Goal: Information Seeking & Learning: Learn about a topic

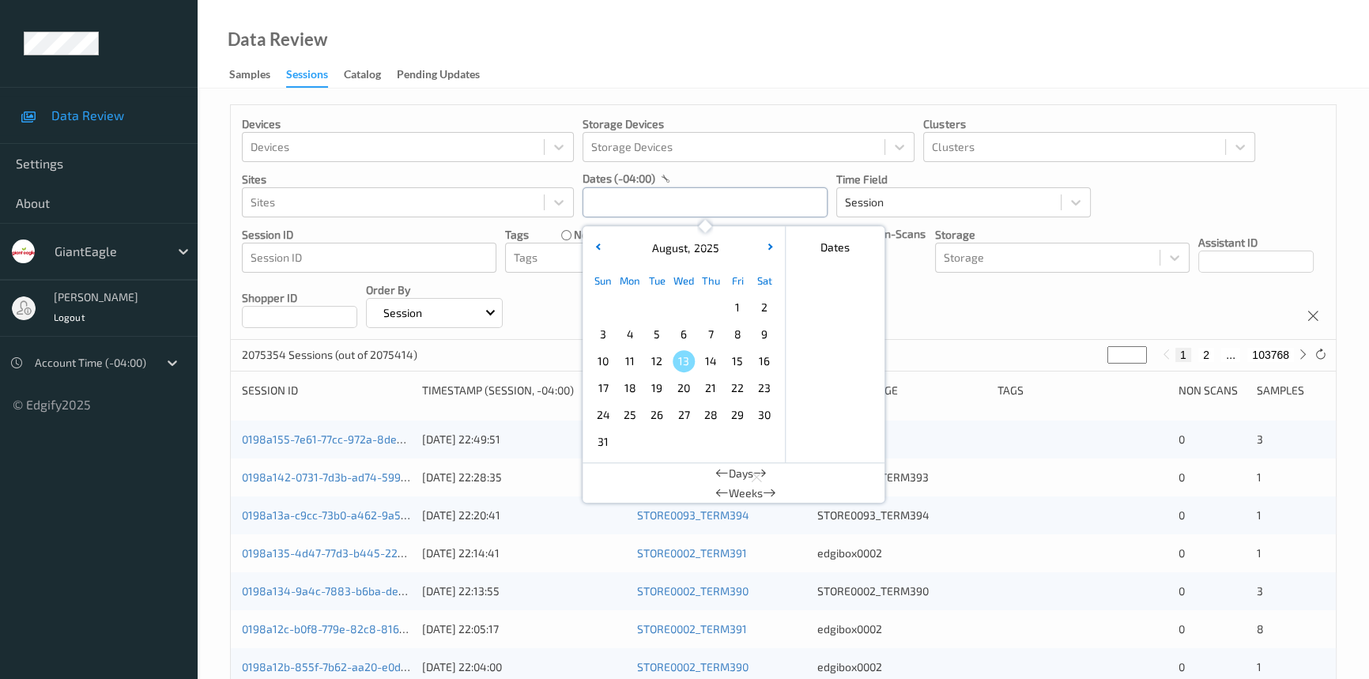
click at [670, 201] on input "text" at bounding box center [705, 202] width 245 height 30
click at [765, 342] on span "9" at bounding box center [765, 334] width 22 height 22
type input "[DATE] 00:00 -> [DATE] 23:59"
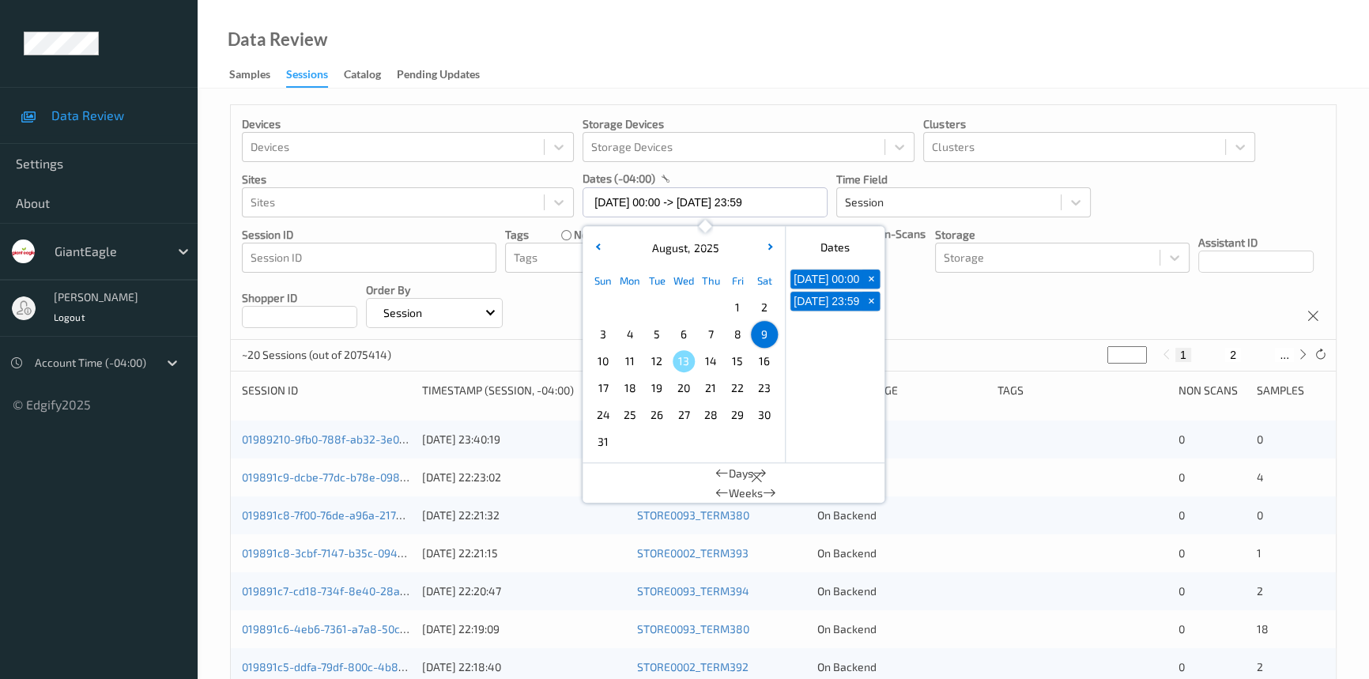
drag, startPoint x: 814, startPoint y: 40, endPoint x: 837, endPoint y: 190, distance: 152.0
click at [814, 40] on div "Data Review Samples Sessions Catalog Pending Updates" at bounding box center [784, 44] width 1172 height 89
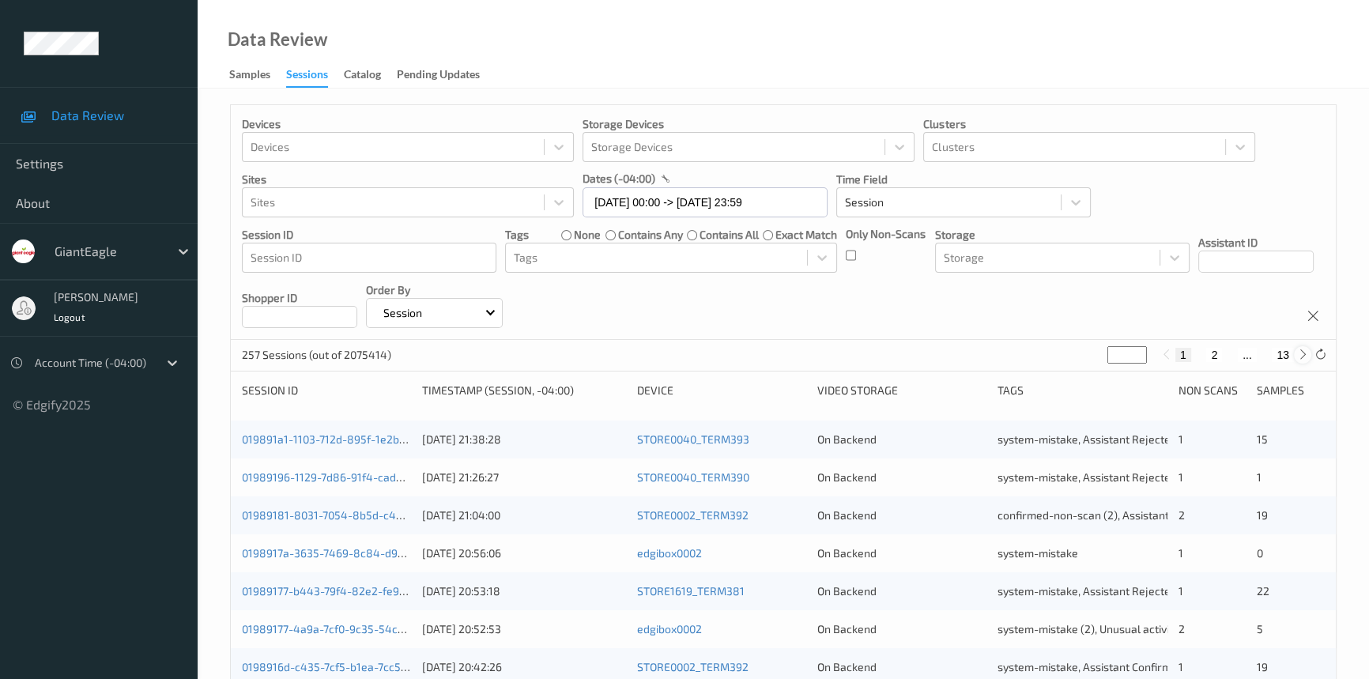
click at [1295, 355] on div at bounding box center [1302, 354] width 17 height 17
type input "*"
click at [1295, 355] on div at bounding box center [1302, 354] width 17 height 17
type input "*"
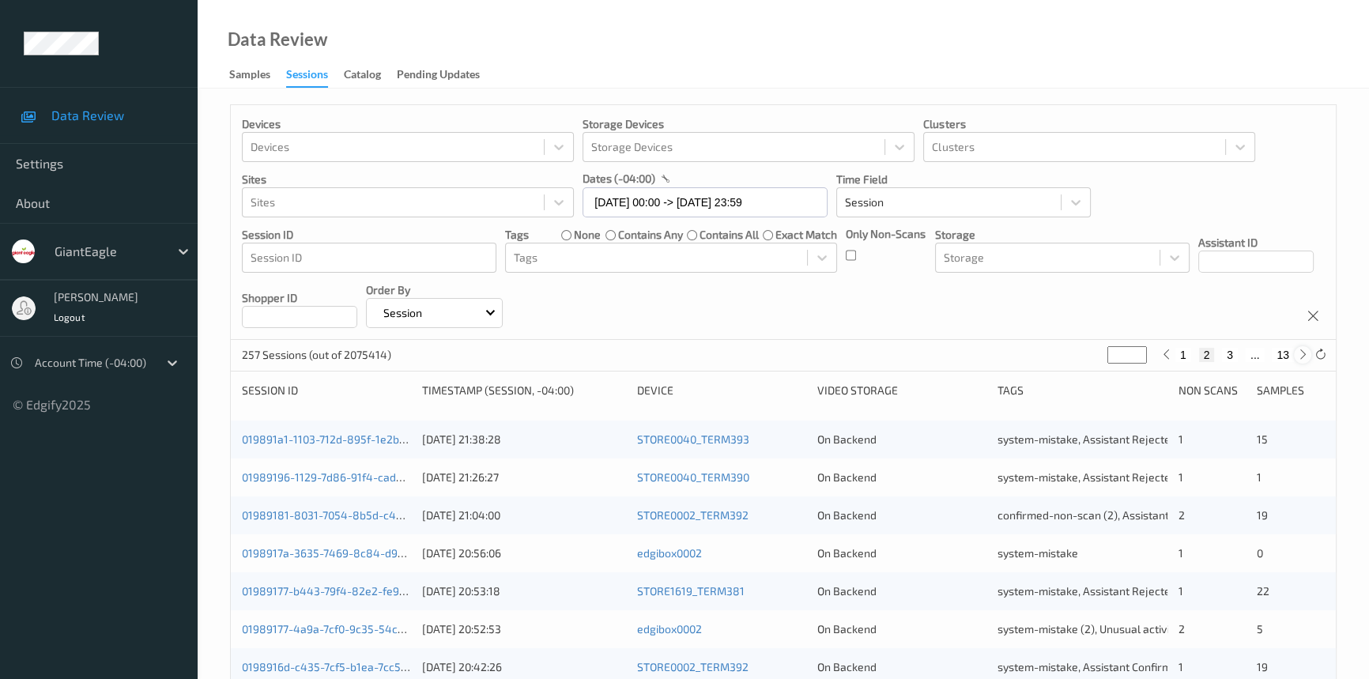
type input "*"
click at [1295, 355] on div at bounding box center [1302, 354] width 17 height 17
type input "*"
click at [1295, 355] on div at bounding box center [1302, 354] width 17 height 17
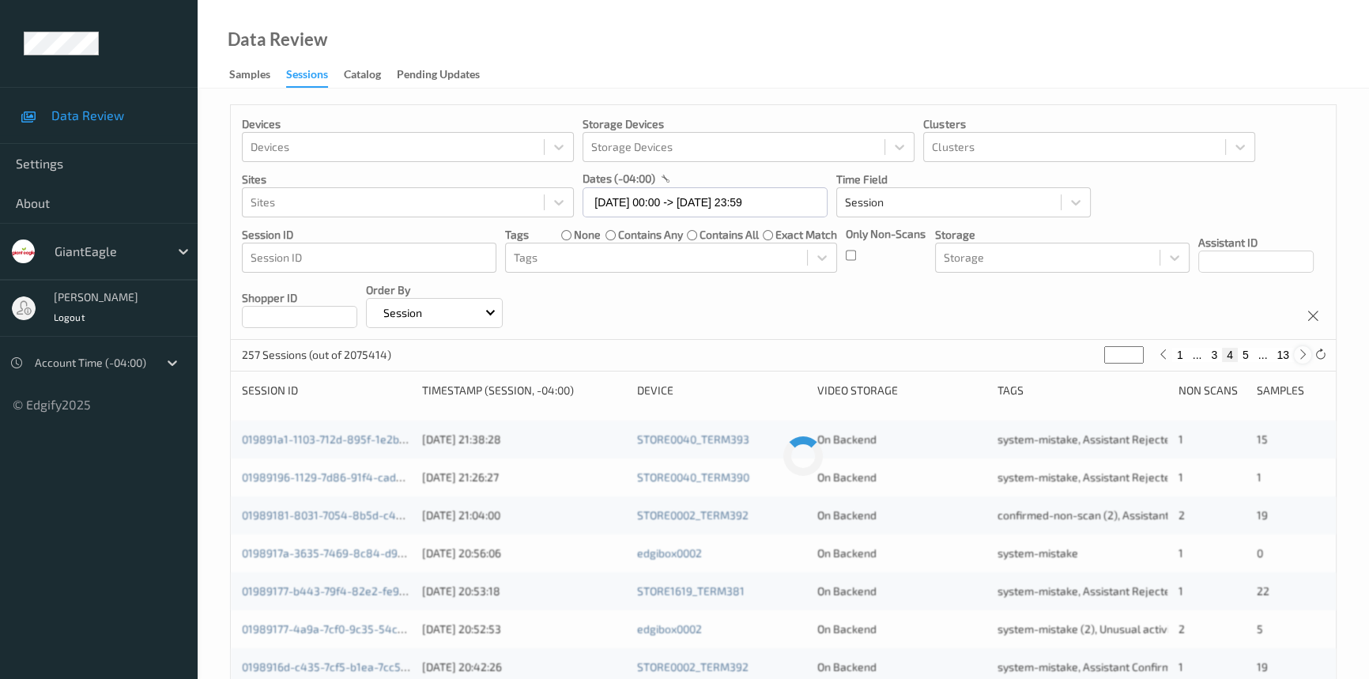
type input "*"
click at [1295, 355] on div at bounding box center [1302, 354] width 17 height 17
type input "*"
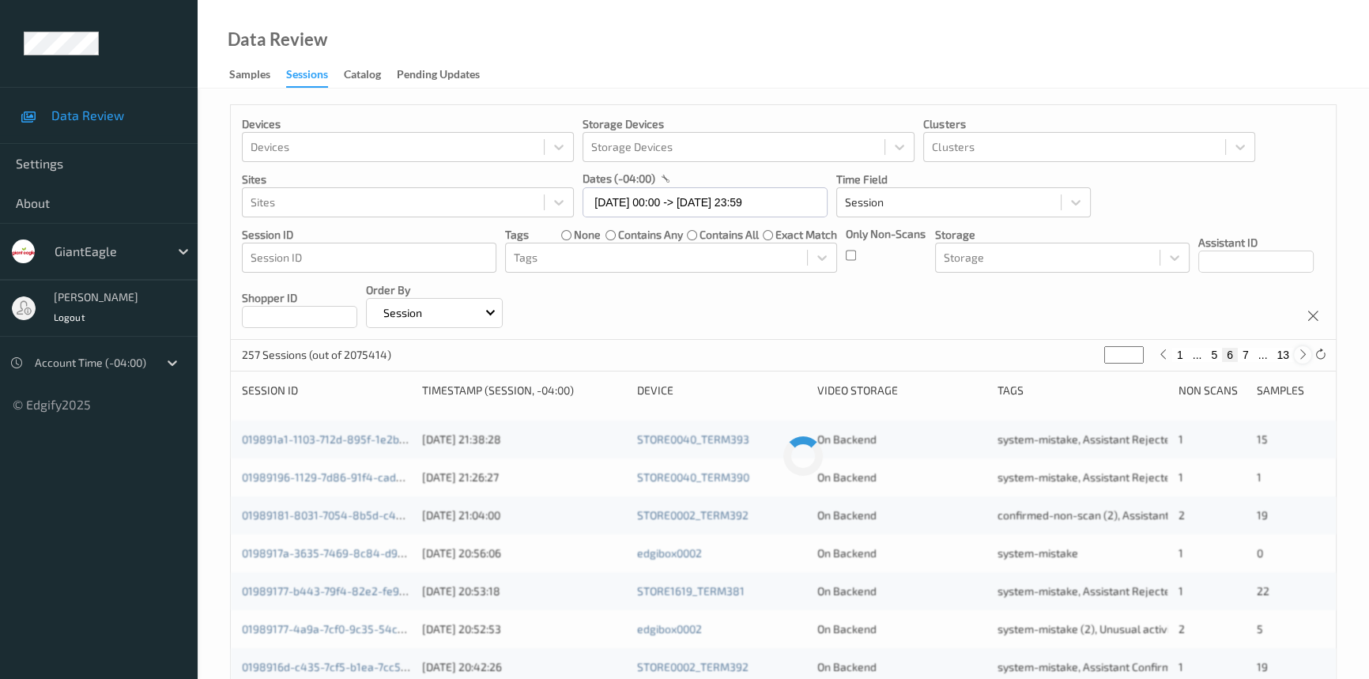
click at [1295, 355] on div at bounding box center [1302, 354] width 17 height 17
type input "*"
drag, startPoint x: 1295, startPoint y: 355, endPoint x: 1310, endPoint y: 375, distance: 24.8
click at [1310, 375] on div "Devices Devices Storage Devices Storage Devices Clusters Clusters Sites Sites d…" at bounding box center [783, 658] width 1107 height 1108
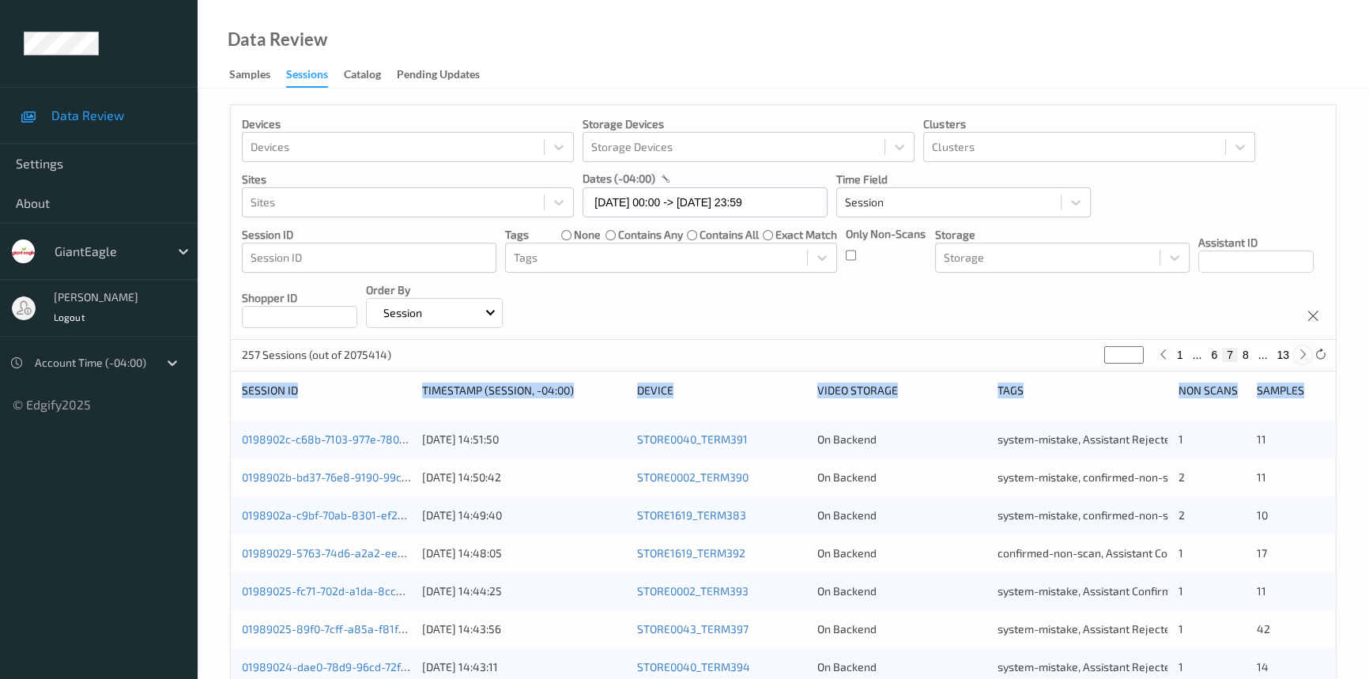
click at [1303, 357] on icon at bounding box center [1304, 355] width 12 height 12
type input "*"
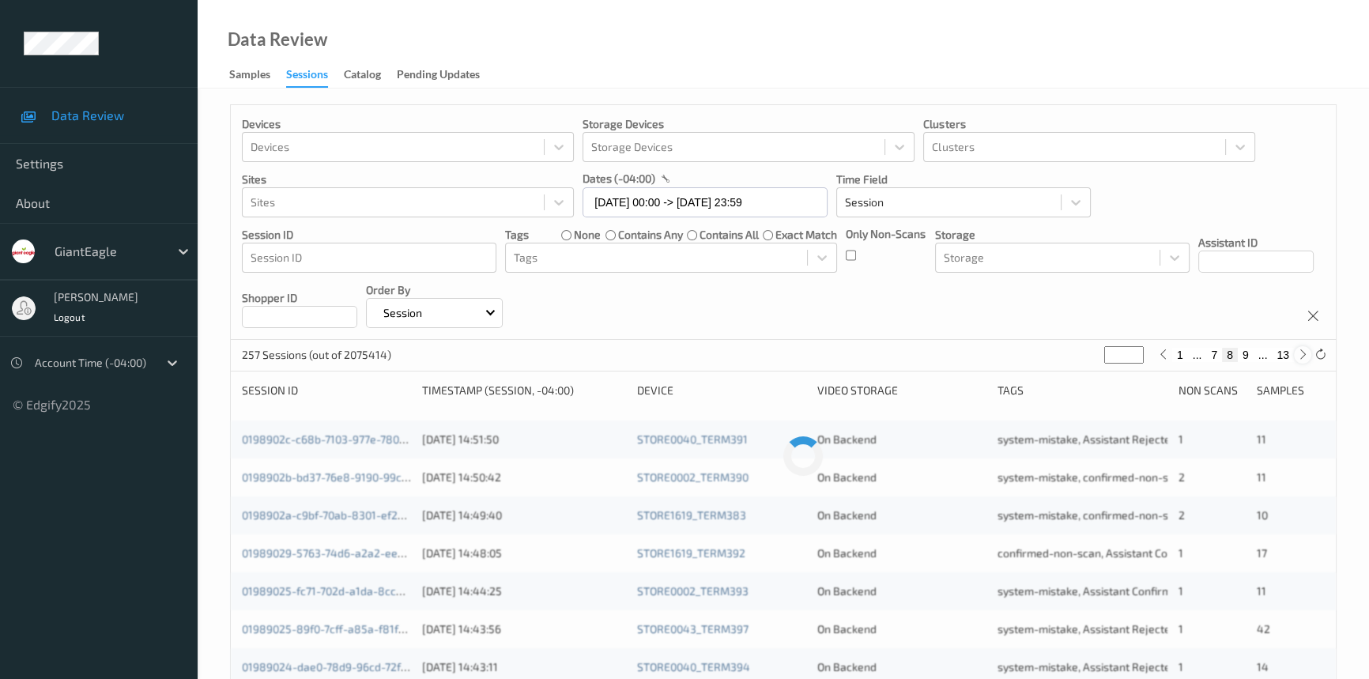
click at [1303, 357] on icon at bounding box center [1304, 355] width 12 height 12
type input "*"
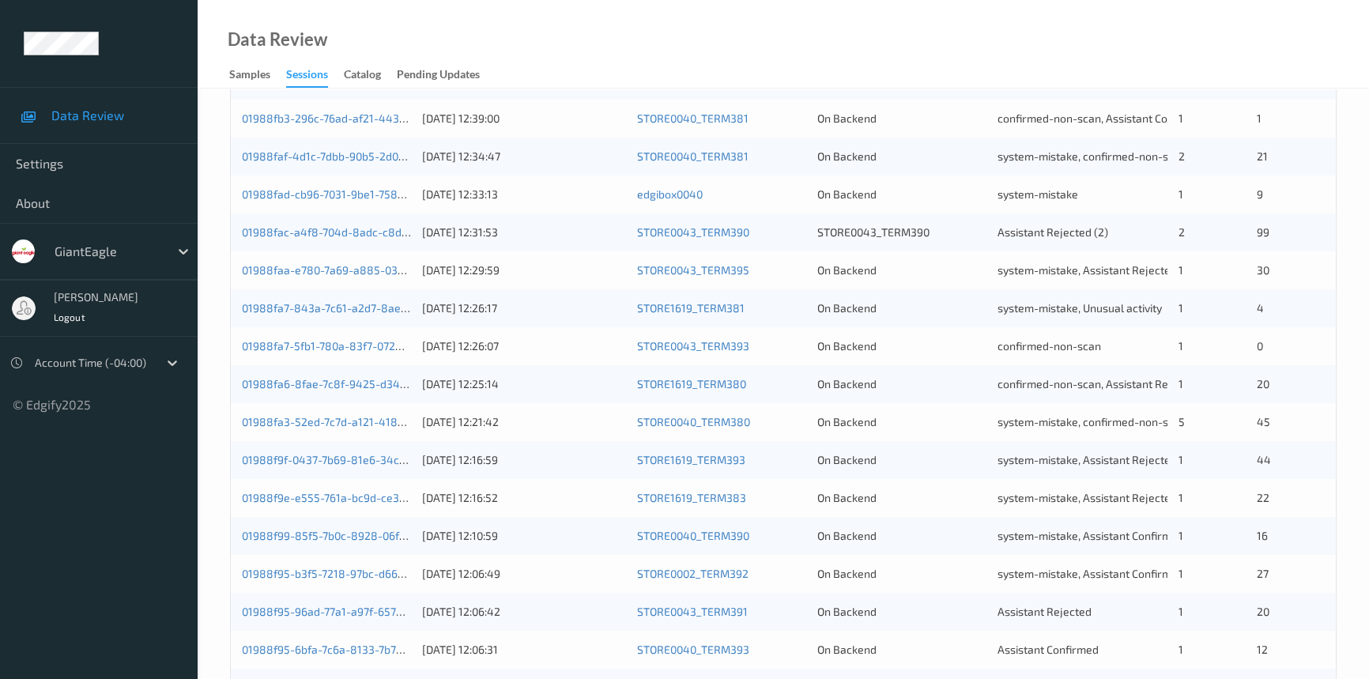
scroll to position [564, 0]
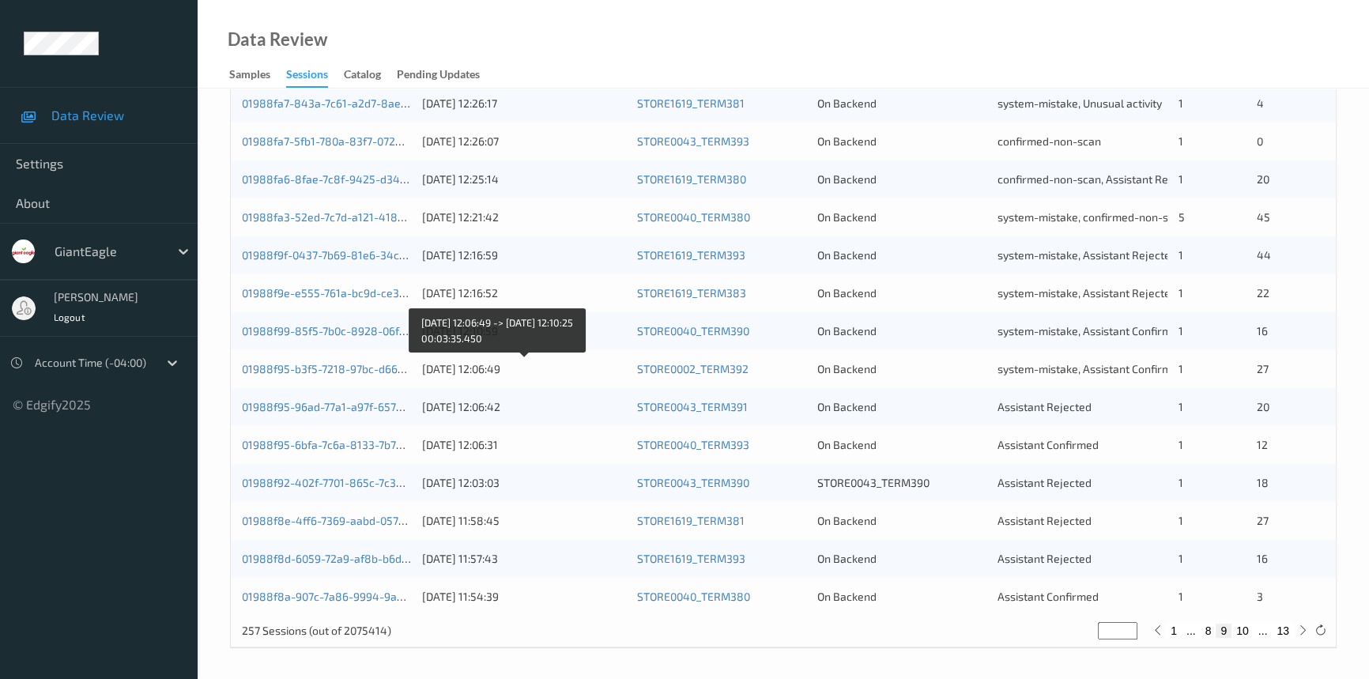
click at [612, 365] on div "[DATE] 12:06:49" at bounding box center [523, 369] width 203 height 16
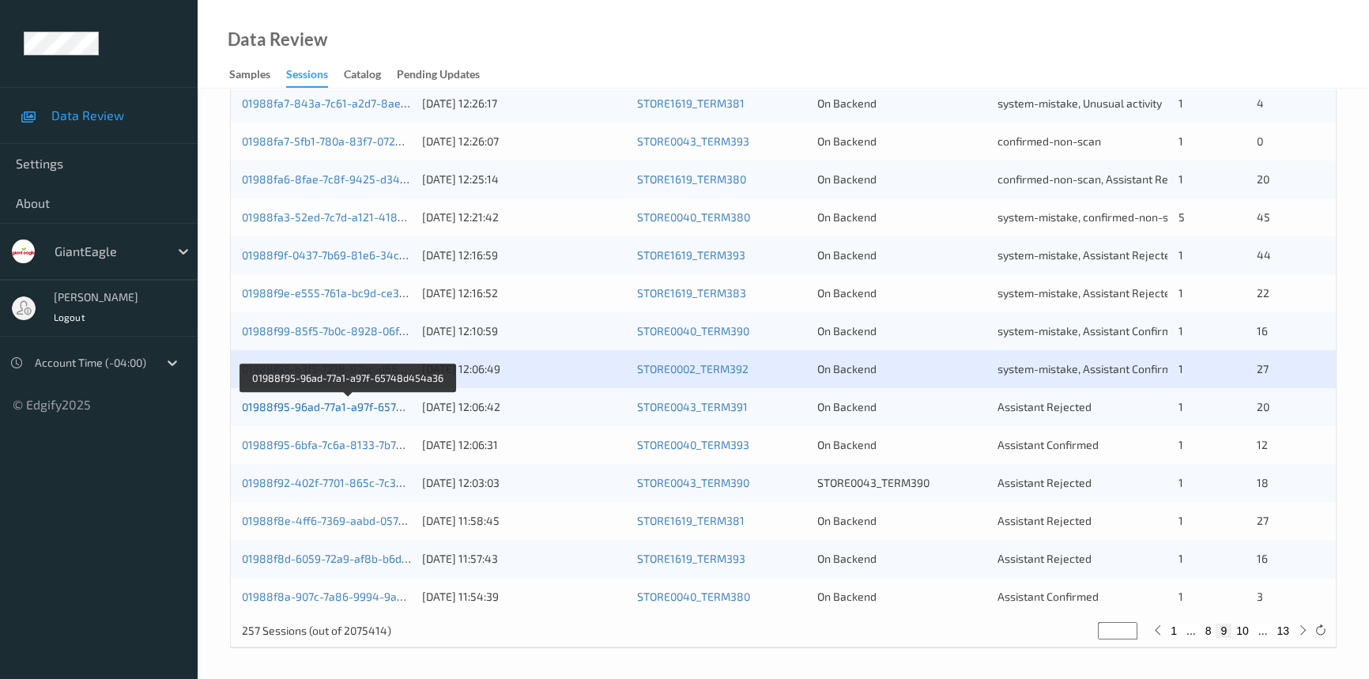
click at [377, 400] on link "01988f95-96ad-77a1-a97f-65748d454a36" at bounding box center [349, 406] width 214 height 13
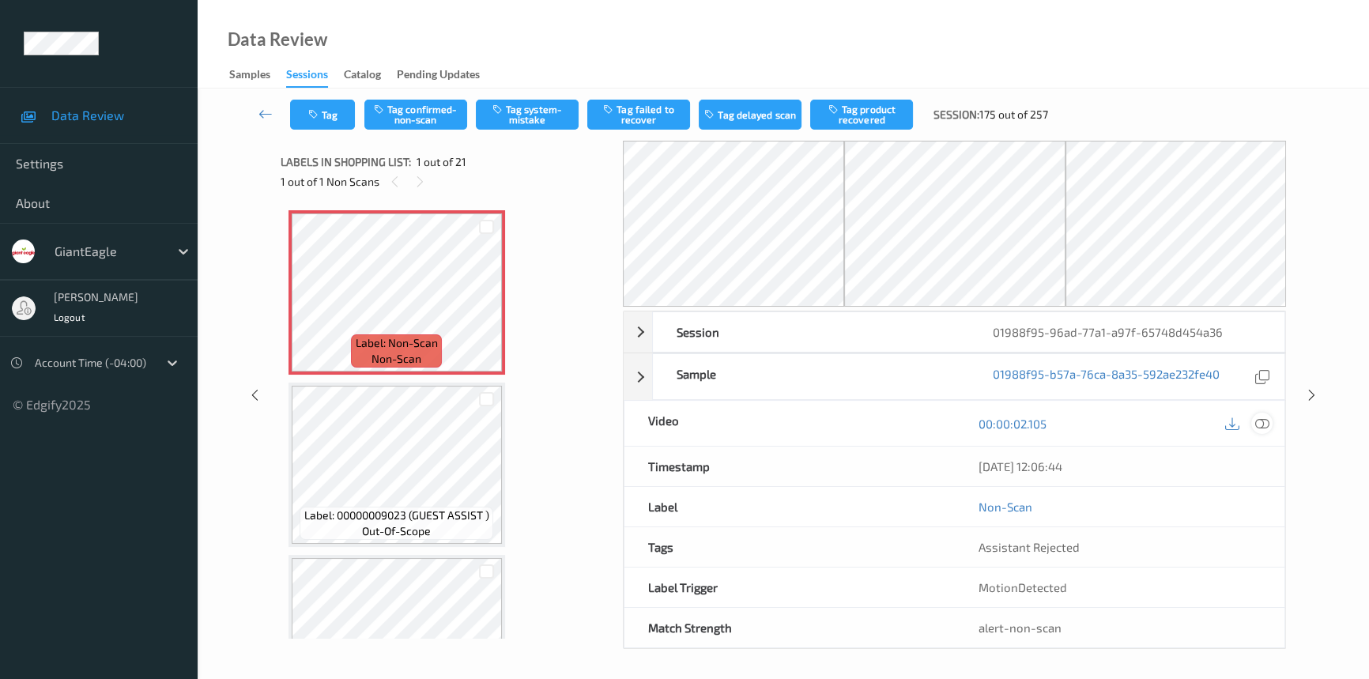
click at [1257, 417] on icon at bounding box center [1263, 424] width 14 height 14
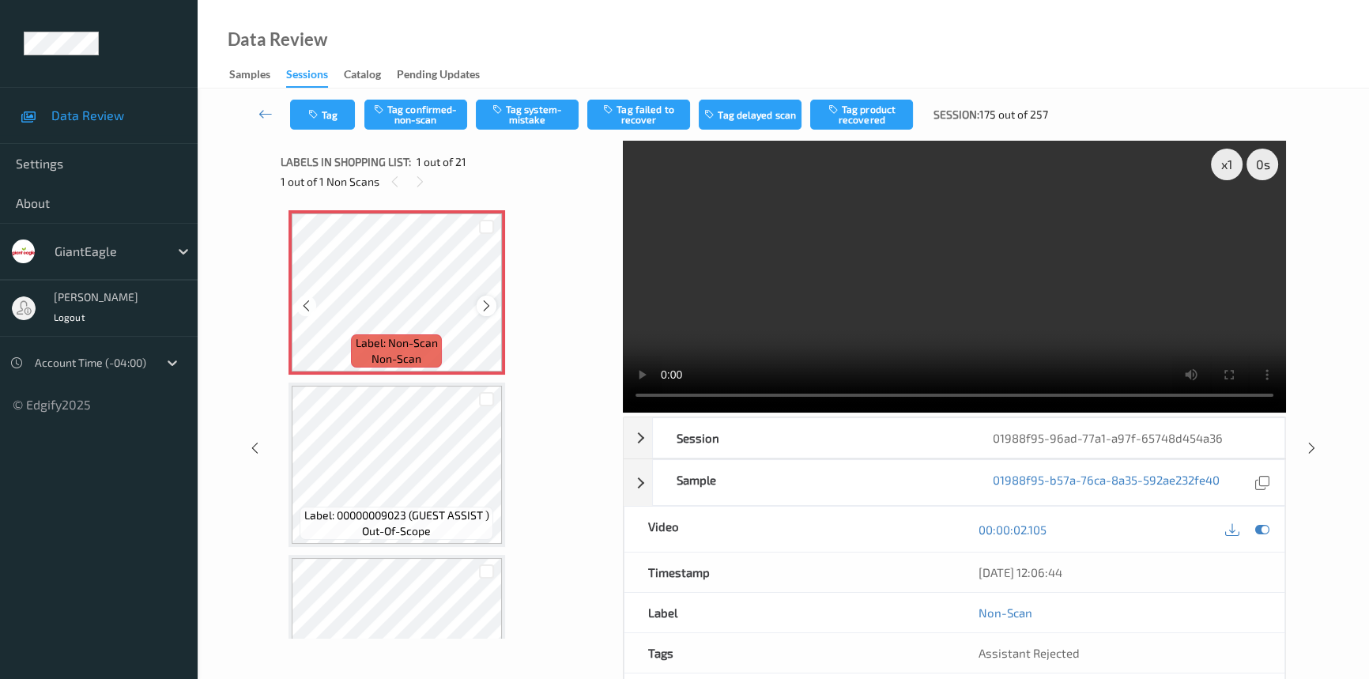
click at [486, 303] on icon at bounding box center [486, 306] width 13 height 14
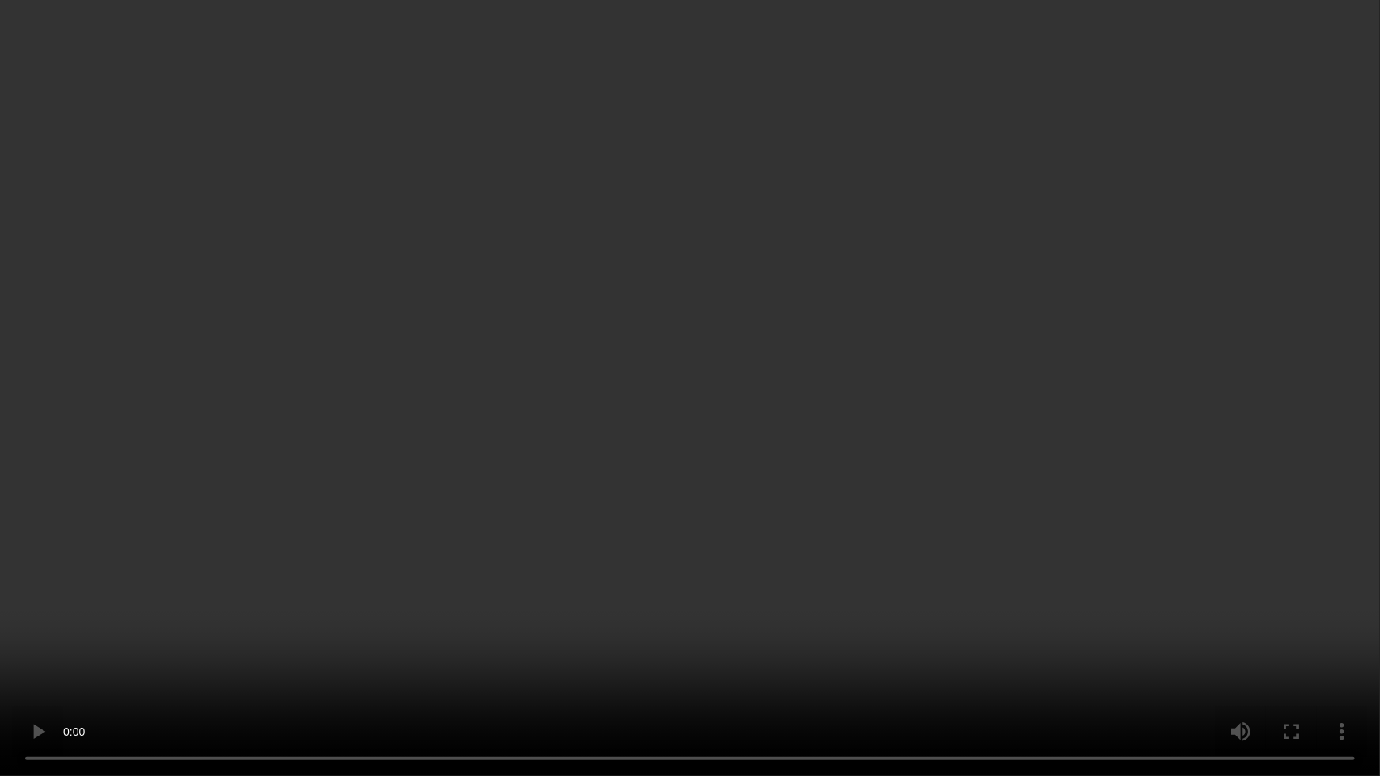
click at [1107, 531] on video at bounding box center [690, 388] width 1380 height 776
click at [917, 528] on video at bounding box center [690, 388] width 1380 height 776
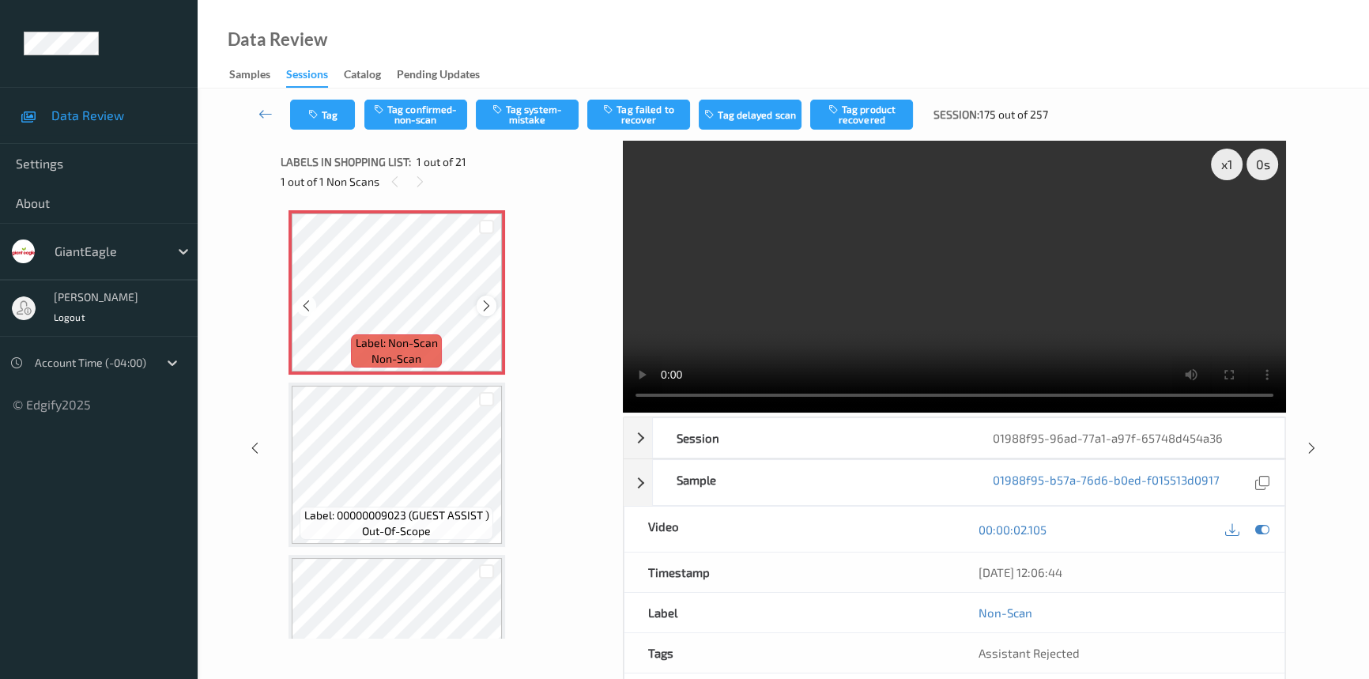
click at [485, 305] on icon at bounding box center [486, 306] width 13 height 14
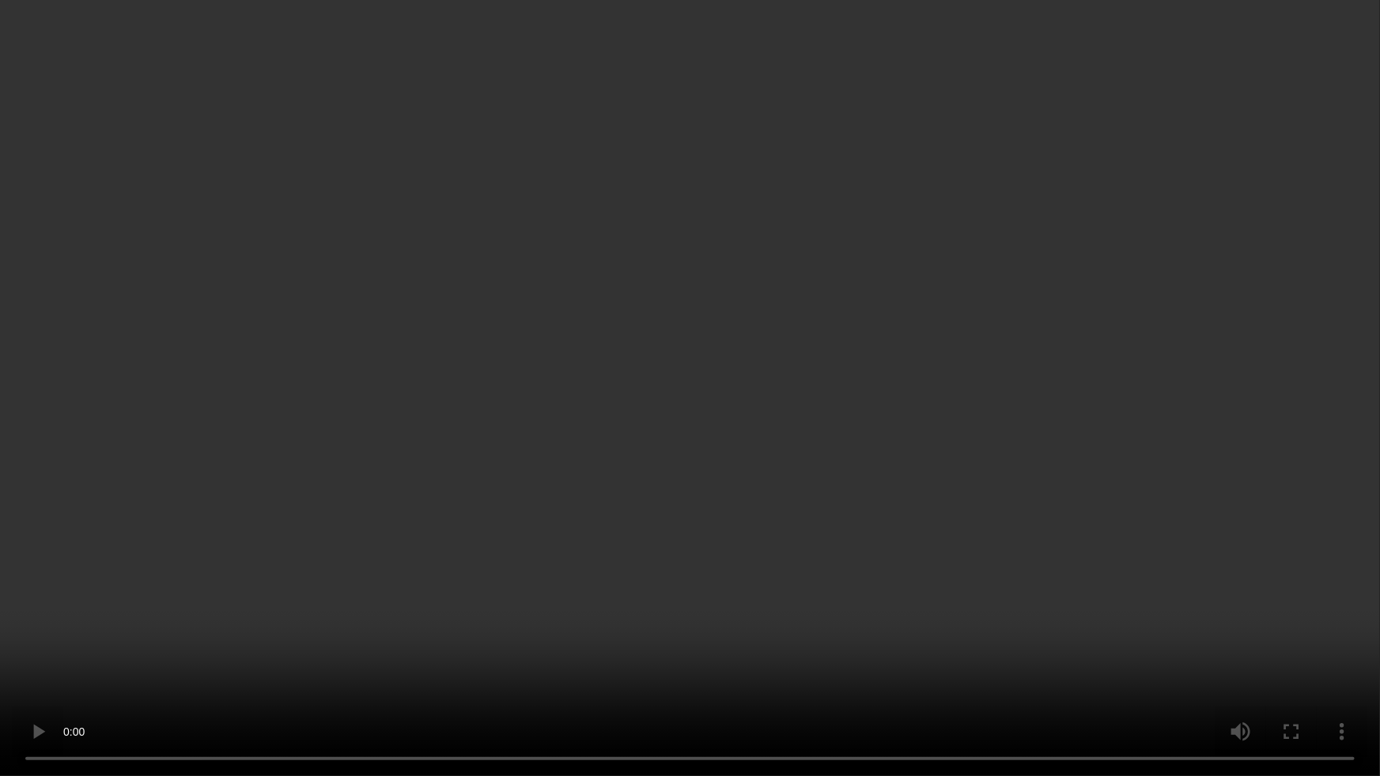
click at [1080, 435] on video at bounding box center [690, 388] width 1380 height 776
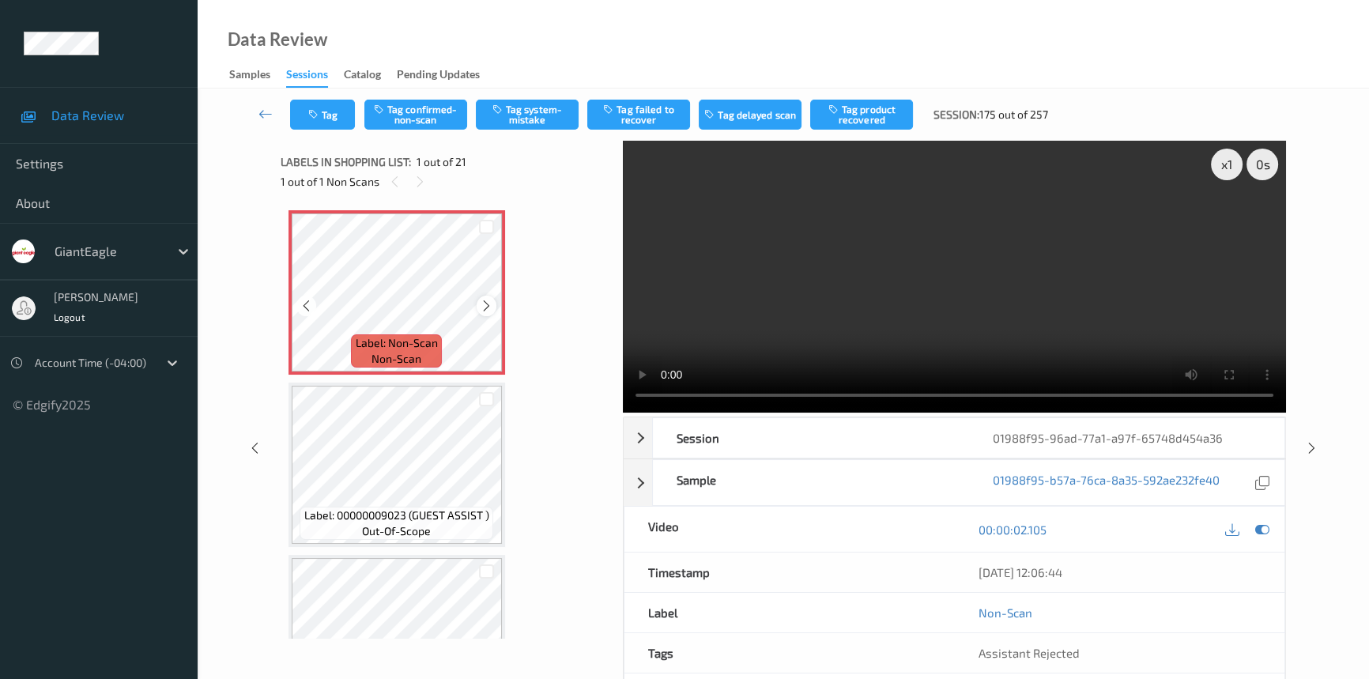
click at [485, 305] on icon at bounding box center [486, 306] width 13 height 14
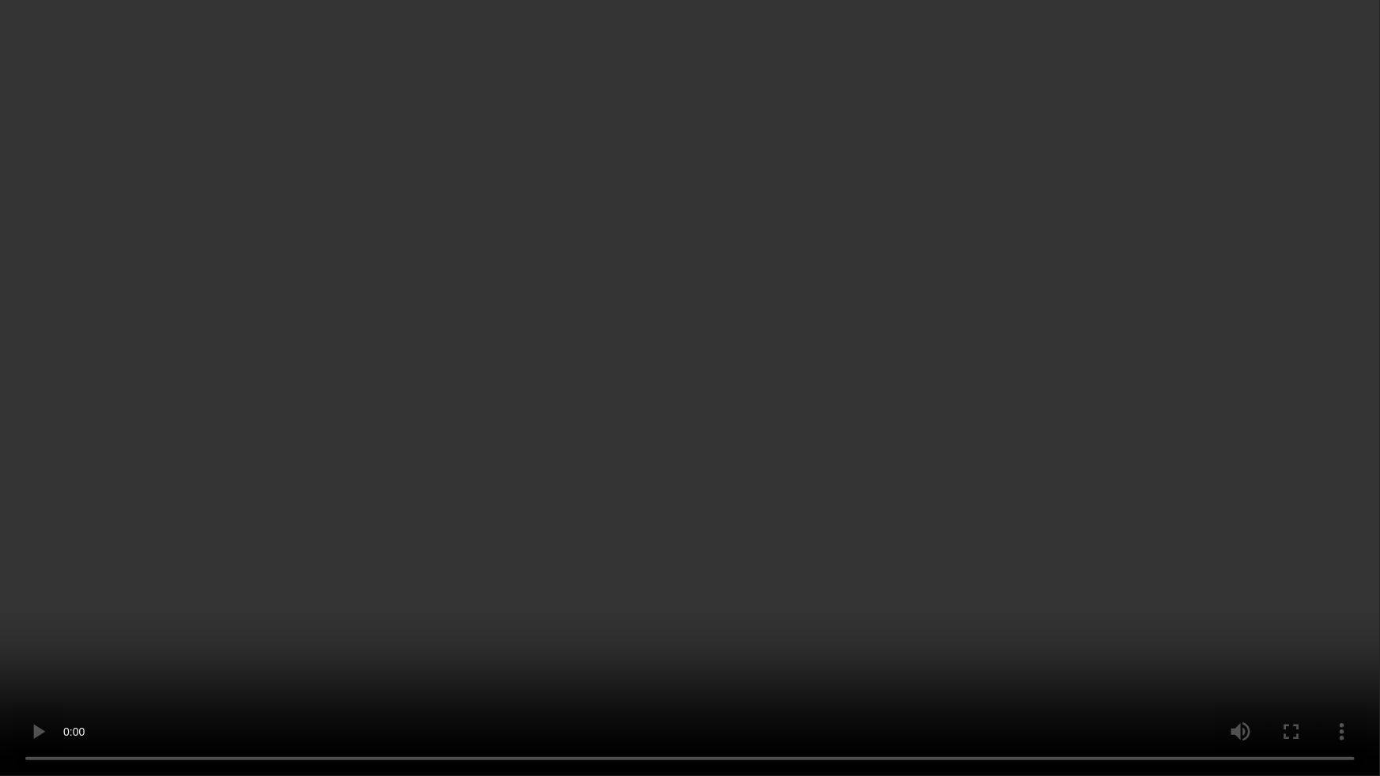
click at [814, 483] on video at bounding box center [690, 388] width 1380 height 776
click at [1106, 463] on video at bounding box center [690, 388] width 1380 height 776
click at [1099, 602] on video at bounding box center [690, 388] width 1380 height 776
click at [894, 510] on video at bounding box center [690, 388] width 1380 height 776
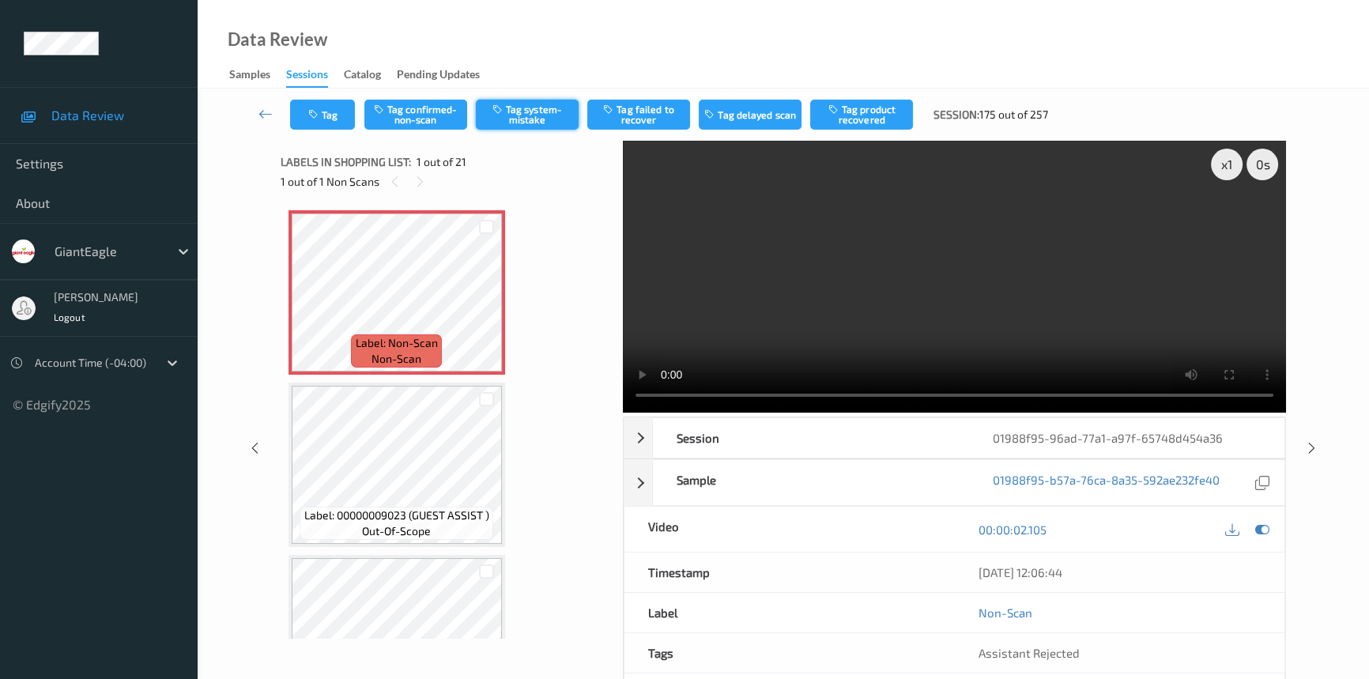
click at [522, 111] on button "Tag system-mistake" at bounding box center [527, 115] width 103 height 30
click at [269, 115] on icon at bounding box center [266, 114] width 14 height 16
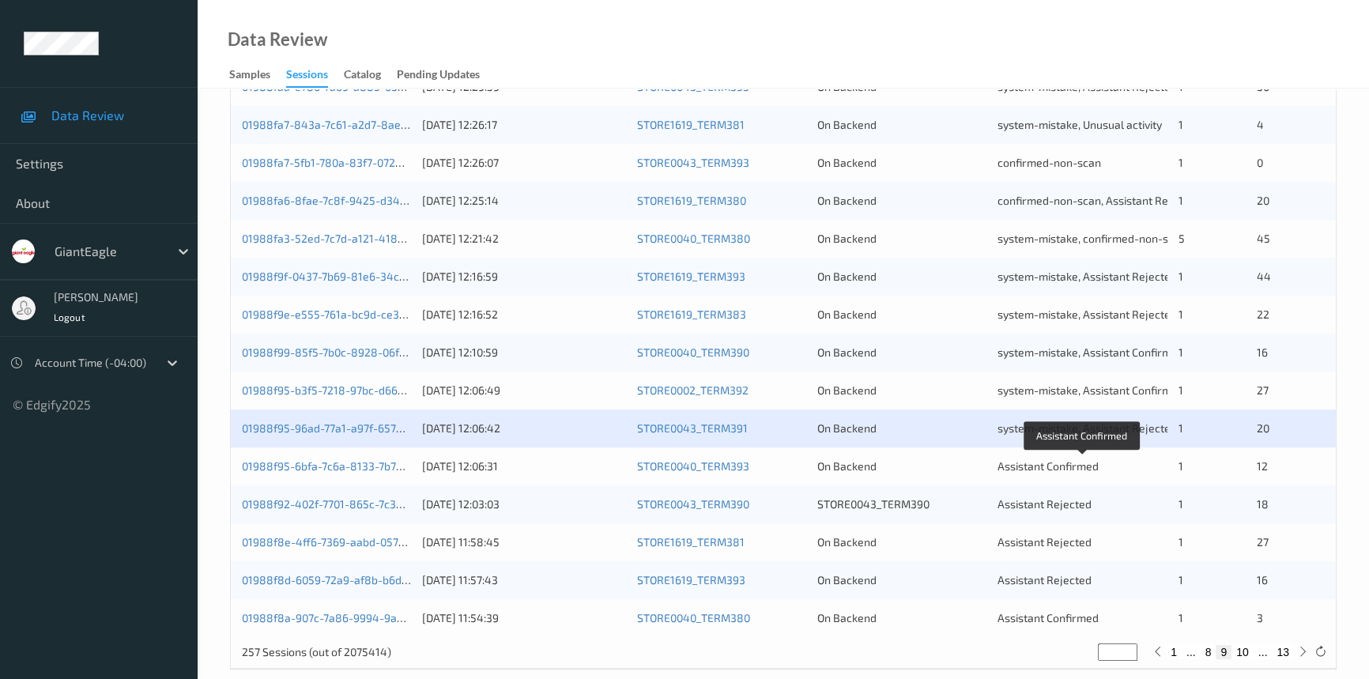
scroll to position [564, 0]
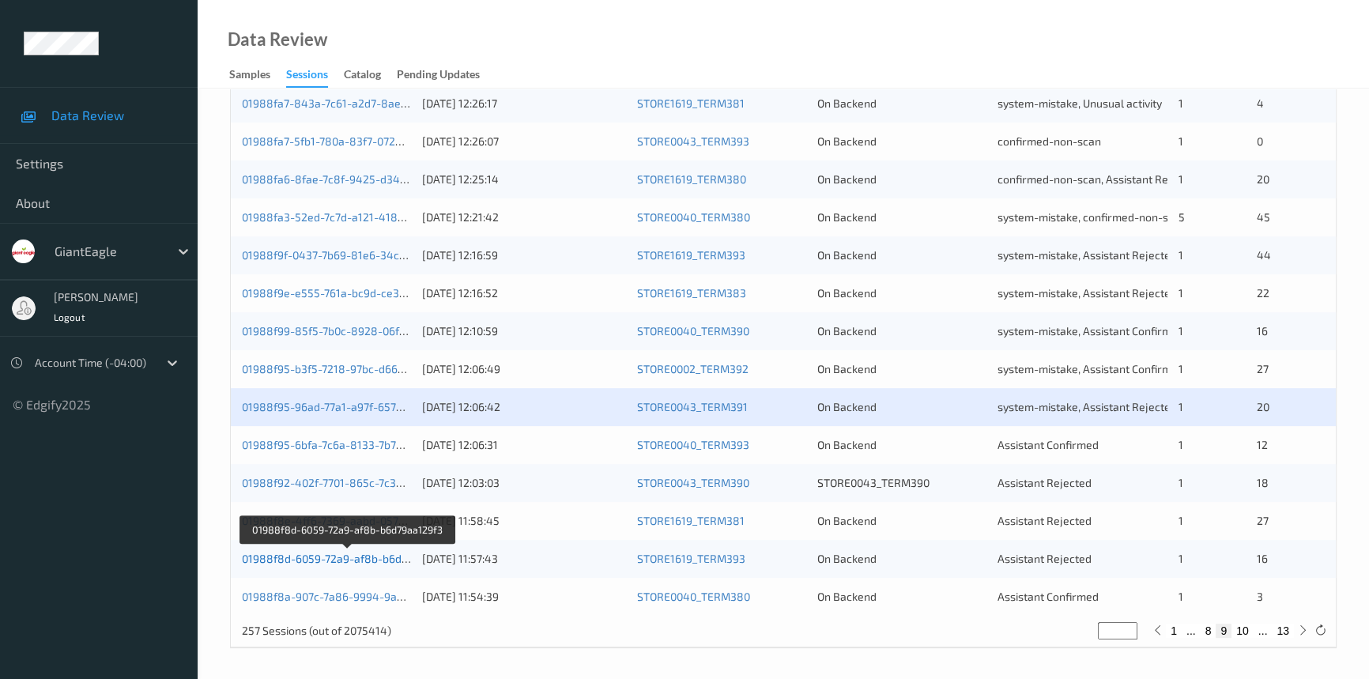
click at [342, 558] on link "01988f8d-6059-72a9-af8b-b6d79aa129f3" at bounding box center [348, 558] width 212 height 13
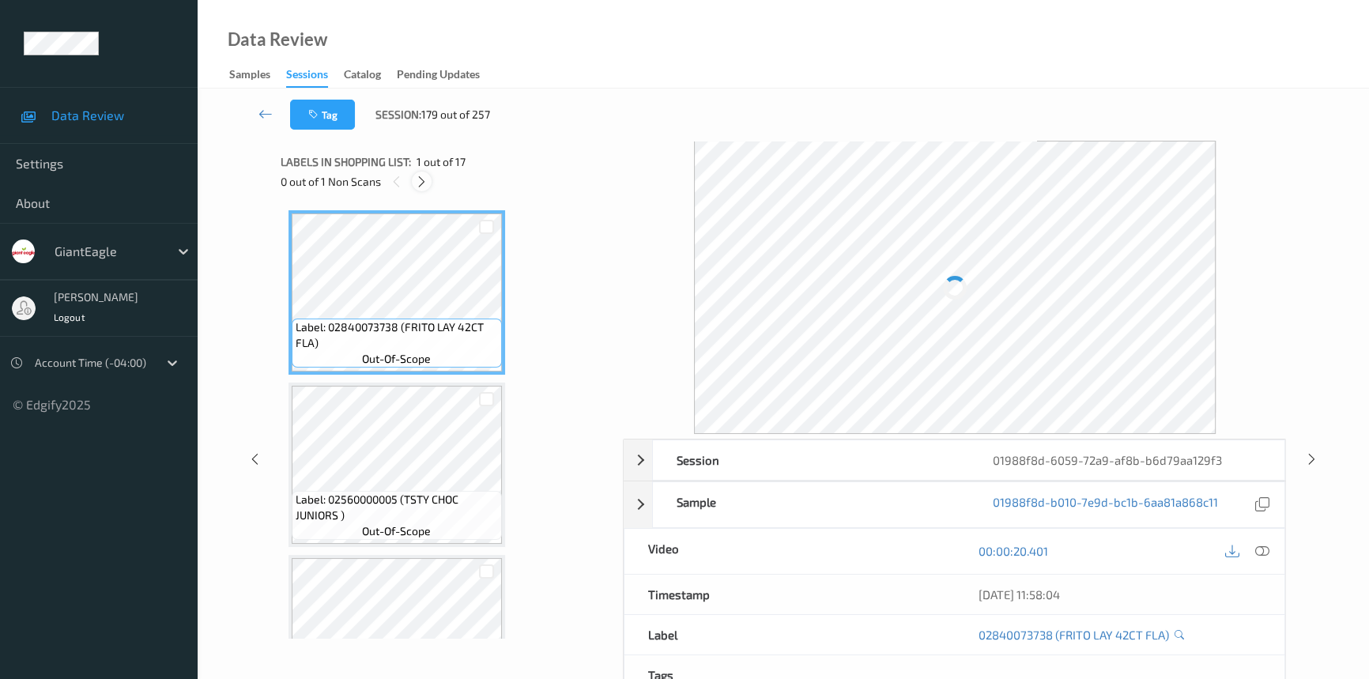
click at [419, 181] on icon at bounding box center [421, 182] width 13 height 14
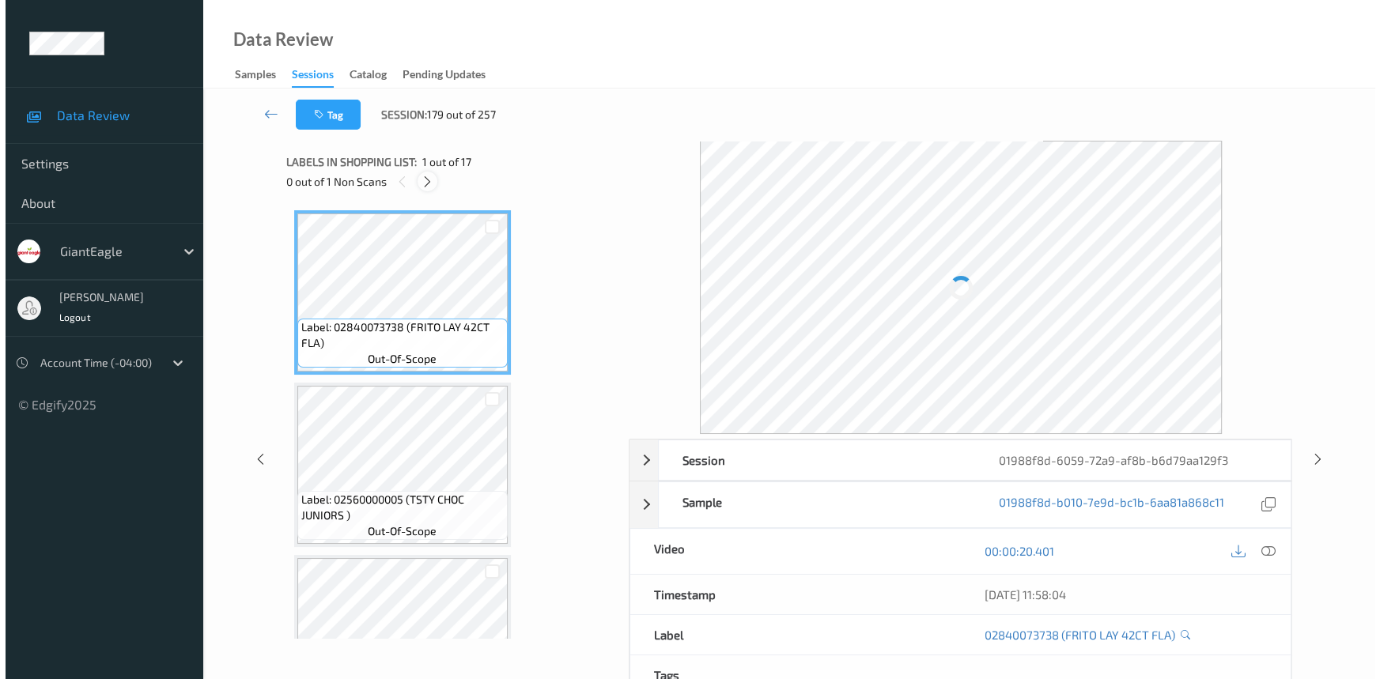
scroll to position [1038, 0]
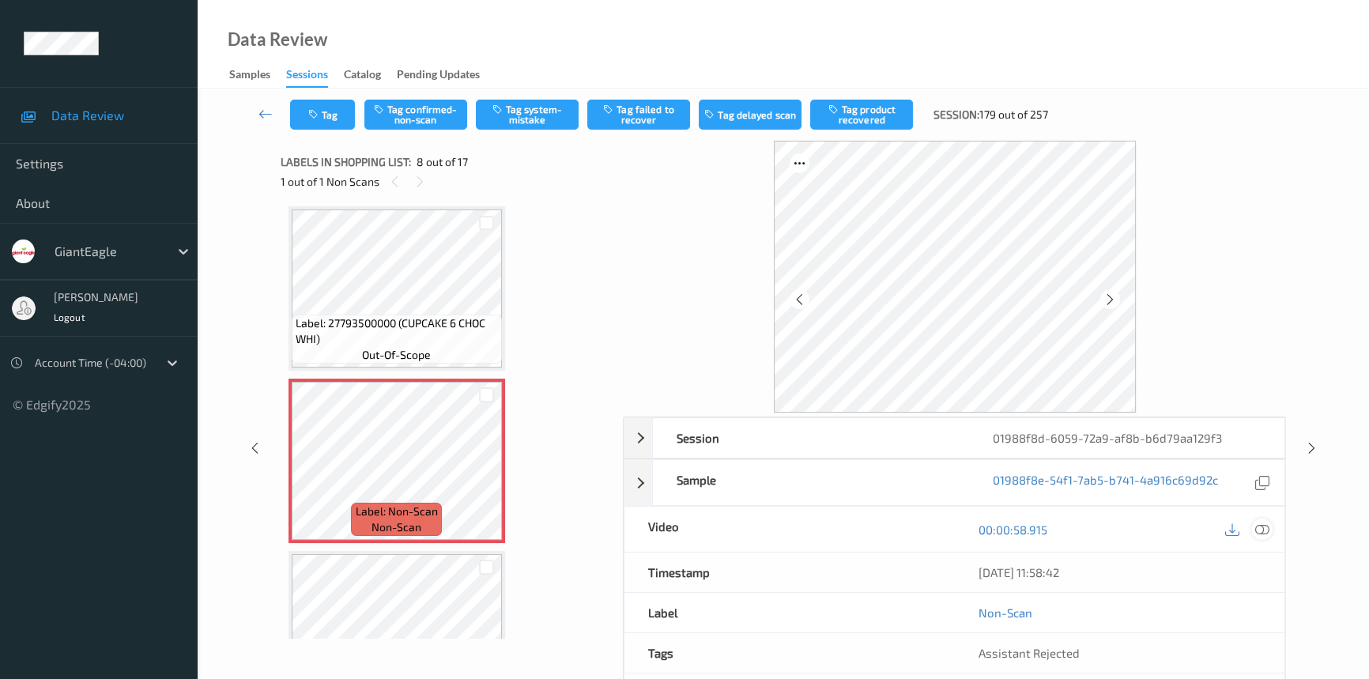
click at [1264, 523] on icon at bounding box center [1263, 530] width 14 height 14
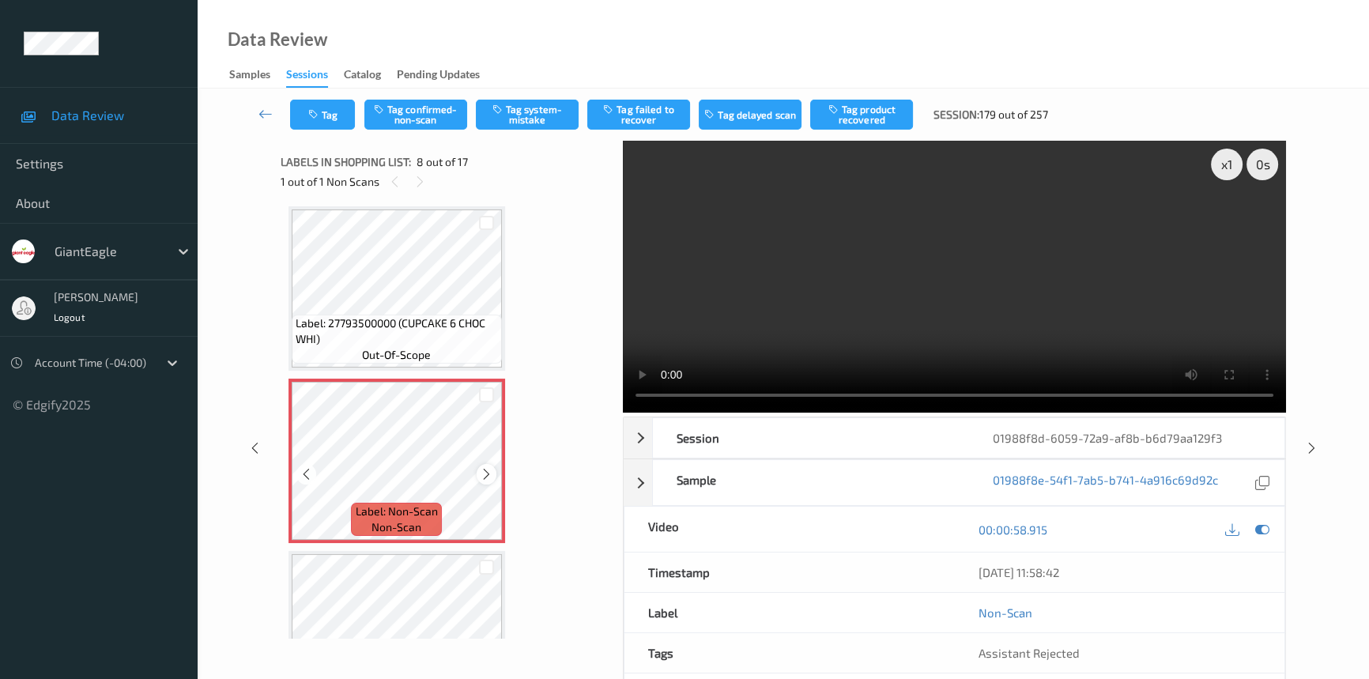
click at [489, 468] on icon at bounding box center [486, 474] width 13 height 14
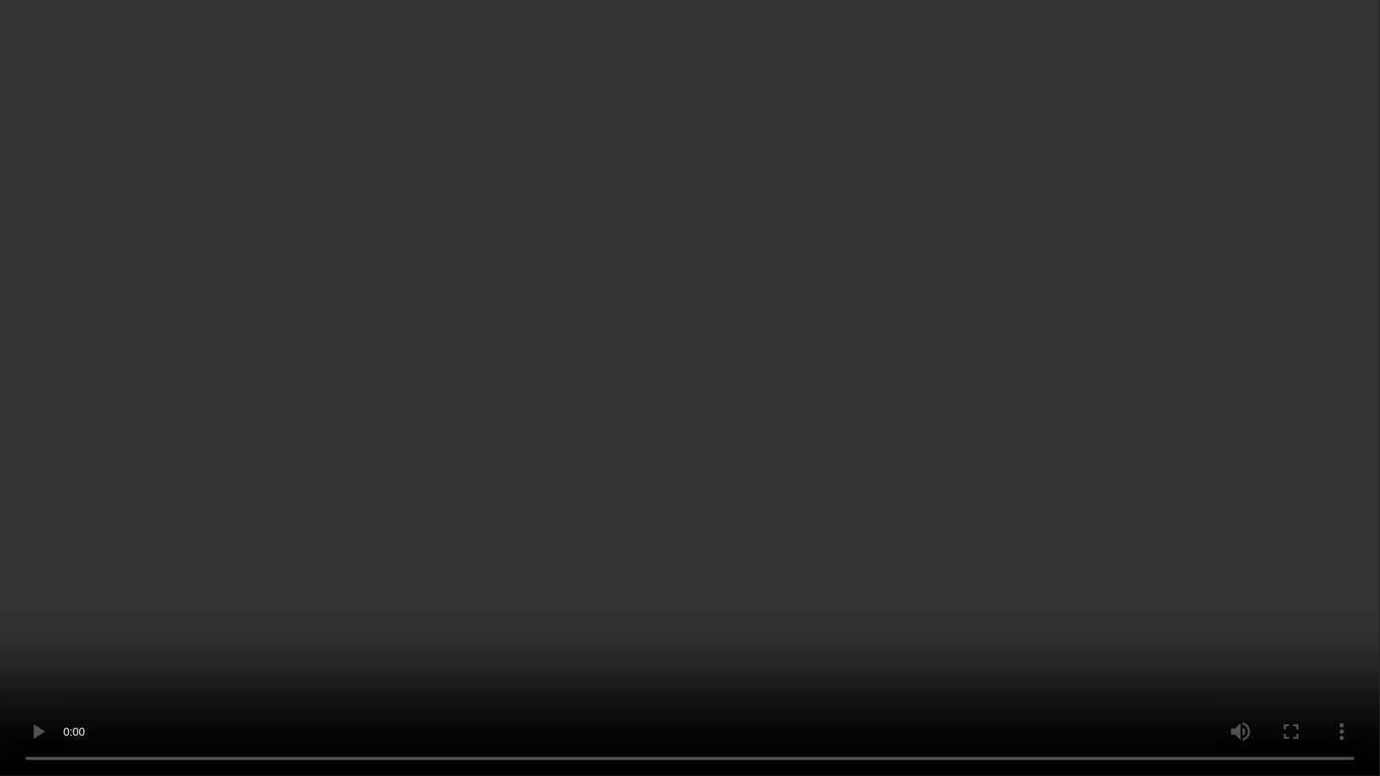
click at [727, 381] on video at bounding box center [690, 388] width 1380 height 776
click at [1105, 251] on video at bounding box center [690, 388] width 1380 height 776
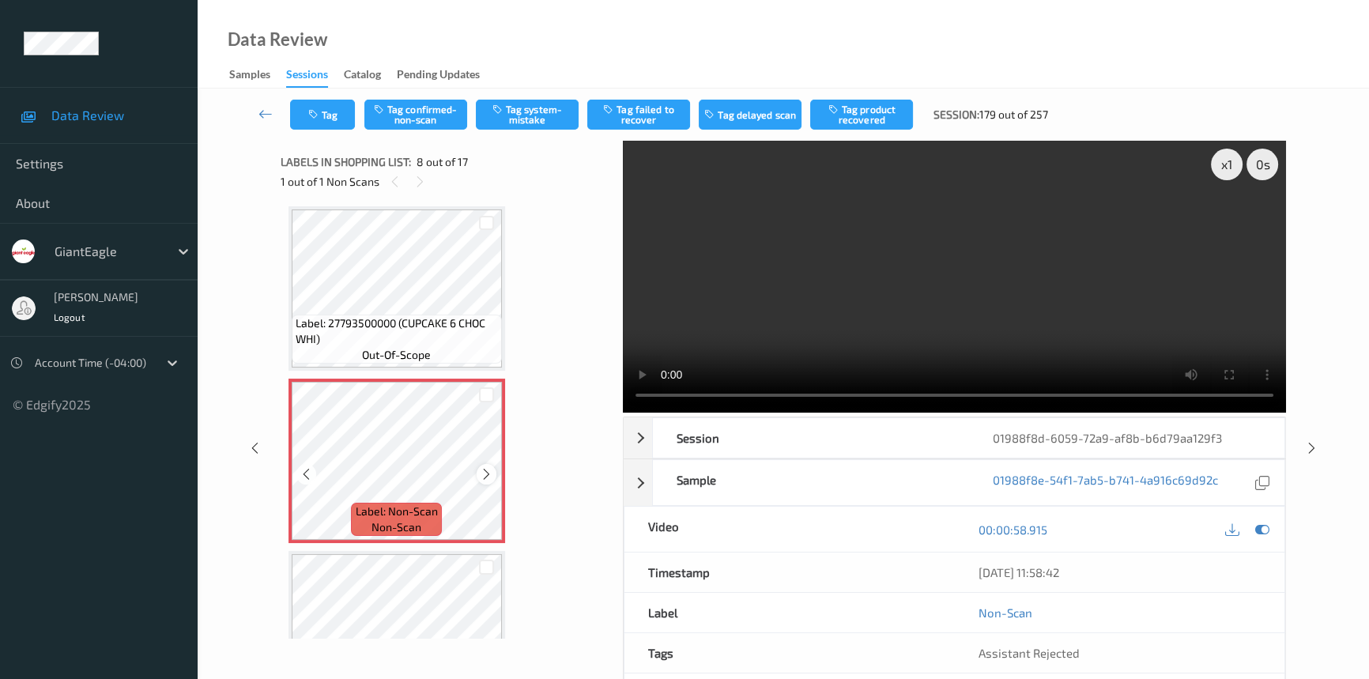
click at [490, 469] on icon at bounding box center [486, 474] width 13 height 14
click at [303, 467] on icon at bounding box center [306, 474] width 13 height 14
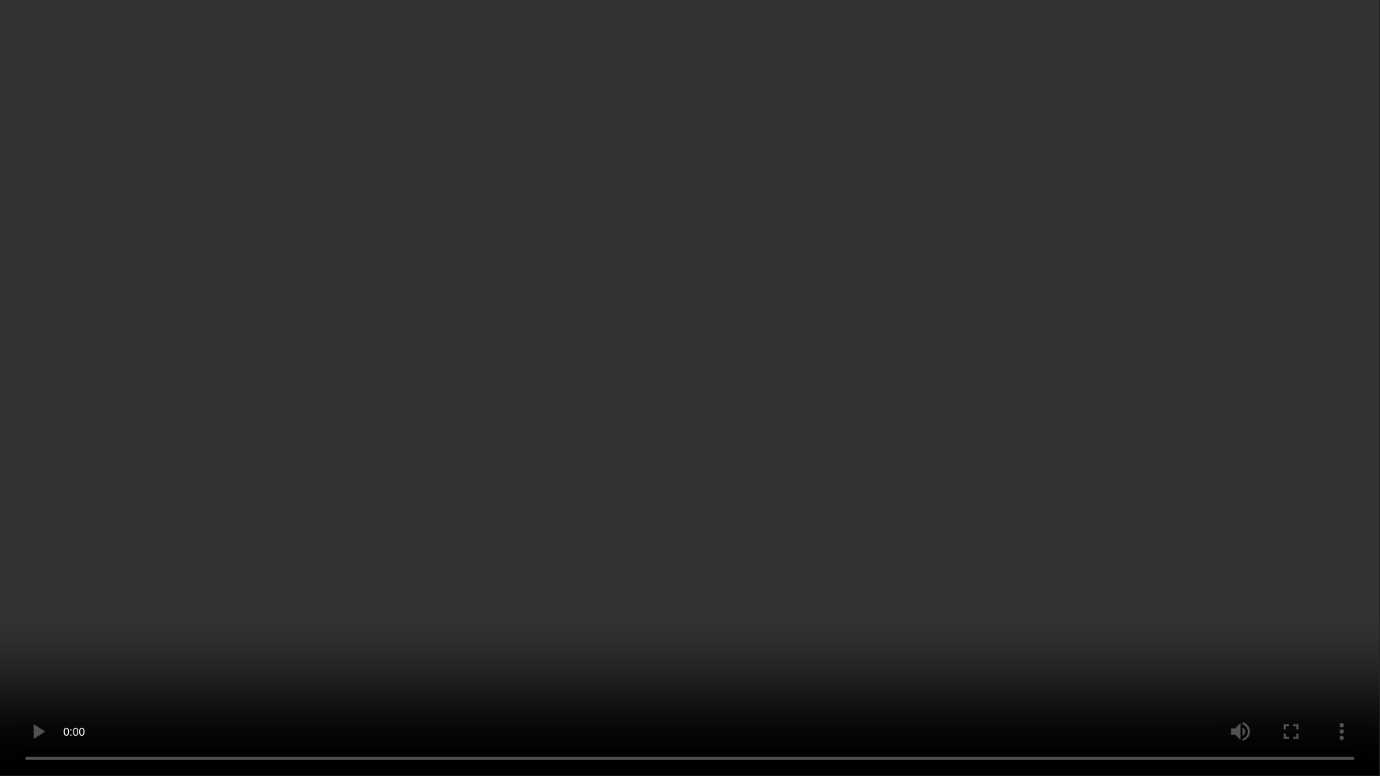
click at [422, 640] on video at bounding box center [690, 388] width 1380 height 776
click at [845, 424] on video at bounding box center [690, 388] width 1380 height 776
click at [806, 473] on video at bounding box center [690, 388] width 1380 height 776
click at [539, 394] on video at bounding box center [690, 388] width 1380 height 776
click at [541, 410] on video at bounding box center [690, 388] width 1380 height 776
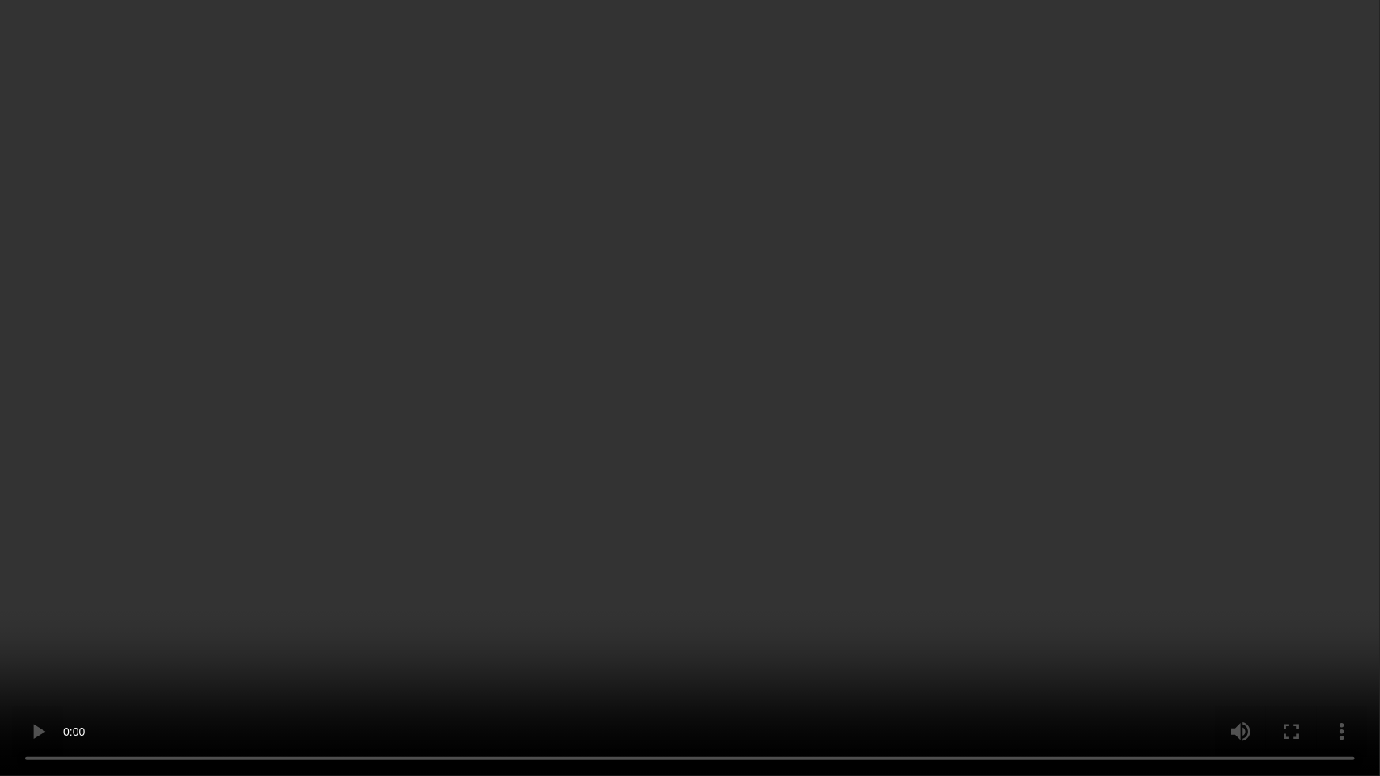
click at [806, 320] on video at bounding box center [690, 388] width 1380 height 776
click at [651, 324] on video at bounding box center [690, 388] width 1380 height 776
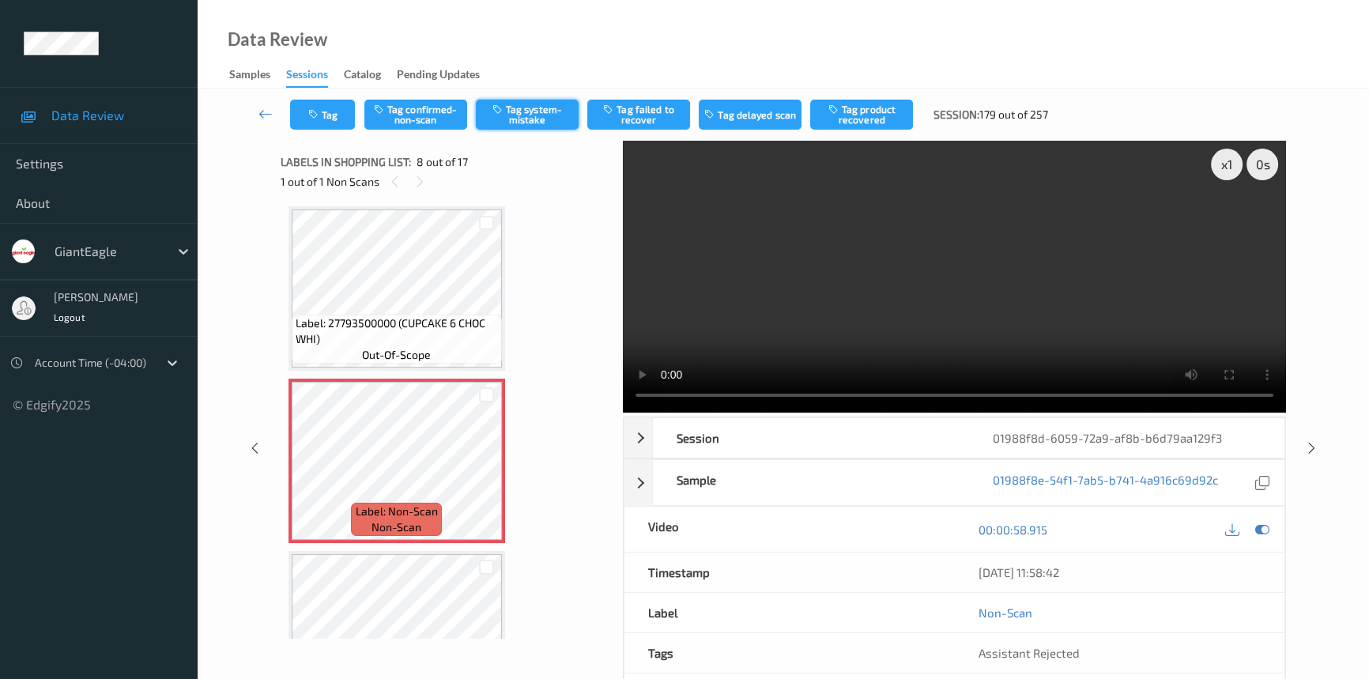
click at [528, 112] on button "Tag system-mistake" at bounding box center [527, 115] width 103 height 30
click at [339, 108] on button "Tag" at bounding box center [322, 115] width 65 height 30
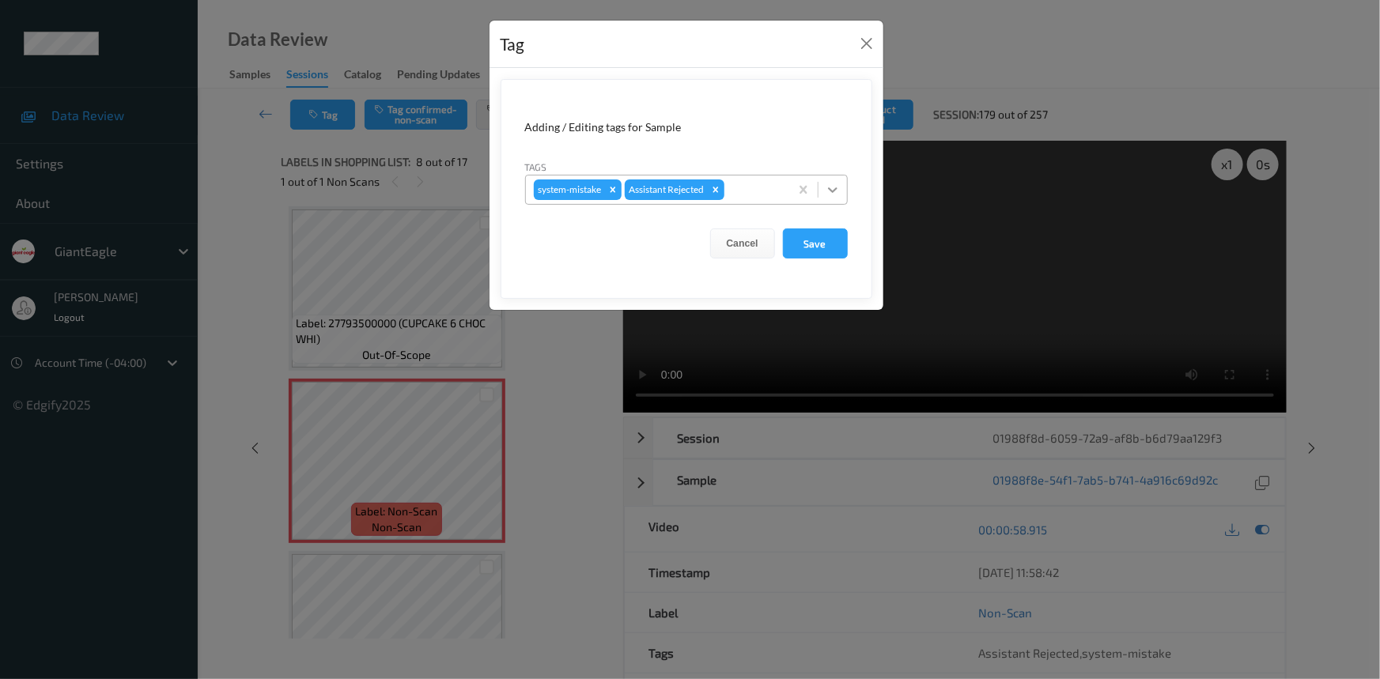
click at [844, 188] on div at bounding box center [832, 190] width 28 height 28
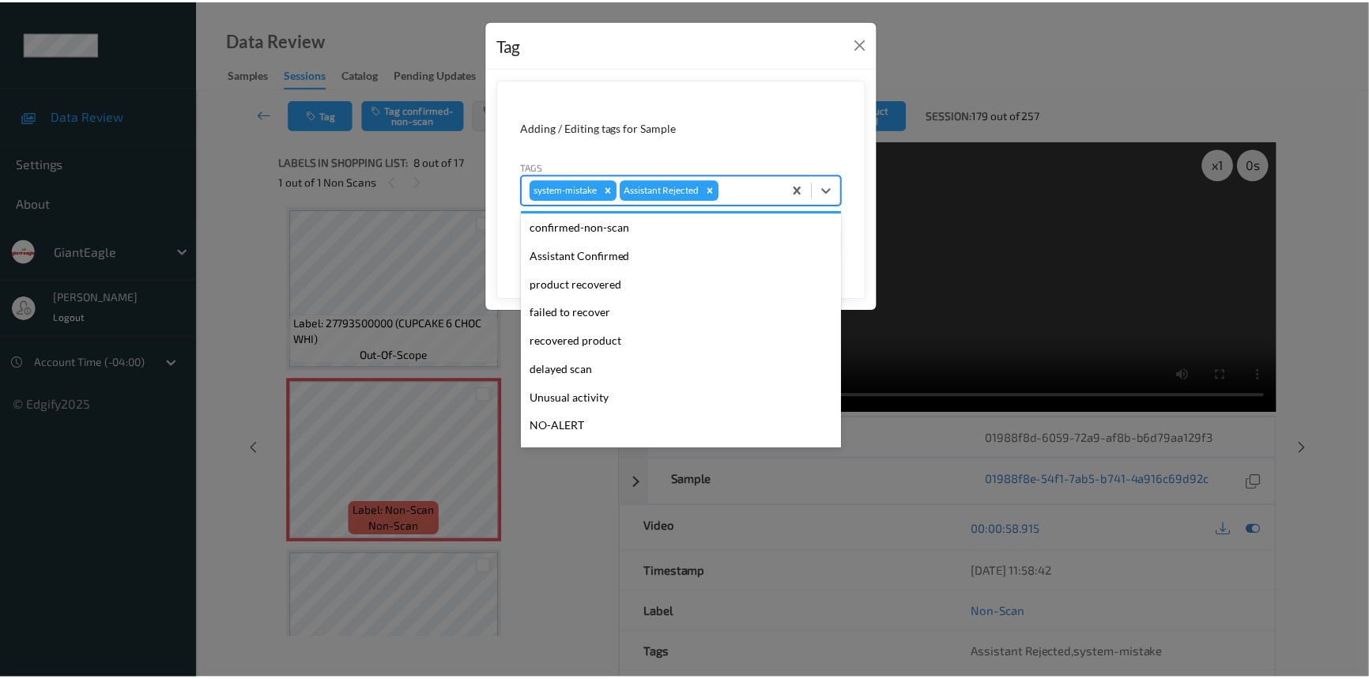
scroll to position [71, 0]
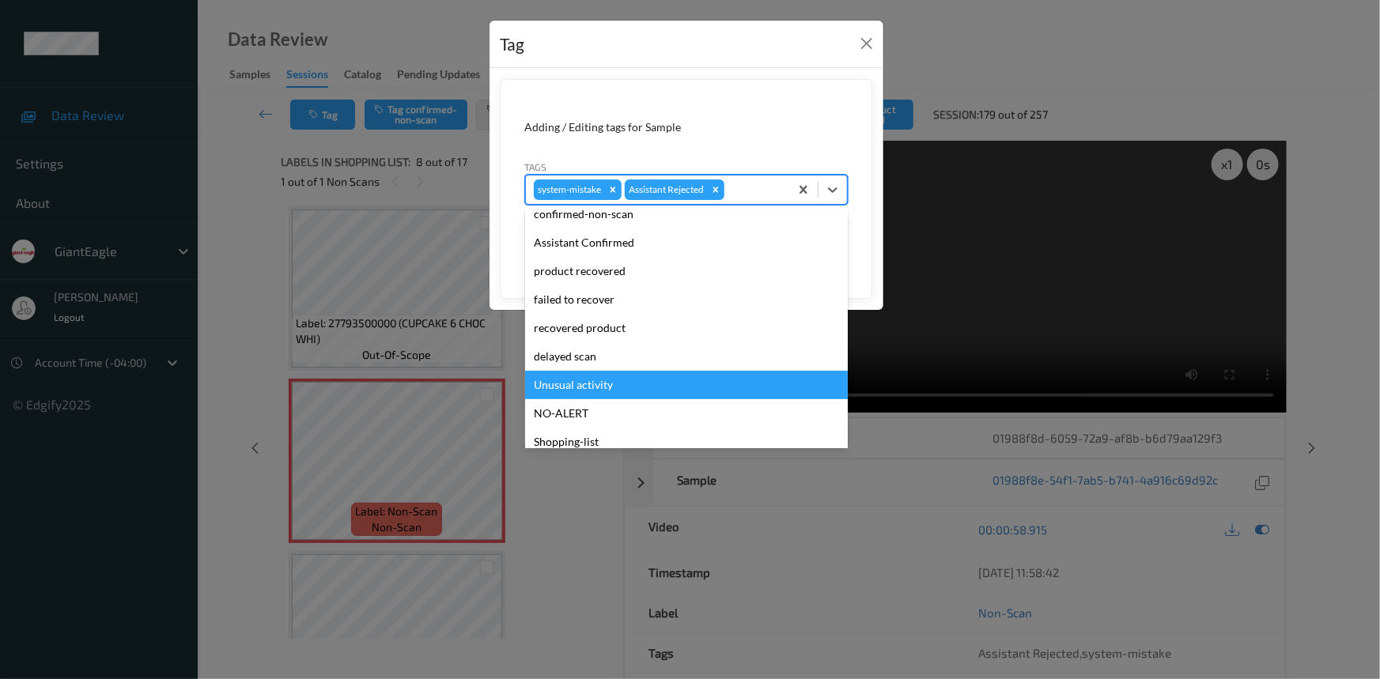
click at [575, 381] on div "Unusual activity" at bounding box center [686, 385] width 323 height 28
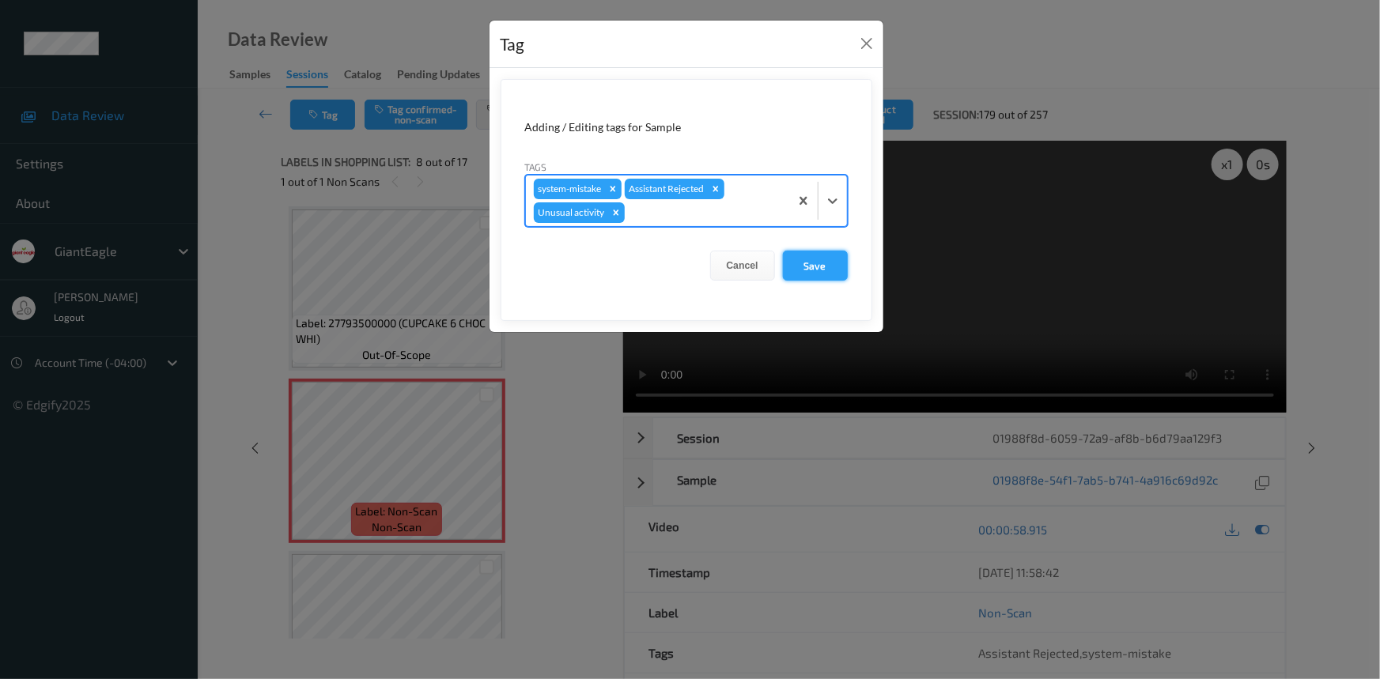
click at [830, 266] on button "Save" at bounding box center [815, 266] width 65 height 30
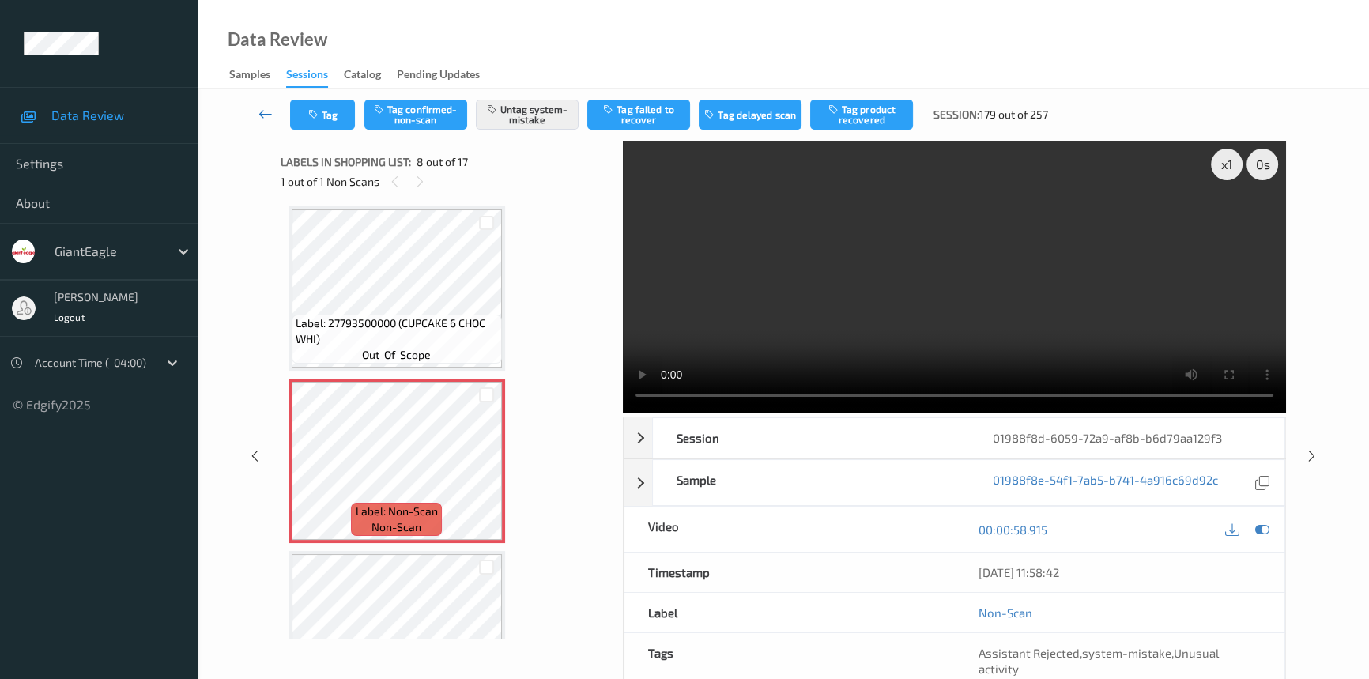
click at [262, 110] on icon at bounding box center [266, 114] width 14 height 16
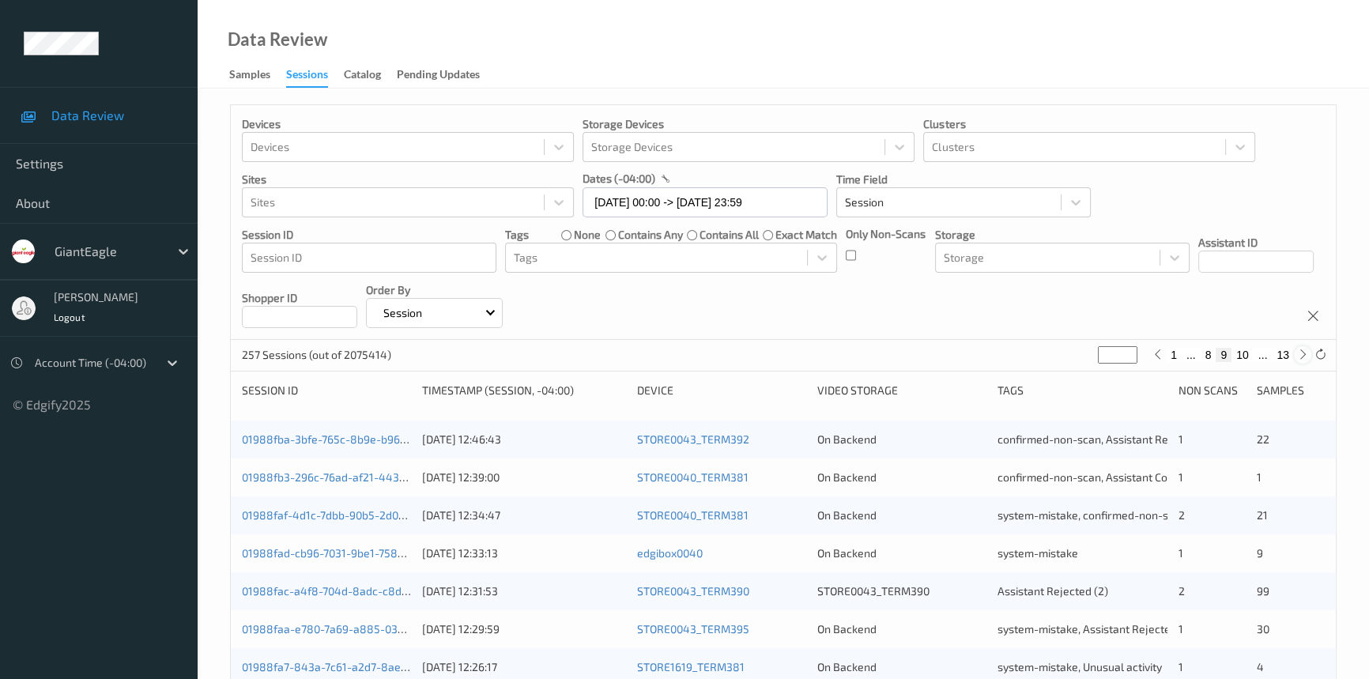
click at [1306, 353] on icon at bounding box center [1304, 355] width 12 height 12
type input "**"
click at [1306, 353] on icon at bounding box center [1304, 355] width 12 height 12
type input "**"
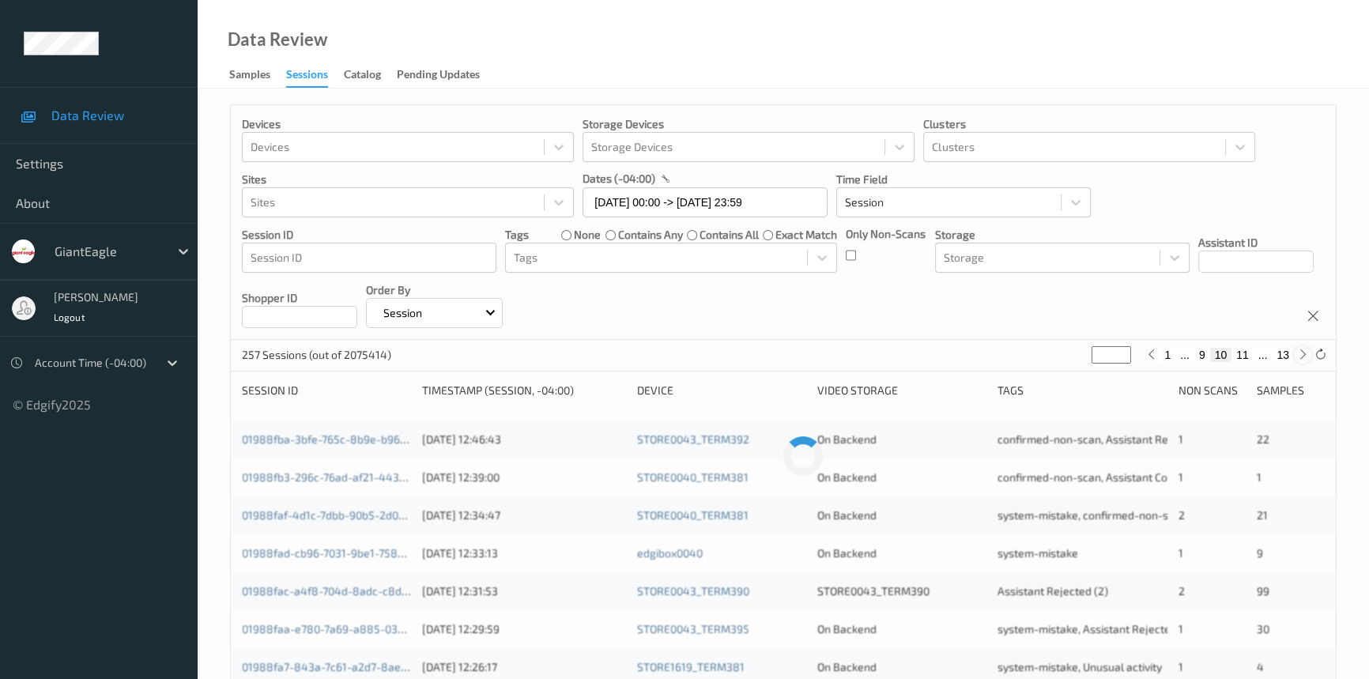
type input "**"
click at [1306, 353] on icon at bounding box center [1304, 355] width 12 height 12
type input "**"
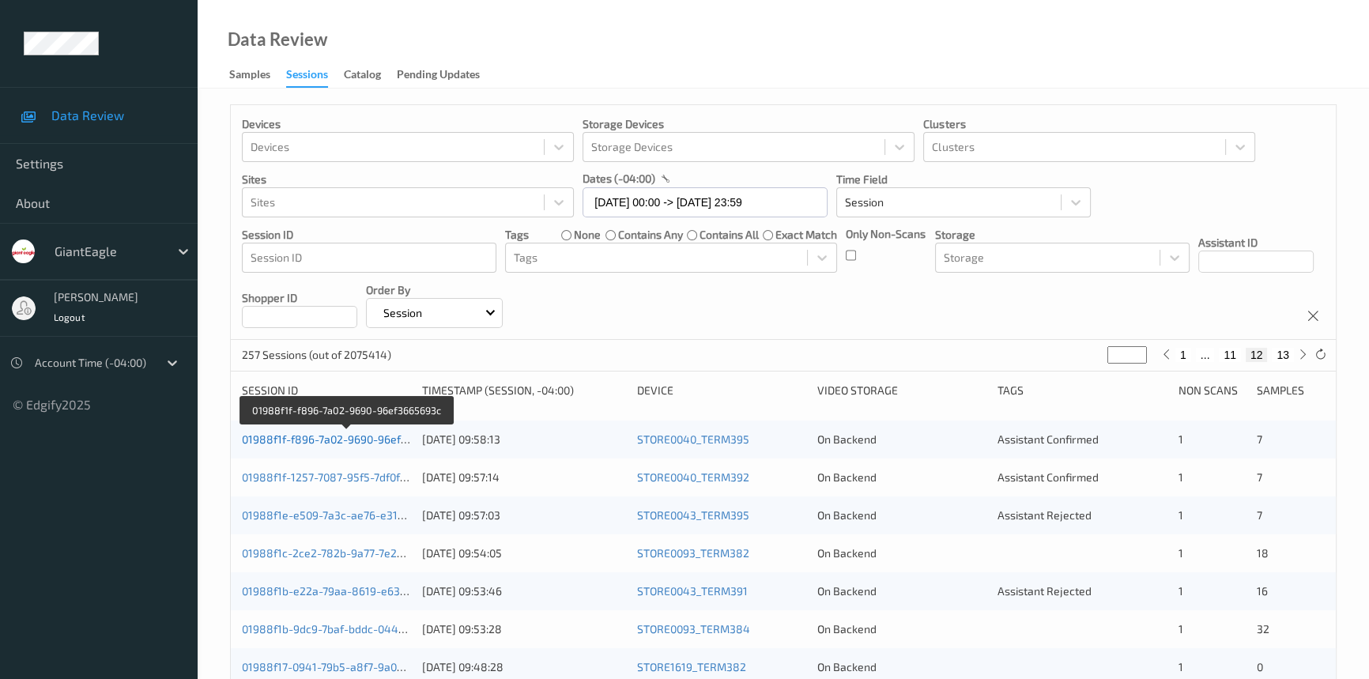
click at [319, 436] on link "01988f1f-f896-7a02-9690-96ef3665693c" at bounding box center [346, 439] width 209 height 13
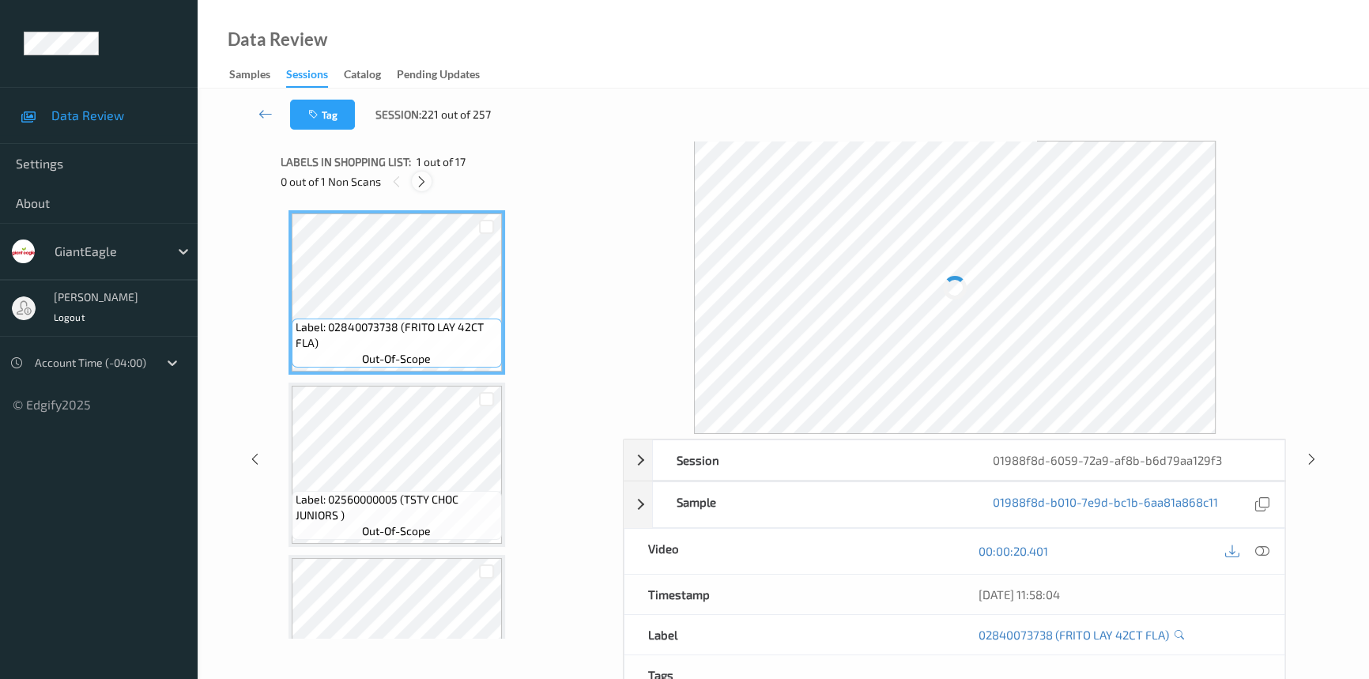
click at [420, 179] on icon at bounding box center [421, 182] width 13 height 14
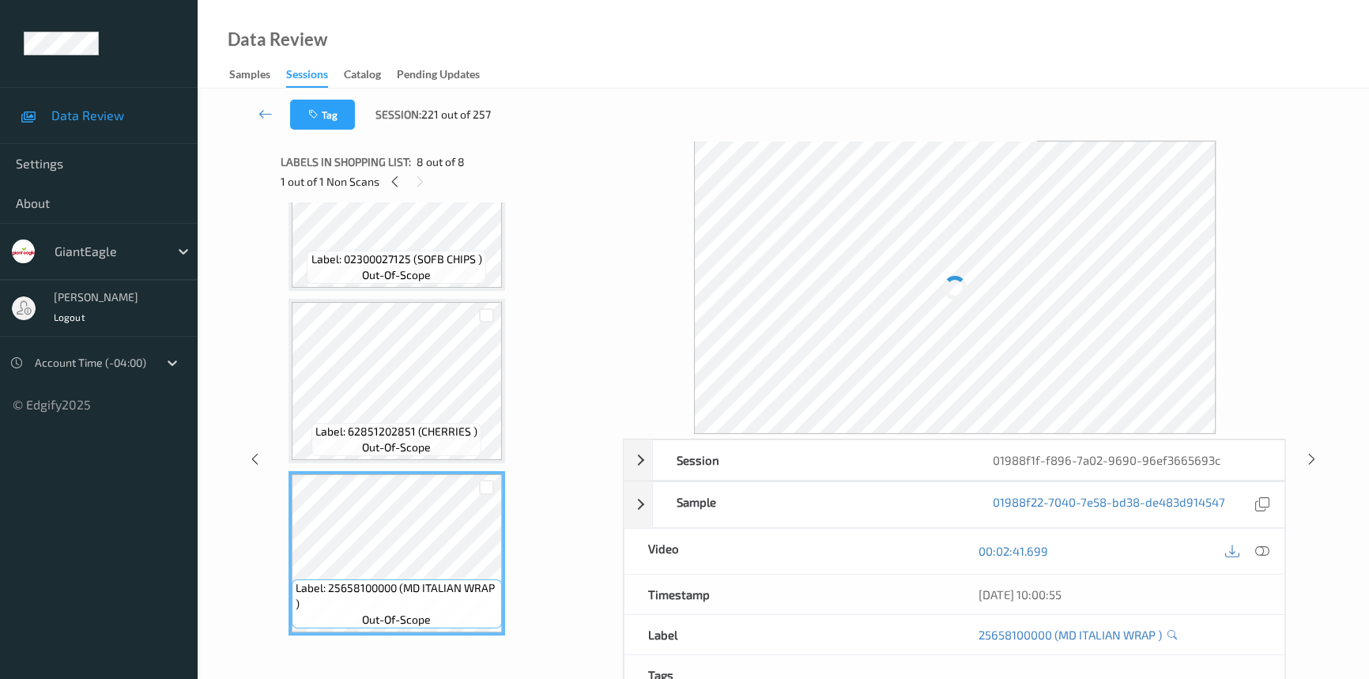
scroll to position [514, 0]
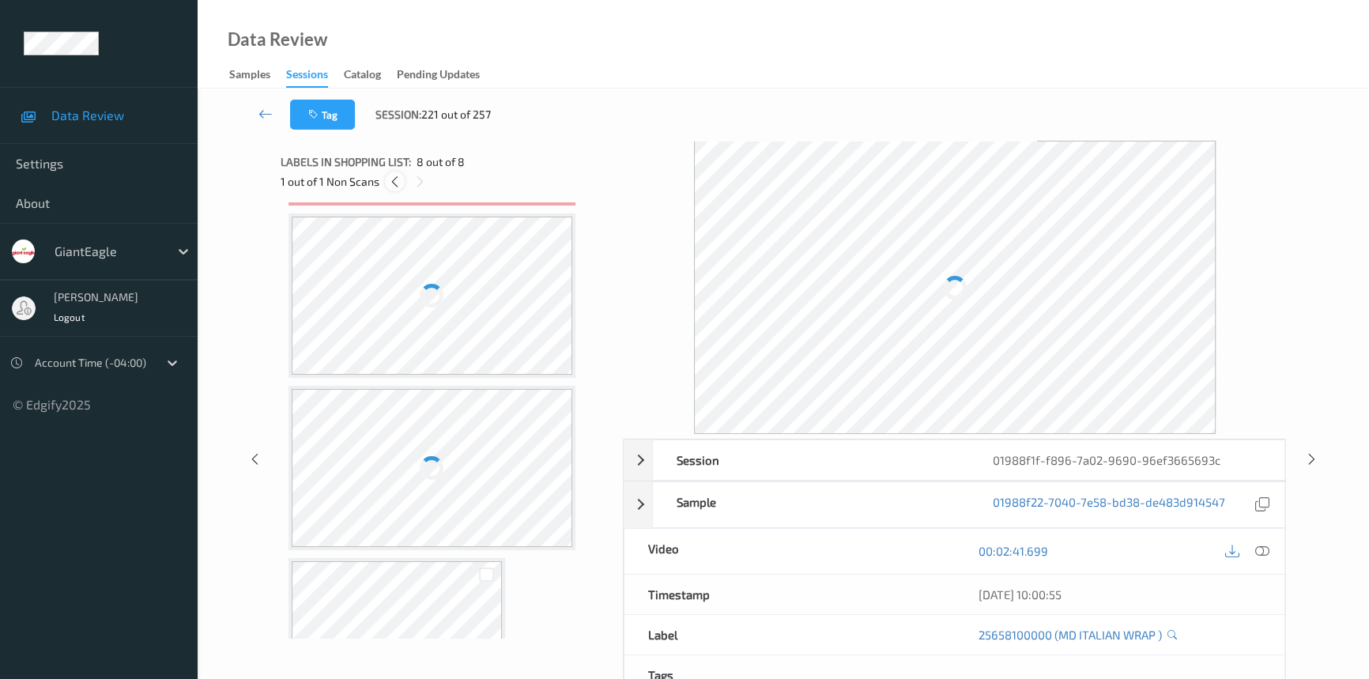
click at [395, 177] on icon at bounding box center [394, 182] width 13 height 14
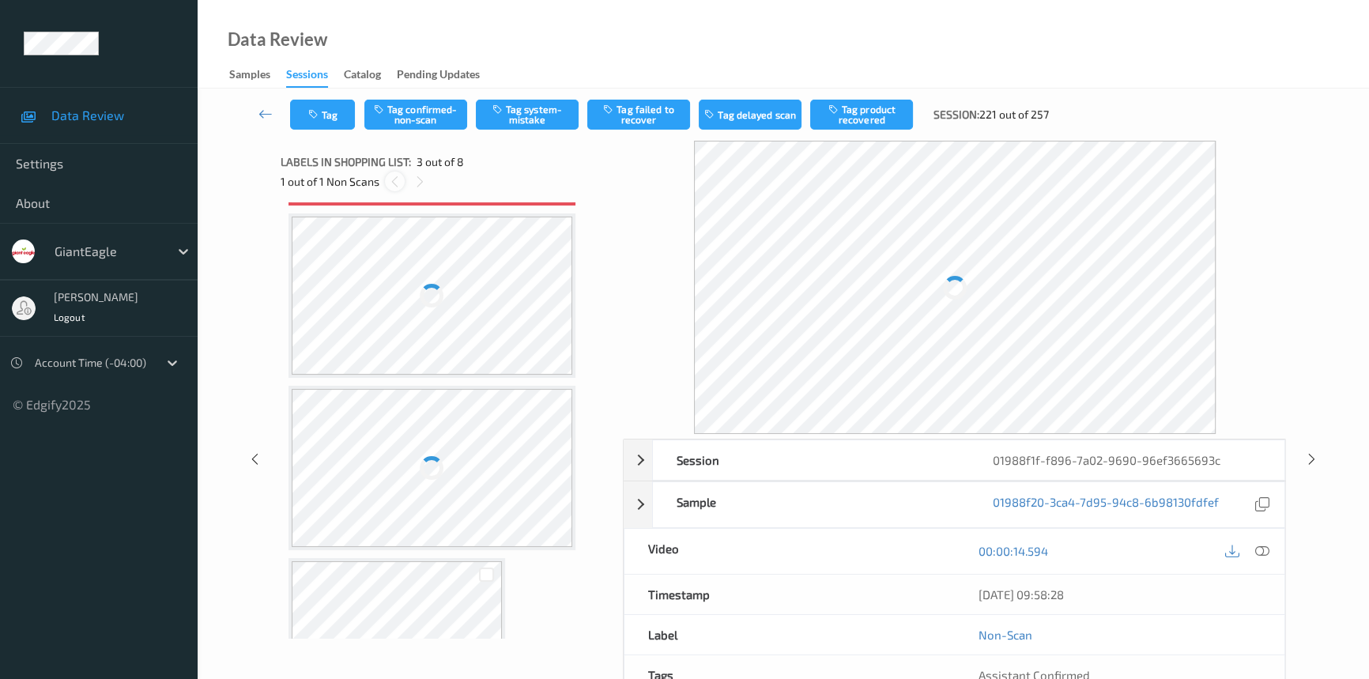
scroll to position [179, 0]
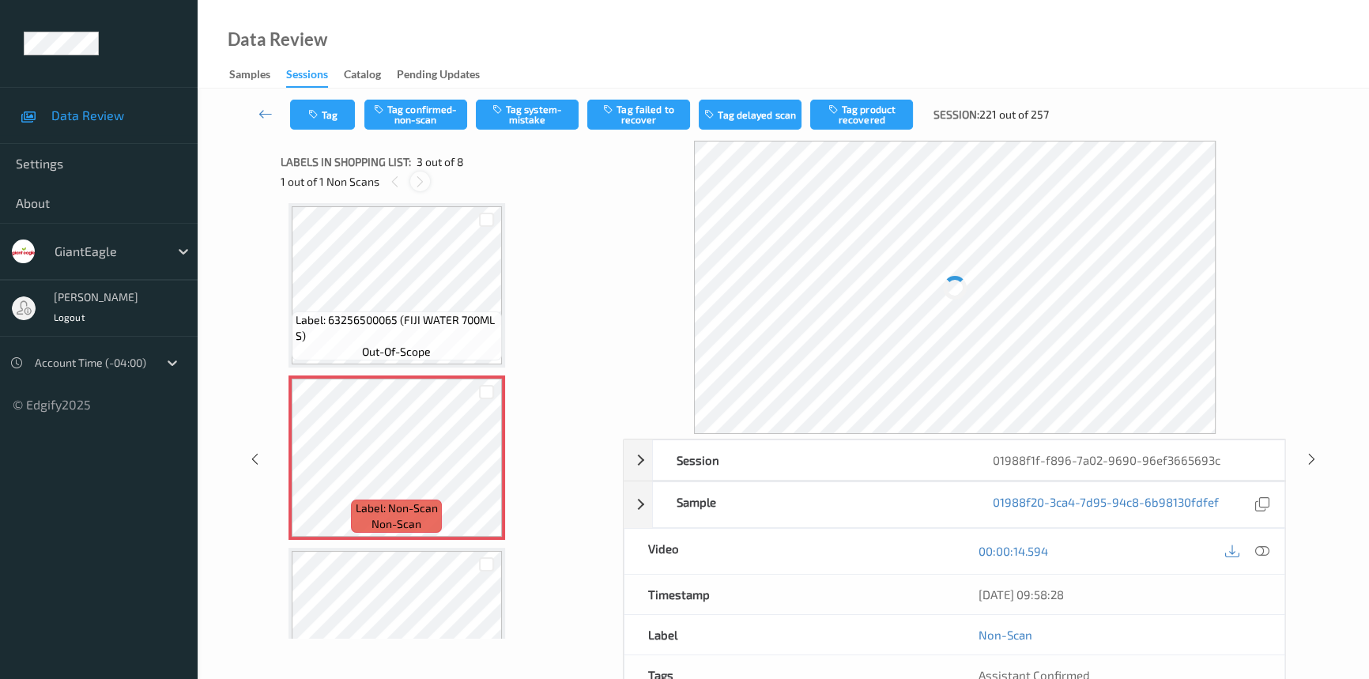
click at [417, 183] on icon at bounding box center [420, 182] width 13 height 14
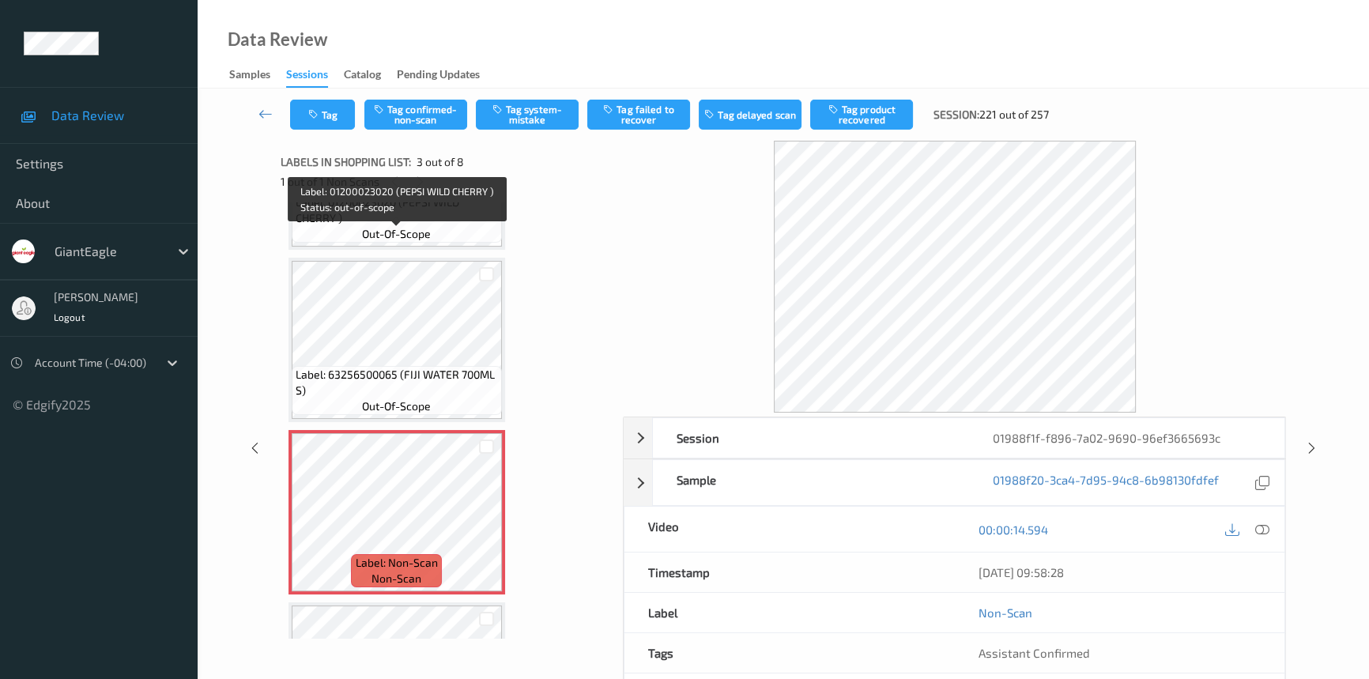
scroll to position [215, 0]
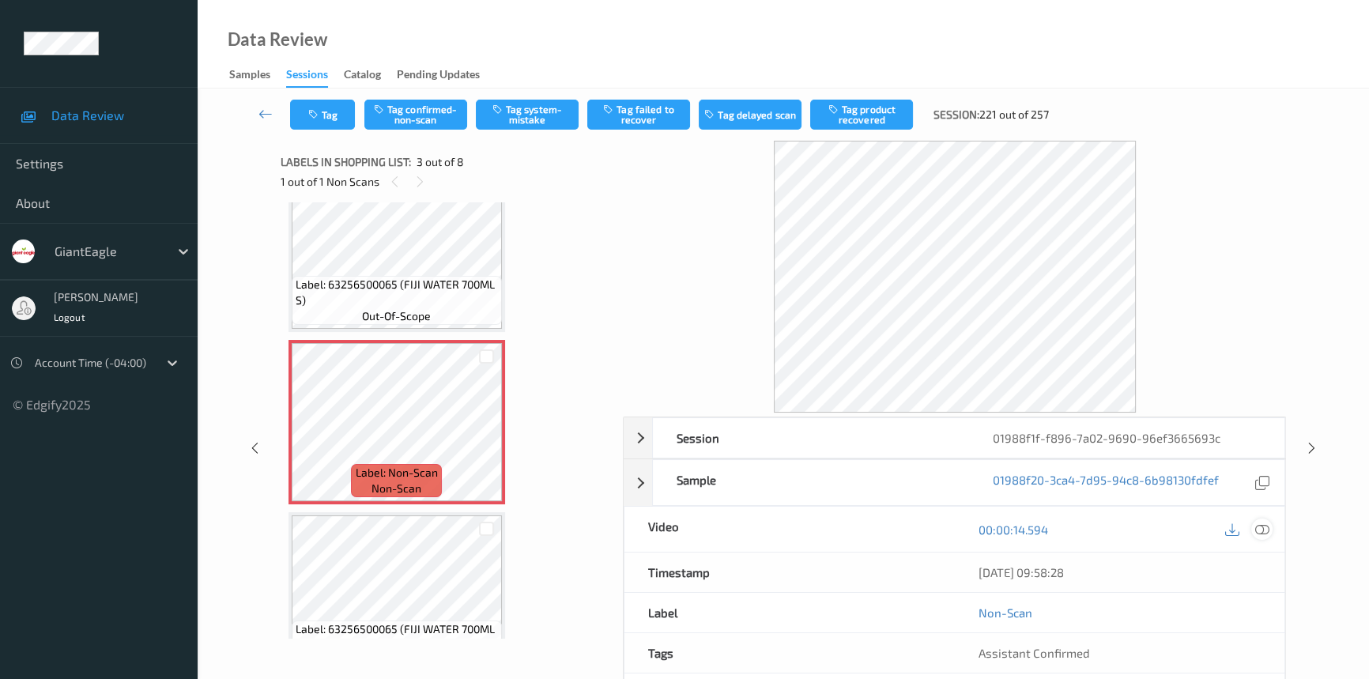
click at [1264, 530] on icon at bounding box center [1263, 530] width 14 height 14
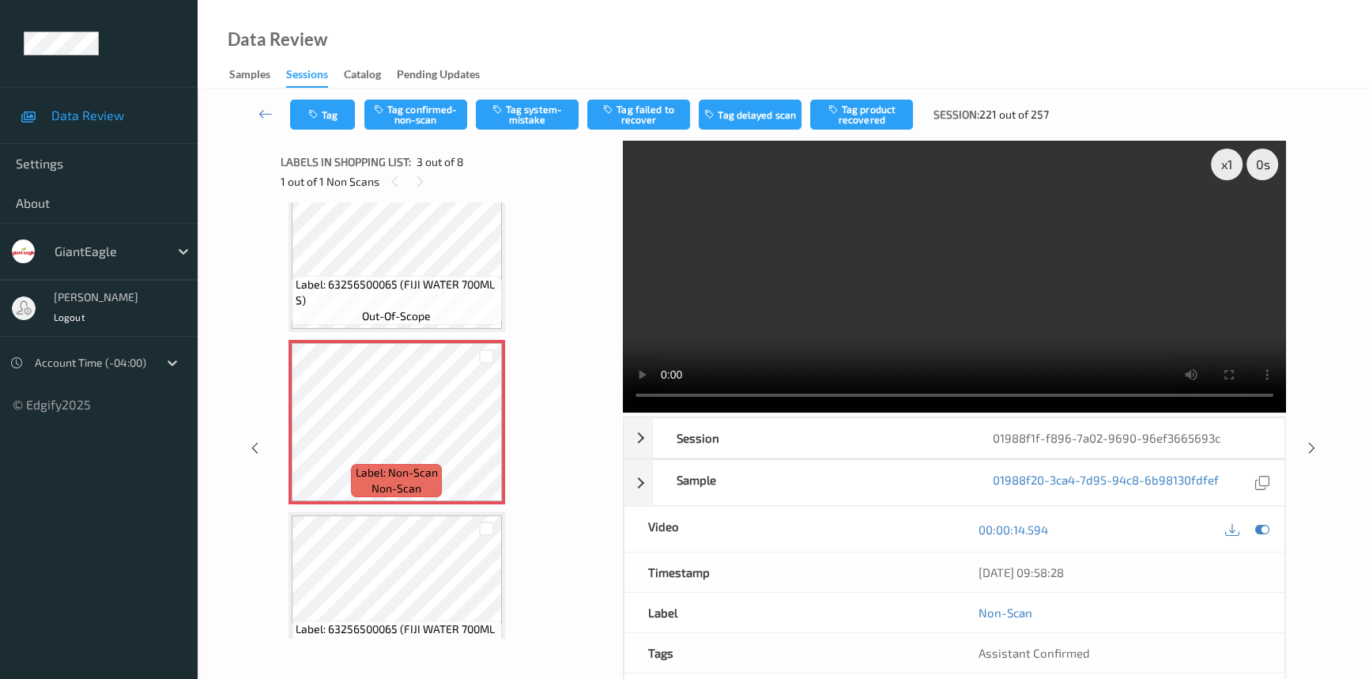
click at [1063, 324] on video at bounding box center [954, 277] width 663 height 272
click at [1067, 332] on video at bounding box center [954, 277] width 663 height 272
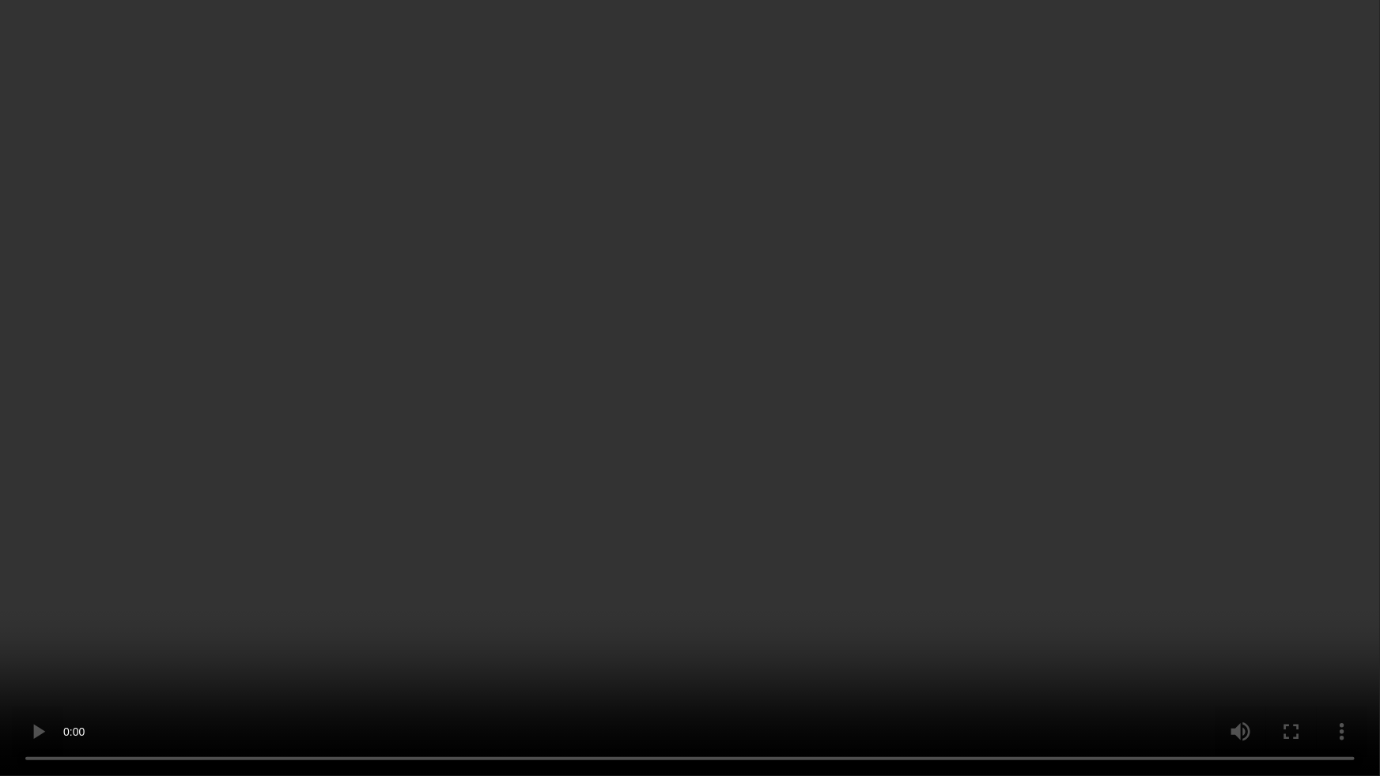
click at [521, 355] on video at bounding box center [690, 388] width 1380 height 776
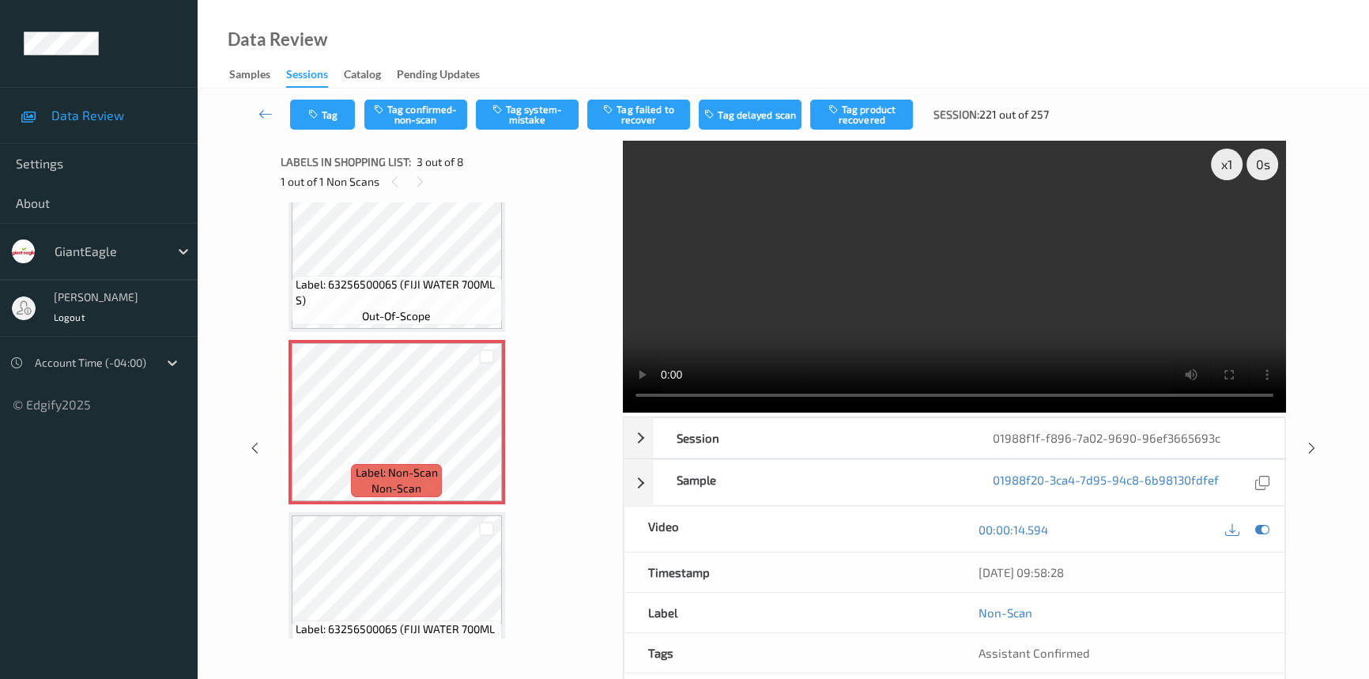
click at [621, 387] on div "x 1 0 s Session 01988f1f-f896-7a02-9690-96ef3665693c Session ID 01988f1f-f896-7…" at bounding box center [784, 448] width 1007 height 614
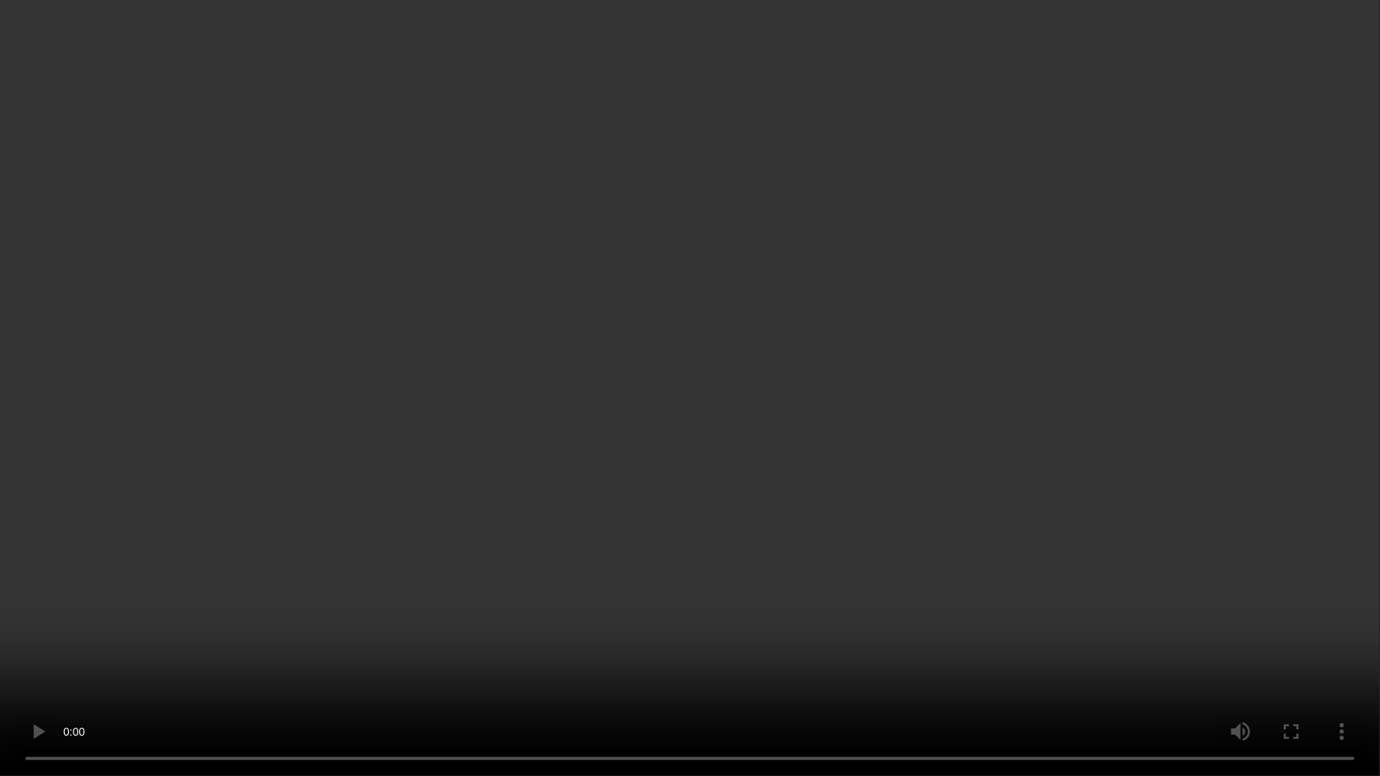
click at [825, 530] on video at bounding box center [690, 388] width 1380 height 776
click at [648, 524] on video at bounding box center [690, 388] width 1380 height 776
click at [674, 517] on video at bounding box center [690, 388] width 1380 height 776
click at [369, 630] on video at bounding box center [690, 388] width 1380 height 776
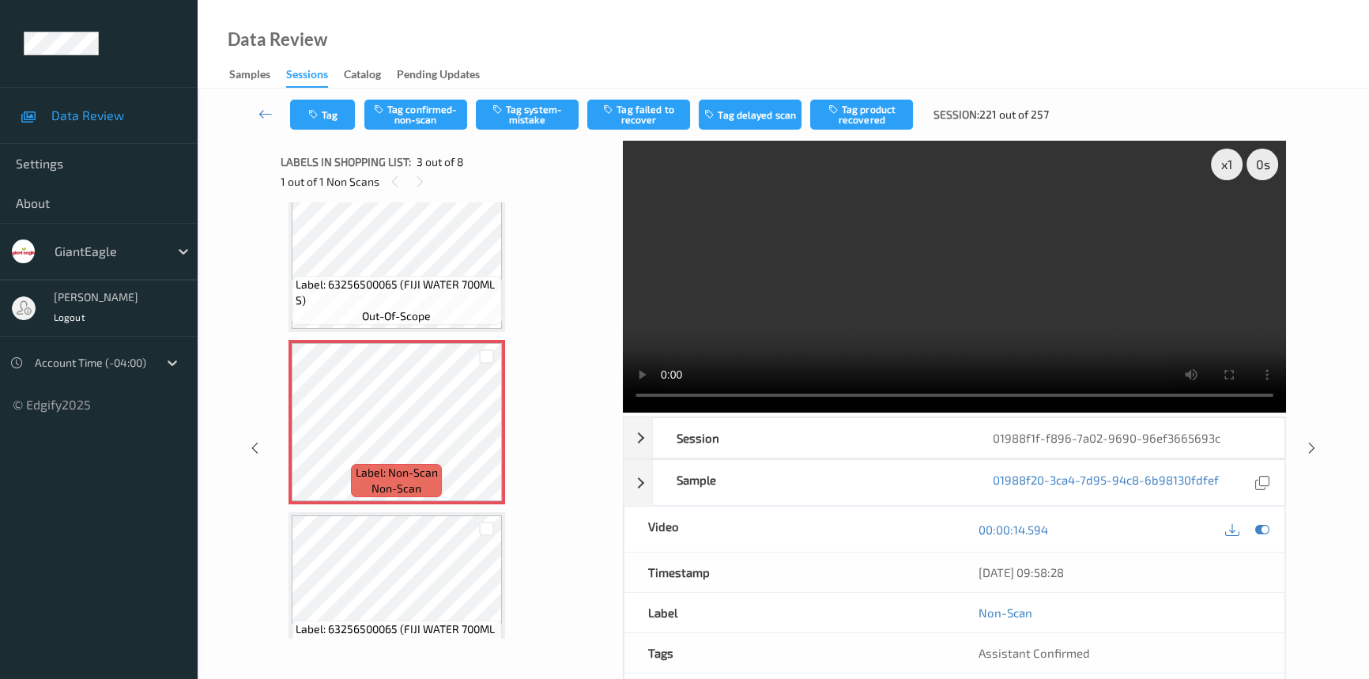
click at [882, 289] on video at bounding box center [954, 277] width 663 height 272
click at [884, 347] on video at bounding box center [954, 277] width 663 height 272
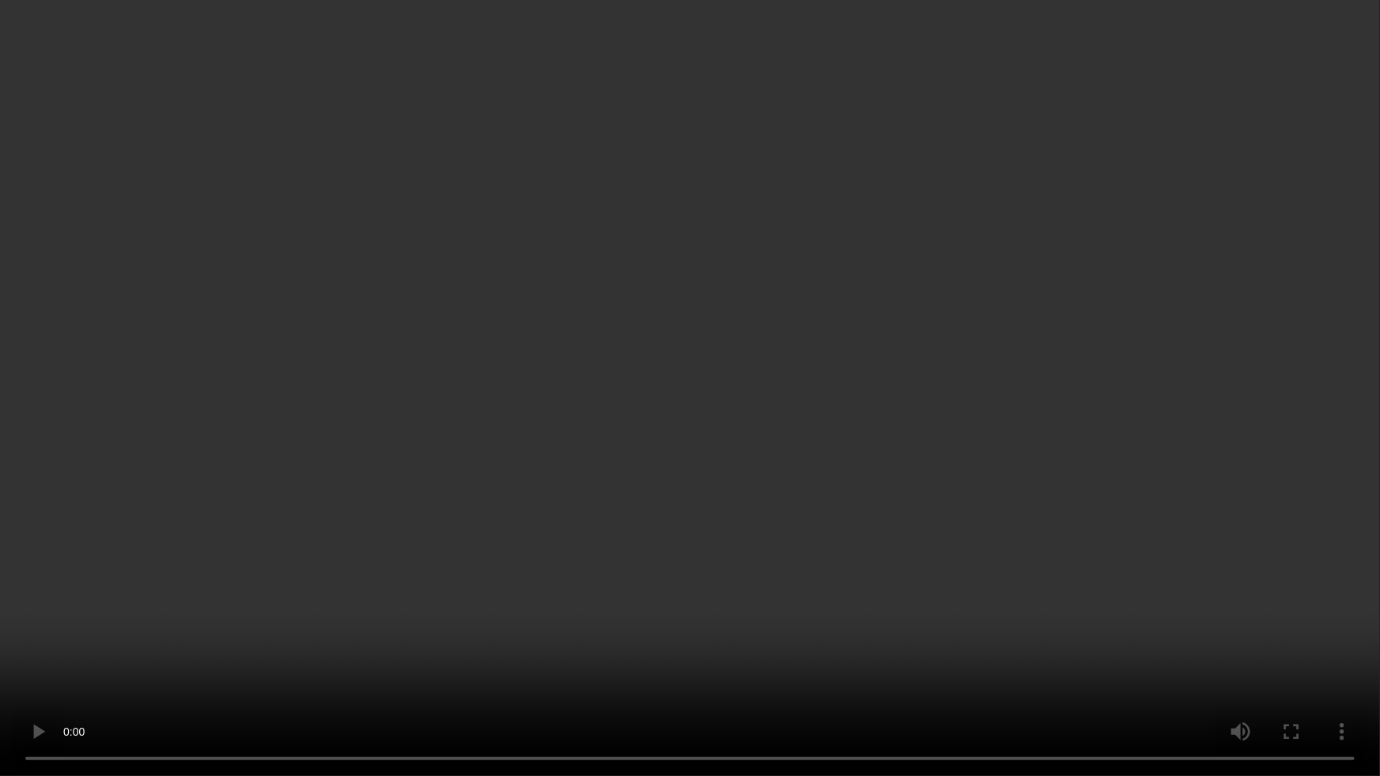
click at [585, 528] on video at bounding box center [690, 388] width 1380 height 776
click at [555, 678] on video at bounding box center [690, 388] width 1380 height 776
click at [787, 625] on video at bounding box center [690, 388] width 1380 height 776
click at [776, 617] on video at bounding box center [690, 388] width 1380 height 776
click at [646, 435] on video at bounding box center [690, 388] width 1380 height 776
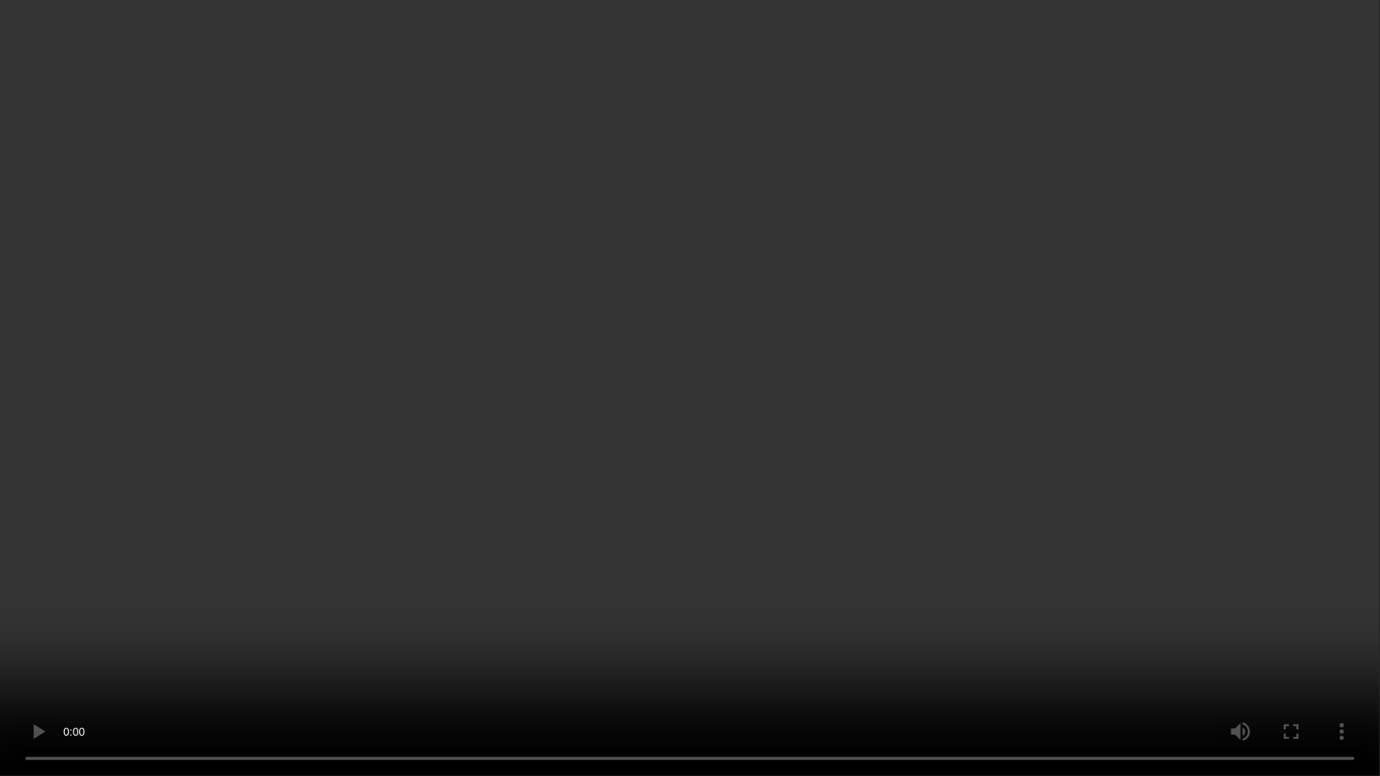
click at [332, 550] on video at bounding box center [690, 388] width 1380 height 776
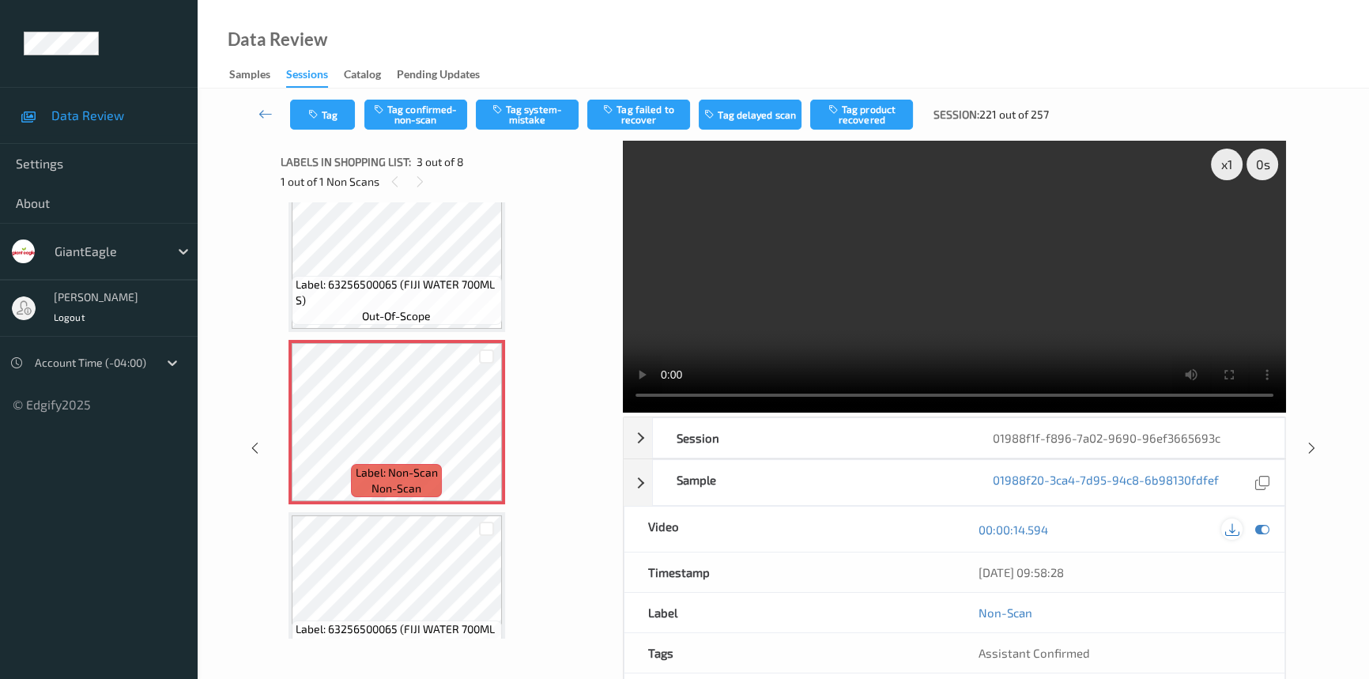
click at [1234, 533] on icon at bounding box center [1233, 530] width 14 height 14
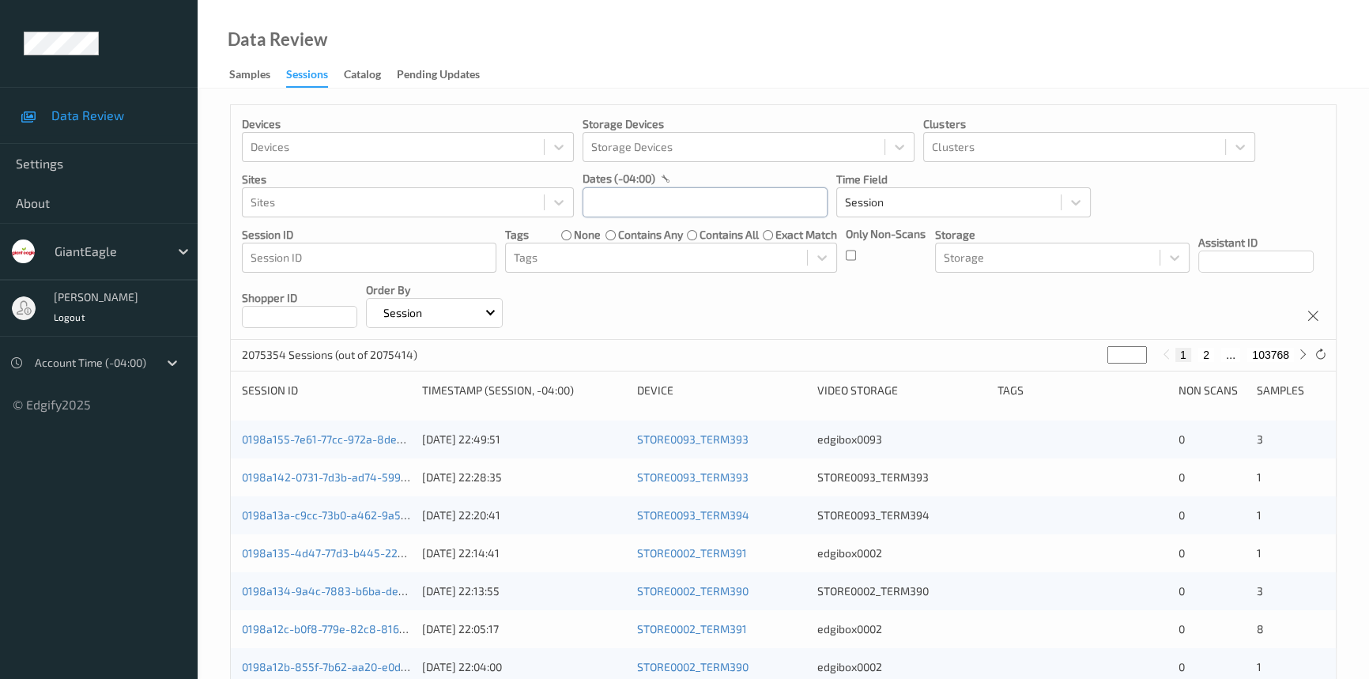
click at [682, 206] on input "text" at bounding box center [705, 202] width 245 height 30
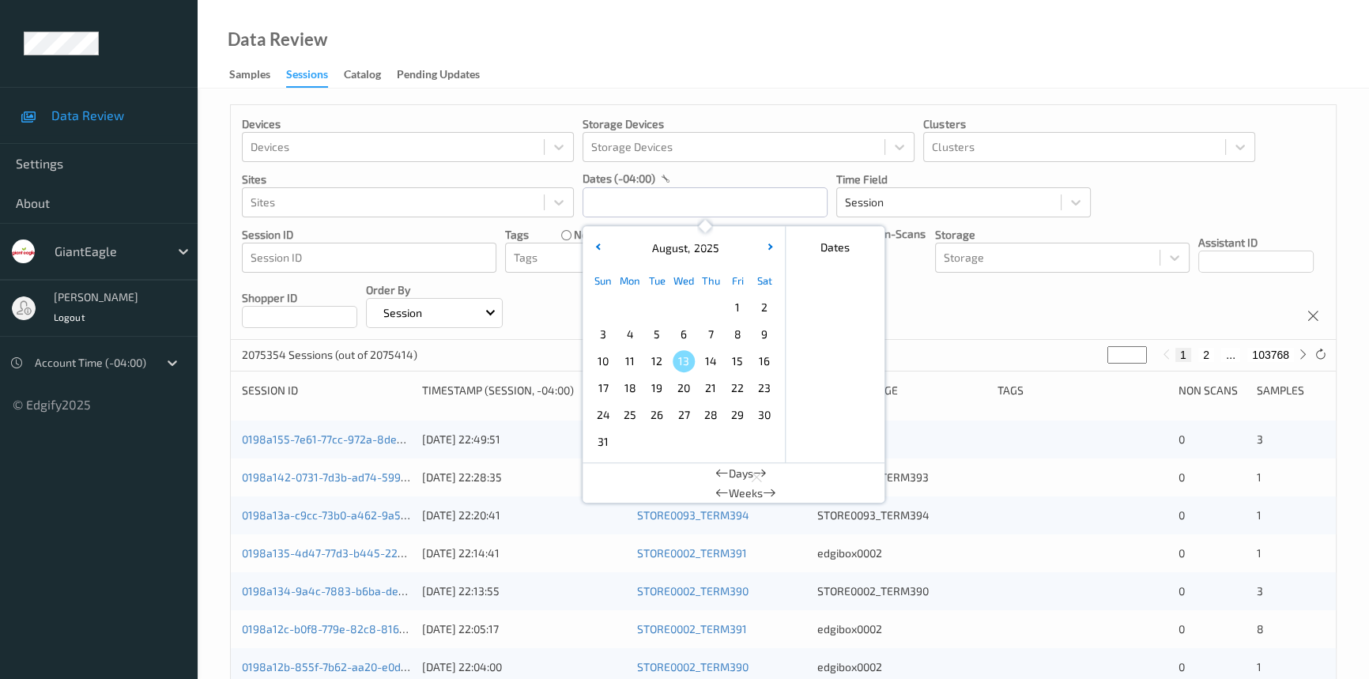
click at [757, 329] on span "9" at bounding box center [765, 334] width 22 height 22
type input "[DATE] 00:00 -> [DATE] 23:59"
click at [862, 35] on div "Data Review Samples Sessions Catalog Pending Updates" at bounding box center [784, 44] width 1172 height 89
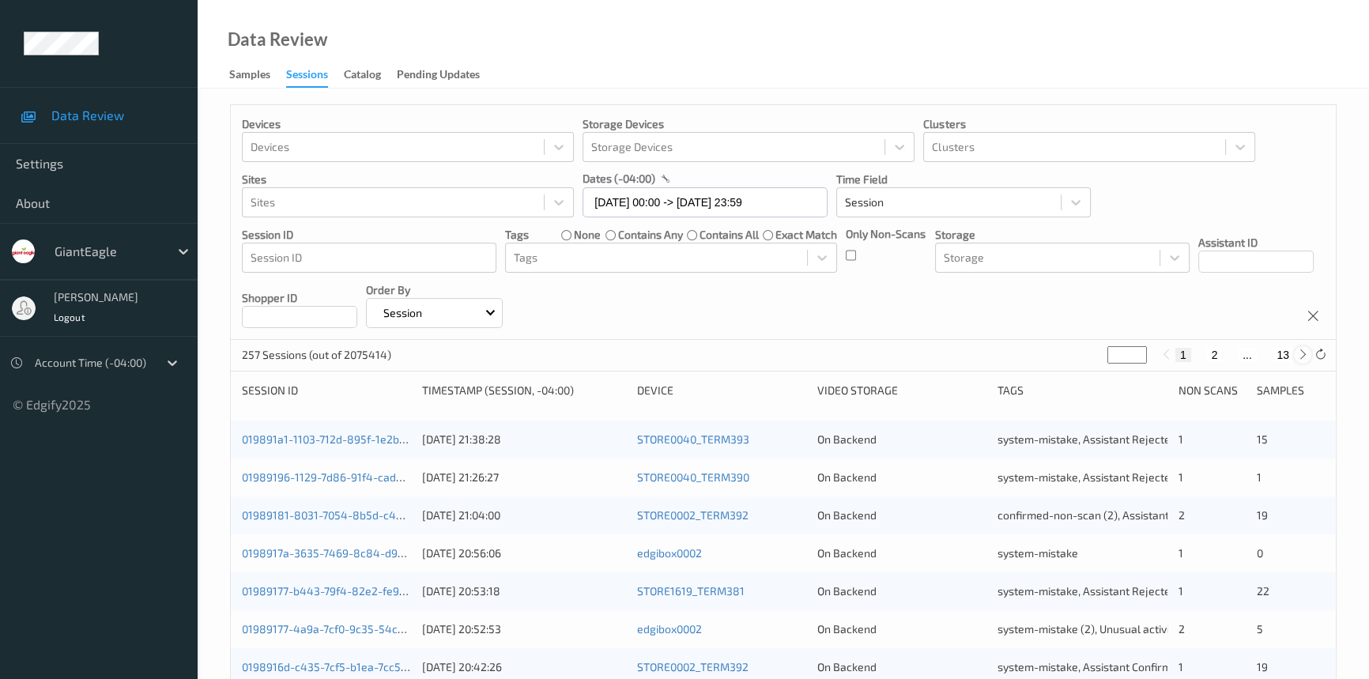
click at [1305, 361] on div at bounding box center [1302, 354] width 17 height 17
type input "*"
click at [1305, 361] on div at bounding box center [1302, 354] width 17 height 17
type input "*"
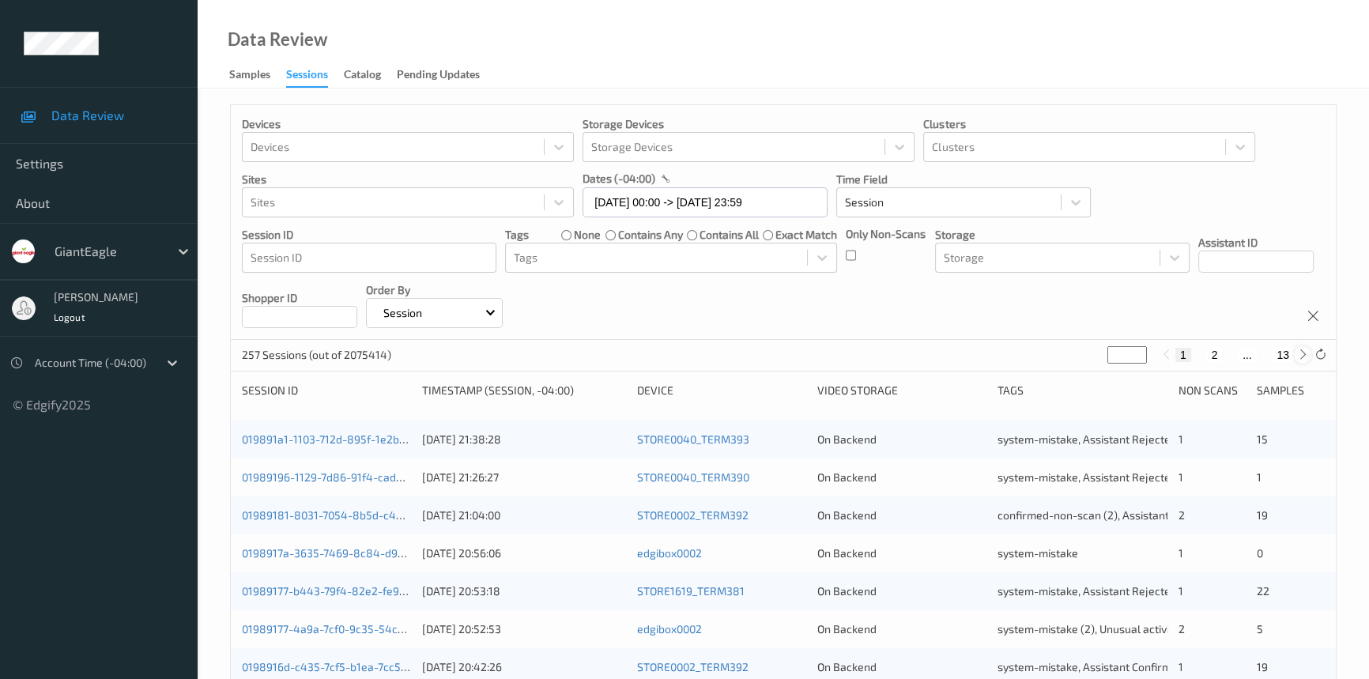
type input "*"
click at [1305, 361] on div at bounding box center [1302, 354] width 17 height 17
type input "*"
click at [1305, 361] on div at bounding box center [1302, 354] width 17 height 17
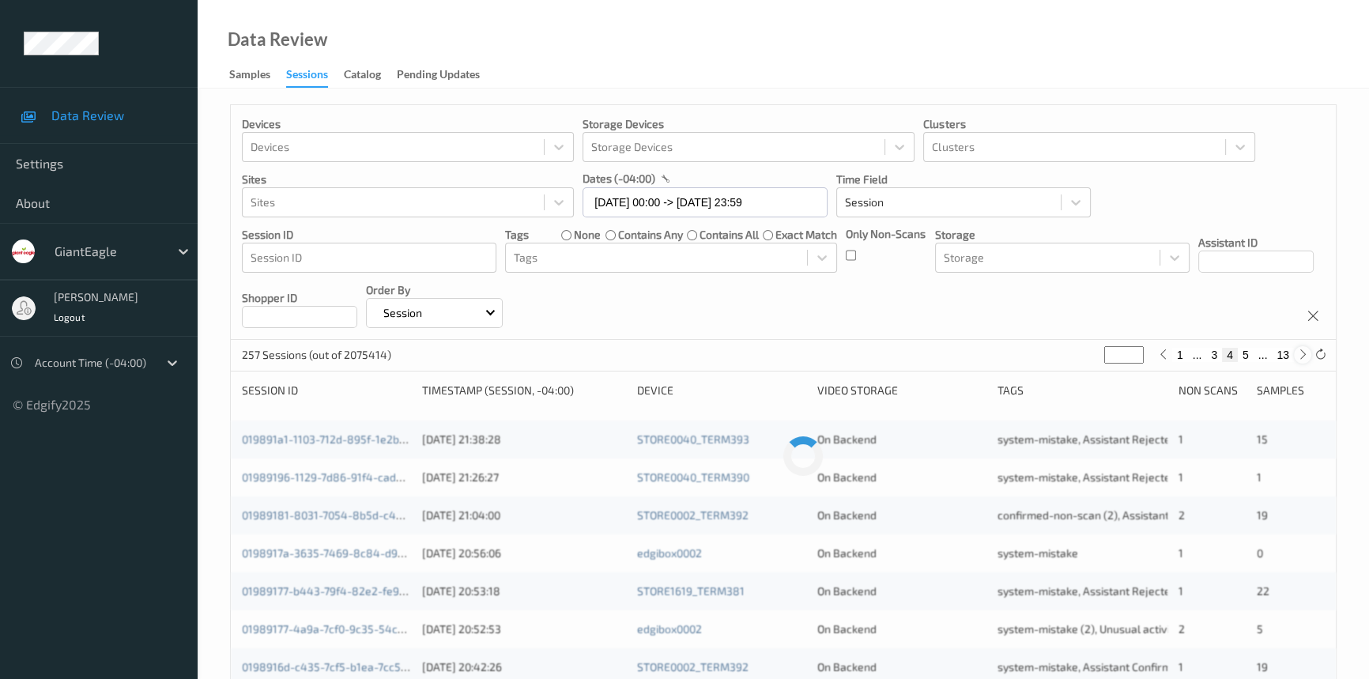
type input "*"
click at [1305, 361] on div at bounding box center [1302, 354] width 17 height 17
type input "*"
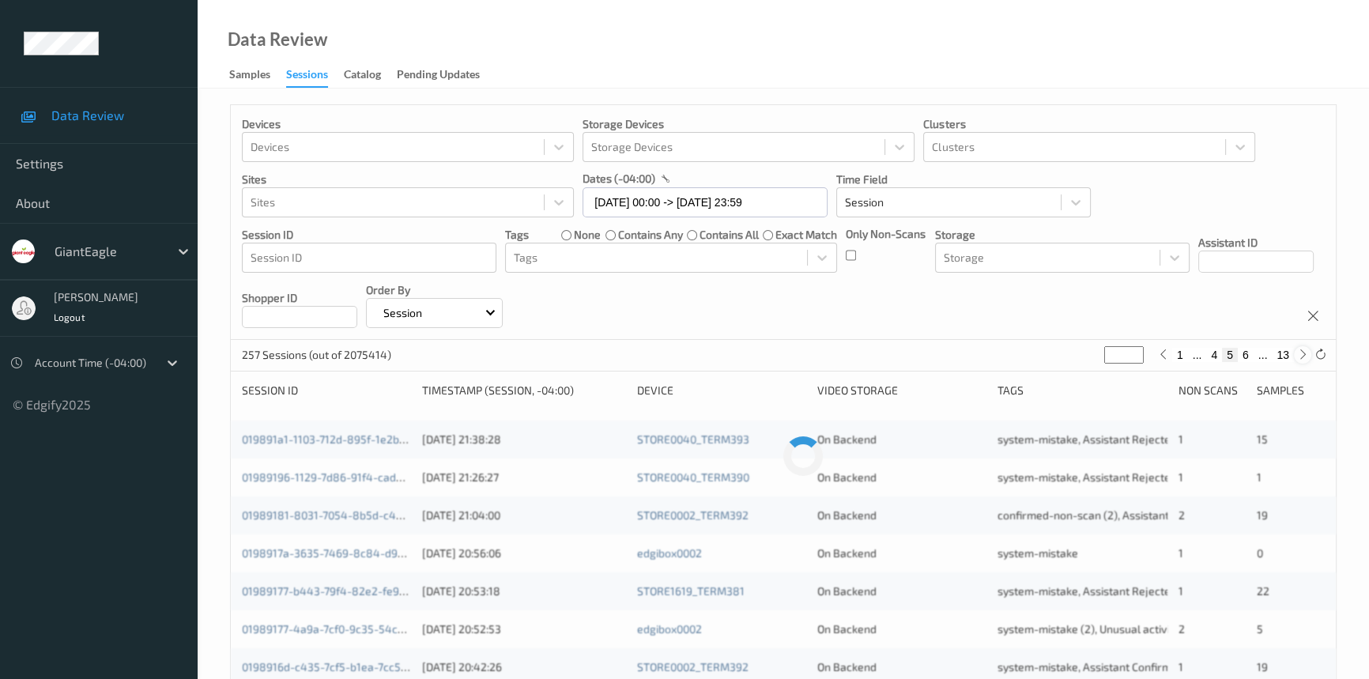
click at [1305, 361] on div at bounding box center [1302, 354] width 17 height 17
type input "*"
click at [1305, 361] on div at bounding box center [1302, 354] width 17 height 17
type input "*"
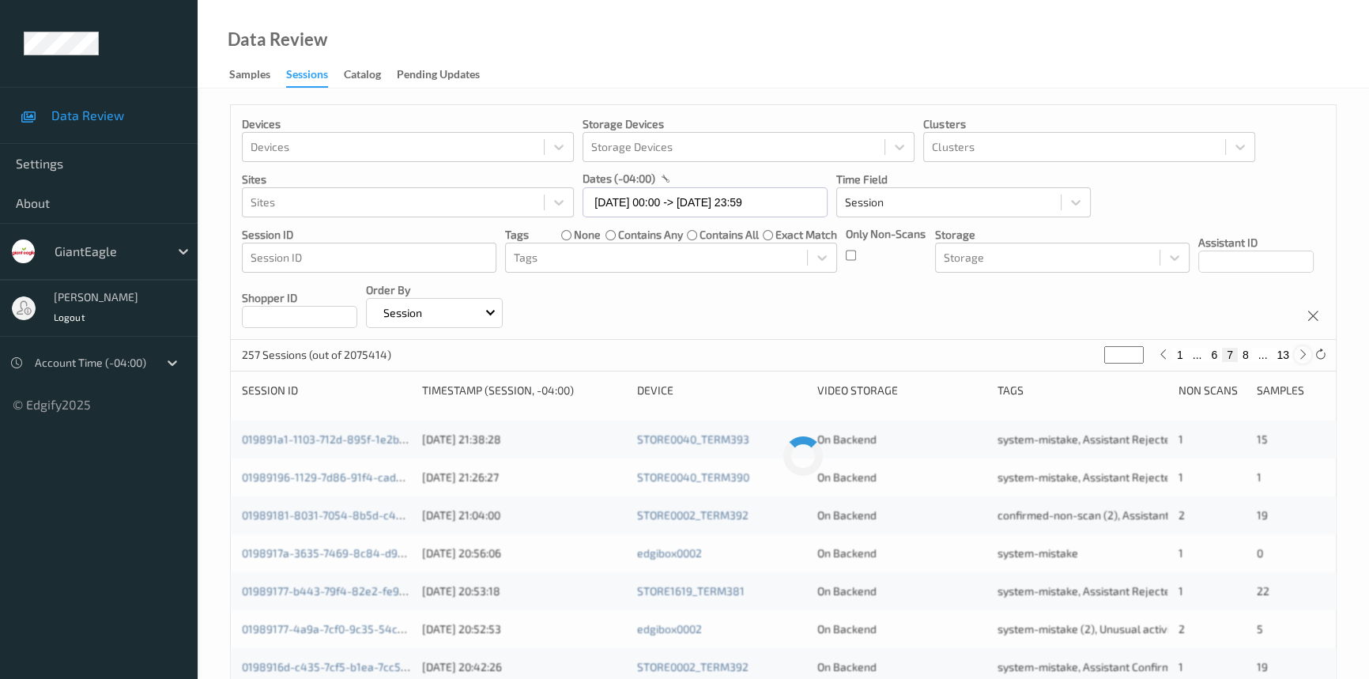
type input "*"
click at [1305, 361] on div at bounding box center [1302, 354] width 17 height 17
type input "*"
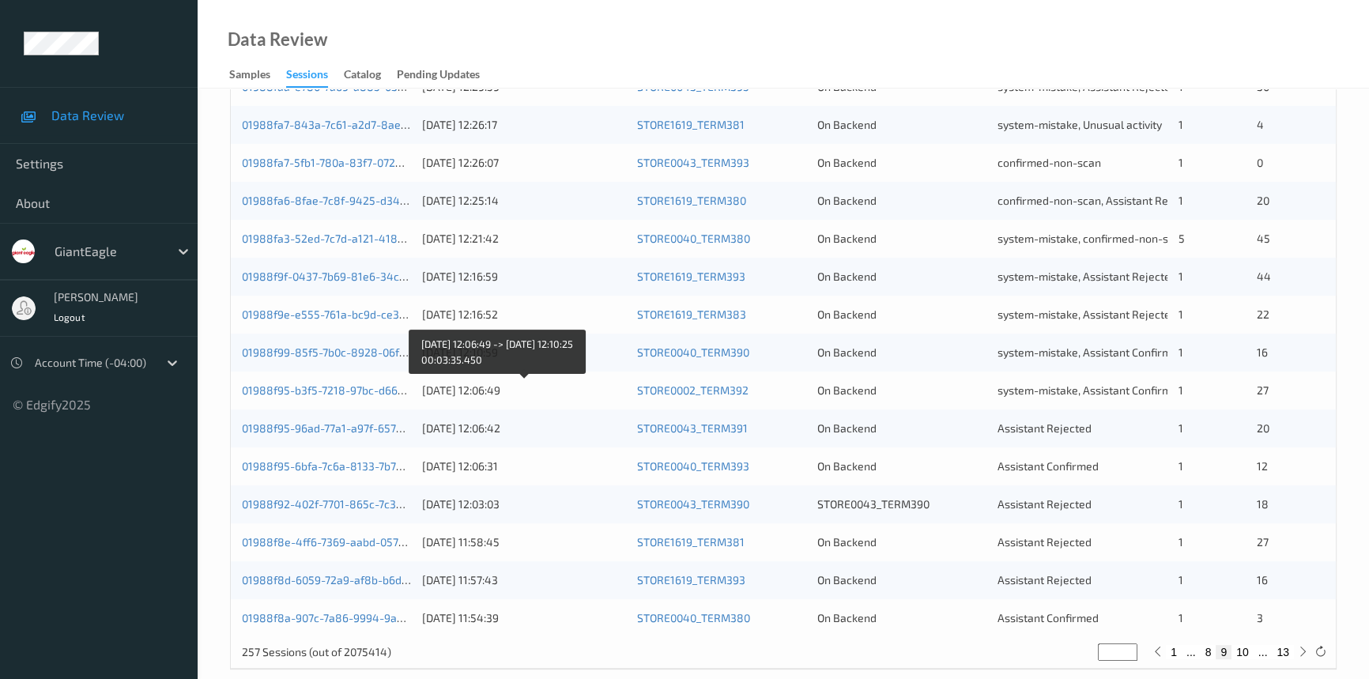
scroll to position [564, 0]
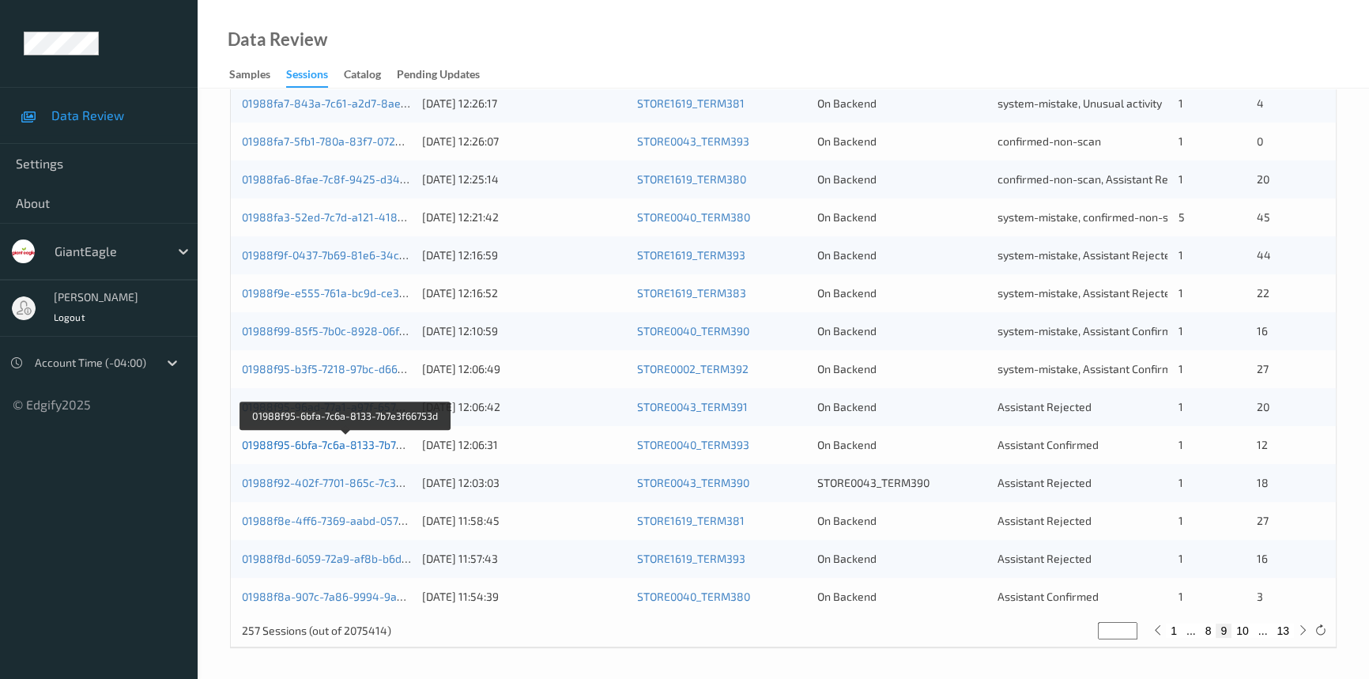
click at [338, 443] on link "01988f95-6bfa-7c6a-8133-7b7e3f66753d" at bounding box center [346, 444] width 208 height 13
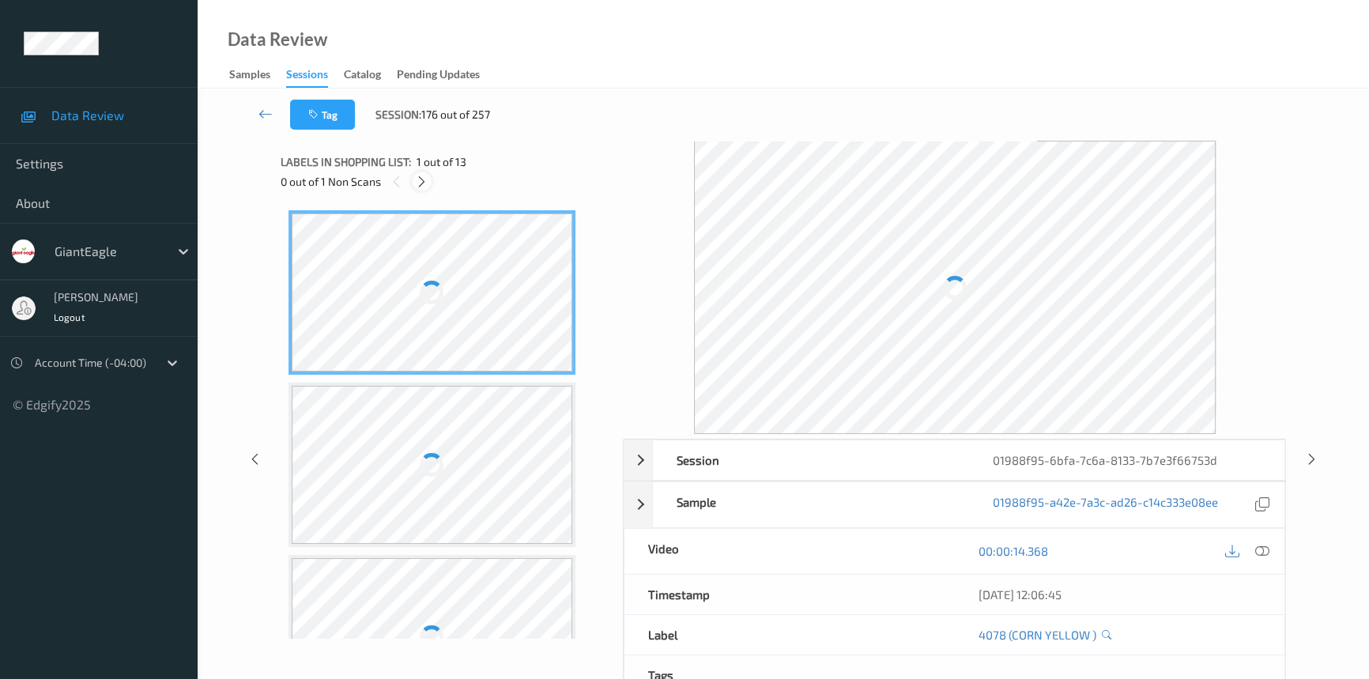
click at [421, 182] on icon at bounding box center [421, 182] width 13 height 14
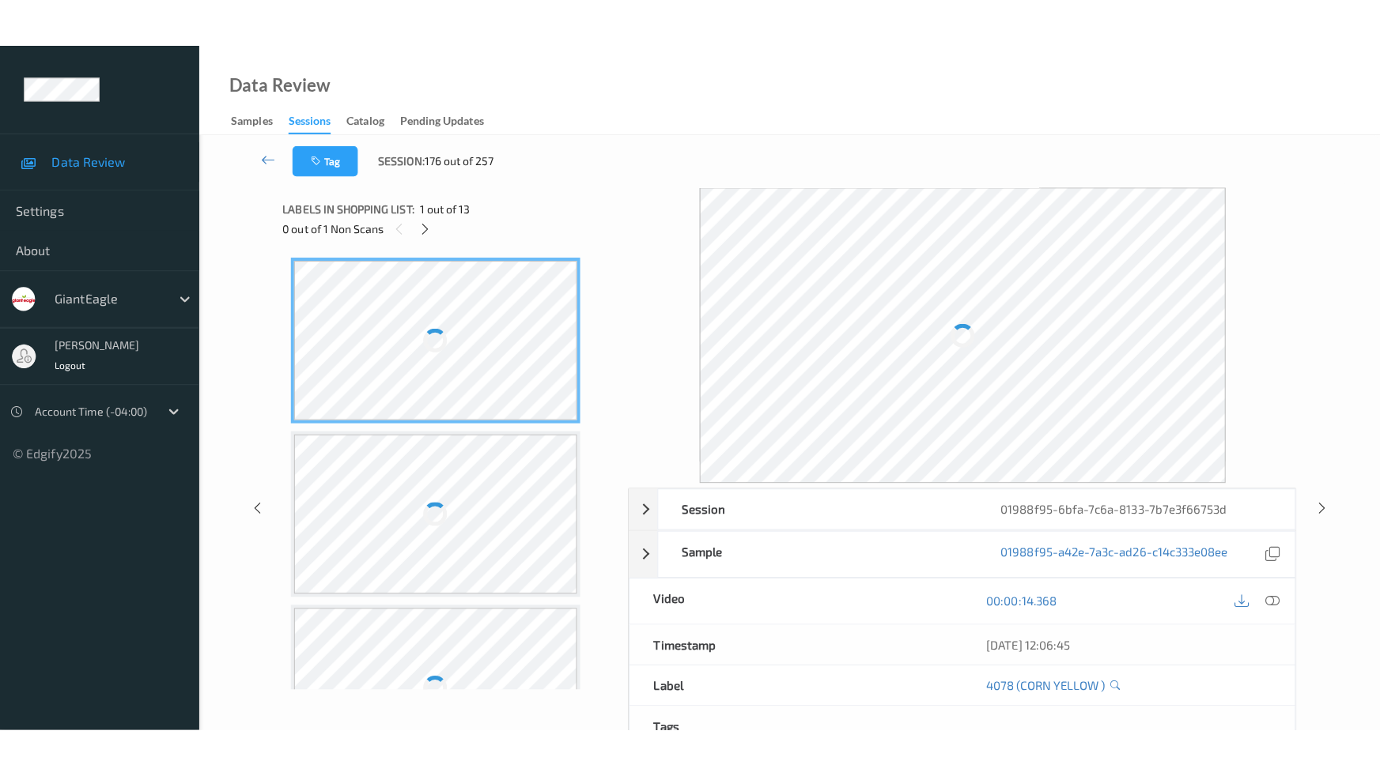
scroll to position [1804, 0]
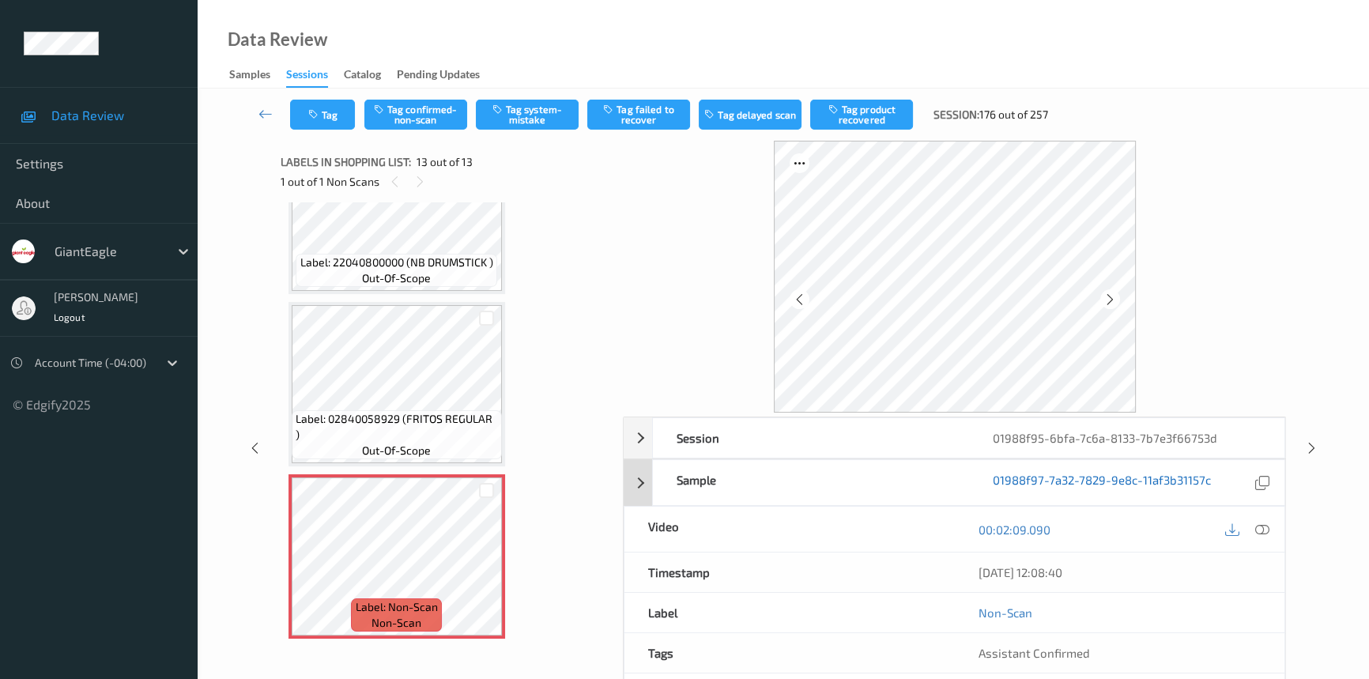
drag, startPoint x: 1263, startPoint y: 527, endPoint x: 1208, endPoint y: 482, distance: 70.3
click at [1263, 526] on icon at bounding box center [1263, 530] width 14 height 14
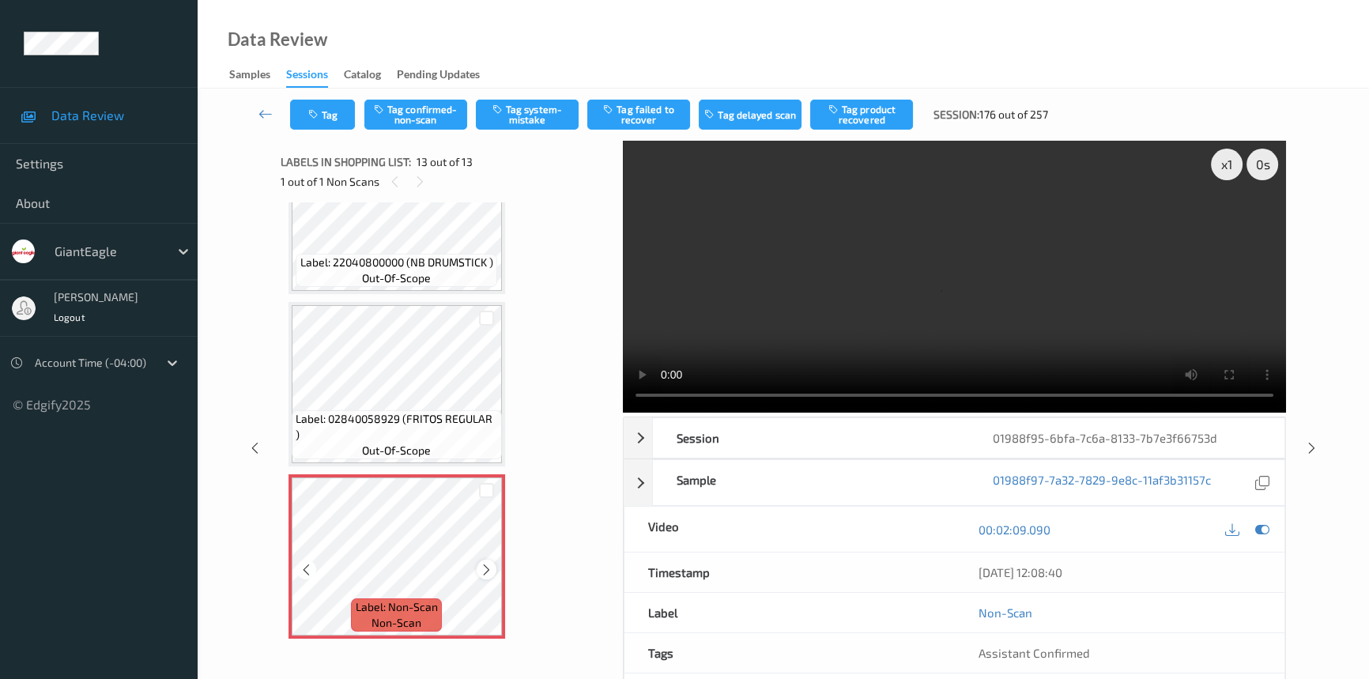
click at [489, 563] on icon at bounding box center [486, 570] width 13 height 14
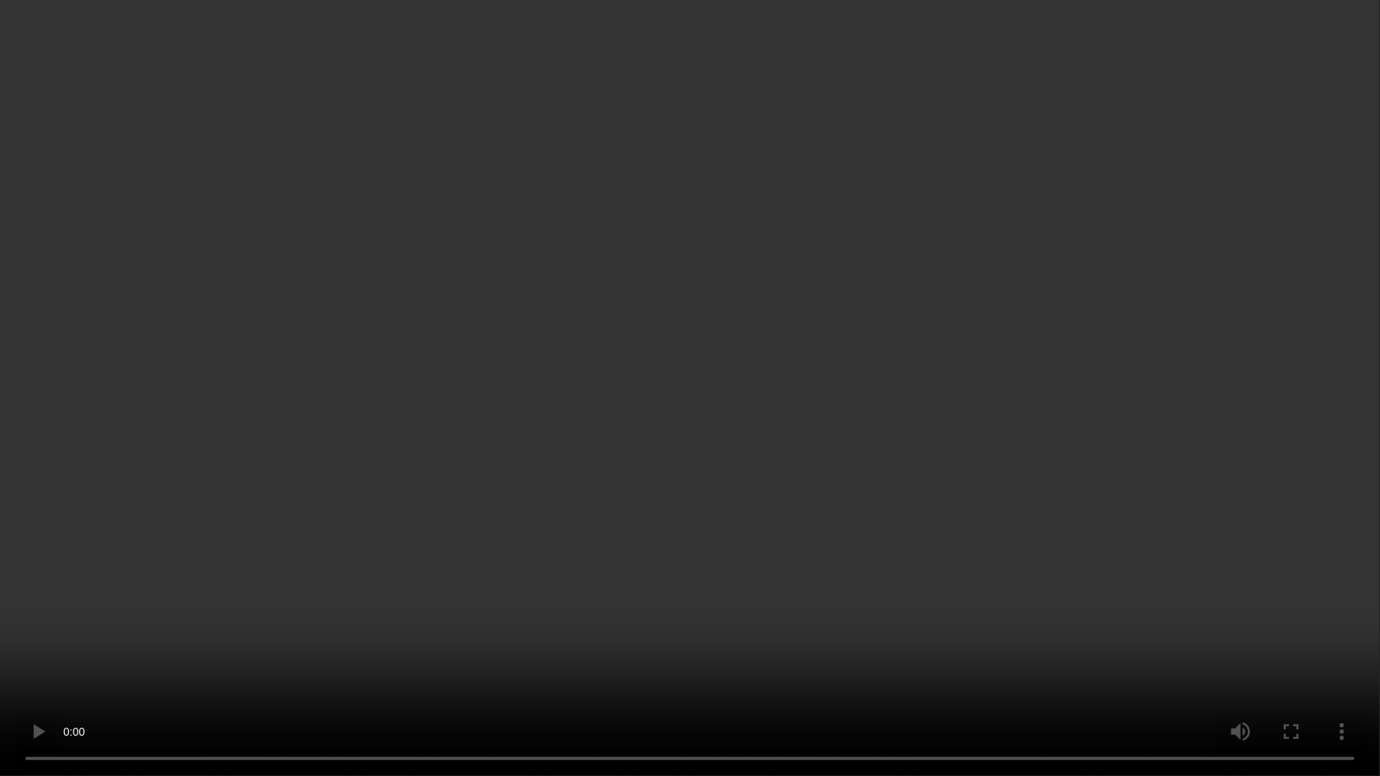
click at [915, 576] on video at bounding box center [690, 388] width 1380 height 776
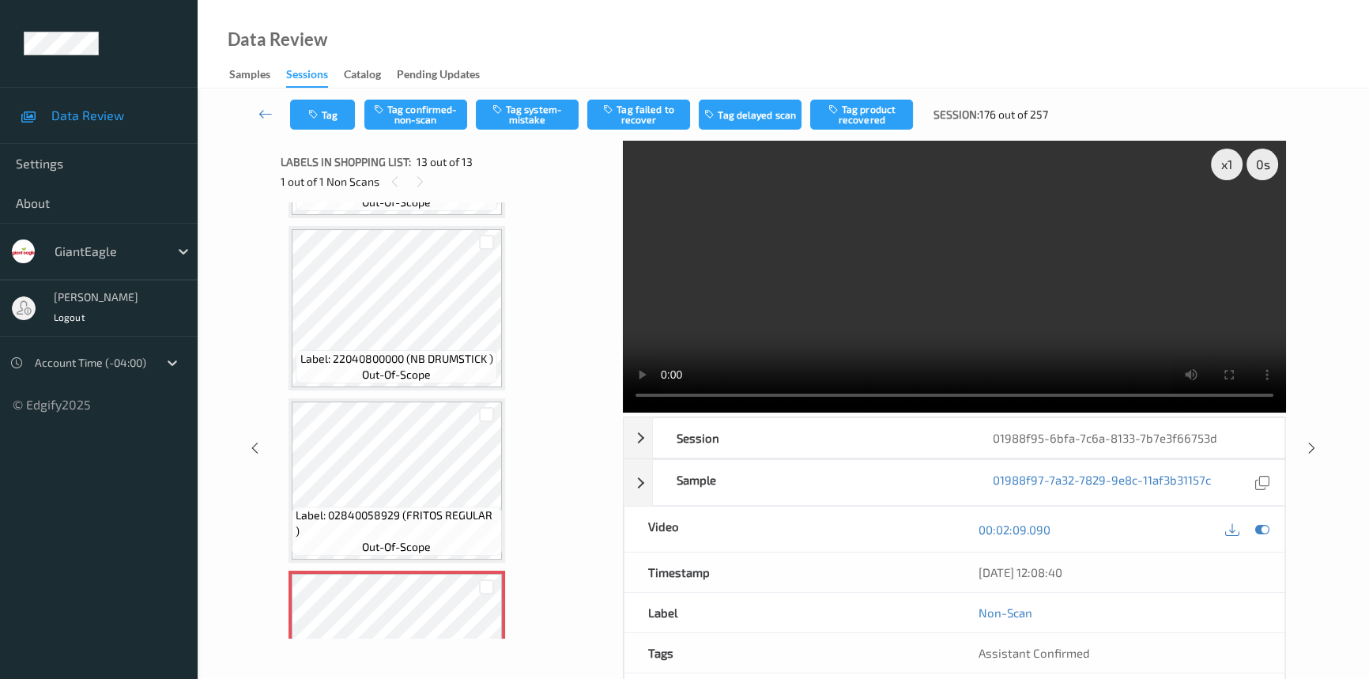
click at [880, 280] on video at bounding box center [954, 277] width 663 height 272
click at [546, 114] on button "Tag system-mistake" at bounding box center [527, 115] width 103 height 30
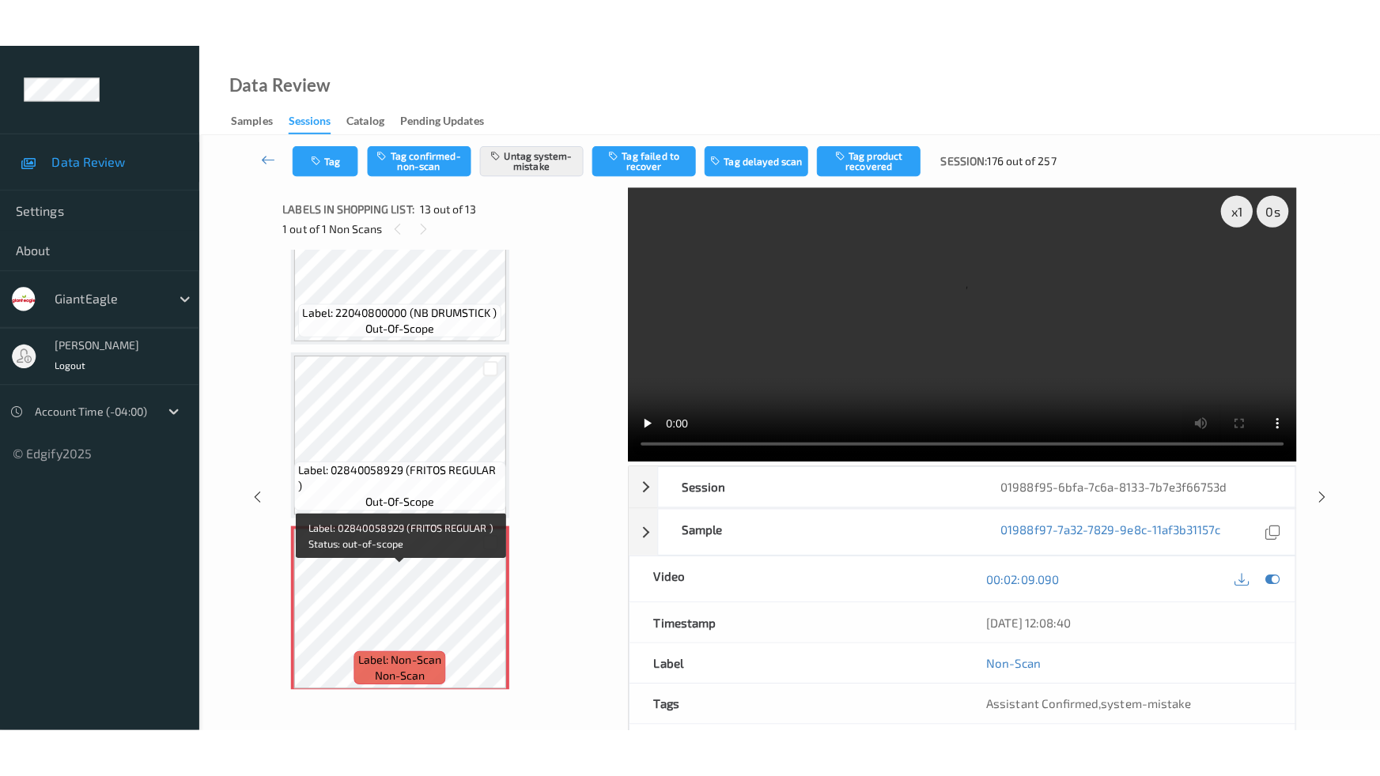
scroll to position [1804, 0]
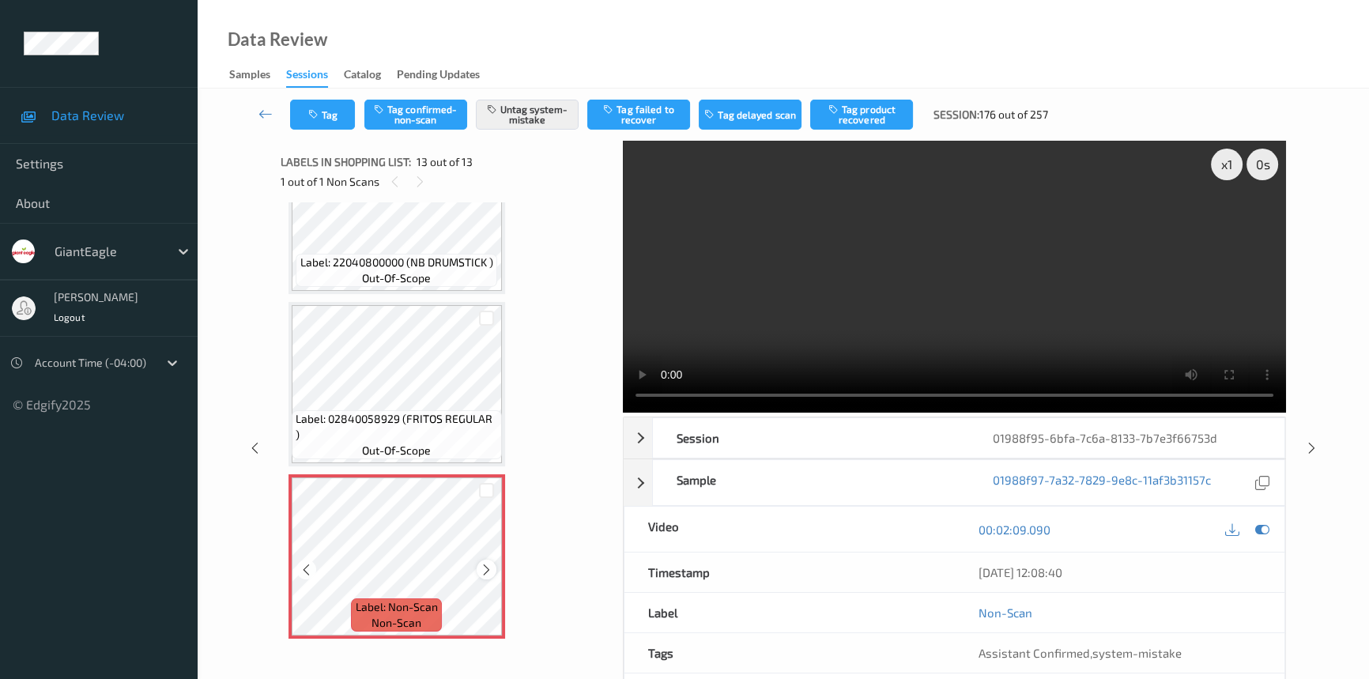
click at [478, 561] on div at bounding box center [487, 570] width 20 height 20
click at [1012, 347] on video at bounding box center [954, 277] width 663 height 272
click at [969, 253] on video at bounding box center [954, 277] width 663 height 272
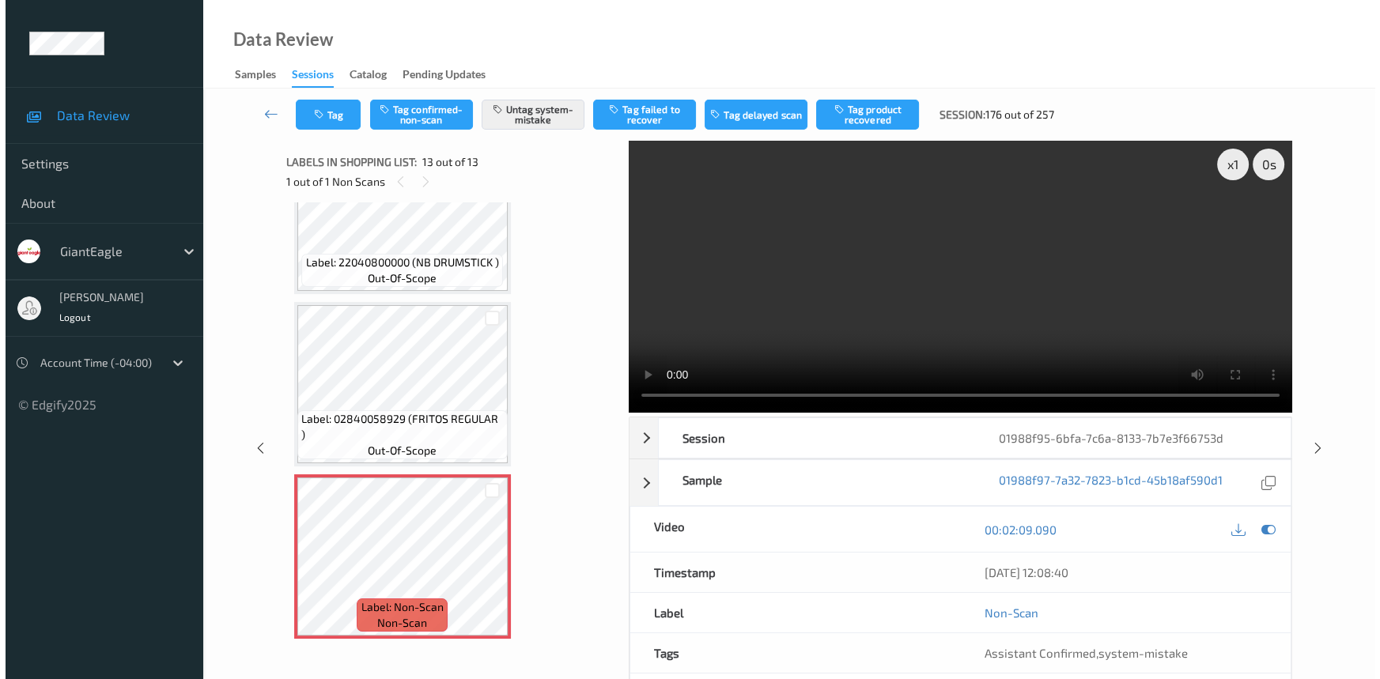
scroll to position [1708, 0]
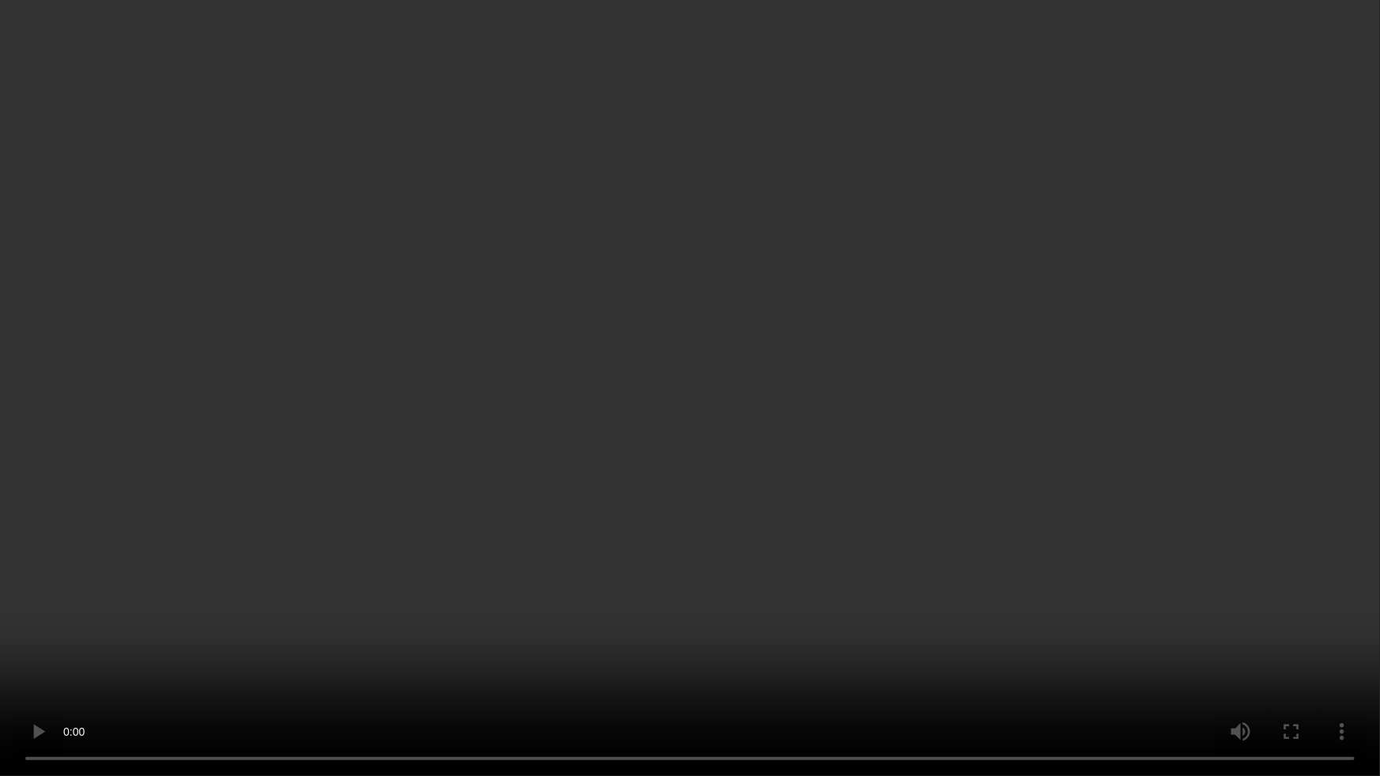
click at [896, 380] on video at bounding box center [690, 388] width 1380 height 776
click at [844, 498] on video at bounding box center [690, 388] width 1380 height 776
click at [788, 394] on video at bounding box center [690, 388] width 1380 height 776
click at [834, 436] on video at bounding box center [690, 388] width 1380 height 776
click at [894, 430] on video at bounding box center [690, 388] width 1380 height 776
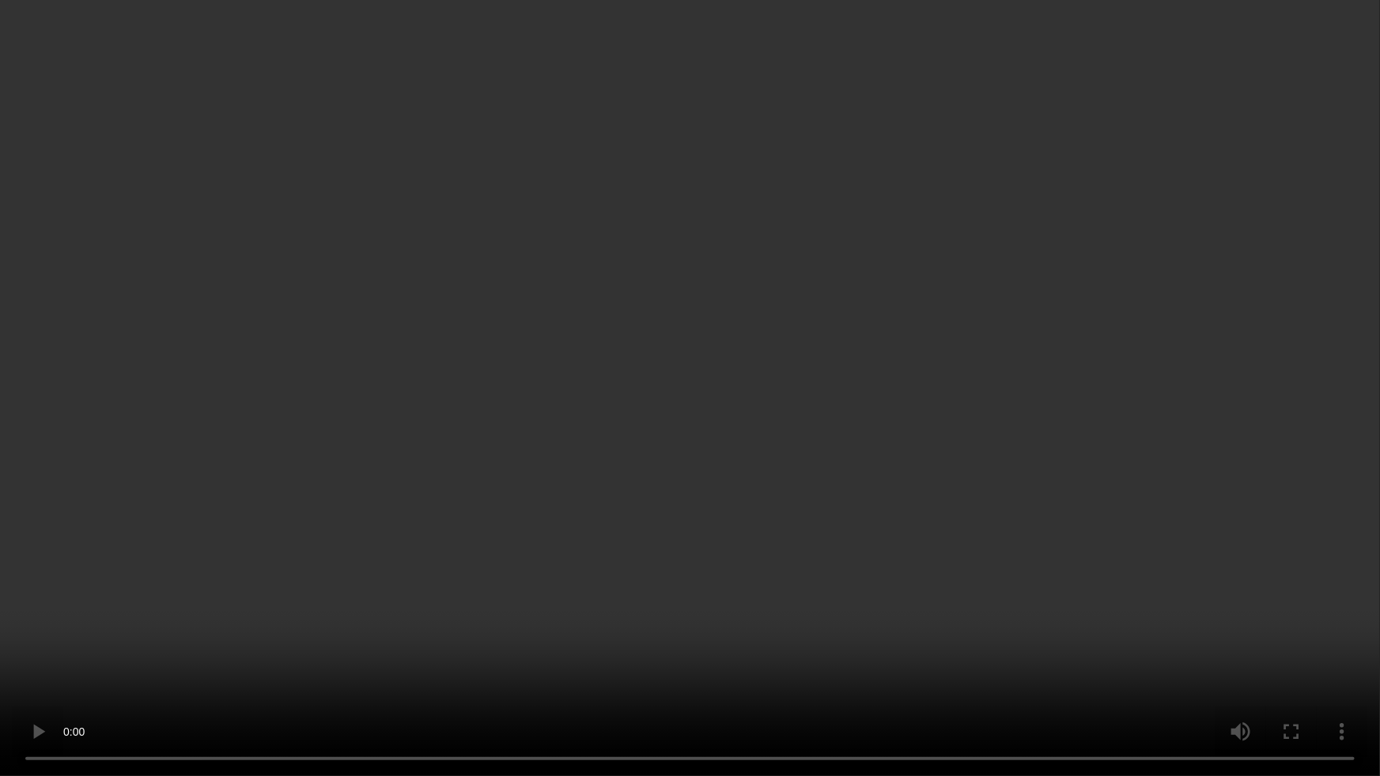
click at [923, 470] on video at bounding box center [690, 388] width 1380 height 776
click at [930, 443] on video at bounding box center [690, 388] width 1380 height 776
click at [846, 463] on video at bounding box center [690, 388] width 1380 height 776
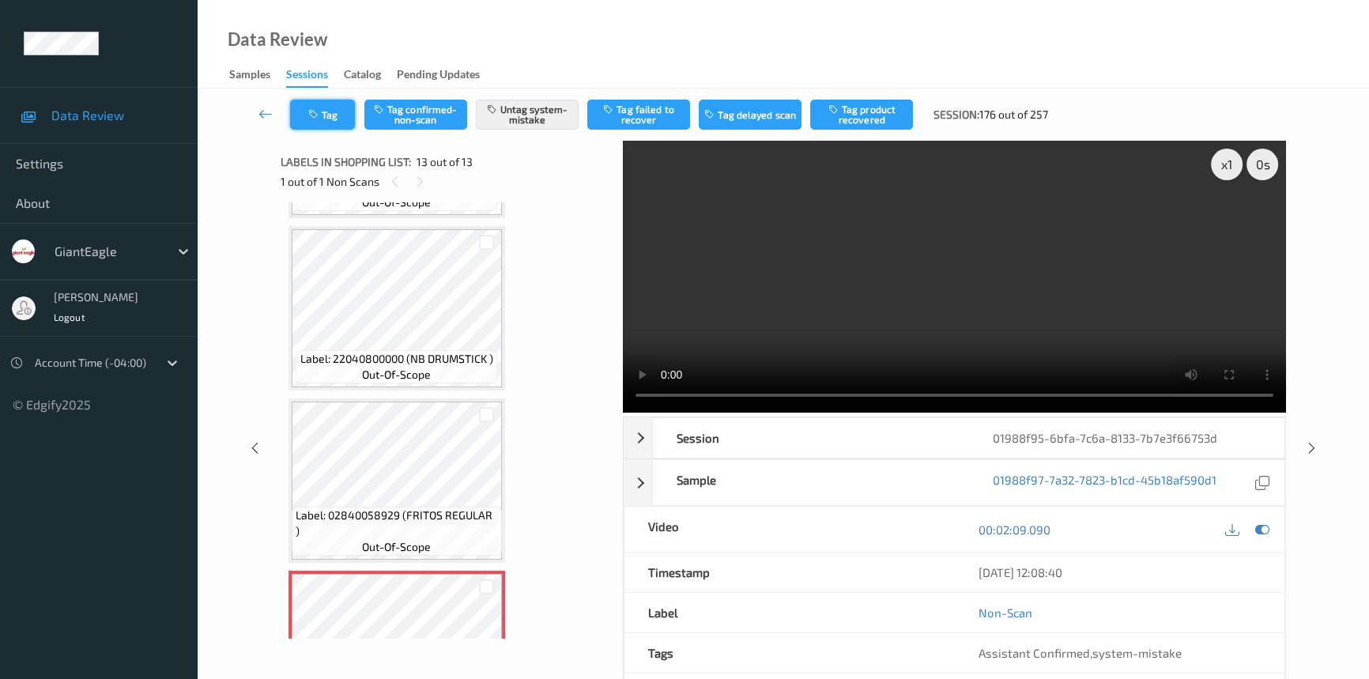
click at [330, 113] on button "Tag" at bounding box center [322, 115] width 65 height 30
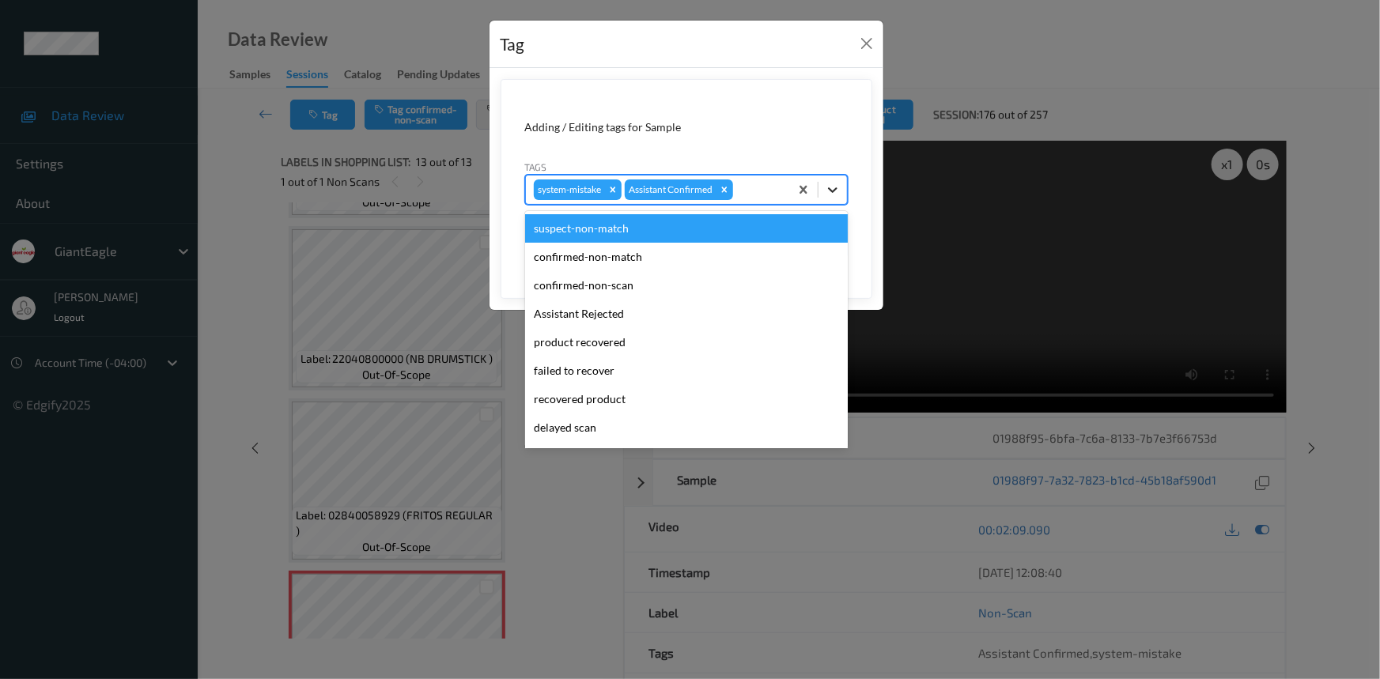
click at [831, 198] on div at bounding box center [832, 190] width 28 height 28
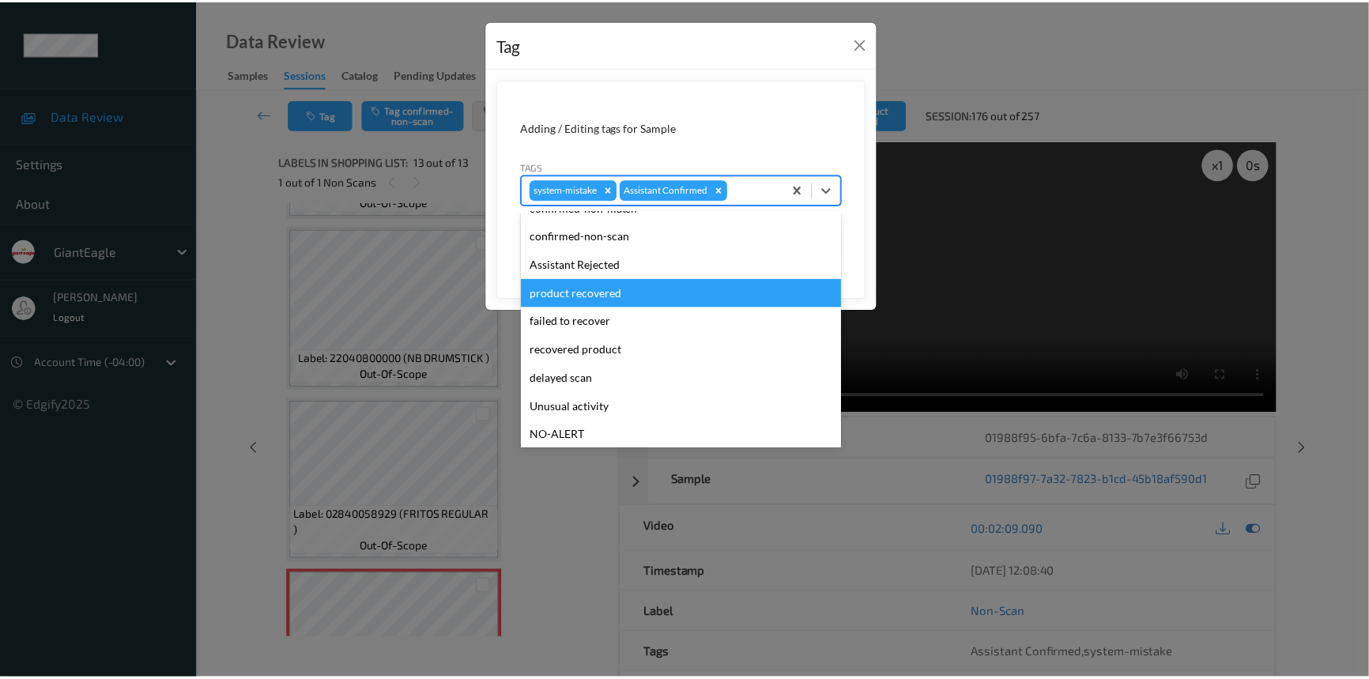
scroll to position [71, 0]
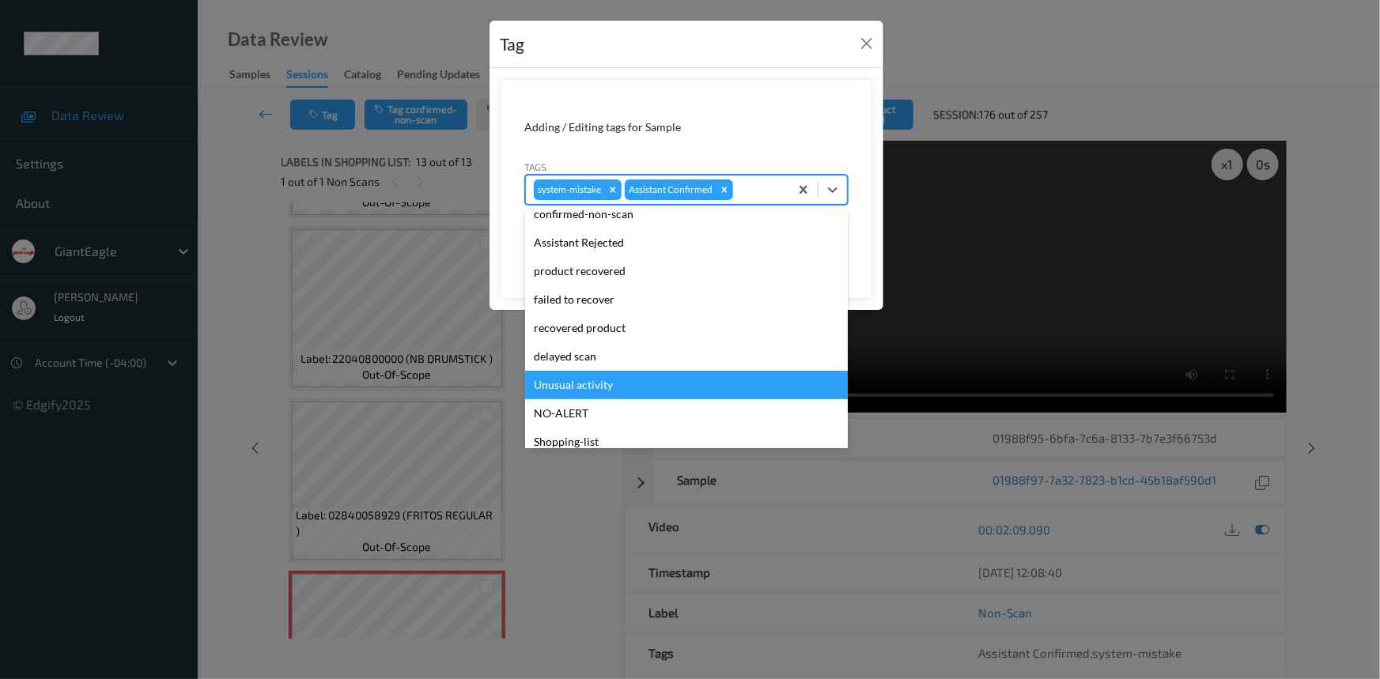
drag, startPoint x: 550, startPoint y: 380, endPoint x: 696, endPoint y: 308, distance: 162.3
click at [552, 379] on div "Unusual activity" at bounding box center [686, 385] width 323 height 28
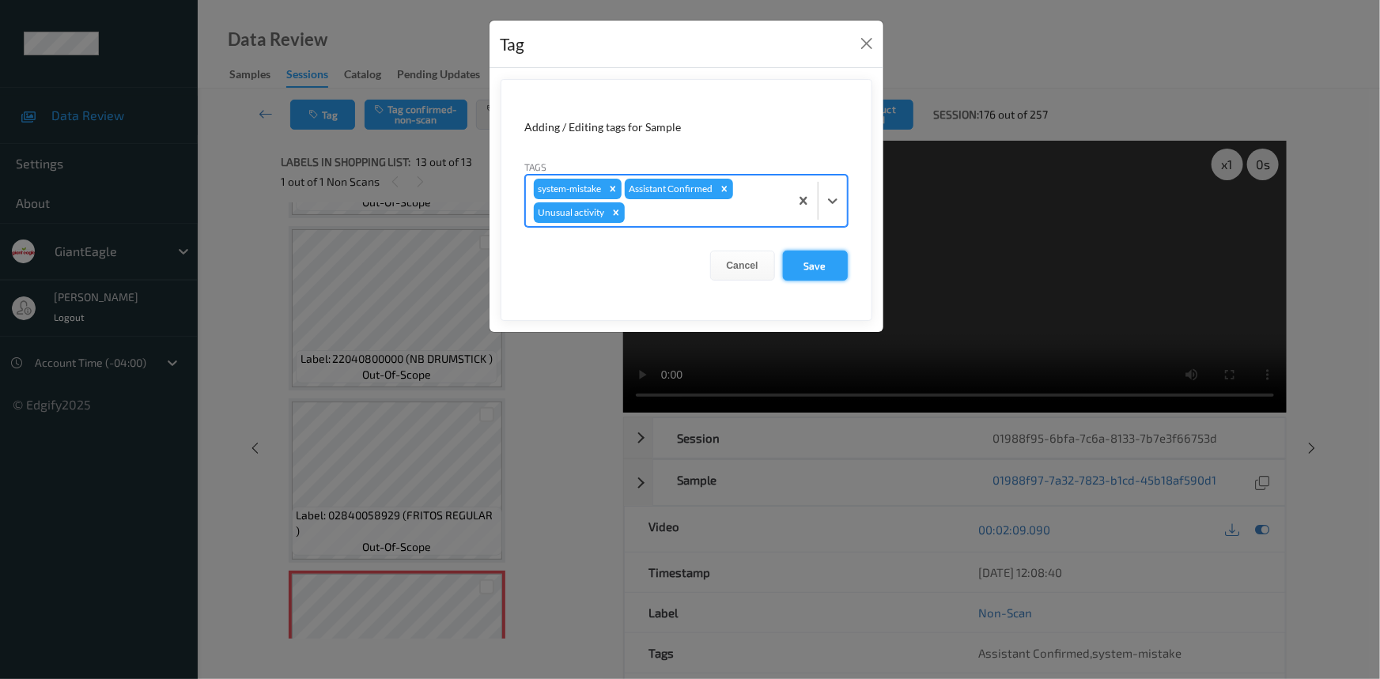
click at [836, 267] on button "Save" at bounding box center [815, 266] width 65 height 30
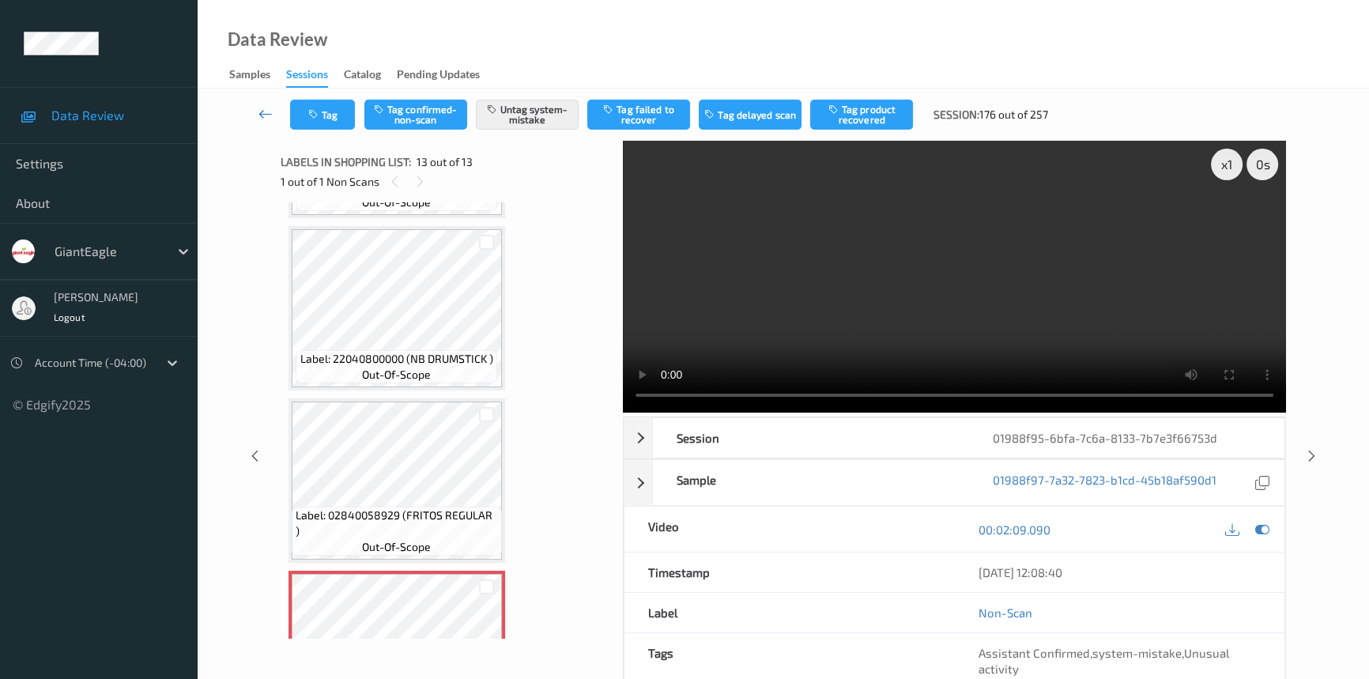
click at [266, 106] on icon at bounding box center [266, 114] width 14 height 16
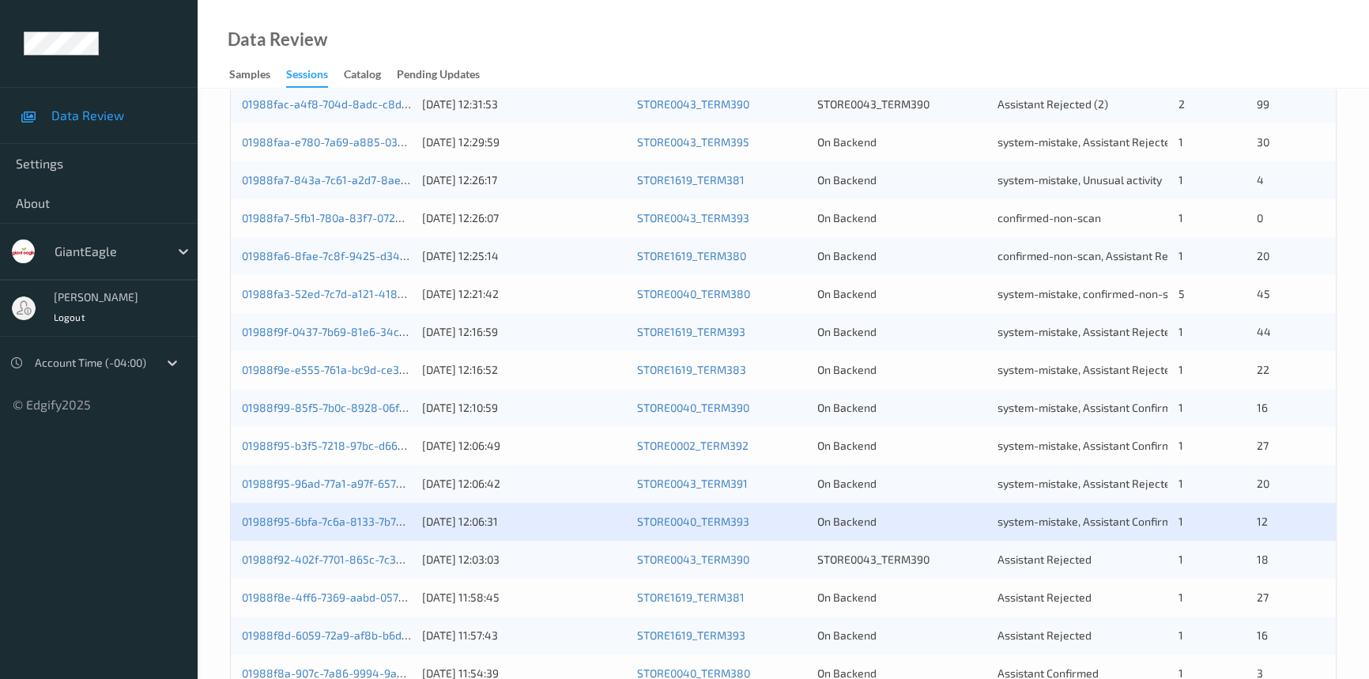
scroll to position [564, 0]
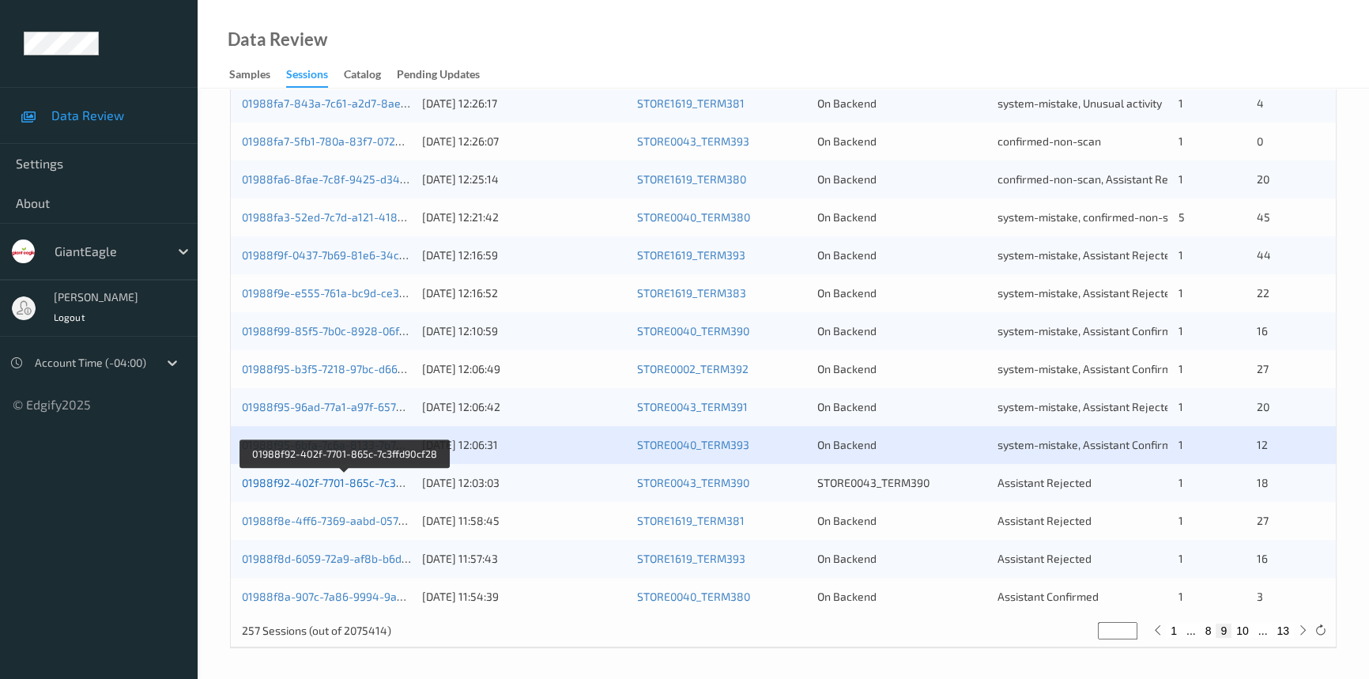
click at [365, 478] on link "01988f92-402f-7701-865c-7c3ffd90cf28" at bounding box center [344, 482] width 204 height 13
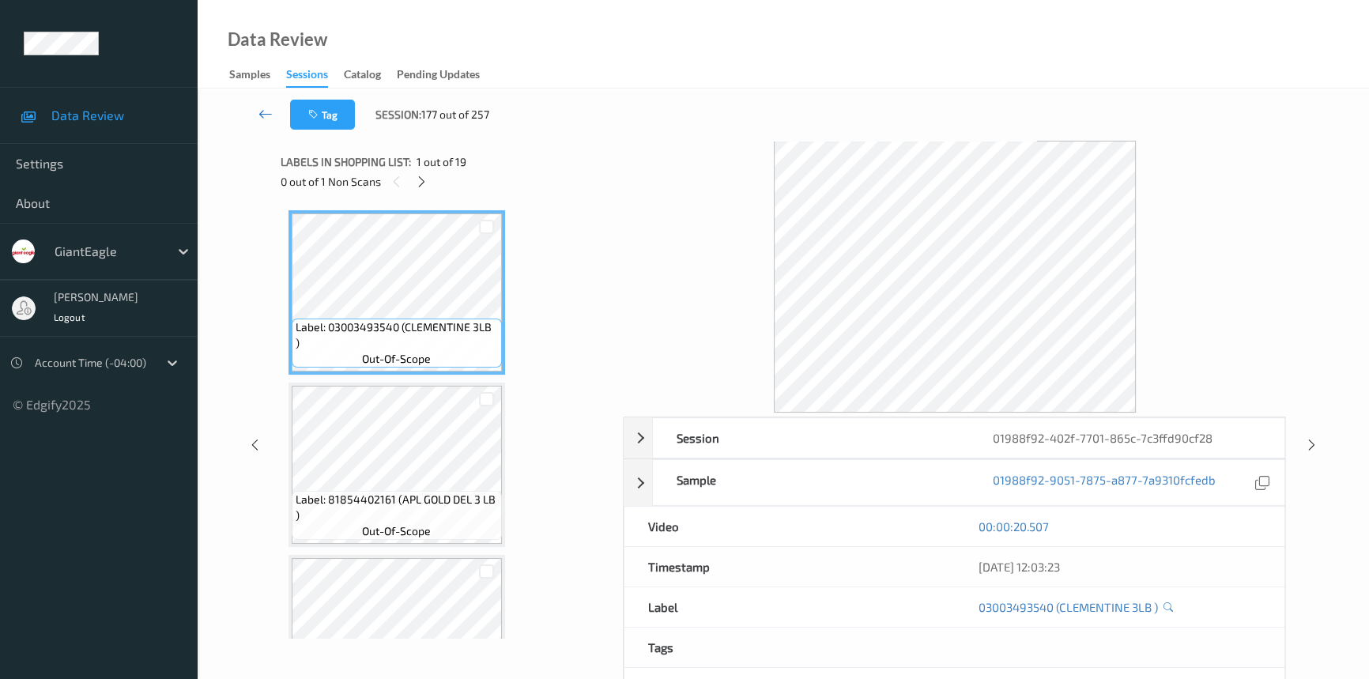
click at [263, 111] on icon at bounding box center [266, 114] width 14 height 16
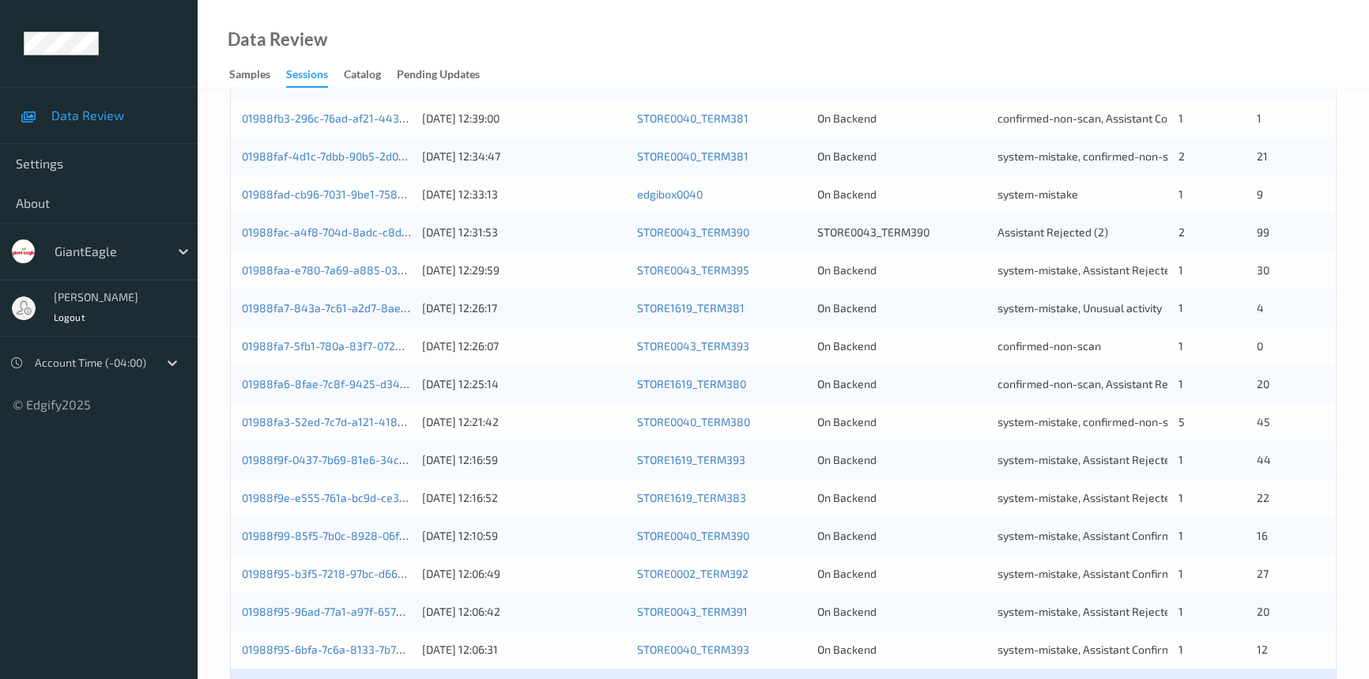
scroll to position [564, 0]
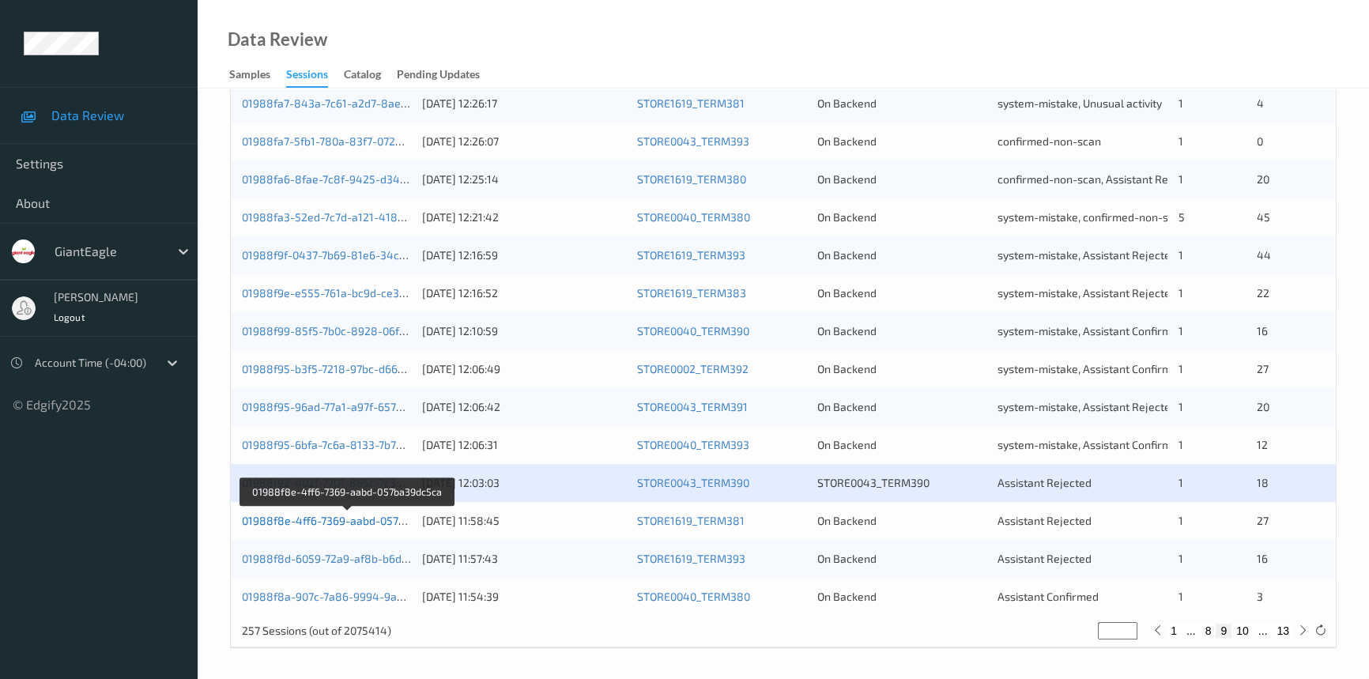
click at [324, 519] on link "01988f8e-4ff6-7369-aabd-057ba39dc5ca" at bounding box center [348, 520] width 212 height 13
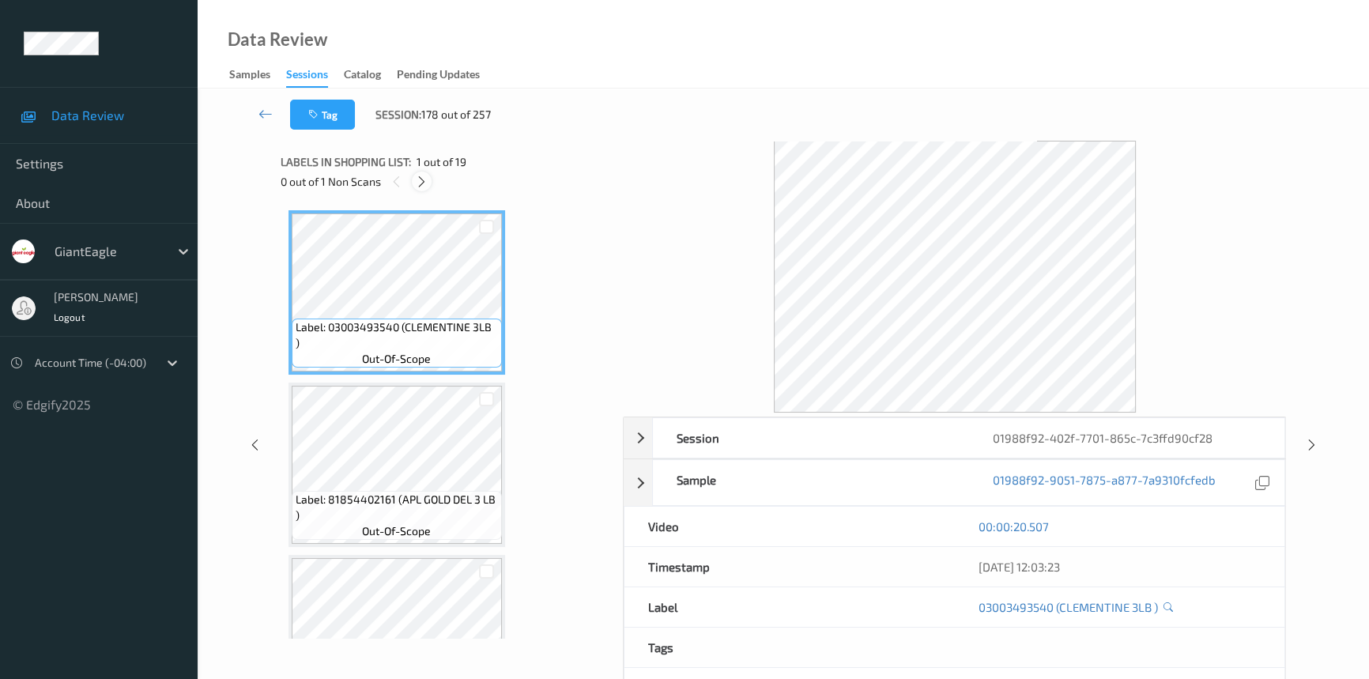
click at [422, 179] on icon at bounding box center [421, 182] width 13 height 14
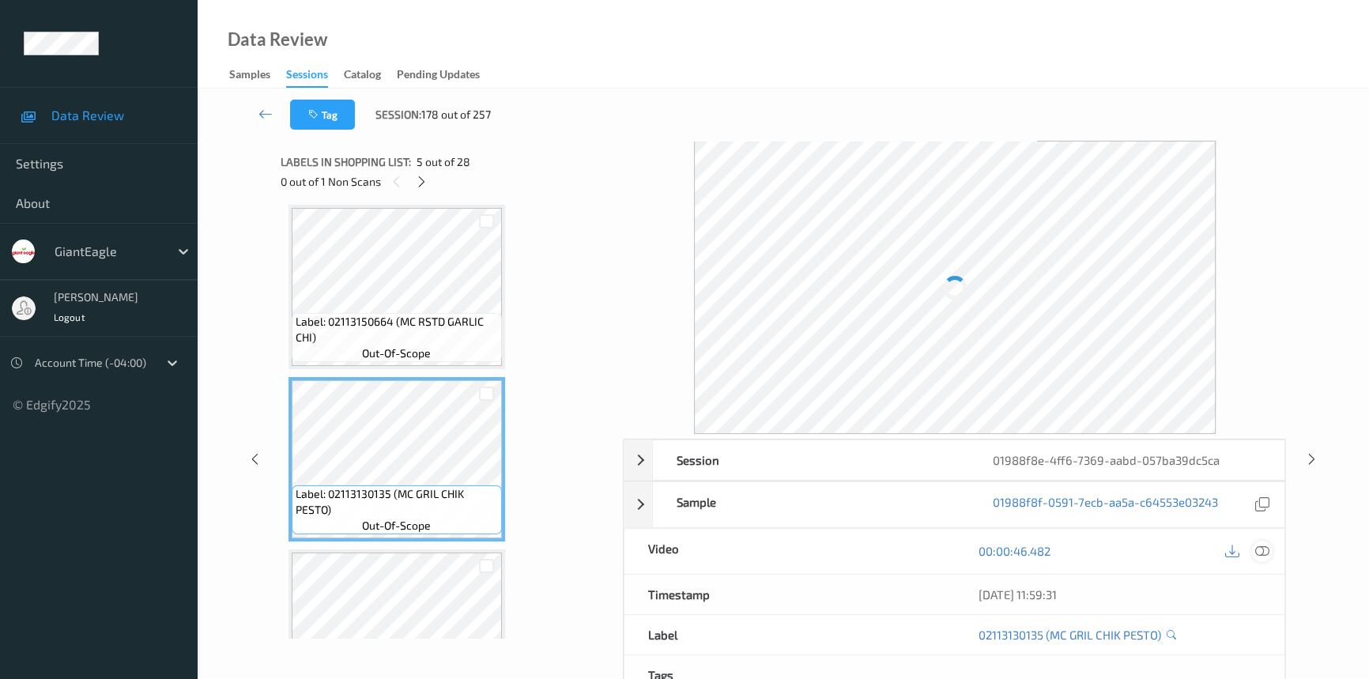
click at [1265, 550] on icon at bounding box center [1263, 551] width 14 height 14
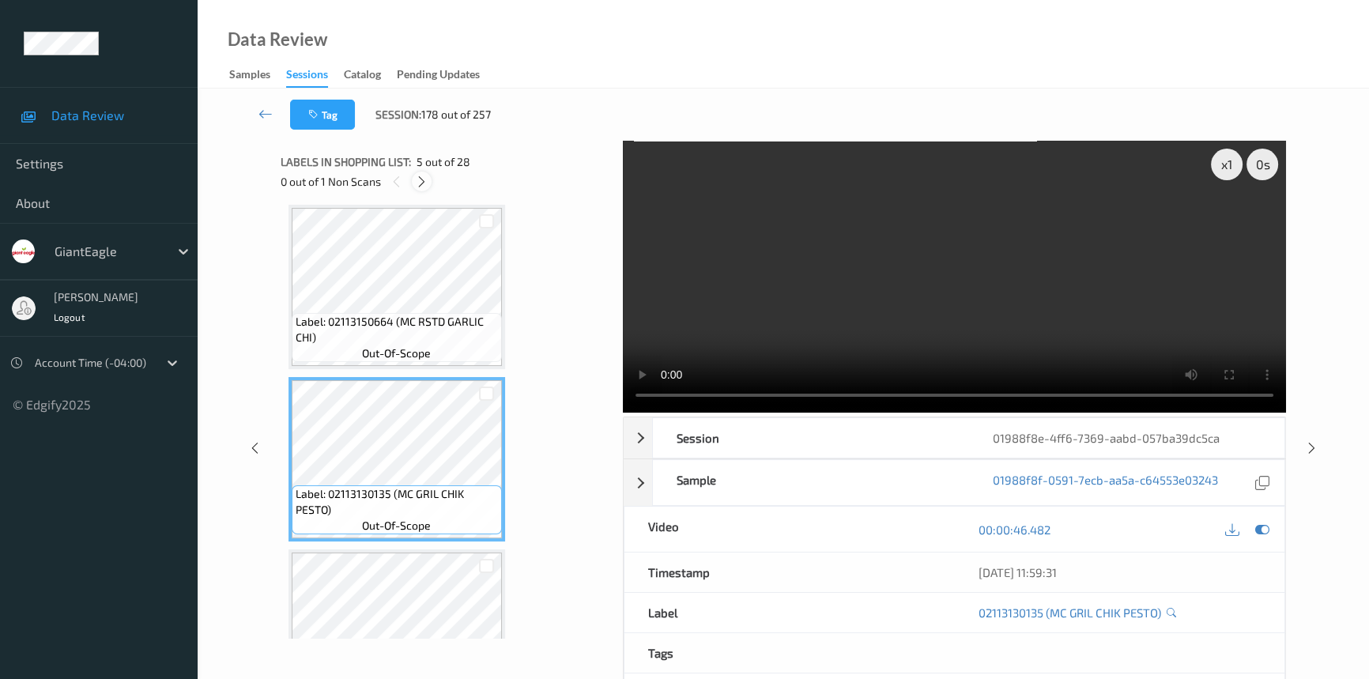
click at [422, 175] on icon at bounding box center [421, 182] width 13 height 14
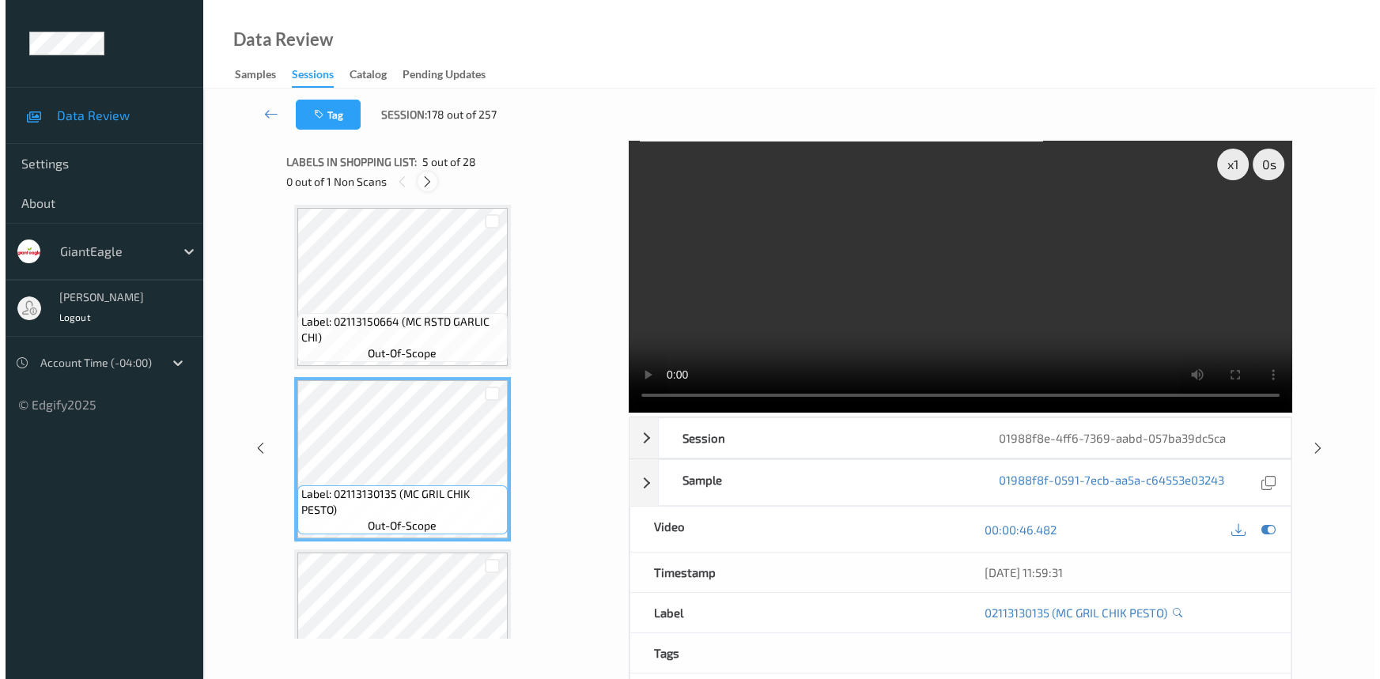
scroll to position [2412, 0]
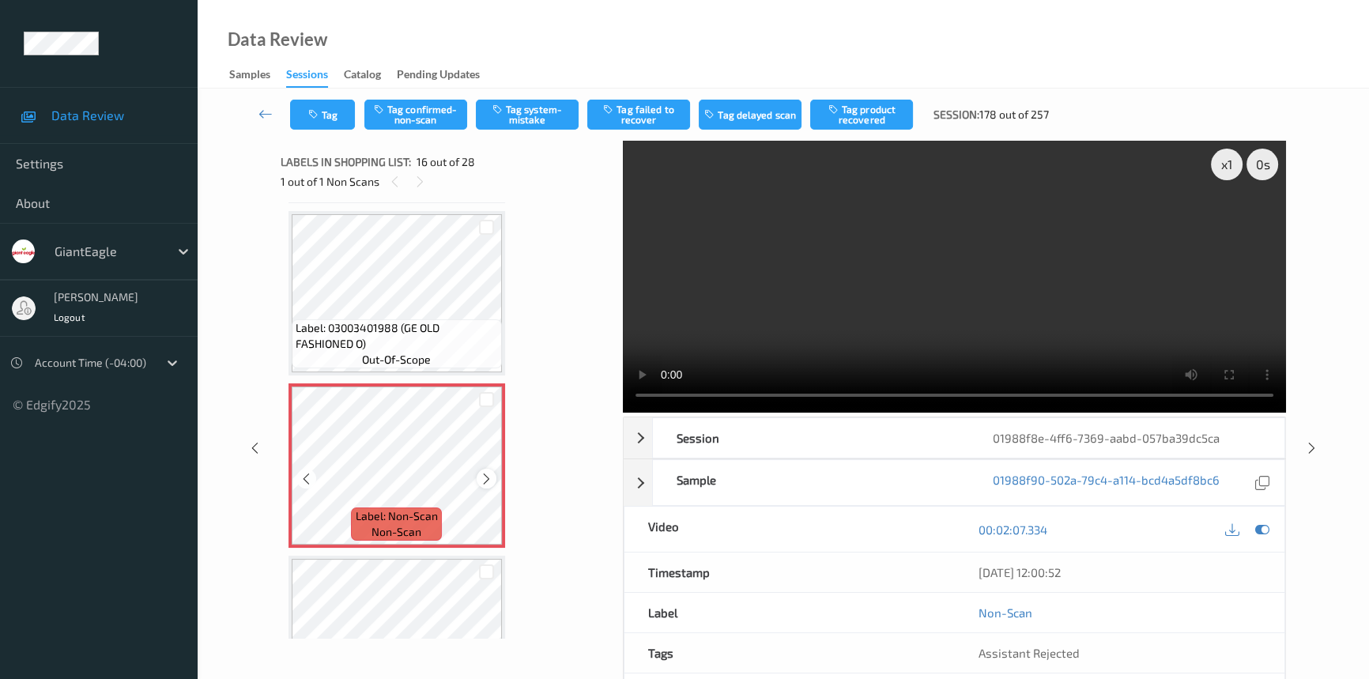
click at [480, 472] on icon at bounding box center [486, 479] width 13 height 14
click at [481, 472] on icon at bounding box center [486, 479] width 13 height 14
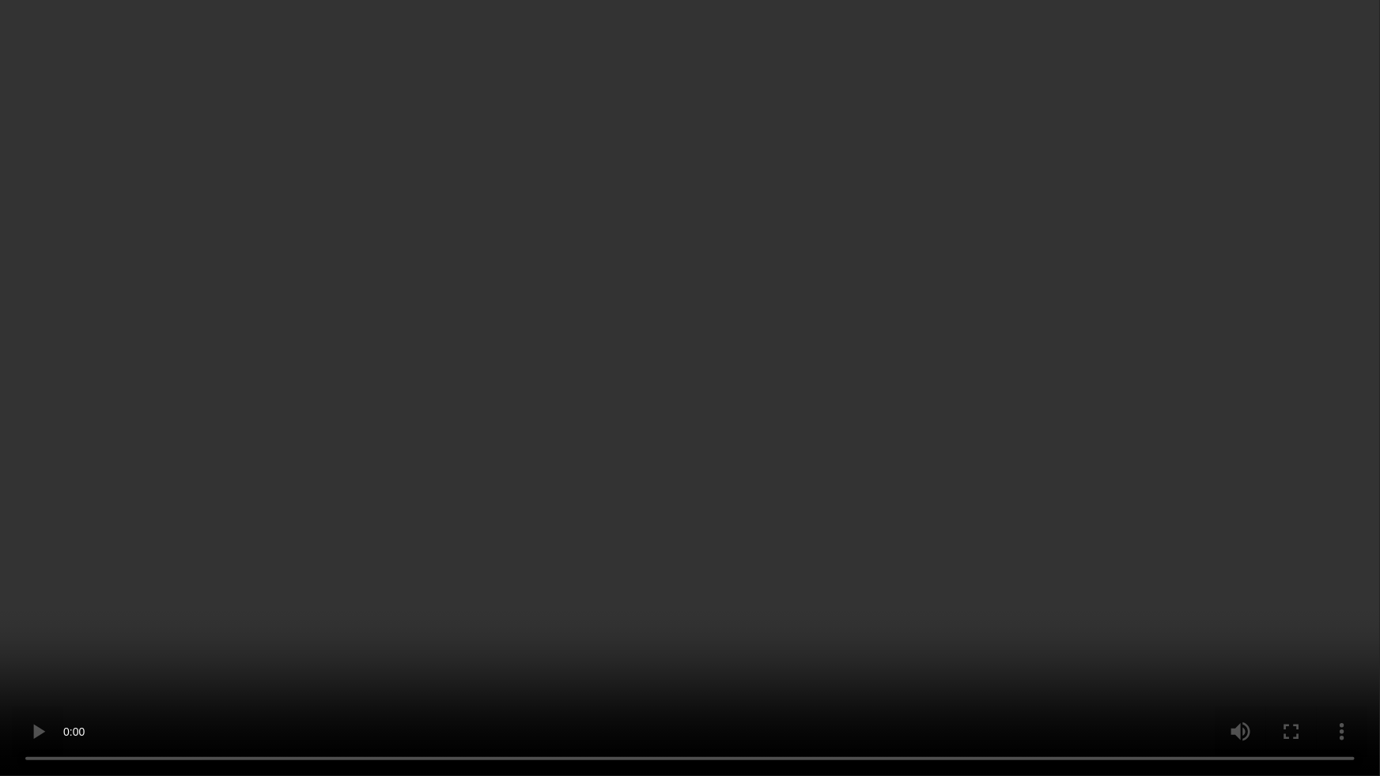
click at [937, 446] on video at bounding box center [690, 388] width 1380 height 776
click at [899, 506] on video at bounding box center [690, 388] width 1380 height 776
click at [691, 591] on video at bounding box center [690, 388] width 1380 height 776
click at [854, 629] on video at bounding box center [690, 388] width 1380 height 776
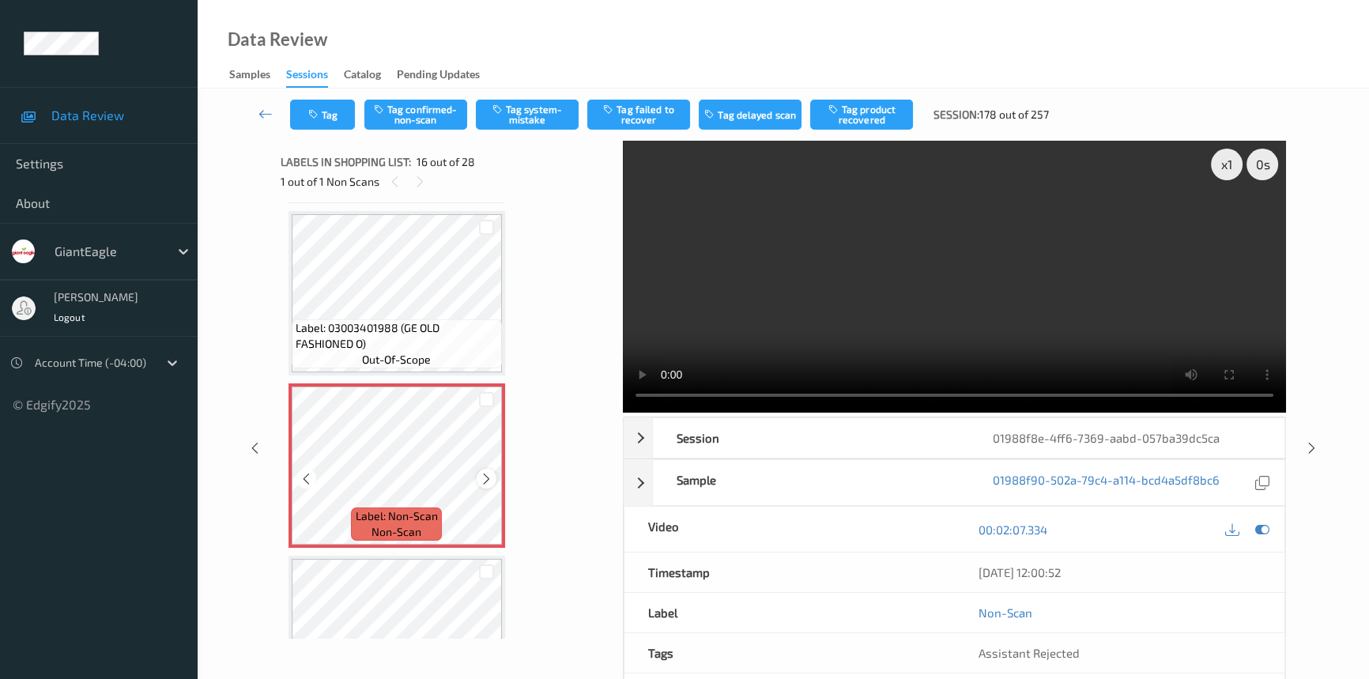
click at [490, 472] on icon at bounding box center [486, 479] width 13 height 14
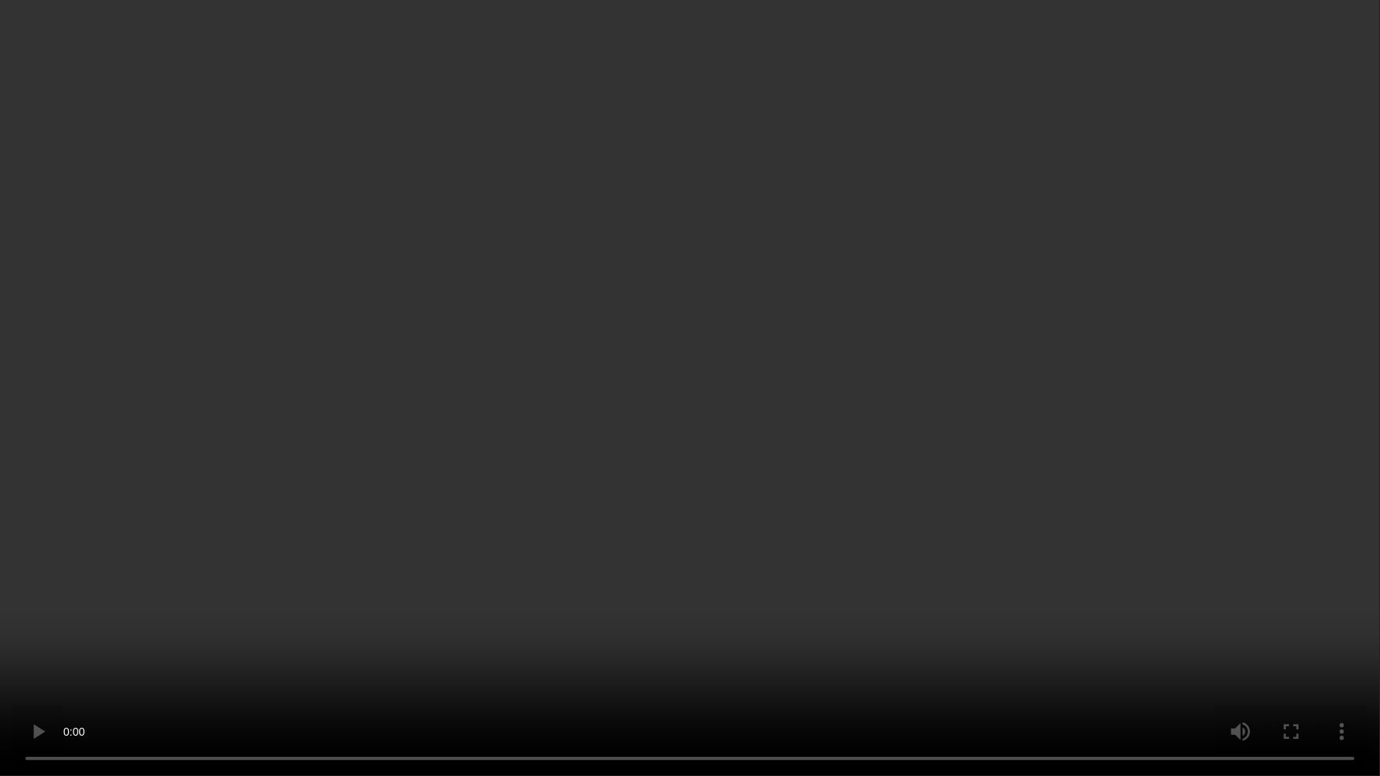
click at [865, 516] on video at bounding box center [690, 388] width 1380 height 776
click at [850, 582] on video at bounding box center [690, 388] width 1380 height 776
click at [614, 583] on video at bounding box center [690, 388] width 1380 height 776
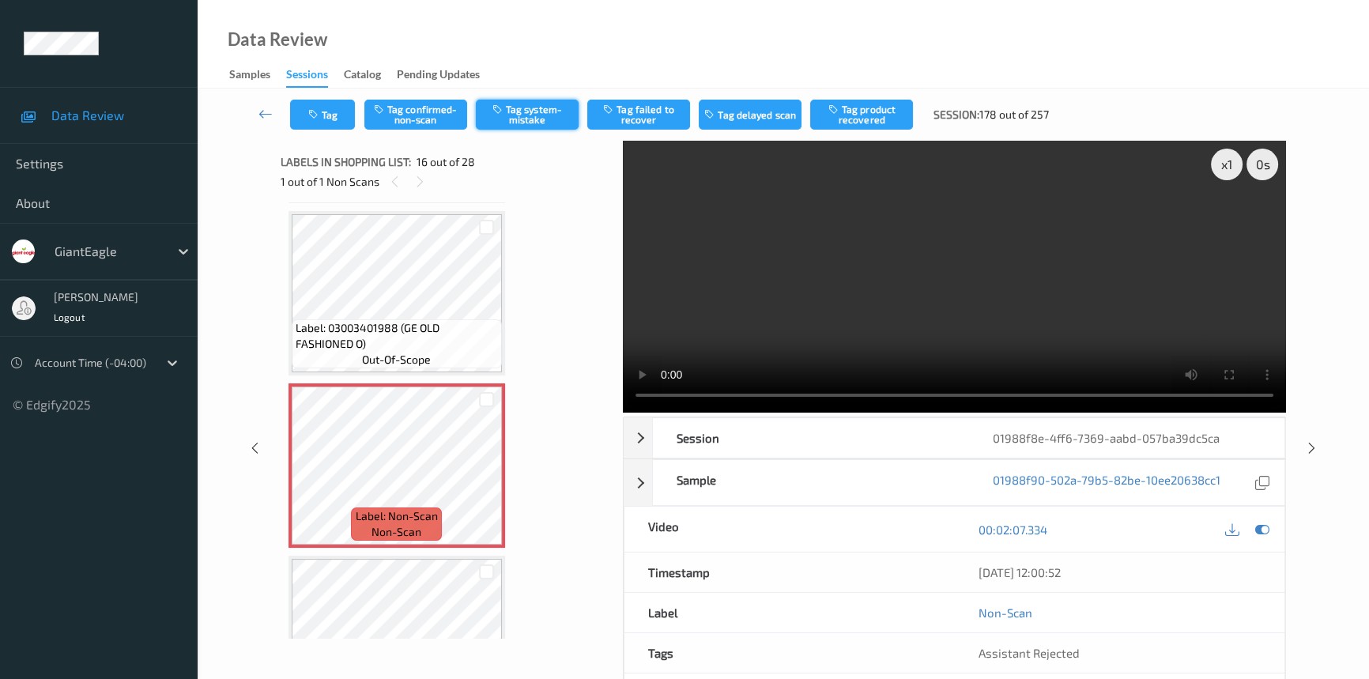
click at [523, 108] on button "Tag system-mistake" at bounding box center [527, 115] width 103 height 30
click at [320, 114] on icon "button" at bounding box center [314, 114] width 13 height 11
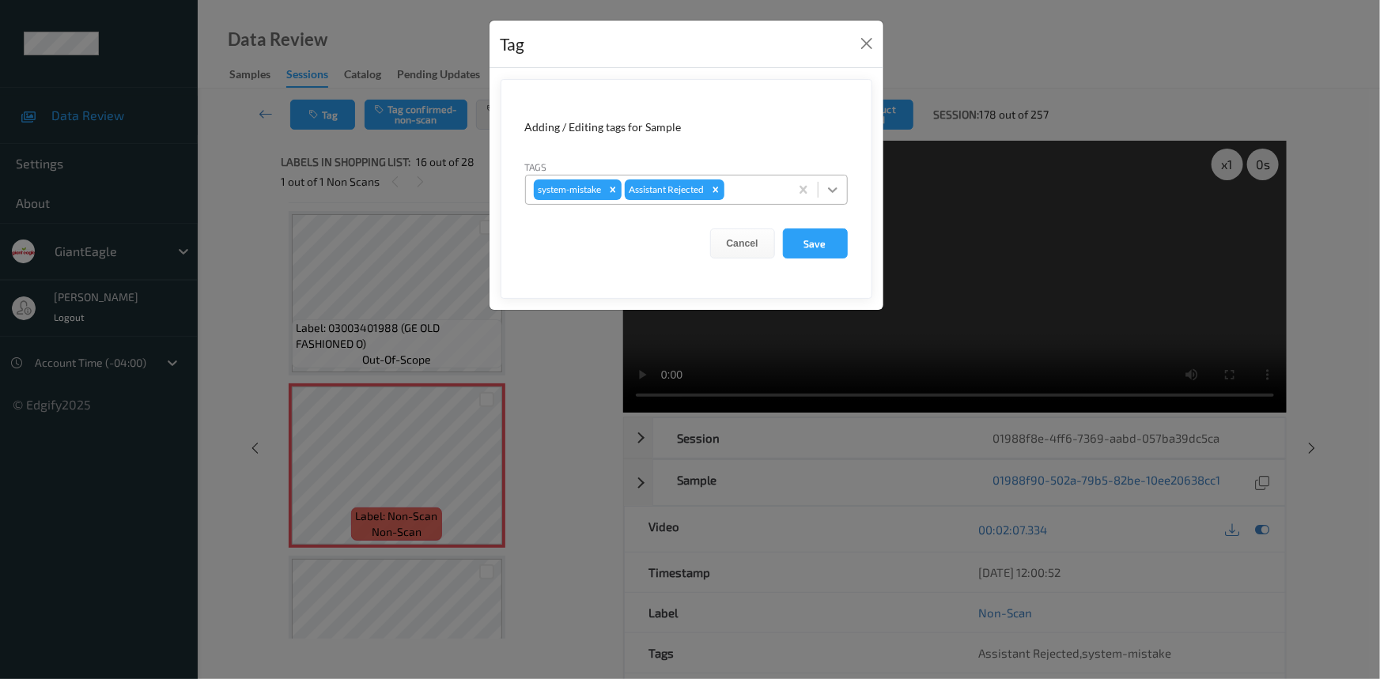
click at [844, 199] on div at bounding box center [832, 190] width 28 height 28
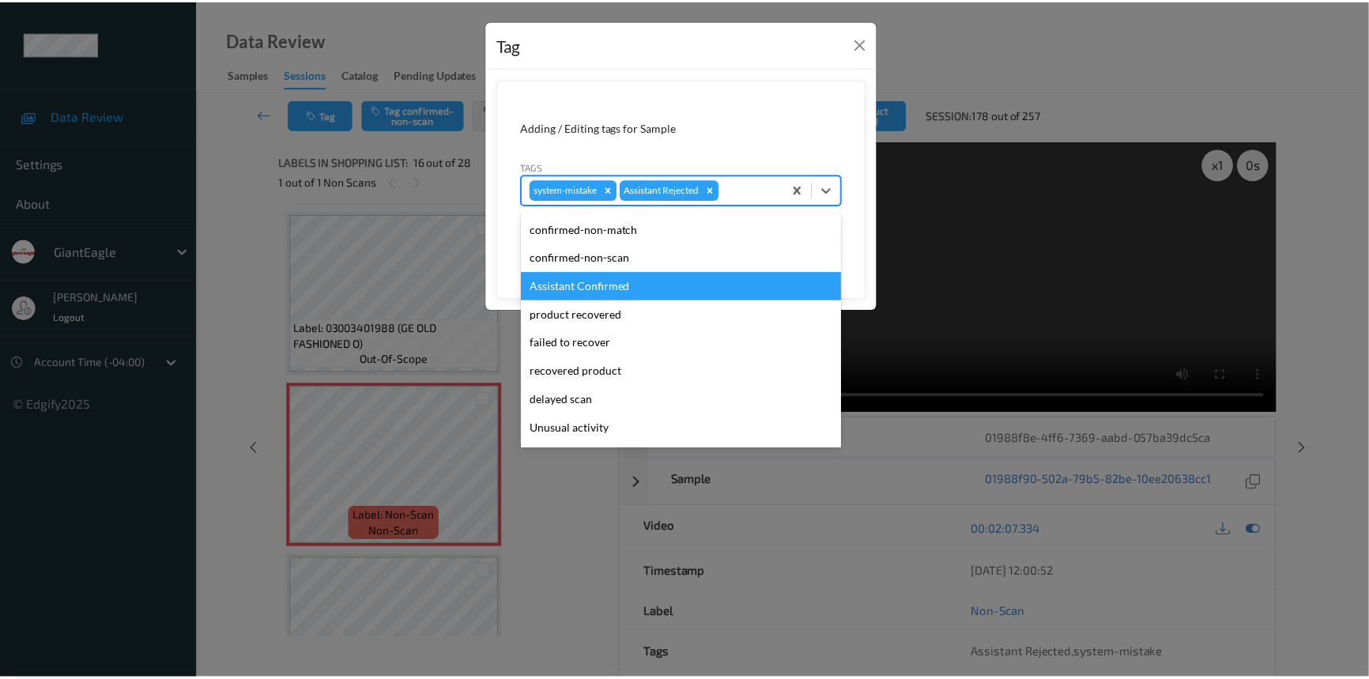
scroll to position [71, 0]
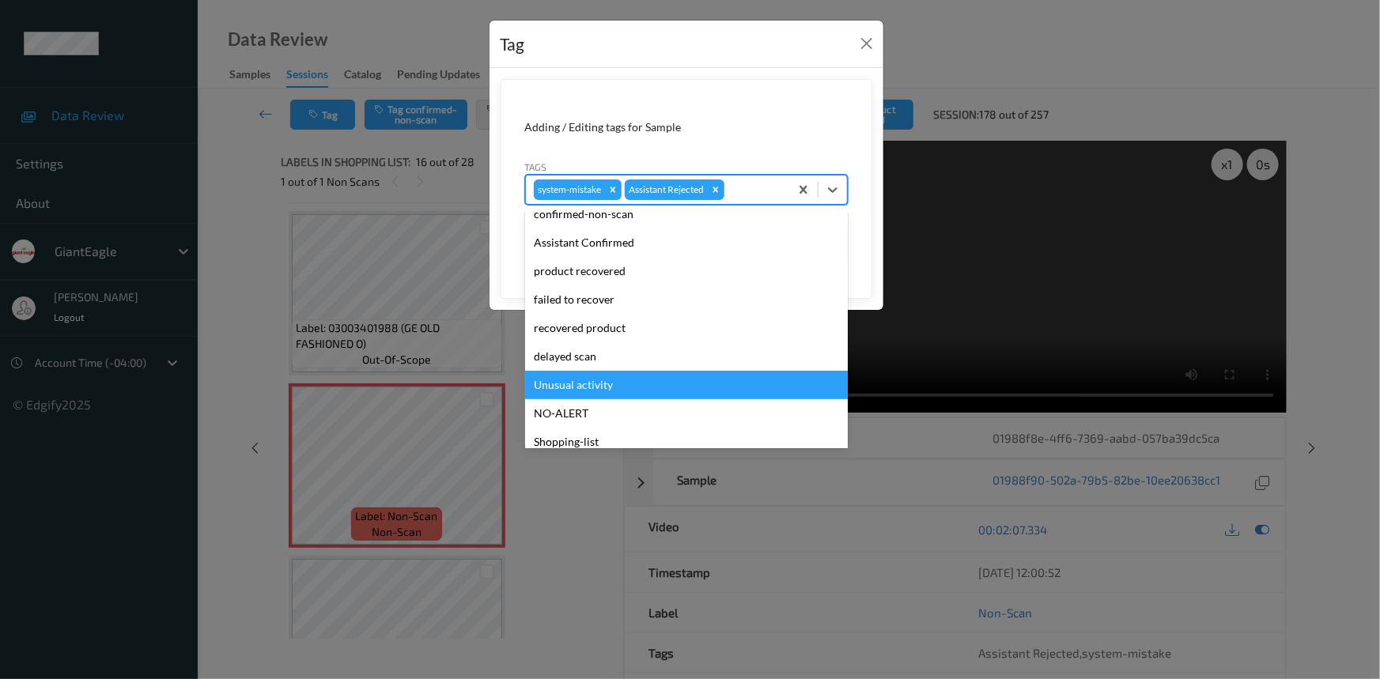
click at [595, 378] on div "Unusual activity" at bounding box center [686, 385] width 323 height 28
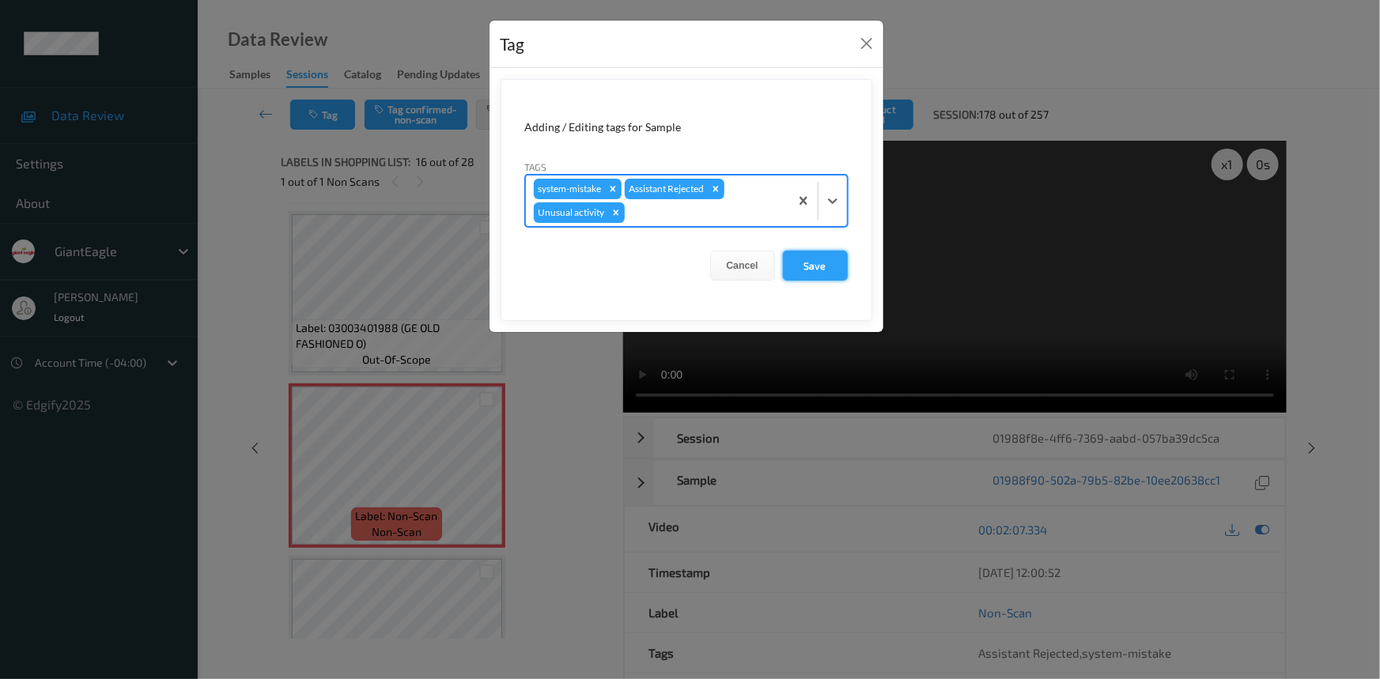
click at [814, 269] on button "Save" at bounding box center [815, 266] width 65 height 30
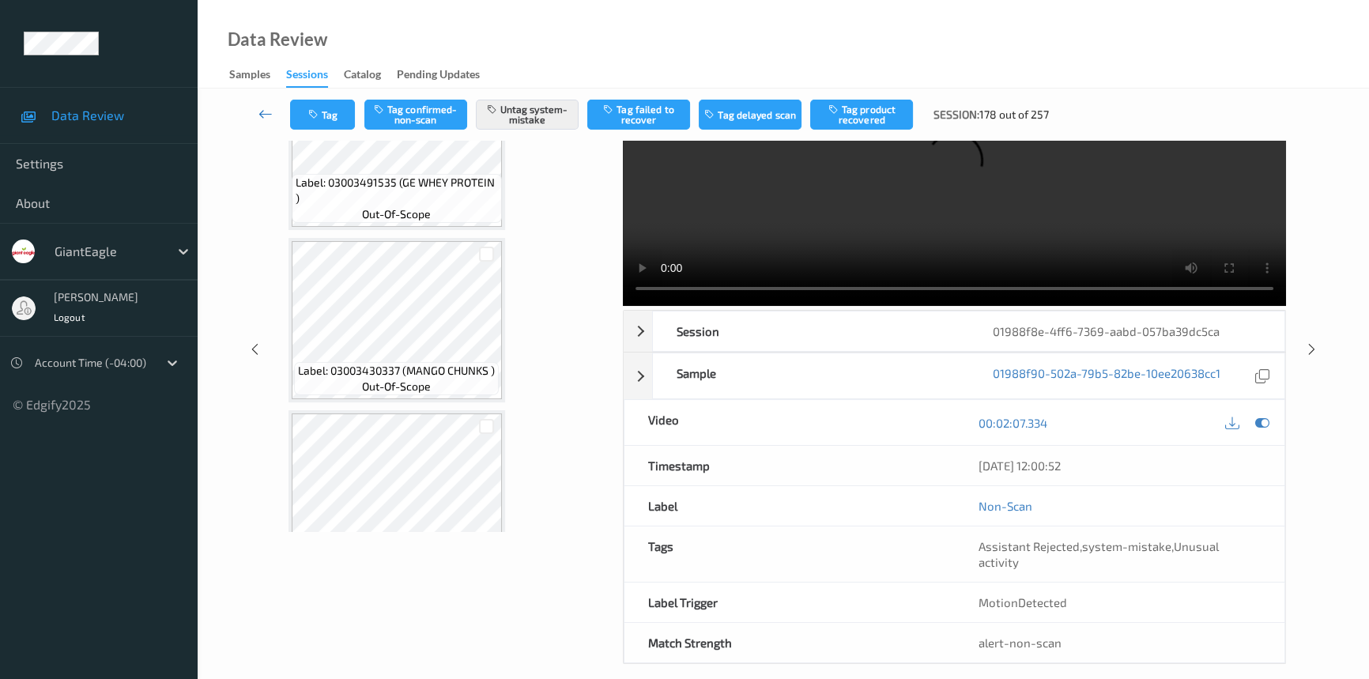
scroll to position [1909, 0]
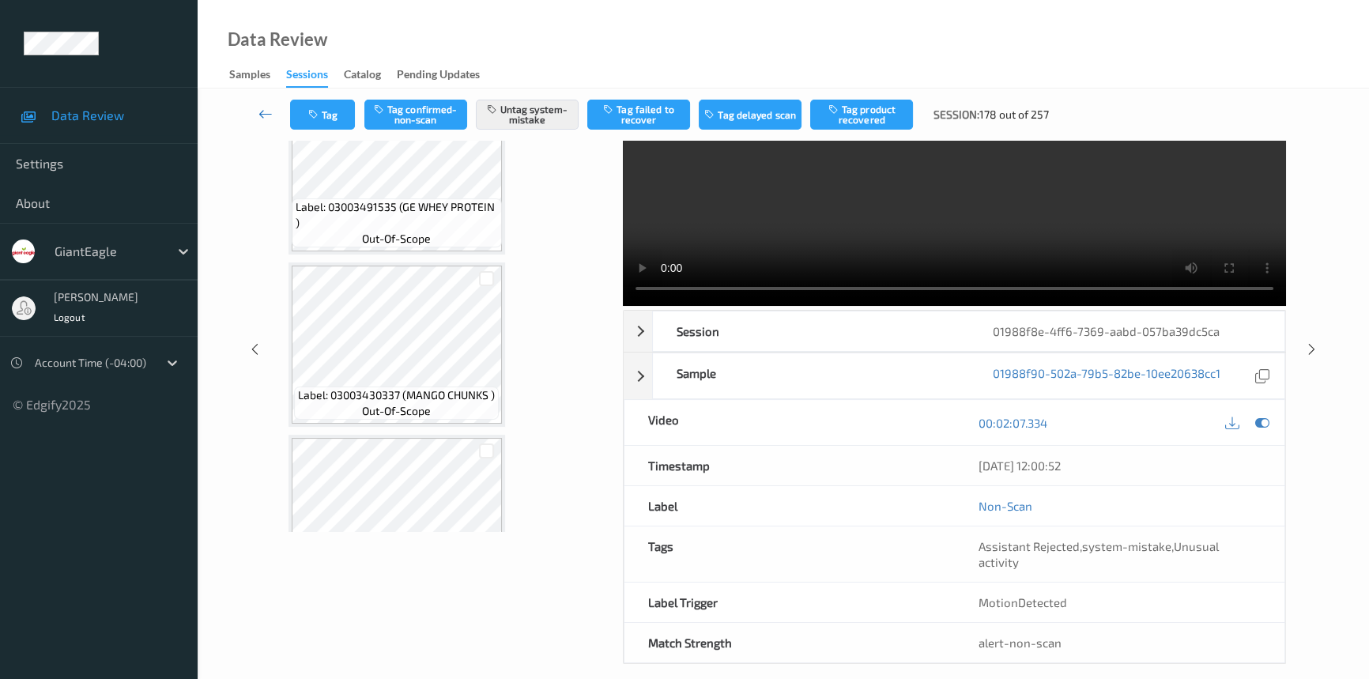
click at [265, 110] on icon at bounding box center [266, 114] width 14 height 16
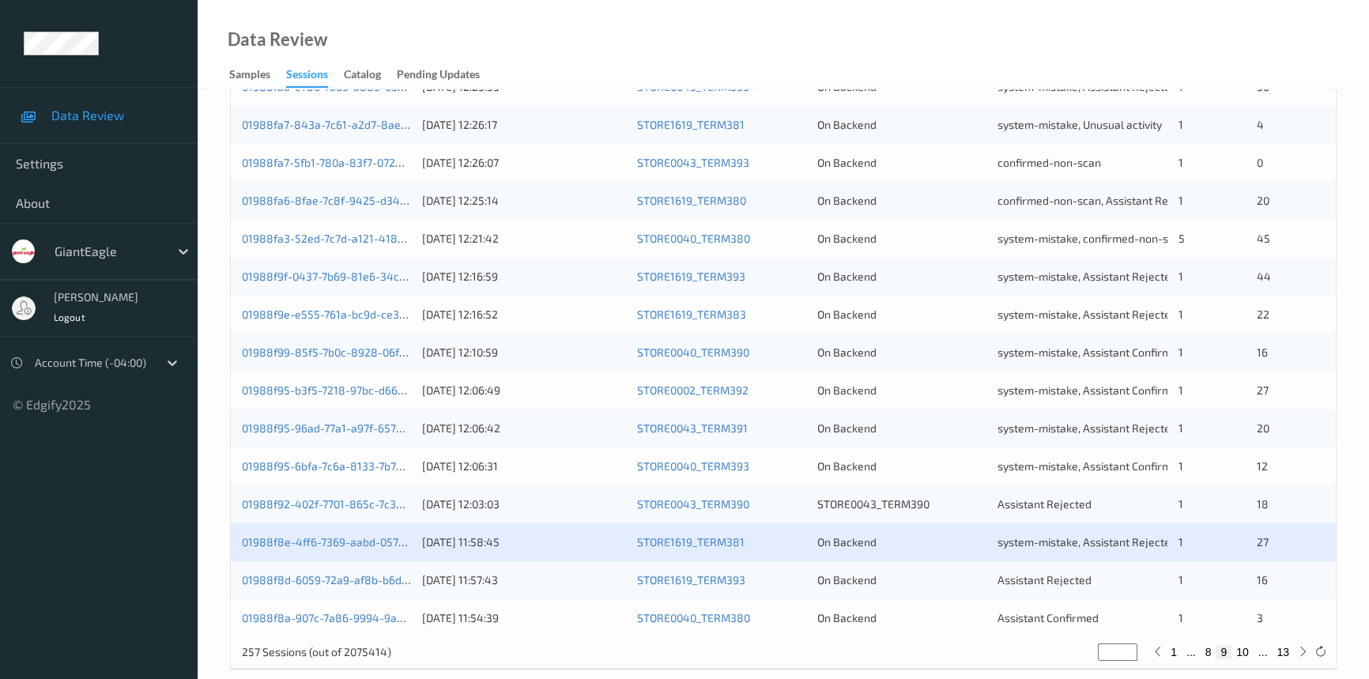
scroll to position [564, 0]
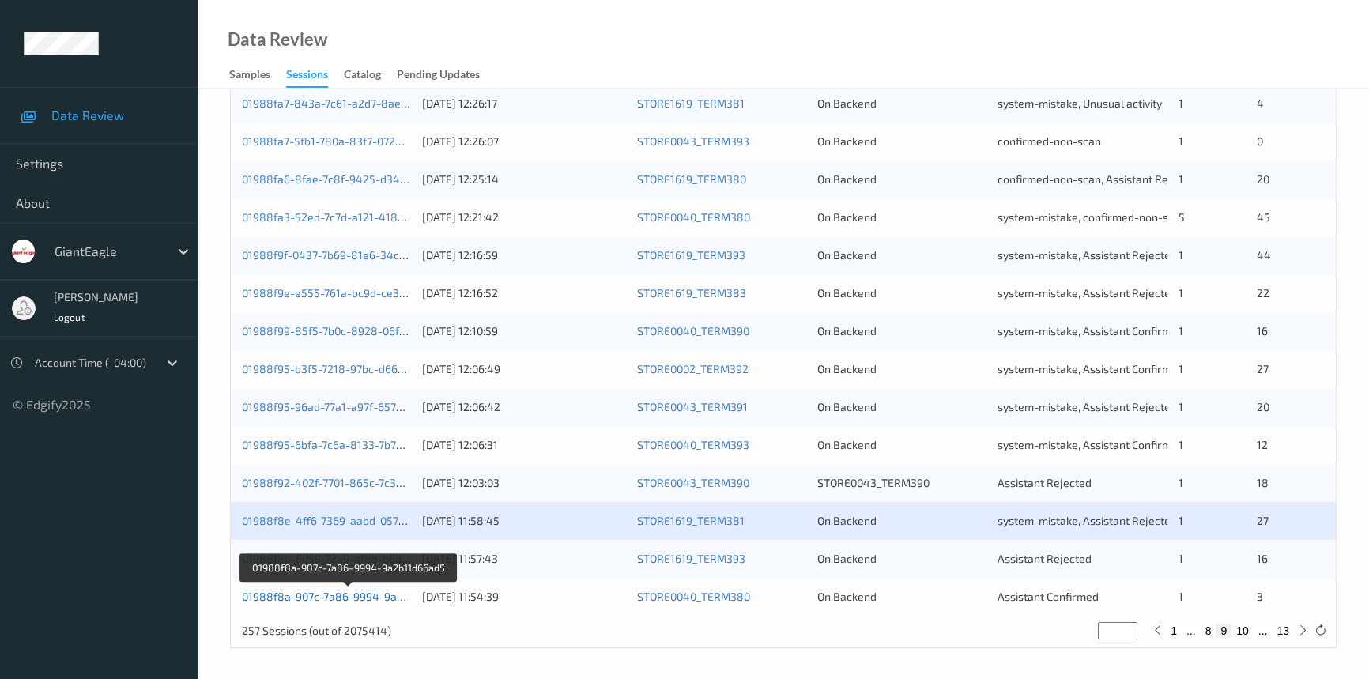
click at [323, 593] on link "01988f8a-907c-7a86-9994-9a2b11d66ad5" at bounding box center [349, 596] width 215 height 13
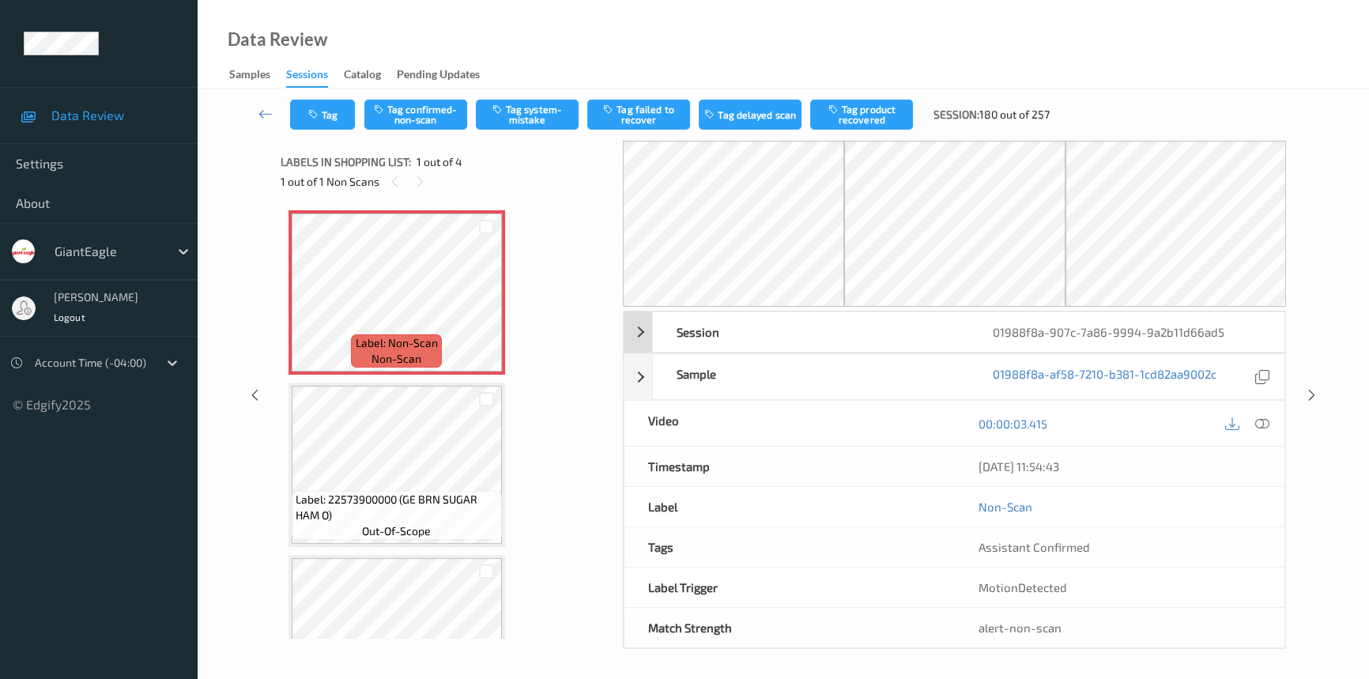
drag, startPoint x: 1260, startPoint y: 428, endPoint x: 1238, endPoint y: 417, distance: 24.0
click at [1260, 428] on icon at bounding box center [1263, 424] width 14 height 14
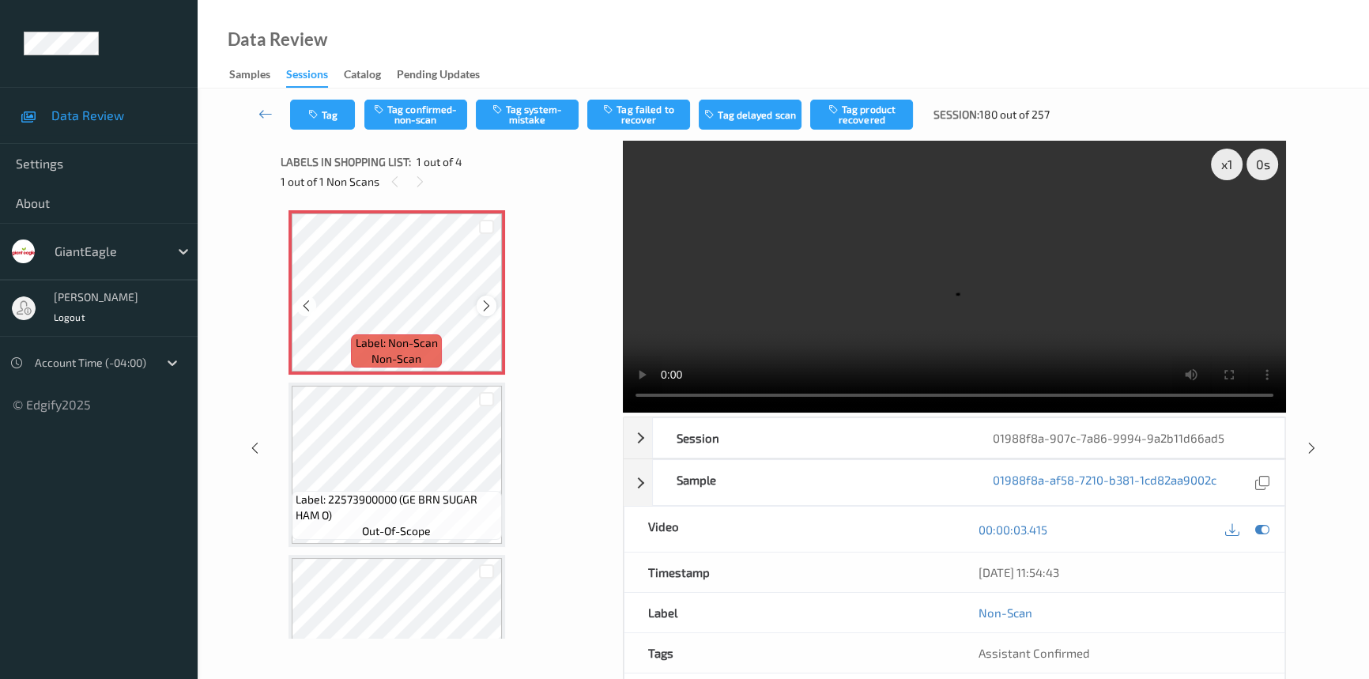
click at [481, 304] on icon at bounding box center [486, 306] width 13 height 14
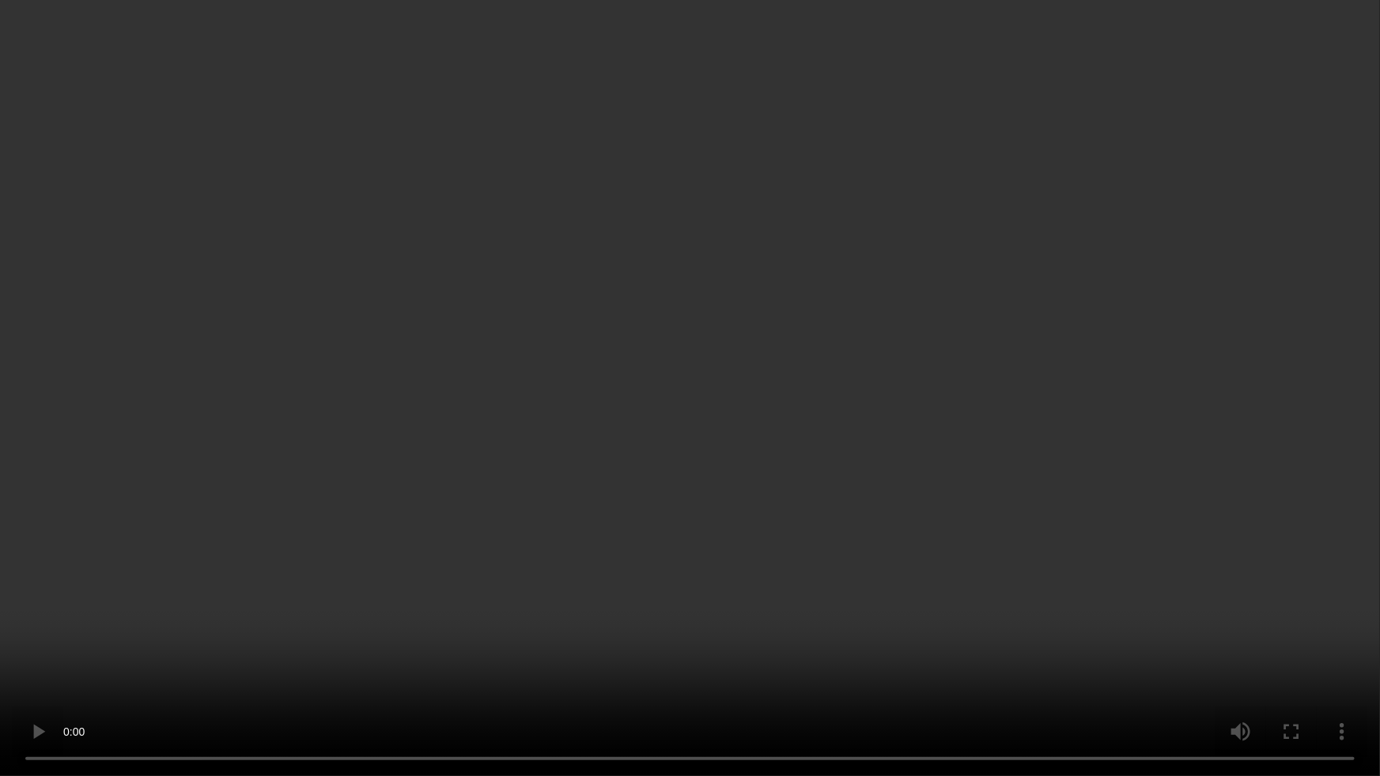
click at [1078, 580] on video at bounding box center [690, 388] width 1380 height 776
click at [531, 602] on video at bounding box center [690, 388] width 1380 height 776
click at [767, 601] on video at bounding box center [690, 388] width 1380 height 776
click at [702, 455] on video at bounding box center [690, 388] width 1380 height 776
click at [634, 465] on video at bounding box center [690, 388] width 1380 height 776
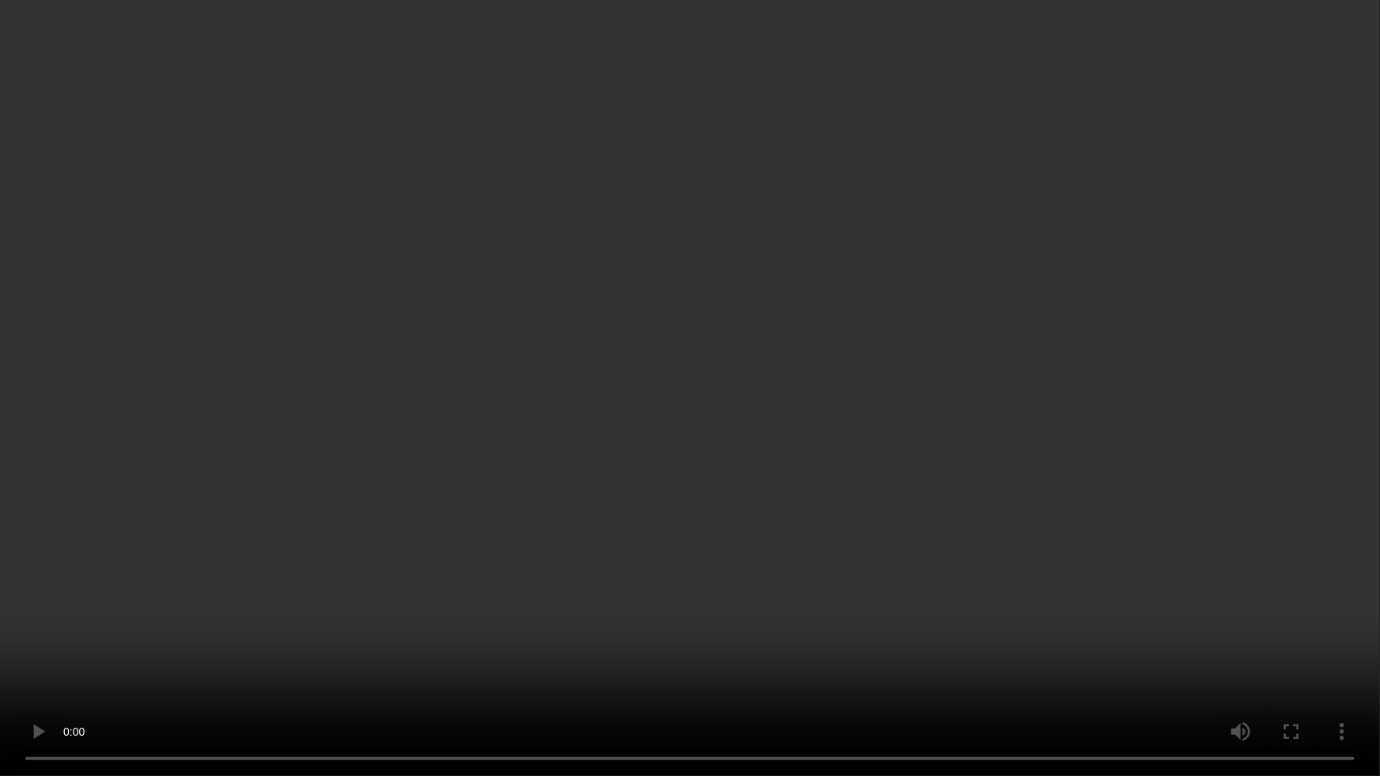
click at [609, 451] on video at bounding box center [690, 388] width 1380 height 776
click at [636, 474] on video at bounding box center [690, 388] width 1380 height 776
click at [819, 394] on video at bounding box center [690, 388] width 1380 height 776
click at [769, 492] on video at bounding box center [690, 388] width 1380 height 776
click at [737, 448] on video at bounding box center [690, 388] width 1380 height 776
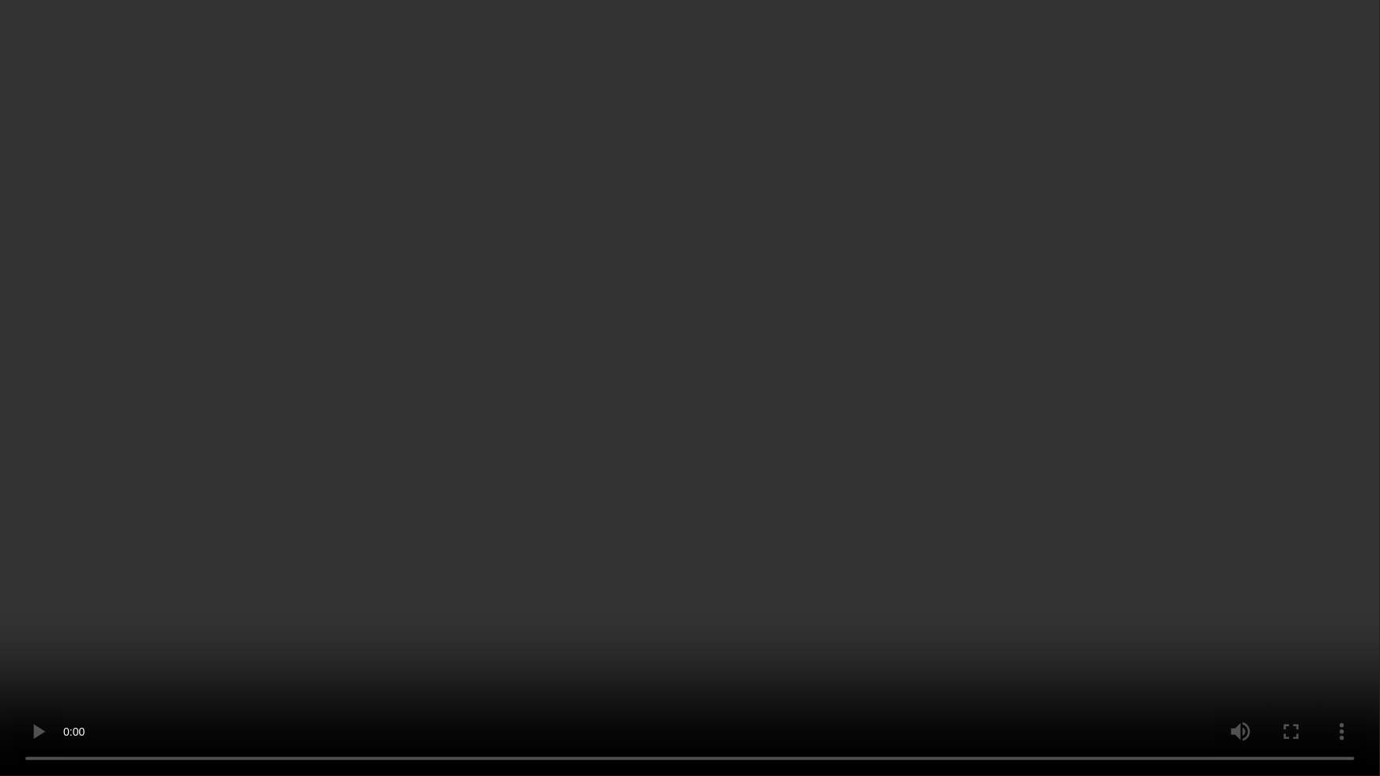
click at [777, 526] on video at bounding box center [690, 388] width 1380 height 776
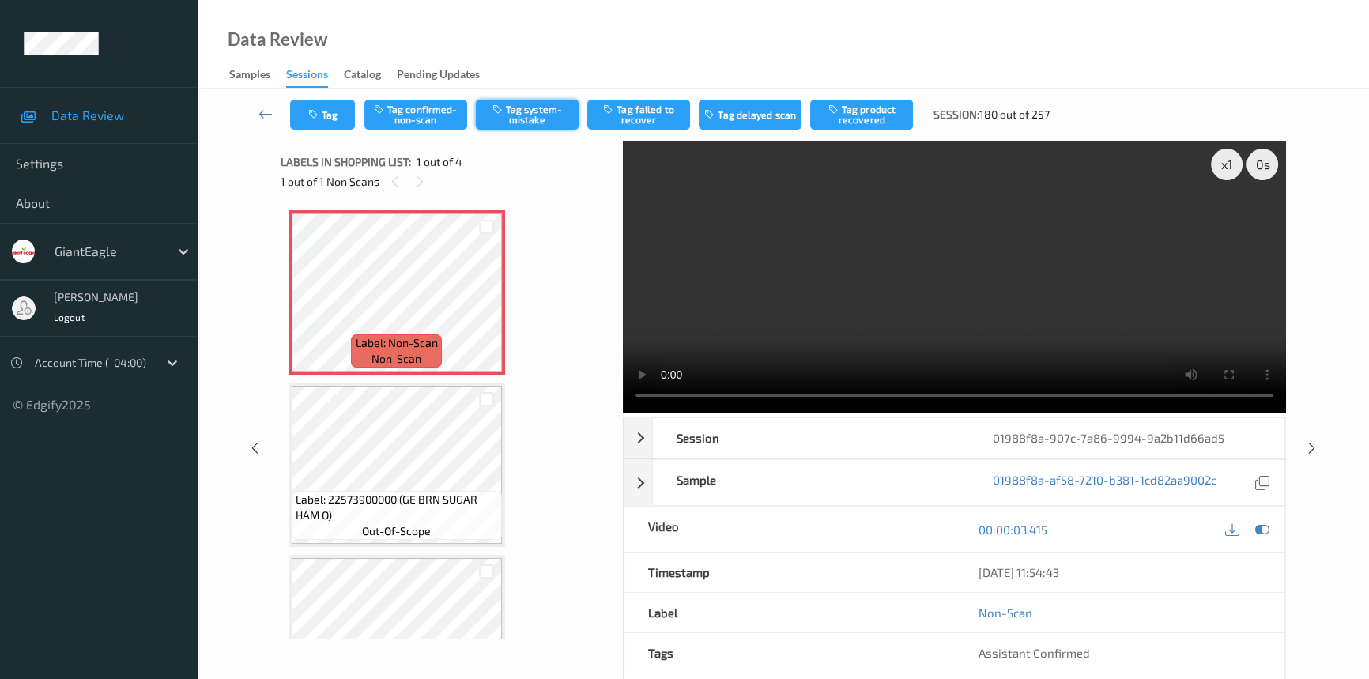
click at [542, 110] on button "Tag system-mistake" at bounding box center [527, 115] width 103 height 30
click at [312, 119] on icon "button" at bounding box center [314, 114] width 13 height 11
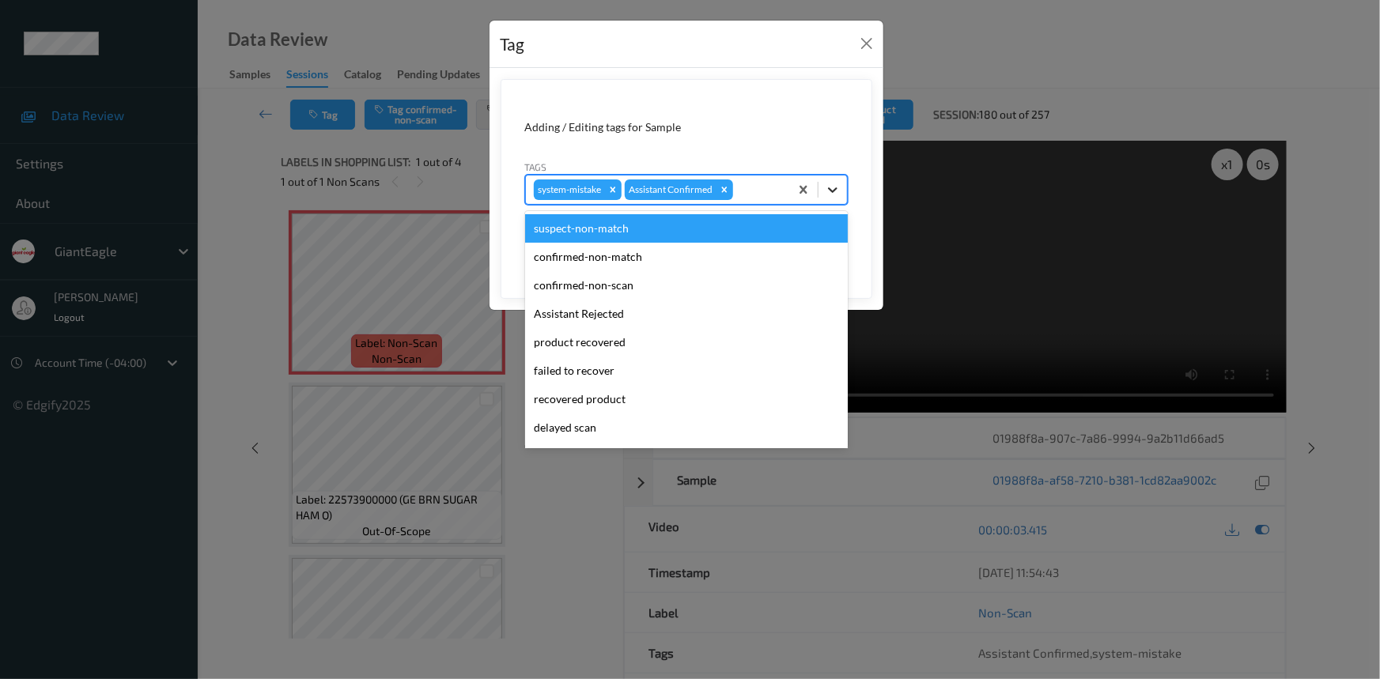
click at [829, 195] on icon at bounding box center [833, 190] width 16 height 16
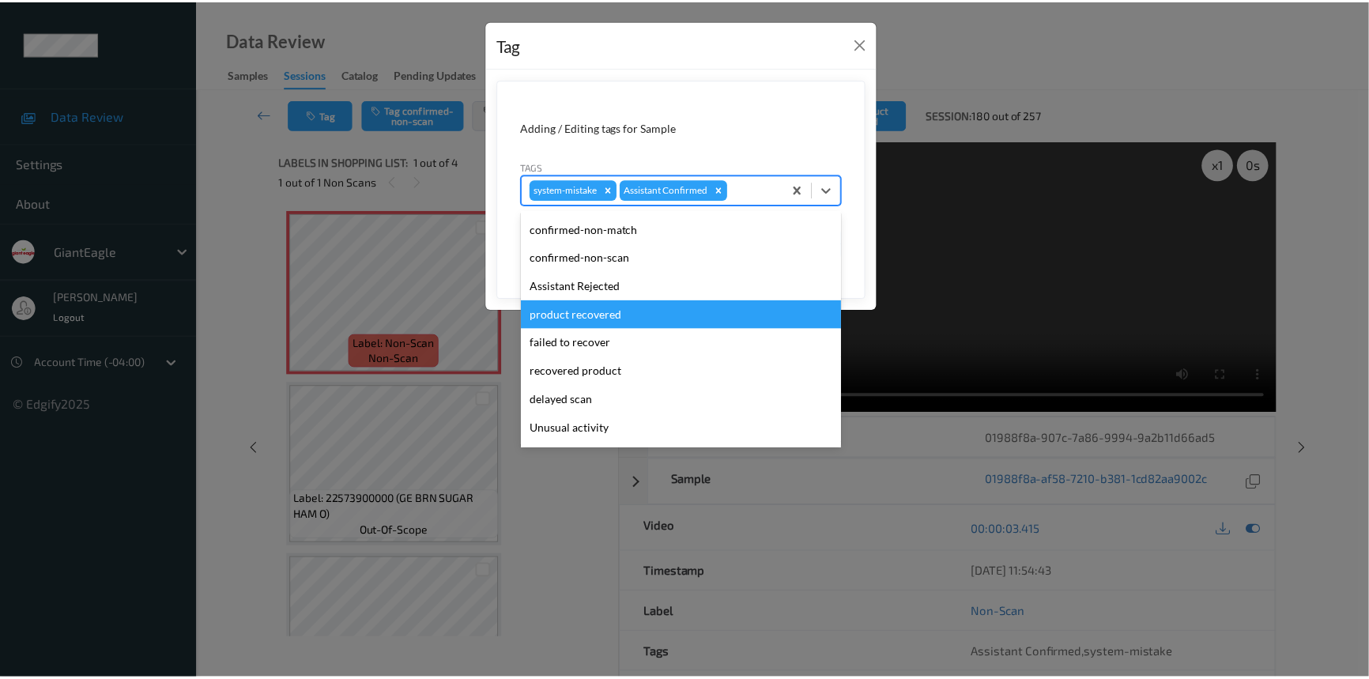
scroll to position [71, 0]
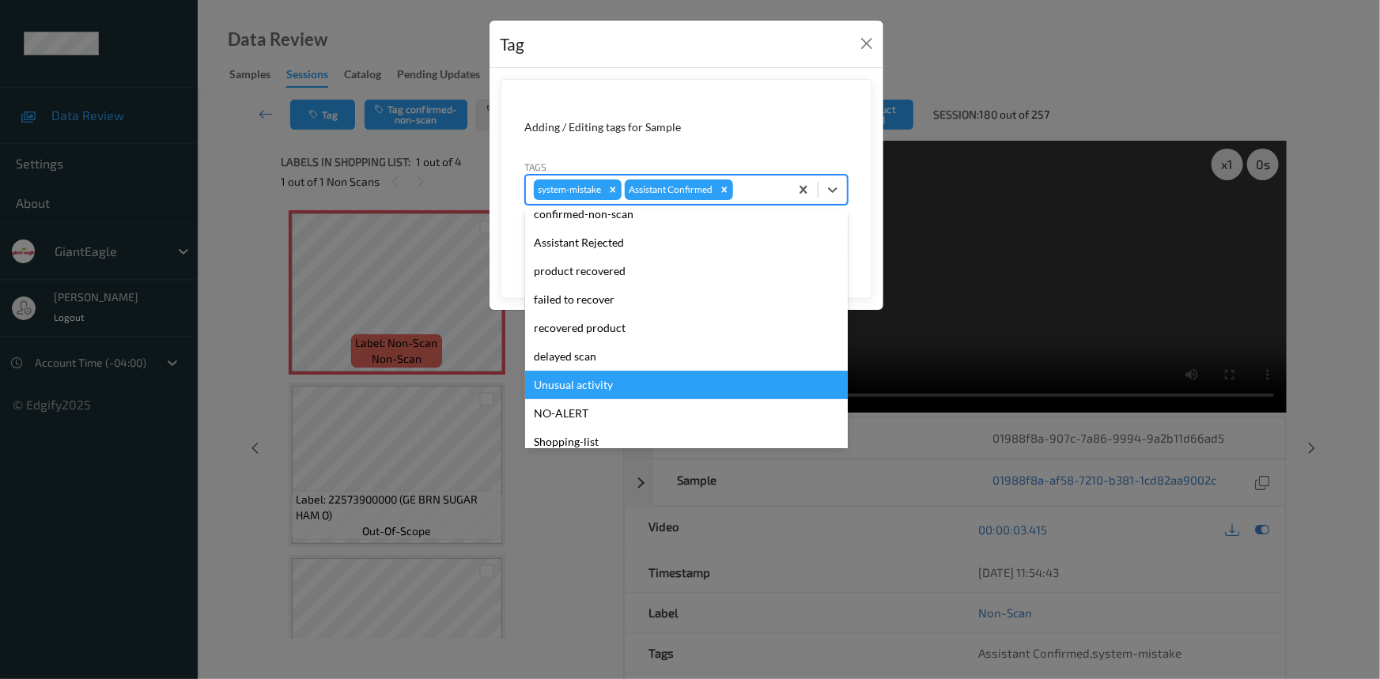
click at [604, 381] on div "Unusual activity" at bounding box center [686, 385] width 323 height 28
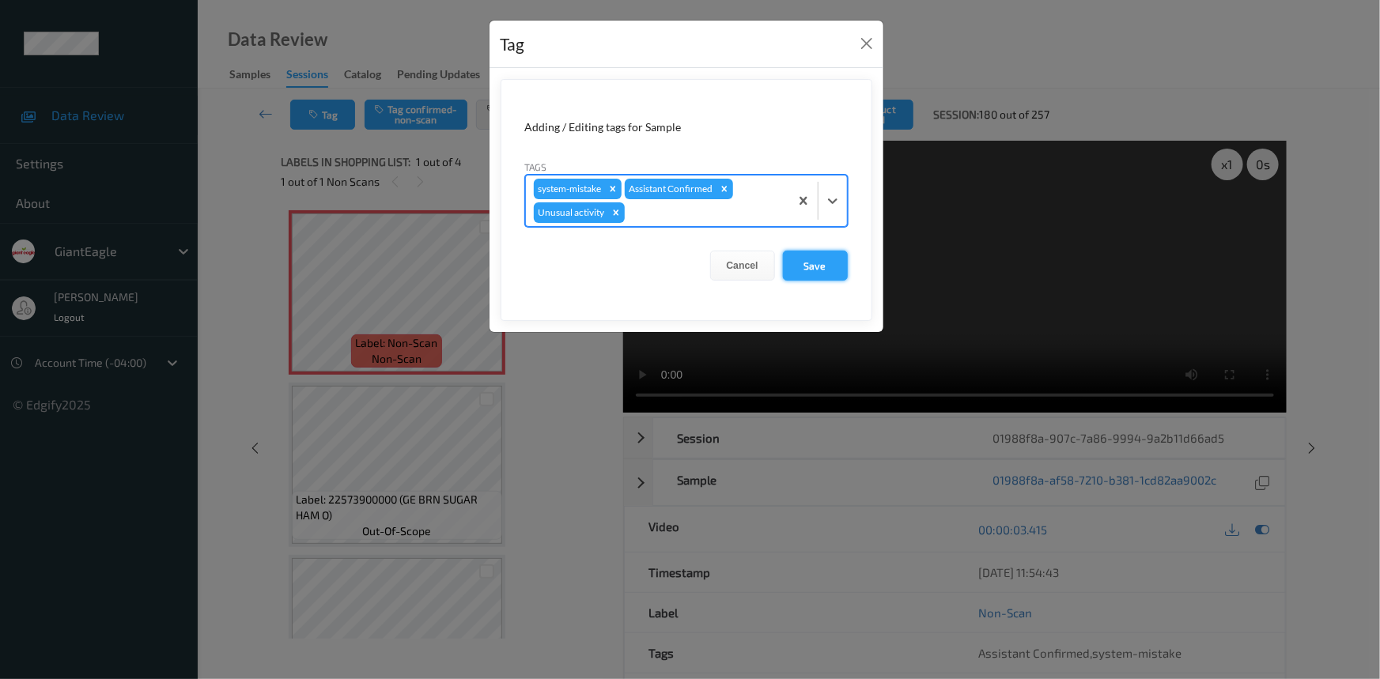
click at [817, 270] on button "Save" at bounding box center [815, 266] width 65 height 30
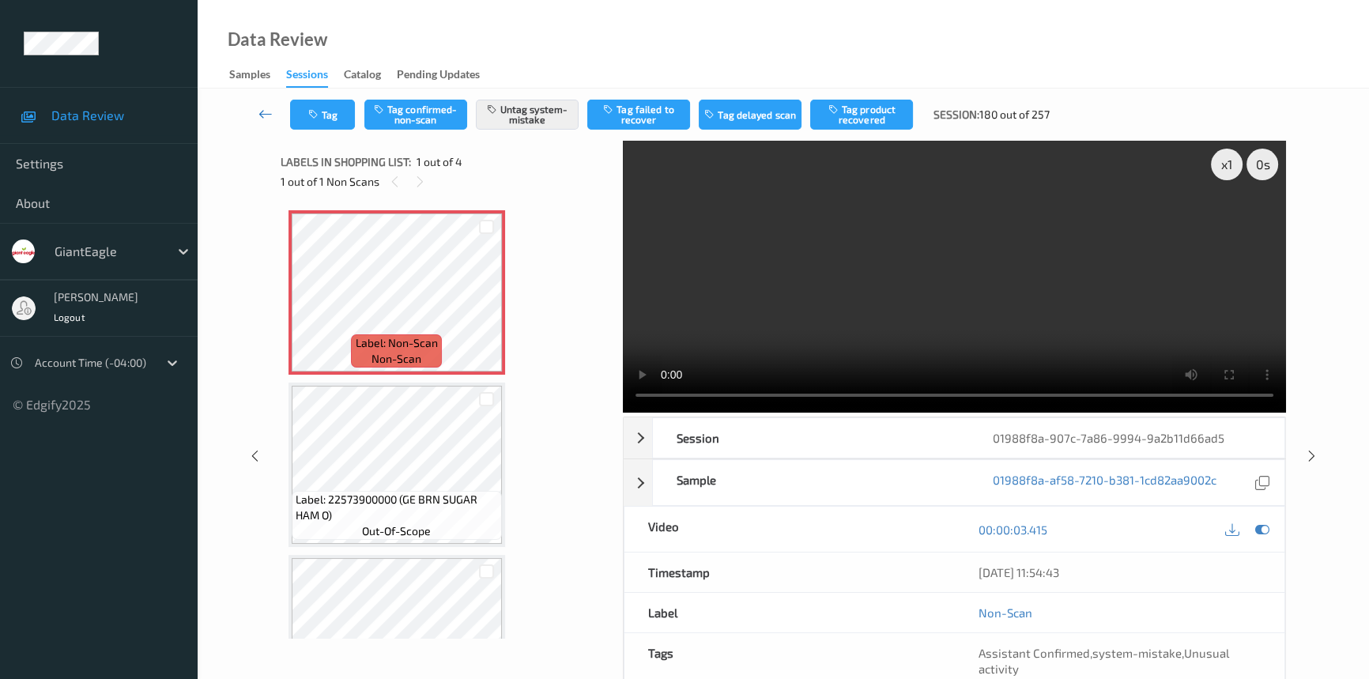
click at [261, 104] on link at bounding box center [265, 115] width 49 height 30
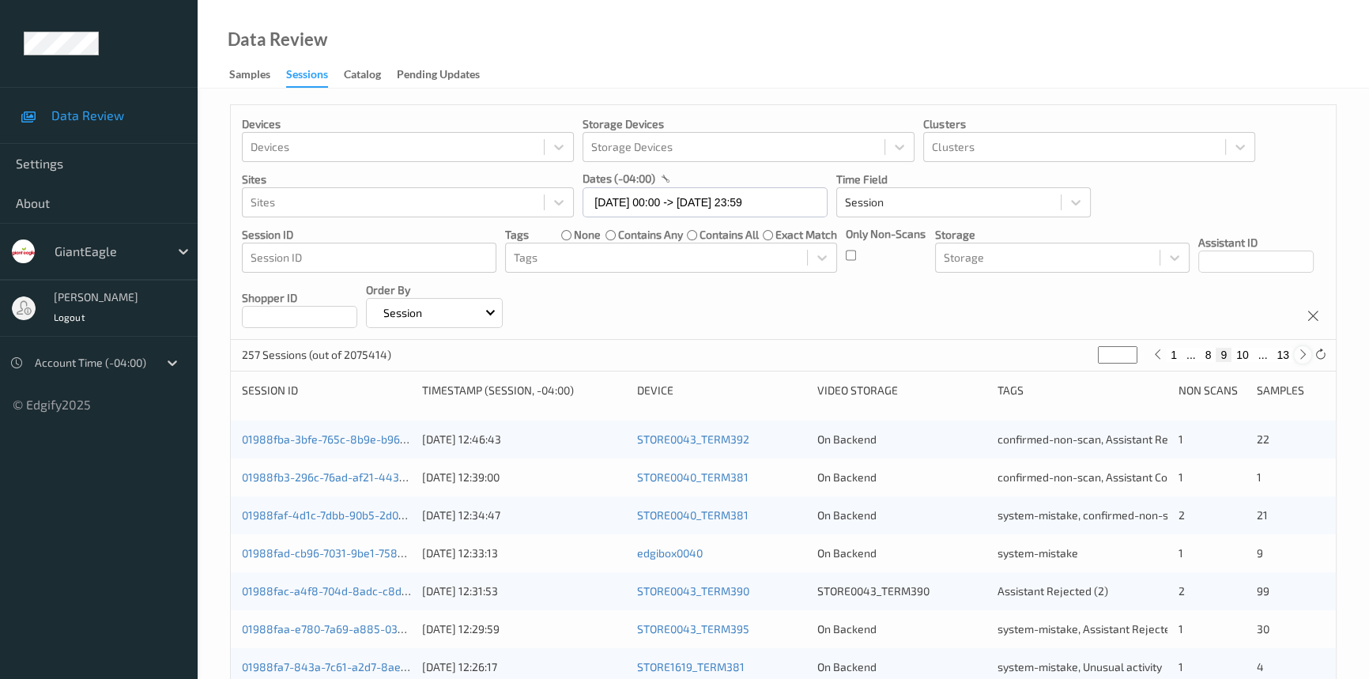
click at [1305, 356] on icon at bounding box center [1304, 355] width 12 height 12
type input "**"
click at [1305, 356] on icon at bounding box center [1304, 355] width 12 height 12
type input "**"
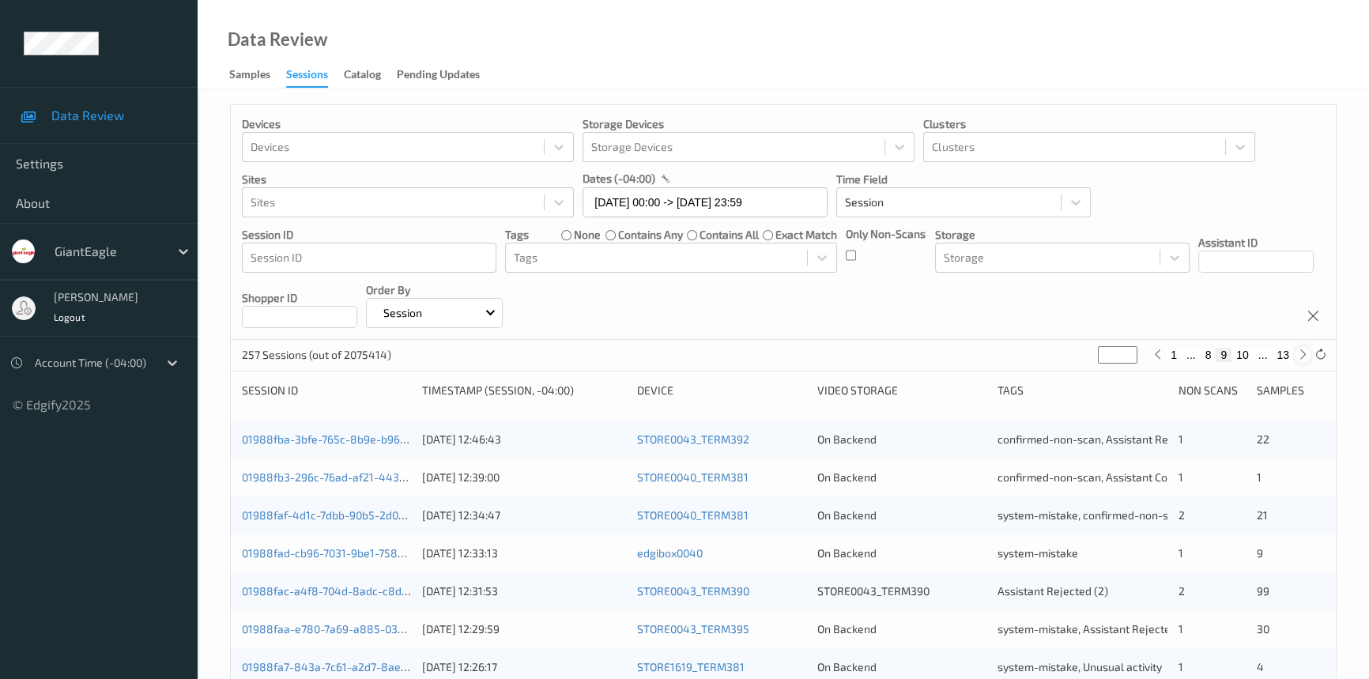
type input "**"
click at [1305, 356] on icon at bounding box center [1304, 355] width 12 height 12
type input "**"
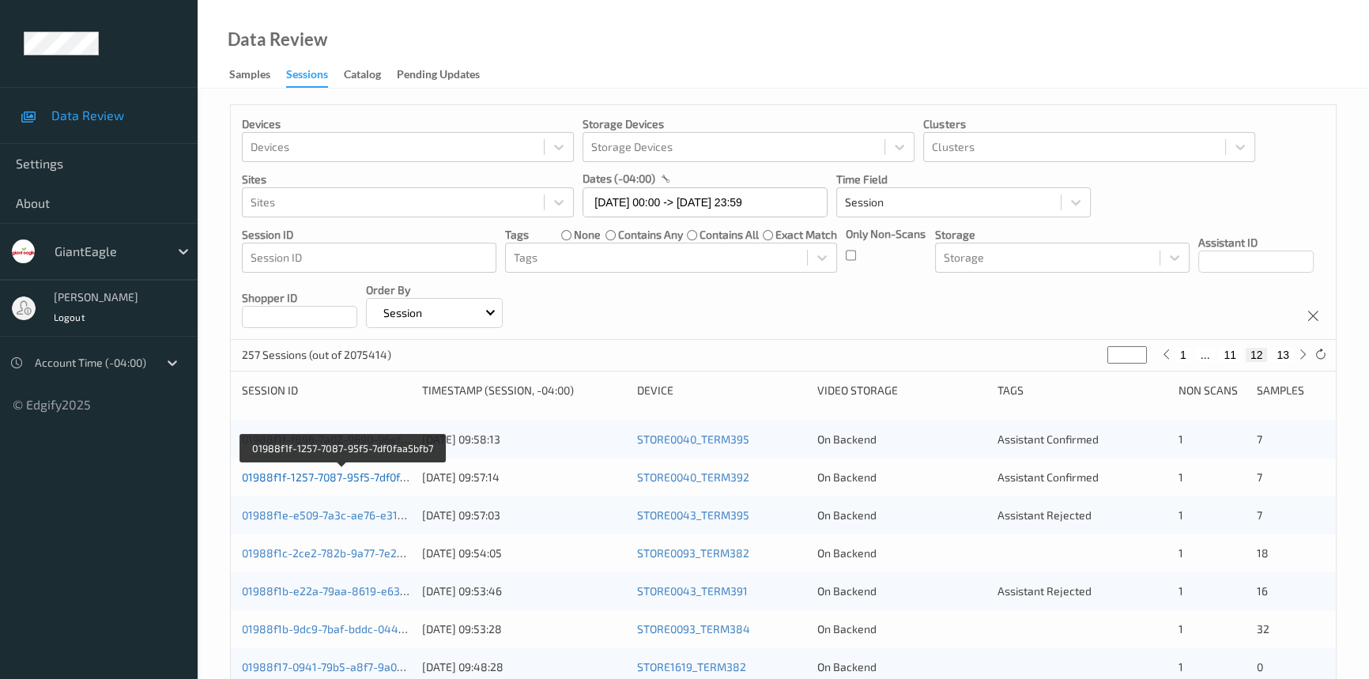
click at [373, 474] on link "01988f1f-1257-7087-95f5-7df0faa5bfb7" at bounding box center [341, 476] width 199 height 13
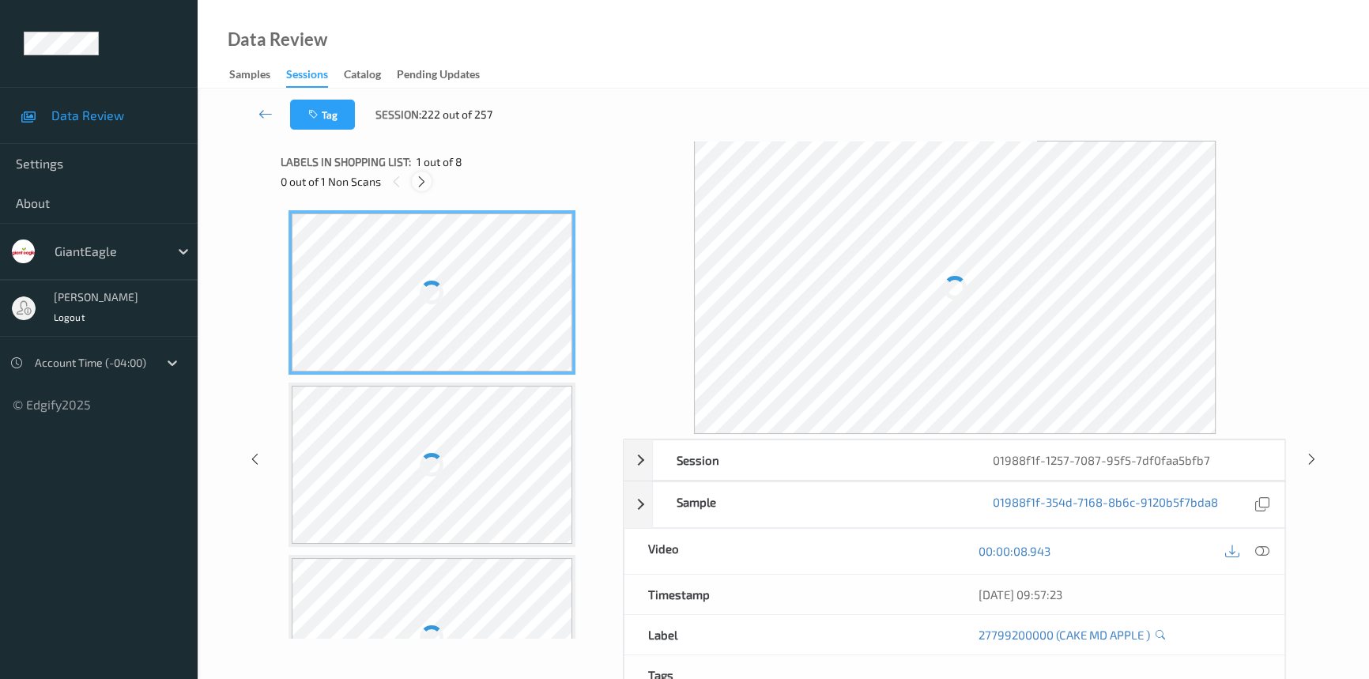
click at [426, 183] on icon at bounding box center [421, 182] width 13 height 14
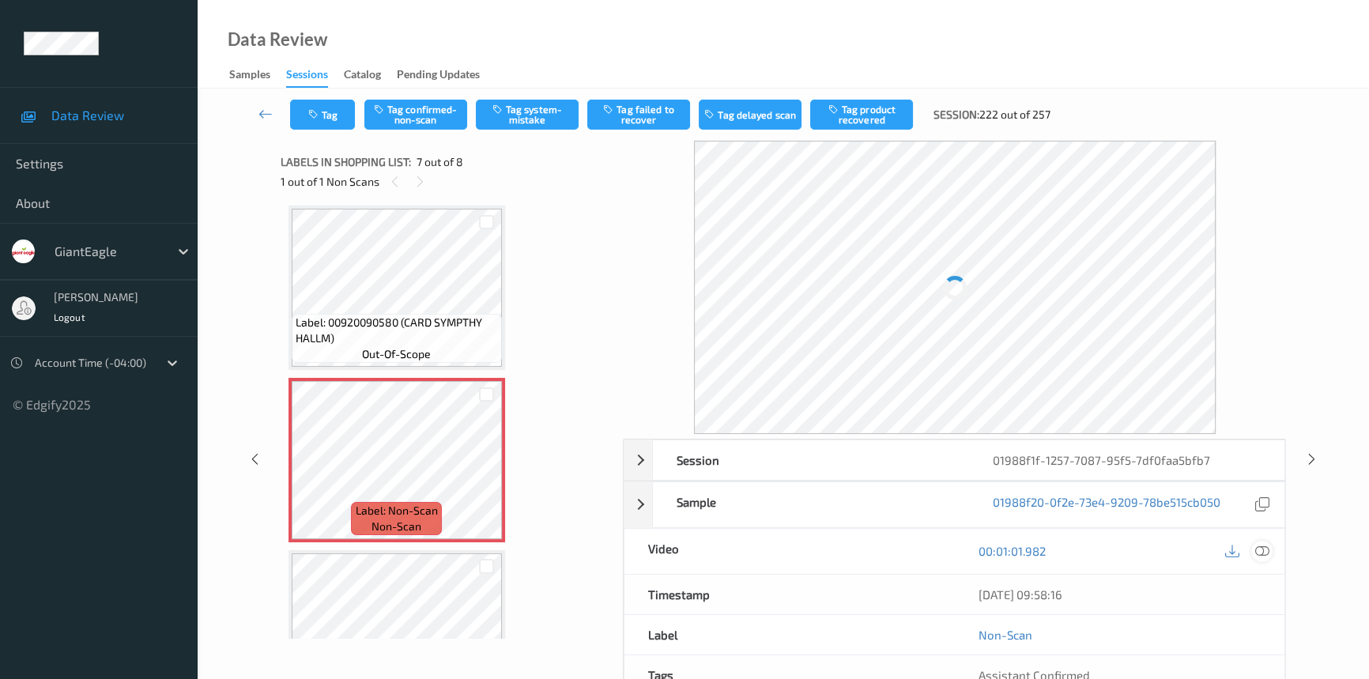
click at [1264, 554] on icon at bounding box center [1263, 551] width 14 height 14
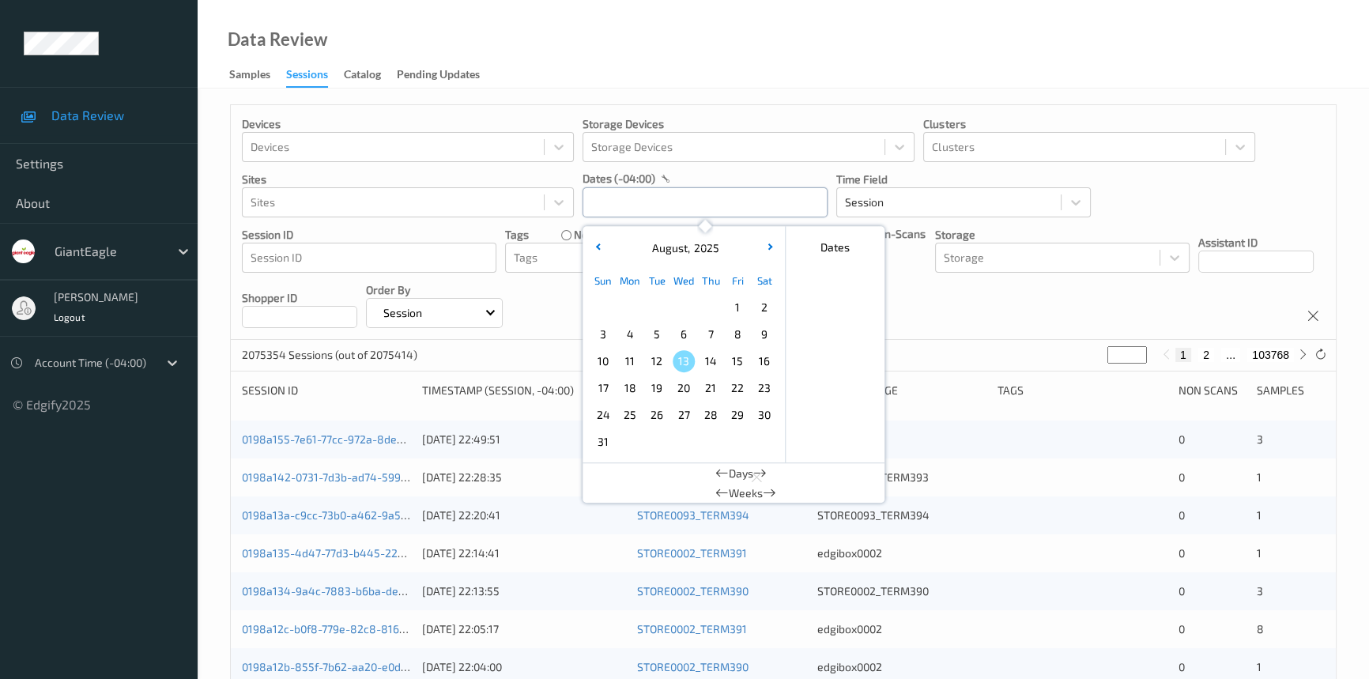
click at [613, 201] on input "text" at bounding box center [705, 202] width 245 height 30
click at [757, 331] on span "9" at bounding box center [765, 334] width 22 height 22
type input "[DATE] 00:00 -> [DATE] 23:59"
click at [774, 55] on div "Data Review Samples Sessions Catalog Pending Updates" at bounding box center [784, 44] width 1172 height 89
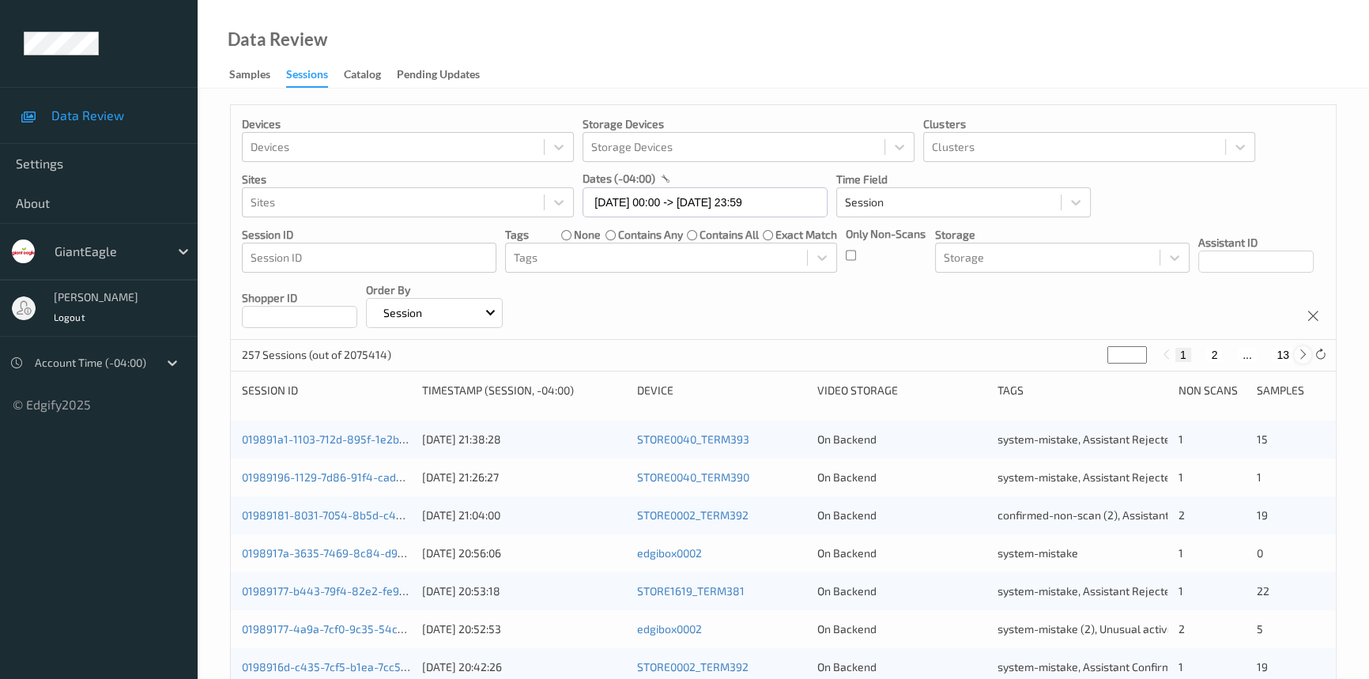
click at [1301, 352] on icon at bounding box center [1304, 355] width 12 height 12
type input "*"
click at [1301, 352] on icon at bounding box center [1304, 355] width 12 height 12
type input "*"
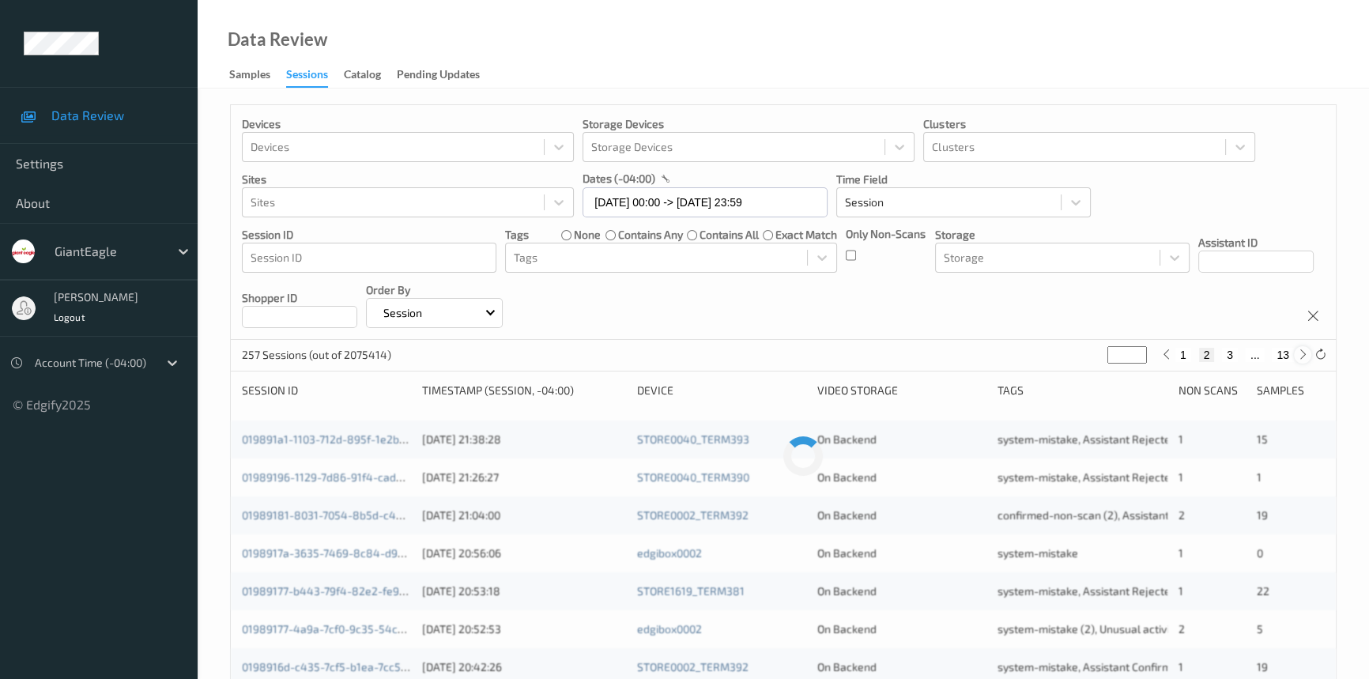
type input "*"
click at [1301, 352] on icon at bounding box center [1304, 355] width 12 height 12
type input "*"
click at [1301, 352] on icon at bounding box center [1304, 355] width 12 height 12
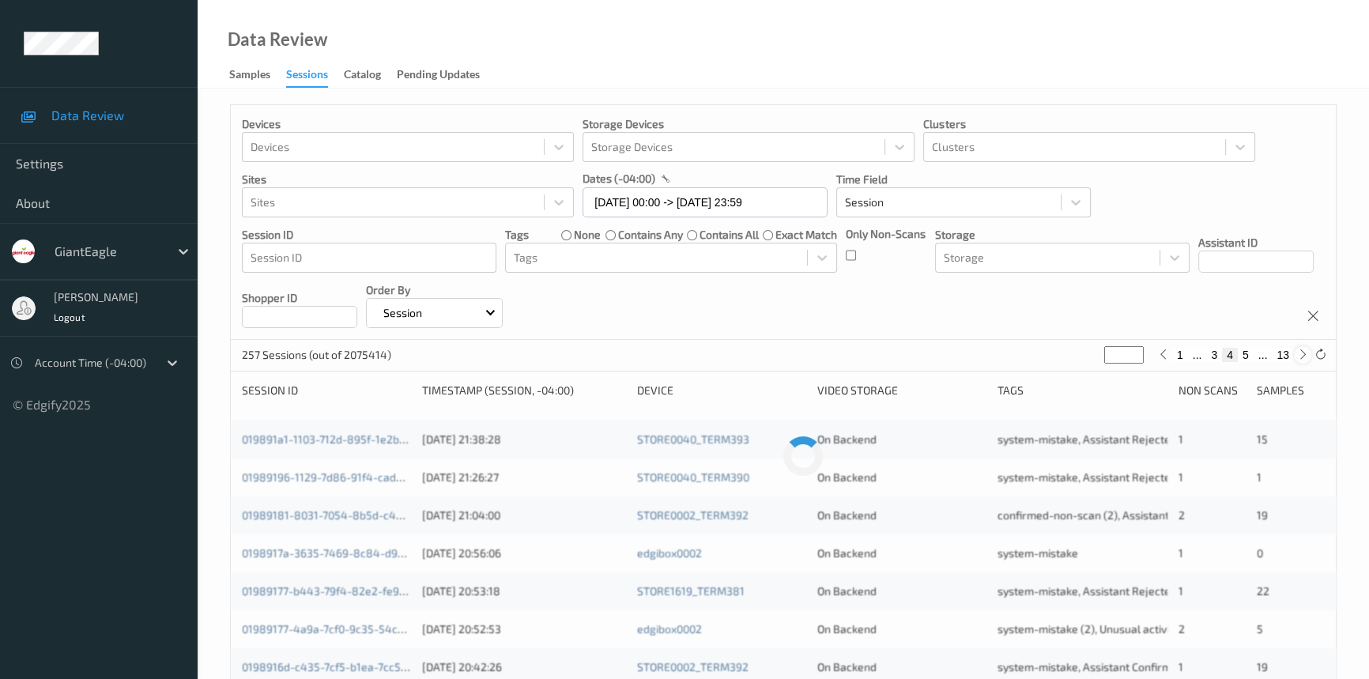
type input "*"
click at [1301, 352] on icon at bounding box center [1304, 355] width 12 height 12
type input "*"
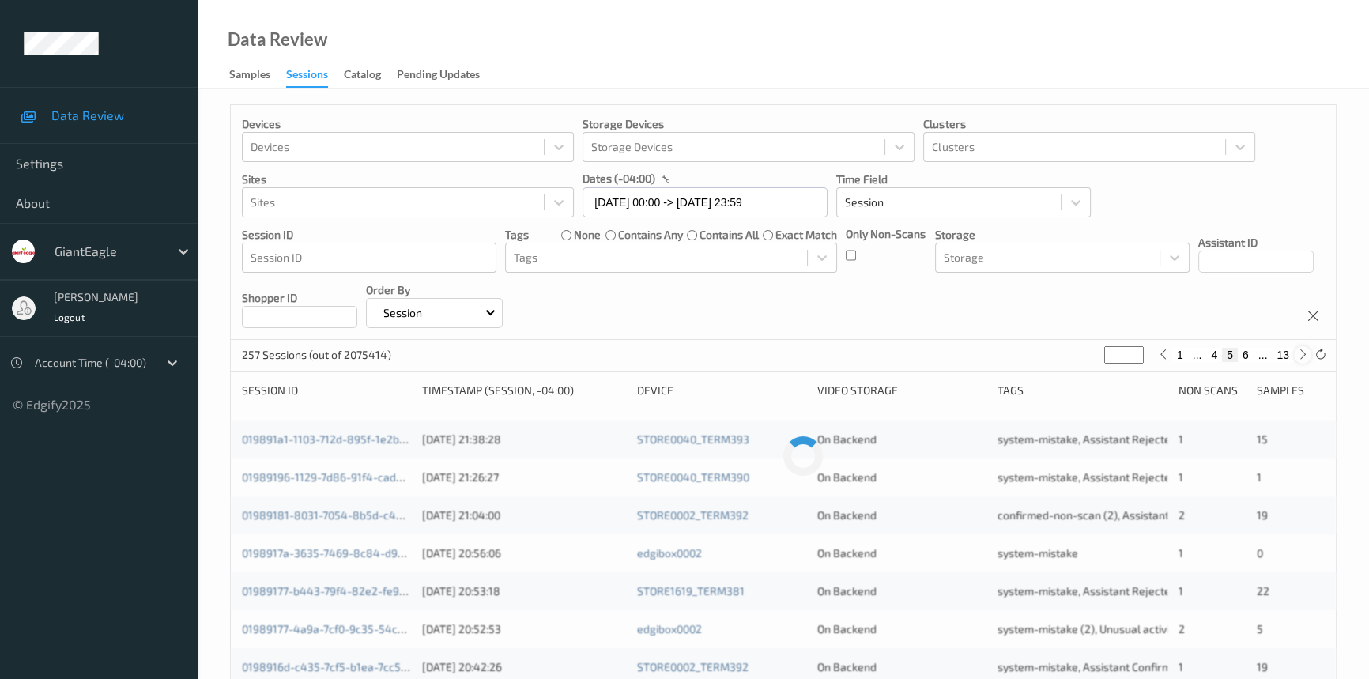
click at [1301, 352] on icon at bounding box center [1304, 355] width 12 height 12
type input "*"
click at [1301, 352] on icon at bounding box center [1304, 355] width 12 height 12
type input "*"
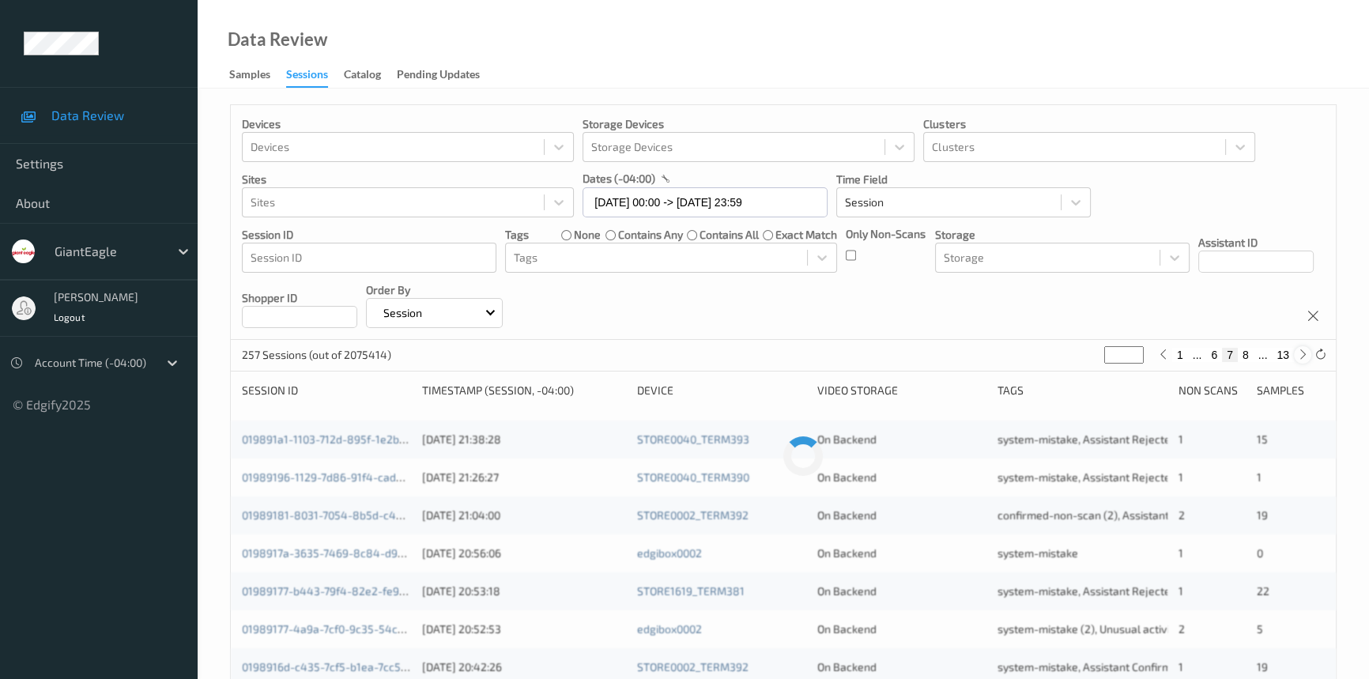
type input "*"
click at [1301, 352] on icon at bounding box center [1304, 355] width 12 height 12
type input "*"
click at [1301, 352] on icon at bounding box center [1304, 355] width 12 height 12
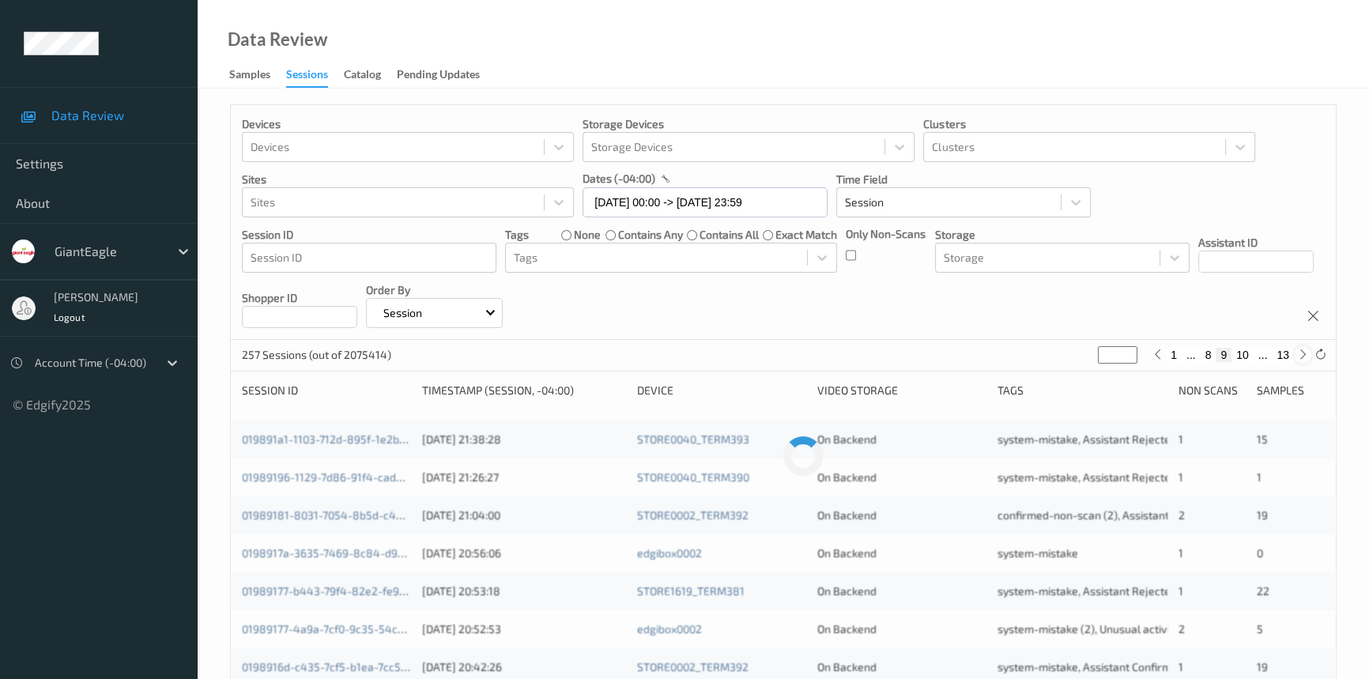
type input "**"
click at [1299, 353] on icon at bounding box center [1304, 355] width 12 height 12
type input "**"
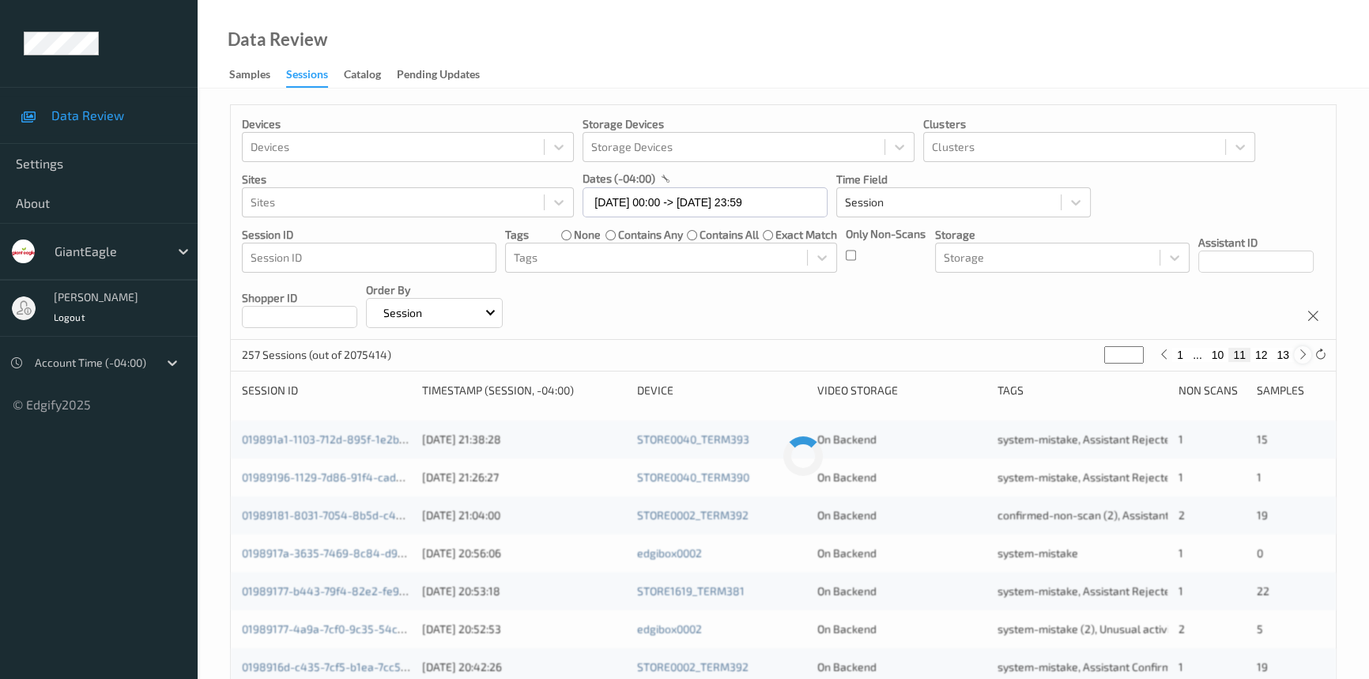
click at [1299, 353] on icon at bounding box center [1304, 355] width 12 height 12
type input "**"
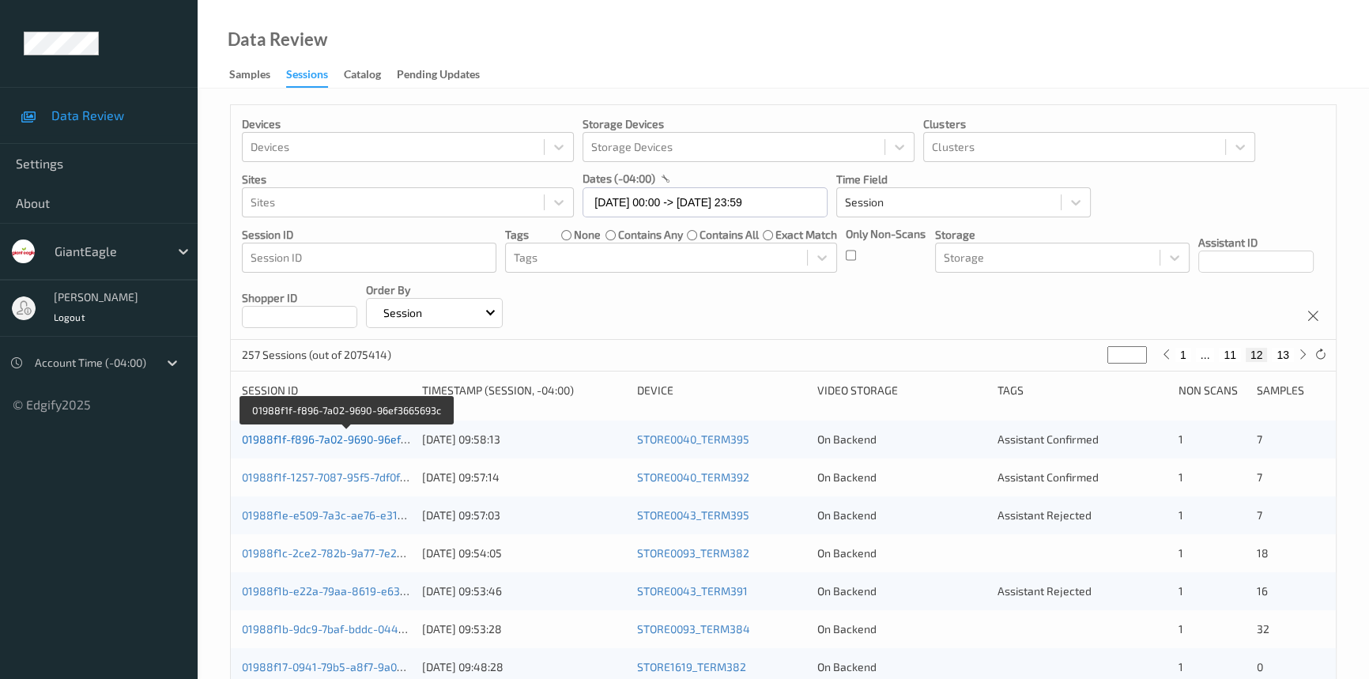
click at [358, 439] on link "01988f1f-f896-7a02-9690-96ef3665693c" at bounding box center [346, 439] width 209 height 13
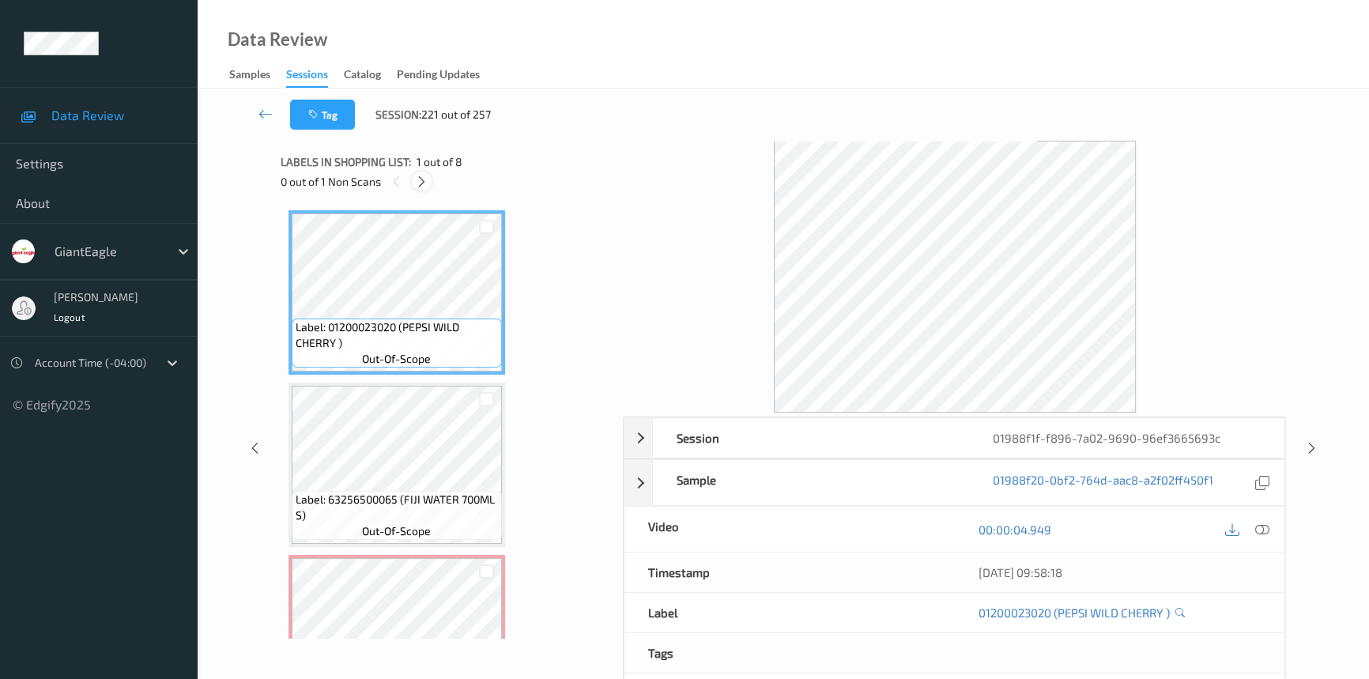
click at [420, 180] on icon at bounding box center [421, 182] width 13 height 14
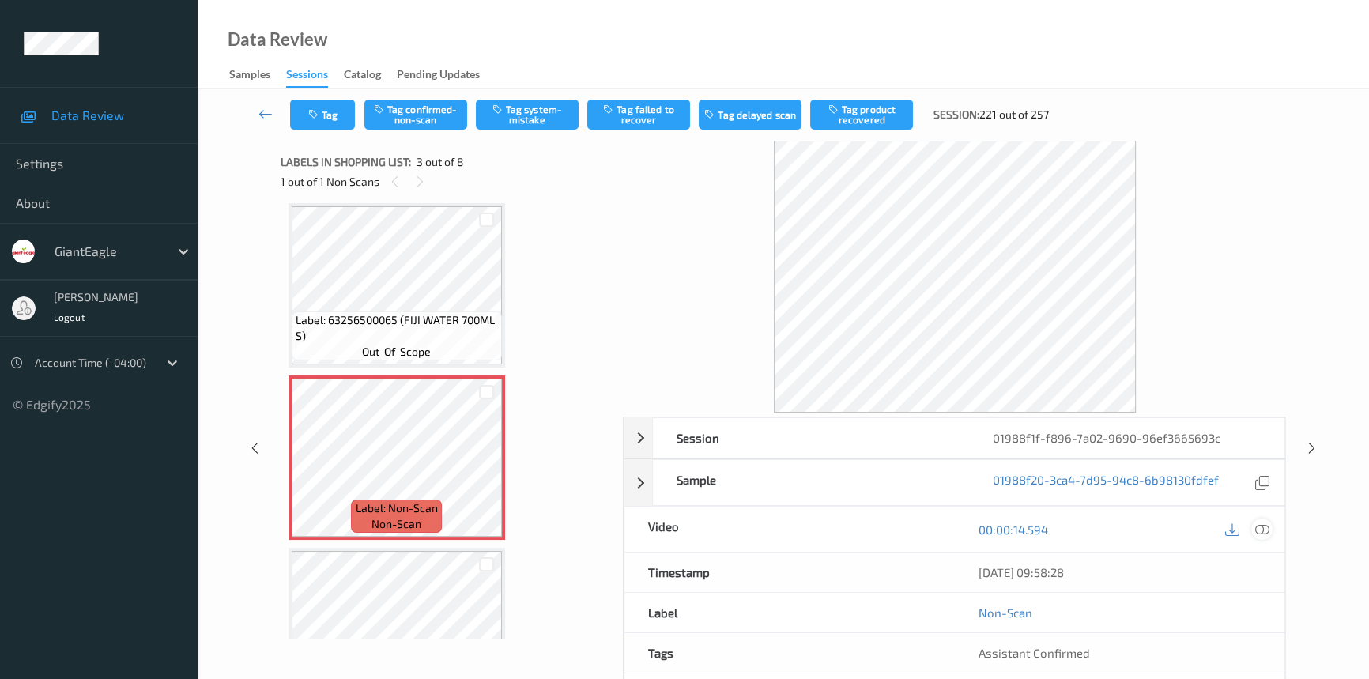
click at [1267, 527] on icon at bounding box center [1263, 530] width 14 height 14
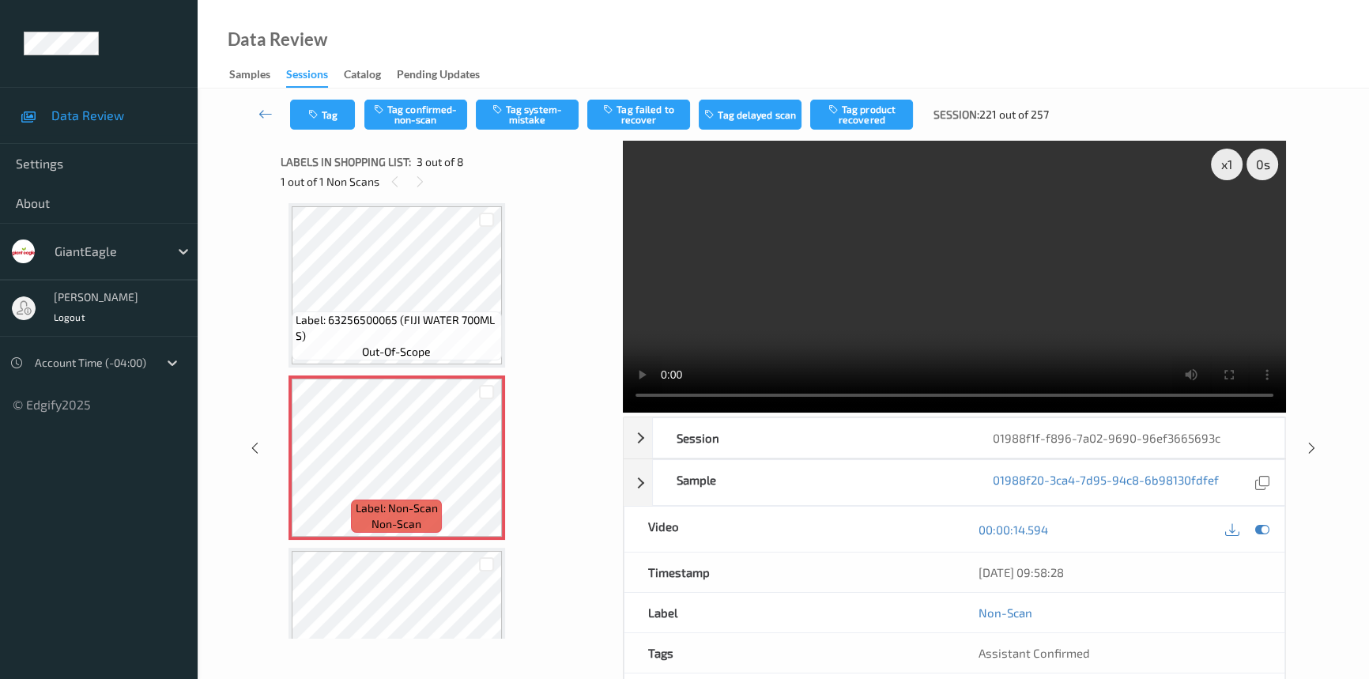
click at [946, 263] on video at bounding box center [954, 277] width 663 height 272
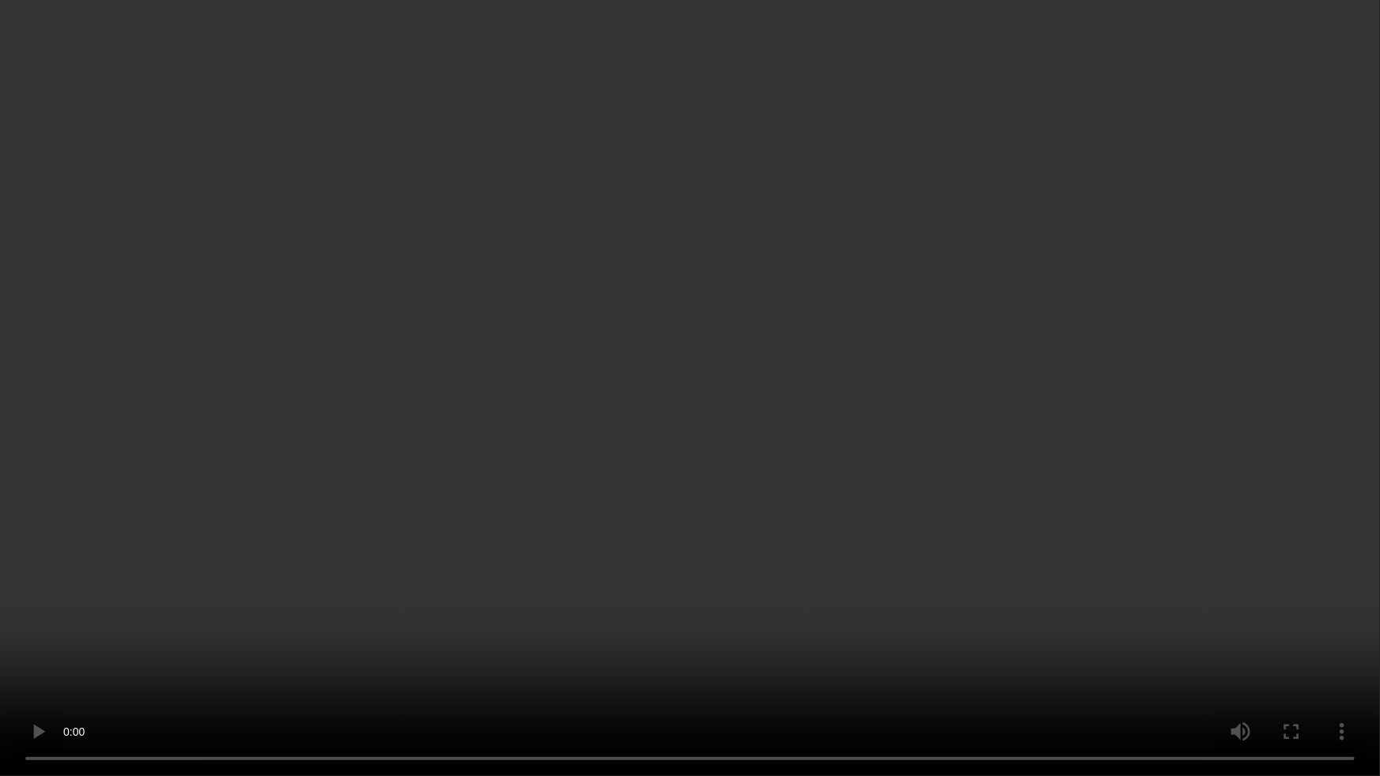
click at [949, 451] on video at bounding box center [690, 388] width 1380 height 776
click at [482, 548] on video at bounding box center [690, 388] width 1380 height 776
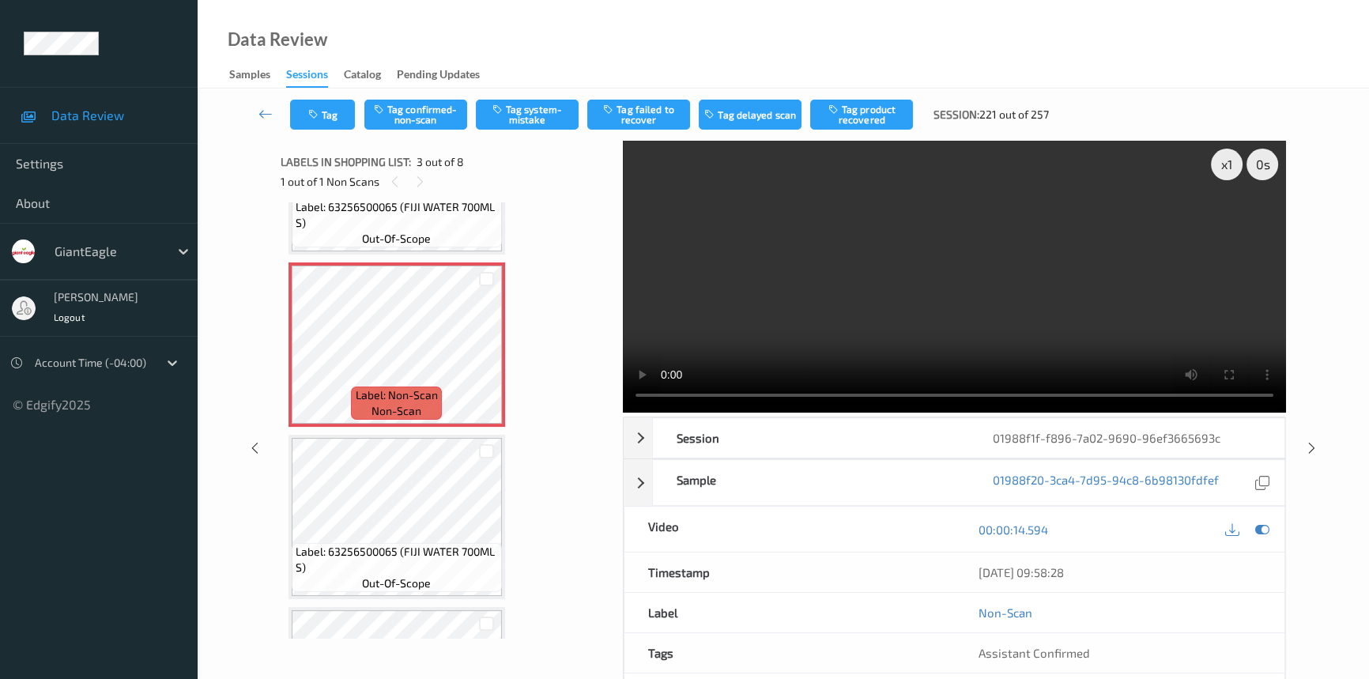
scroll to position [323, 0]
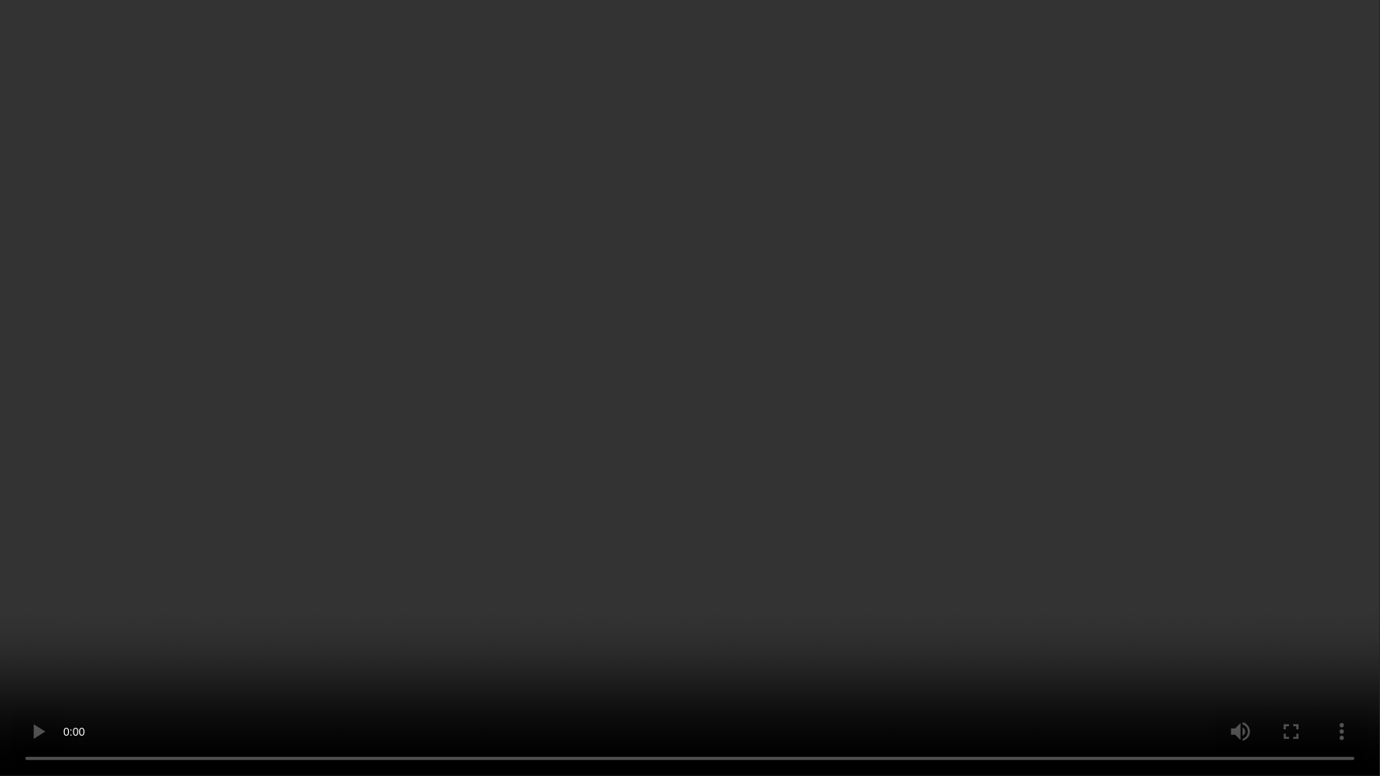
drag, startPoint x: 972, startPoint y: 467, endPoint x: 972, endPoint y: 482, distance: 15.0
click at [972, 467] on video at bounding box center [690, 388] width 1380 height 776
click at [1020, 557] on video at bounding box center [690, 388] width 1380 height 776
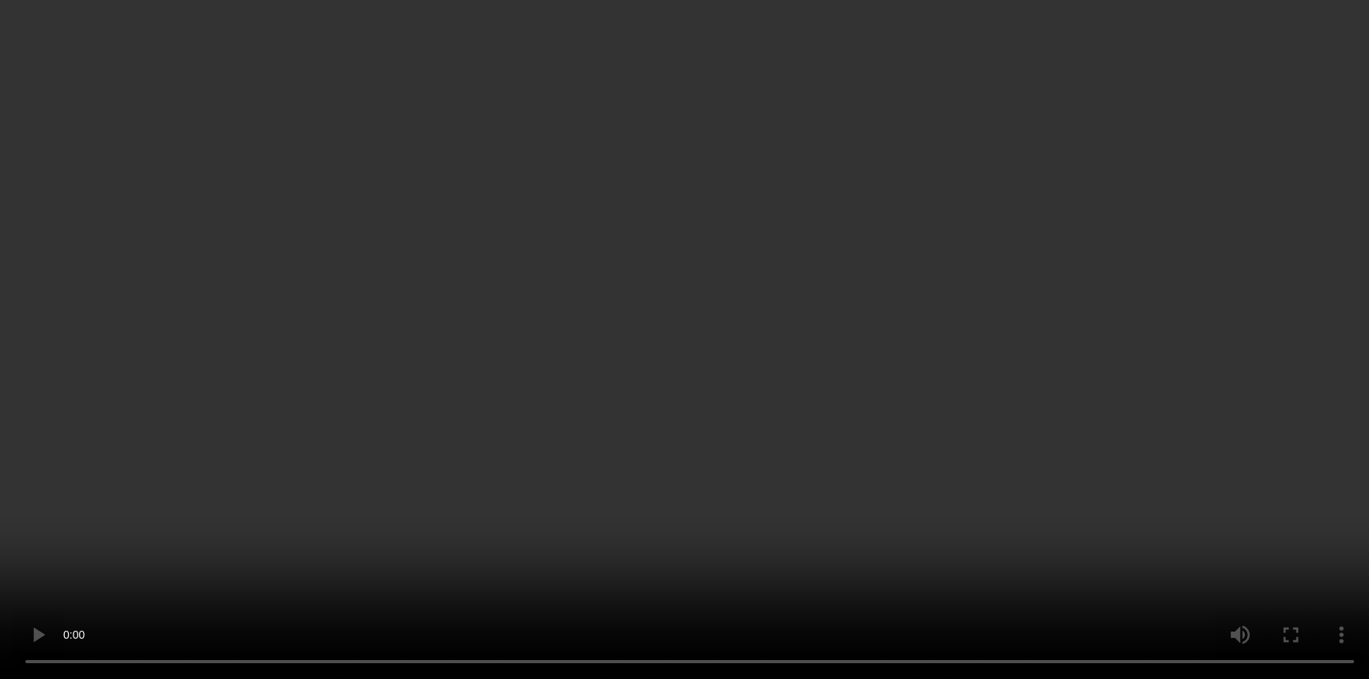
scroll to position [143, 0]
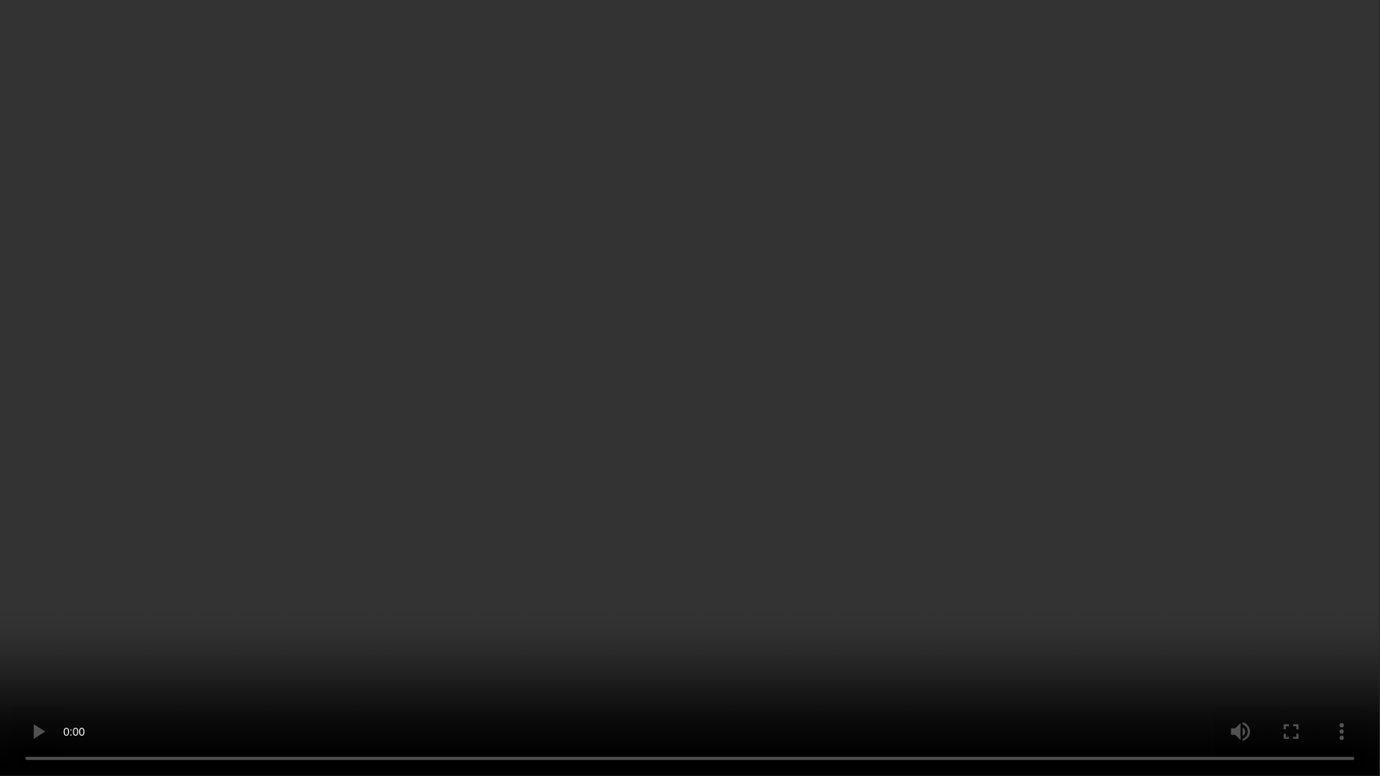
click at [1078, 453] on video at bounding box center [690, 388] width 1380 height 776
click at [654, 587] on video at bounding box center [690, 388] width 1380 height 776
click at [1076, 417] on video at bounding box center [690, 388] width 1380 height 776
click at [599, 361] on video at bounding box center [690, 388] width 1380 height 776
click at [669, 251] on video at bounding box center [690, 388] width 1380 height 776
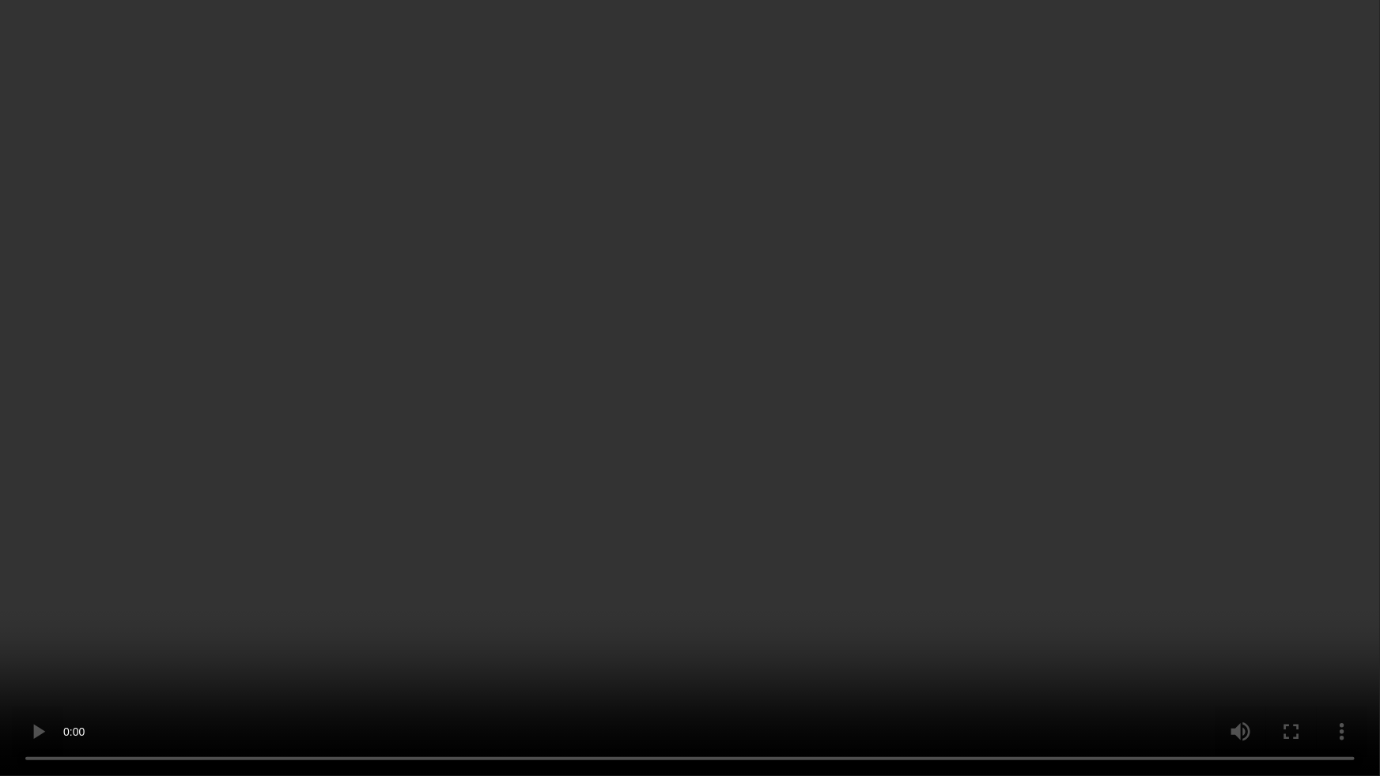
click at [815, 577] on video at bounding box center [690, 388] width 1380 height 776
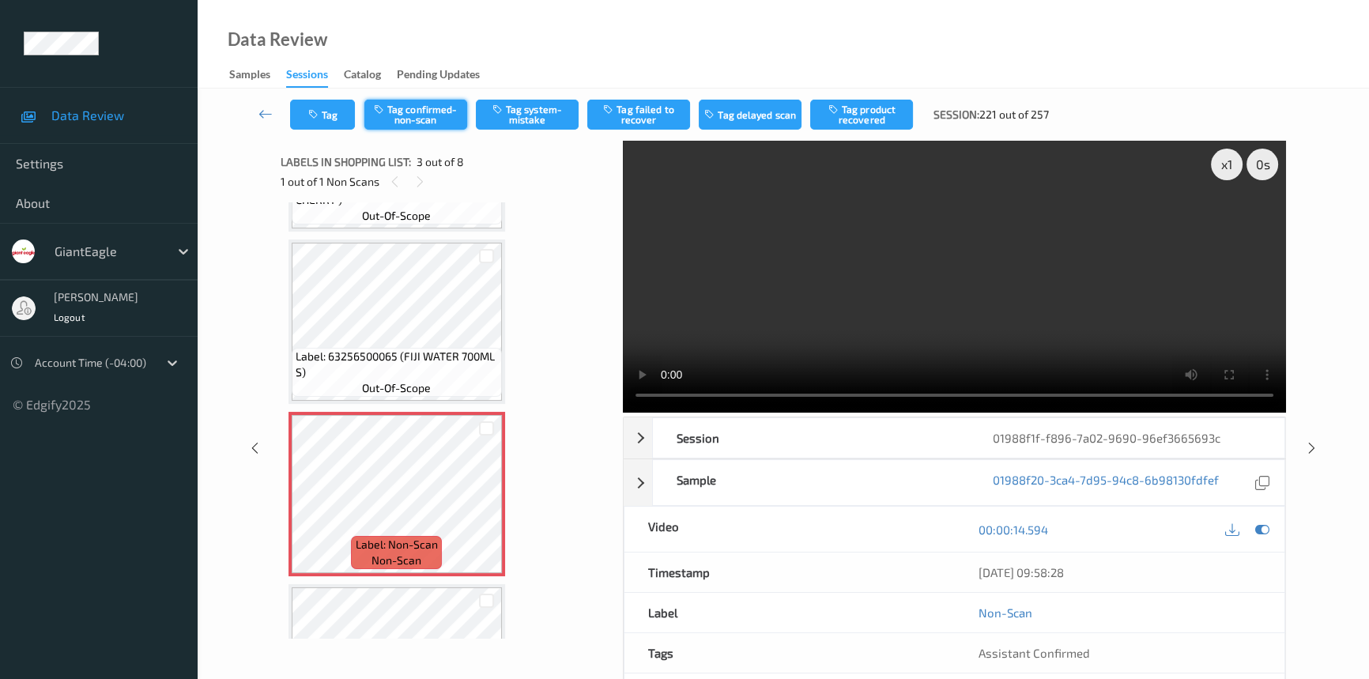
click at [420, 104] on button "Tag confirmed-non-scan" at bounding box center [416, 115] width 103 height 30
click at [840, 113] on button "Tag product recovered" at bounding box center [861, 115] width 103 height 30
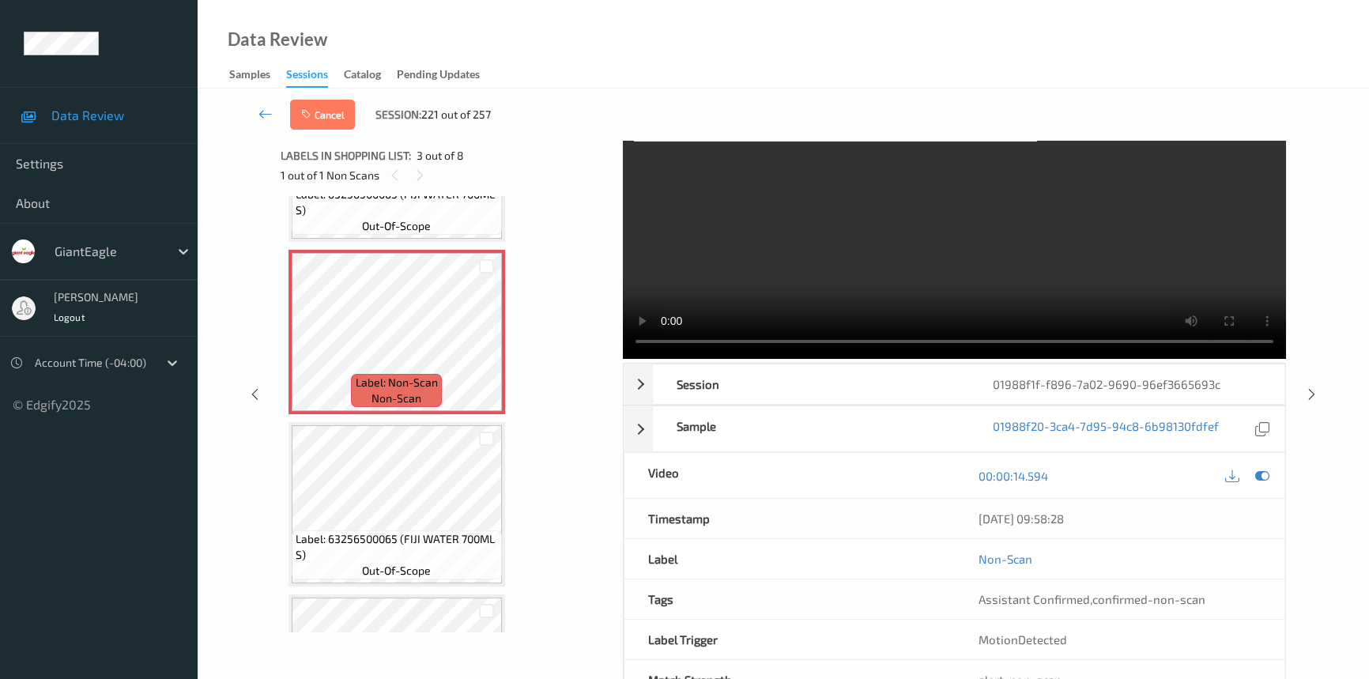
scroll to position [0, 0]
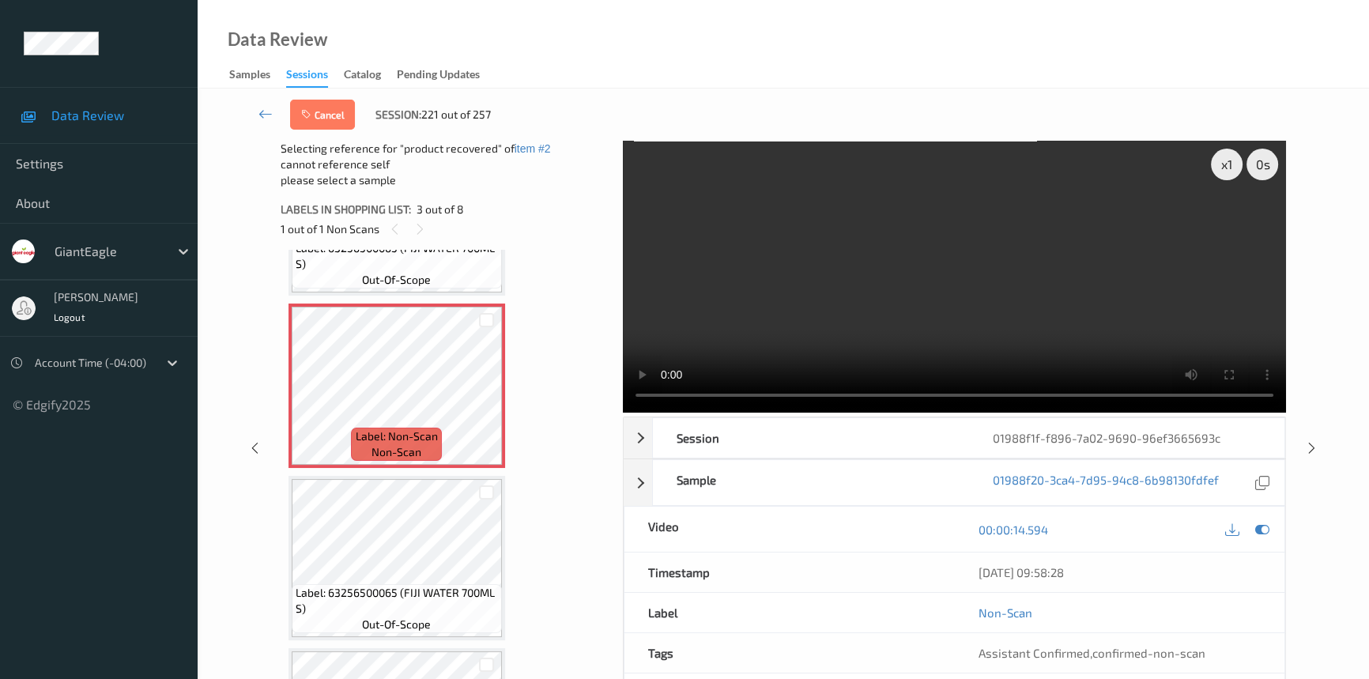
click at [957, 343] on video at bounding box center [954, 277] width 663 height 272
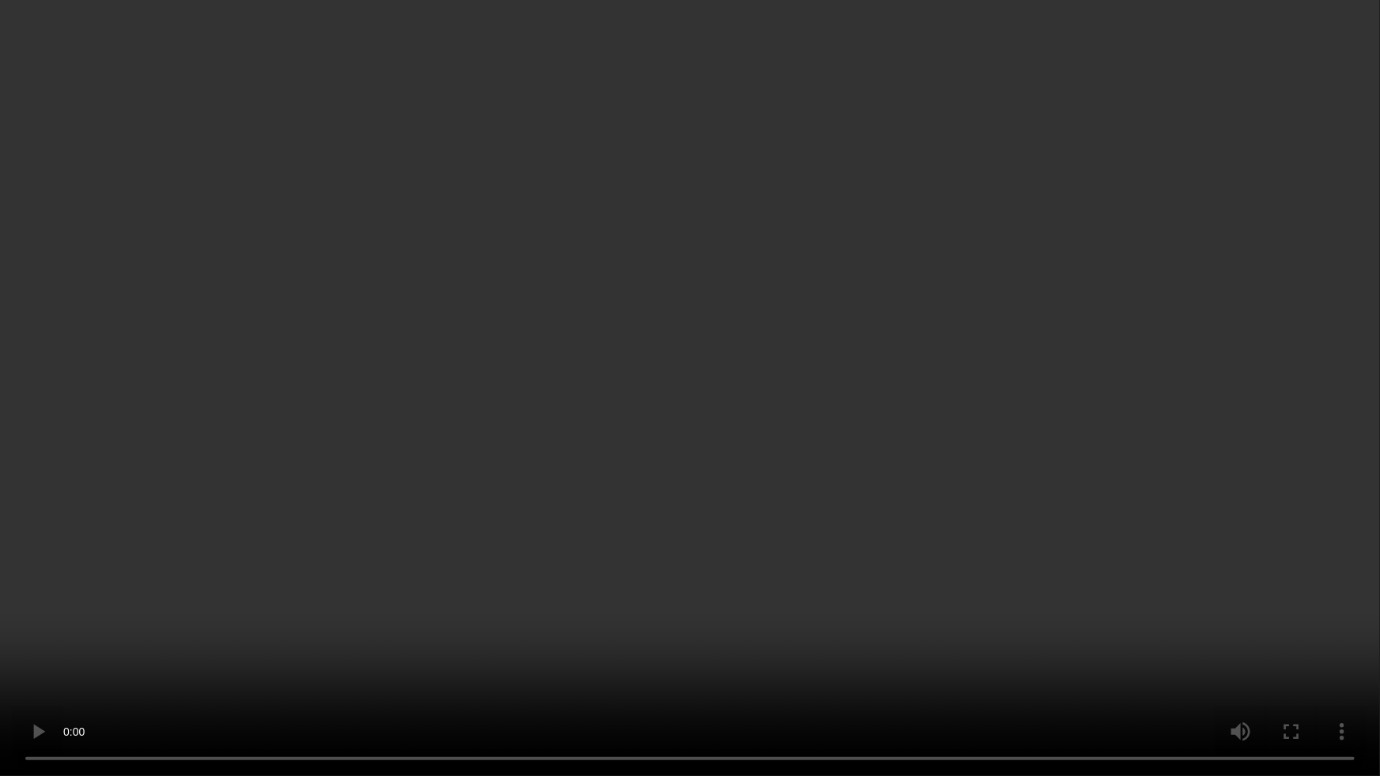
click at [904, 586] on video at bounding box center [690, 388] width 1380 height 776
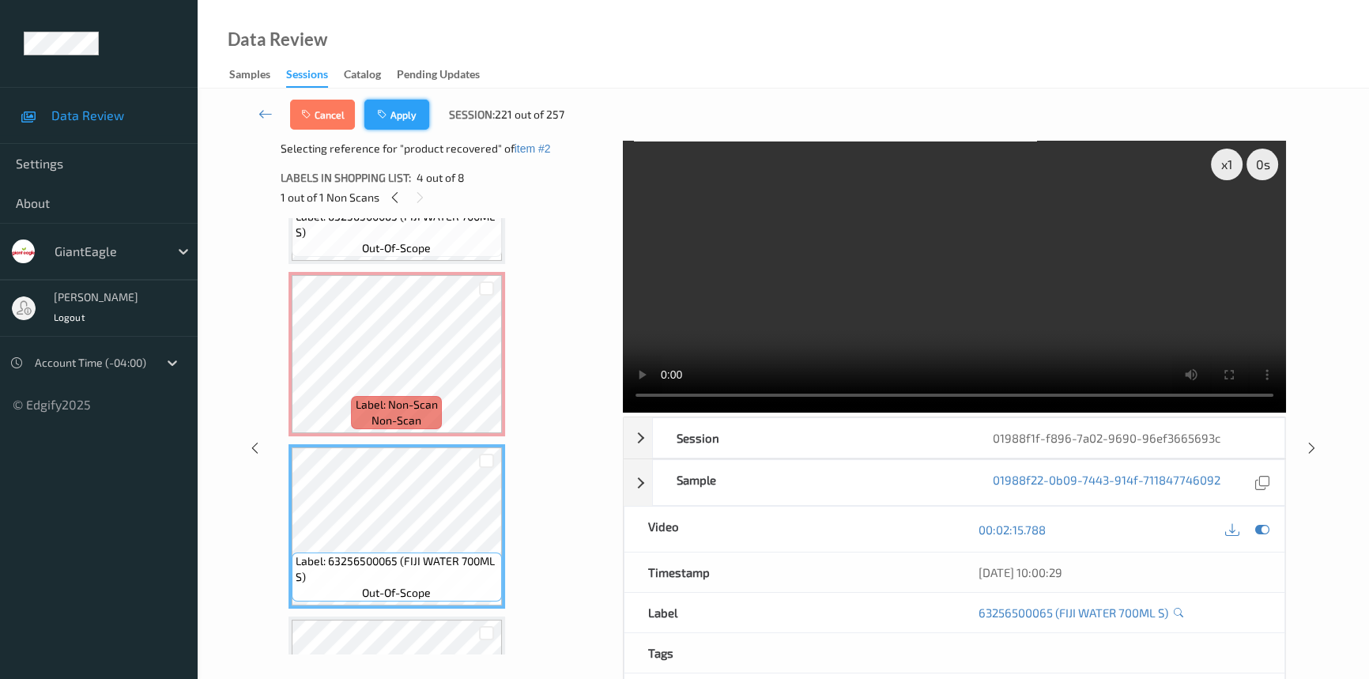
click at [414, 108] on button "Apply" at bounding box center [397, 115] width 65 height 30
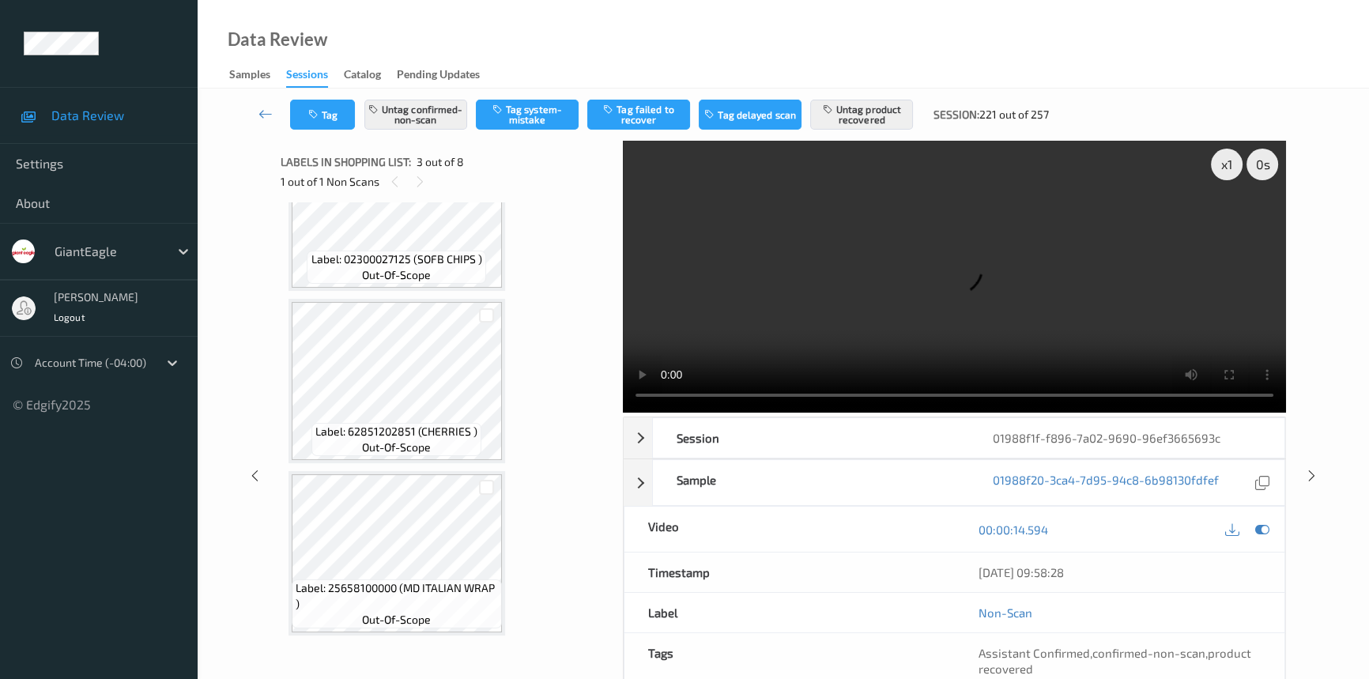
scroll to position [848, 0]
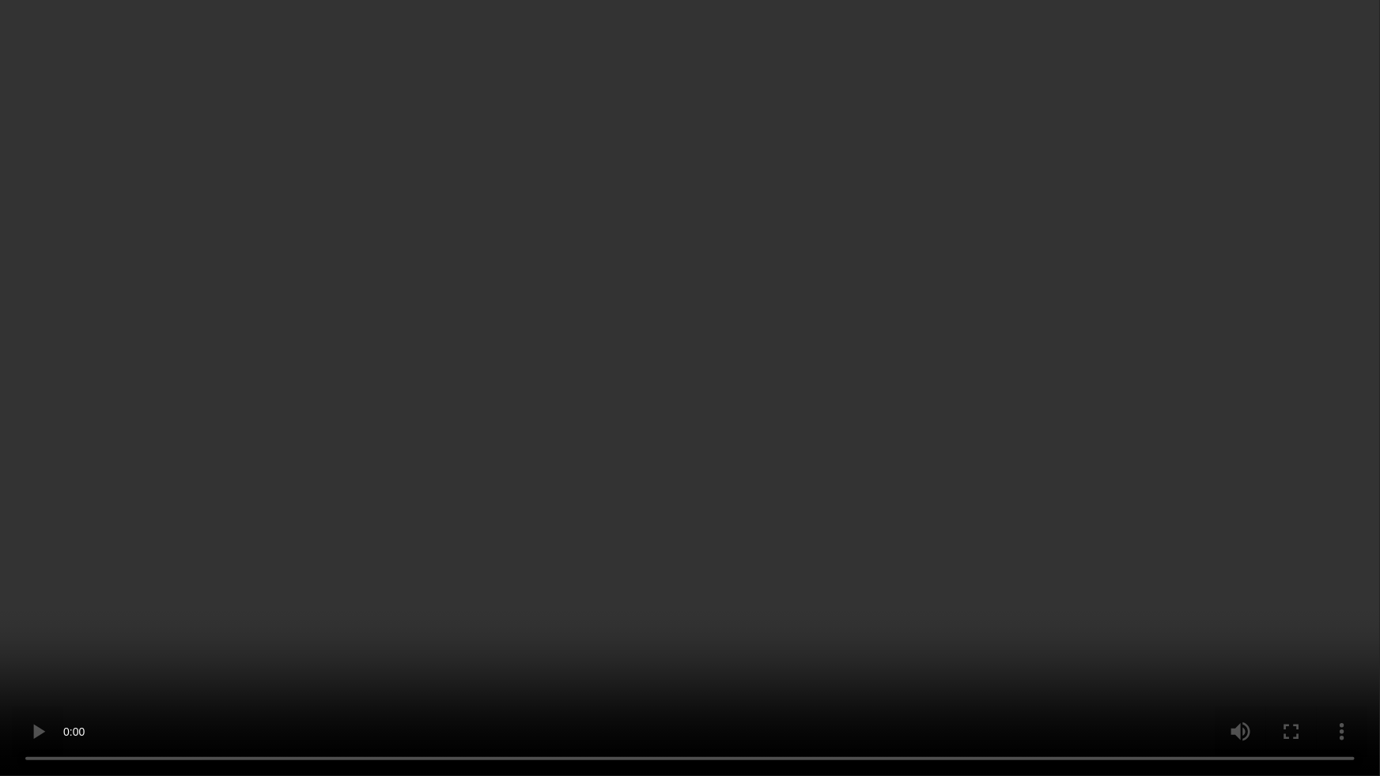
click at [780, 253] on video at bounding box center [690, 388] width 1380 height 776
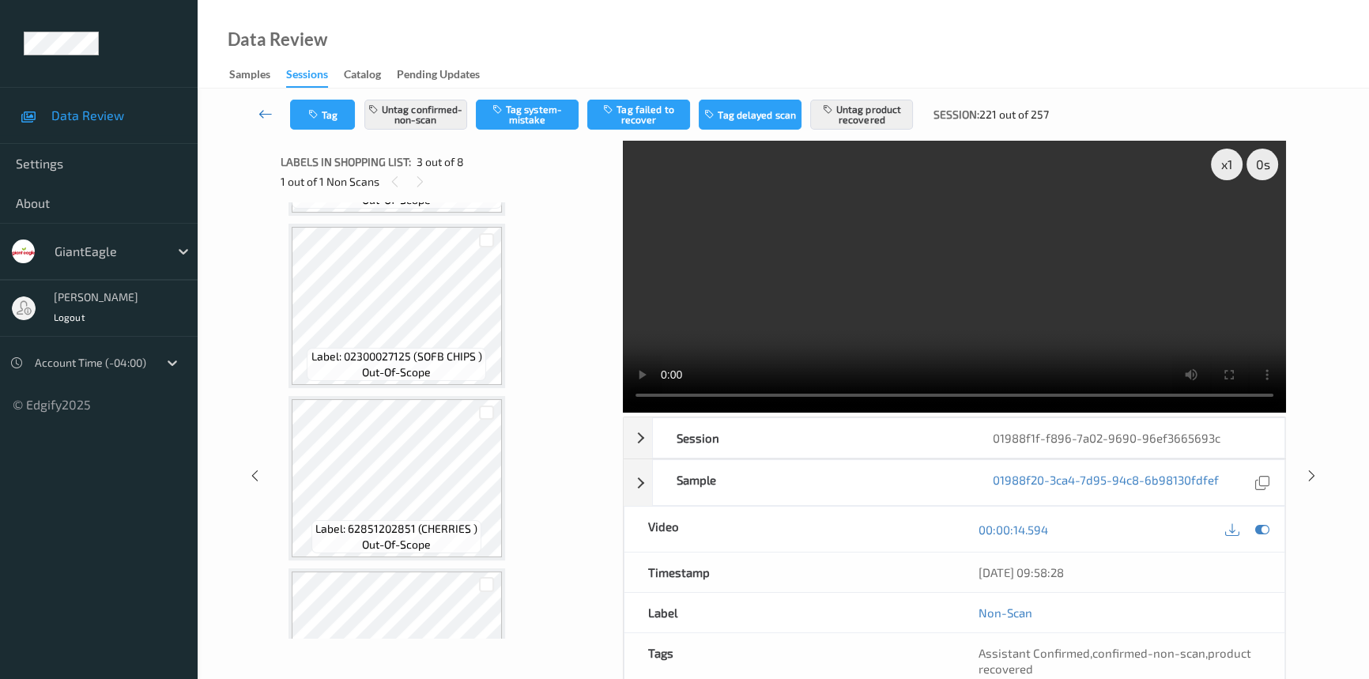
click at [265, 110] on icon at bounding box center [266, 114] width 14 height 16
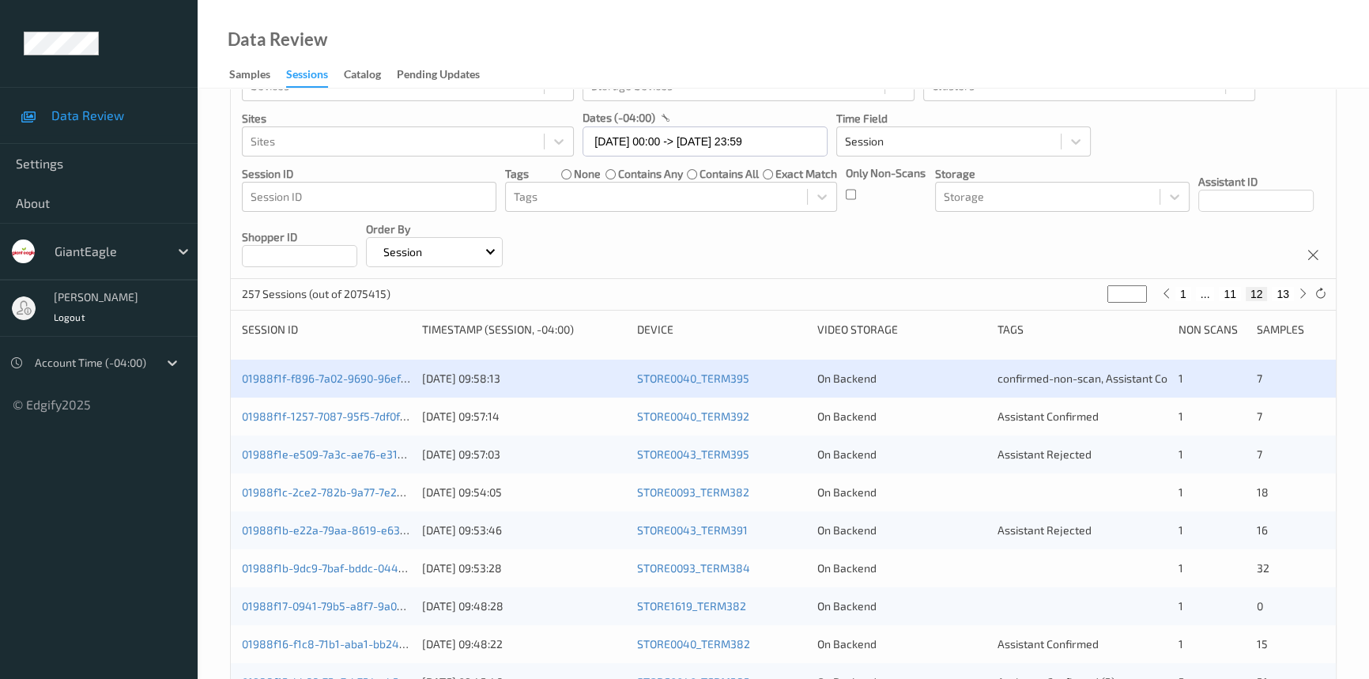
scroll to position [143, 0]
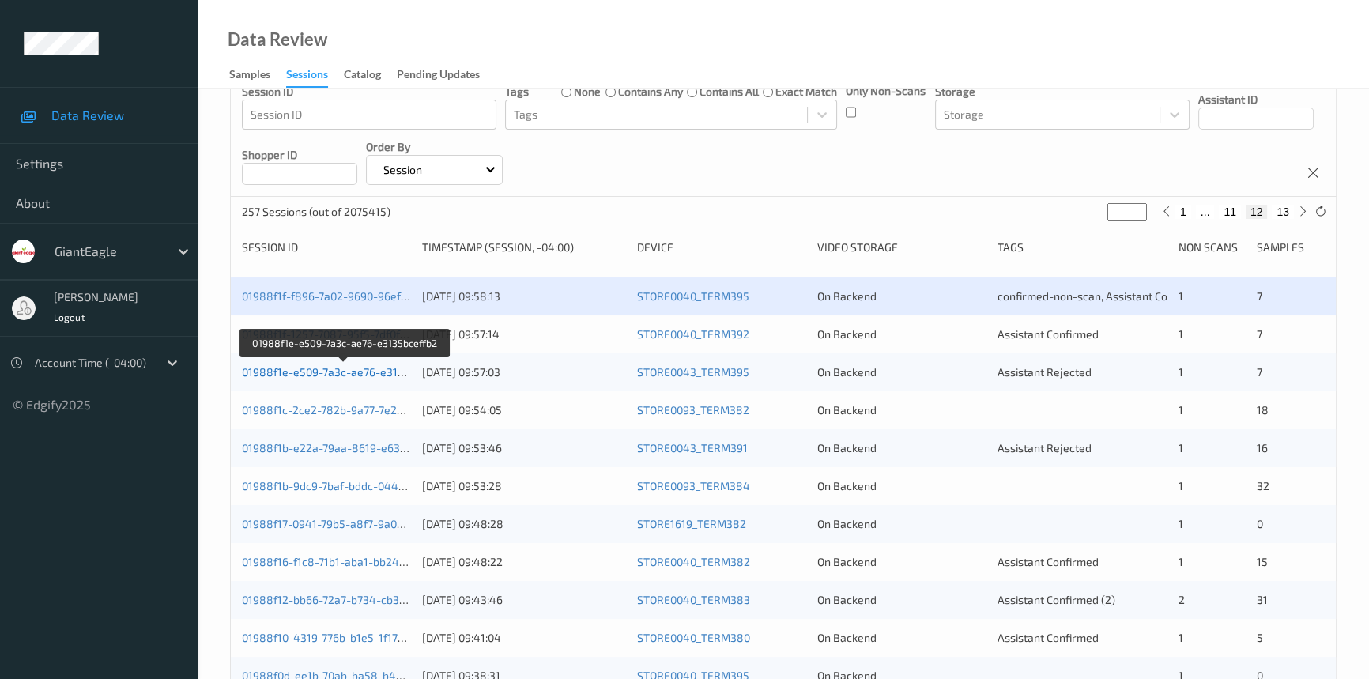
click at [311, 373] on link "01988f1e-e509-7a3c-ae76-e3135bceffb2" at bounding box center [345, 371] width 207 height 13
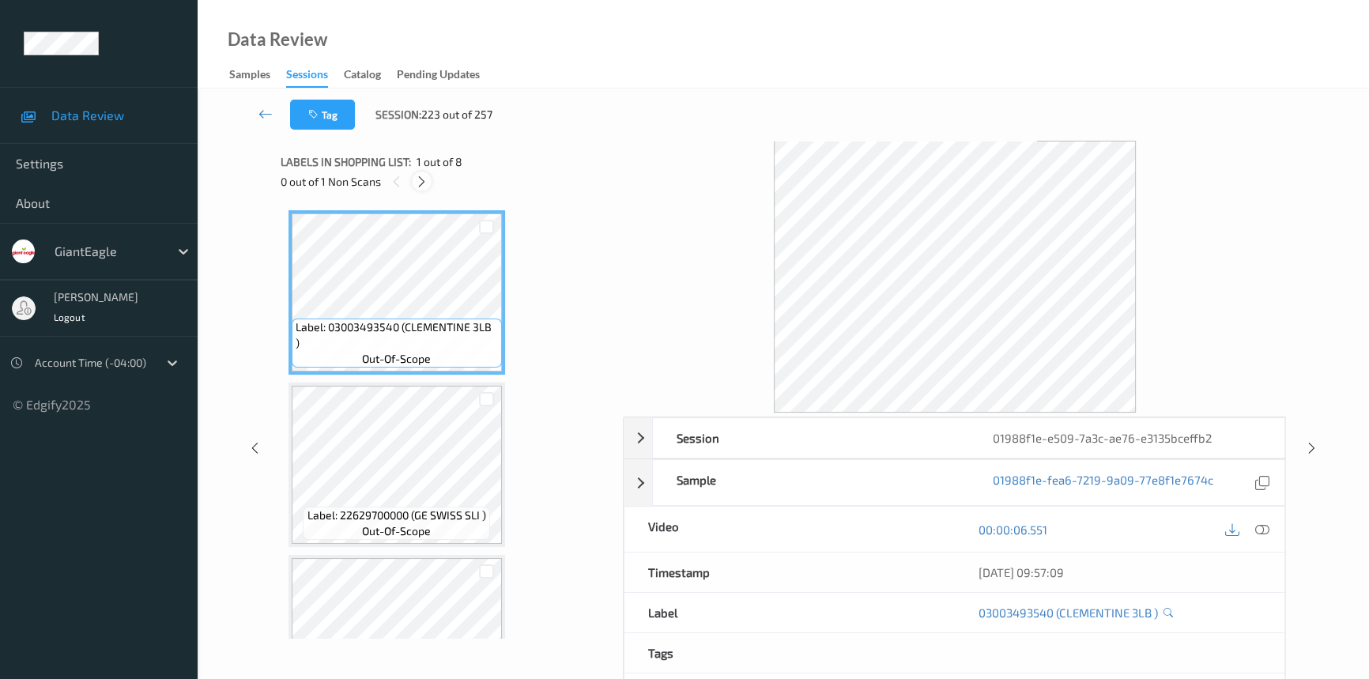
click at [425, 183] on icon at bounding box center [421, 182] width 13 height 14
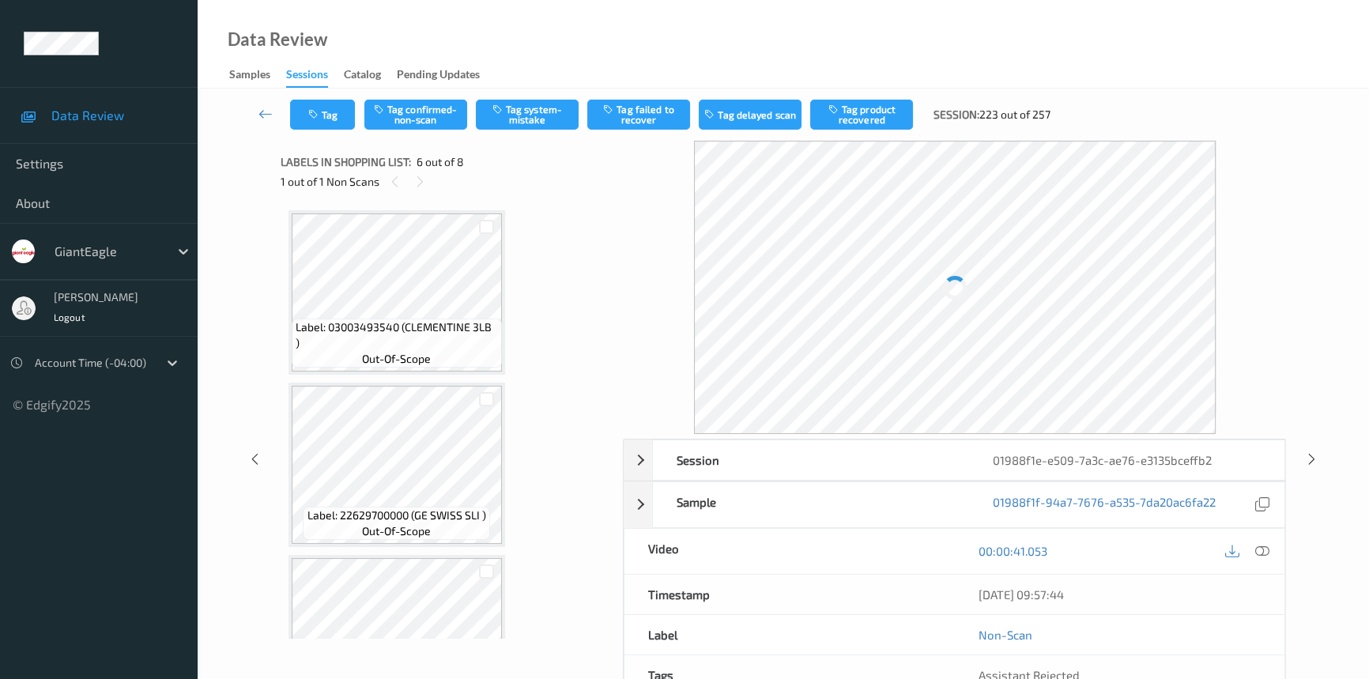
scroll to position [695, 0]
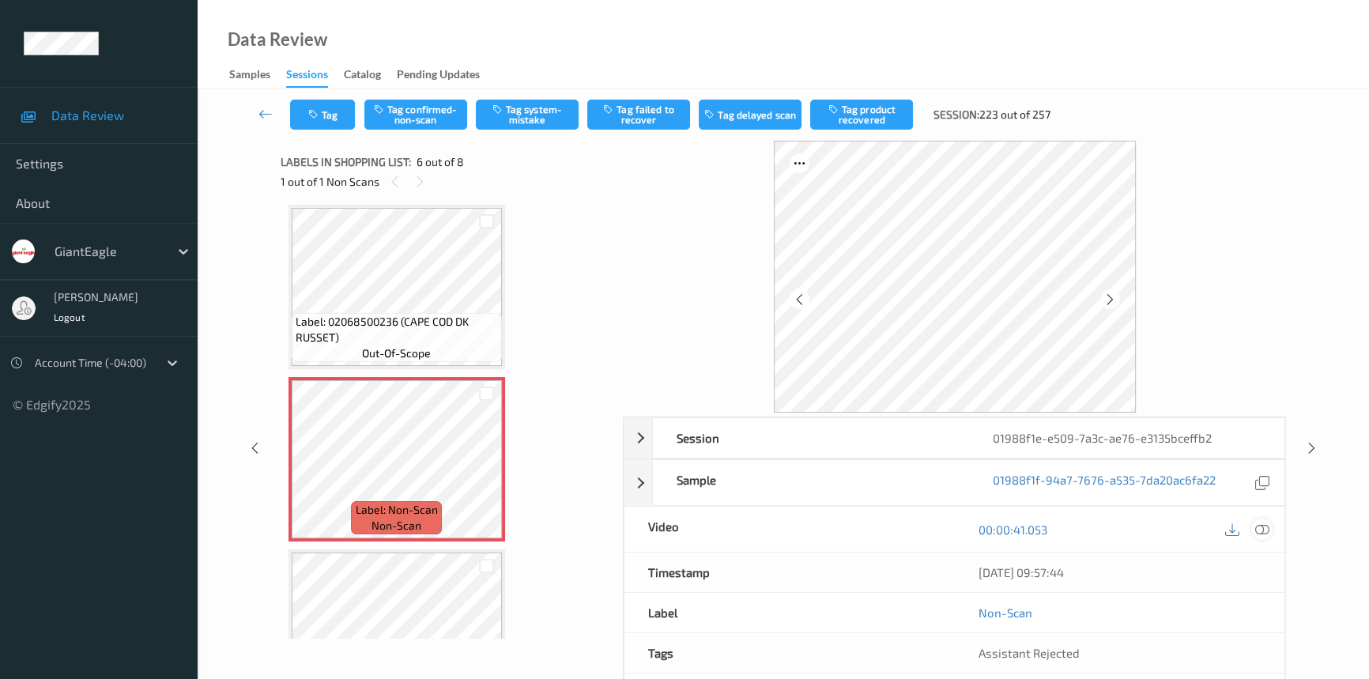
click at [1263, 524] on icon at bounding box center [1263, 530] width 14 height 14
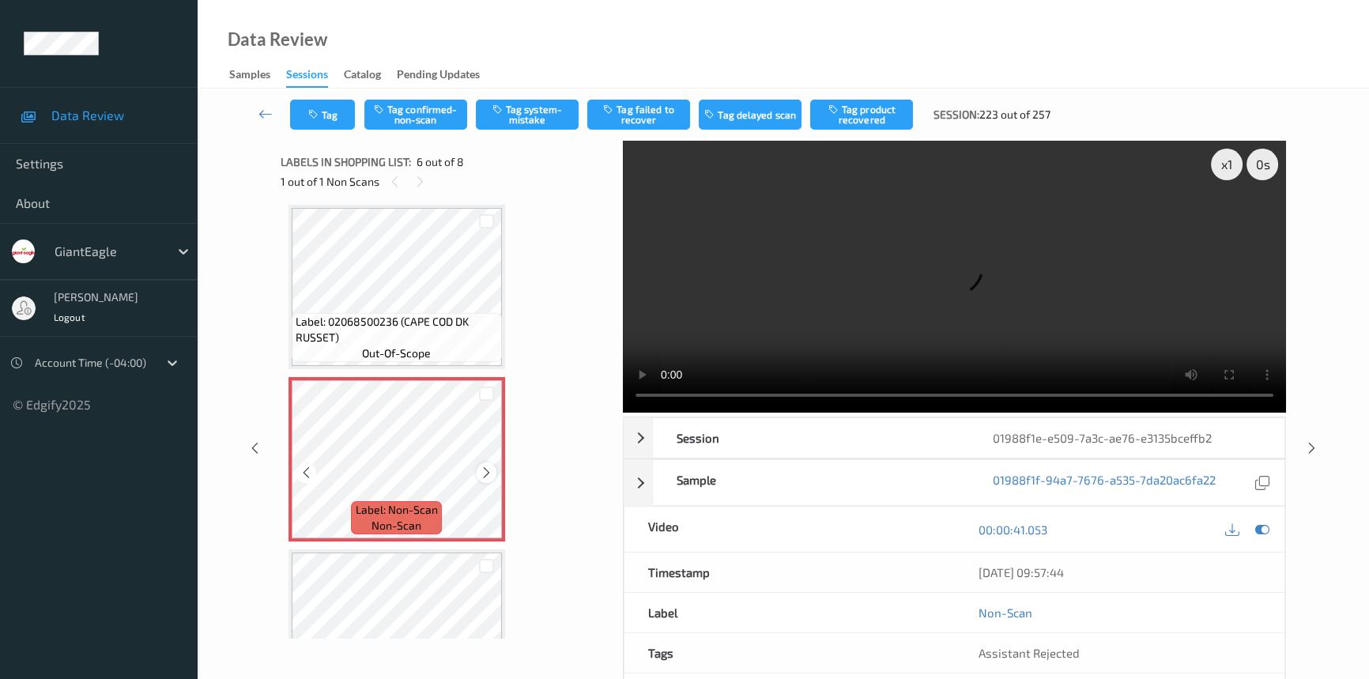
click at [482, 467] on icon at bounding box center [486, 473] width 13 height 14
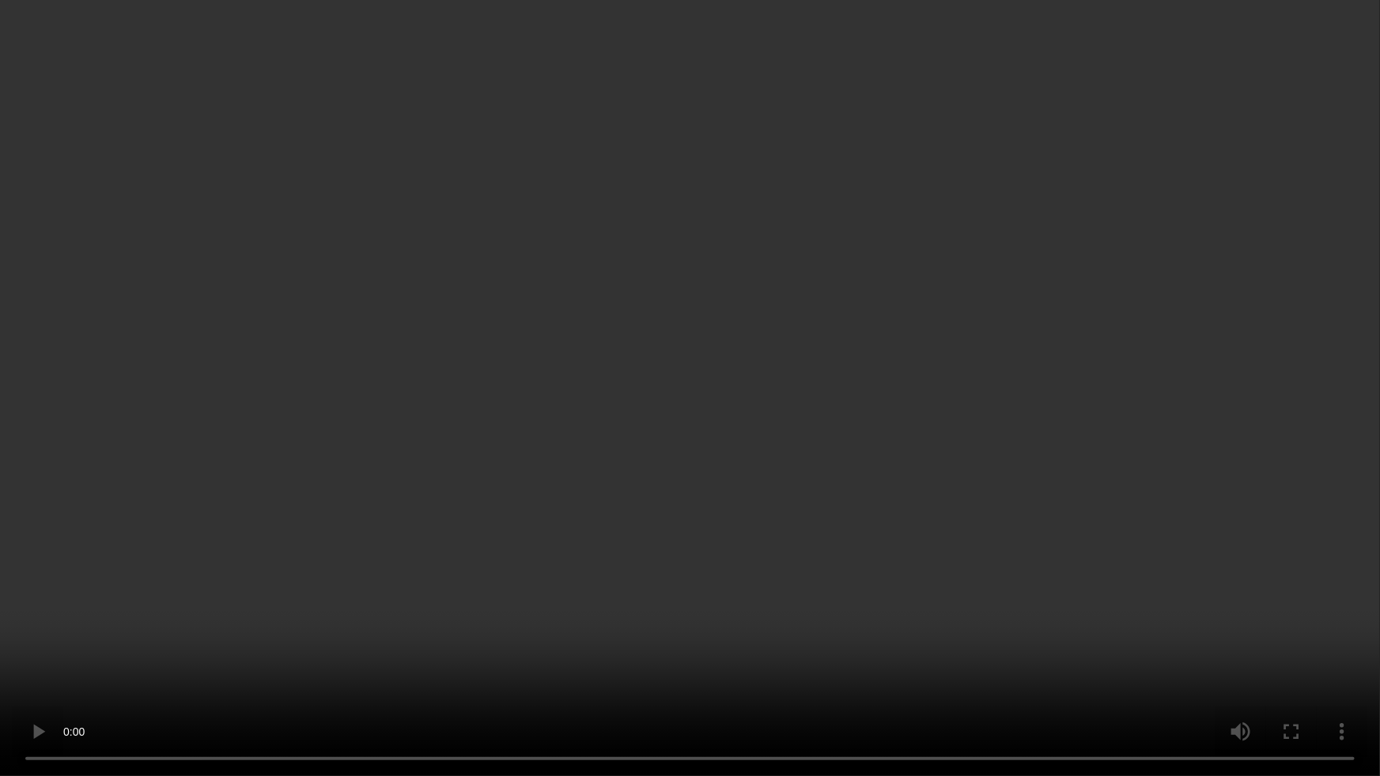
click at [1186, 490] on video at bounding box center [690, 388] width 1380 height 776
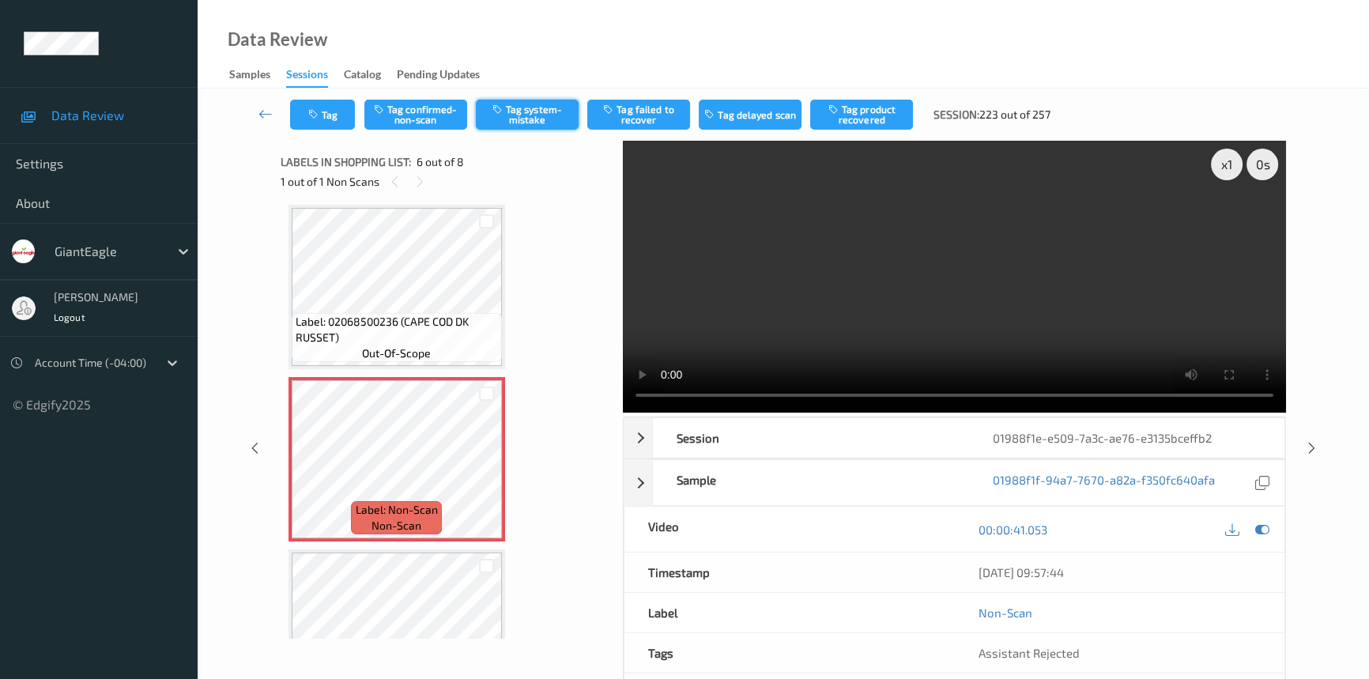
click at [521, 105] on button "Tag system-mistake" at bounding box center [527, 115] width 103 height 30
click at [270, 111] on icon at bounding box center [266, 114] width 14 height 16
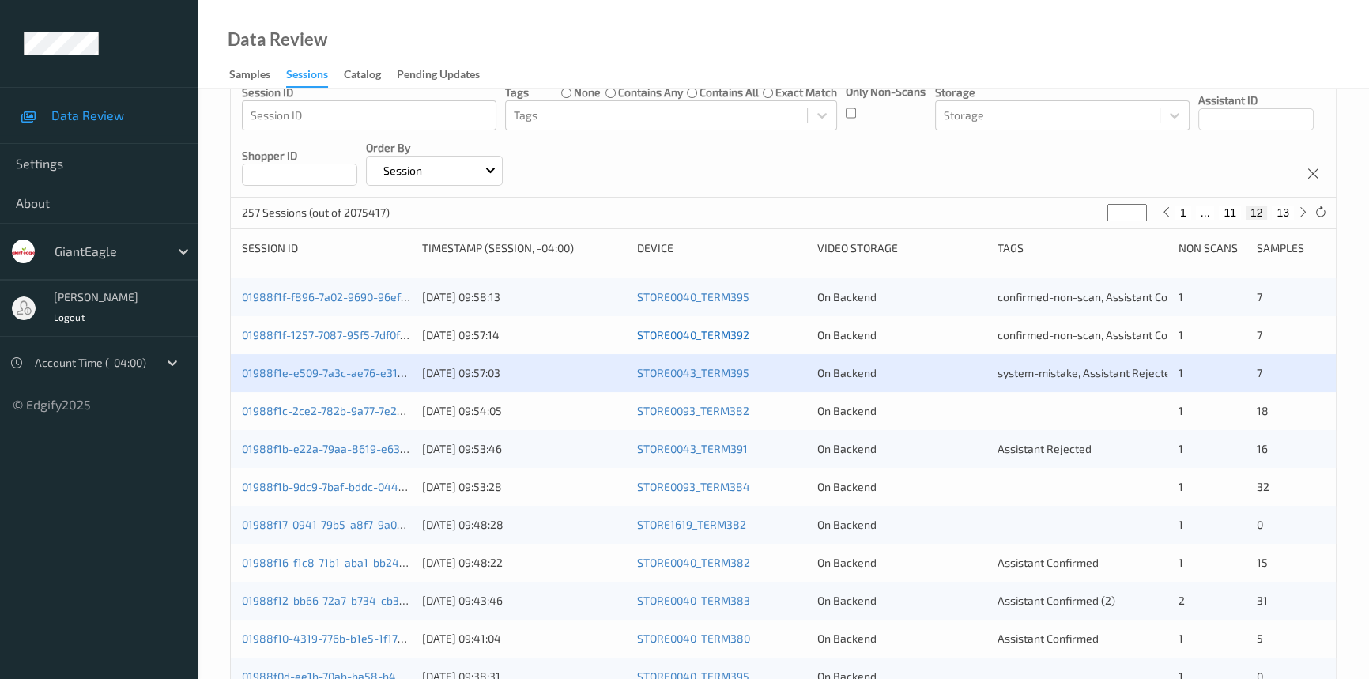
scroll to position [143, 0]
click at [297, 443] on link "01988f1b-e22a-79aa-8619-e63bf051486c" at bounding box center [348, 447] width 212 height 13
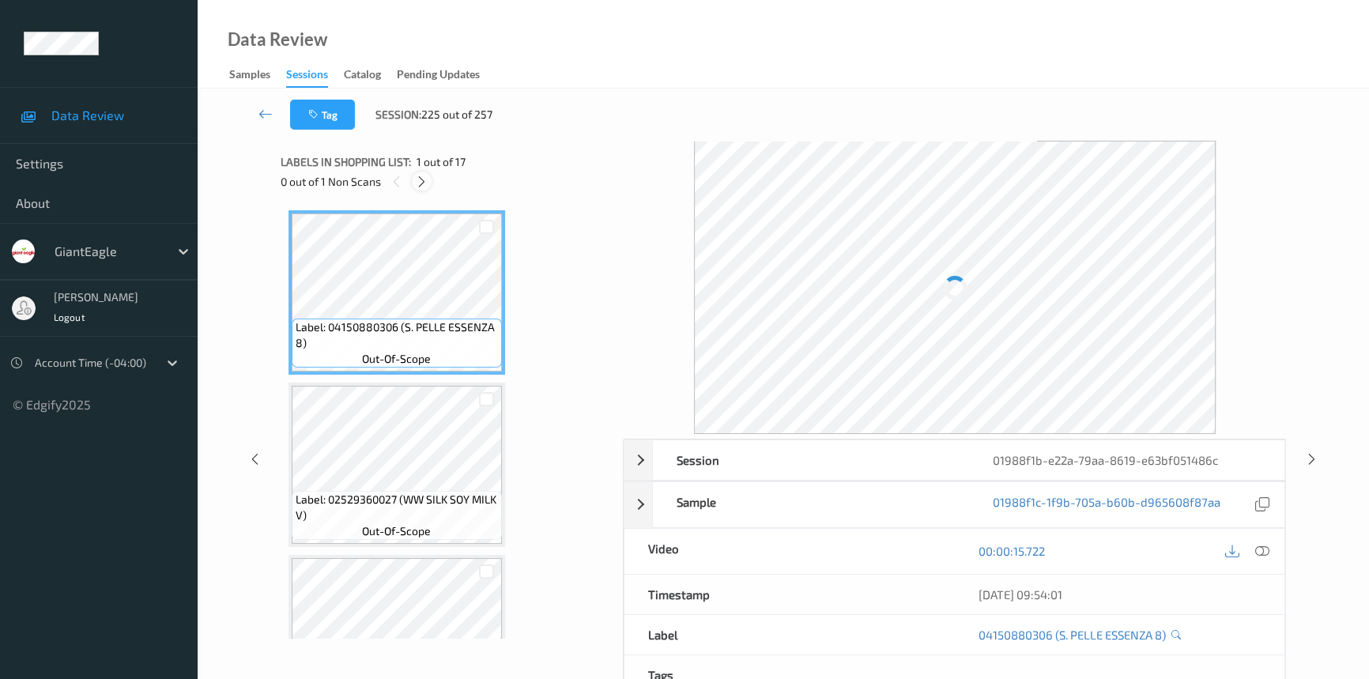
click at [421, 179] on icon at bounding box center [421, 182] width 13 height 14
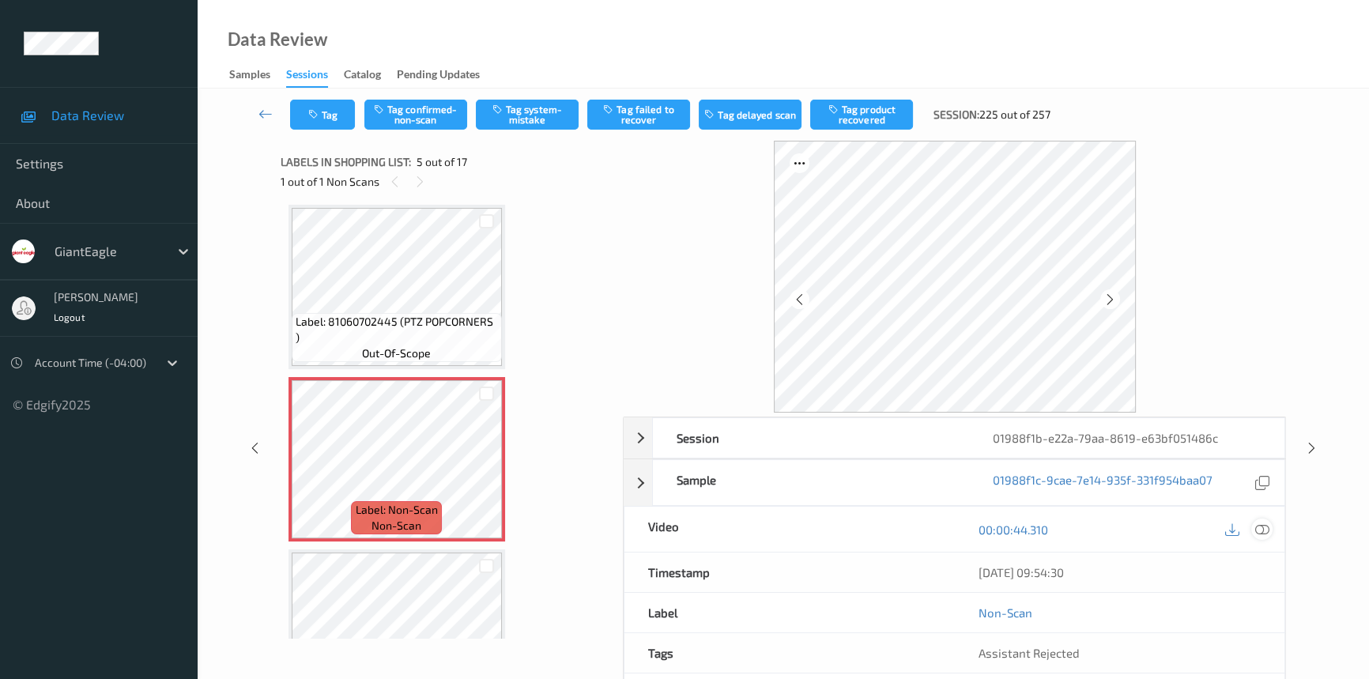
click at [1261, 523] on icon at bounding box center [1263, 530] width 14 height 14
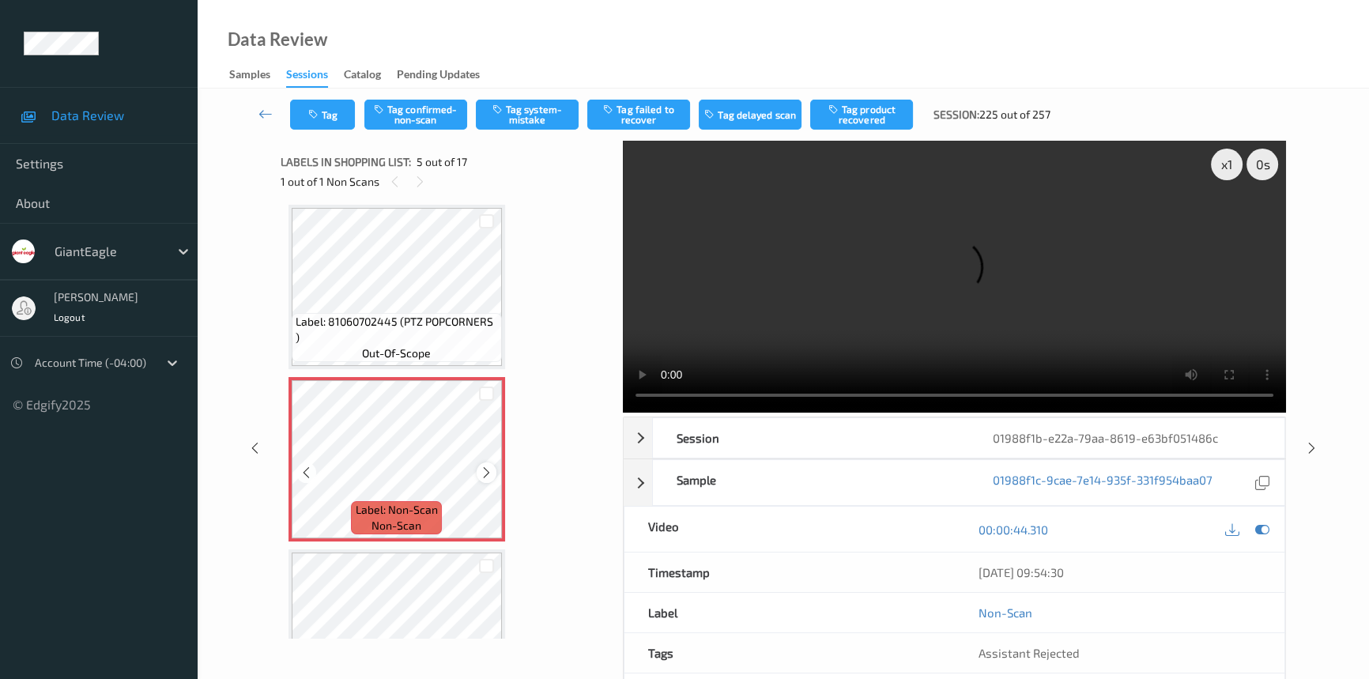
click at [485, 467] on icon at bounding box center [486, 473] width 13 height 14
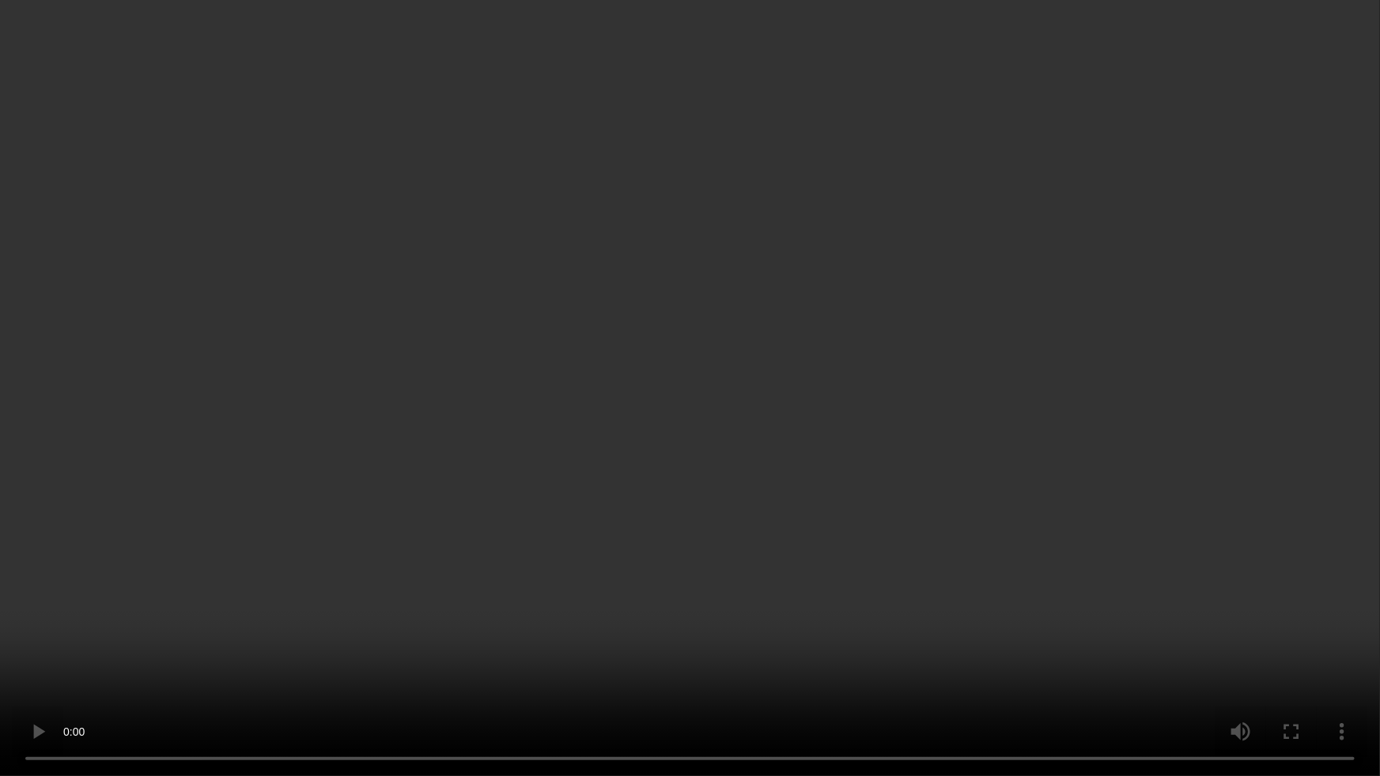
click at [440, 570] on video at bounding box center [690, 388] width 1380 height 776
click at [750, 475] on video at bounding box center [690, 388] width 1380 height 776
click at [688, 584] on video at bounding box center [690, 388] width 1380 height 776
click at [727, 389] on video at bounding box center [690, 388] width 1380 height 776
click at [788, 440] on video at bounding box center [690, 388] width 1380 height 776
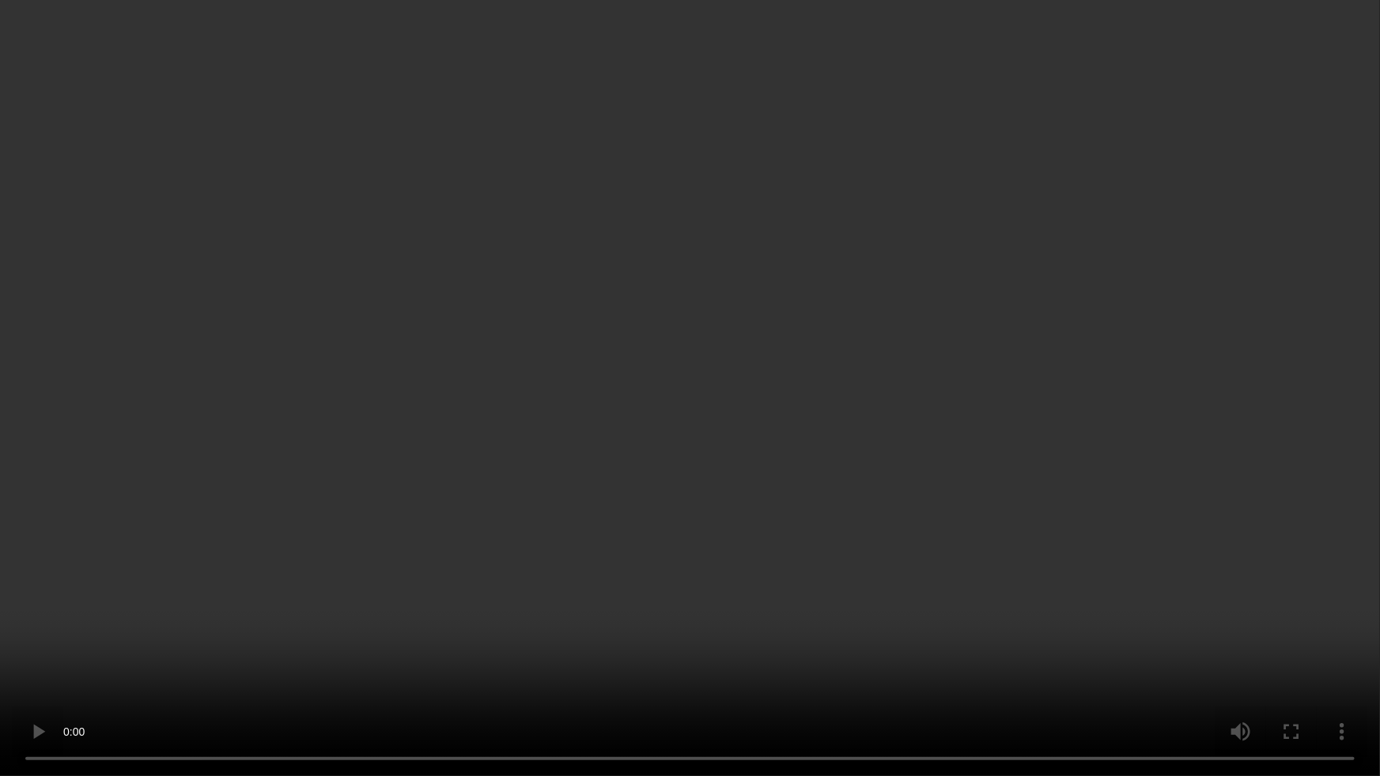
click at [774, 468] on video at bounding box center [690, 388] width 1380 height 776
click at [662, 672] on video at bounding box center [690, 388] width 1380 height 776
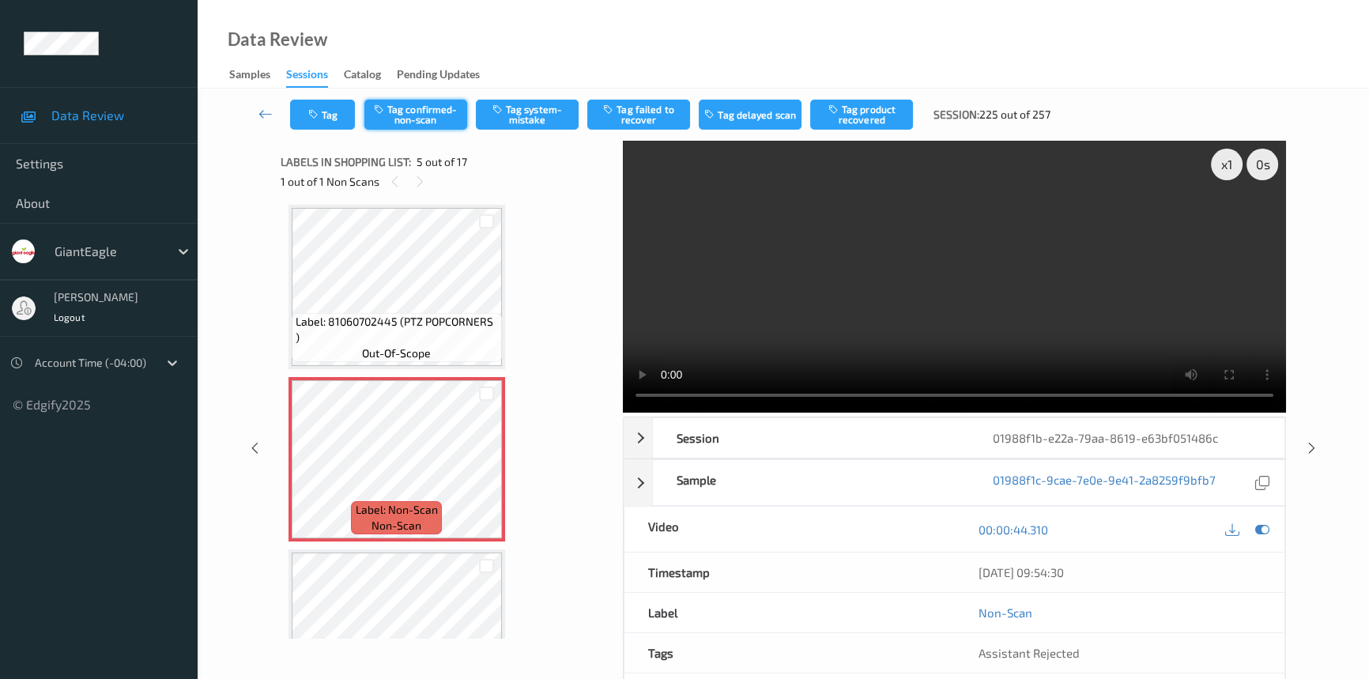
click at [416, 113] on button "Tag confirmed-non-scan" at bounding box center [416, 115] width 103 height 30
click at [638, 111] on button "Tag failed to recover" at bounding box center [638, 115] width 103 height 30
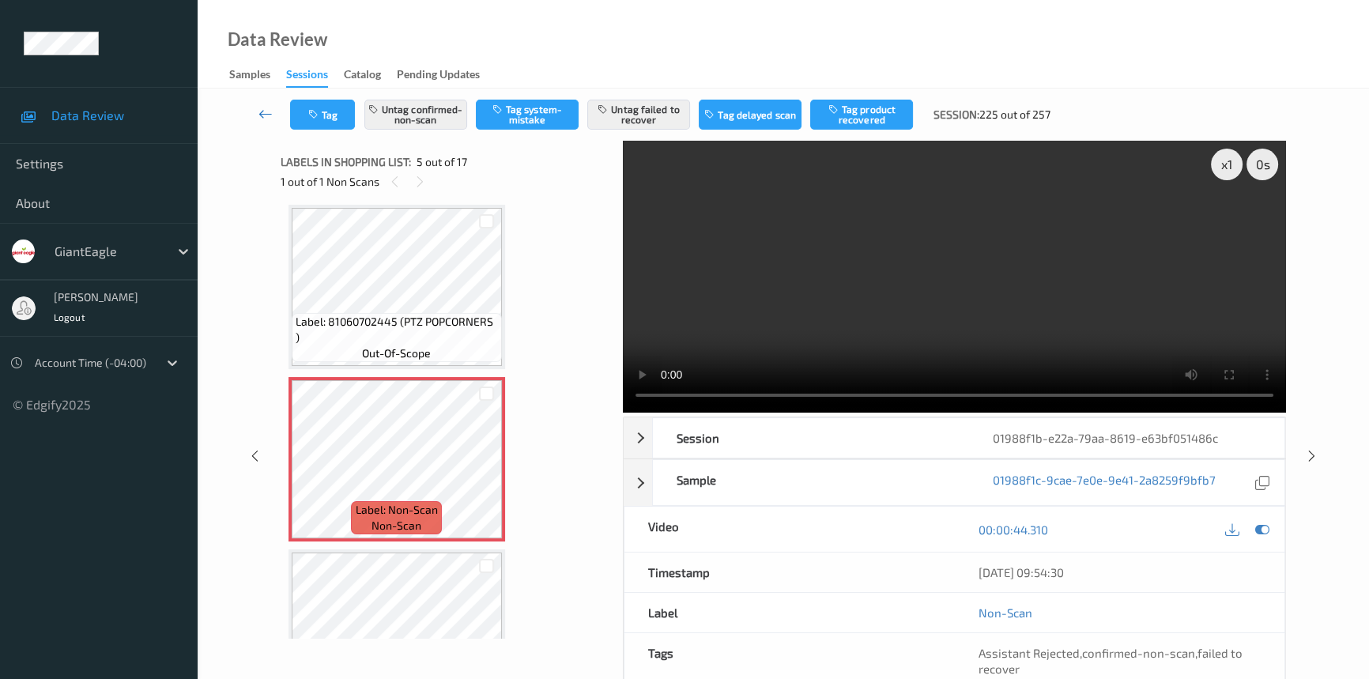
click at [266, 111] on icon at bounding box center [266, 114] width 14 height 16
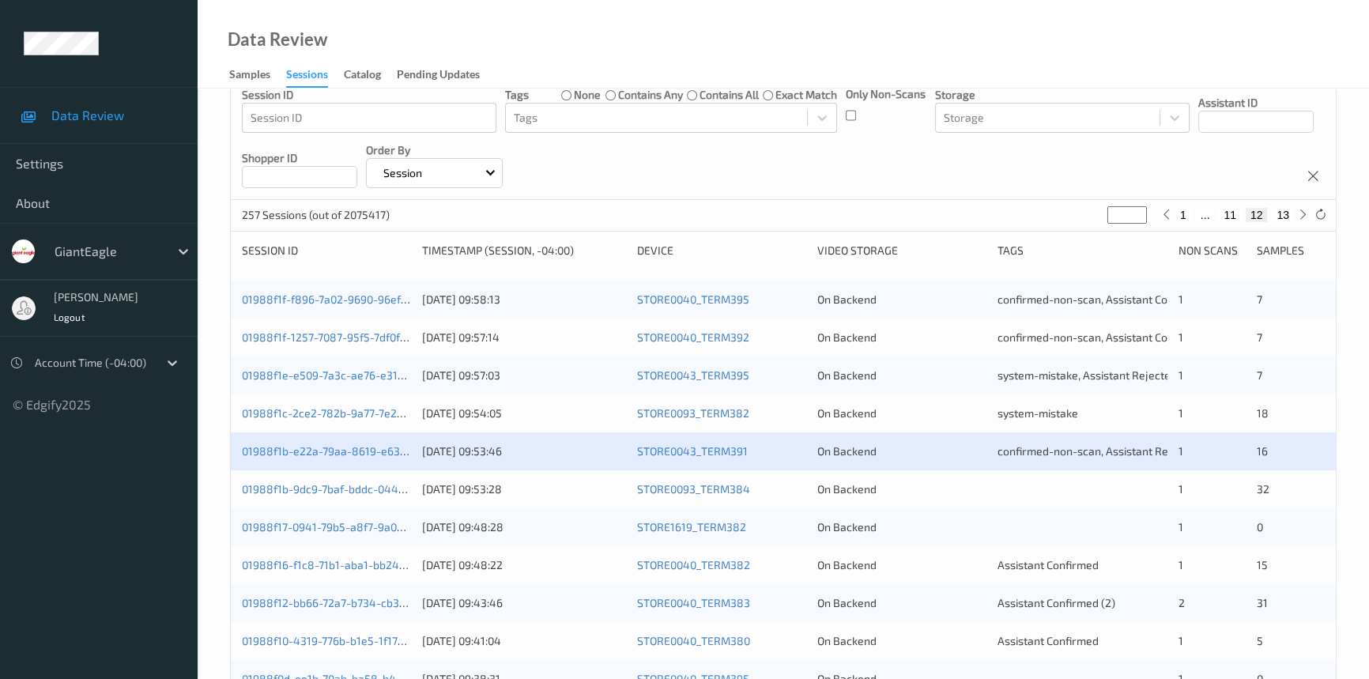
scroll to position [143, 0]
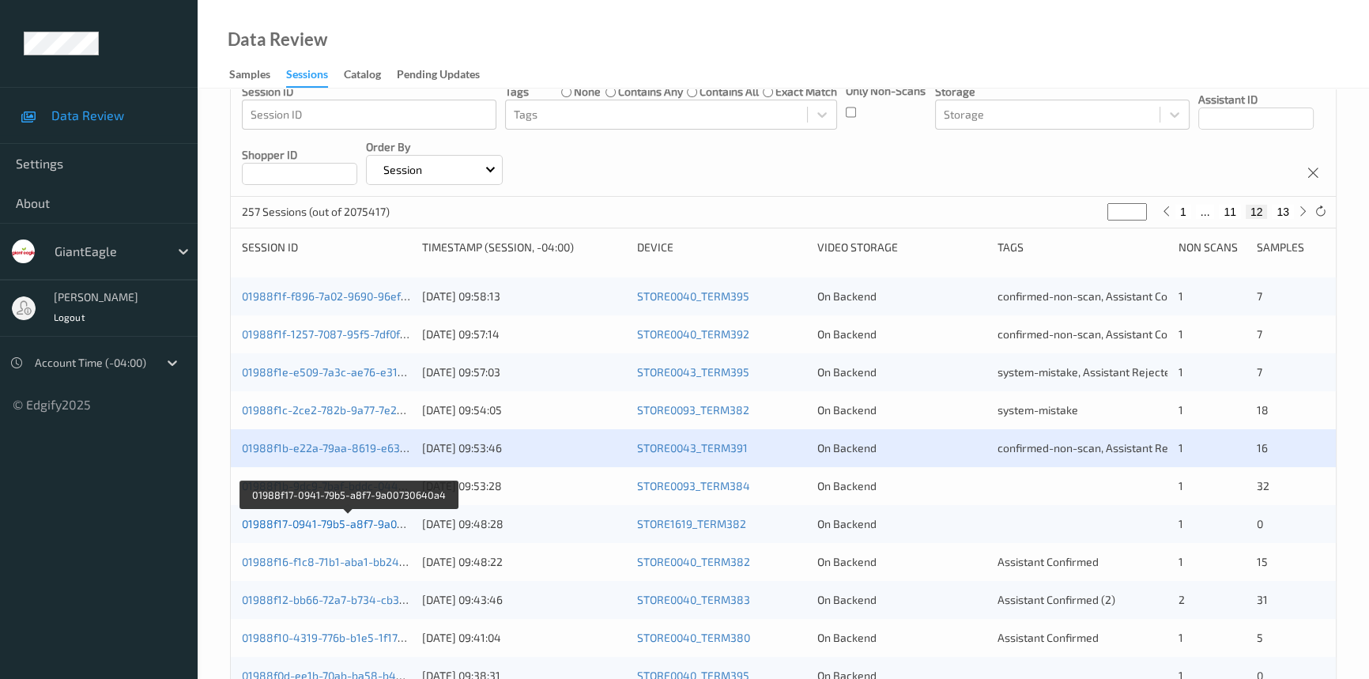
click at [298, 517] on link "01988f17-0941-79b5-a8f7-9a00730640a4" at bounding box center [348, 523] width 213 height 13
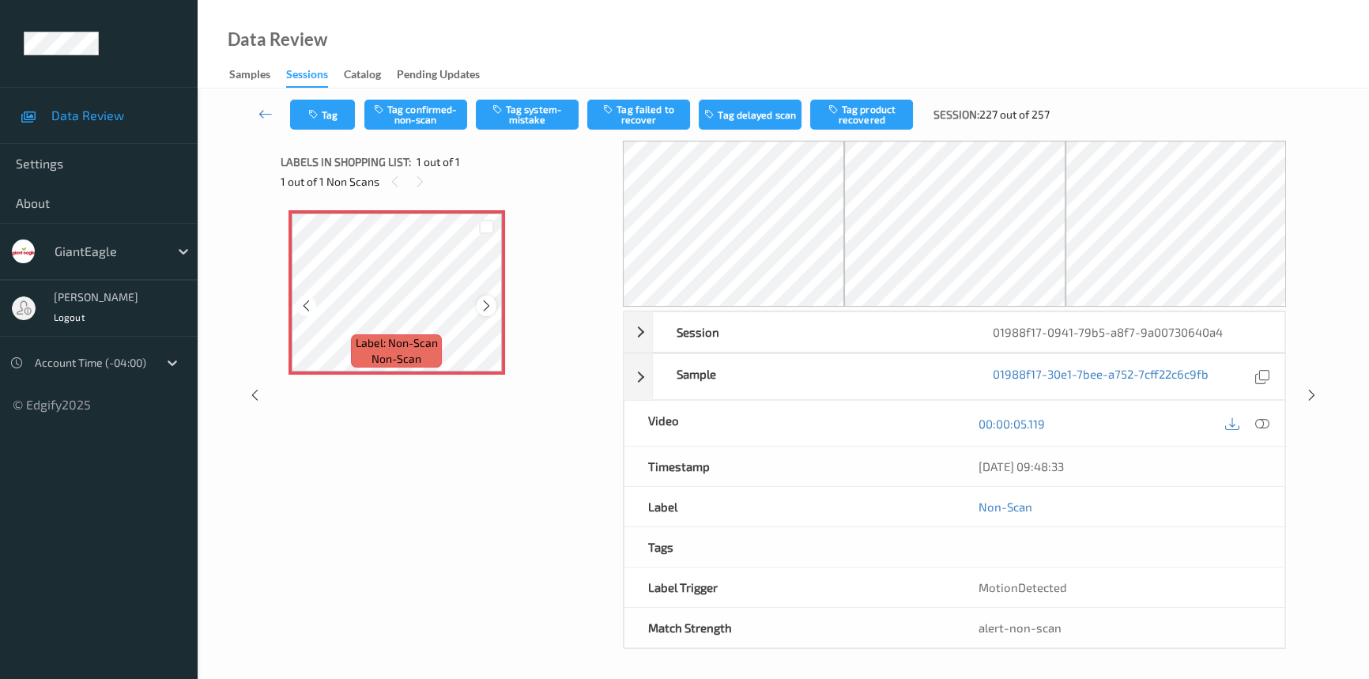
click at [485, 304] on icon at bounding box center [486, 306] width 13 height 14
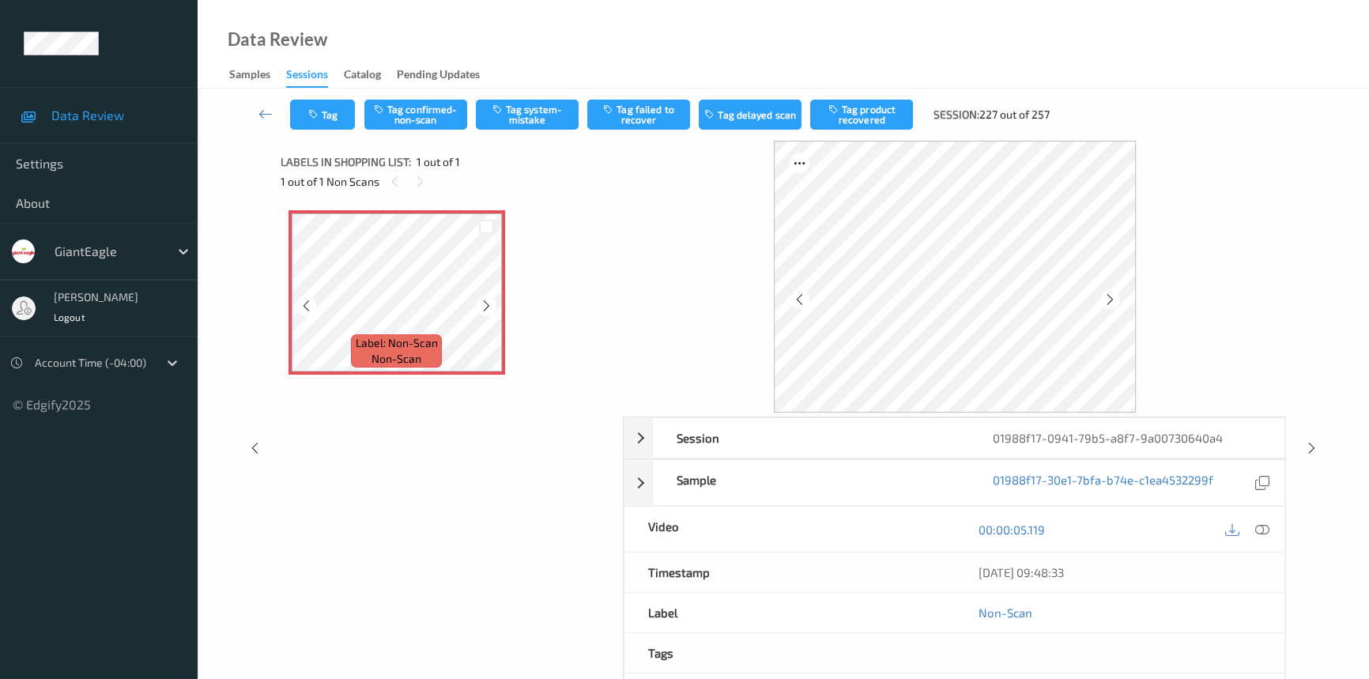
click at [485, 304] on icon at bounding box center [486, 306] width 13 height 14
click at [1257, 527] on icon at bounding box center [1263, 530] width 14 height 14
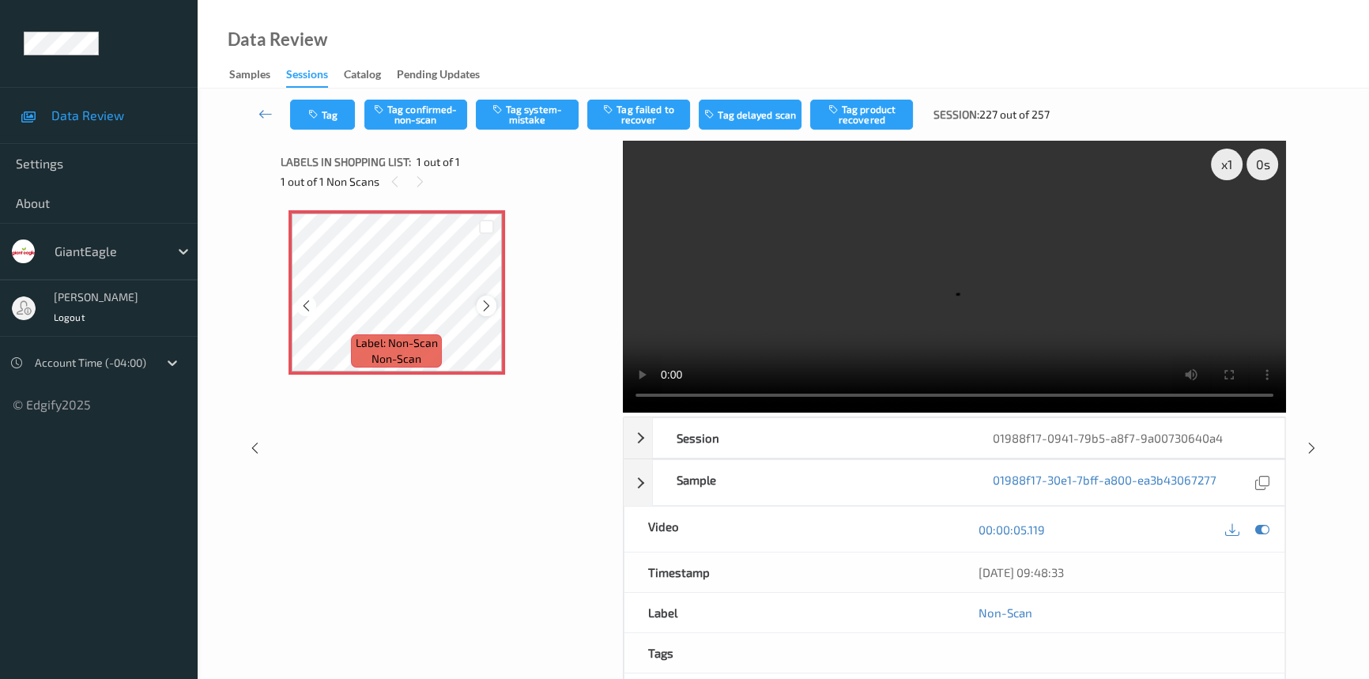
click at [482, 307] on icon at bounding box center [486, 306] width 13 height 14
click at [425, 116] on button "Tag confirmed-non-scan" at bounding box center [416, 115] width 103 height 30
drag, startPoint x: 436, startPoint y: 109, endPoint x: 503, endPoint y: 132, distance: 71.0
click at [436, 109] on button "Untag confirmed-non-scan" at bounding box center [416, 115] width 103 height 30
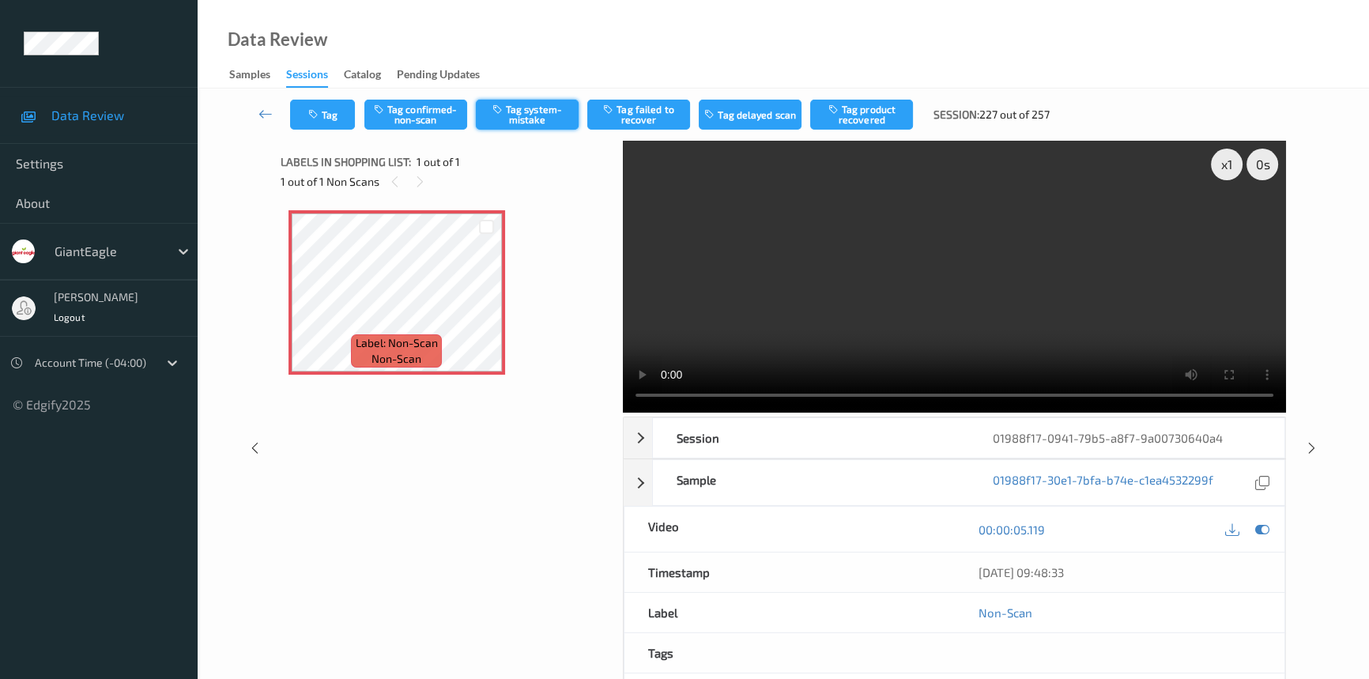
click at [535, 118] on button "Tag system-mistake" at bounding box center [527, 115] width 103 height 30
click at [341, 111] on button "Tag" at bounding box center [322, 115] width 65 height 30
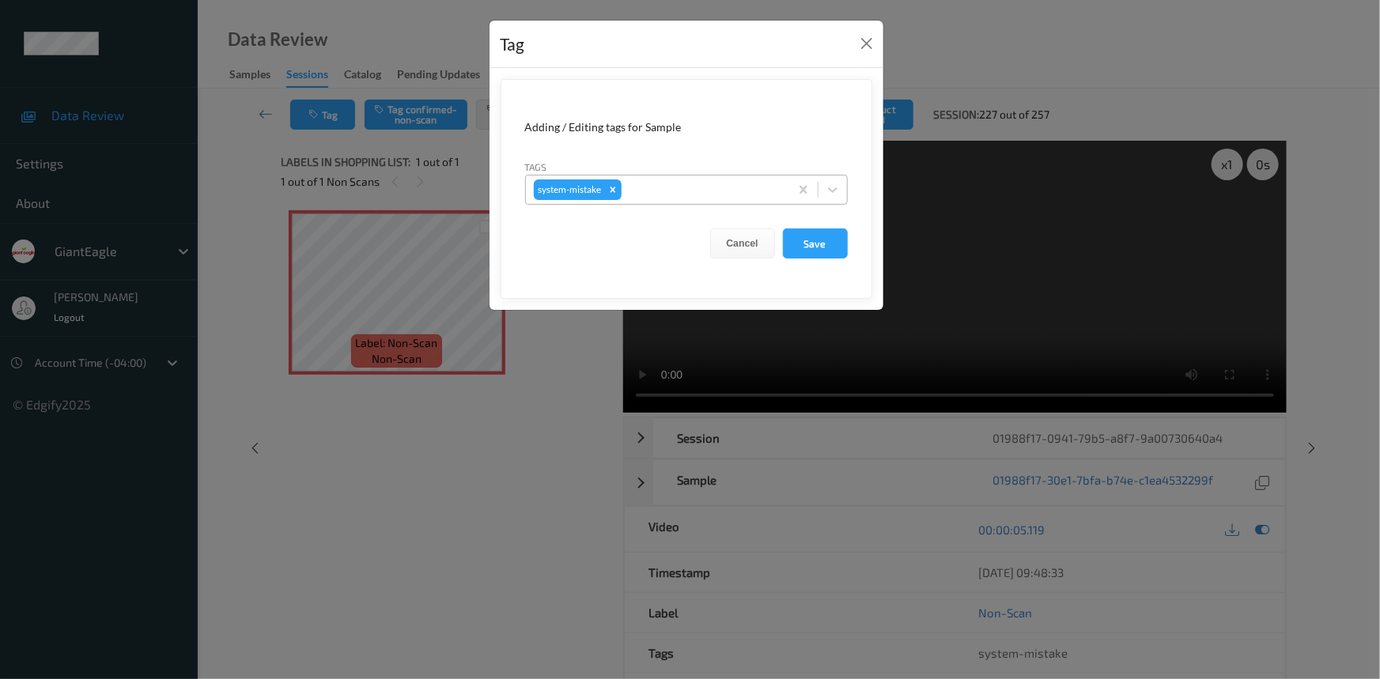
click at [818, 189] on span at bounding box center [818, 190] width 1 height 16
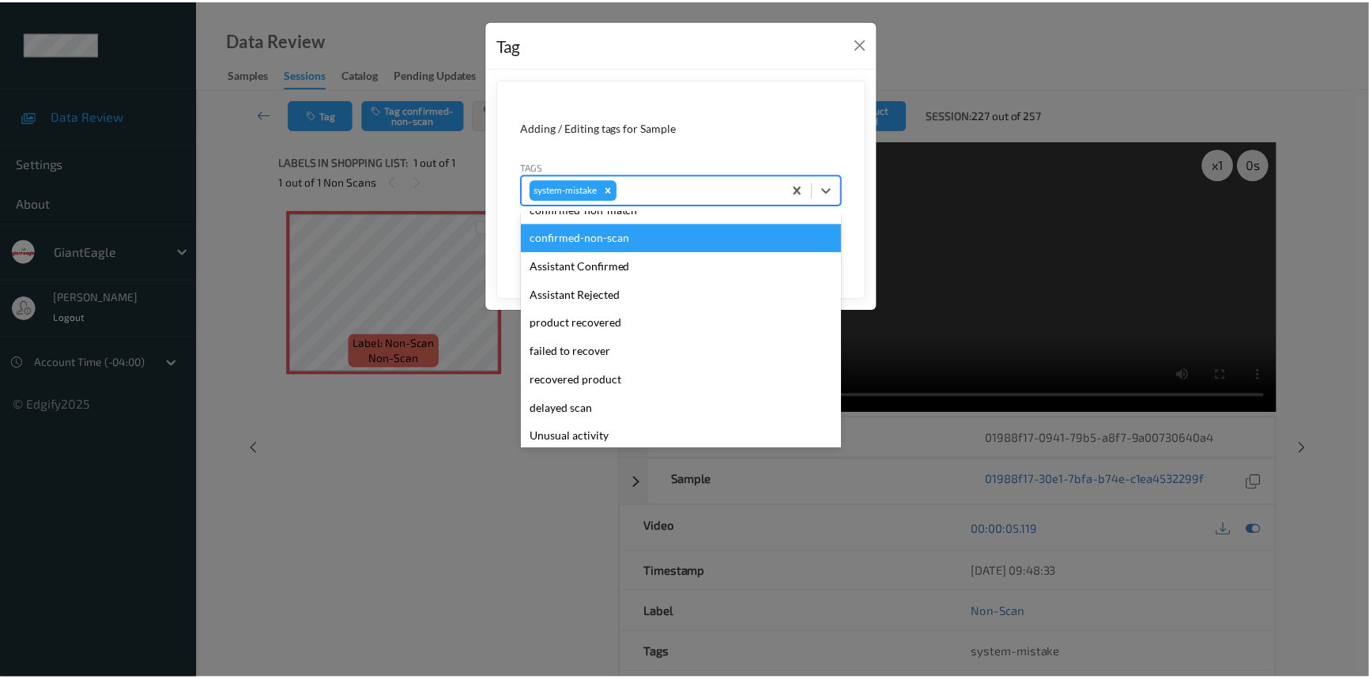
scroll to position [71, 0]
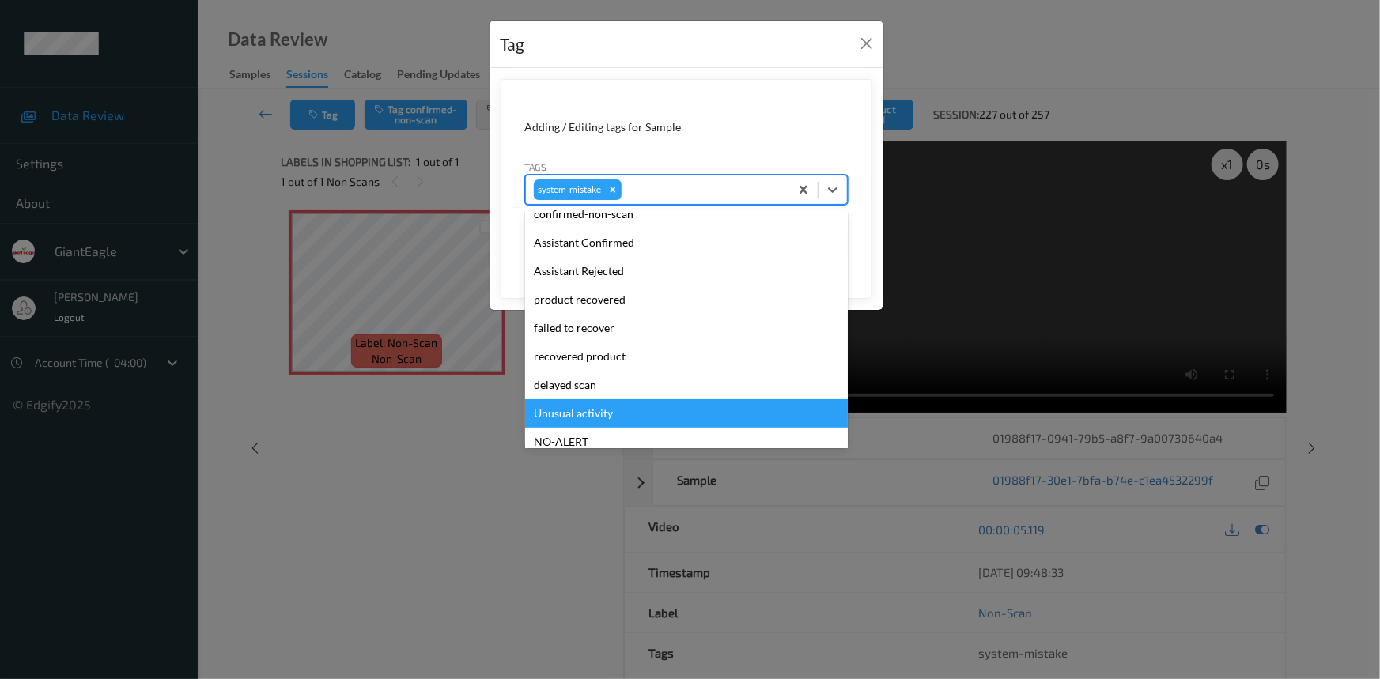
click at [595, 403] on div "Unusual activity" at bounding box center [686, 413] width 323 height 28
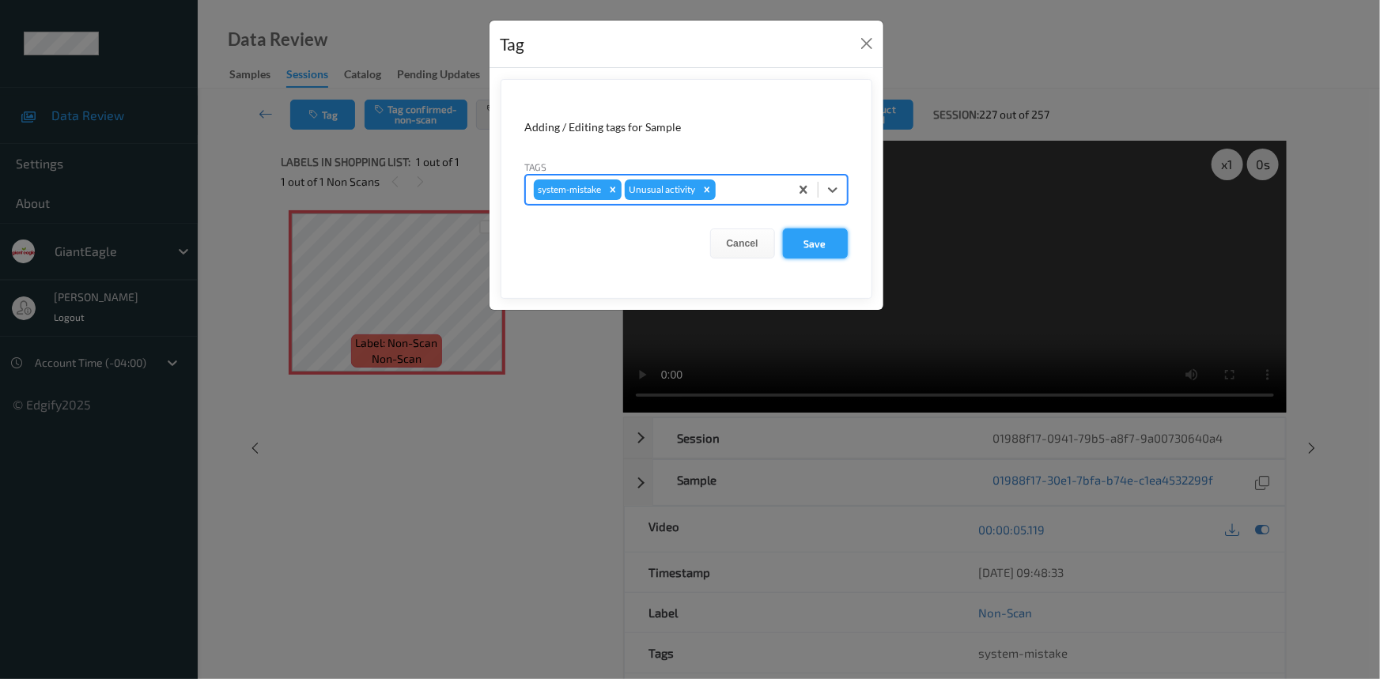
click at [825, 244] on button "Save" at bounding box center [815, 244] width 65 height 30
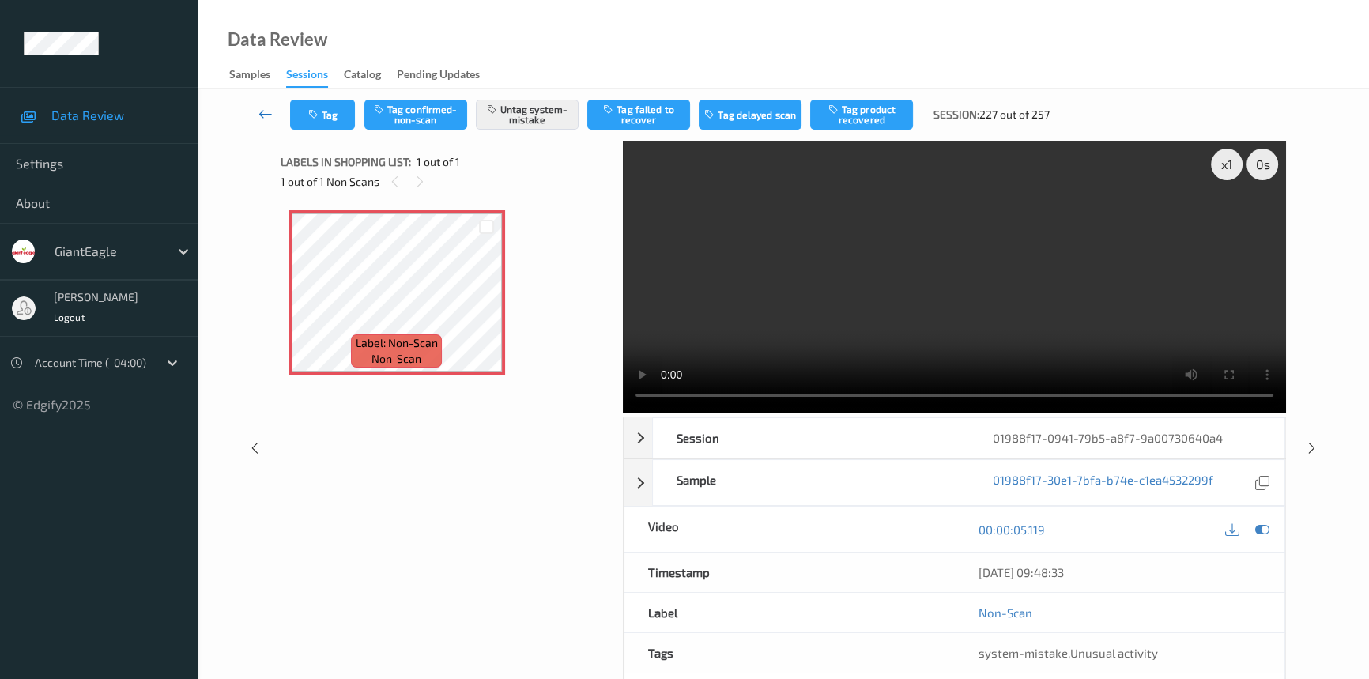
click at [263, 111] on icon at bounding box center [266, 114] width 14 height 16
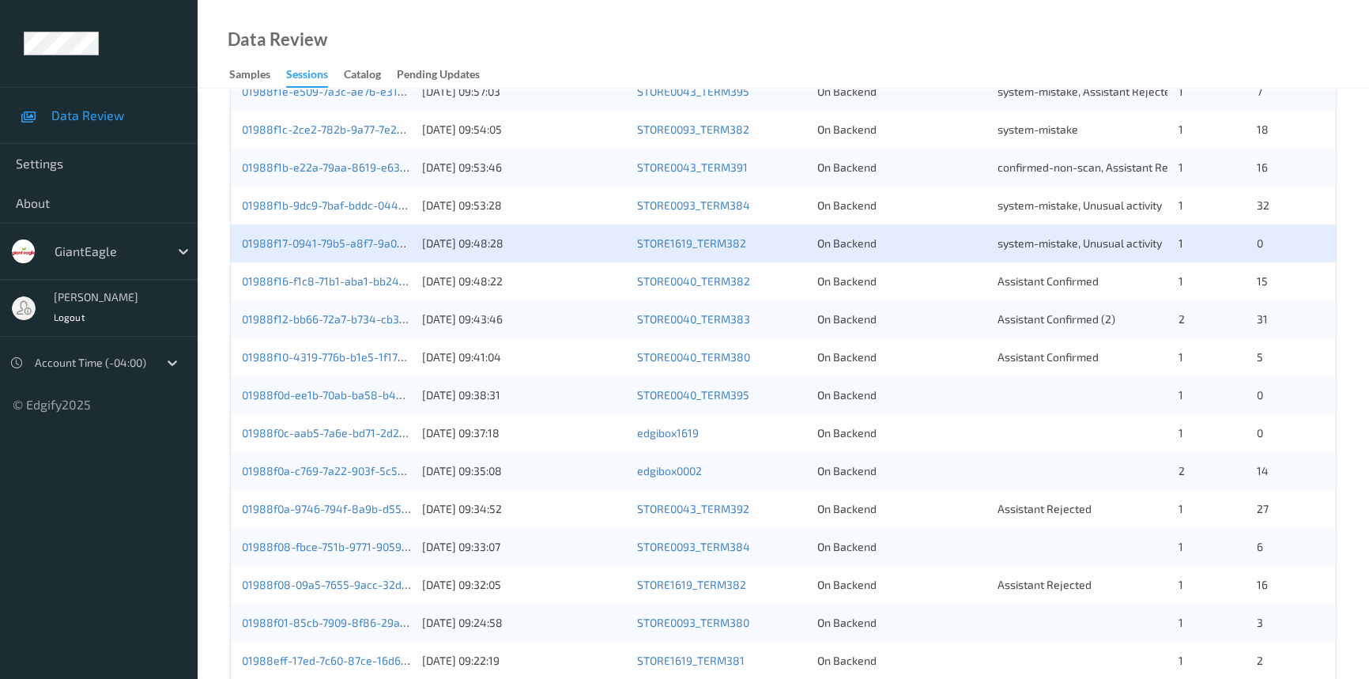
scroll to position [503, 0]
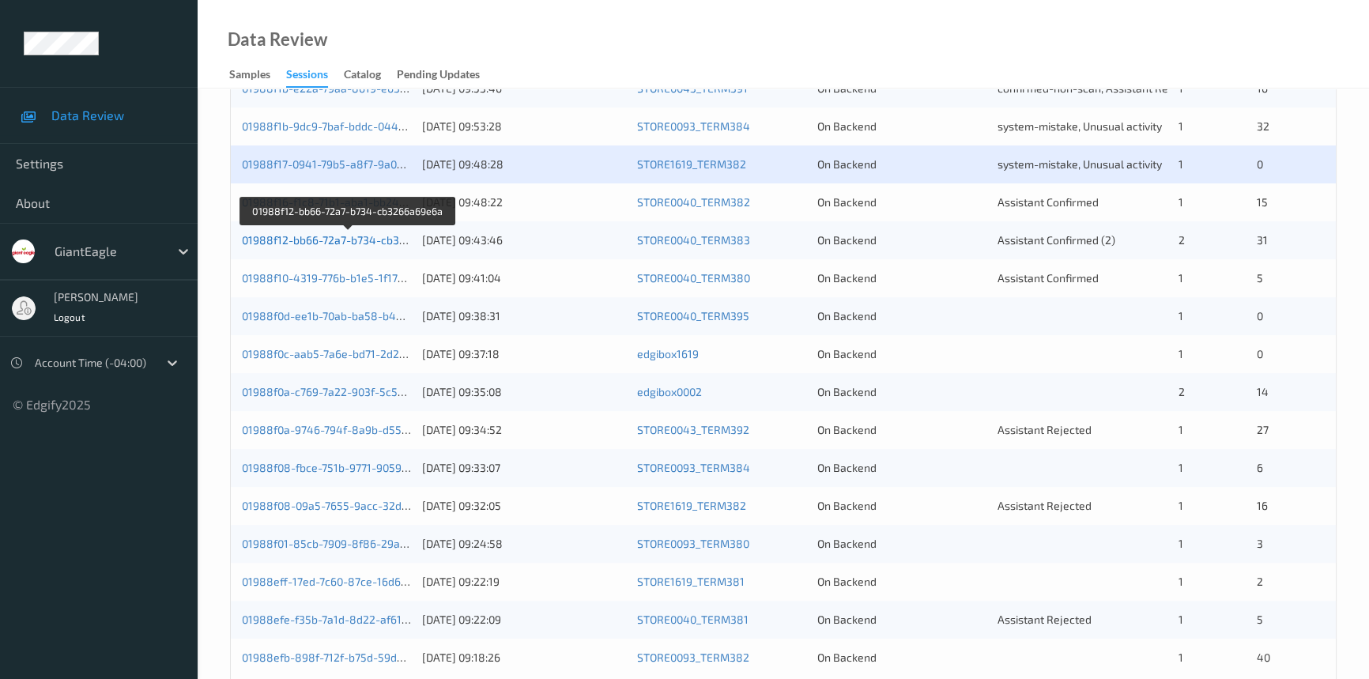
click at [319, 239] on link "01988f12-bb66-72a7-b734-cb3266a69e6a" at bounding box center [349, 239] width 214 height 13
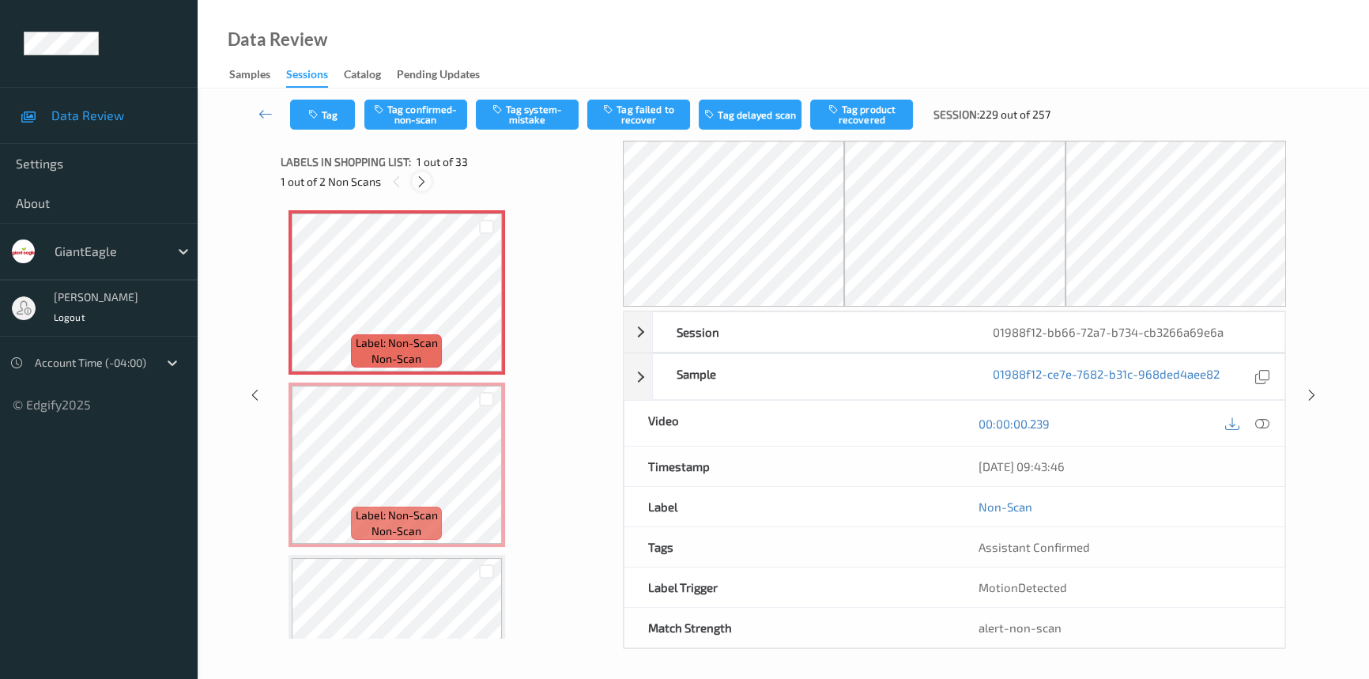
click at [420, 179] on icon at bounding box center [421, 182] width 13 height 14
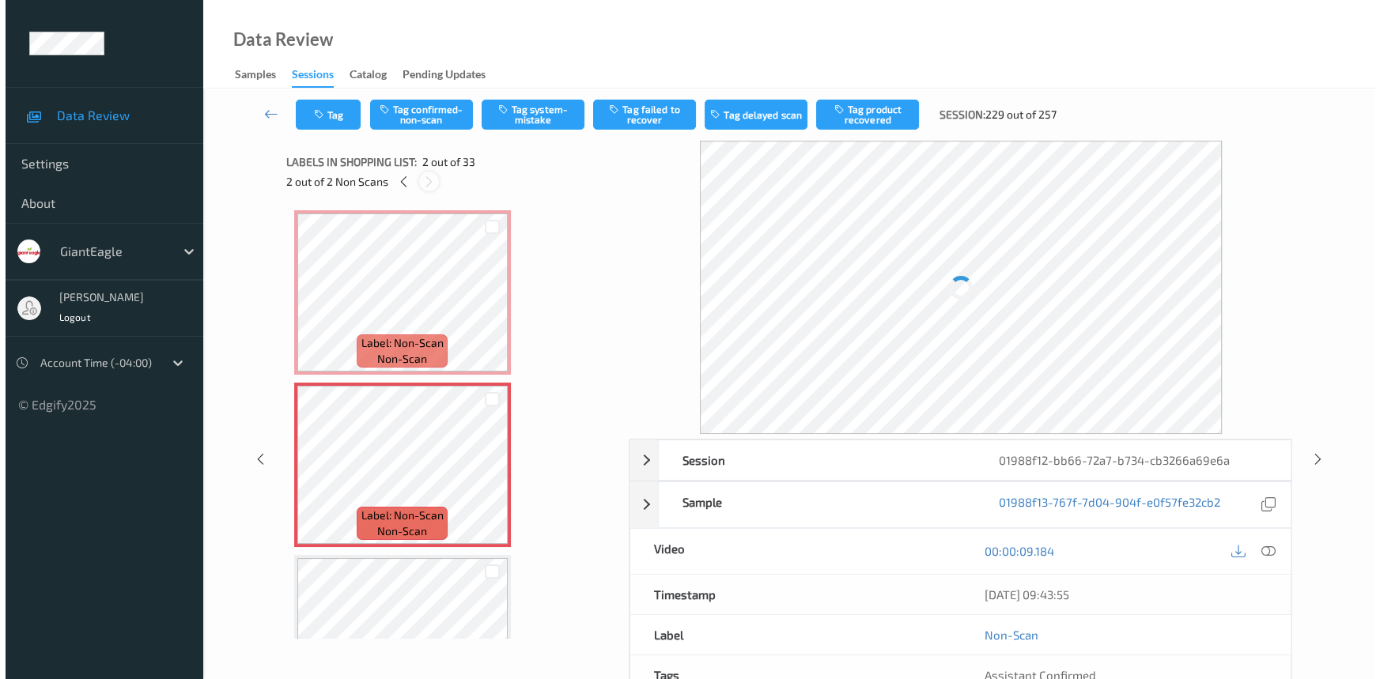
scroll to position [8, 0]
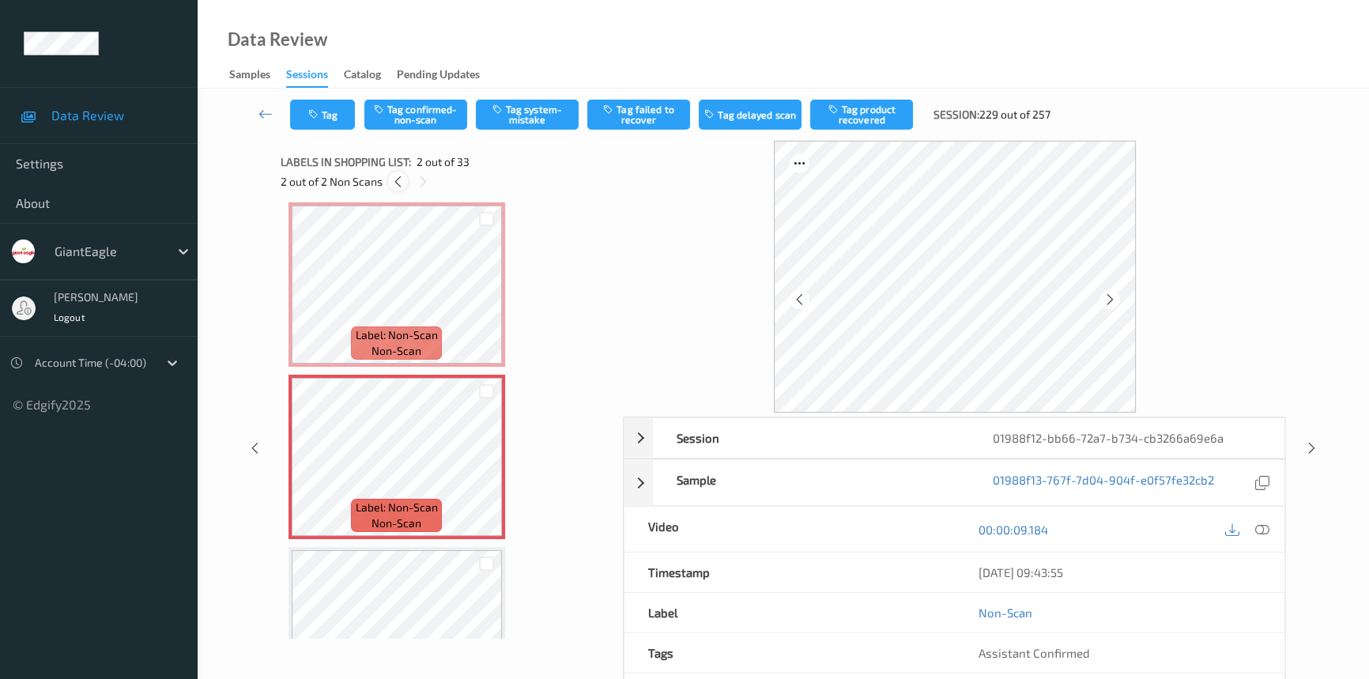
click at [395, 181] on icon at bounding box center [397, 182] width 13 height 14
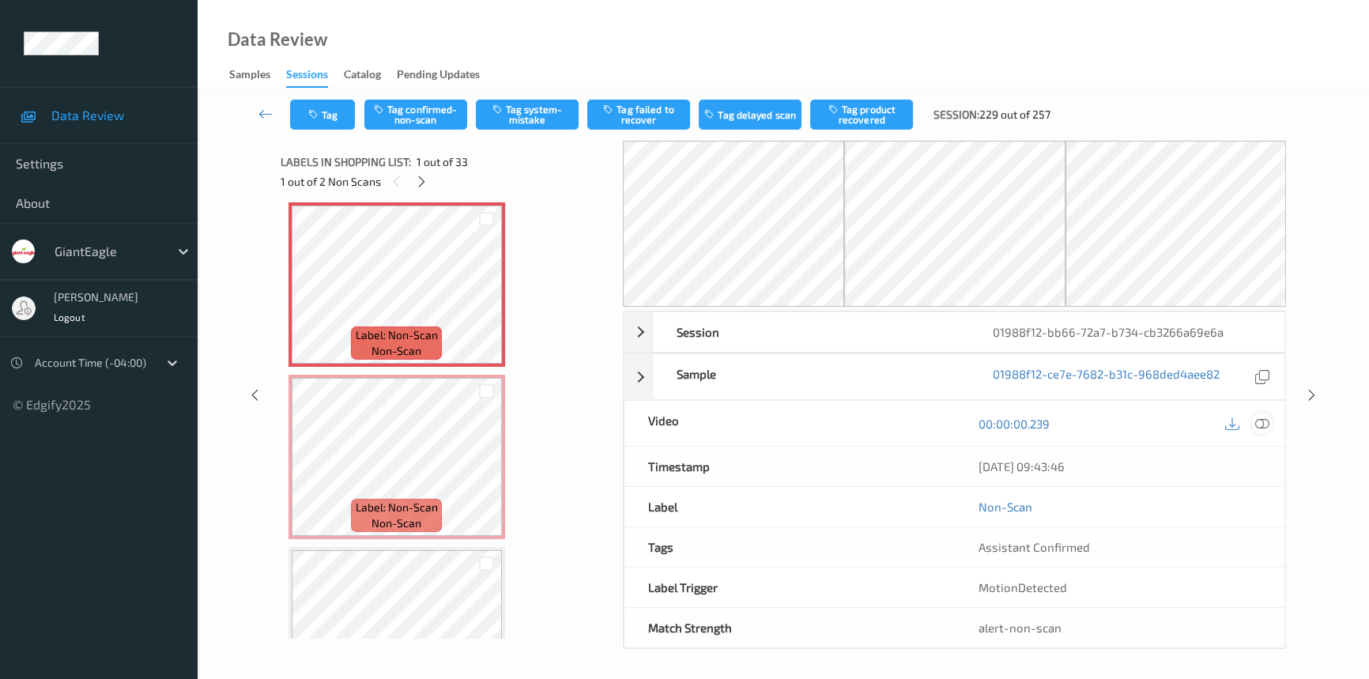
click at [1260, 417] on icon at bounding box center [1263, 424] width 14 height 14
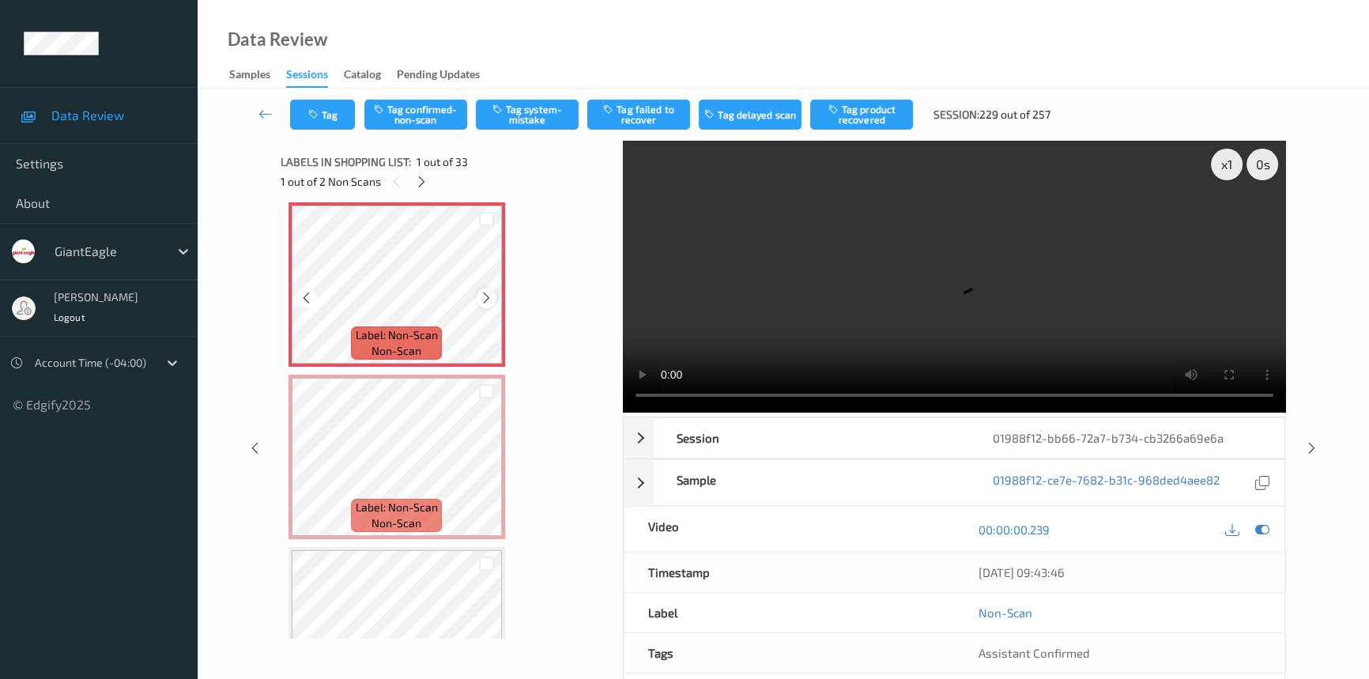
click at [481, 294] on icon at bounding box center [486, 298] width 13 height 14
click at [599, 391] on div "x 1 0 s Session 01988f12-bb66-72a7-b734-cb3266a69e6a Session ID 01988f12-bb66-7…" at bounding box center [784, 448] width 1007 height 614
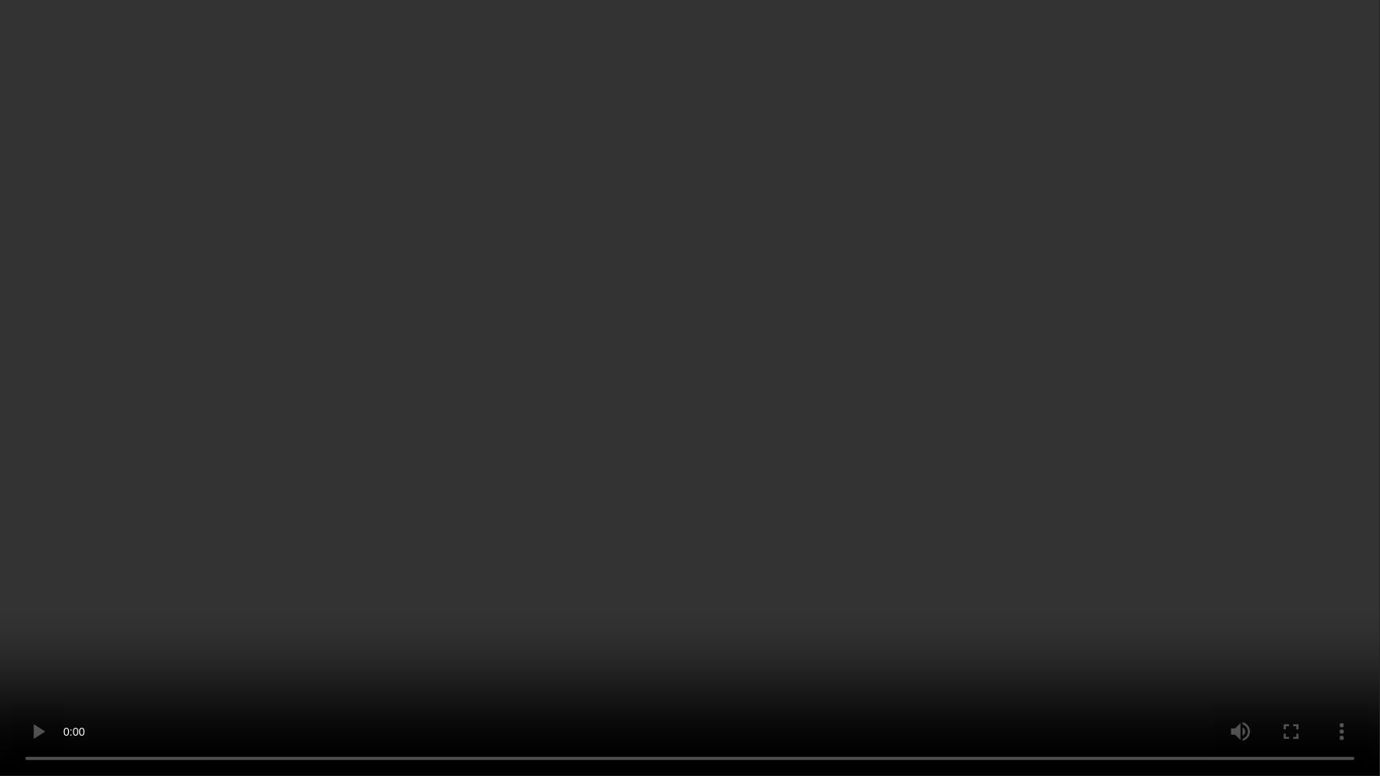
click at [1040, 511] on video at bounding box center [690, 388] width 1380 height 776
click at [713, 426] on video at bounding box center [690, 388] width 1380 height 776
click at [673, 487] on video at bounding box center [690, 388] width 1380 height 776
click at [664, 257] on video at bounding box center [690, 388] width 1380 height 776
click at [774, 317] on video at bounding box center [690, 388] width 1380 height 776
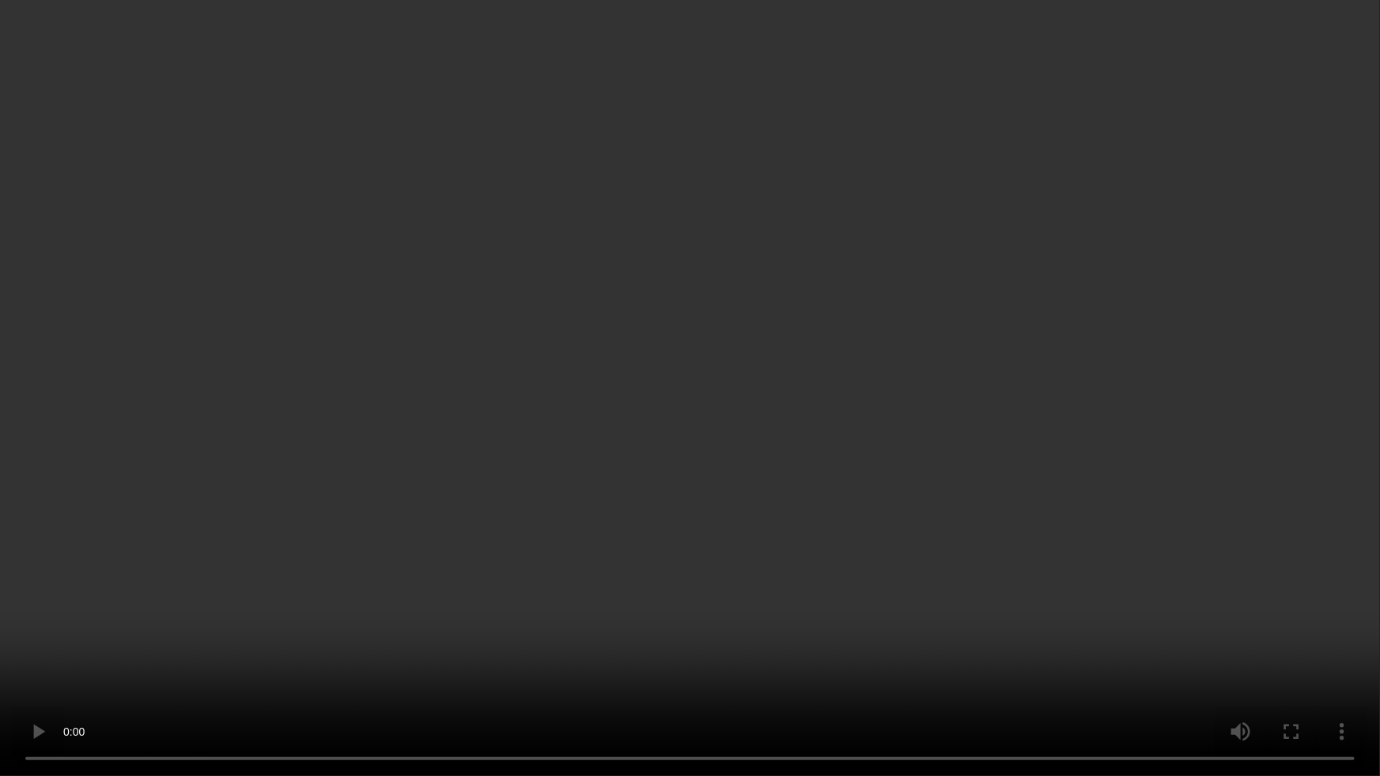
click at [704, 411] on video at bounding box center [690, 388] width 1380 height 776
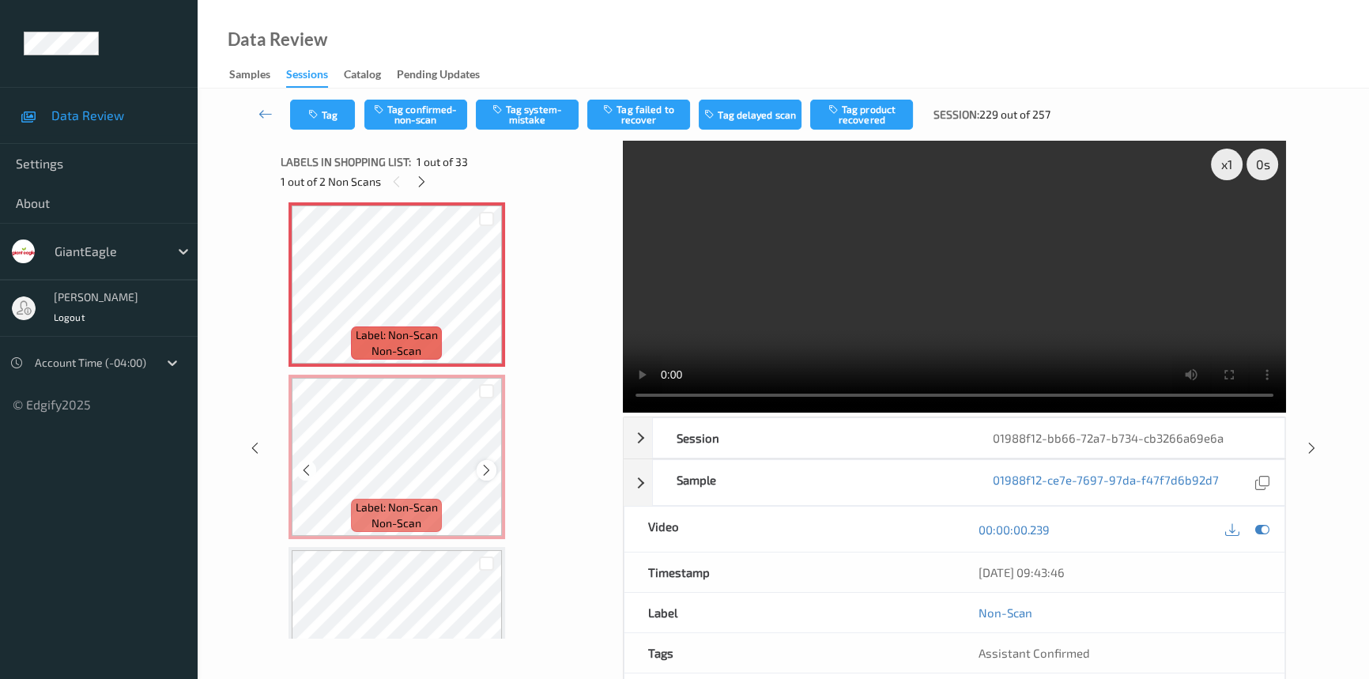
click at [485, 470] on icon at bounding box center [486, 470] width 13 height 14
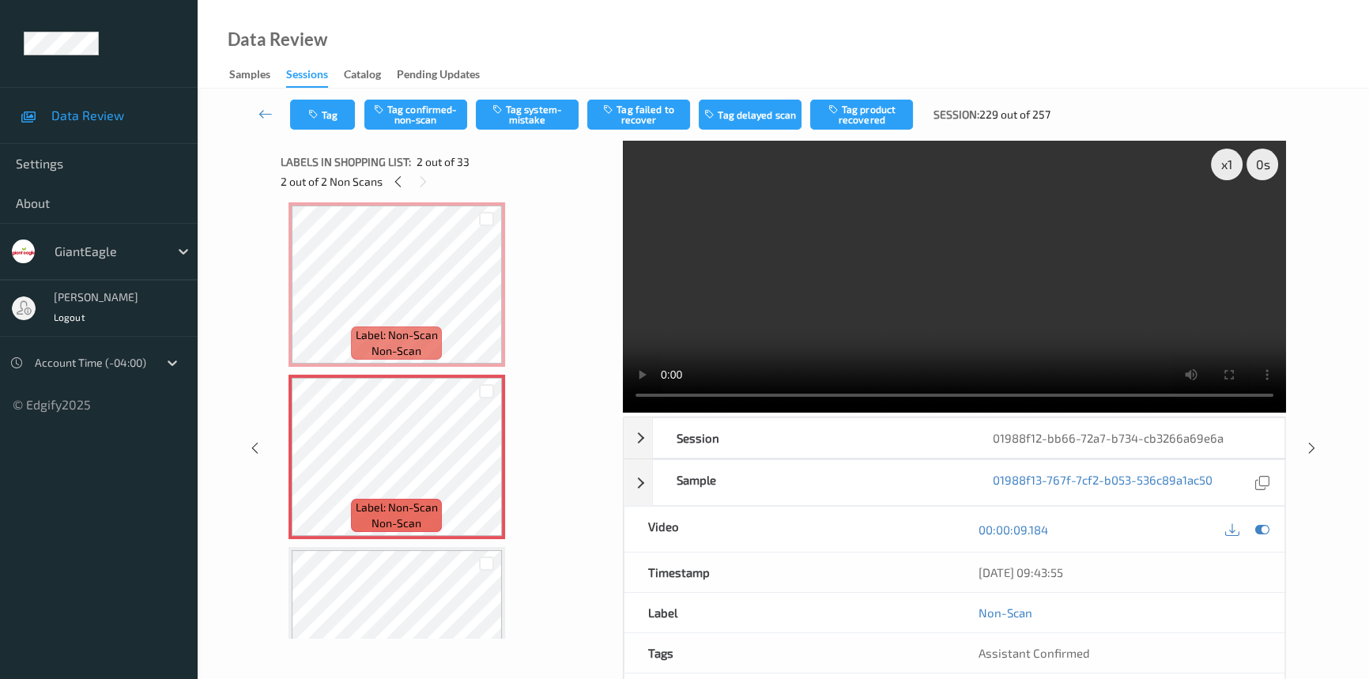
click at [803, 304] on video at bounding box center [954, 277] width 663 height 272
click at [486, 467] on icon at bounding box center [486, 470] width 13 height 14
click at [485, 467] on icon at bounding box center [486, 470] width 13 height 14
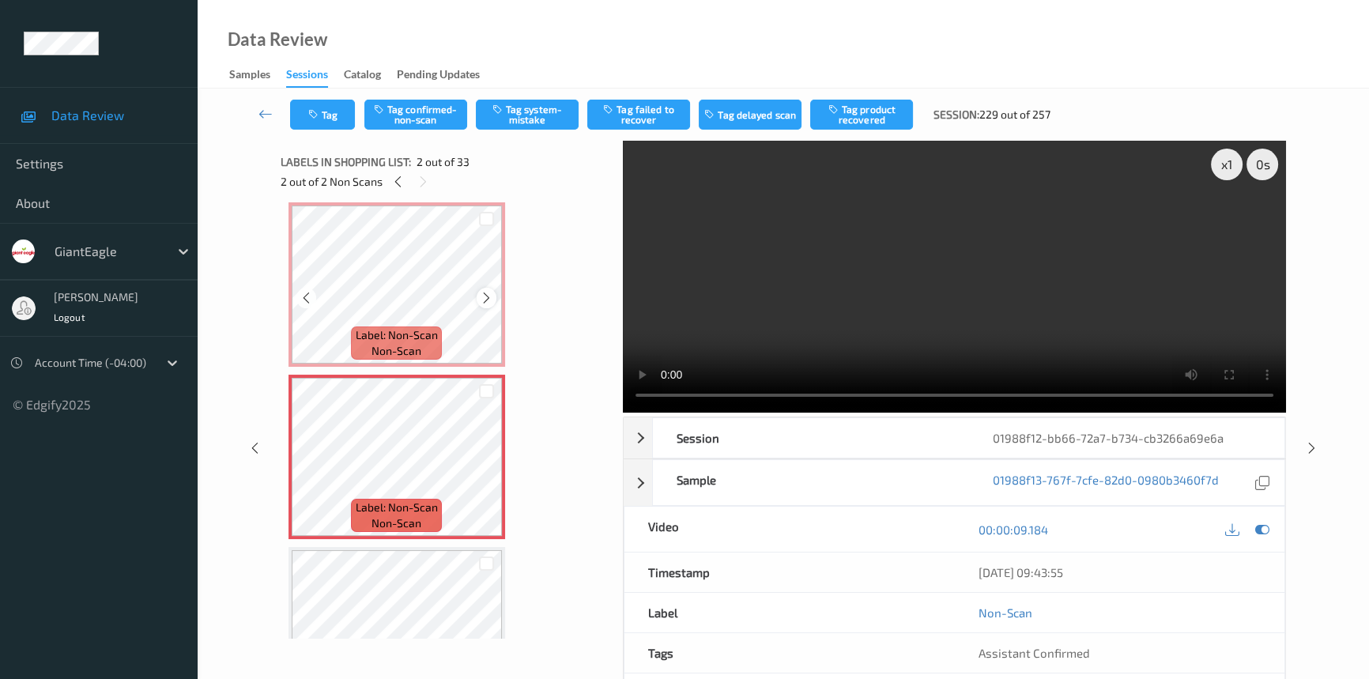
click at [489, 298] on icon at bounding box center [486, 298] width 13 height 14
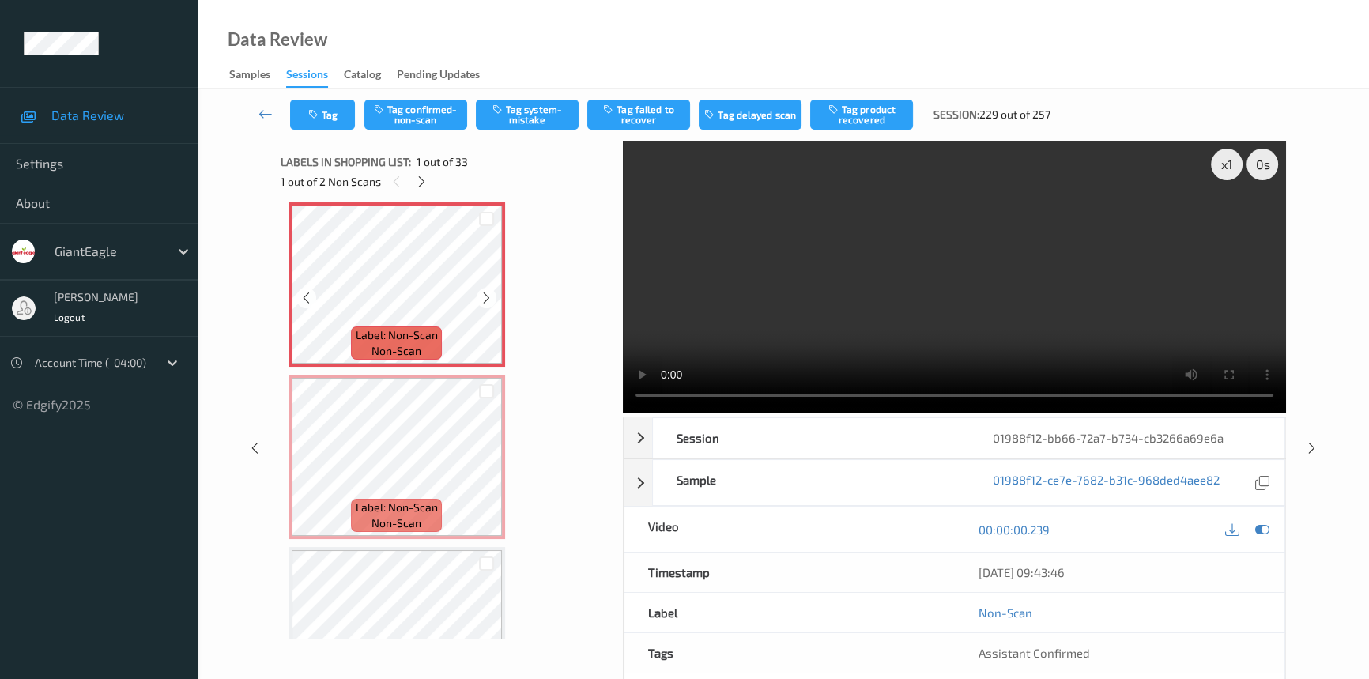
click at [489, 298] on icon at bounding box center [486, 298] width 13 height 14
click at [515, 118] on button "Tag system-mistake" at bounding box center [527, 115] width 103 height 30
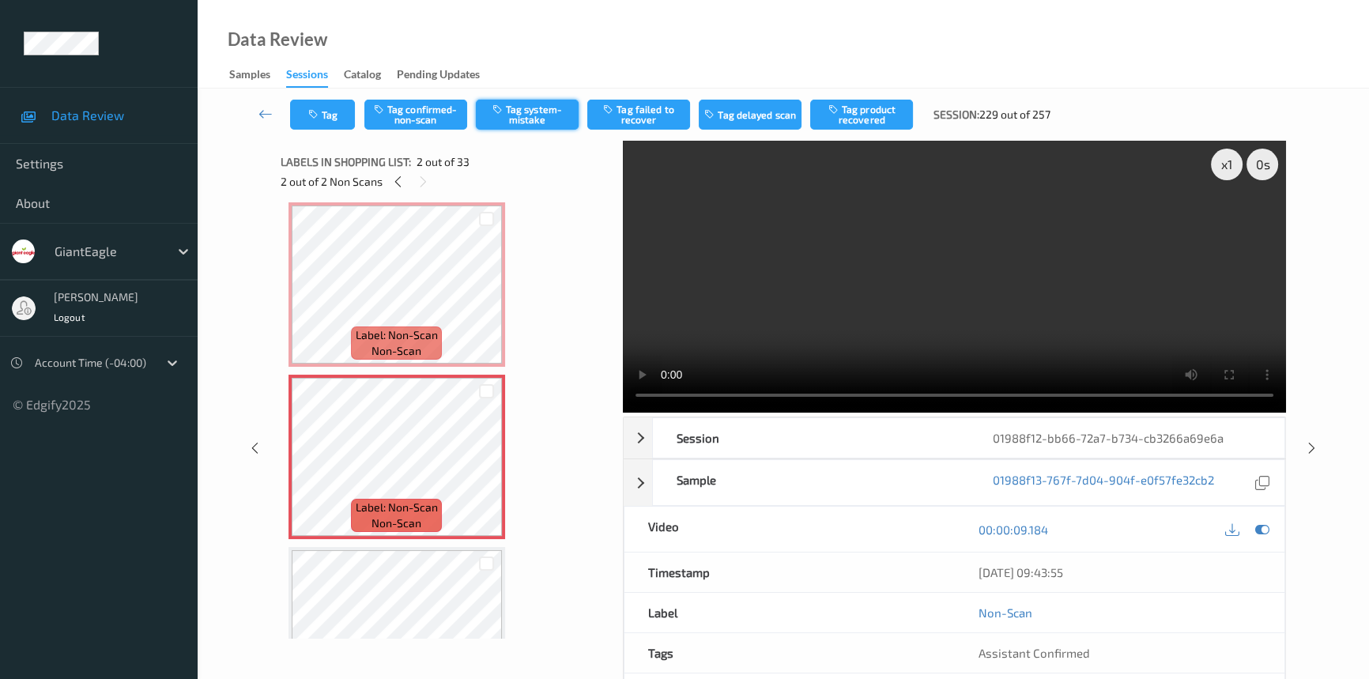
click at [517, 112] on button "Tag system-mistake" at bounding box center [527, 115] width 103 height 30
click at [331, 115] on button "Tag" at bounding box center [322, 115] width 65 height 30
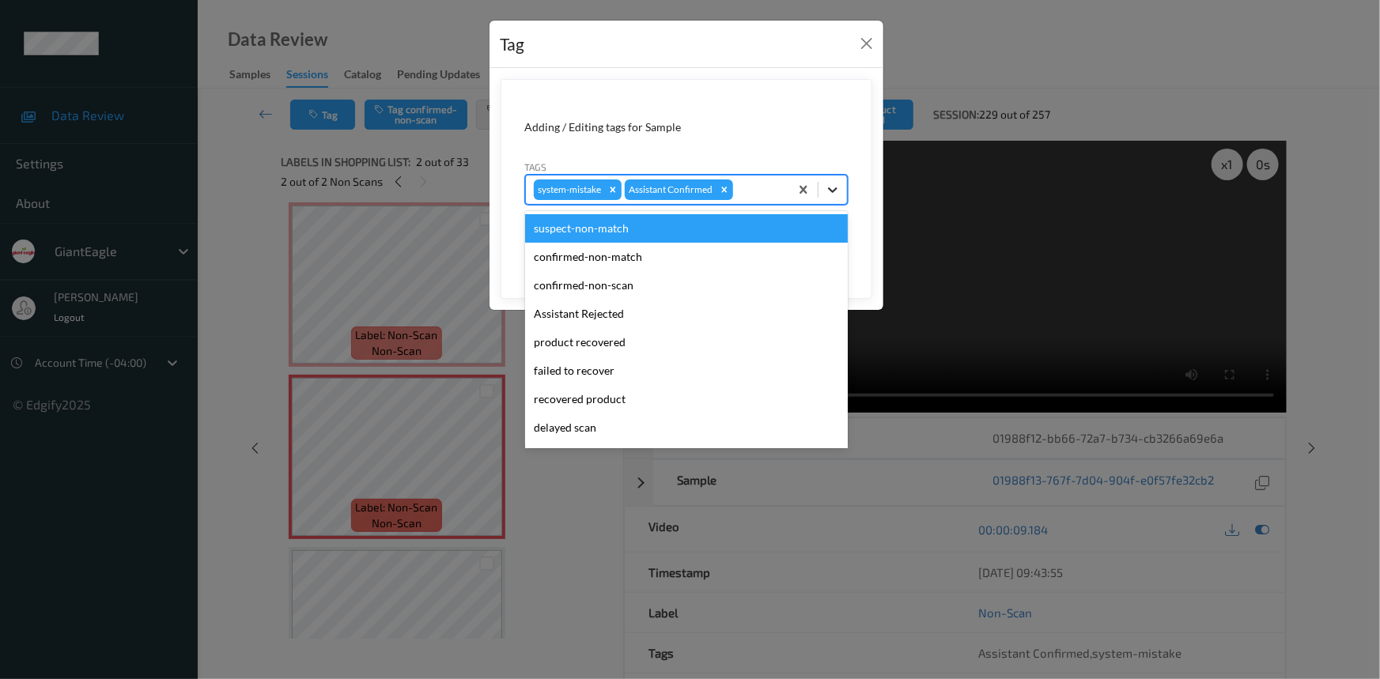
click at [842, 191] on div at bounding box center [832, 190] width 28 height 28
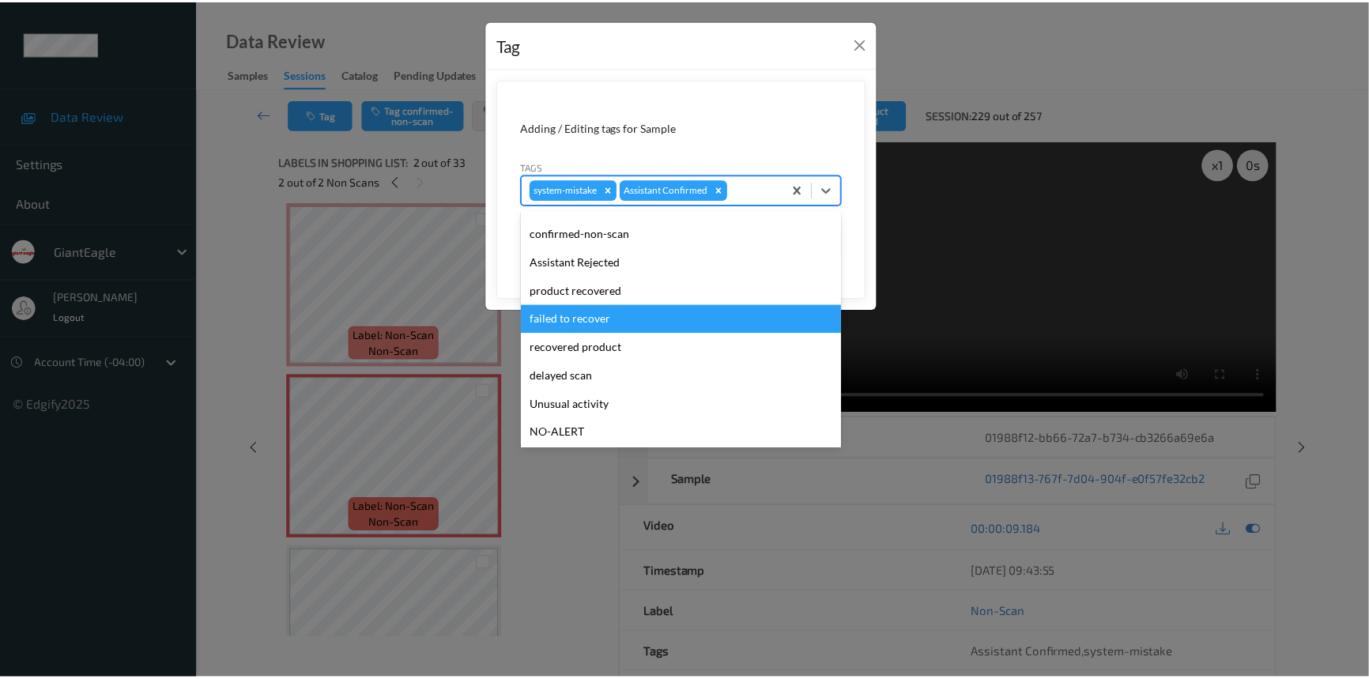
scroll to position [71, 0]
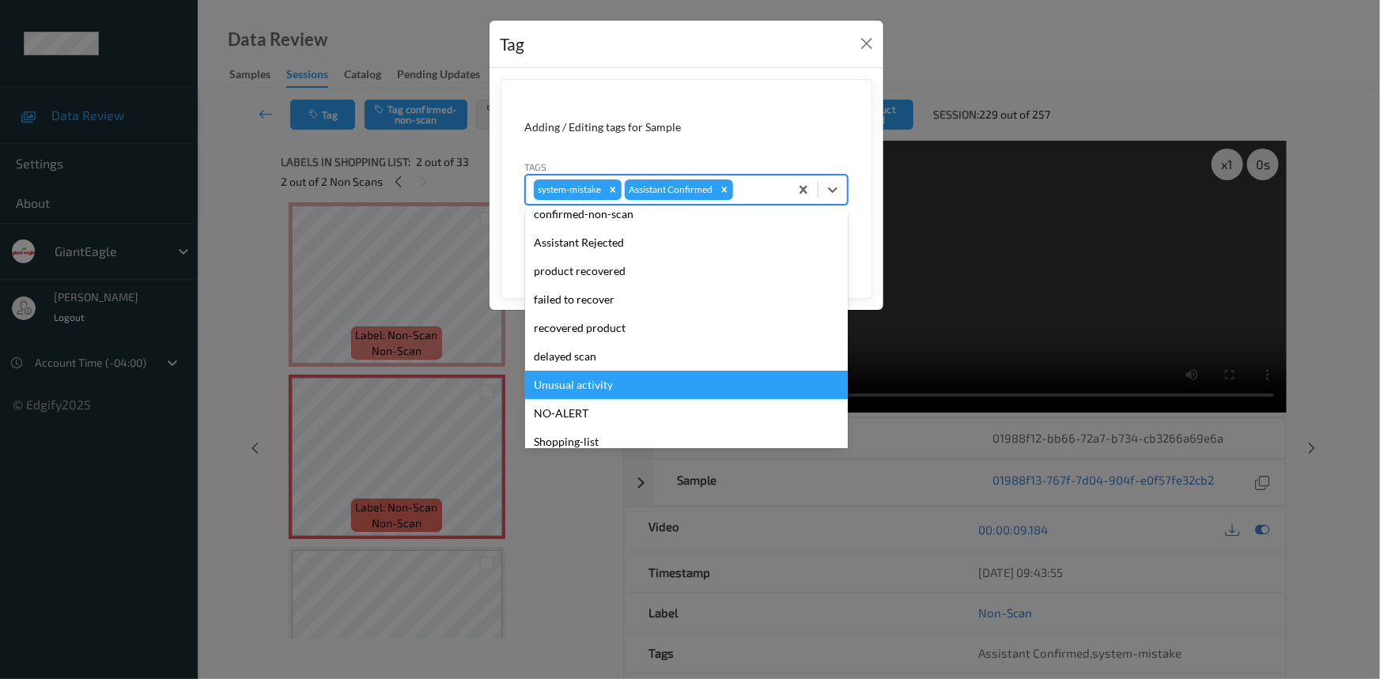
click at [574, 386] on div "Unusual activity" at bounding box center [686, 385] width 323 height 28
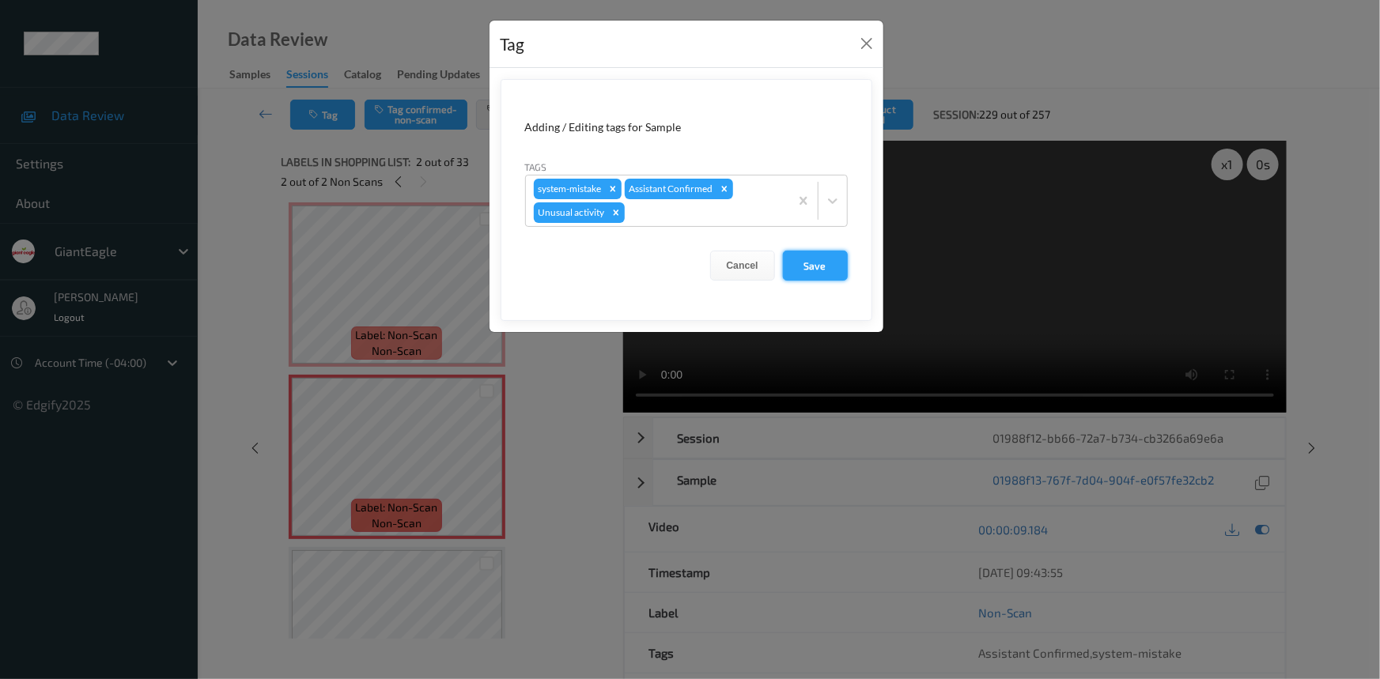
click at [812, 266] on button "Save" at bounding box center [815, 266] width 65 height 30
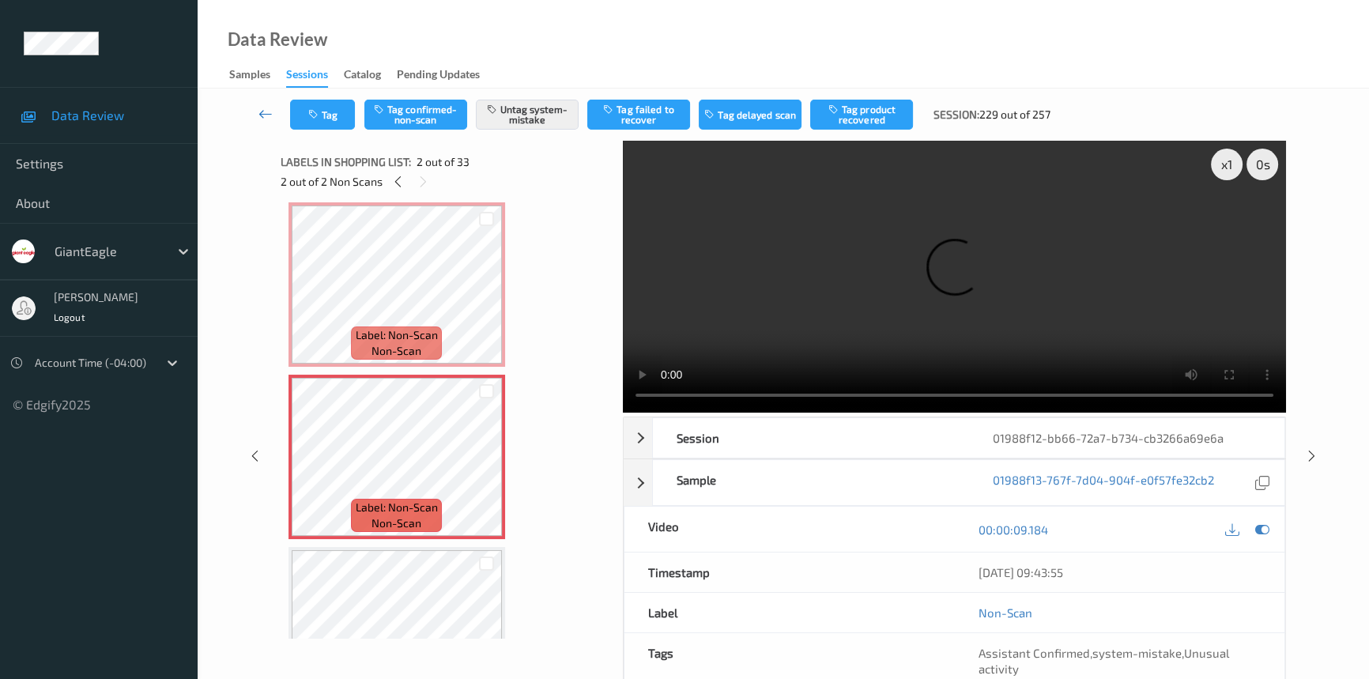
click at [259, 109] on icon at bounding box center [266, 114] width 14 height 16
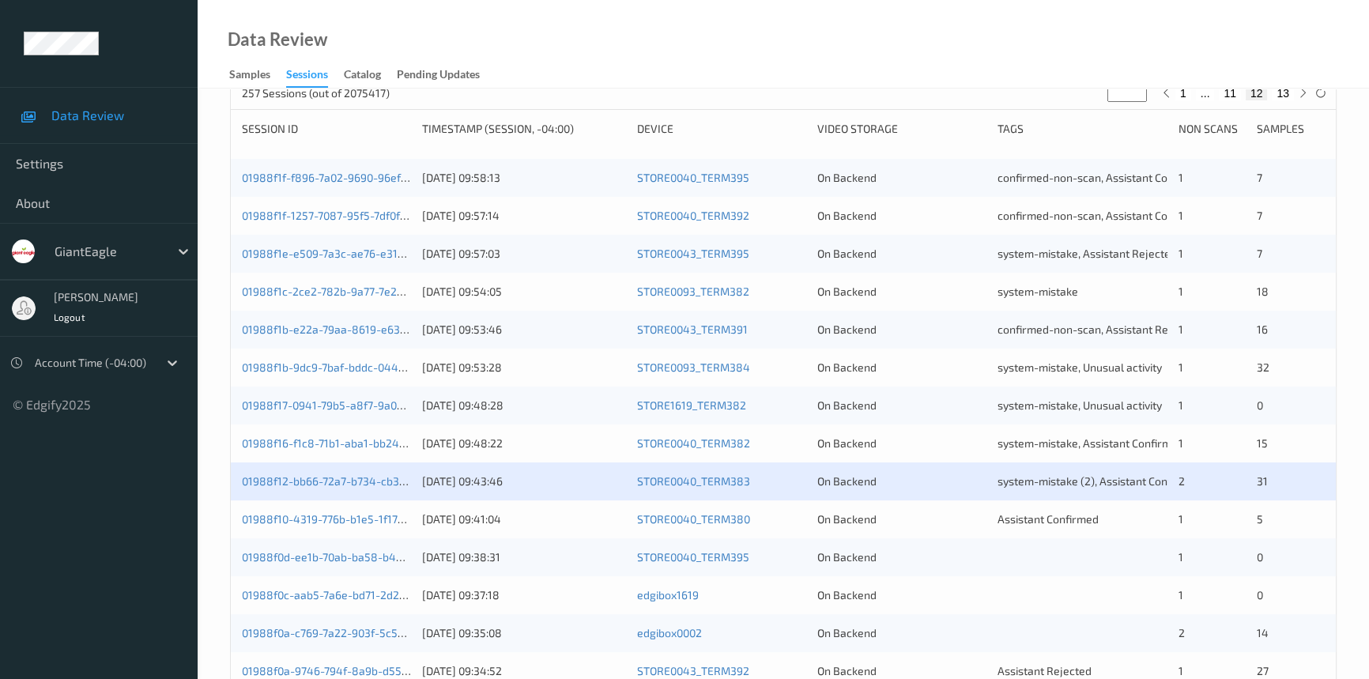
scroll to position [359, 0]
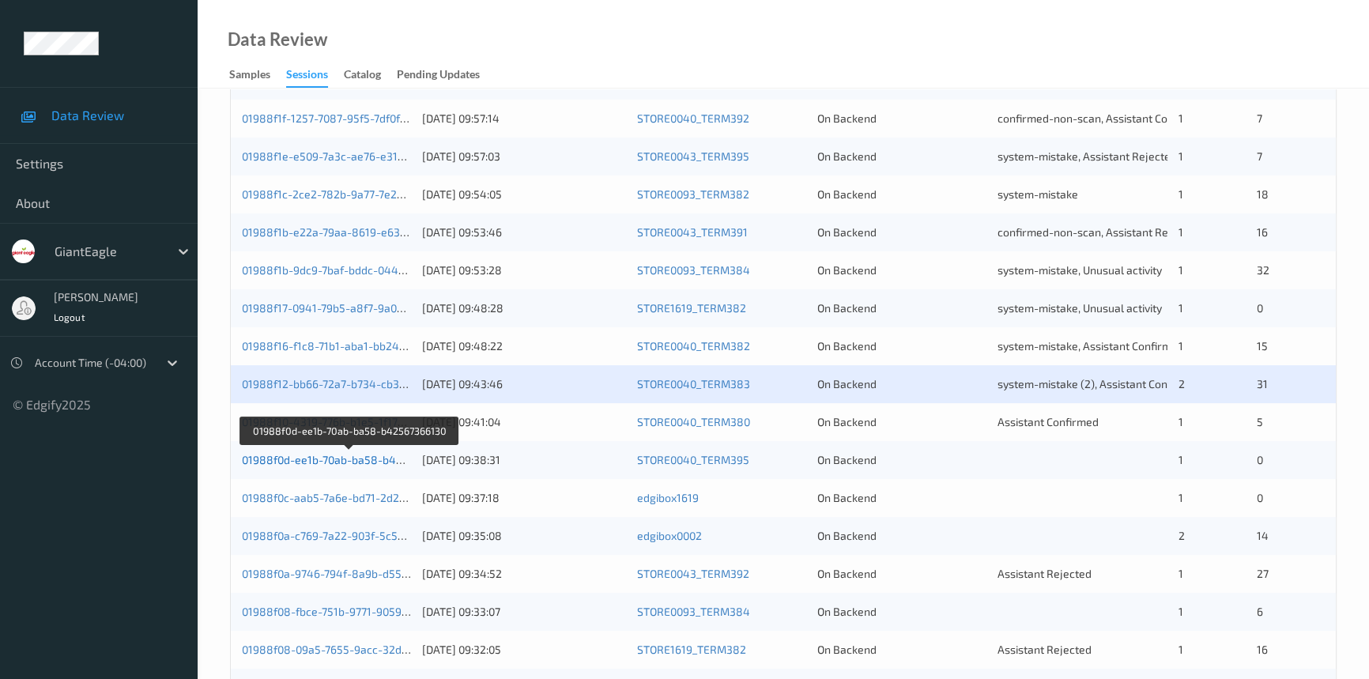
click at [284, 456] on link "01988f0d-ee1b-70ab-ba58-b42567366130" at bounding box center [349, 459] width 215 height 13
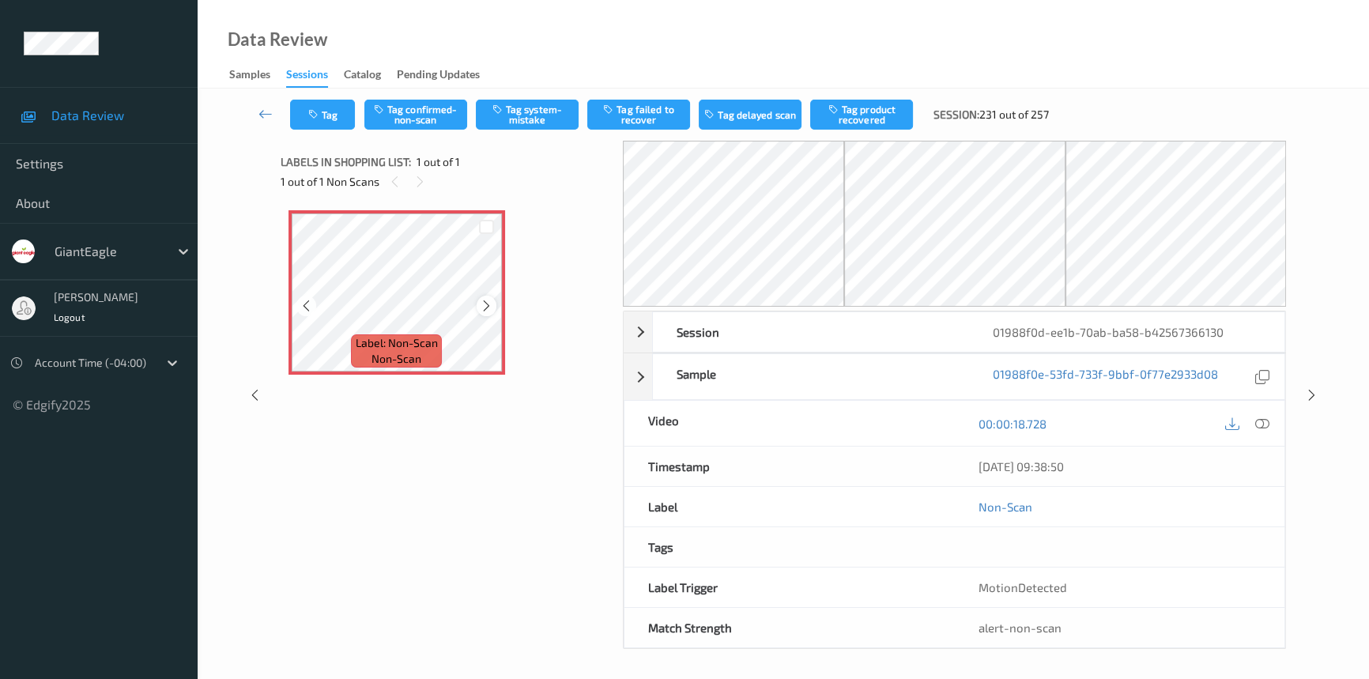
click at [489, 308] on icon at bounding box center [486, 306] width 13 height 14
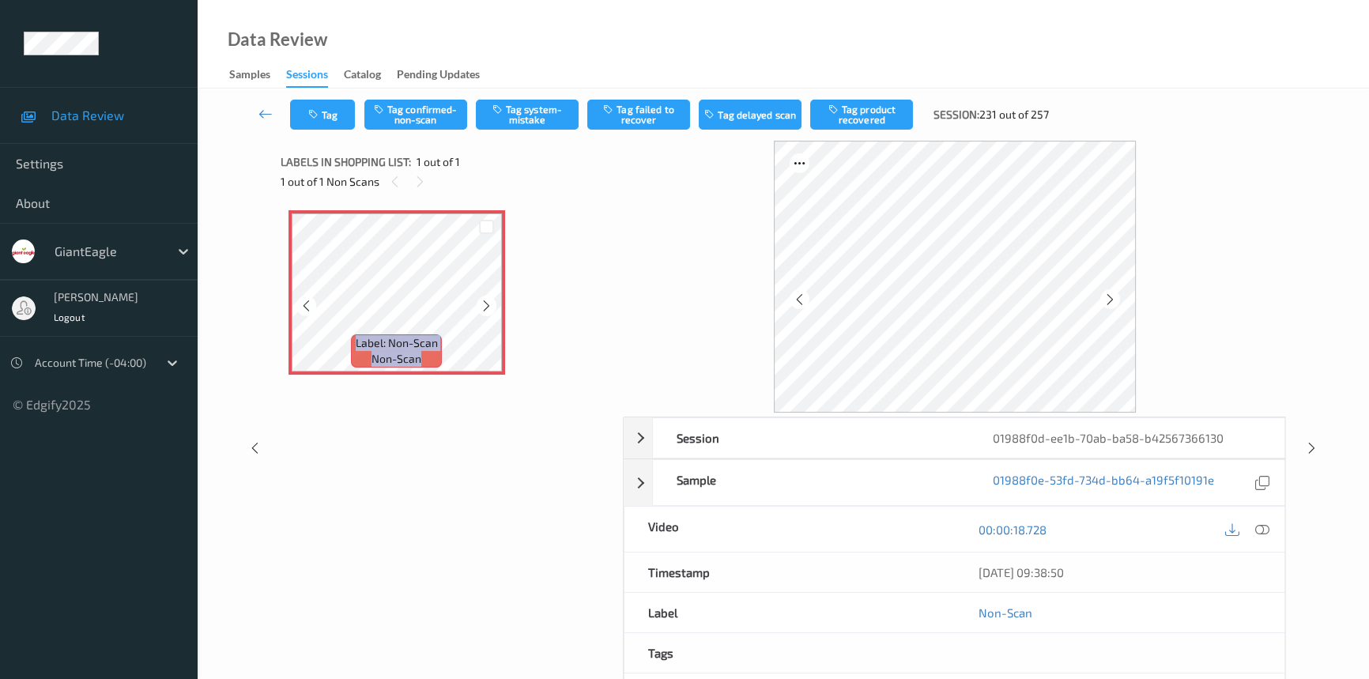
click at [489, 308] on icon at bounding box center [486, 306] width 13 height 14
click at [1259, 525] on icon at bounding box center [1263, 530] width 14 height 14
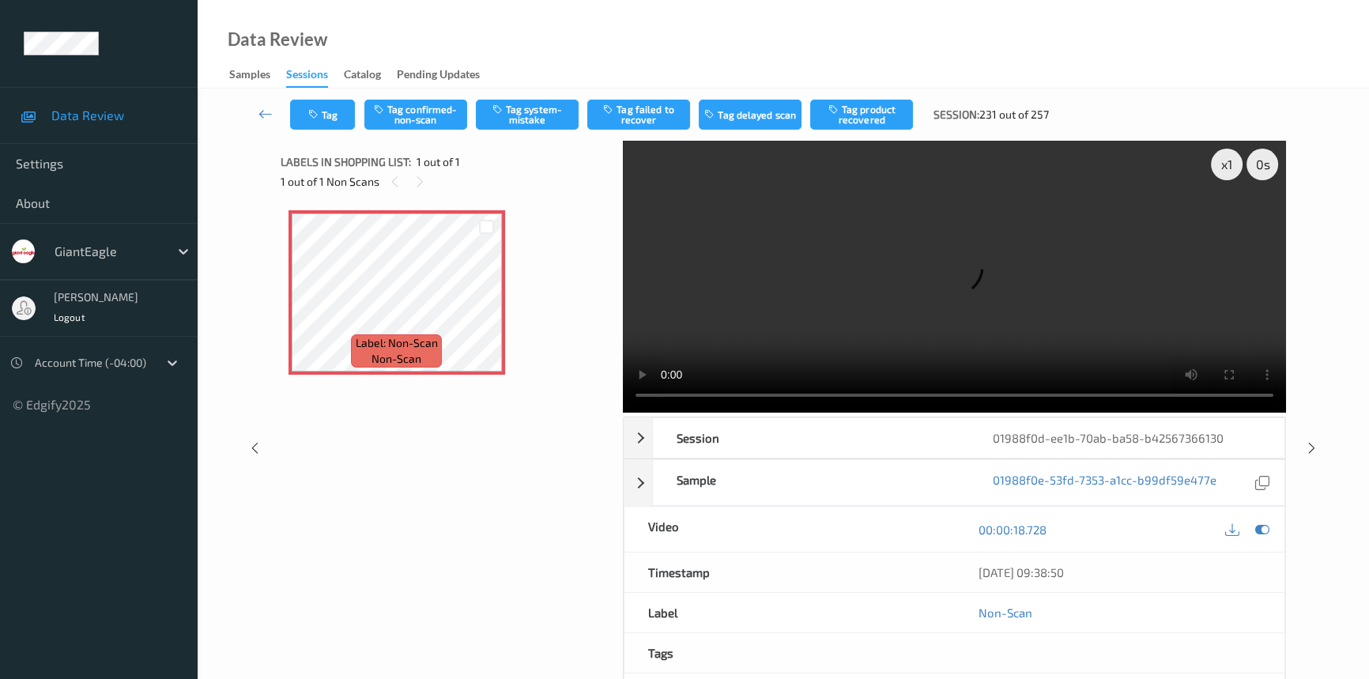
click at [229, 7] on div "Data Review Samples Sessions Catalog Pending Updates" at bounding box center [784, 44] width 1172 height 89
click at [485, 307] on icon at bounding box center [486, 306] width 13 height 14
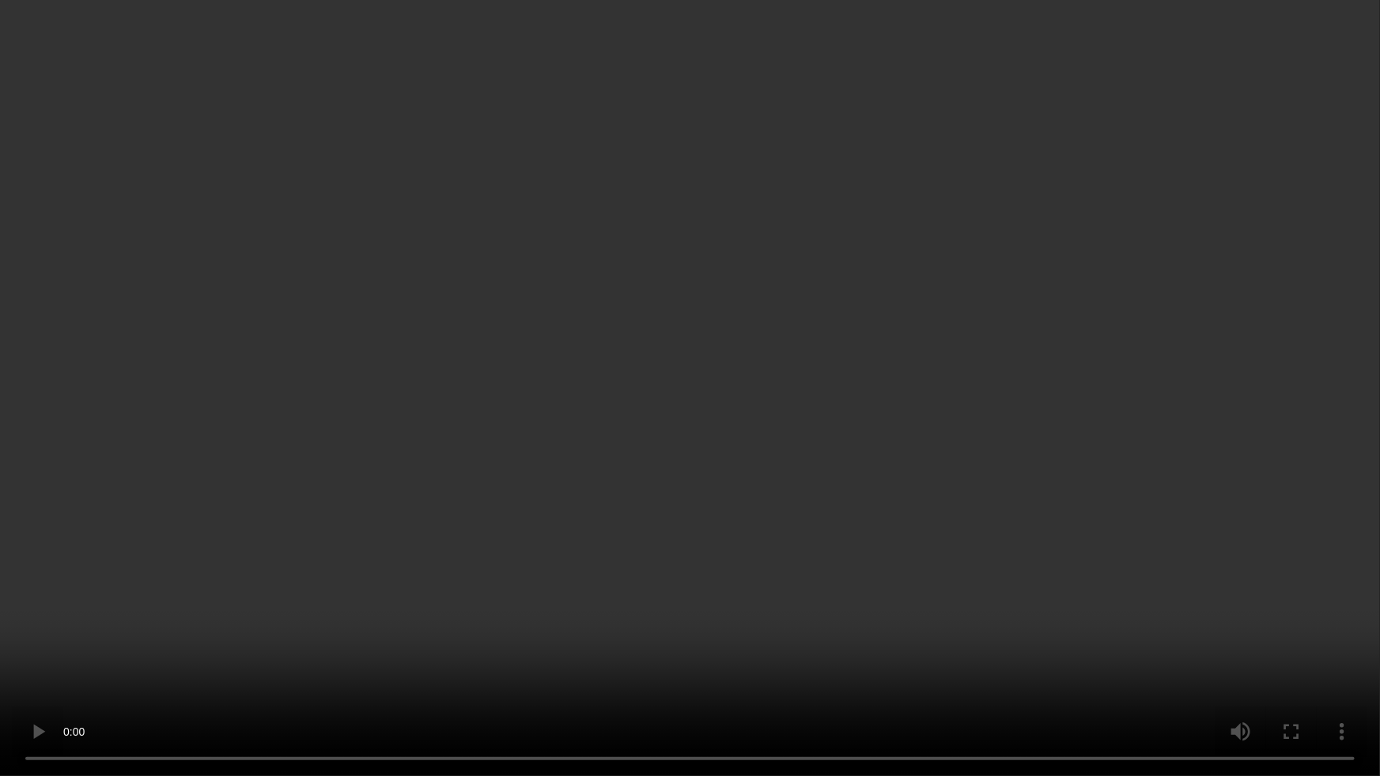
click at [555, 438] on video at bounding box center [690, 388] width 1380 height 776
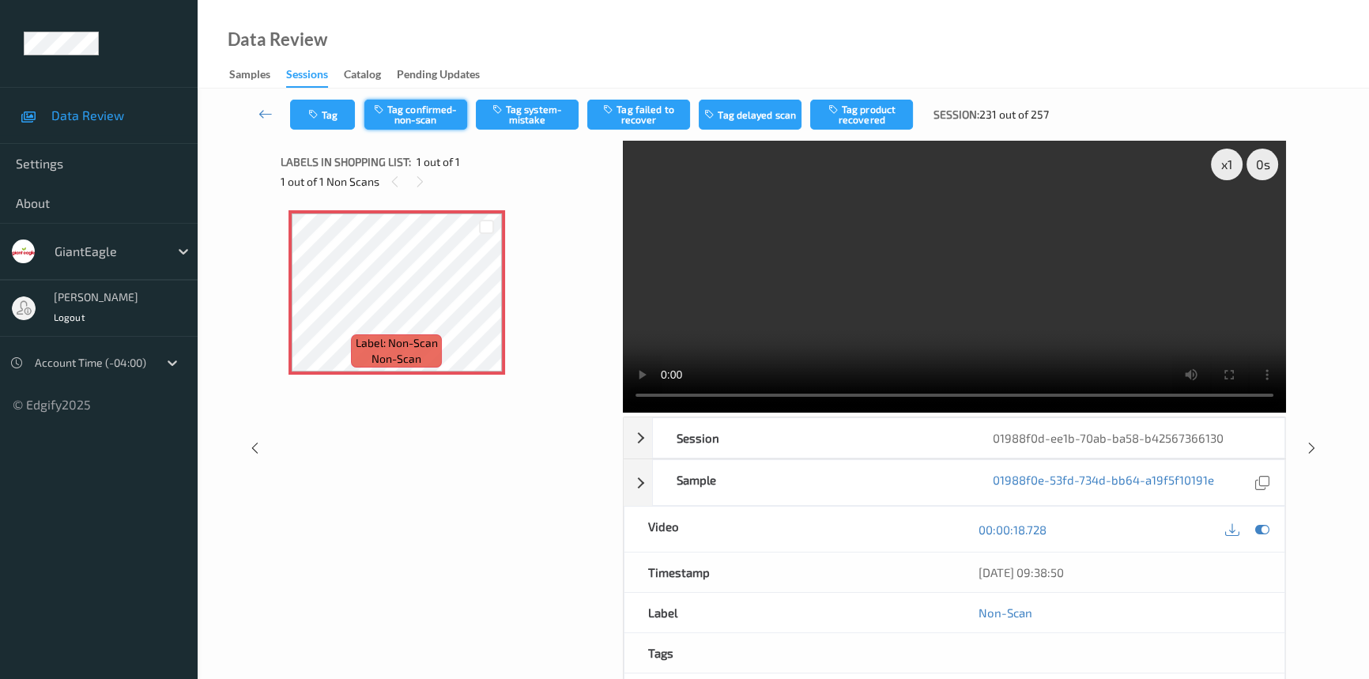
click at [407, 115] on button "Tag confirmed-non-scan" at bounding box center [416, 115] width 103 height 30
click at [263, 110] on icon at bounding box center [266, 114] width 14 height 16
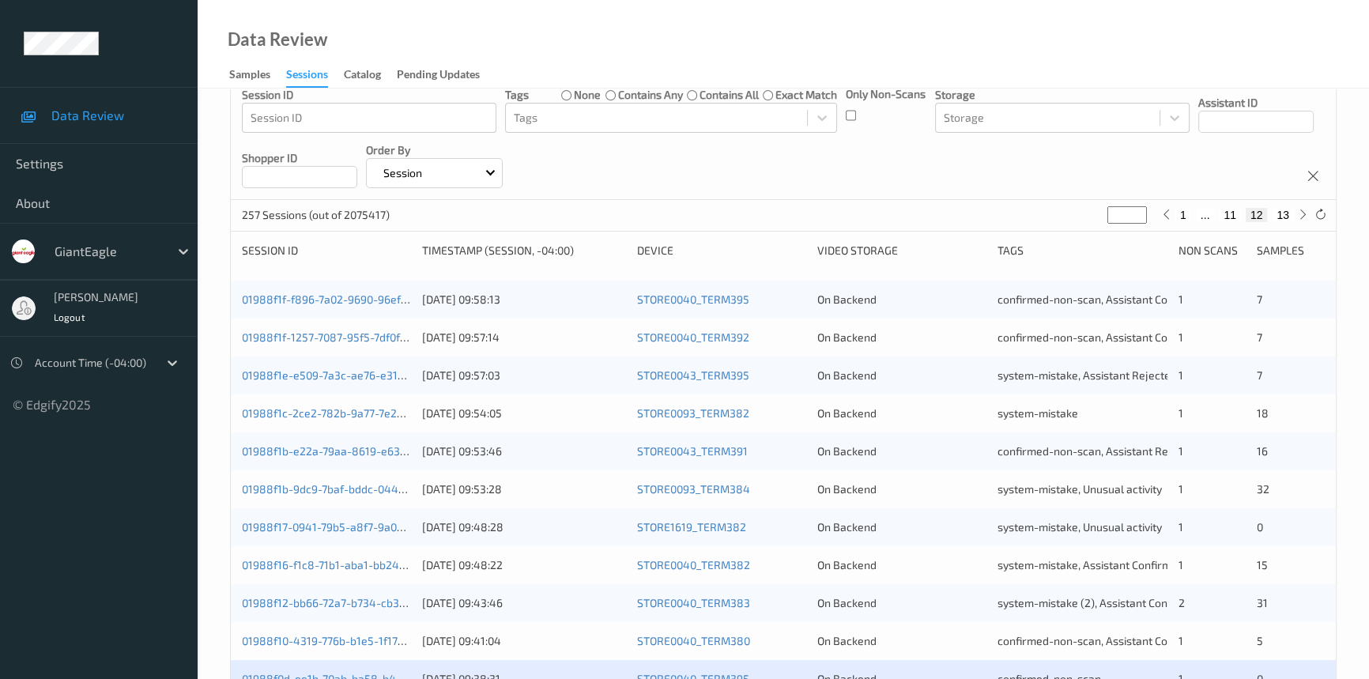
scroll to position [564, 0]
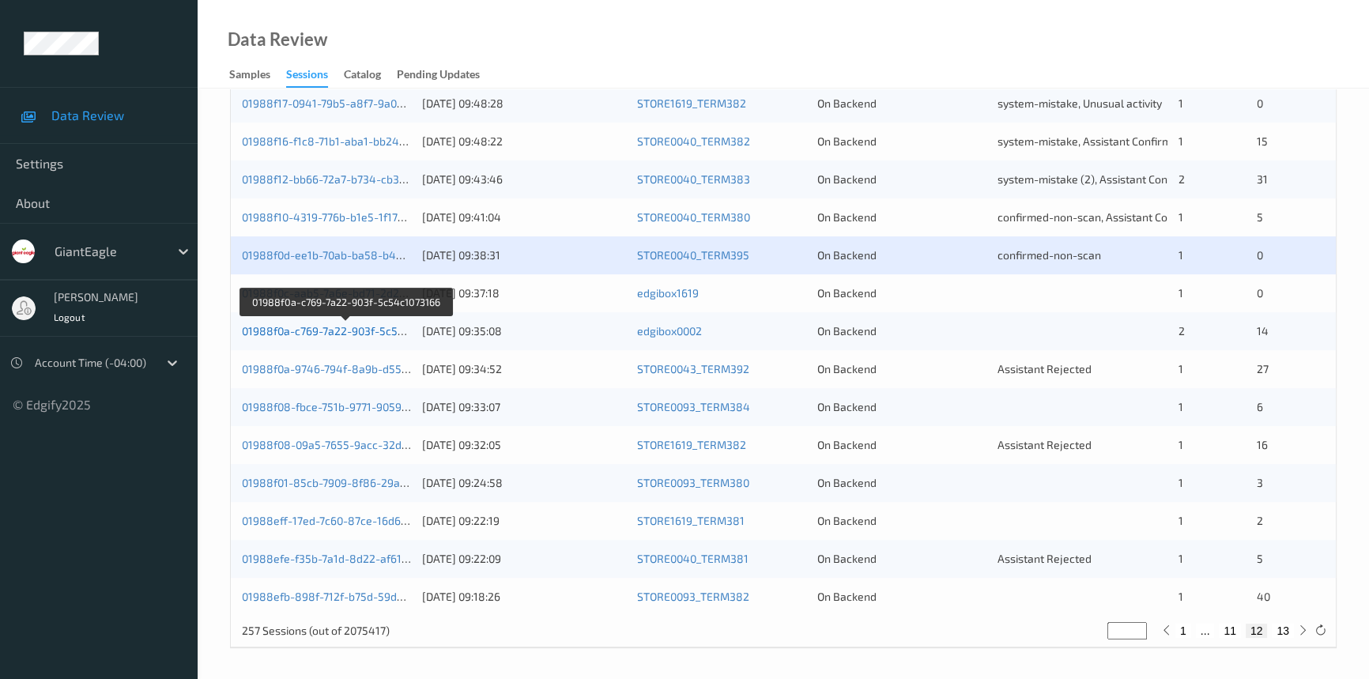
click at [312, 331] on link "01988f0a-c769-7a22-903f-5c54c1073166" at bounding box center [346, 330] width 209 height 13
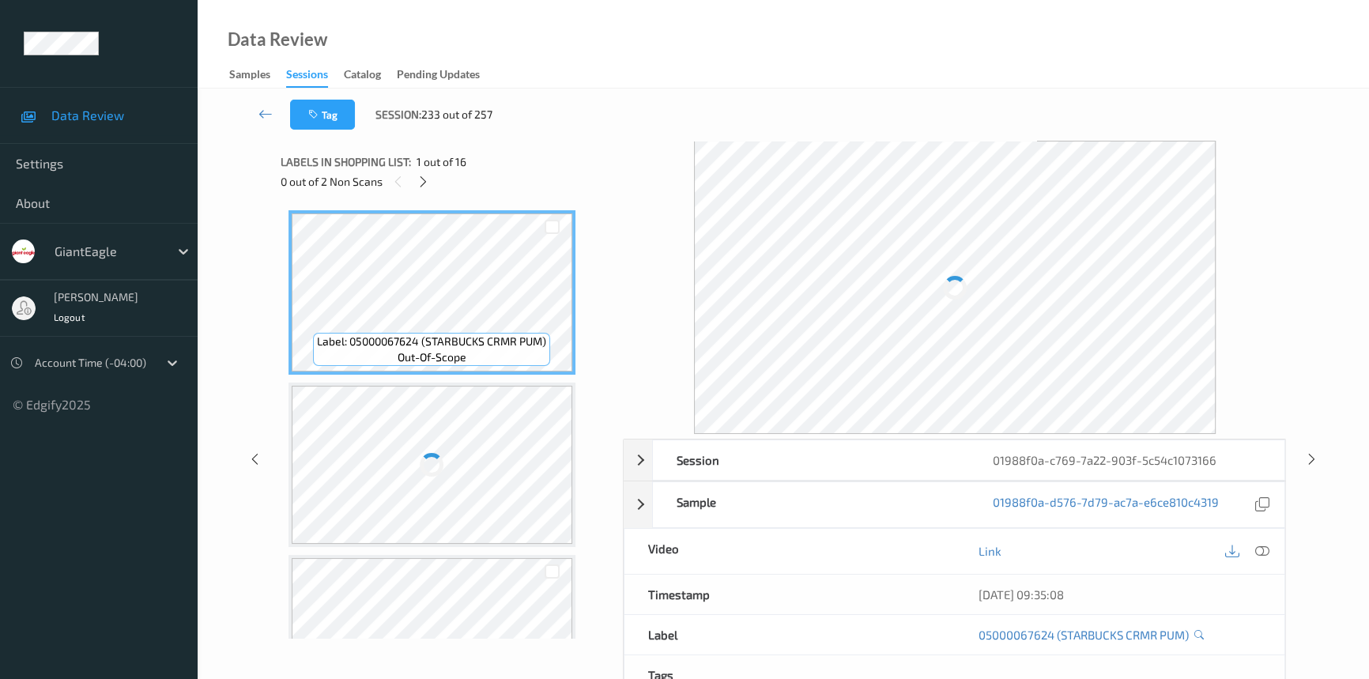
drag, startPoint x: 424, startPoint y: 179, endPoint x: 419, endPoint y: 201, distance: 22.6
click at [424, 179] on icon at bounding box center [423, 182] width 13 height 14
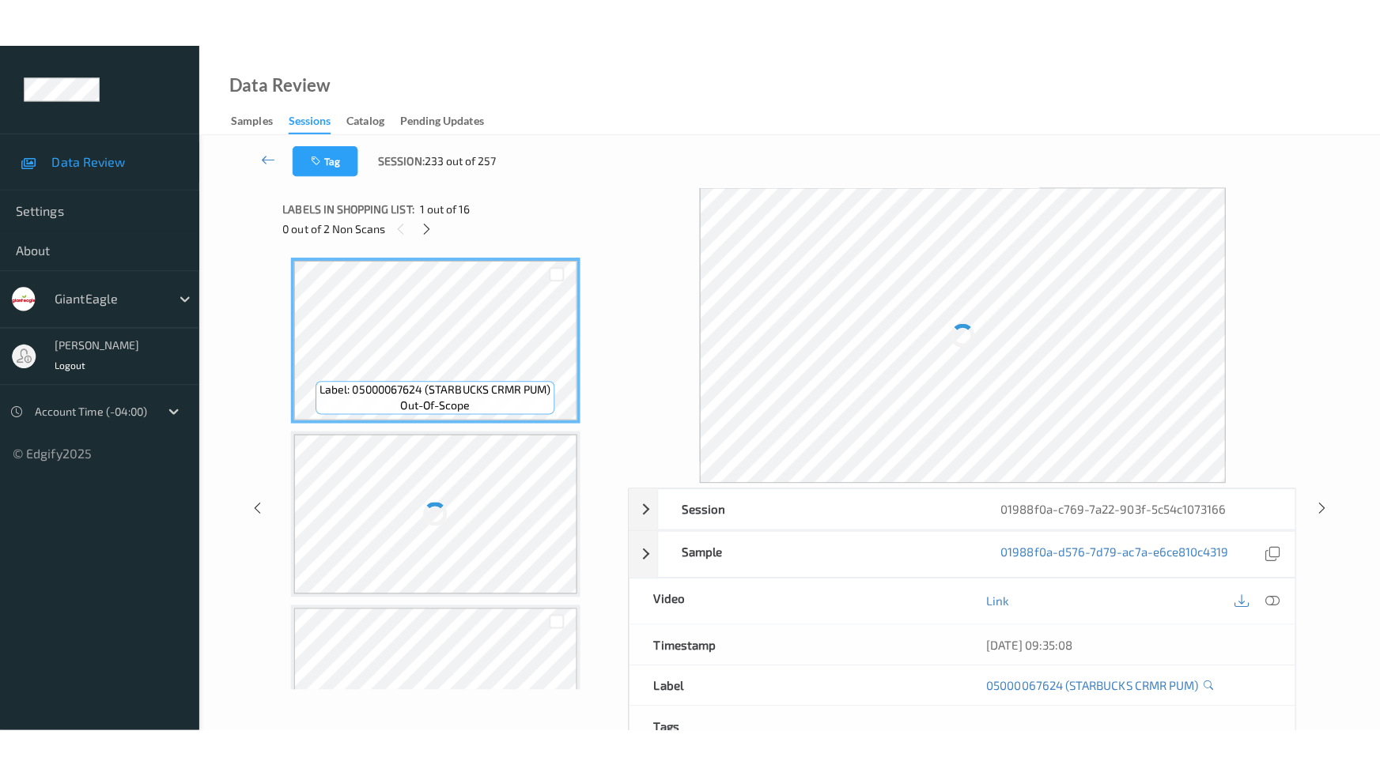
scroll to position [2240, 0]
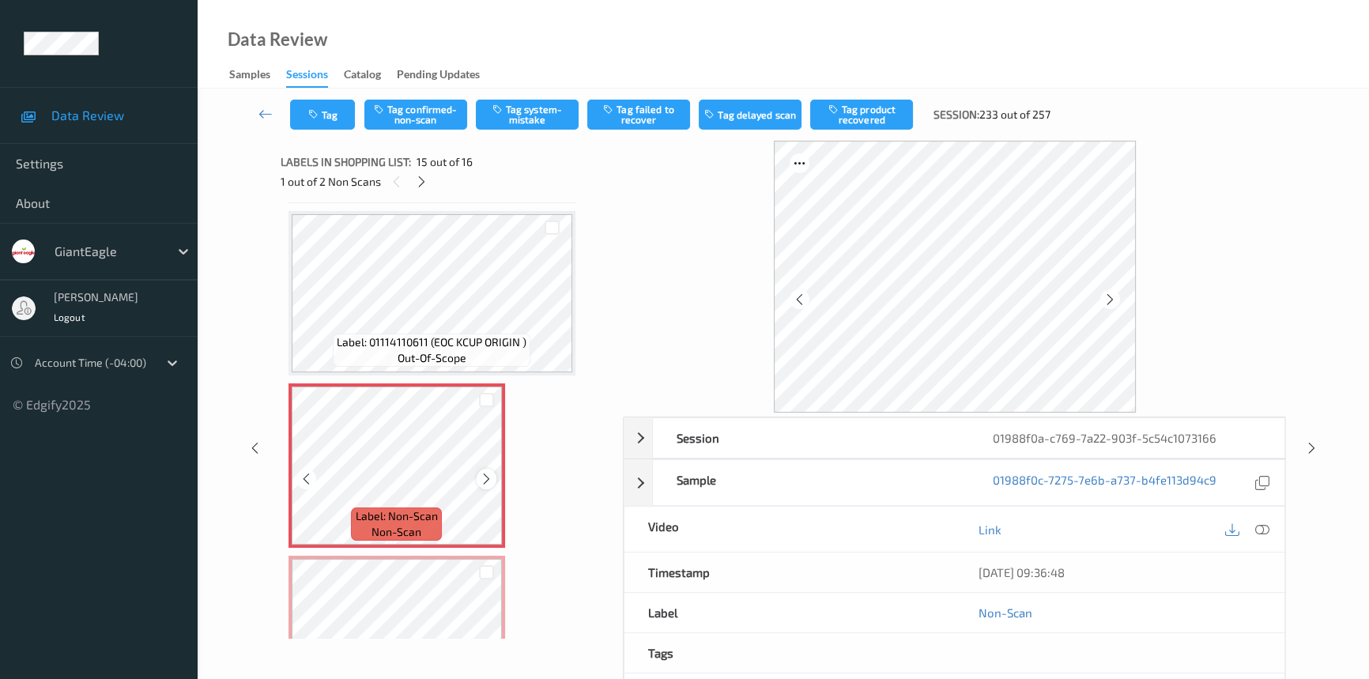
click at [487, 472] on icon at bounding box center [486, 479] width 13 height 14
click at [1261, 529] on icon at bounding box center [1263, 530] width 14 height 14
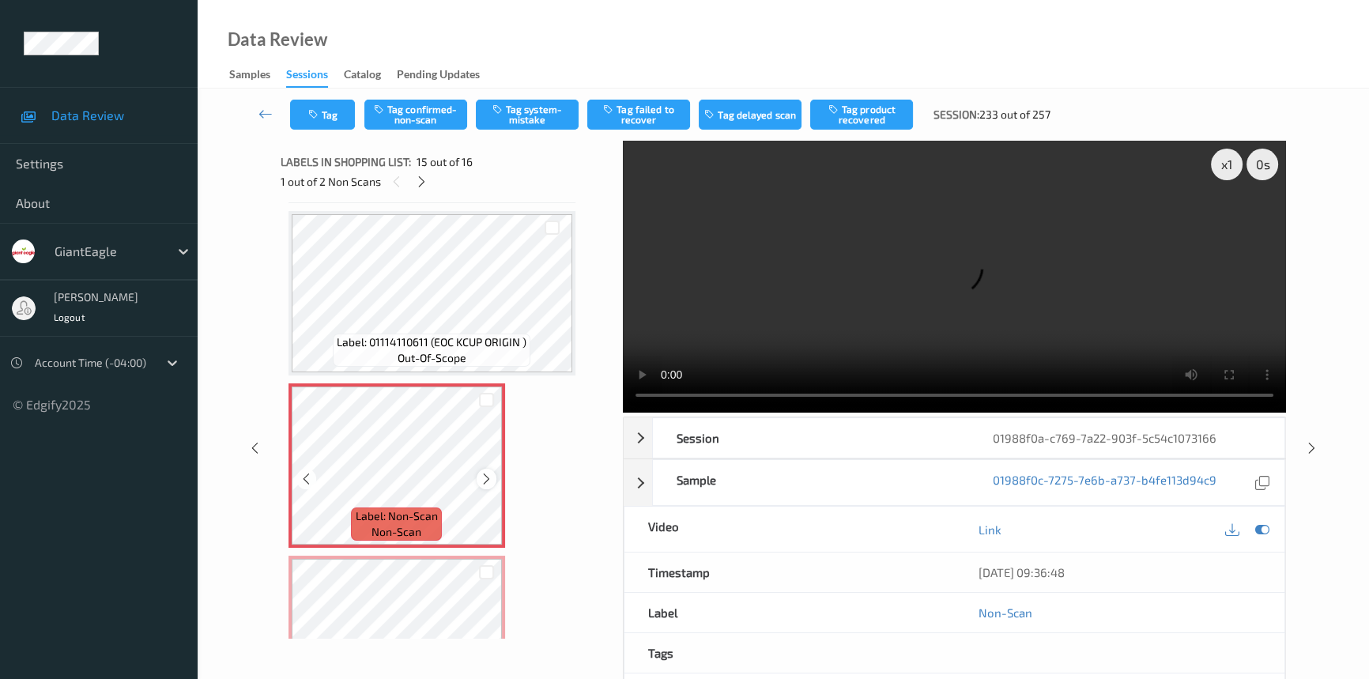
click at [485, 472] on icon at bounding box center [486, 479] width 13 height 14
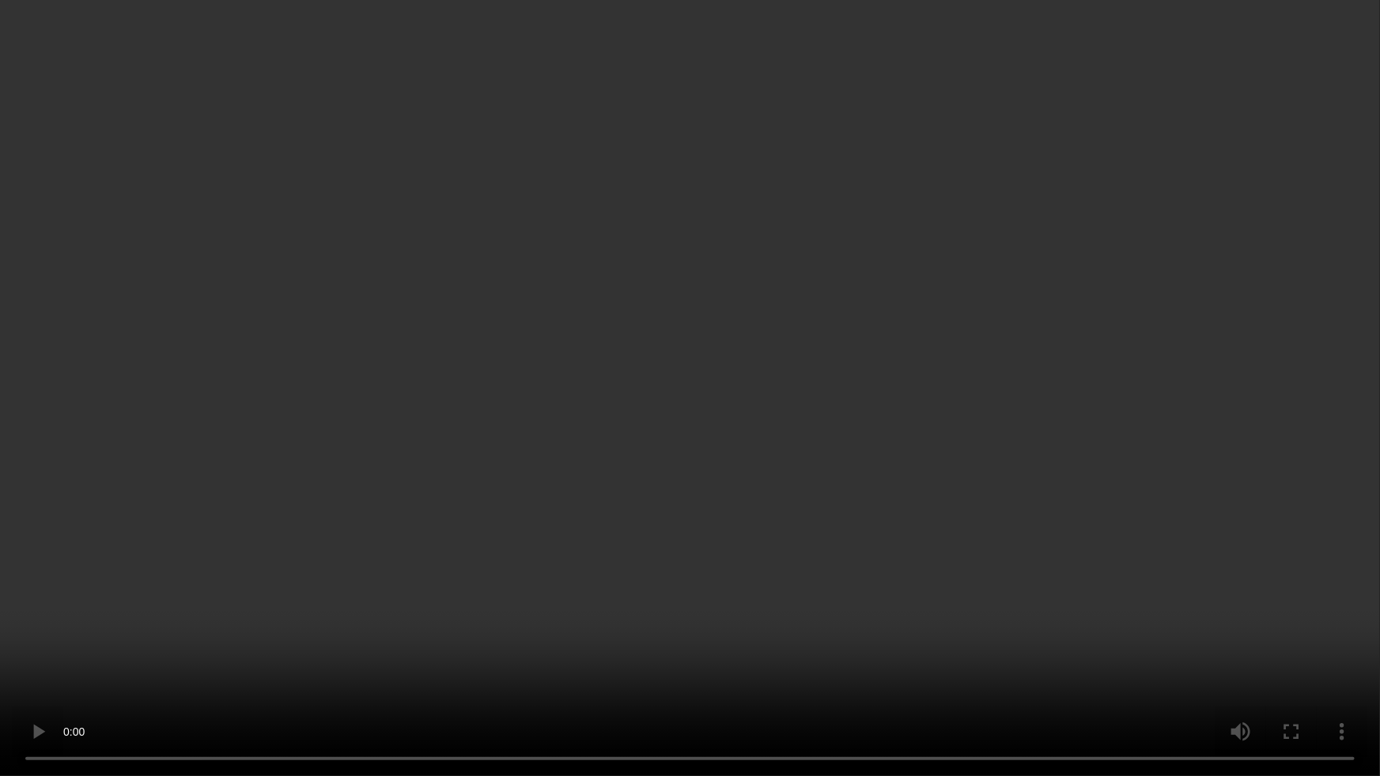
click at [846, 460] on video at bounding box center [690, 388] width 1380 height 776
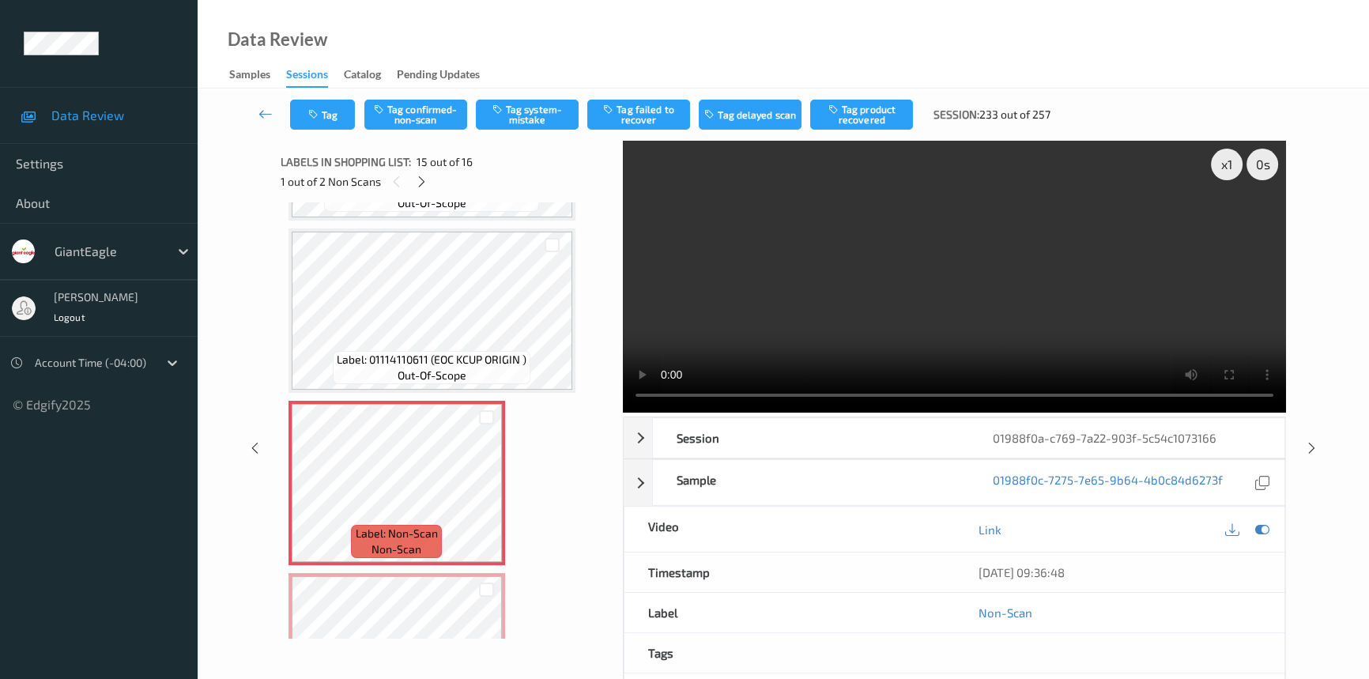
click at [931, 328] on video at bounding box center [954, 277] width 663 height 272
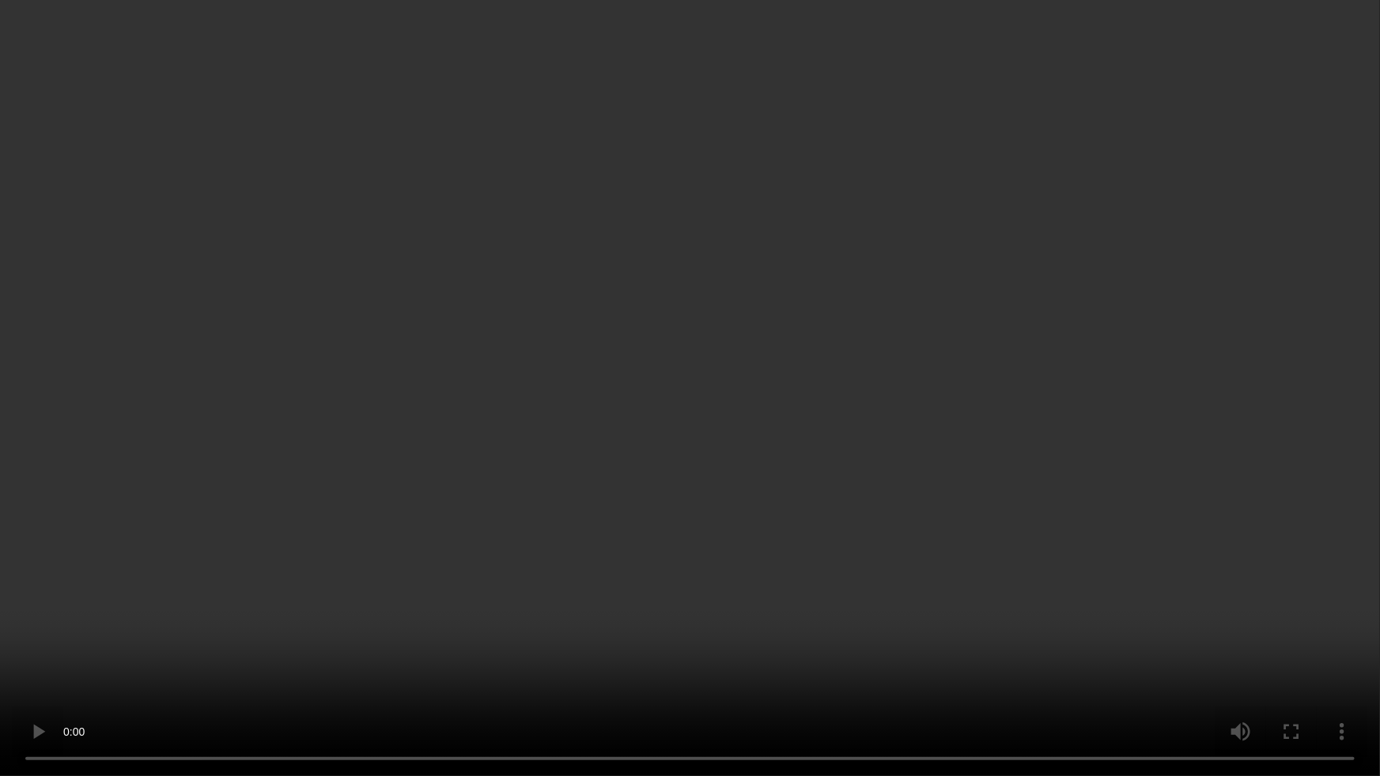
click at [644, 451] on video at bounding box center [690, 388] width 1380 height 776
click at [564, 503] on video at bounding box center [690, 388] width 1380 height 776
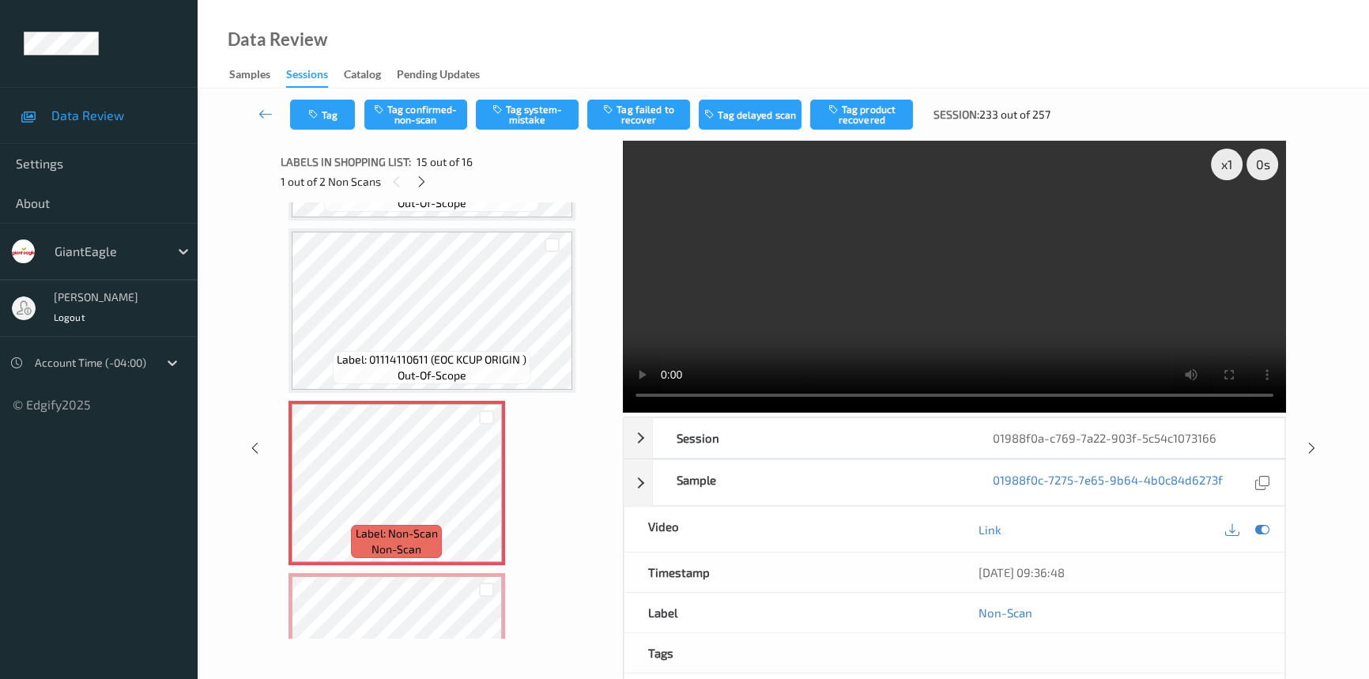
click at [894, 344] on video at bounding box center [954, 277] width 663 height 272
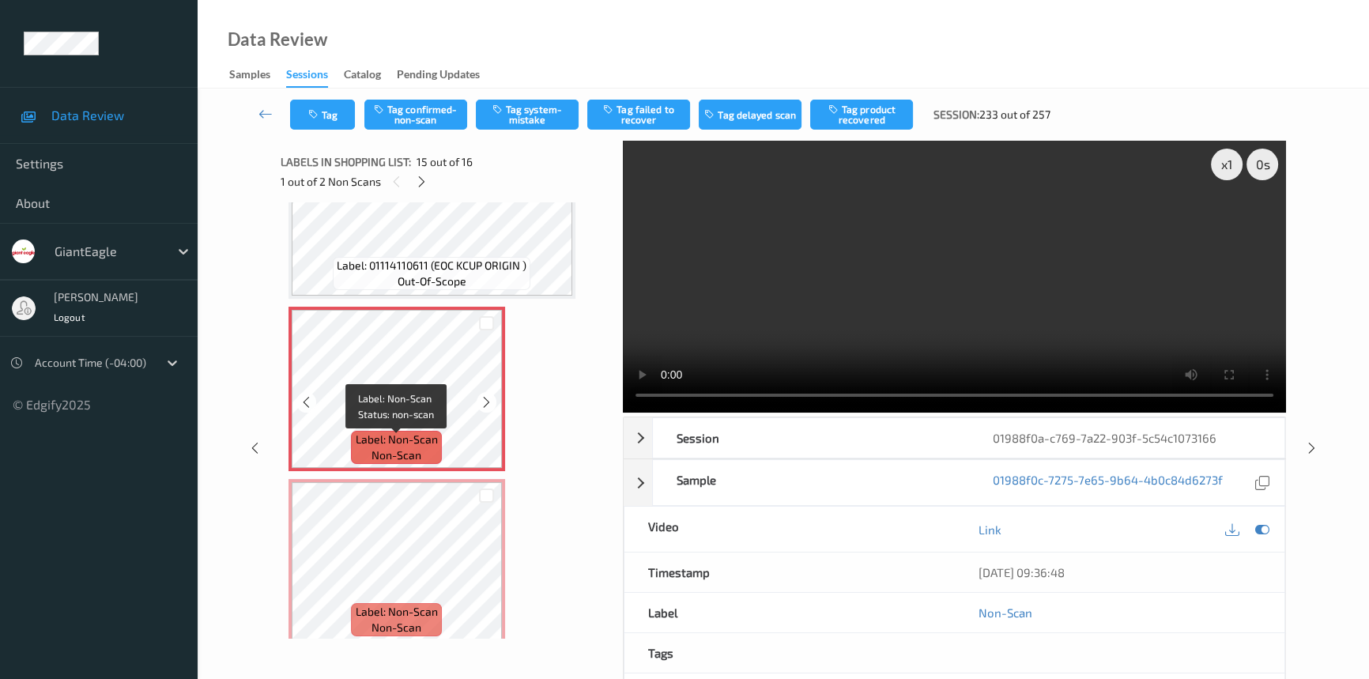
scroll to position [2320, 0]
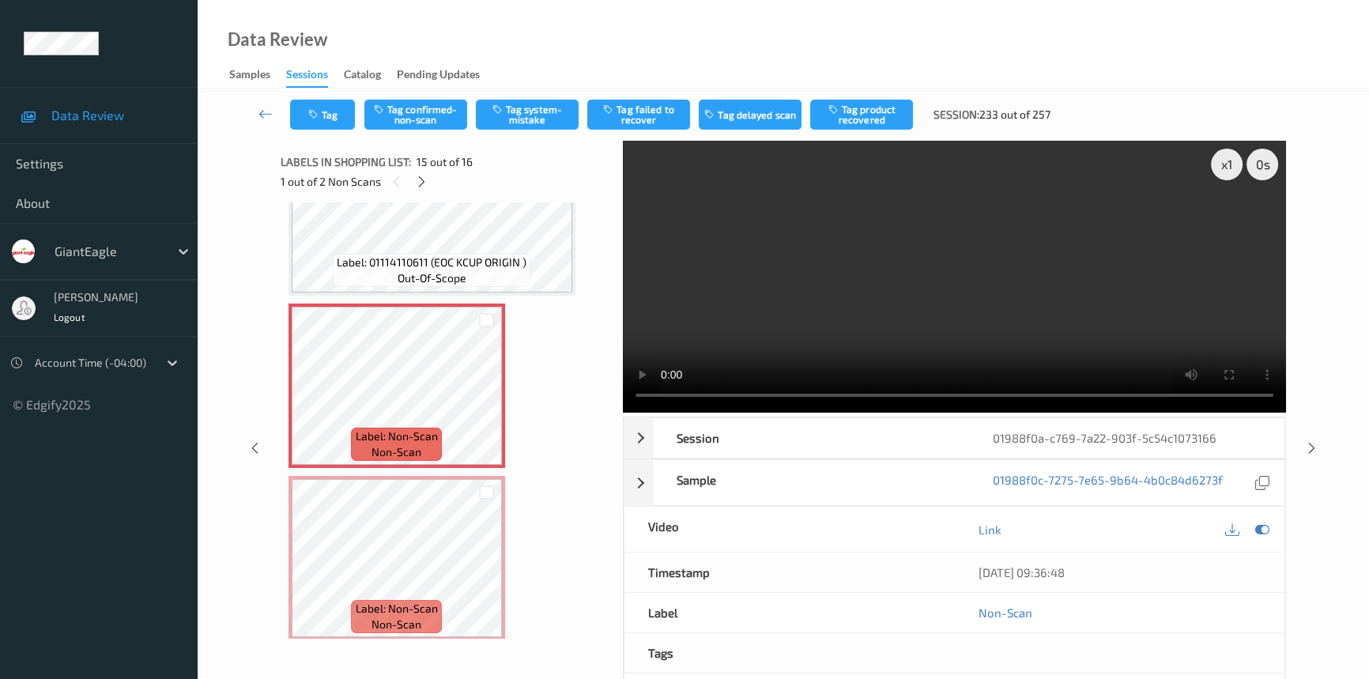
click at [950, 337] on video at bounding box center [954, 277] width 663 height 272
click at [940, 212] on video at bounding box center [954, 277] width 663 height 272
click at [957, 300] on video at bounding box center [954, 277] width 663 height 272
click at [893, 331] on video at bounding box center [954, 277] width 663 height 272
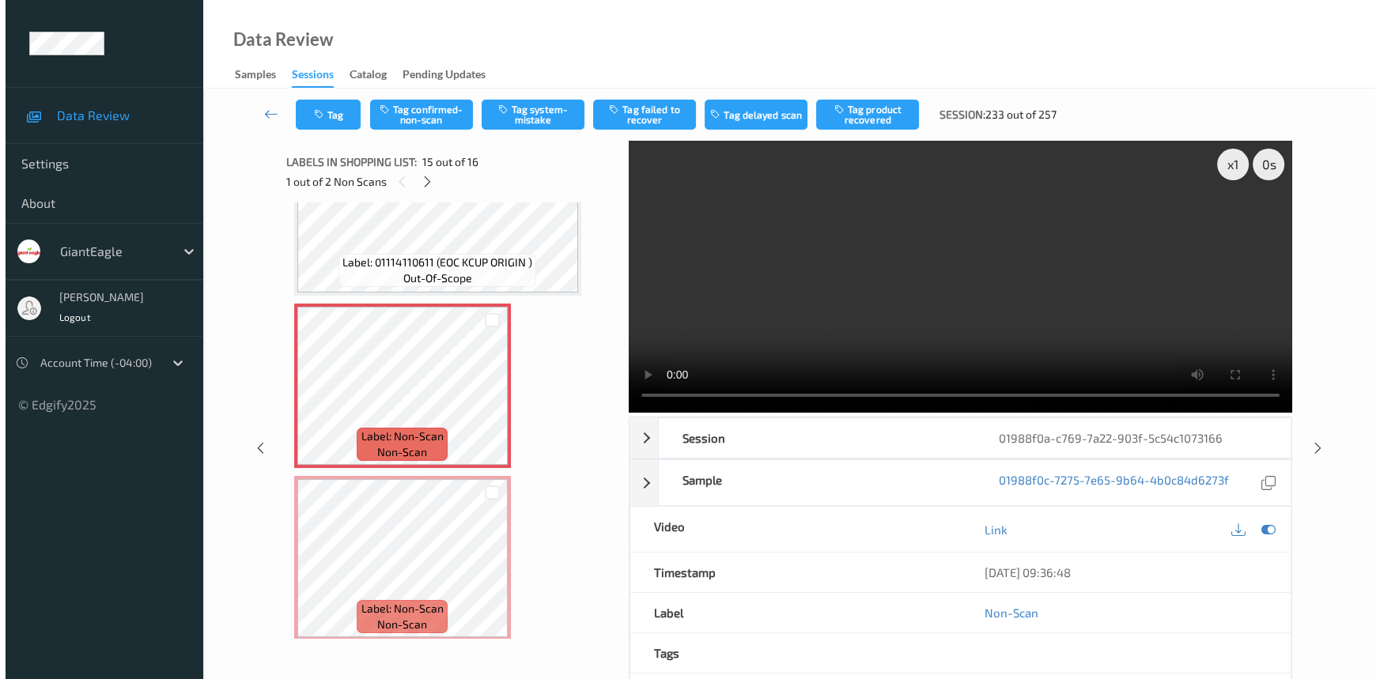
scroll to position [2223, 0]
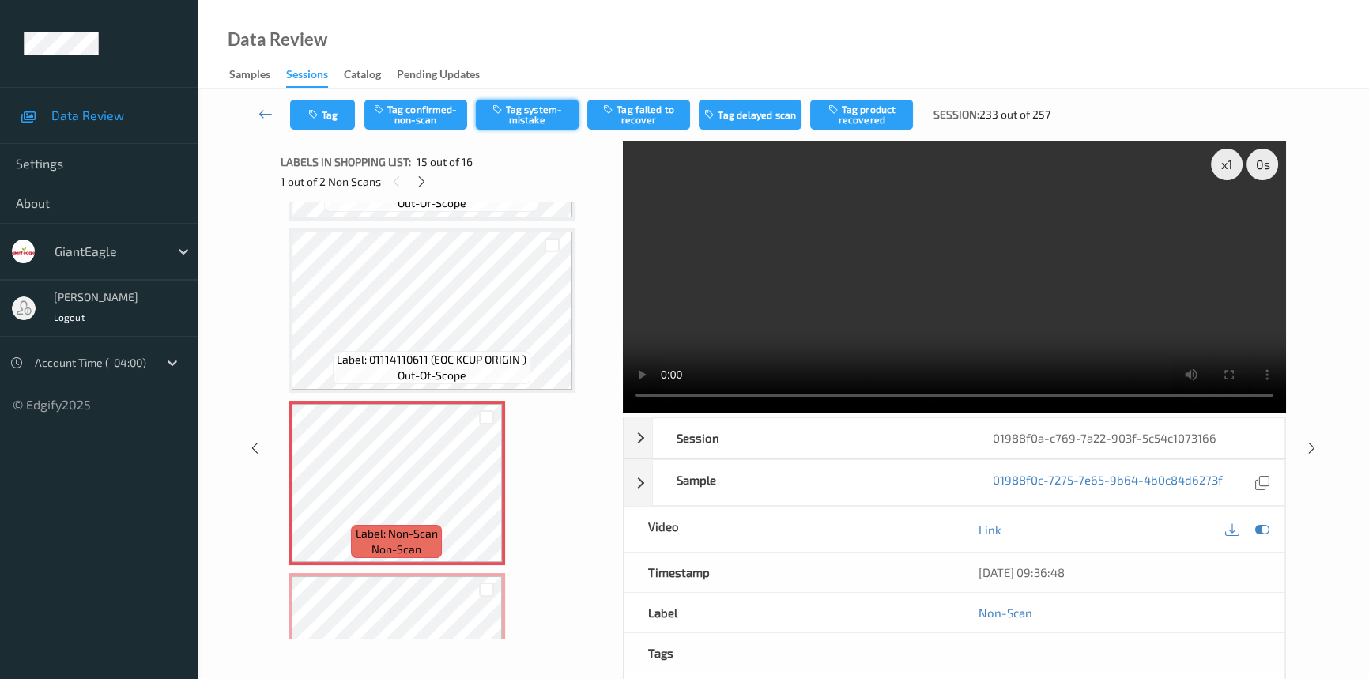
click at [551, 113] on button "Tag system-mistake" at bounding box center [527, 115] width 103 height 30
click at [327, 117] on button "Tag" at bounding box center [322, 115] width 65 height 30
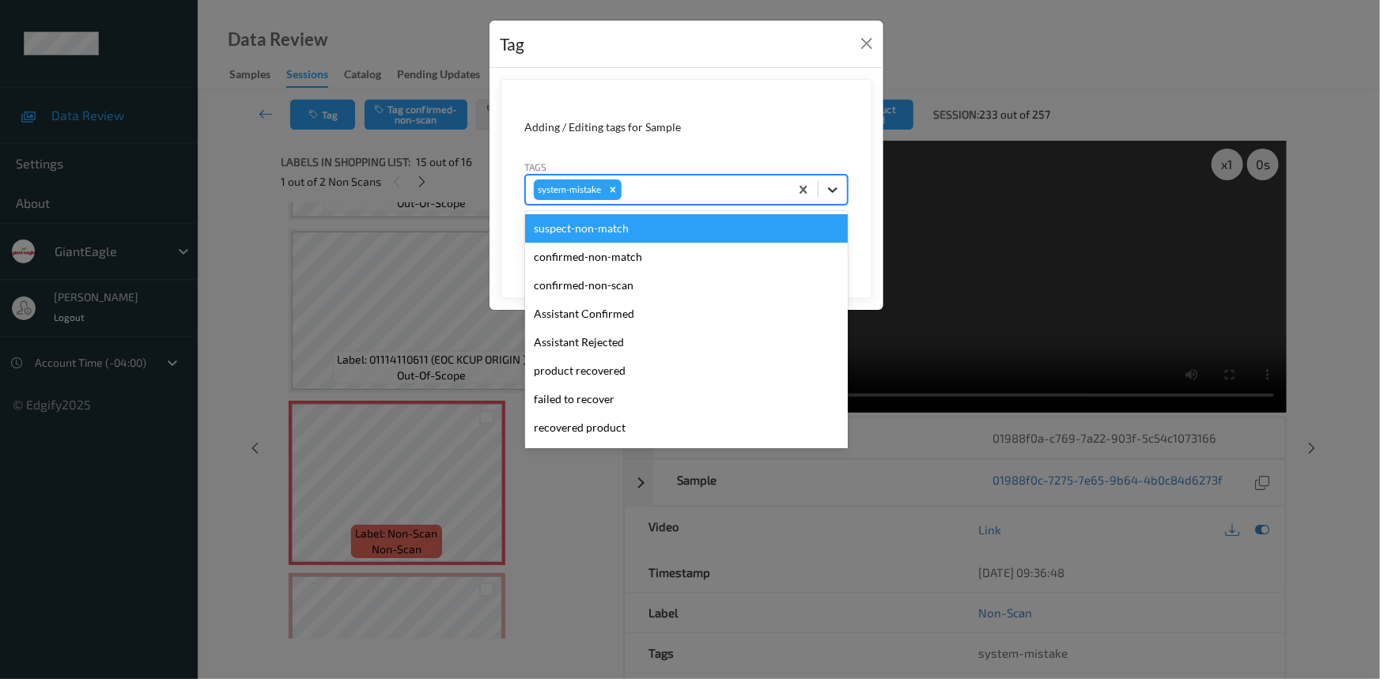
click at [840, 189] on icon at bounding box center [833, 190] width 16 height 16
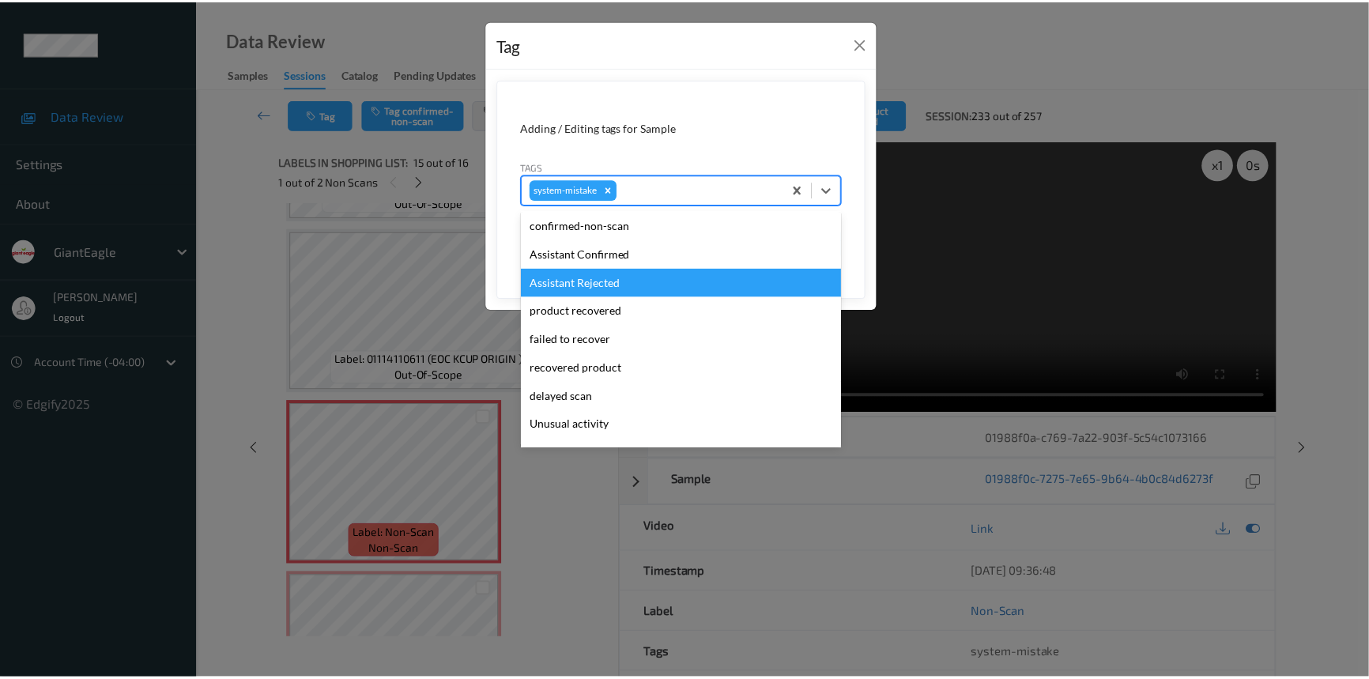
scroll to position [71, 0]
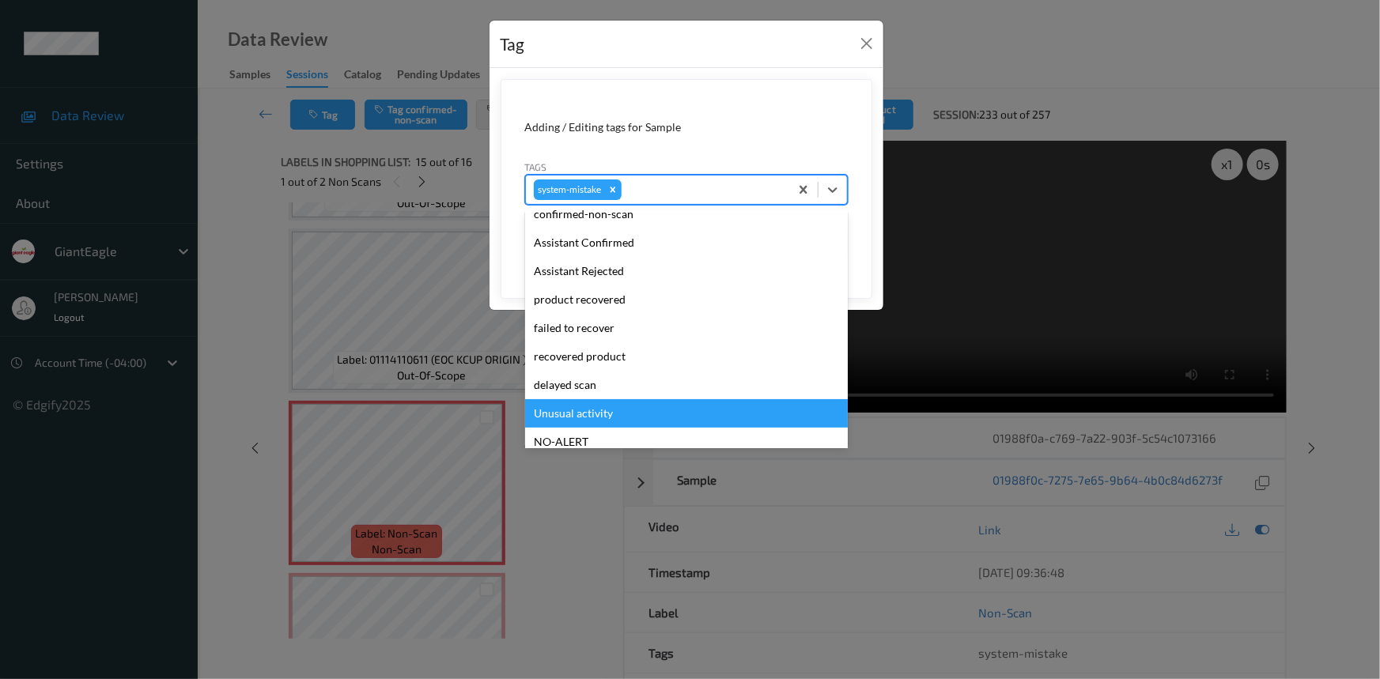
click at [606, 402] on div "Unusual activity" at bounding box center [686, 413] width 323 height 28
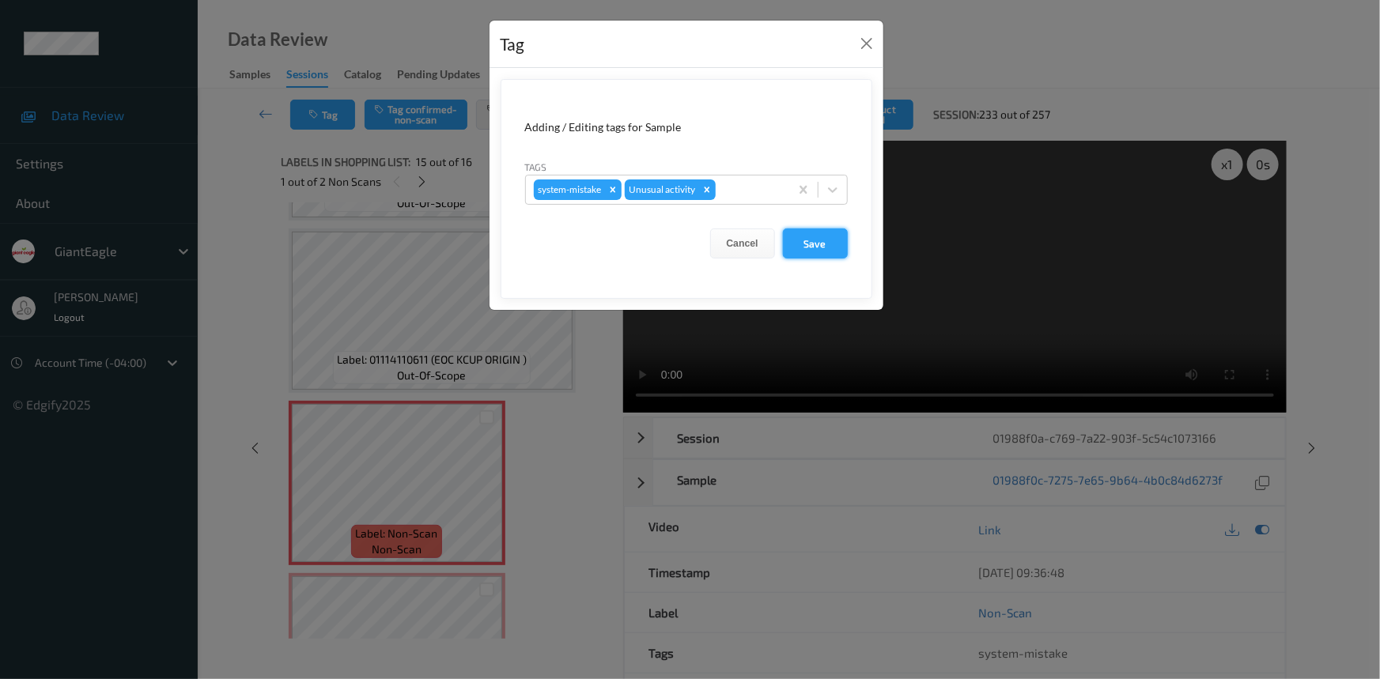
click at [814, 241] on button "Save" at bounding box center [815, 244] width 65 height 30
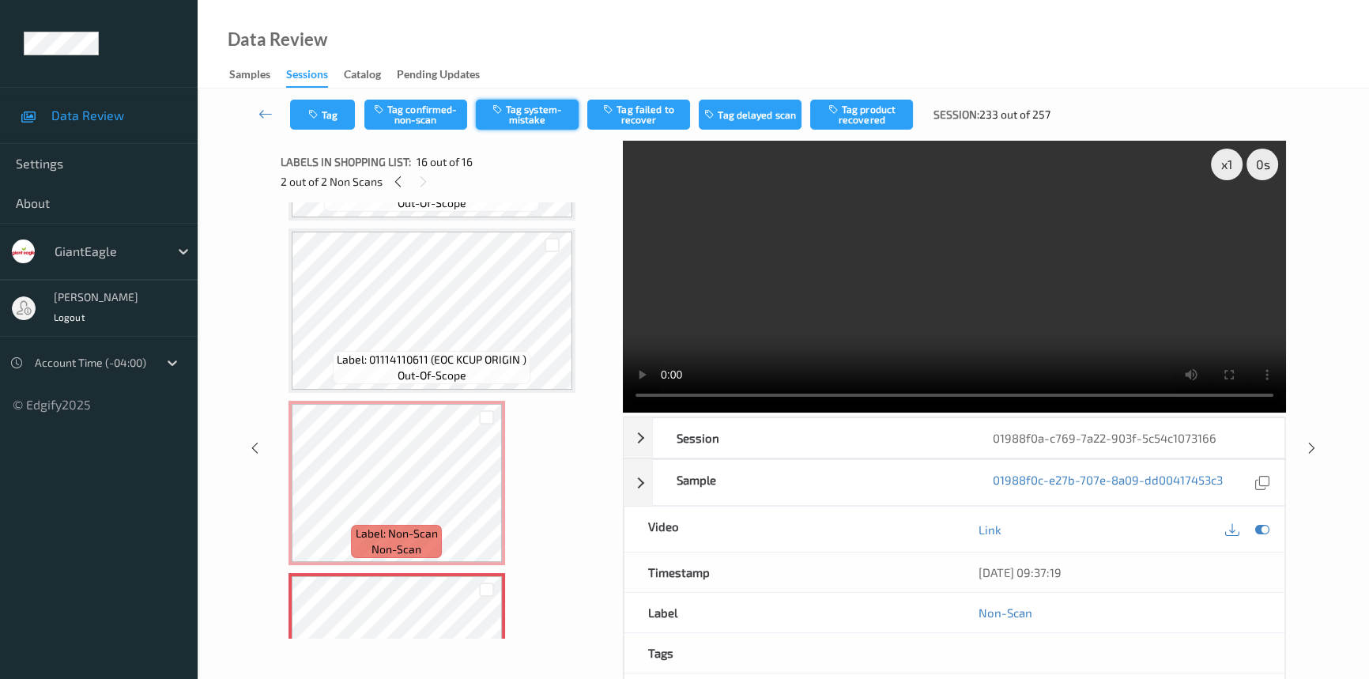
click at [531, 110] on button "Tag system-mistake" at bounding box center [527, 115] width 103 height 30
click at [262, 108] on icon at bounding box center [266, 114] width 14 height 16
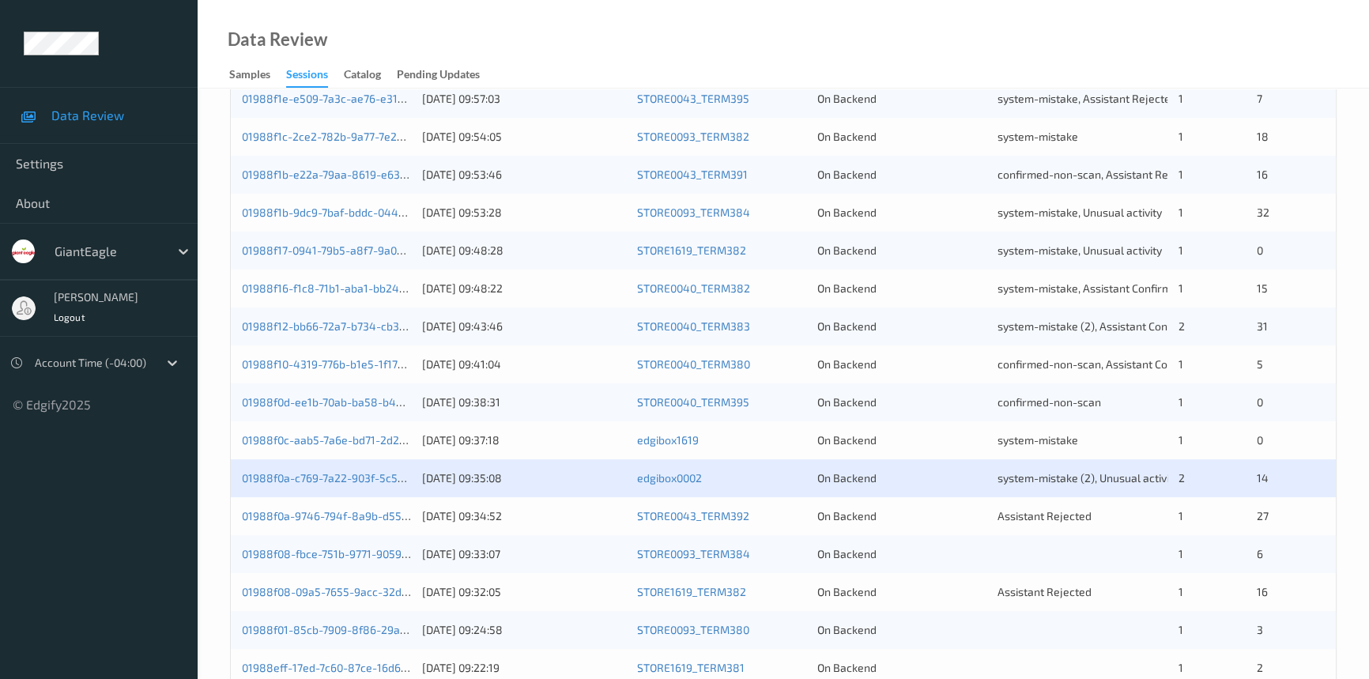
scroll to position [564, 0]
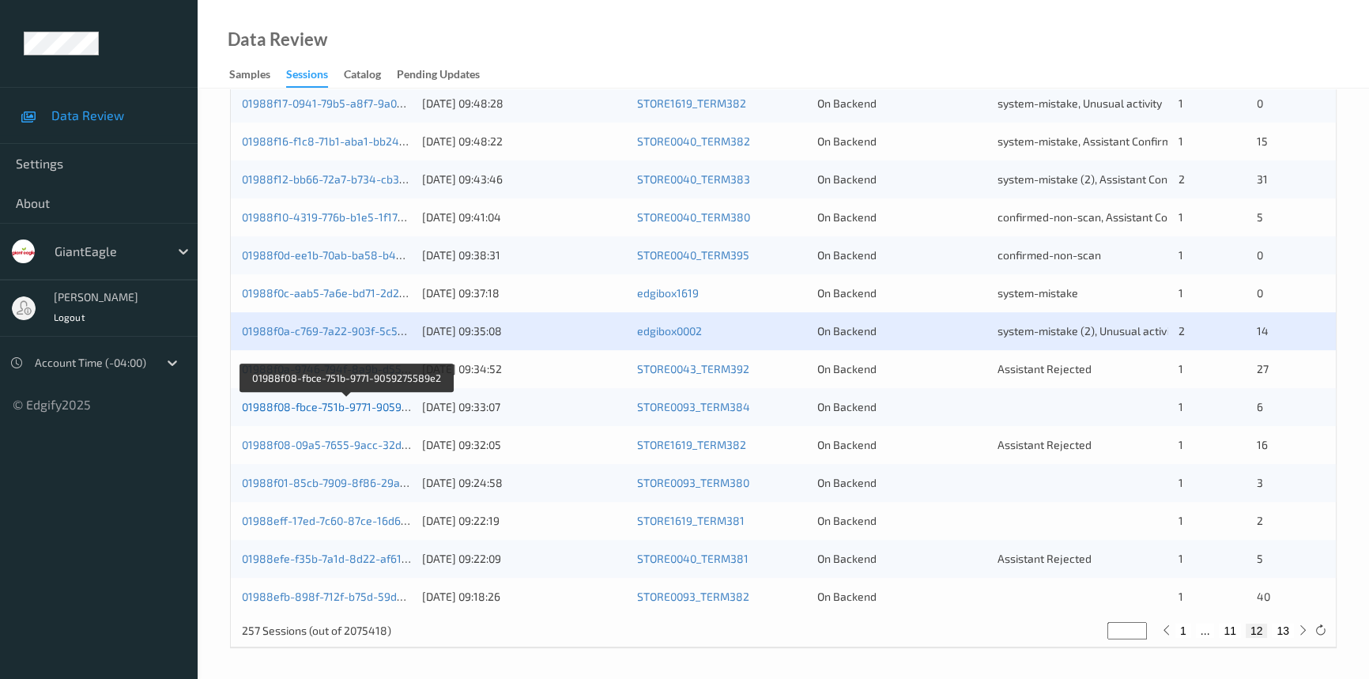
click at [285, 406] on link "01988f08-fbce-751b-9771-9059275589e2" at bounding box center [347, 406] width 210 height 13
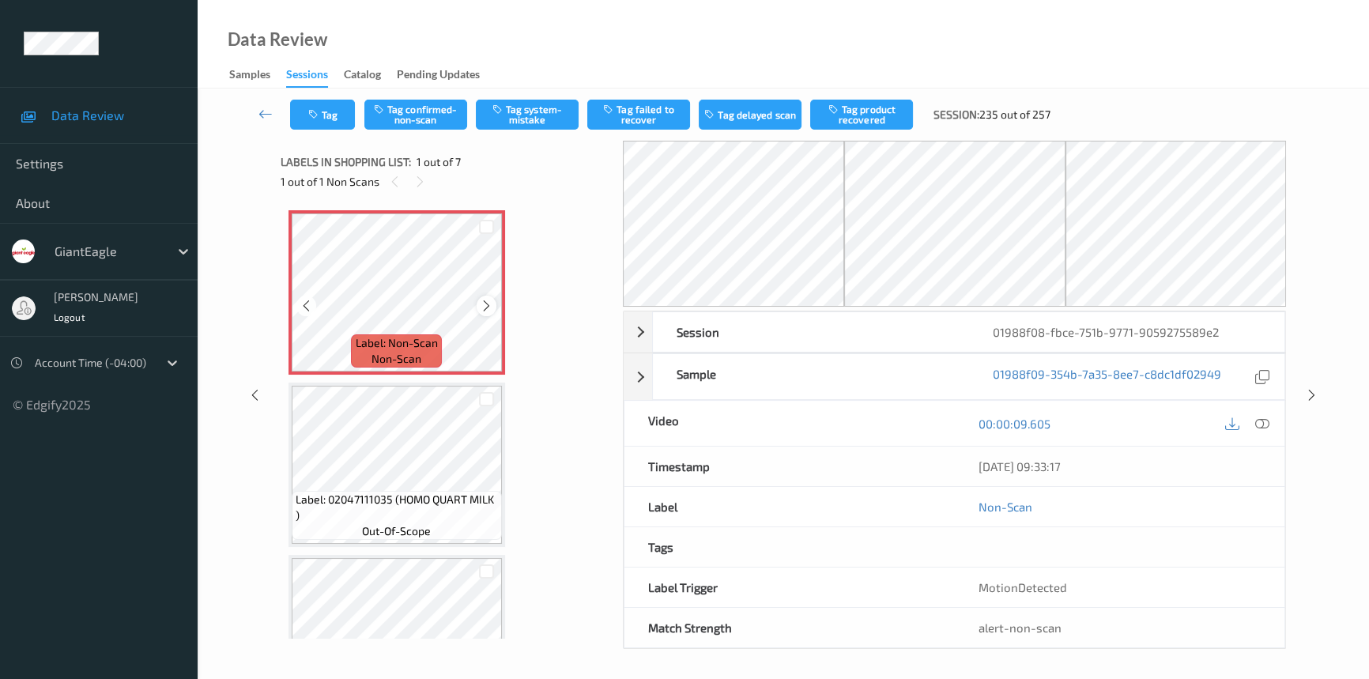
click at [489, 305] on icon at bounding box center [486, 306] width 13 height 14
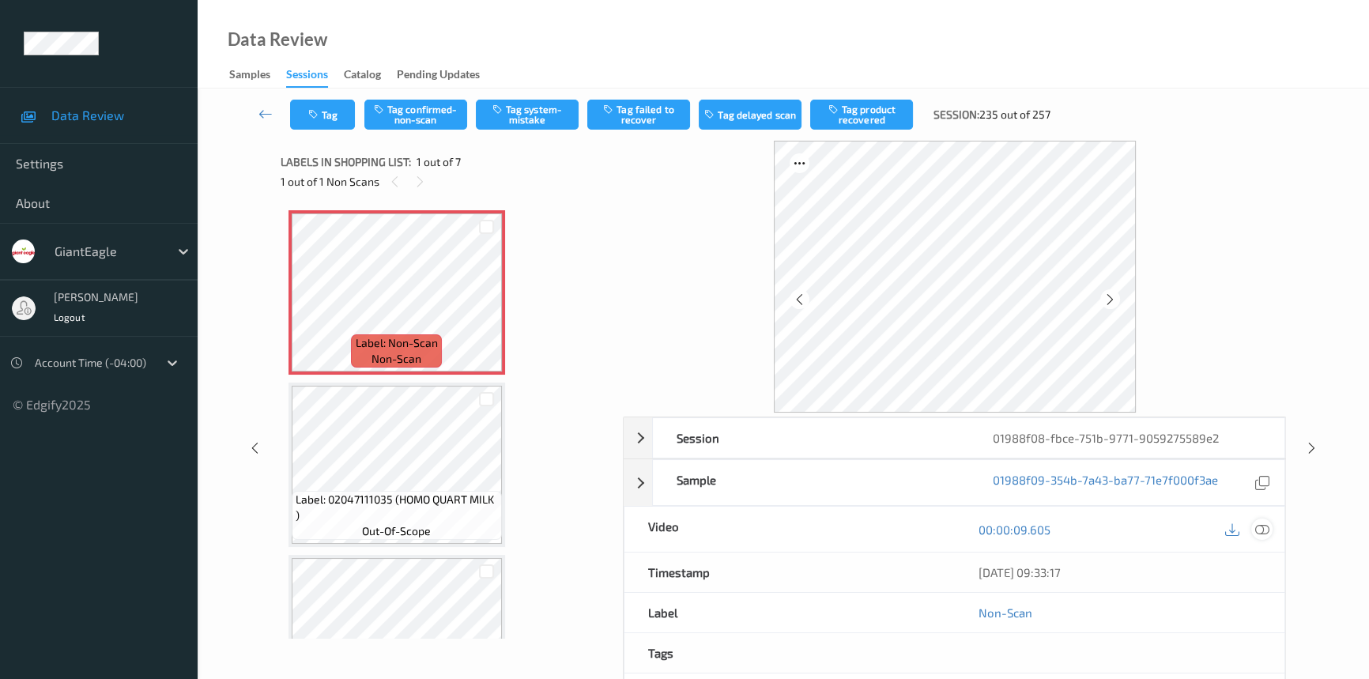
click at [1263, 535] on icon at bounding box center [1263, 530] width 14 height 14
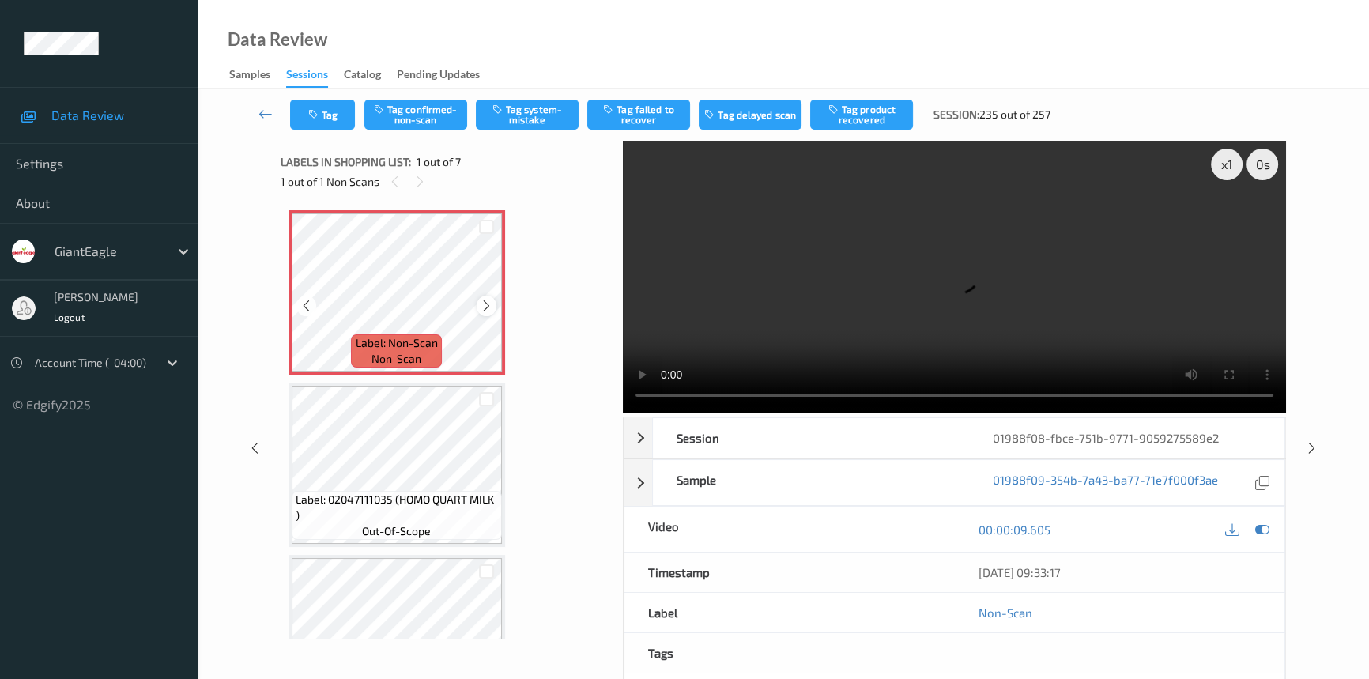
click at [482, 308] on icon at bounding box center [486, 306] width 13 height 14
click at [486, 304] on icon at bounding box center [486, 306] width 13 height 14
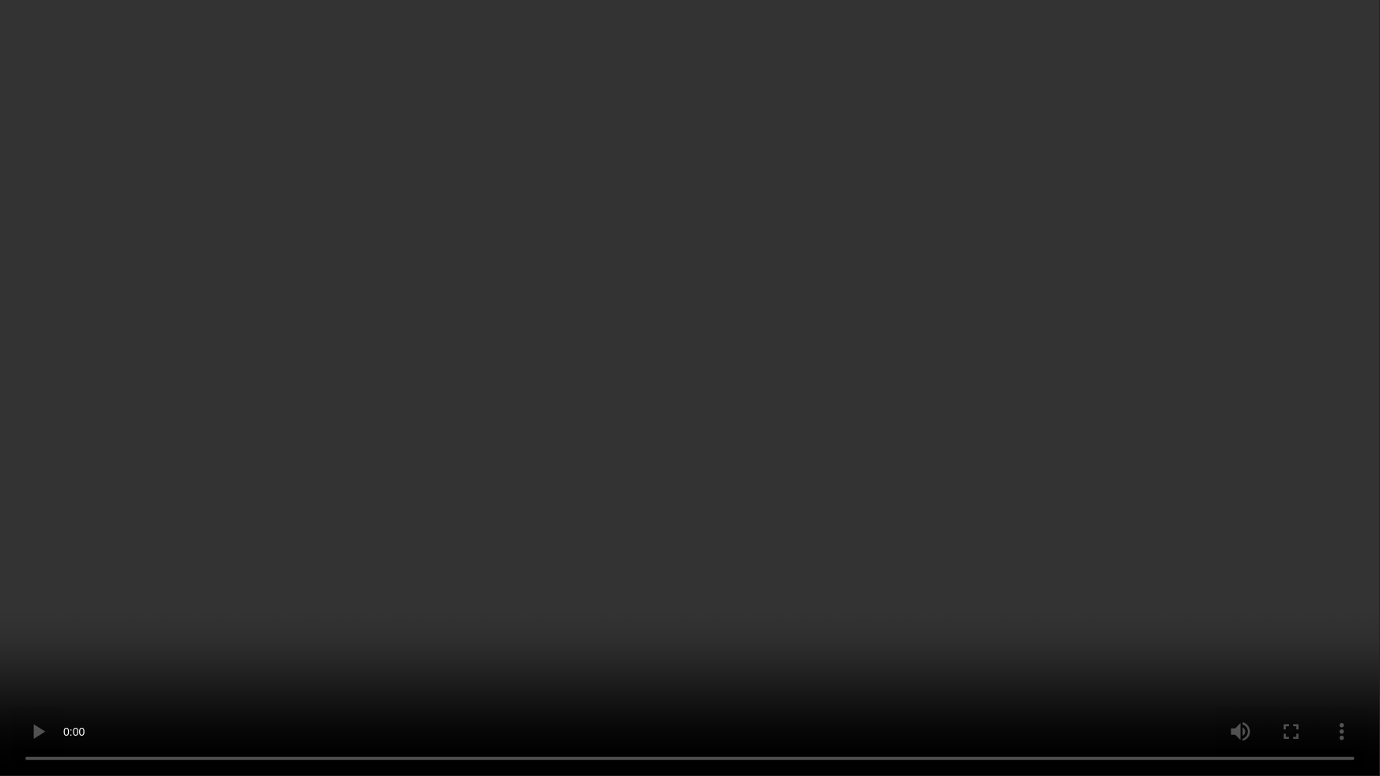
click at [425, 497] on video at bounding box center [690, 388] width 1380 height 776
click at [238, 554] on video at bounding box center [690, 388] width 1380 height 776
drag, startPoint x: 944, startPoint y: 632, endPoint x: 939, endPoint y: 640, distance: 9.2
click at [944, 633] on video at bounding box center [690, 388] width 1380 height 776
click at [519, 179] on video at bounding box center [690, 388] width 1380 height 776
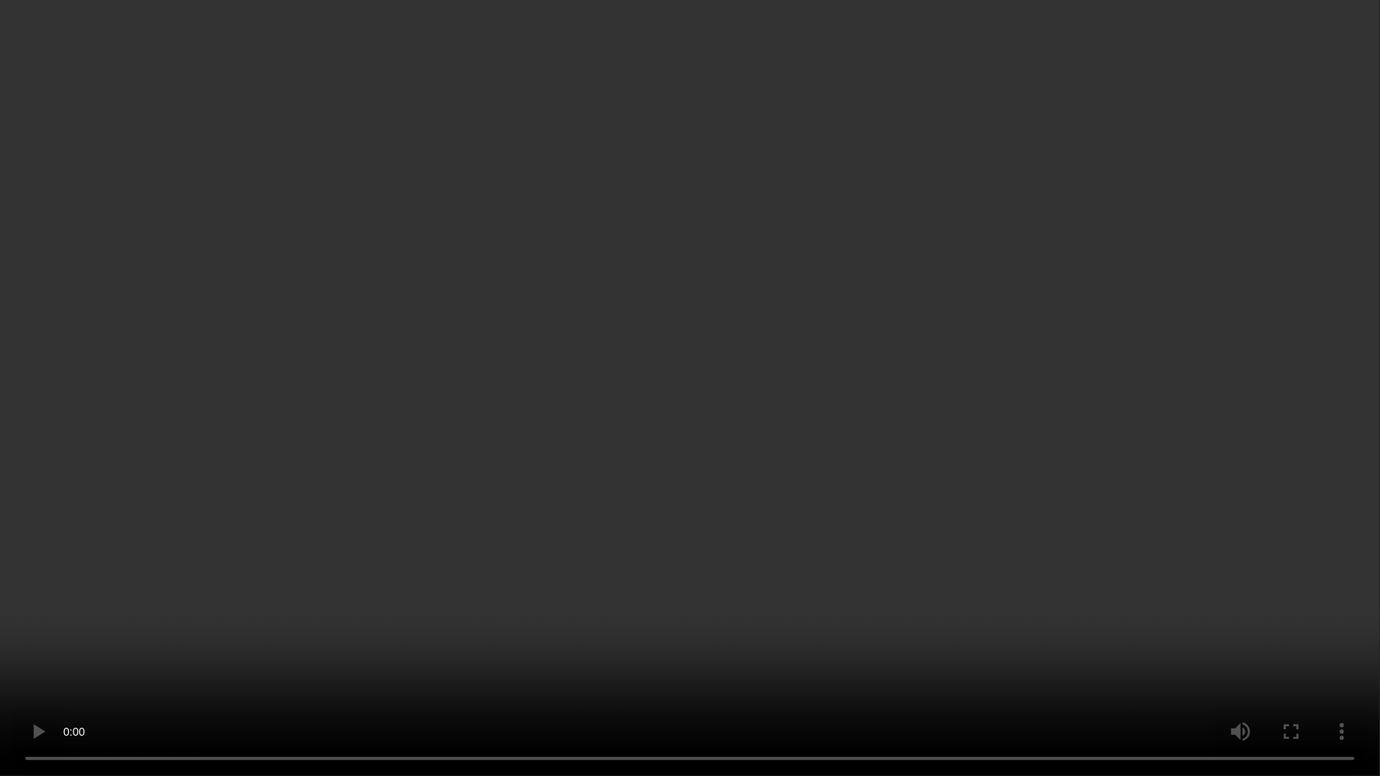
click at [172, 538] on video at bounding box center [690, 388] width 1380 height 776
click at [569, 474] on video at bounding box center [690, 388] width 1380 height 776
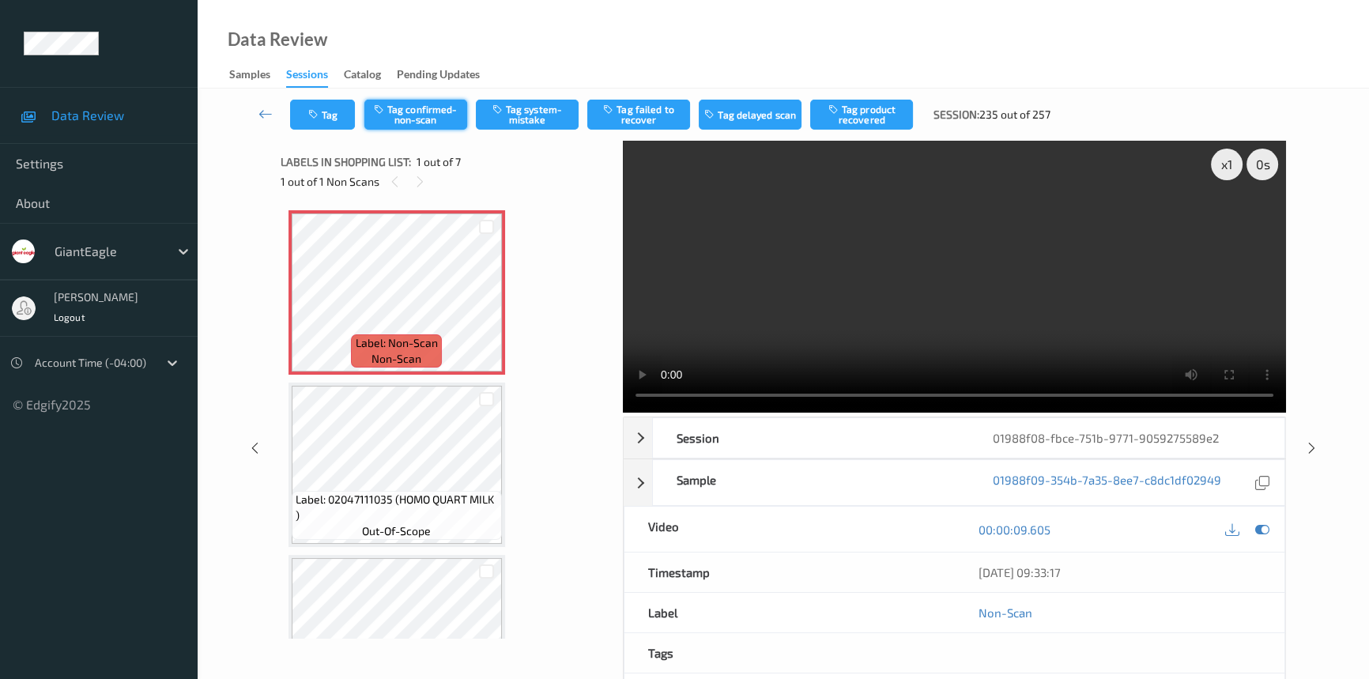
click at [425, 111] on button "Tag confirmed-non-scan" at bounding box center [416, 115] width 103 height 30
click at [663, 104] on button "Tag failed to recover" at bounding box center [638, 115] width 103 height 30
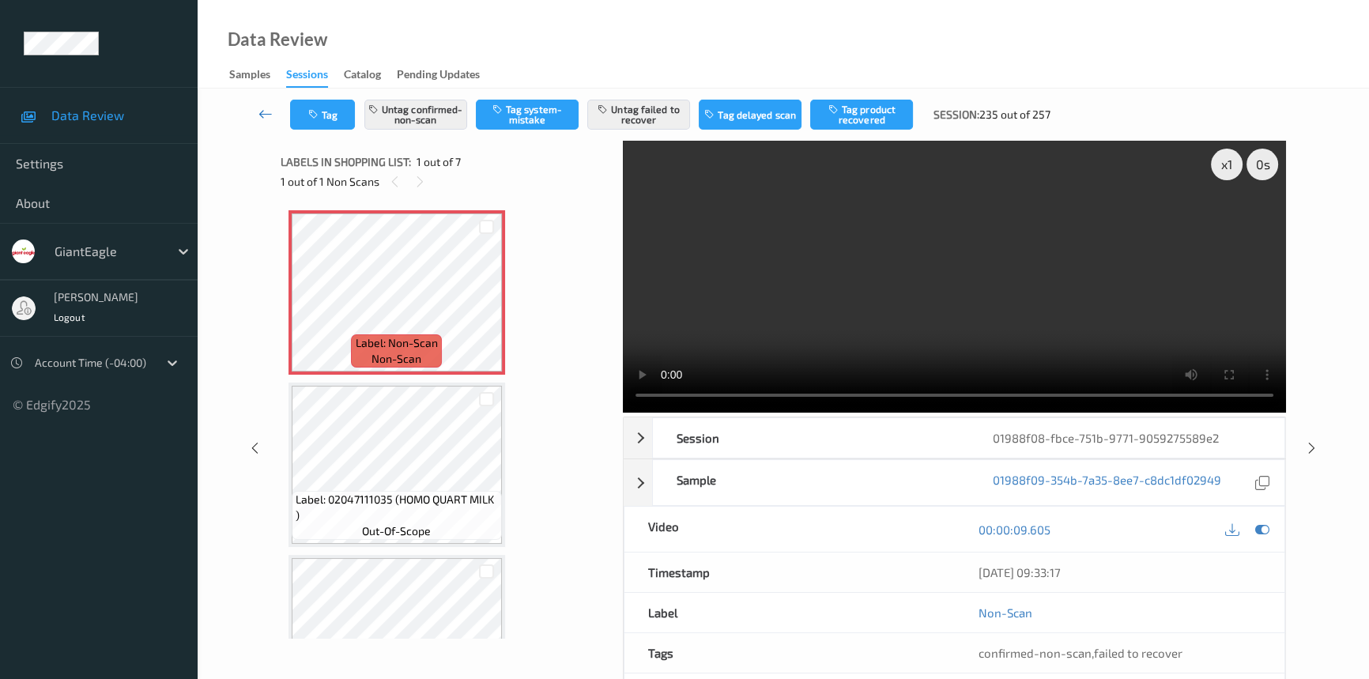
click at [265, 108] on icon at bounding box center [266, 114] width 14 height 16
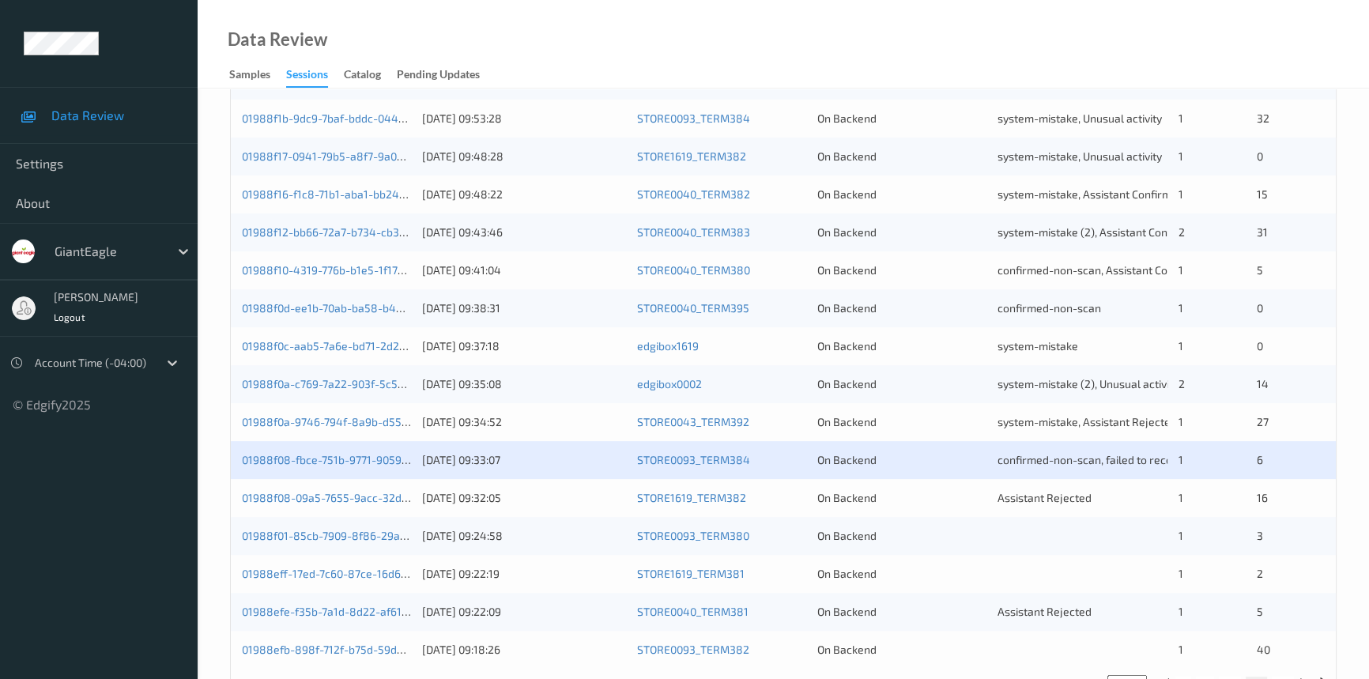
scroll to position [564, 0]
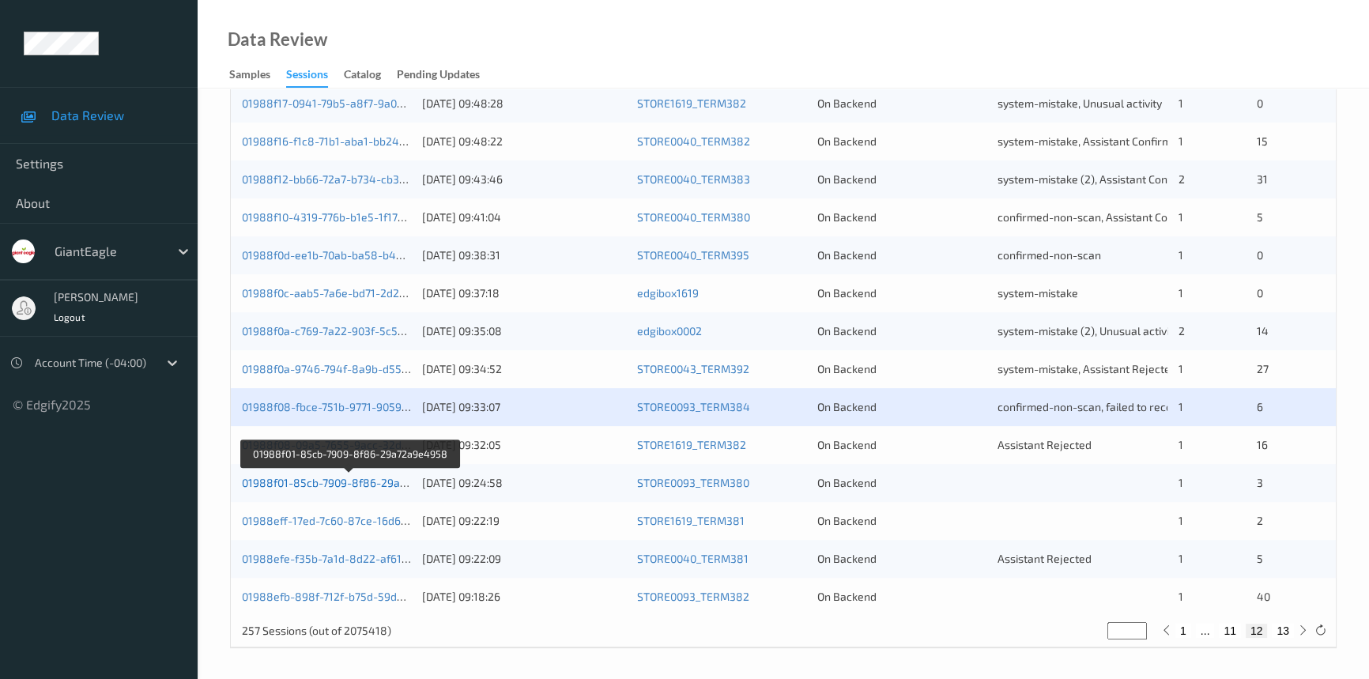
click at [270, 487] on div "01988f01-85cb-7909-8f86-29a72a9e4958" at bounding box center [326, 483] width 169 height 16
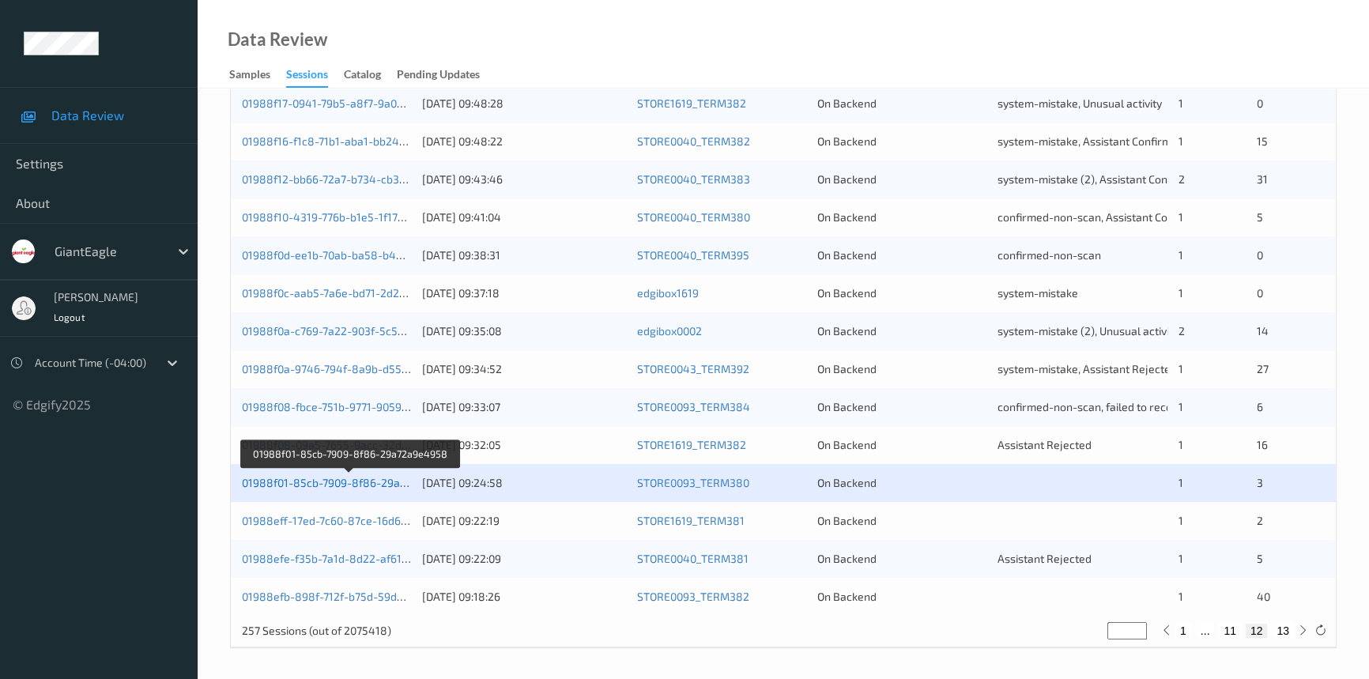
click at [275, 482] on link "01988f01-85cb-7909-8f86-29a72a9e4958" at bounding box center [350, 482] width 216 height 13
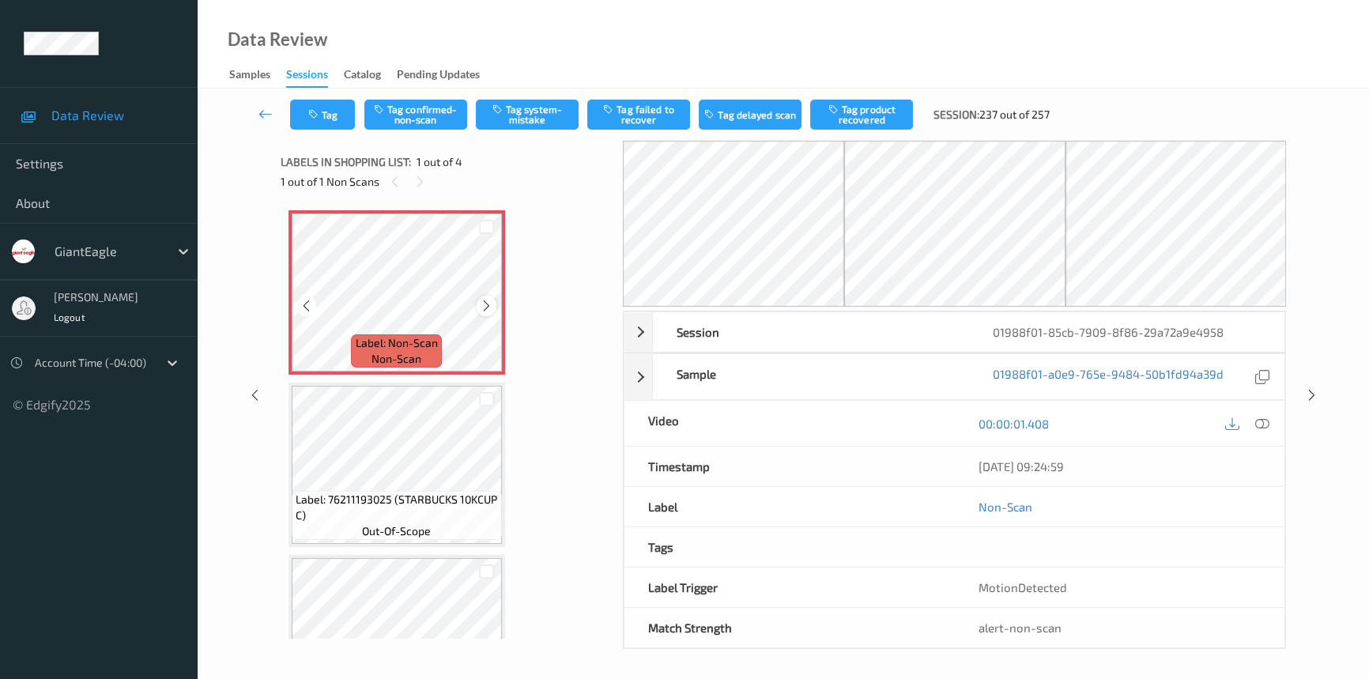
click at [480, 306] on icon at bounding box center [486, 306] width 13 height 14
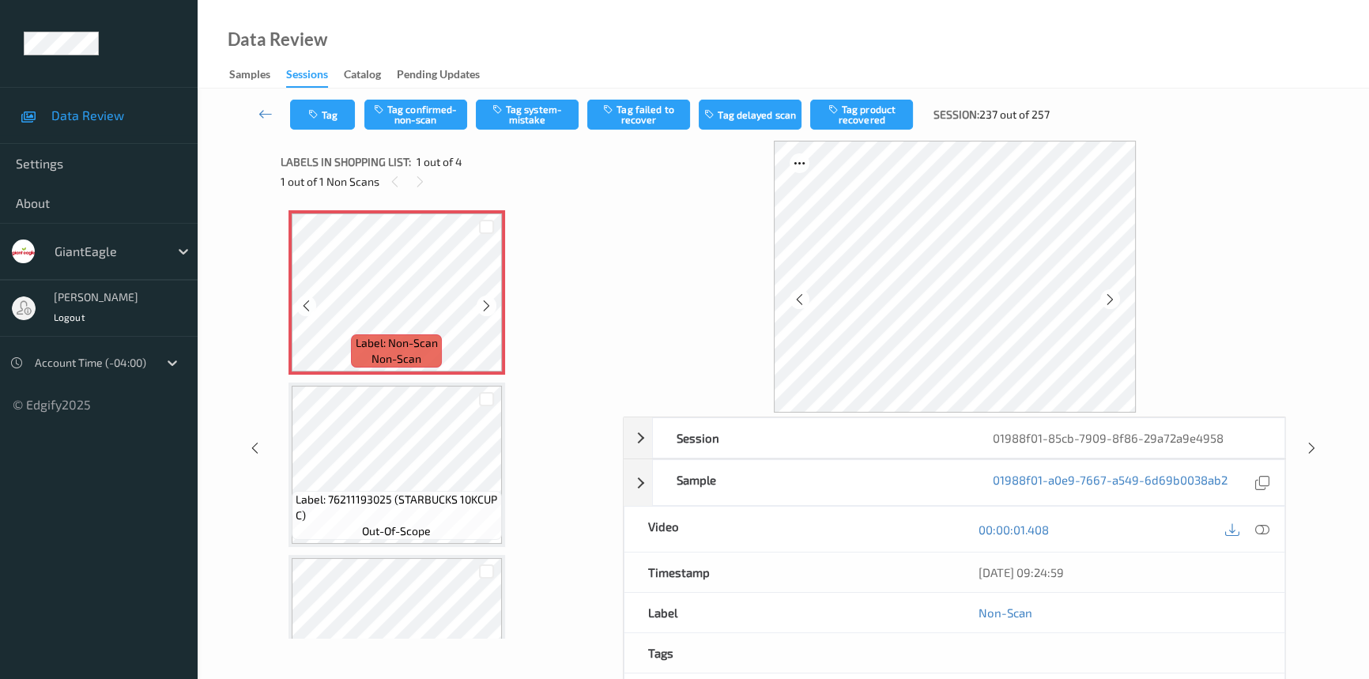
click at [480, 306] on icon at bounding box center [486, 306] width 13 height 14
drag, startPoint x: 1265, startPoint y: 523, endPoint x: 1247, endPoint y: 446, distance: 79.6
click at [1265, 523] on icon at bounding box center [1263, 530] width 14 height 14
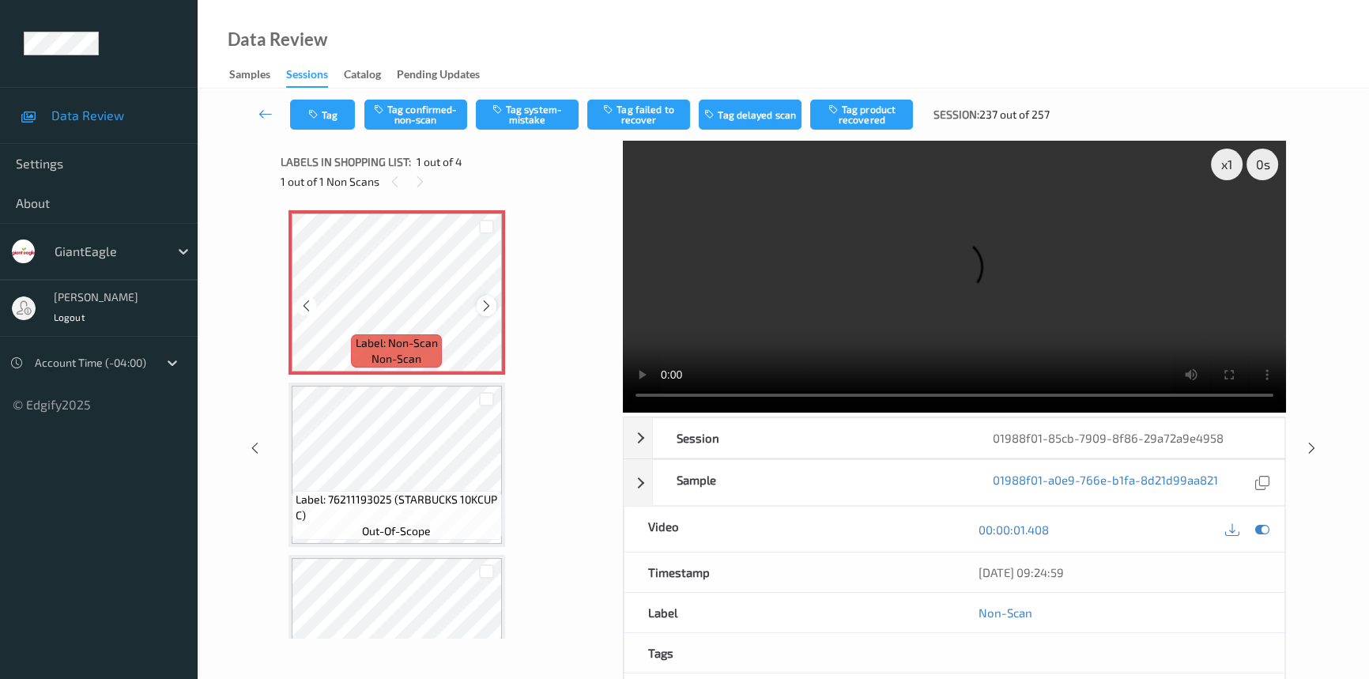
click at [483, 303] on icon at bounding box center [486, 306] width 13 height 14
click at [480, 308] on icon at bounding box center [486, 306] width 13 height 14
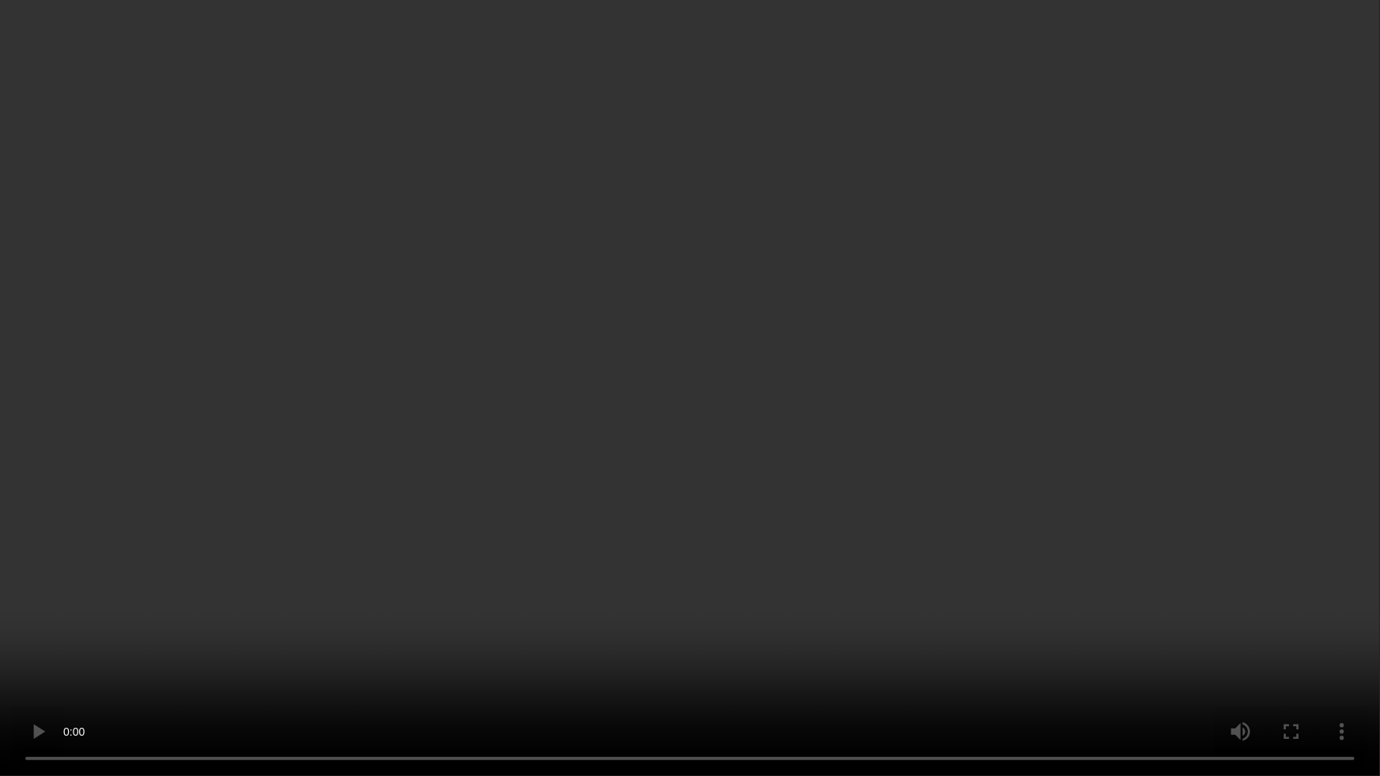
click at [710, 549] on video at bounding box center [690, 388] width 1380 height 776
click at [755, 302] on video at bounding box center [690, 388] width 1380 height 776
click at [509, 527] on video at bounding box center [690, 388] width 1380 height 776
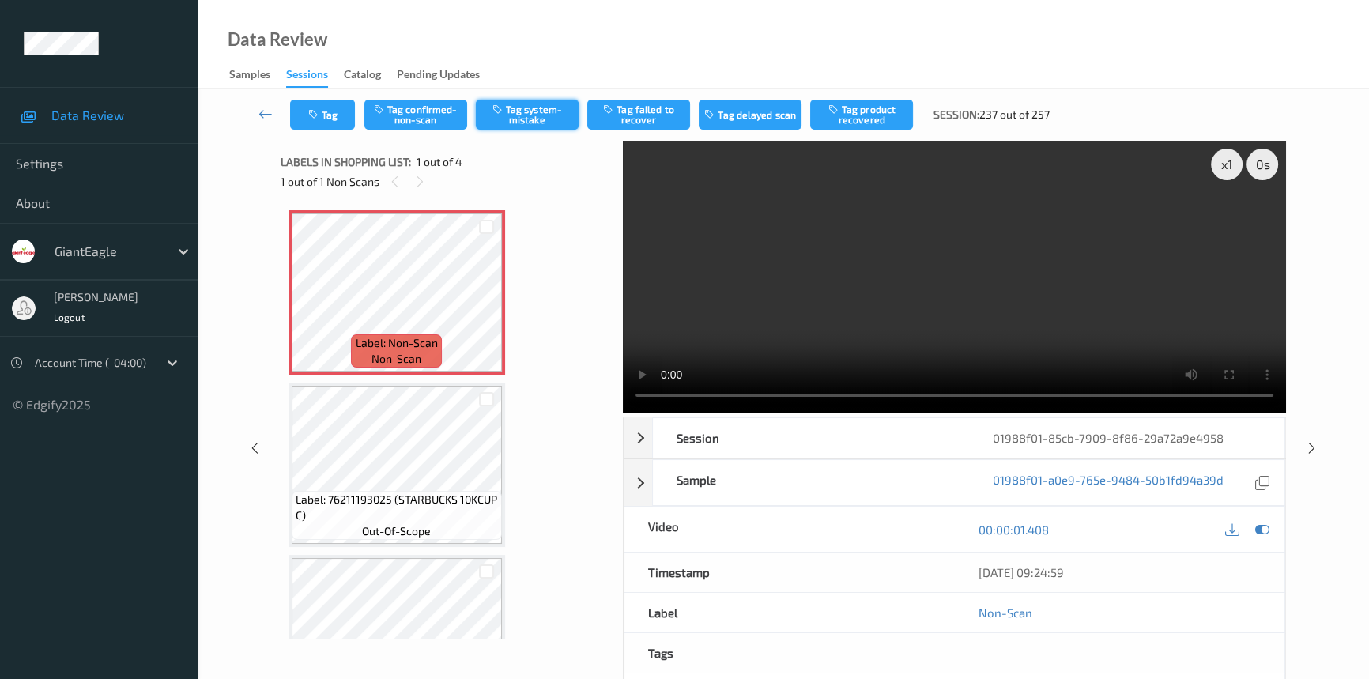
click at [532, 111] on button "Tag system-mistake" at bounding box center [527, 115] width 103 height 30
click at [338, 120] on button "Tag" at bounding box center [322, 115] width 65 height 30
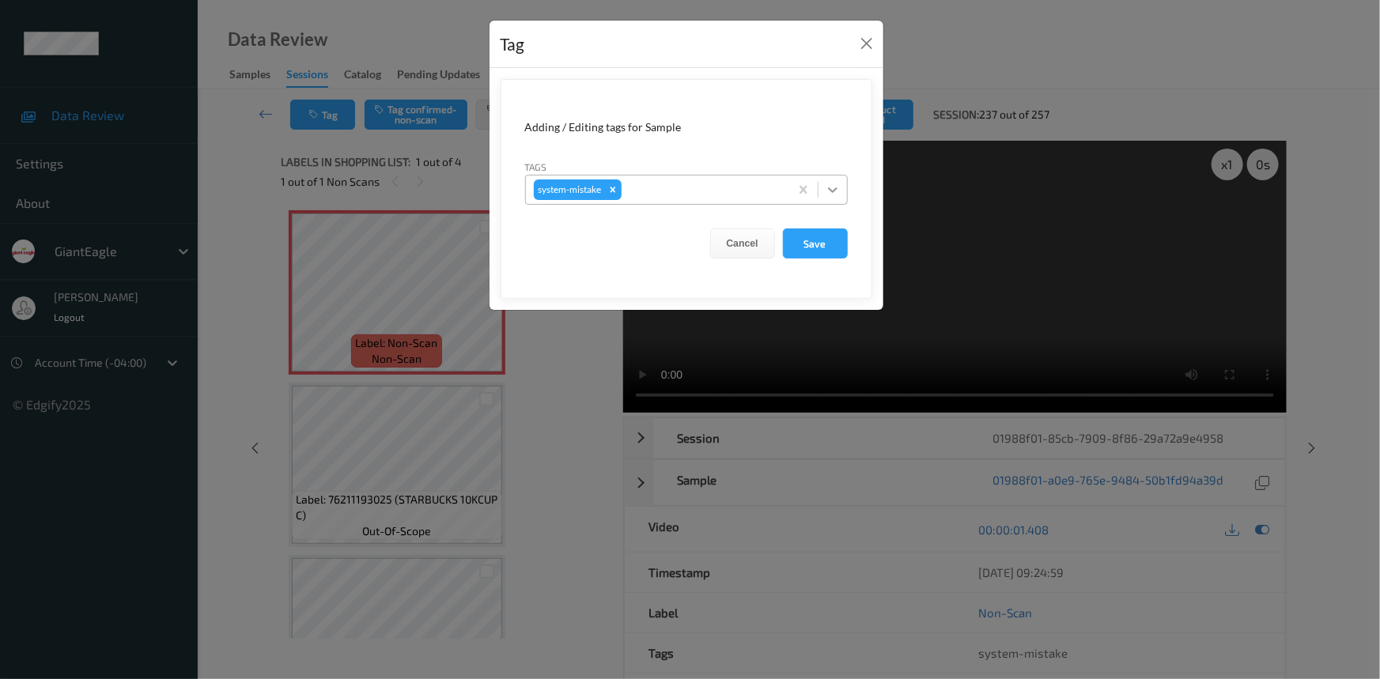
click at [835, 195] on icon at bounding box center [833, 190] width 16 height 16
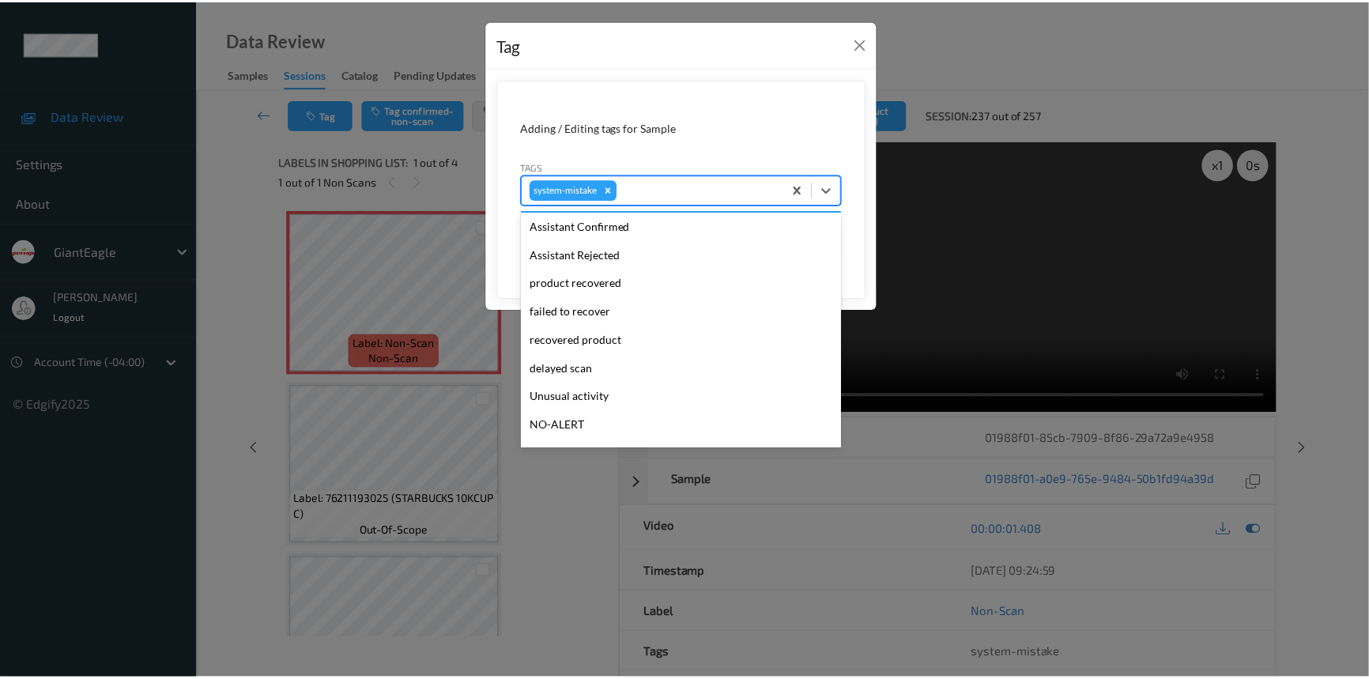
scroll to position [139, 0]
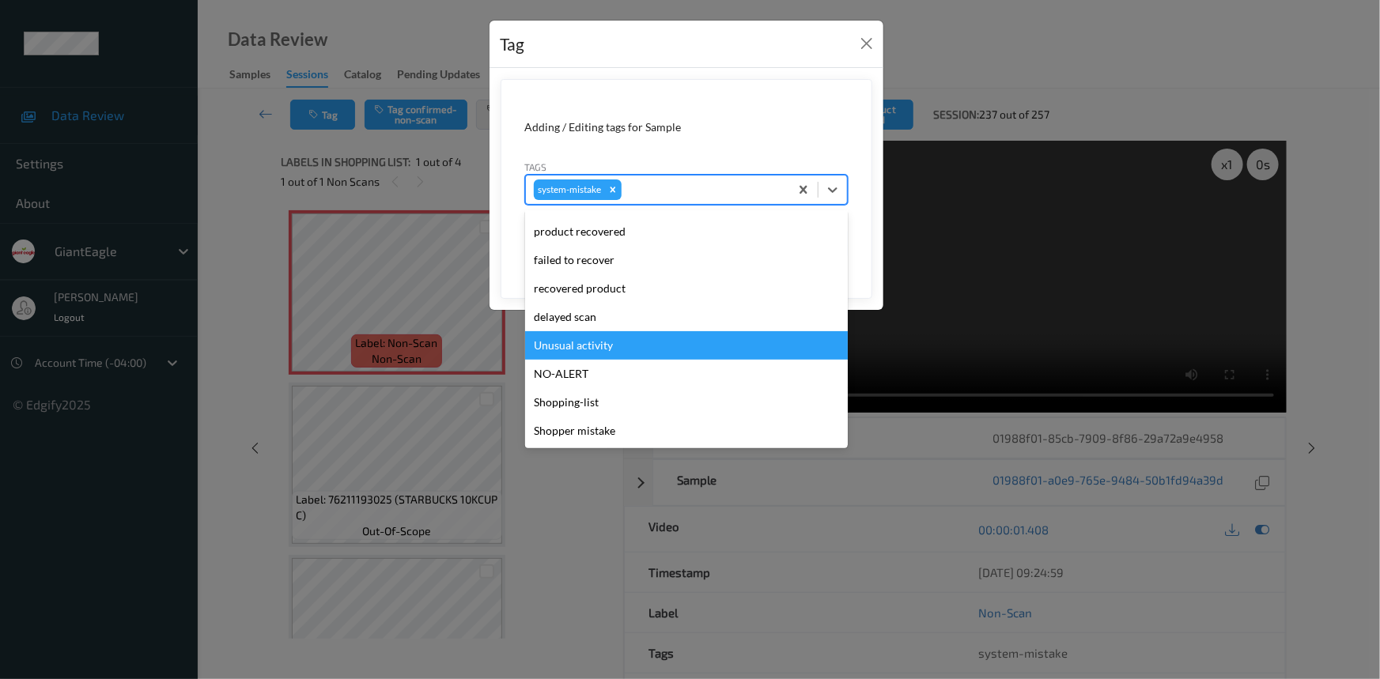
click at [593, 349] on div "Unusual activity" at bounding box center [686, 345] width 323 height 28
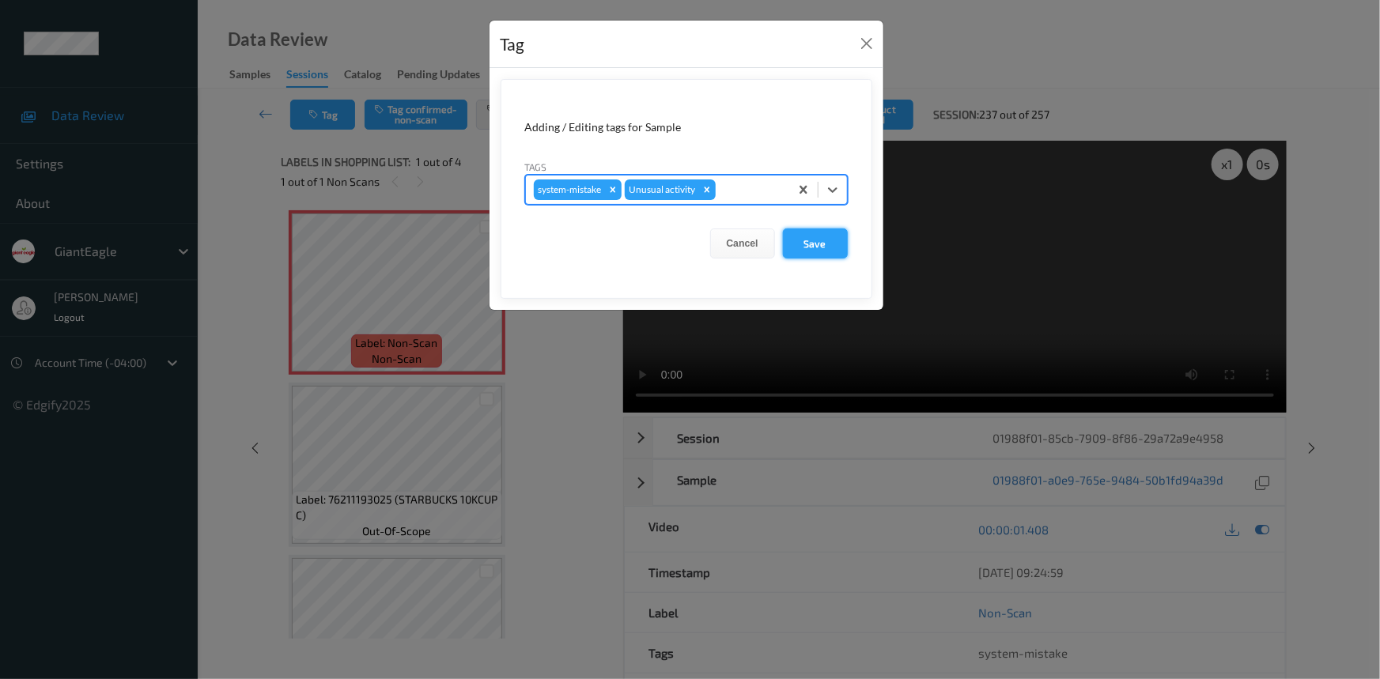
click at [825, 249] on button "Save" at bounding box center [815, 244] width 65 height 30
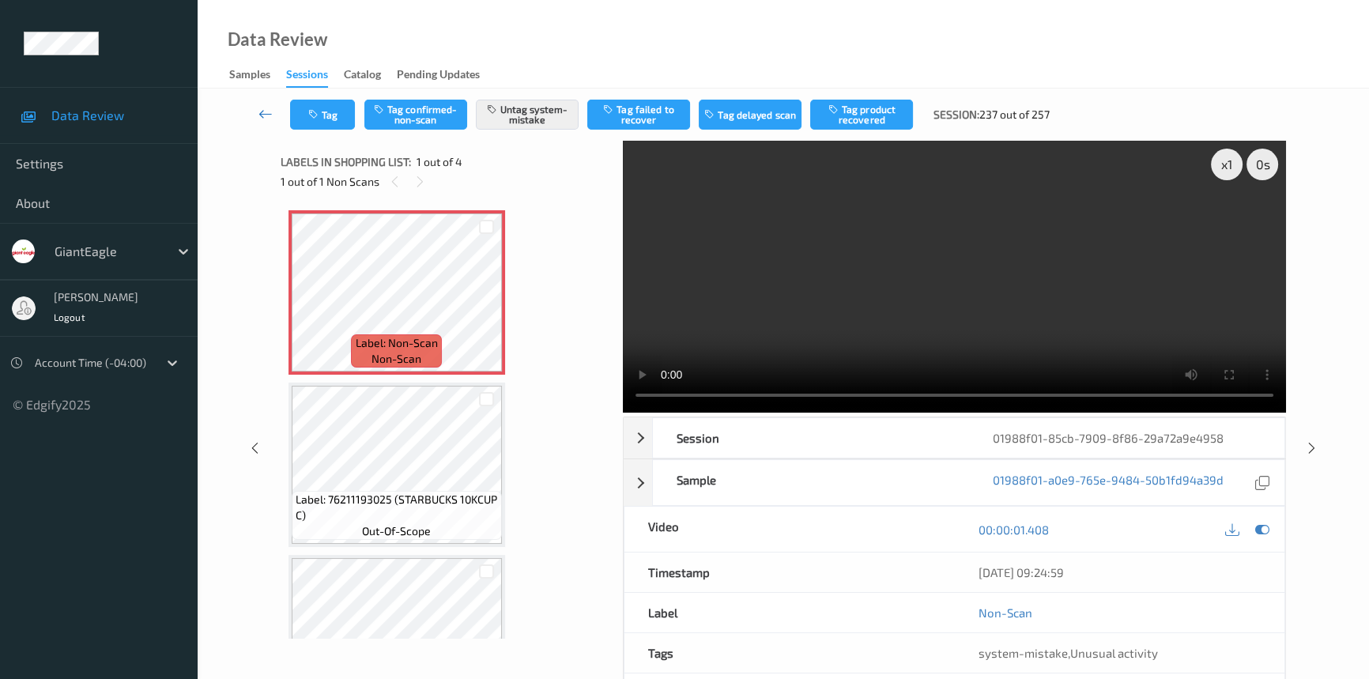
click at [266, 110] on icon at bounding box center [266, 114] width 14 height 16
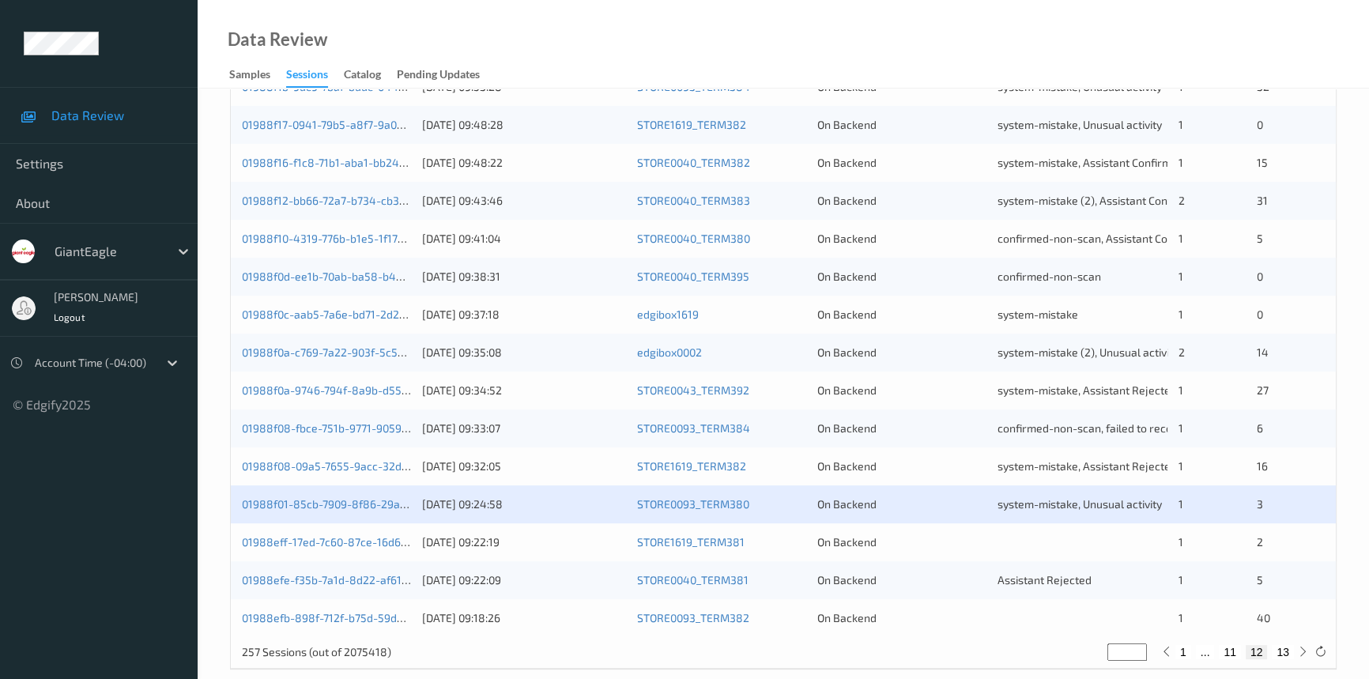
scroll to position [564, 0]
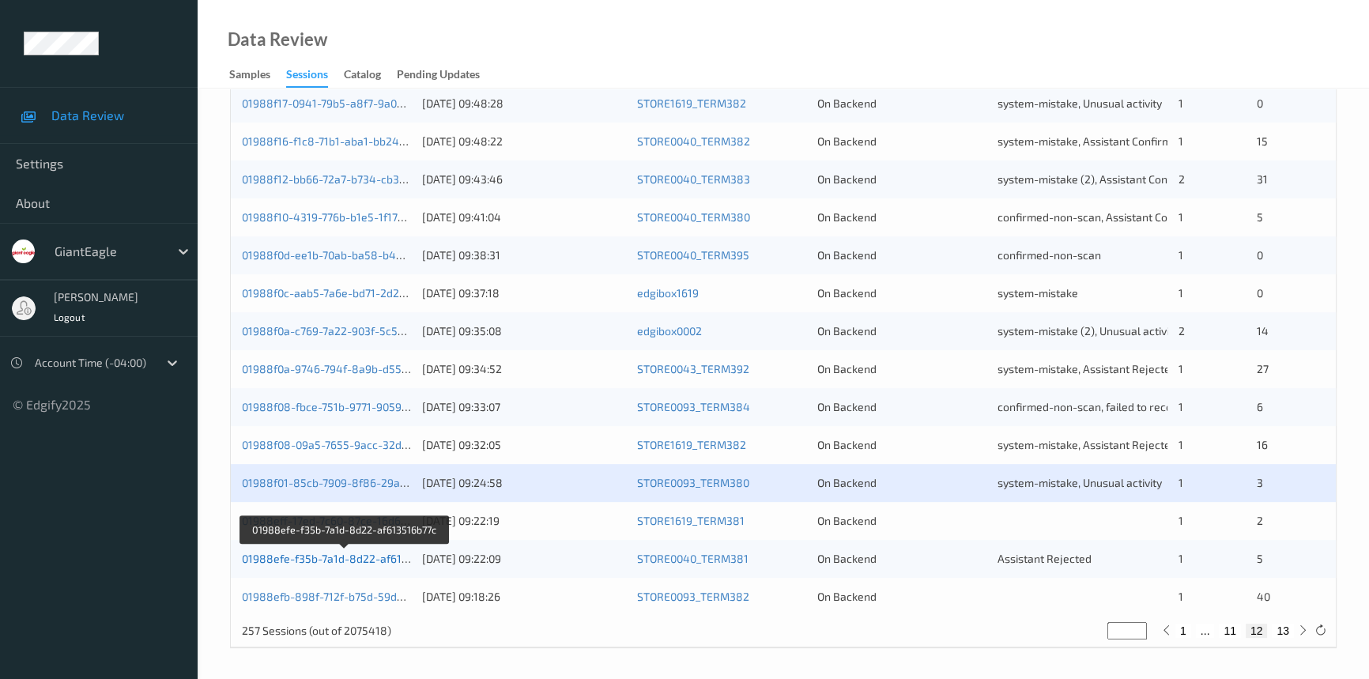
click at [293, 554] on link "01988efe-f35b-7a1d-8d22-af613516b77c" at bounding box center [345, 558] width 206 height 13
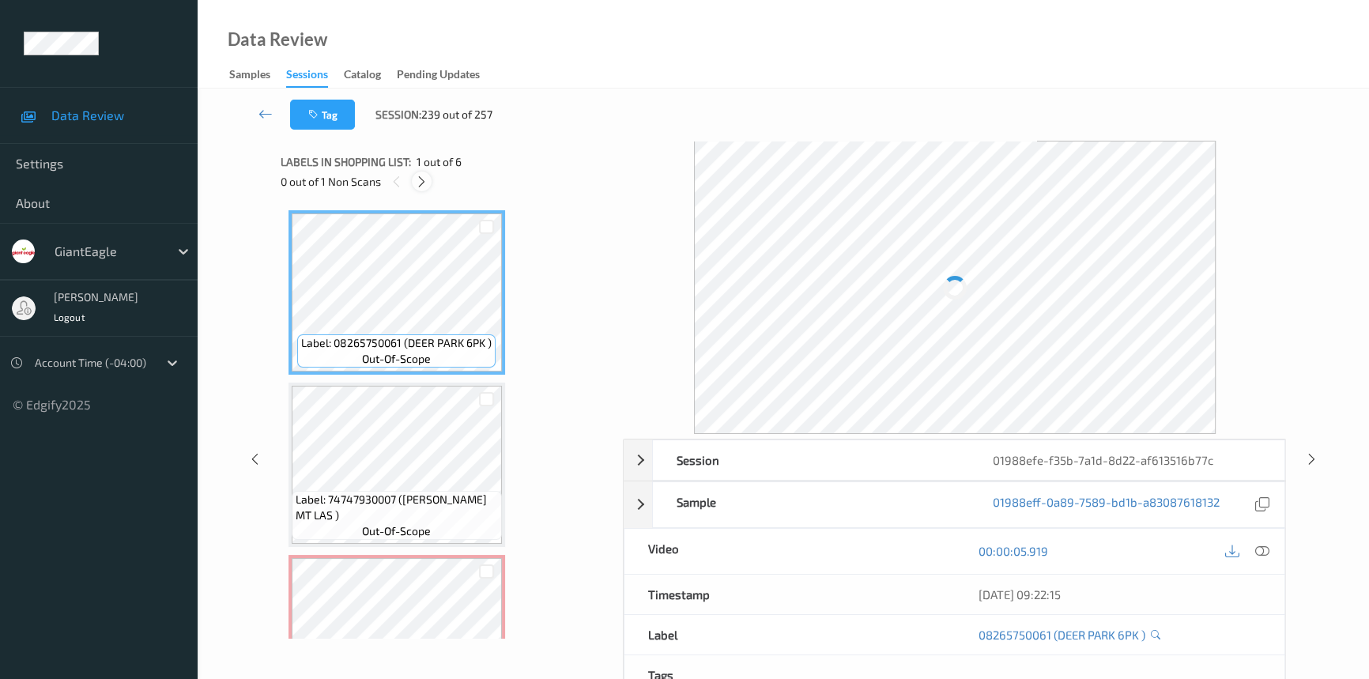
click at [414, 179] on div at bounding box center [422, 182] width 20 height 20
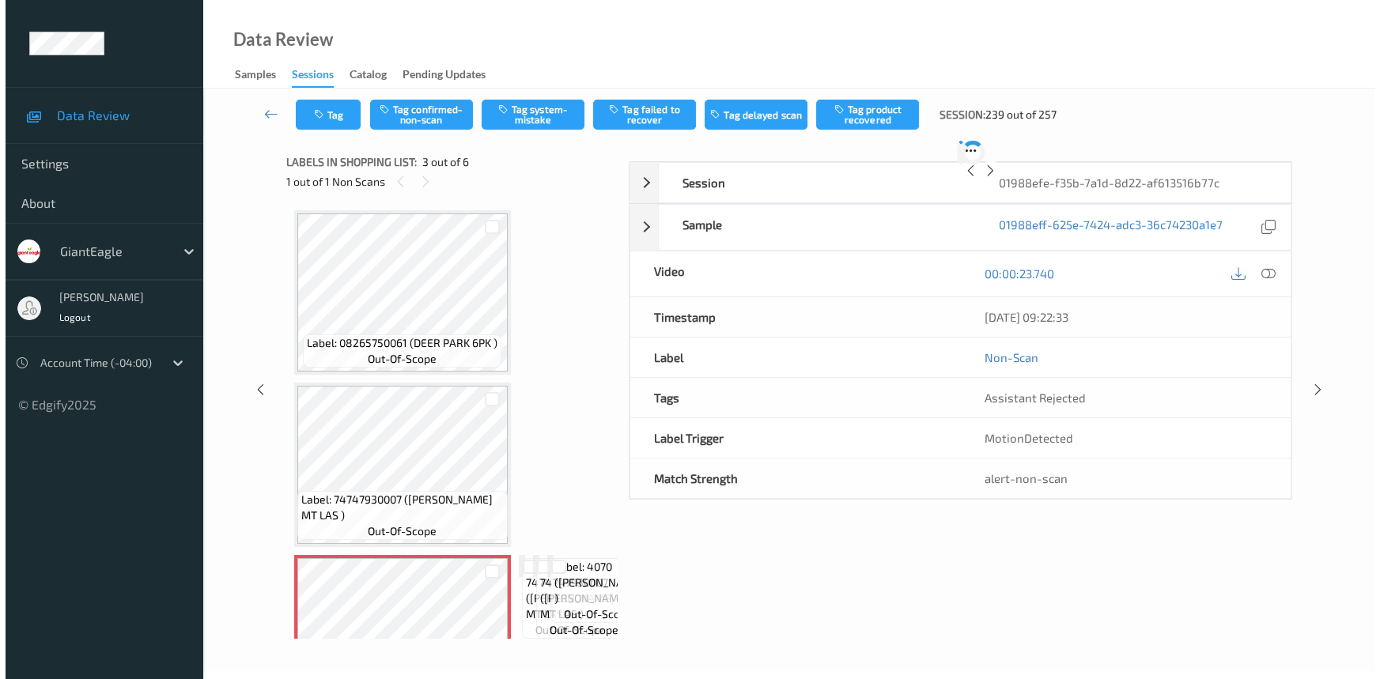
scroll to position [179, 0]
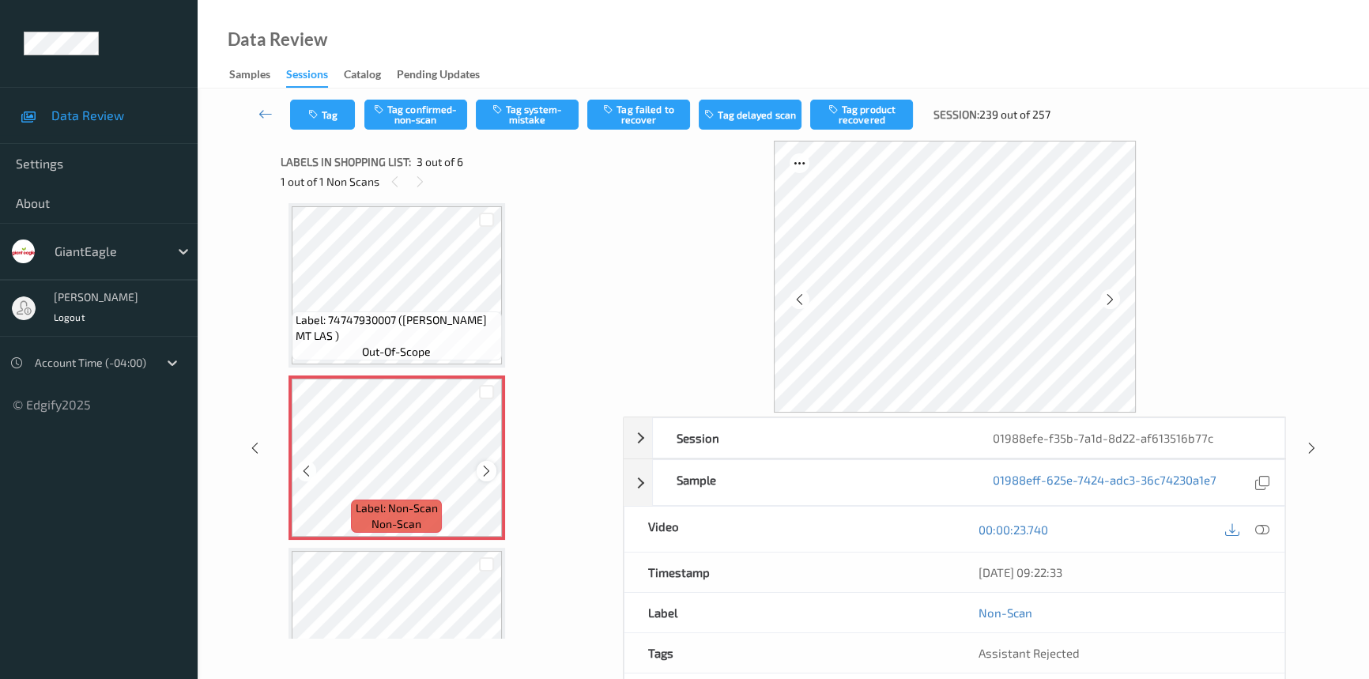
click at [486, 470] on icon at bounding box center [486, 471] width 13 height 14
click at [1262, 526] on icon at bounding box center [1263, 530] width 14 height 14
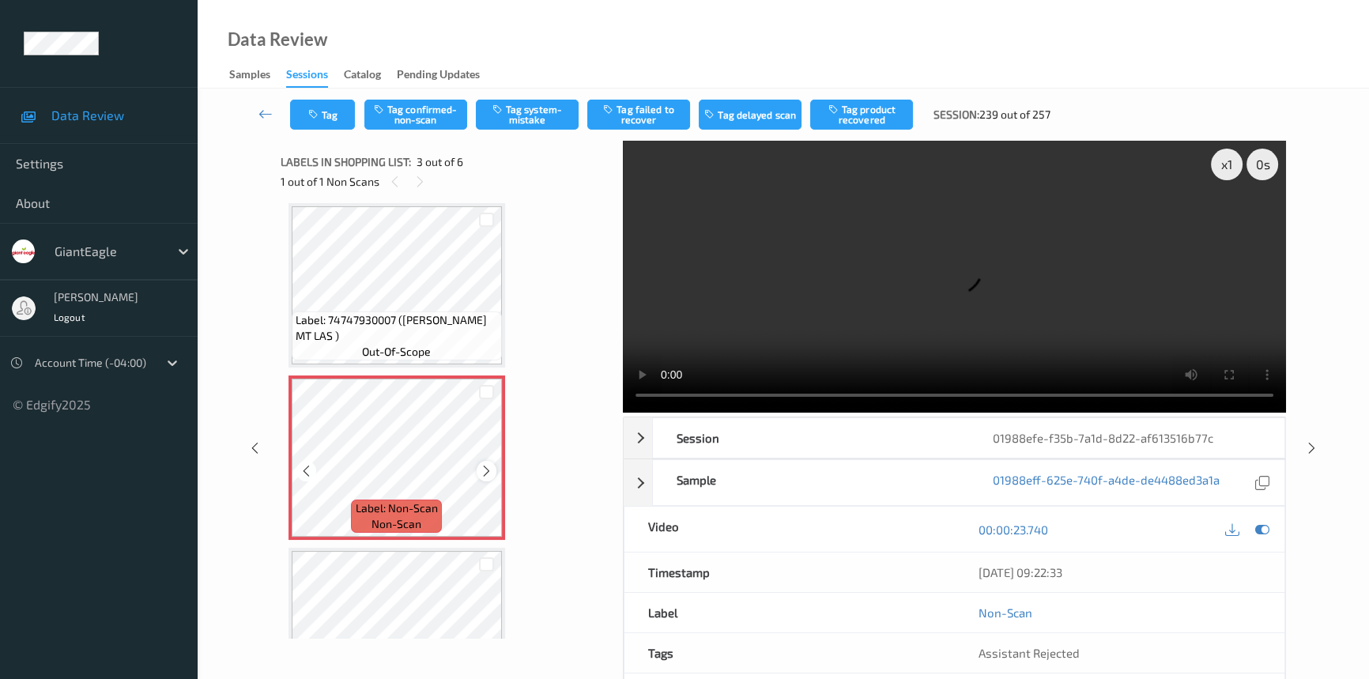
click at [482, 467] on icon at bounding box center [486, 471] width 13 height 14
click at [486, 467] on icon at bounding box center [486, 471] width 13 height 14
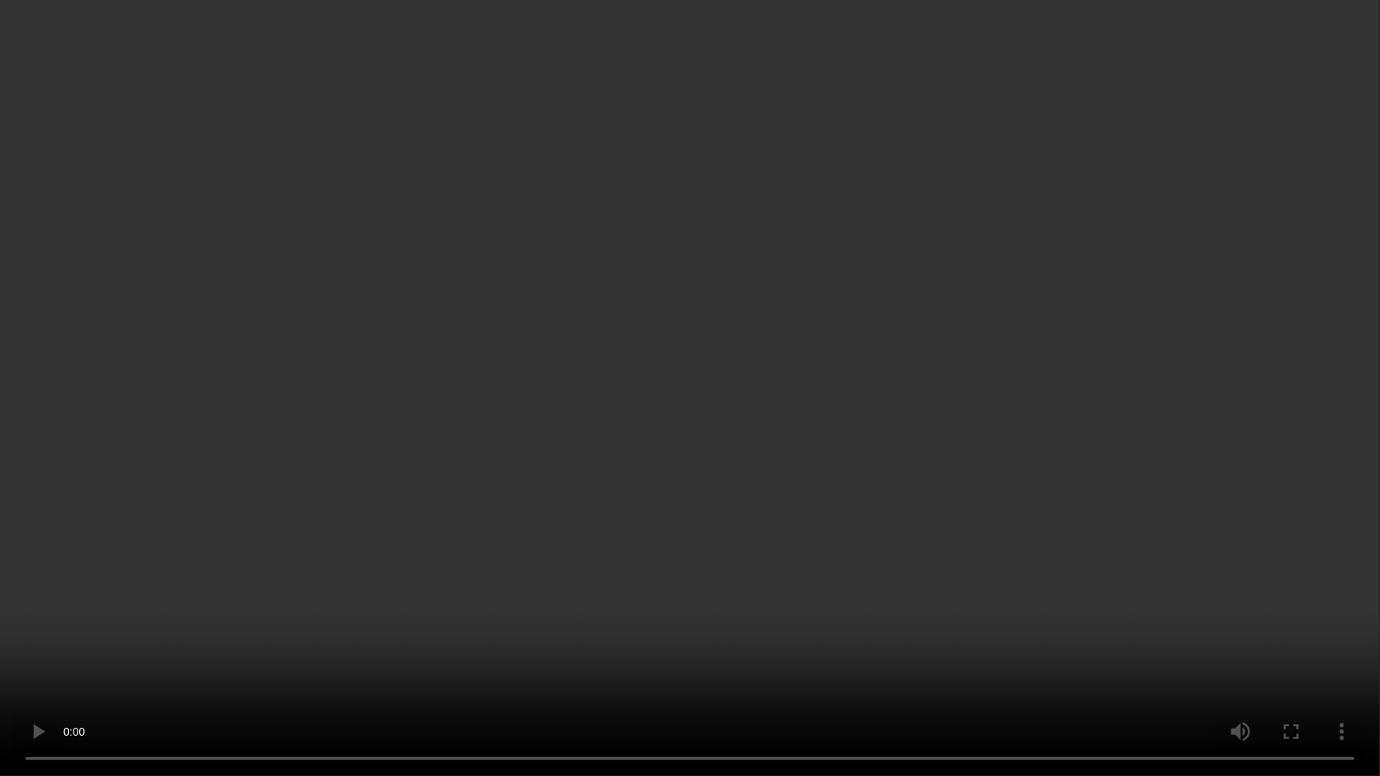
click at [840, 575] on video at bounding box center [690, 388] width 1380 height 776
click at [386, 394] on video at bounding box center [690, 388] width 1380 height 776
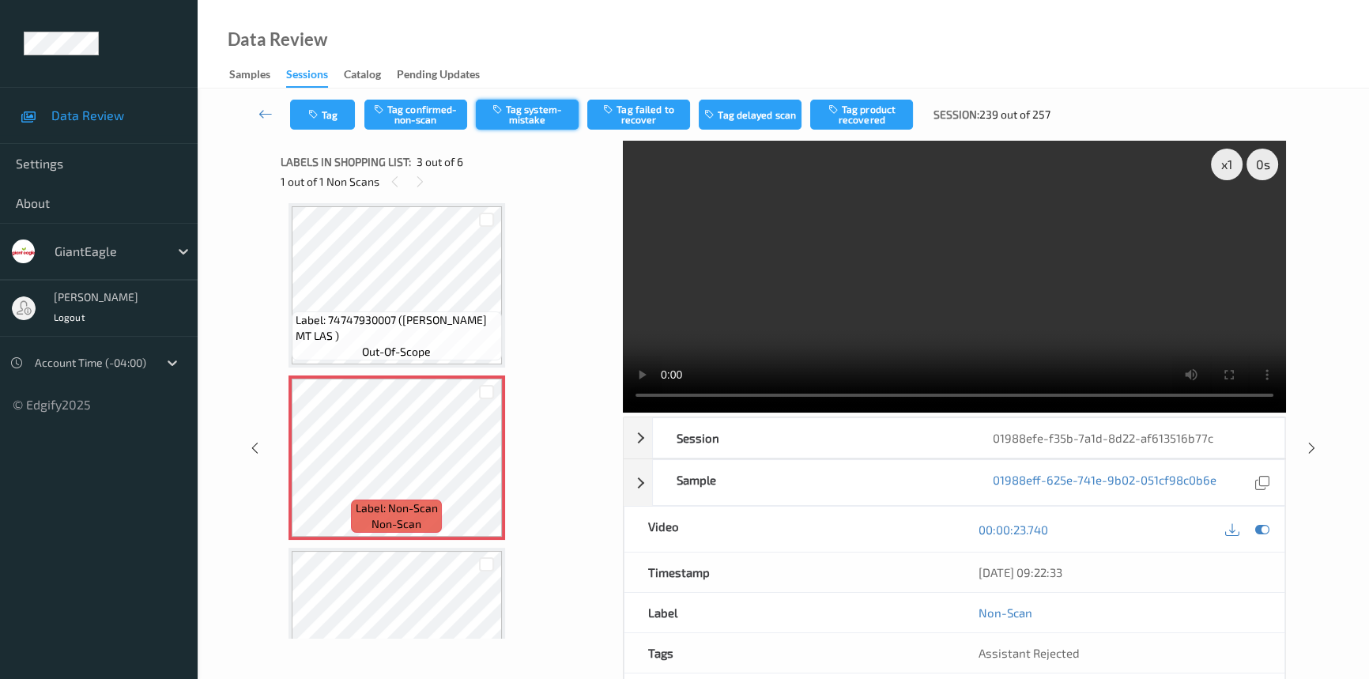
click at [532, 108] on button "Tag system-mistake" at bounding box center [527, 115] width 103 height 30
click at [338, 110] on button "Tag" at bounding box center [322, 115] width 65 height 30
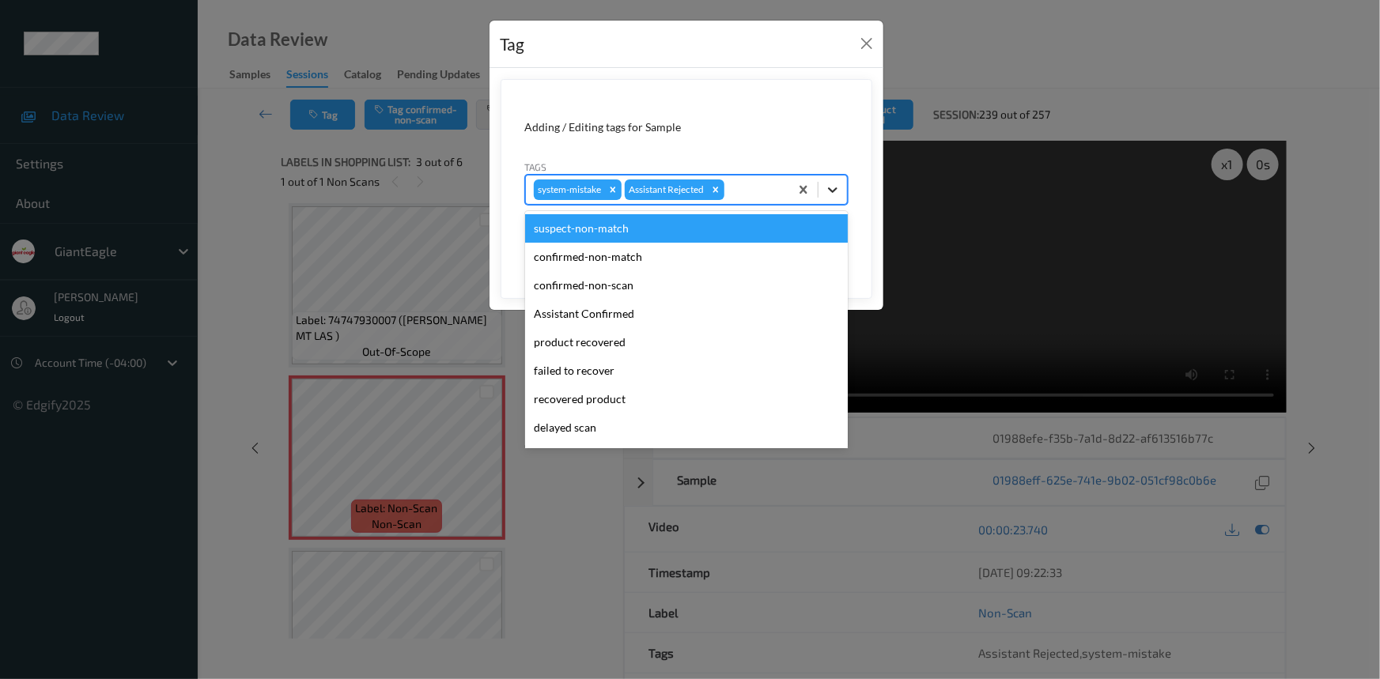
click at [825, 187] on icon at bounding box center [833, 190] width 16 height 16
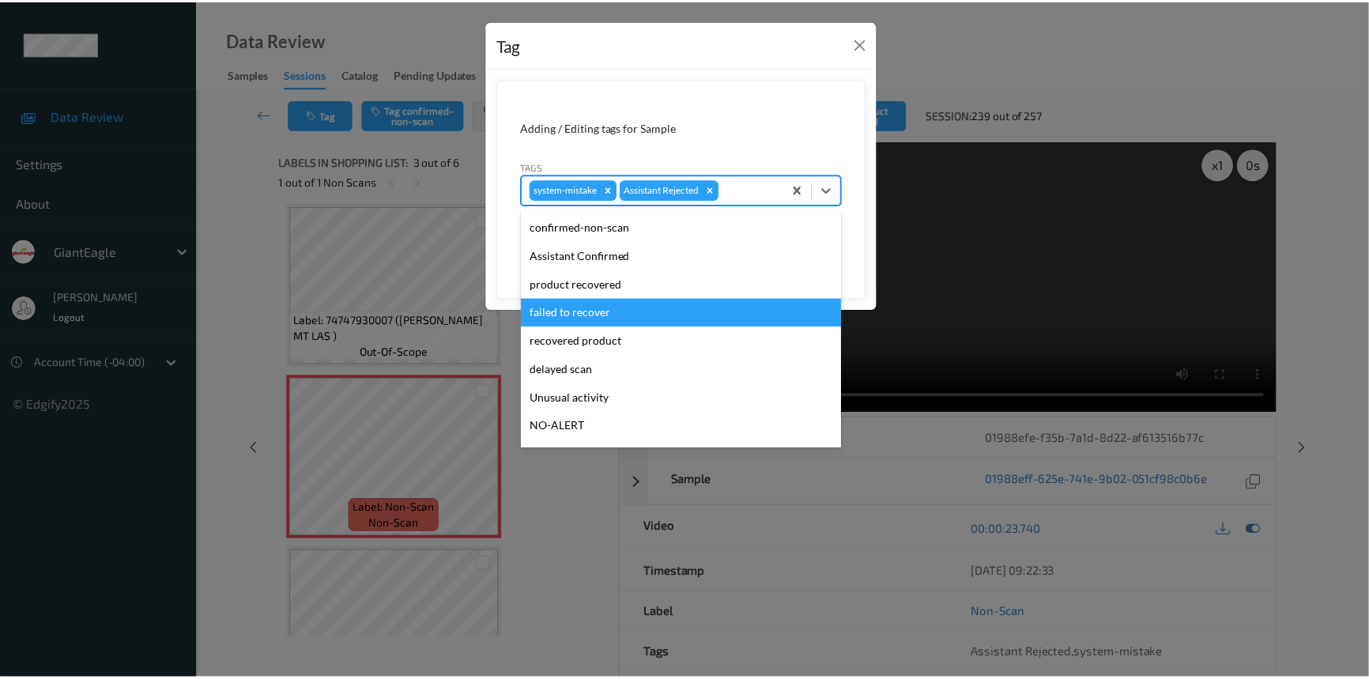
scroll to position [71, 0]
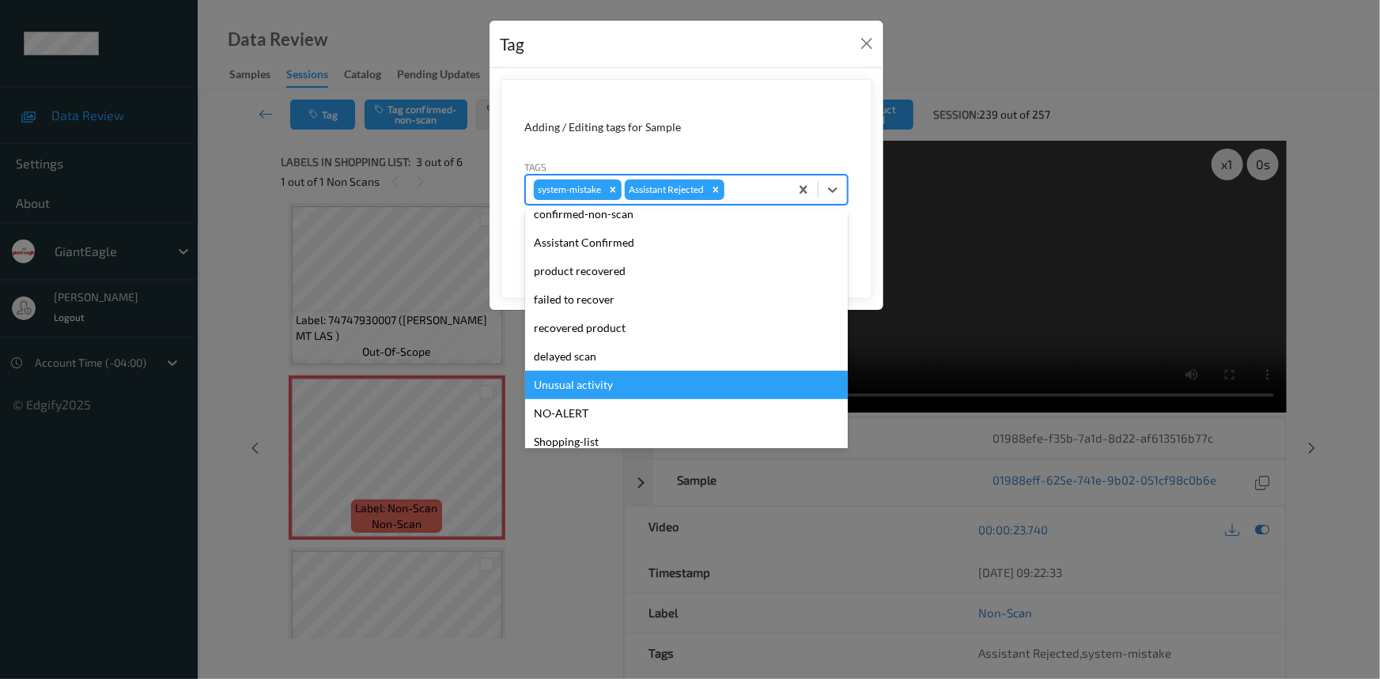
click at [549, 395] on div "Unusual activity" at bounding box center [686, 385] width 323 height 28
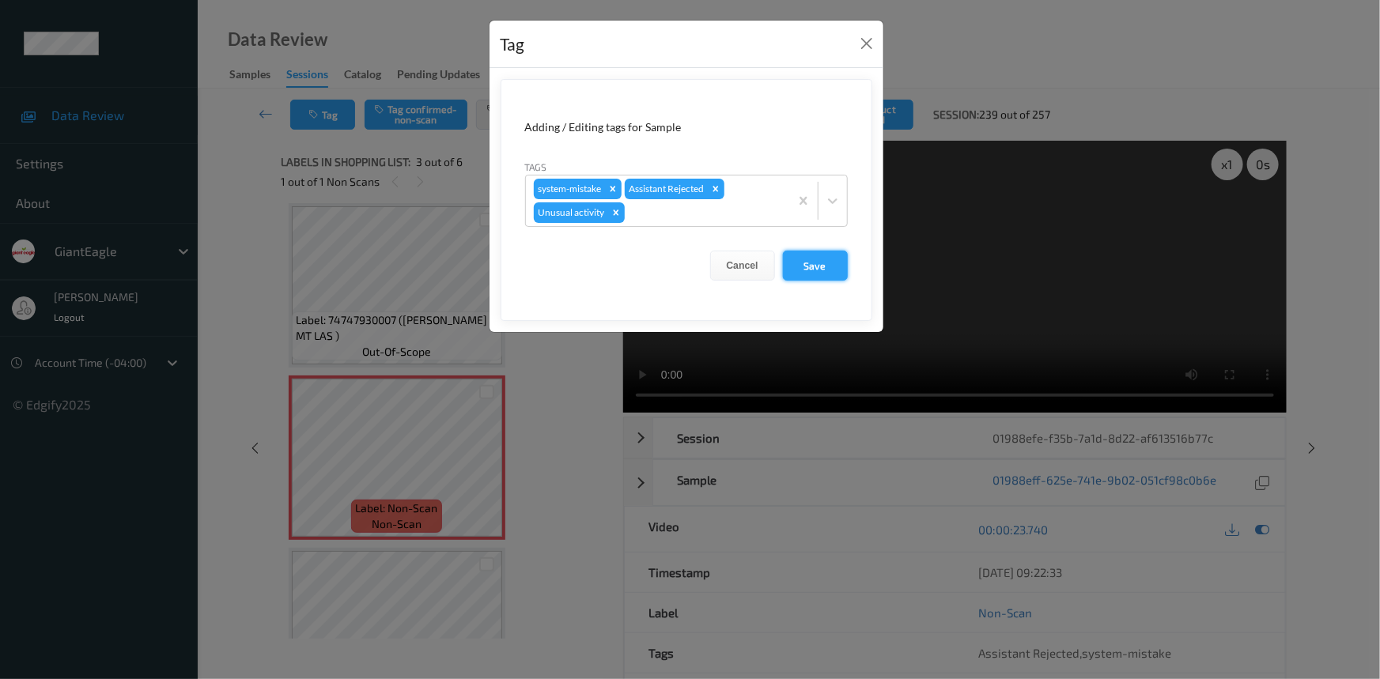
click at [814, 264] on button "Save" at bounding box center [815, 266] width 65 height 30
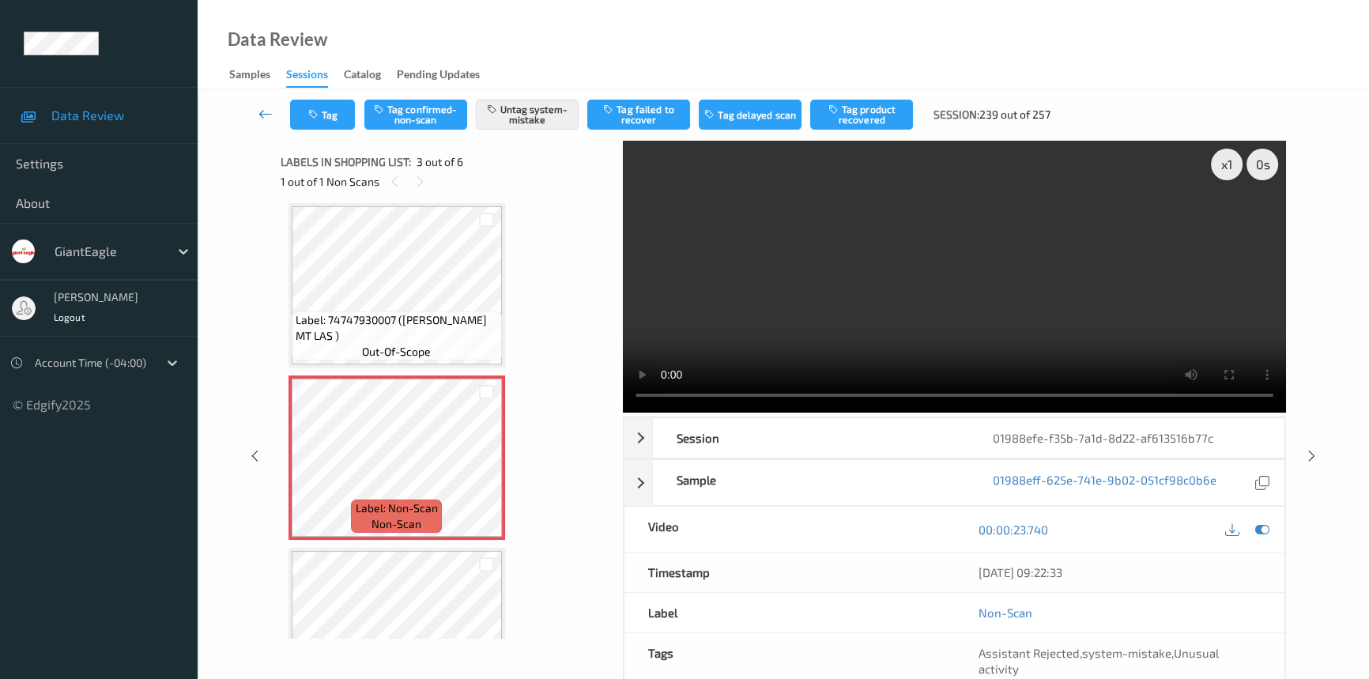
click at [266, 111] on icon at bounding box center [266, 114] width 14 height 16
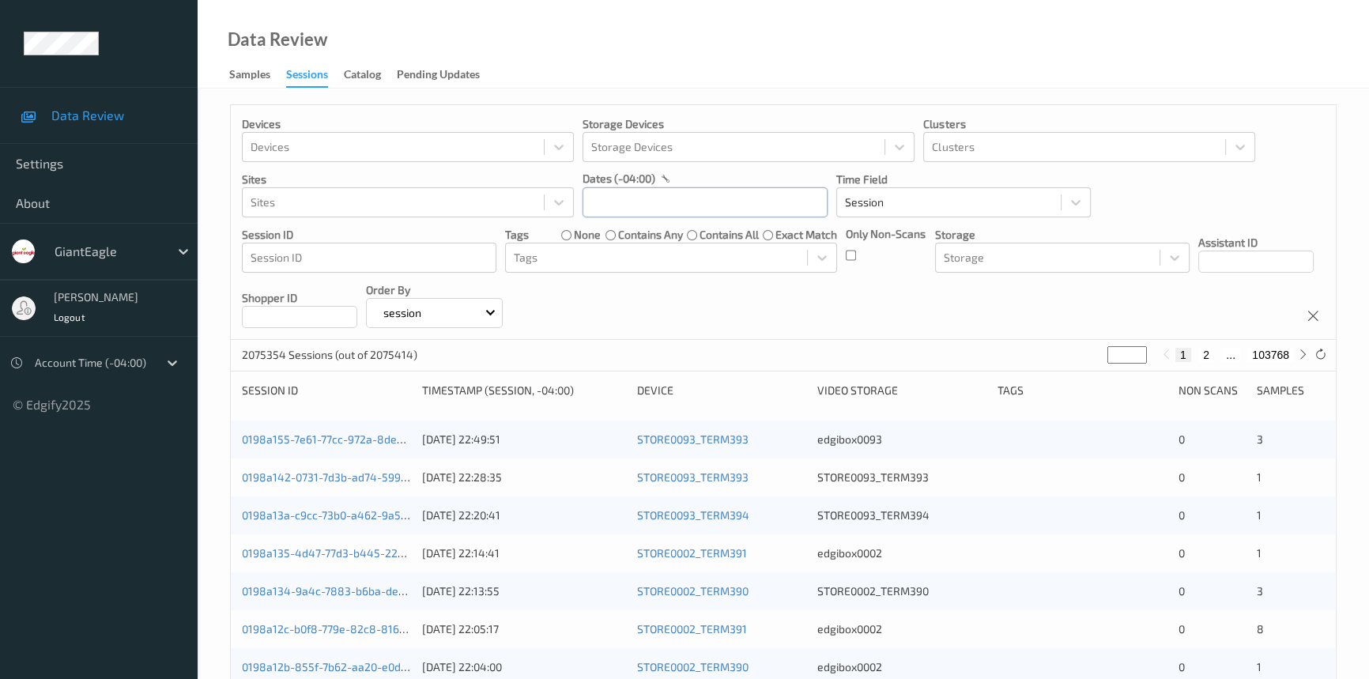
drag, startPoint x: 759, startPoint y: 196, endPoint x: 766, endPoint y: 204, distance: 10.6
click at [760, 196] on input "text" at bounding box center [705, 202] width 245 height 30
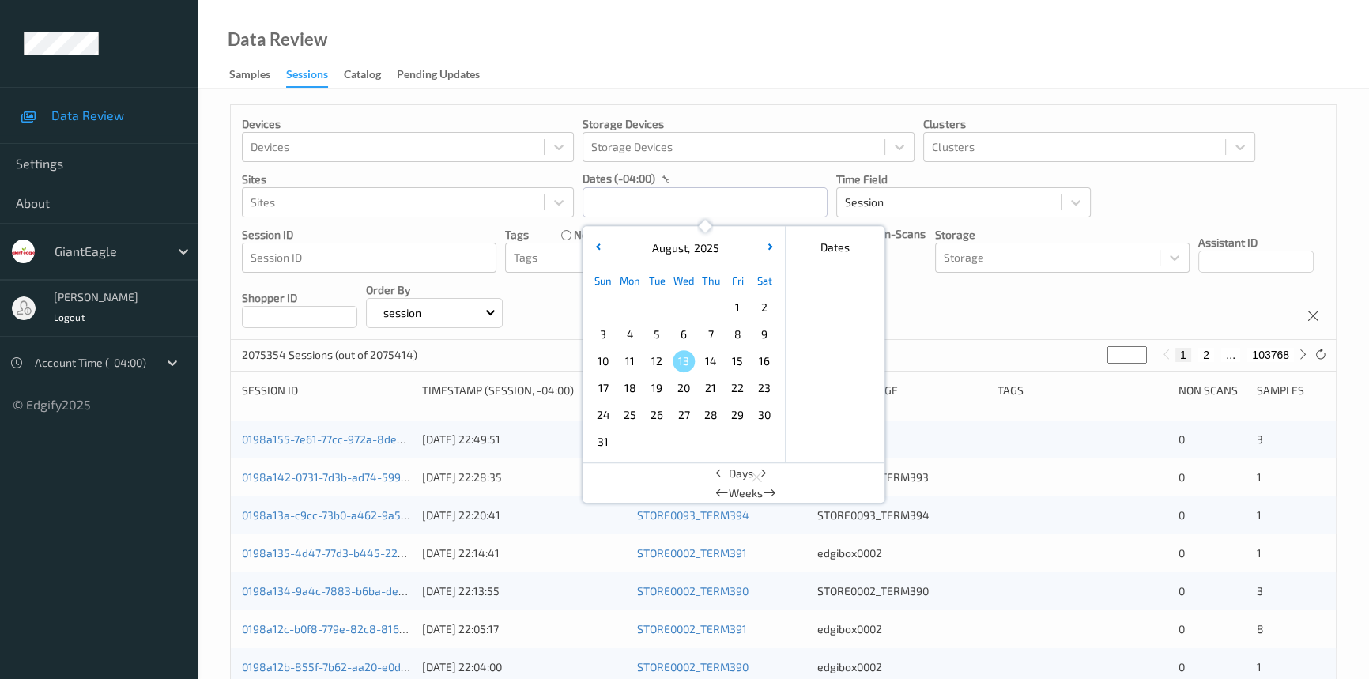
click at [763, 327] on span "9" at bounding box center [765, 334] width 22 height 22
type input "[DATE] 00:00 -> [DATE] 23:59"
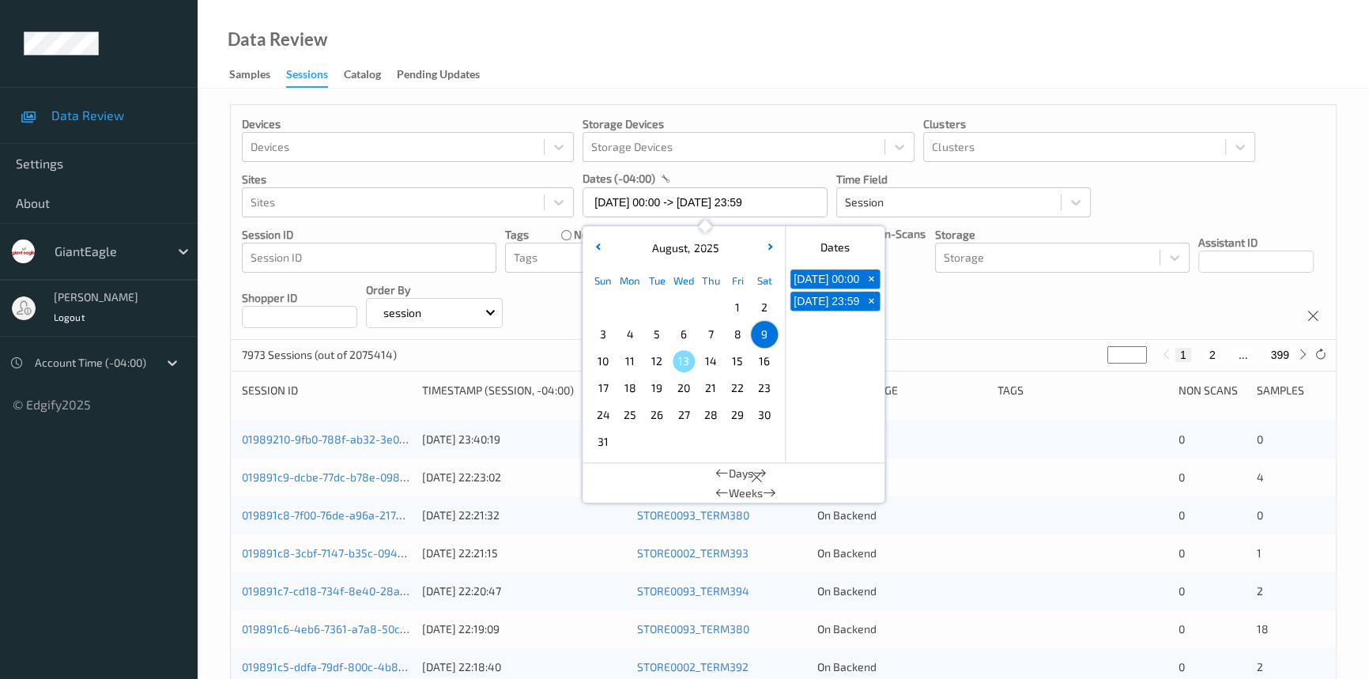
drag, startPoint x: 856, startPoint y: 69, endPoint x: 865, endPoint y: 221, distance: 152.9
click at [866, 111] on div "Data Review Samples Sessions Catalog Pending Updates Devices Devices Storage De…" at bounding box center [784, 578] width 1172 height 1156
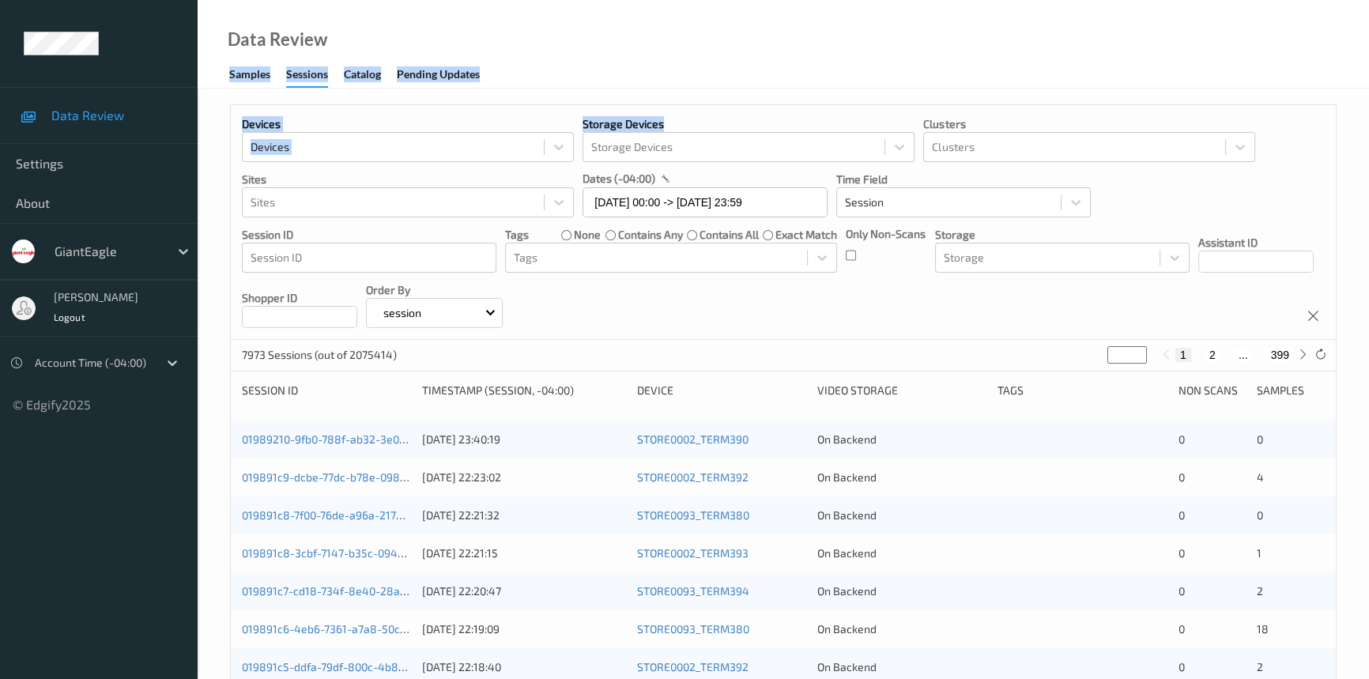
click at [856, 257] on div "Only Non-Scans" at bounding box center [886, 249] width 80 height 47
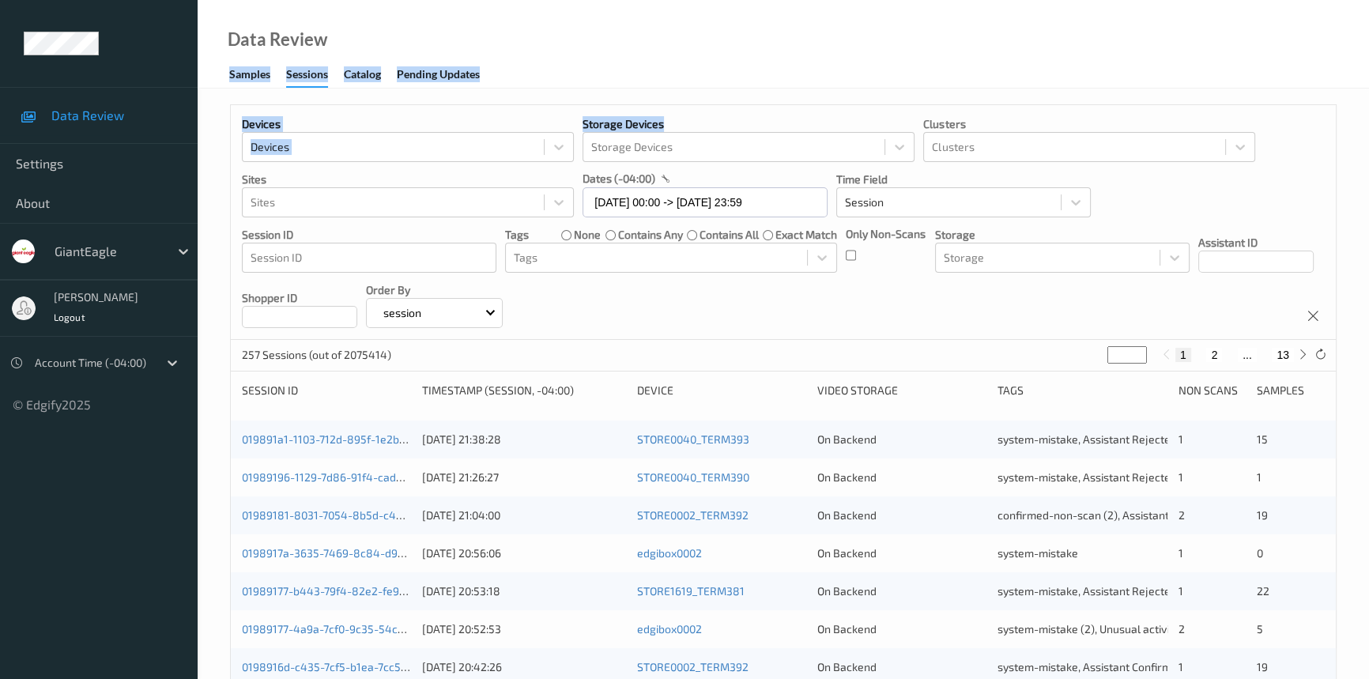
click at [781, 60] on div "Data Review Samples Sessions Catalog Pending Updates" at bounding box center [784, 44] width 1172 height 89
click at [1305, 356] on icon at bounding box center [1304, 355] width 12 height 12
type input "*"
click at [1305, 356] on icon at bounding box center [1304, 355] width 12 height 12
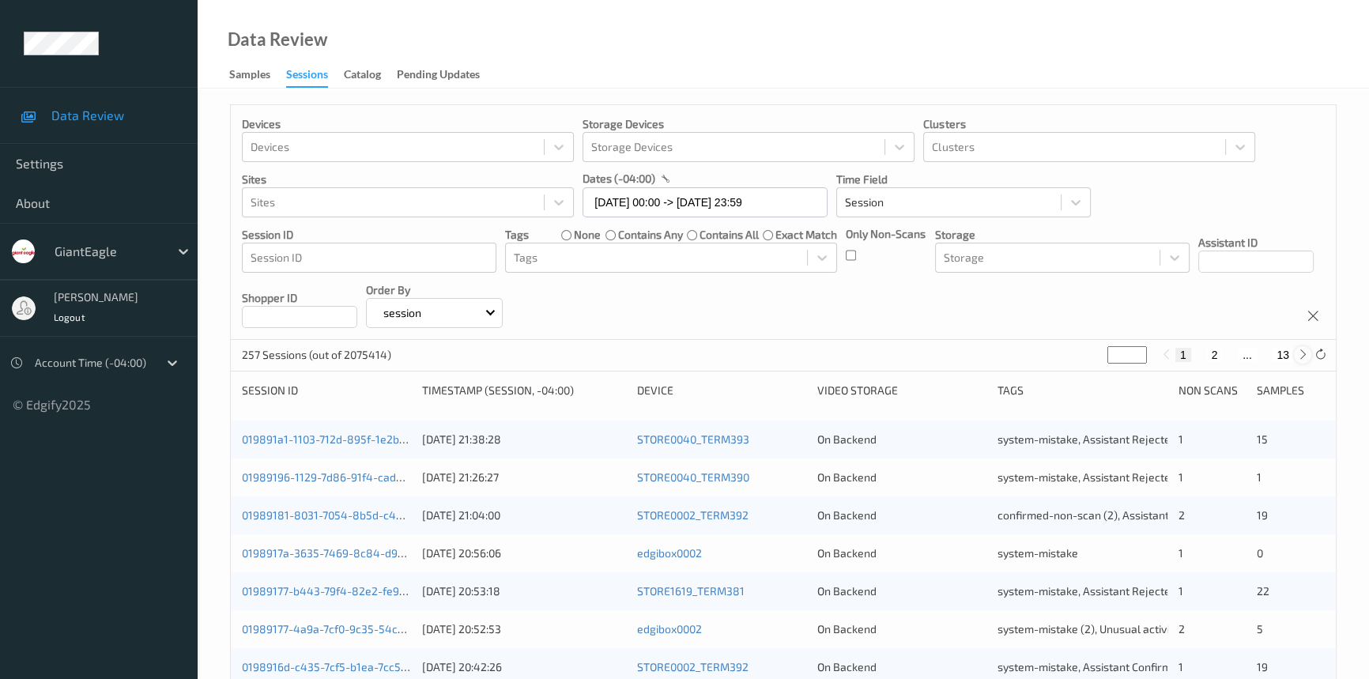
type input "*"
click at [1305, 356] on icon at bounding box center [1304, 355] width 12 height 12
type input "*"
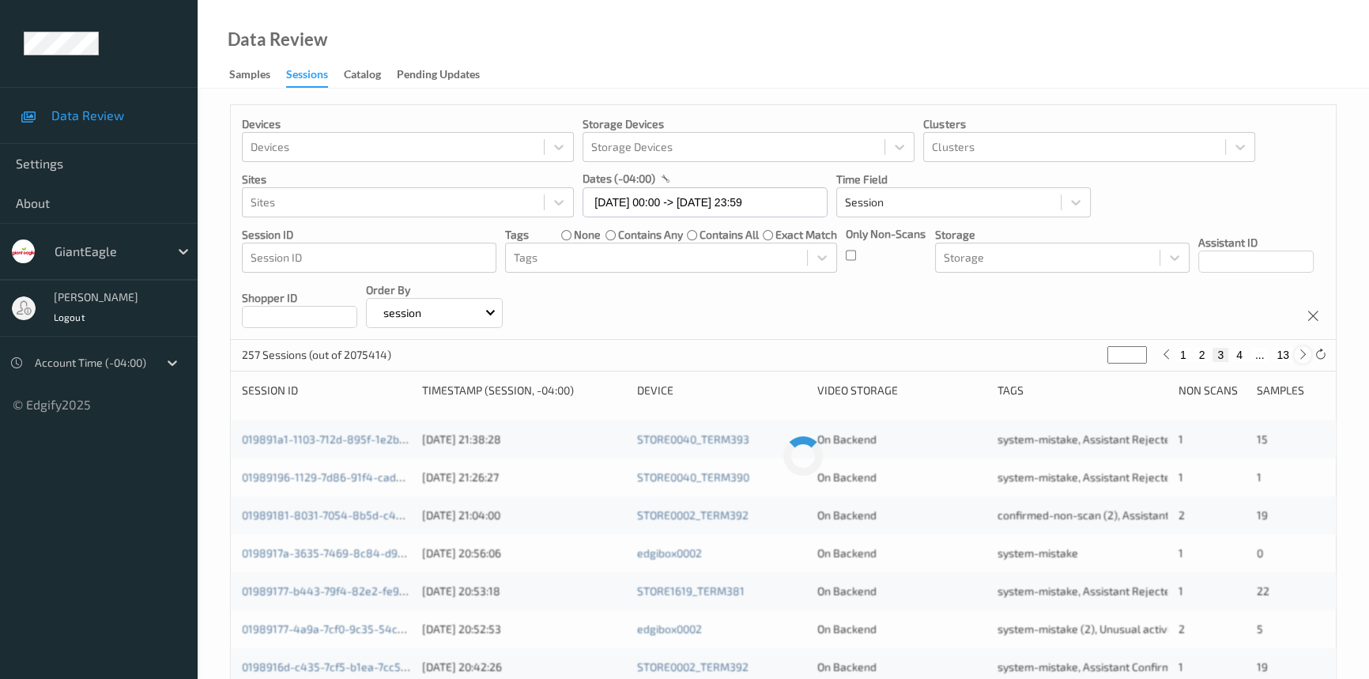
click at [1305, 356] on icon at bounding box center [1304, 355] width 12 height 12
type input "*"
click at [1305, 356] on icon at bounding box center [1304, 355] width 12 height 12
type input "*"
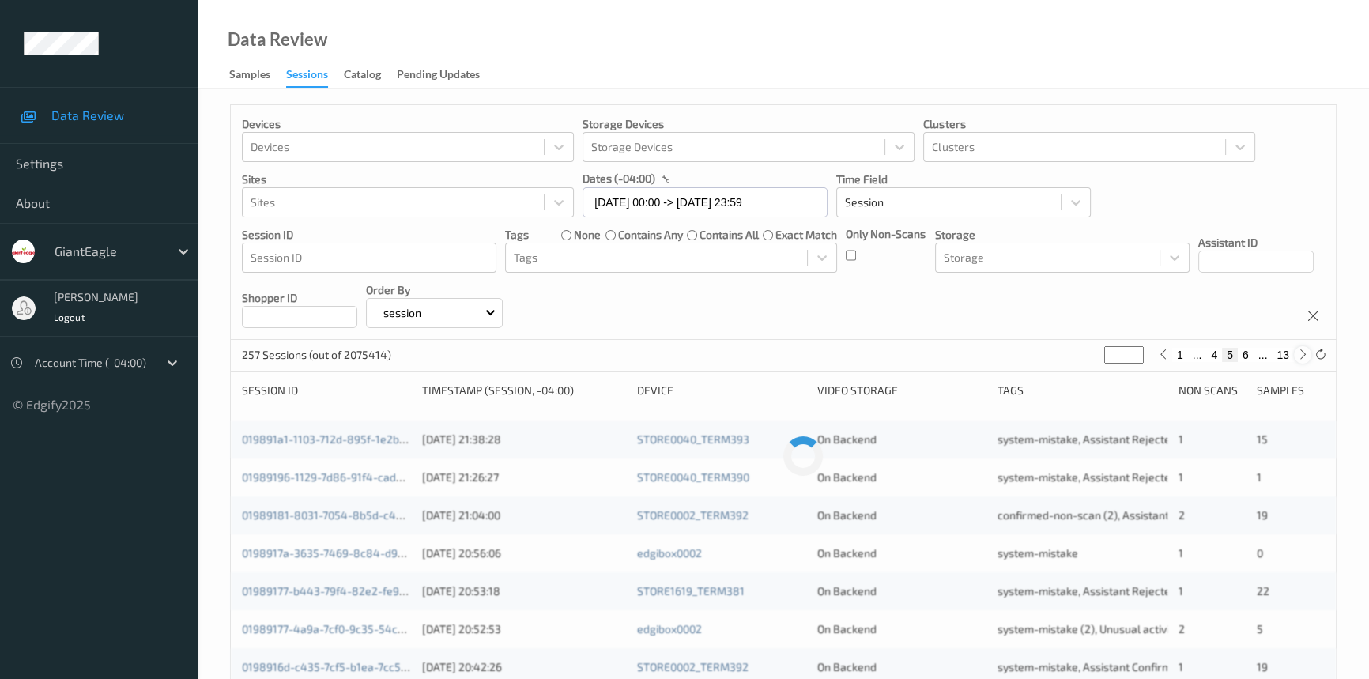
type input "*"
click at [1305, 356] on icon at bounding box center [1304, 355] width 12 height 12
type input "*"
click at [1305, 356] on icon at bounding box center [1304, 355] width 12 height 12
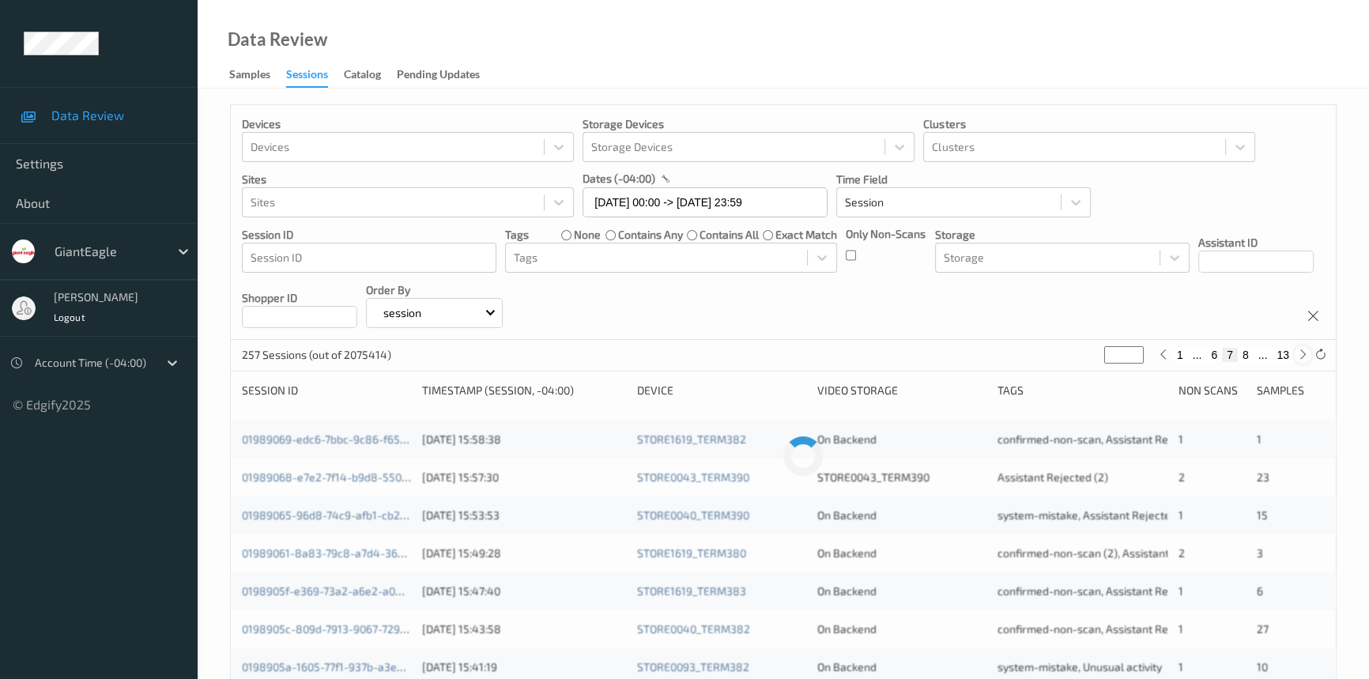
type input "*"
click at [1305, 356] on icon at bounding box center [1304, 355] width 12 height 12
type input "*"
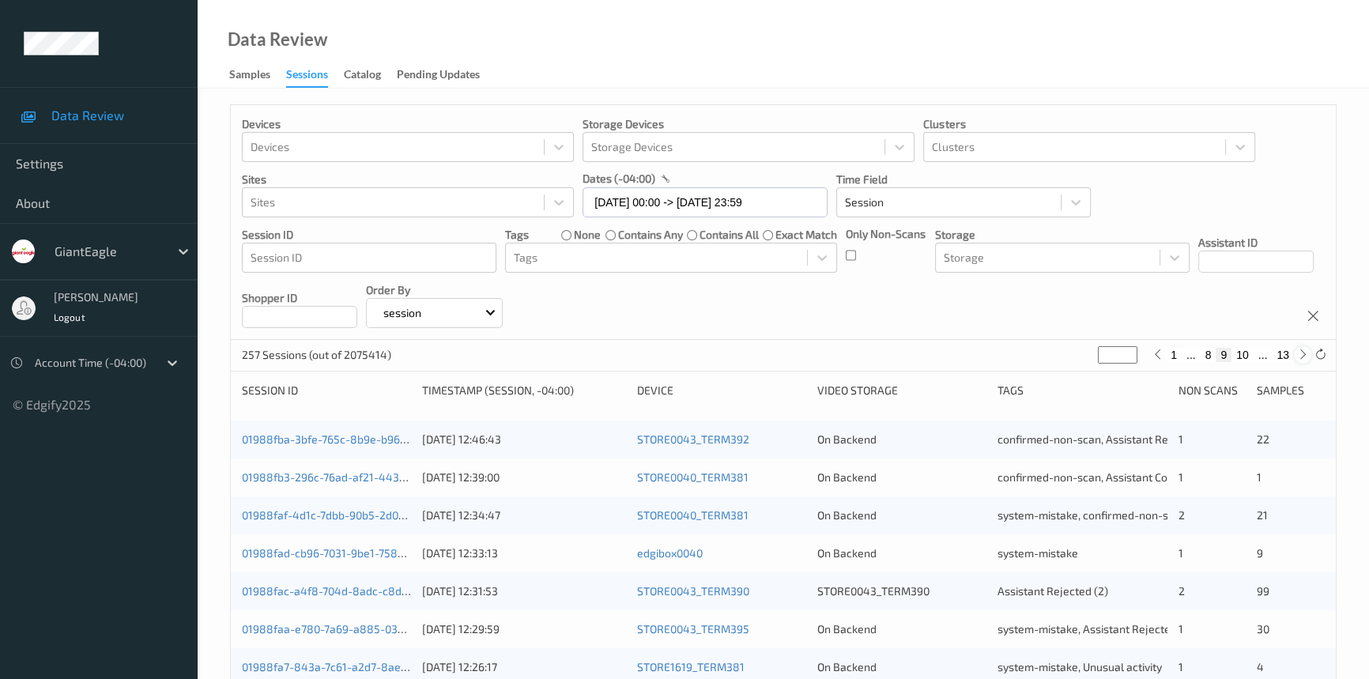
click at [1305, 356] on icon at bounding box center [1304, 355] width 12 height 12
type input "**"
click at [1305, 356] on icon at bounding box center [1304, 355] width 12 height 12
type input "**"
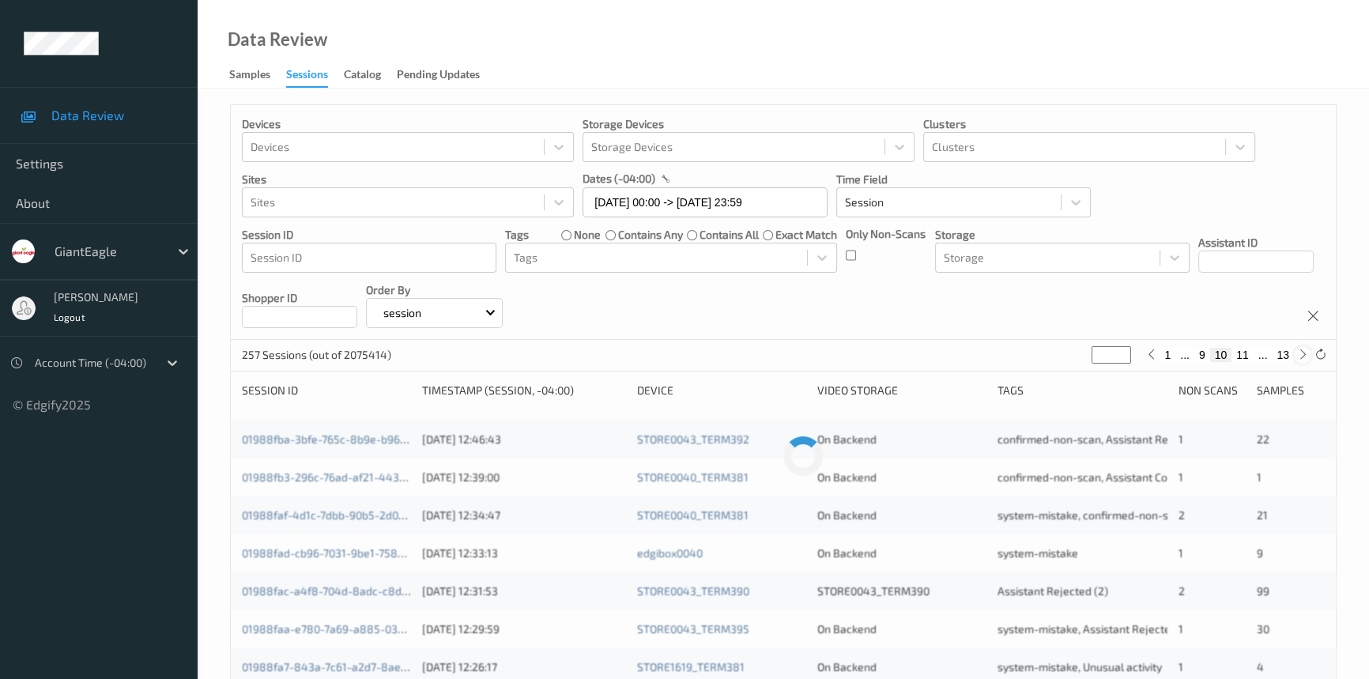
type input "**"
click at [1305, 356] on icon at bounding box center [1304, 355] width 12 height 12
type input "**"
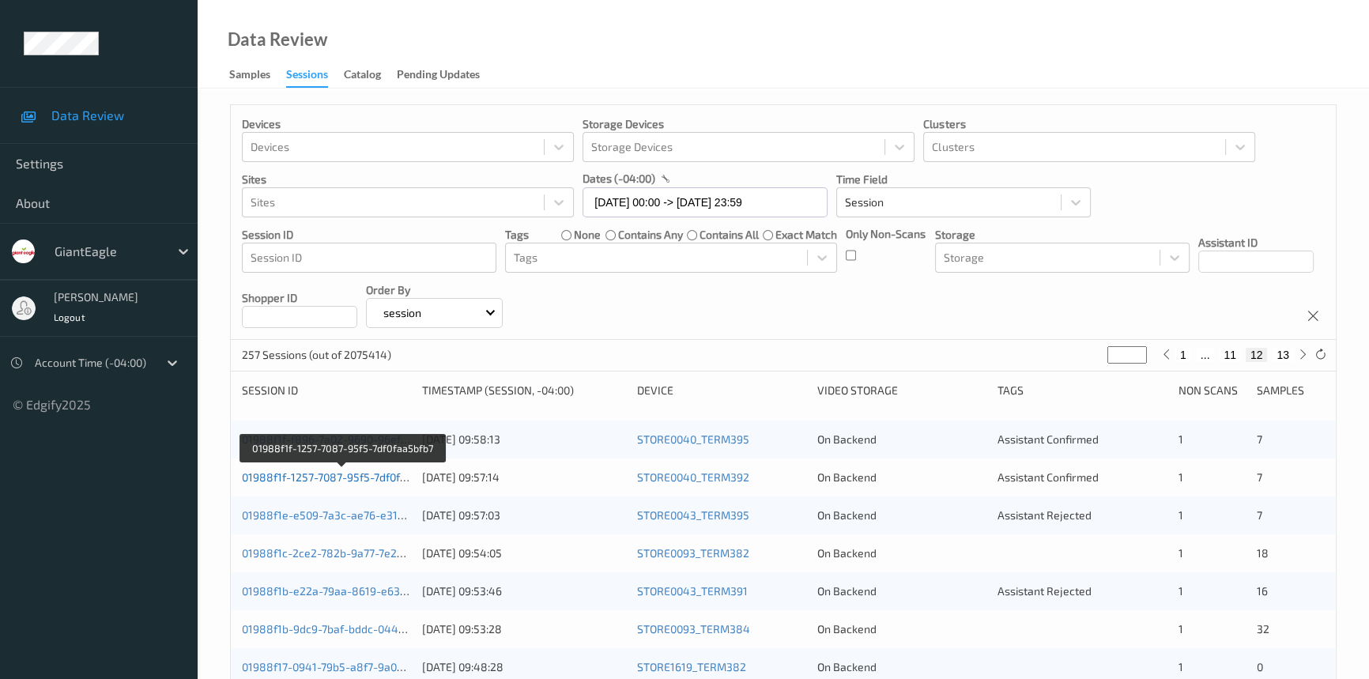
click at [338, 478] on link "01988f1f-1257-7087-95f5-7df0faa5bfb7" at bounding box center [341, 476] width 199 height 13
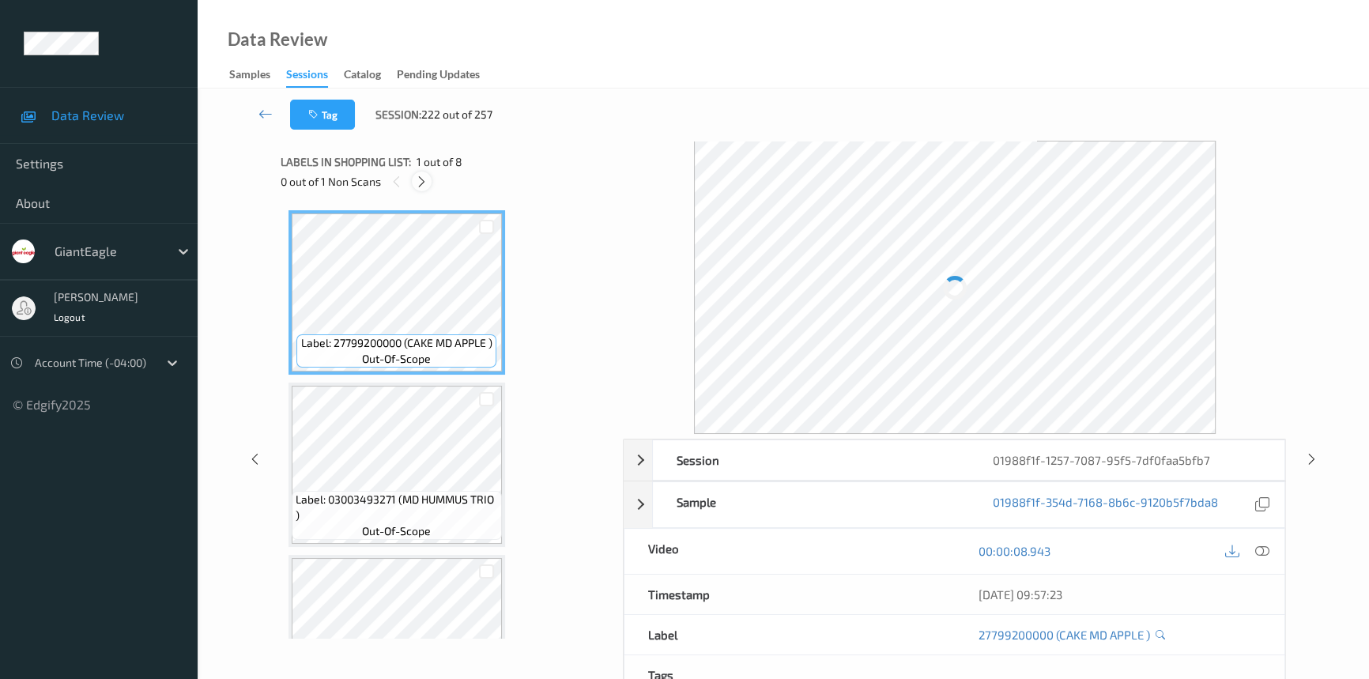
click at [420, 181] on icon at bounding box center [421, 182] width 13 height 14
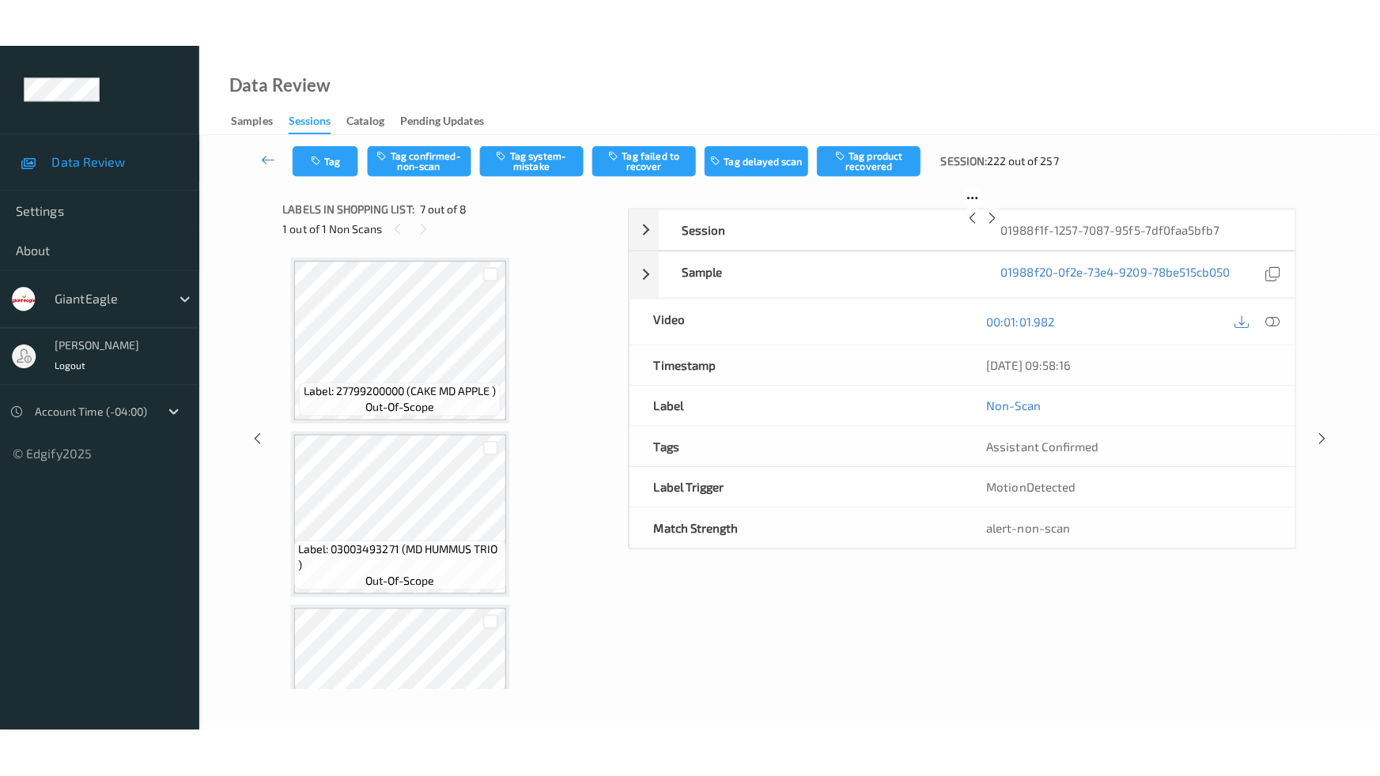
scroll to position [867, 0]
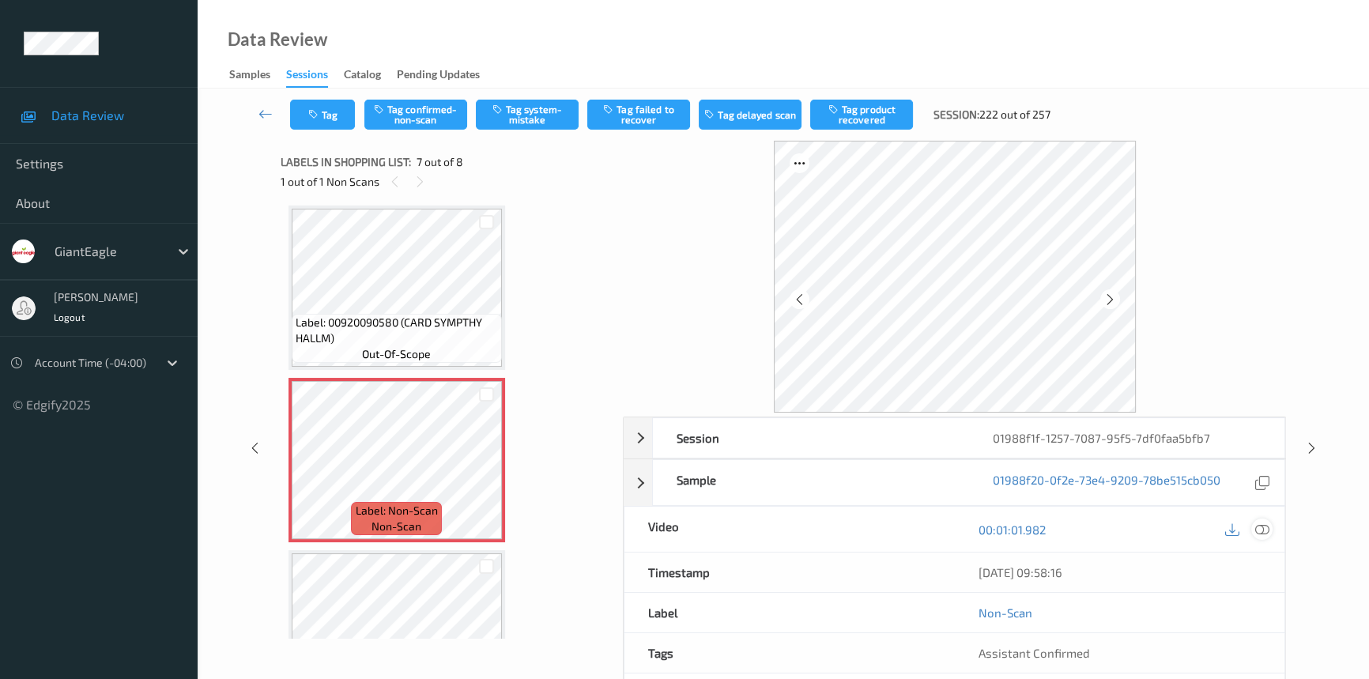
click at [1264, 523] on icon at bounding box center [1263, 530] width 14 height 14
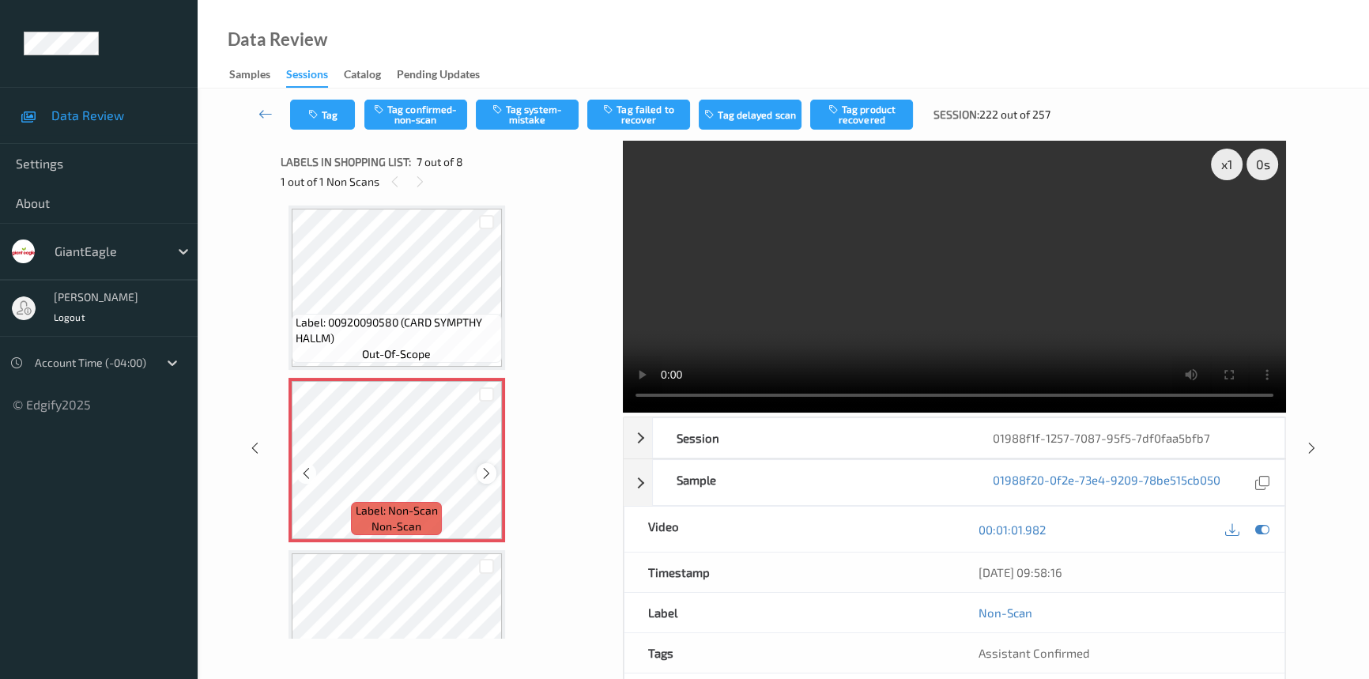
click at [485, 472] on icon at bounding box center [486, 474] width 13 height 14
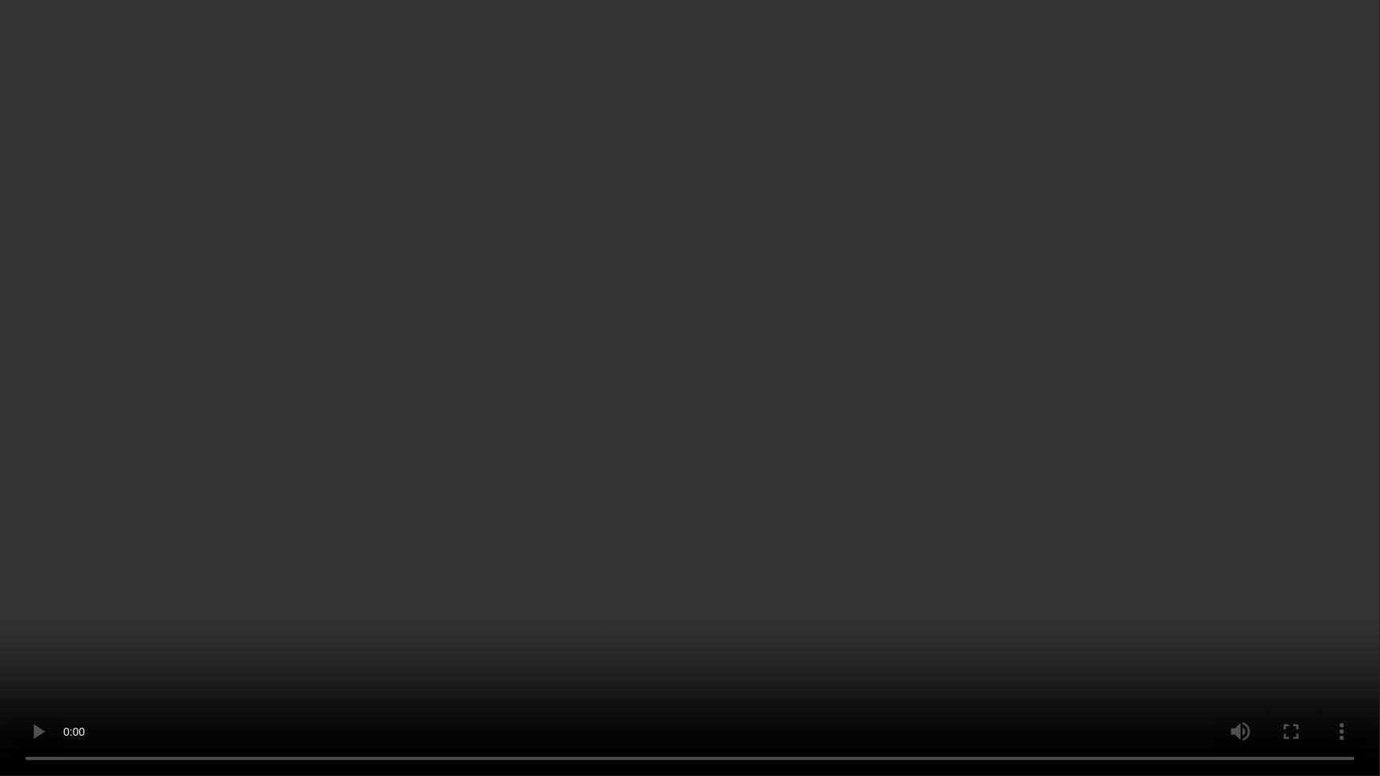
click at [546, 559] on video at bounding box center [690, 388] width 1380 height 776
click at [551, 569] on video at bounding box center [690, 388] width 1380 height 776
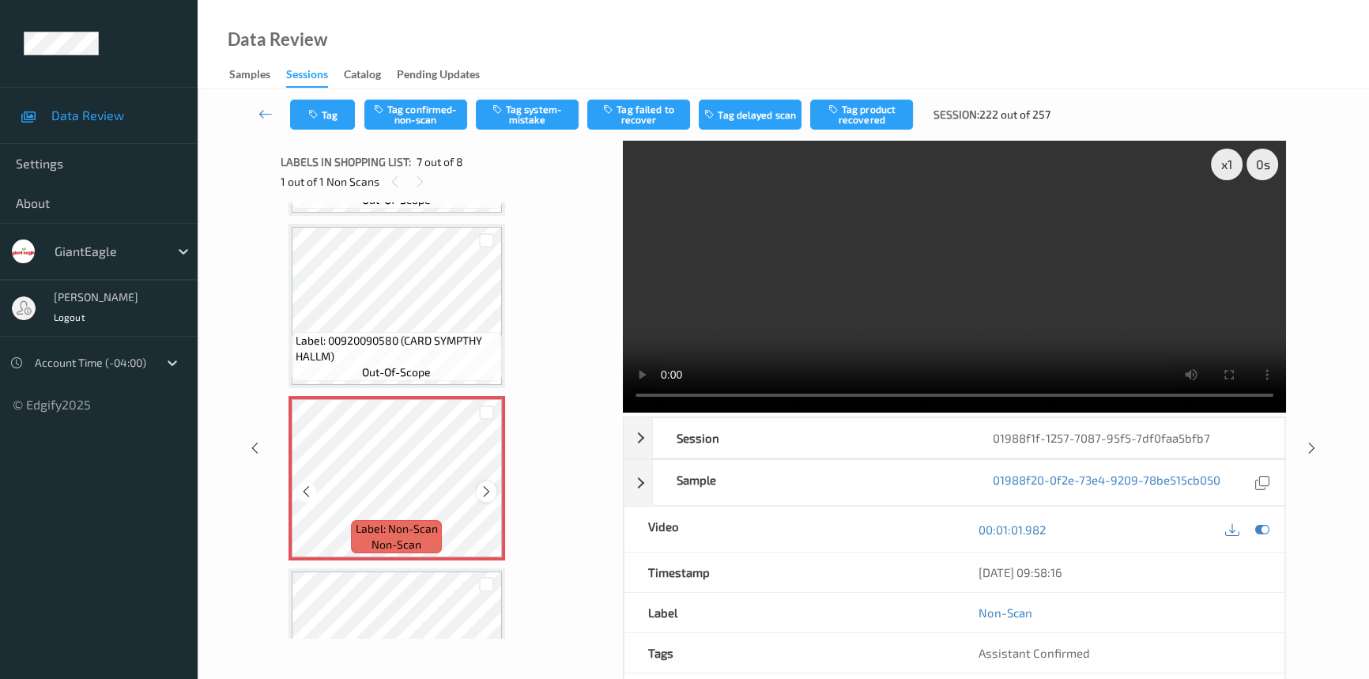
click at [485, 489] on icon at bounding box center [486, 492] width 13 height 14
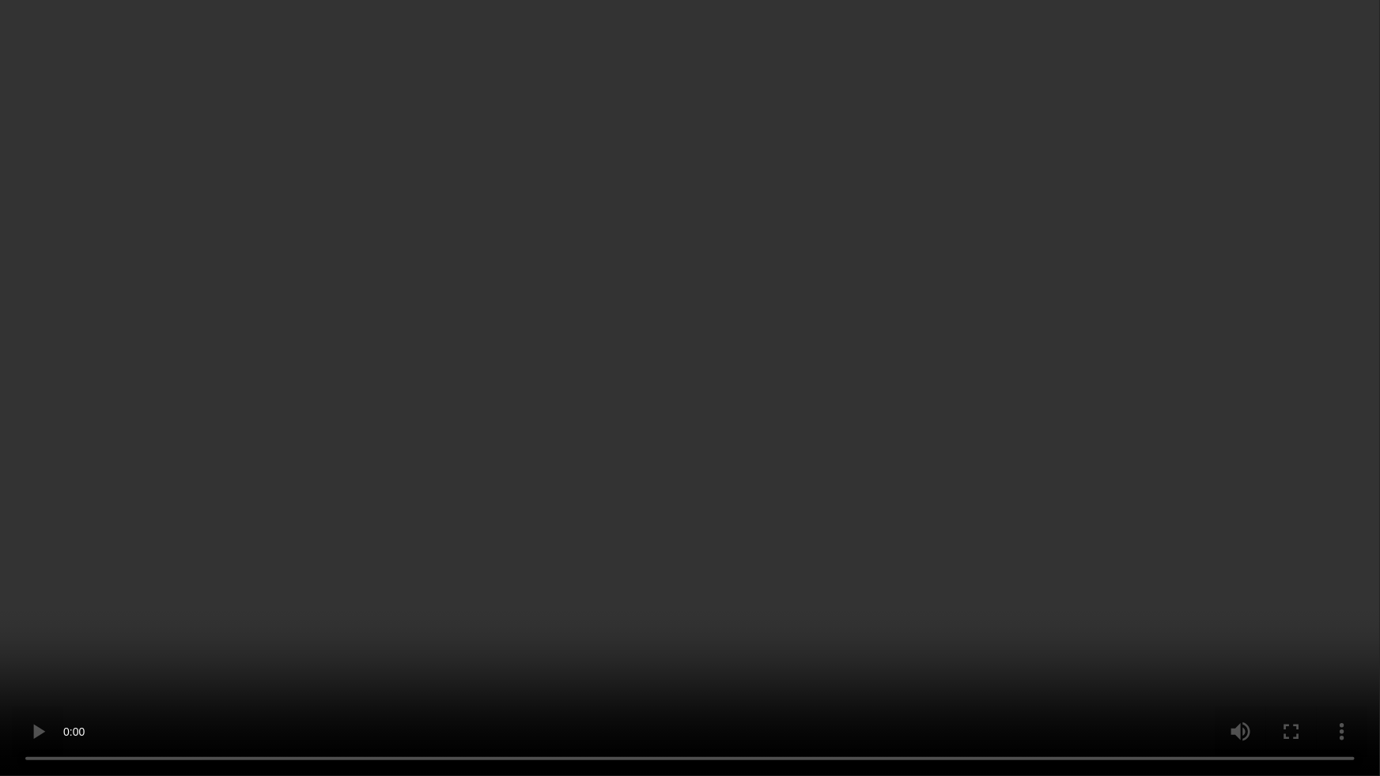
click at [285, 468] on video at bounding box center [690, 388] width 1380 height 776
click at [385, 678] on video at bounding box center [690, 388] width 1380 height 776
click at [425, 540] on video at bounding box center [690, 388] width 1380 height 776
click at [679, 317] on video at bounding box center [690, 388] width 1380 height 776
click at [569, 467] on video at bounding box center [690, 388] width 1380 height 776
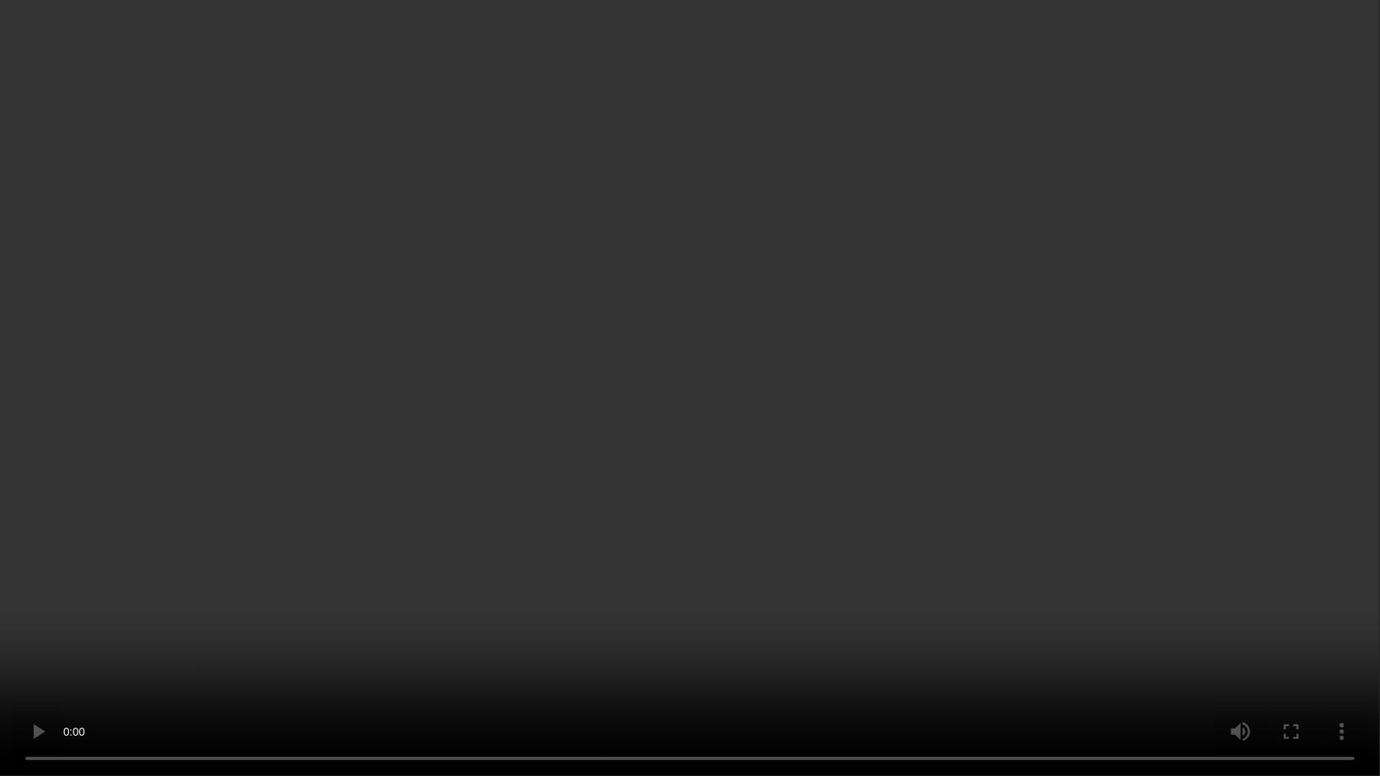
click at [520, 423] on video at bounding box center [690, 388] width 1380 height 776
click at [633, 437] on video at bounding box center [690, 388] width 1380 height 776
click at [561, 507] on video at bounding box center [690, 388] width 1380 height 776
click at [782, 436] on video at bounding box center [690, 388] width 1380 height 776
click at [648, 324] on video at bounding box center [690, 388] width 1380 height 776
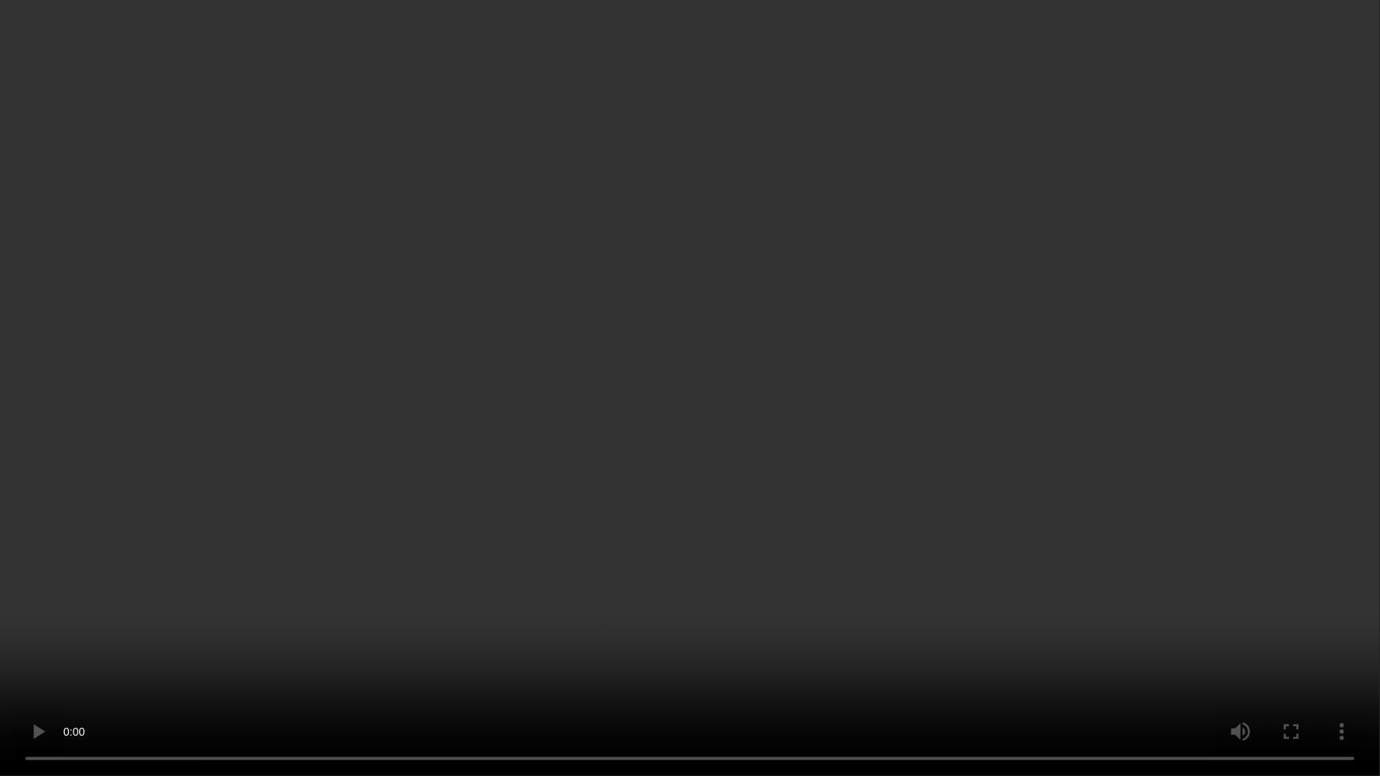
click at [639, 341] on video at bounding box center [690, 388] width 1380 height 776
click at [601, 380] on video at bounding box center [690, 388] width 1380 height 776
click at [703, 490] on video at bounding box center [690, 388] width 1380 height 776
click at [807, 452] on video at bounding box center [690, 388] width 1380 height 776
click at [793, 409] on video at bounding box center [690, 388] width 1380 height 776
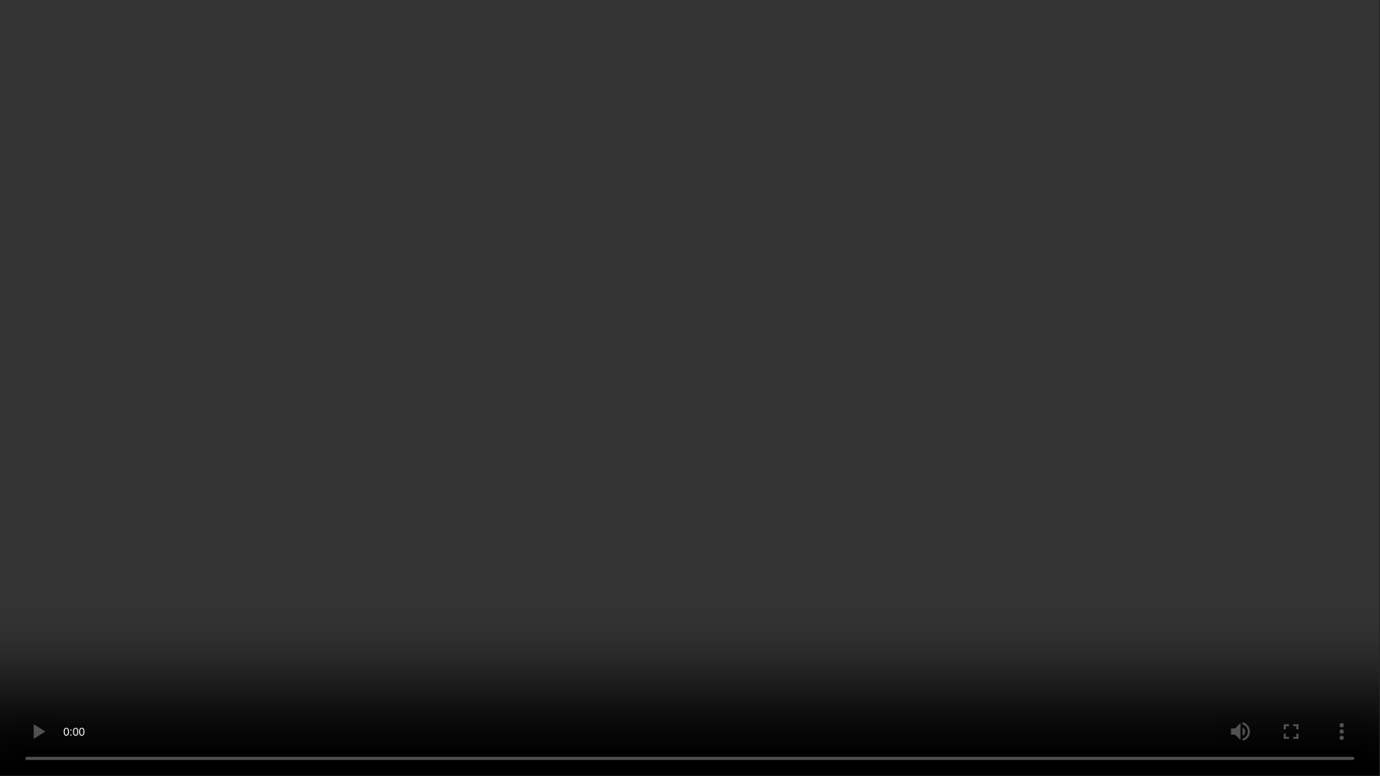
click at [727, 467] on video at bounding box center [690, 388] width 1380 height 776
click at [711, 409] on video at bounding box center [690, 388] width 1380 height 776
click at [759, 442] on video at bounding box center [690, 388] width 1380 height 776
click at [931, 546] on video at bounding box center [690, 388] width 1380 height 776
click at [883, 553] on video at bounding box center [690, 388] width 1380 height 776
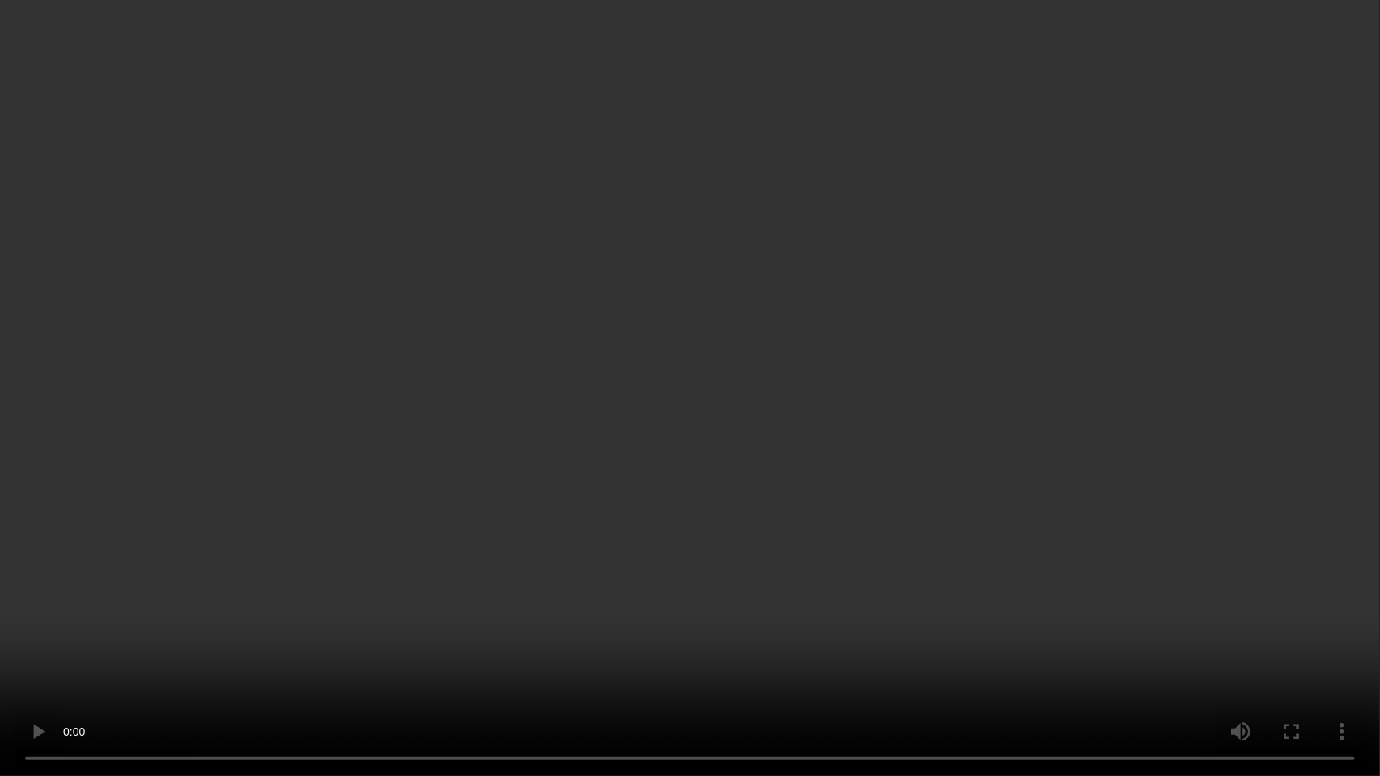
click at [892, 555] on video at bounding box center [690, 388] width 1380 height 776
click at [993, 563] on video at bounding box center [690, 388] width 1380 height 776
click at [973, 584] on video at bounding box center [690, 388] width 1380 height 776
click at [995, 640] on video at bounding box center [690, 388] width 1380 height 776
click at [633, 482] on video at bounding box center [690, 388] width 1380 height 776
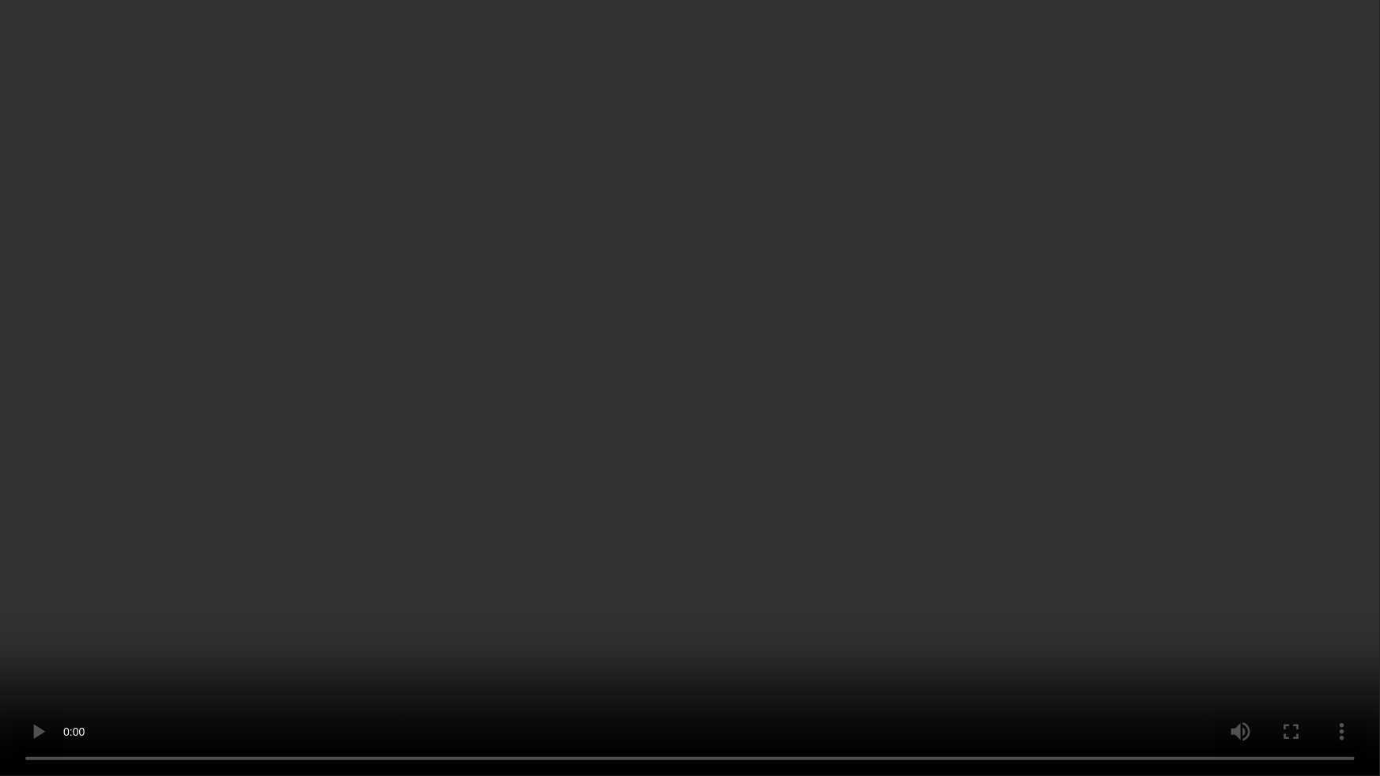
click at [665, 484] on video at bounding box center [690, 388] width 1380 height 776
click at [697, 487] on video at bounding box center [690, 388] width 1380 height 776
click at [878, 675] on video at bounding box center [690, 388] width 1380 height 776
click at [764, 526] on video at bounding box center [690, 388] width 1380 height 776
click at [744, 571] on video at bounding box center [690, 388] width 1380 height 776
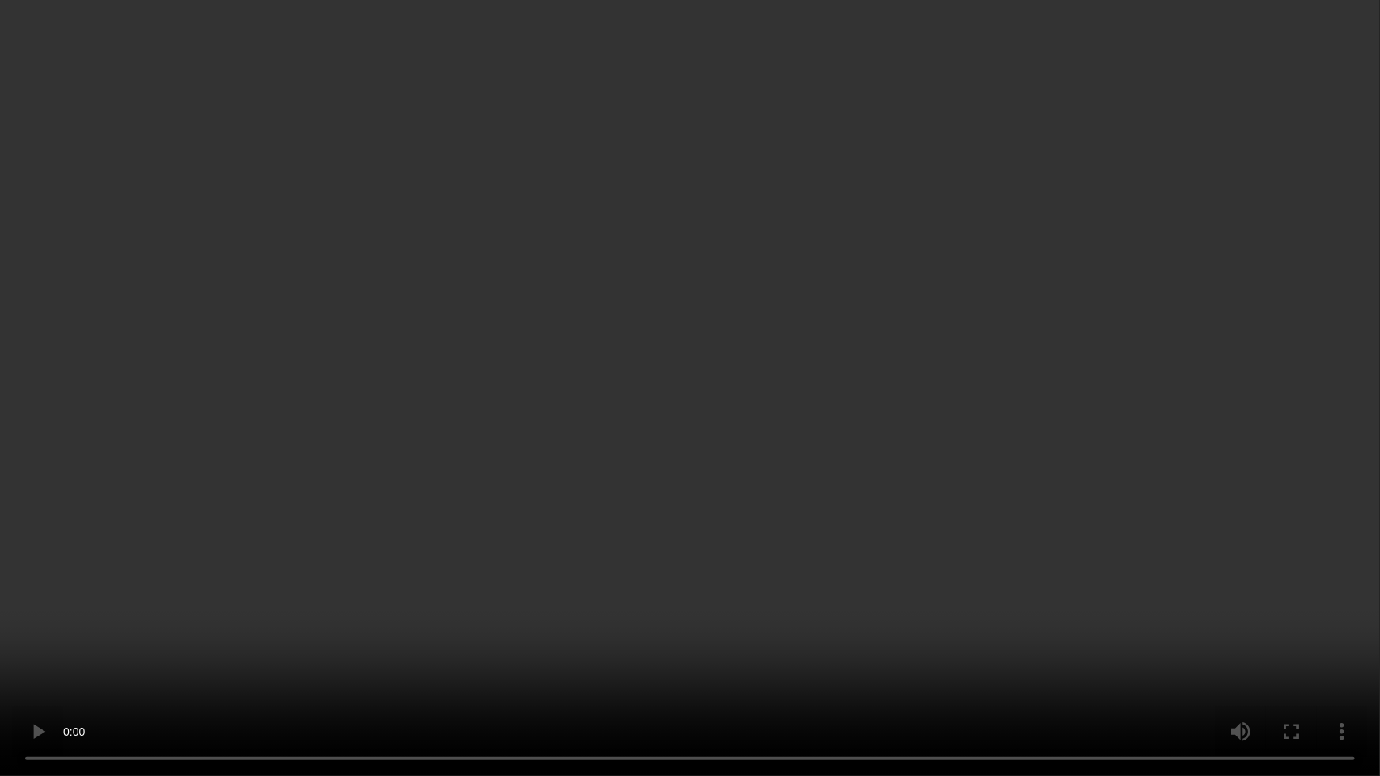
click at [749, 486] on video at bounding box center [690, 388] width 1380 height 776
click at [474, 391] on video at bounding box center [690, 388] width 1380 height 776
click at [563, 443] on video at bounding box center [690, 388] width 1380 height 776
click at [625, 539] on video at bounding box center [690, 388] width 1380 height 776
click at [689, 468] on video at bounding box center [690, 388] width 1380 height 776
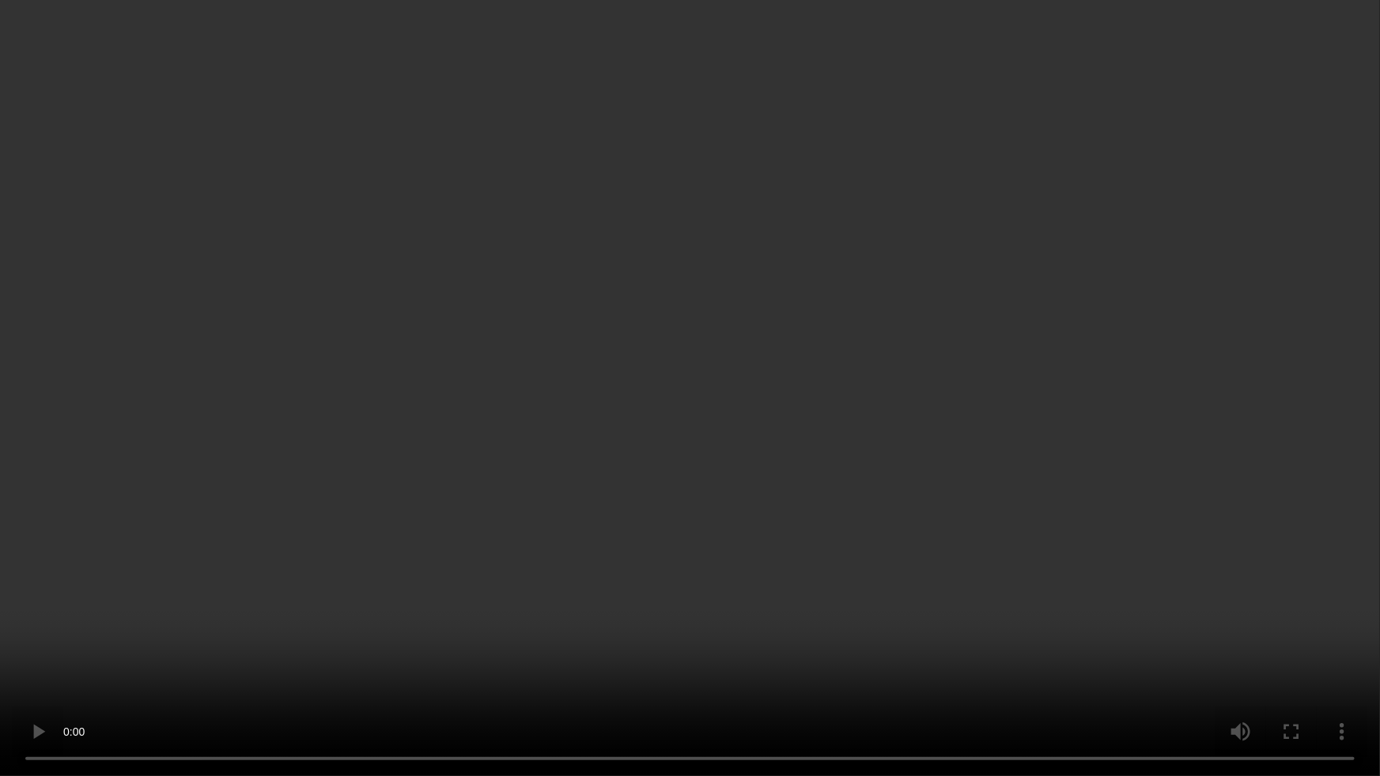
click at [734, 336] on video at bounding box center [690, 388] width 1380 height 776
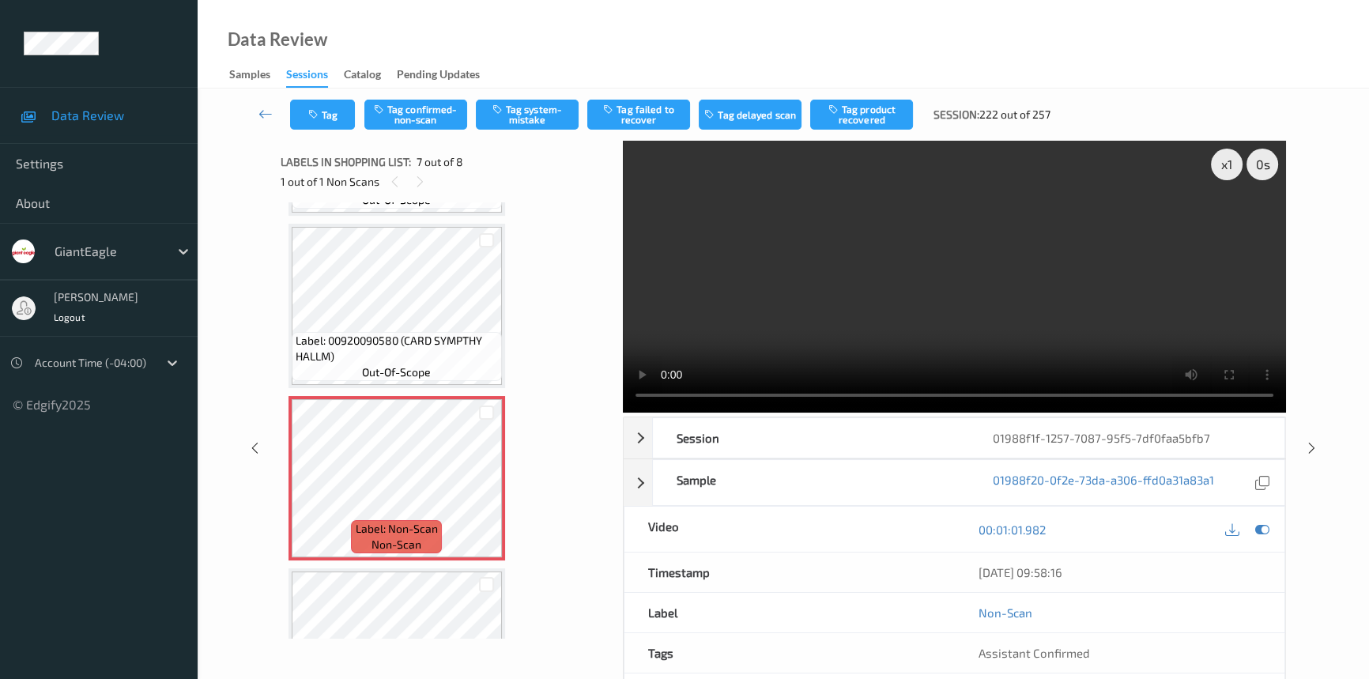
click at [966, 267] on video at bounding box center [954, 277] width 663 height 272
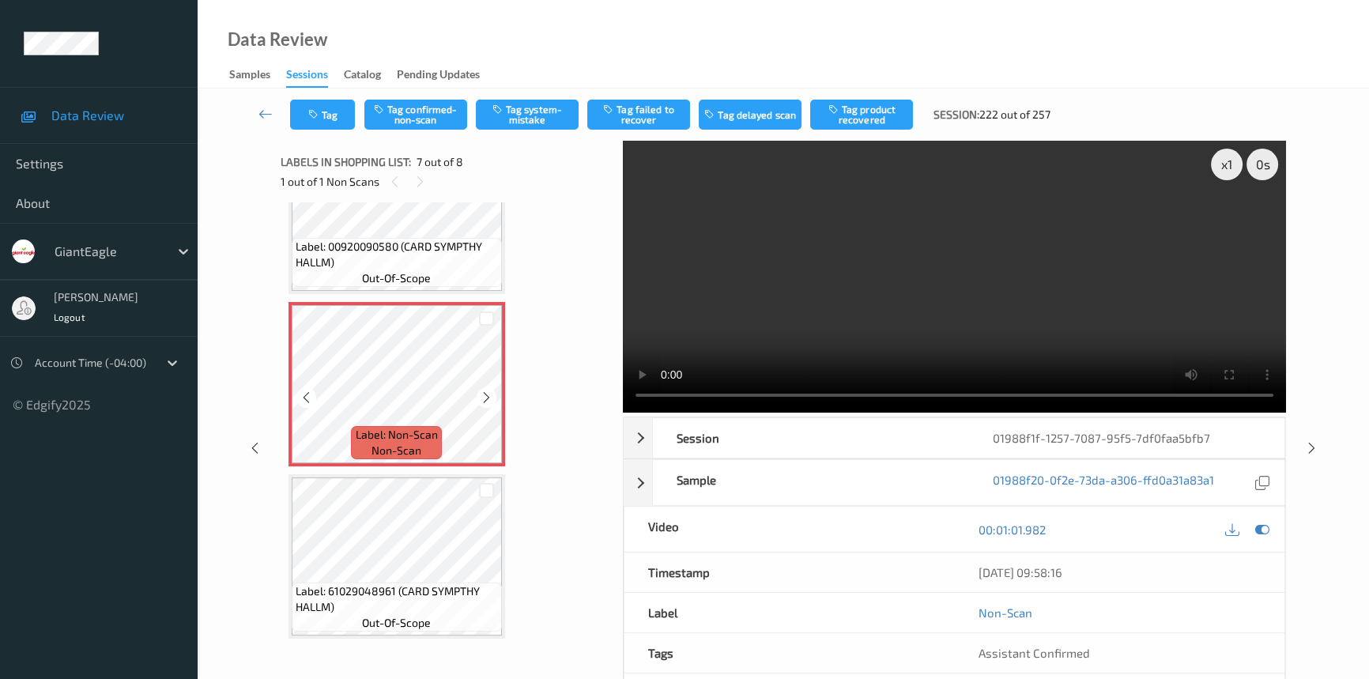
scroll to position [946, 0]
click at [433, 107] on button "Tag confirmed-non-scan" at bounding box center [416, 115] width 103 height 30
drag, startPoint x: 881, startPoint y: 110, endPoint x: 865, endPoint y: 153, distance: 46.3
click at [883, 111] on button "Tag product recovered" at bounding box center [861, 115] width 103 height 30
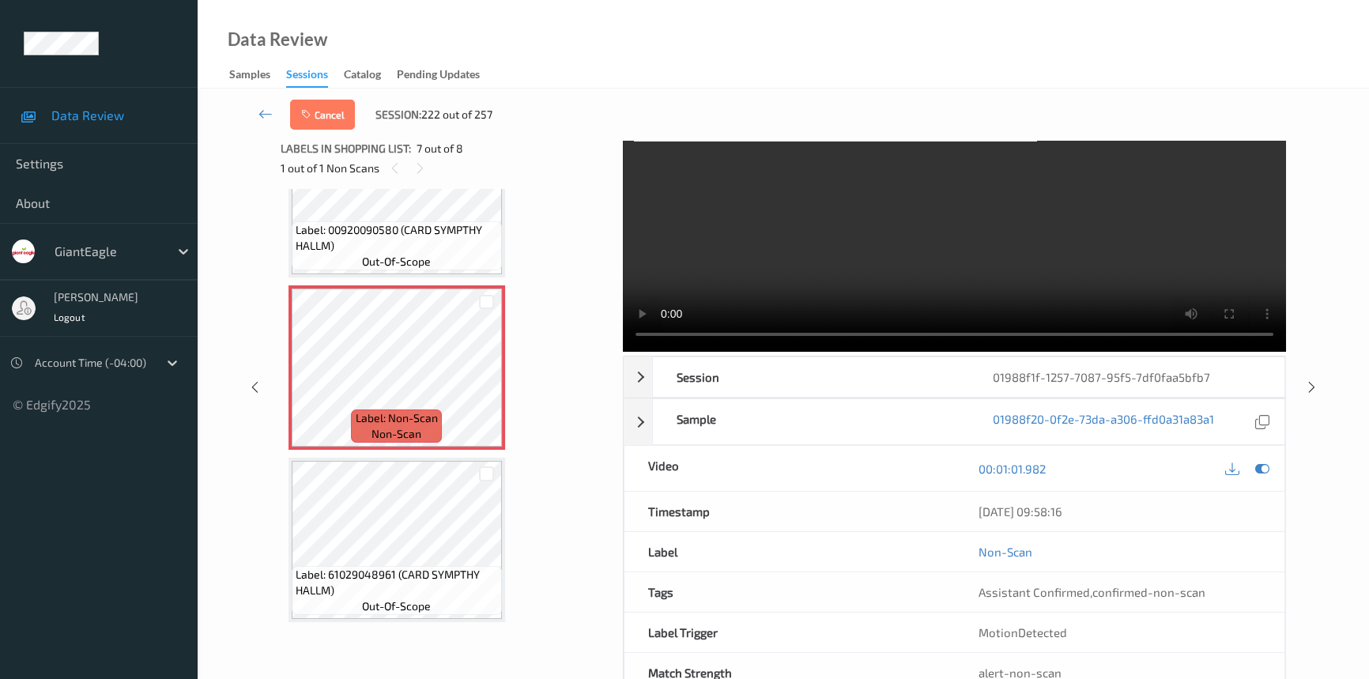
scroll to position [107, 0]
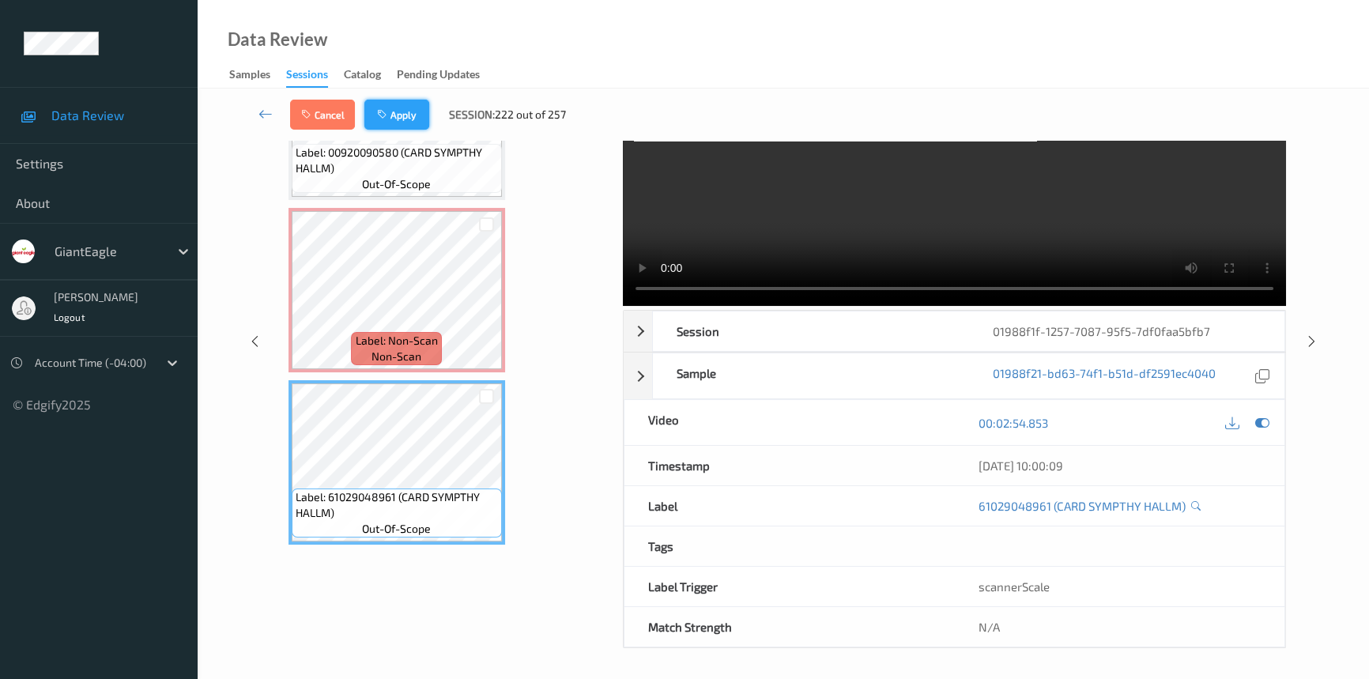
click at [389, 105] on button "Apply" at bounding box center [397, 115] width 65 height 30
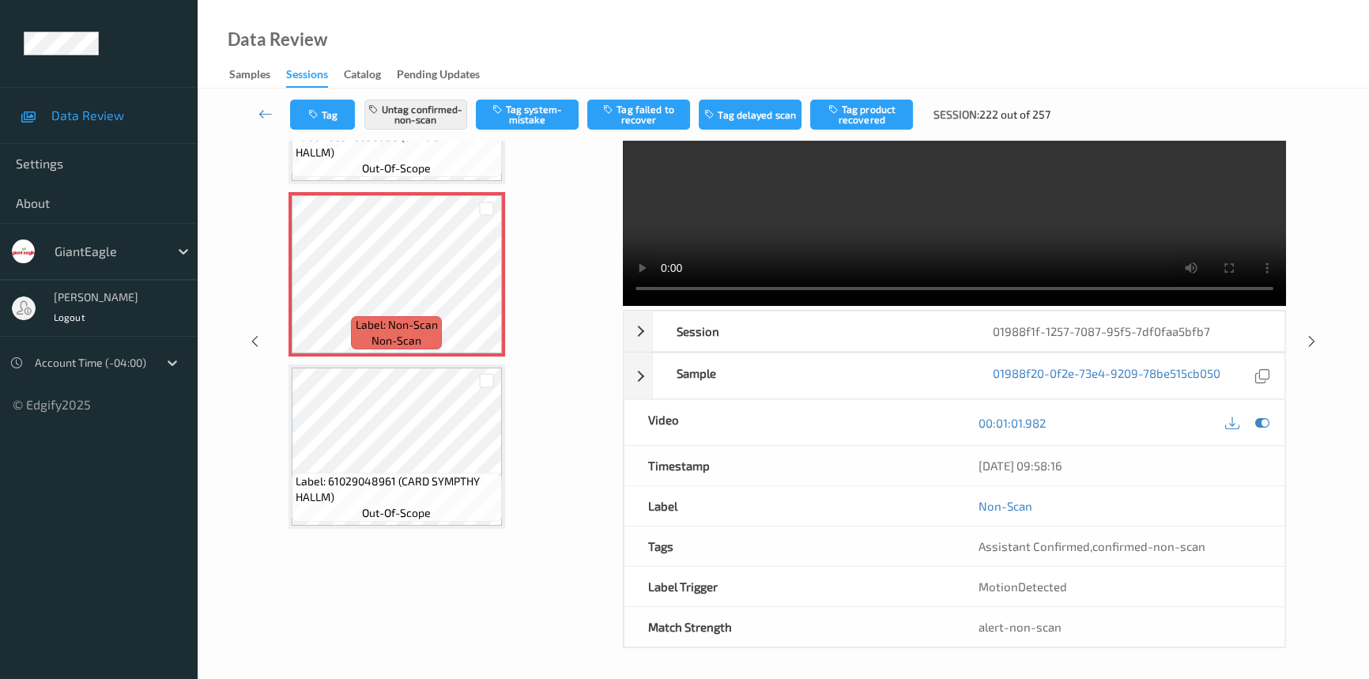
scroll to position [867, 0]
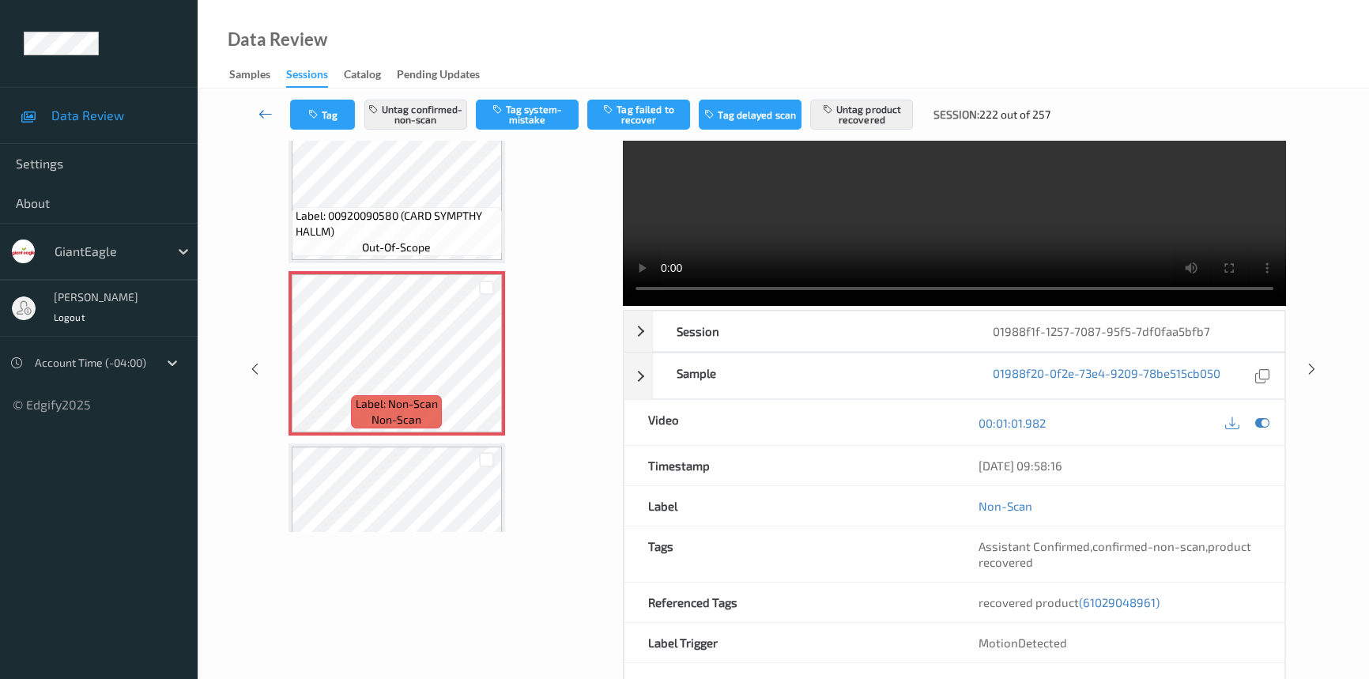
click at [261, 108] on icon at bounding box center [266, 114] width 14 height 16
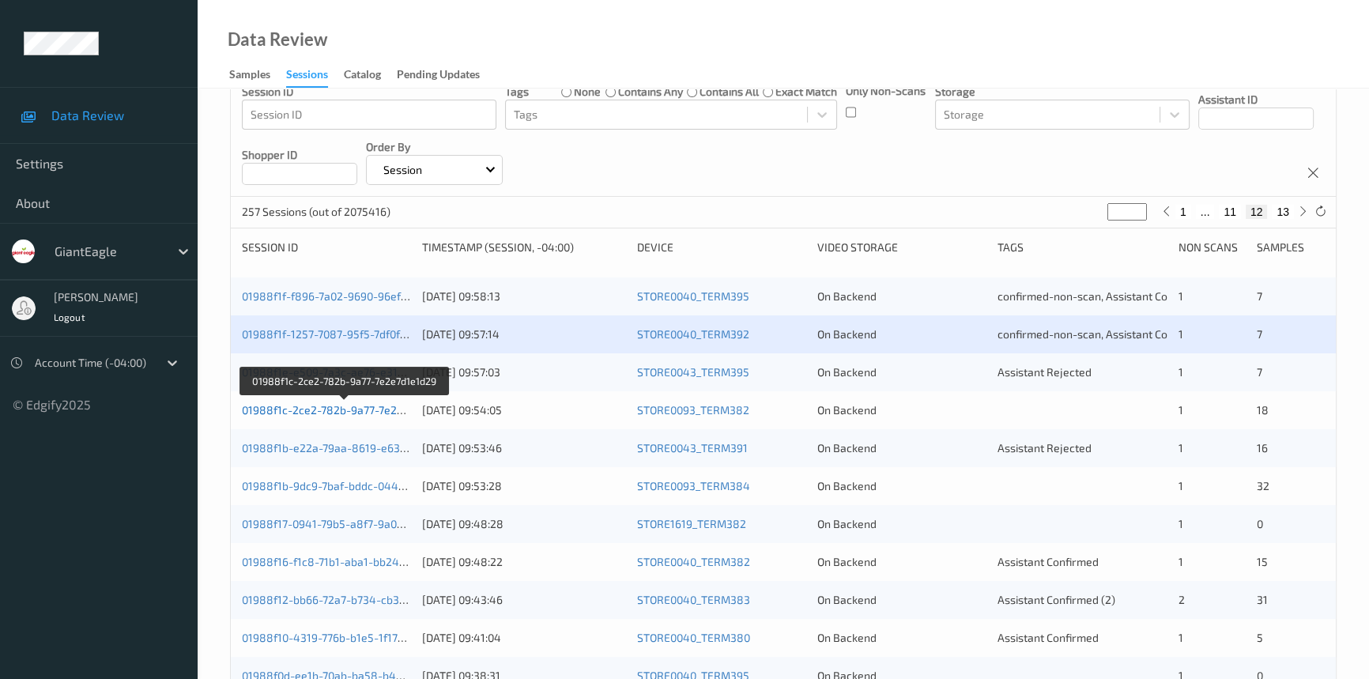
click at [331, 406] on link "01988f1c-2ce2-782b-9a77-7e2e7d1e1d29" at bounding box center [346, 409] width 208 height 13
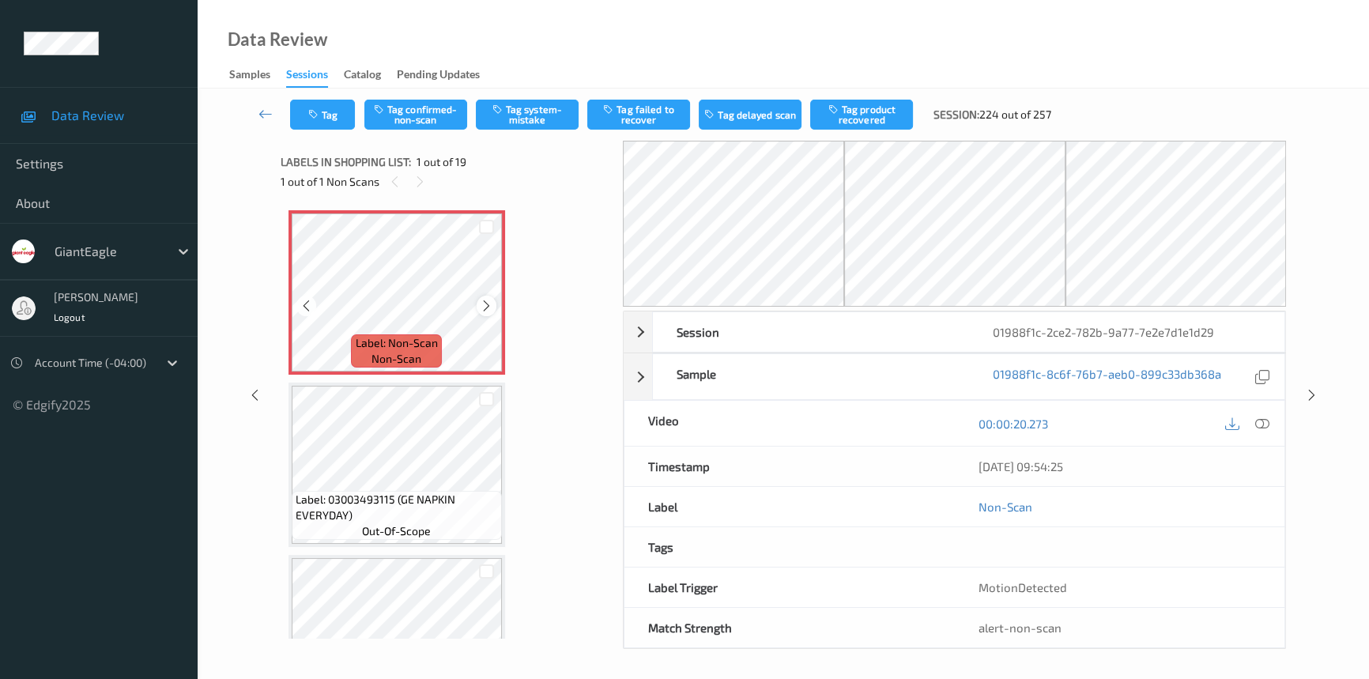
click at [488, 307] on icon at bounding box center [486, 306] width 13 height 14
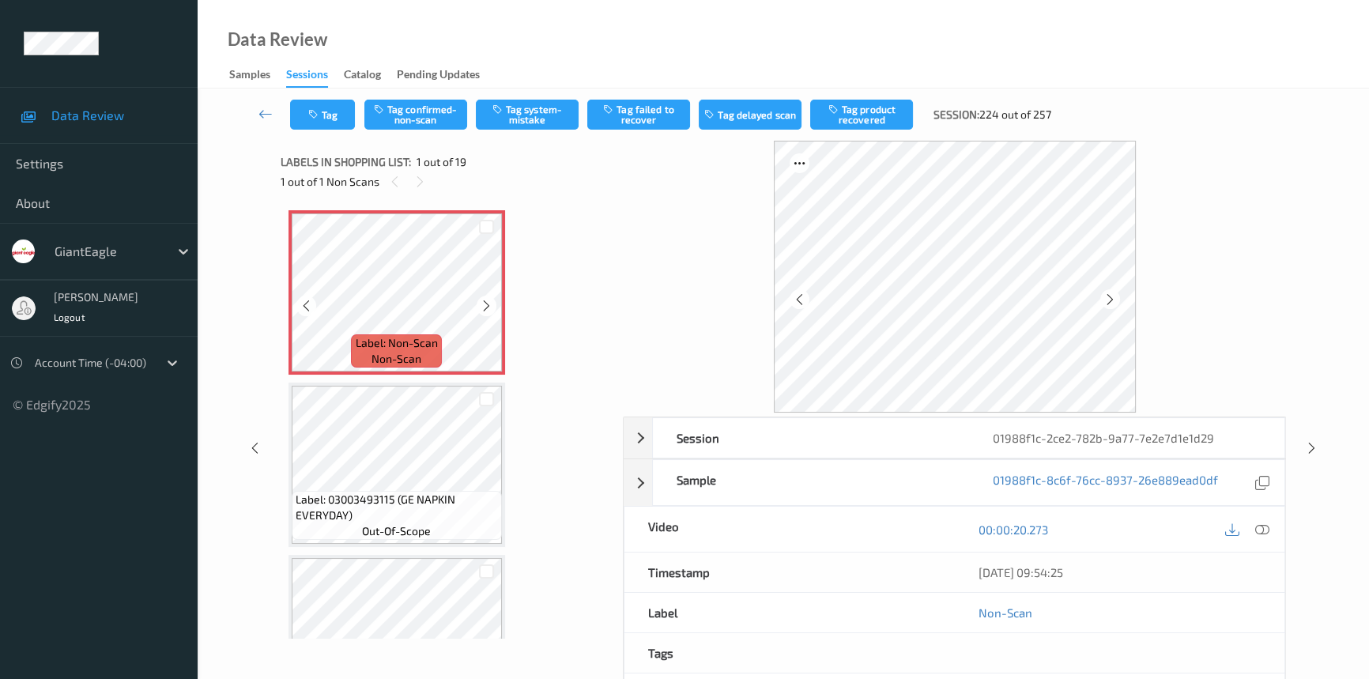
click at [488, 307] on icon at bounding box center [486, 306] width 13 height 14
click at [1260, 525] on icon at bounding box center [1263, 530] width 14 height 14
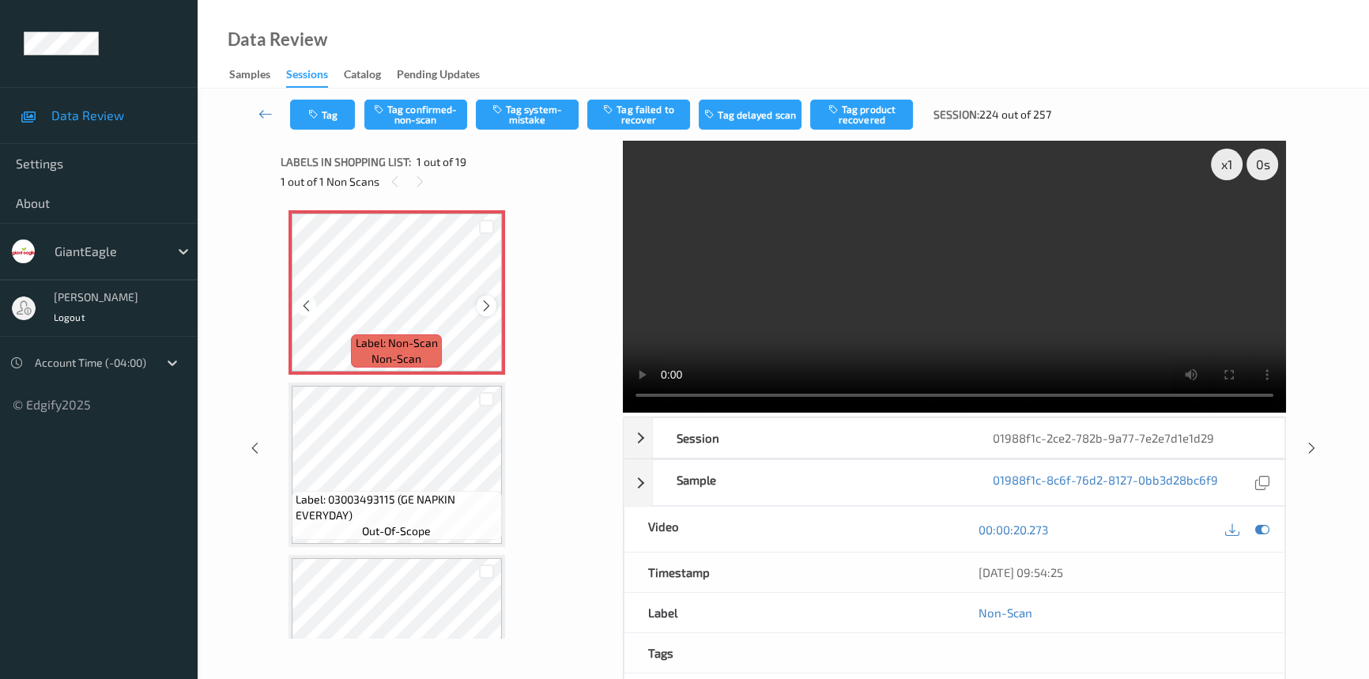
click at [481, 305] on icon at bounding box center [486, 306] width 13 height 14
click at [482, 305] on icon at bounding box center [486, 306] width 13 height 14
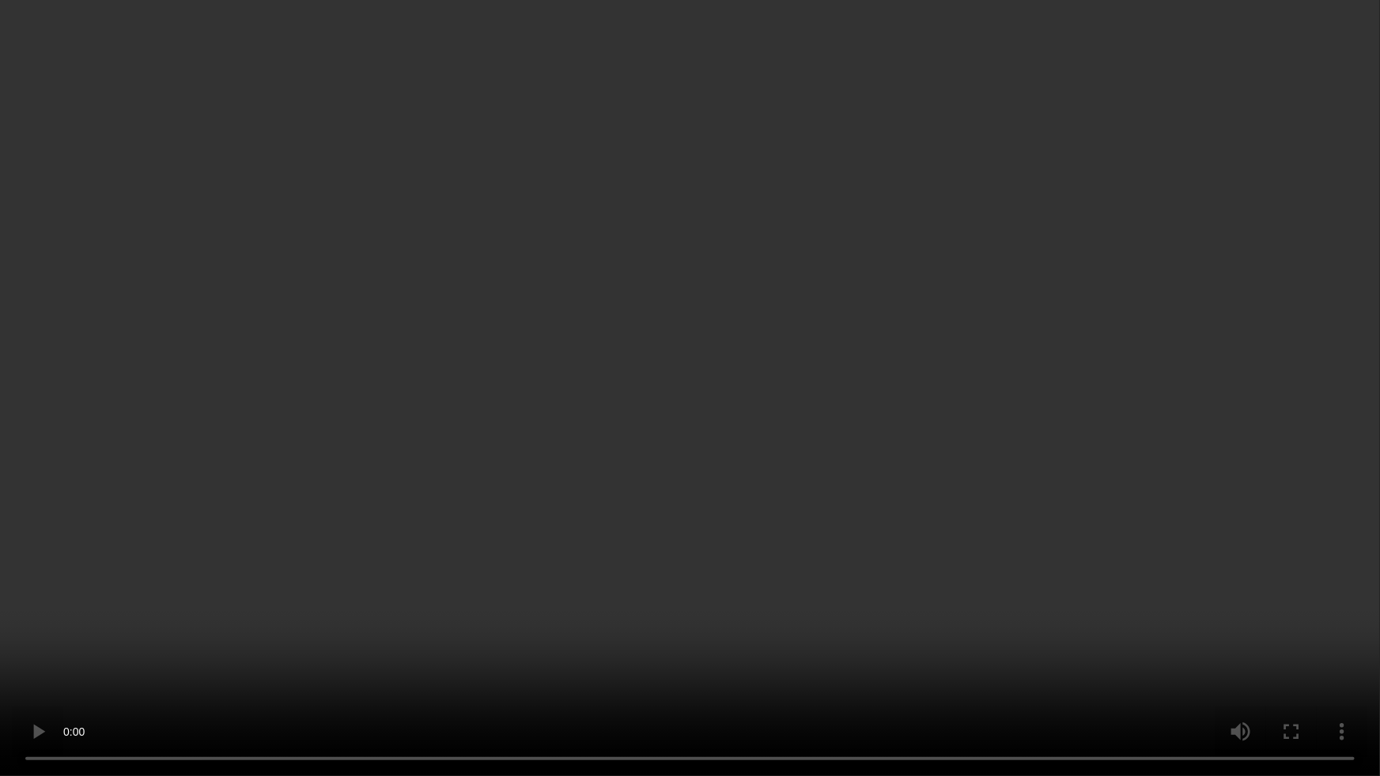
click at [961, 575] on video at bounding box center [690, 388] width 1380 height 776
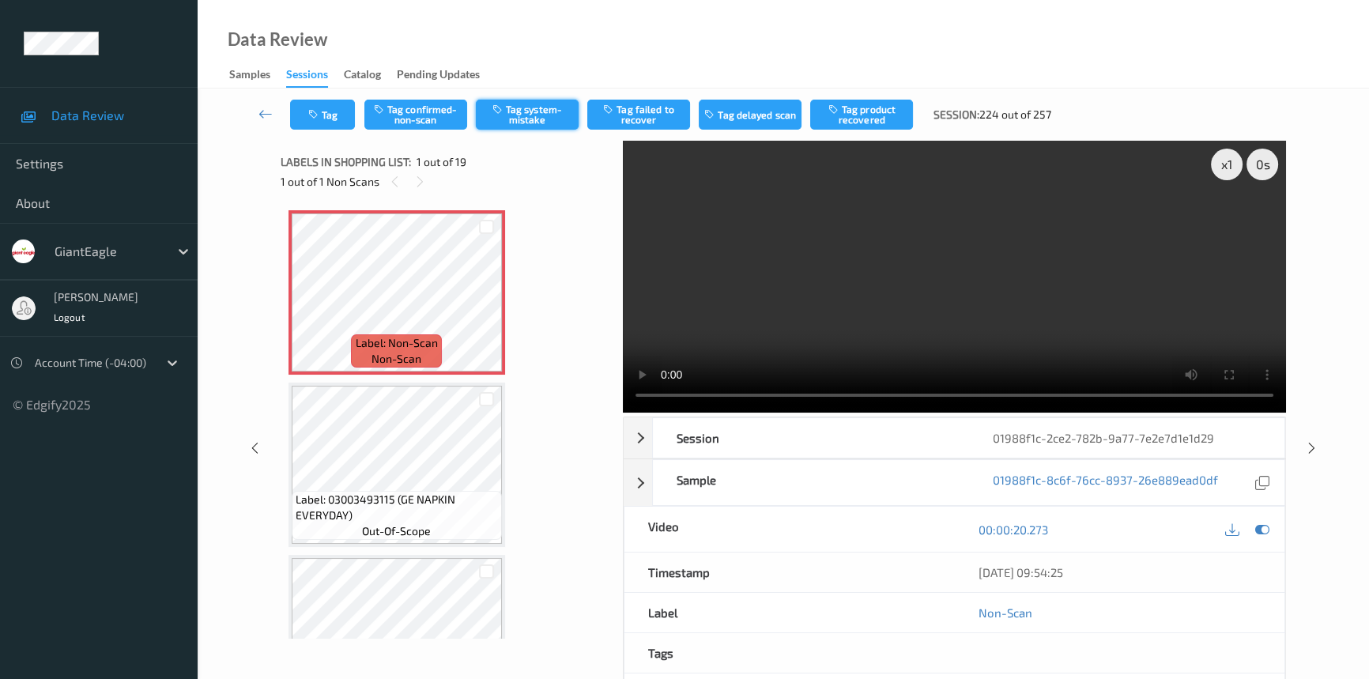
click at [532, 109] on button "Tag system-mistake" at bounding box center [527, 115] width 103 height 30
click at [269, 111] on icon at bounding box center [266, 114] width 14 height 16
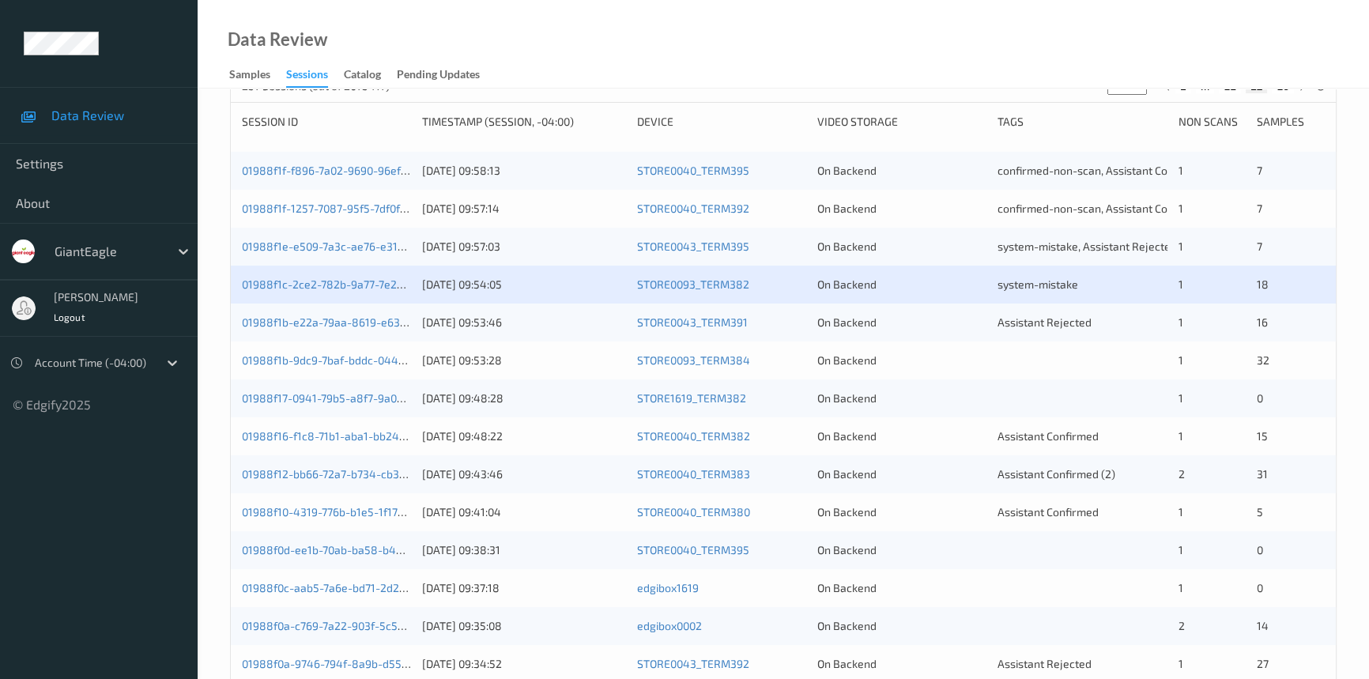
scroll to position [359, 0]
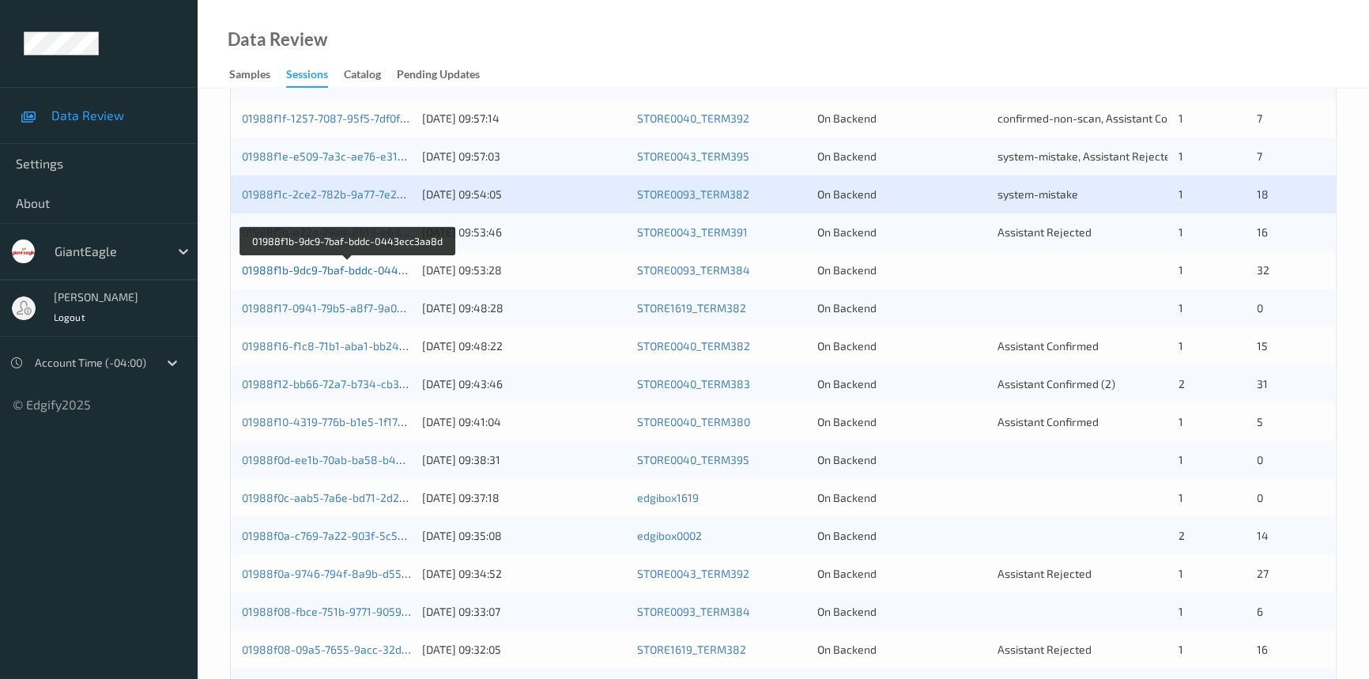
click at [340, 269] on link "01988f1b-9dc9-7baf-bddc-0443ecc3aa8d" at bounding box center [348, 269] width 213 height 13
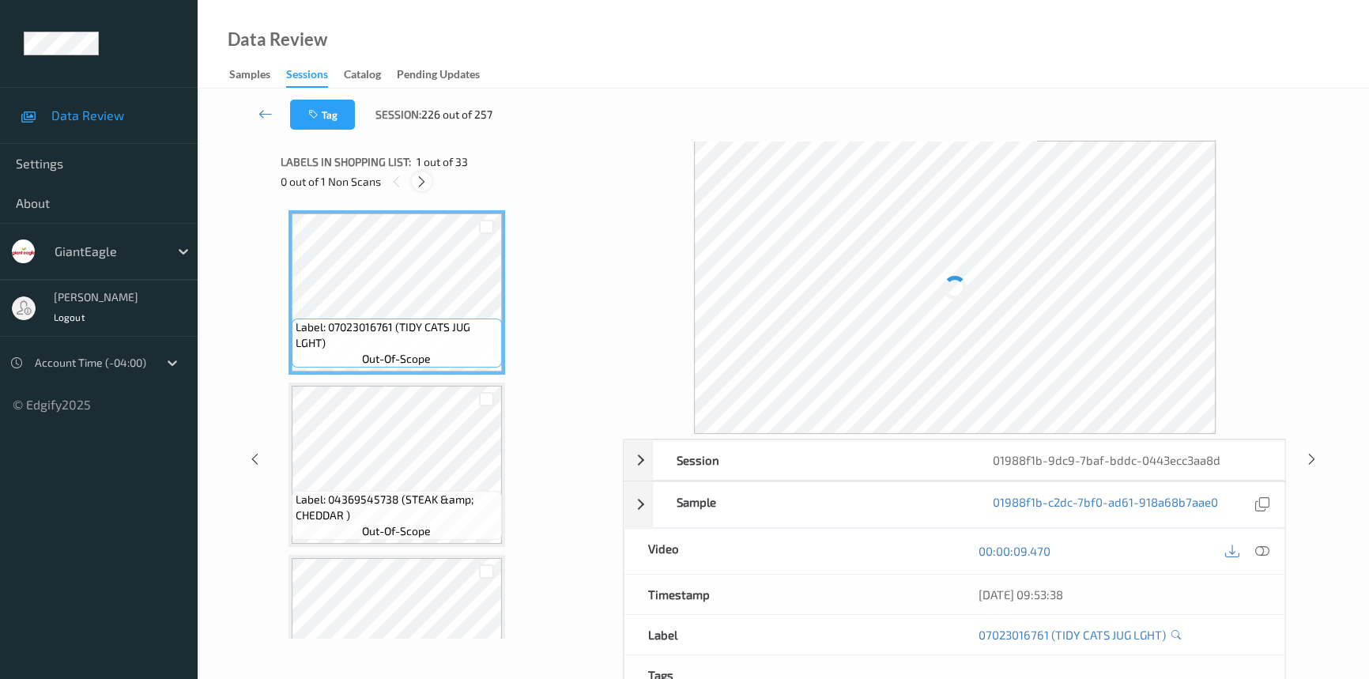
click at [425, 176] on icon at bounding box center [421, 182] width 13 height 14
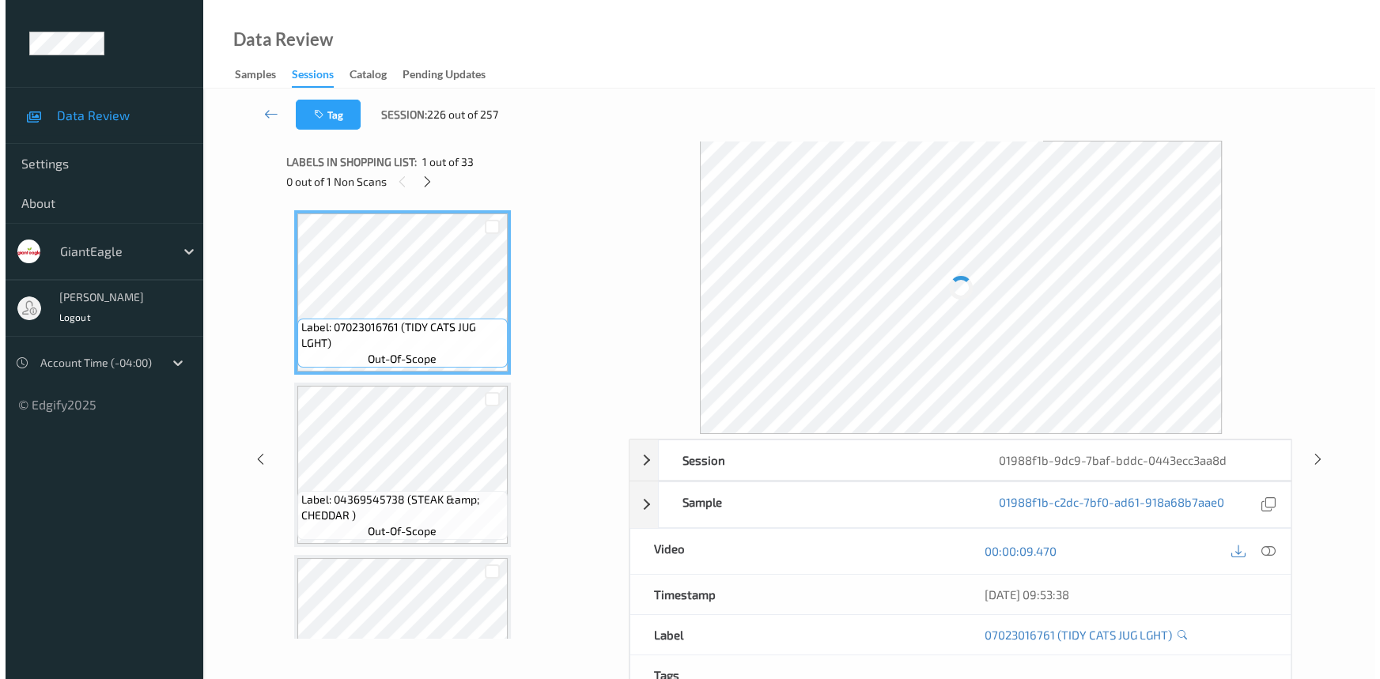
scroll to position [352, 0]
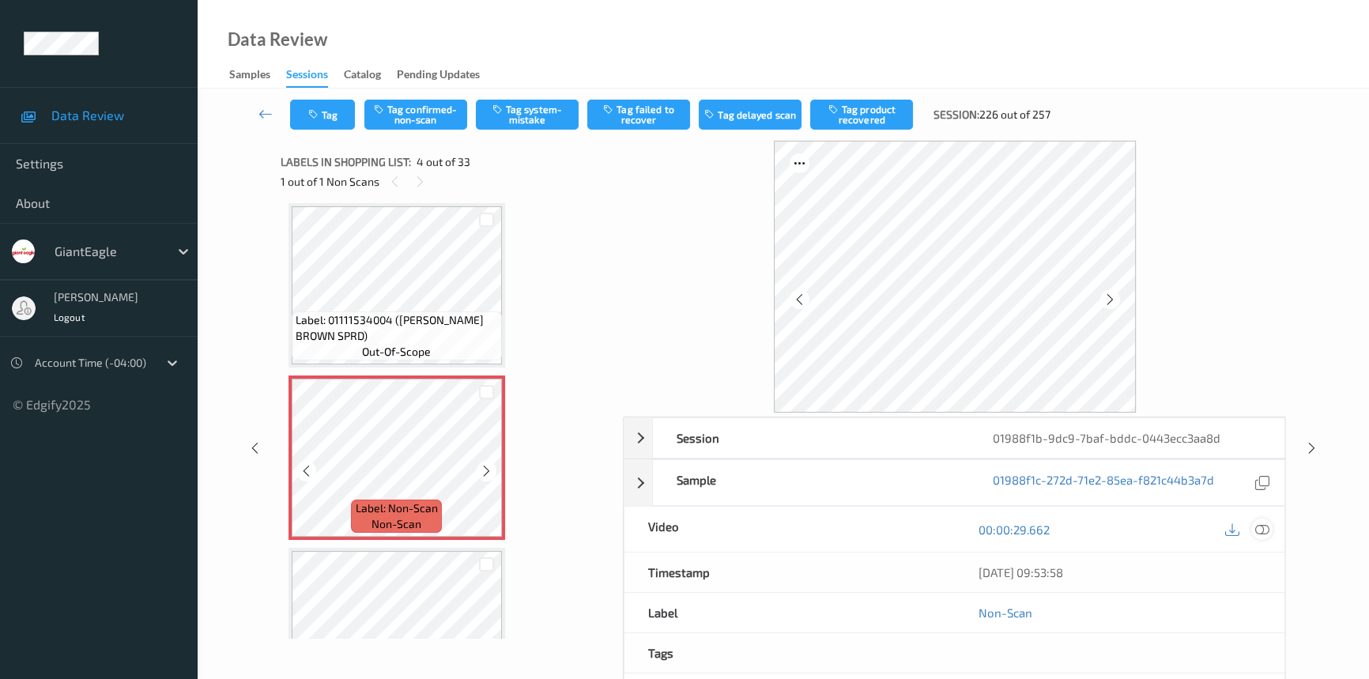
click at [1265, 525] on icon at bounding box center [1263, 530] width 14 height 14
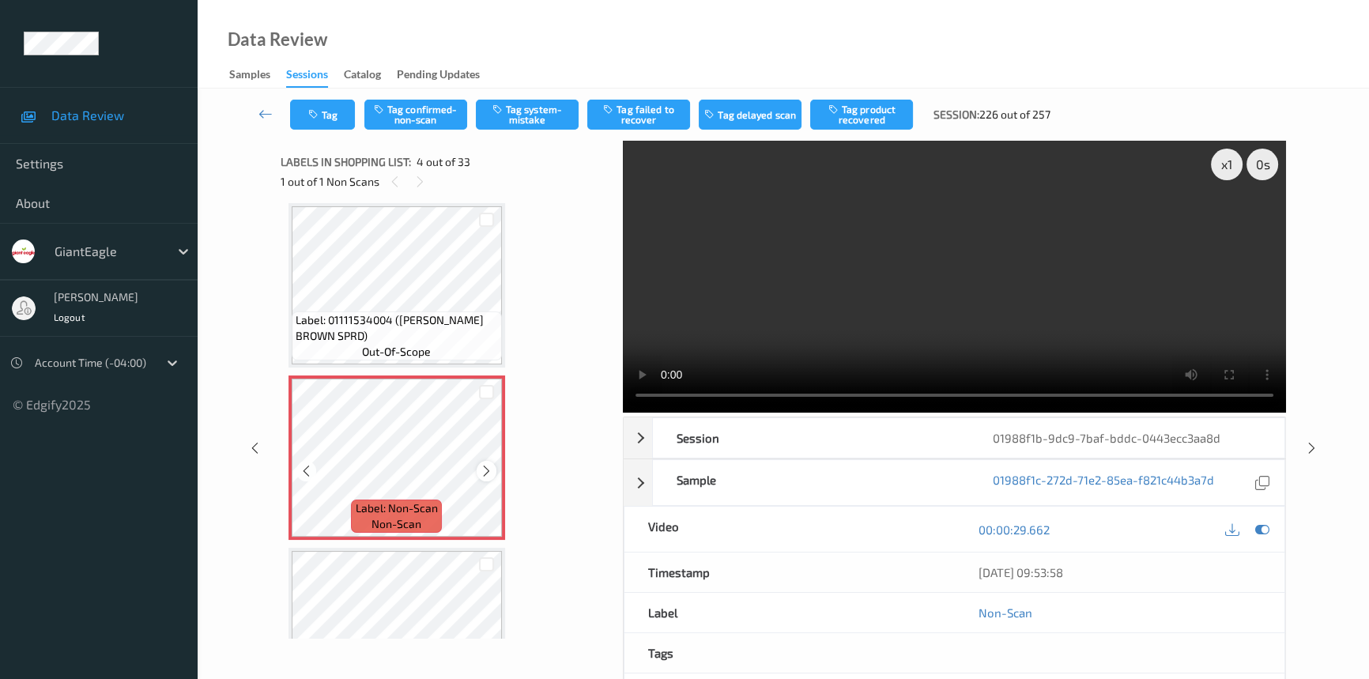
click at [488, 470] on icon at bounding box center [486, 471] width 13 height 14
click at [489, 470] on icon at bounding box center [486, 471] width 13 height 14
click at [490, 467] on icon at bounding box center [486, 471] width 13 height 14
click at [308, 464] on icon at bounding box center [306, 471] width 13 height 14
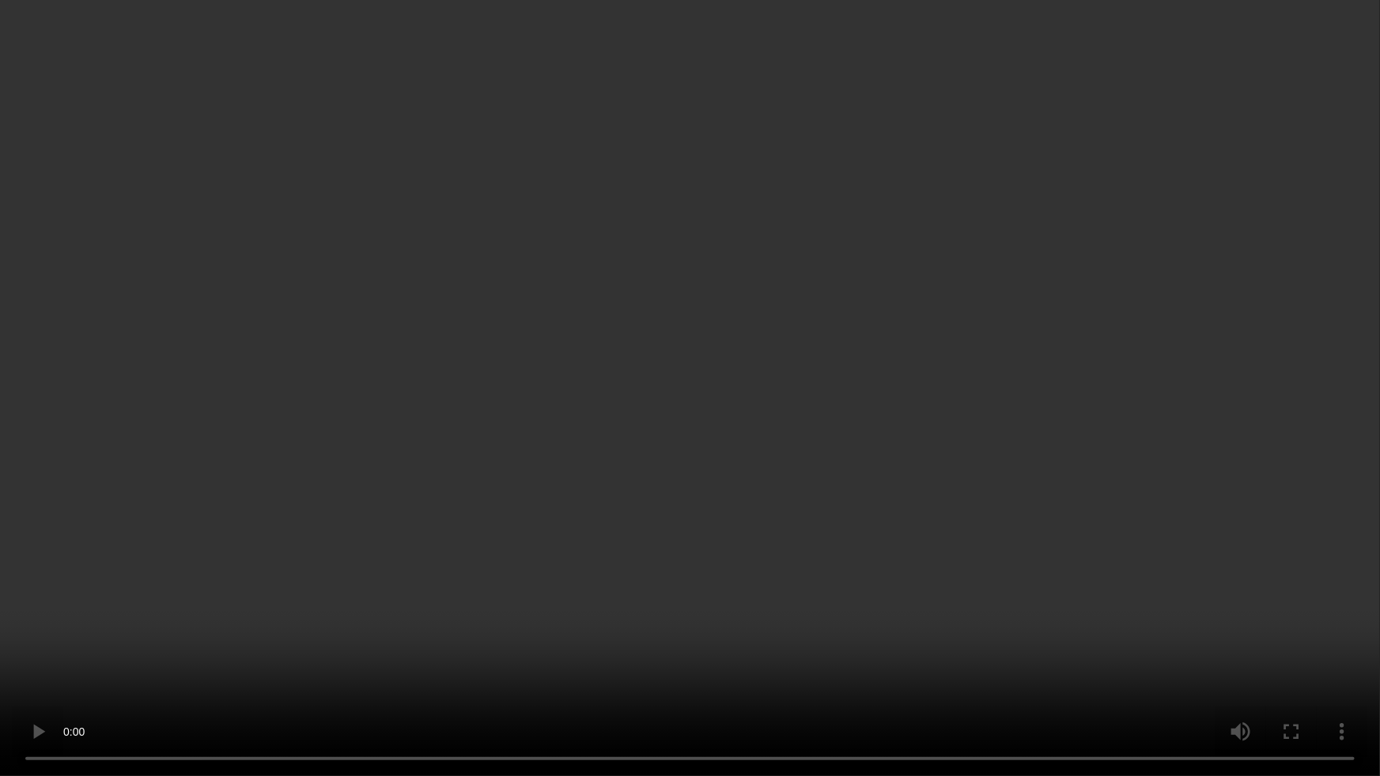
click at [402, 569] on video at bounding box center [690, 388] width 1380 height 776
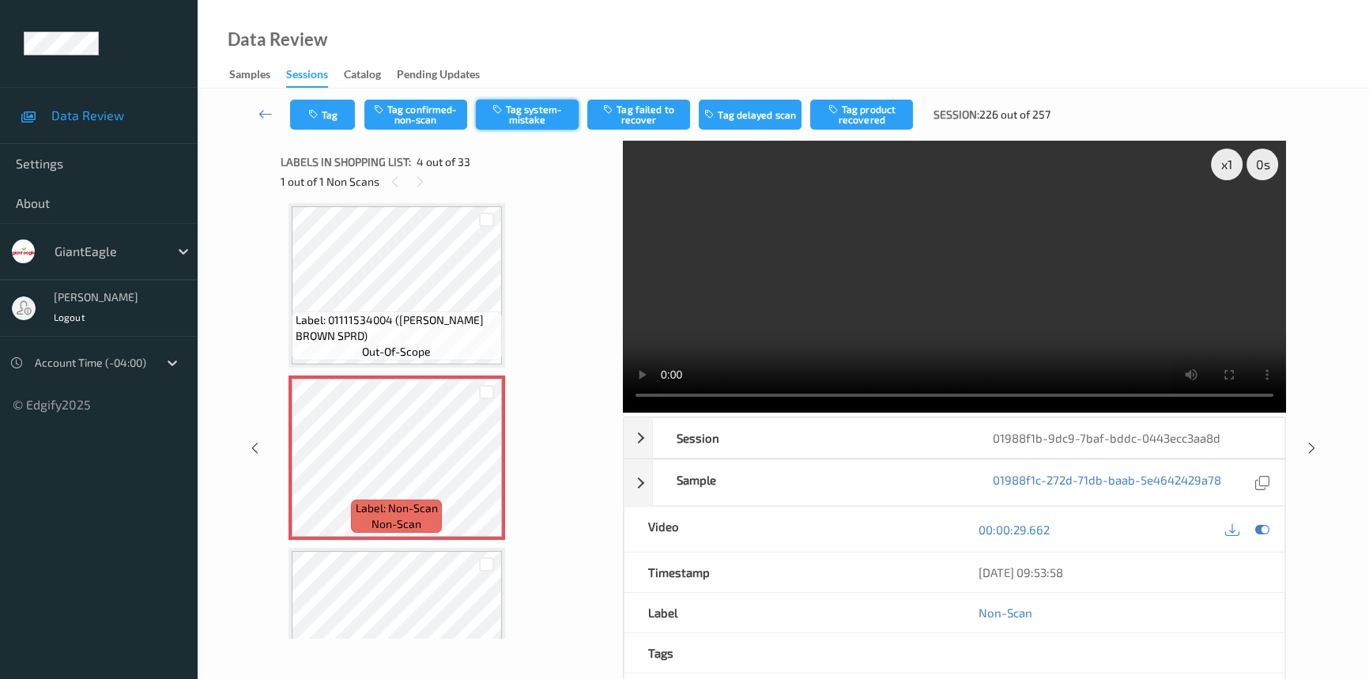
click at [519, 112] on button "Tag system-mistake" at bounding box center [527, 115] width 103 height 30
click at [327, 108] on button "Tag" at bounding box center [322, 115] width 65 height 30
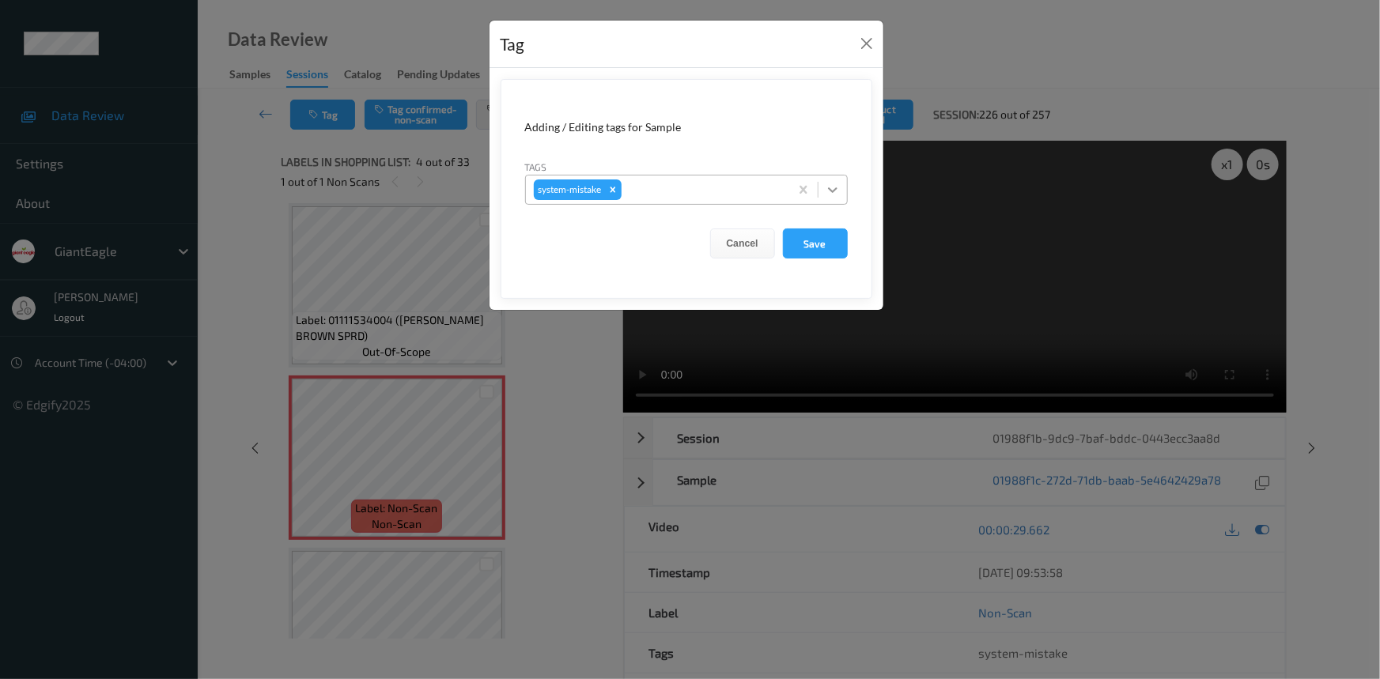
click at [833, 191] on icon at bounding box center [832, 190] width 9 height 6
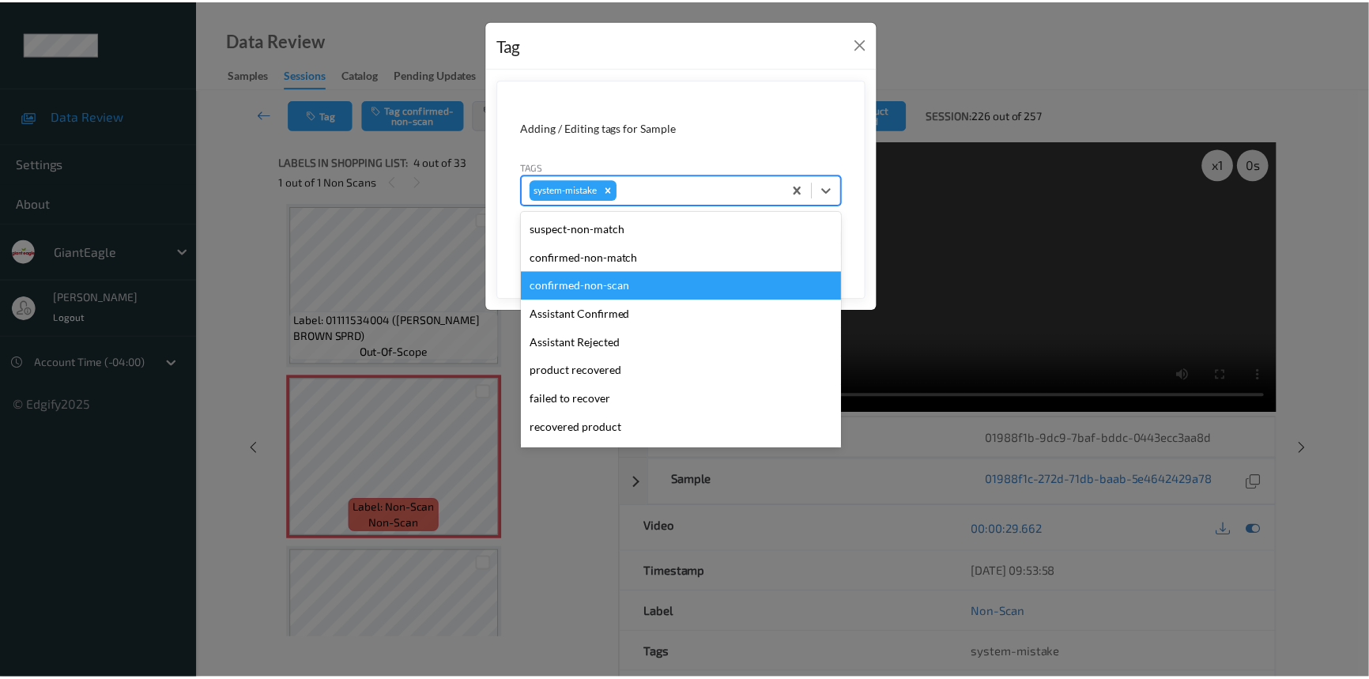
scroll to position [71, 0]
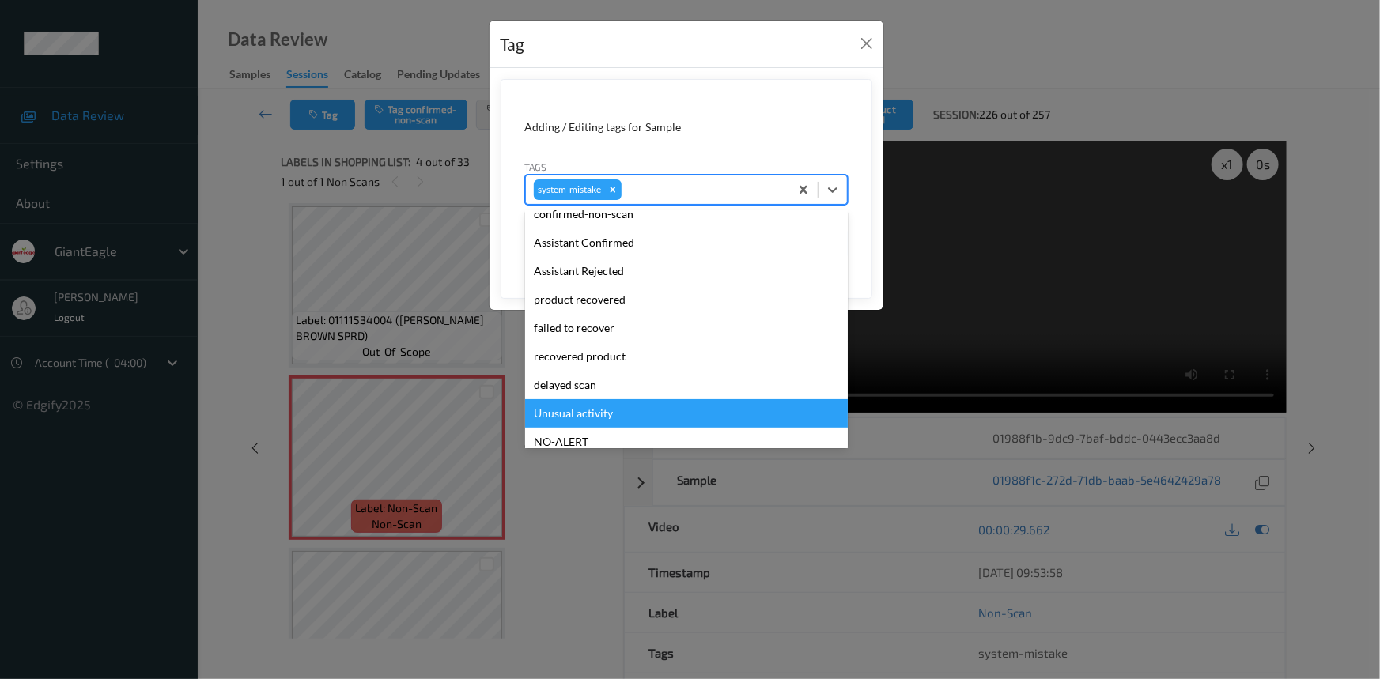
click at [573, 414] on div "Unusual activity" at bounding box center [686, 413] width 323 height 28
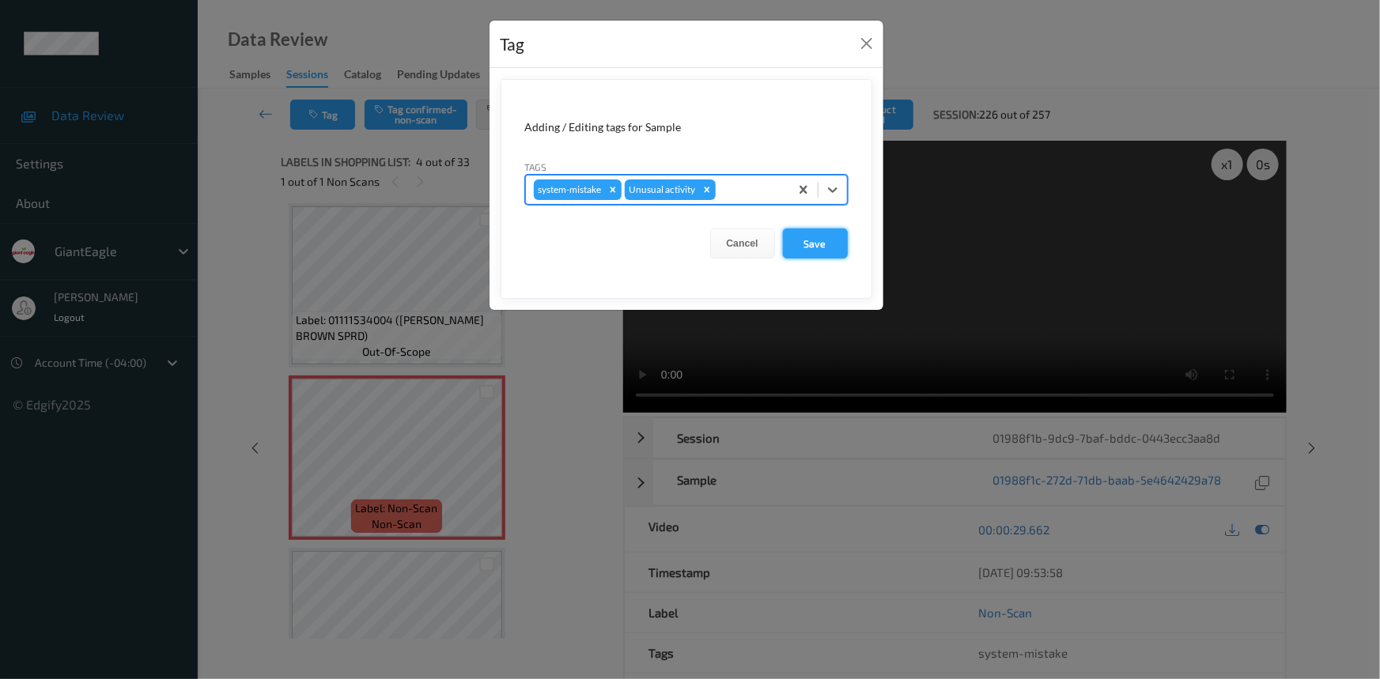
click at [830, 252] on button "Save" at bounding box center [815, 244] width 65 height 30
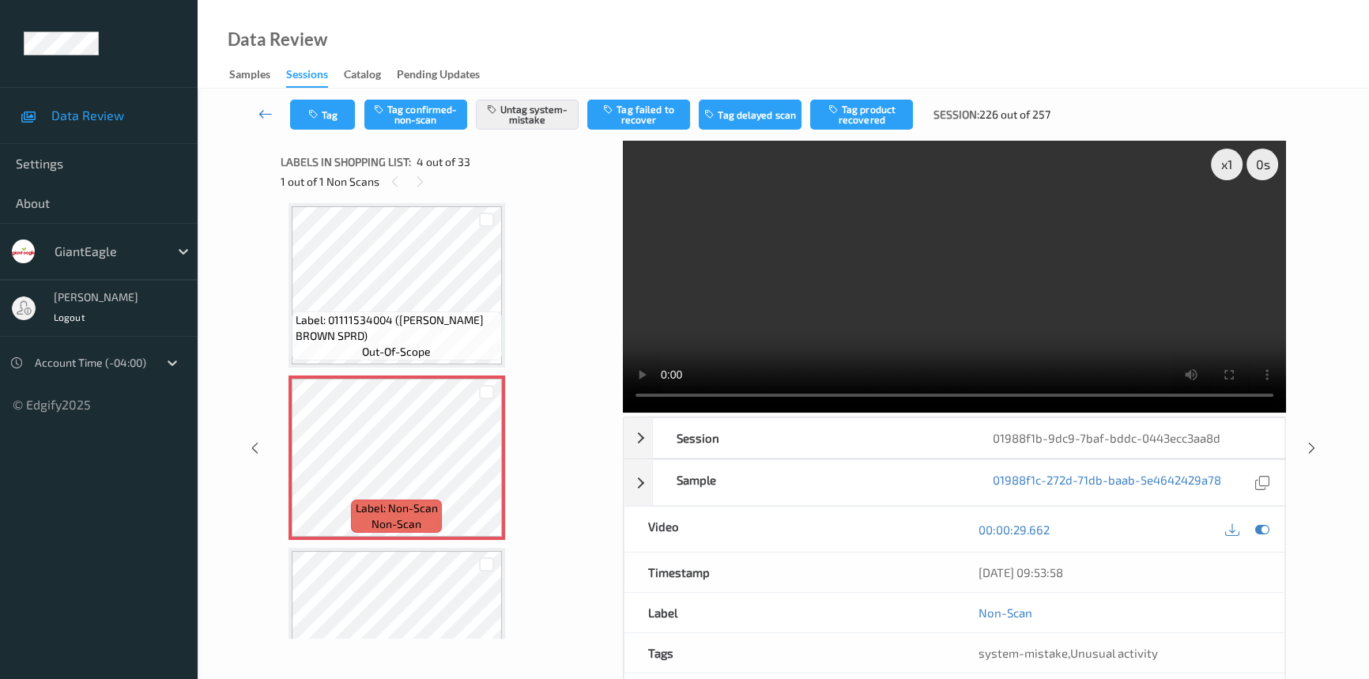
click at [270, 111] on icon at bounding box center [266, 114] width 14 height 16
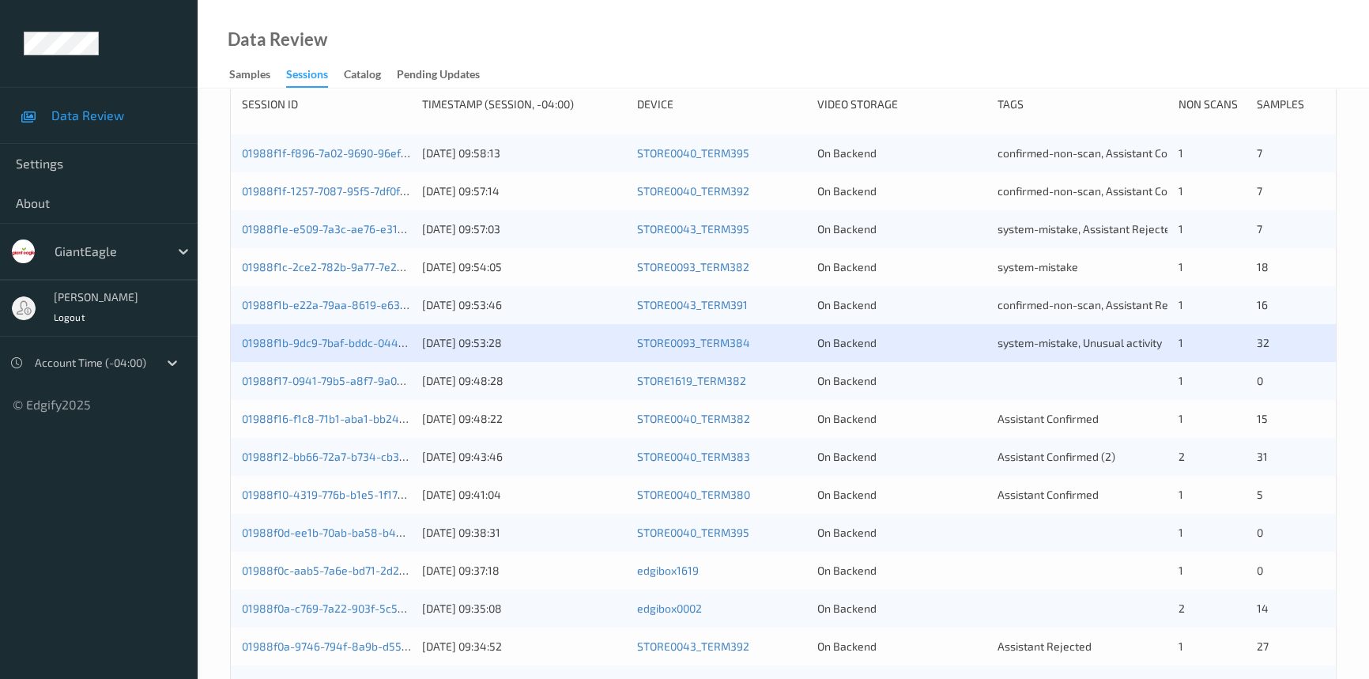
scroll to position [287, 0]
click at [353, 417] on link "01988f16-f1c8-71b1-aba1-bb244ecc2170" at bounding box center [344, 417] width 205 height 13
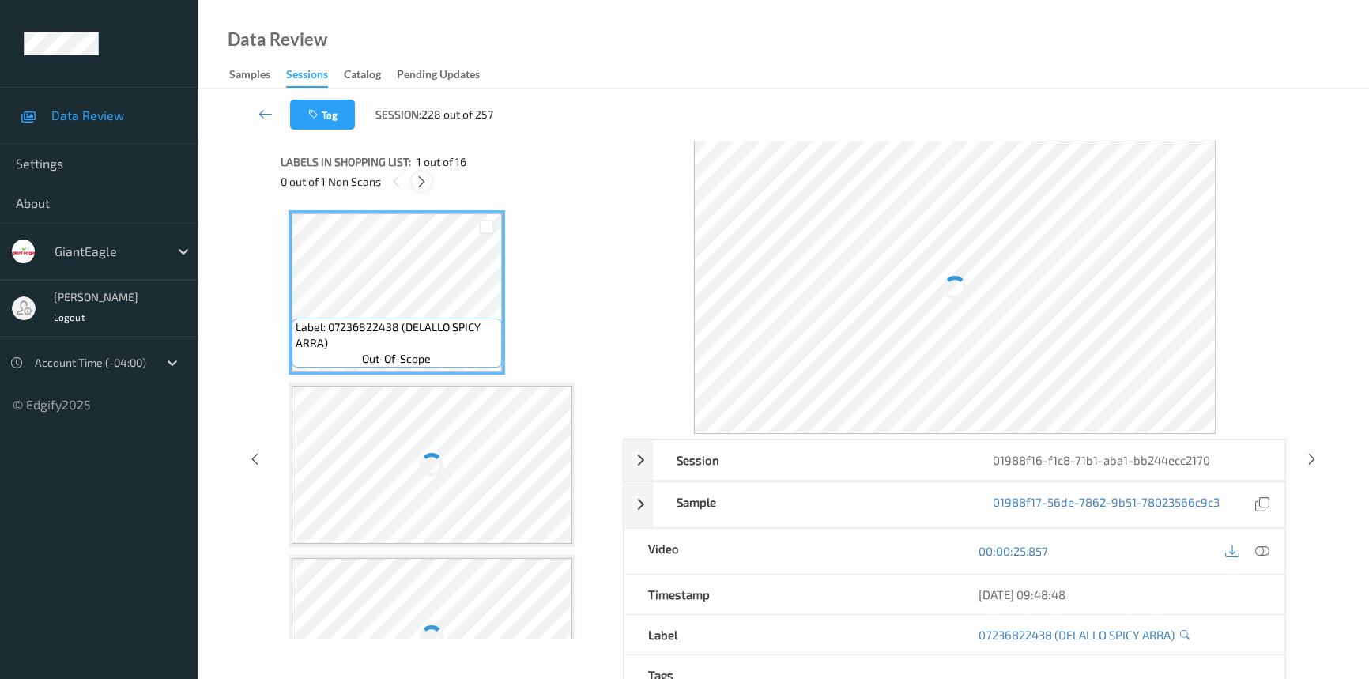
click at [420, 179] on icon at bounding box center [421, 182] width 13 height 14
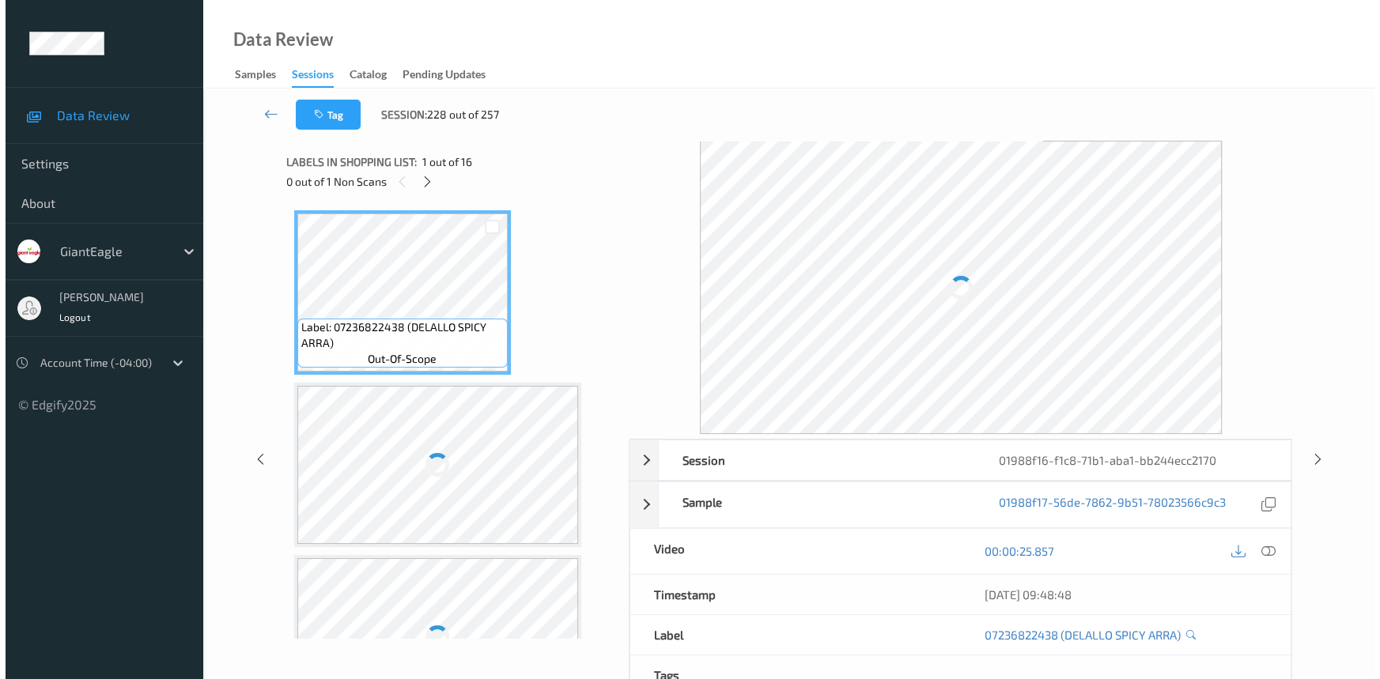
scroll to position [695, 0]
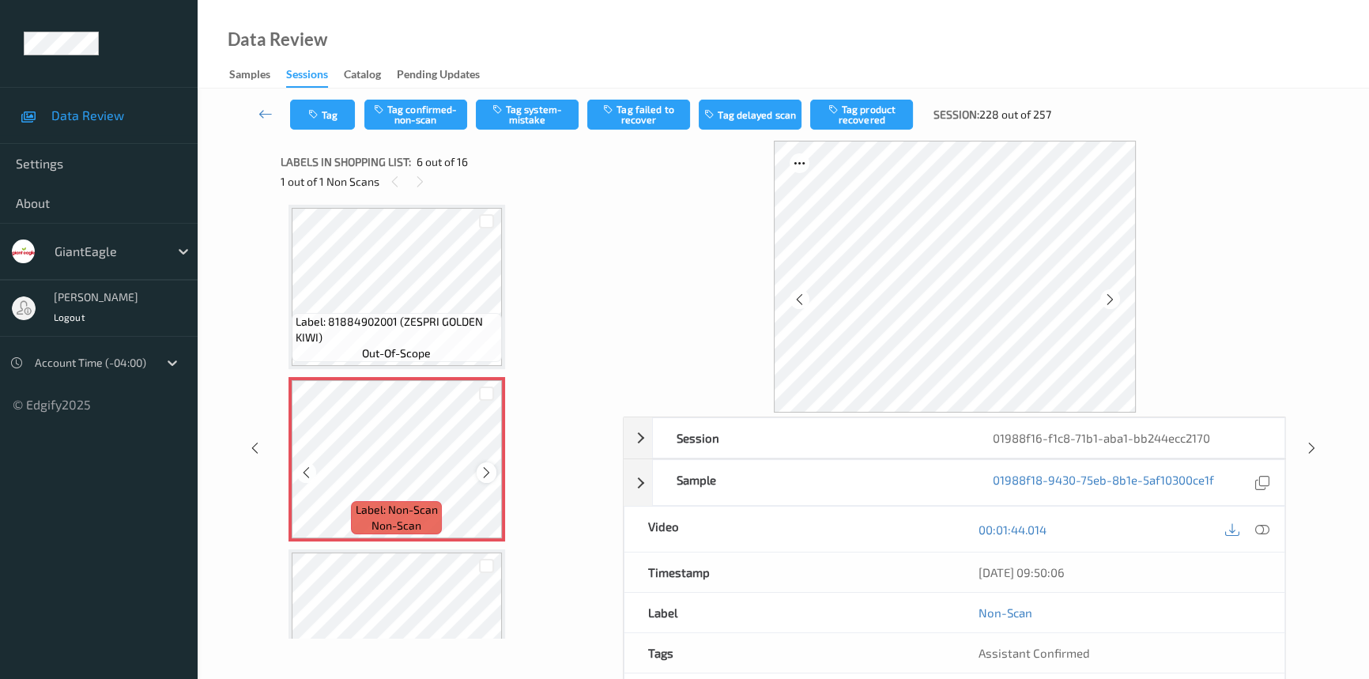
click at [489, 466] on icon at bounding box center [486, 473] width 13 height 14
click at [1260, 529] on icon at bounding box center [1263, 530] width 14 height 14
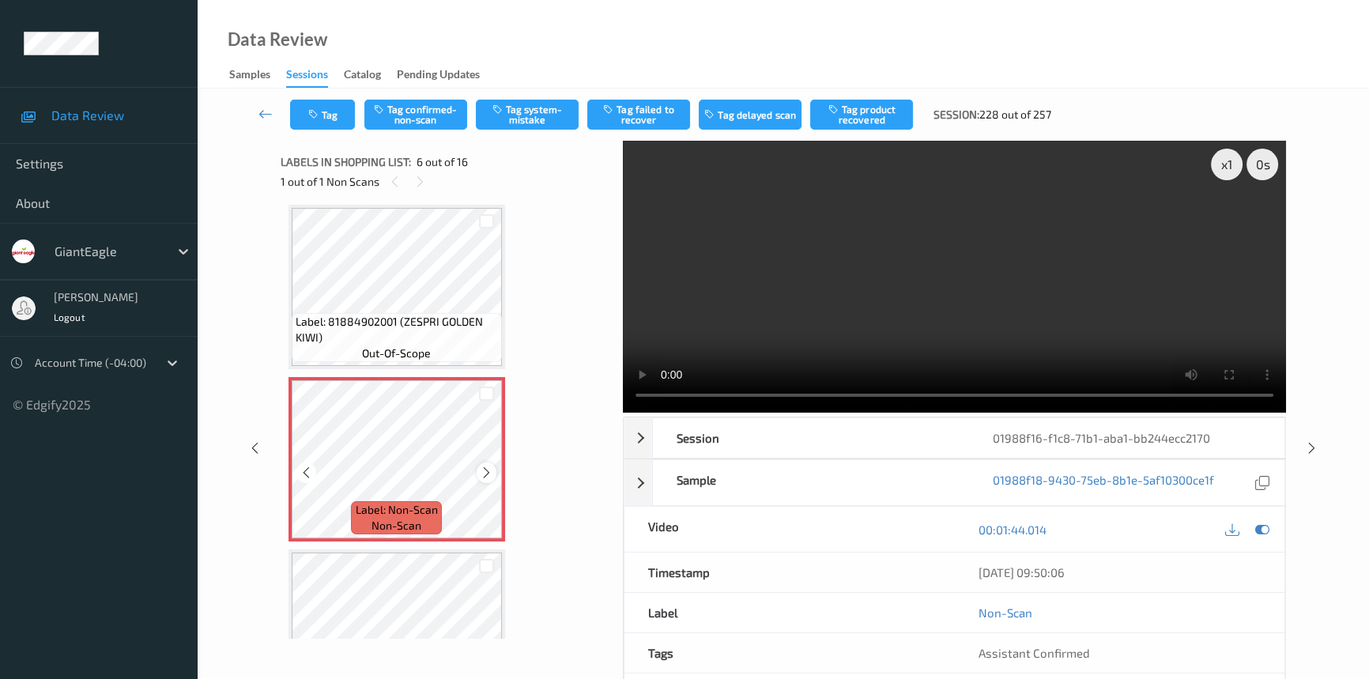
click at [488, 474] on icon at bounding box center [486, 473] width 13 height 14
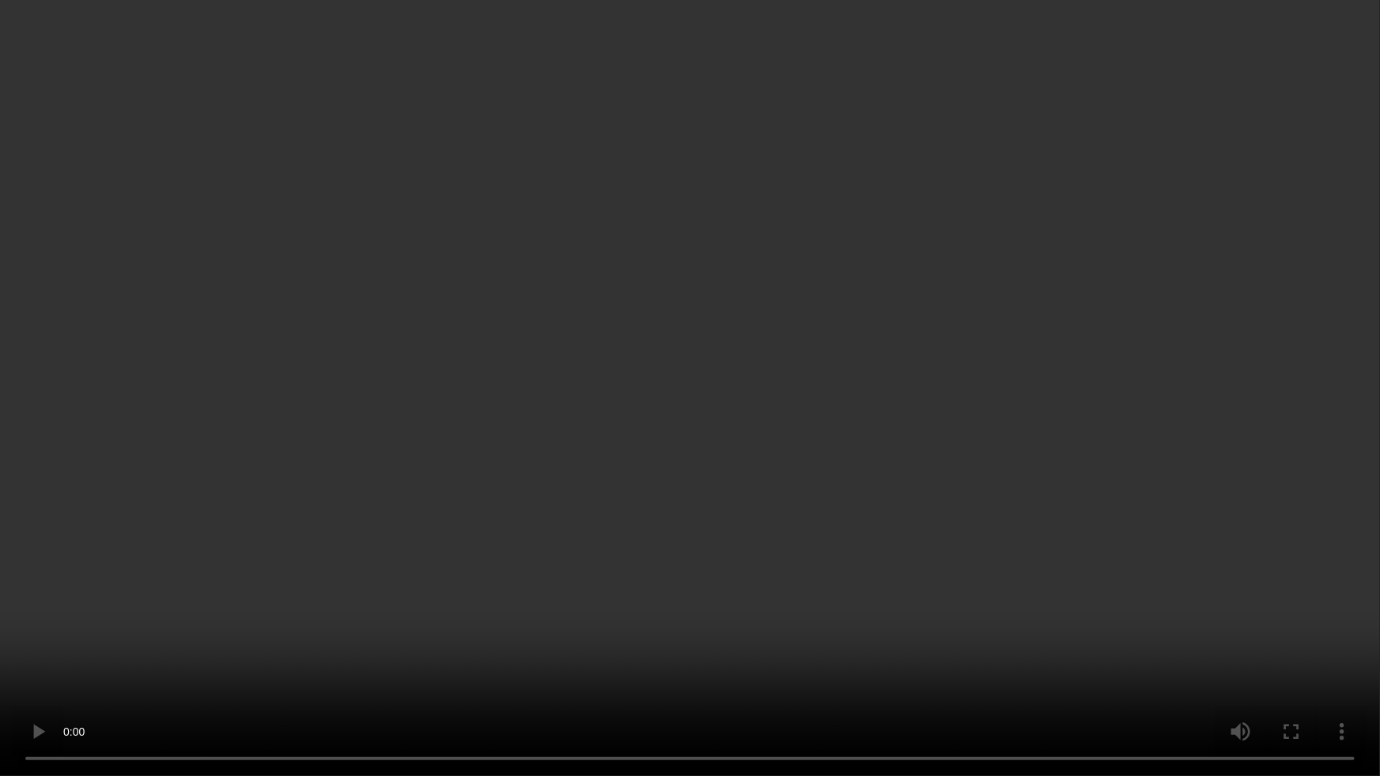
click at [1112, 467] on video at bounding box center [690, 388] width 1380 height 776
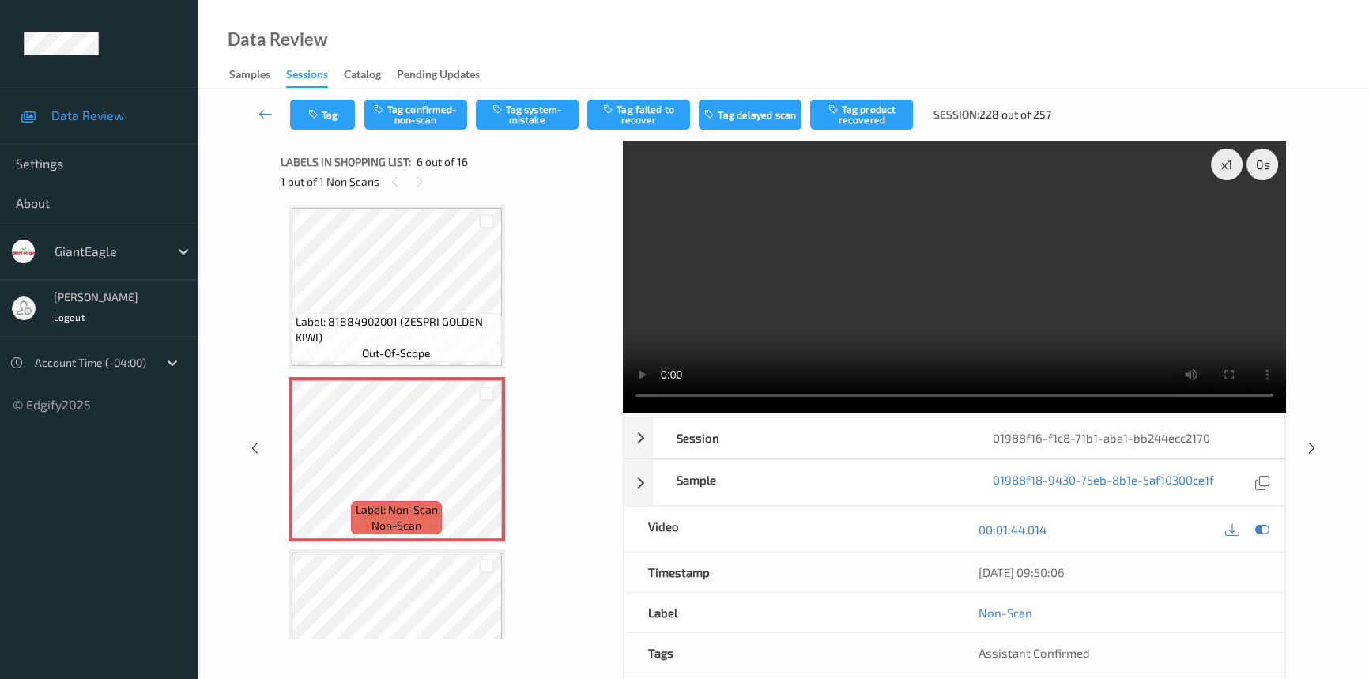
click at [1002, 283] on video at bounding box center [954, 277] width 663 height 272
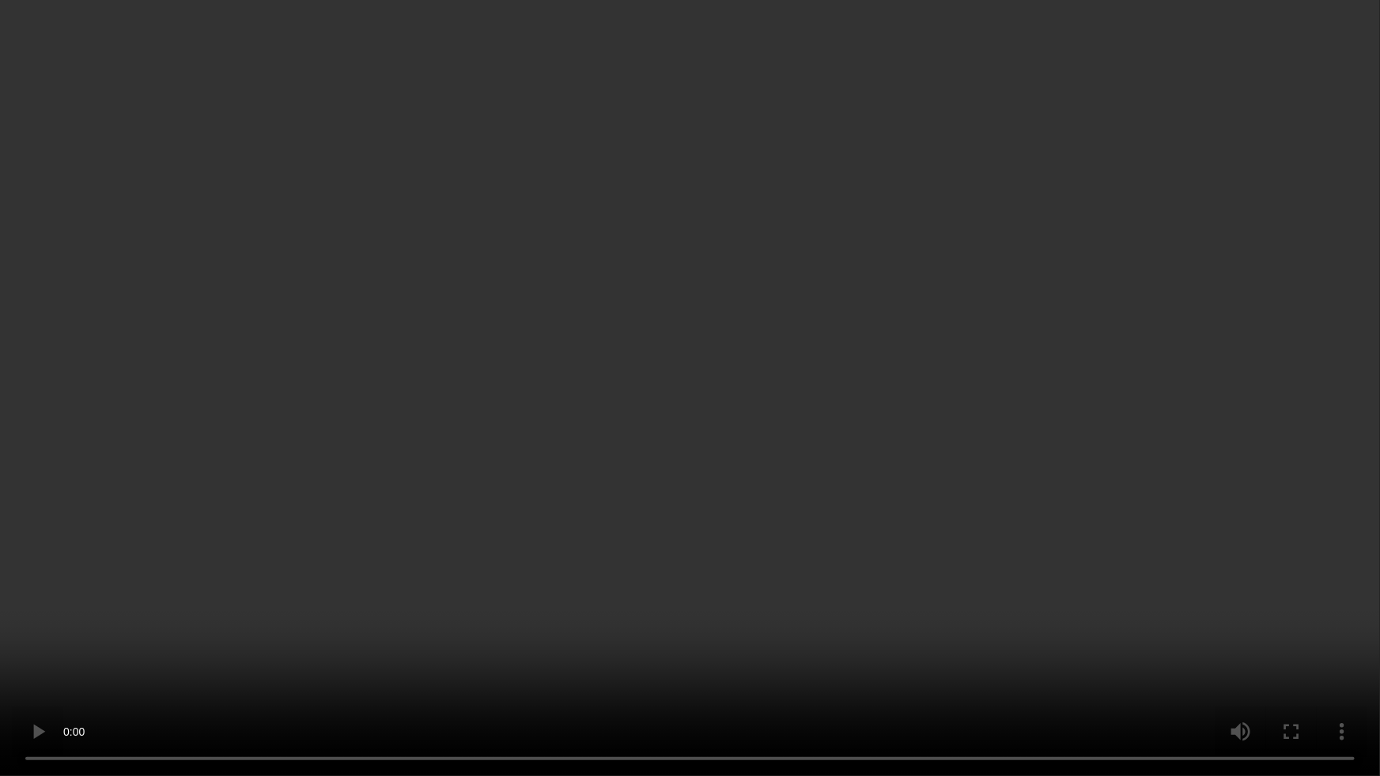
click at [1051, 492] on video at bounding box center [690, 388] width 1380 height 776
click at [1052, 542] on video at bounding box center [690, 388] width 1380 height 776
click at [1186, 485] on video at bounding box center [690, 388] width 1380 height 776
click at [716, 514] on video at bounding box center [690, 388] width 1380 height 776
click at [542, 346] on video at bounding box center [690, 388] width 1380 height 776
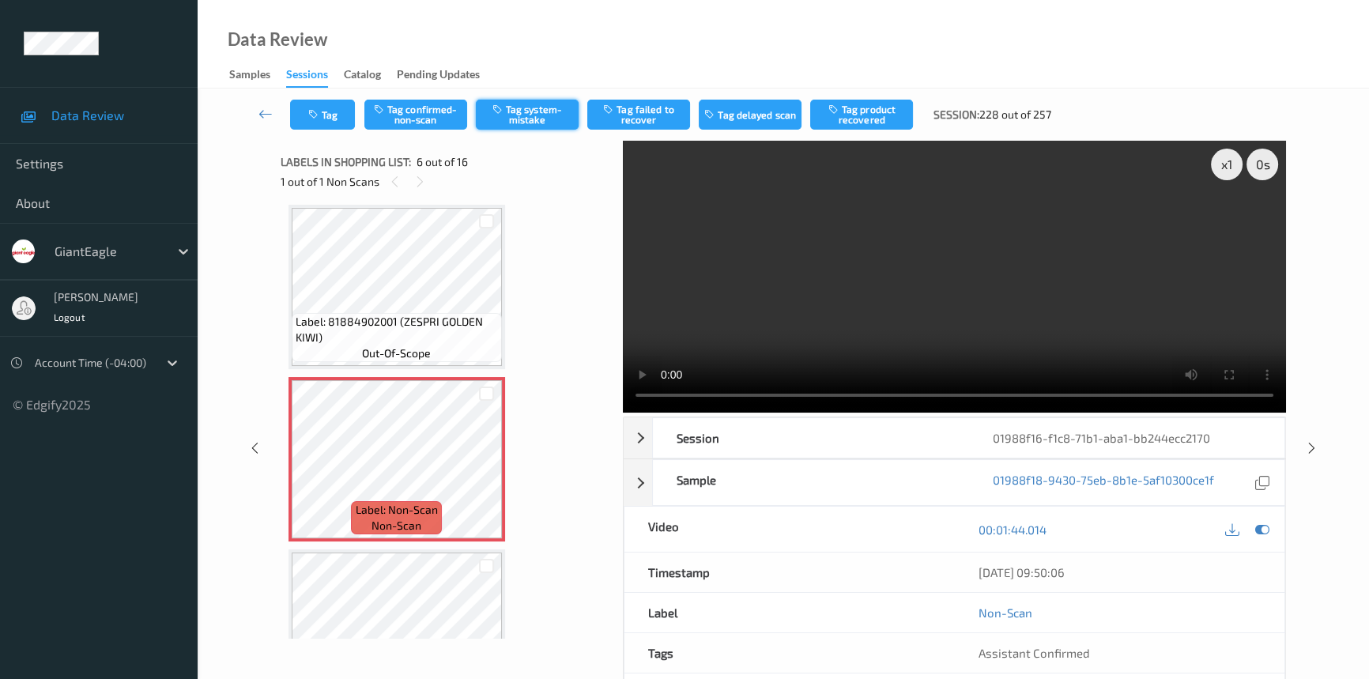
click at [551, 114] on button "Tag system-mistake" at bounding box center [527, 115] width 103 height 30
click at [326, 117] on button "Tag" at bounding box center [322, 115] width 65 height 30
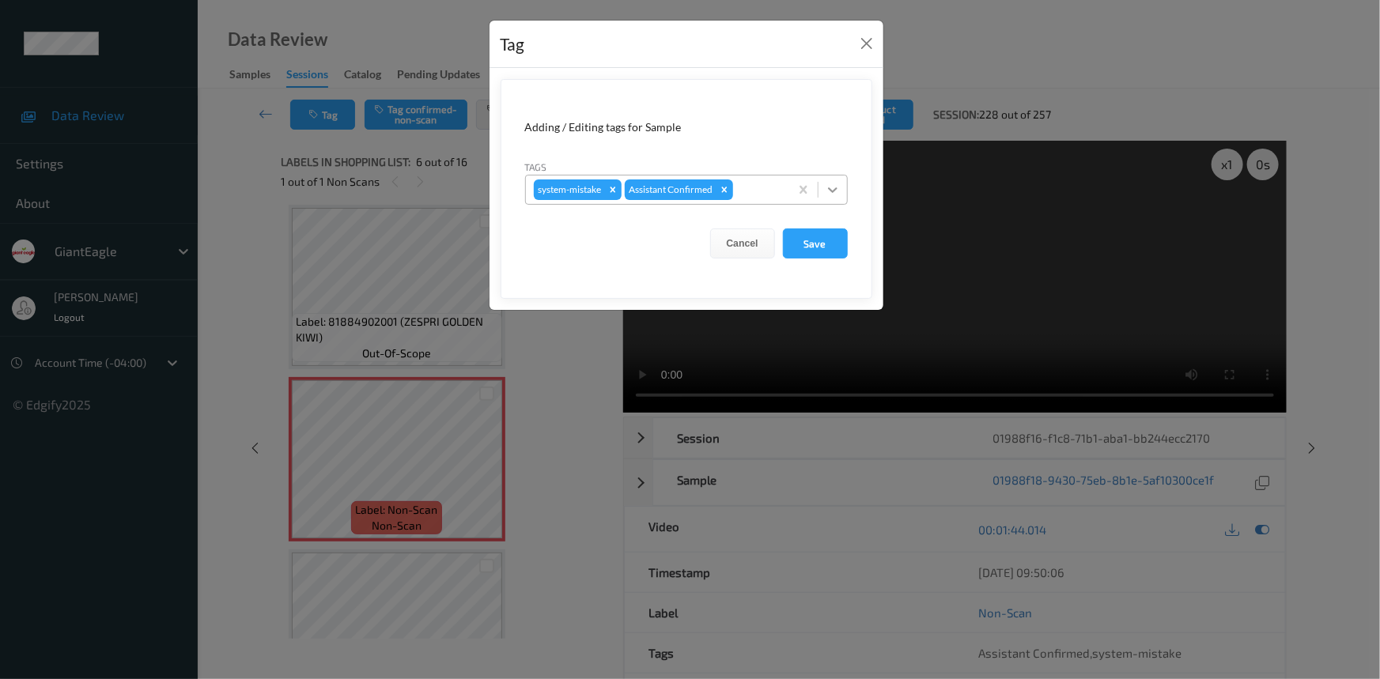
click at [835, 182] on icon at bounding box center [833, 190] width 16 height 16
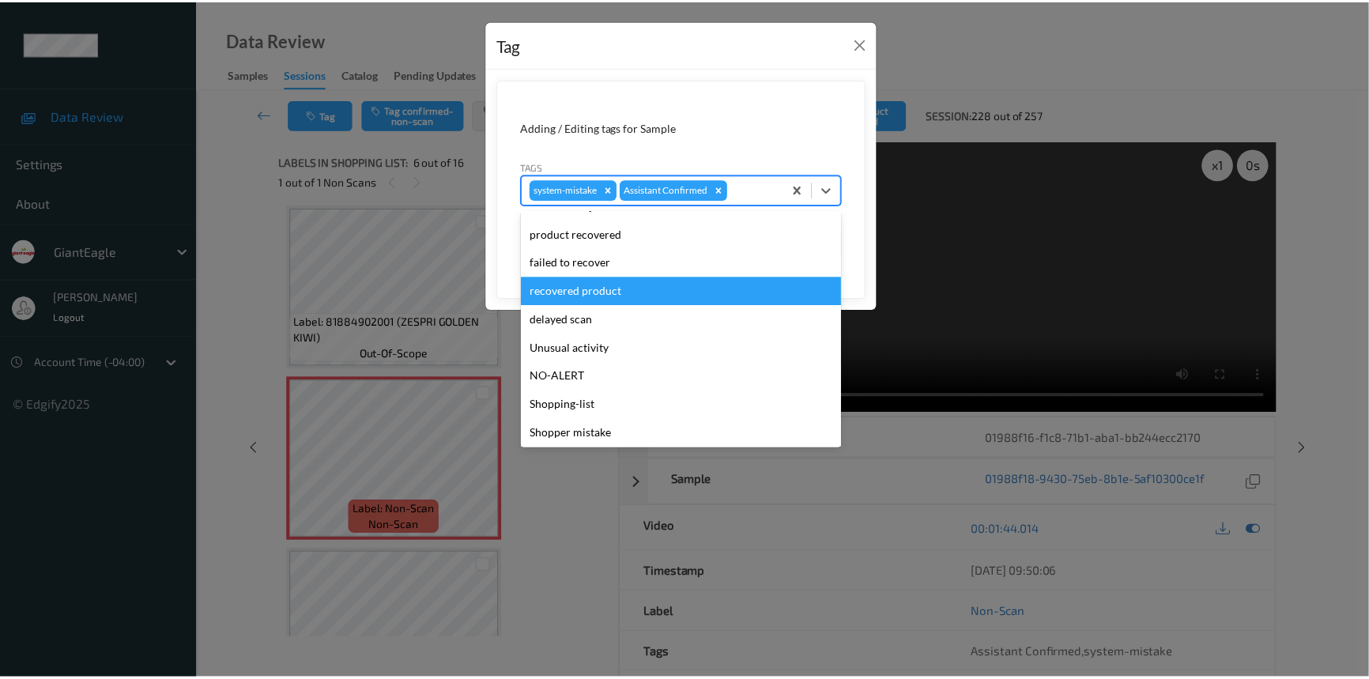
scroll to position [111, 0]
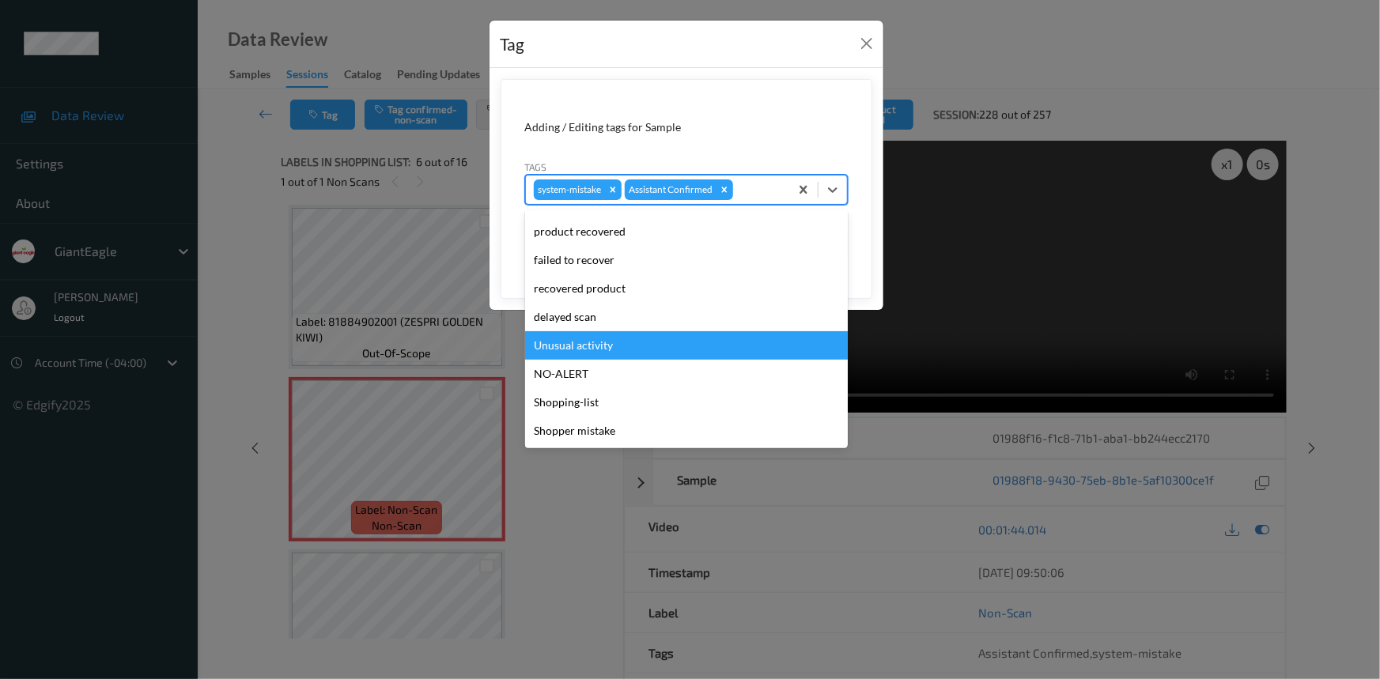
click at [570, 346] on div "Unusual activity" at bounding box center [686, 345] width 323 height 28
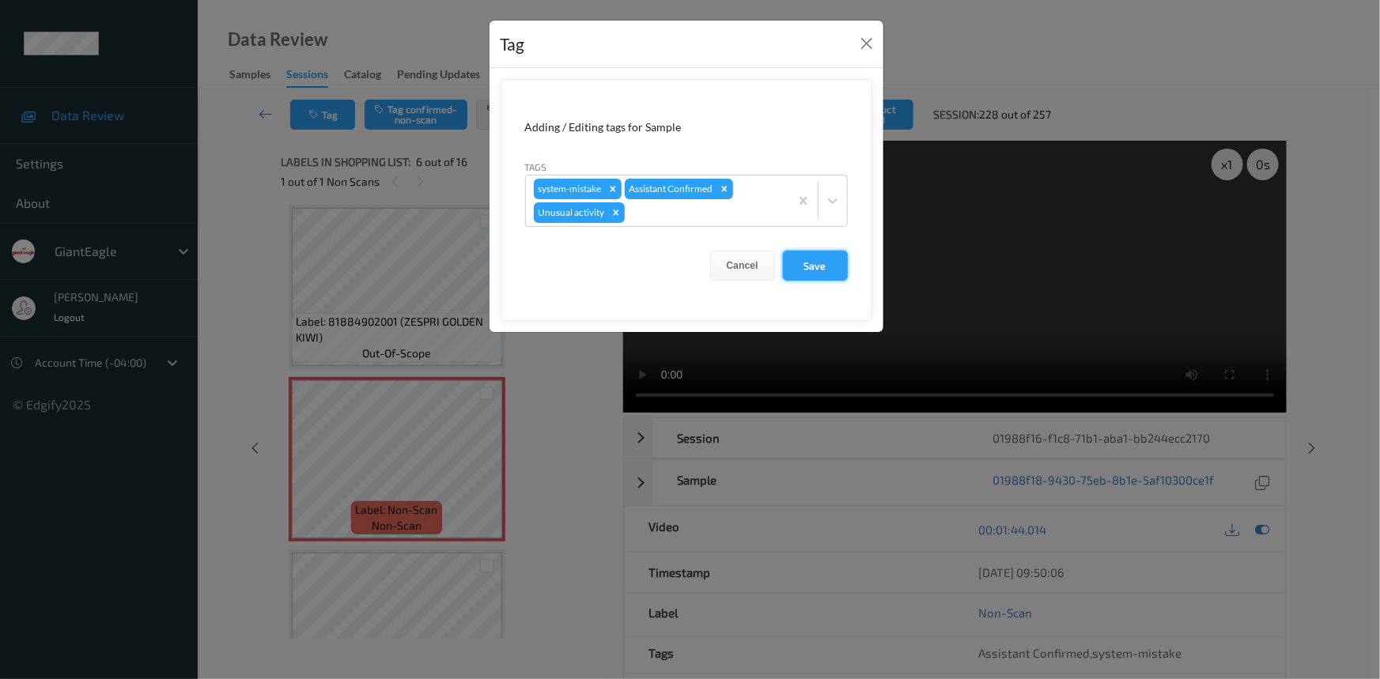
click at [836, 263] on button "Save" at bounding box center [815, 266] width 65 height 30
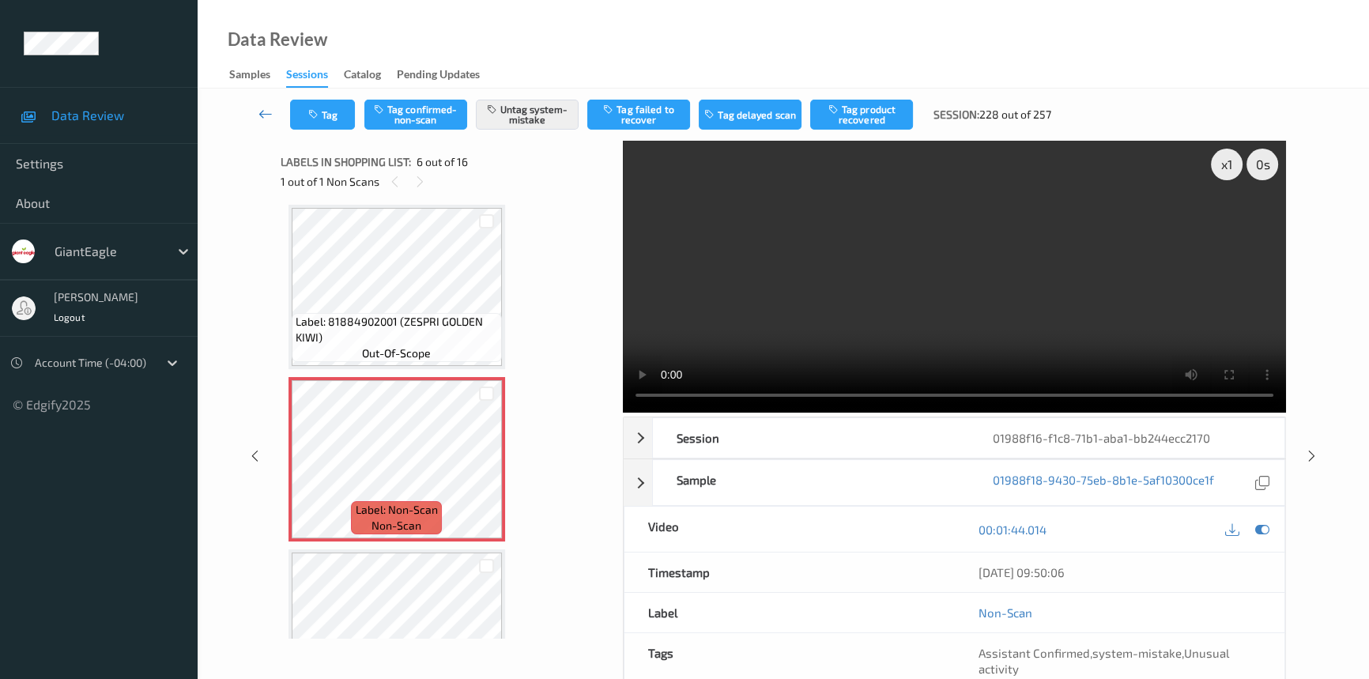
click at [259, 109] on icon at bounding box center [266, 114] width 14 height 16
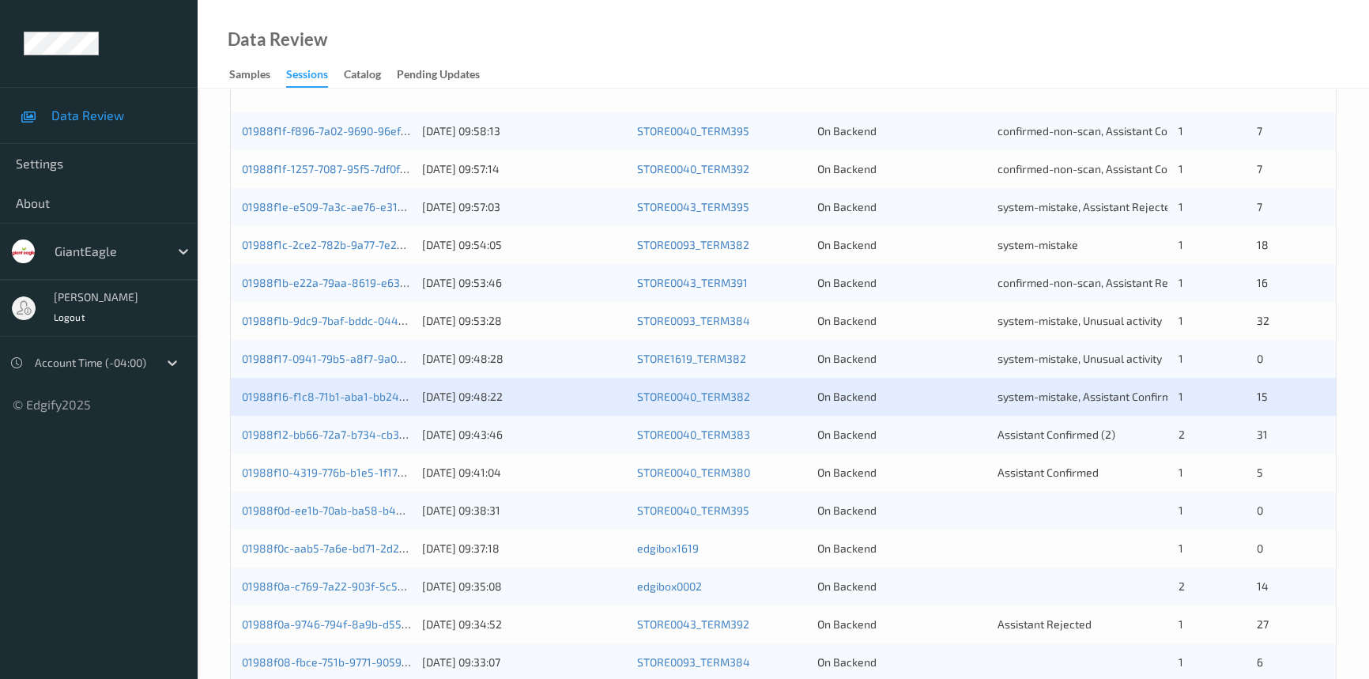
scroll to position [431, 0]
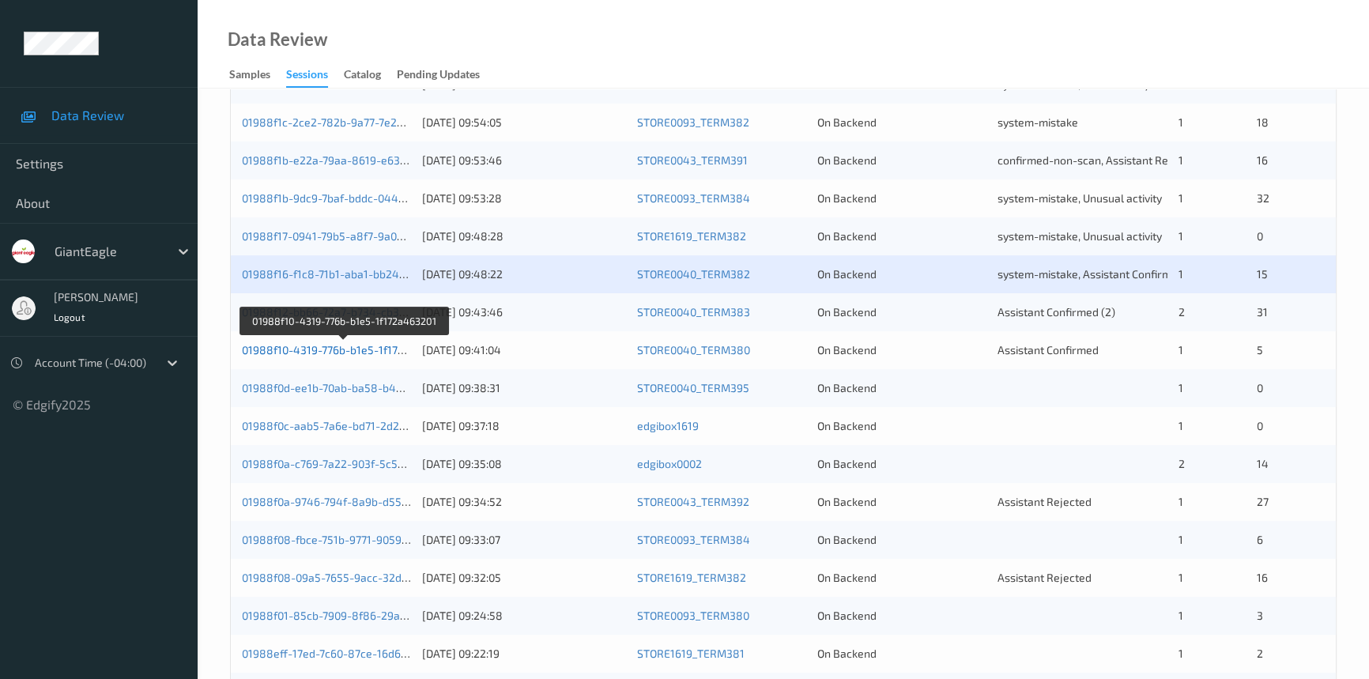
click at [289, 346] on link "01988f10-4319-776b-b1e5-1f172a463201" at bounding box center [345, 349] width 206 height 13
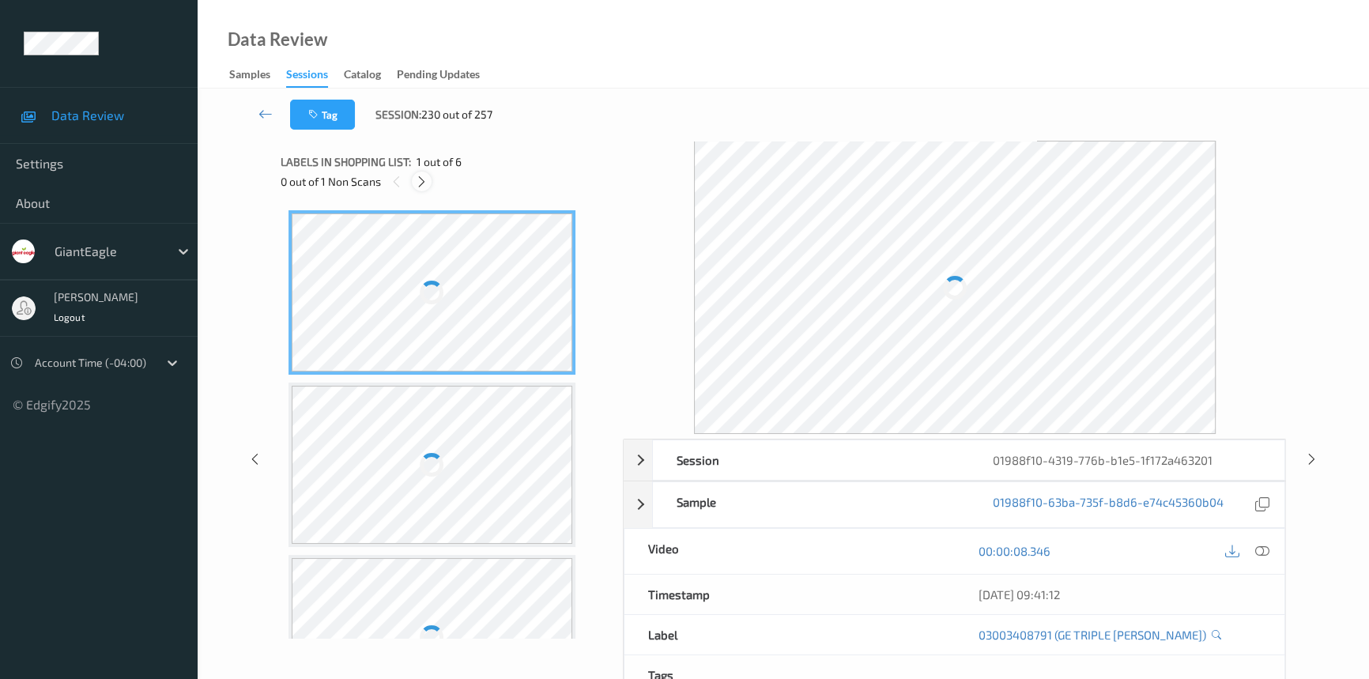
click at [419, 185] on icon at bounding box center [421, 182] width 13 height 14
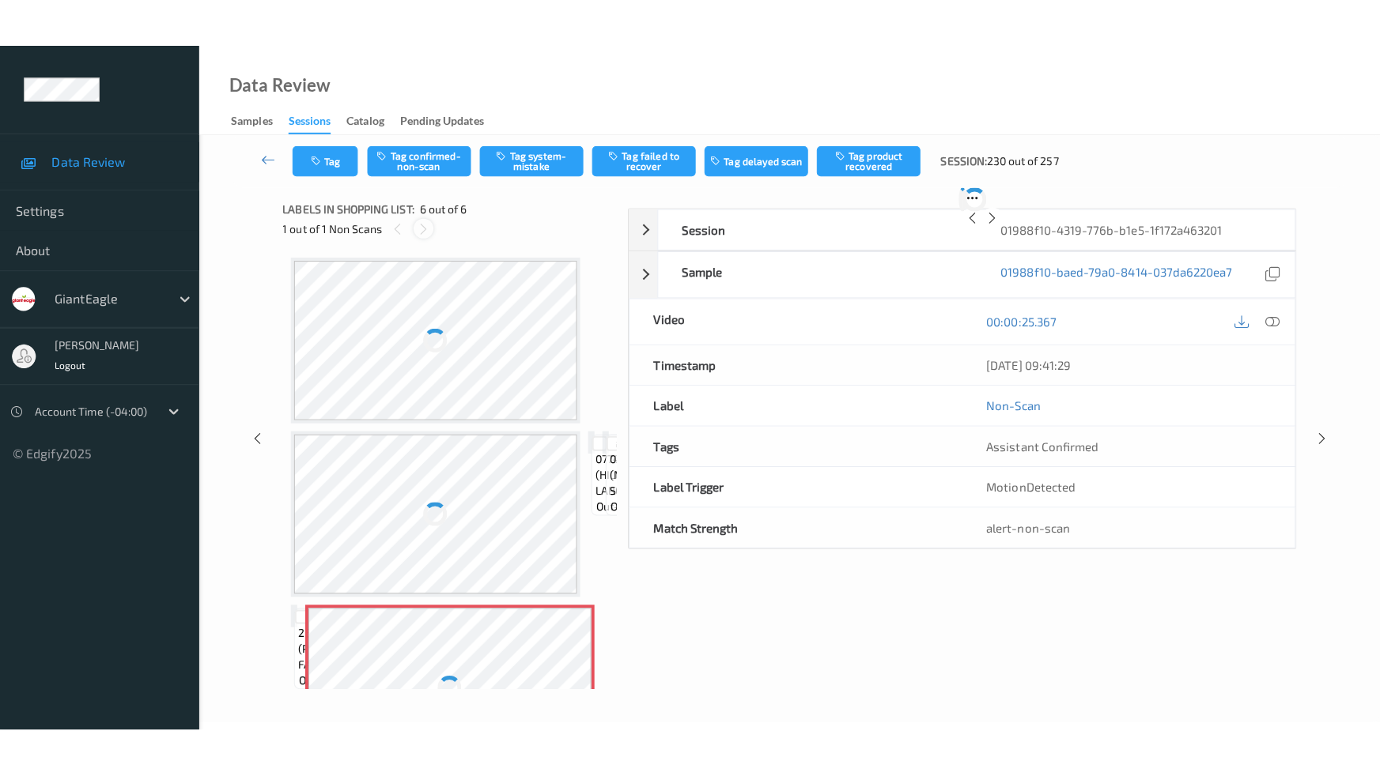
scroll to position [602, 0]
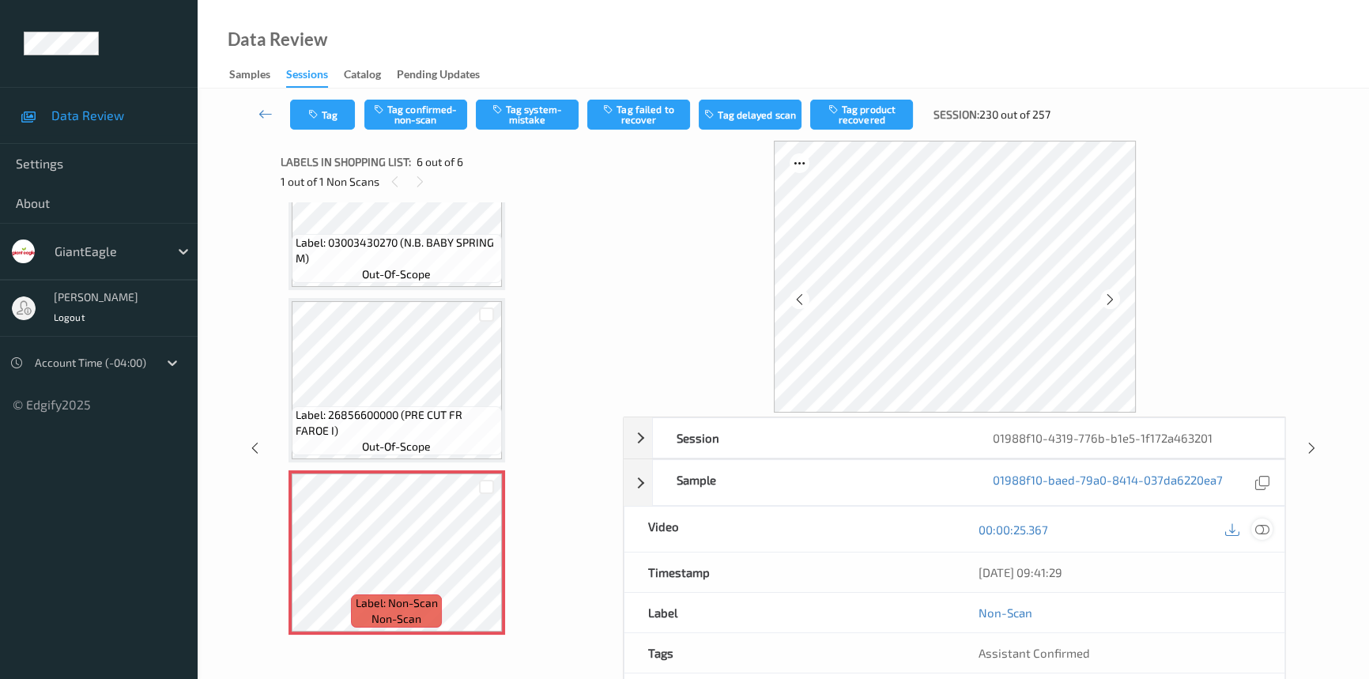
click at [1259, 519] on div at bounding box center [1262, 529] width 21 height 21
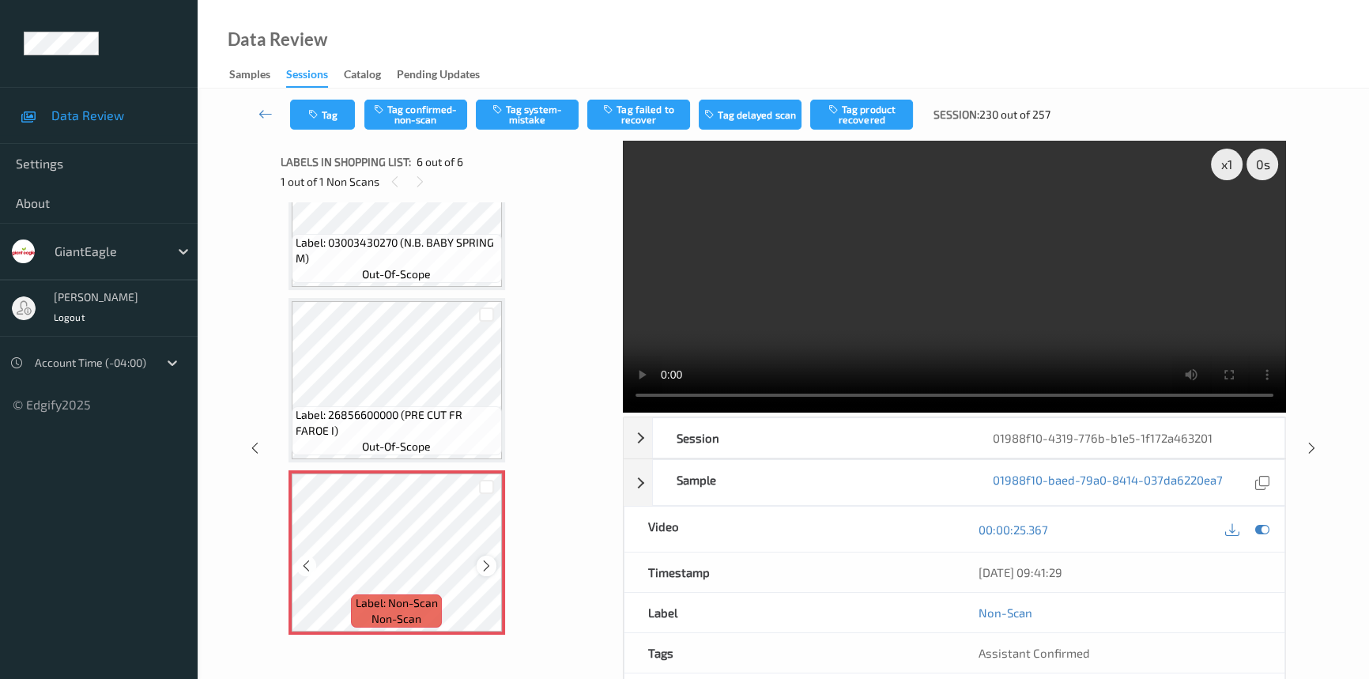
click at [484, 565] on icon at bounding box center [486, 566] width 13 height 14
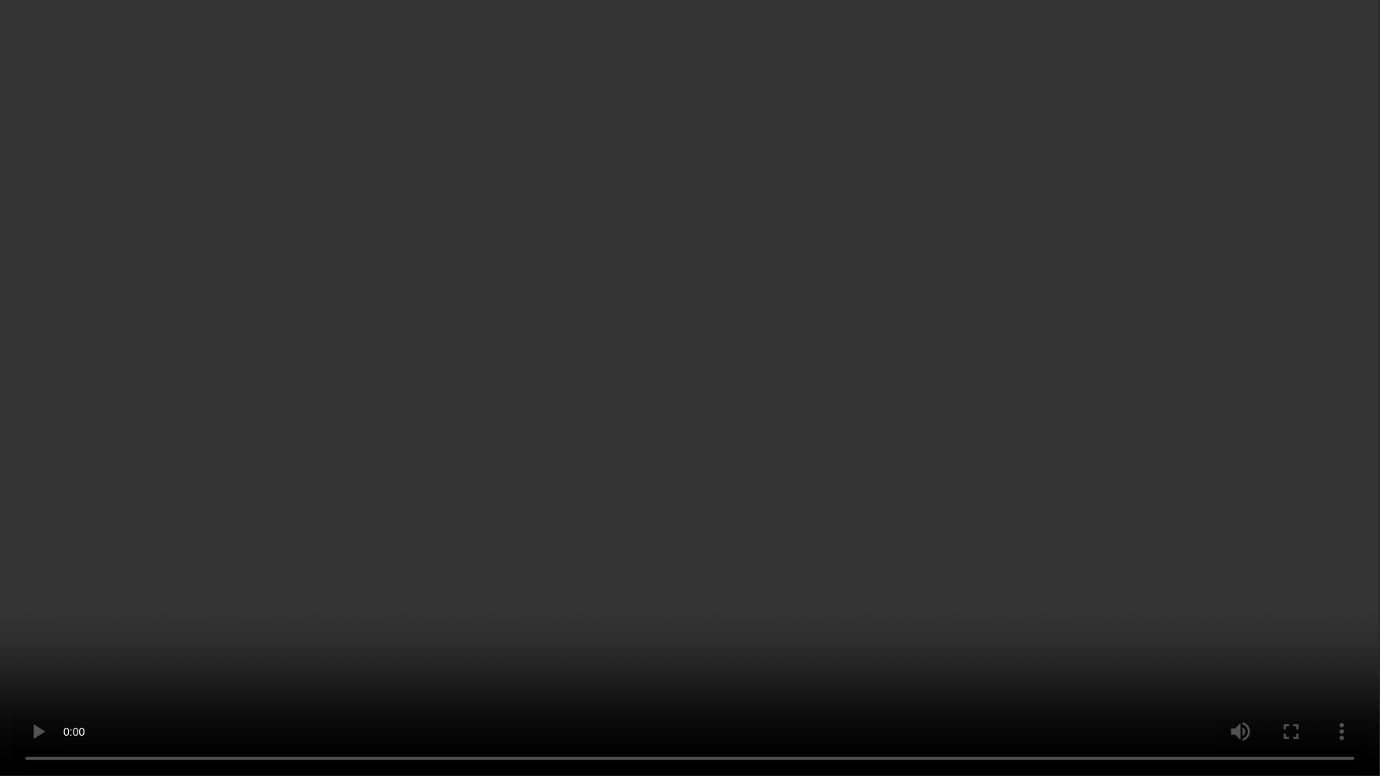
click at [746, 395] on video at bounding box center [690, 388] width 1380 height 776
click at [713, 425] on video at bounding box center [690, 388] width 1380 height 776
click at [427, 376] on video at bounding box center [690, 388] width 1380 height 776
click at [800, 566] on video at bounding box center [690, 388] width 1380 height 776
click at [776, 504] on video at bounding box center [690, 388] width 1380 height 776
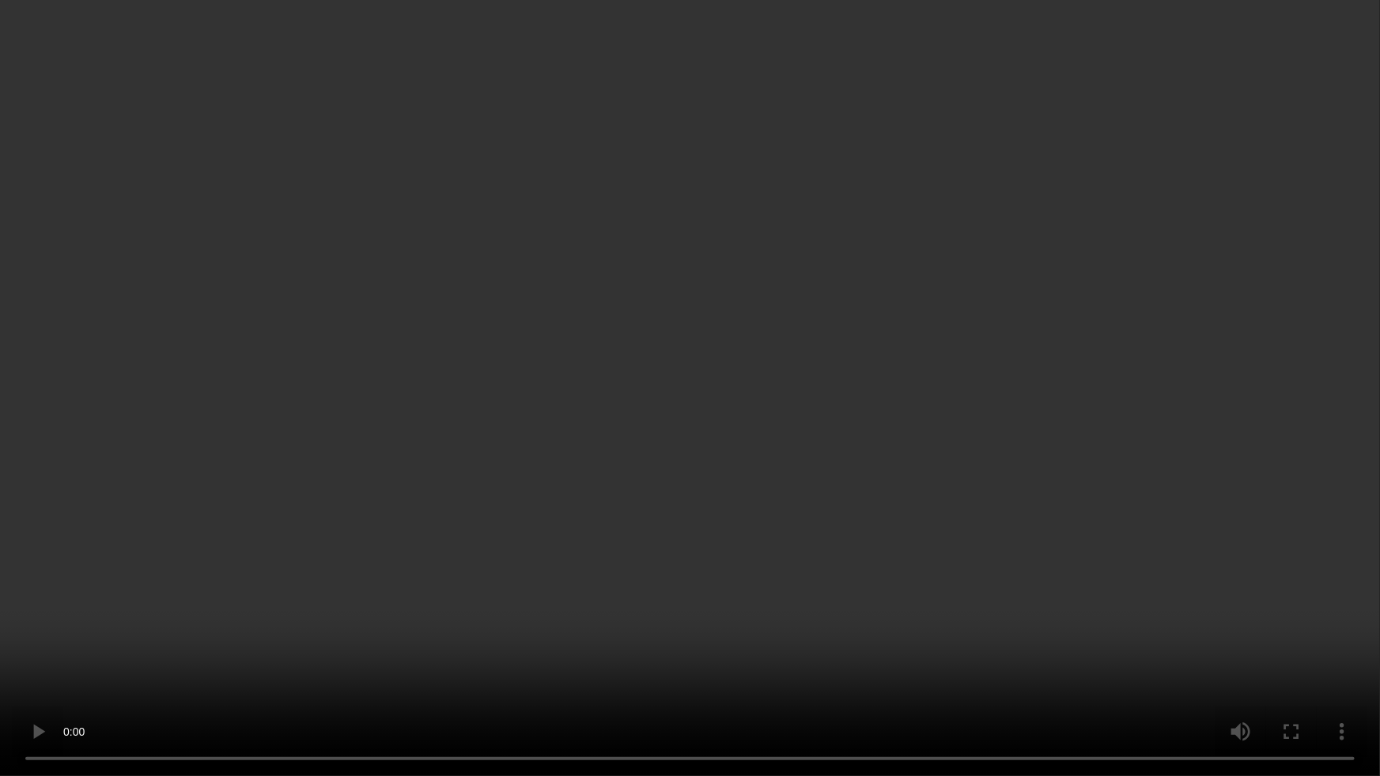
click at [734, 512] on video at bounding box center [690, 388] width 1380 height 776
click at [729, 580] on video at bounding box center [690, 388] width 1380 height 776
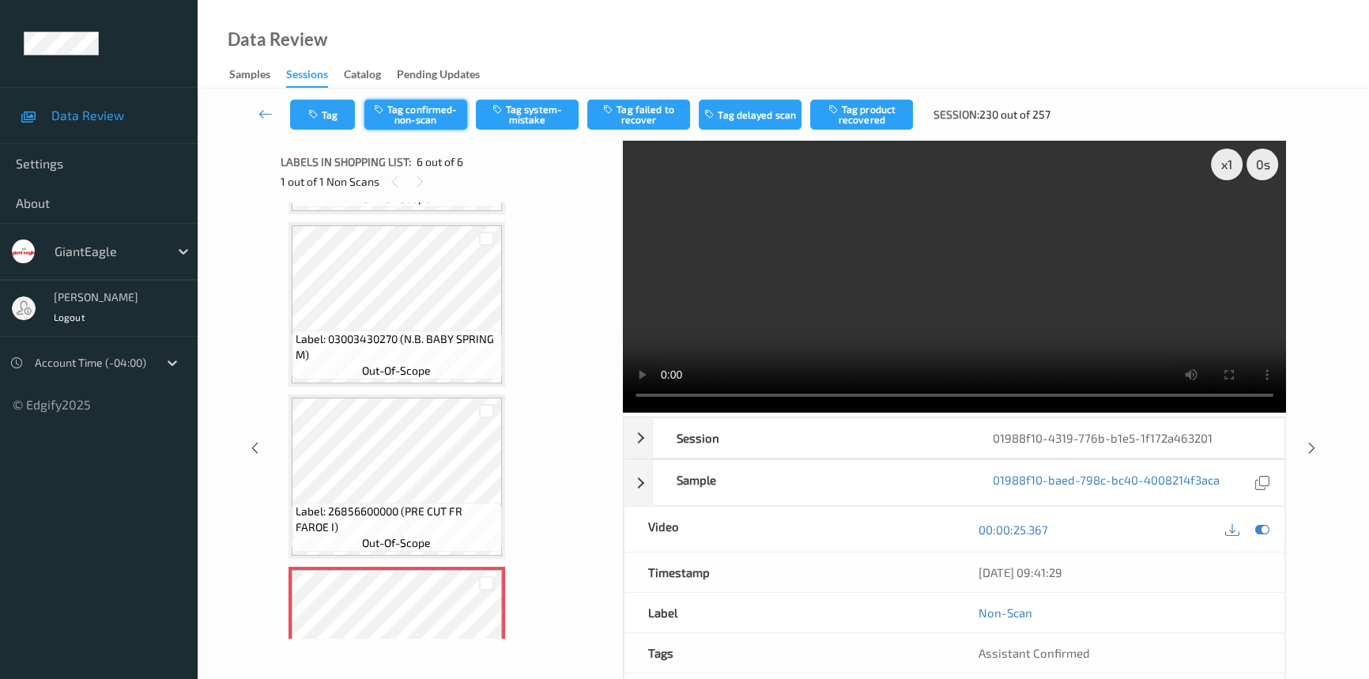
click at [421, 111] on button "Tag confirmed-non-scan" at bounding box center [416, 115] width 103 height 30
click at [265, 107] on icon at bounding box center [266, 114] width 14 height 16
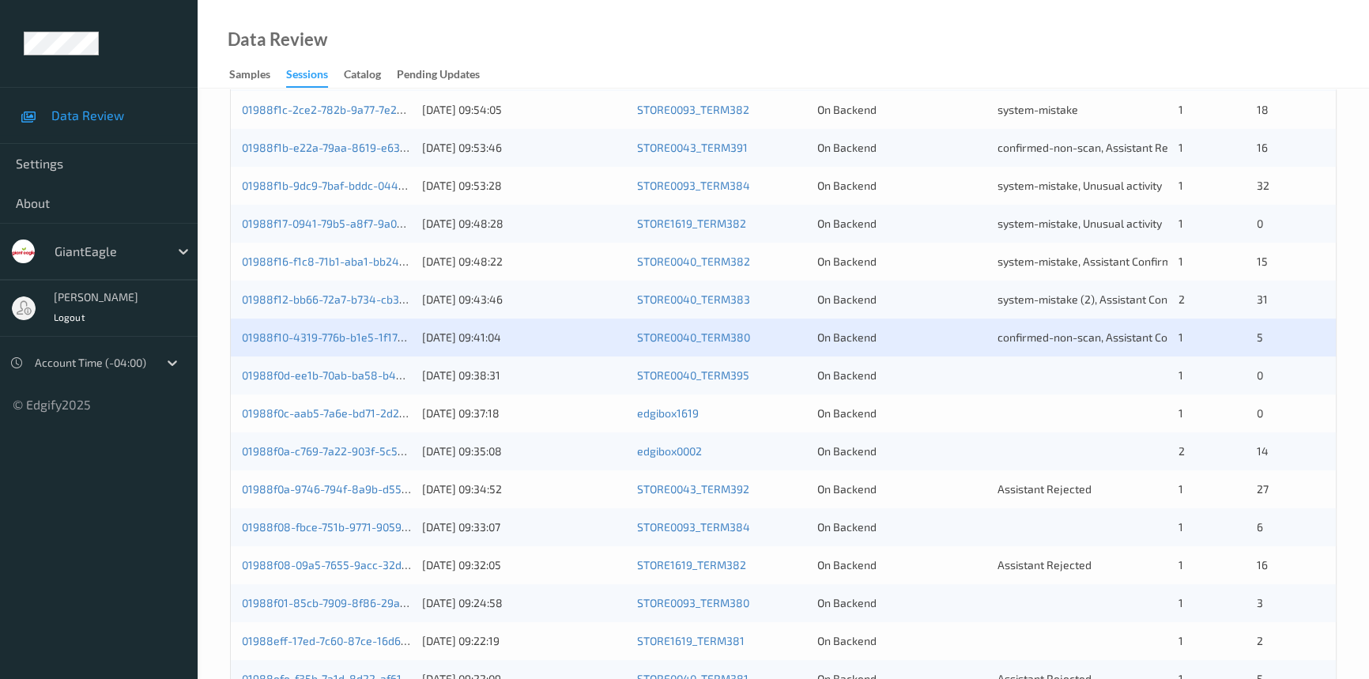
scroll to position [503, 0]
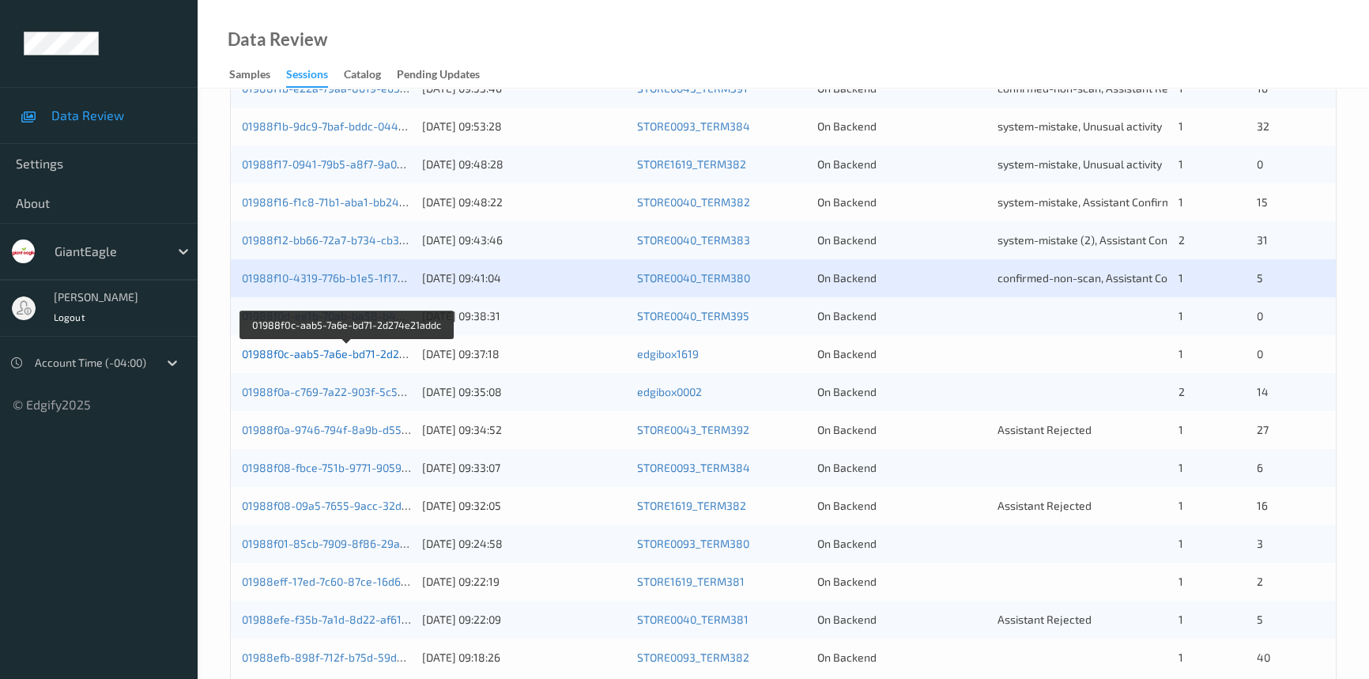
click at [332, 354] on link "01988f0c-aab5-7a6e-bd71-2d274e21addc" at bounding box center [348, 353] width 212 height 13
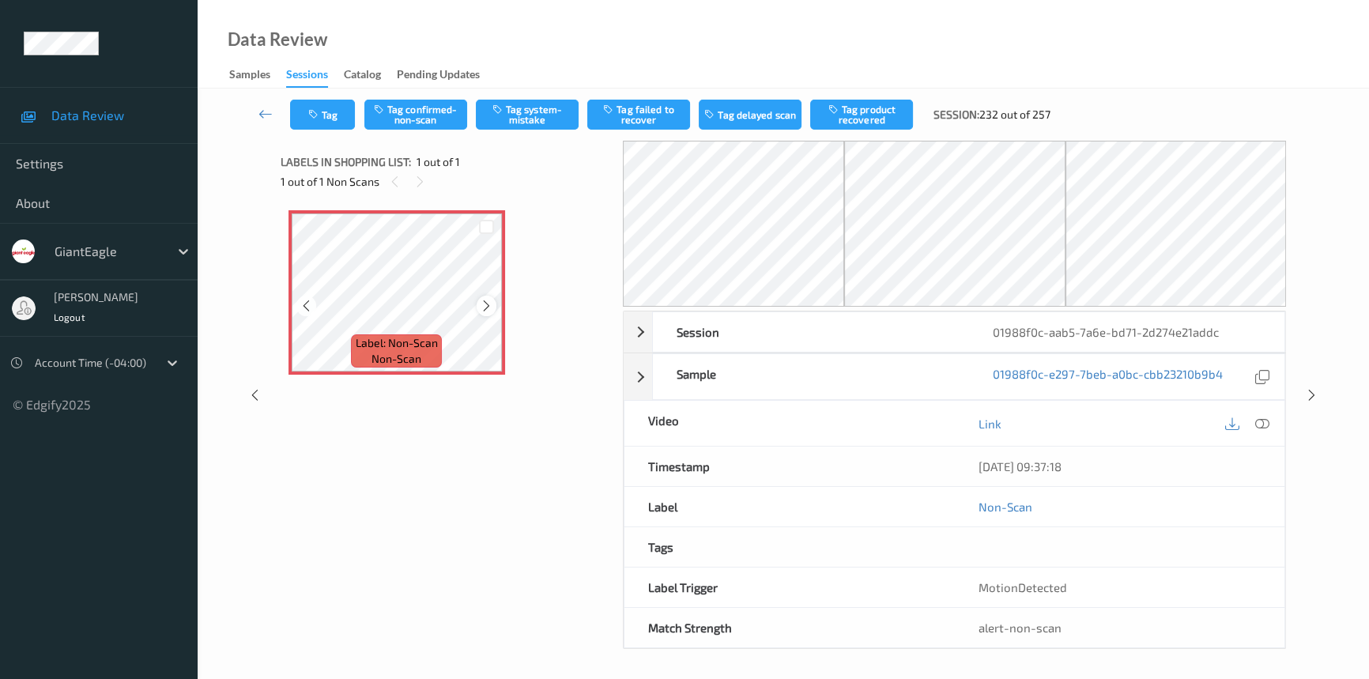
click at [484, 299] on icon at bounding box center [486, 306] width 13 height 14
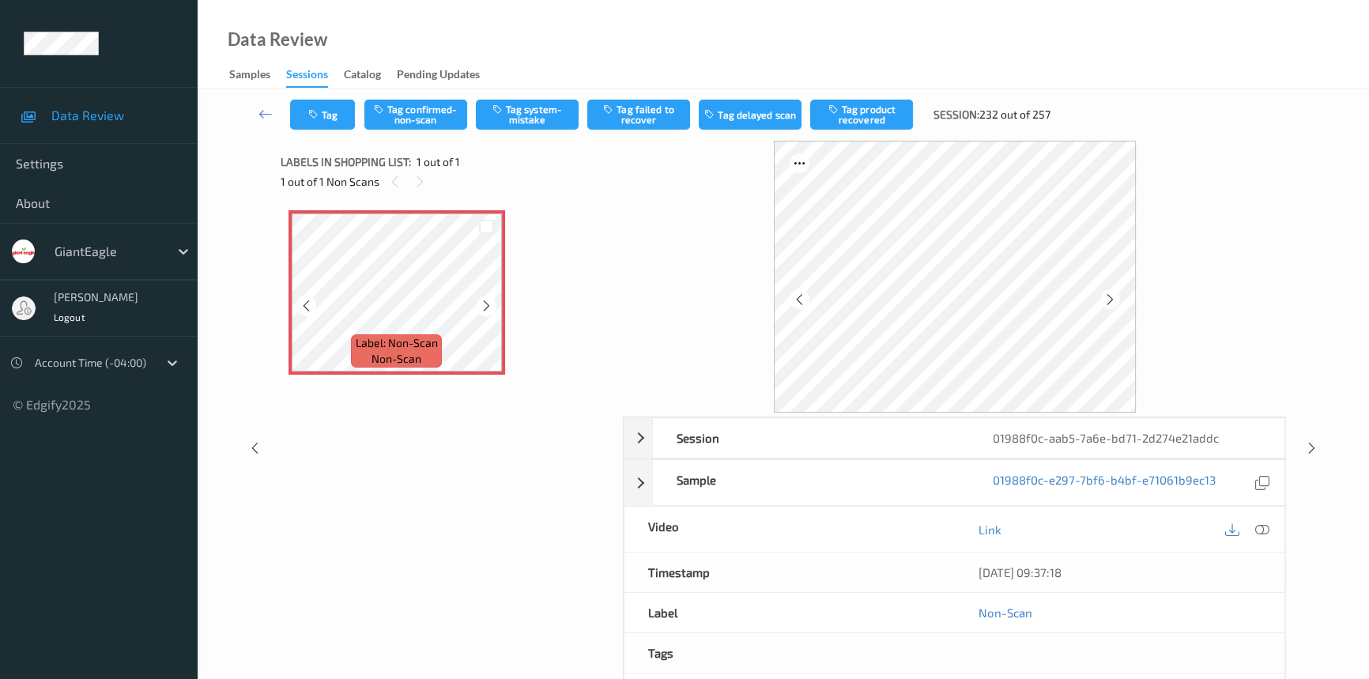
click at [484, 299] on icon at bounding box center [486, 306] width 13 height 14
click at [1265, 524] on icon at bounding box center [1263, 530] width 14 height 14
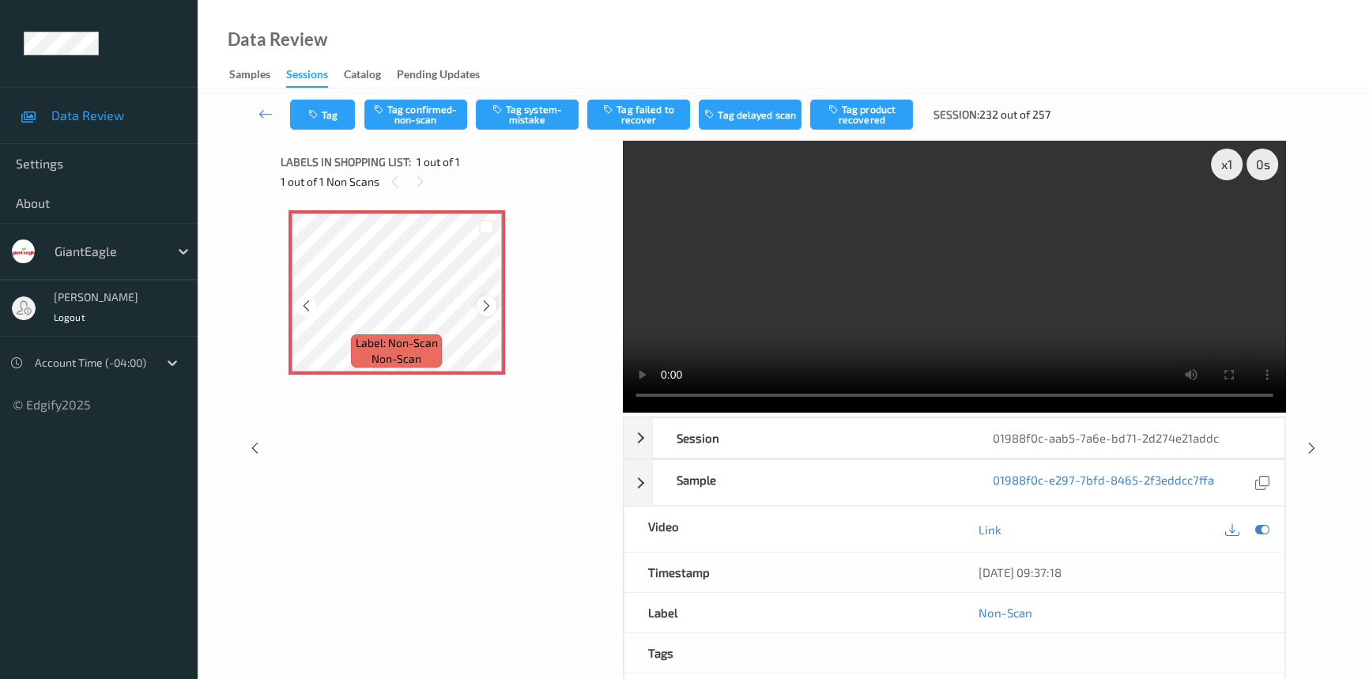
click at [490, 301] on icon at bounding box center [486, 306] width 13 height 14
click at [489, 303] on icon at bounding box center [486, 306] width 13 height 14
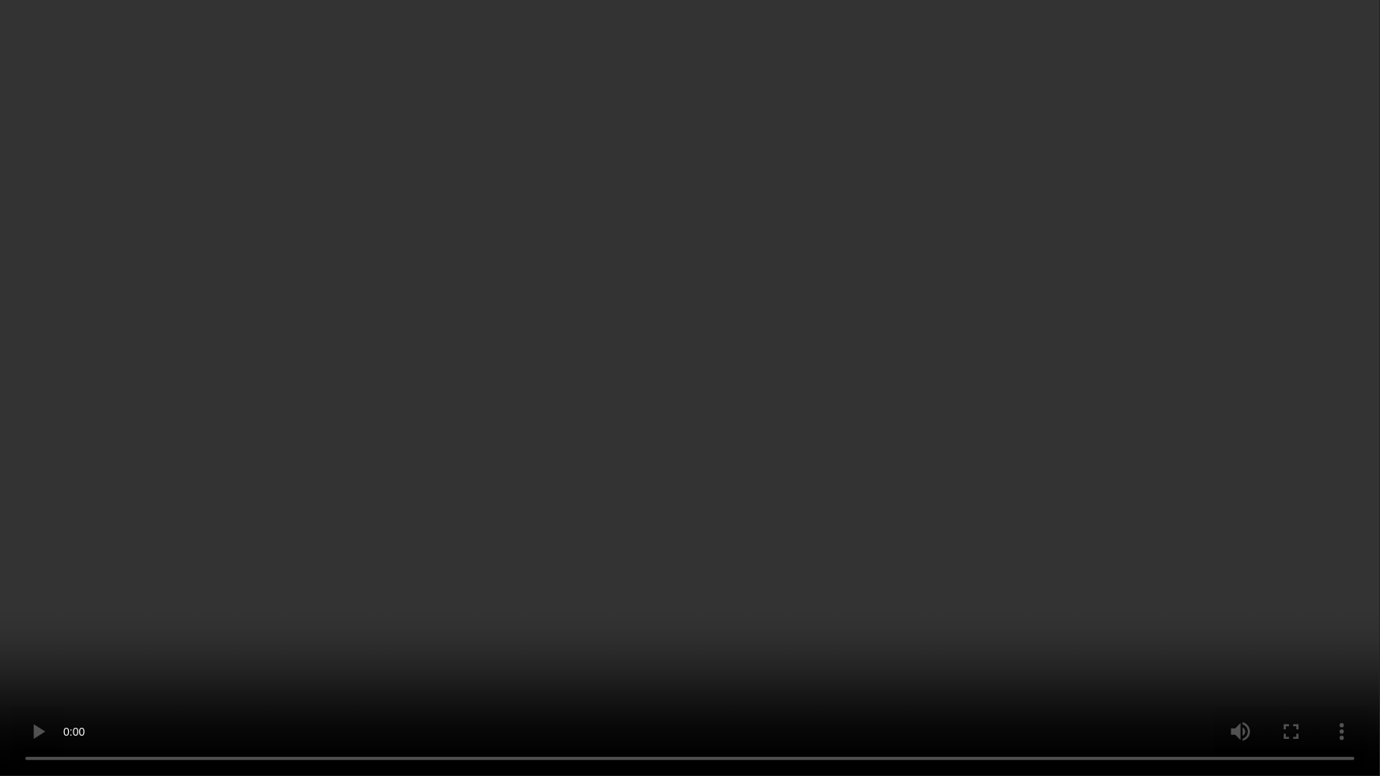
click at [975, 474] on video at bounding box center [690, 388] width 1380 height 776
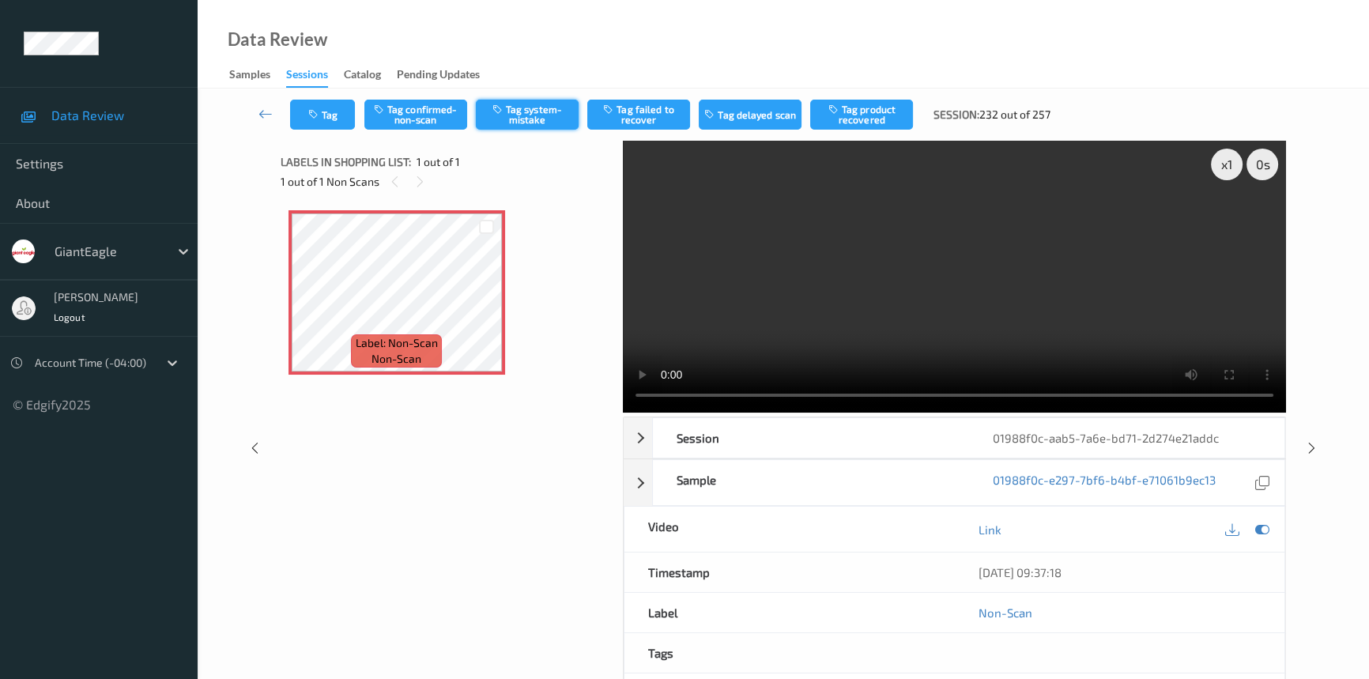
click at [513, 119] on button "Tag system-mistake" at bounding box center [527, 115] width 103 height 30
click at [269, 111] on icon at bounding box center [266, 114] width 14 height 16
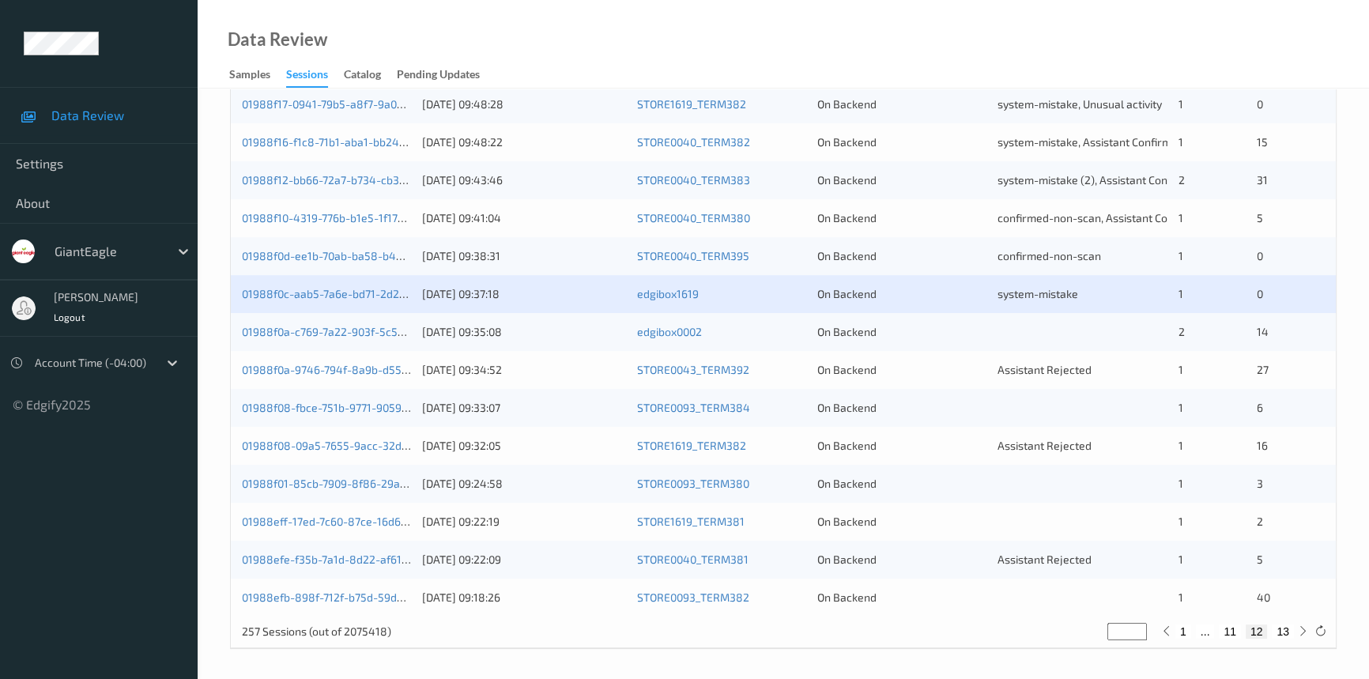
scroll to position [564, 0]
click at [307, 365] on link "01988f0a-9746-794f-8a9b-d55a31788361" at bounding box center [349, 368] width 214 height 13
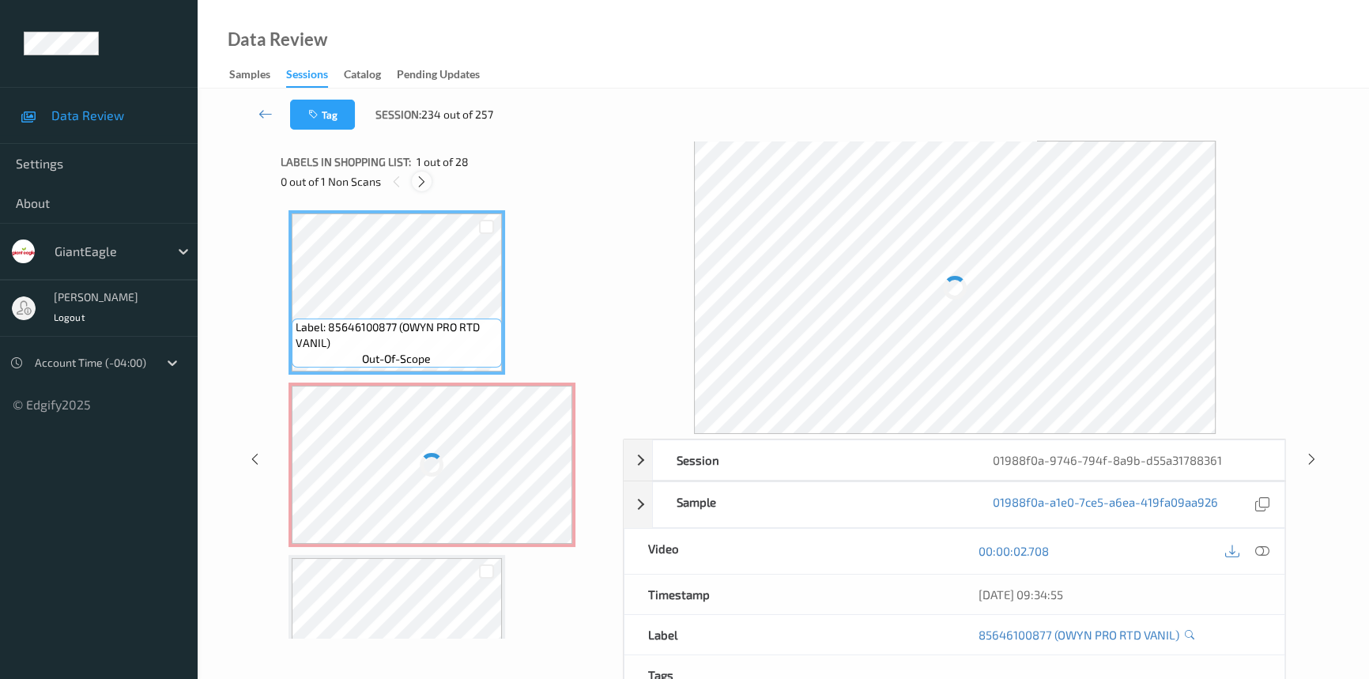
click at [423, 179] on icon at bounding box center [421, 182] width 13 height 14
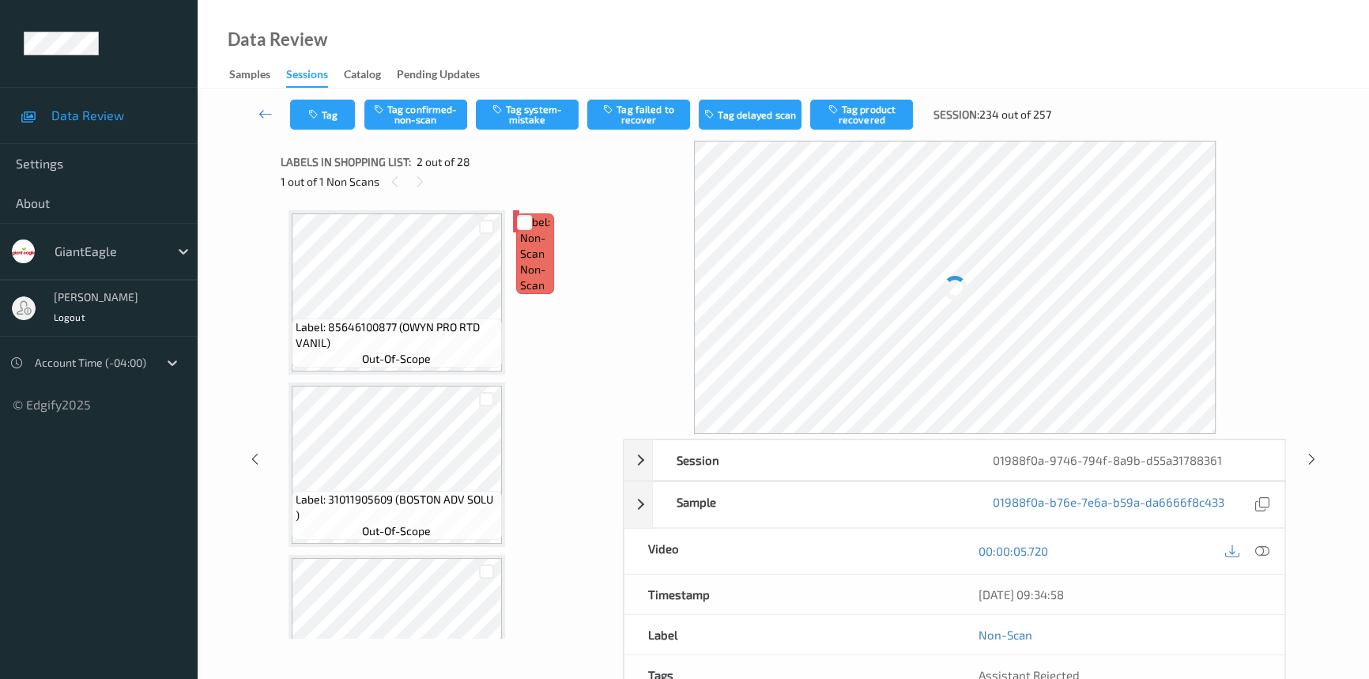
scroll to position [8, 0]
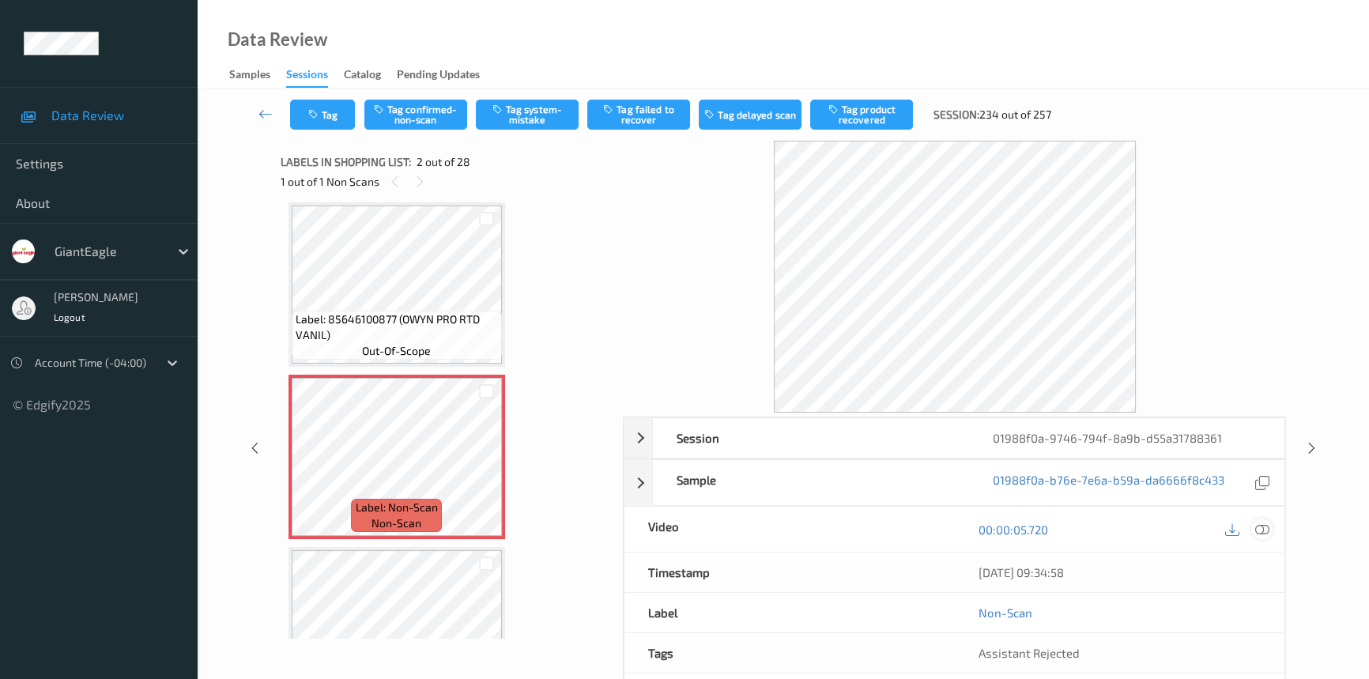
click at [1256, 526] on icon at bounding box center [1263, 530] width 14 height 14
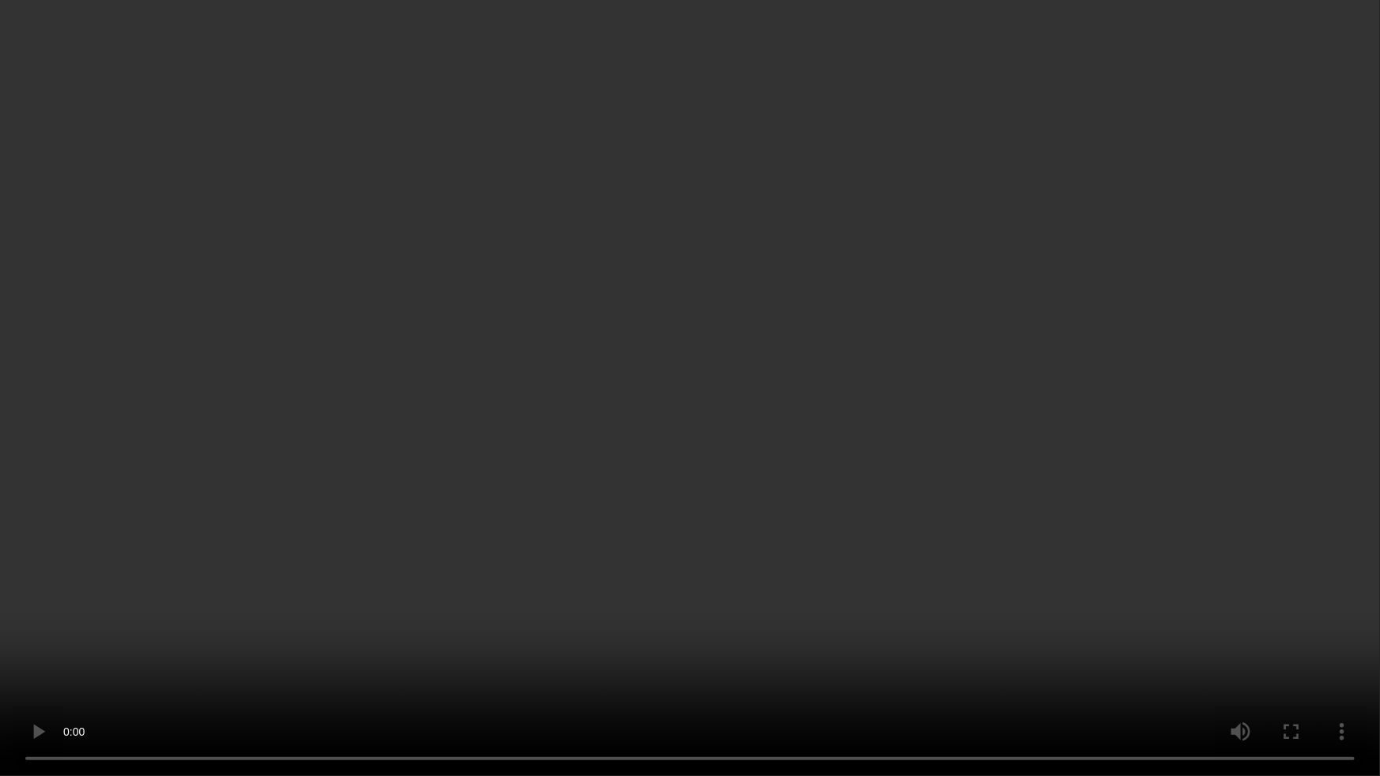
click at [451, 572] on video at bounding box center [690, 388] width 1380 height 776
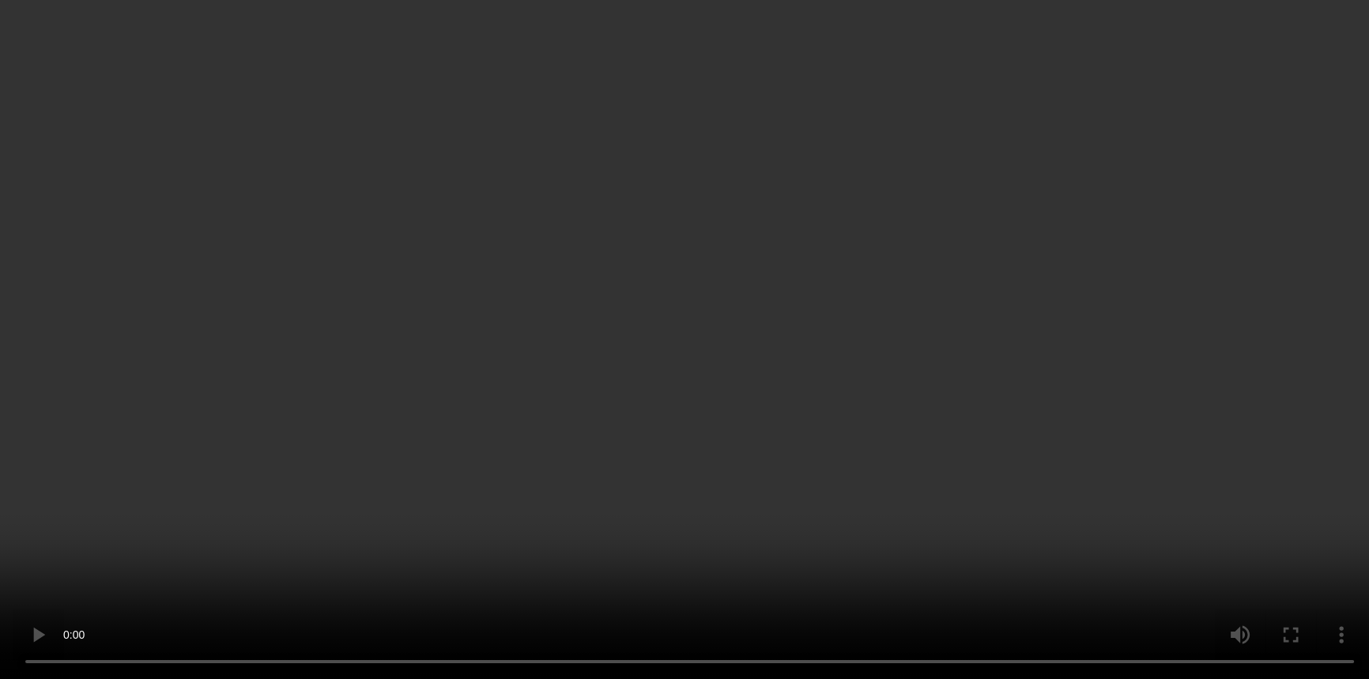
scroll to position [0, 0]
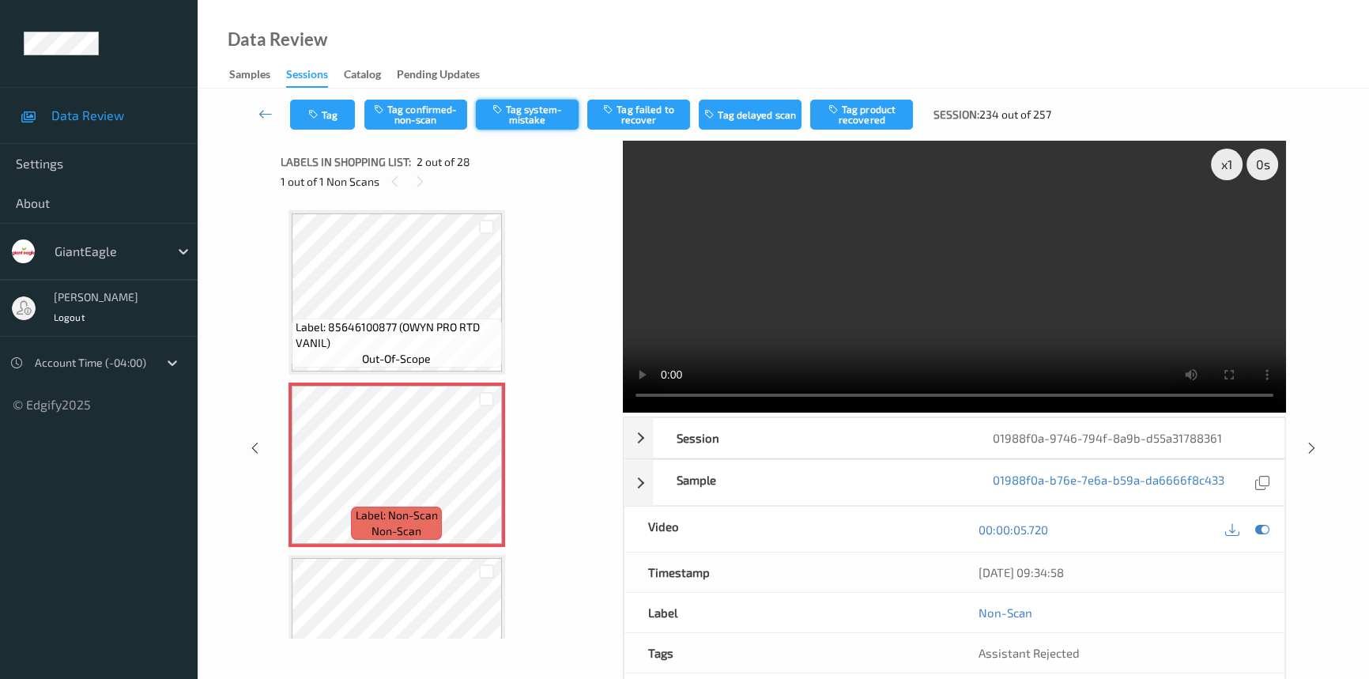
click at [508, 108] on button "Tag system-mistake" at bounding box center [527, 115] width 103 height 30
click at [265, 111] on icon at bounding box center [266, 114] width 14 height 16
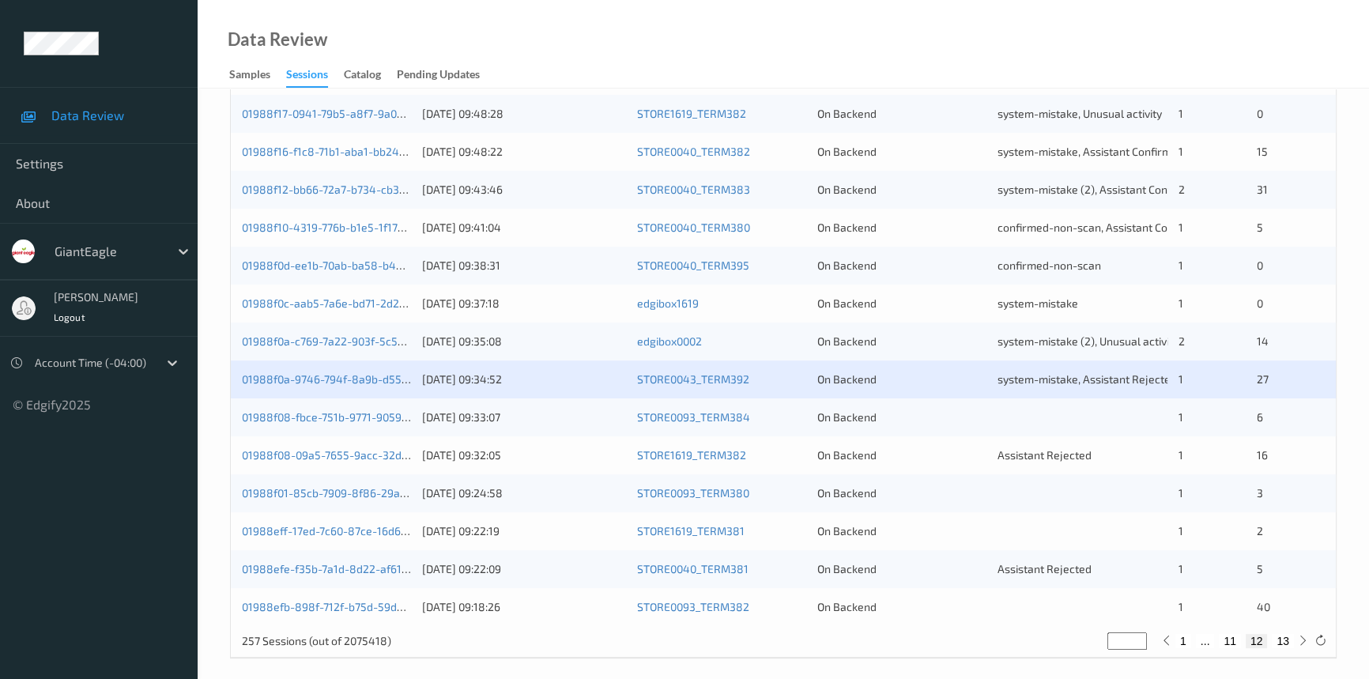
scroll to position [564, 0]
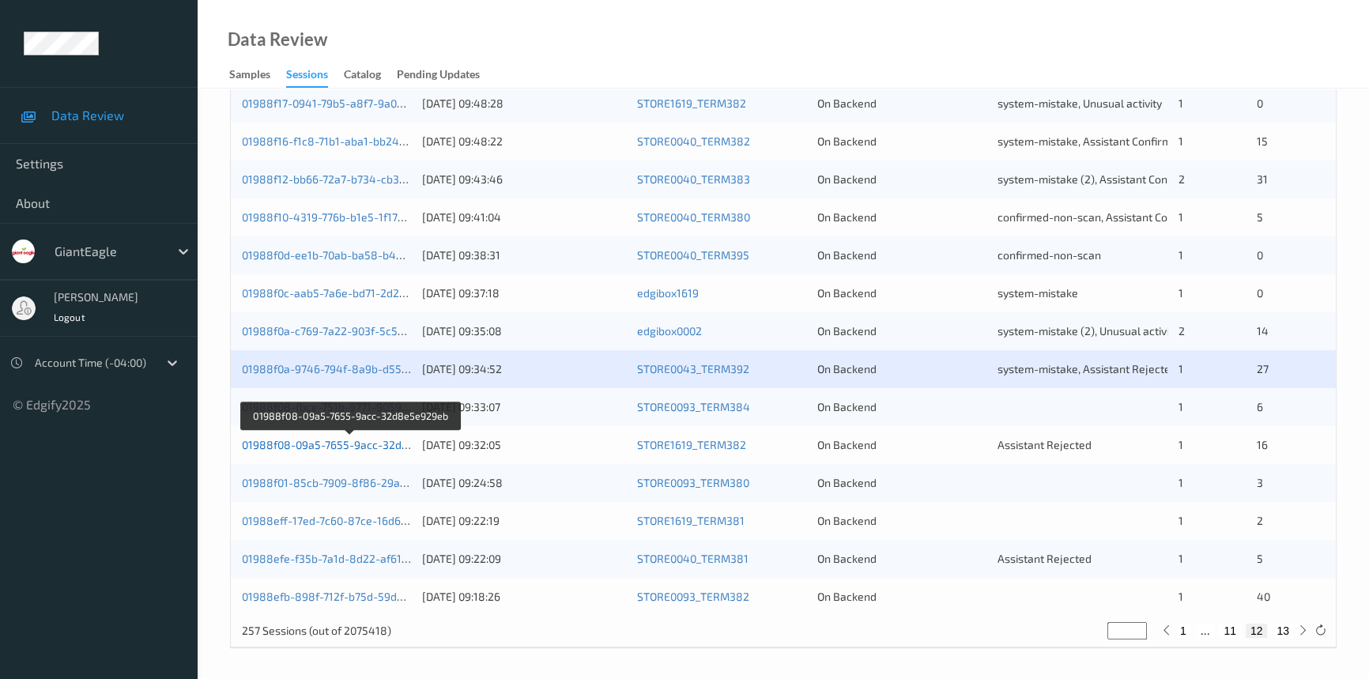
click at [341, 440] on link "01988f08-09a5-7655-9acc-32d8e5e929eb" at bounding box center [350, 444] width 217 height 13
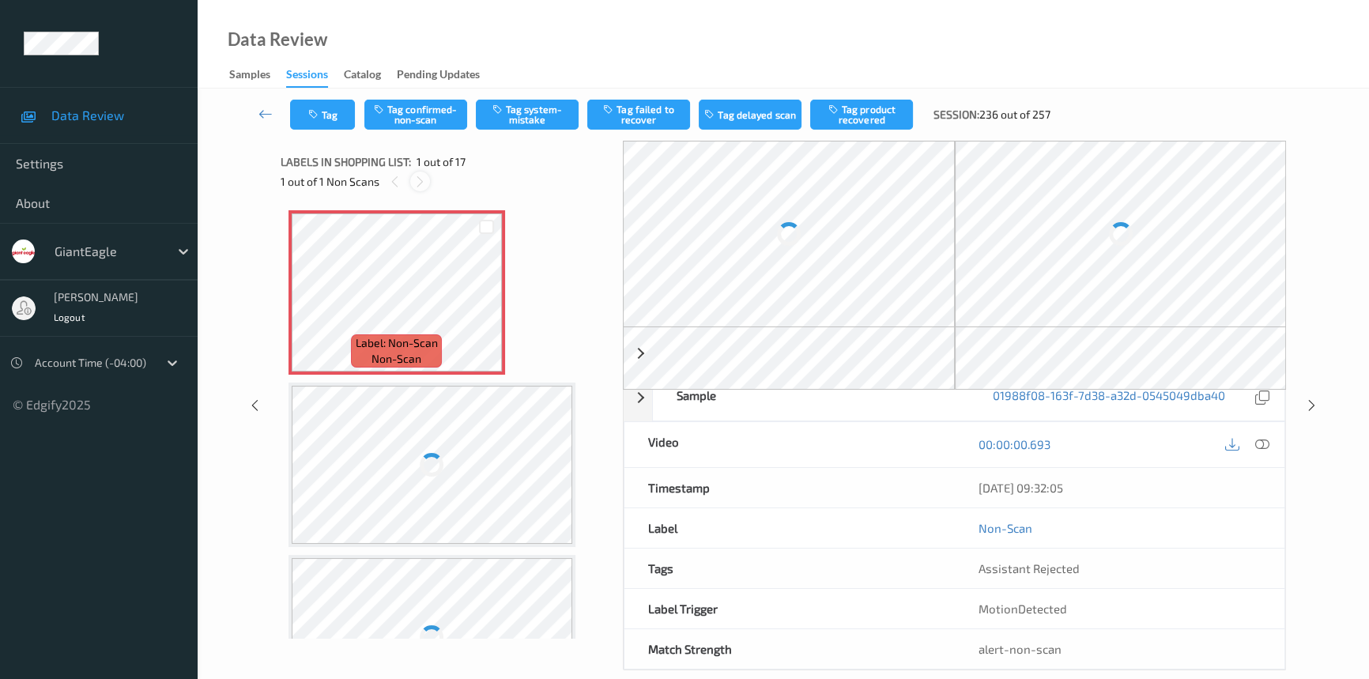
click at [420, 183] on icon at bounding box center [420, 182] width 13 height 14
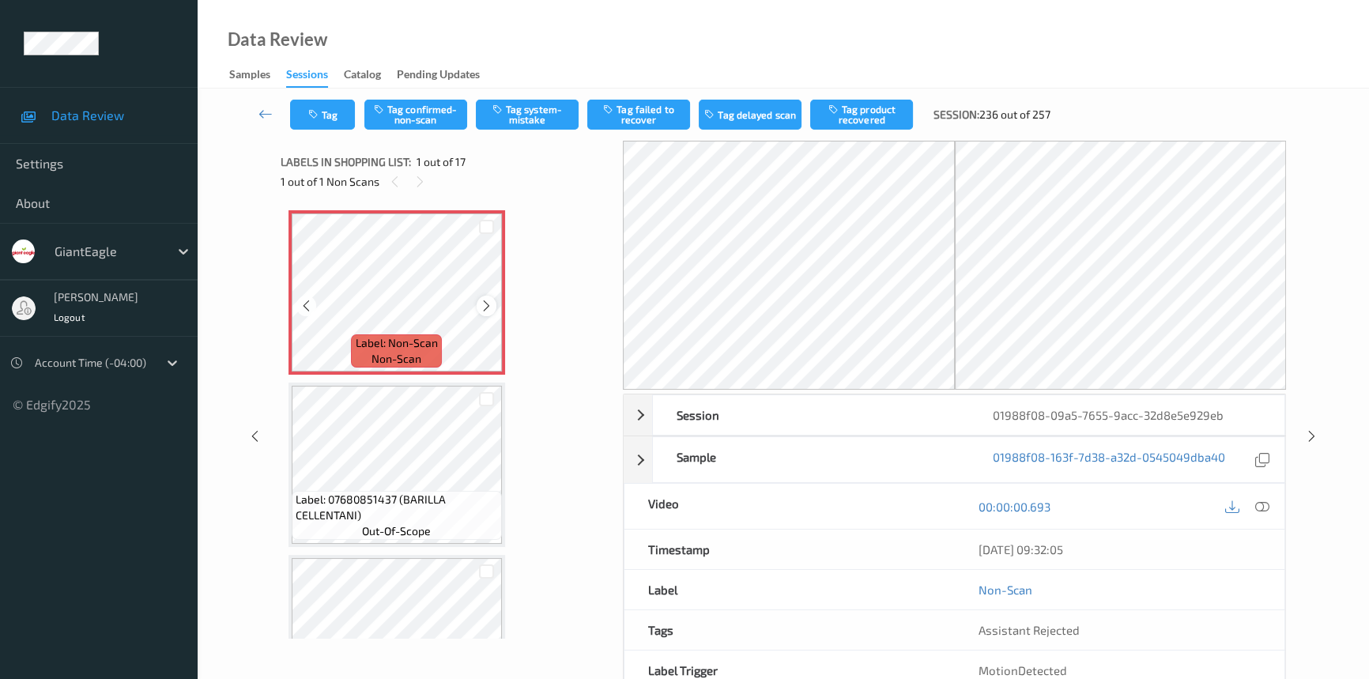
click at [489, 307] on icon at bounding box center [486, 306] width 13 height 14
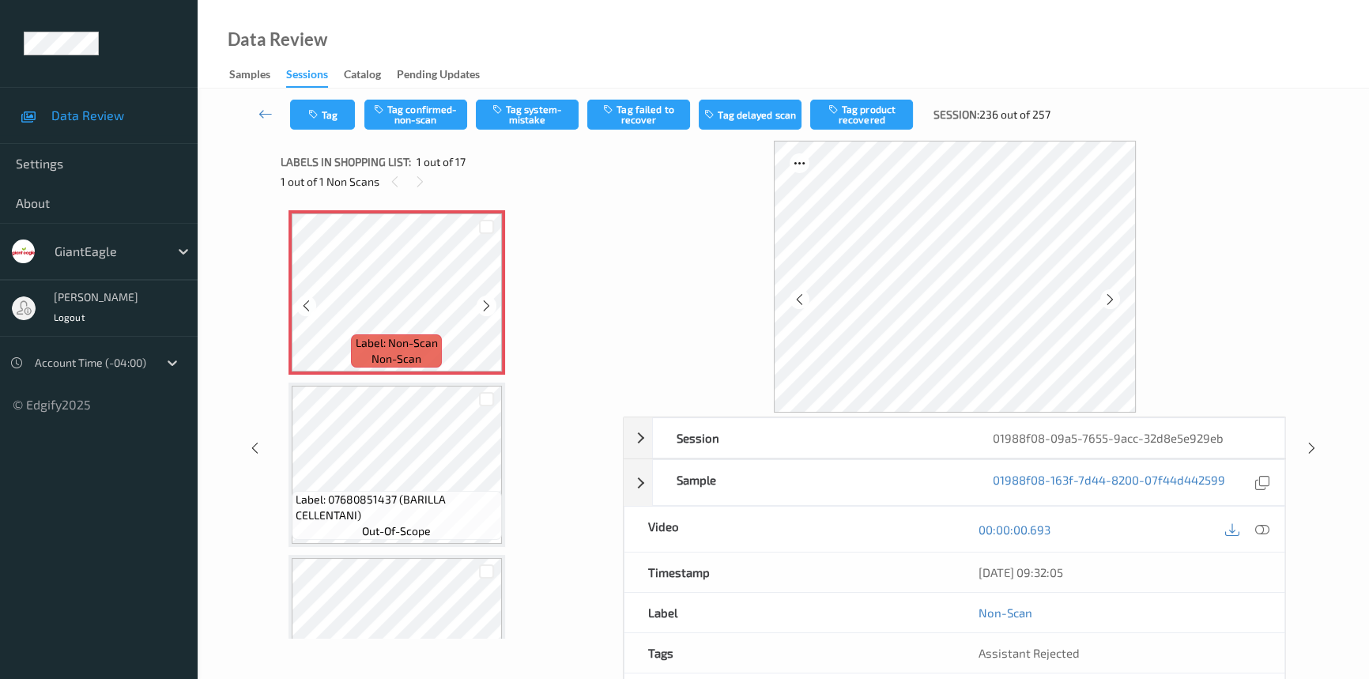
click at [489, 307] on icon at bounding box center [486, 306] width 13 height 14
click at [1259, 516] on div "00:00:00.693" at bounding box center [1120, 529] width 331 height 45
drag, startPoint x: 1264, startPoint y: 527, endPoint x: 1222, endPoint y: 459, distance: 79.6
click at [1264, 526] on icon at bounding box center [1263, 530] width 14 height 14
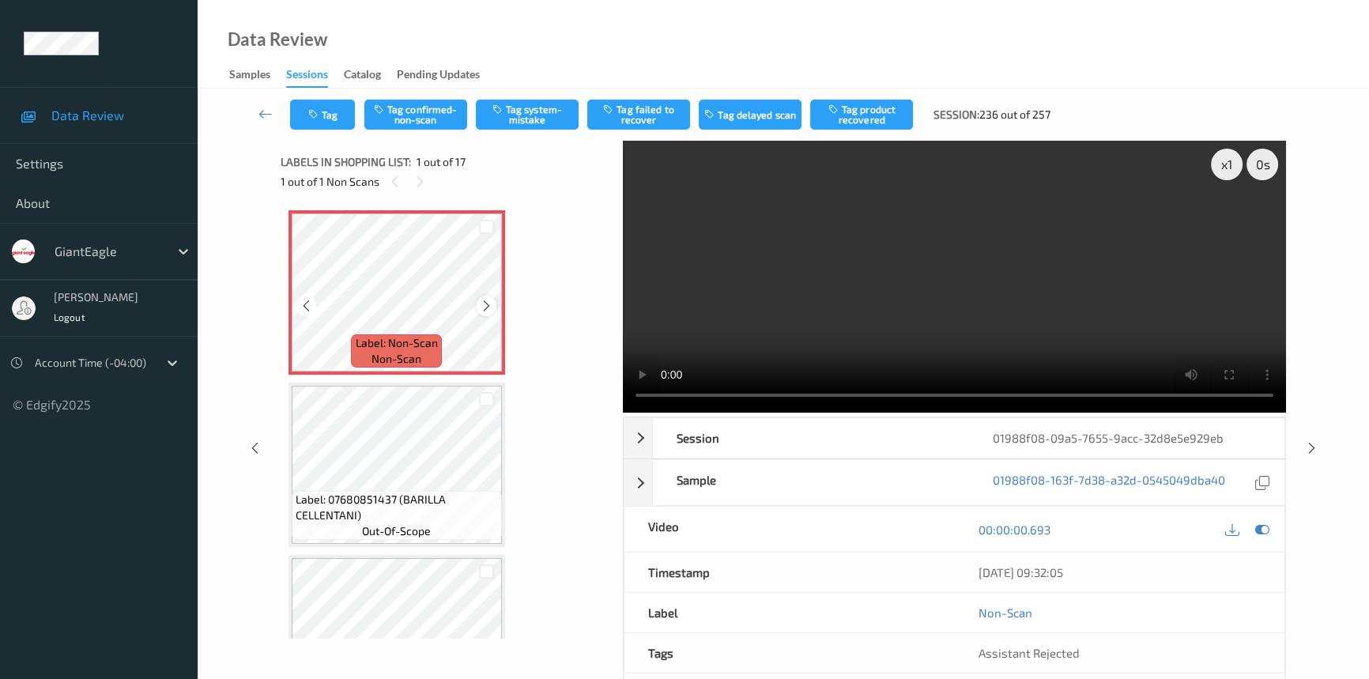
click at [490, 307] on icon at bounding box center [486, 306] width 13 height 14
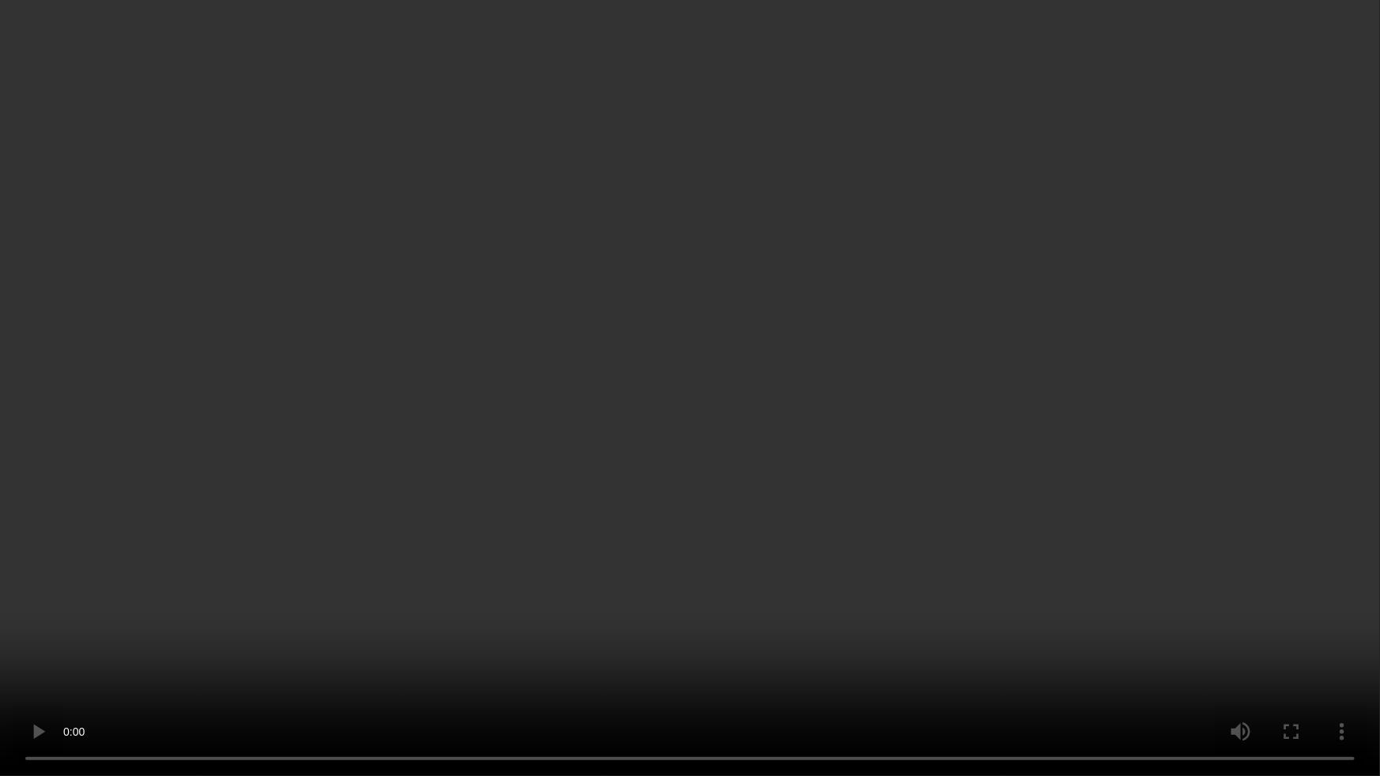
click at [478, 624] on video at bounding box center [690, 388] width 1380 height 776
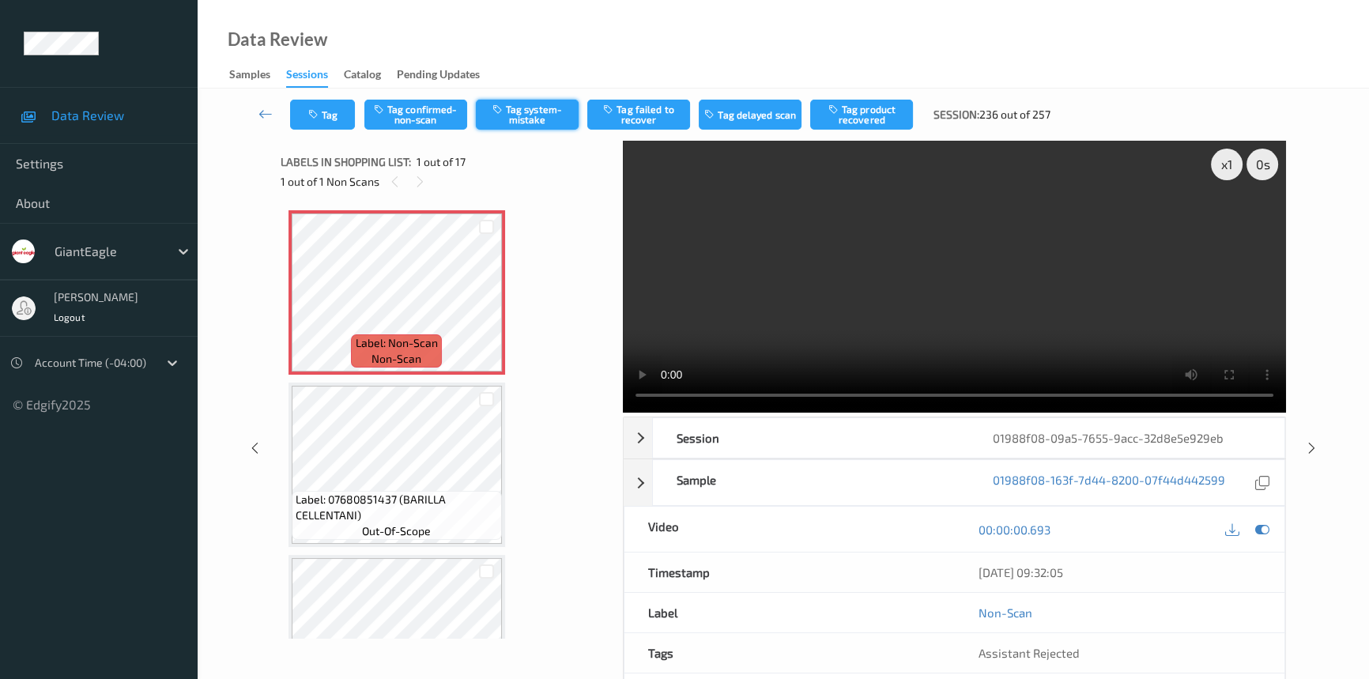
click at [532, 110] on button "Tag system-mistake" at bounding box center [527, 115] width 103 height 30
click at [263, 111] on icon at bounding box center [266, 114] width 14 height 16
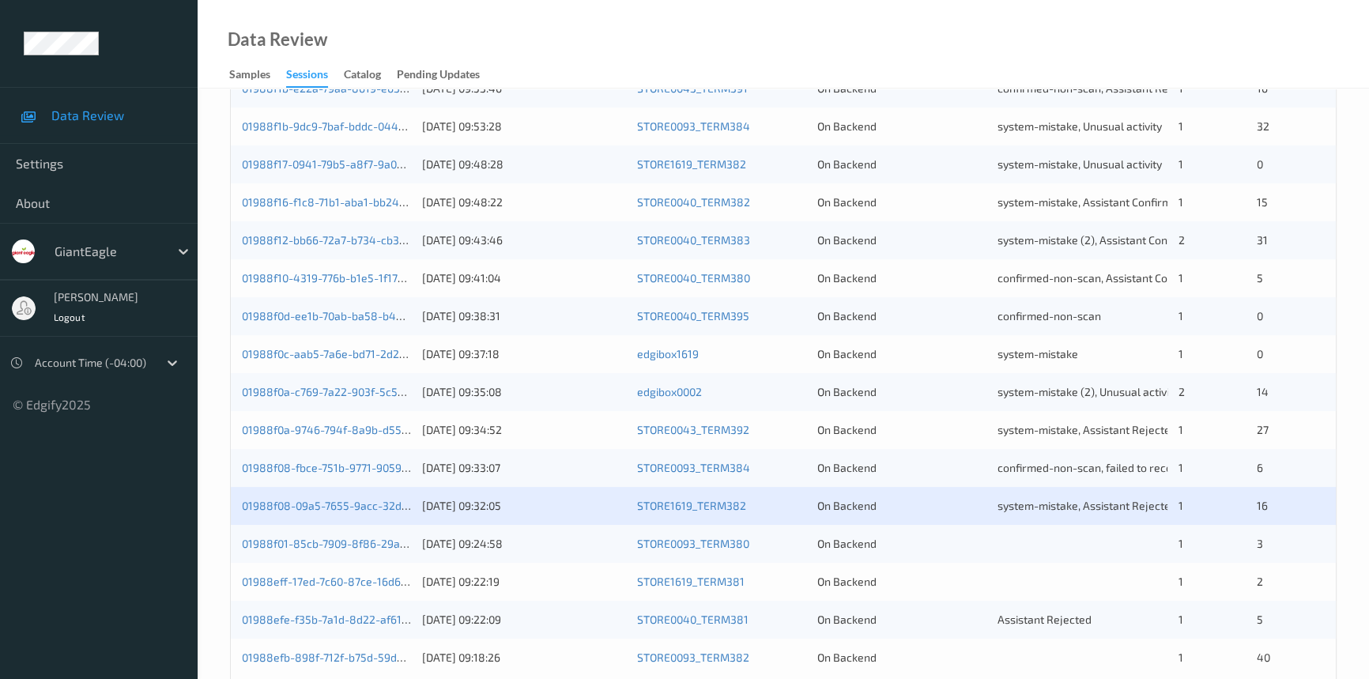
scroll to position [564, 0]
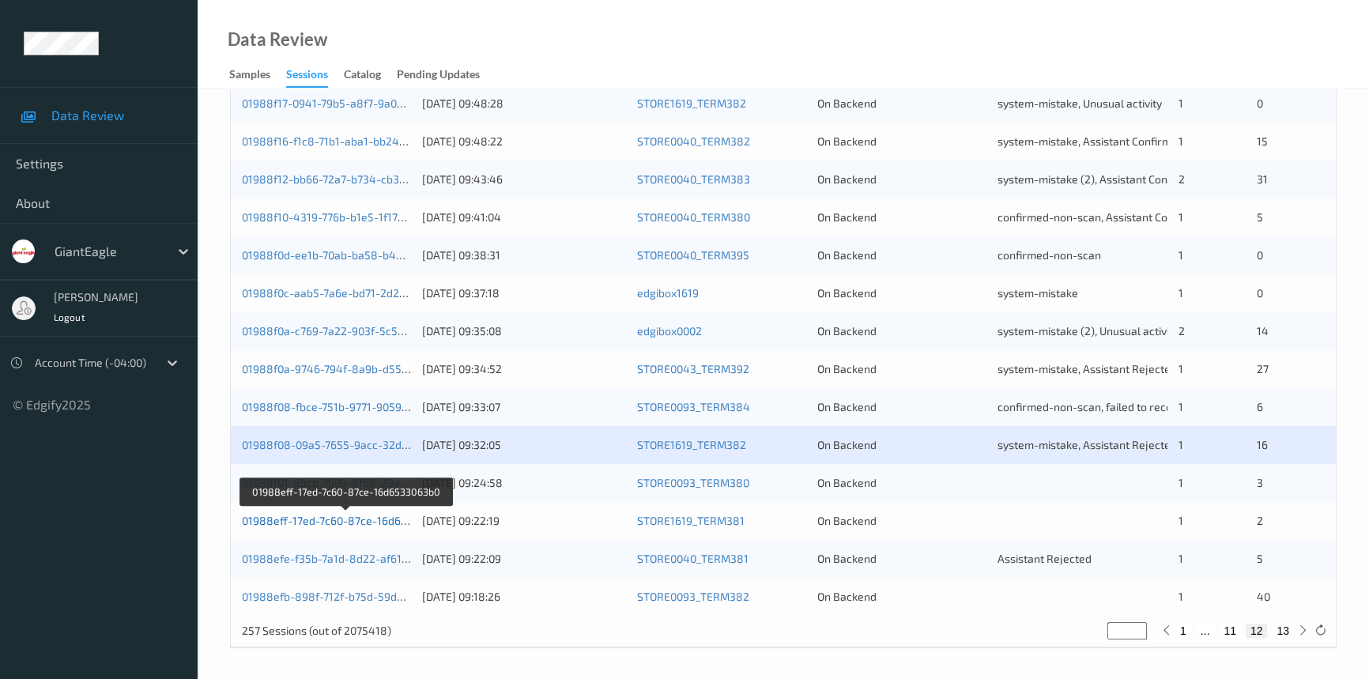
click at [375, 516] on link "01988eff-17ed-7c60-87ce-16d6533063b0" at bounding box center [347, 520] width 210 height 13
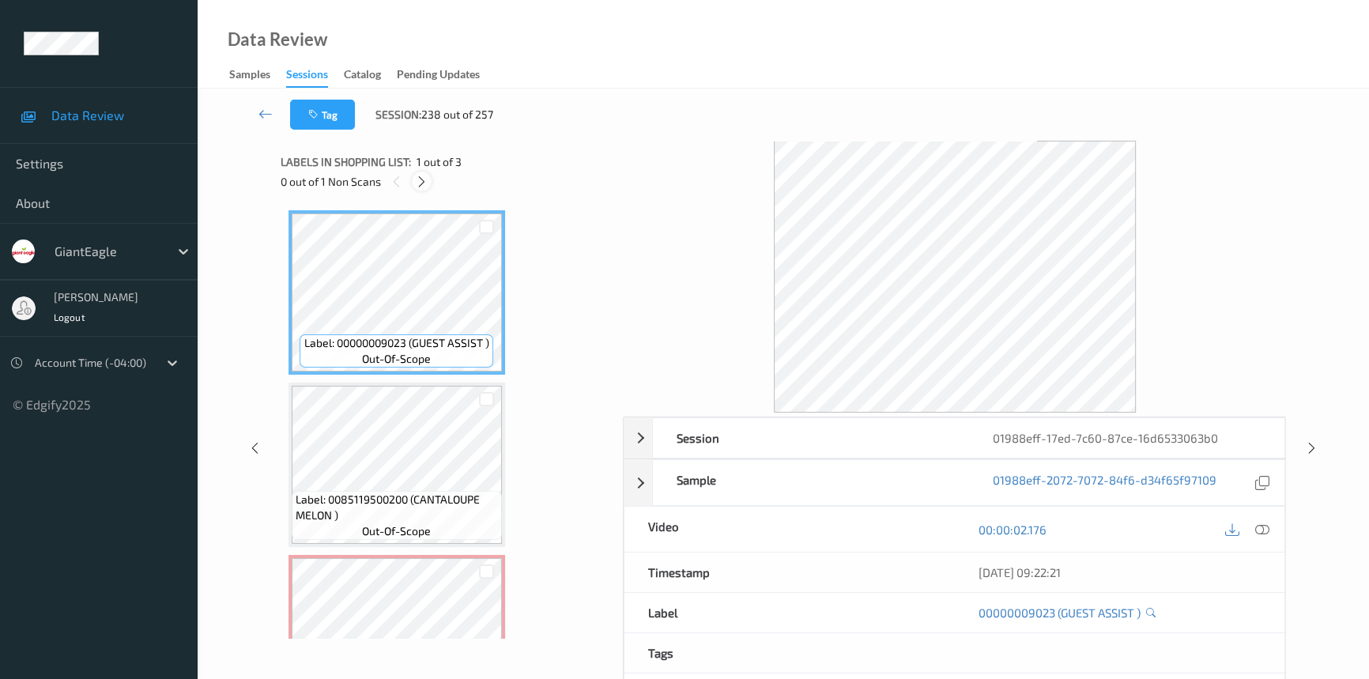
click at [421, 179] on icon at bounding box center [421, 182] width 13 height 14
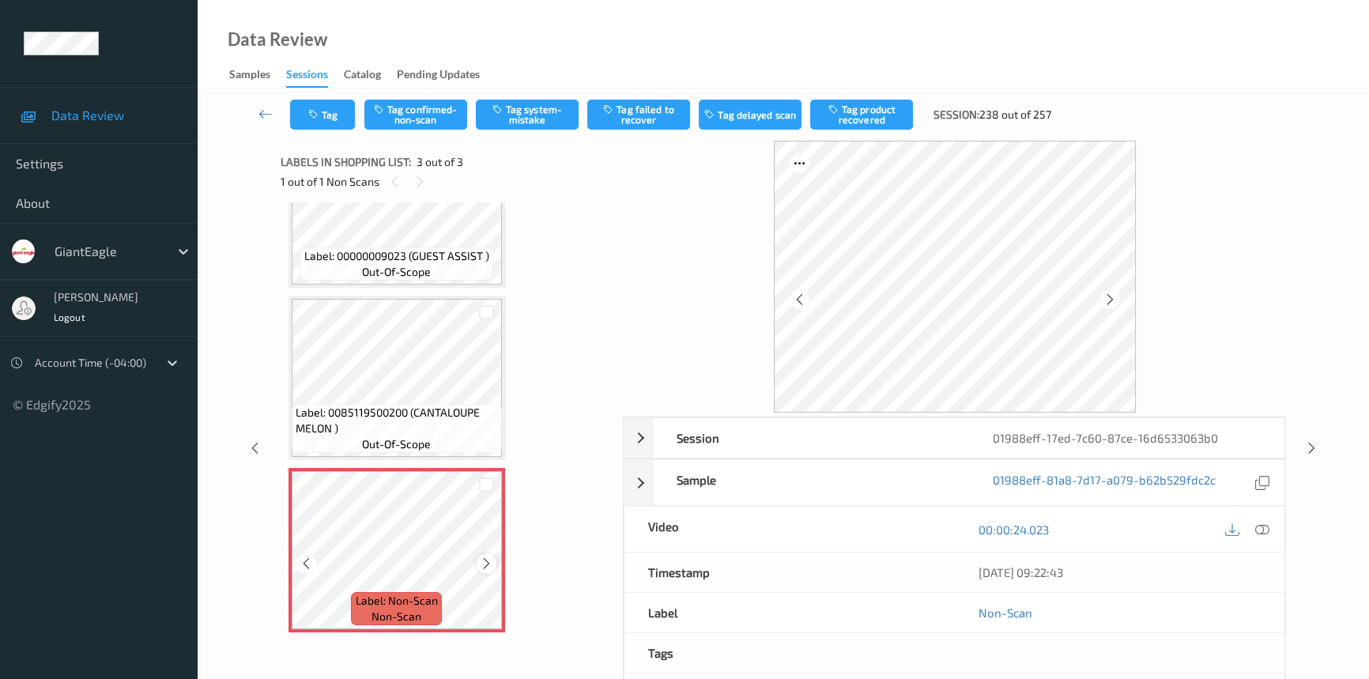
click at [485, 557] on icon at bounding box center [486, 564] width 13 height 14
click at [1257, 525] on icon at bounding box center [1263, 530] width 14 height 14
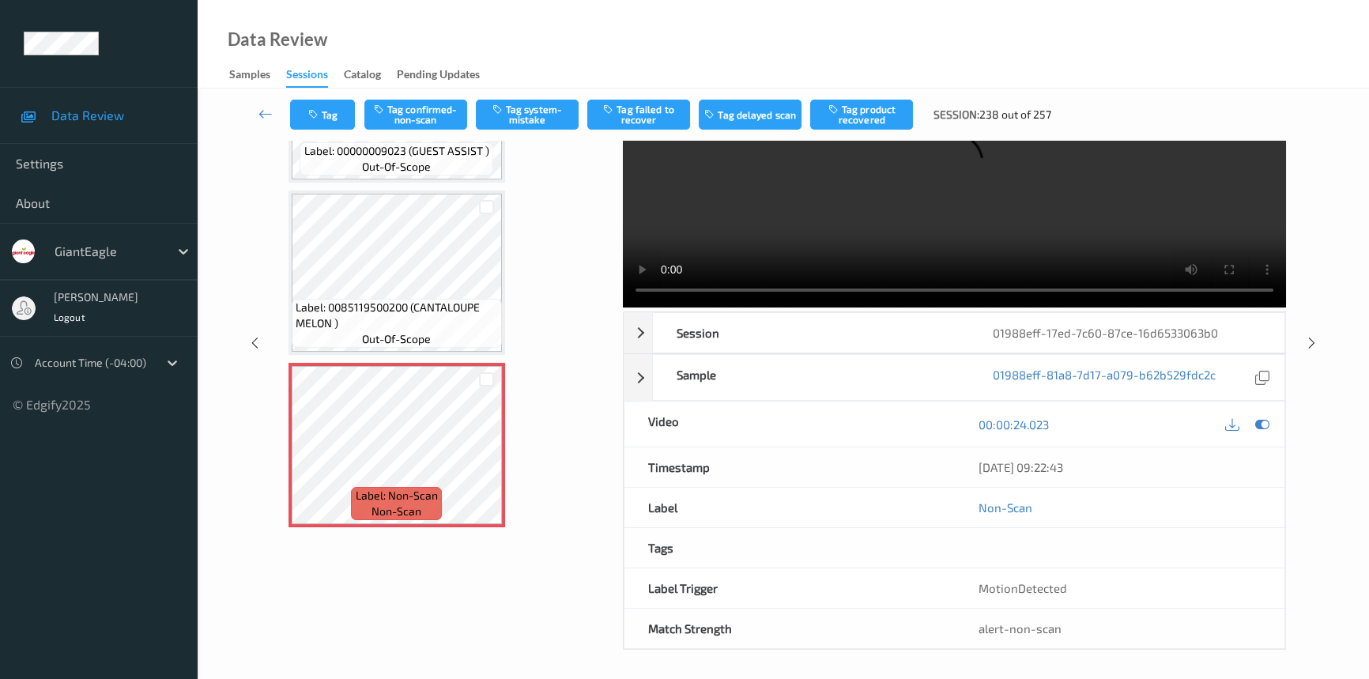
scroll to position [107, 0]
click at [480, 450] on icon at bounding box center [486, 457] width 13 height 14
click at [486, 455] on icon at bounding box center [486, 457] width 13 height 14
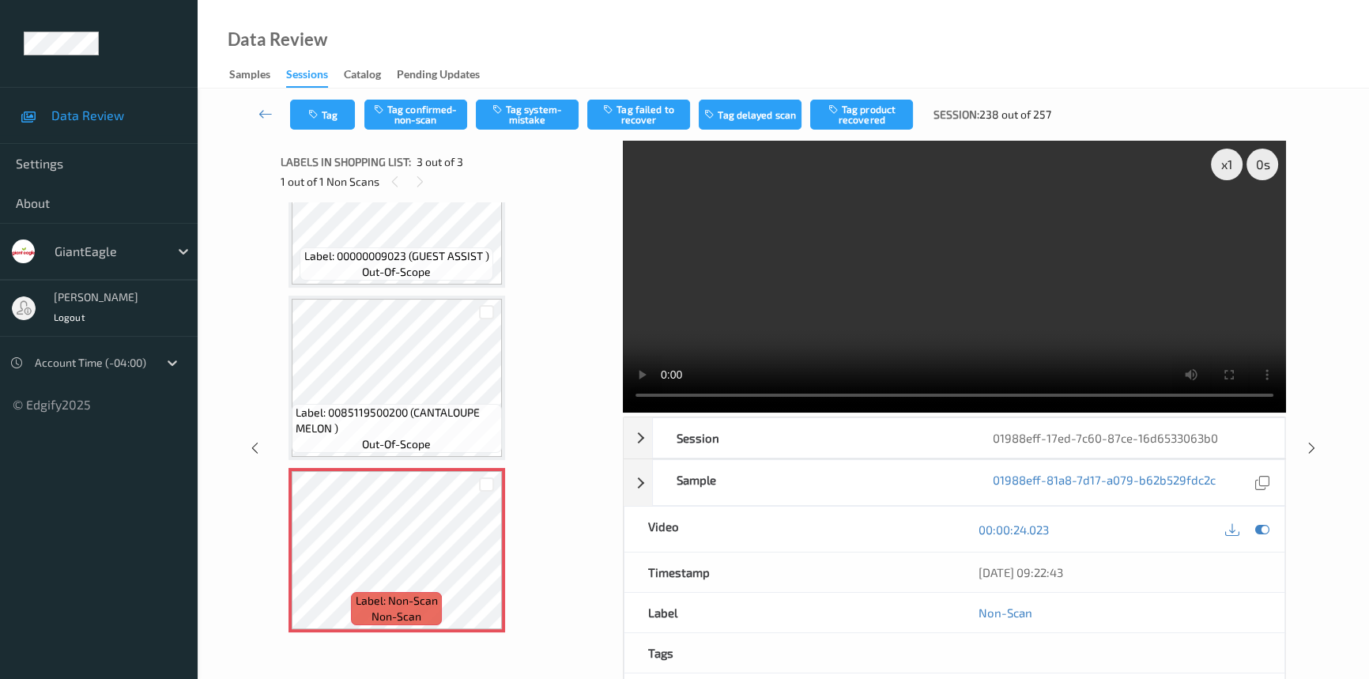
scroll to position [0, 0]
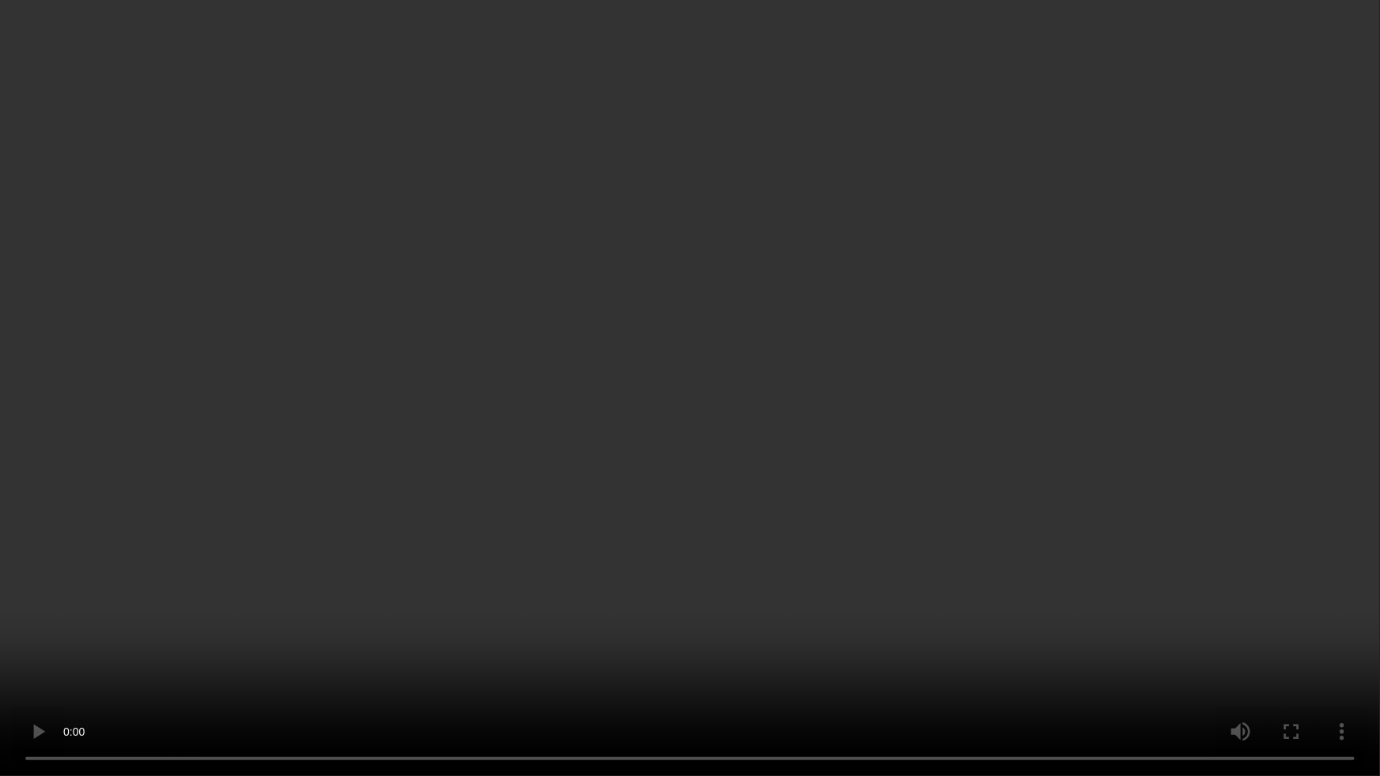
click at [917, 602] on video at bounding box center [690, 388] width 1380 height 776
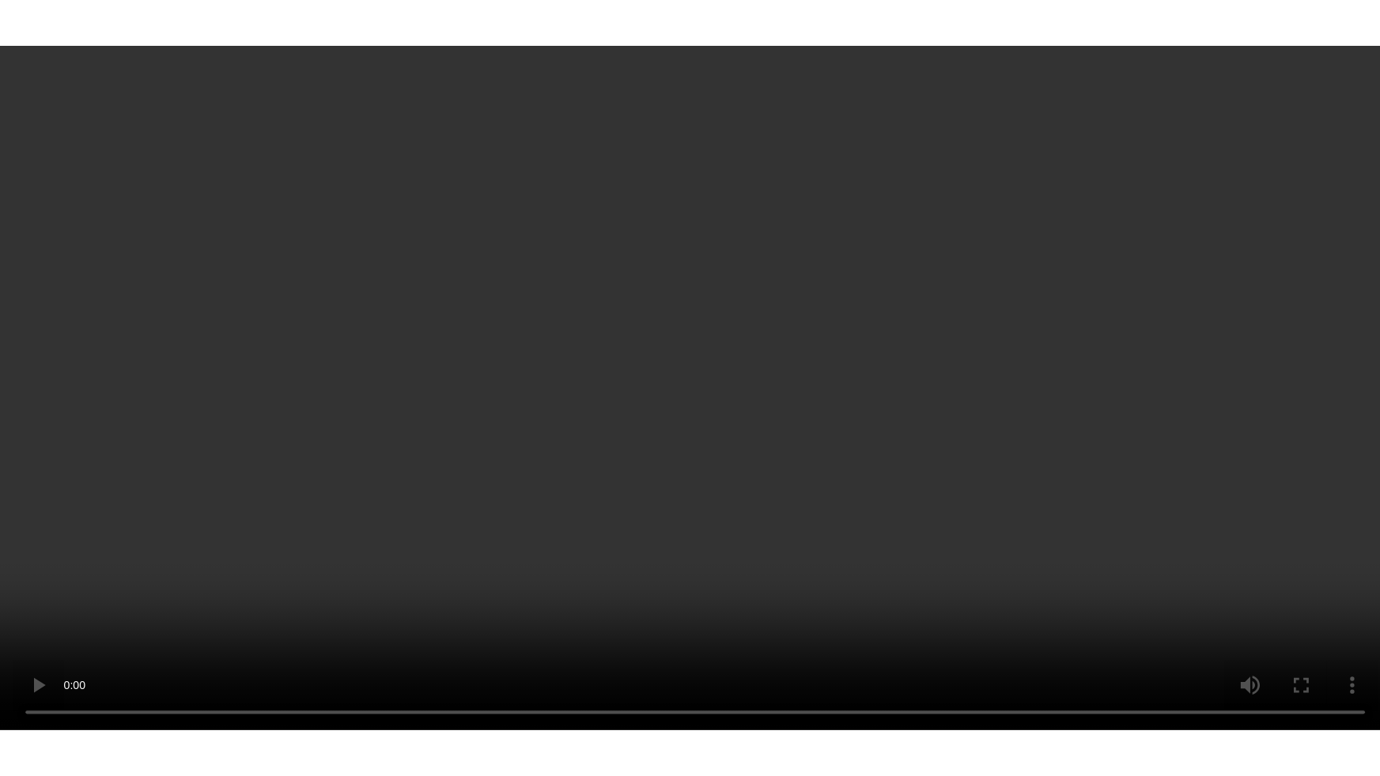
scroll to position [87, 0]
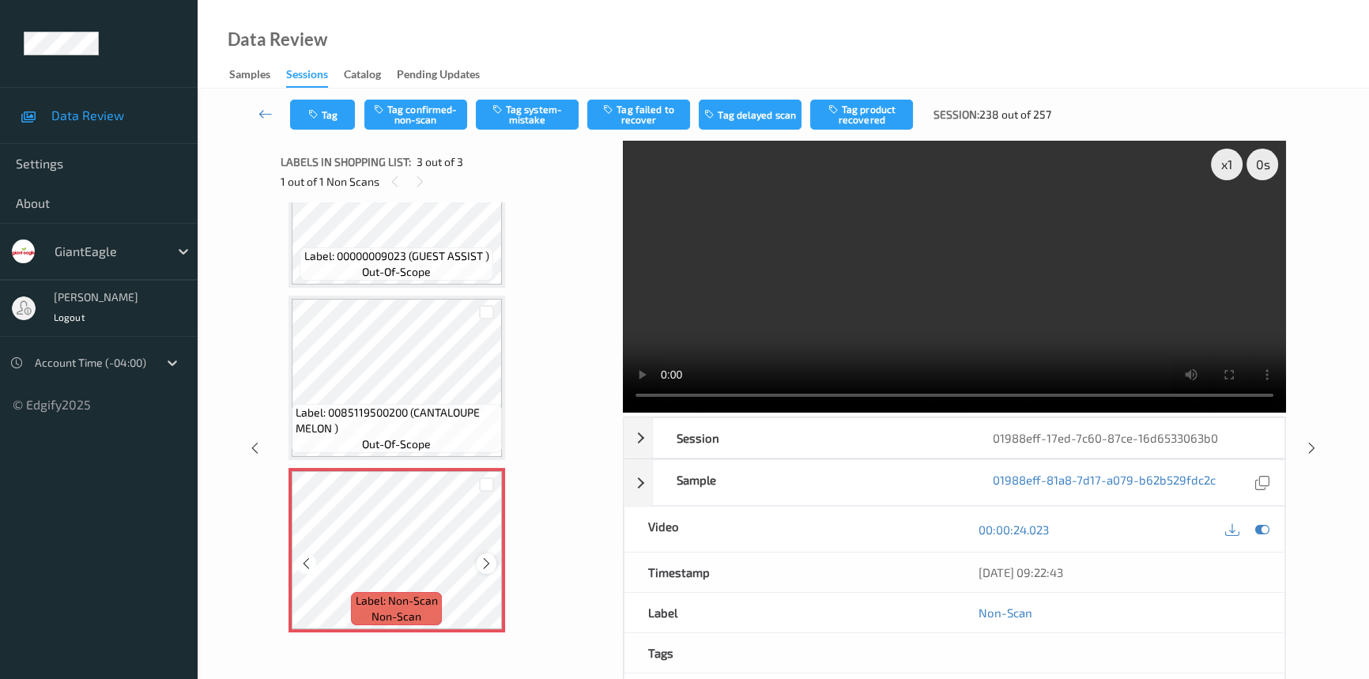
click at [485, 560] on icon at bounding box center [486, 564] width 13 height 14
click at [309, 560] on icon at bounding box center [306, 564] width 13 height 14
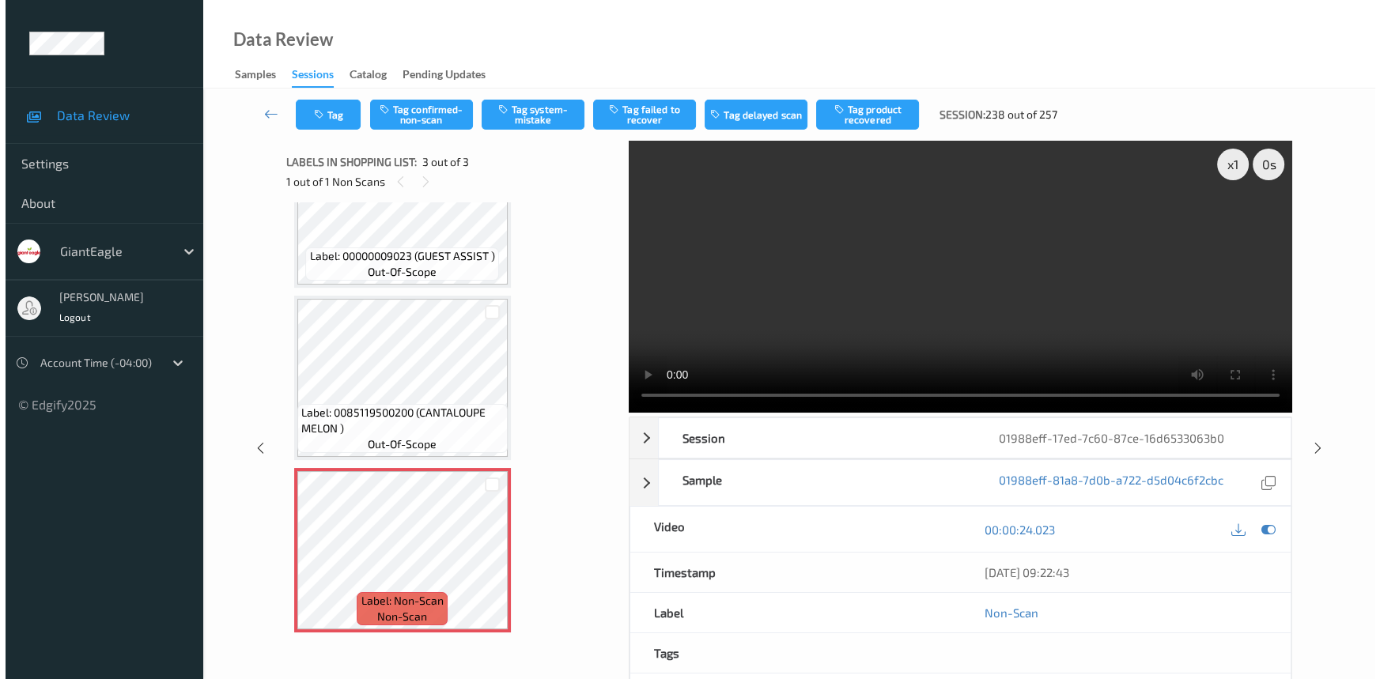
scroll to position [0, 0]
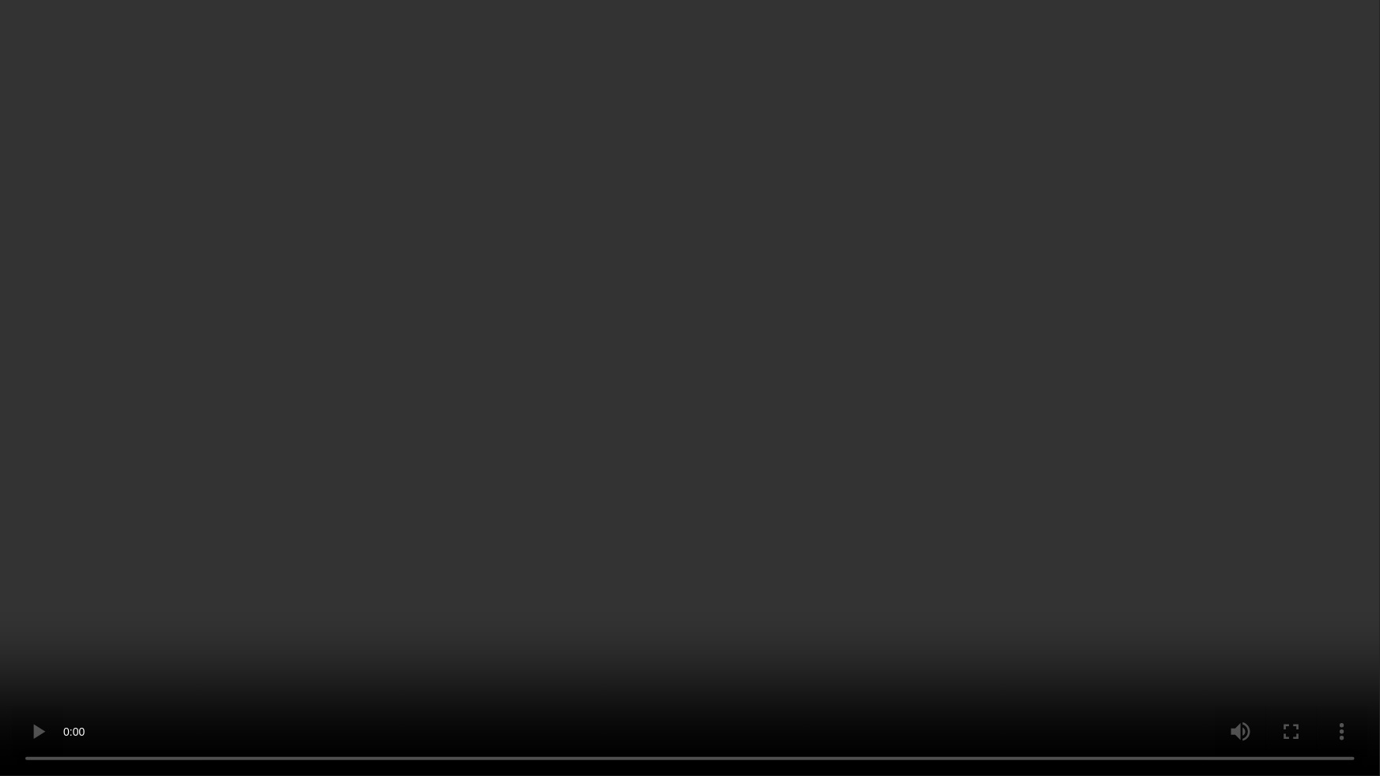
click at [926, 470] on video at bounding box center [690, 388] width 1380 height 776
click at [814, 553] on video at bounding box center [690, 388] width 1380 height 776
click at [420, 633] on video at bounding box center [690, 388] width 1380 height 776
click at [682, 509] on video at bounding box center [690, 388] width 1380 height 776
click at [553, 587] on video at bounding box center [690, 388] width 1380 height 776
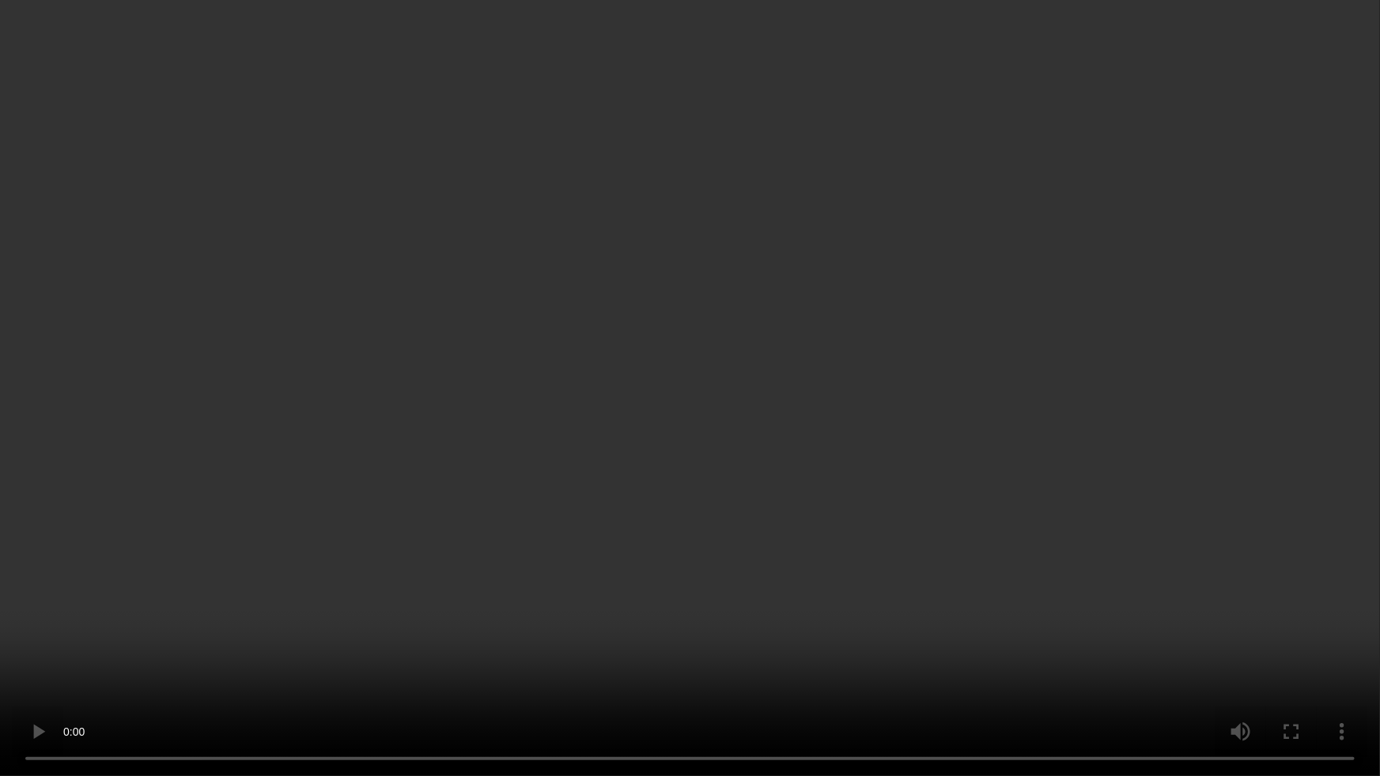
click at [667, 572] on video at bounding box center [690, 388] width 1380 height 776
click at [654, 562] on video at bounding box center [690, 388] width 1380 height 776
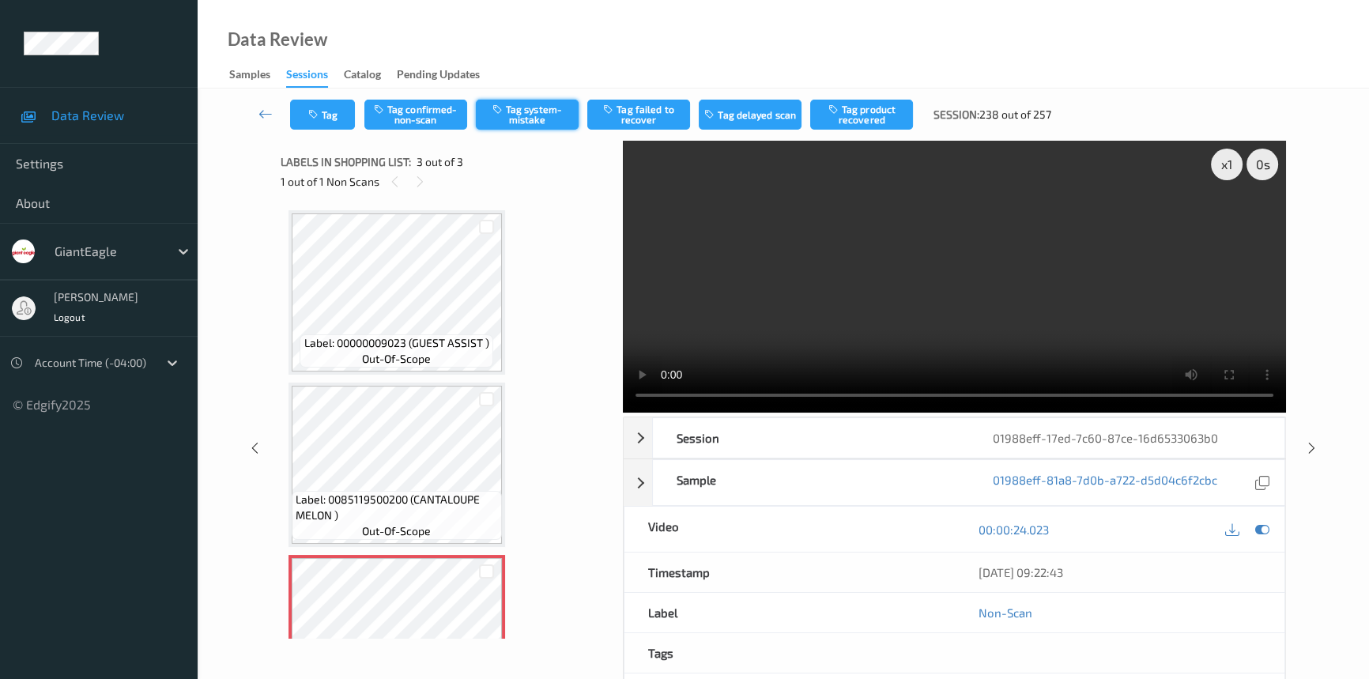
click at [513, 114] on button "Tag system-mistake" at bounding box center [527, 115] width 103 height 30
click at [335, 111] on button "Tag" at bounding box center [322, 115] width 65 height 30
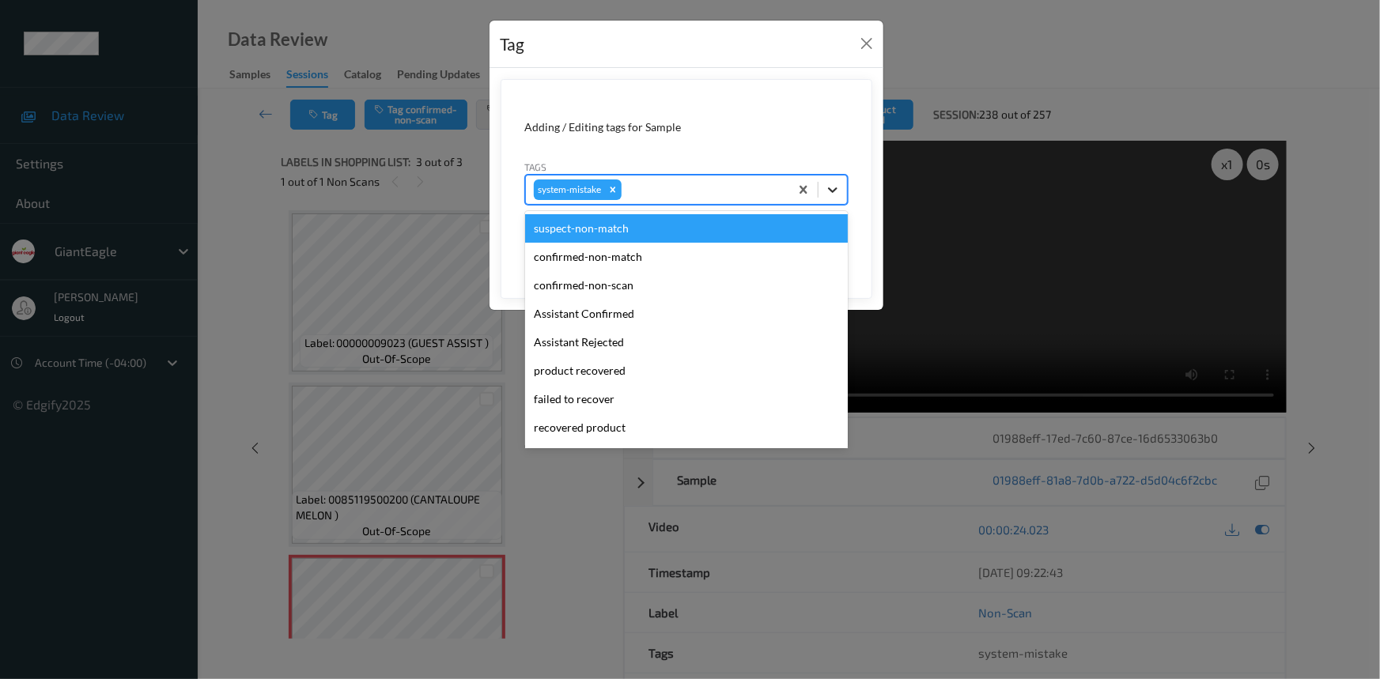
click at [837, 196] on icon at bounding box center [833, 190] width 16 height 16
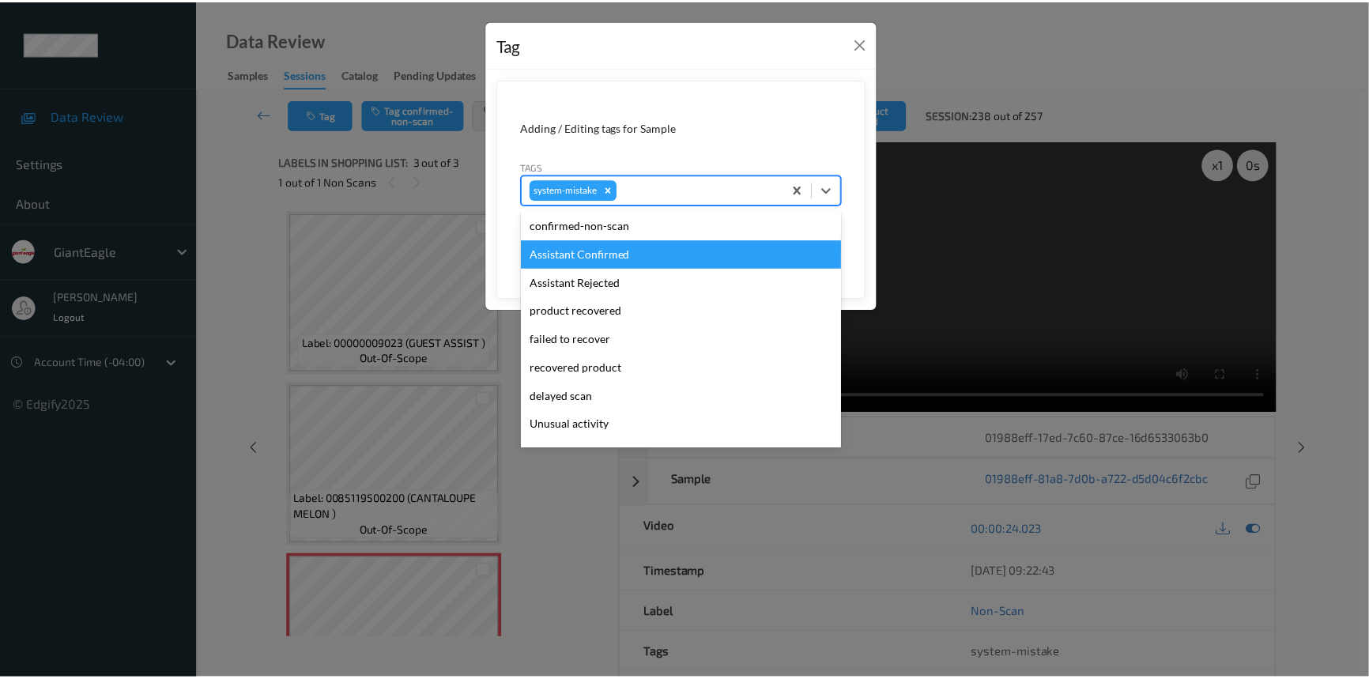
scroll to position [71, 0]
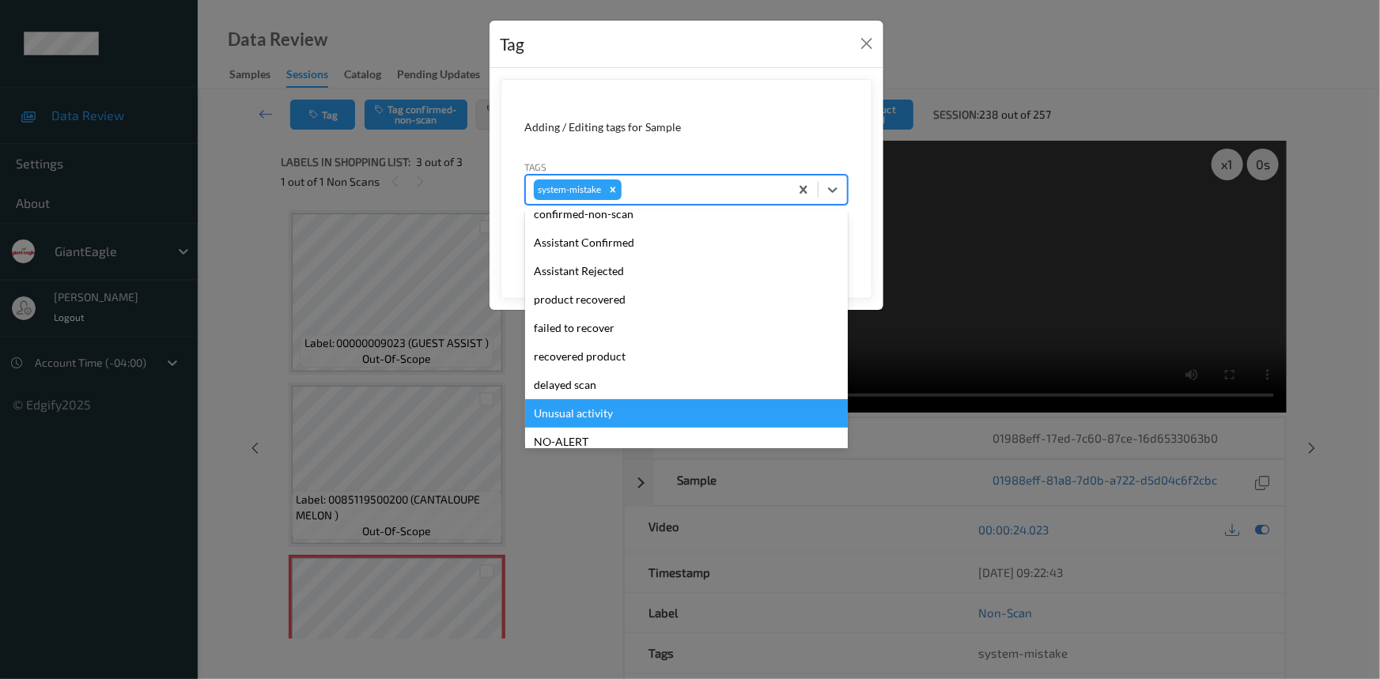
click at [583, 413] on div "Unusual activity" at bounding box center [686, 413] width 323 height 28
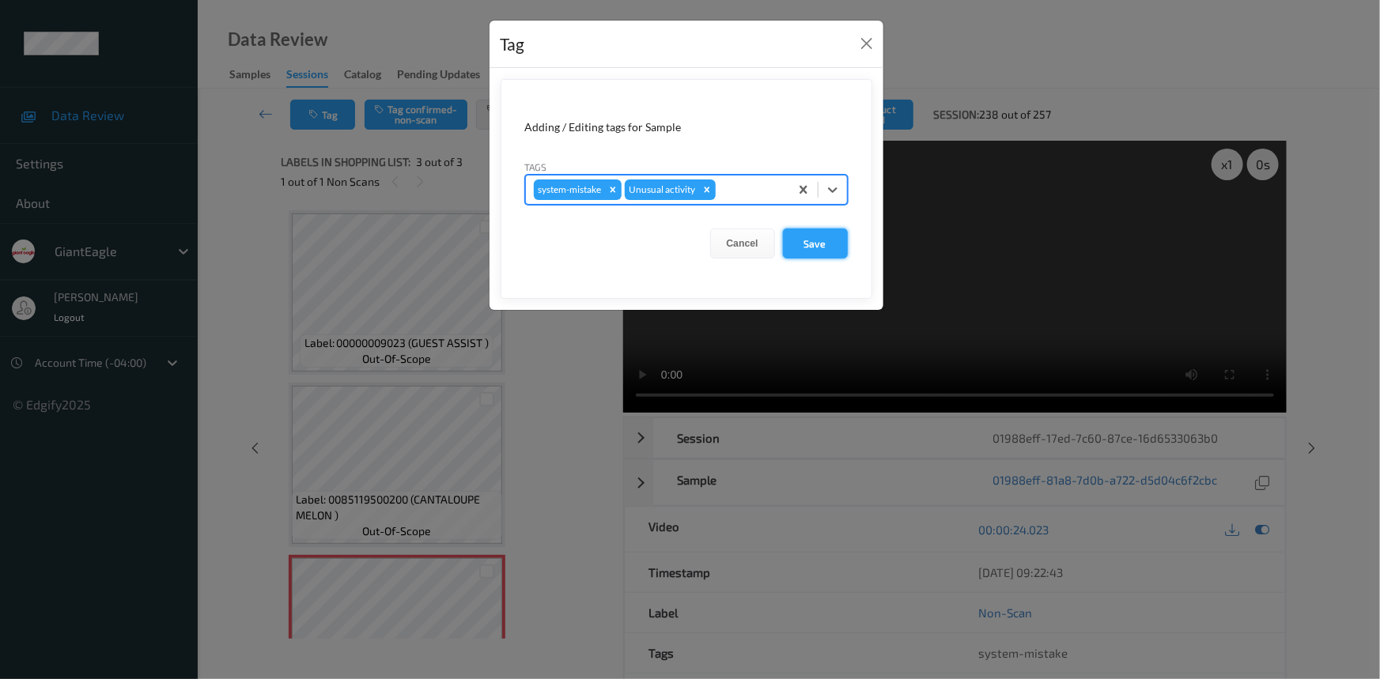
click at [822, 244] on button "Save" at bounding box center [815, 244] width 65 height 30
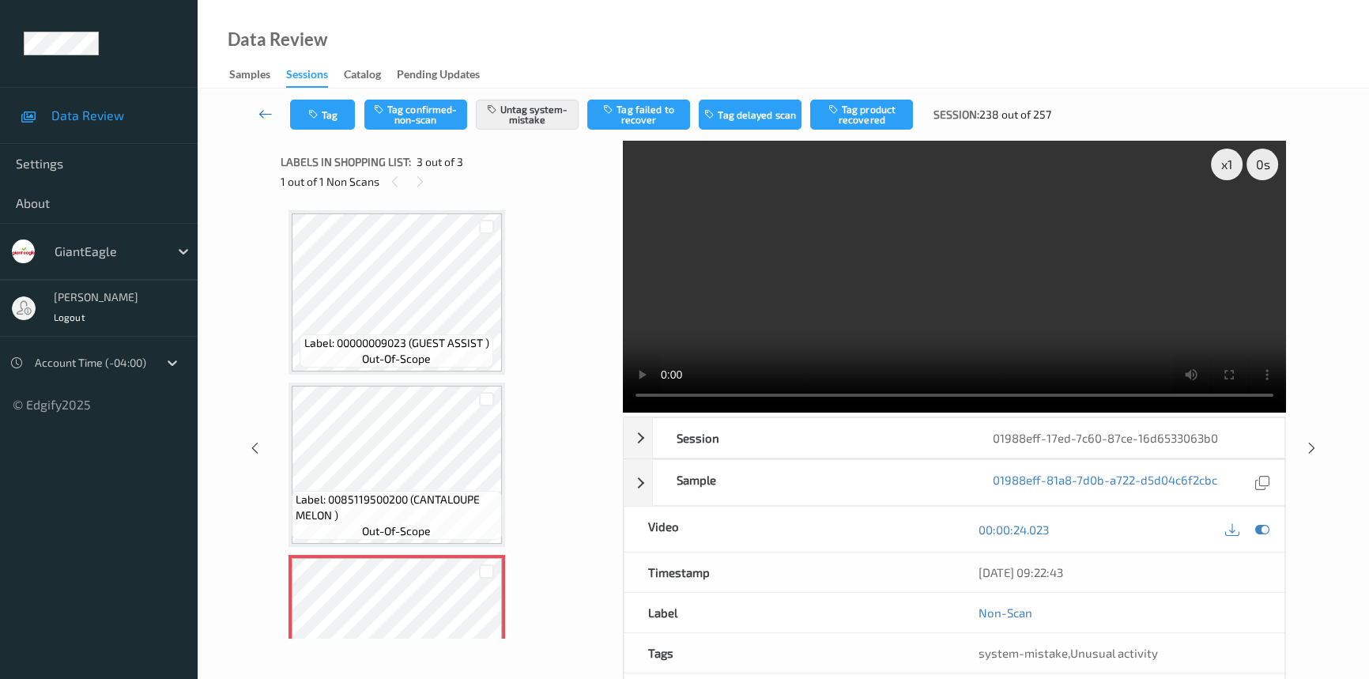
click at [264, 108] on icon at bounding box center [266, 114] width 14 height 16
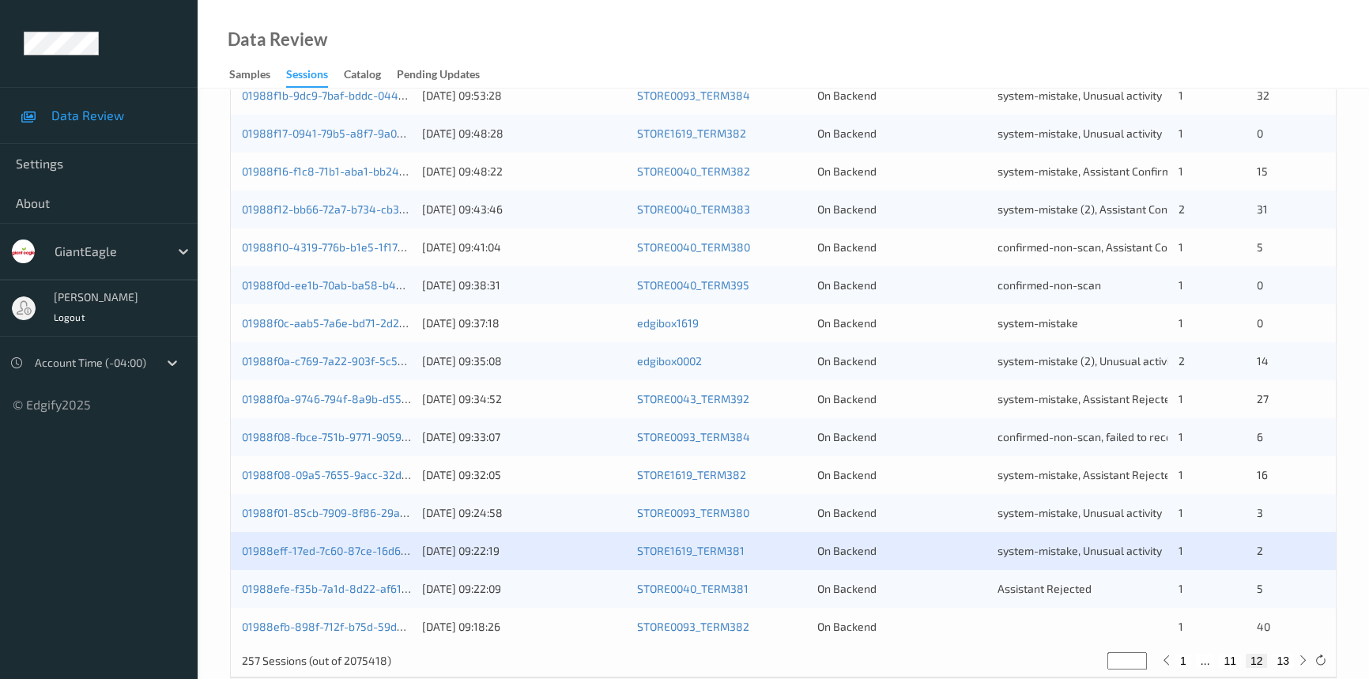
scroll to position [564, 0]
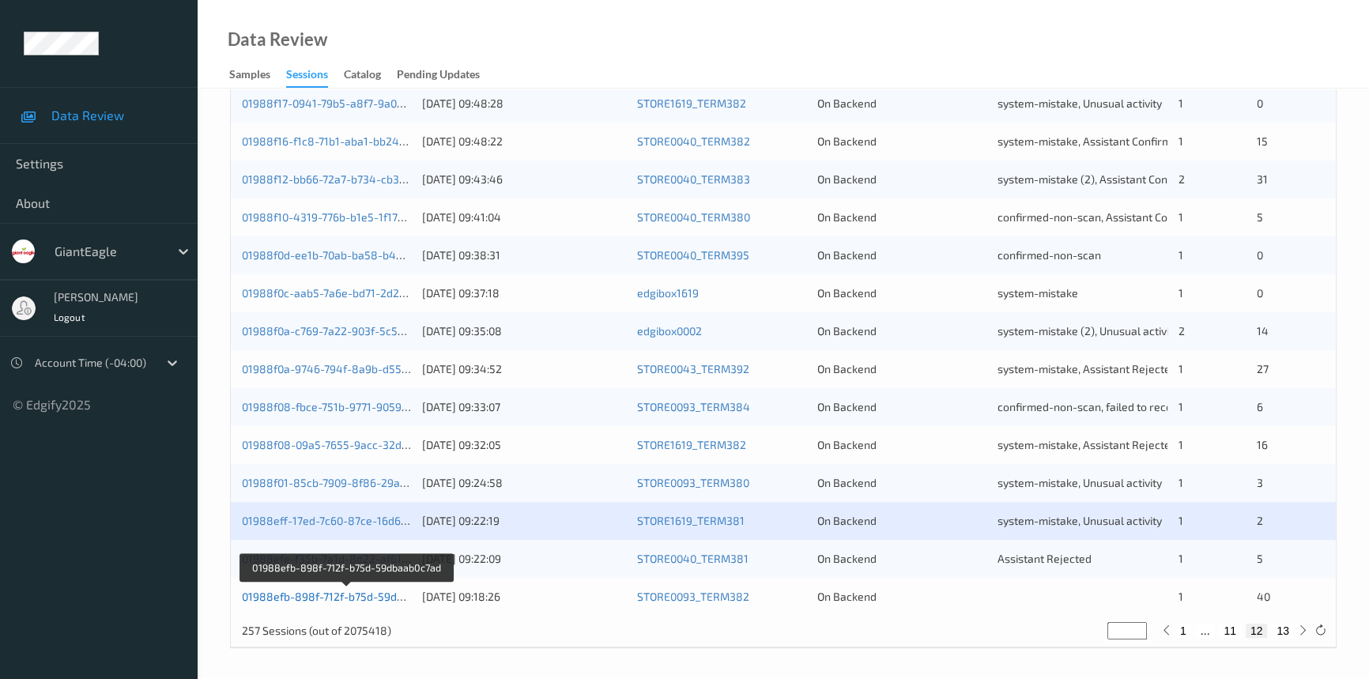
click at [304, 590] on link "01988efb-898f-712f-b75d-59dbaab0c7ad" at bounding box center [347, 596] width 210 height 13
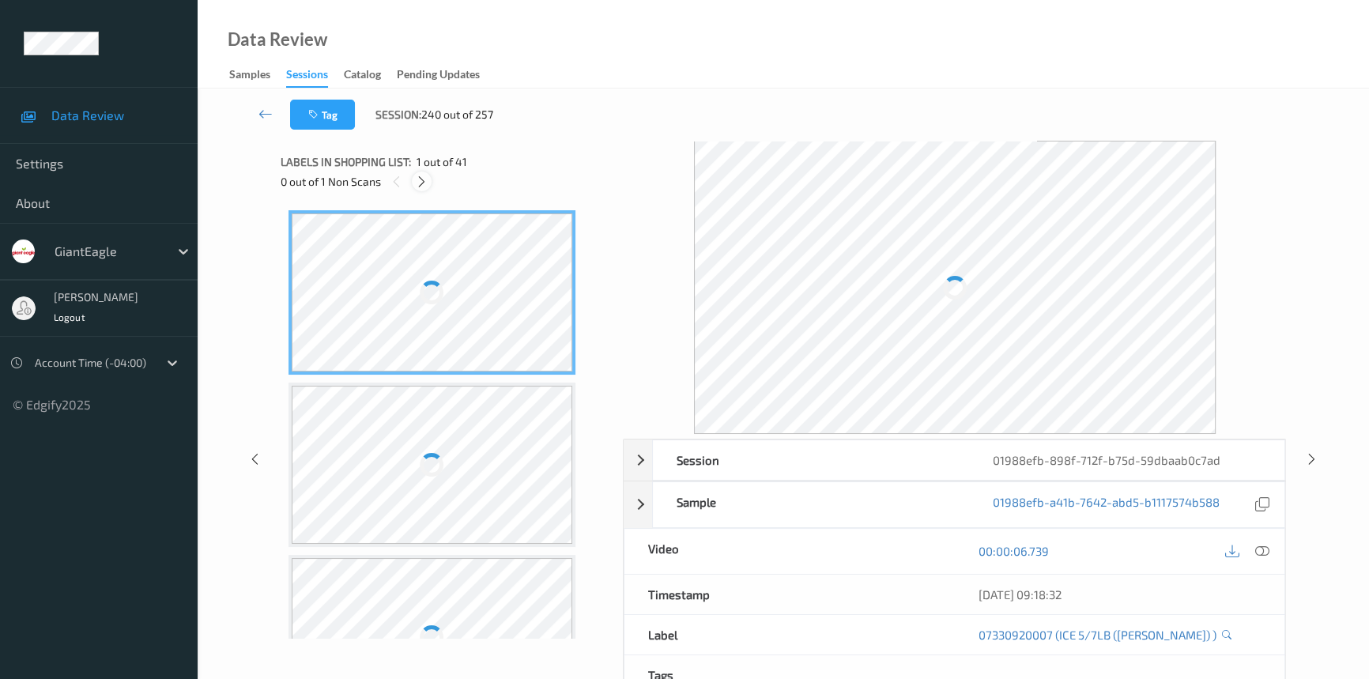
click at [421, 173] on div at bounding box center [422, 182] width 20 height 20
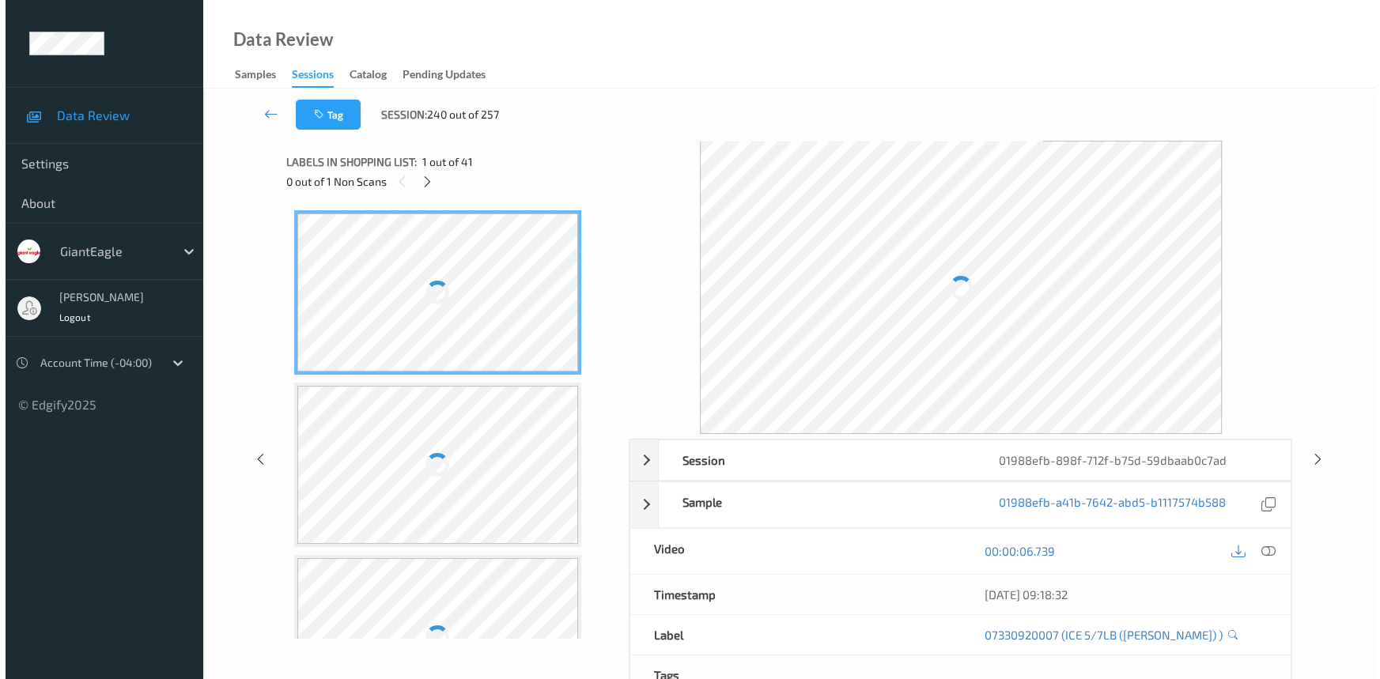
scroll to position [3614, 0]
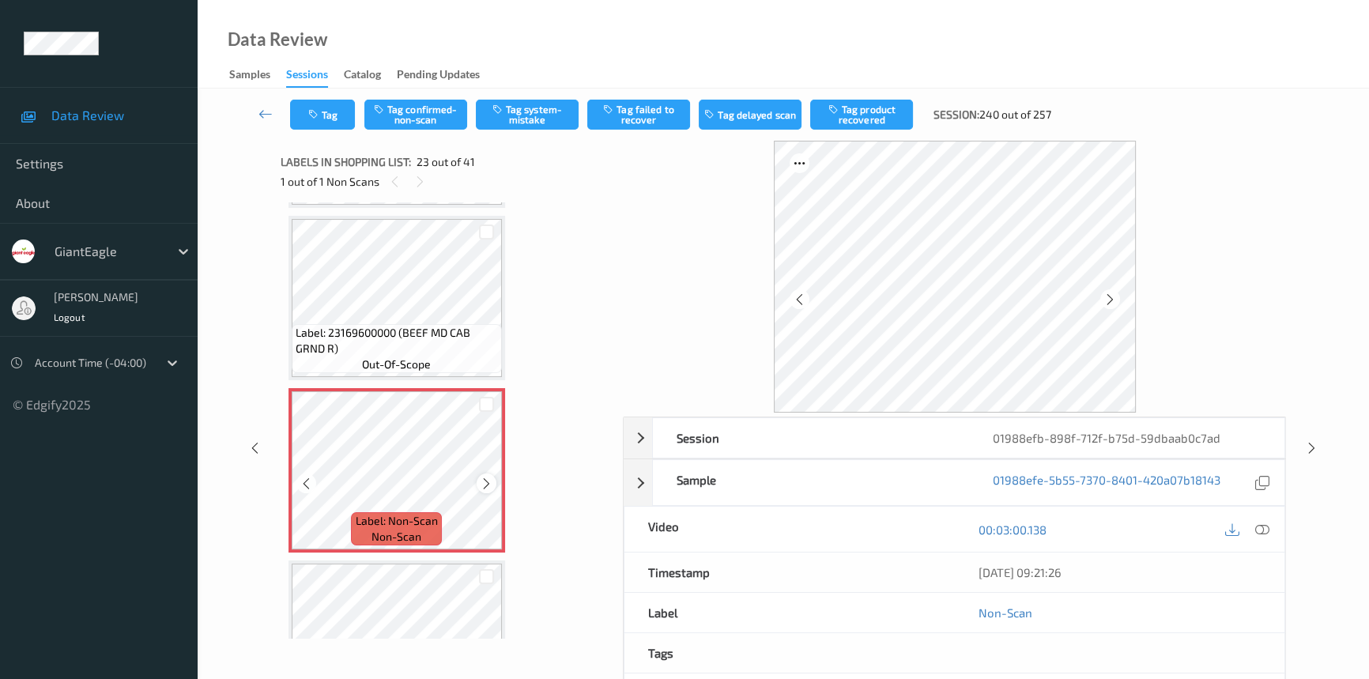
click at [487, 477] on icon at bounding box center [486, 484] width 13 height 14
drag, startPoint x: 1257, startPoint y: 523, endPoint x: 1233, endPoint y: 471, distance: 57.3
click at [1257, 523] on icon at bounding box center [1263, 530] width 14 height 14
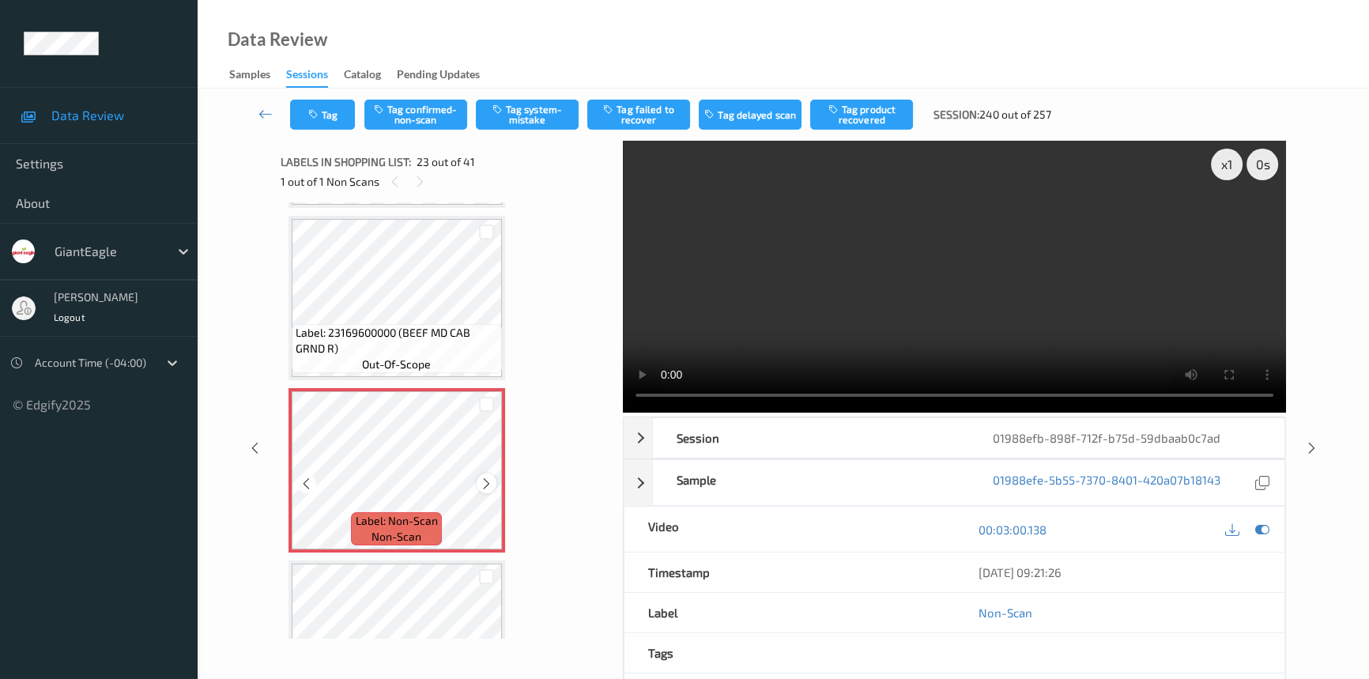
click at [489, 477] on icon at bounding box center [486, 484] width 13 height 14
click at [487, 477] on icon at bounding box center [486, 484] width 13 height 14
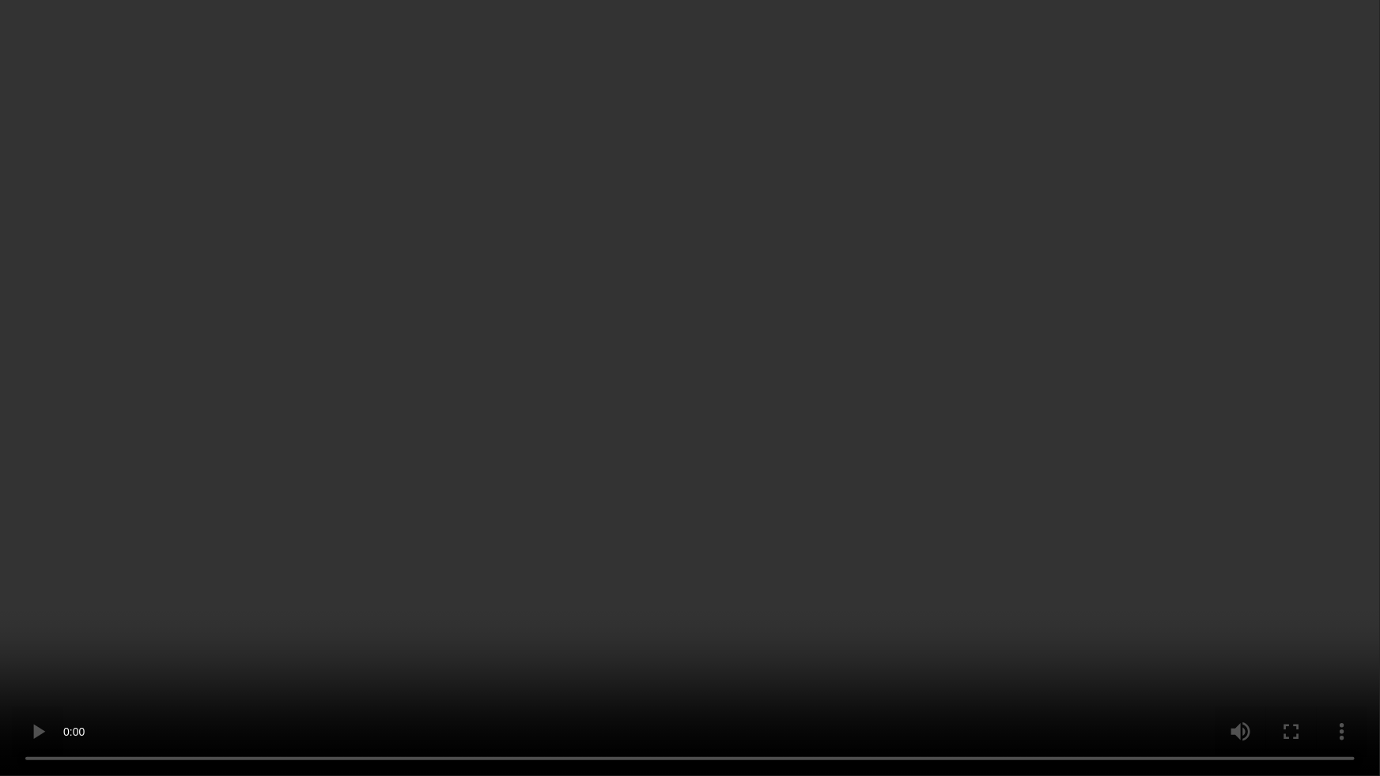
click at [974, 478] on video at bounding box center [690, 388] width 1380 height 776
click at [1035, 372] on video at bounding box center [690, 388] width 1380 height 776
click at [640, 640] on video at bounding box center [690, 388] width 1380 height 776
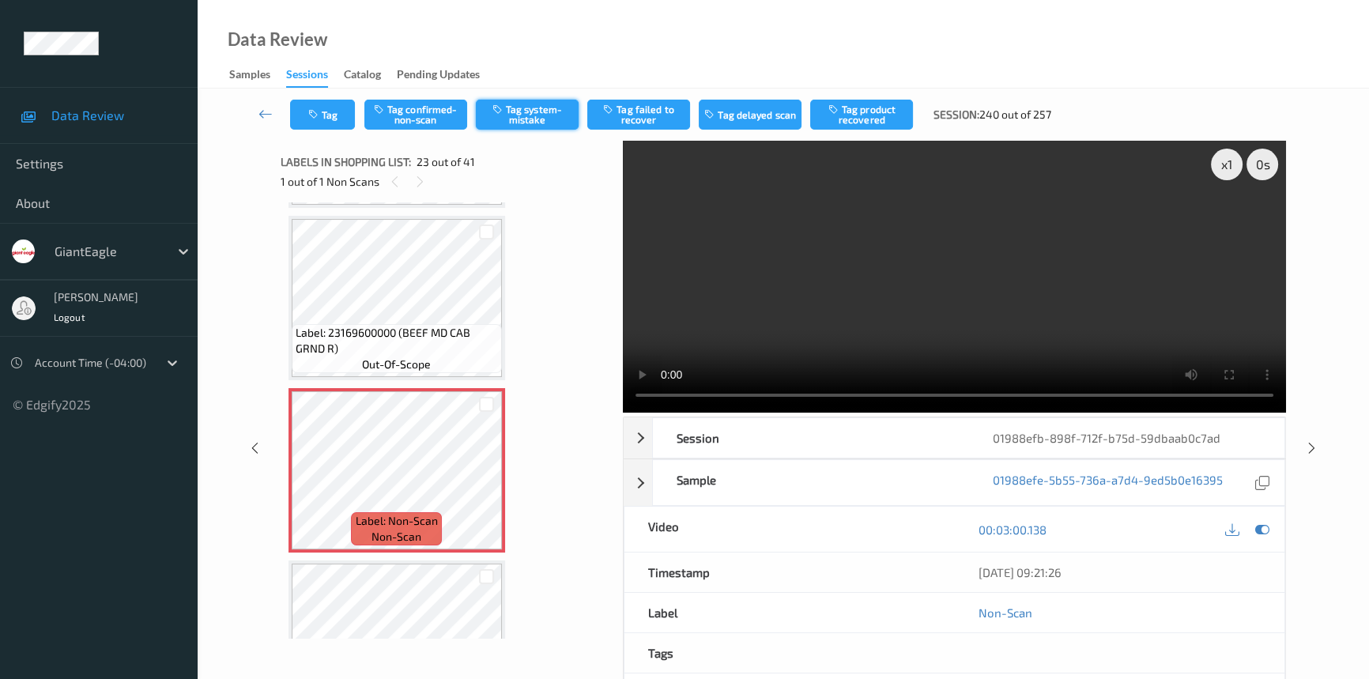
click at [519, 115] on button "Tag system-mistake" at bounding box center [527, 115] width 103 height 30
click at [341, 111] on button "Tag" at bounding box center [322, 115] width 65 height 30
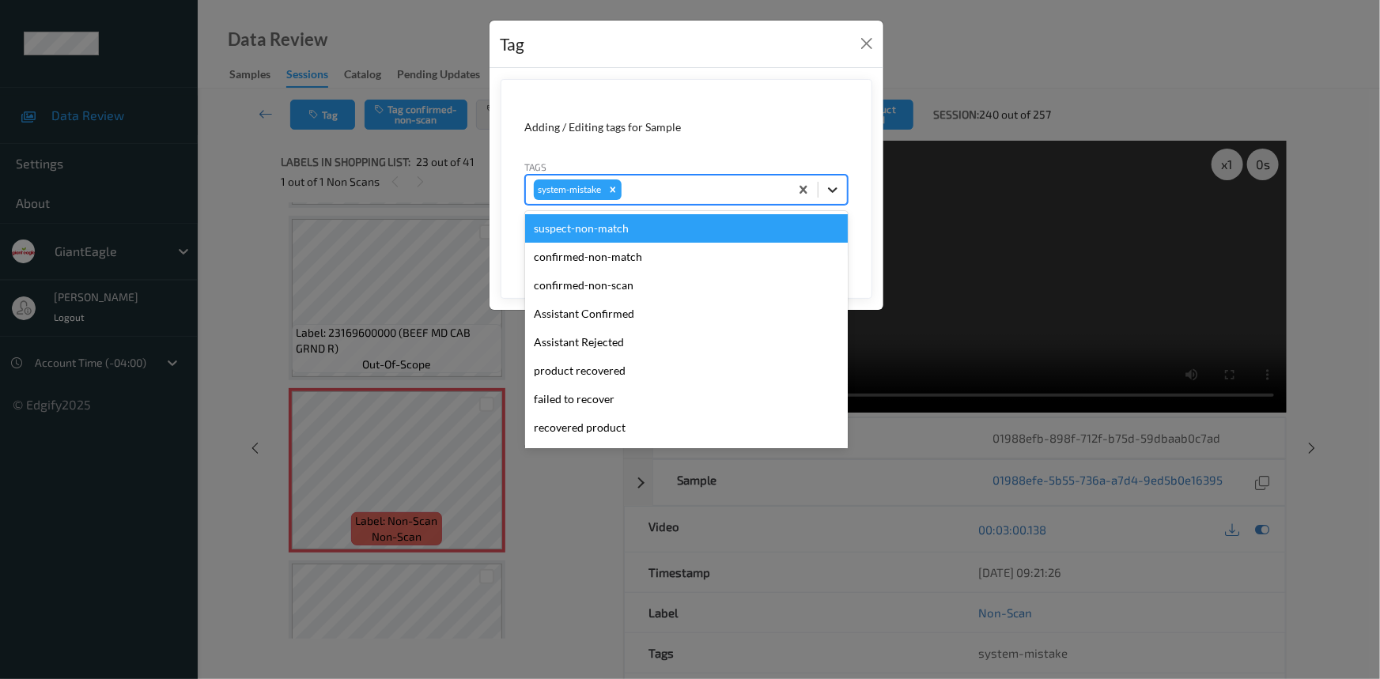
click at [825, 190] on icon at bounding box center [833, 190] width 16 height 16
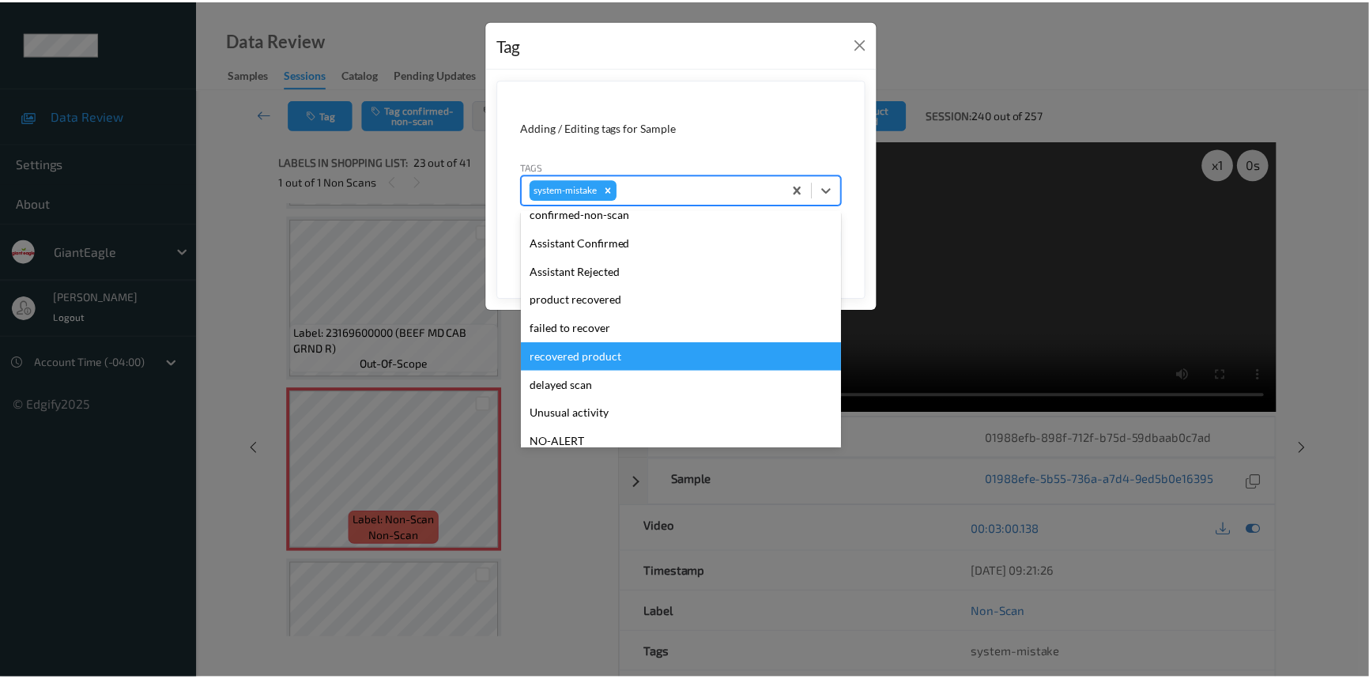
scroll to position [139, 0]
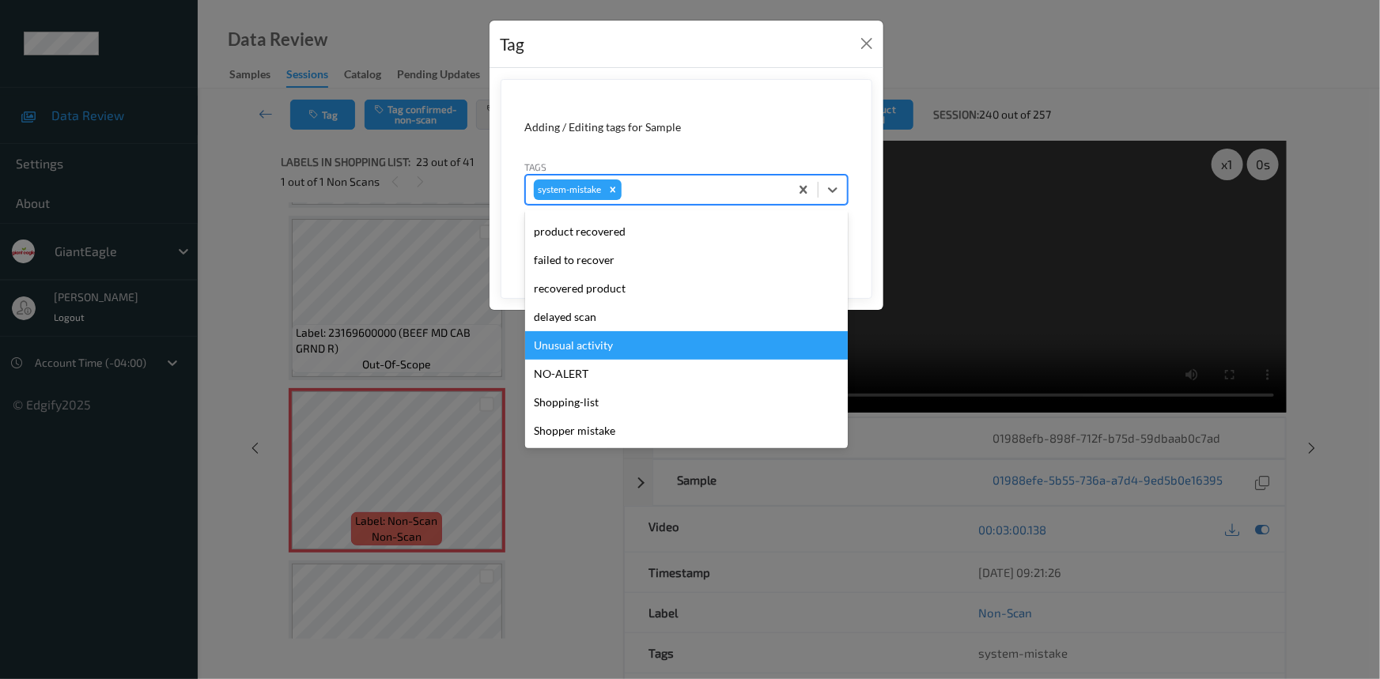
click at [589, 347] on div "Unusual activity" at bounding box center [686, 345] width 323 height 28
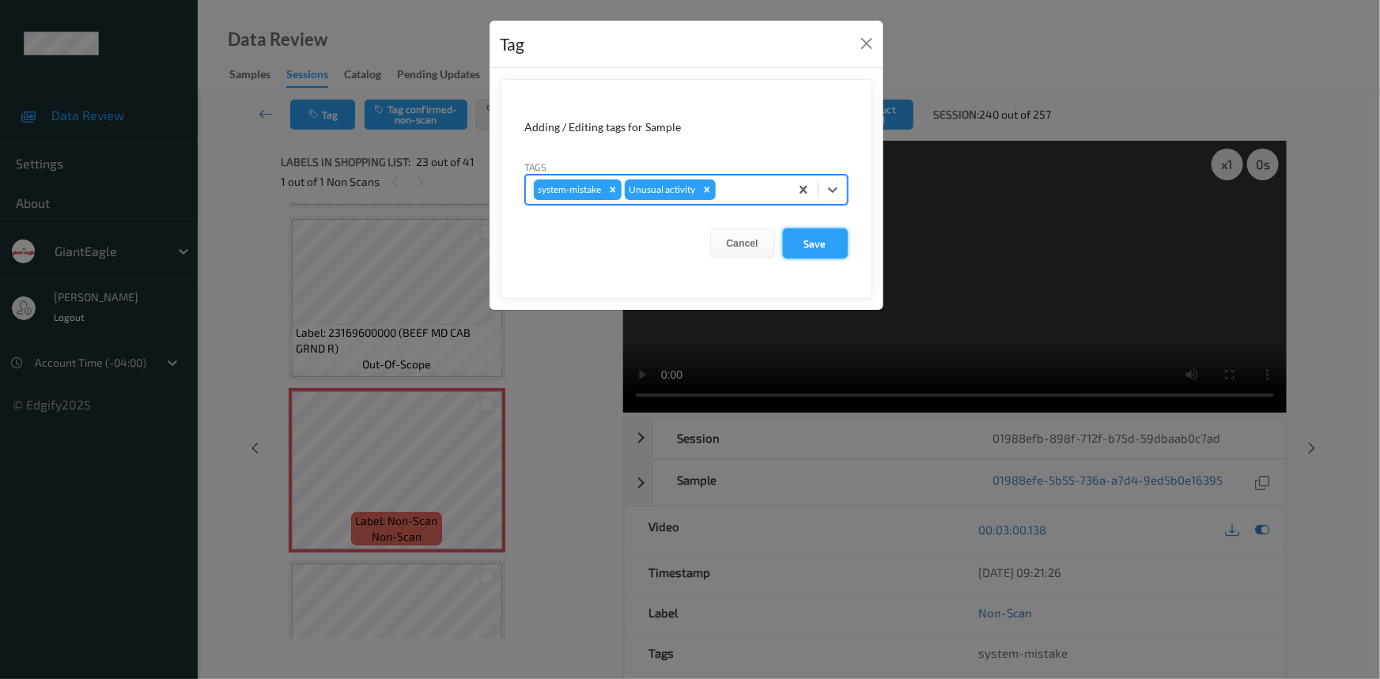
click at [819, 249] on button "Save" at bounding box center [815, 244] width 65 height 30
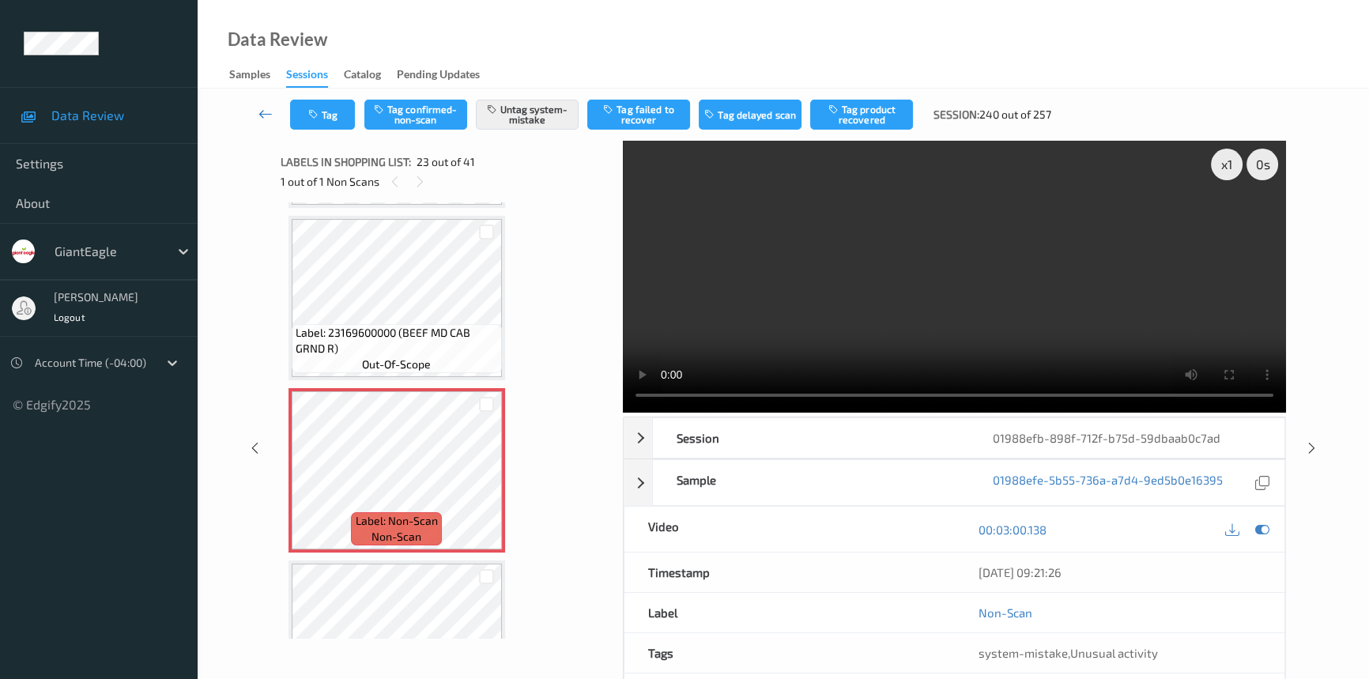
click at [267, 111] on icon at bounding box center [266, 114] width 14 height 16
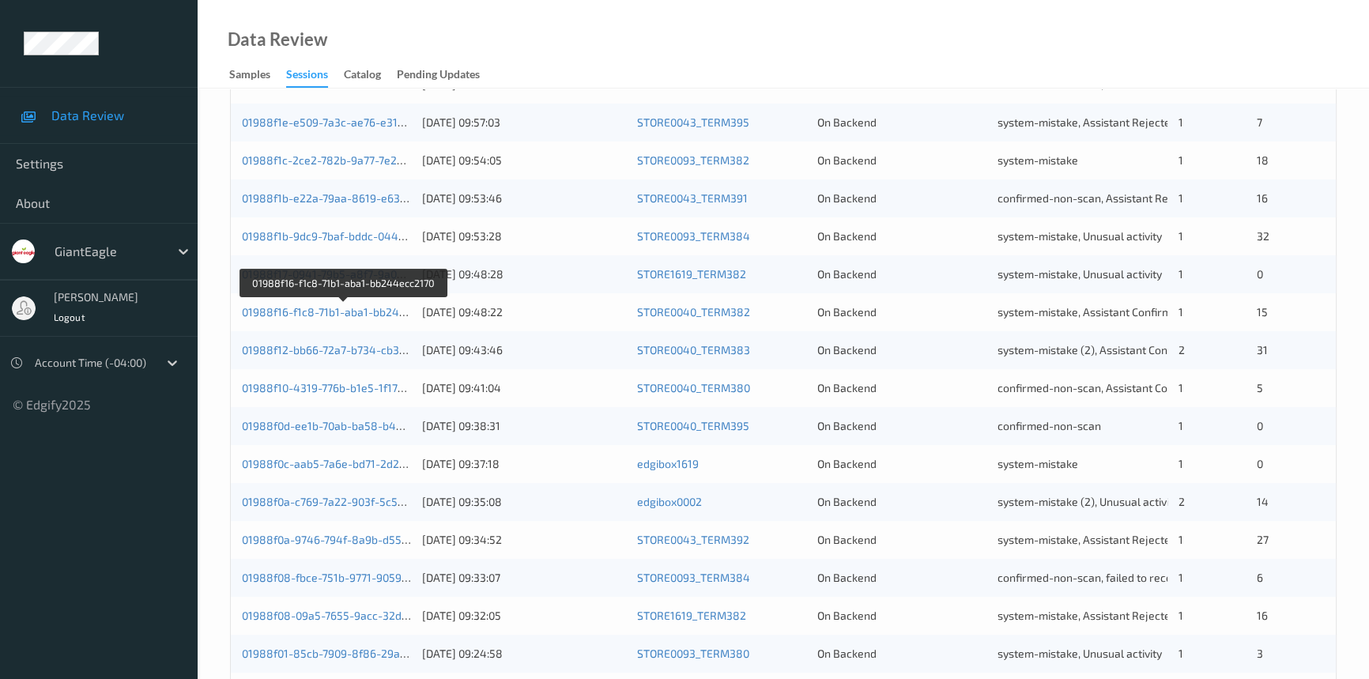
scroll to position [205, 0]
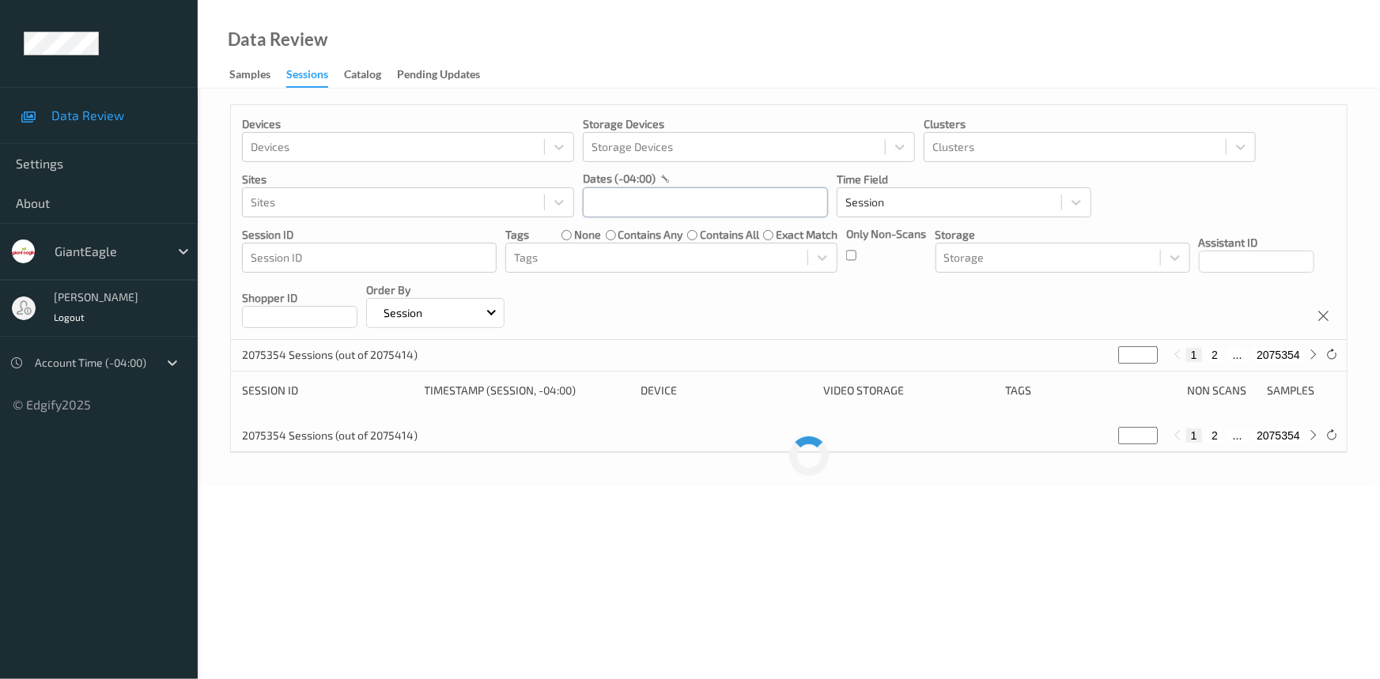
click at [697, 201] on input "text" at bounding box center [705, 202] width 245 height 30
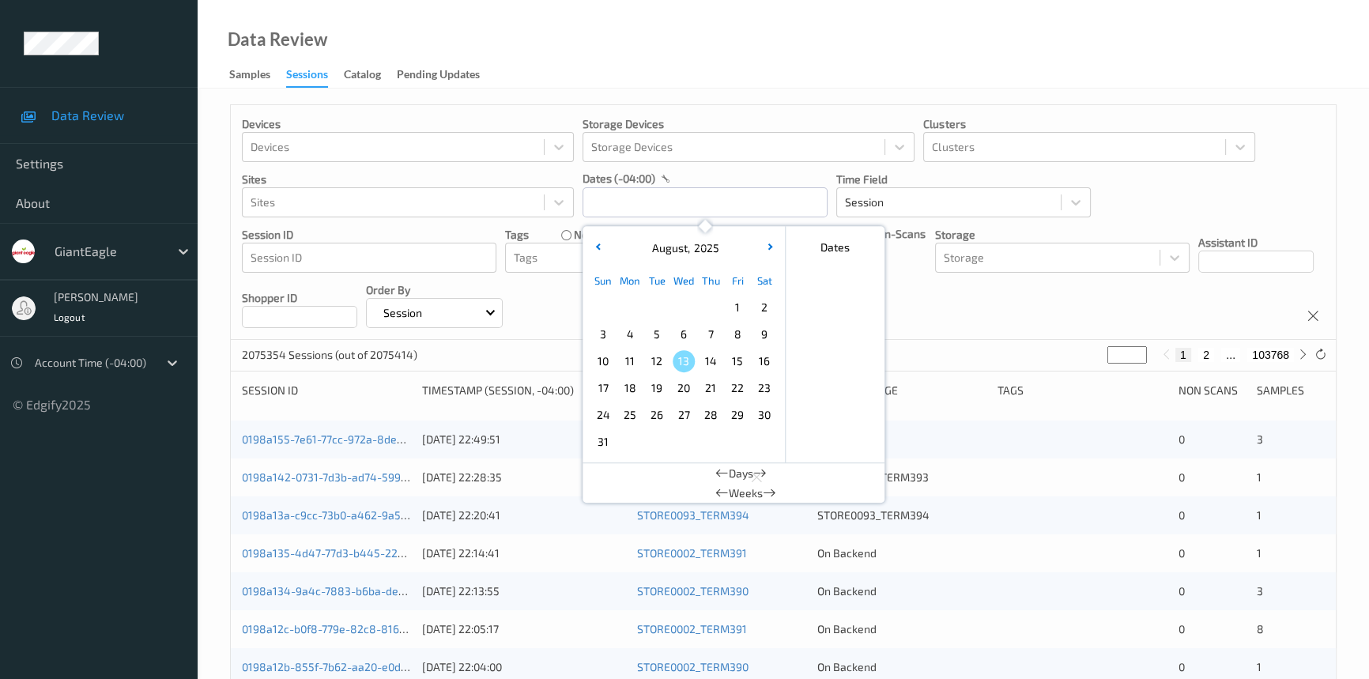
click at [758, 333] on span "9" at bounding box center [765, 334] width 22 height 22
type input "09/08/2025 00:00 -> 09/08/2025 23:59"
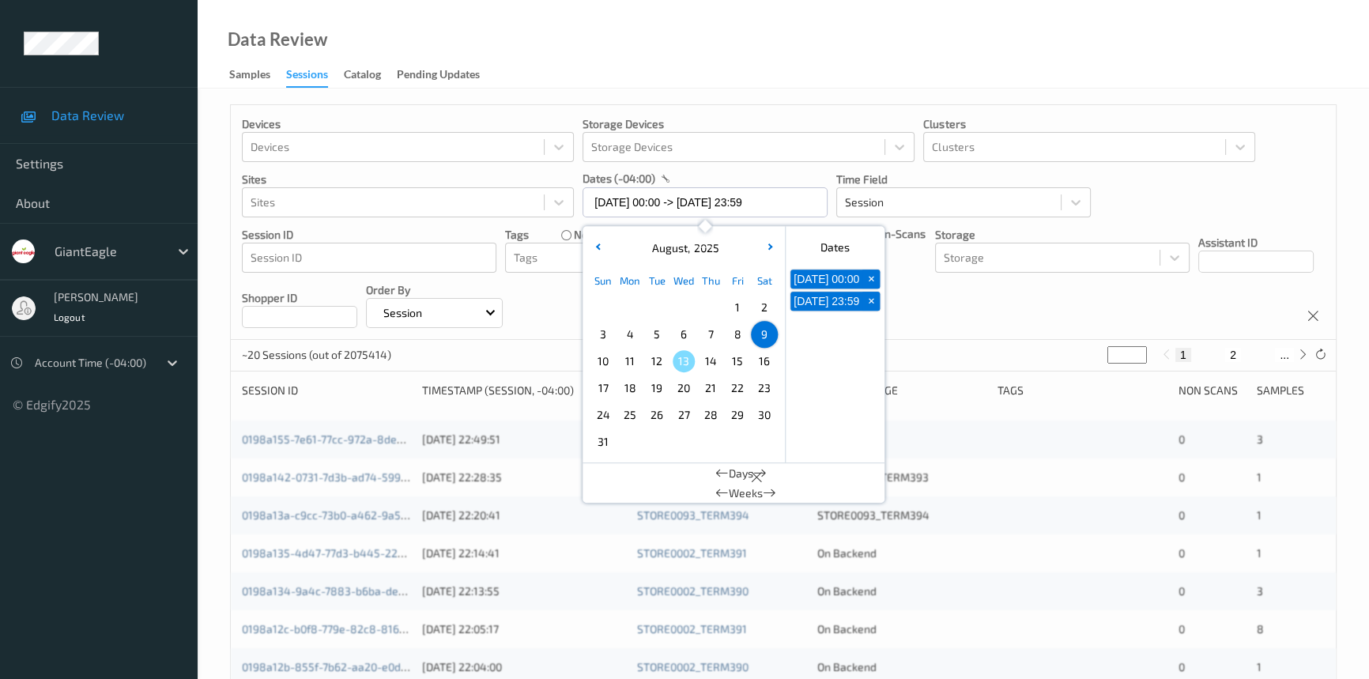
drag, startPoint x: 806, startPoint y: 55, endPoint x: 807, endPoint y: 66, distance: 11.2
click at [807, 61] on div "Data Review Samples Sessions Catalog Pending Updates" at bounding box center [784, 44] width 1172 height 89
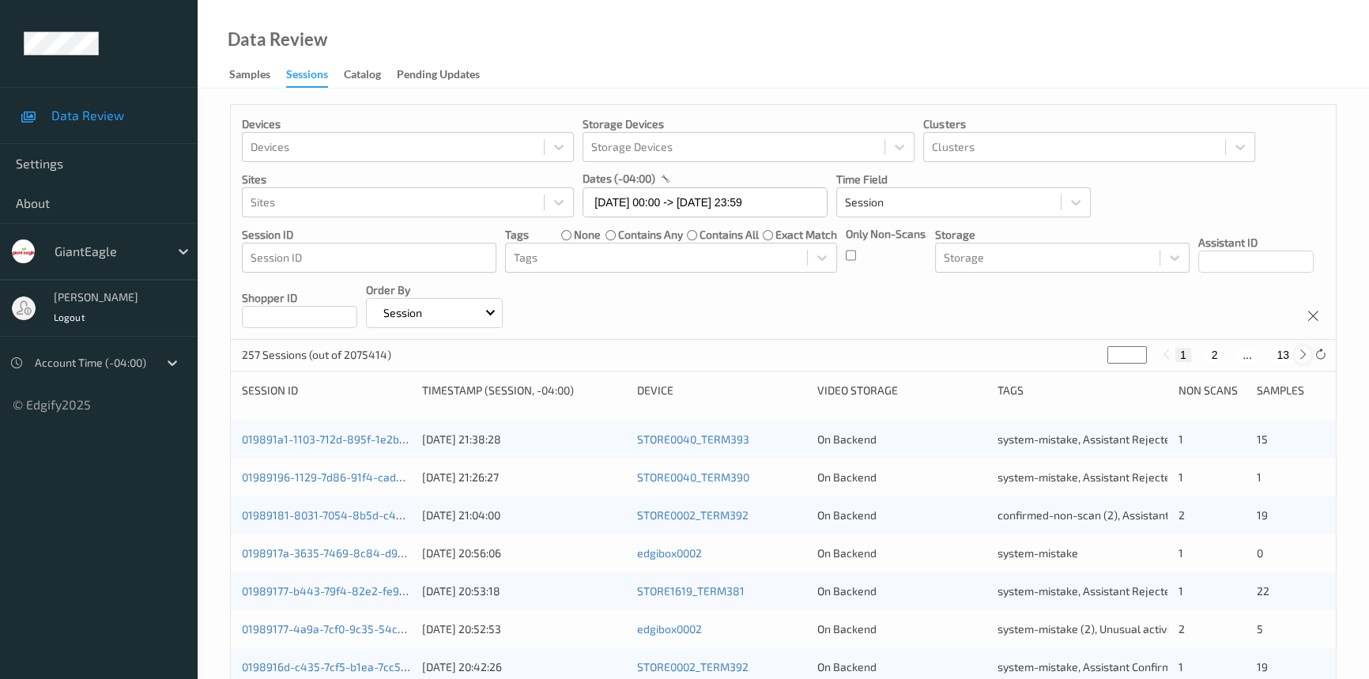
click at [1299, 353] on icon at bounding box center [1304, 355] width 12 height 12
type input "*"
click at [1299, 353] on icon at bounding box center [1304, 355] width 12 height 12
type input "*"
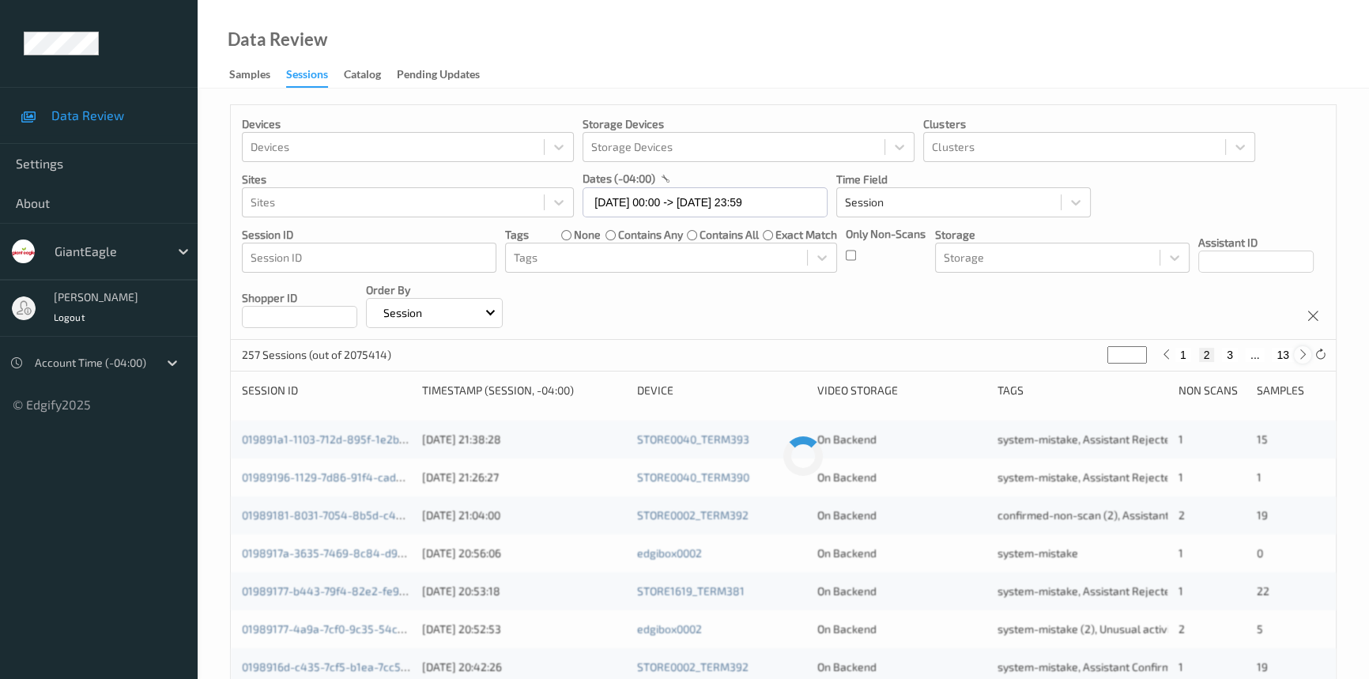
type input "*"
click at [1299, 353] on icon at bounding box center [1304, 355] width 12 height 12
type input "*"
click at [1299, 353] on icon at bounding box center [1304, 355] width 12 height 12
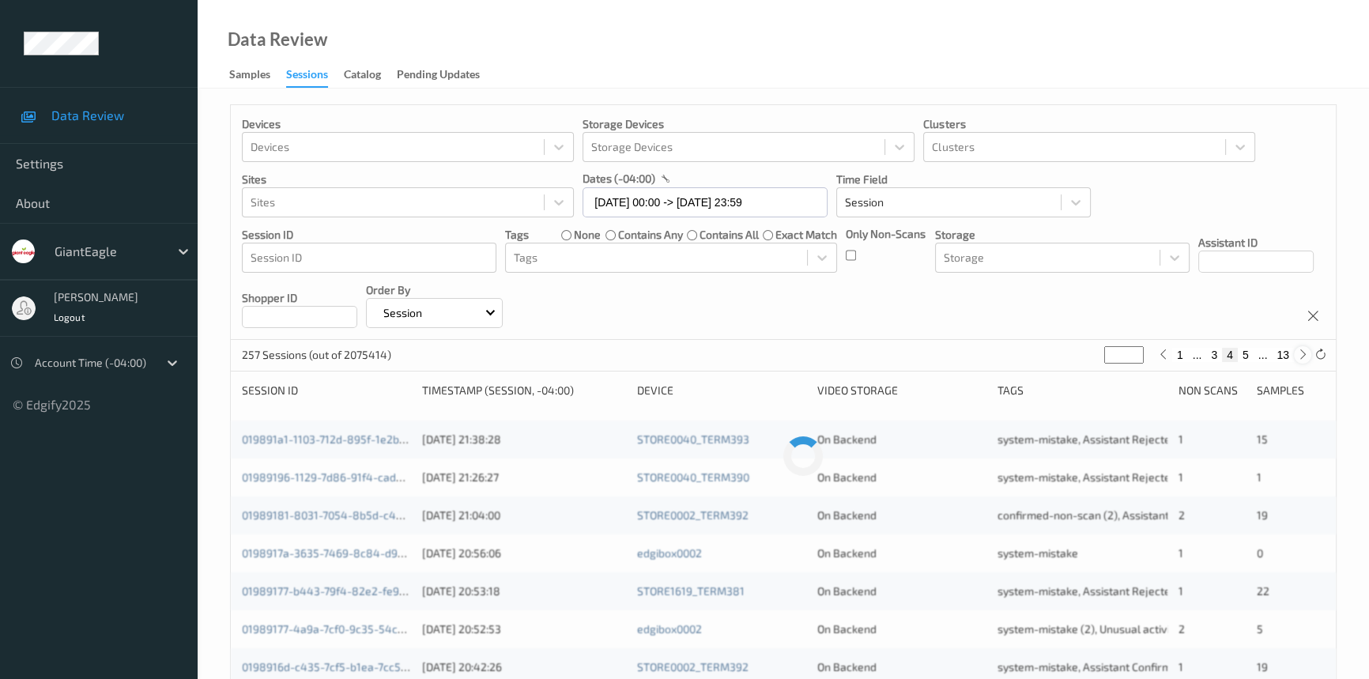
type input "*"
click at [1299, 353] on icon at bounding box center [1304, 355] width 12 height 12
type input "*"
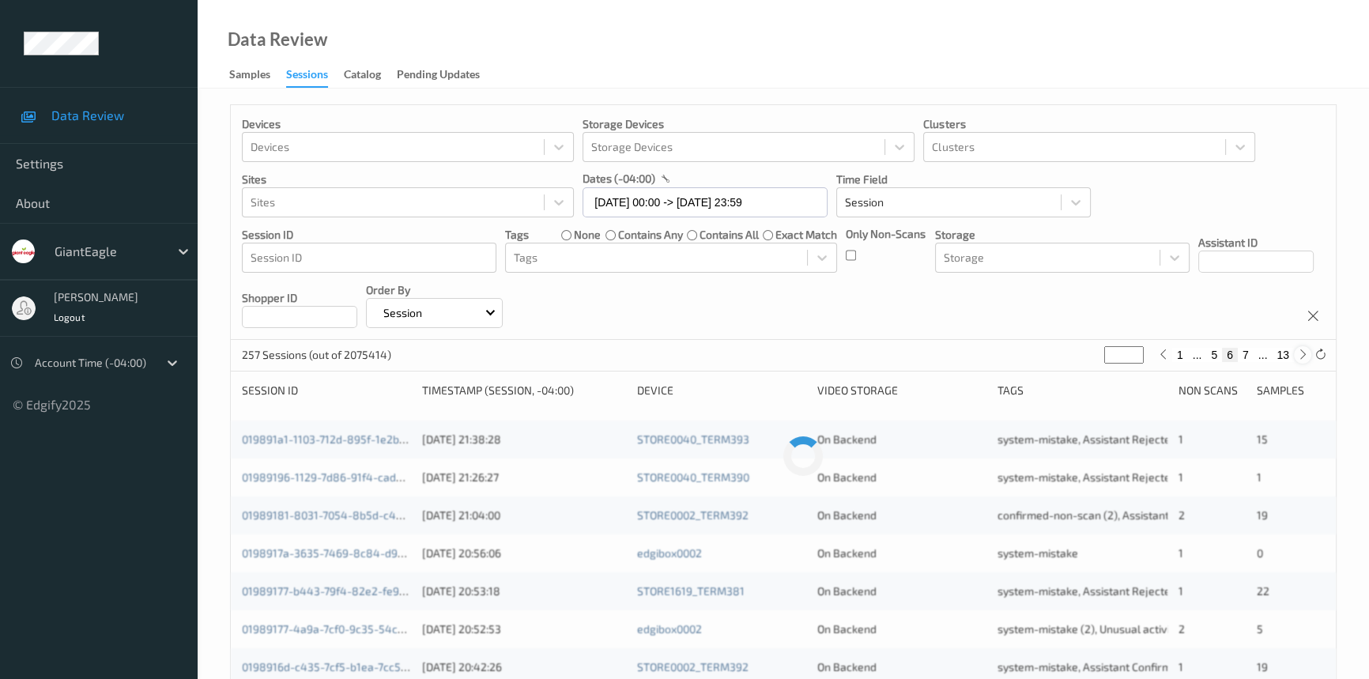
click at [1299, 353] on icon at bounding box center [1304, 355] width 12 height 12
type input "*"
click at [1299, 353] on icon at bounding box center [1304, 355] width 12 height 12
type input "*"
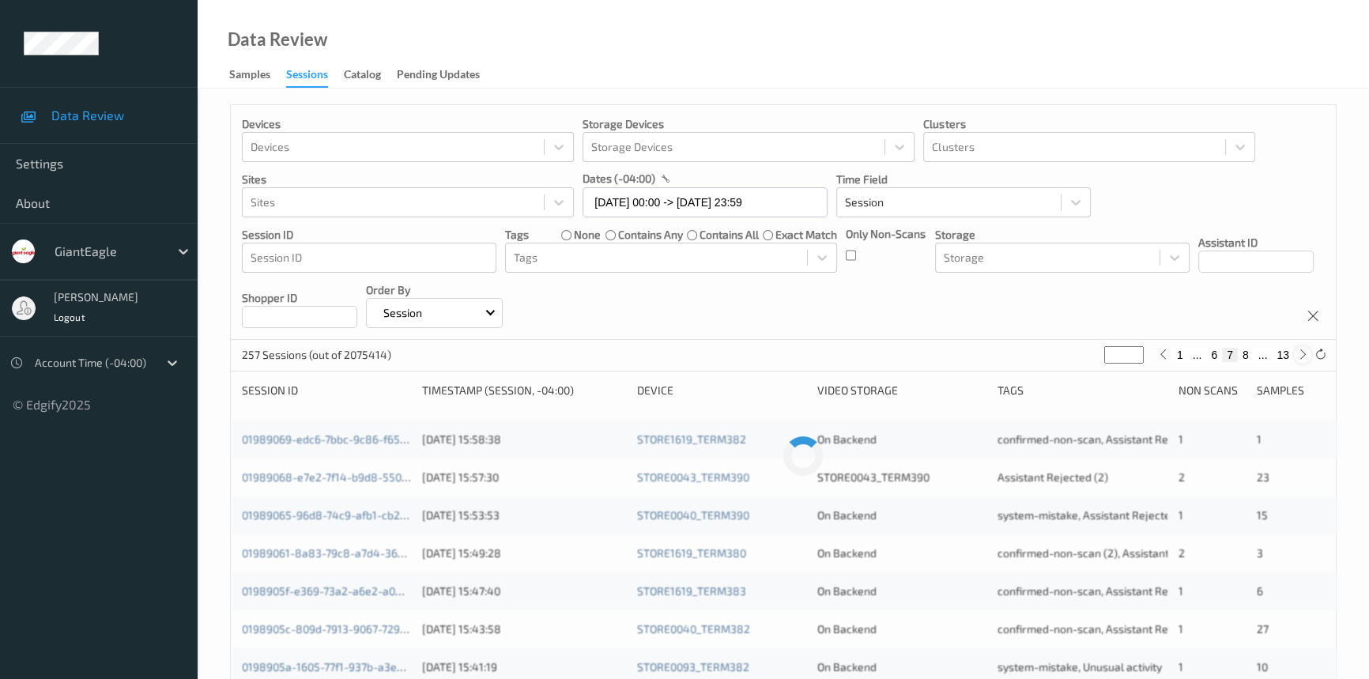
type input "*"
click at [1299, 353] on icon at bounding box center [1304, 355] width 12 height 12
type input "*"
click at [1299, 353] on icon at bounding box center [1304, 355] width 12 height 12
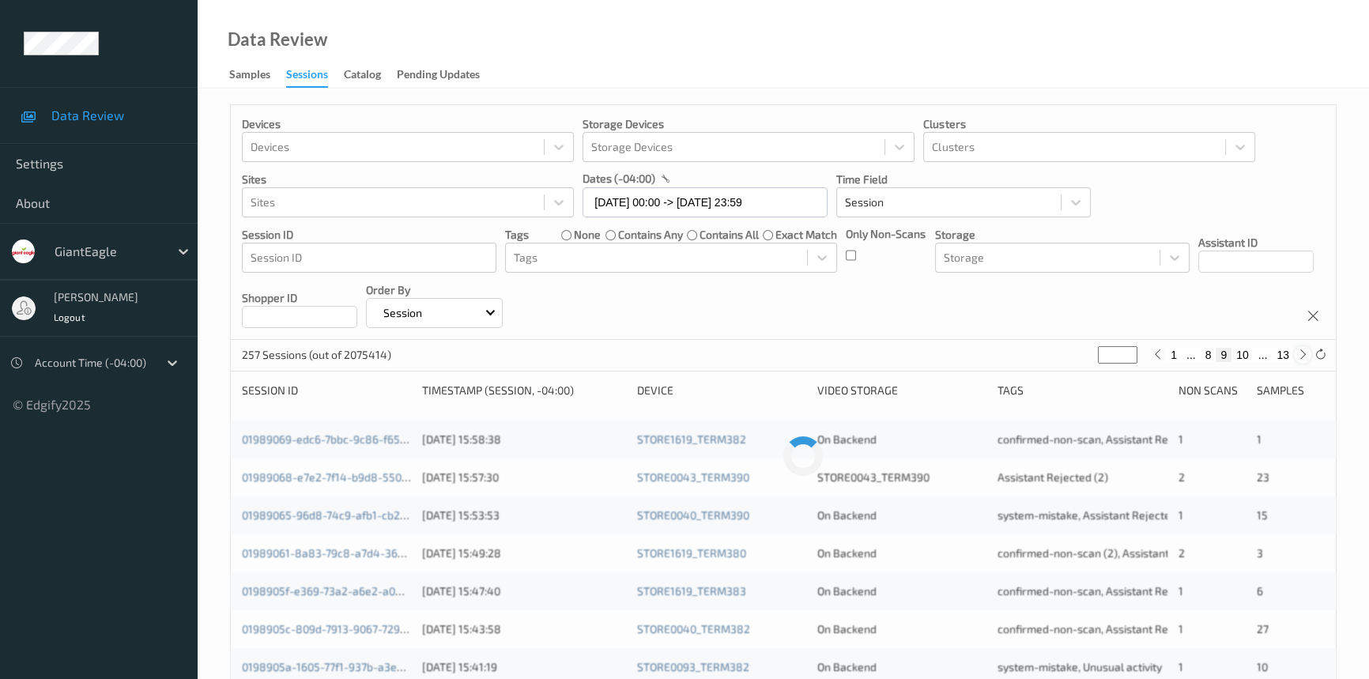
type input "**"
click at [1299, 353] on icon at bounding box center [1304, 355] width 12 height 12
type input "**"
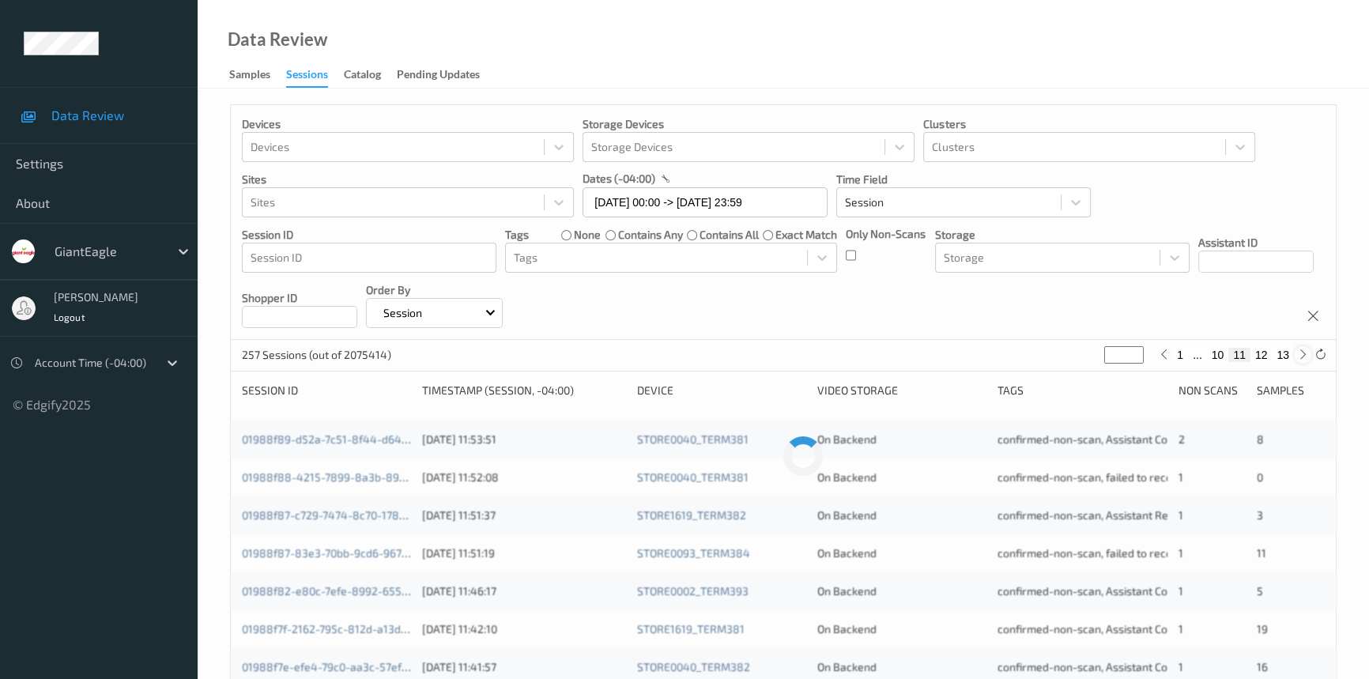
click at [1299, 353] on icon at bounding box center [1304, 355] width 12 height 12
type input "**"
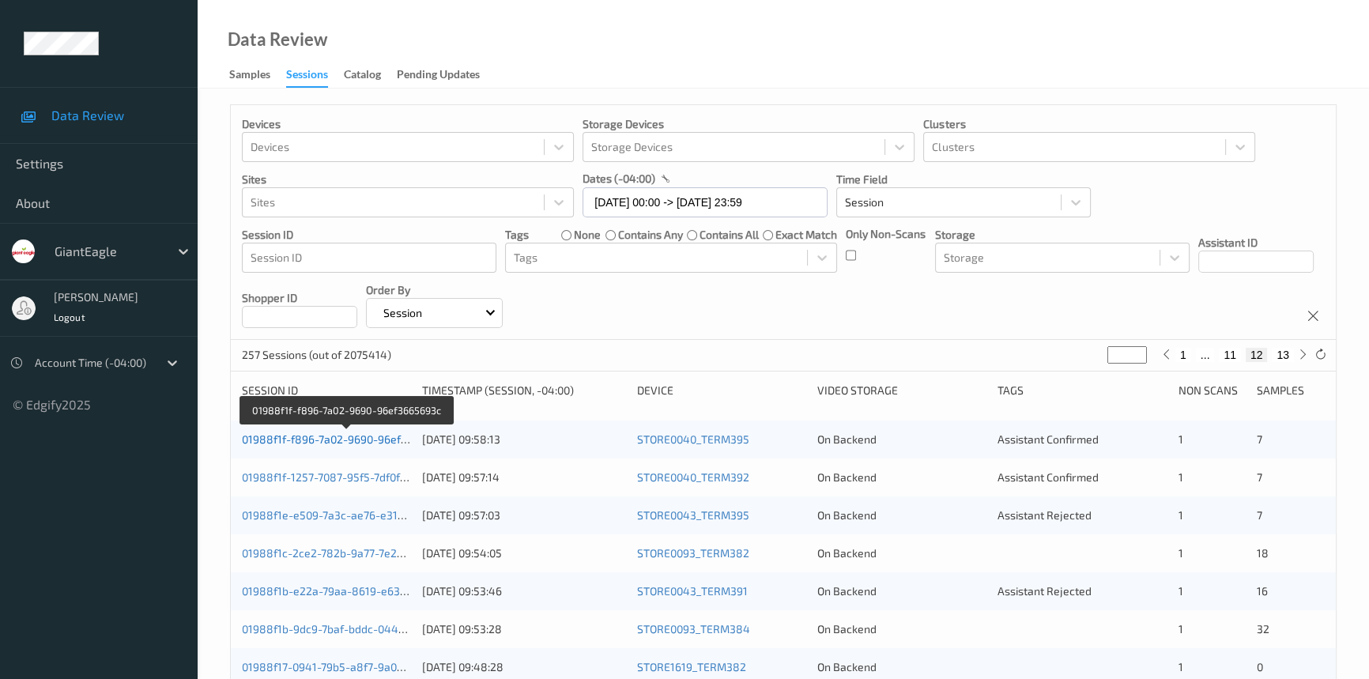
click at [365, 438] on link "01988f1f-f896-7a02-9690-96ef3665693c" at bounding box center [346, 439] width 209 height 13
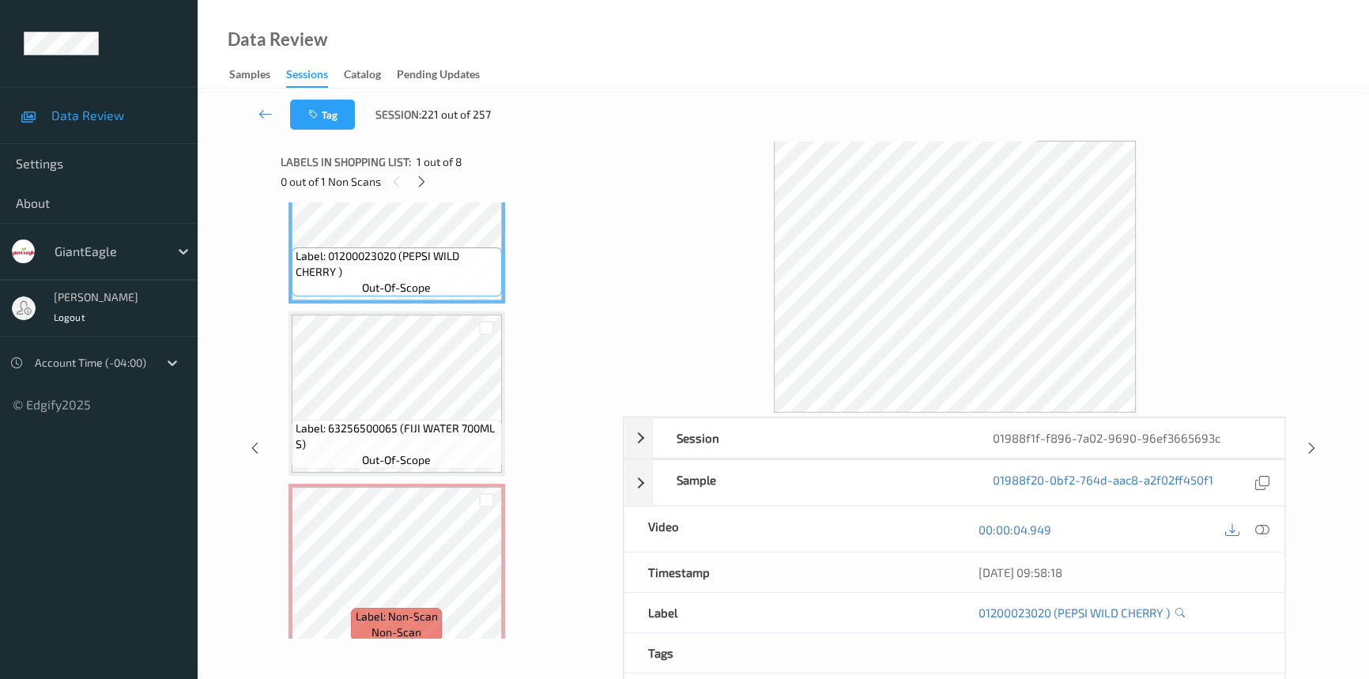
scroll to position [215, 0]
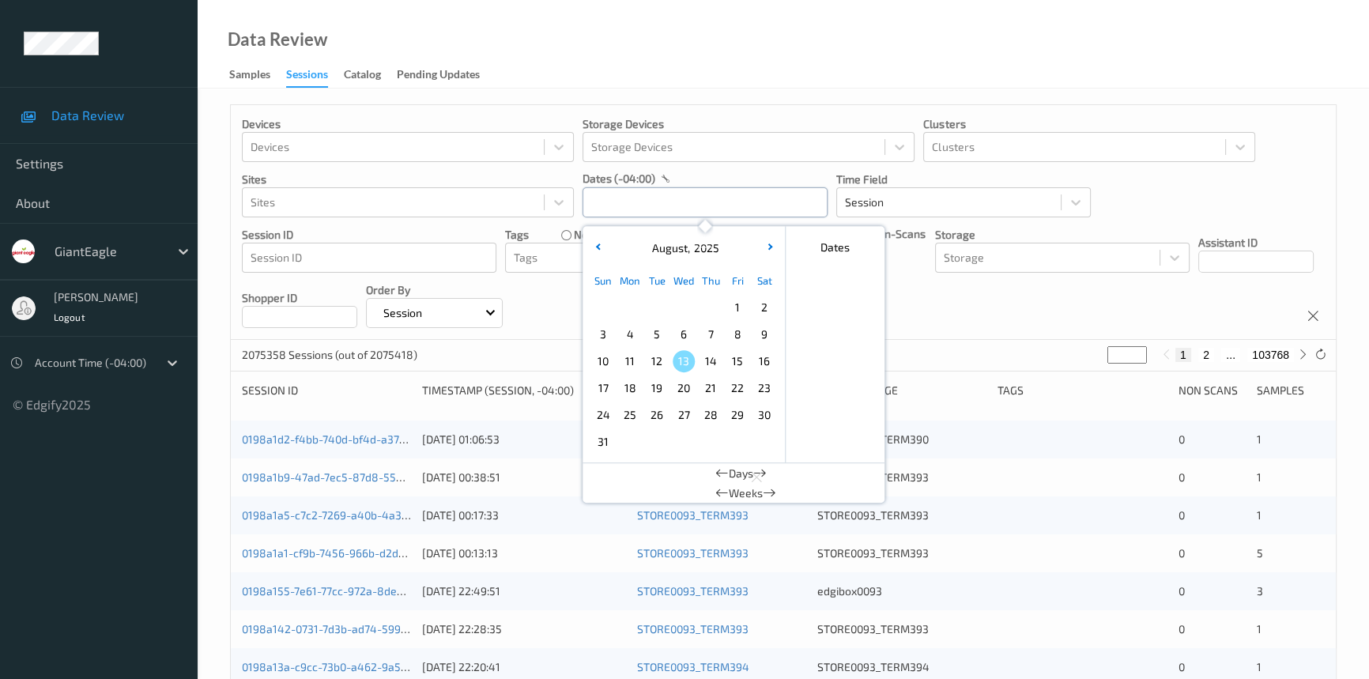
drag, startPoint x: 776, startPoint y: 211, endPoint x: 784, endPoint y: 242, distance: 31.6
click at [778, 212] on input "text" at bounding box center [705, 202] width 245 height 30
click at [597, 364] on span "10" at bounding box center [603, 361] width 22 height 22
type input "[DATE] 00:00 -> [DATE] 23:59"
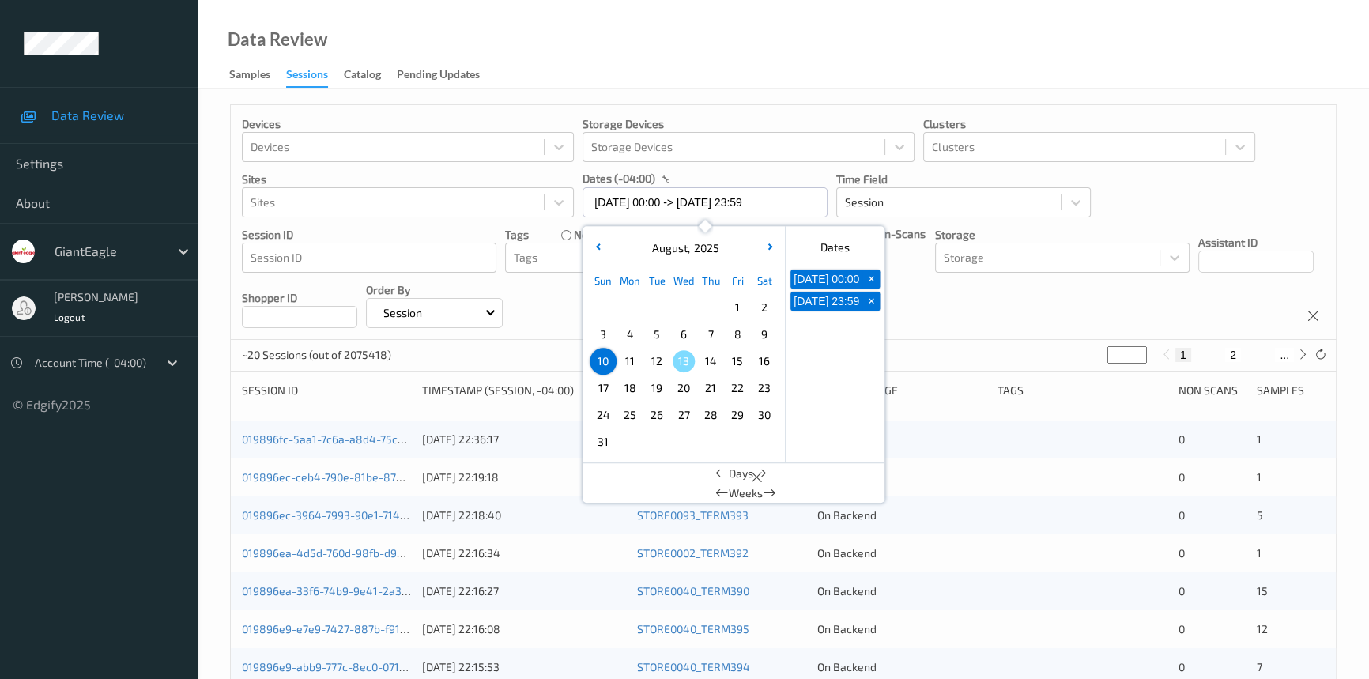
drag, startPoint x: 766, startPoint y: 32, endPoint x: 780, endPoint y: 48, distance: 21.9
click at [765, 32] on div "Data Review Samples Sessions Catalog Pending Updates" at bounding box center [784, 44] width 1172 height 89
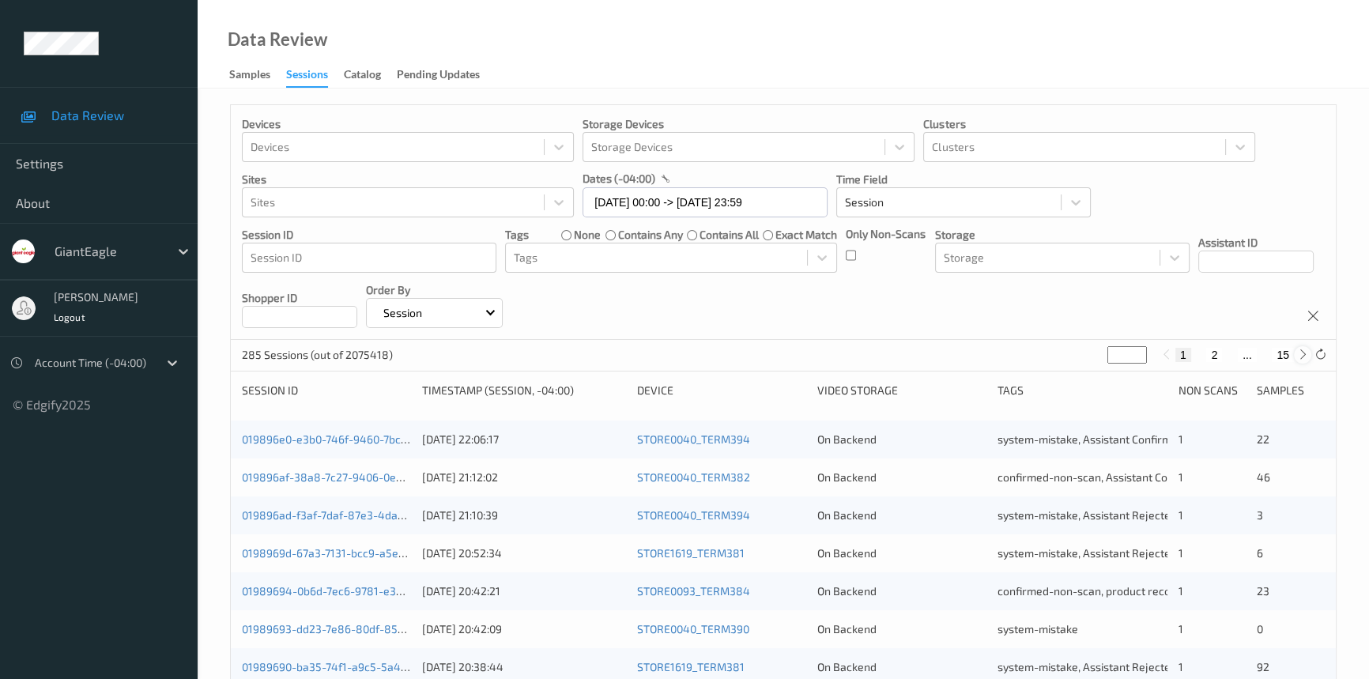
click at [1298, 356] on icon at bounding box center [1304, 355] width 12 height 12
type input "*"
click at [1298, 356] on icon at bounding box center [1304, 355] width 12 height 12
type input "*"
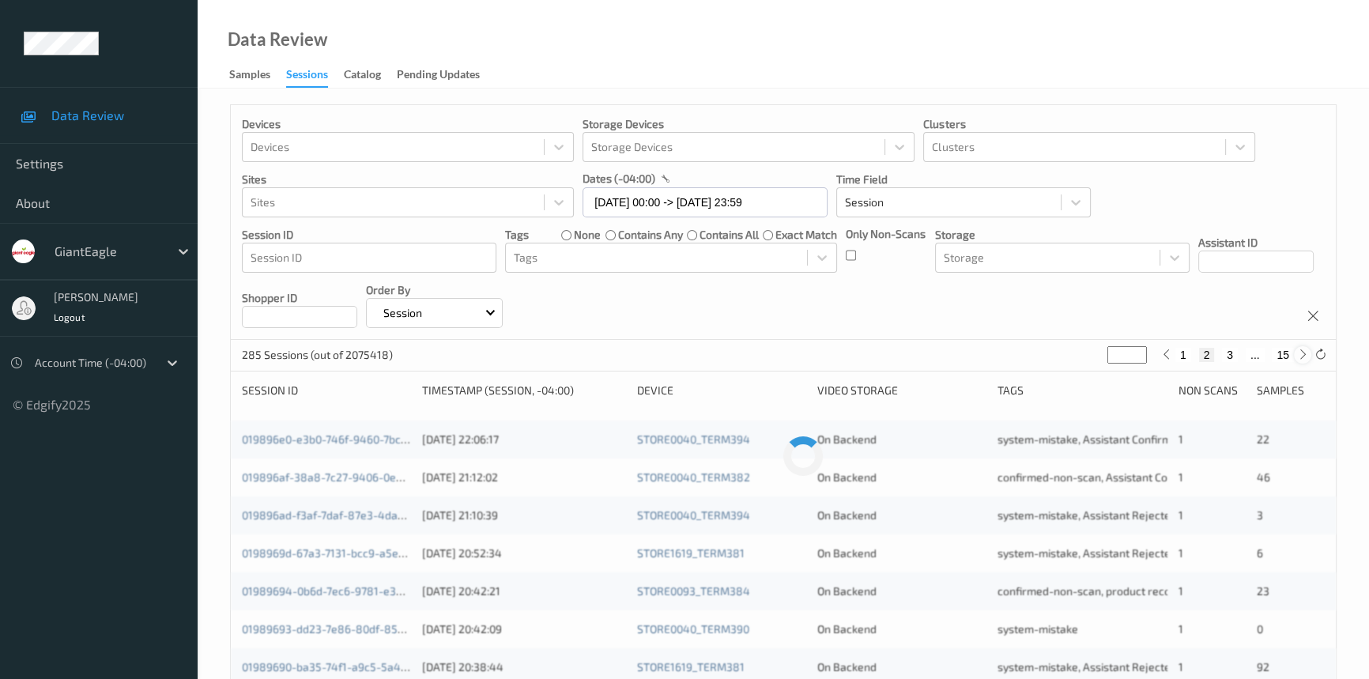
type input "*"
click at [1298, 356] on icon at bounding box center [1304, 355] width 12 height 12
type input "*"
click at [1298, 356] on icon at bounding box center [1304, 355] width 12 height 12
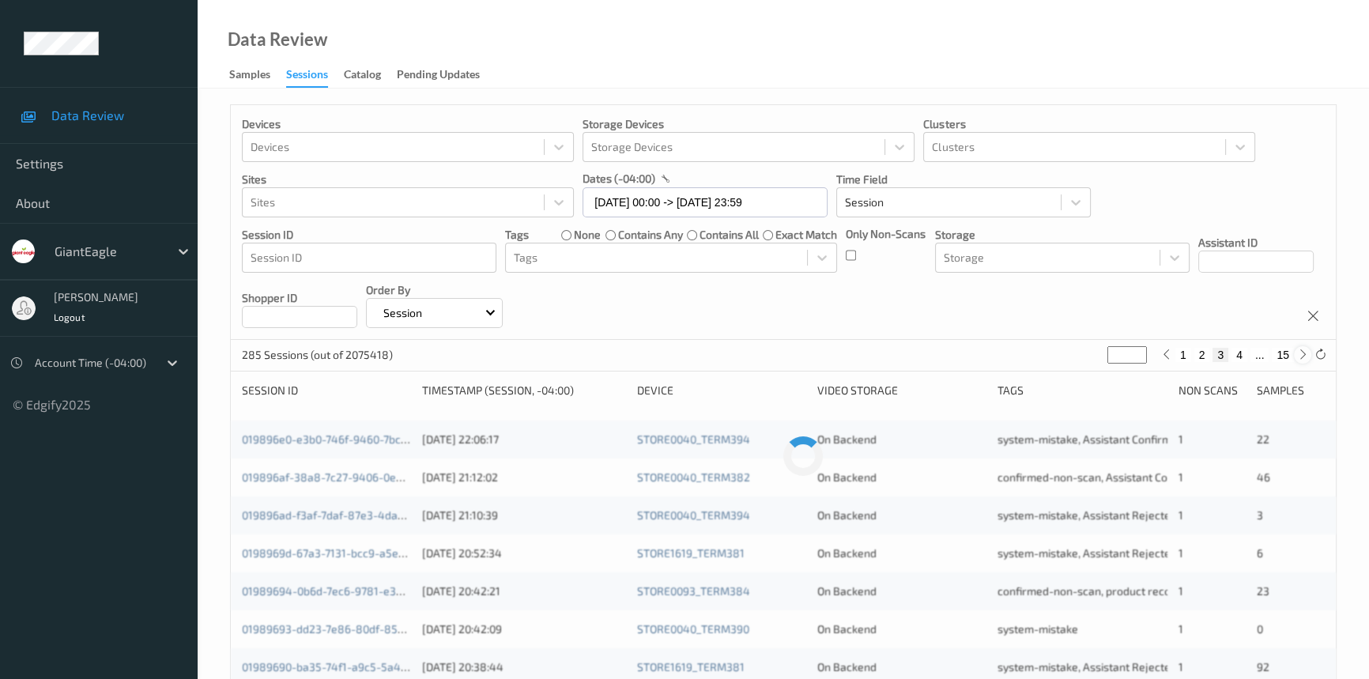
type input "*"
click at [1298, 356] on icon at bounding box center [1304, 355] width 12 height 12
type input "*"
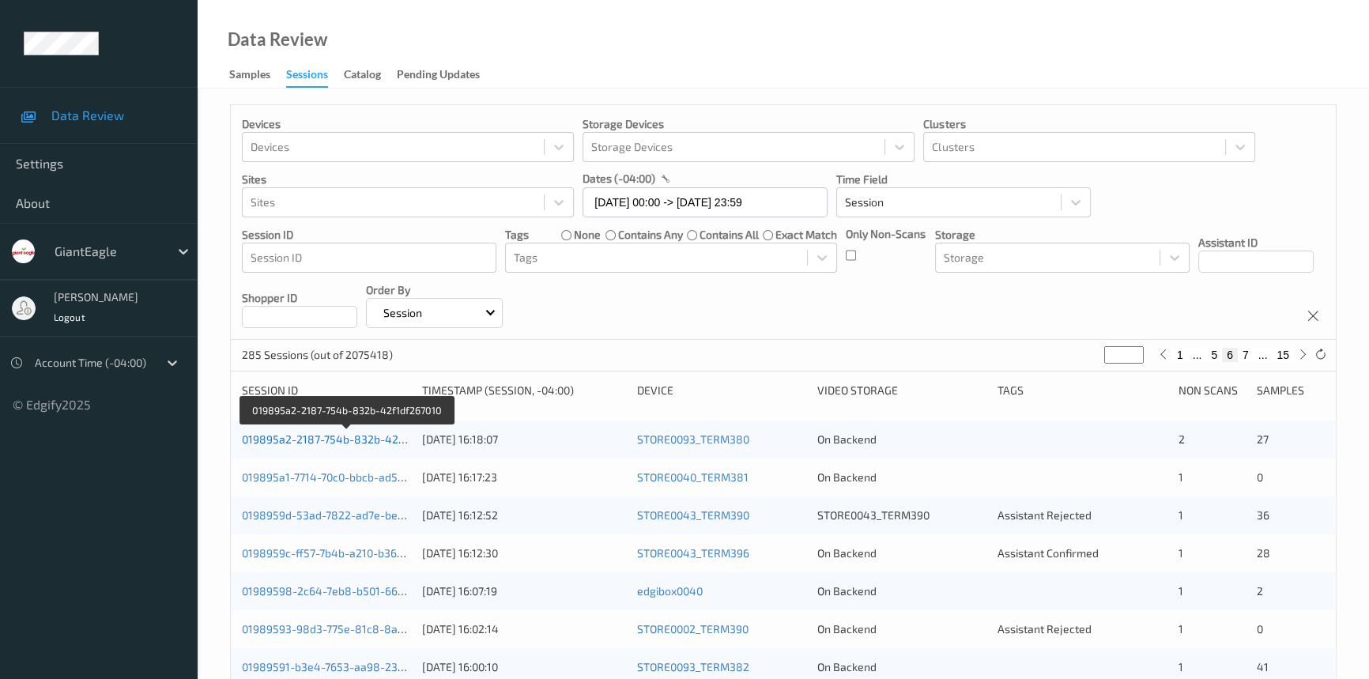
click at [315, 435] on link "019895a2-2187-754b-832b-42f1df267010" at bounding box center [347, 439] width 211 height 13
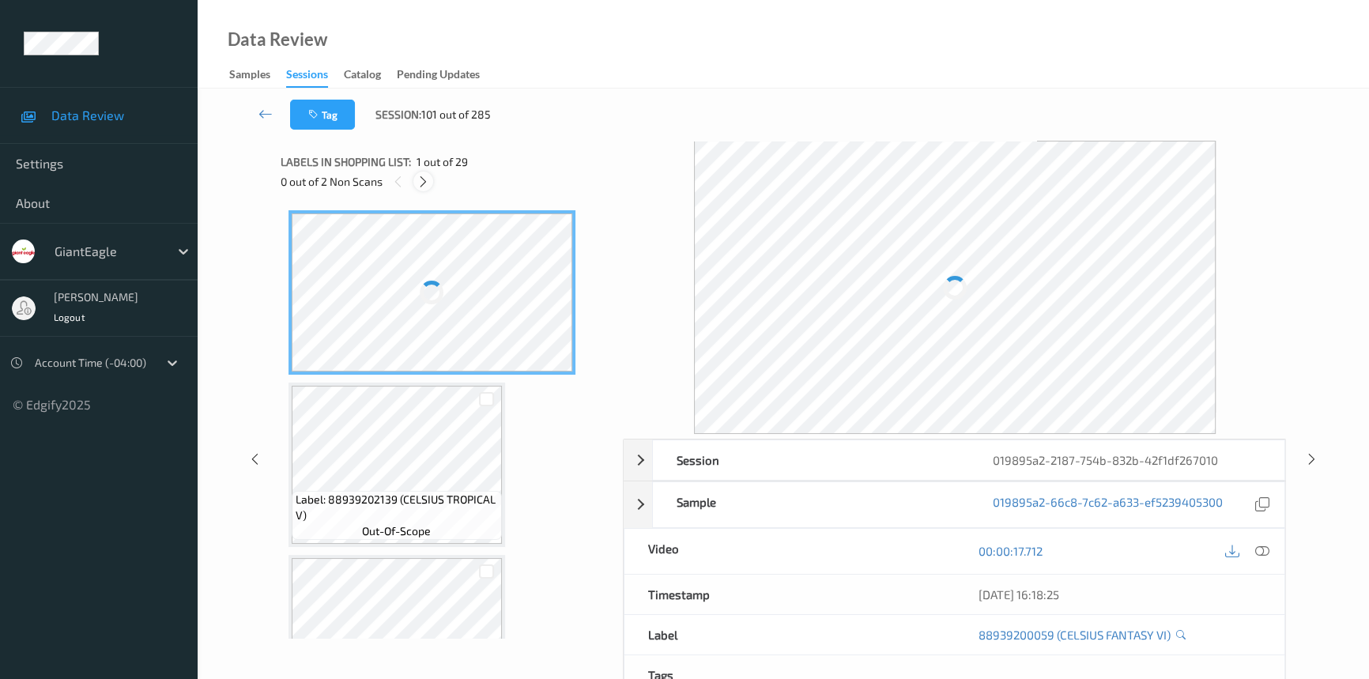
click at [419, 180] on icon at bounding box center [423, 182] width 13 height 14
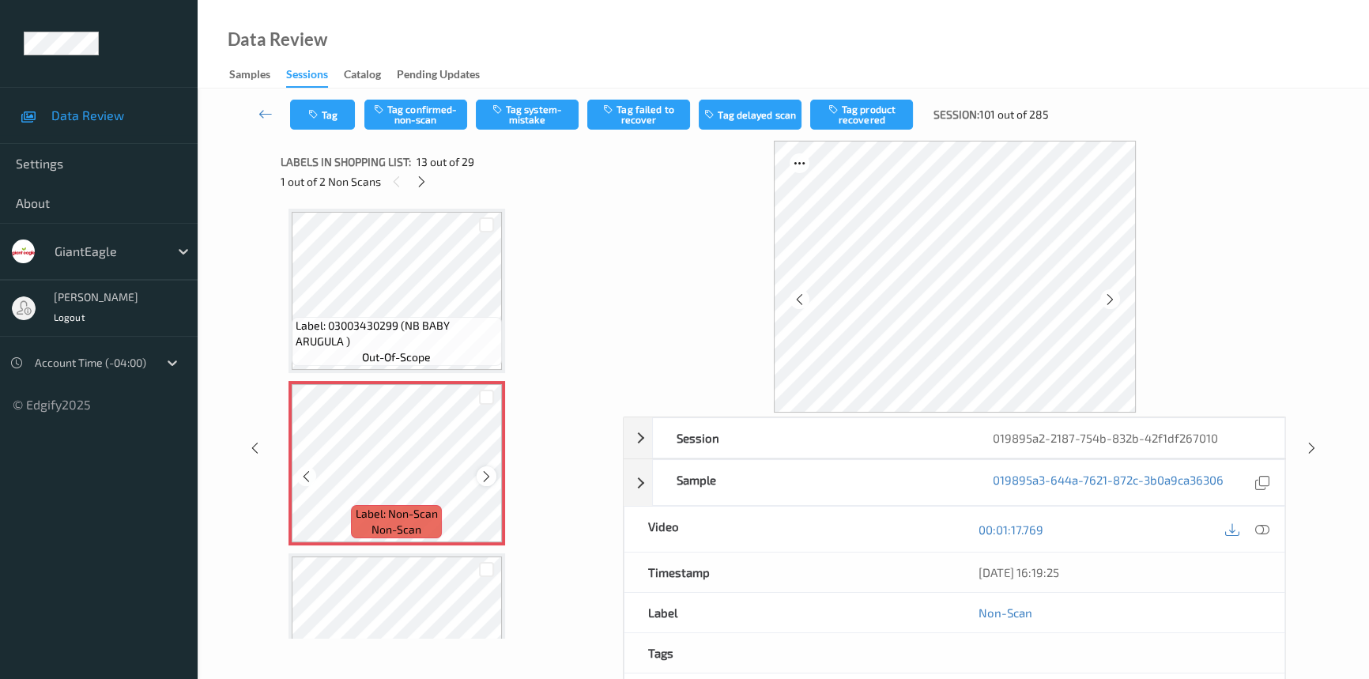
click at [485, 470] on icon at bounding box center [486, 477] width 13 height 14
click at [1262, 529] on icon at bounding box center [1263, 530] width 14 height 14
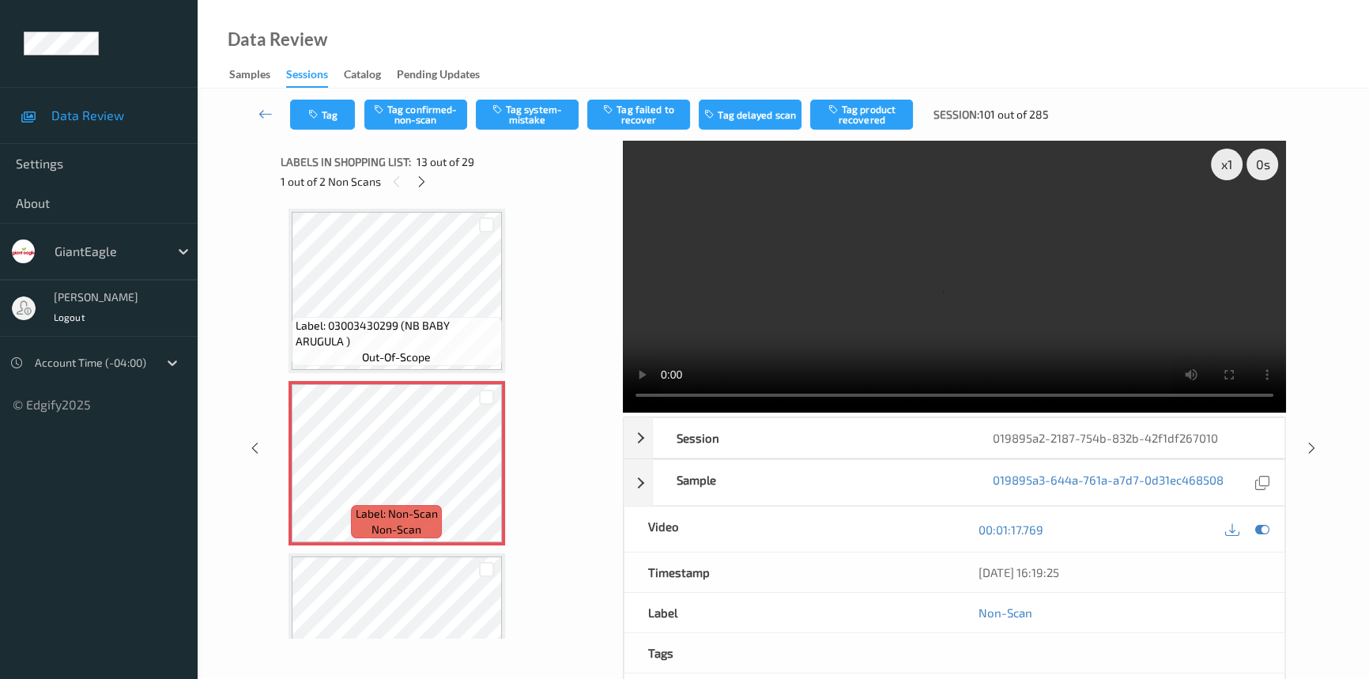
drag, startPoint x: 256, startPoint y: 5, endPoint x: 241, endPoint y: 8, distance: 15.4
click at [257, 6] on div "Data Review Samples Sessions Catalog Pending Updates" at bounding box center [784, 44] width 1172 height 89
click at [489, 470] on icon at bounding box center [486, 477] width 13 height 14
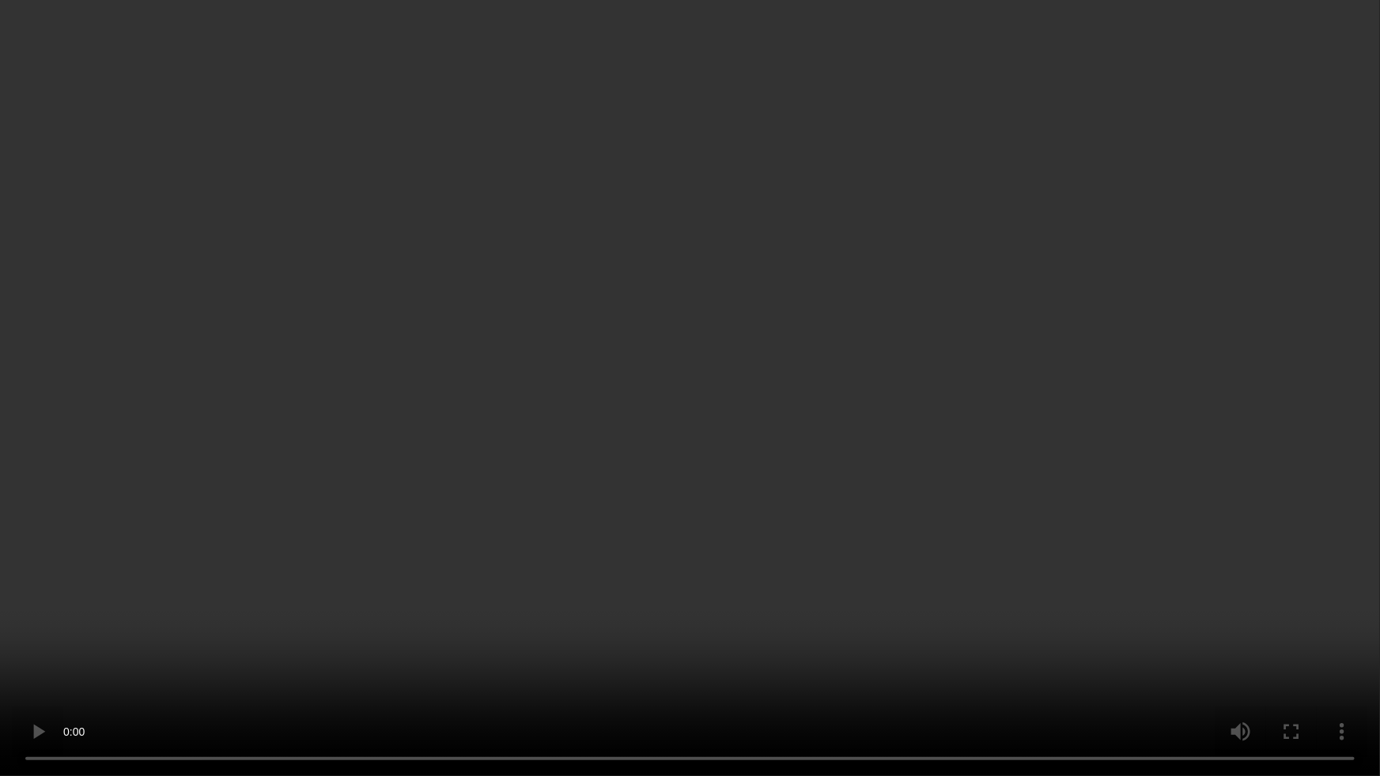
click at [315, 603] on video at bounding box center [690, 388] width 1380 height 776
click at [920, 585] on video at bounding box center [690, 388] width 1380 height 776
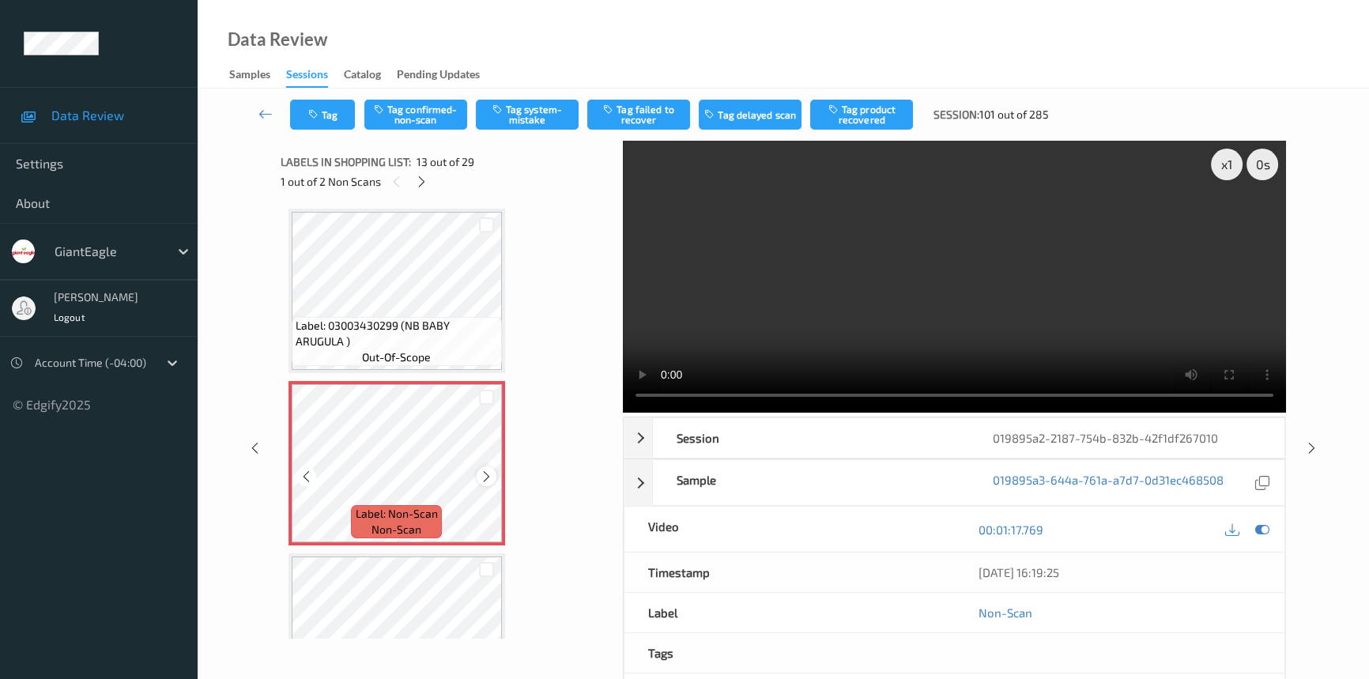
click at [482, 470] on icon at bounding box center [486, 477] width 13 height 14
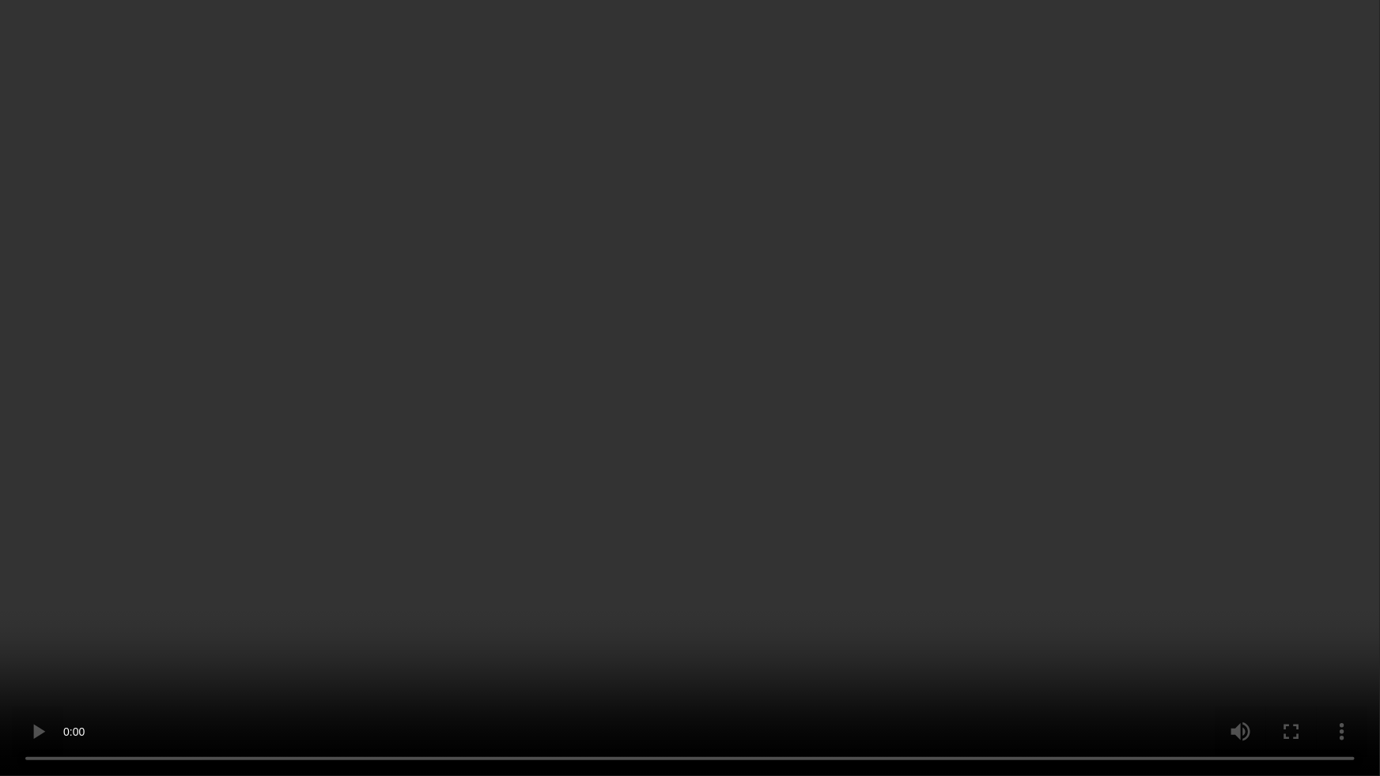
drag, startPoint x: 960, startPoint y: 493, endPoint x: 860, endPoint y: 546, distance: 112.5
click at [960, 494] on video at bounding box center [690, 388] width 1380 height 776
click at [489, 678] on video at bounding box center [690, 388] width 1380 height 776
click at [486, 678] on video at bounding box center [690, 388] width 1380 height 776
click at [926, 113] on video at bounding box center [690, 388] width 1380 height 776
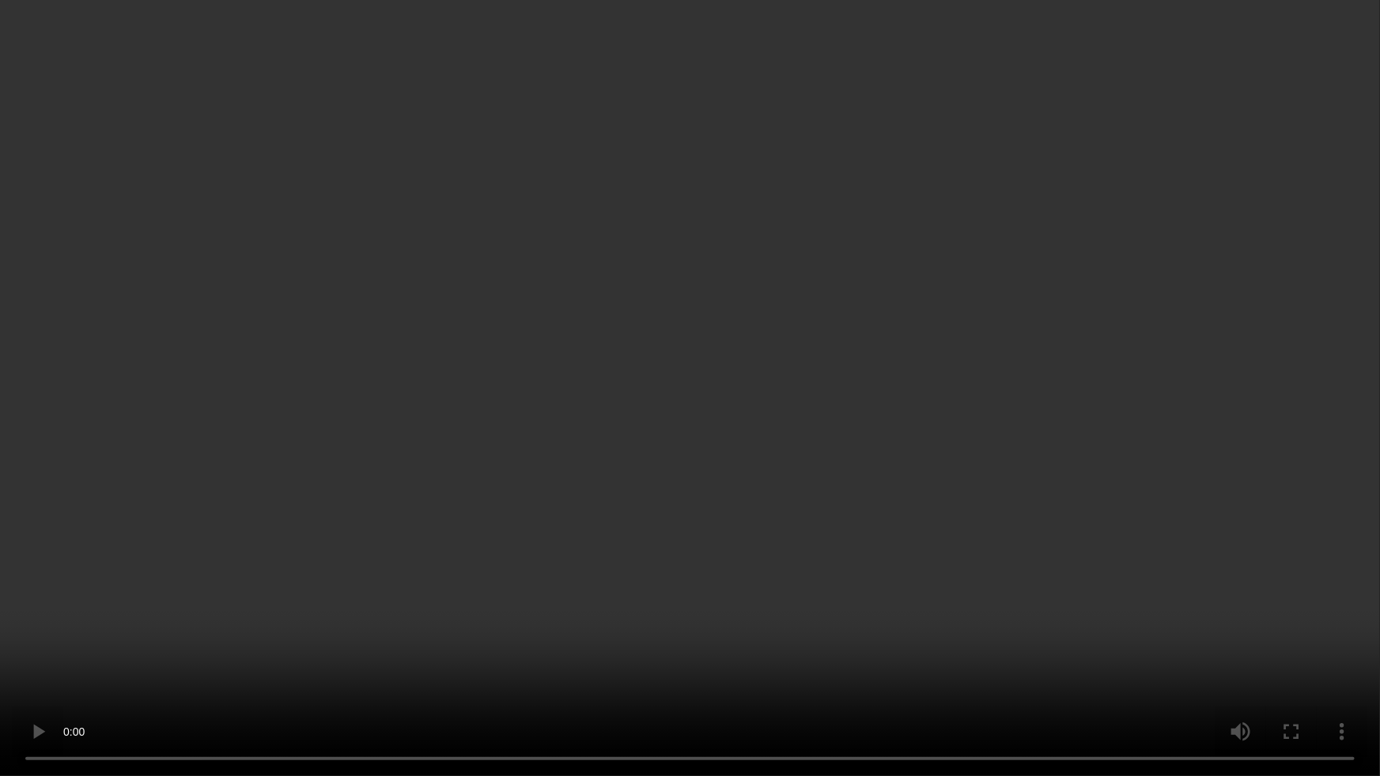
click at [672, 502] on video at bounding box center [690, 388] width 1380 height 776
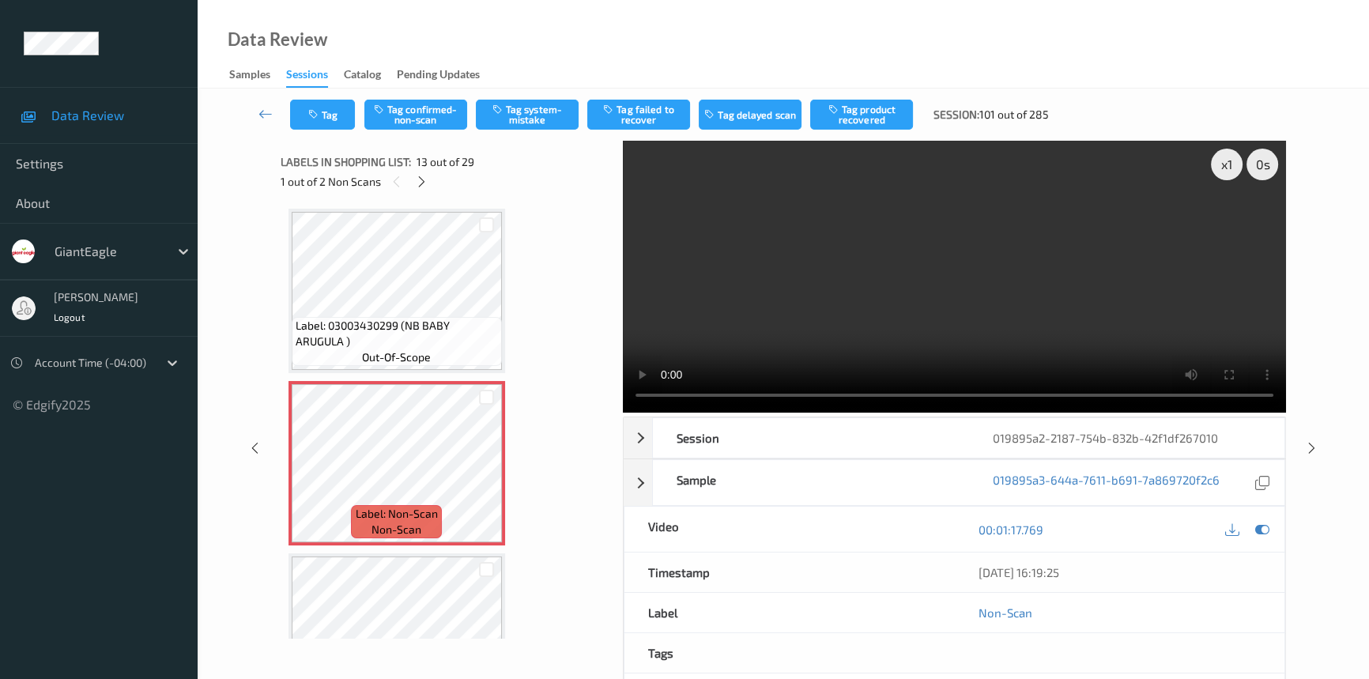
click at [1054, 354] on video at bounding box center [954, 277] width 663 height 272
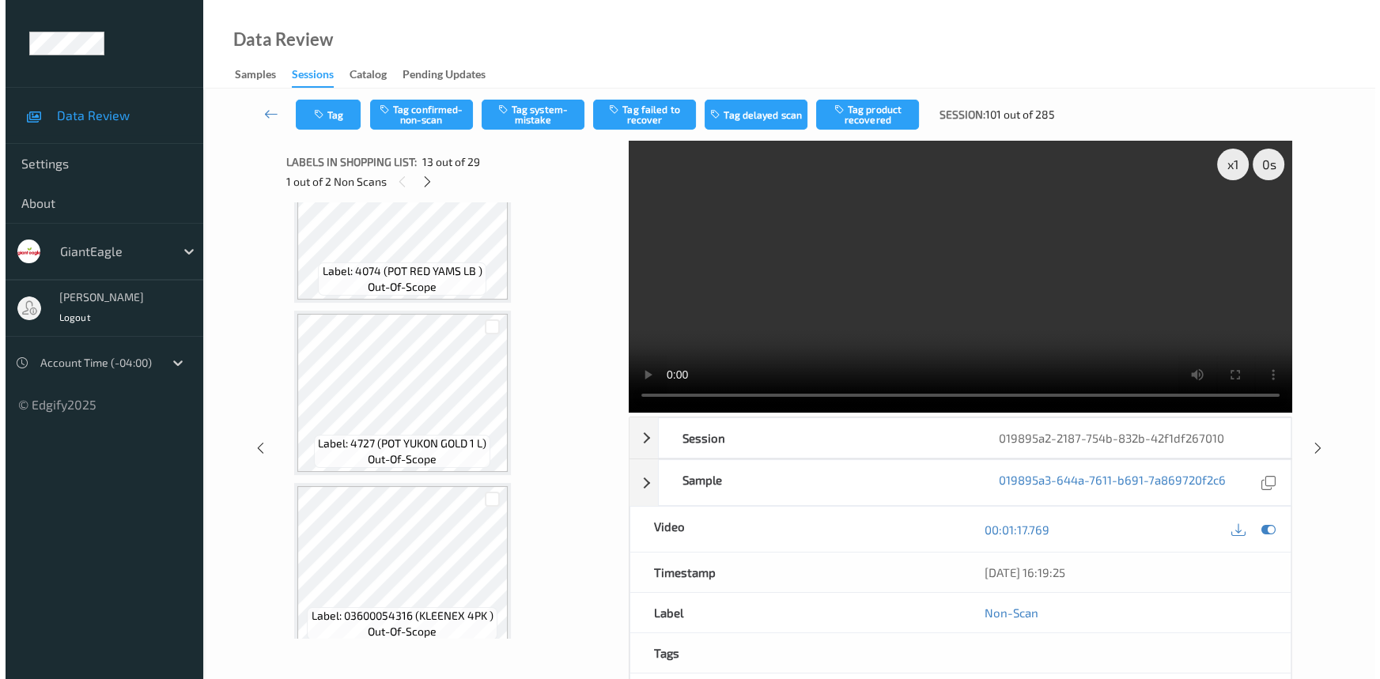
scroll to position [4194, 0]
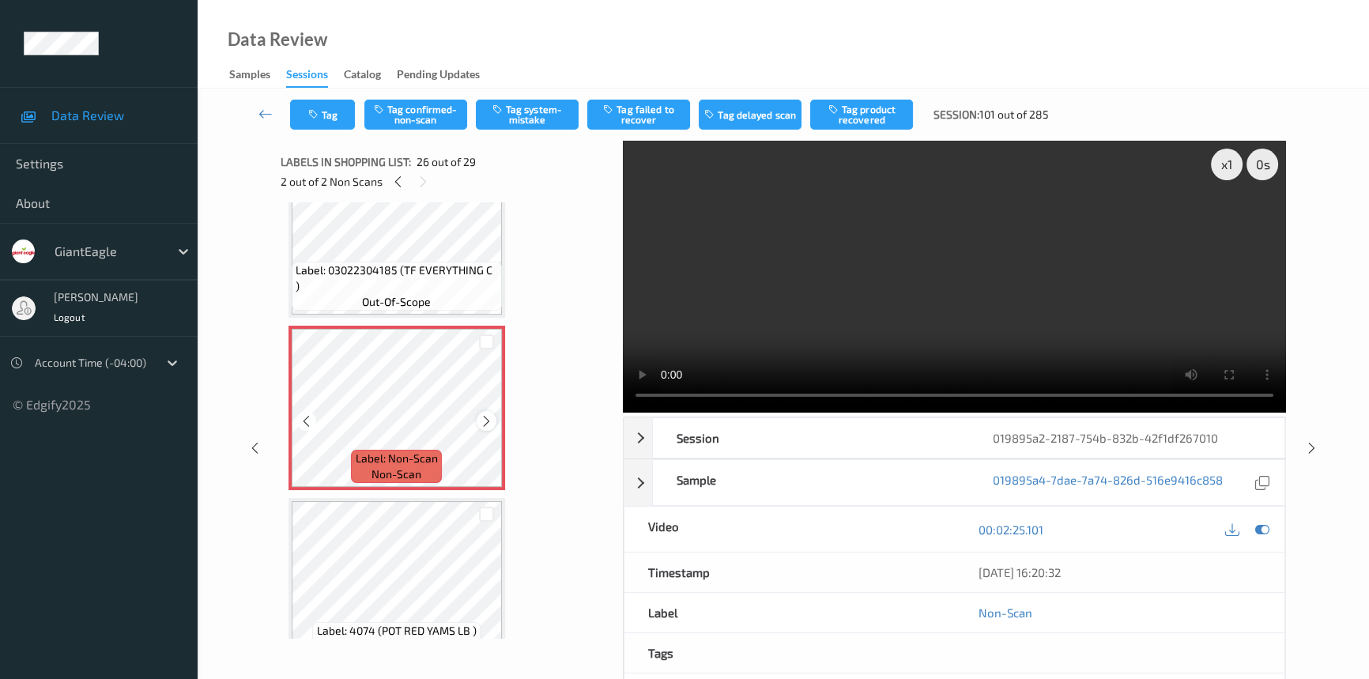
click at [488, 414] on icon at bounding box center [486, 421] width 13 height 14
click at [489, 414] on icon at bounding box center [486, 421] width 13 height 14
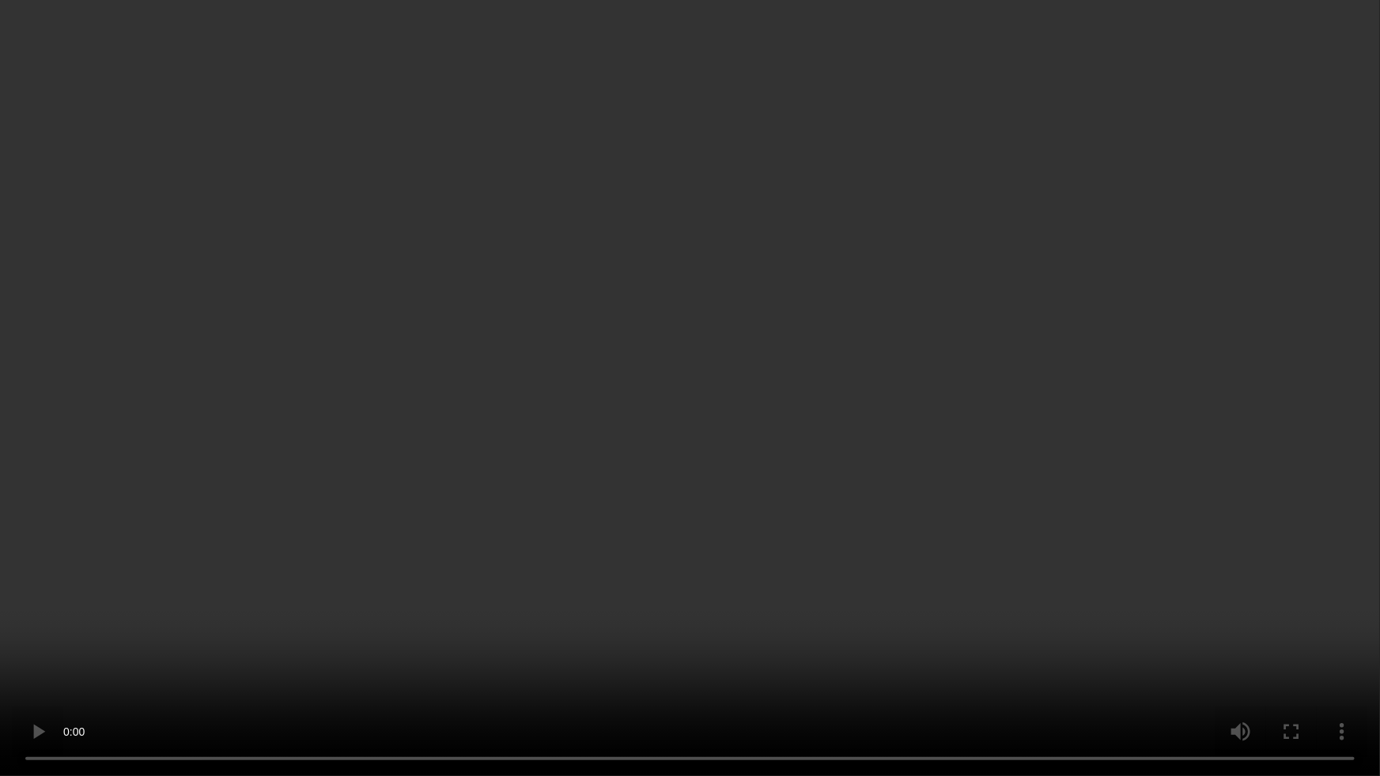
click at [927, 614] on video at bounding box center [690, 388] width 1380 height 776
click at [894, 566] on video at bounding box center [690, 388] width 1380 height 776
click at [944, 576] on video at bounding box center [690, 388] width 1380 height 776
click at [764, 546] on video at bounding box center [690, 388] width 1380 height 776
click at [735, 459] on video at bounding box center [690, 388] width 1380 height 776
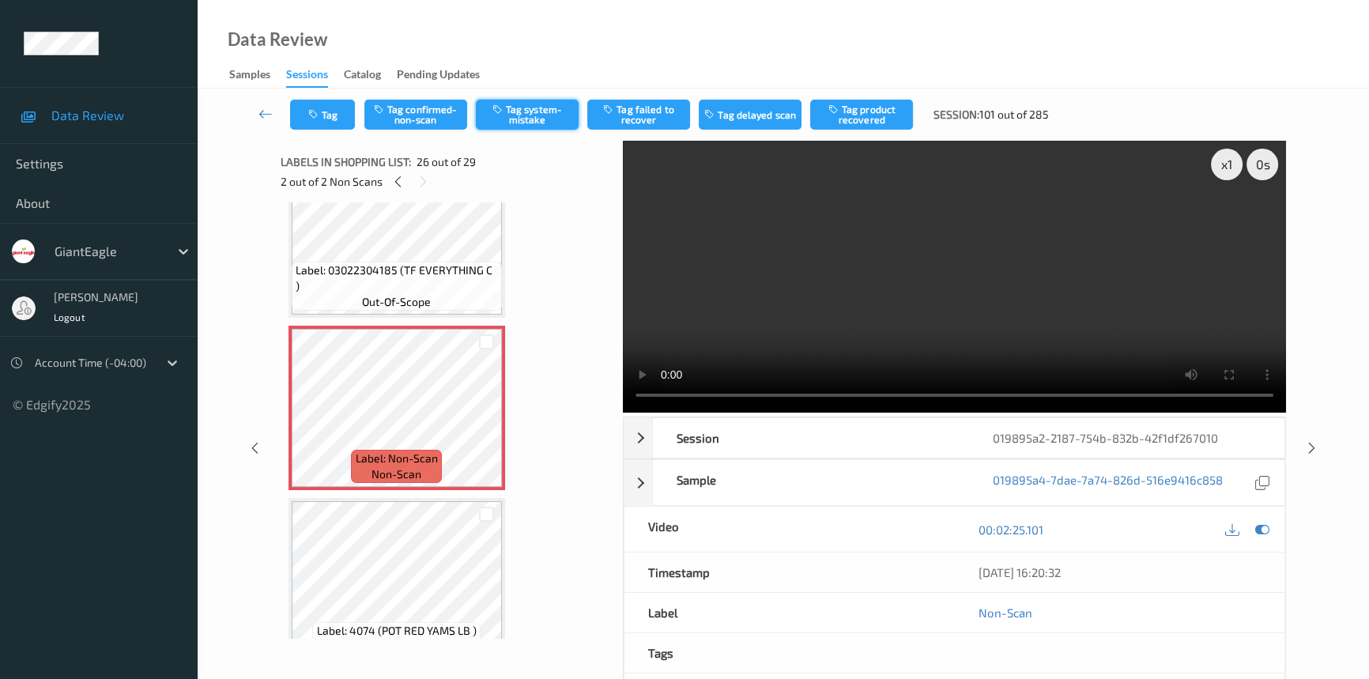
click at [522, 108] on button "Tag system-mistake" at bounding box center [527, 115] width 103 height 30
click at [339, 109] on button "Tag" at bounding box center [322, 115] width 65 height 30
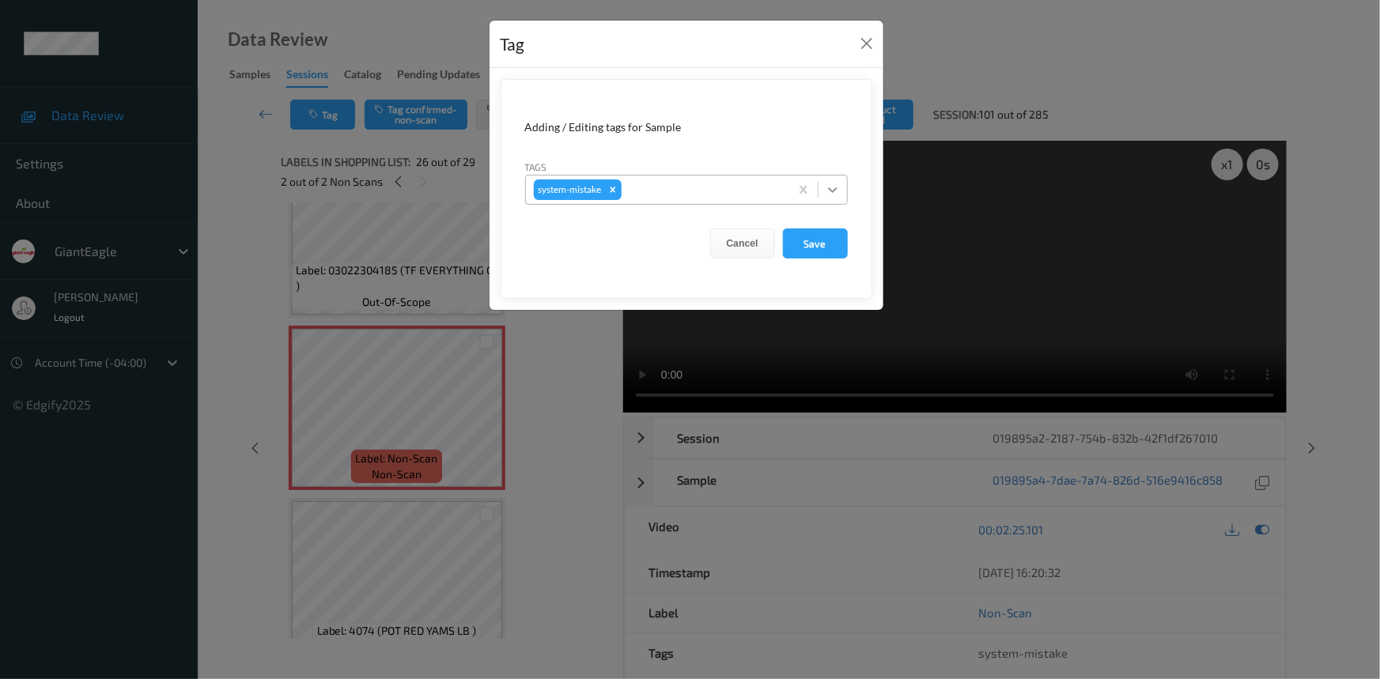
click at [825, 186] on icon at bounding box center [833, 190] width 16 height 16
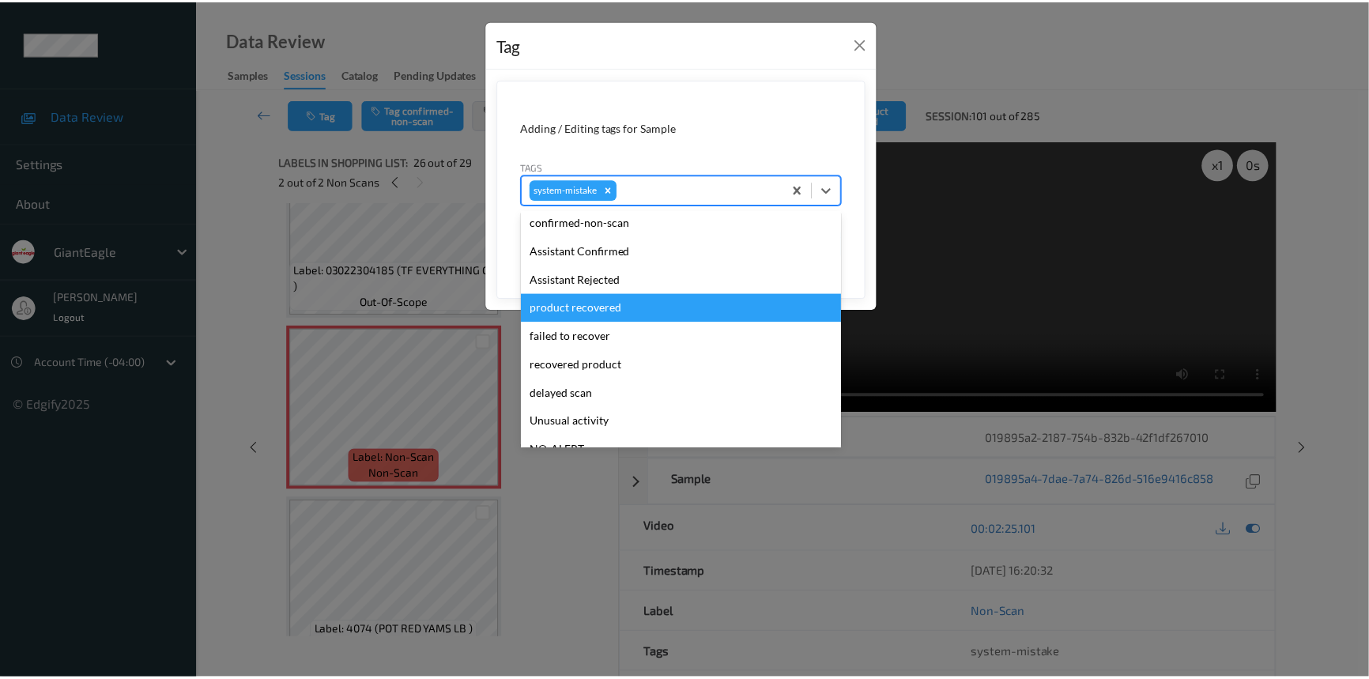
scroll to position [139, 0]
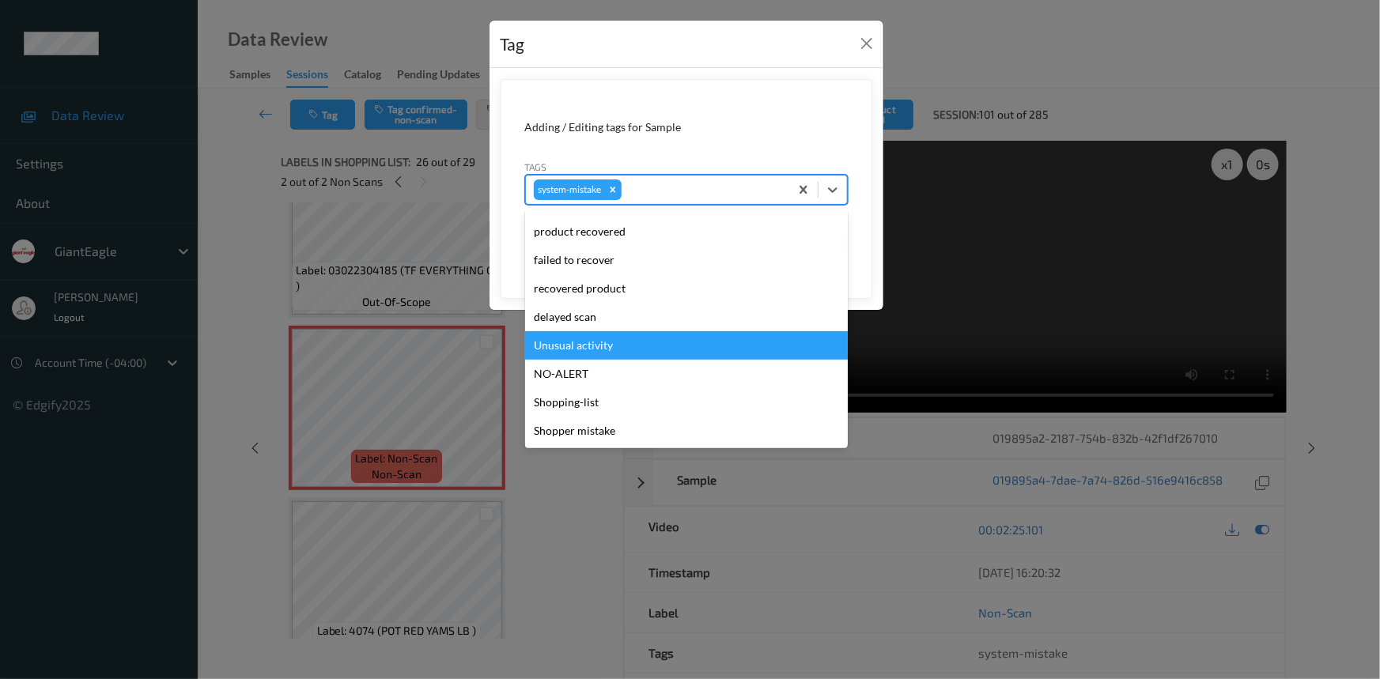
click at [566, 351] on div "Unusual activity" at bounding box center [686, 345] width 323 height 28
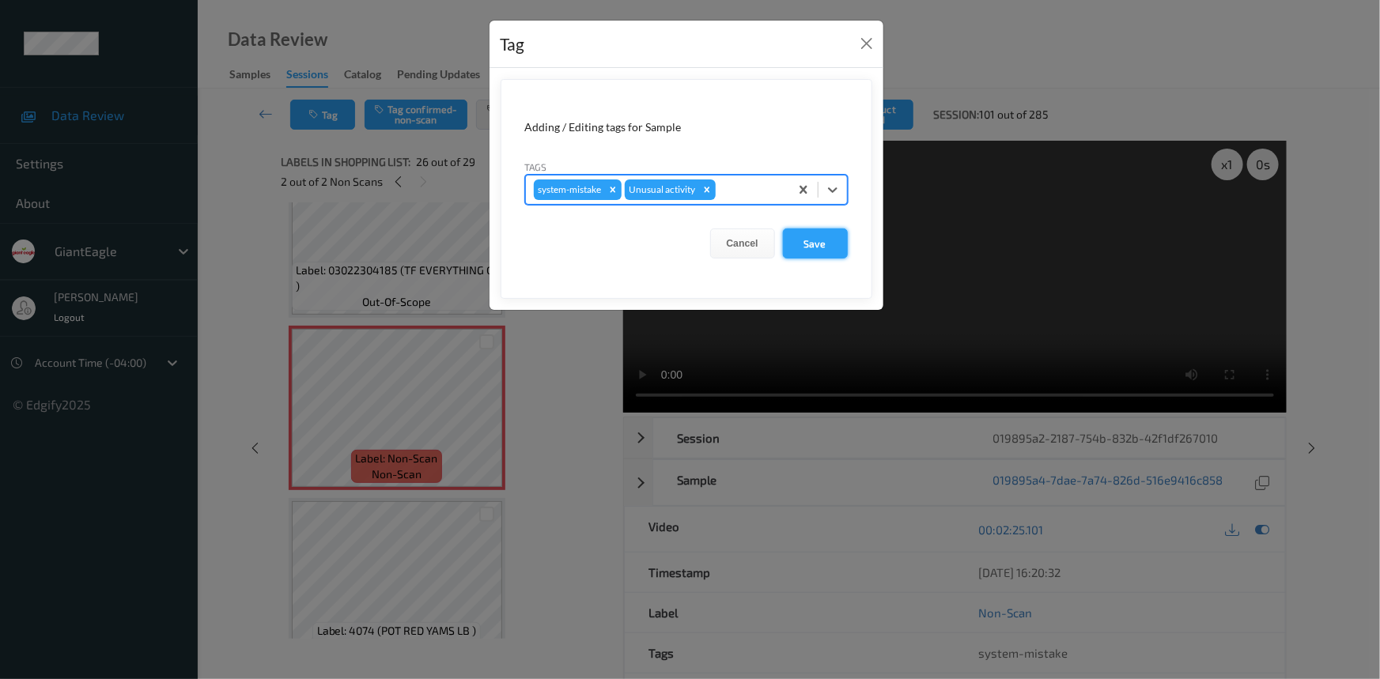
click at [833, 252] on button "Save" at bounding box center [815, 244] width 65 height 30
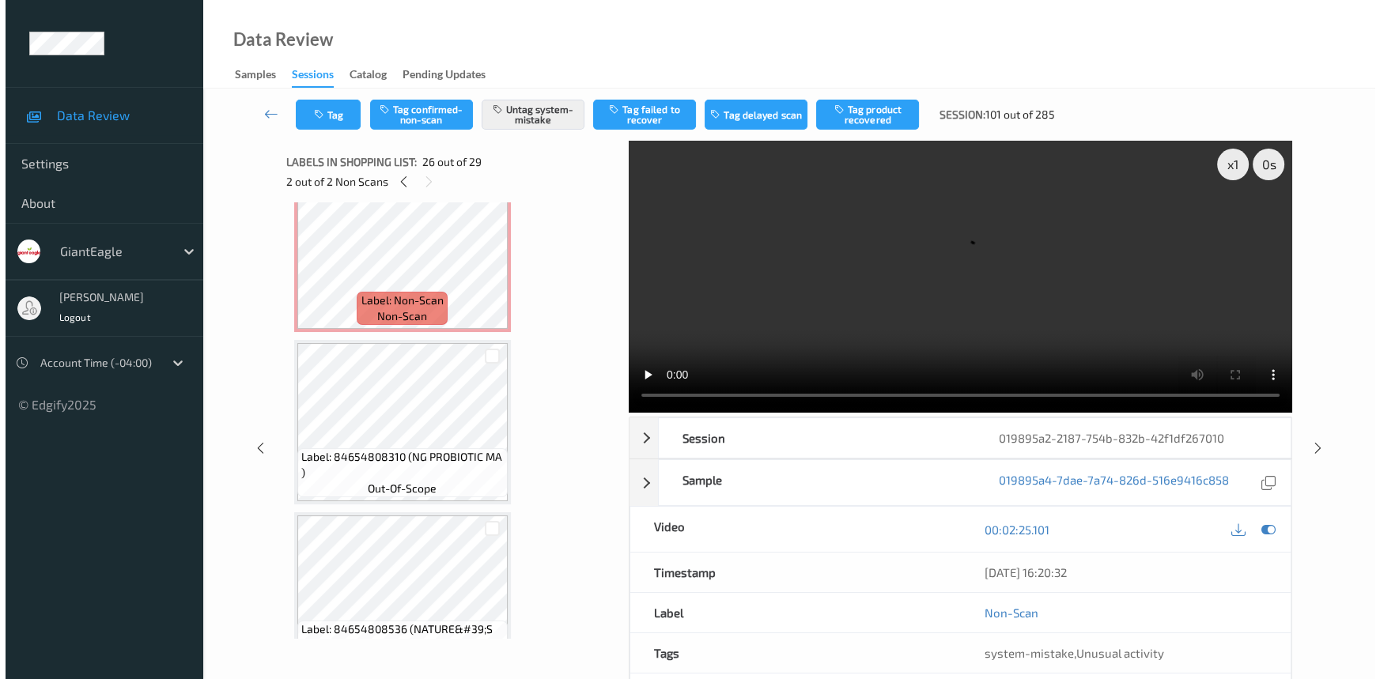
scroll to position [2110, 0]
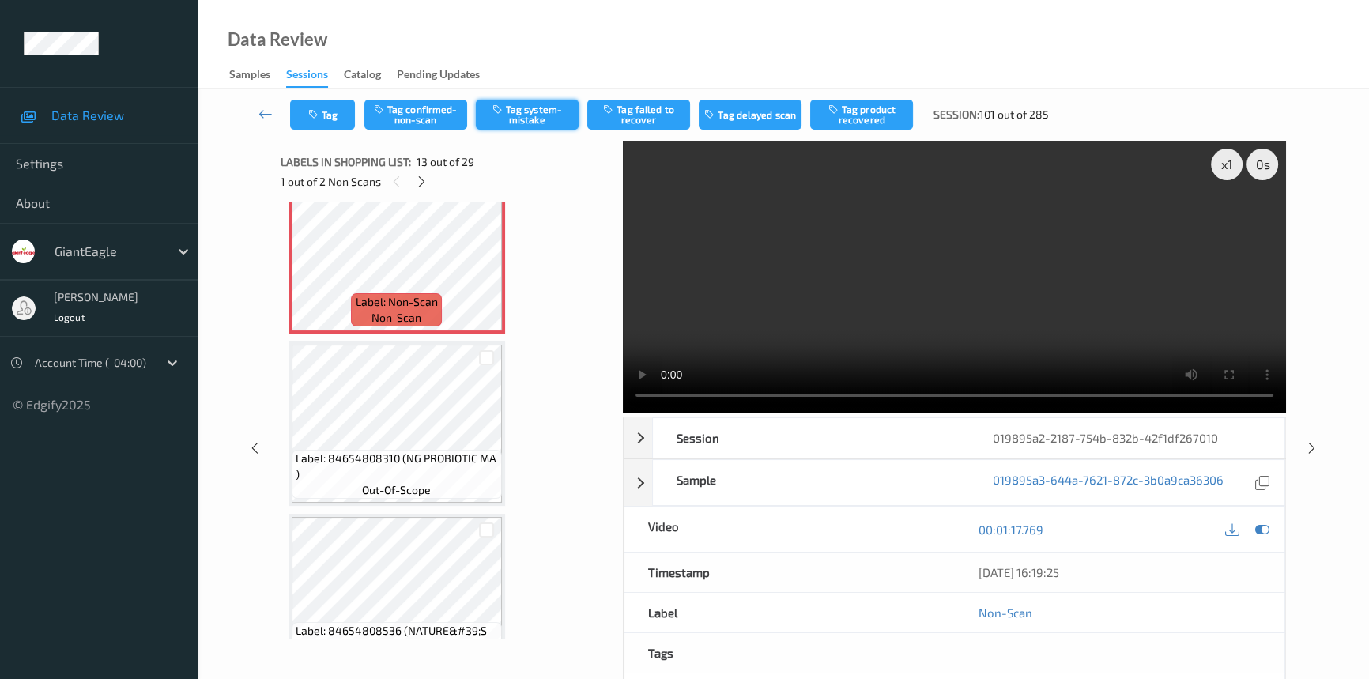
click at [504, 112] on icon "button" at bounding box center [499, 109] width 13 height 11
click at [334, 119] on button "Tag" at bounding box center [322, 115] width 65 height 30
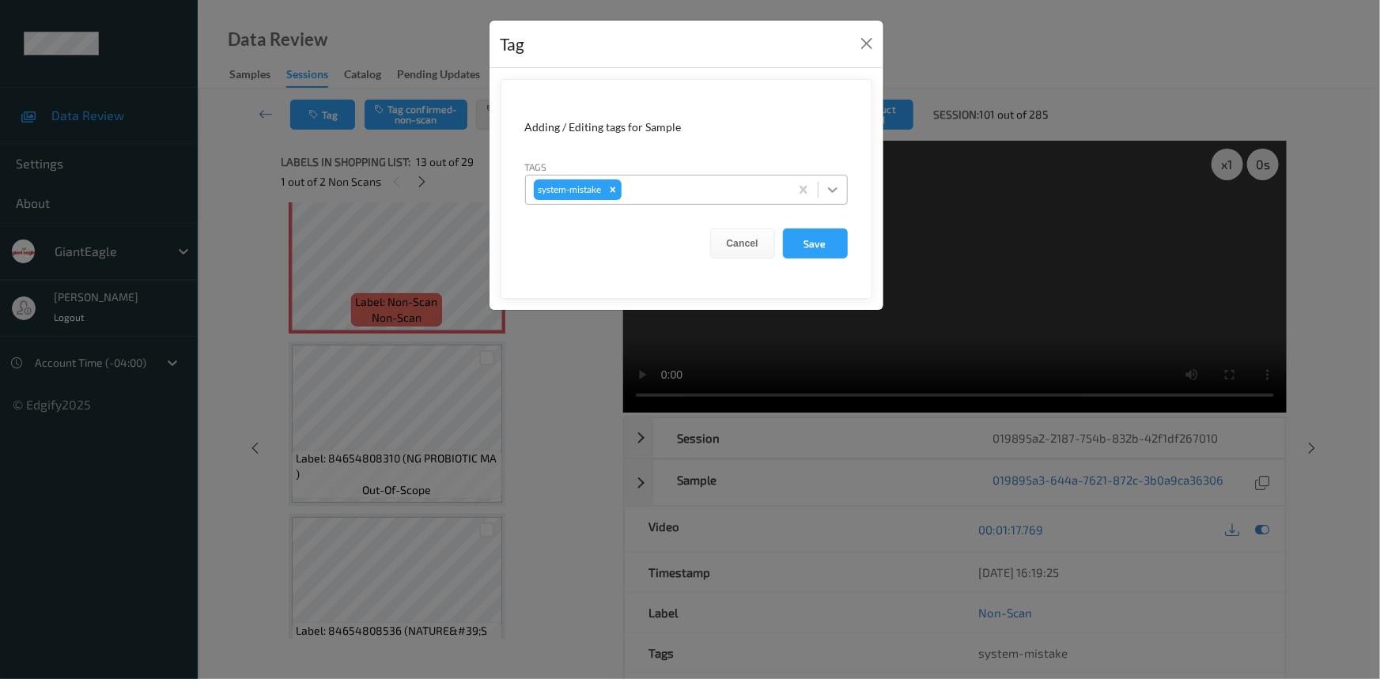
click at [833, 186] on icon at bounding box center [833, 190] width 16 height 16
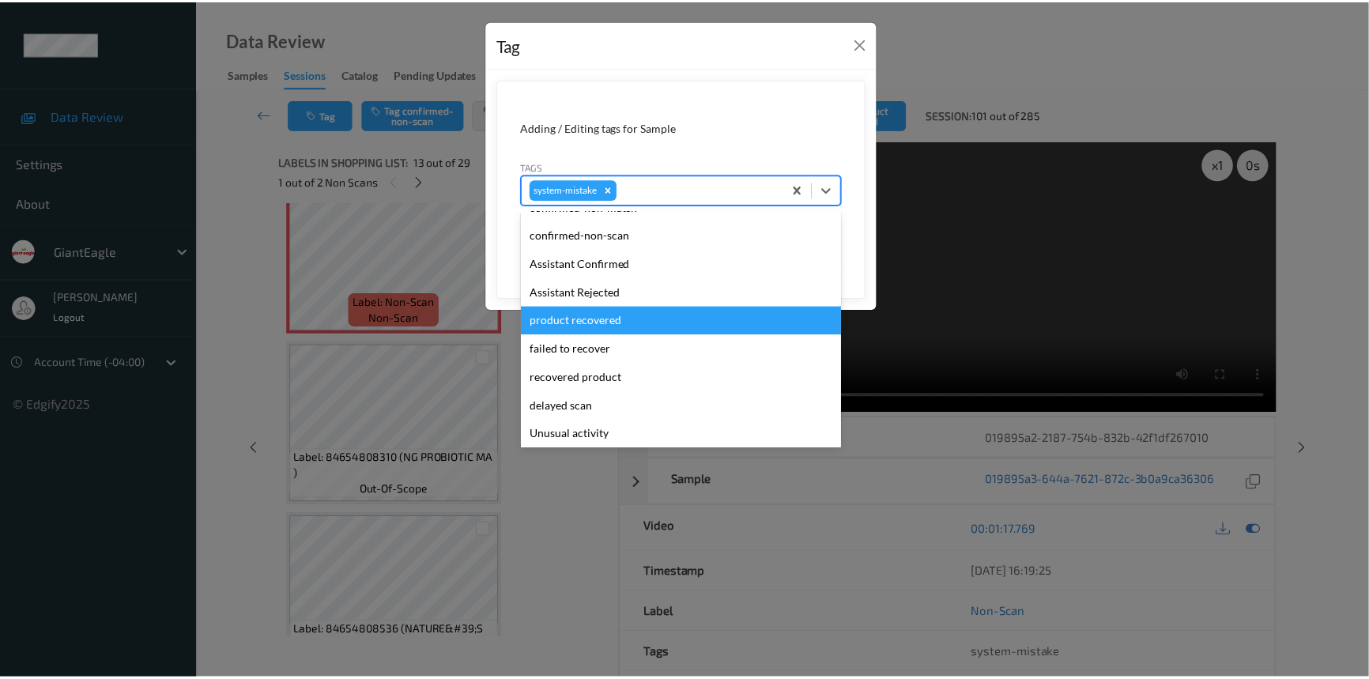
scroll to position [71, 0]
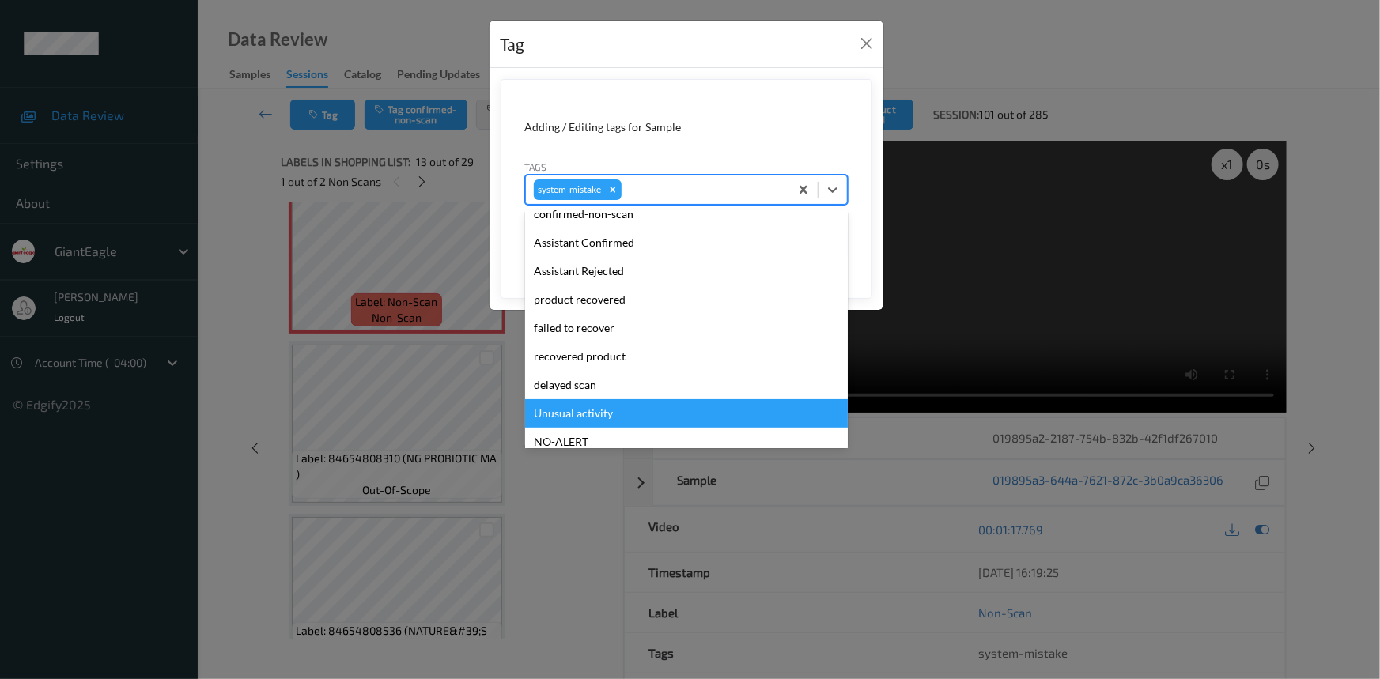
click at [570, 413] on div "Unusual activity" at bounding box center [686, 413] width 323 height 28
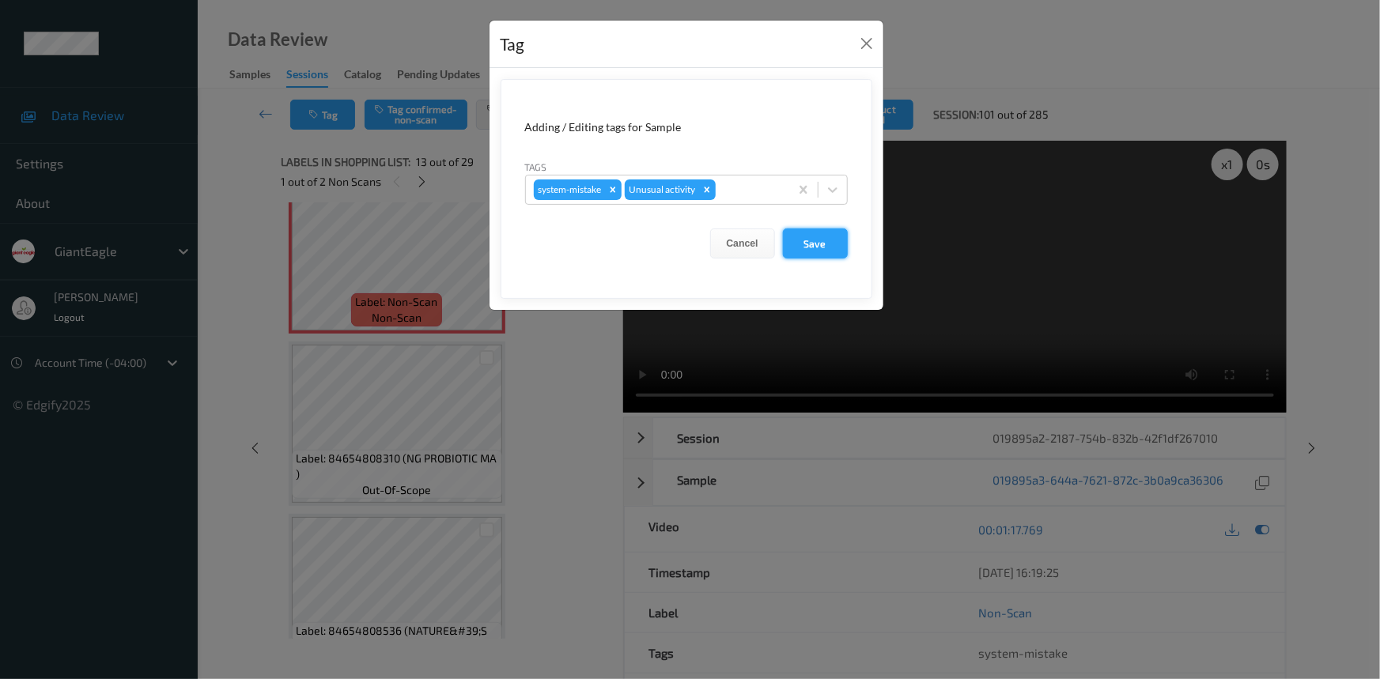
click at [814, 248] on button "Save" at bounding box center [815, 244] width 65 height 30
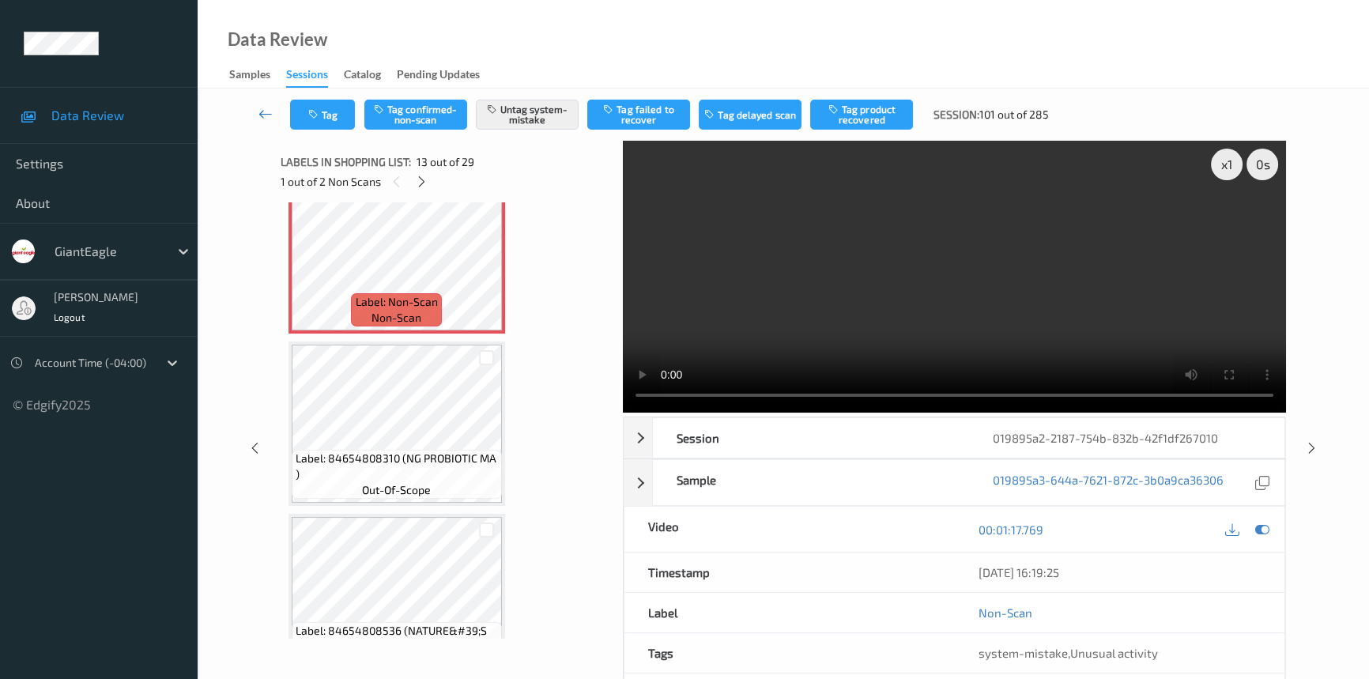
click at [261, 115] on icon at bounding box center [266, 114] width 14 height 16
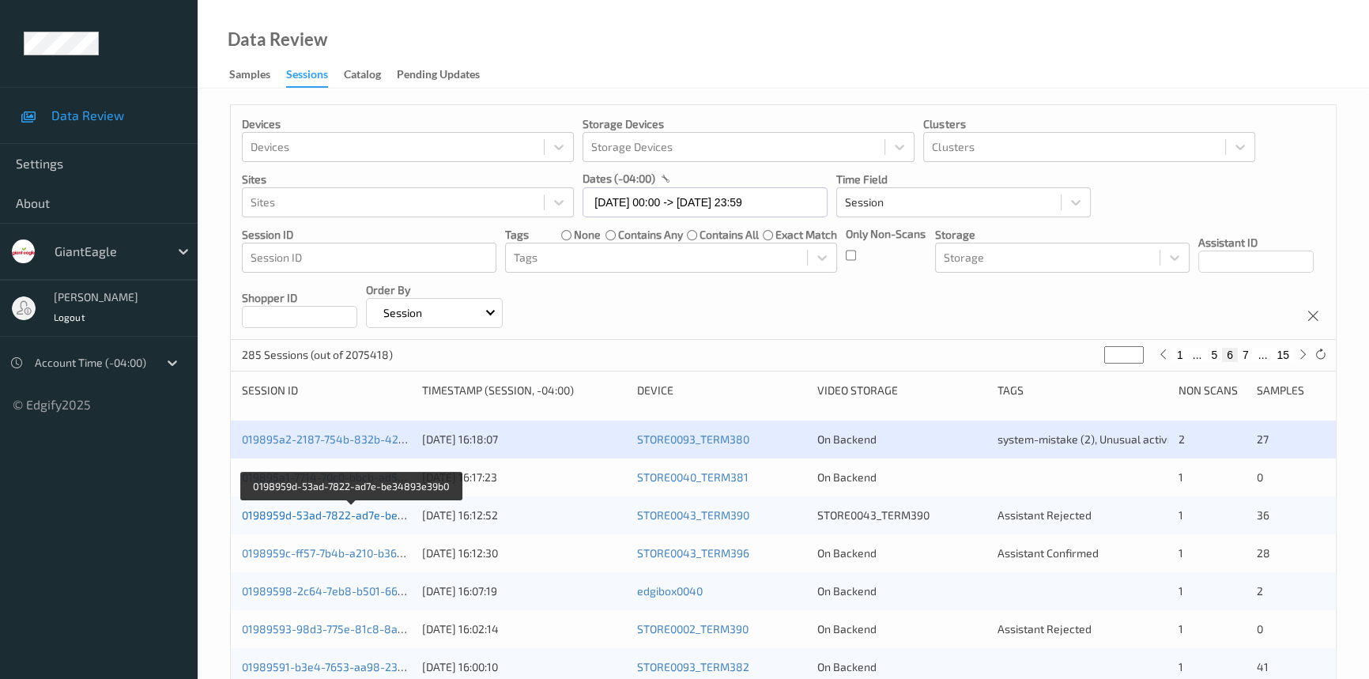
click at [293, 512] on link "0198959d-53ad-7822-ad7e-be34893e39b0" at bounding box center [352, 514] width 221 height 13
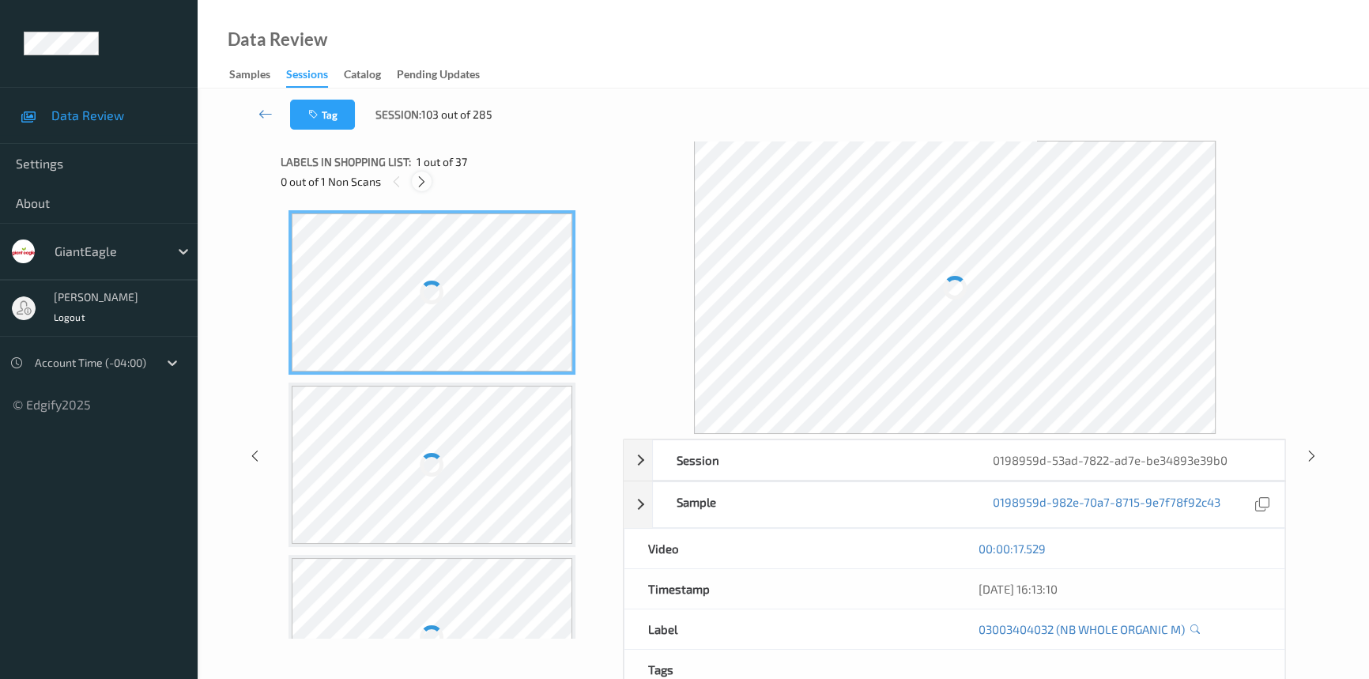
click at [414, 177] on div at bounding box center [422, 182] width 20 height 20
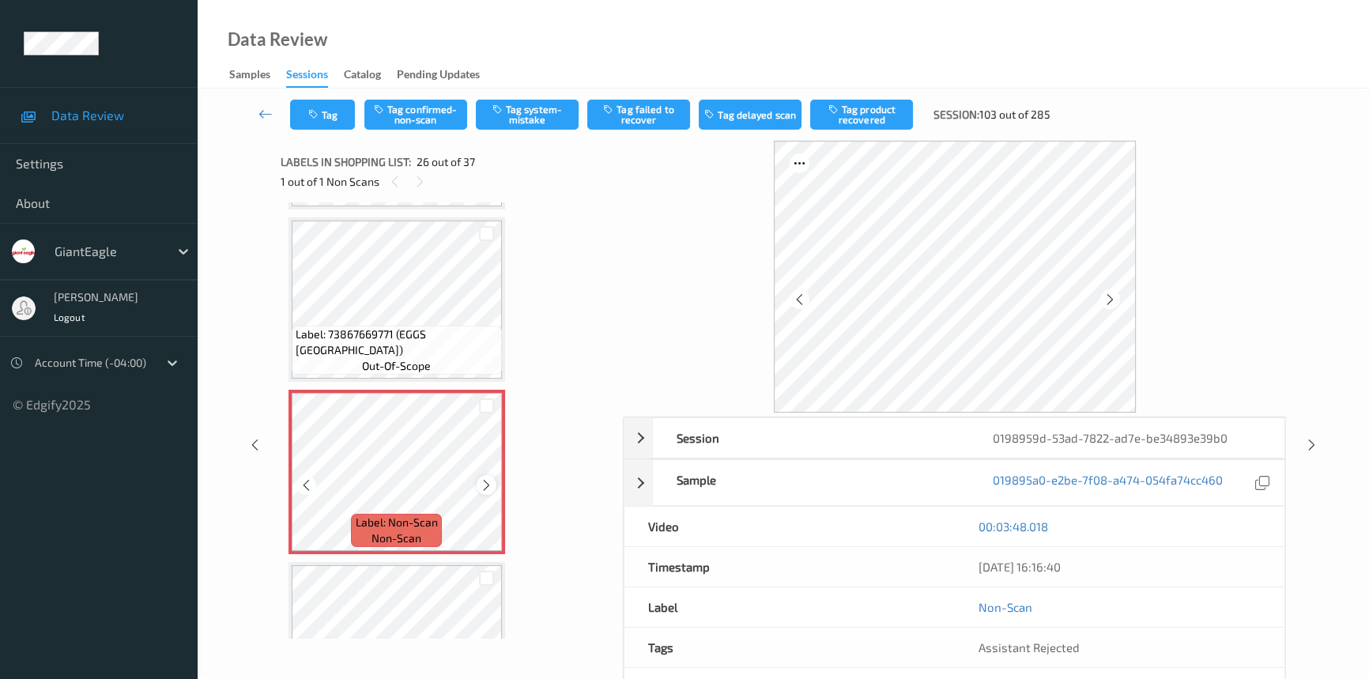
click at [483, 478] on icon at bounding box center [486, 485] width 13 height 14
click at [262, 111] on icon at bounding box center [266, 114] width 14 height 16
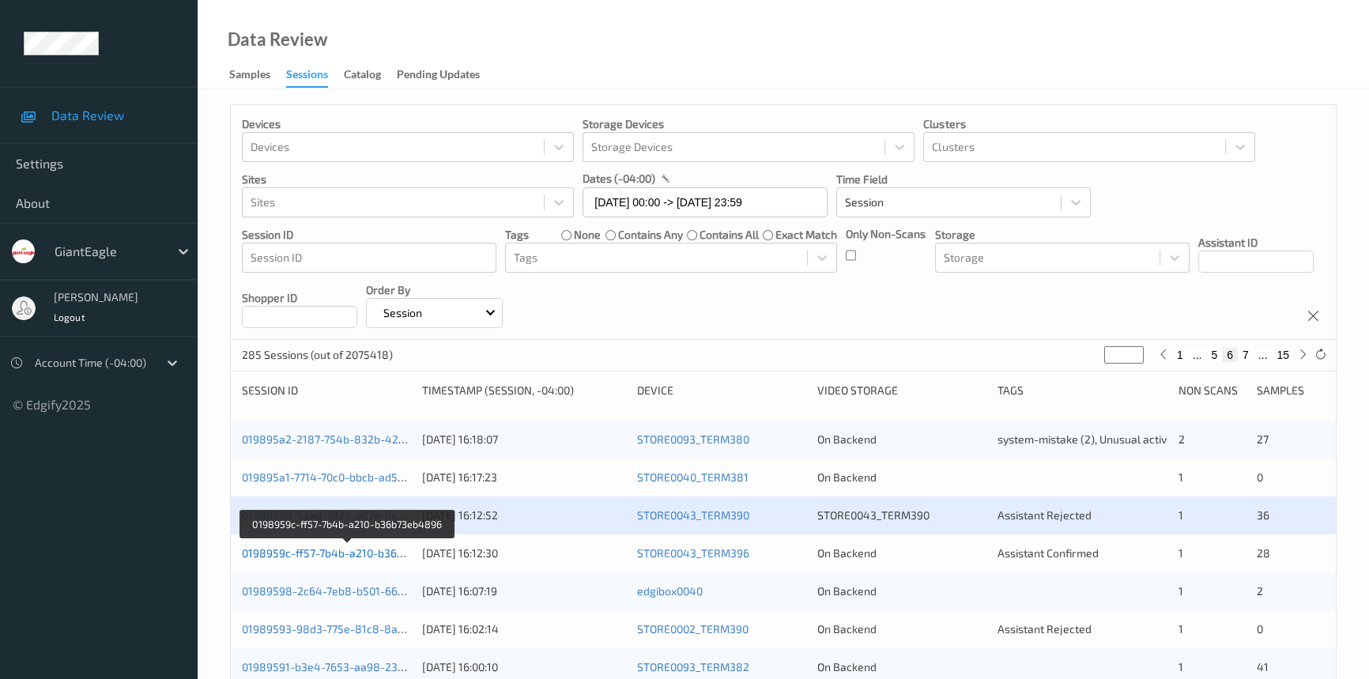
click at [308, 549] on link "0198959c-ff57-7b4b-a210-b36b73eb4896" at bounding box center [348, 552] width 213 height 13
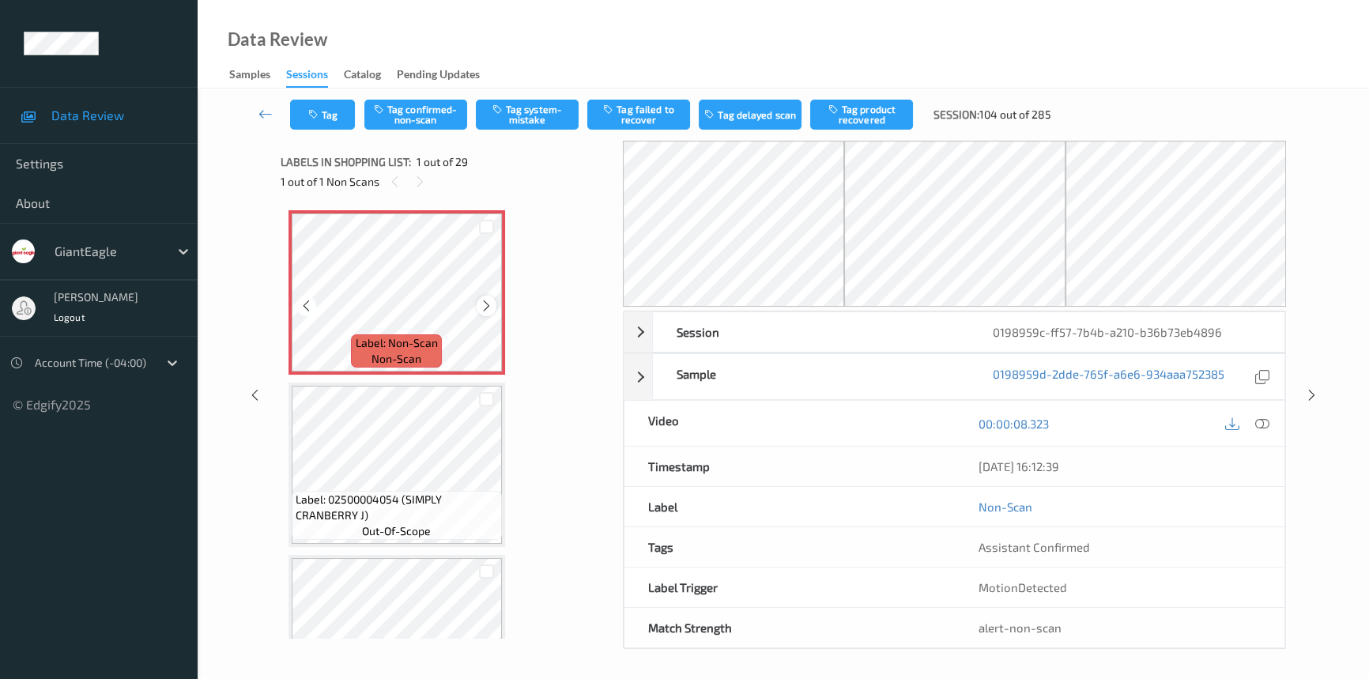
click at [488, 305] on icon at bounding box center [486, 306] width 13 height 14
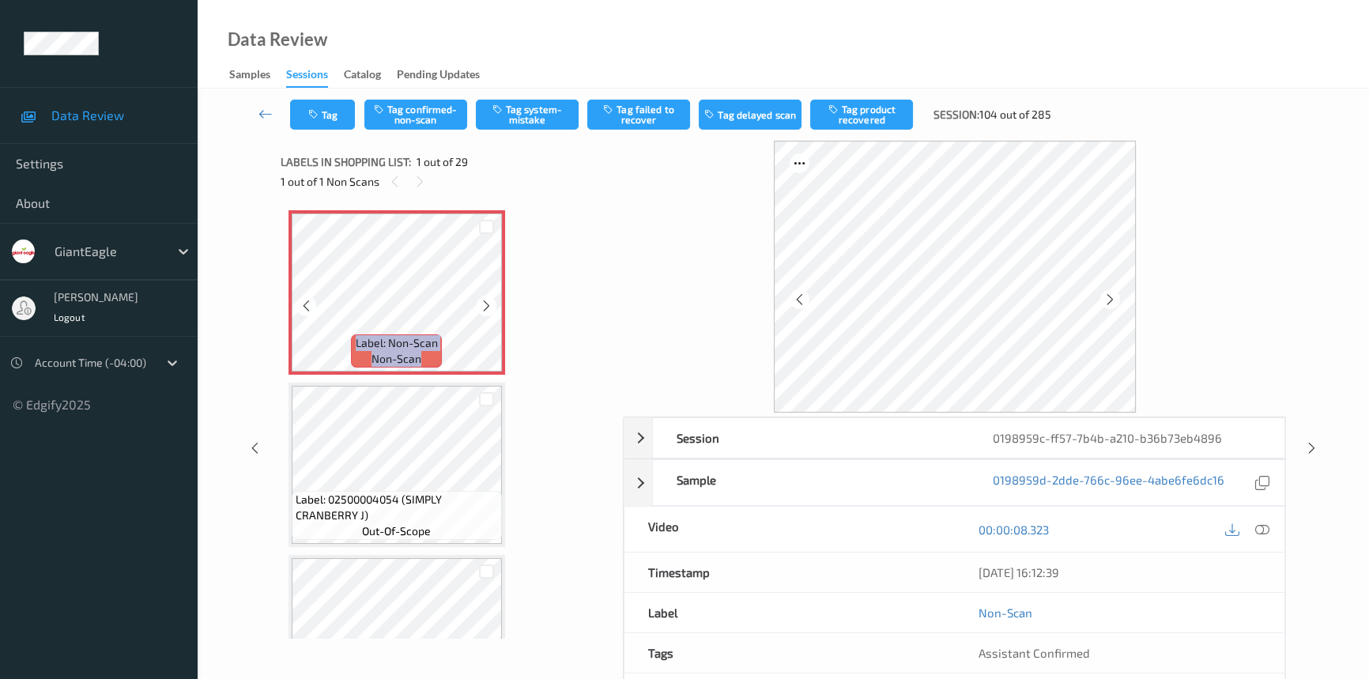
click at [488, 305] on icon at bounding box center [486, 306] width 13 height 14
click at [1257, 530] on icon at bounding box center [1263, 530] width 14 height 14
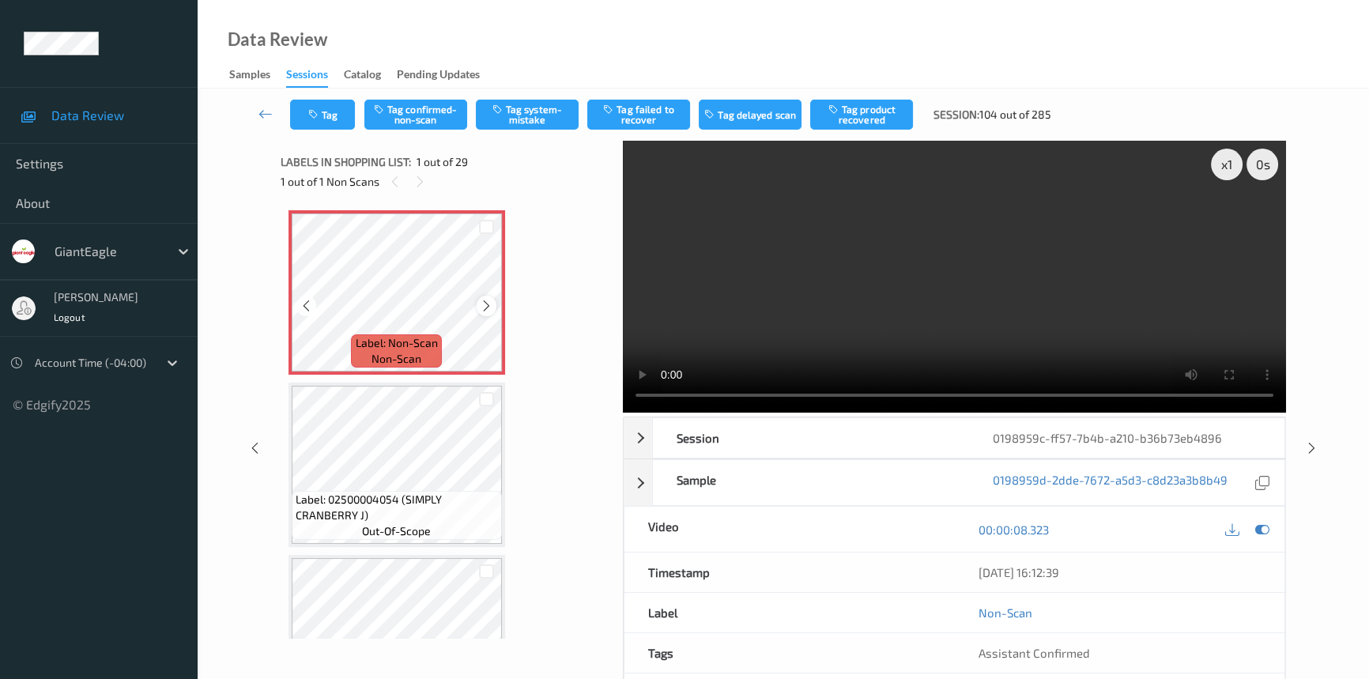
click at [489, 302] on icon at bounding box center [486, 306] width 13 height 14
click at [487, 304] on icon at bounding box center [486, 306] width 13 height 14
click at [926, 324] on video at bounding box center [954, 277] width 663 height 272
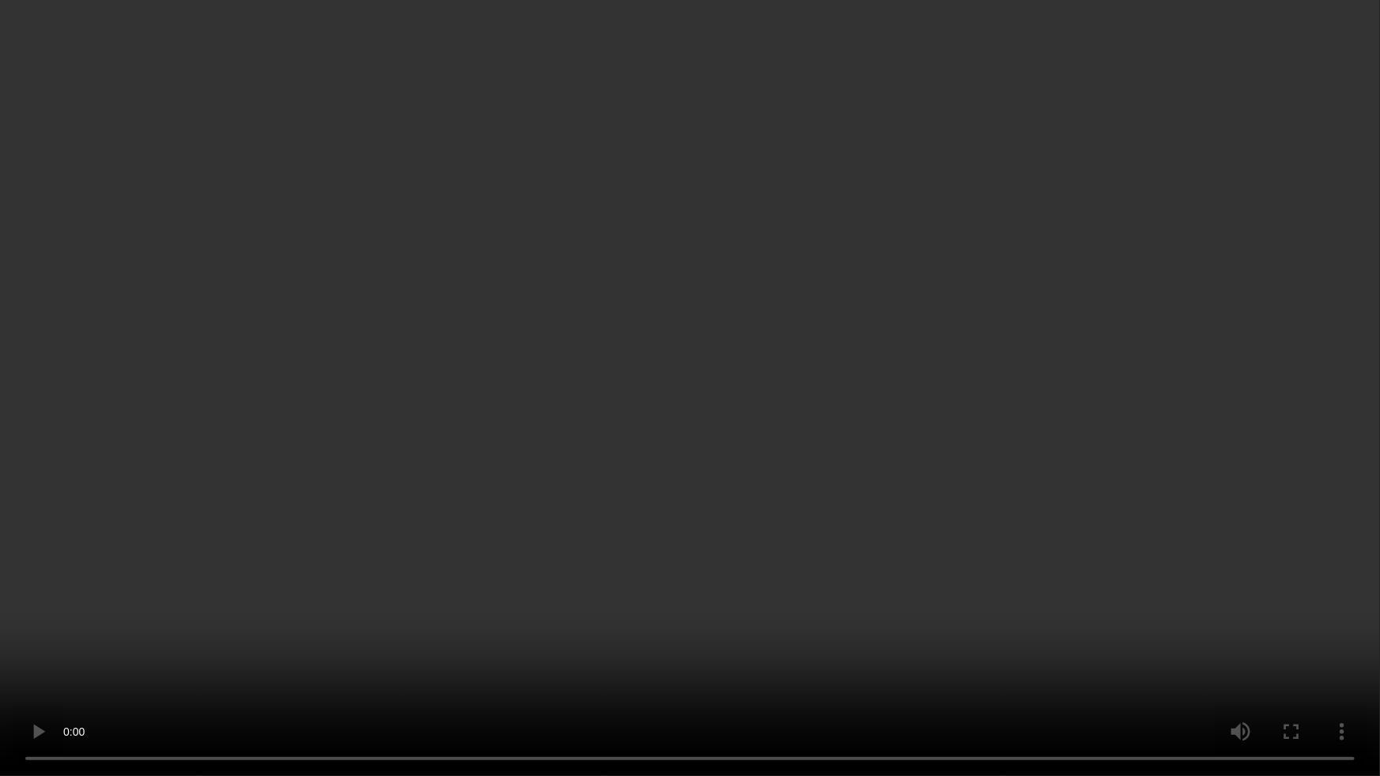
click at [543, 424] on video at bounding box center [690, 388] width 1380 height 776
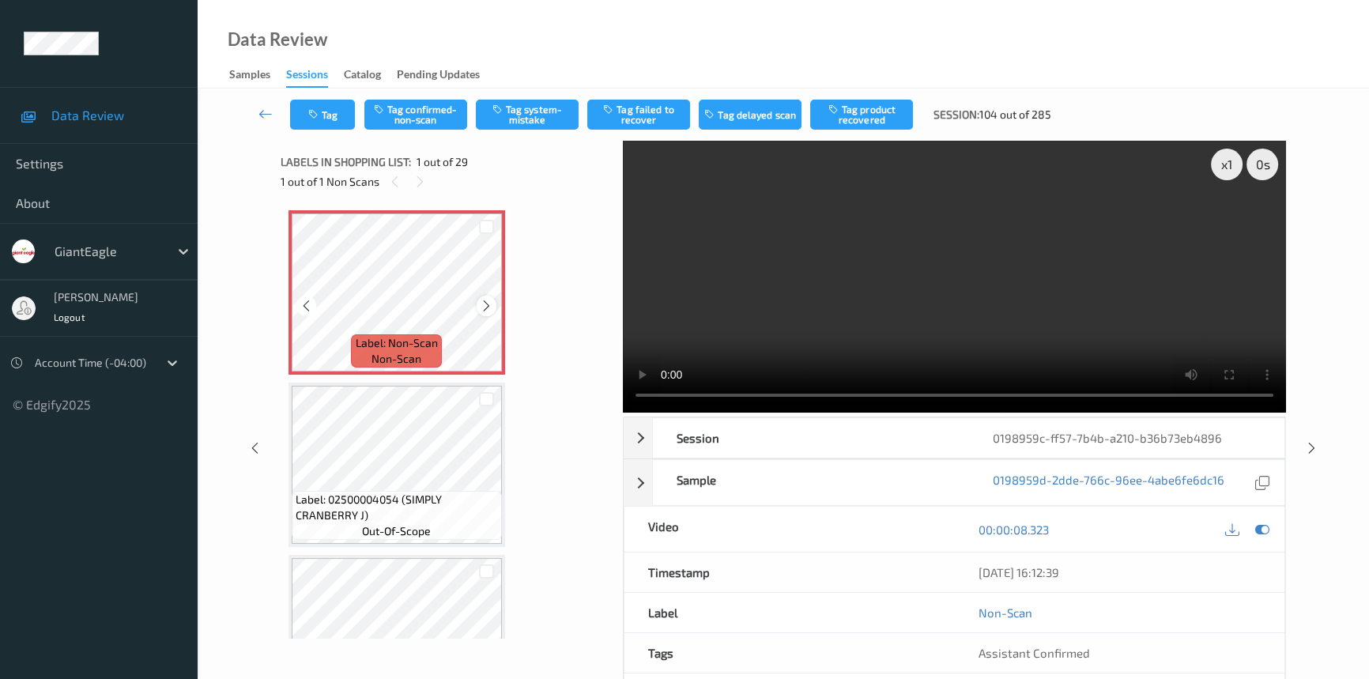
click at [480, 305] on icon at bounding box center [486, 306] width 13 height 14
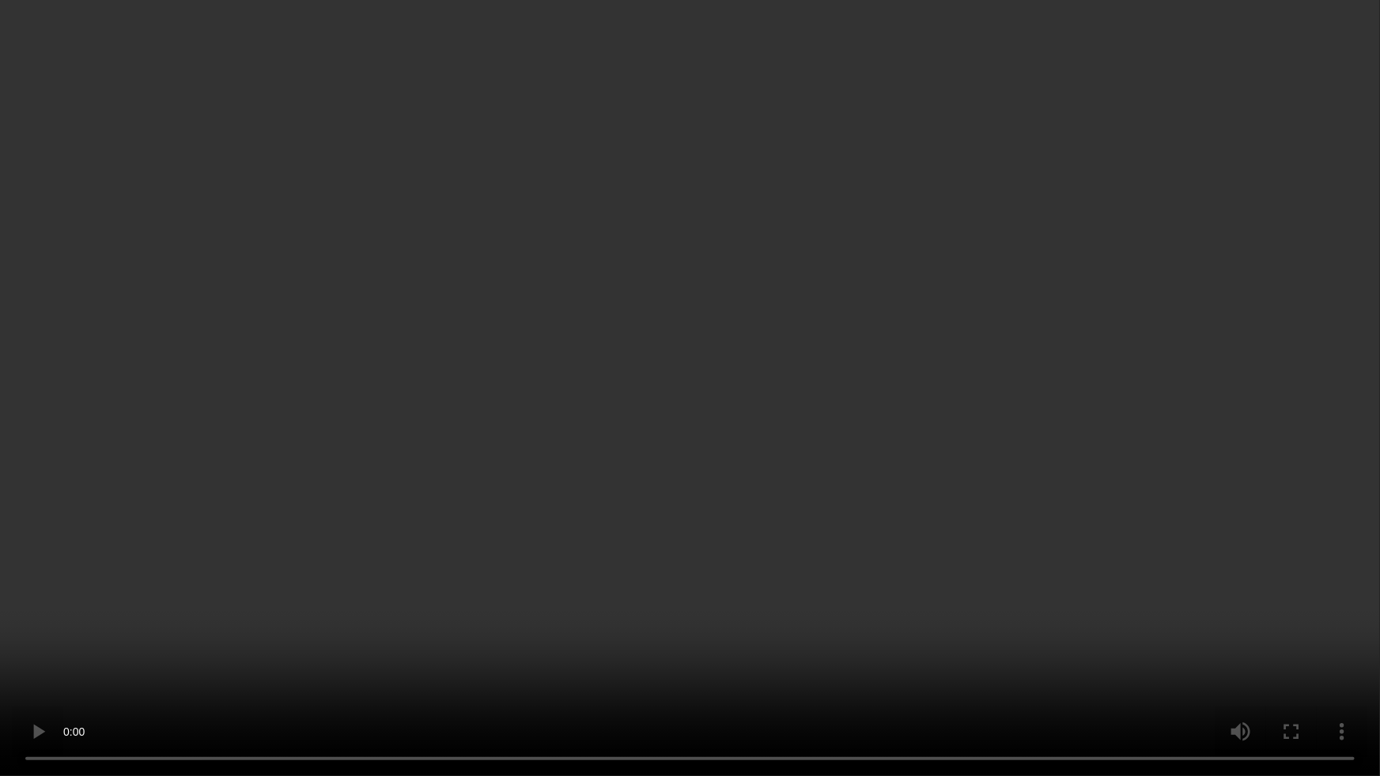
drag, startPoint x: 1086, startPoint y: 538, endPoint x: 1089, endPoint y: 552, distance: 13.6
click at [1087, 541] on video at bounding box center [690, 388] width 1380 height 776
click at [648, 474] on video at bounding box center [690, 388] width 1380 height 776
click at [566, 499] on video at bounding box center [690, 388] width 1380 height 776
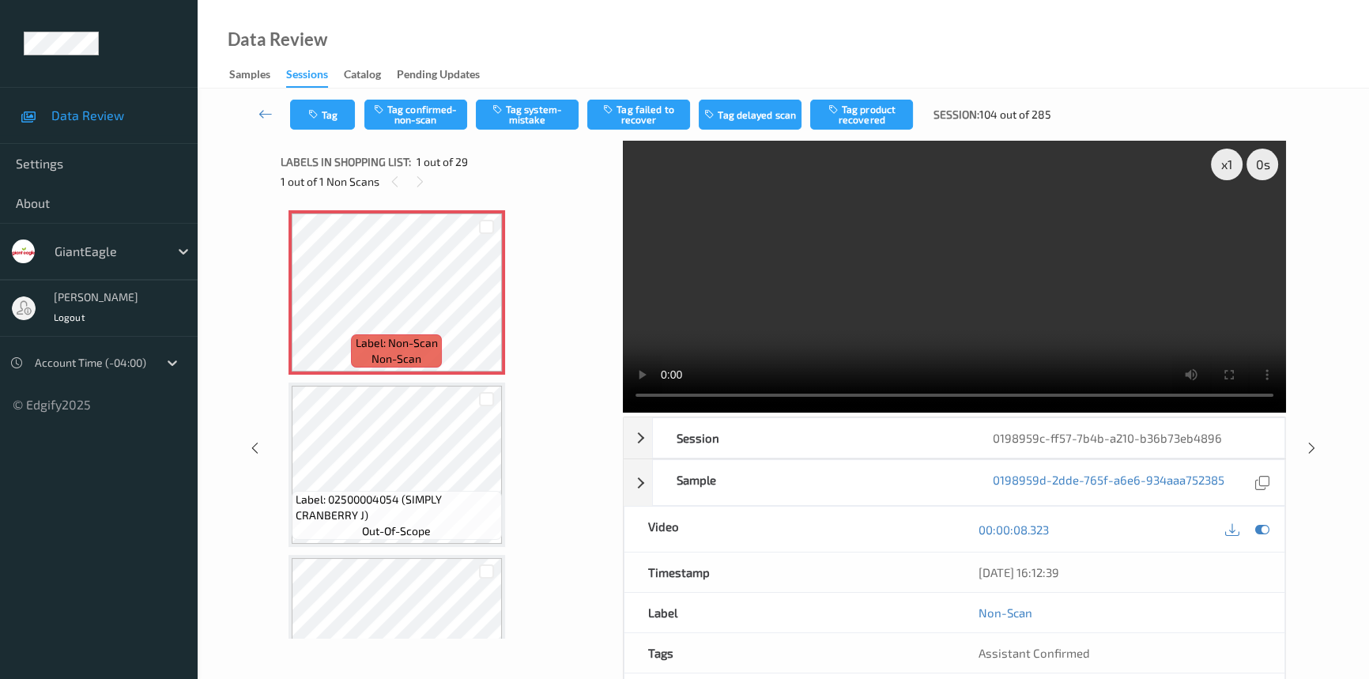
click at [886, 225] on video at bounding box center [954, 277] width 663 height 272
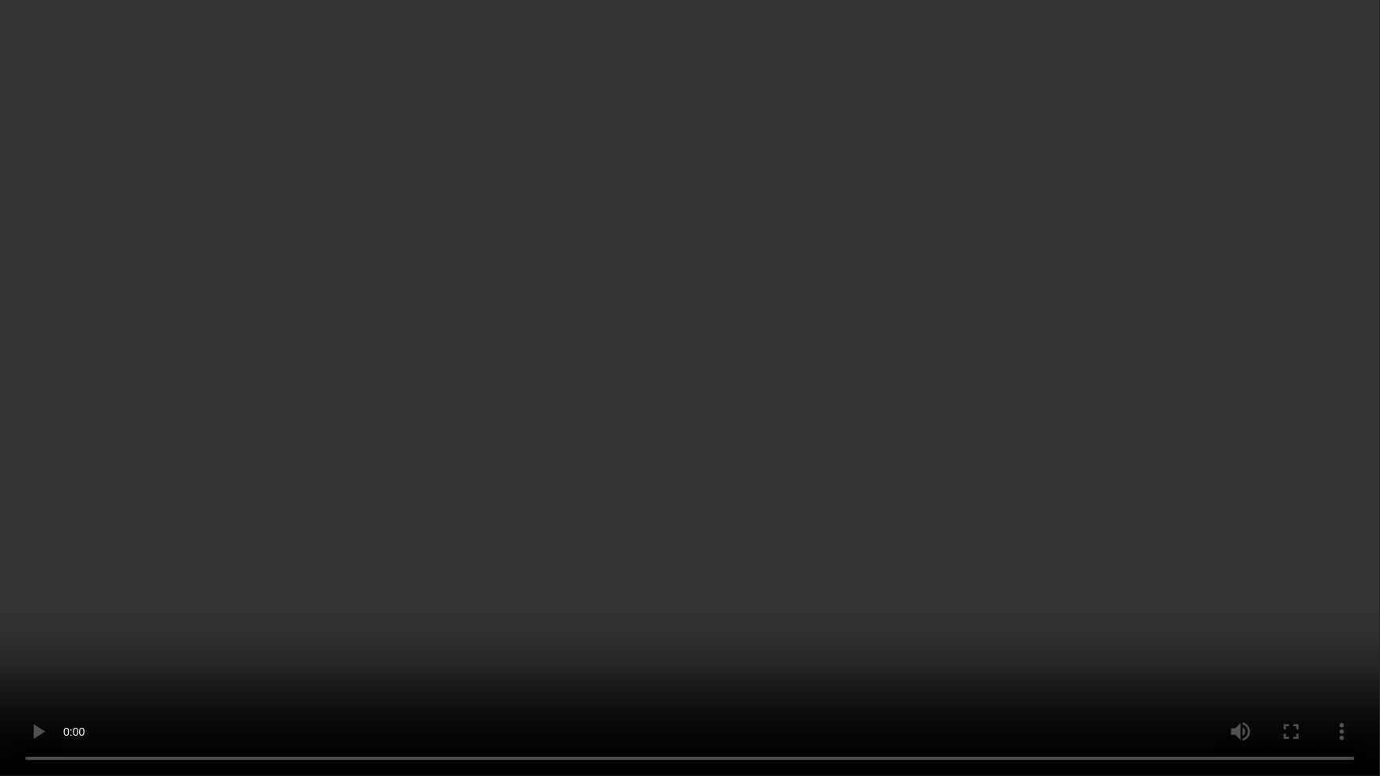
click at [1026, 530] on video at bounding box center [690, 388] width 1380 height 776
click at [1209, 337] on video at bounding box center [690, 388] width 1380 height 776
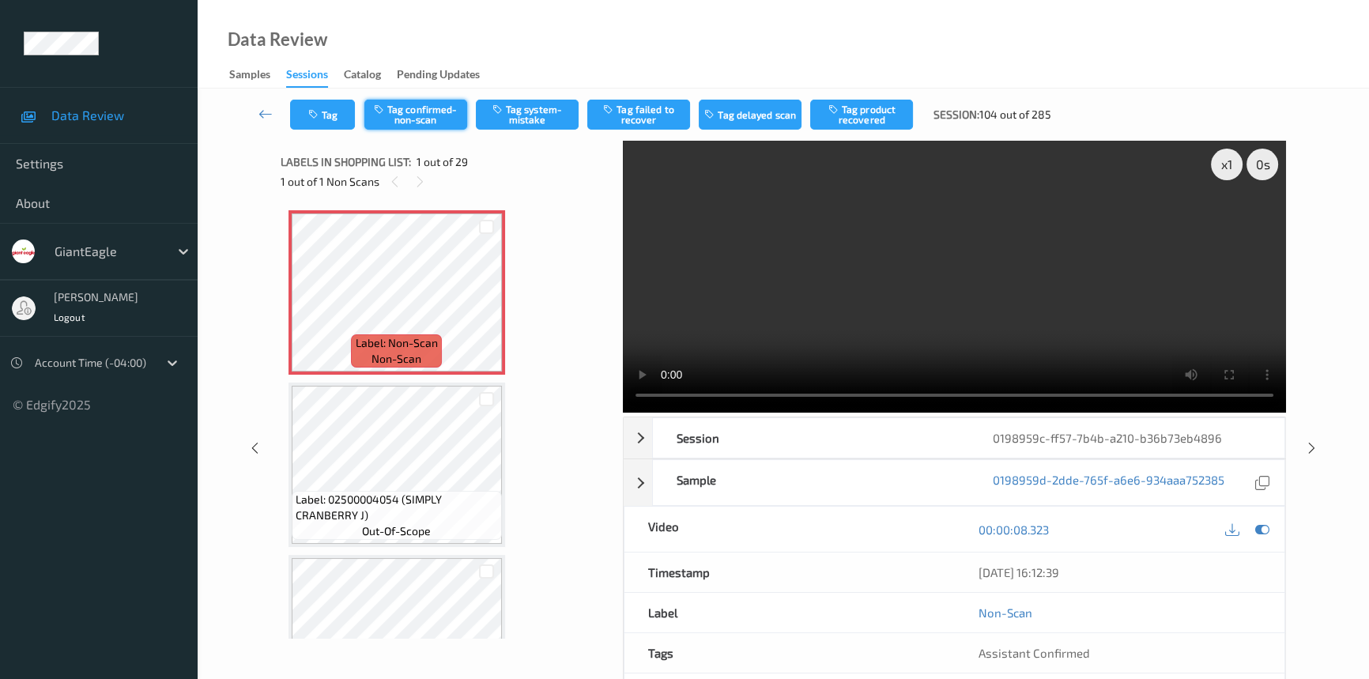
click at [407, 118] on button "Tag confirmed-non-scan" at bounding box center [416, 115] width 103 height 30
click at [878, 119] on button "Tag product recovered" at bounding box center [861, 115] width 103 height 30
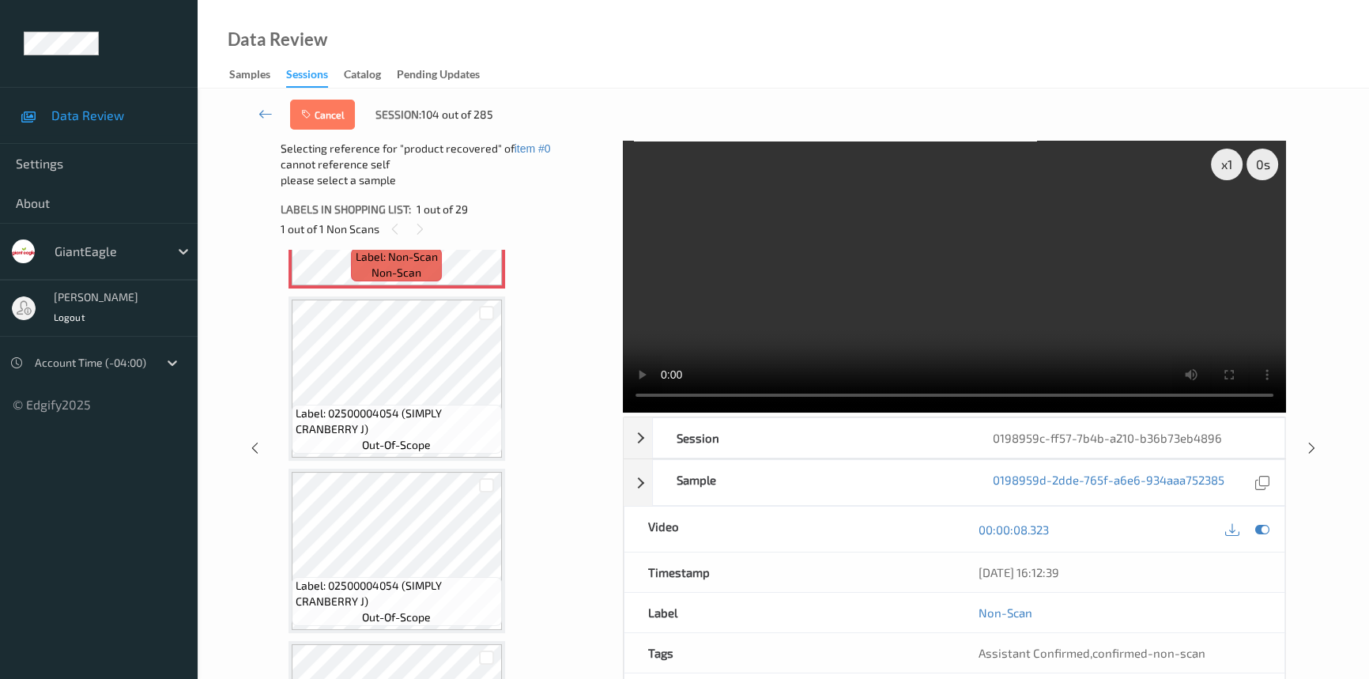
scroll to position [71, 0]
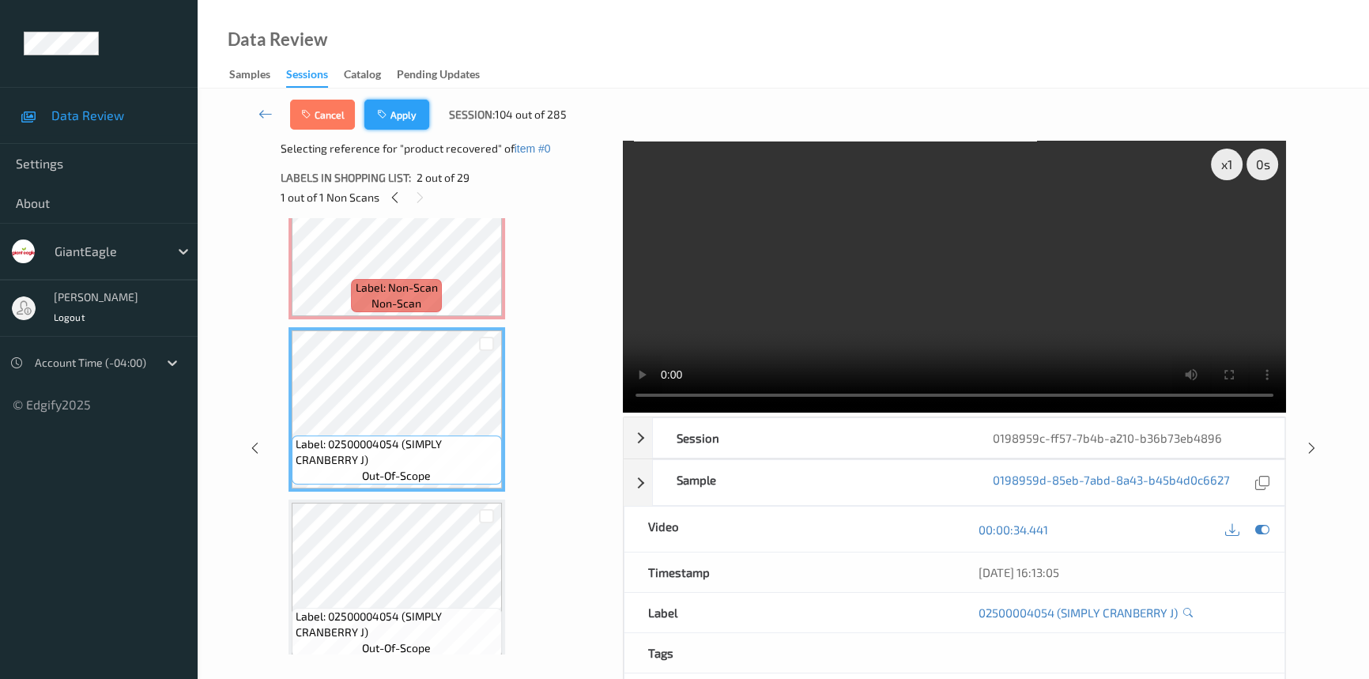
click at [408, 110] on button "Apply" at bounding box center [397, 115] width 65 height 30
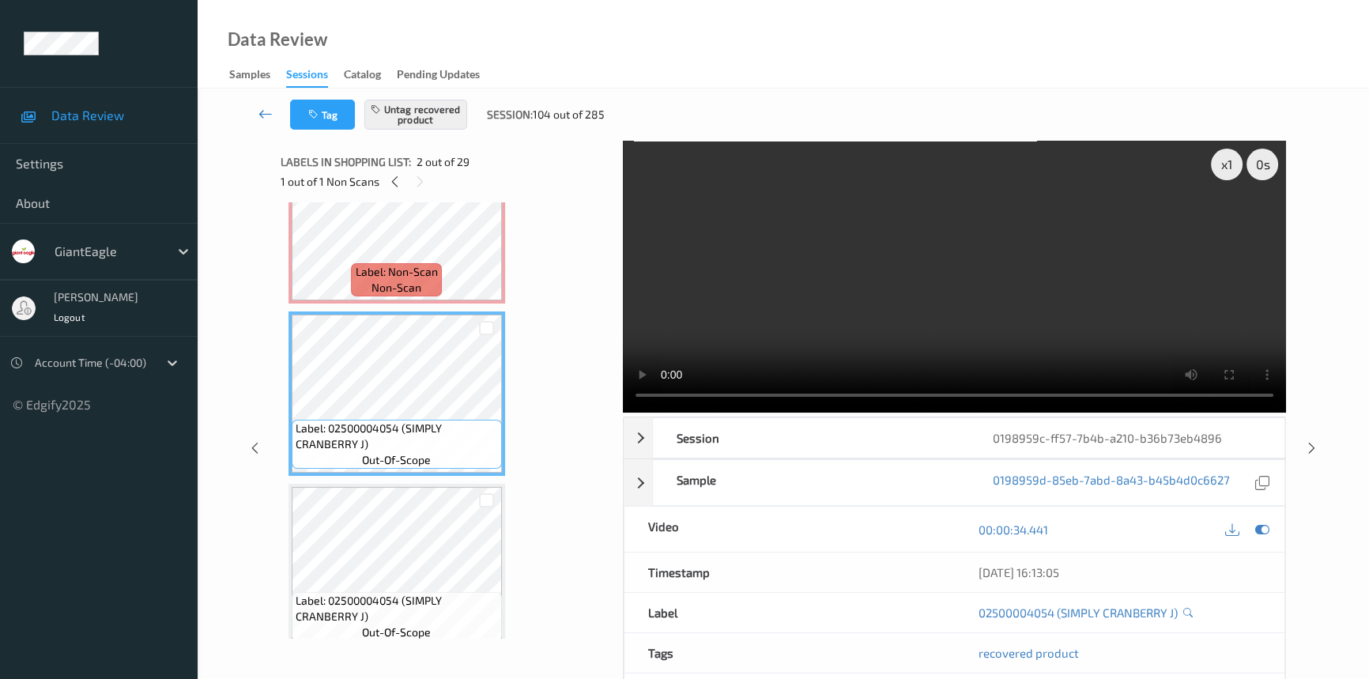
click at [265, 111] on icon at bounding box center [266, 114] width 14 height 16
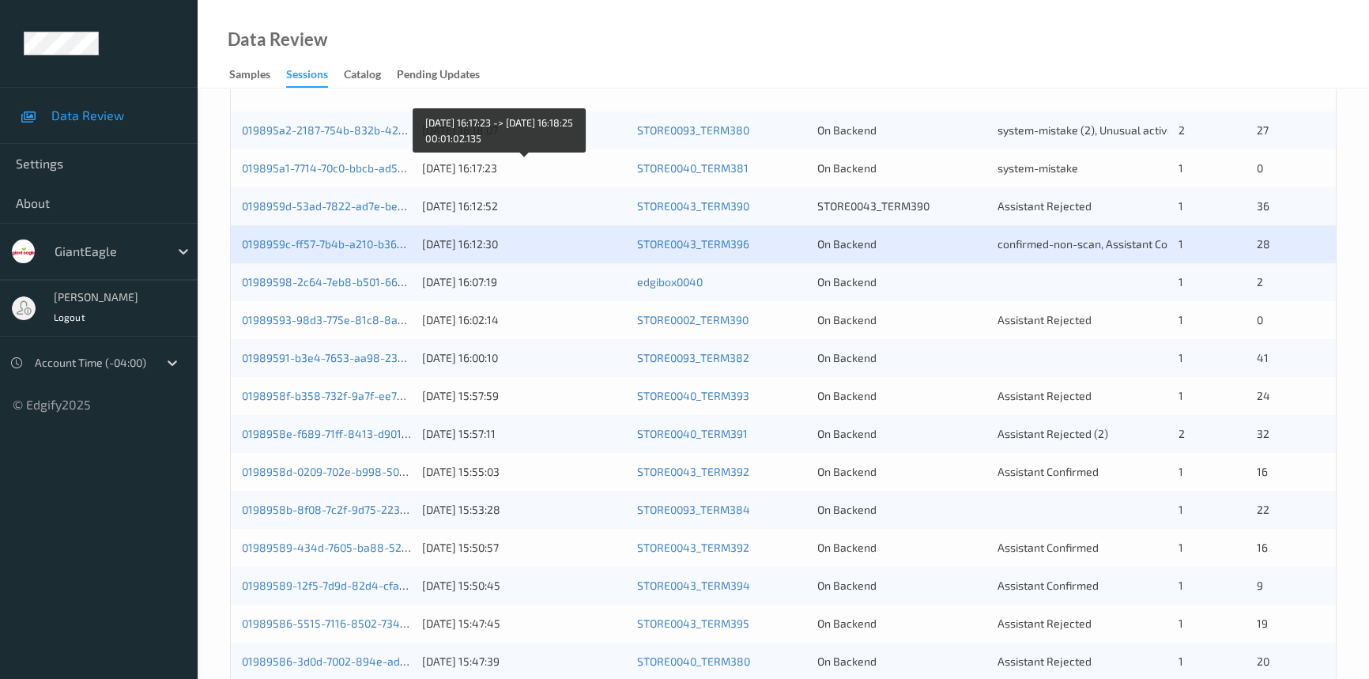
scroll to position [359, 0]
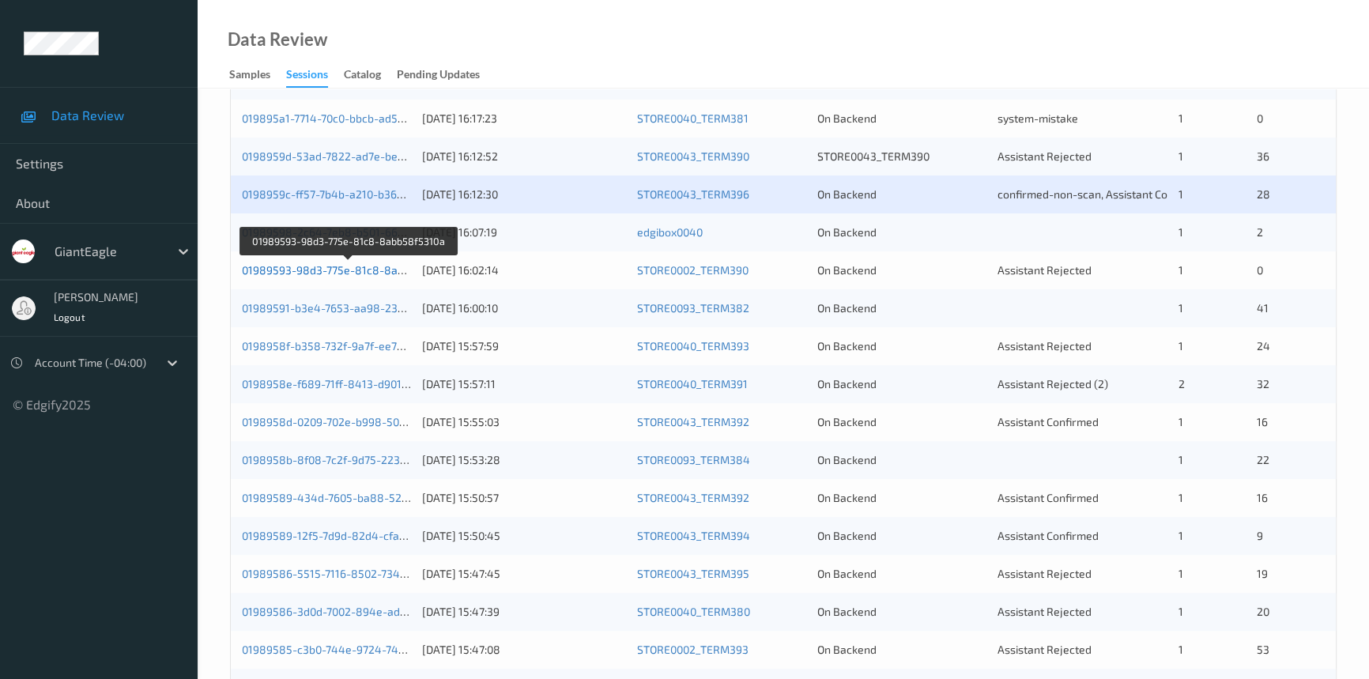
click at [316, 269] on link "01989593-98d3-775e-81c8-8abb58f5310a" at bounding box center [350, 269] width 216 height 13
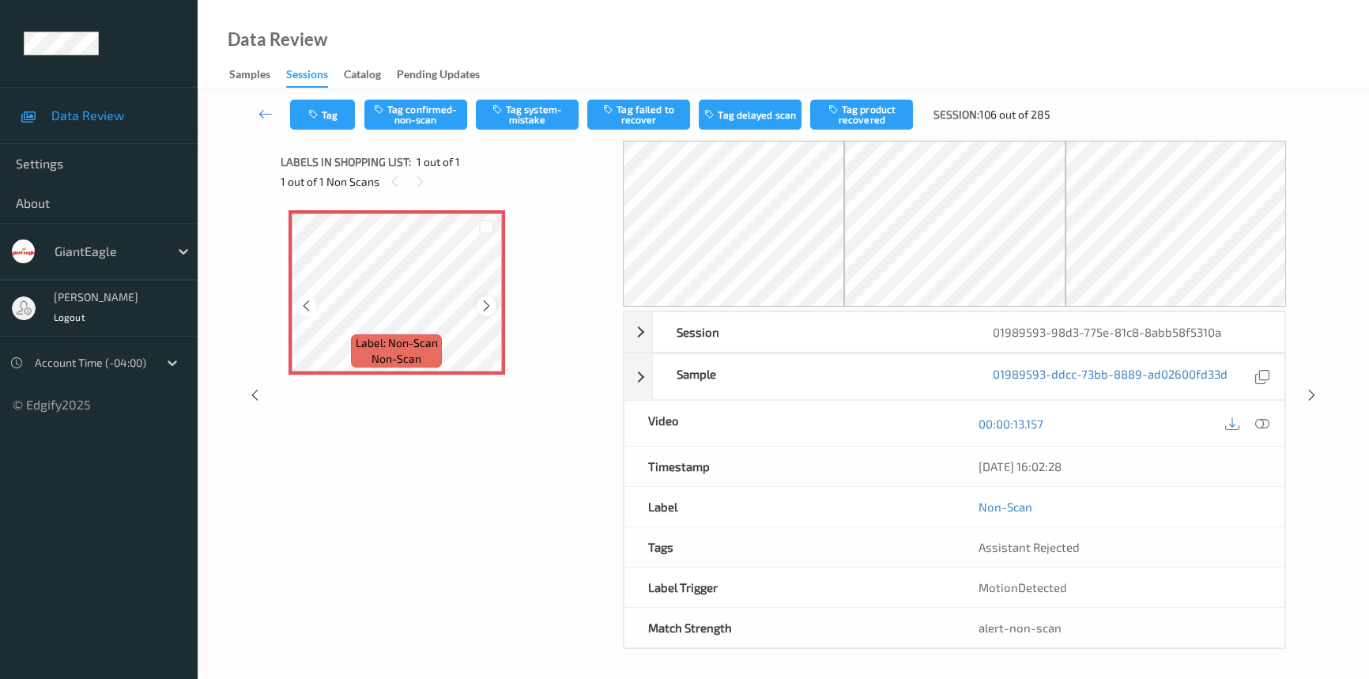
click at [483, 307] on icon at bounding box center [486, 306] width 13 height 14
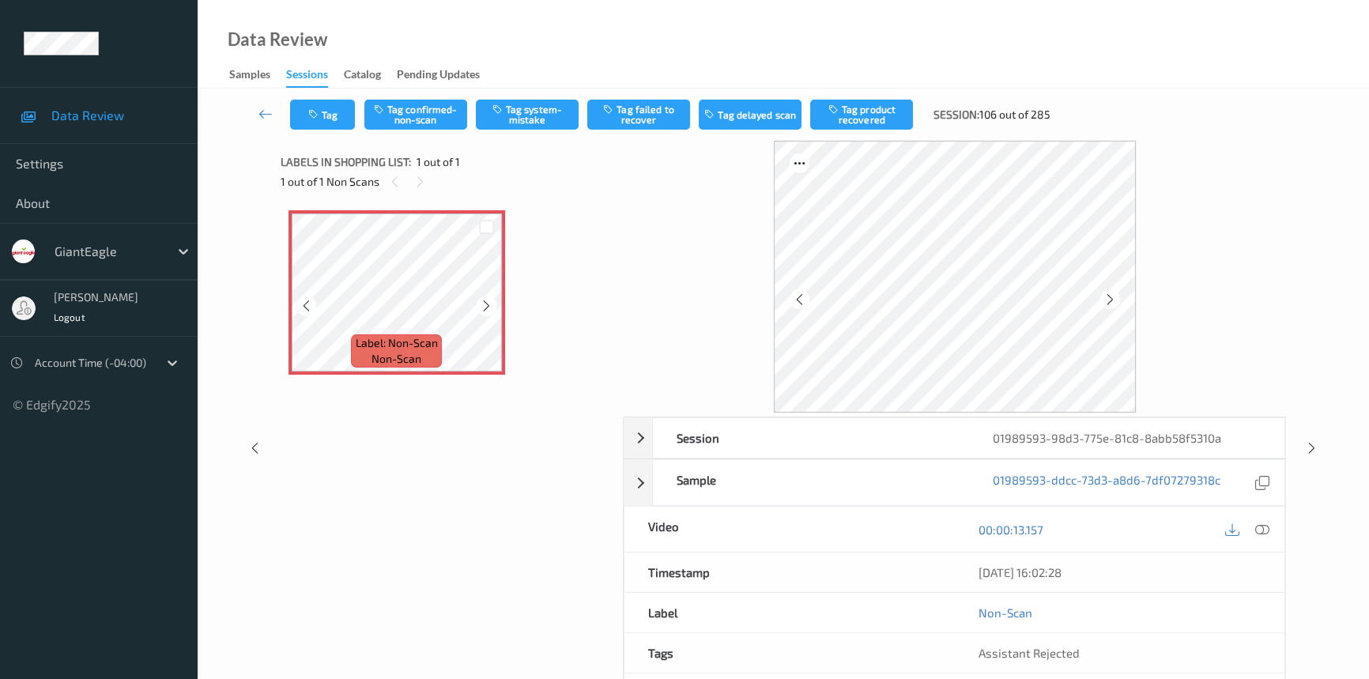
click at [483, 307] on icon at bounding box center [486, 306] width 13 height 14
click at [1258, 524] on icon at bounding box center [1263, 530] width 14 height 14
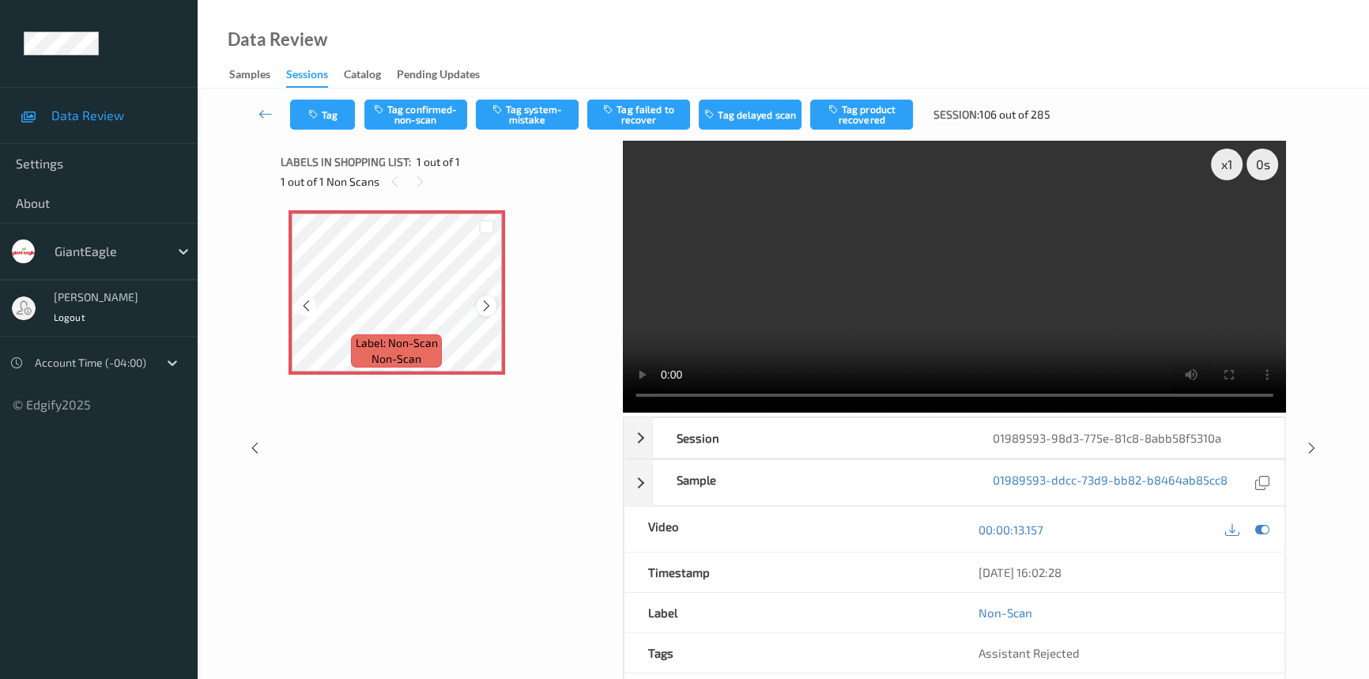
click at [483, 305] on icon at bounding box center [486, 306] width 13 height 14
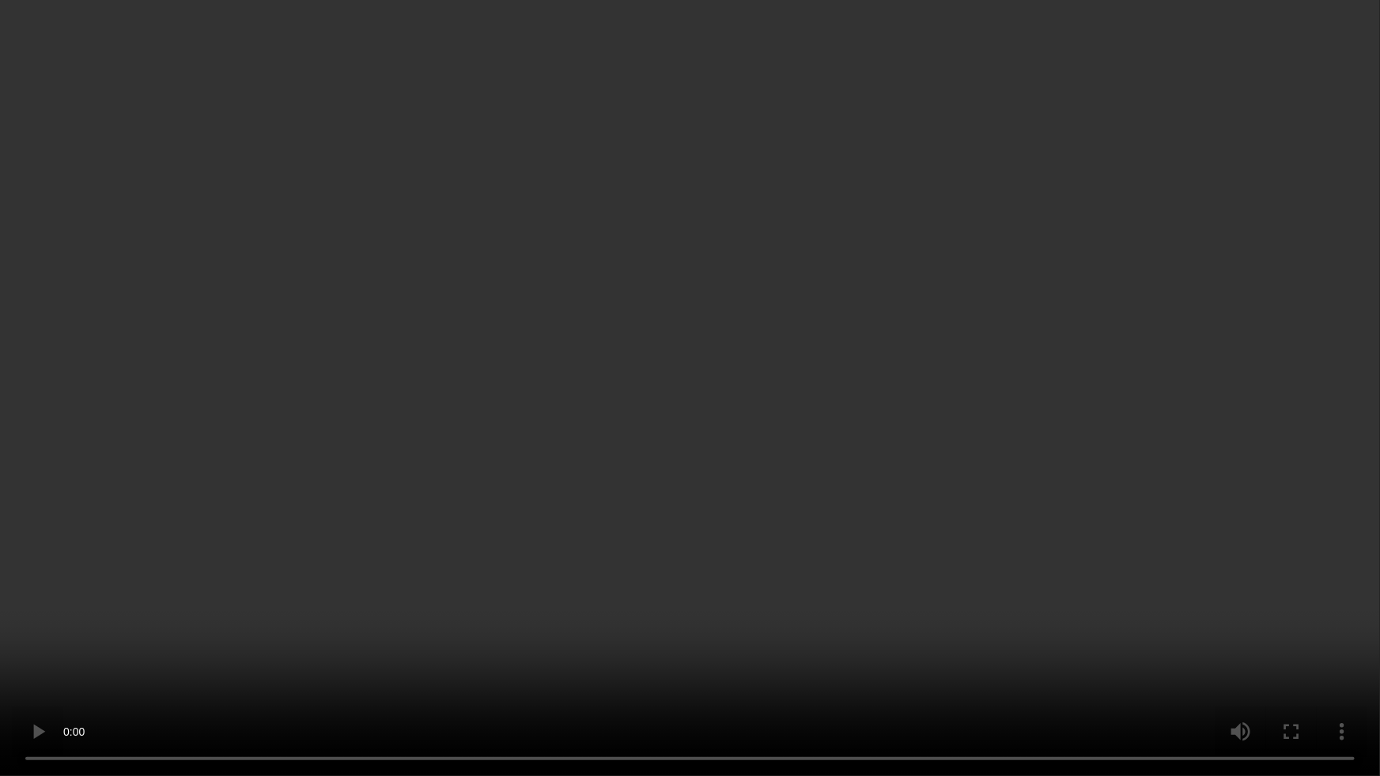
click at [1013, 510] on video at bounding box center [690, 388] width 1380 height 776
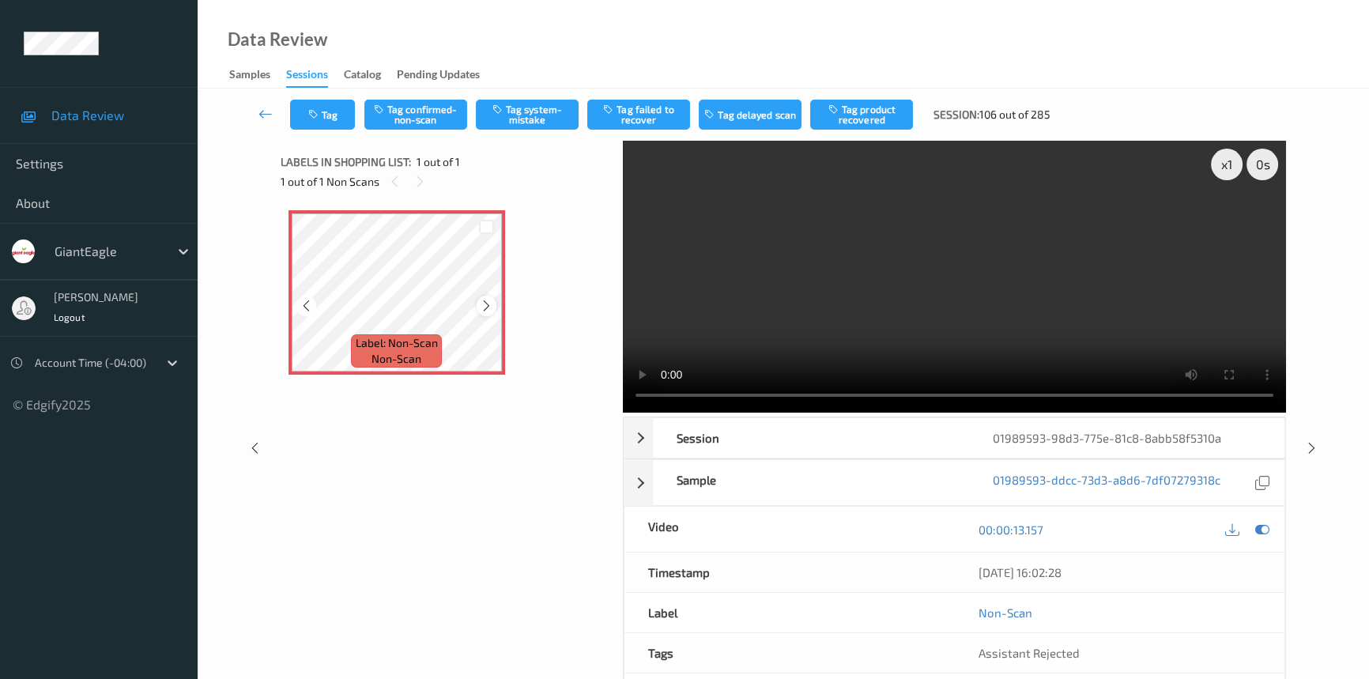
click at [493, 310] on div at bounding box center [487, 306] width 20 height 20
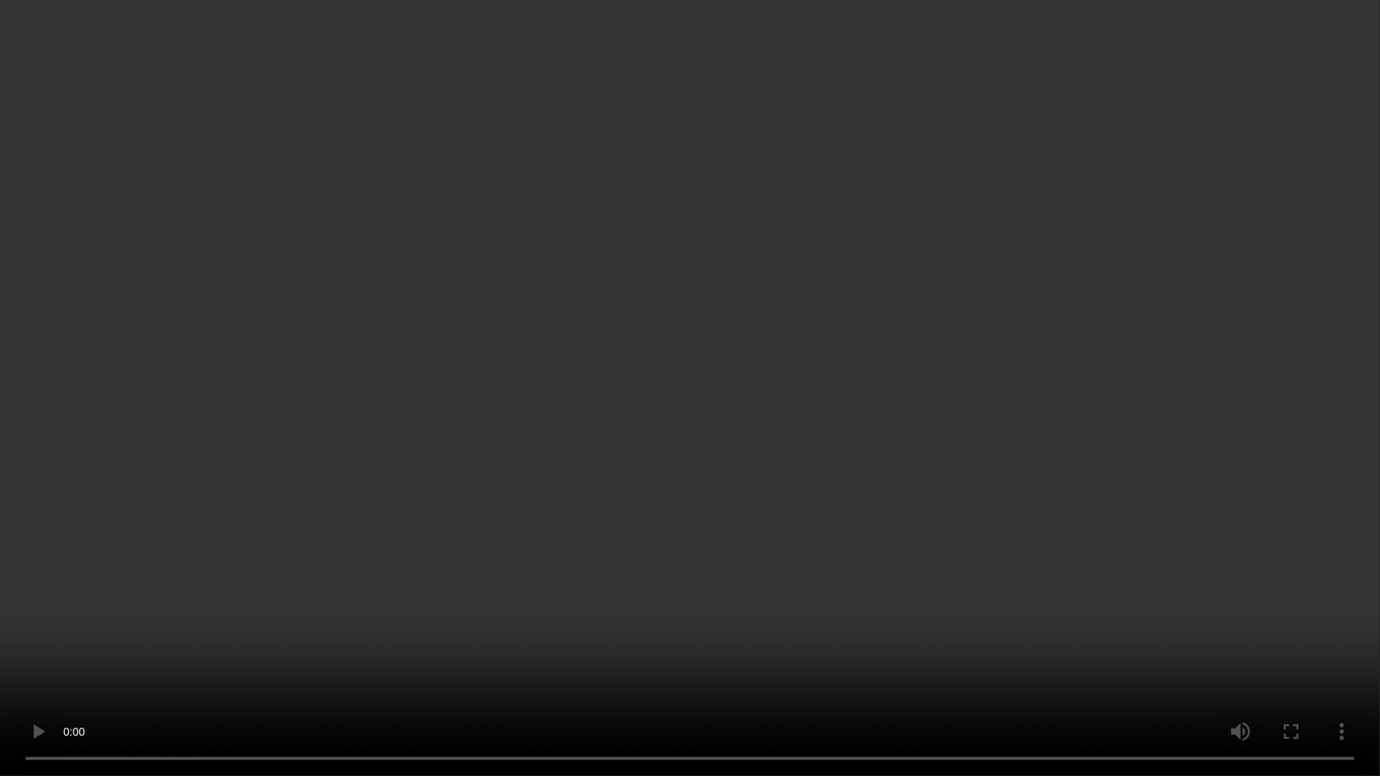
click at [490, 497] on video at bounding box center [690, 388] width 1380 height 776
click at [376, 556] on video at bounding box center [690, 388] width 1380 height 776
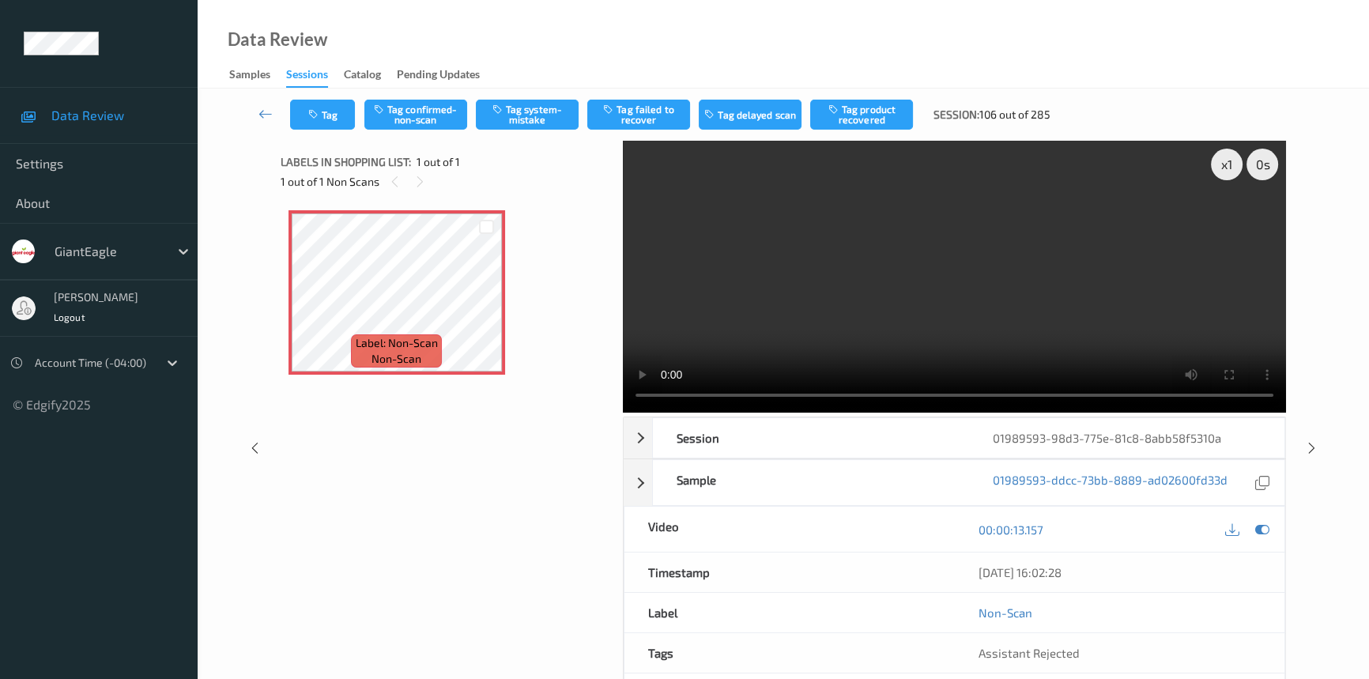
click at [1026, 338] on video at bounding box center [954, 277] width 663 height 272
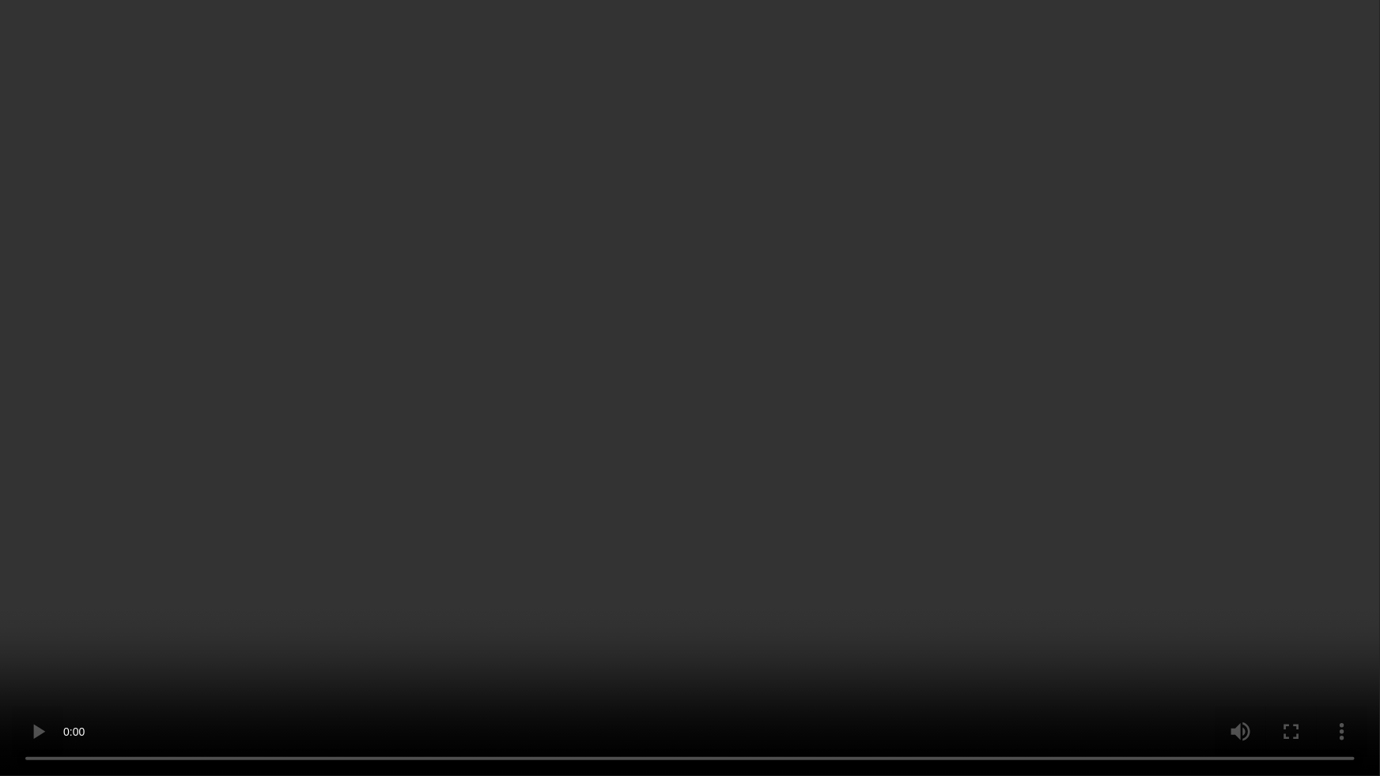
click at [609, 644] on video at bounding box center [690, 388] width 1380 height 776
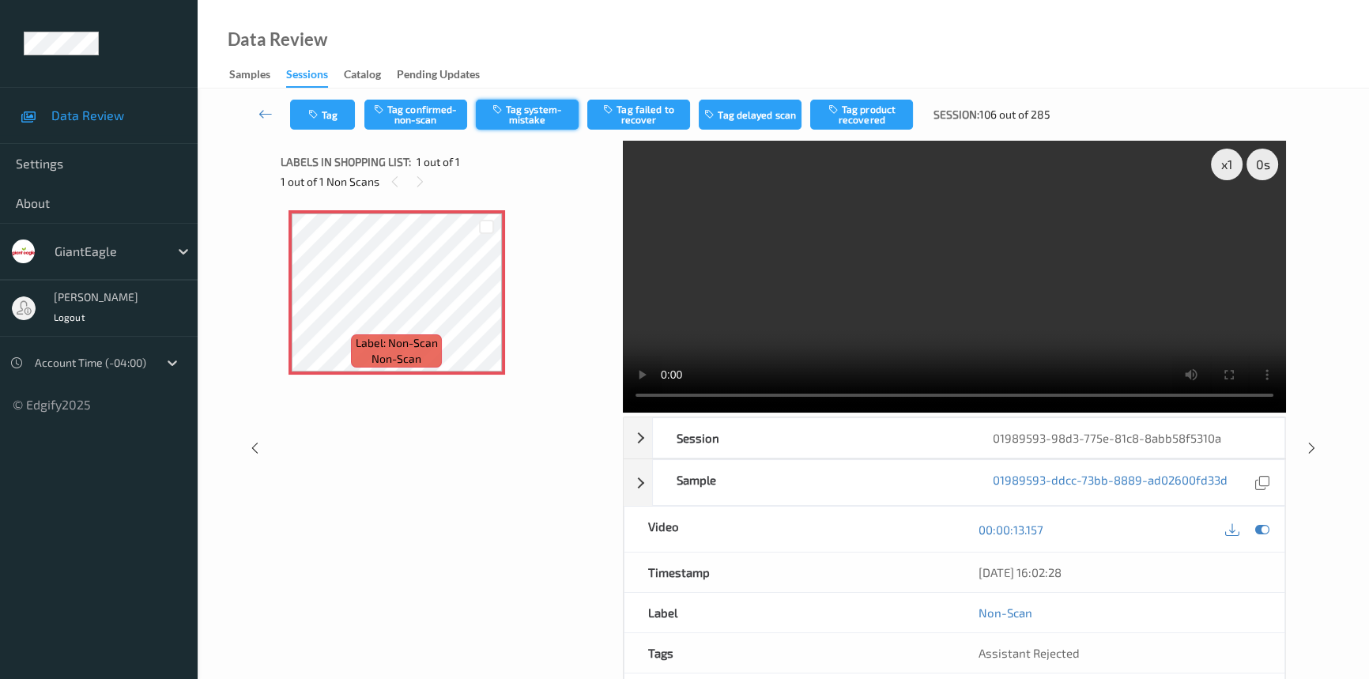
click at [513, 115] on button "Tag system-mistake" at bounding box center [527, 115] width 103 height 30
click at [266, 109] on icon at bounding box center [266, 114] width 14 height 16
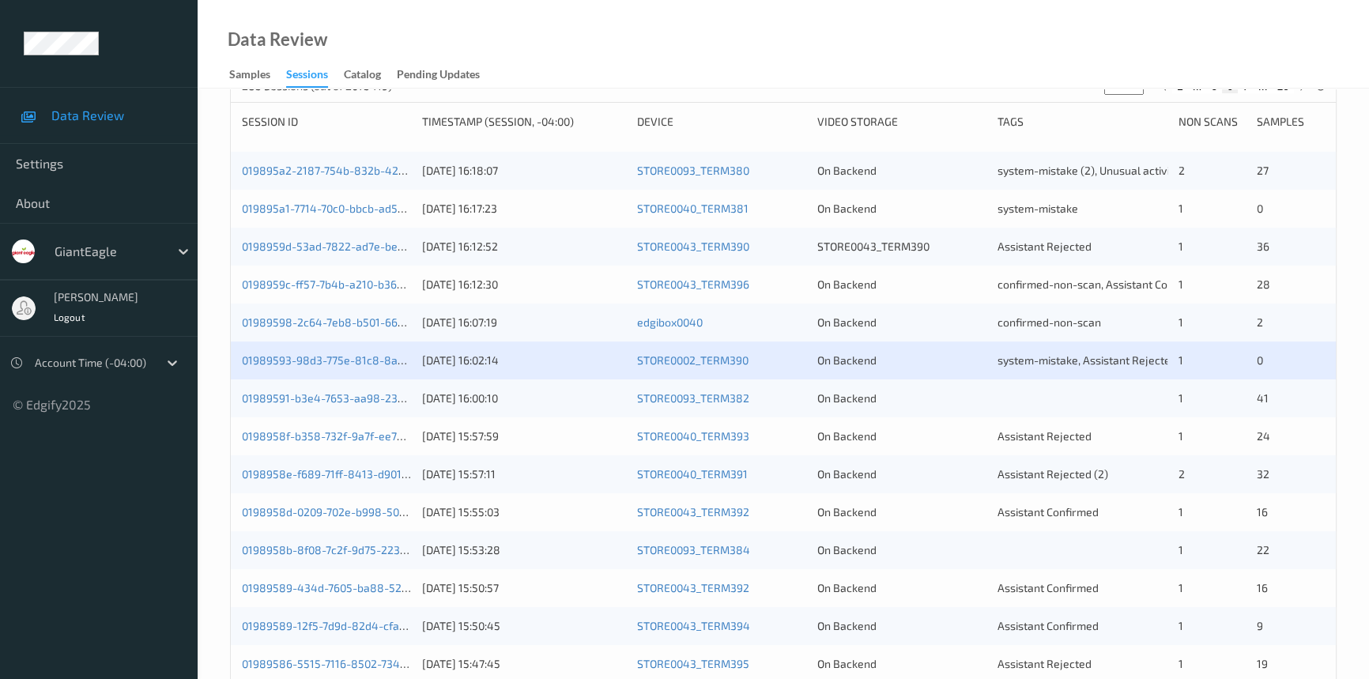
scroll to position [359, 0]
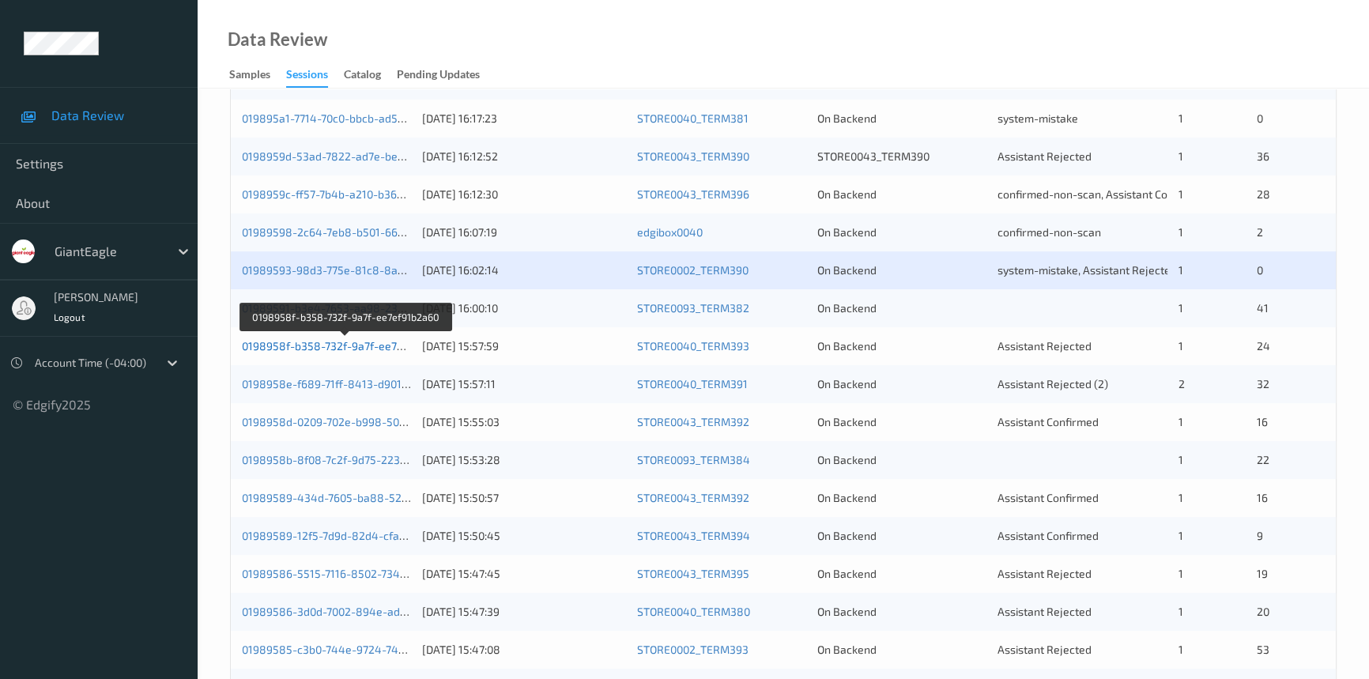
click at [316, 341] on link "0198958f-b358-732f-9a7f-ee7ef91b2a60" at bounding box center [346, 345] width 208 height 13
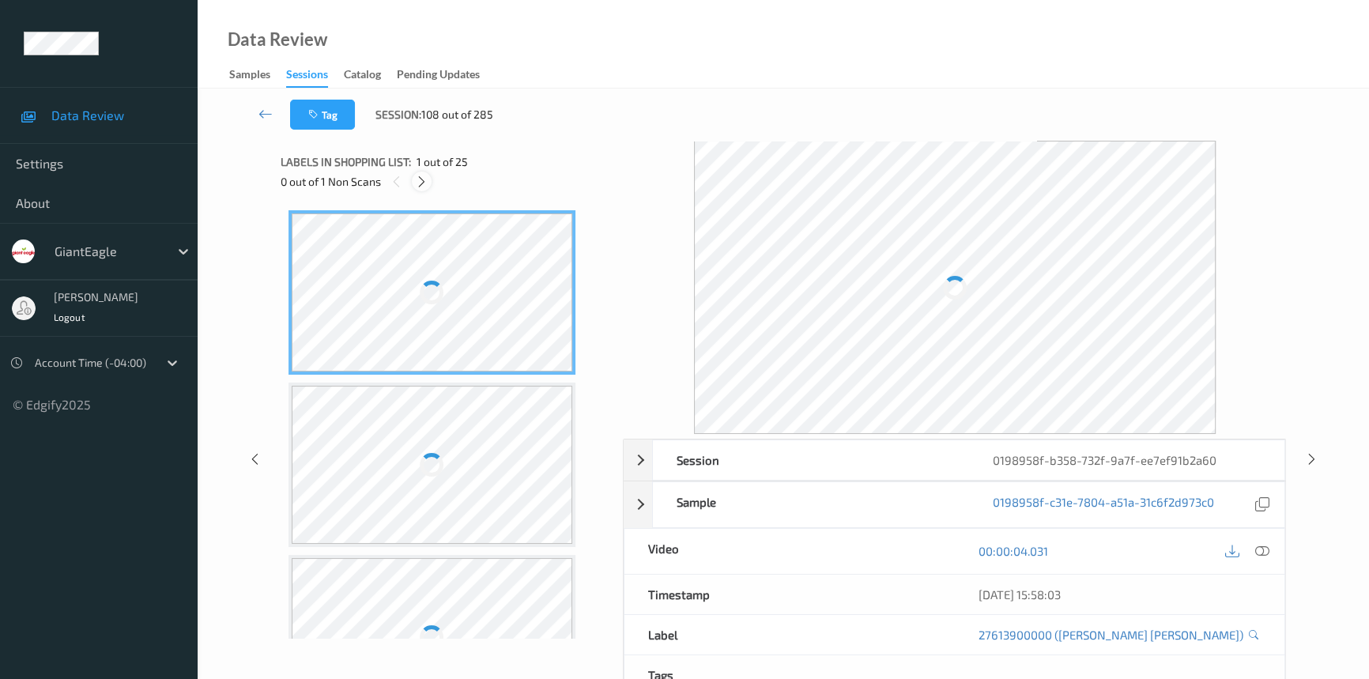
click at [425, 181] on icon at bounding box center [421, 182] width 13 height 14
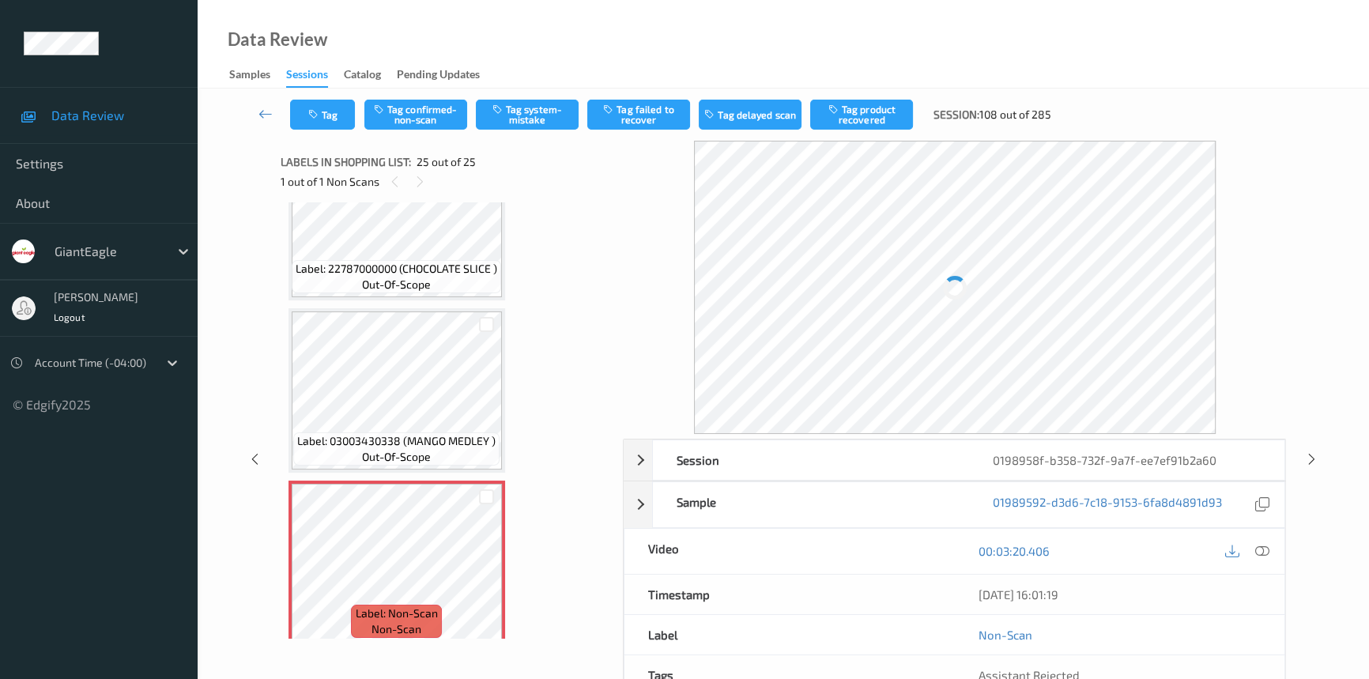
scroll to position [3851, 0]
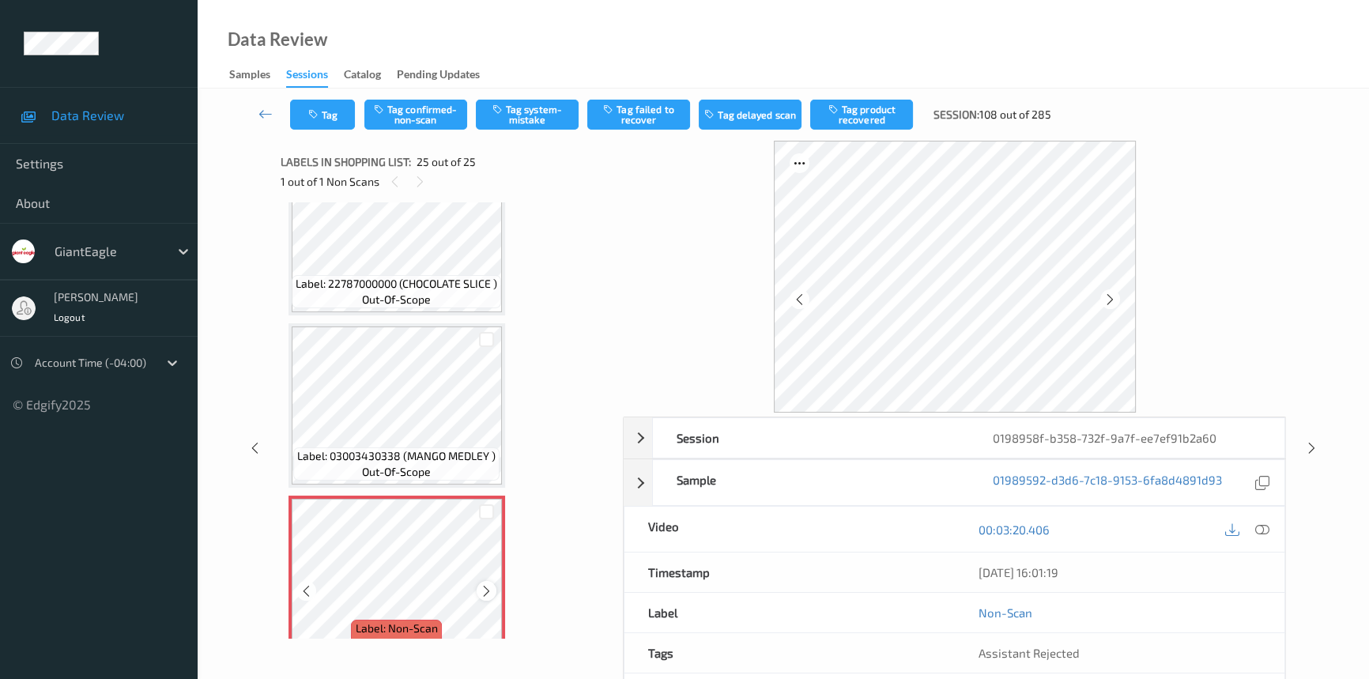
click at [482, 584] on icon at bounding box center [486, 591] width 13 height 14
click at [488, 584] on icon at bounding box center [486, 591] width 13 height 14
click at [487, 584] on icon at bounding box center [486, 591] width 13 height 14
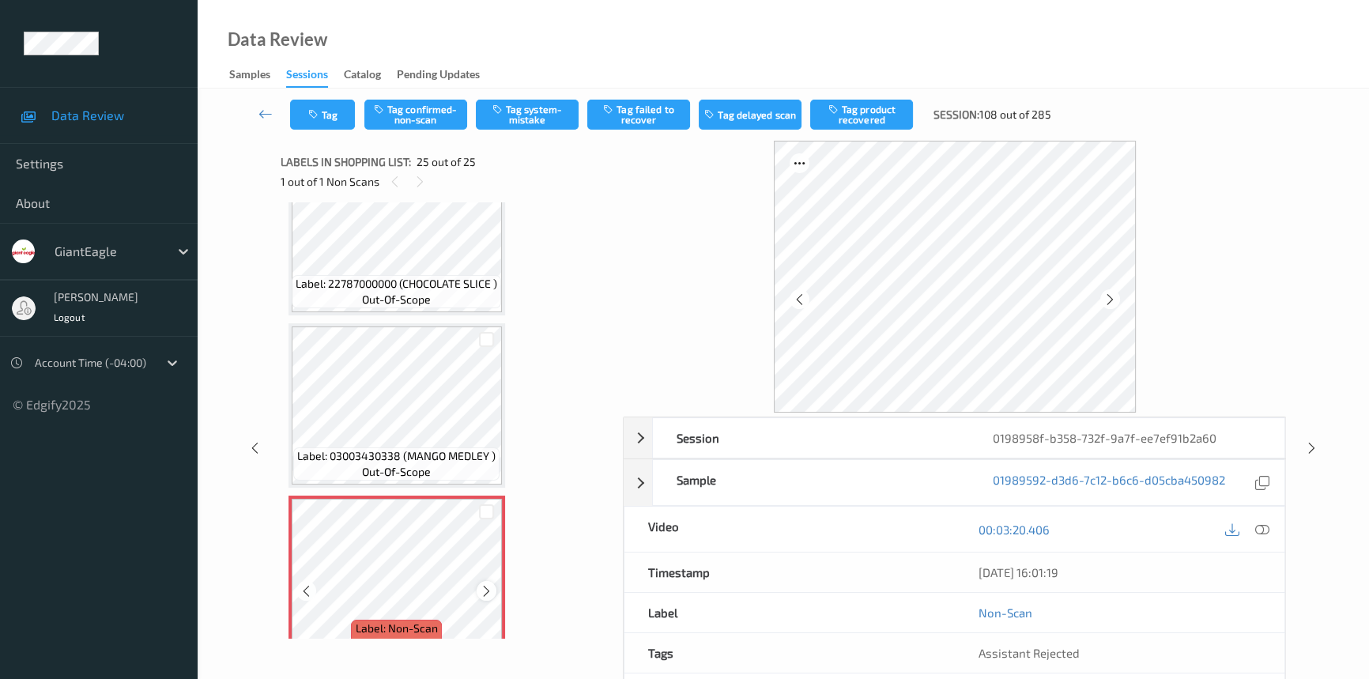
click at [487, 584] on icon at bounding box center [486, 591] width 13 height 14
click at [489, 584] on icon at bounding box center [486, 591] width 13 height 14
click at [1257, 523] on icon at bounding box center [1263, 530] width 14 height 14
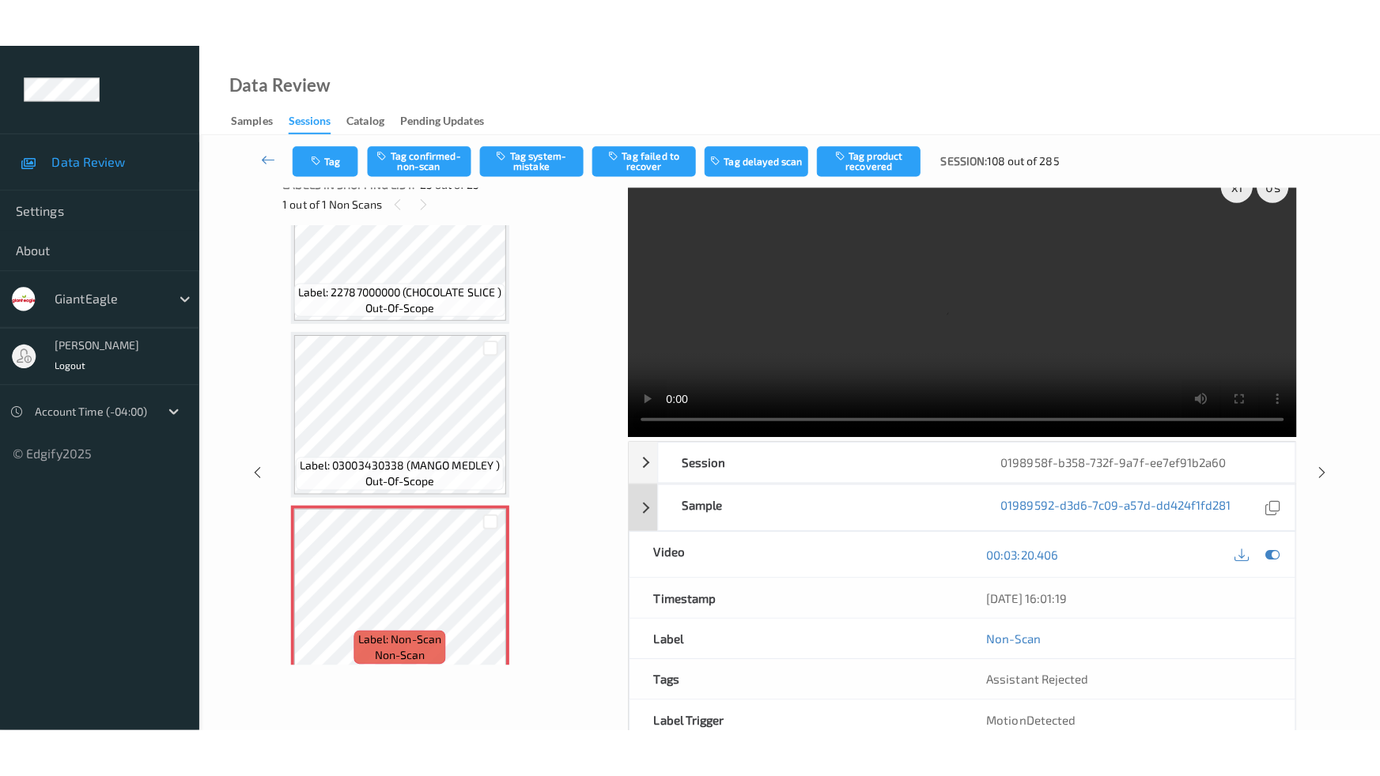
scroll to position [0, 0]
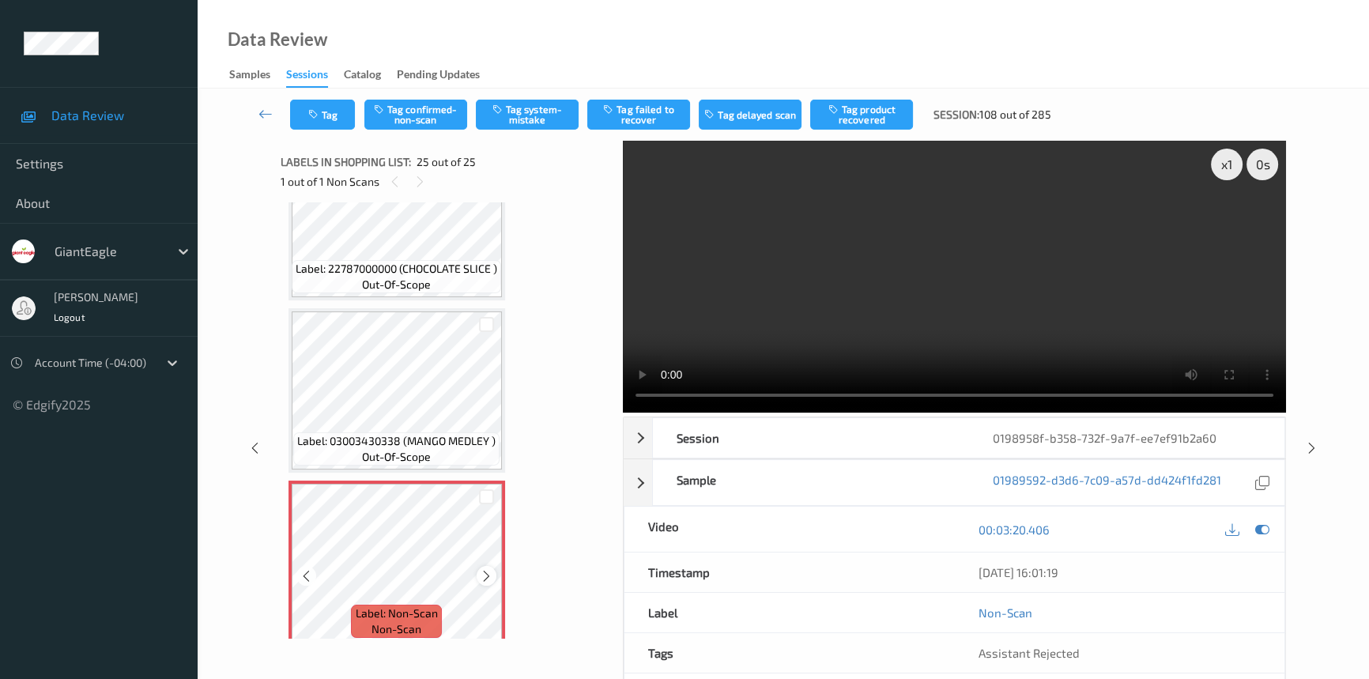
click at [488, 569] on icon at bounding box center [486, 576] width 13 height 14
click at [485, 569] on icon at bounding box center [486, 576] width 13 height 14
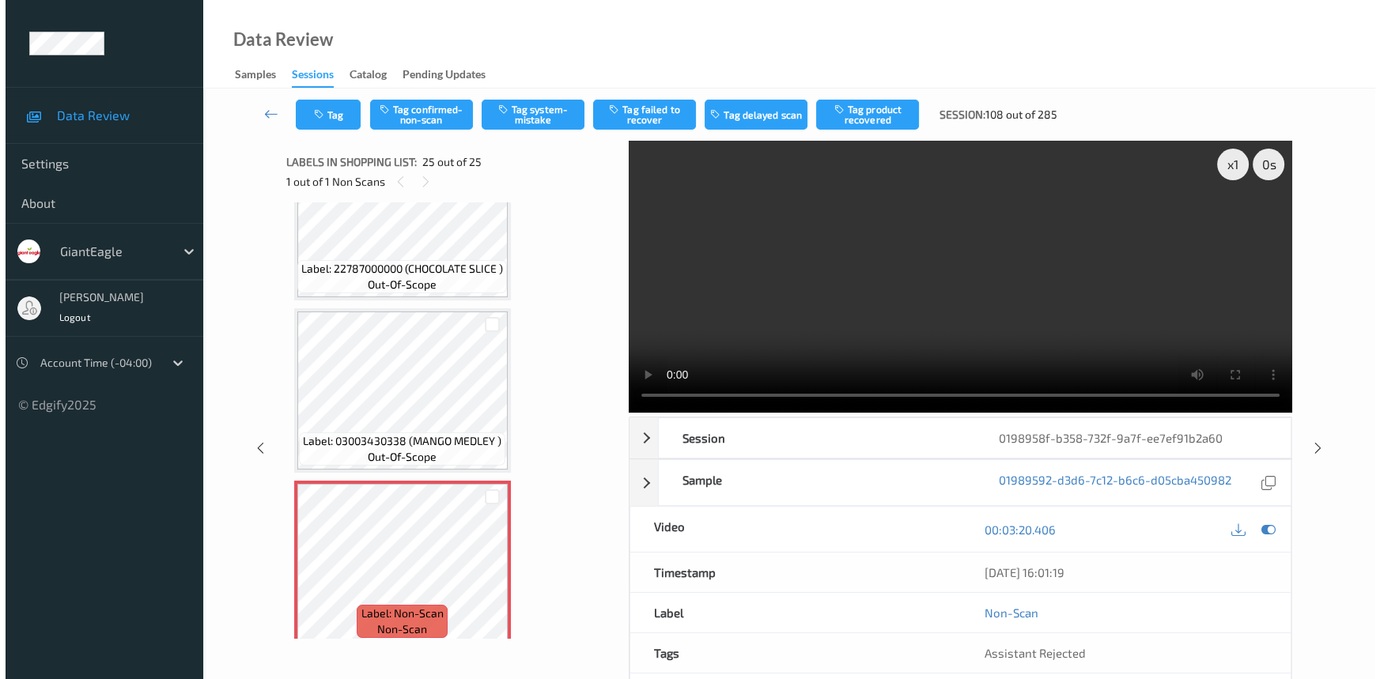
scroll to position [3769, 0]
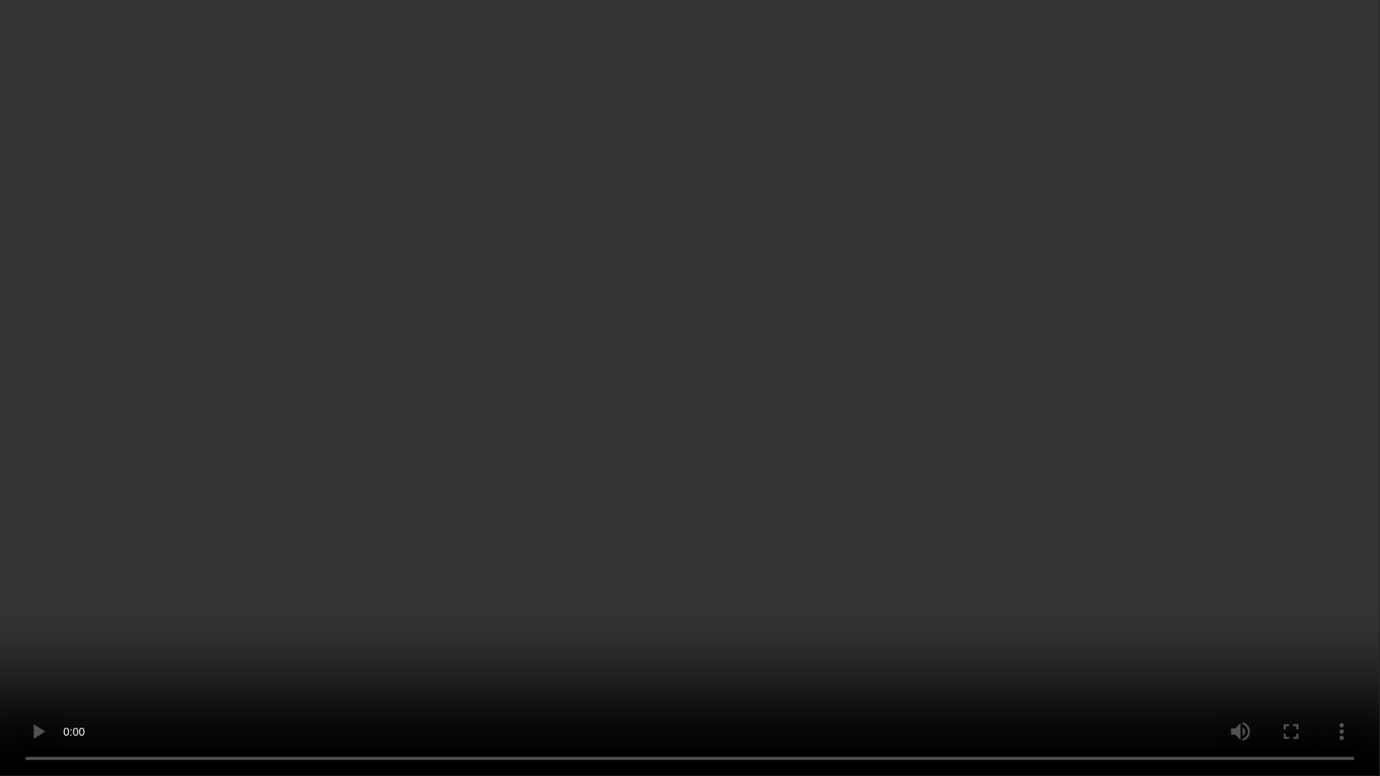
click at [813, 678] on video at bounding box center [690, 388] width 1380 height 776
click at [903, 603] on video at bounding box center [690, 388] width 1380 height 776
click at [683, 381] on video at bounding box center [690, 388] width 1380 height 776
click at [799, 474] on video at bounding box center [690, 388] width 1380 height 776
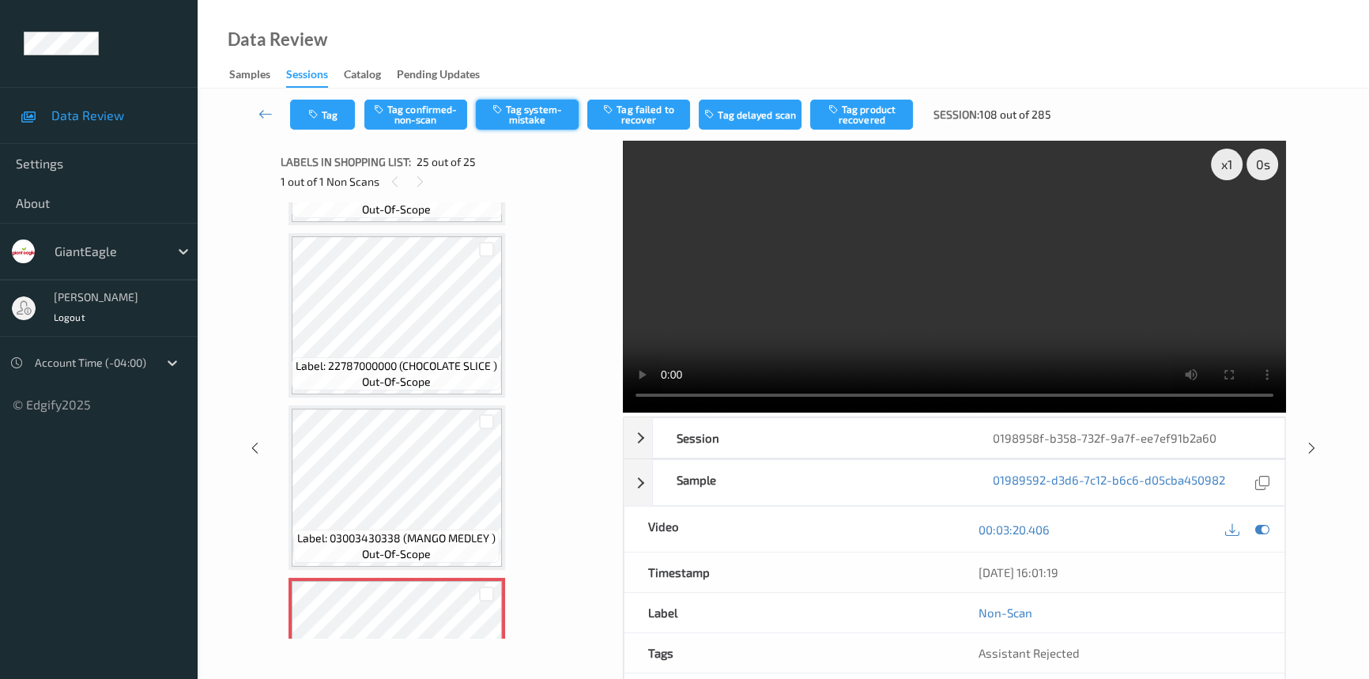
click at [538, 115] on button "Tag system-mistake" at bounding box center [527, 115] width 103 height 30
click at [313, 119] on icon "button" at bounding box center [314, 114] width 13 height 11
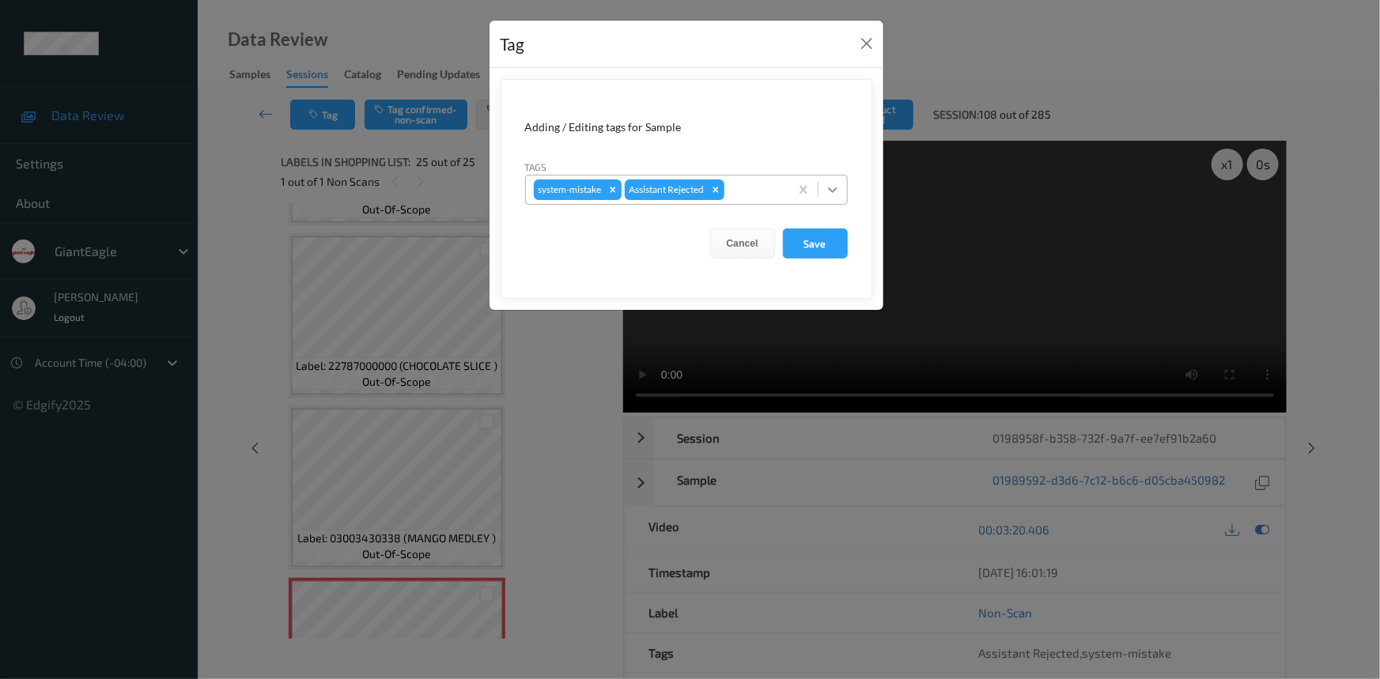
click at [828, 197] on icon at bounding box center [833, 190] width 16 height 16
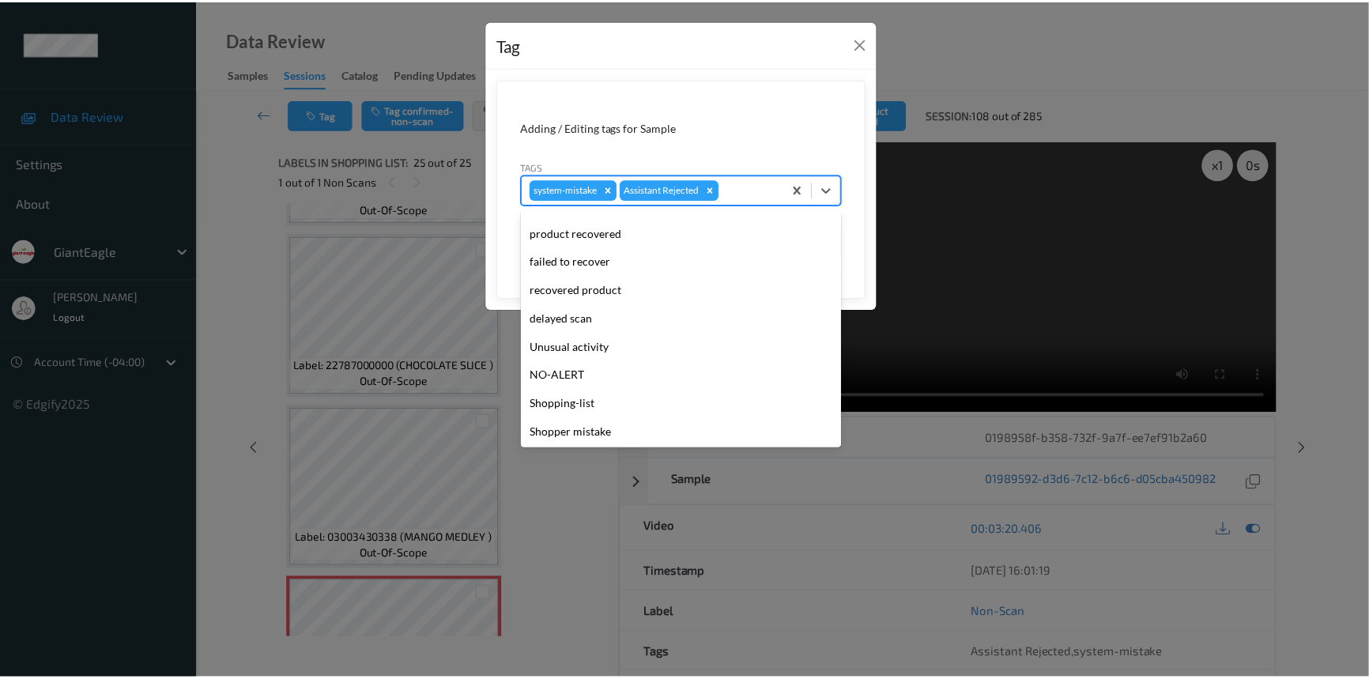
scroll to position [111, 0]
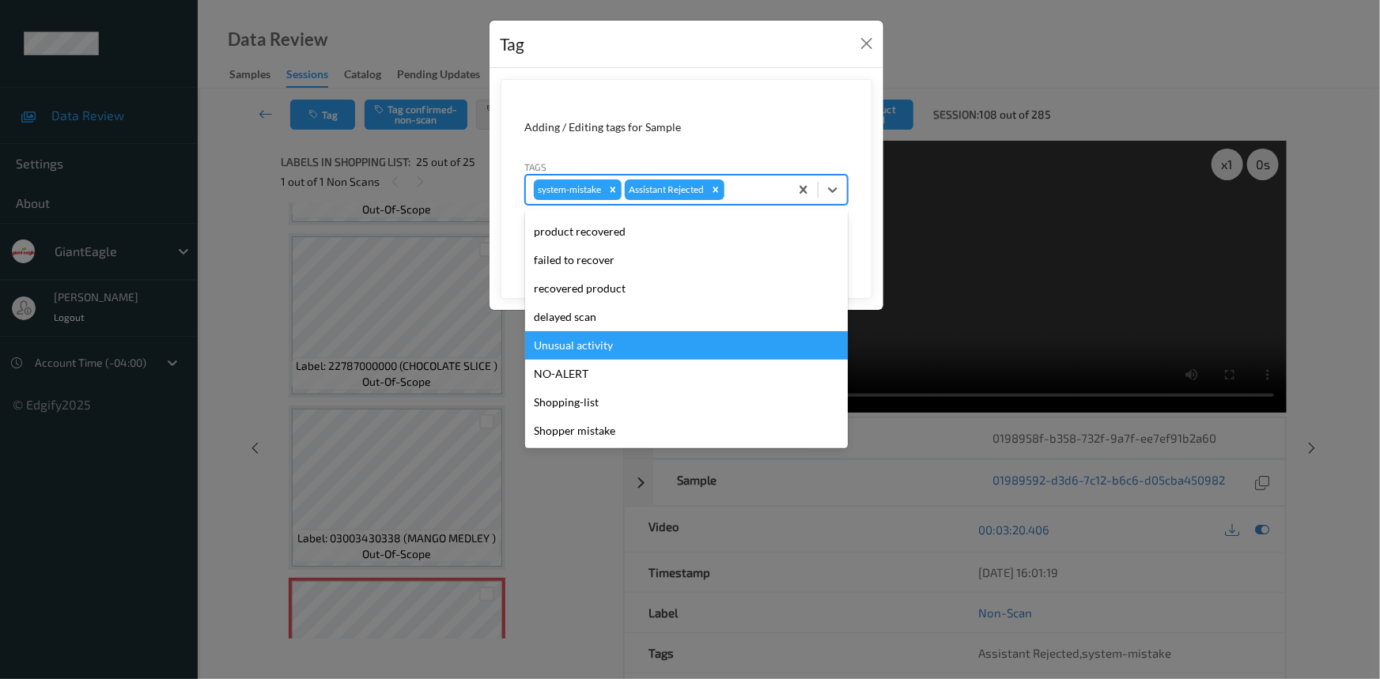
click at [561, 347] on div "Unusual activity" at bounding box center [686, 345] width 323 height 28
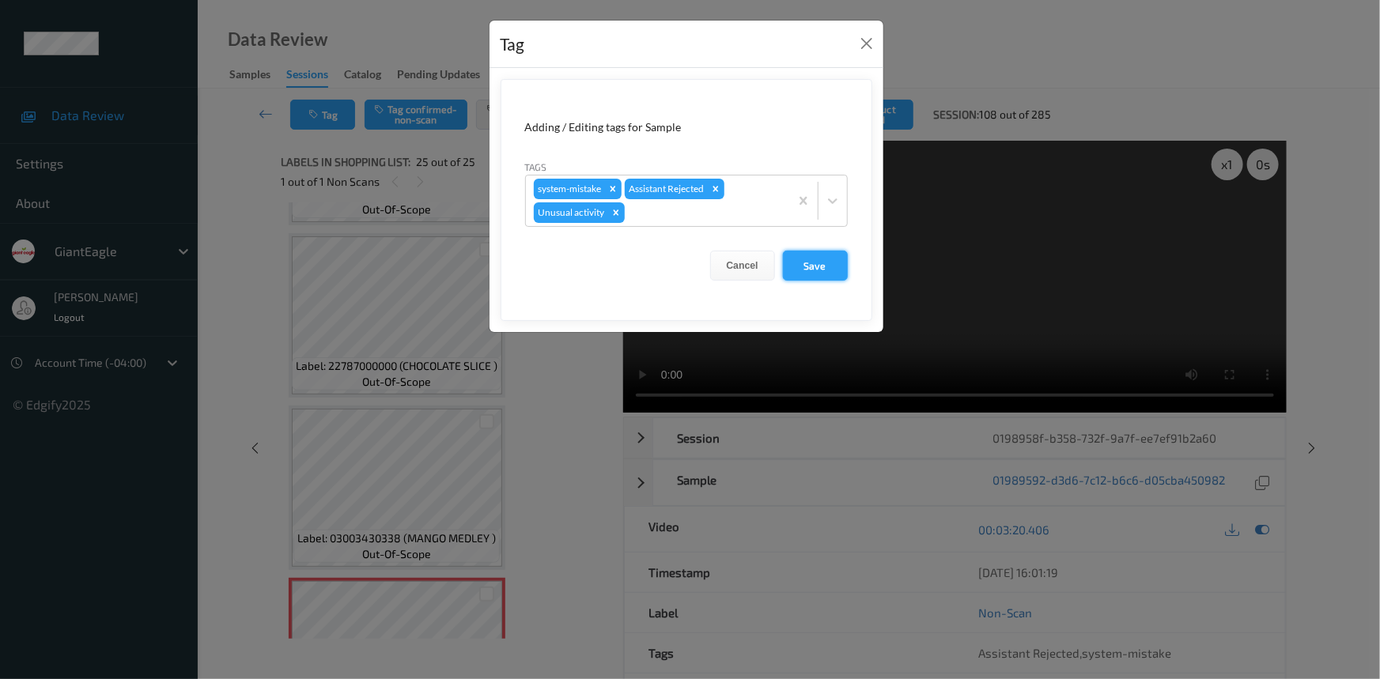
click at [800, 259] on button "Save" at bounding box center [815, 266] width 65 height 30
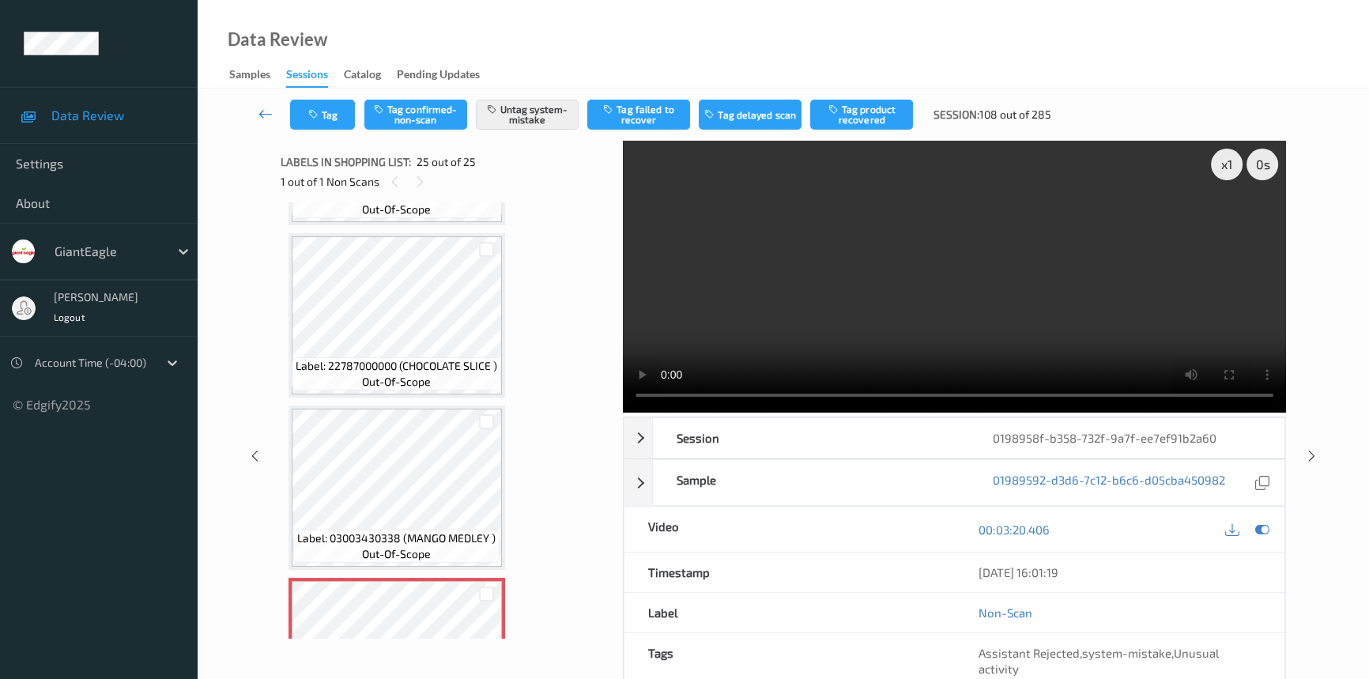
click at [259, 109] on icon at bounding box center [266, 114] width 14 height 16
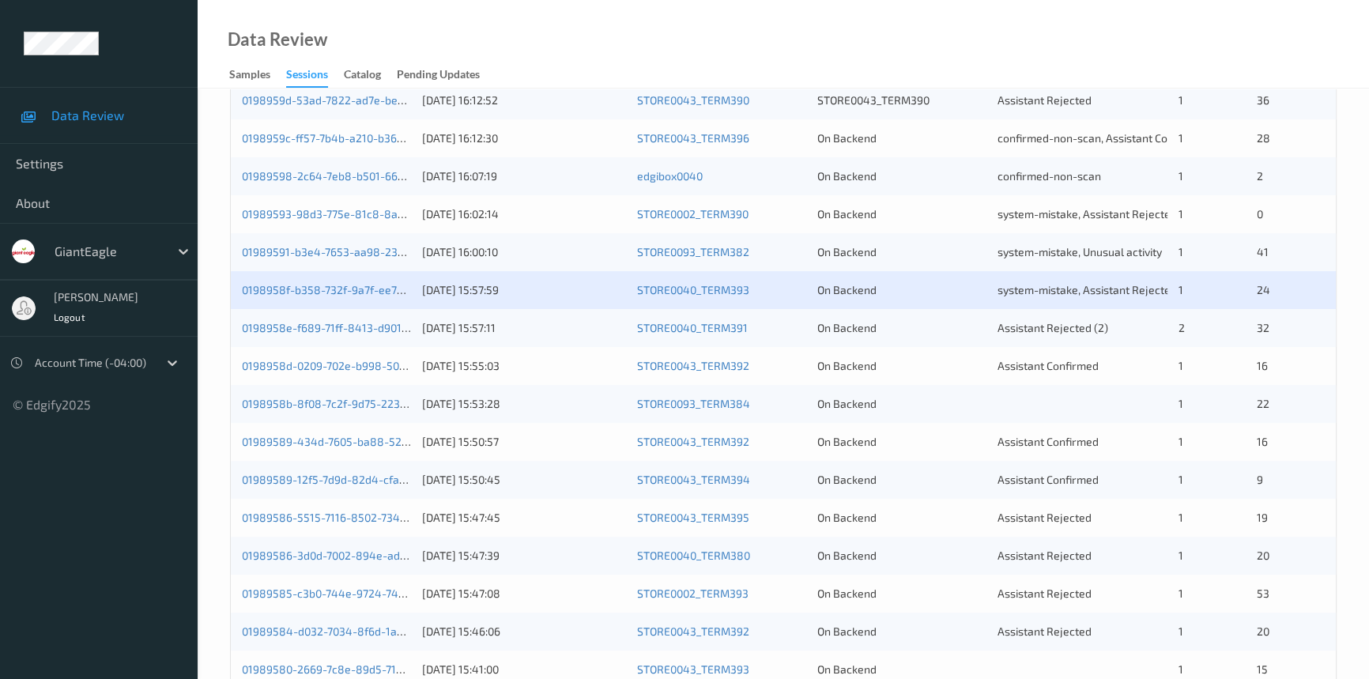
scroll to position [431, 0]
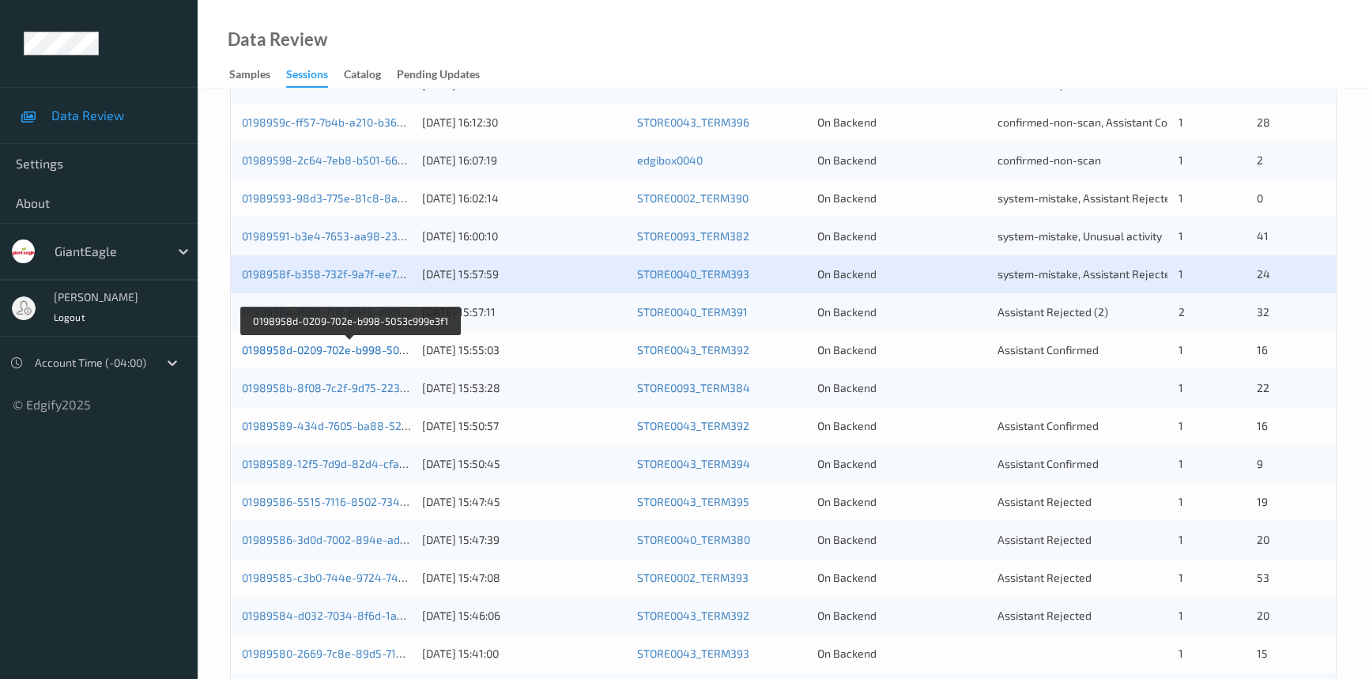
click at [341, 349] on link "0198958d-0209-702e-b998-5053c999e3f1" at bounding box center [350, 349] width 216 height 13
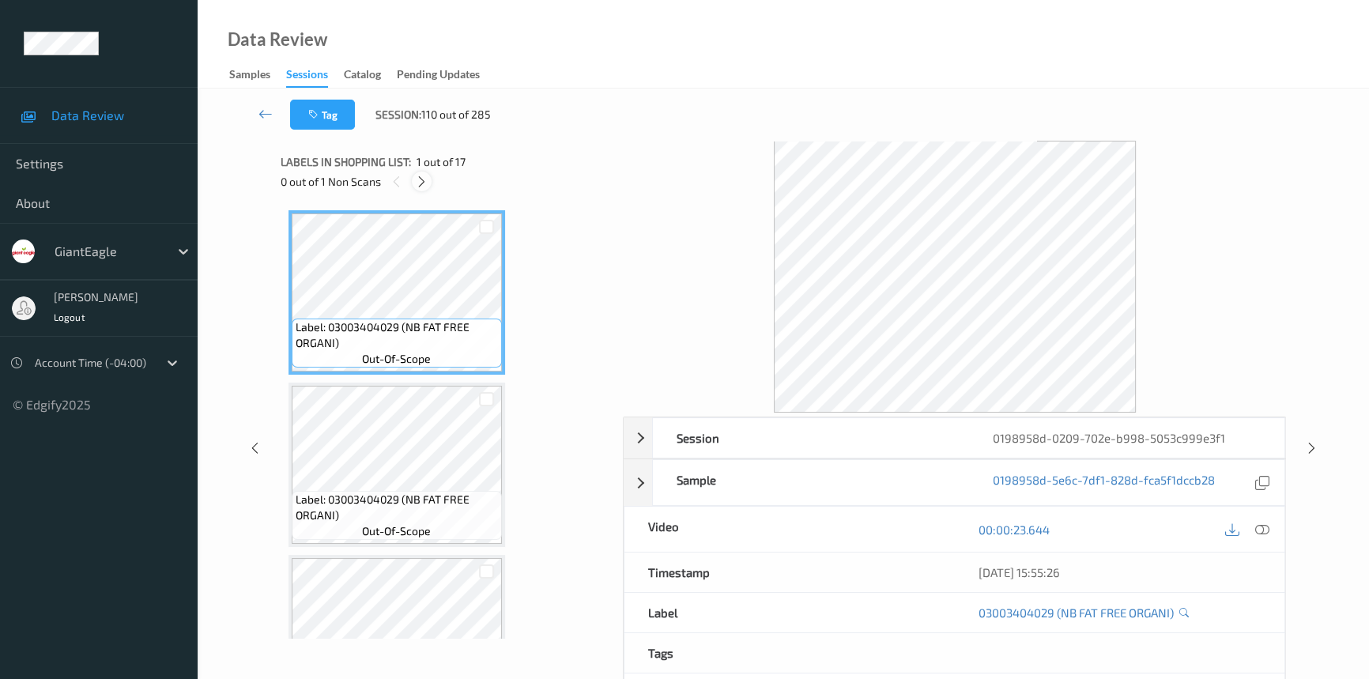
click at [422, 182] on icon at bounding box center [421, 182] width 13 height 14
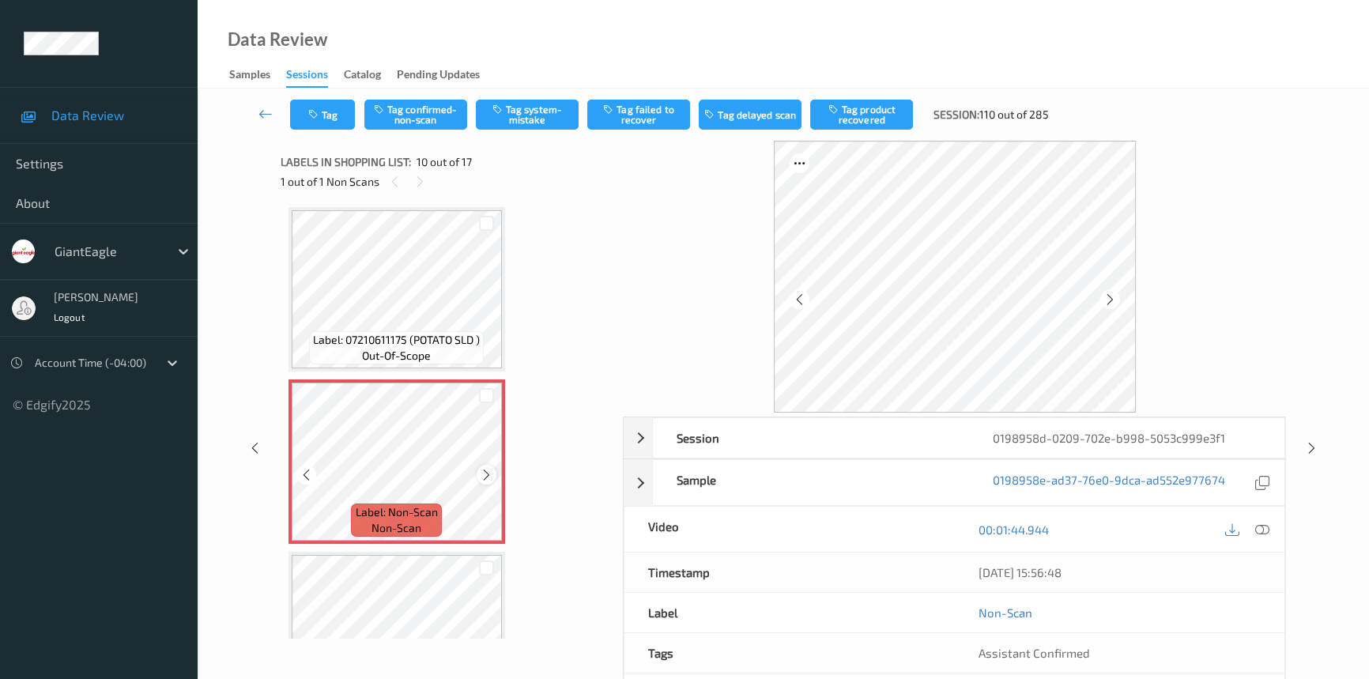
click at [485, 470] on icon at bounding box center [486, 475] width 13 height 14
click at [1256, 528] on icon at bounding box center [1263, 530] width 14 height 14
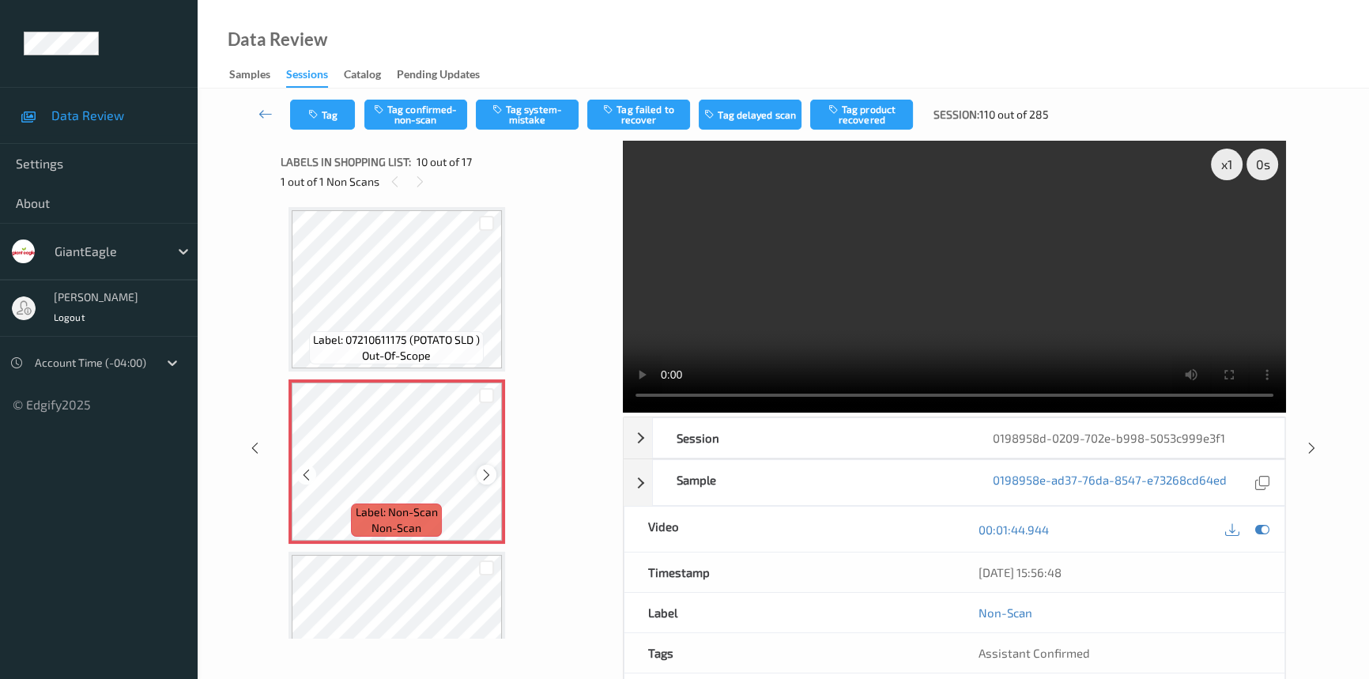
click at [481, 471] on icon at bounding box center [486, 475] width 13 height 14
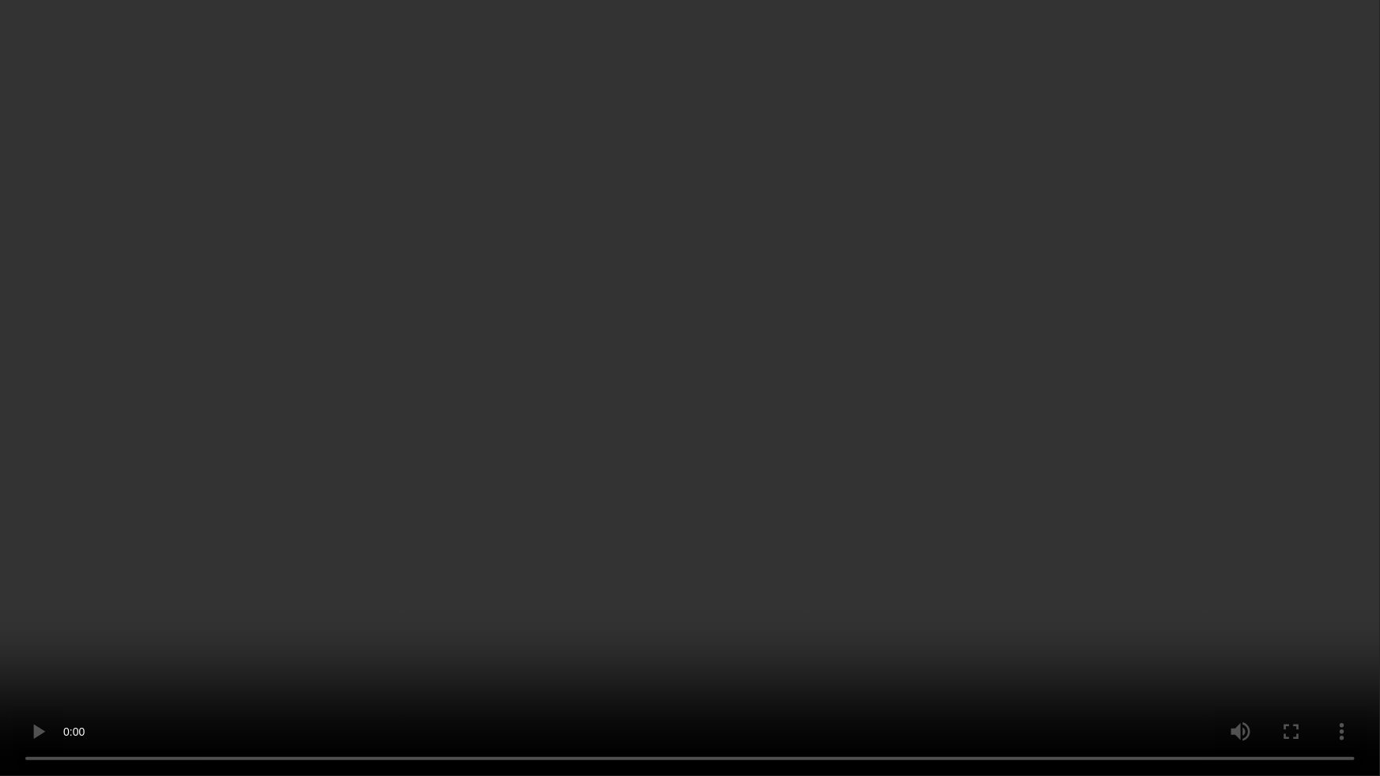
click at [916, 470] on video at bounding box center [690, 388] width 1380 height 776
click at [765, 508] on video at bounding box center [690, 388] width 1380 height 776
click at [791, 463] on video at bounding box center [690, 388] width 1380 height 776
click at [741, 427] on video at bounding box center [690, 388] width 1380 height 776
click at [738, 657] on video at bounding box center [690, 388] width 1380 height 776
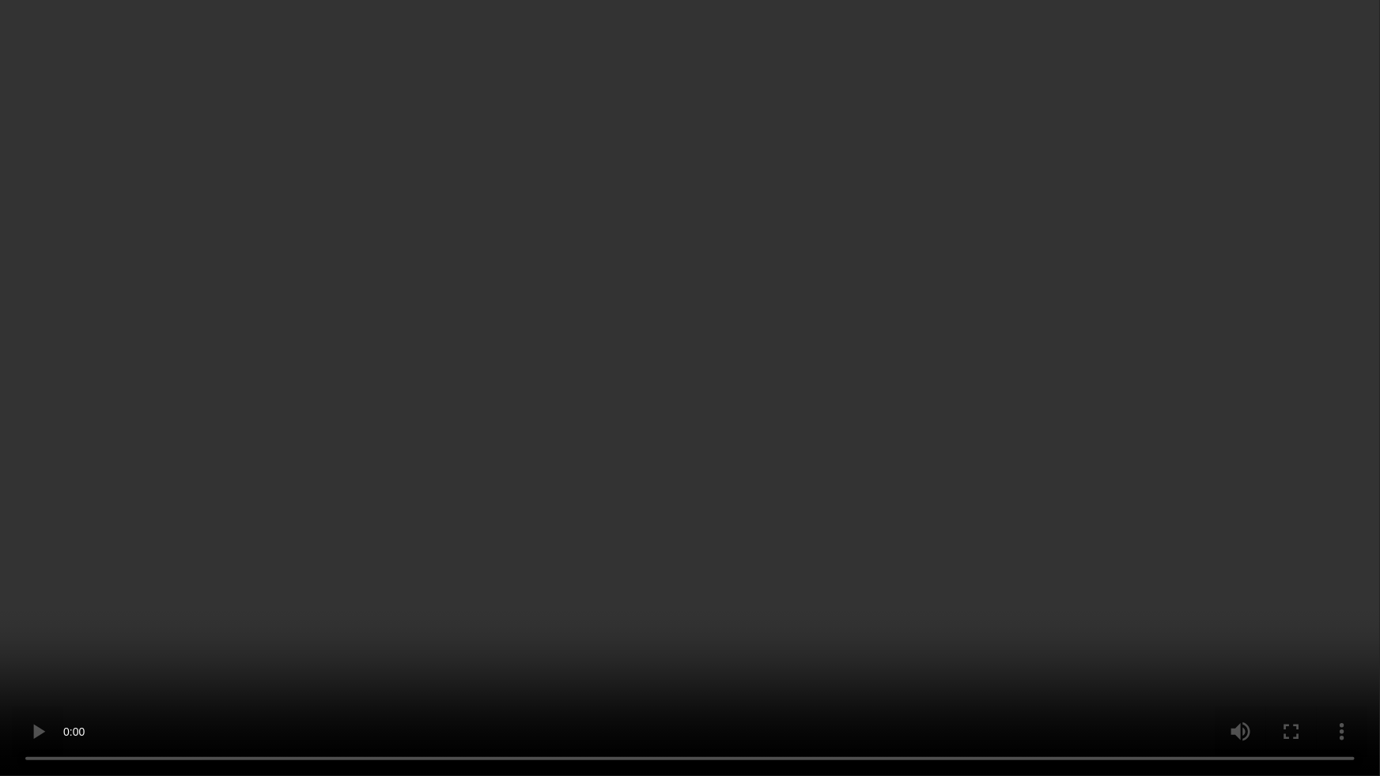
click at [802, 466] on video at bounding box center [690, 388] width 1380 height 776
click at [677, 617] on video at bounding box center [690, 388] width 1380 height 776
click at [747, 523] on video at bounding box center [690, 388] width 1380 height 776
click at [572, 357] on video at bounding box center [690, 388] width 1380 height 776
click at [520, 359] on video at bounding box center [690, 388] width 1380 height 776
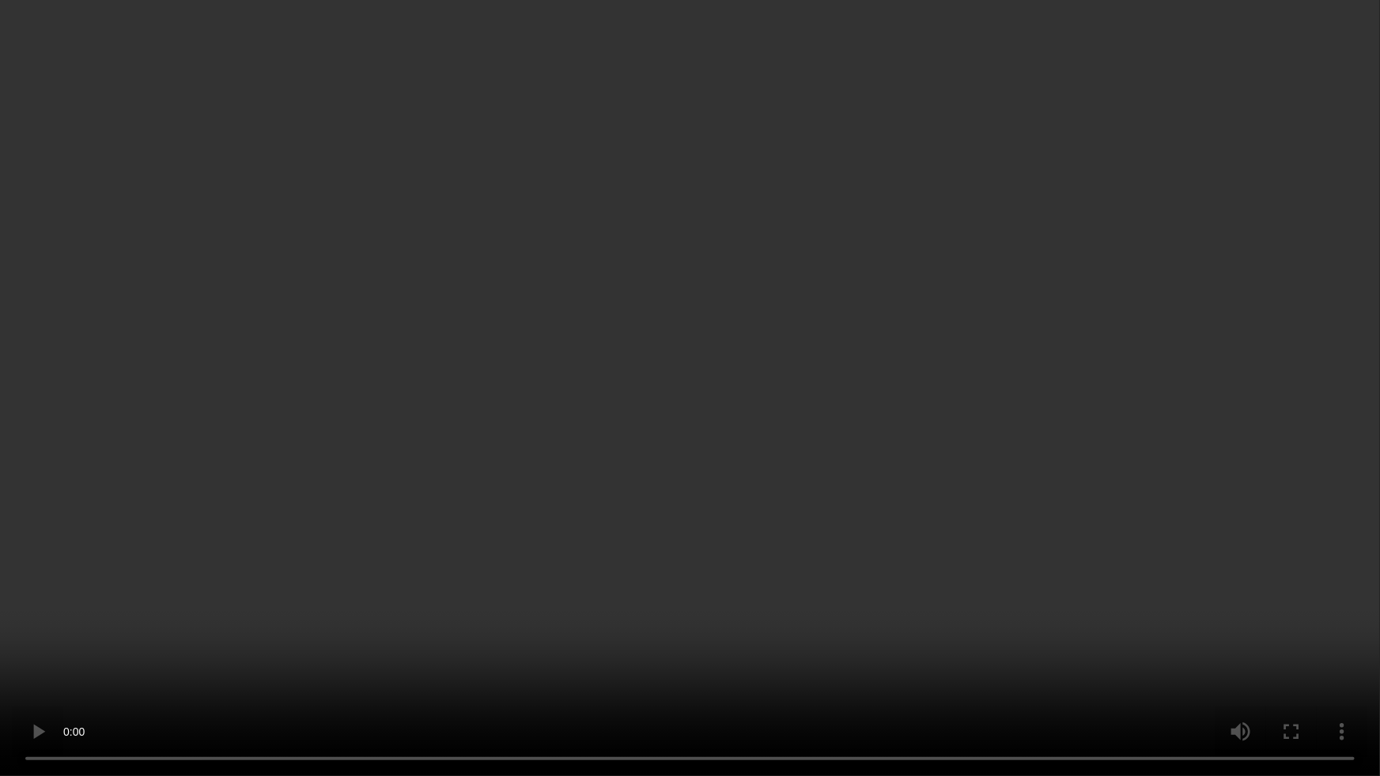
click at [701, 570] on video at bounding box center [690, 388] width 1380 height 776
click at [723, 544] on video at bounding box center [690, 388] width 1380 height 776
click at [707, 618] on video at bounding box center [690, 388] width 1380 height 776
click at [690, 543] on video at bounding box center [690, 388] width 1380 height 776
click at [548, 416] on video at bounding box center [690, 388] width 1380 height 776
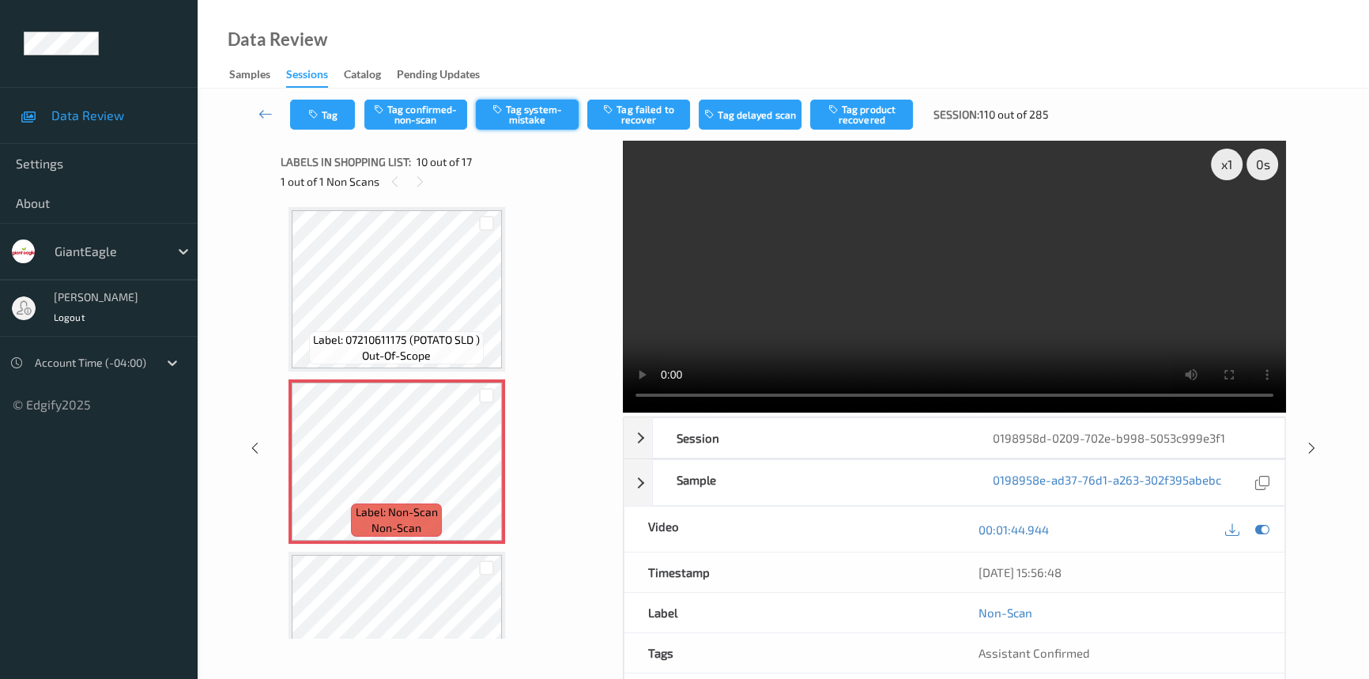
click at [536, 111] on button "Tag system-mistake" at bounding box center [527, 115] width 103 height 30
click at [266, 111] on icon at bounding box center [266, 114] width 14 height 16
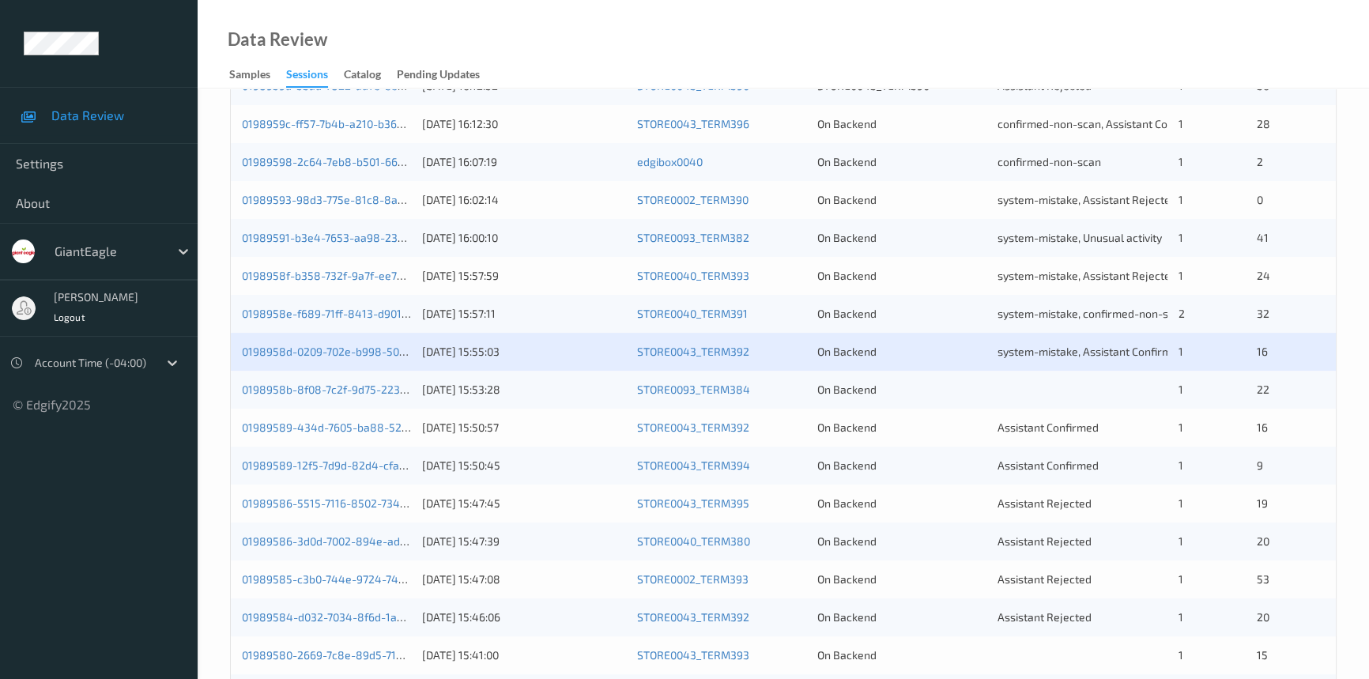
scroll to position [431, 0]
click at [319, 420] on link "01989589-434d-7605-ba88-527f081eae69" at bounding box center [351, 425] width 219 height 13
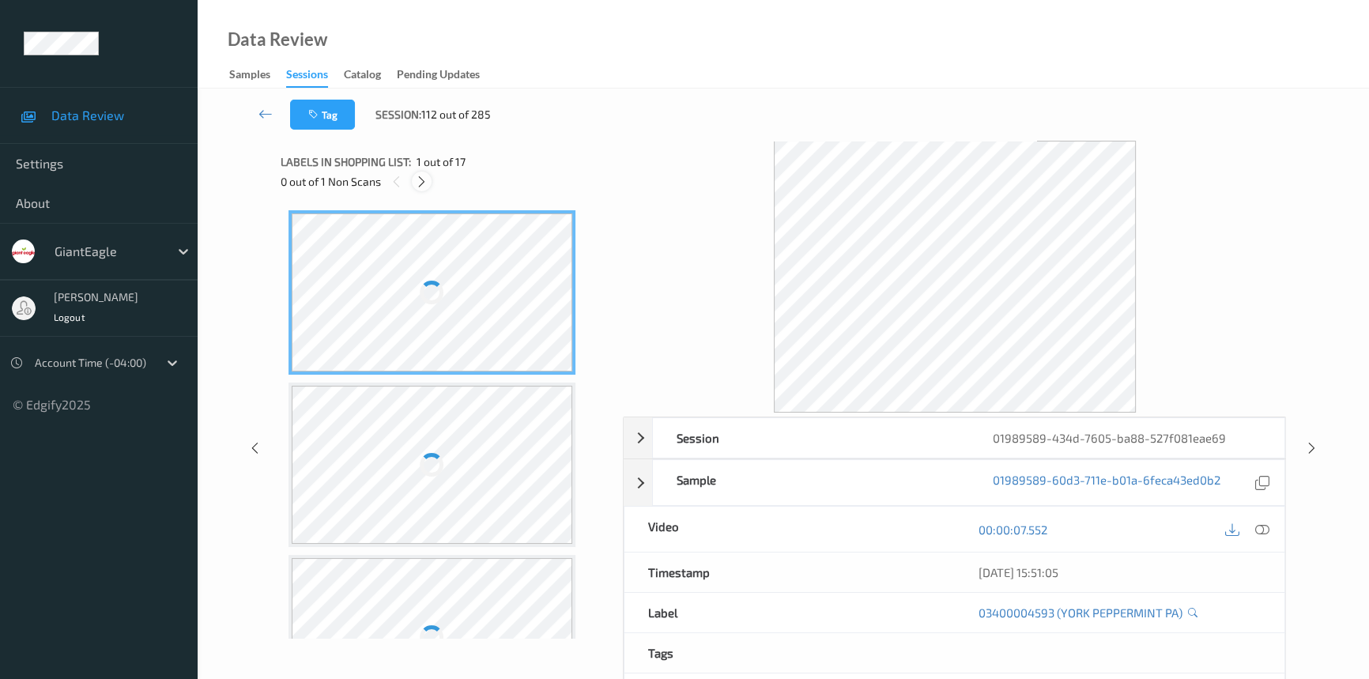
click at [421, 183] on icon at bounding box center [421, 182] width 13 height 14
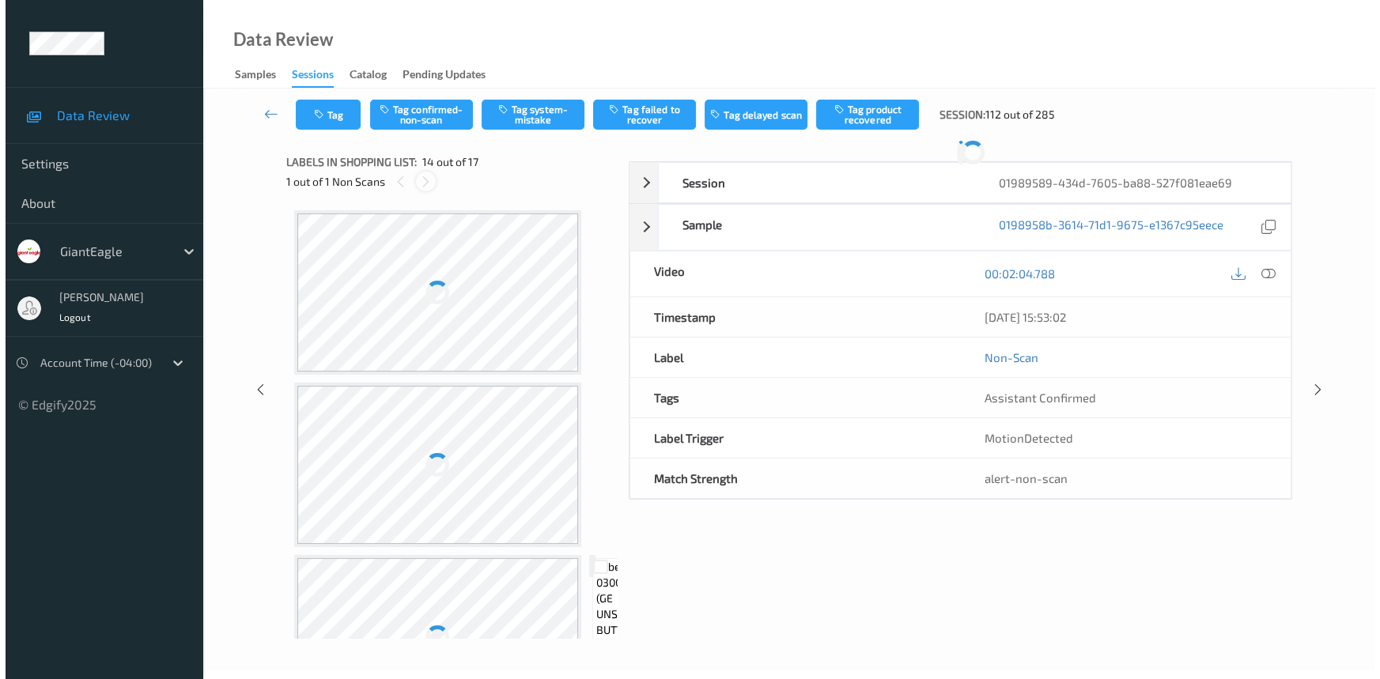
scroll to position [2069, 0]
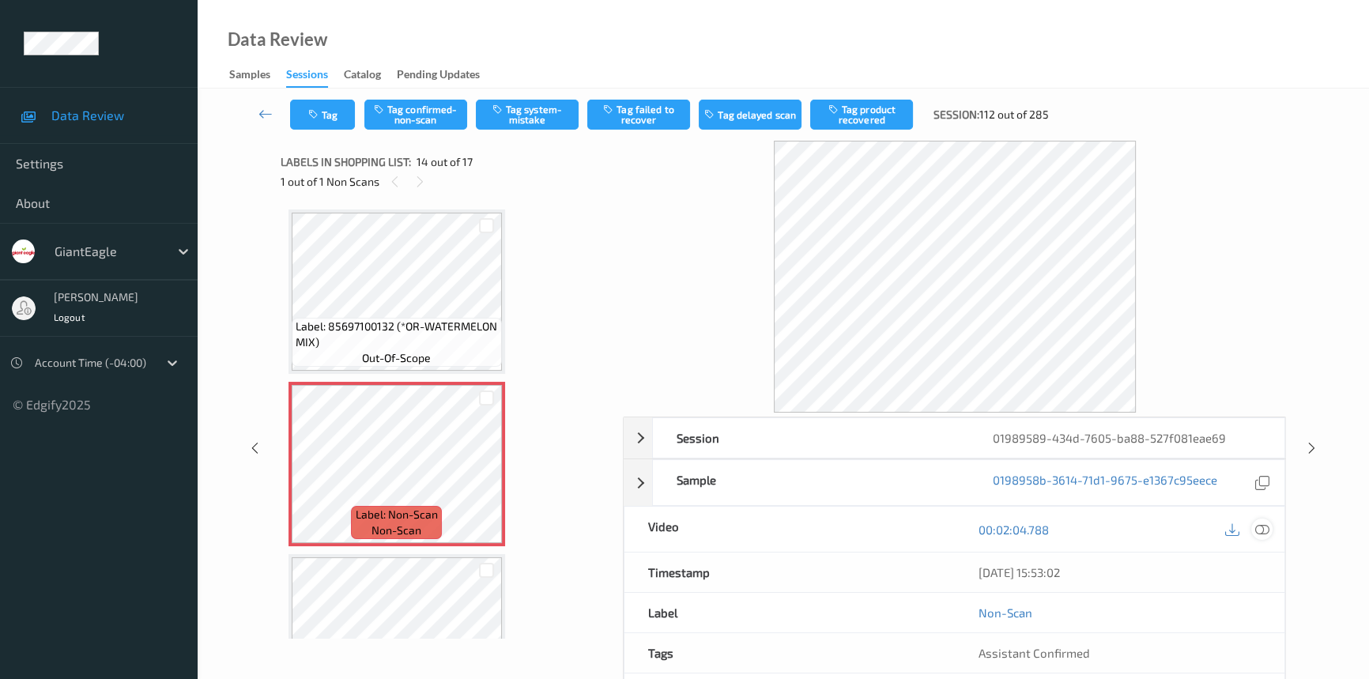
click at [1256, 525] on icon at bounding box center [1263, 530] width 14 height 14
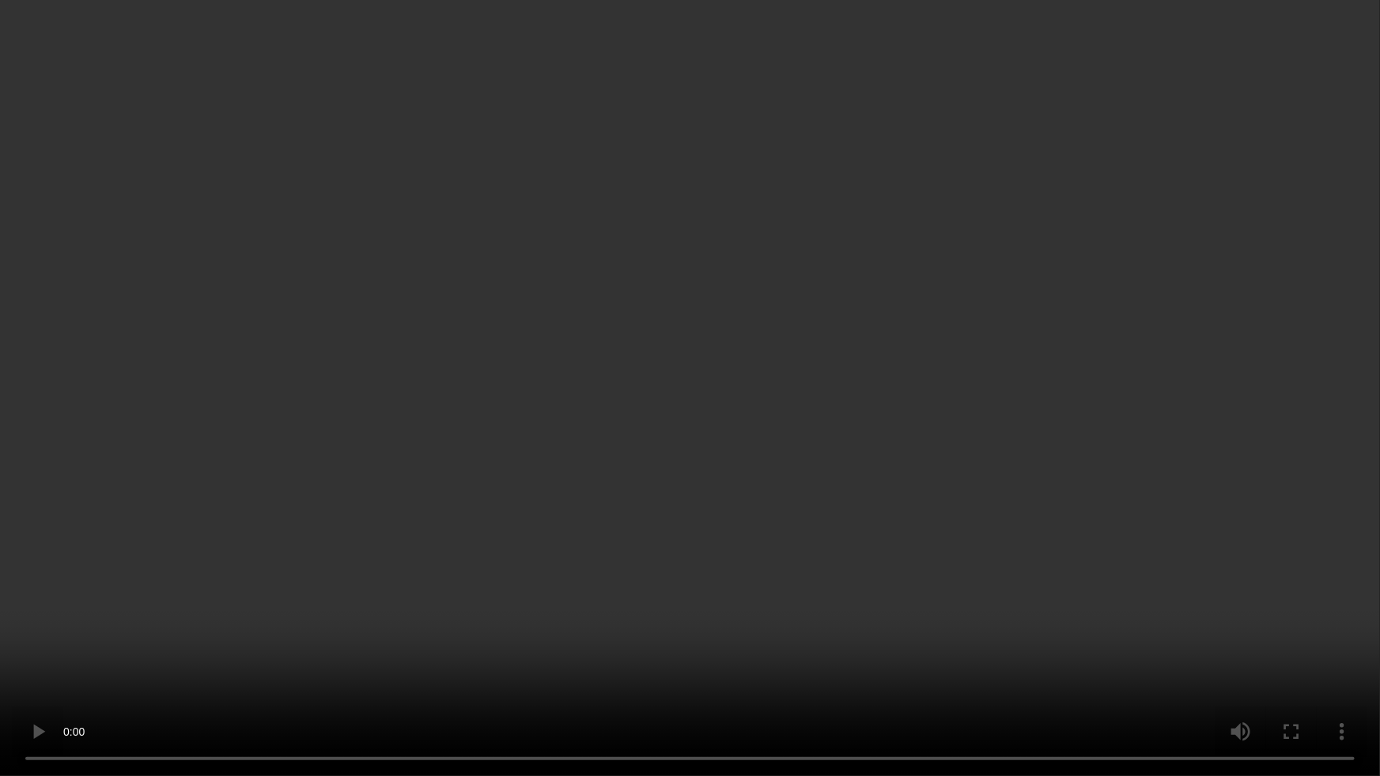
click at [1131, 655] on video at bounding box center [690, 388] width 1380 height 776
click at [790, 678] on video at bounding box center [690, 388] width 1380 height 776
click at [766, 528] on video at bounding box center [690, 388] width 1380 height 776
click at [814, 625] on video at bounding box center [690, 388] width 1380 height 776
click at [840, 488] on video at bounding box center [690, 388] width 1380 height 776
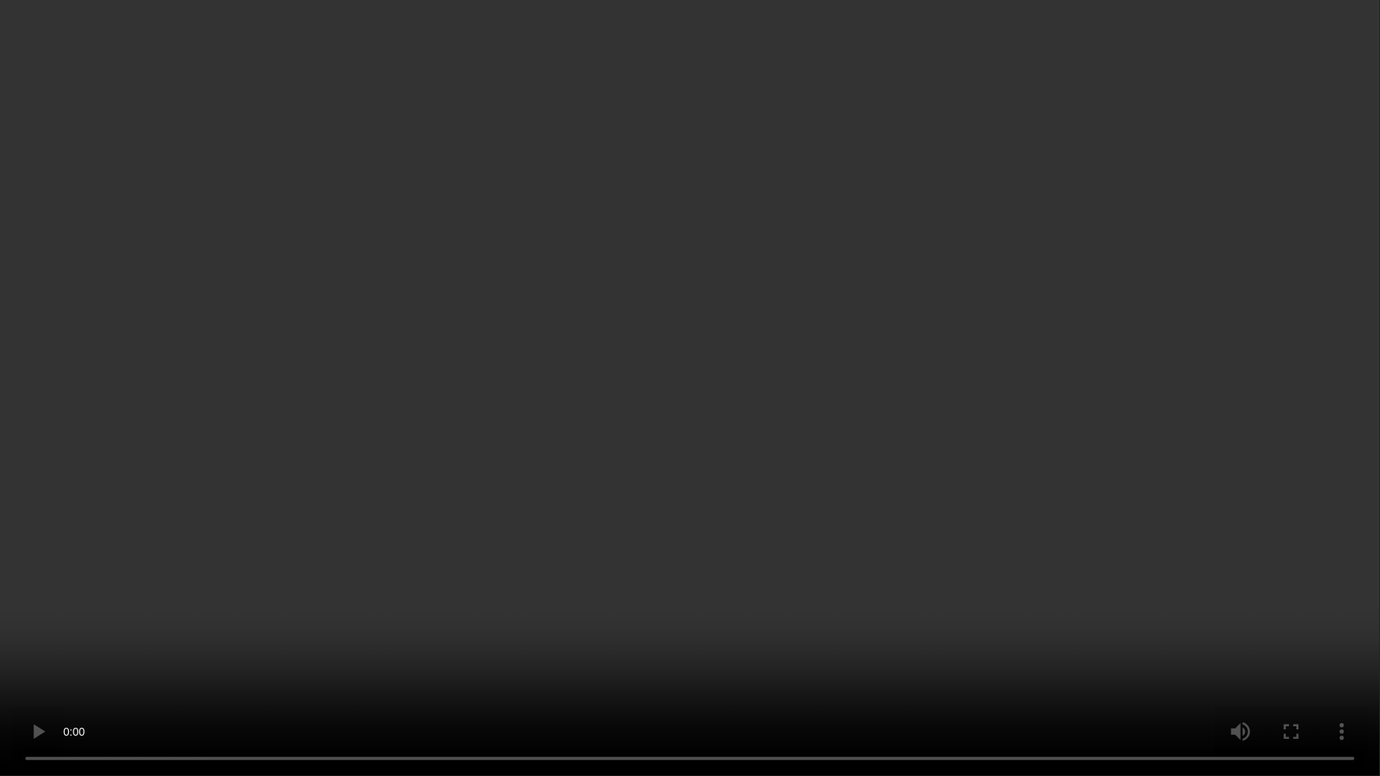
click at [830, 629] on video at bounding box center [690, 388] width 1380 height 776
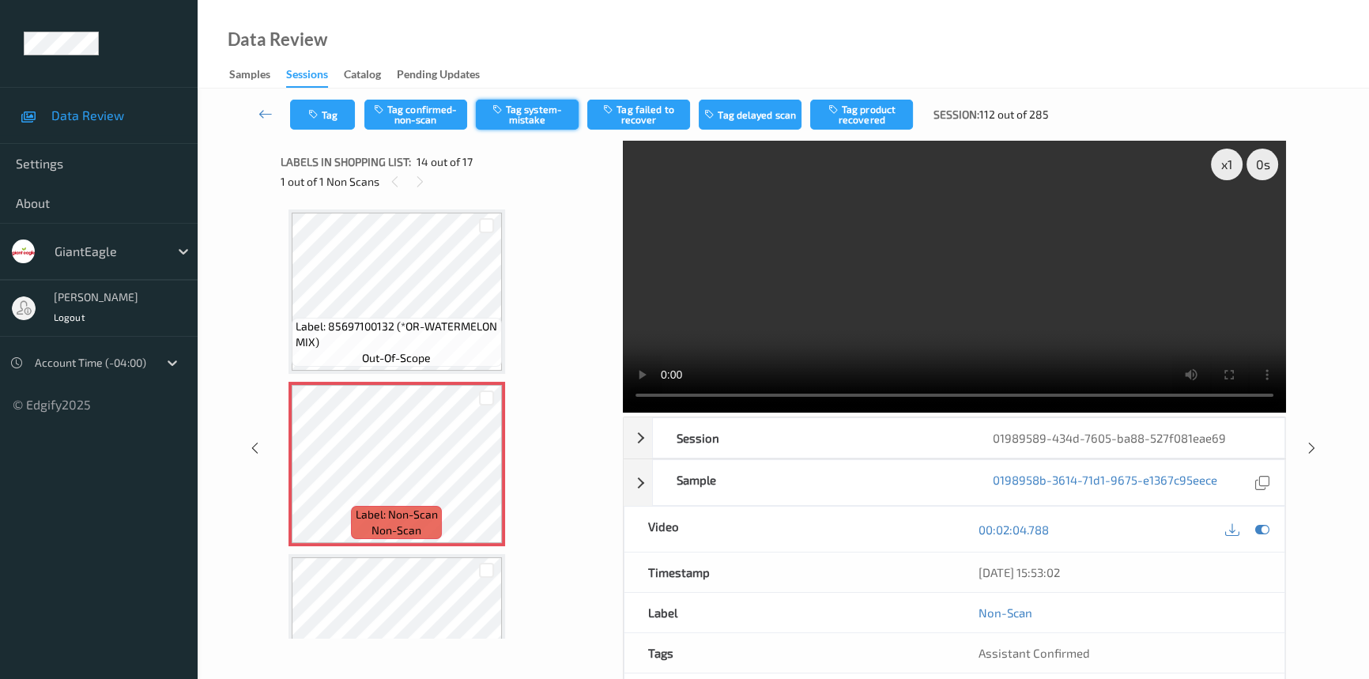
click at [517, 111] on button "Tag system-mistake" at bounding box center [527, 115] width 103 height 30
click at [338, 115] on button "Tag" at bounding box center [322, 115] width 65 height 30
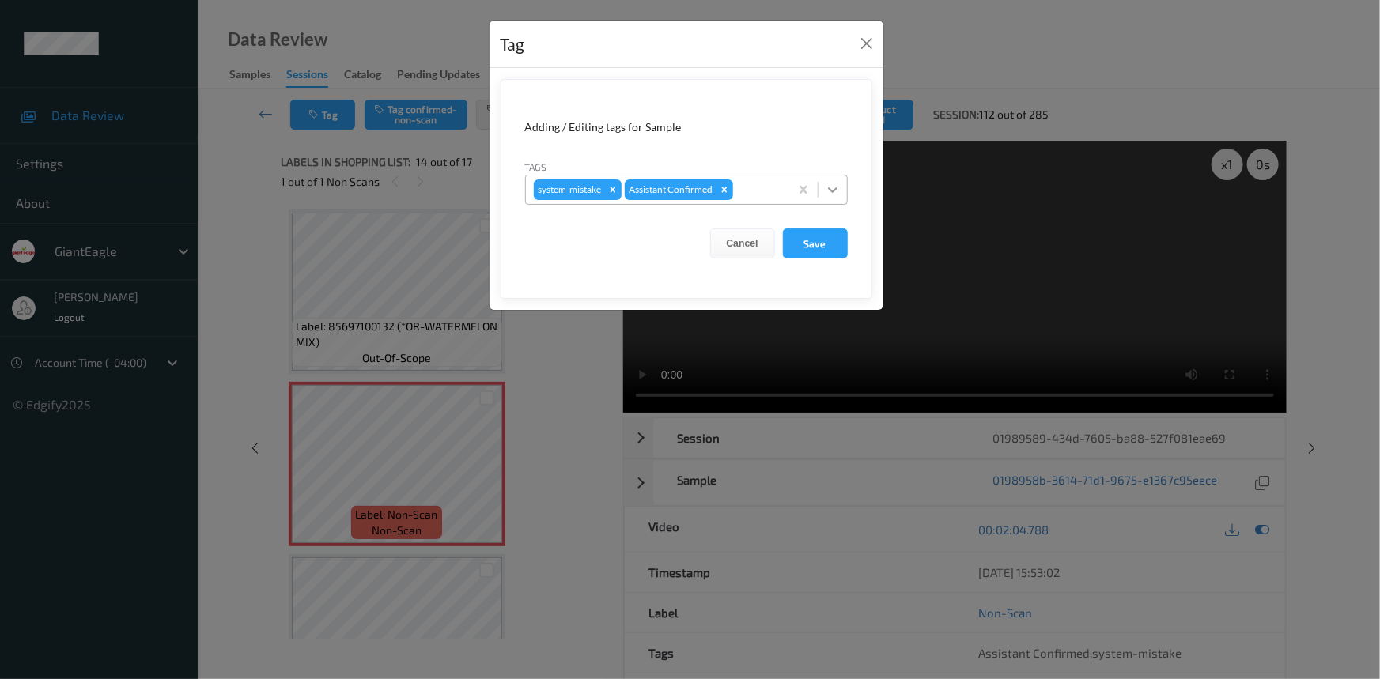
click at [836, 192] on icon at bounding box center [833, 190] width 16 height 16
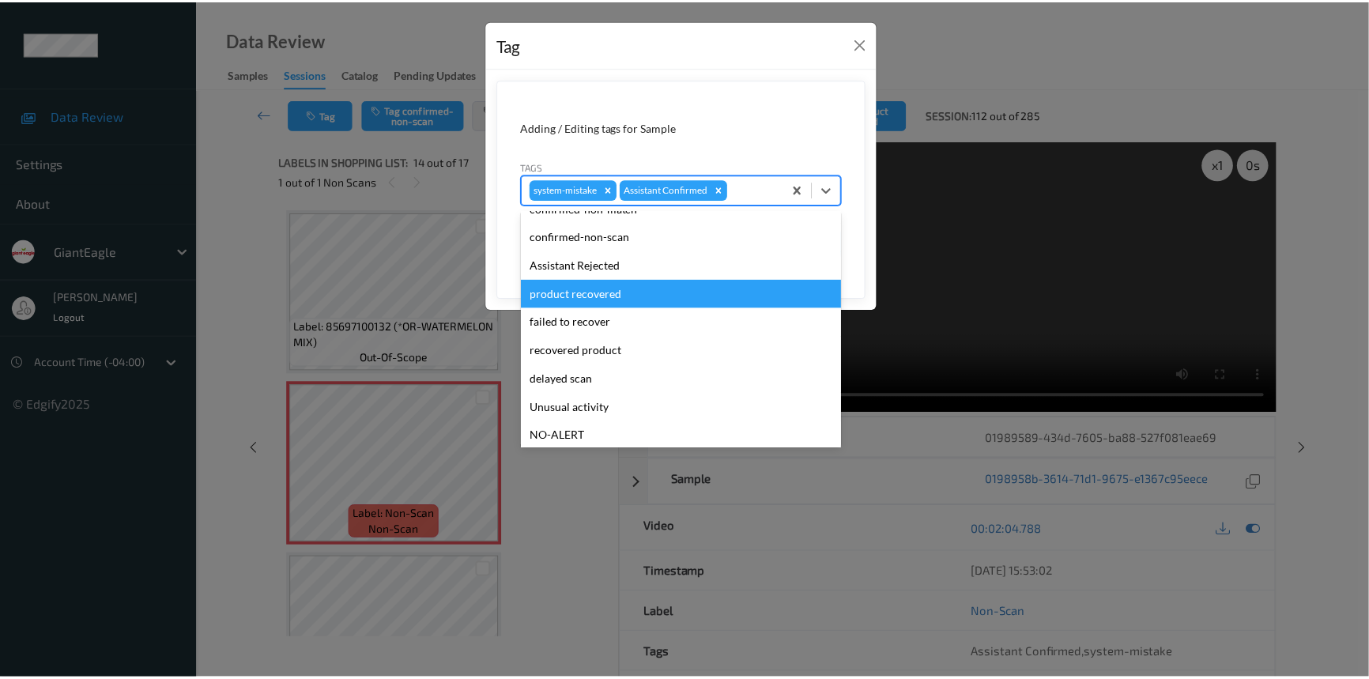
scroll to position [71, 0]
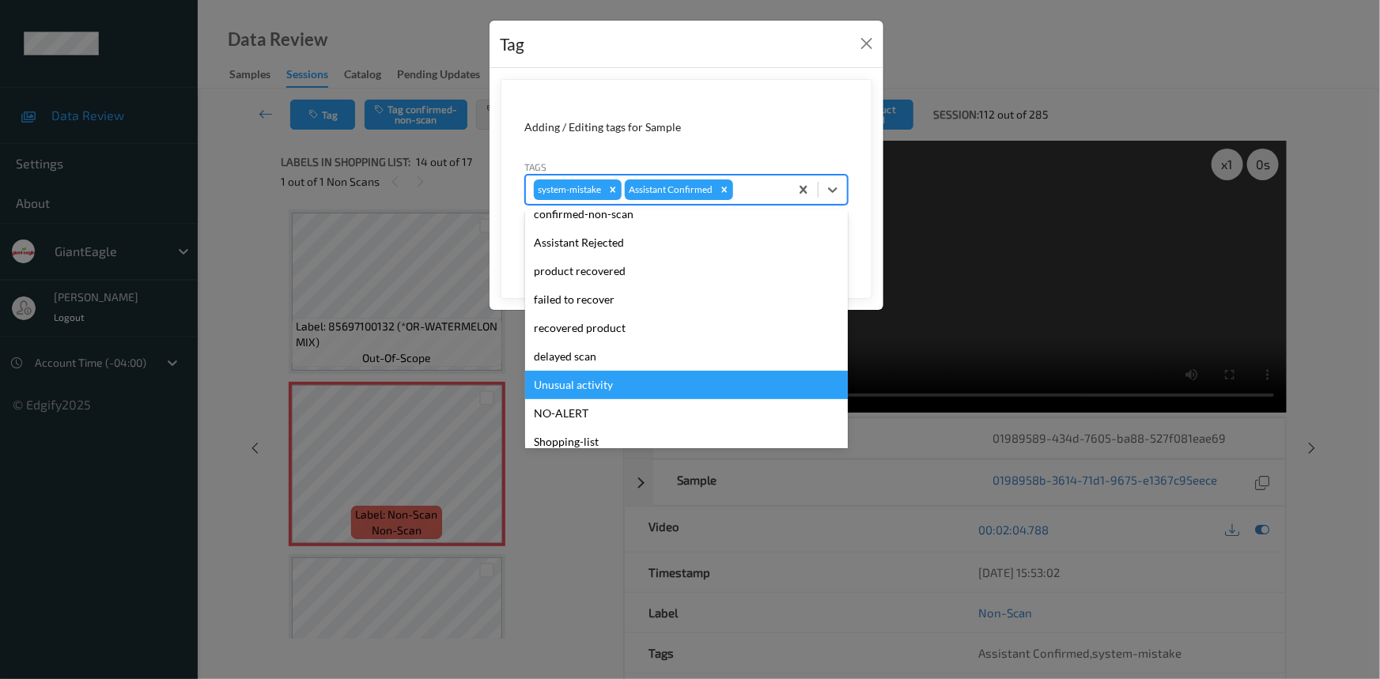
drag, startPoint x: 607, startPoint y: 382, endPoint x: 682, endPoint y: 315, distance: 100.8
click at [611, 376] on div "Unusual activity" at bounding box center [686, 385] width 323 height 28
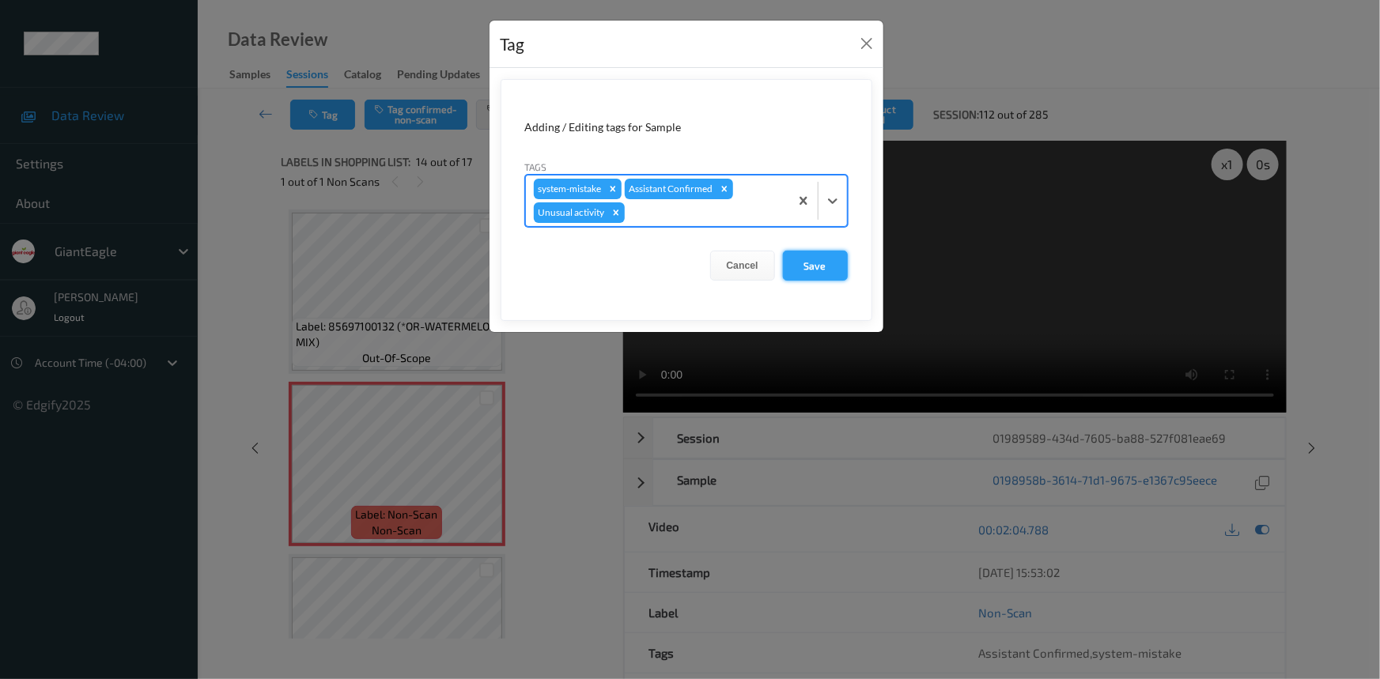
click at [806, 262] on button "Save" at bounding box center [815, 266] width 65 height 30
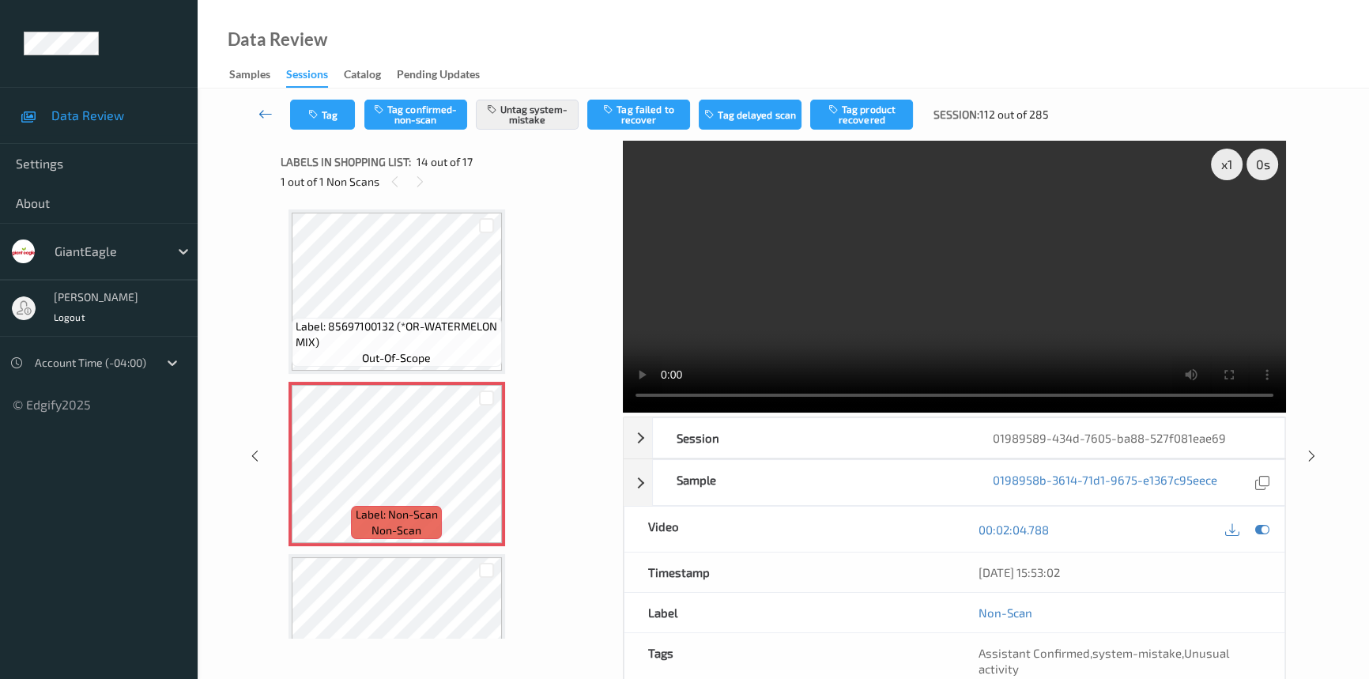
click at [261, 111] on icon at bounding box center [266, 114] width 14 height 16
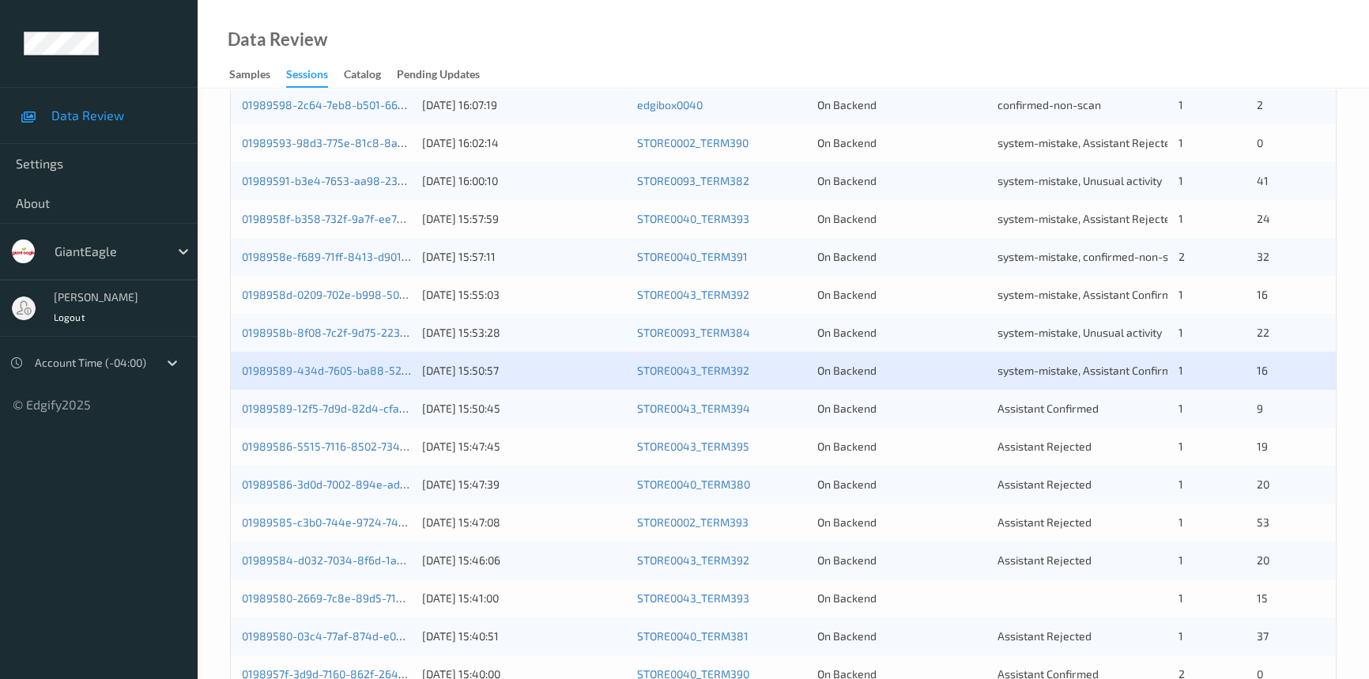
scroll to position [503, 0]
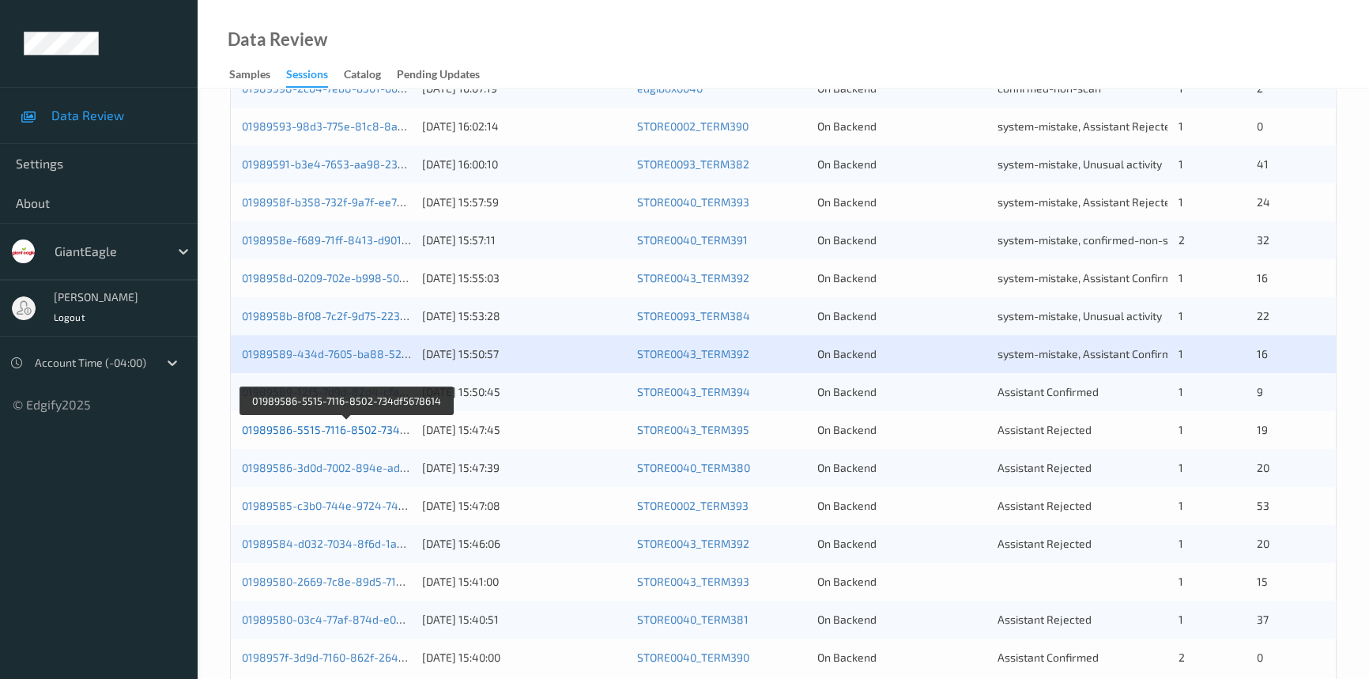
click at [310, 428] on link "01989586-5515-7116-8502-734df5678614" at bounding box center [348, 429] width 212 height 13
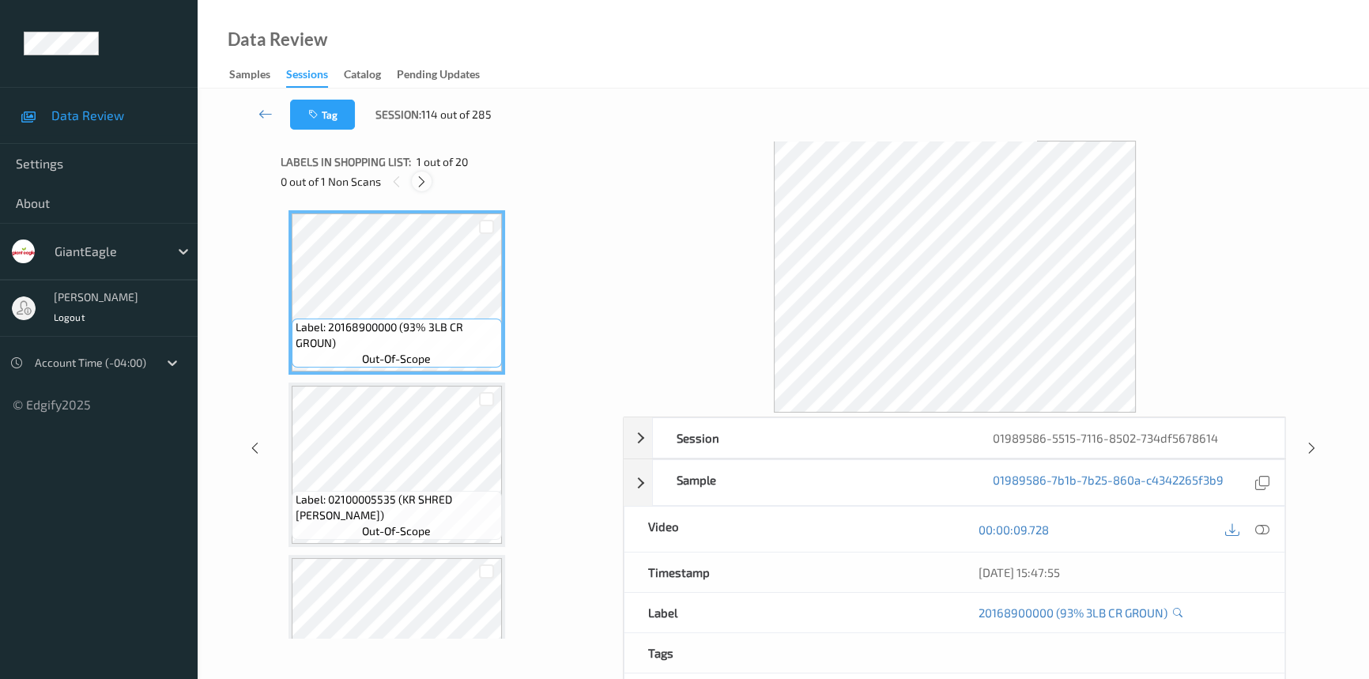
click at [424, 181] on icon at bounding box center [421, 182] width 13 height 14
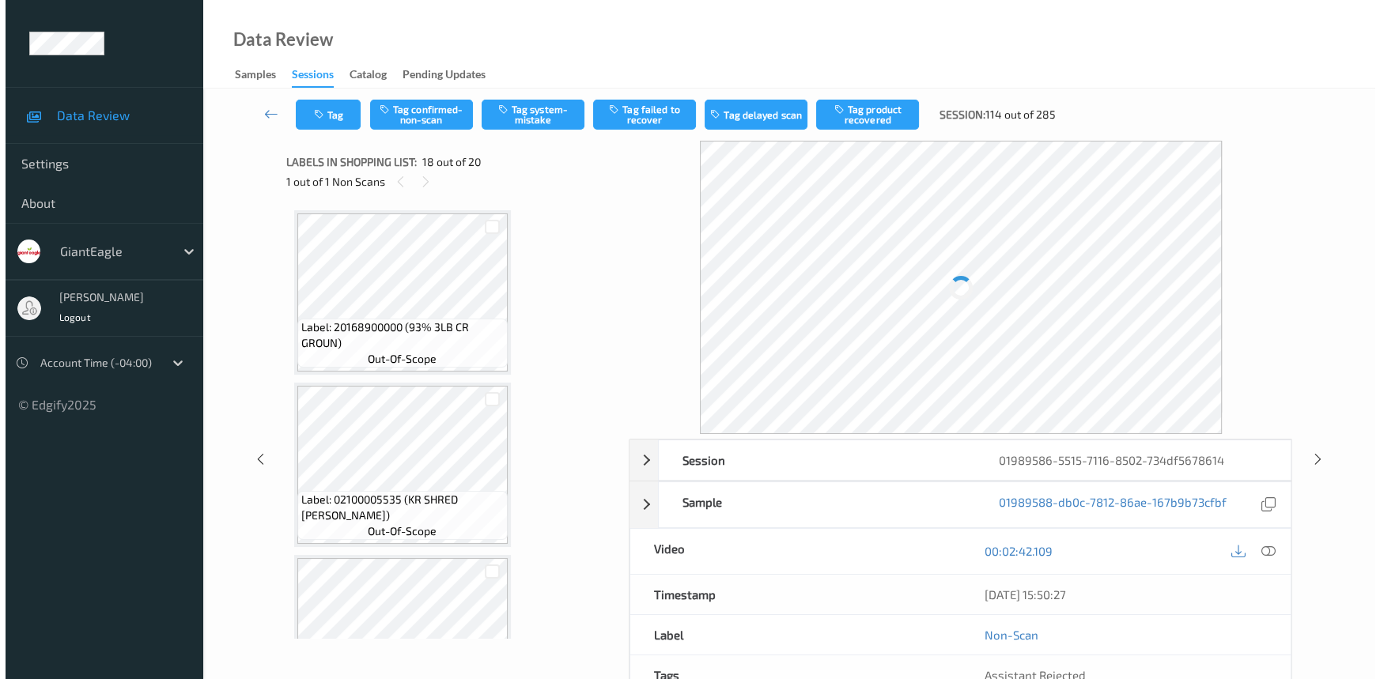
scroll to position [2756, 0]
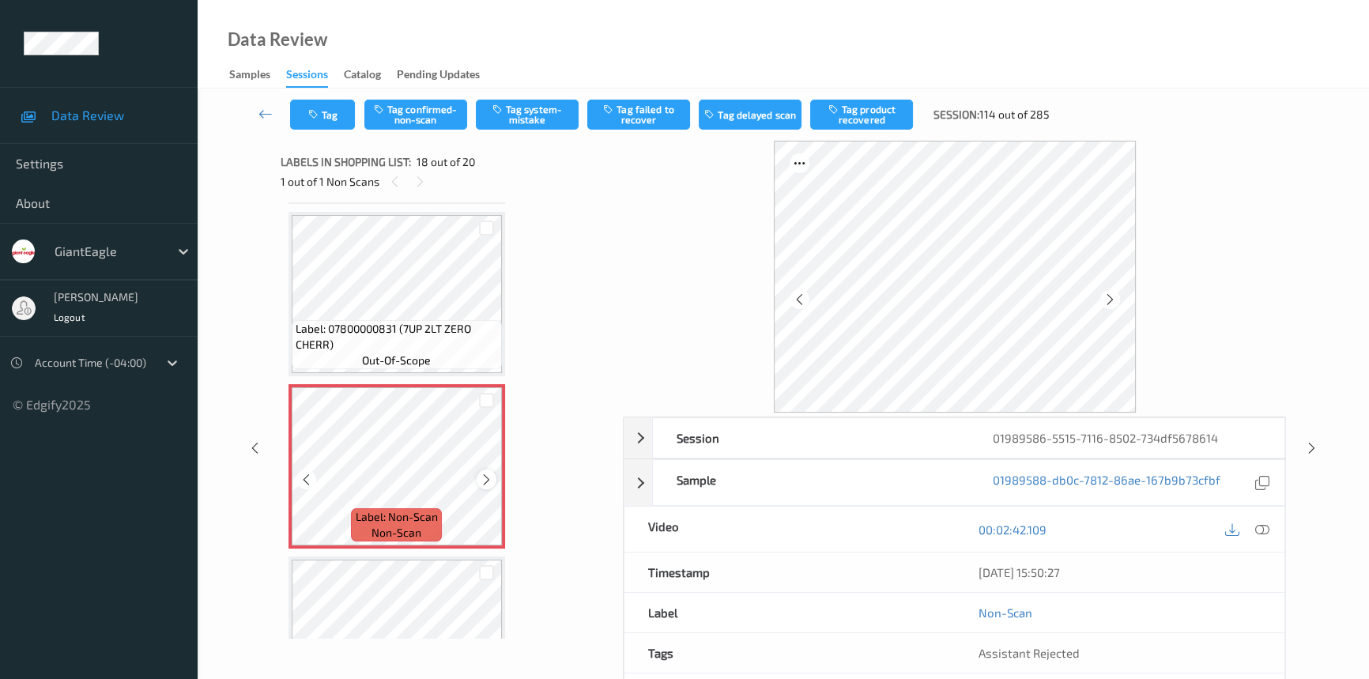
click at [486, 473] on icon at bounding box center [486, 480] width 13 height 14
click at [487, 473] on icon at bounding box center [486, 480] width 13 height 14
click at [1265, 526] on icon at bounding box center [1263, 530] width 14 height 14
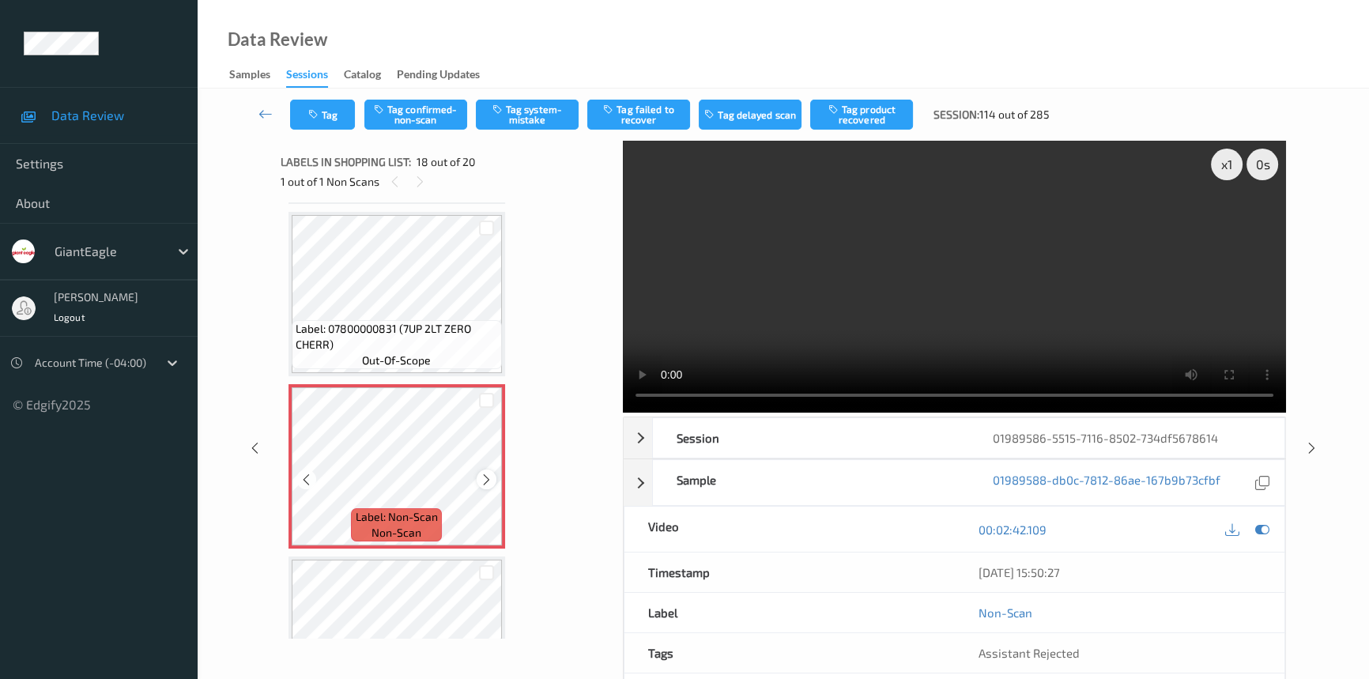
click at [489, 473] on icon at bounding box center [486, 480] width 13 height 14
click at [488, 473] on icon at bounding box center [486, 480] width 13 height 14
click at [946, 327] on video at bounding box center [954, 277] width 663 height 272
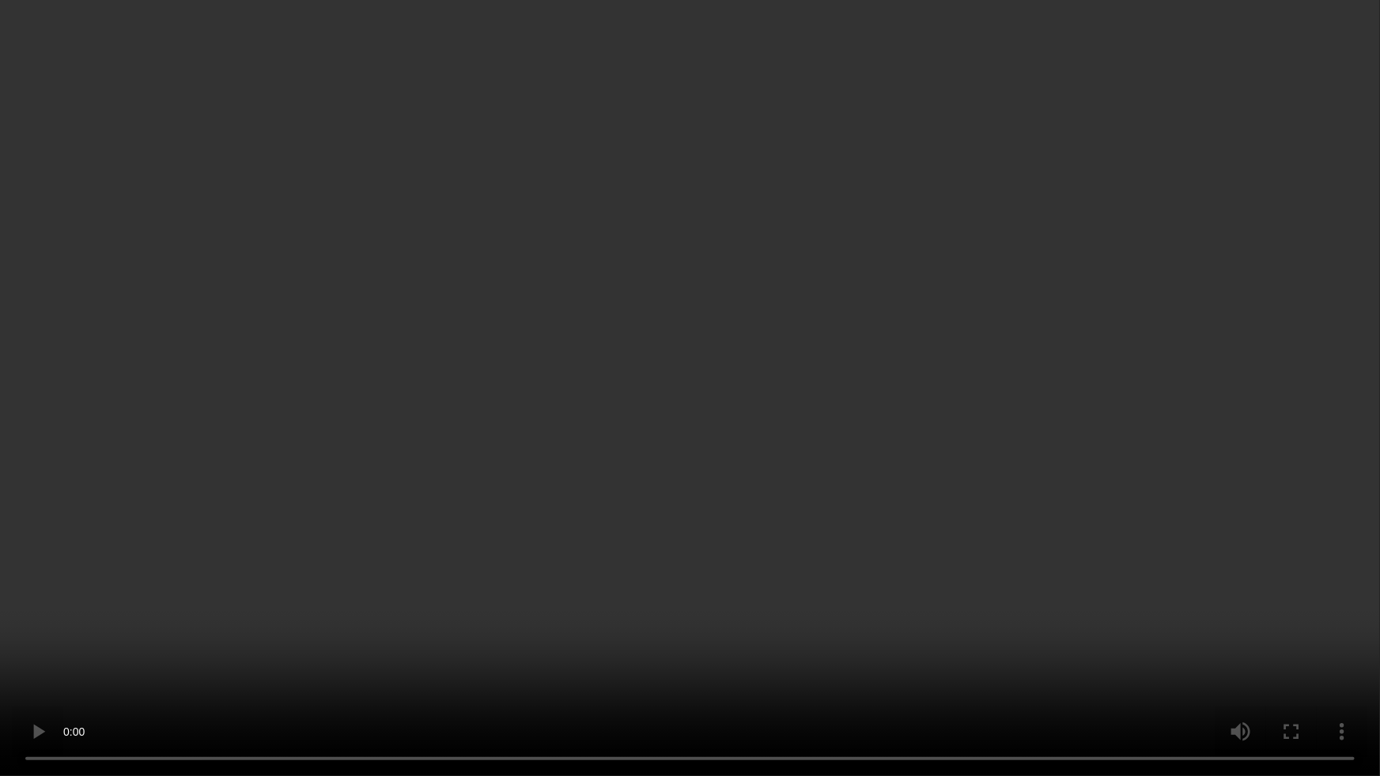
click at [807, 504] on video at bounding box center [690, 388] width 1380 height 776
click at [729, 493] on video at bounding box center [690, 388] width 1380 height 776
click at [970, 519] on video at bounding box center [690, 388] width 1380 height 776
click at [885, 413] on video at bounding box center [690, 388] width 1380 height 776
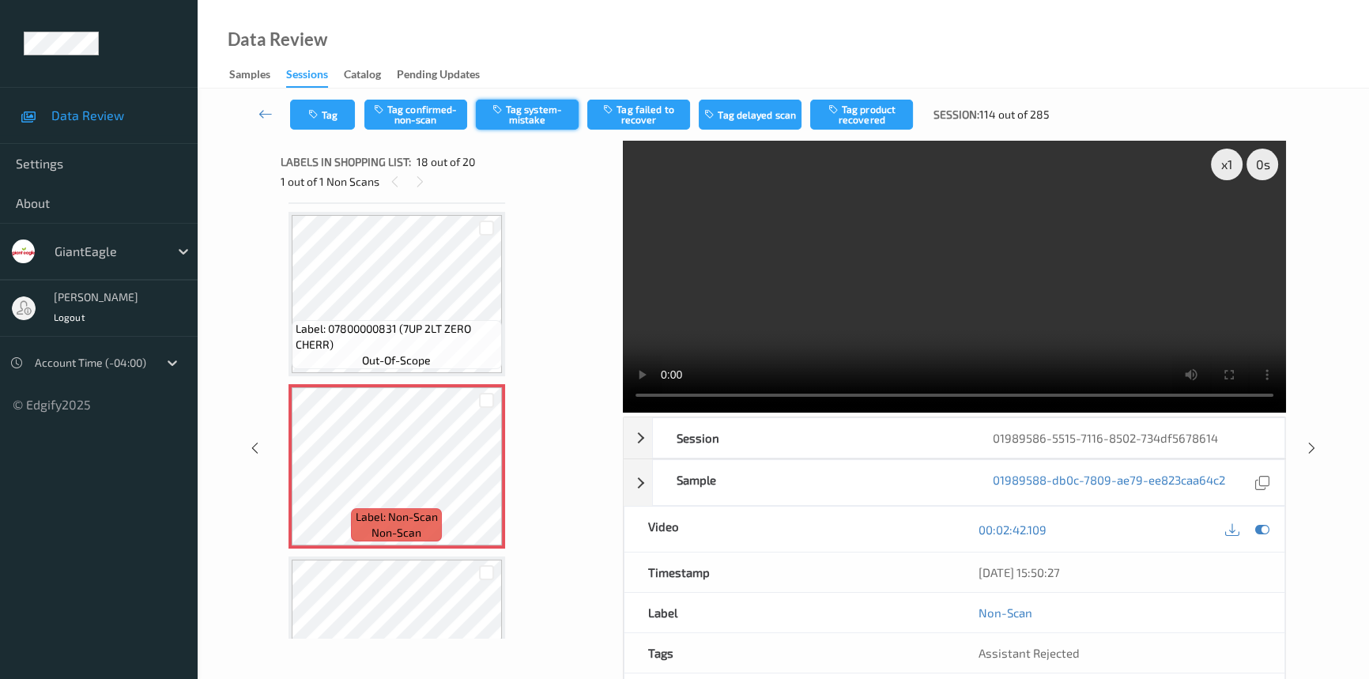
click at [527, 112] on button "Tag system-mistake" at bounding box center [527, 115] width 103 height 30
click at [324, 107] on button "Tag" at bounding box center [322, 115] width 65 height 30
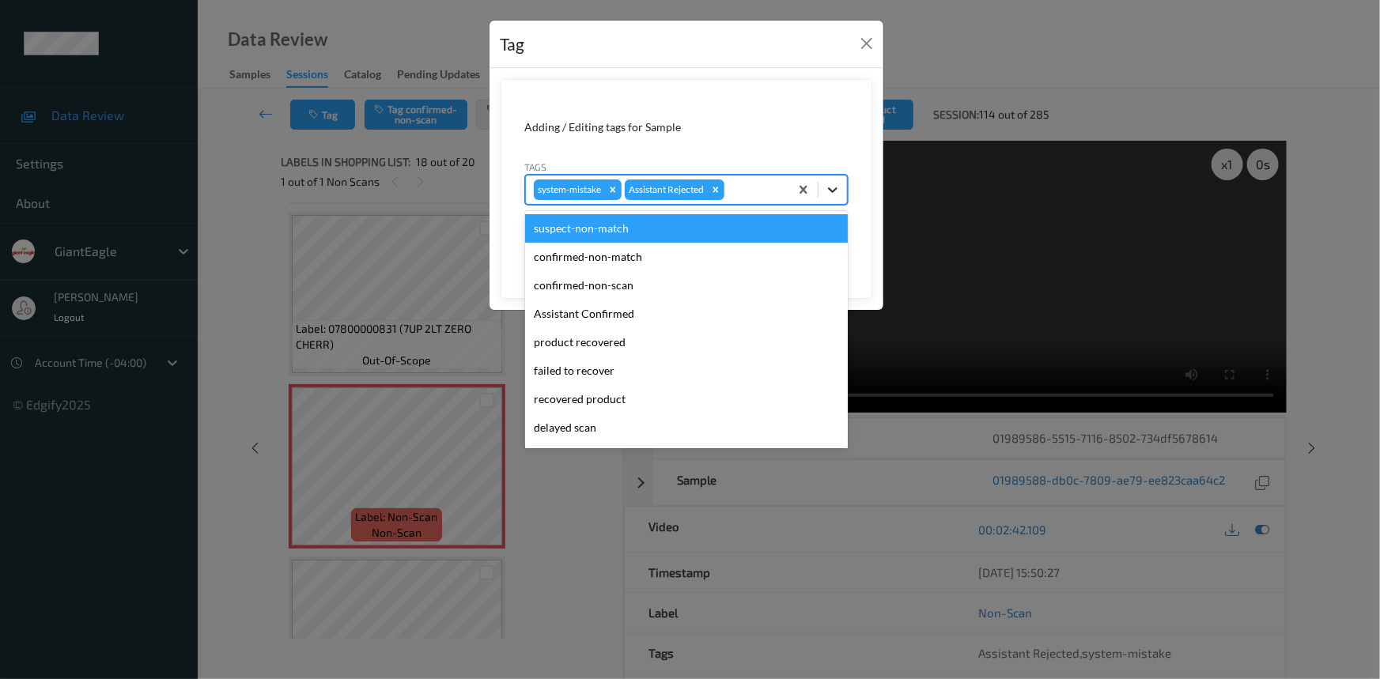
click at [830, 195] on icon at bounding box center [833, 190] width 16 height 16
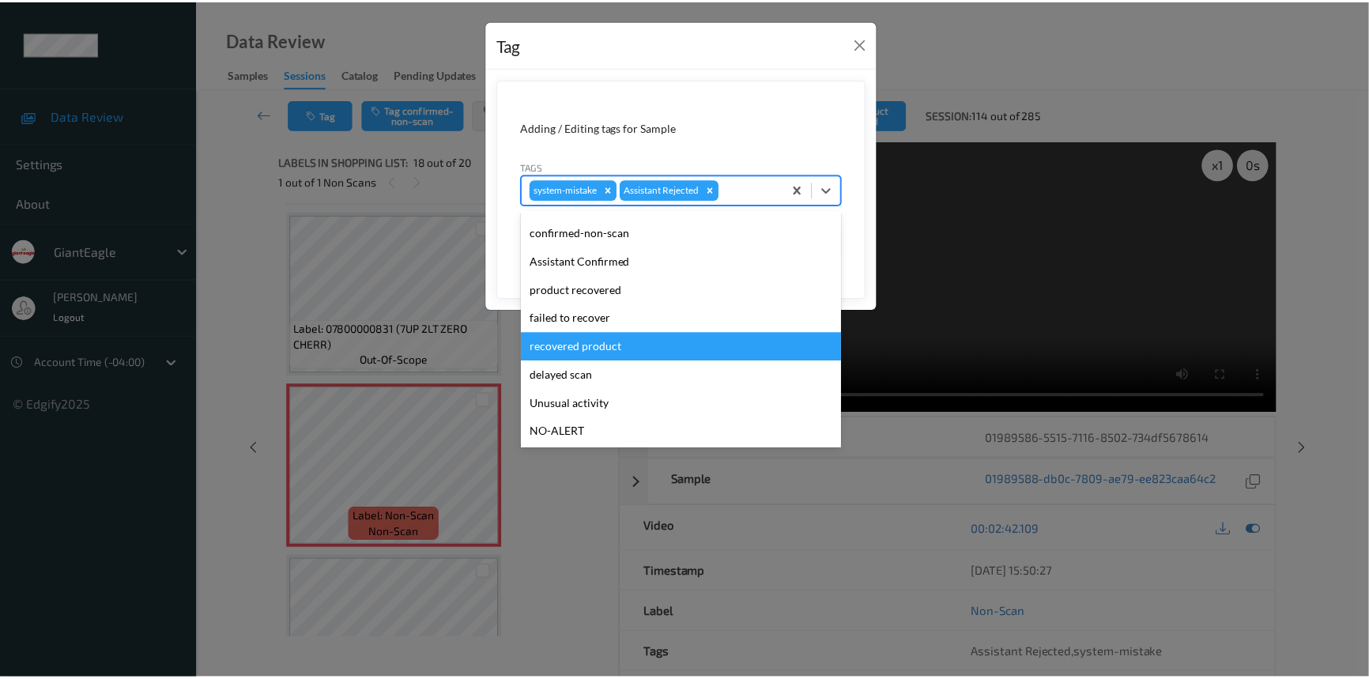
scroll to position [71, 0]
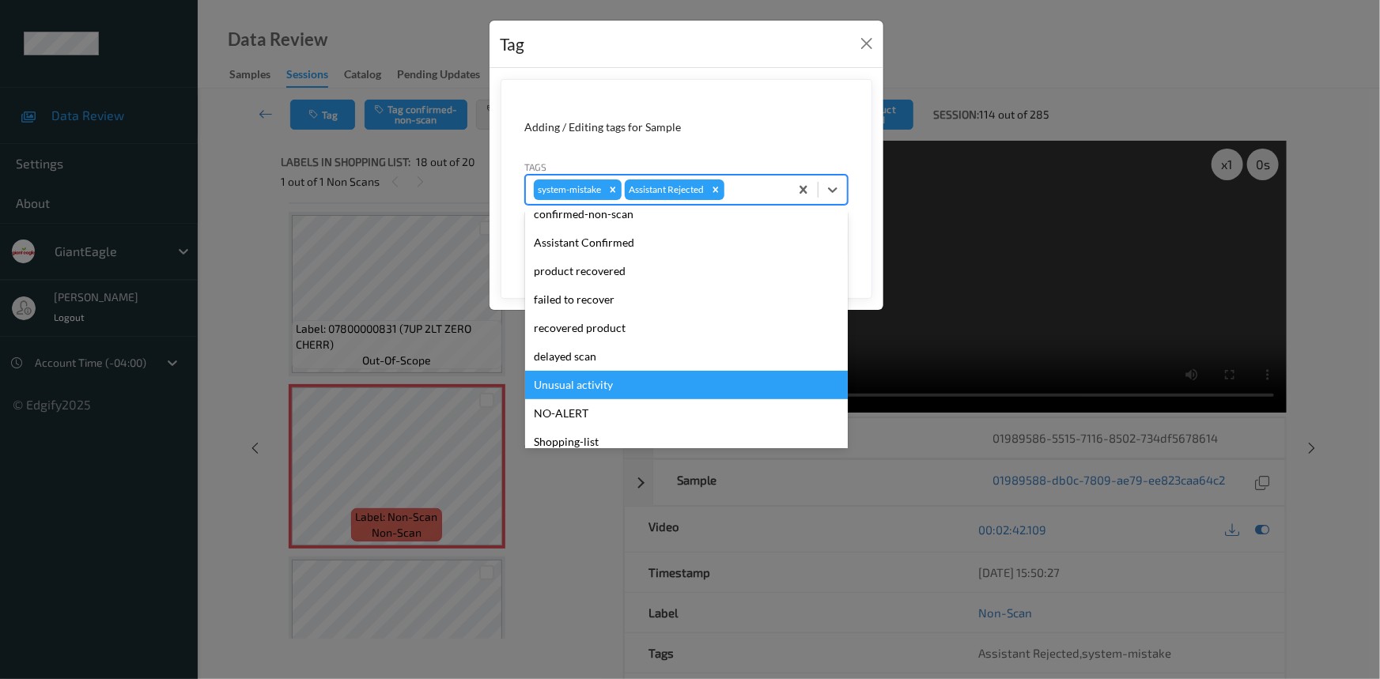
drag, startPoint x: 576, startPoint y: 390, endPoint x: 701, endPoint y: 328, distance: 138.6
click at [579, 387] on div "Unusual activity" at bounding box center [686, 385] width 323 height 28
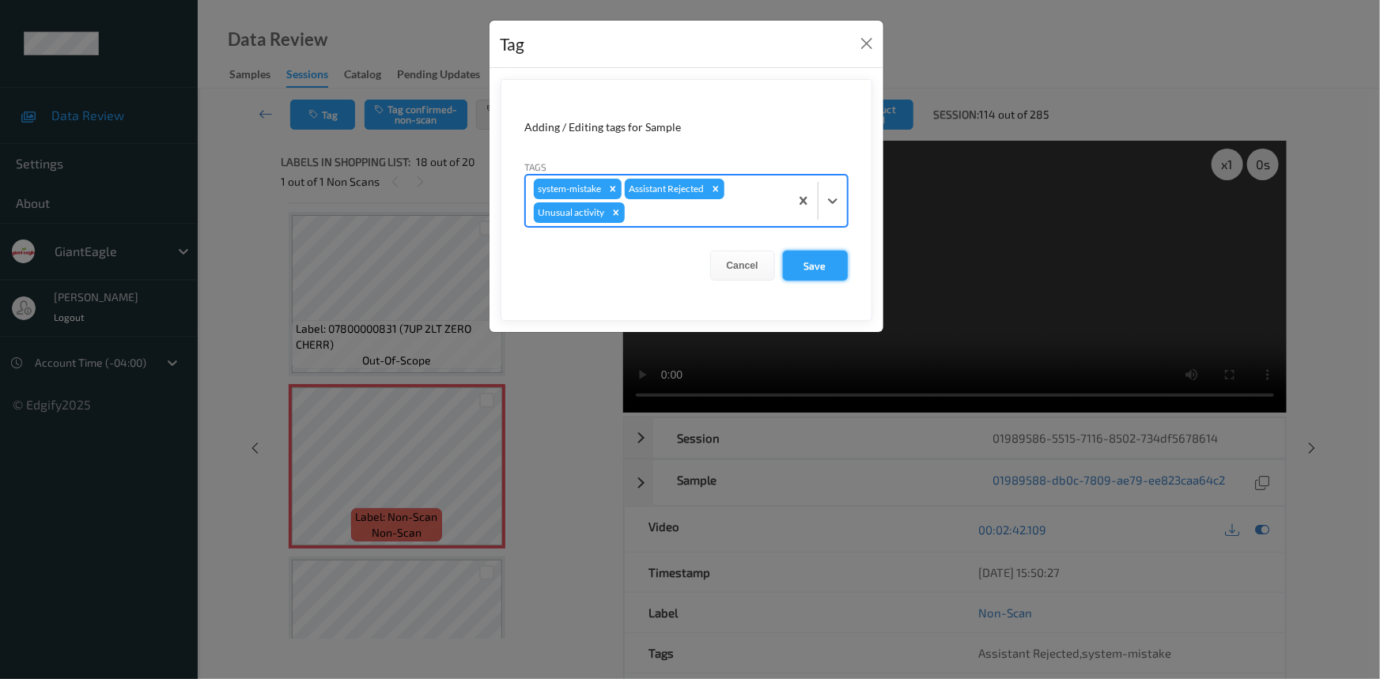
click at [810, 255] on button "Save" at bounding box center [815, 266] width 65 height 30
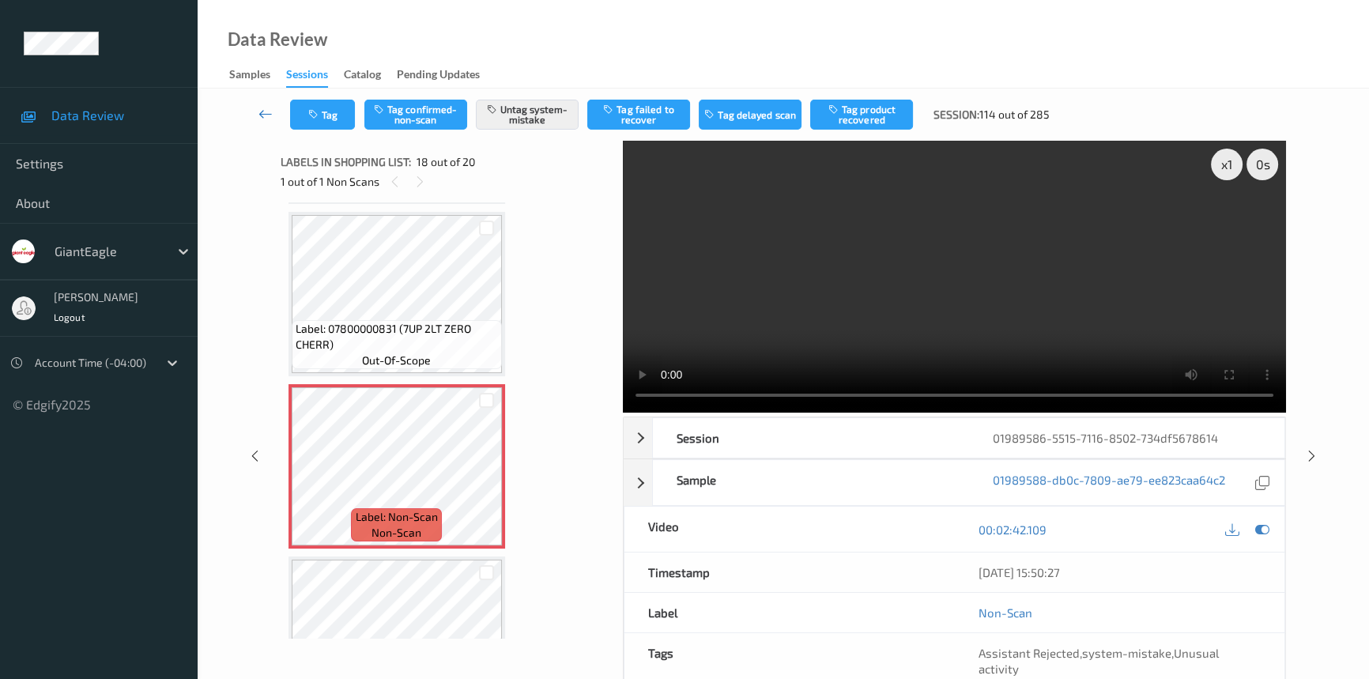
click at [264, 108] on icon at bounding box center [266, 114] width 14 height 16
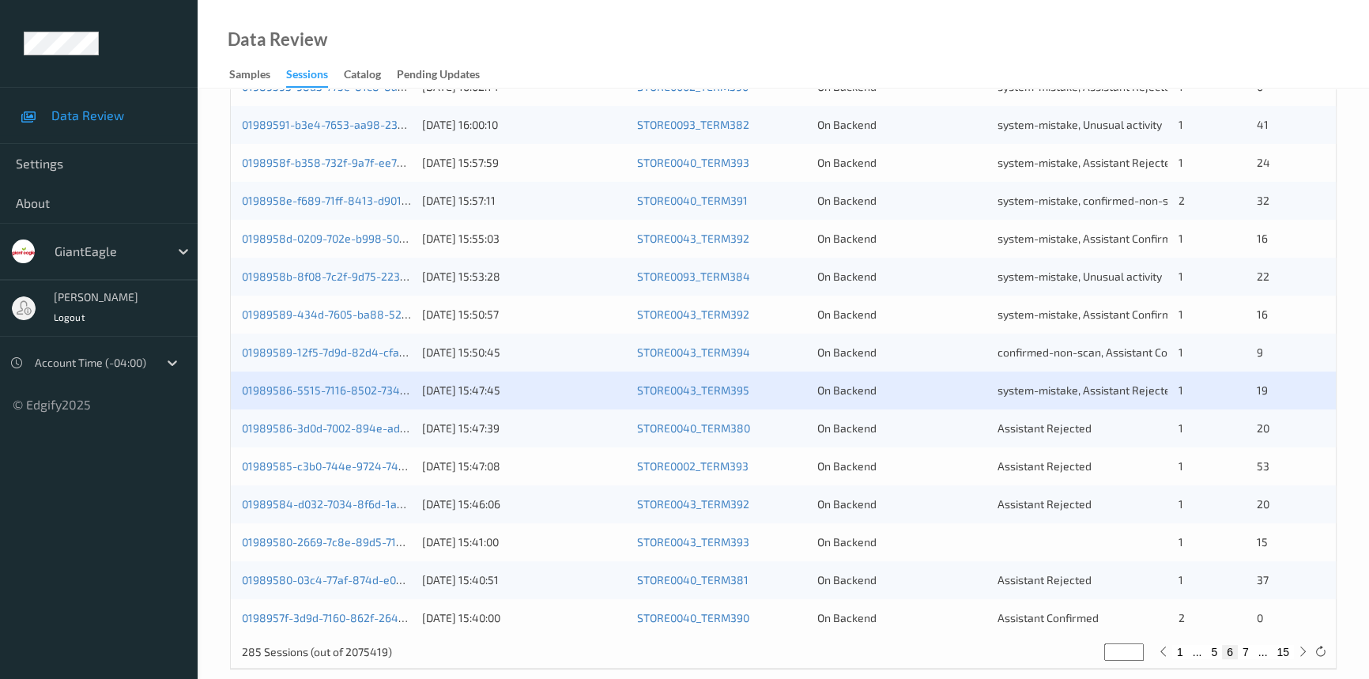
scroll to position [564, 0]
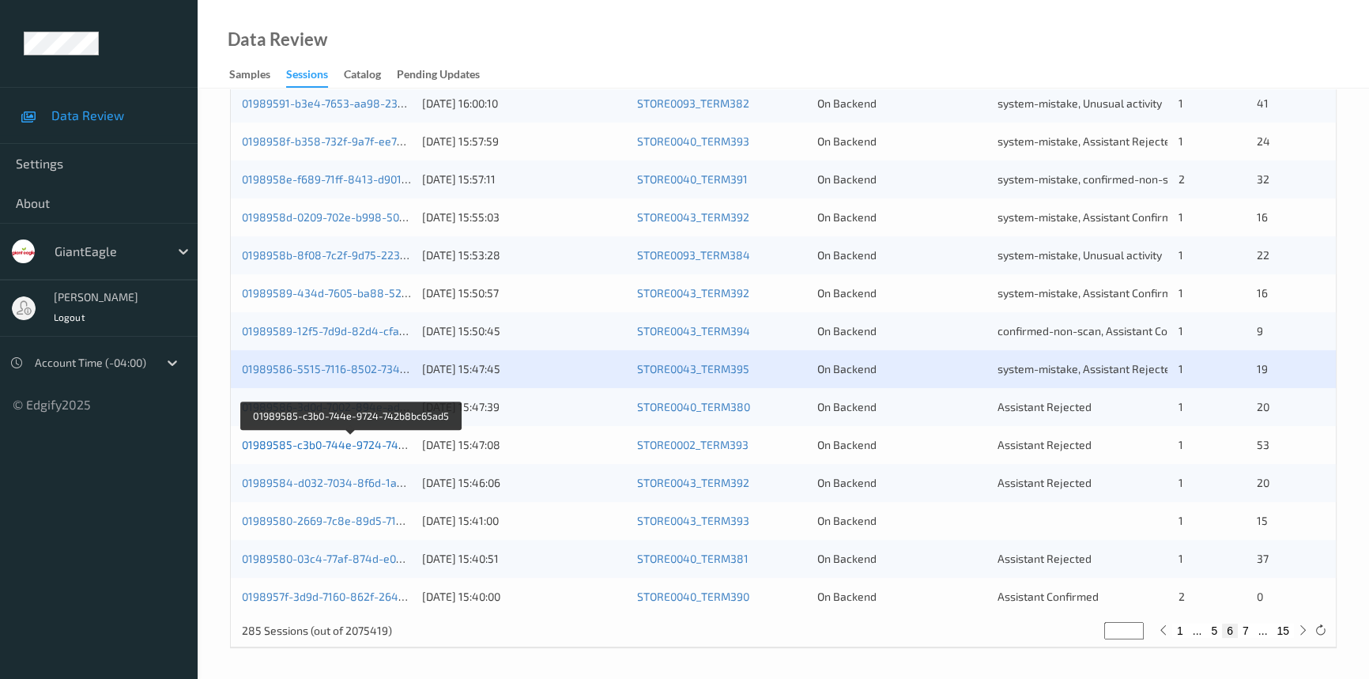
click at [341, 444] on link "01989585-c3b0-744e-9724-742b8bc65ad5" at bounding box center [352, 444] width 220 height 13
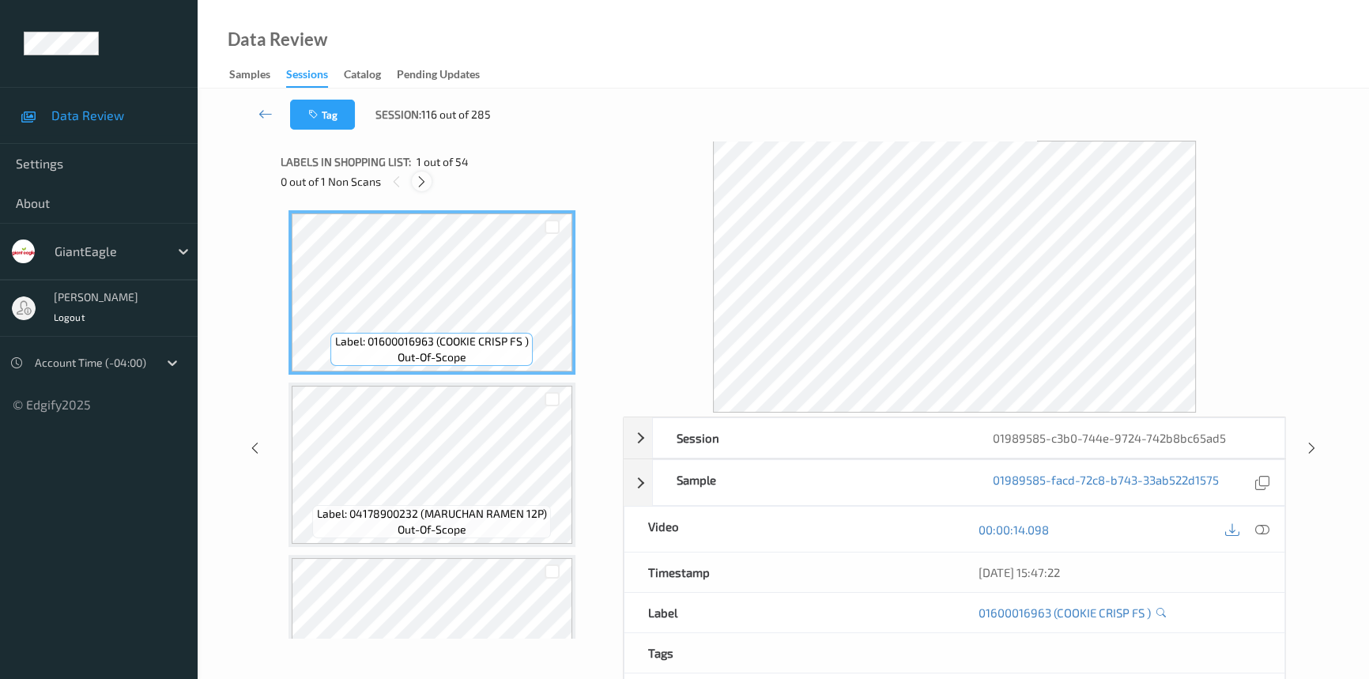
click at [414, 179] on div at bounding box center [422, 182] width 20 height 20
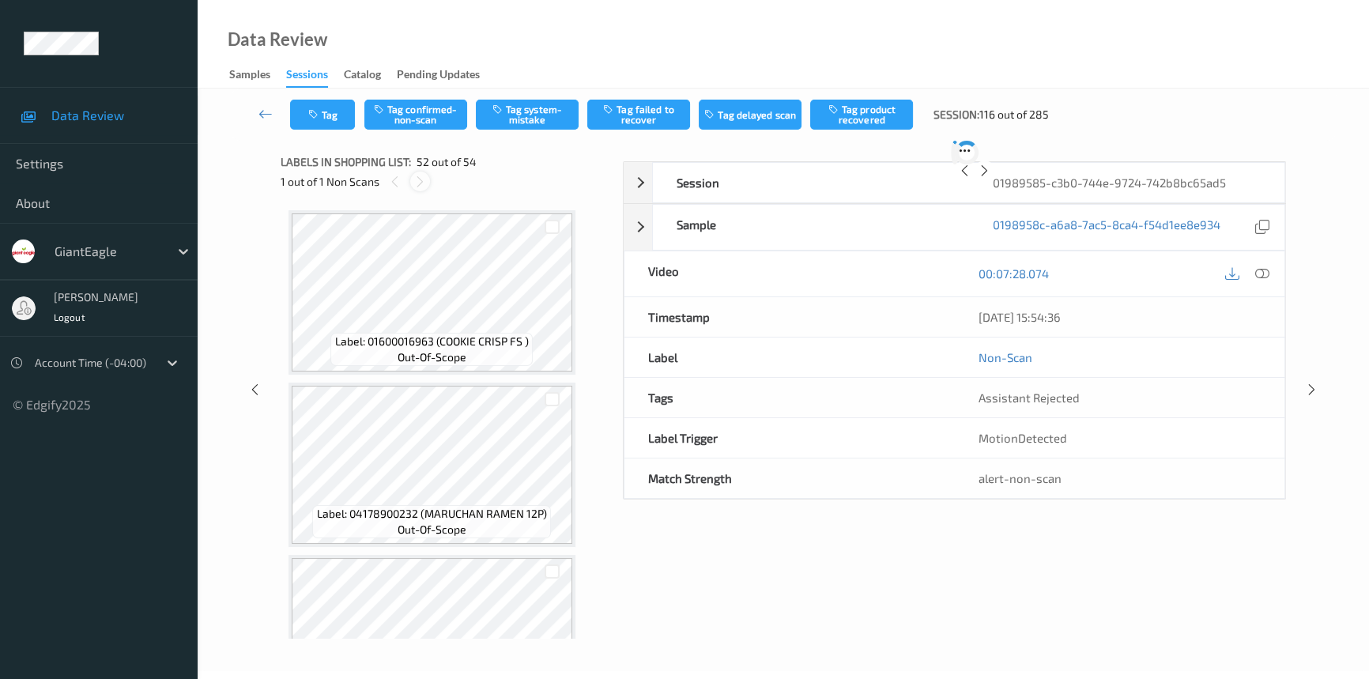
scroll to position [8597, 0]
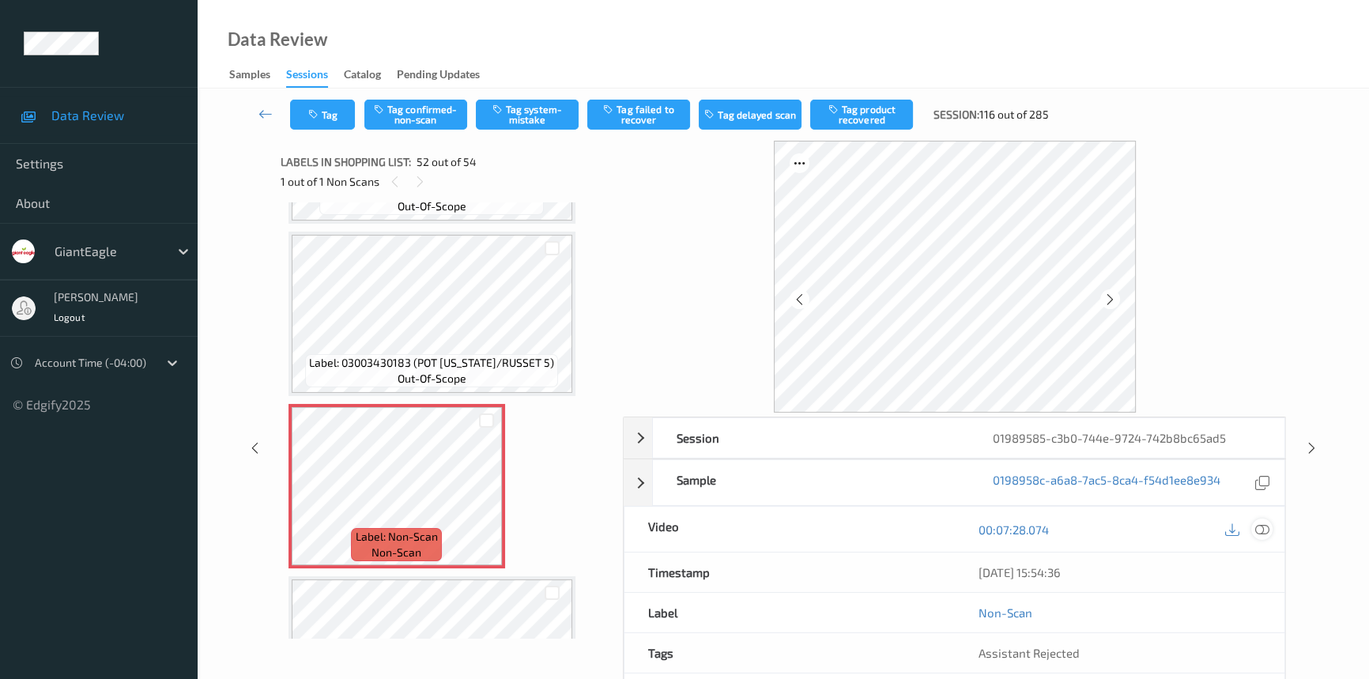
click at [1271, 528] on div at bounding box center [1262, 529] width 21 height 21
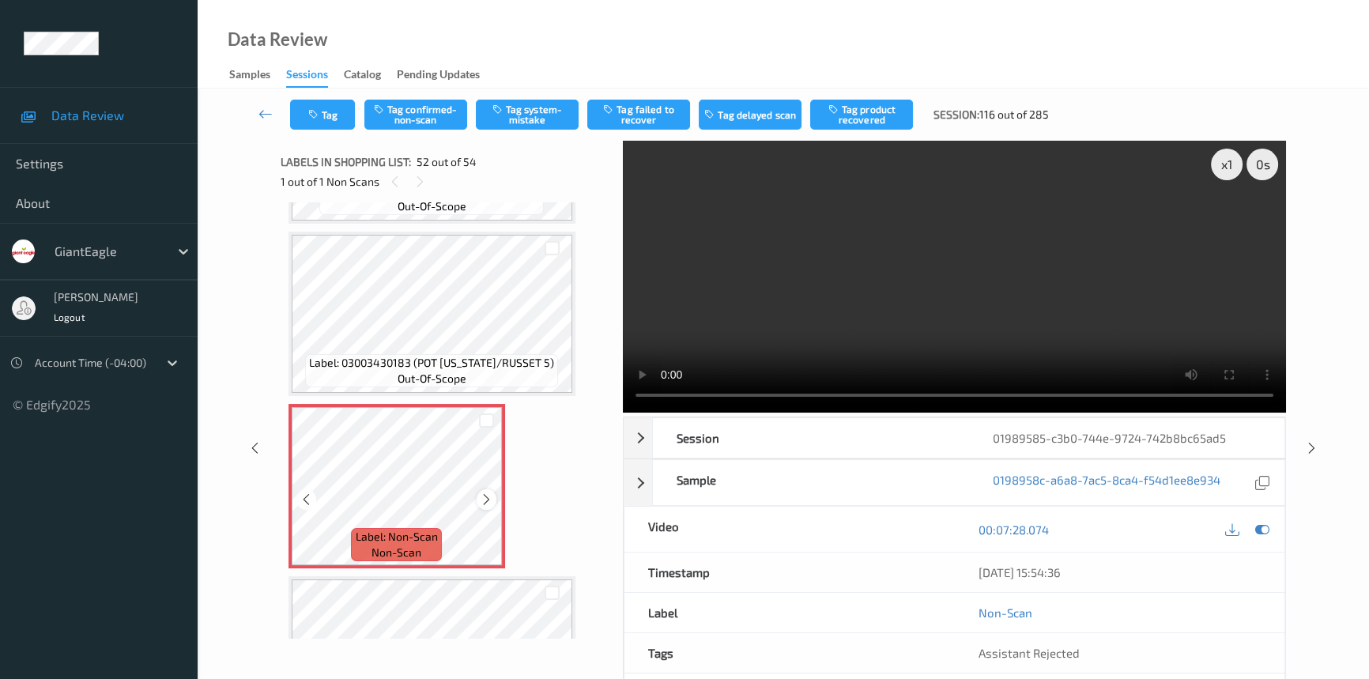
click at [489, 489] on div at bounding box center [487, 499] width 20 height 20
click at [484, 493] on icon at bounding box center [486, 500] width 13 height 14
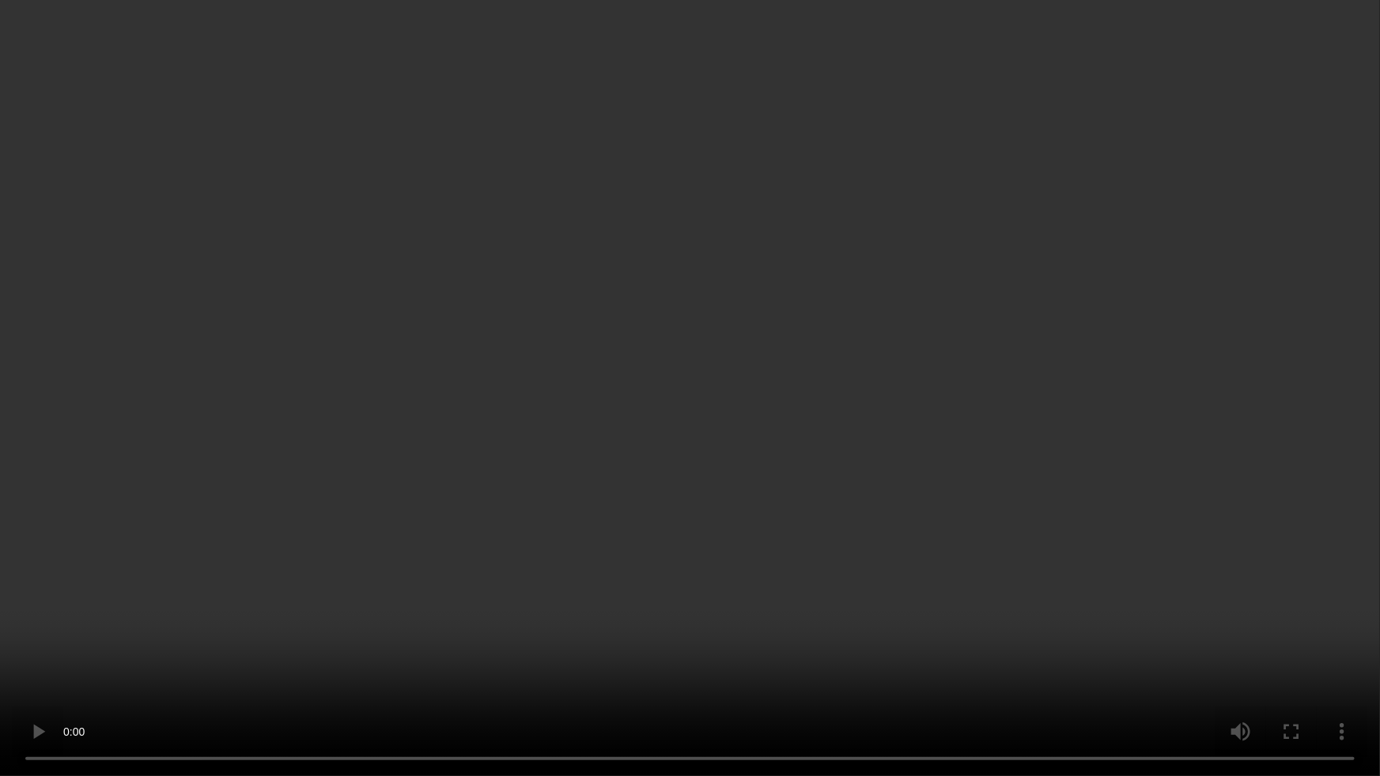
click at [768, 399] on video at bounding box center [690, 388] width 1380 height 776
click at [793, 405] on video at bounding box center [690, 388] width 1380 height 776
click at [585, 324] on video at bounding box center [690, 388] width 1380 height 776
click at [729, 341] on video at bounding box center [690, 388] width 1380 height 776
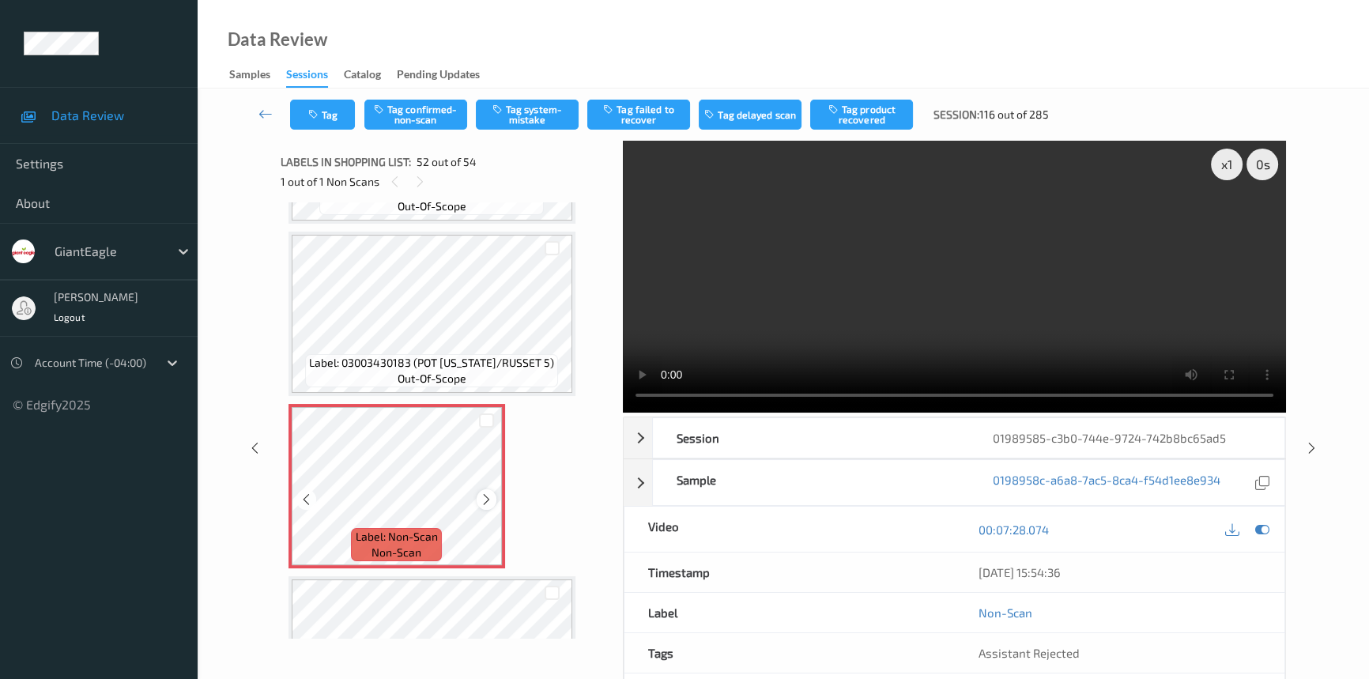
click at [489, 493] on icon at bounding box center [486, 500] width 13 height 14
click at [490, 493] on icon at bounding box center [486, 500] width 13 height 14
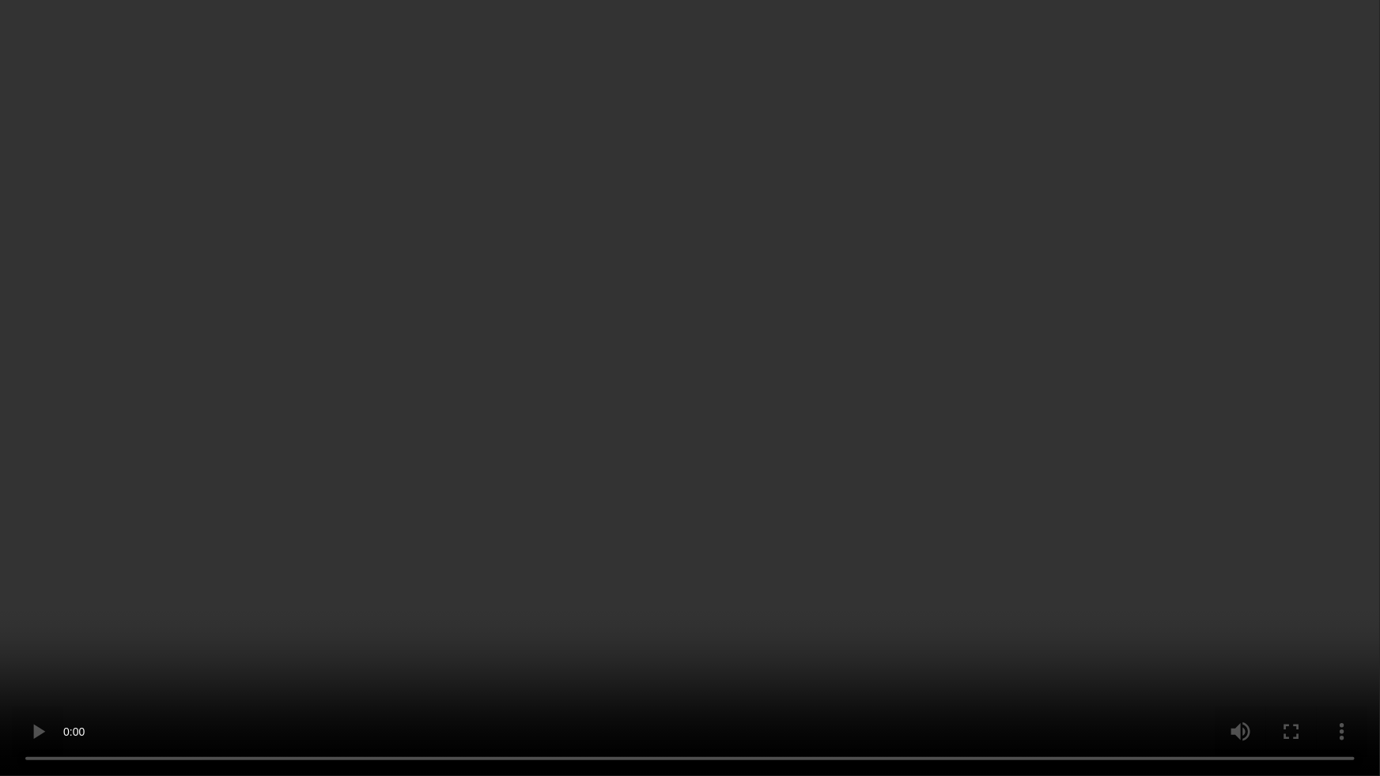
click at [1117, 451] on video at bounding box center [690, 388] width 1380 height 776
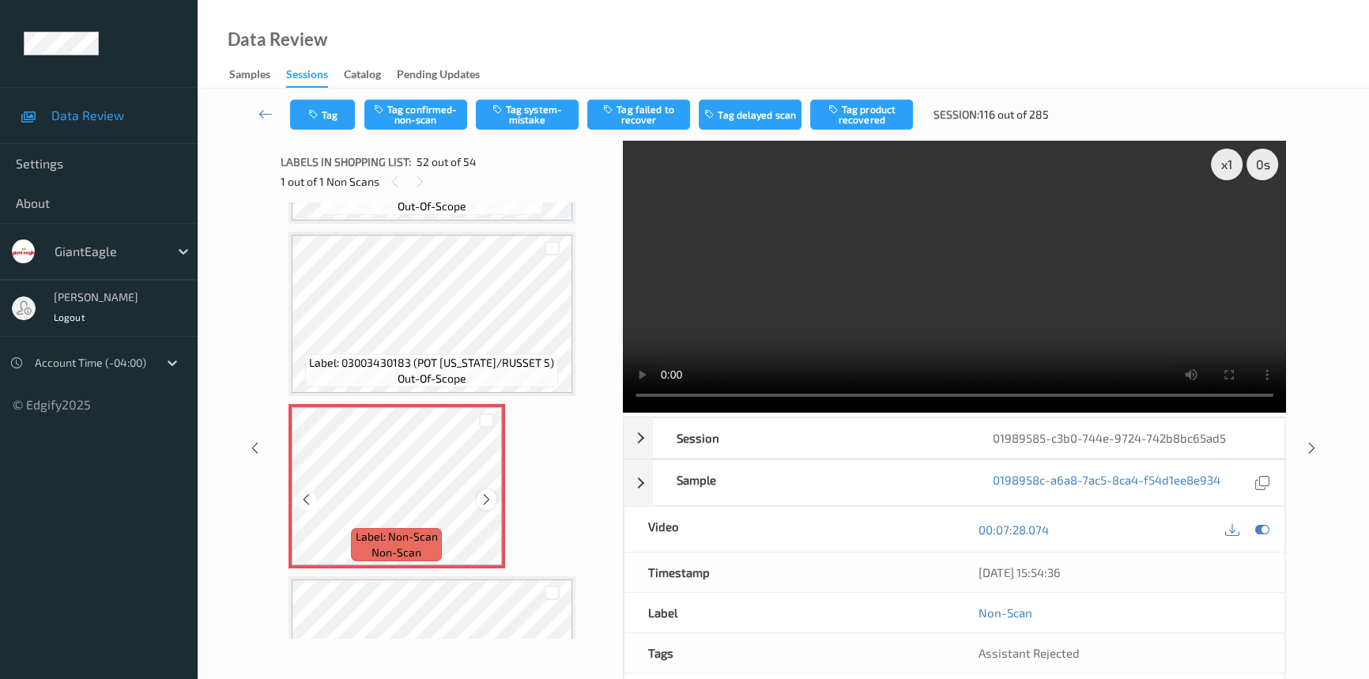
click at [485, 493] on icon at bounding box center [486, 500] width 13 height 14
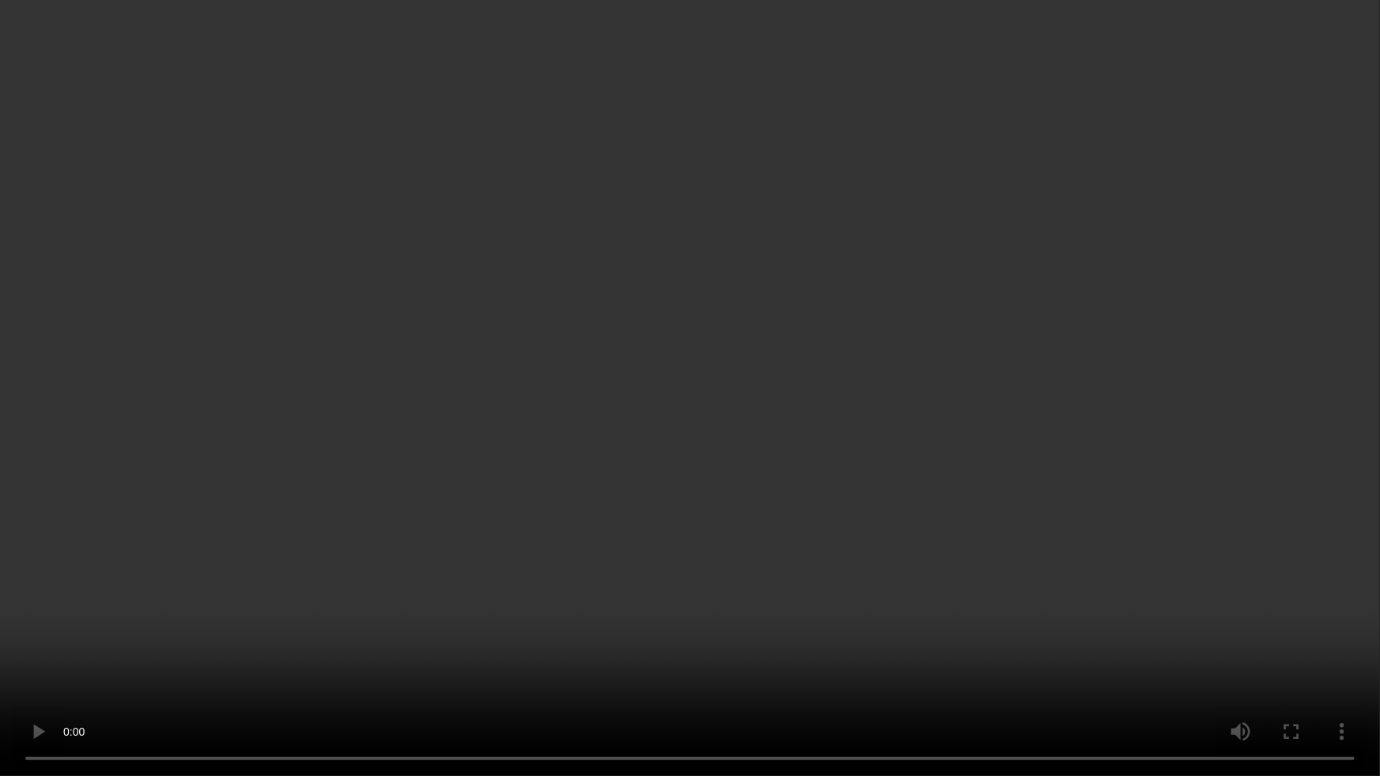
click at [853, 503] on video at bounding box center [690, 388] width 1380 height 776
click at [648, 591] on video at bounding box center [690, 388] width 1380 height 776
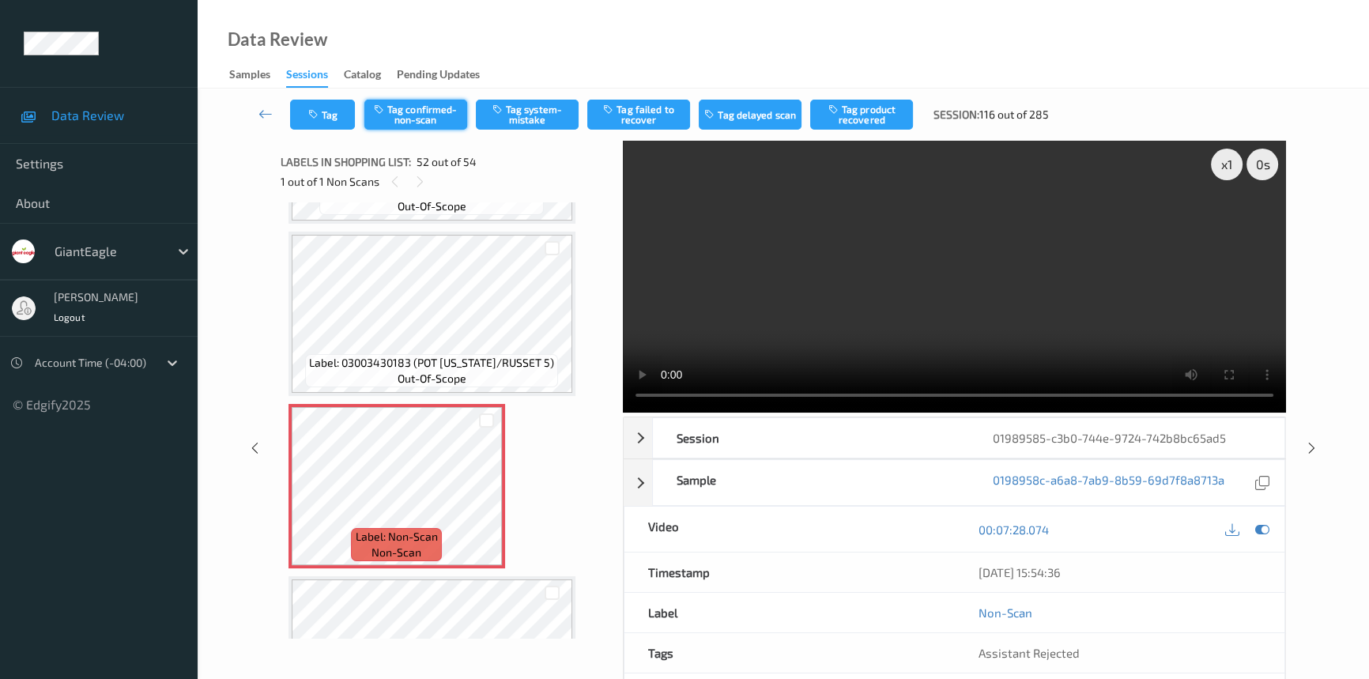
click at [414, 116] on button "Tag confirmed-non-scan" at bounding box center [416, 115] width 103 height 30
click at [652, 106] on button "Tag failed to recover" at bounding box center [638, 115] width 103 height 30
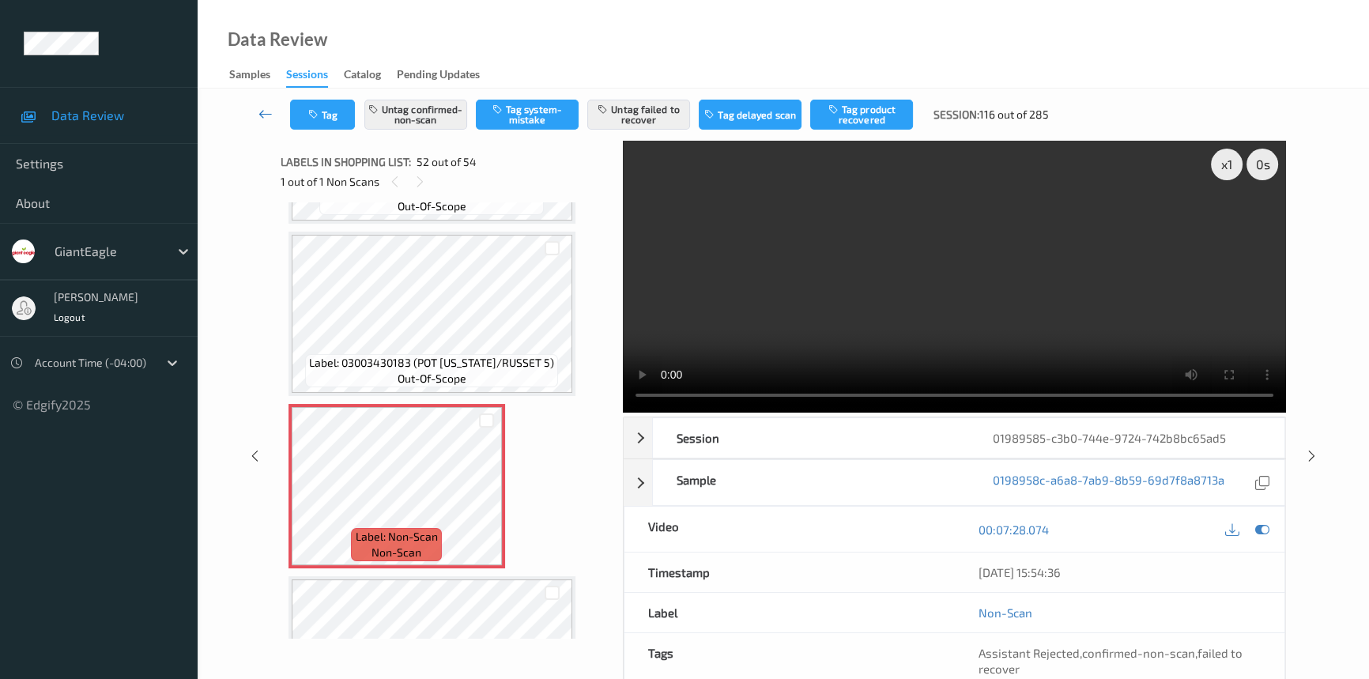
click at [260, 110] on icon at bounding box center [266, 114] width 14 height 16
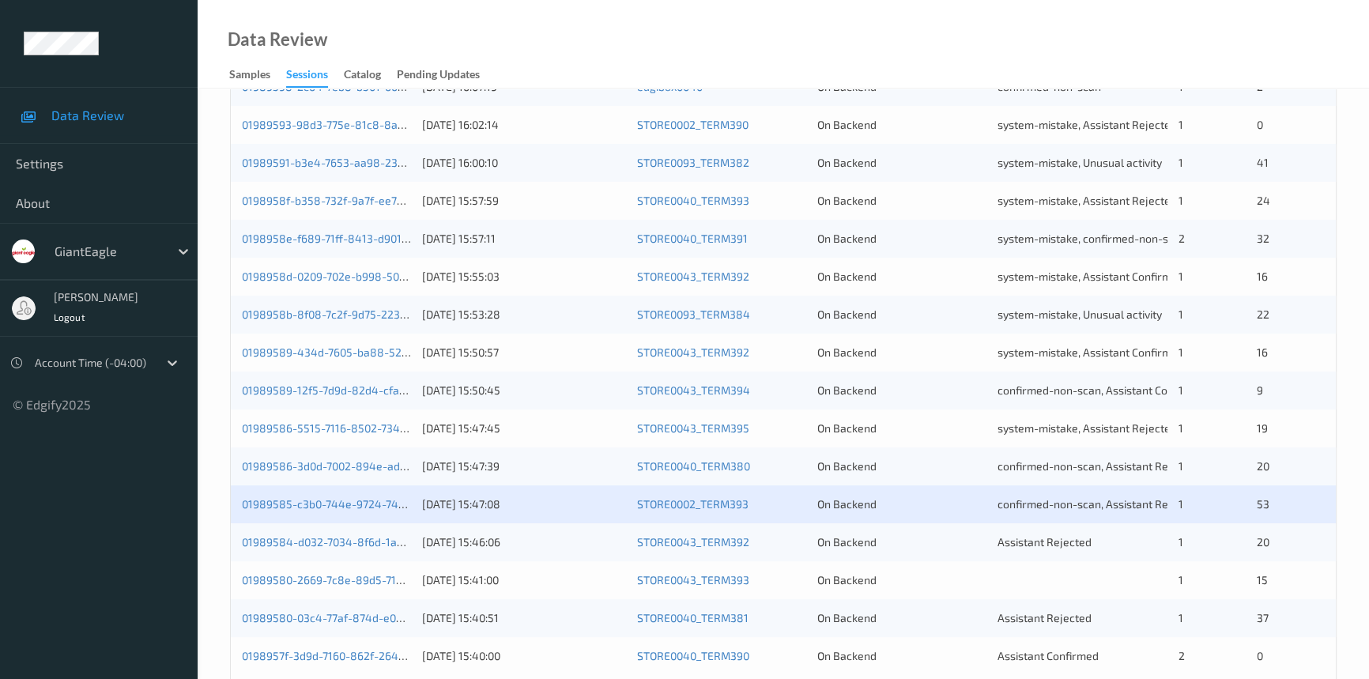
scroll to position [564, 0]
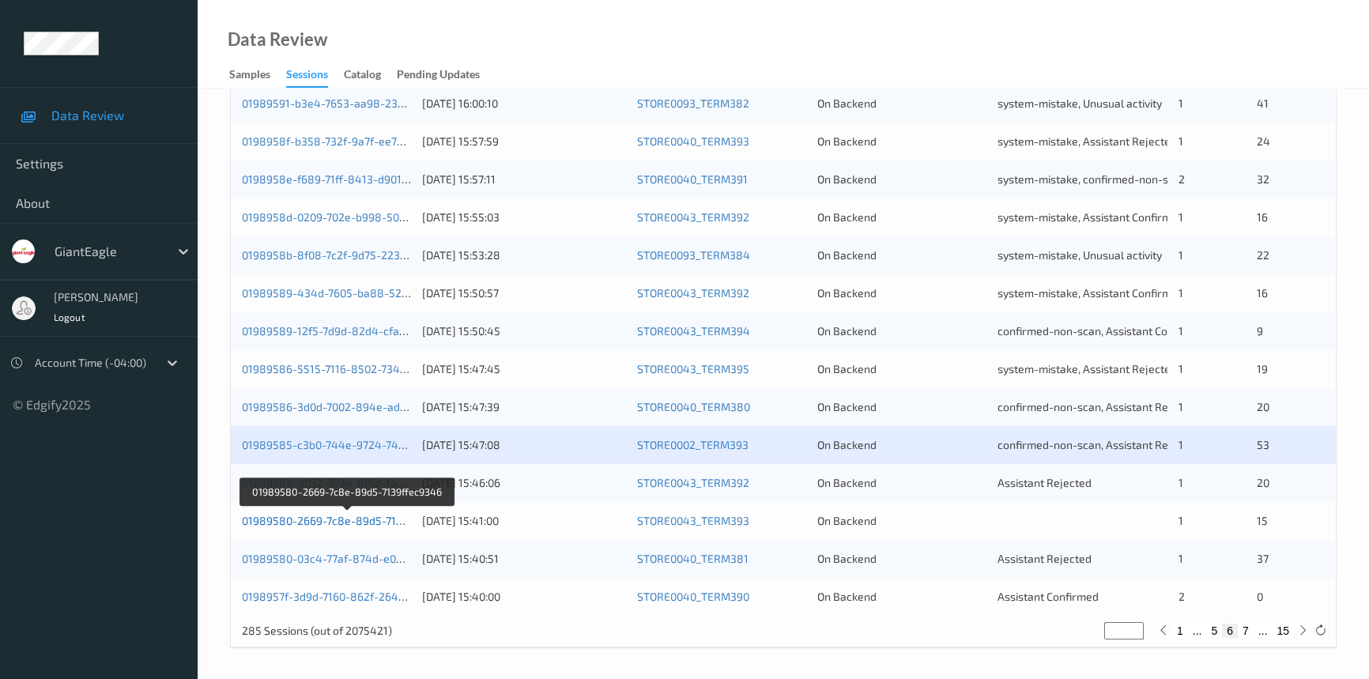
click at [347, 521] on link "01989580-2669-7c8e-89d5-7139ffec9346" at bounding box center [348, 520] width 213 height 13
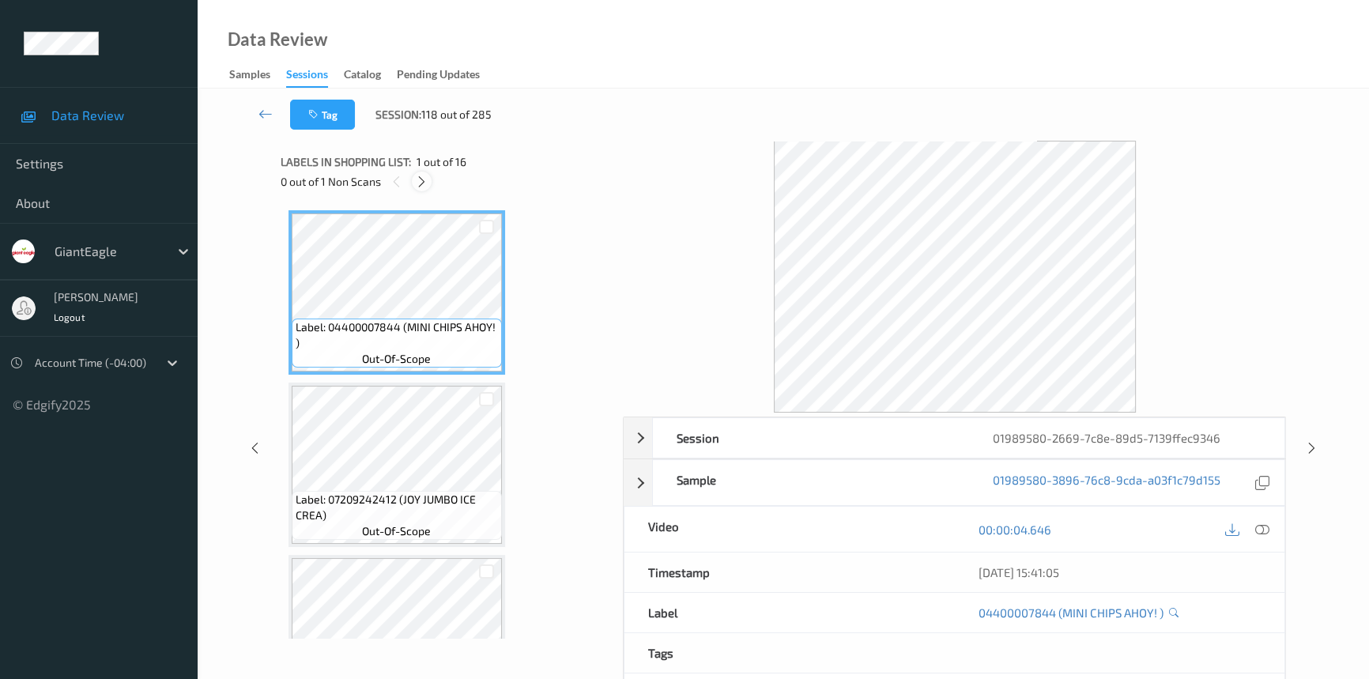
click at [416, 177] on icon at bounding box center [421, 182] width 13 height 14
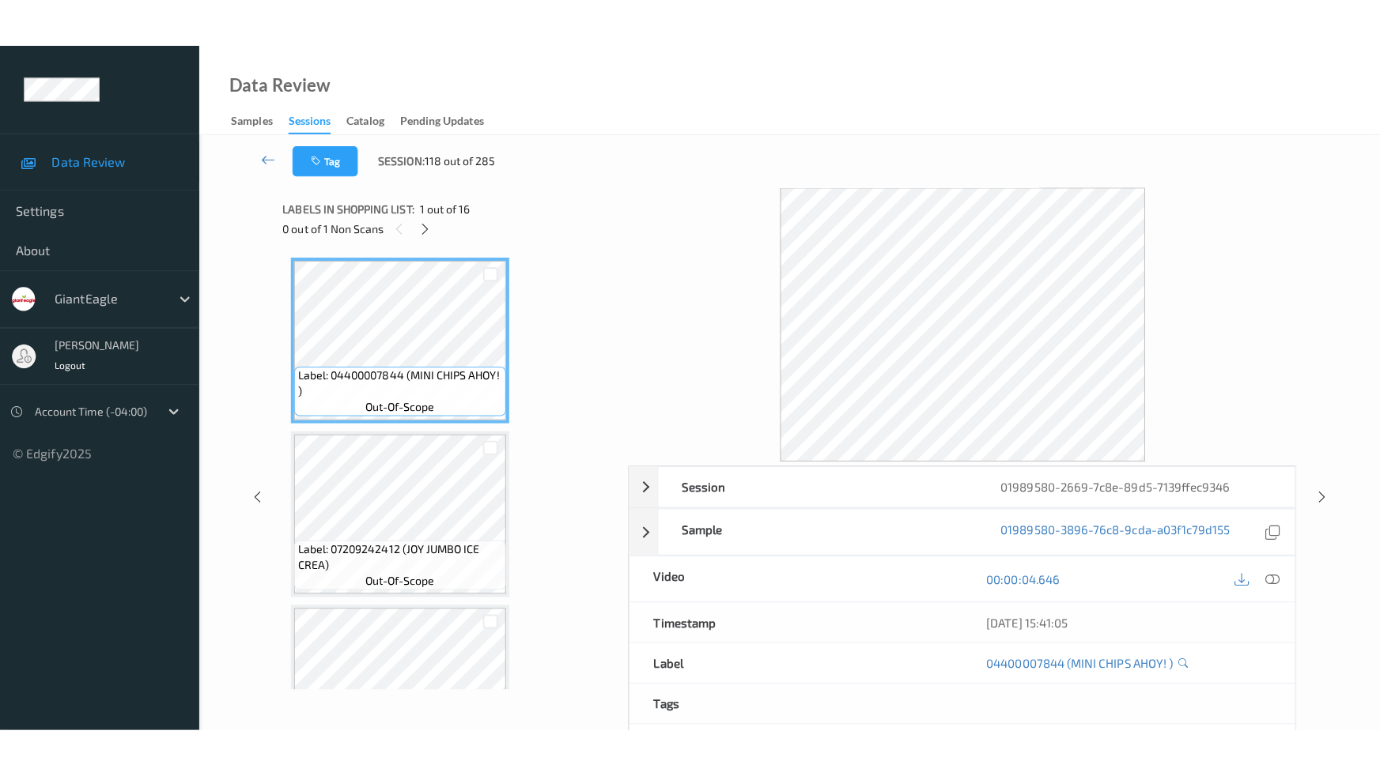
scroll to position [2240, 0]
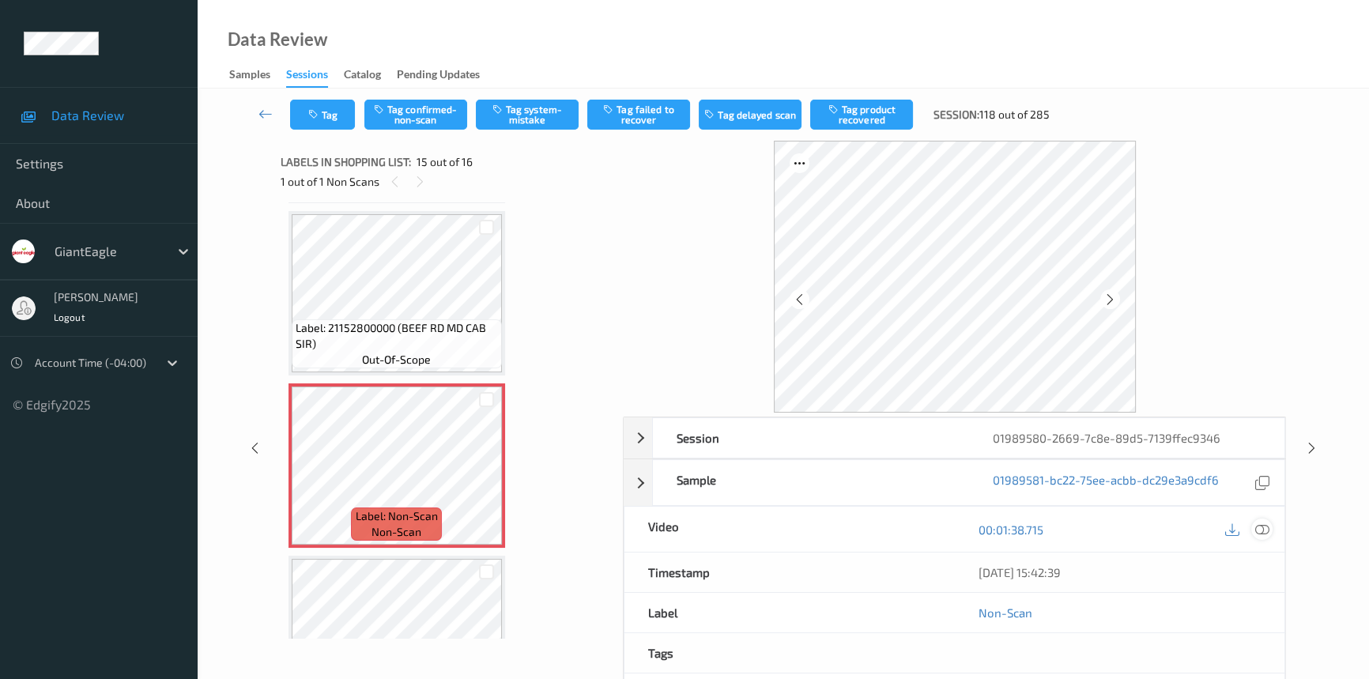
click at [1260, 530] on icon at bounding box center [1263, 530] width 14 height 14
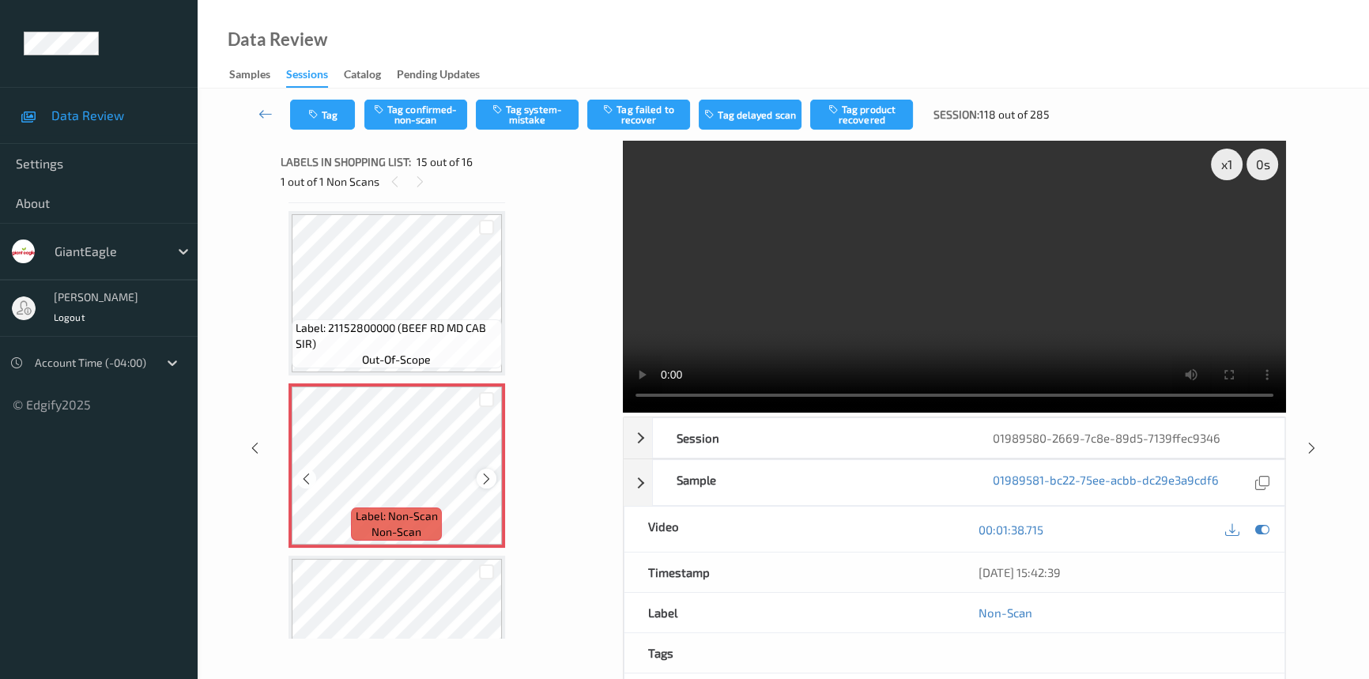
click at [483, 474] on icon at bounding box center [486, 479] width 13 height 14
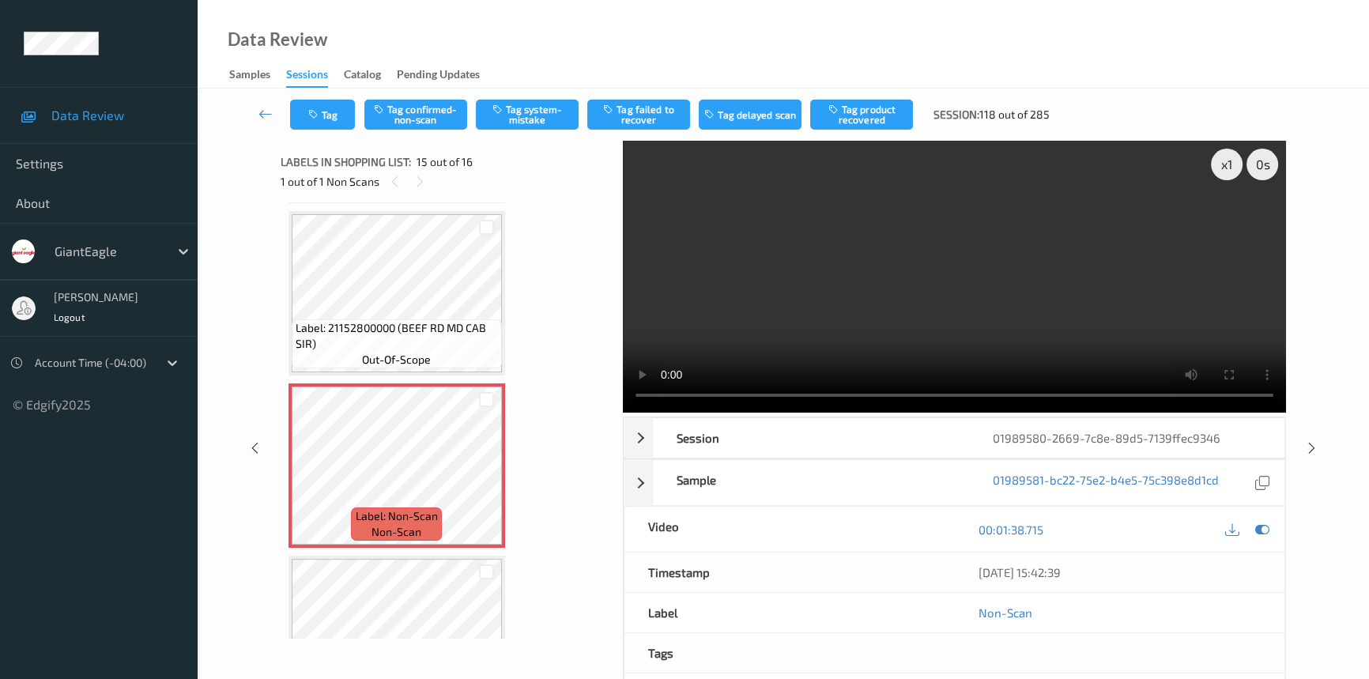
scroll to position [2223, 0]
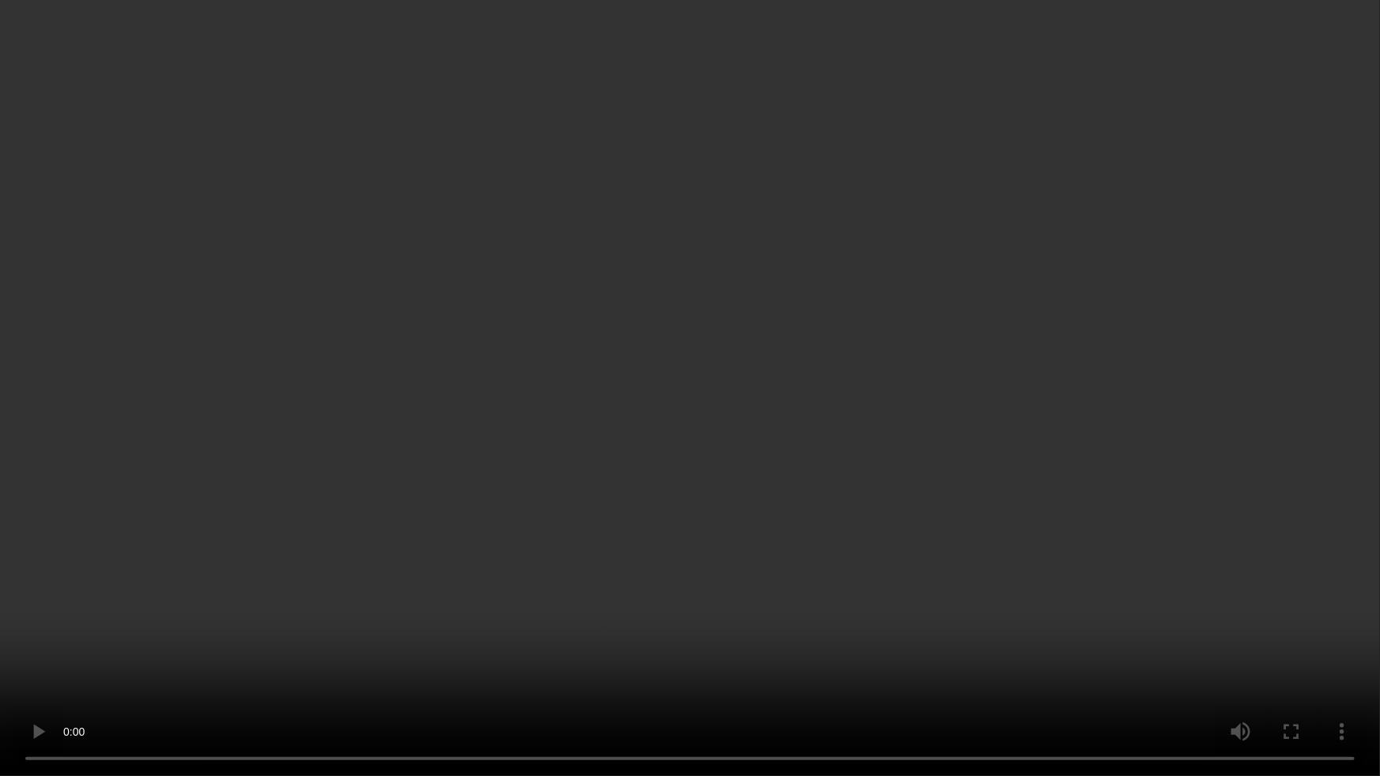
drag, startPoint x: 797, startPoint y: 516, endPoint x: 779, endPoint y: 531, distance: 23.6
click at [797, 516] on video at bounding box center [690, 388] width 1380 height 776
click at [840, 497] on video at bounding box center [690, 388] width 1380 height 776
click at [817, 455] on video at bounding box center [690, 388] width 1380 height 776
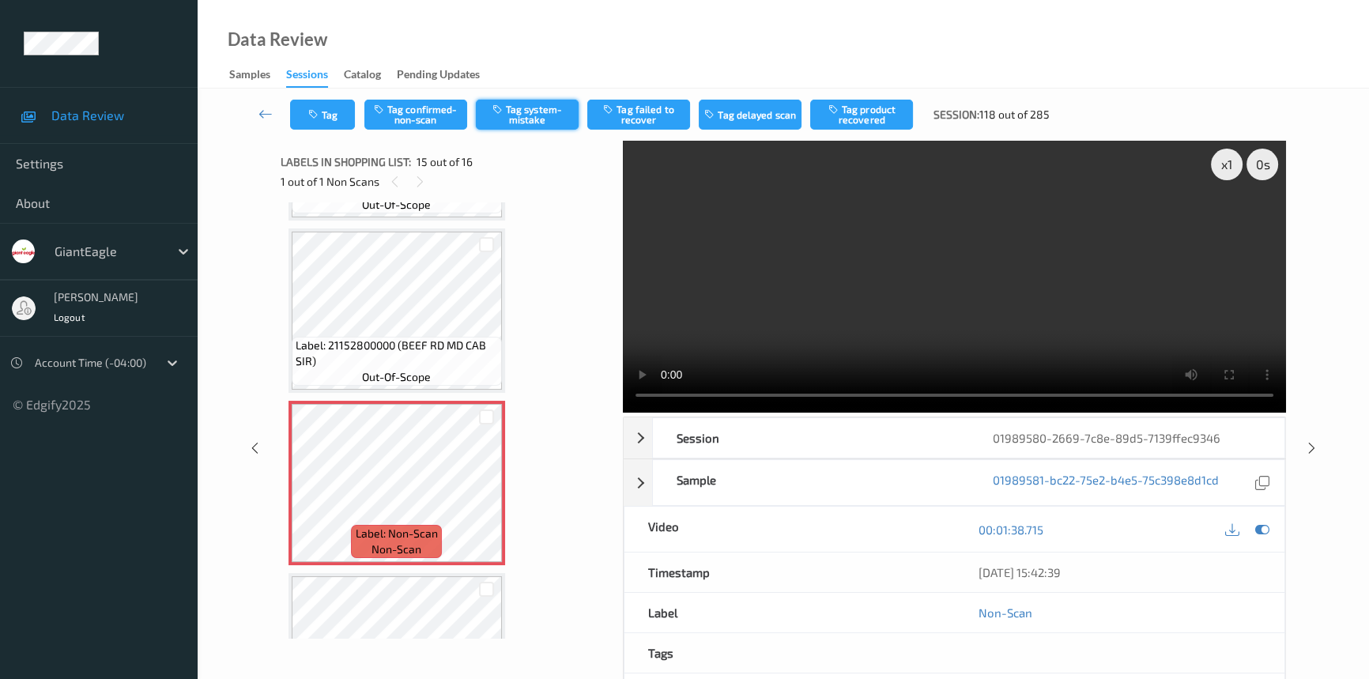
click at [508, 118] on button "Tag system-mistake" at bounding box center [527, 115] width 103 height 30
click at [256, 111] on link at bounding box center [265, 115] width 49 height 30
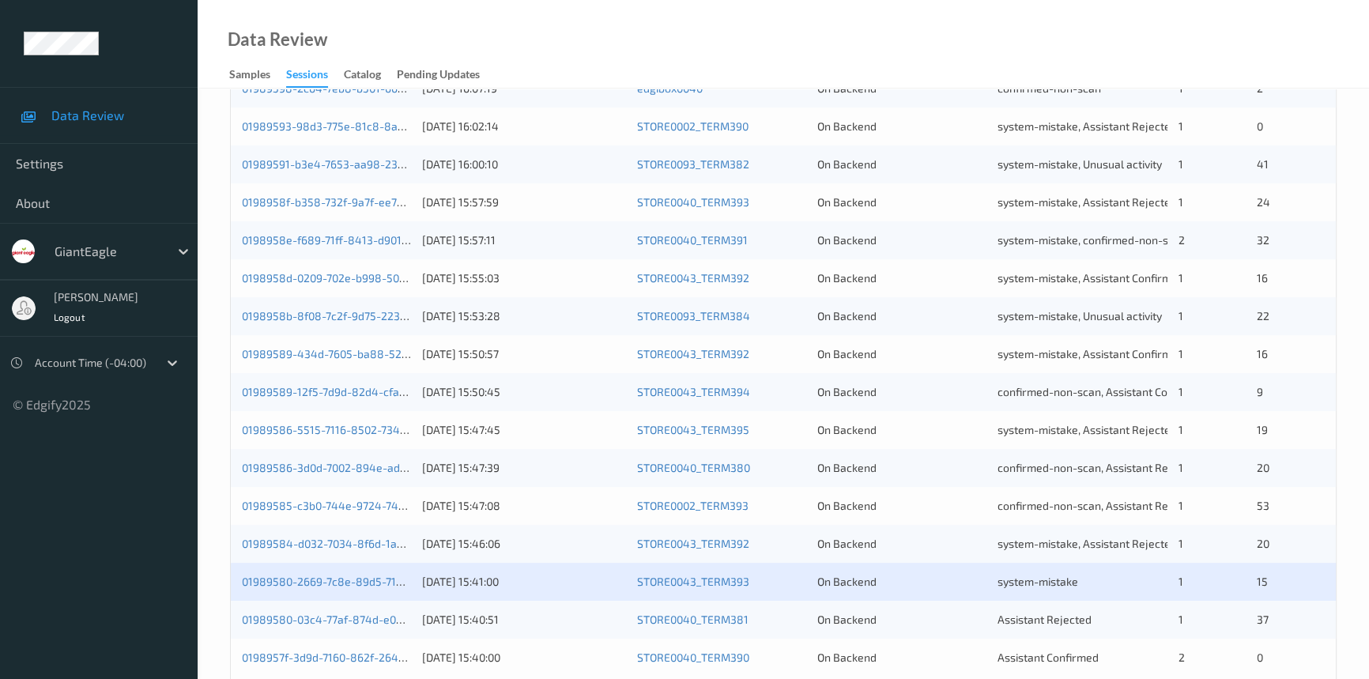
scroll to position [564, 0]
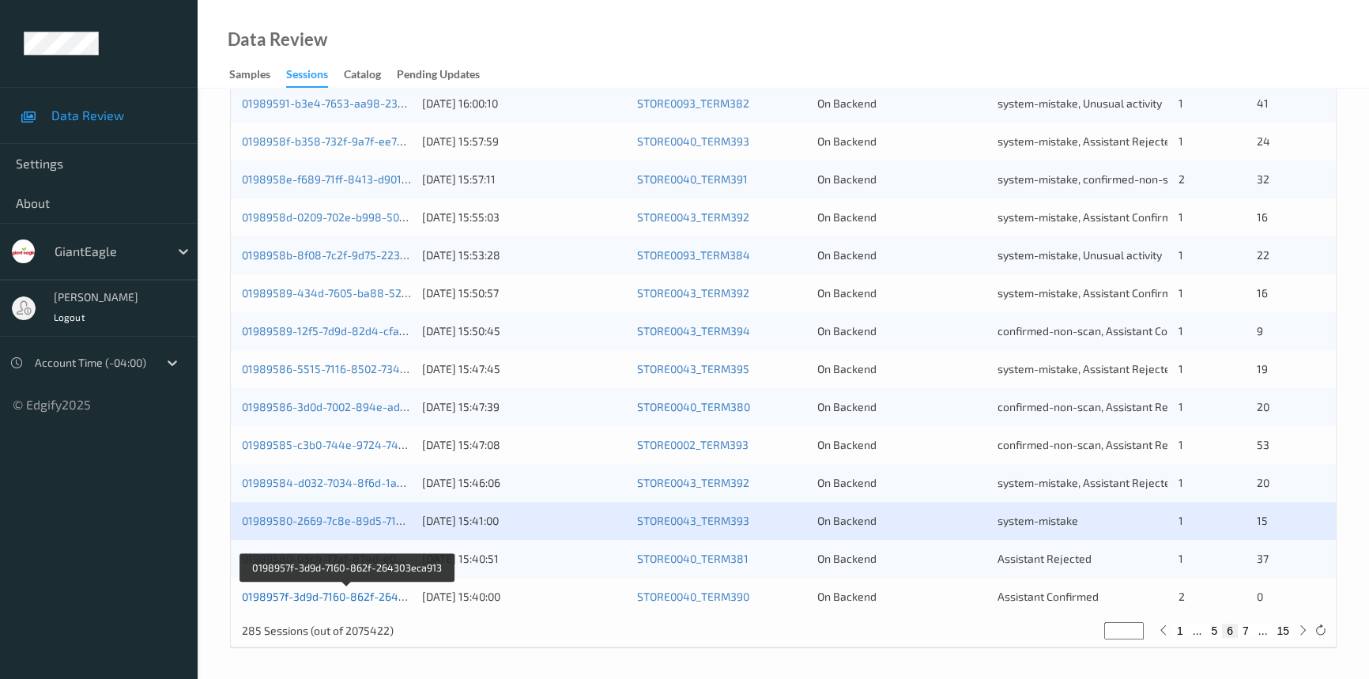
click at [334, 595] on link "0198957f-3d9d-7160-862f-264303eca913" at bounding box center [347, 596] width 211 height 13
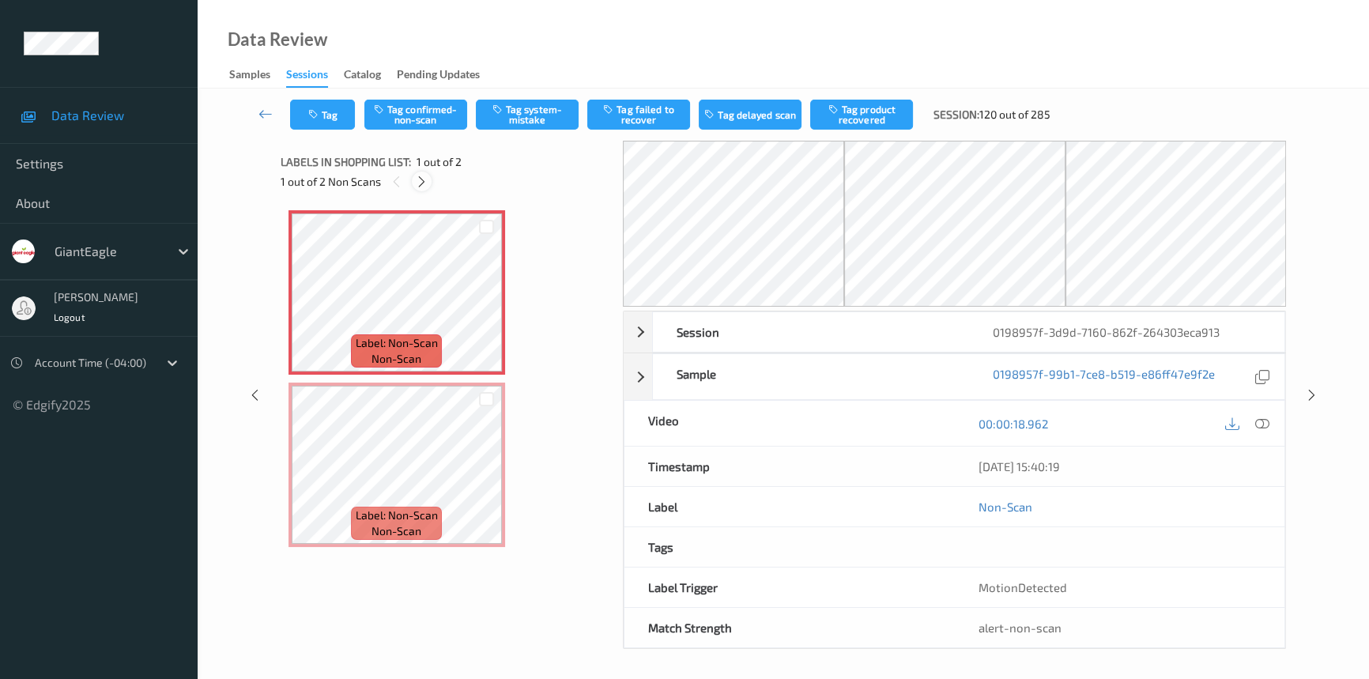
click at [422, 173] on div at bounding box center [422, 182] width 20 height 20
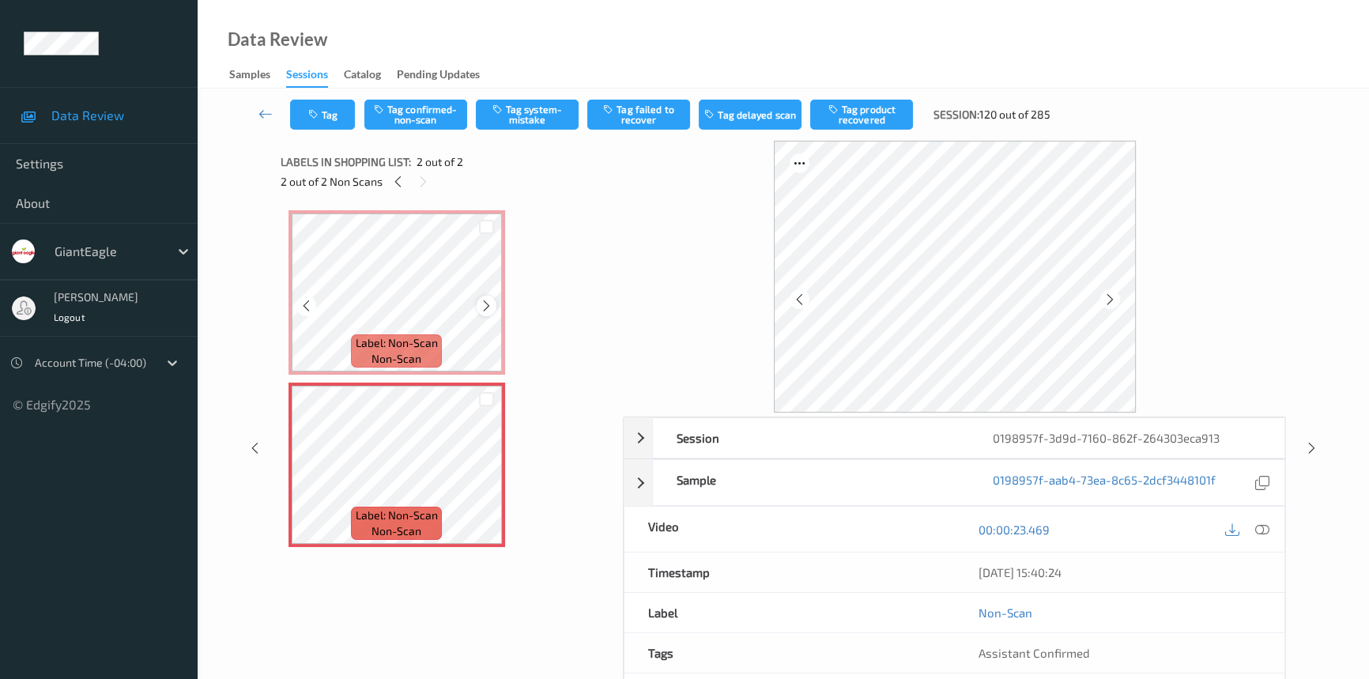
click at [482, 308] on icon at bounding box center [486, 306] width 13 height 14
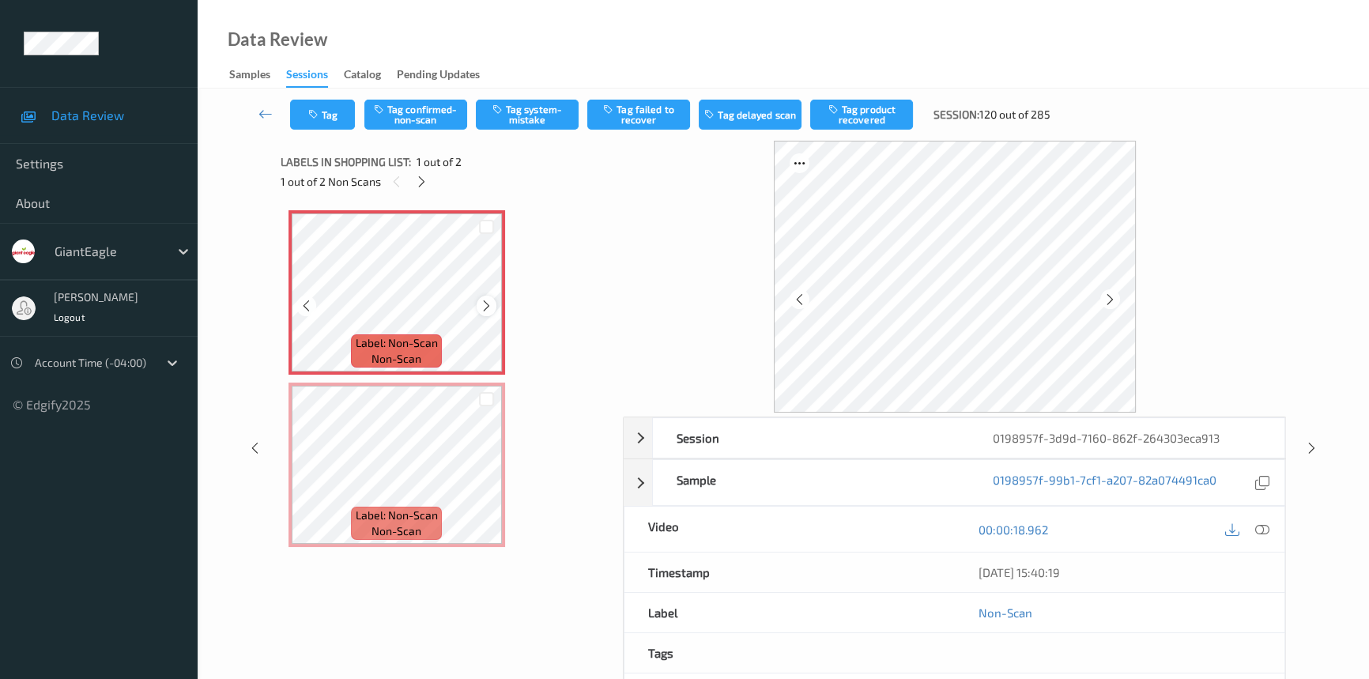
click at [483, 308] on icon at bounding box center [486, 306] width 13 height 14
click at [485, 308] on icon at bounding box center [486, 306] width 13 height 14
click at [486, 474] on icon at bounding box center [486, 478] width 13 height 14
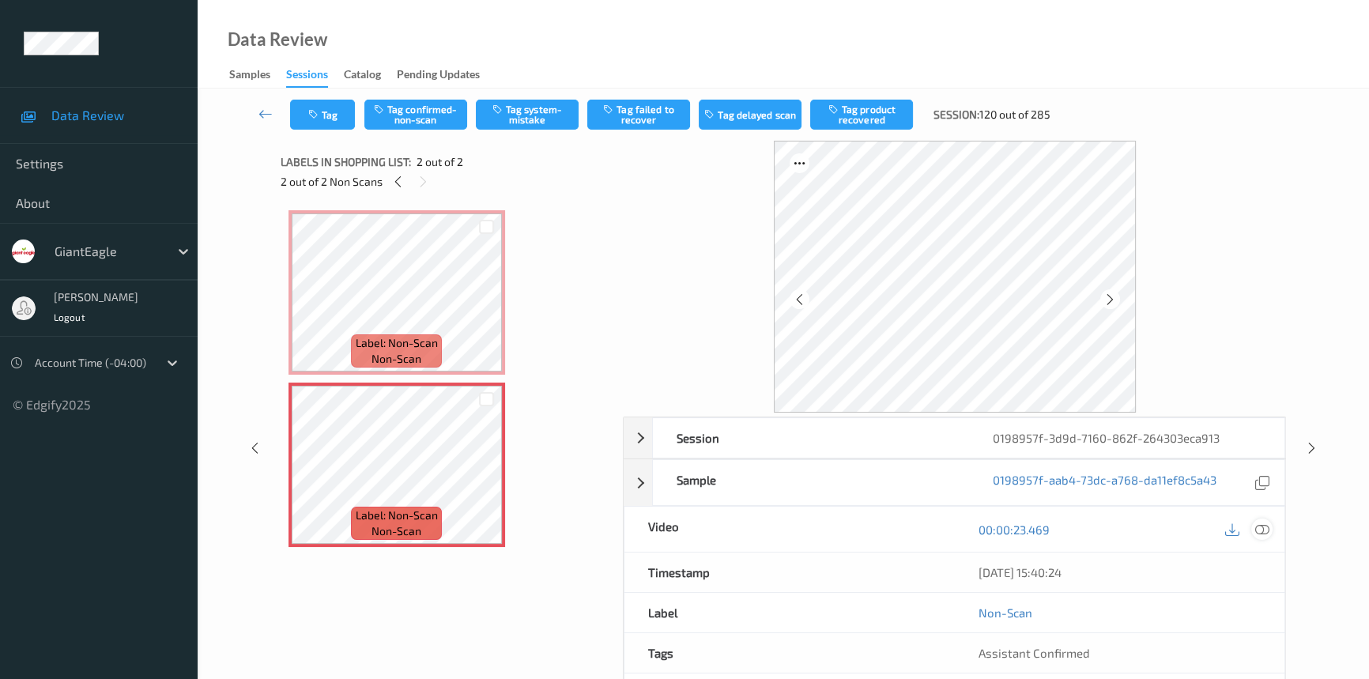
click at [1256, 525] on icon at bounding box center [1263, 530] width 14 height 14
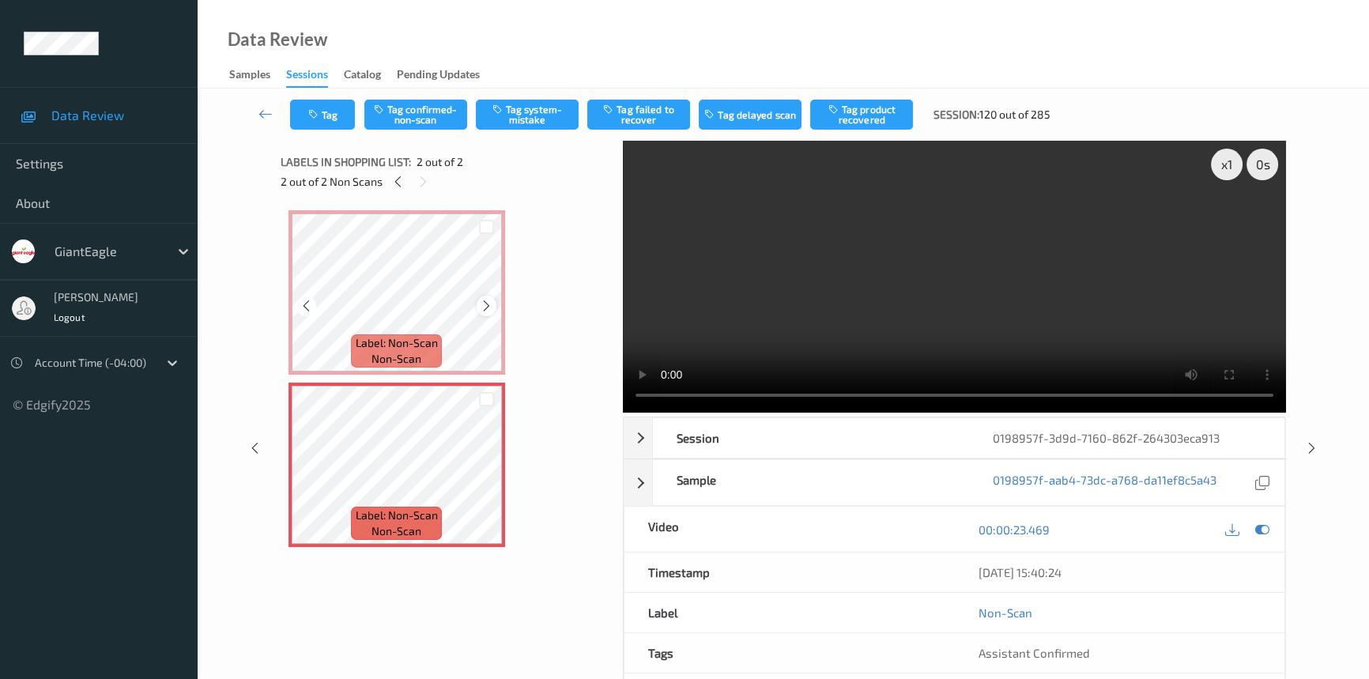
click at [485, 304] on icon at bounding box center [486, 306] width 13 height 14
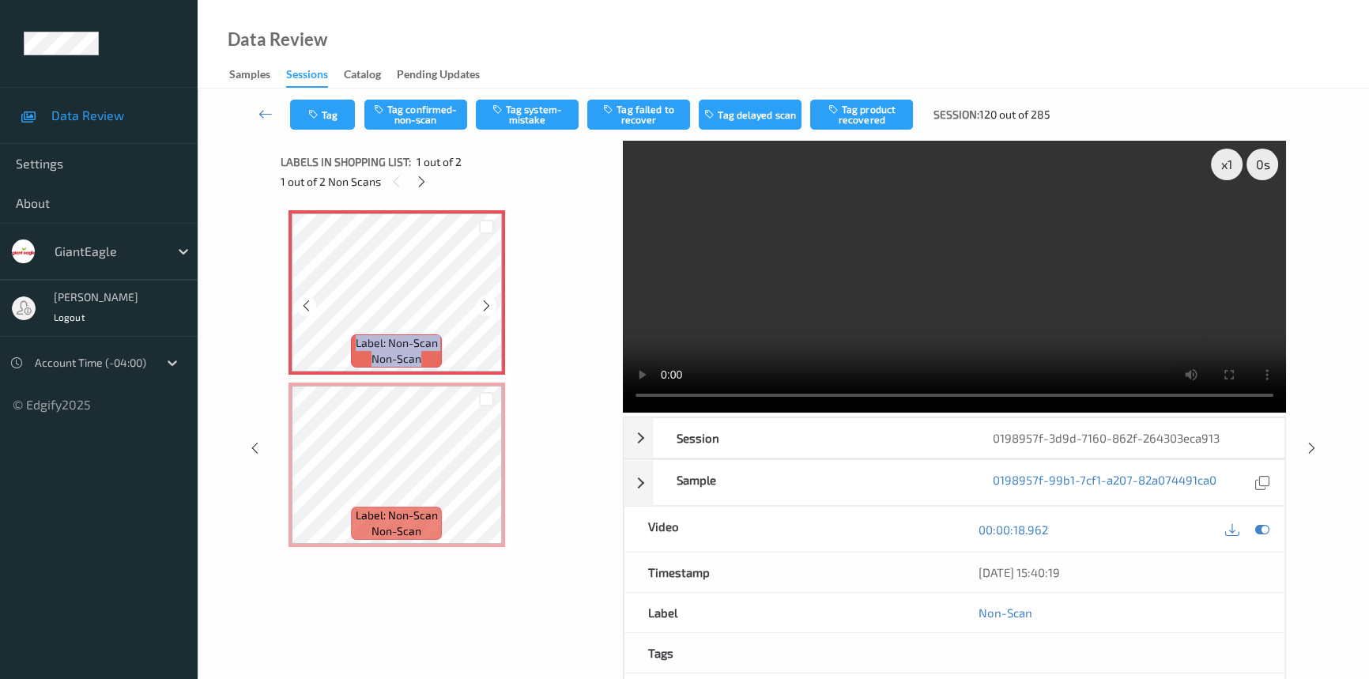
click at [485, 304] on icon at bounding box center [486, 306] width 13 height 14
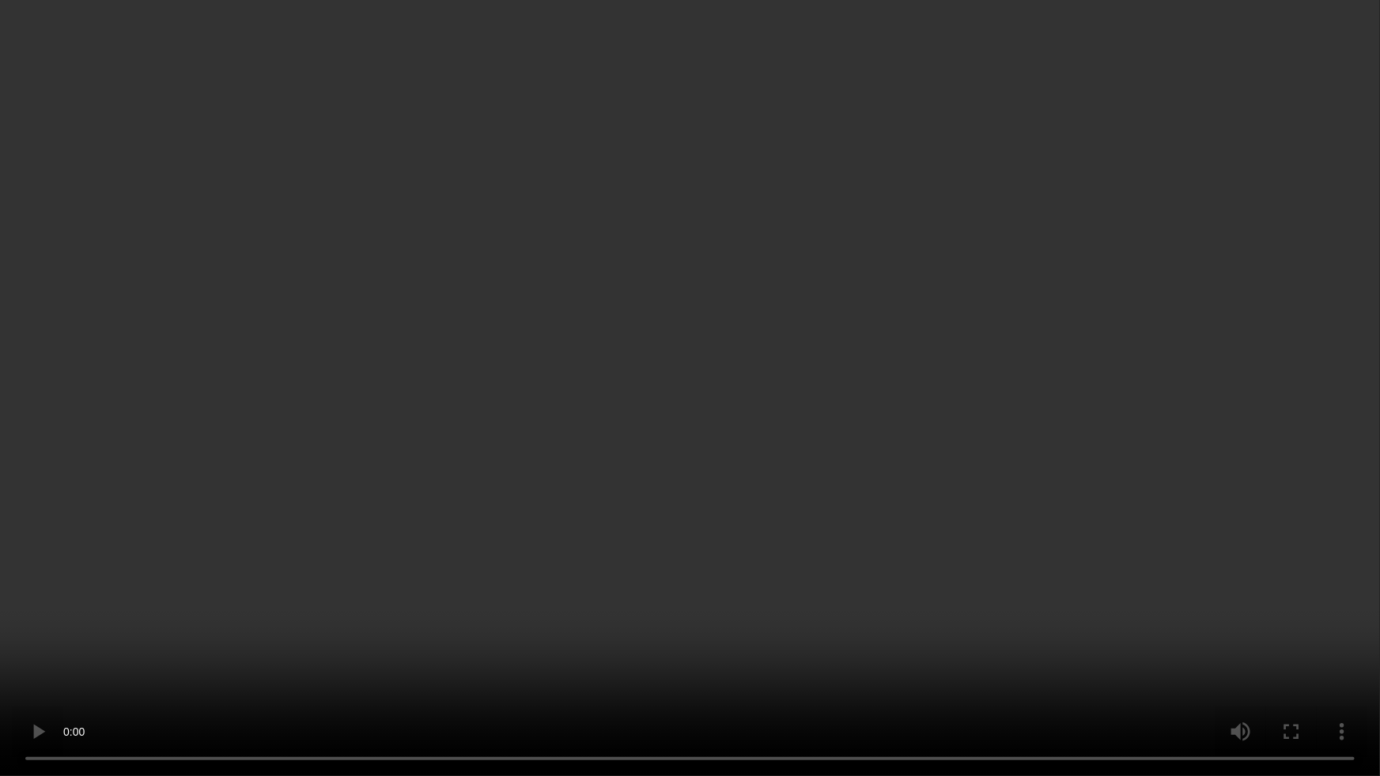
click at [1152, 527] on video at bounding box center [690, 388] width 1380 height 776
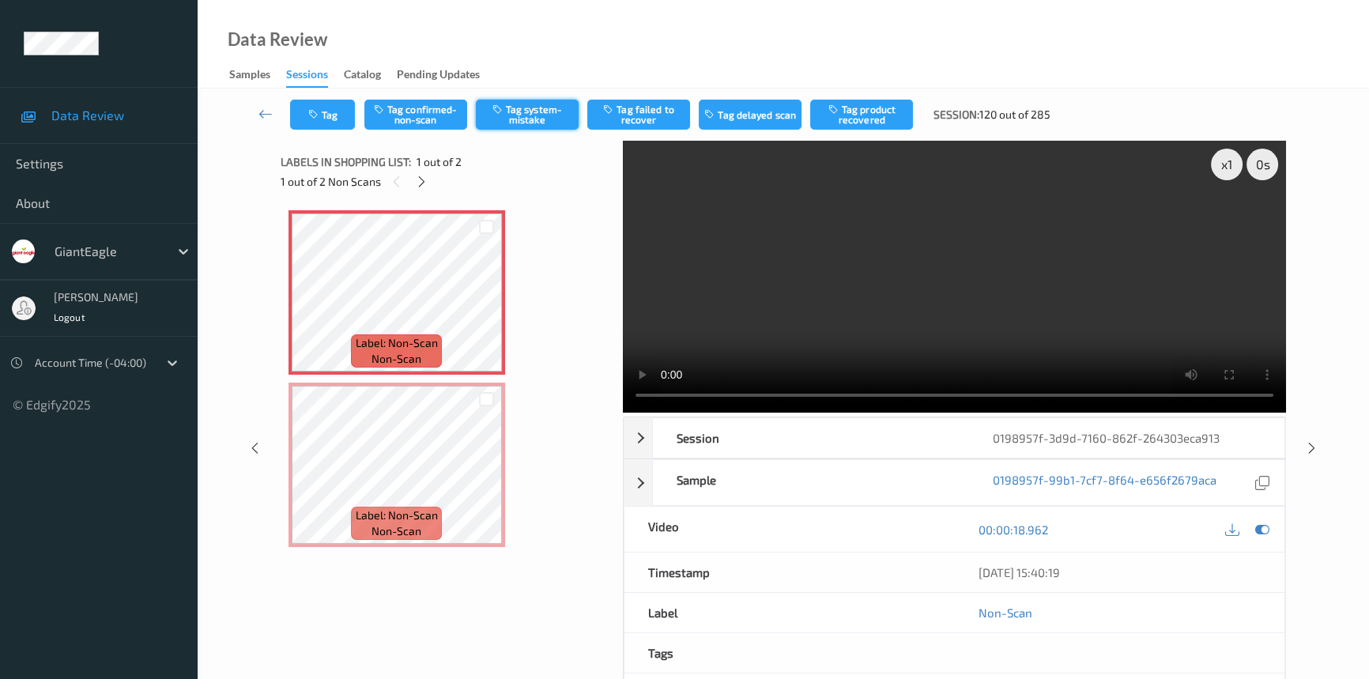
click at [519, 123] on button "Tag system-mistake" at bounding box center [527, 115] width 103 height 30
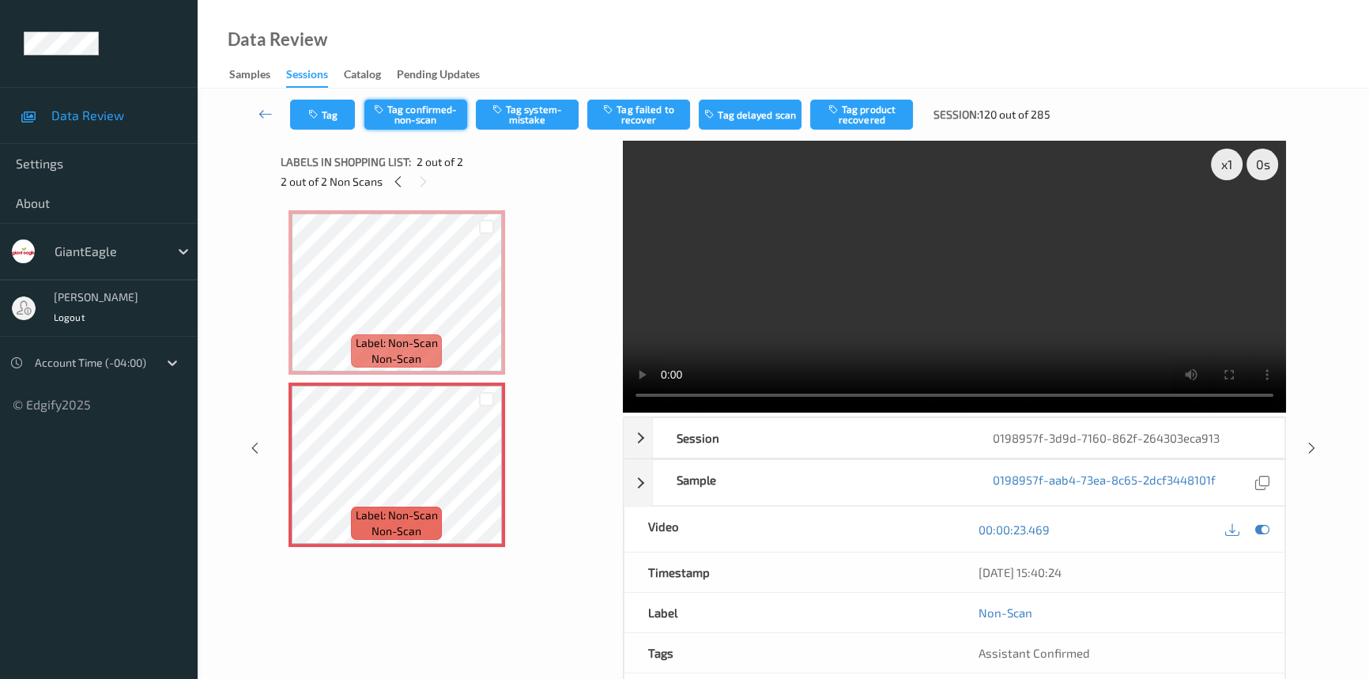
click at [430, 115] on button "Tag confirmed-non-scan" at bounding box center [416, 115] width 103 height 30
click at [264, 108] on icon at bounding box center [266, 114] width 14 height 16
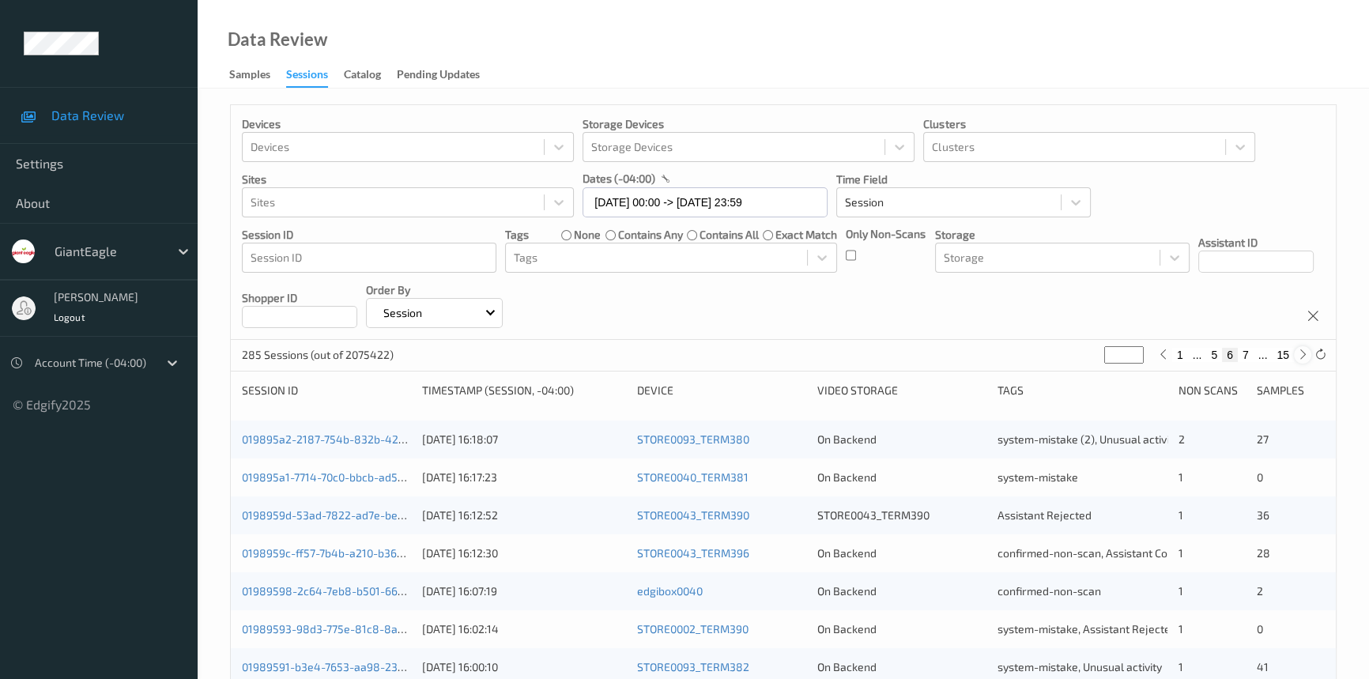
click at [1305, 356] on icon at bounding box center [1304, 355] width 12 height 12
type input "*"
click at [1305, 356] on icon at bounding box center [1304, 355] width 12 height 12
type input "*"
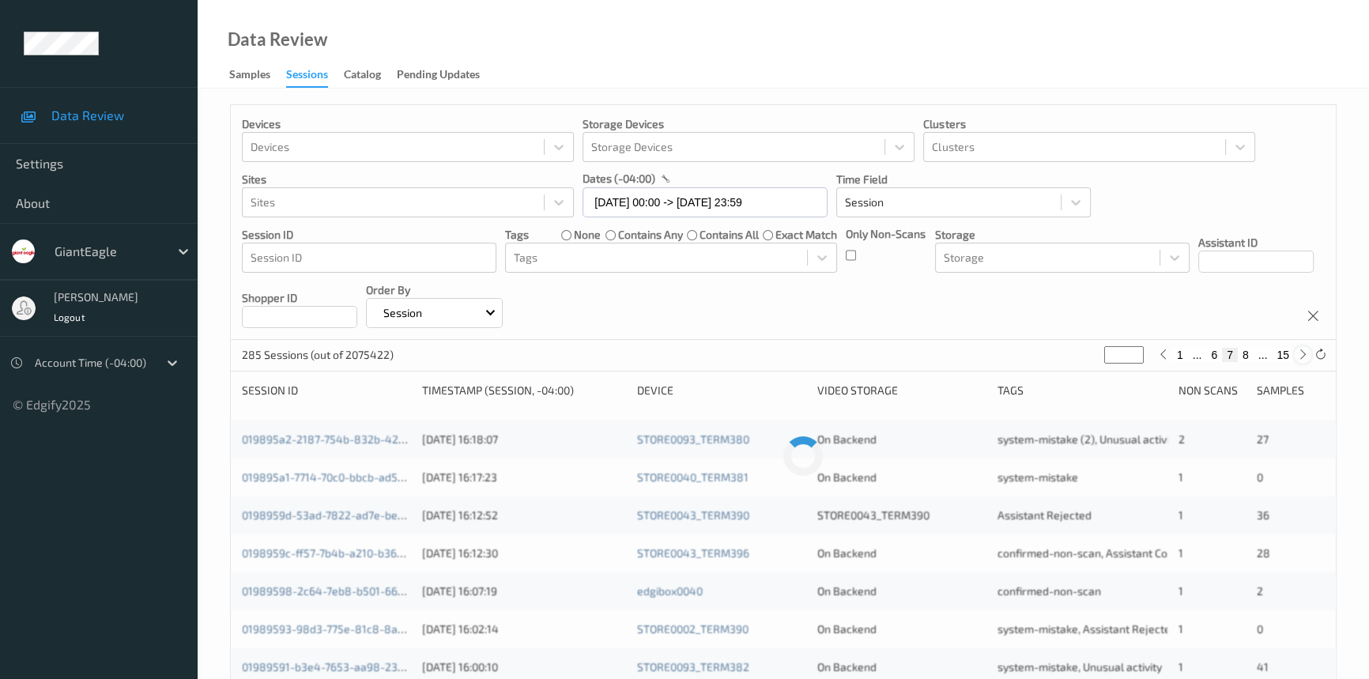
type input "*"
click at [1305, 356] on icon at bounding box center [1304, 355] width 12 height 12
type input "*"
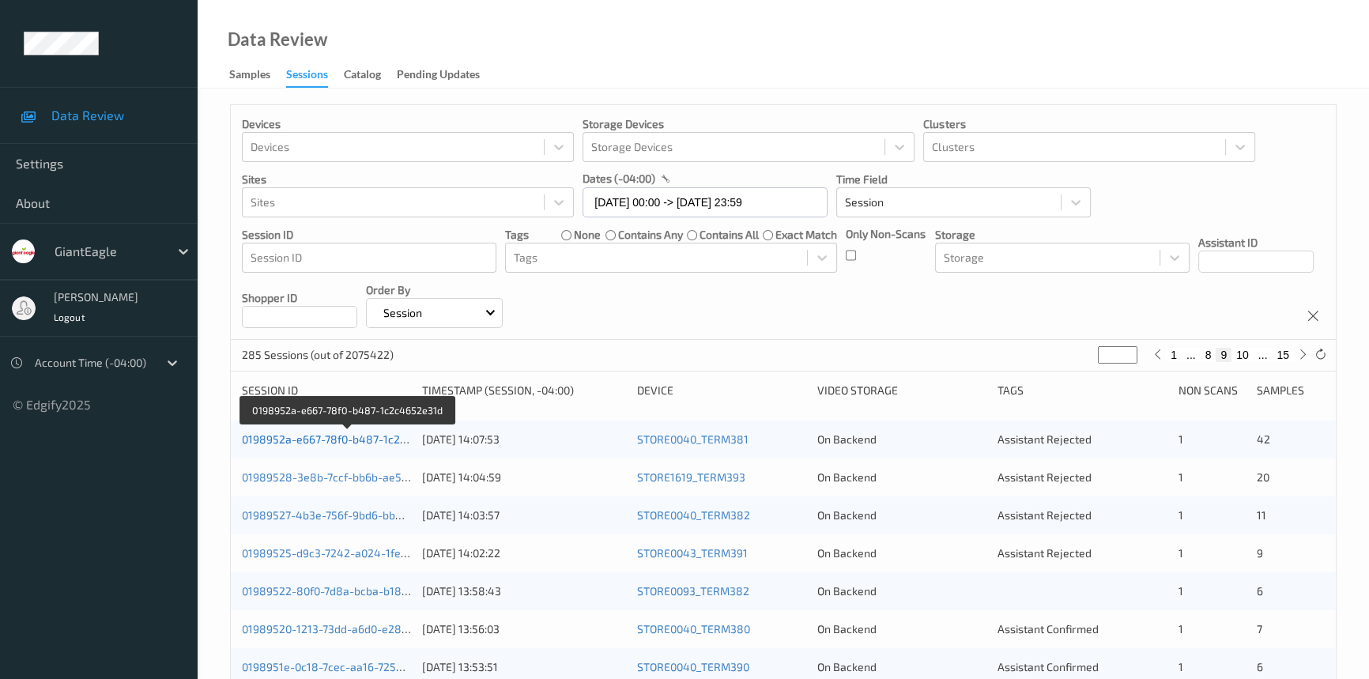
click at [379, 437] on link "0198952a-e667-78f0-b487-1c2c4652e31d" at bounding box center [348, 439] width 213 height 13
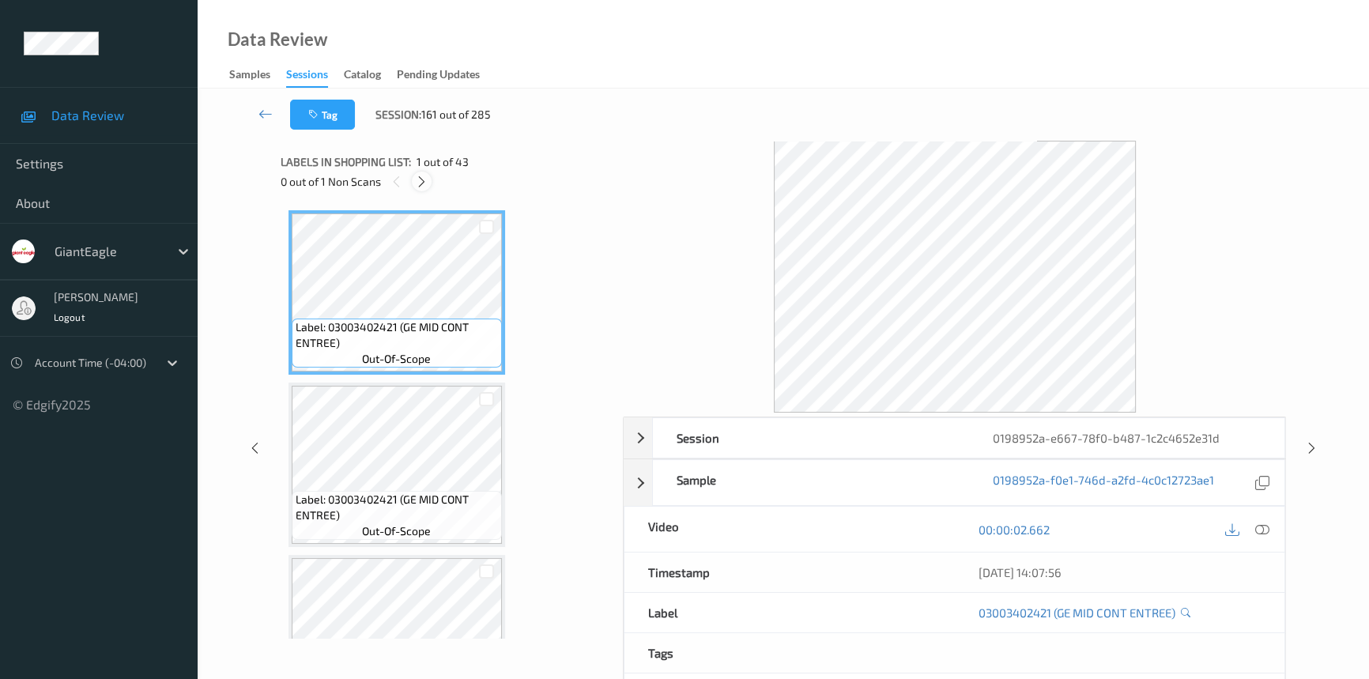
click at [423, 183] on icon at bounding box center [421, 182] width 13 height 14
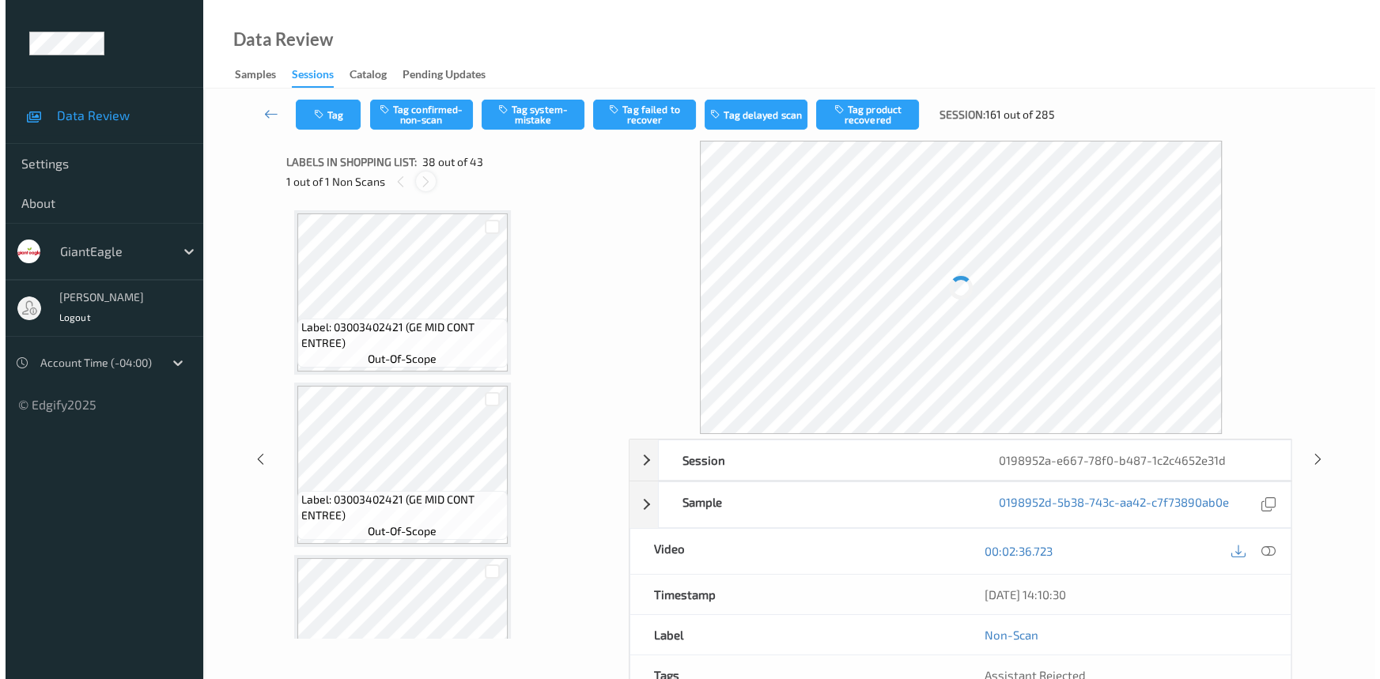
scroll to position [6191, 0]
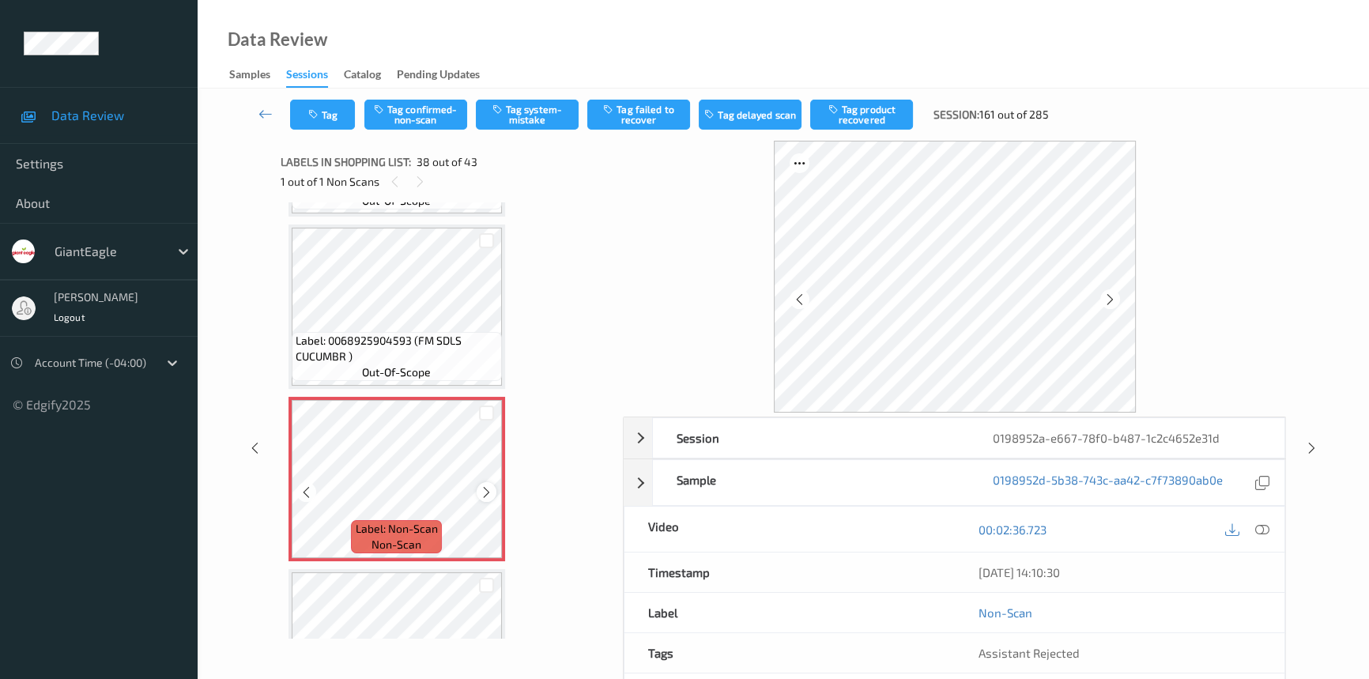
click at [488, 485] on icon at bounding box center [486, 492] width 13 height 14
click at [482, 485] on icon at bounding box center [486, 492] width 13 height 14
click at [492, 485] on icon at bounding box center [486, 492] width 13 height 14
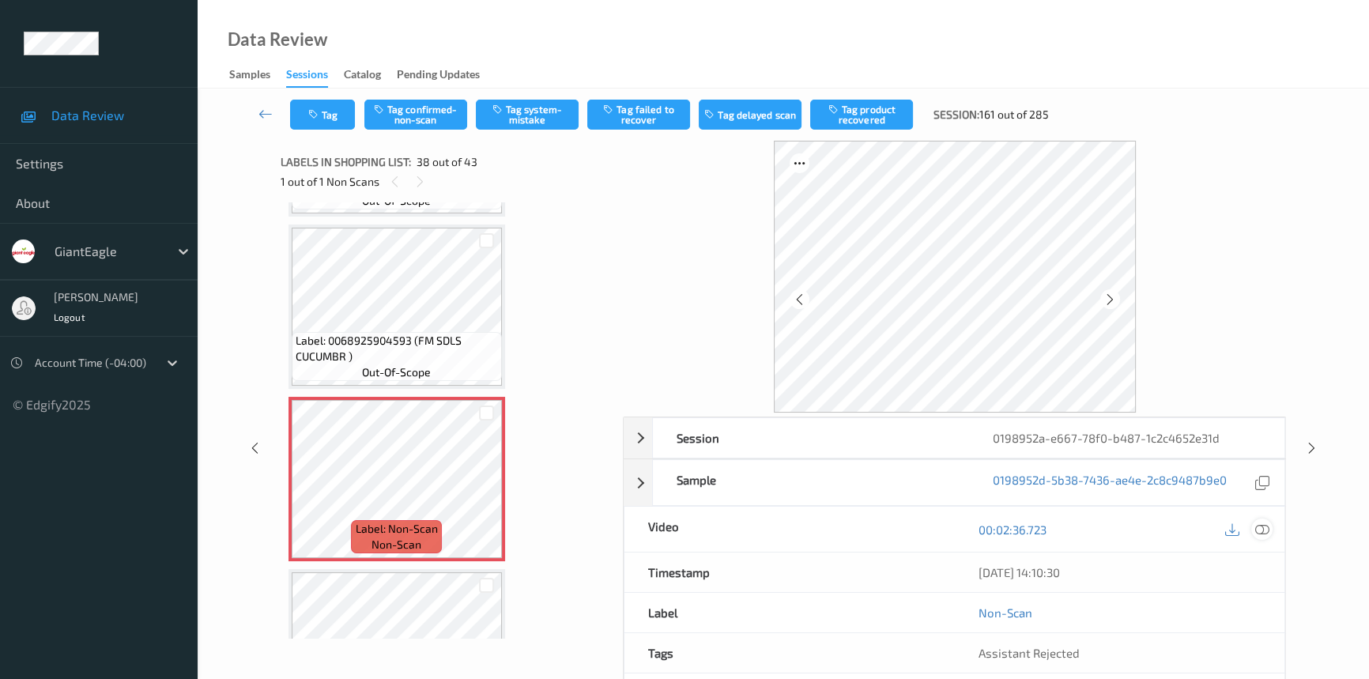
click at [1263, 525] on icon at bounding box center [1263, 530] width 14 height 14
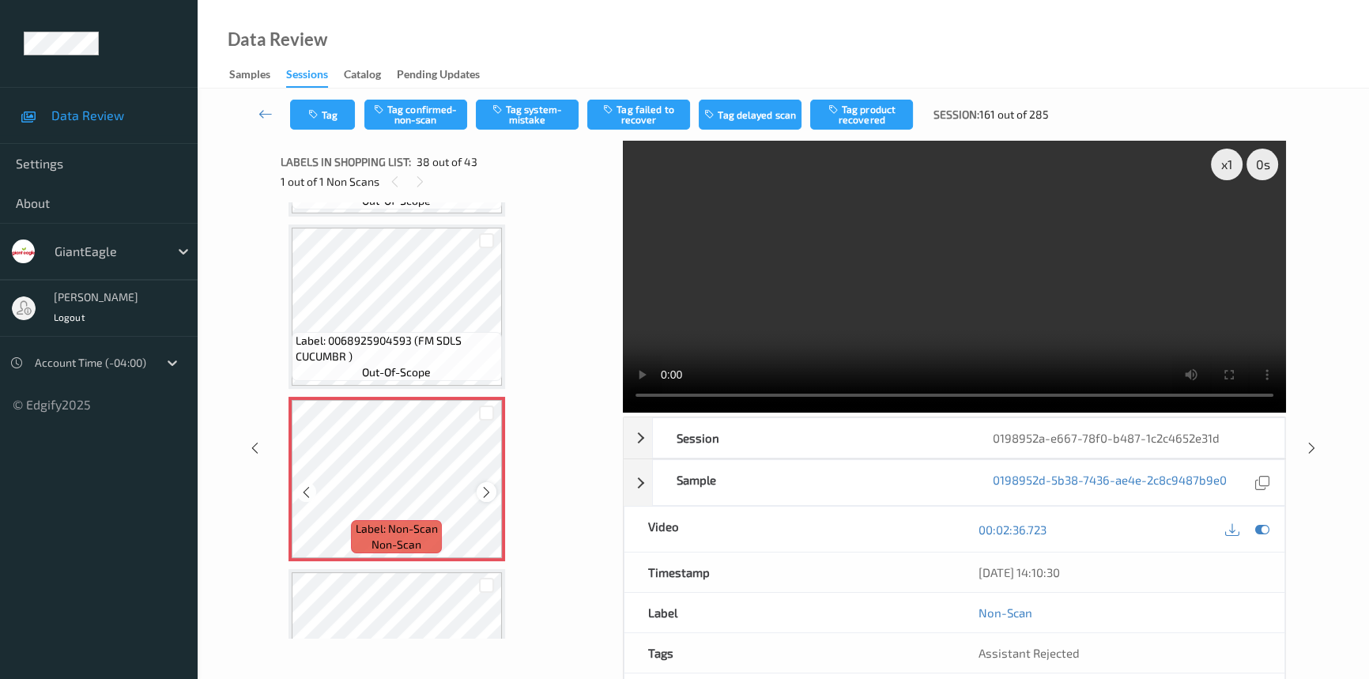
click at [487, 485] on icon at bounding box center [486, 492] width 13 height 14
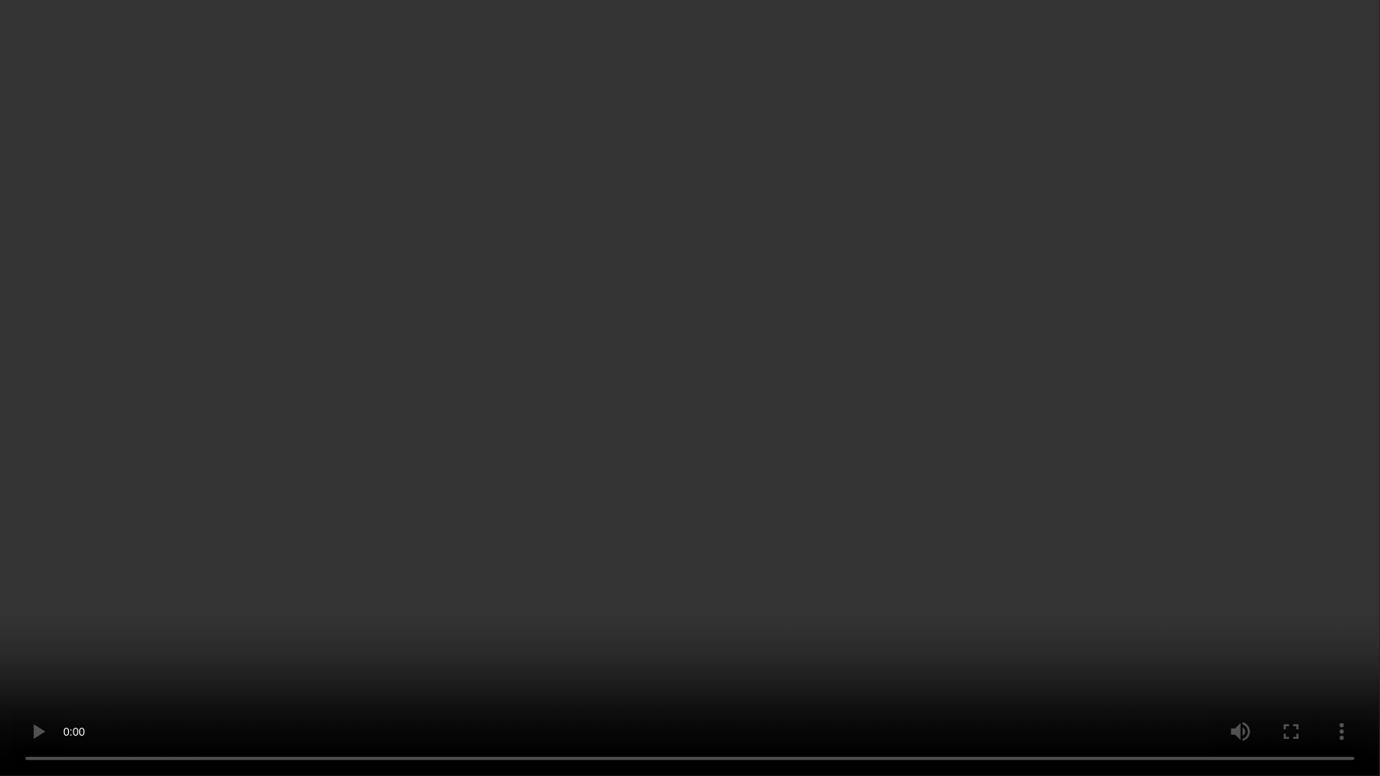
click at [1153, 465] on video at bounding box center [690, 388] width 1380 height 776
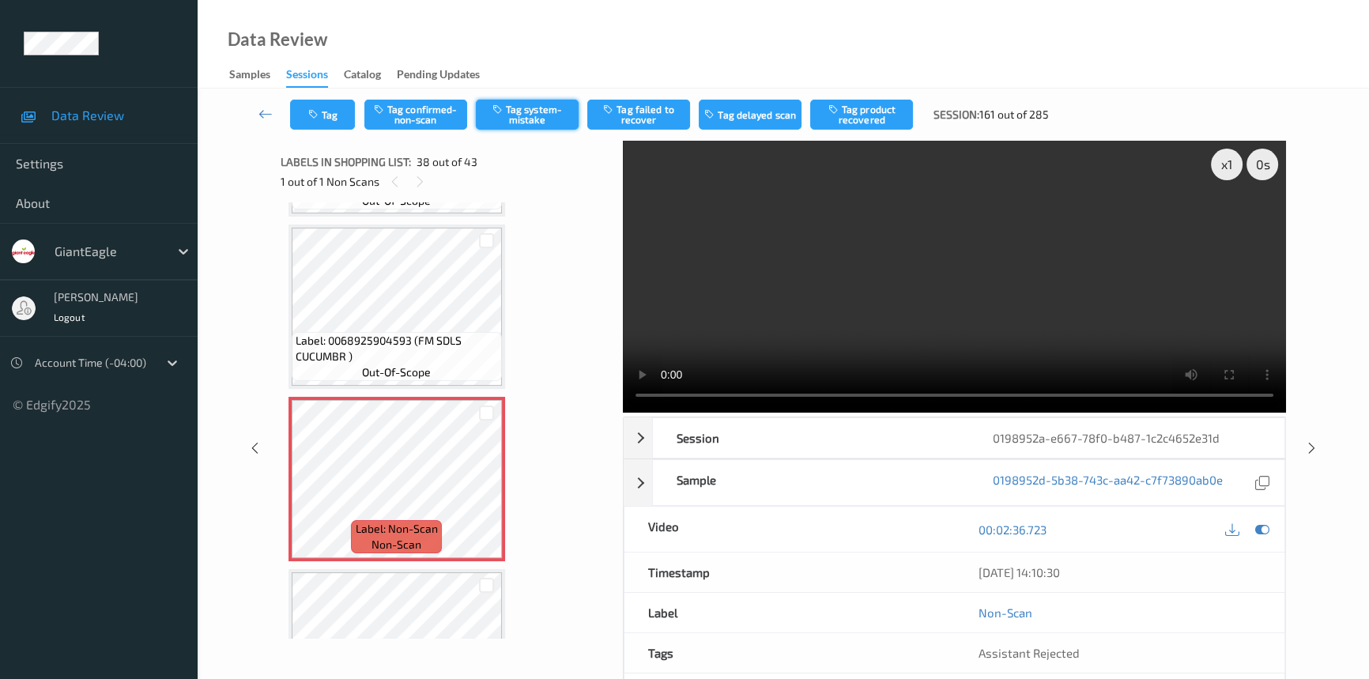
click at [520, 106] on button "Tag system-mistake" at bounding box center [527, 115] width 103 height 30
click at [330, 113] on button "Tag" at bounding box center [322, 115] width 65 height 30
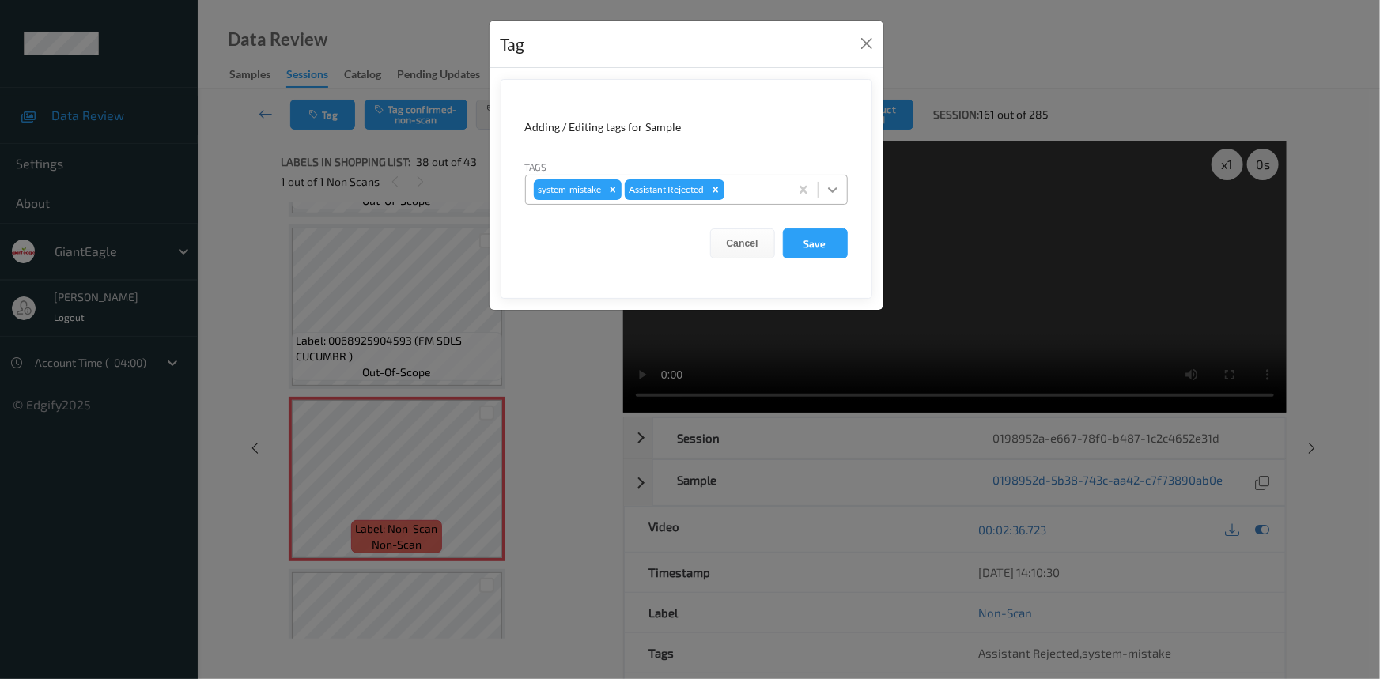
click at [832, 191] on icon at bounding box center [833, 190] width 16 height 16
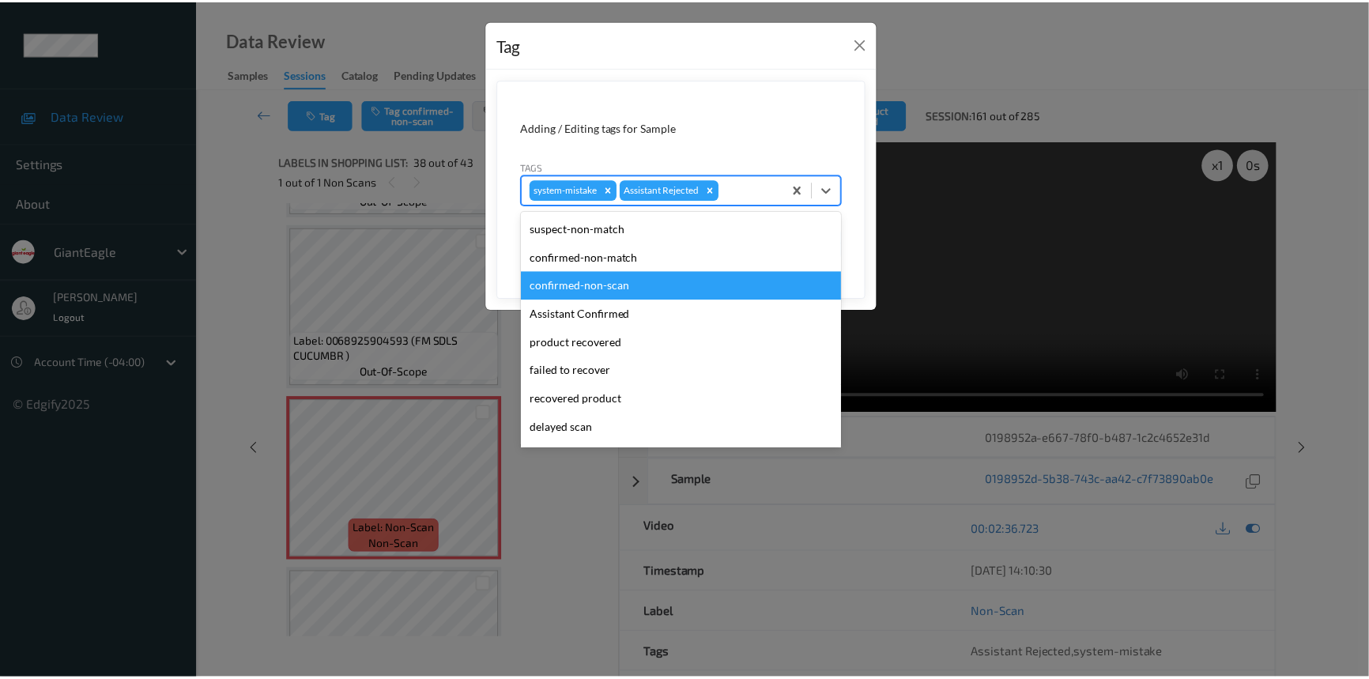
scroll to position [71, 0]
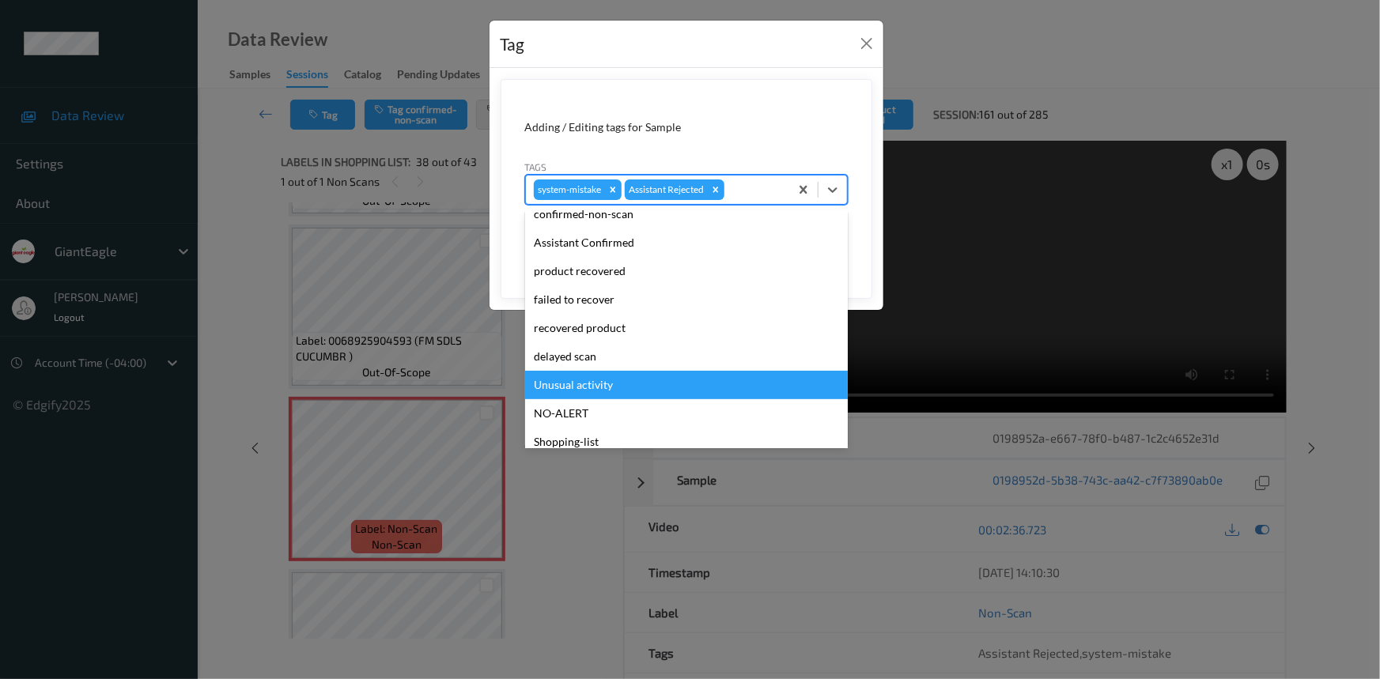
click at [555, 392] on div "Unusual activity" at bounding box center [686, 385] width 323 height 28
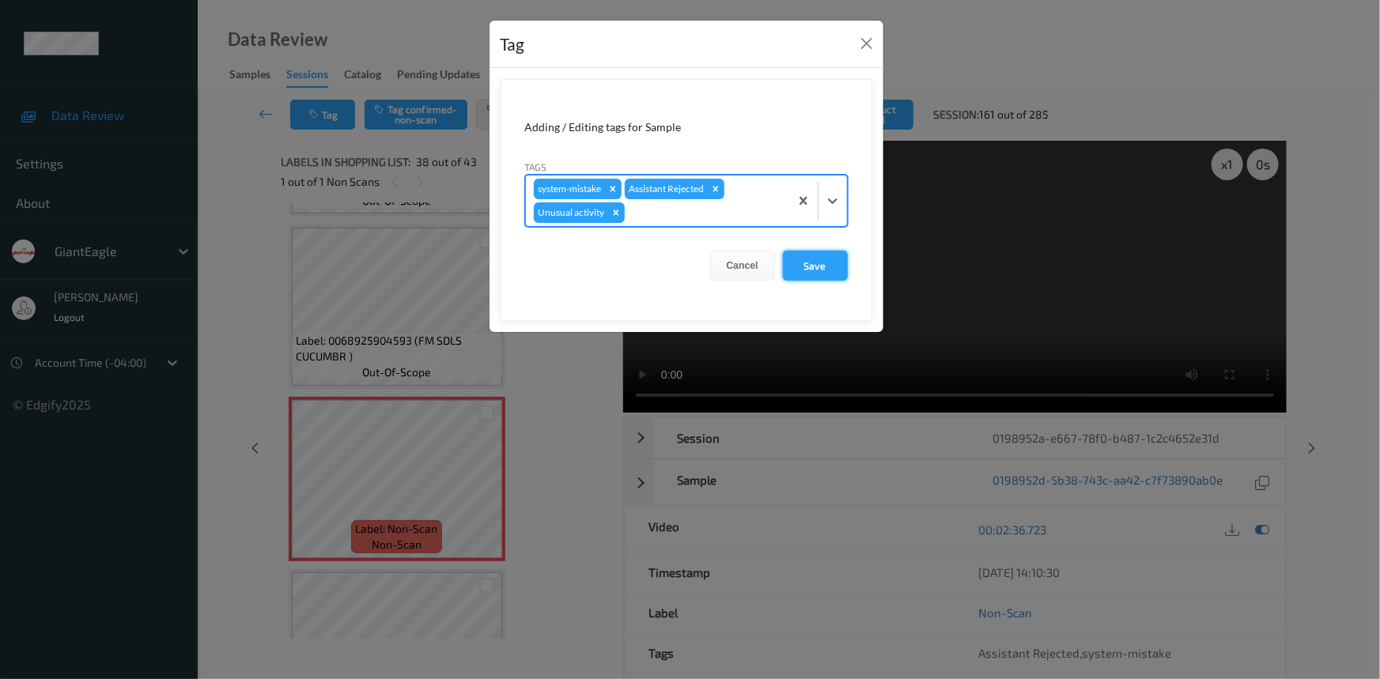
click at [818, 270] on button "Save" at bounding box center [815, 266] width 65 height 30
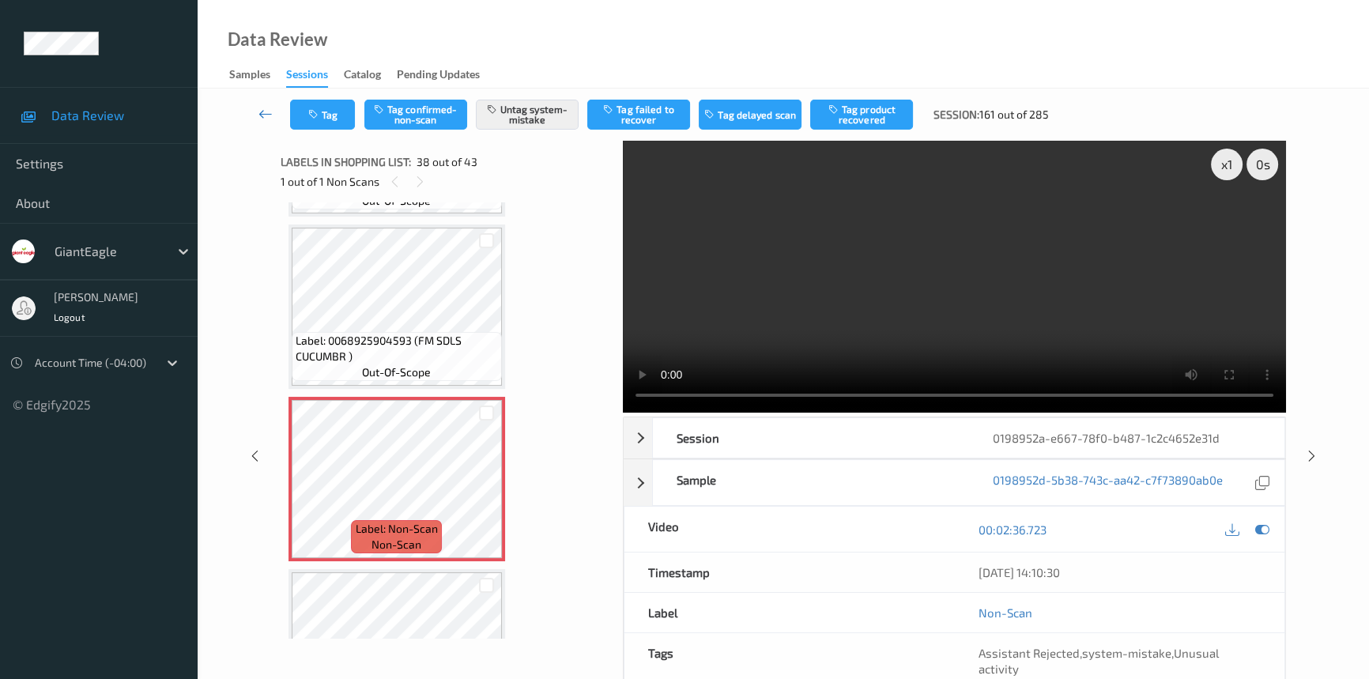
click at [263, 111] on icon at bounding box center [266, 114] width 14 height 16
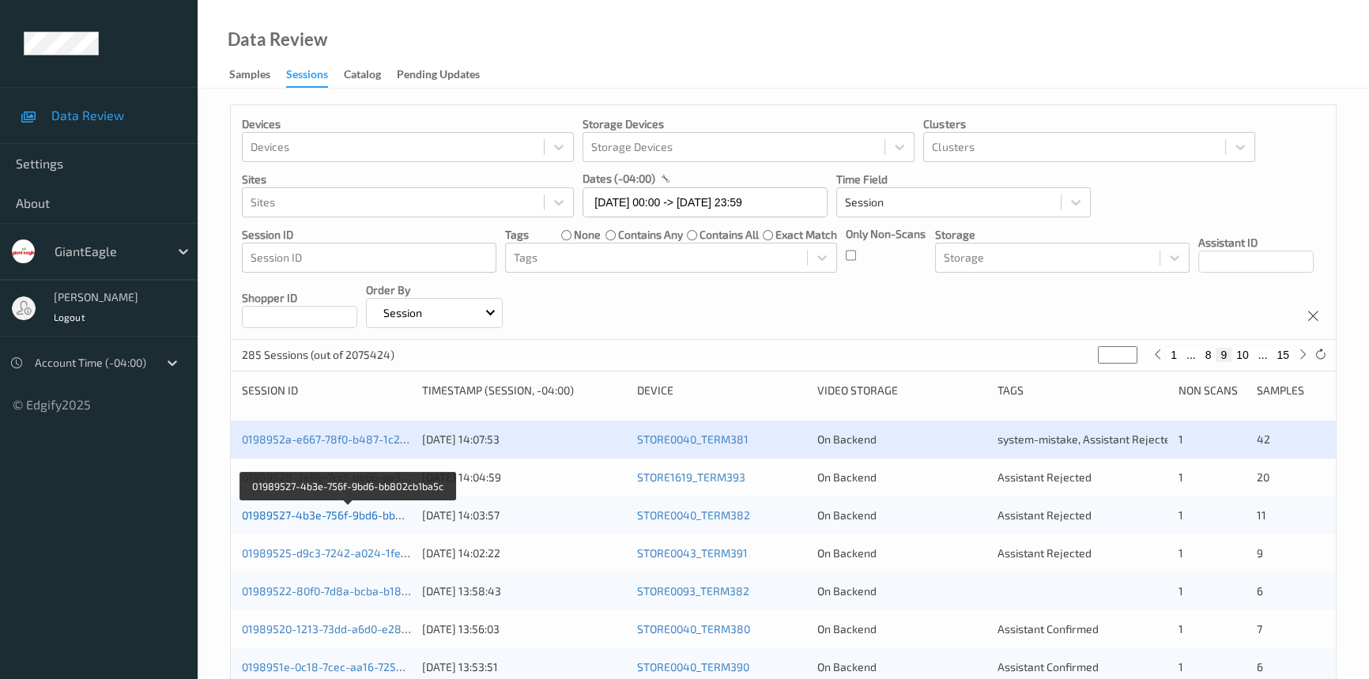
click at [293, 512] on link "01989527-4b3e-756f-9bd6-bb802cb1ba5c" at bounding box center [349, 514] width 214 height 13
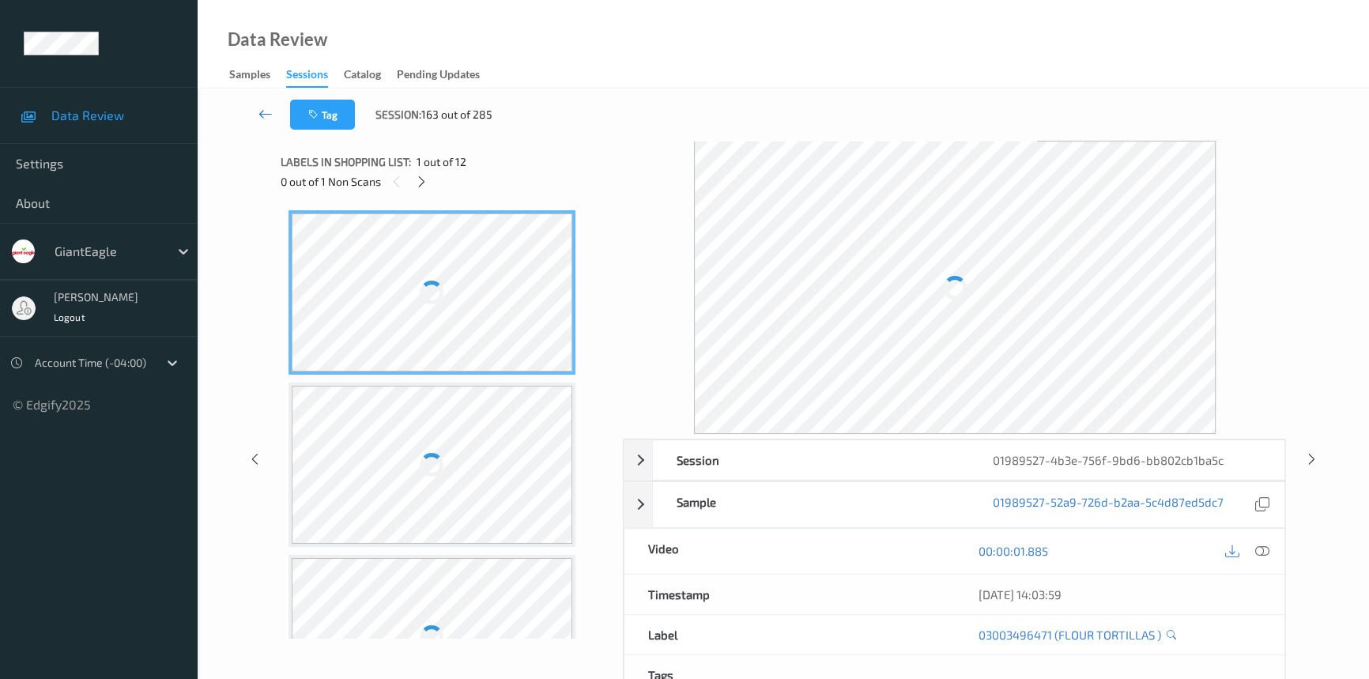
click at [269, 112] on icon at bounding box center [266, 114] width 14 height 16
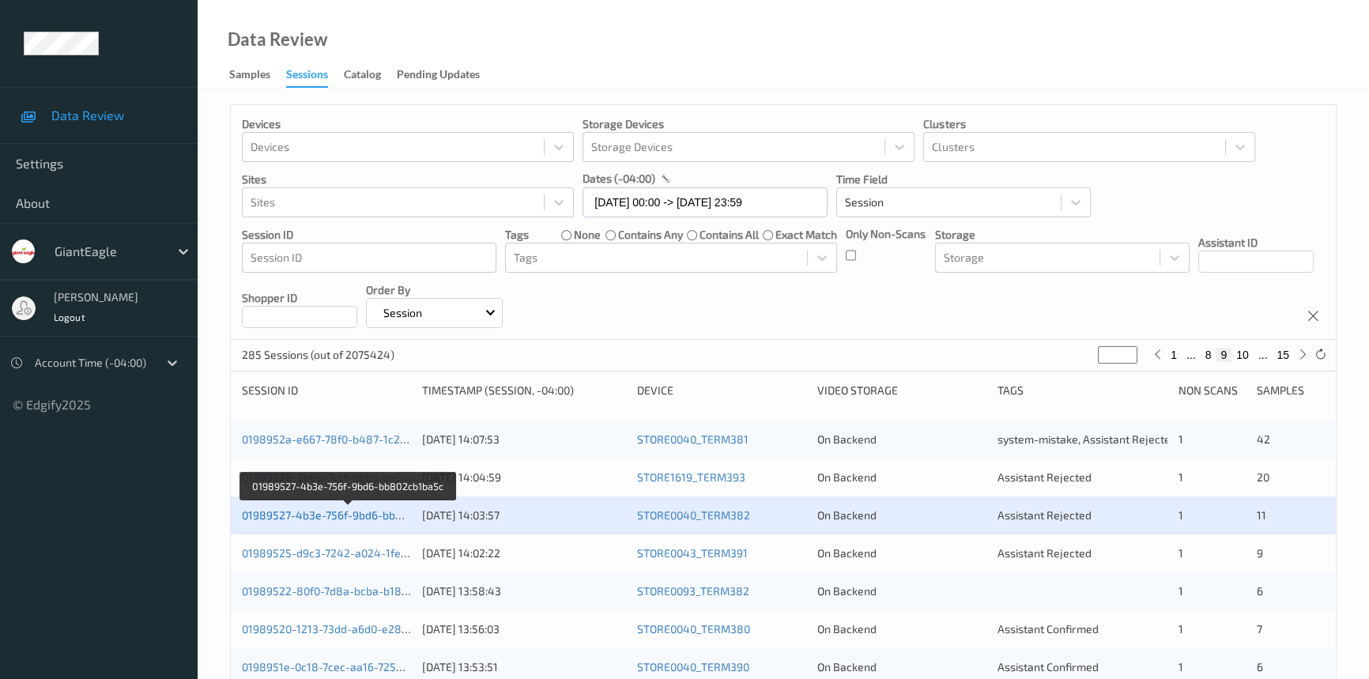
click at [332, 516] on link "01989527-4b3e-756f-9bd6-bb802cb1ba5c" at bounding box center [349, 514] width 214 height 13
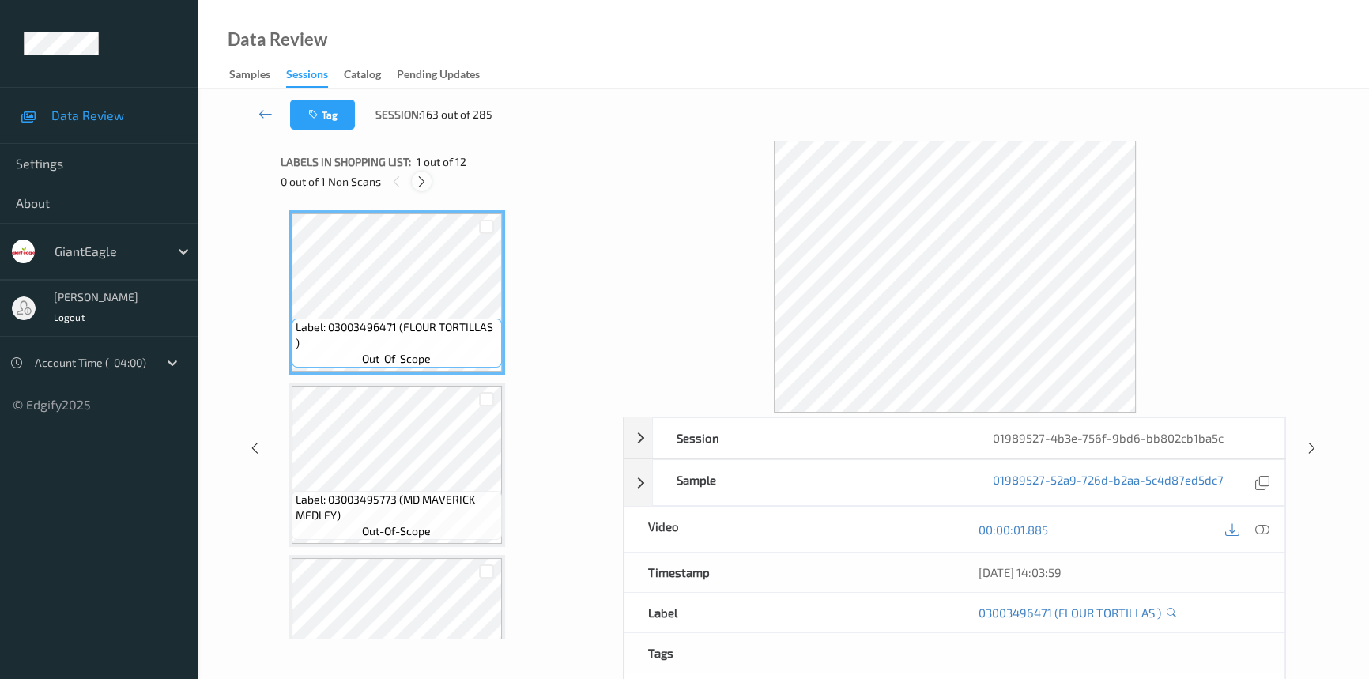
click at [423, 181] on icon at bounding box center [421, 182] width 13 height 14
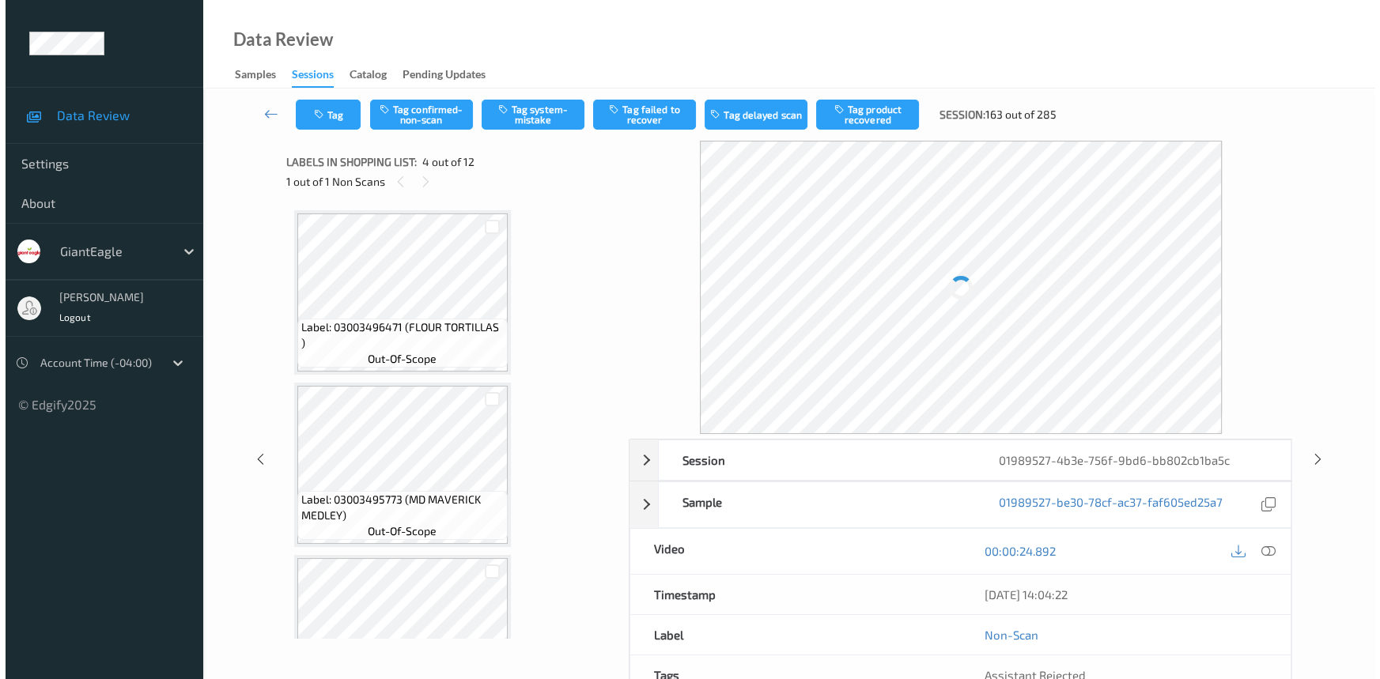
scroll to position [352, 0]
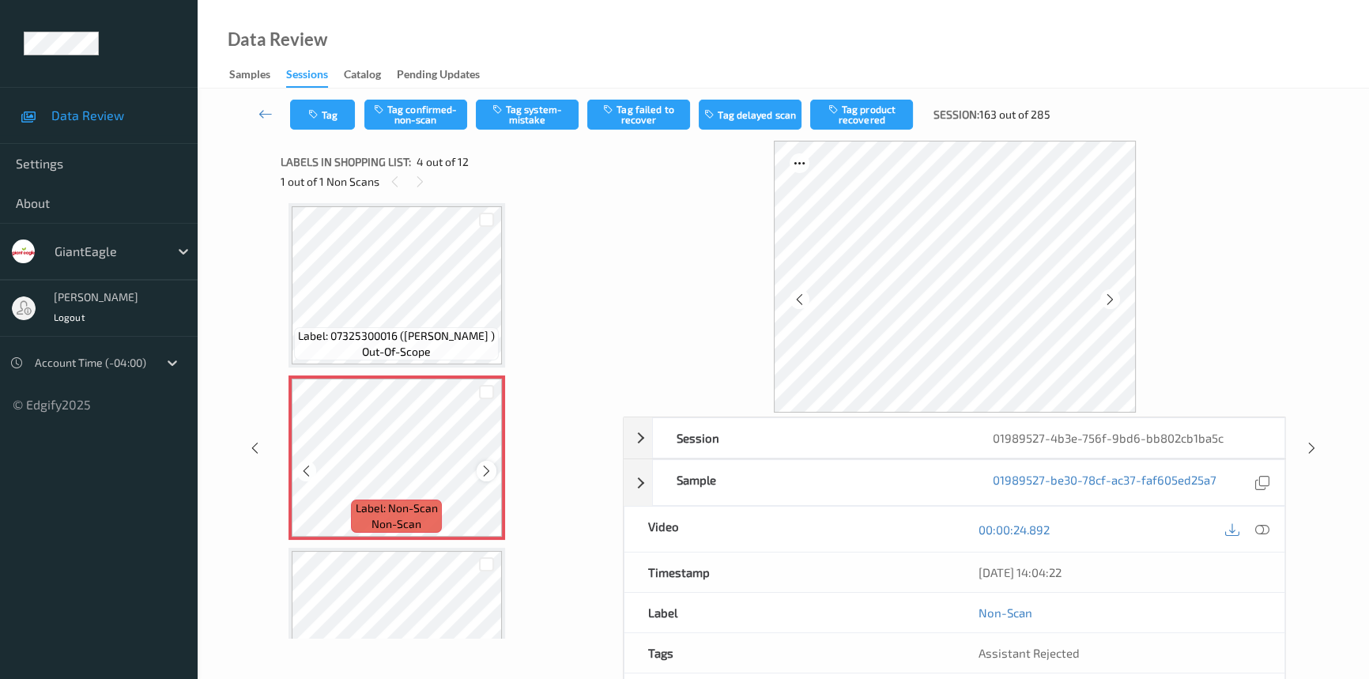
click at [486, 468] on icon at bounding box center [486, 471] width 13 height 14
click at [1256, 526] on icon at bounding box center [1263, 530] width 14 height 14
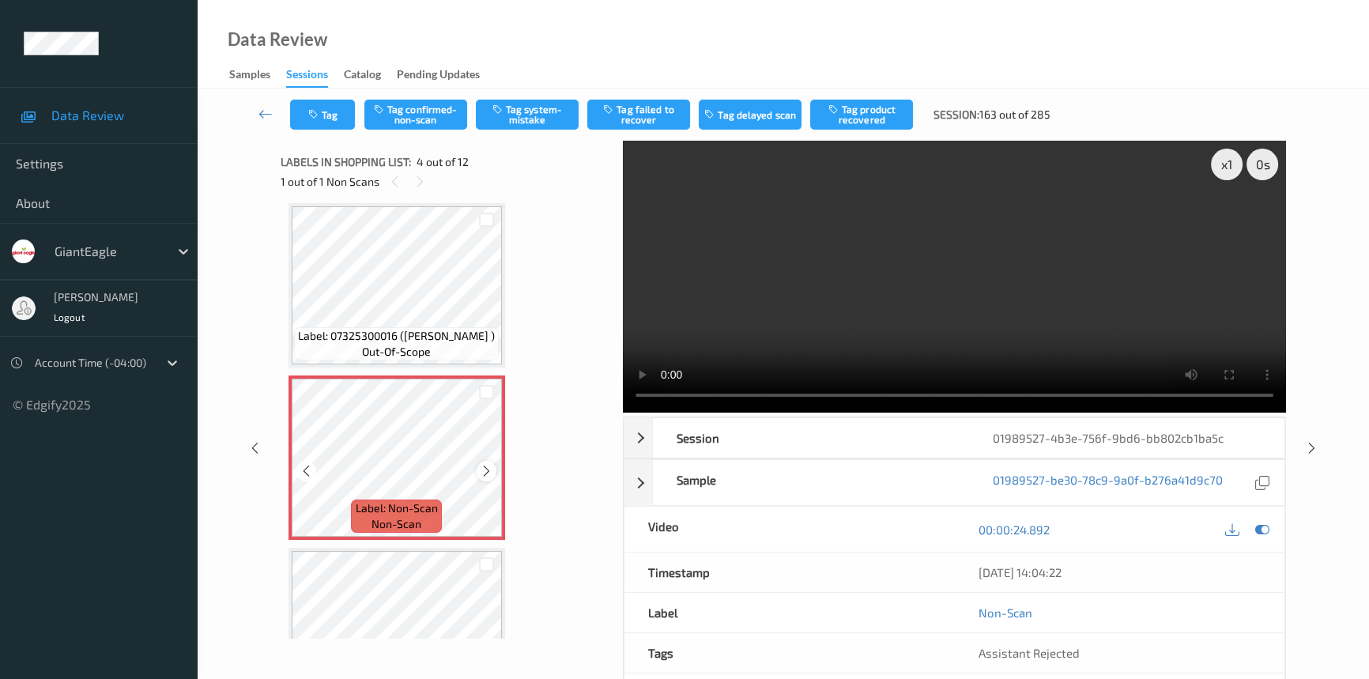
click at [487, 464] on icon at bounding box center [486, 471] width 13 height 14
click at [487, 465] on icon at bounding box center [486, 471] width 13 height 14
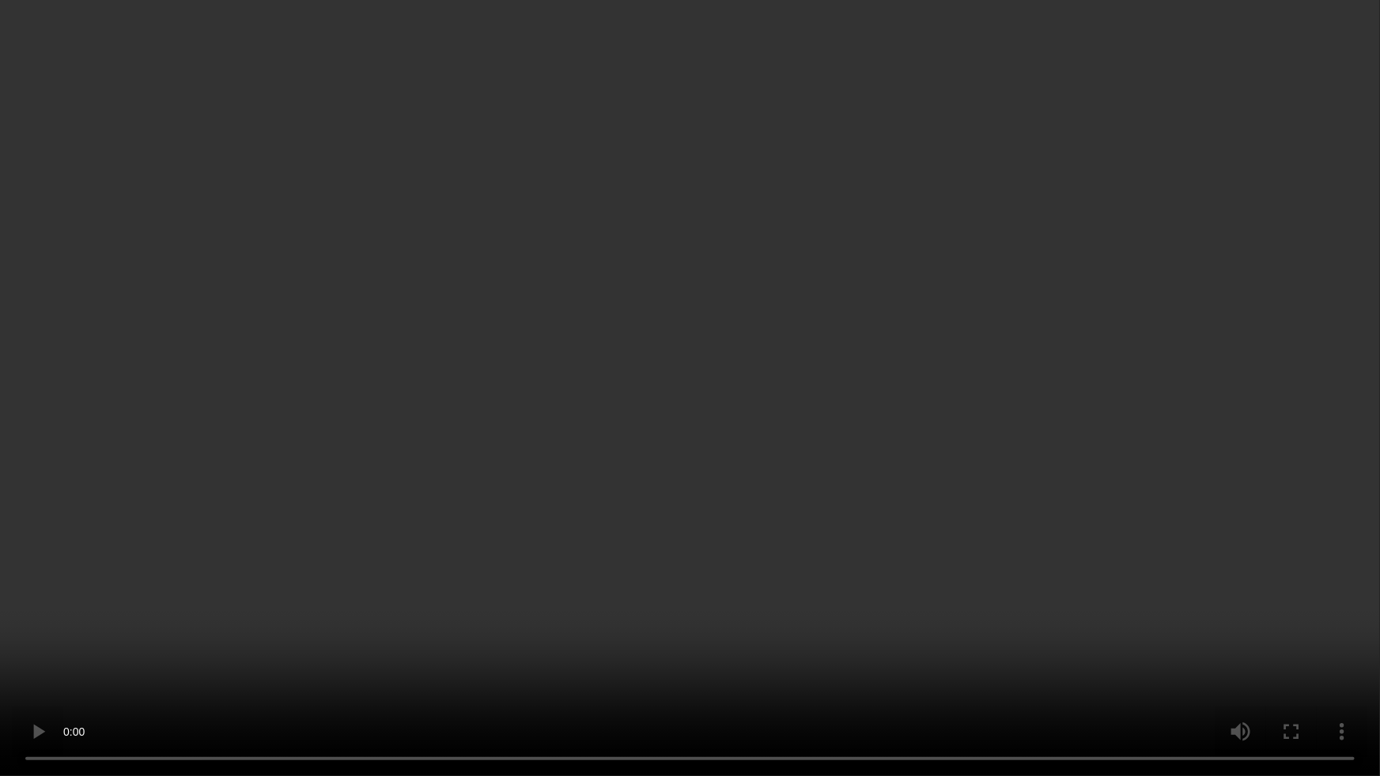
click at [806, 602] on video at bounding box center [690, 388] width 1380 height 776
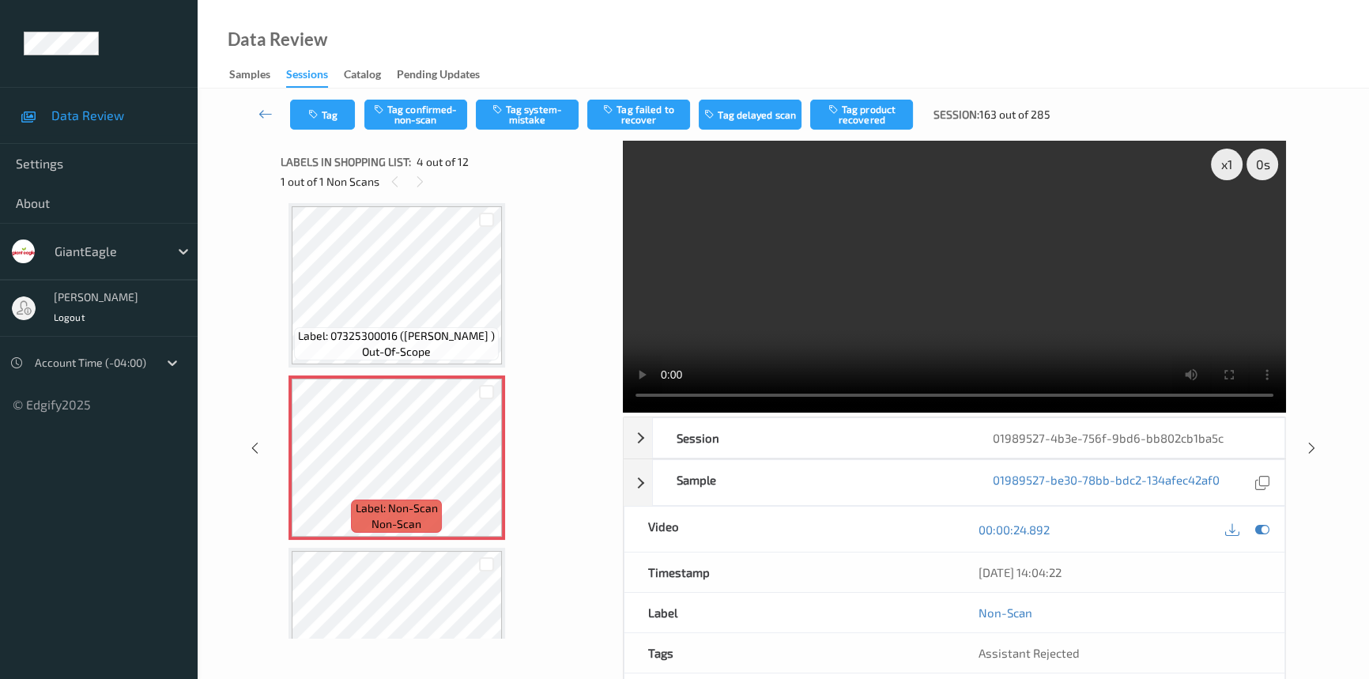
click at [845, 229] on video at bounding box center [954, 277] width 663 height 272
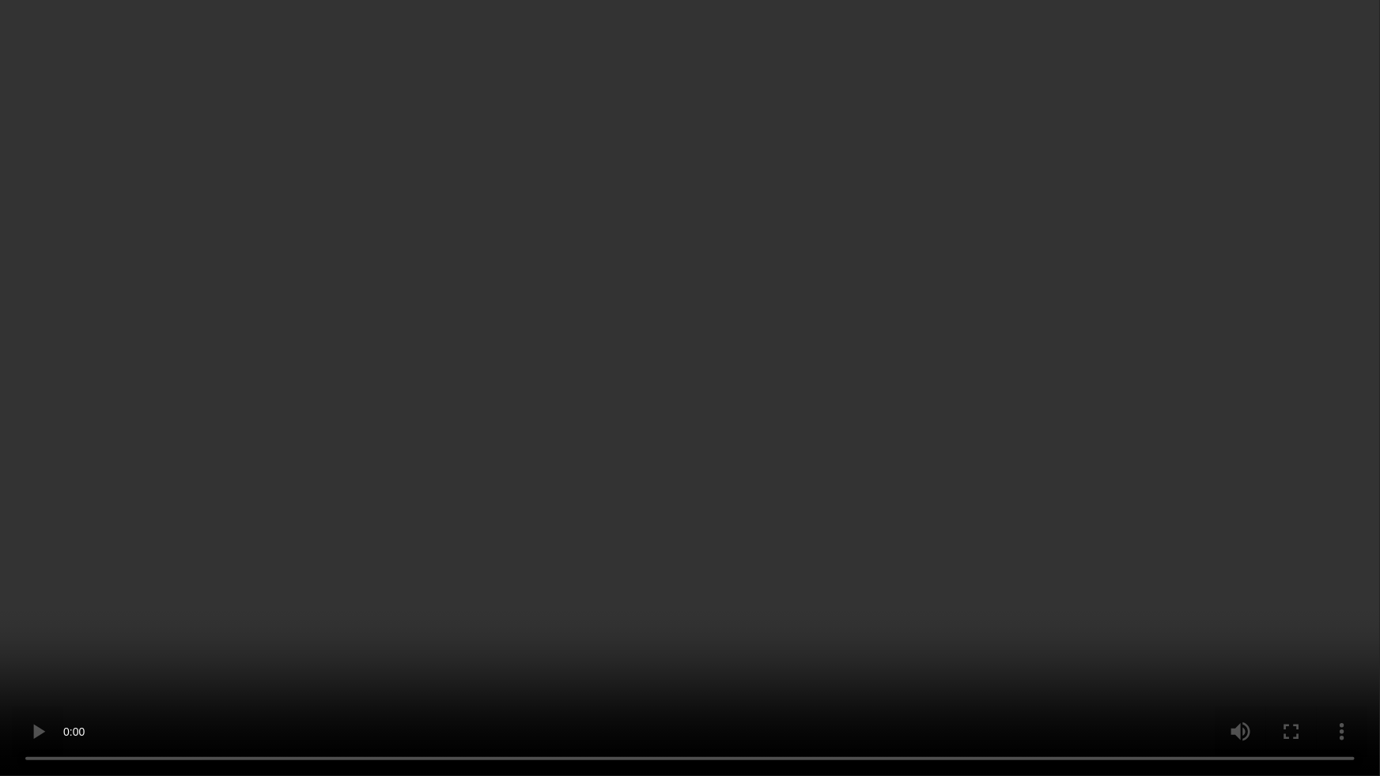
click at [663, 448] on video at bounding box center [690, 388] width 1380 height 776
click at [695, 601] on video at bounding box center [690, 388] width 1380 height 776
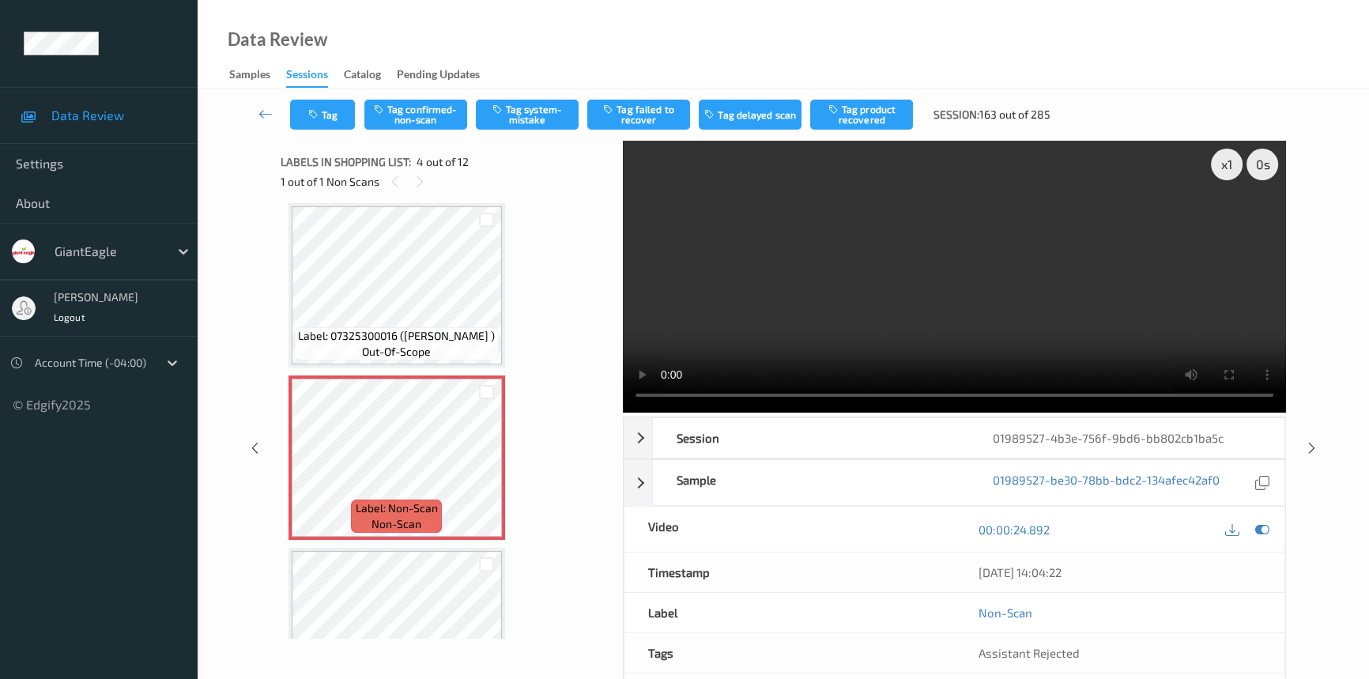
click at [1010, 346] on video at bounding box center [954, 277] width 663 height 272
click at [546, 109] on button "Tag system-mistake" at bounding box center [527, 115] width 103 height 30
click at [337, 115] on button "Tag" at bounding box center [322, 115] width 65 height 30
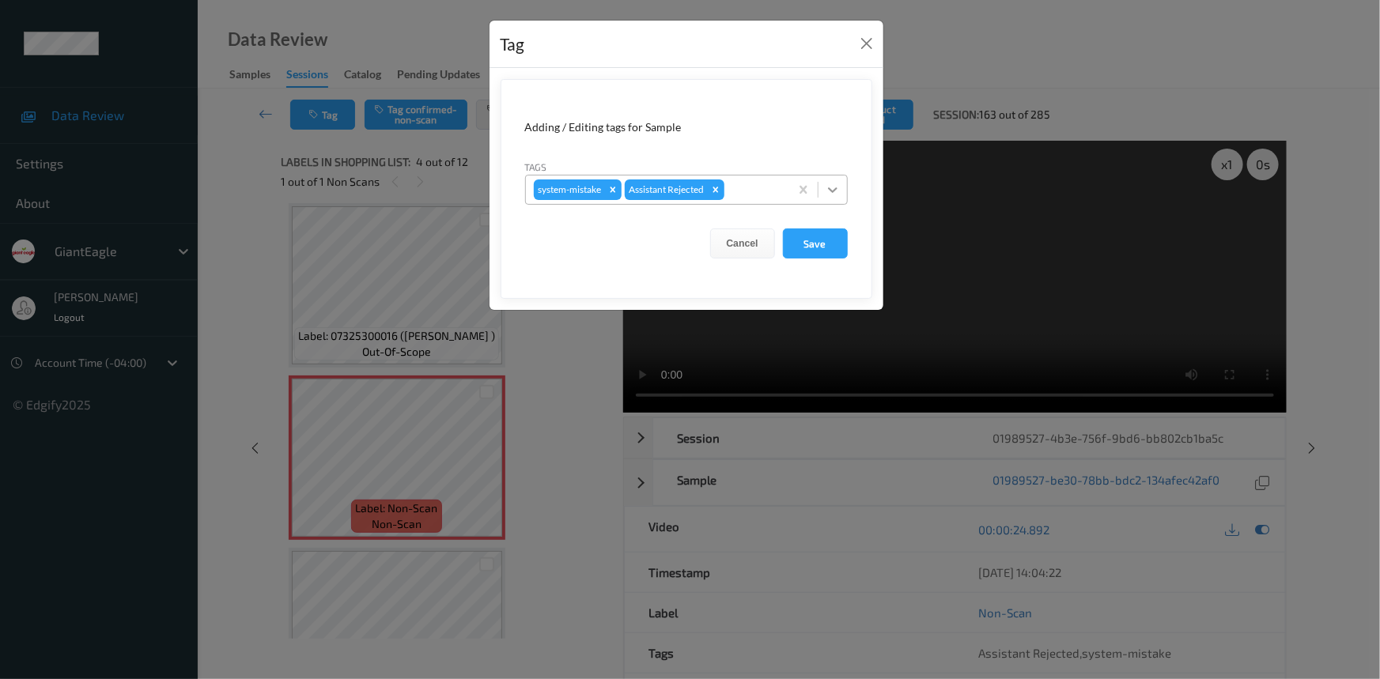
click at [826, 201] on div at bounding box center [832, 190] width 28 height 28
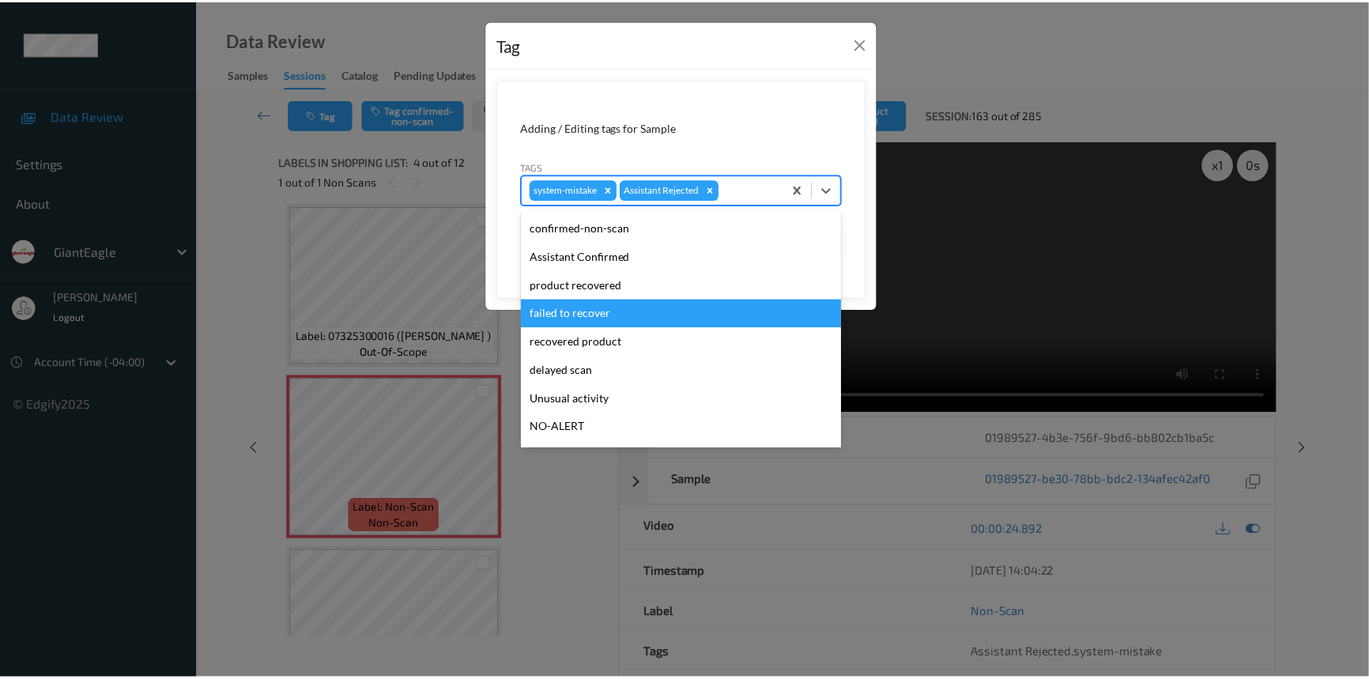
scroll to position [71, 0]
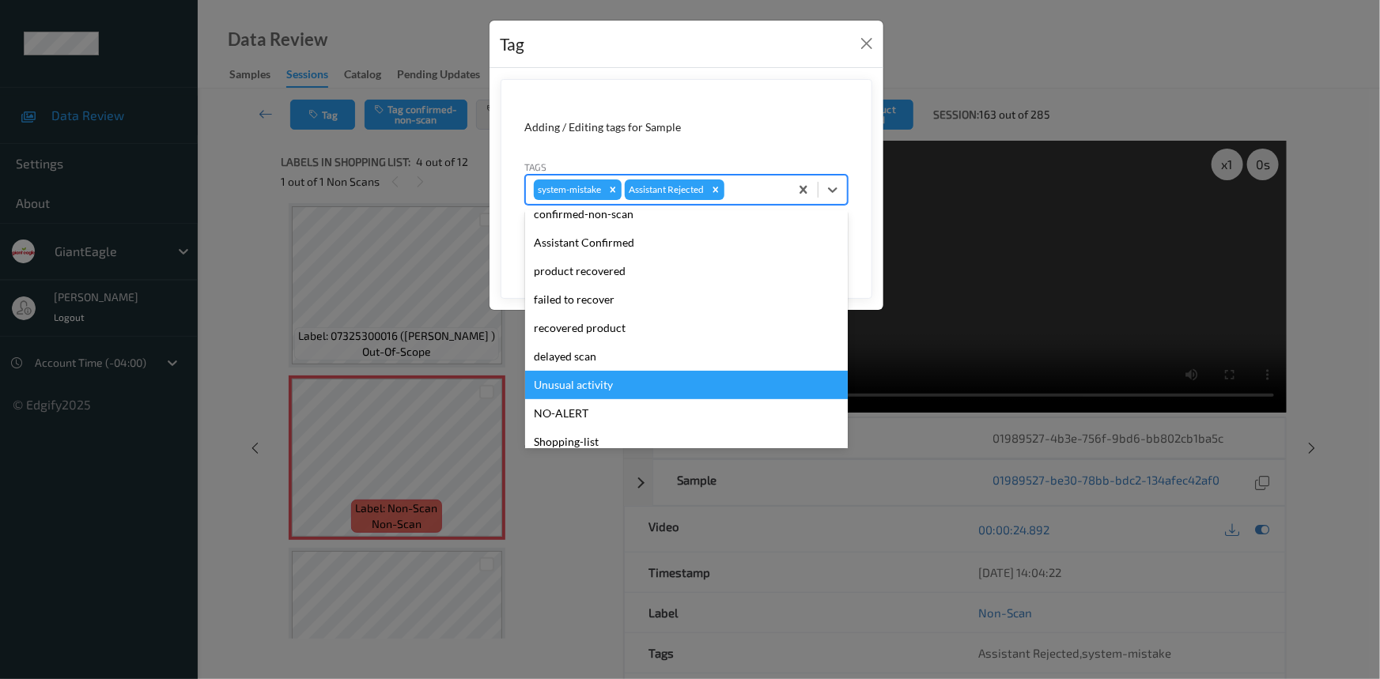
drag, startPoint x: 553, startPoint y: 383, endPoint x: 655, endPoint y: 330, distance: 114.9
click at [557, 383] on div "Unusual activity" at bounding box center [686, 385] width 323 height 28
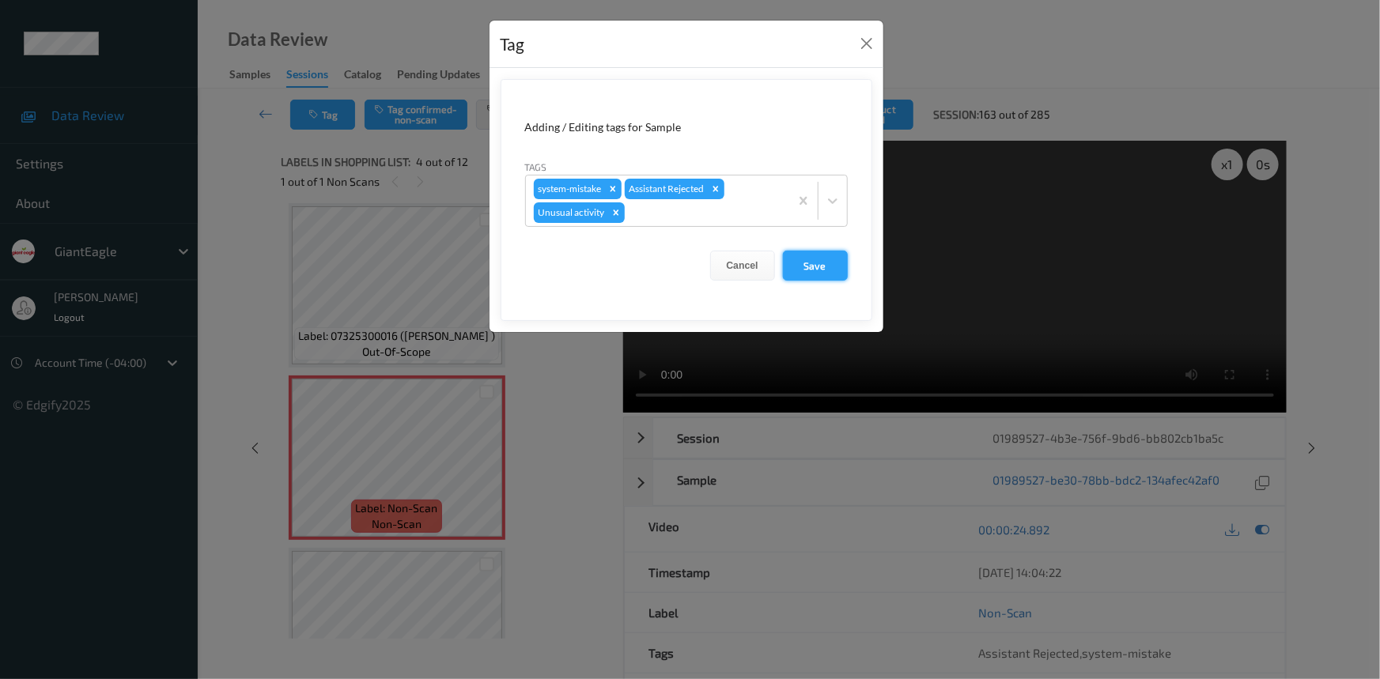
click at [843, 263] on button "Save" at bounding box center [815, 266] width 65 height 30
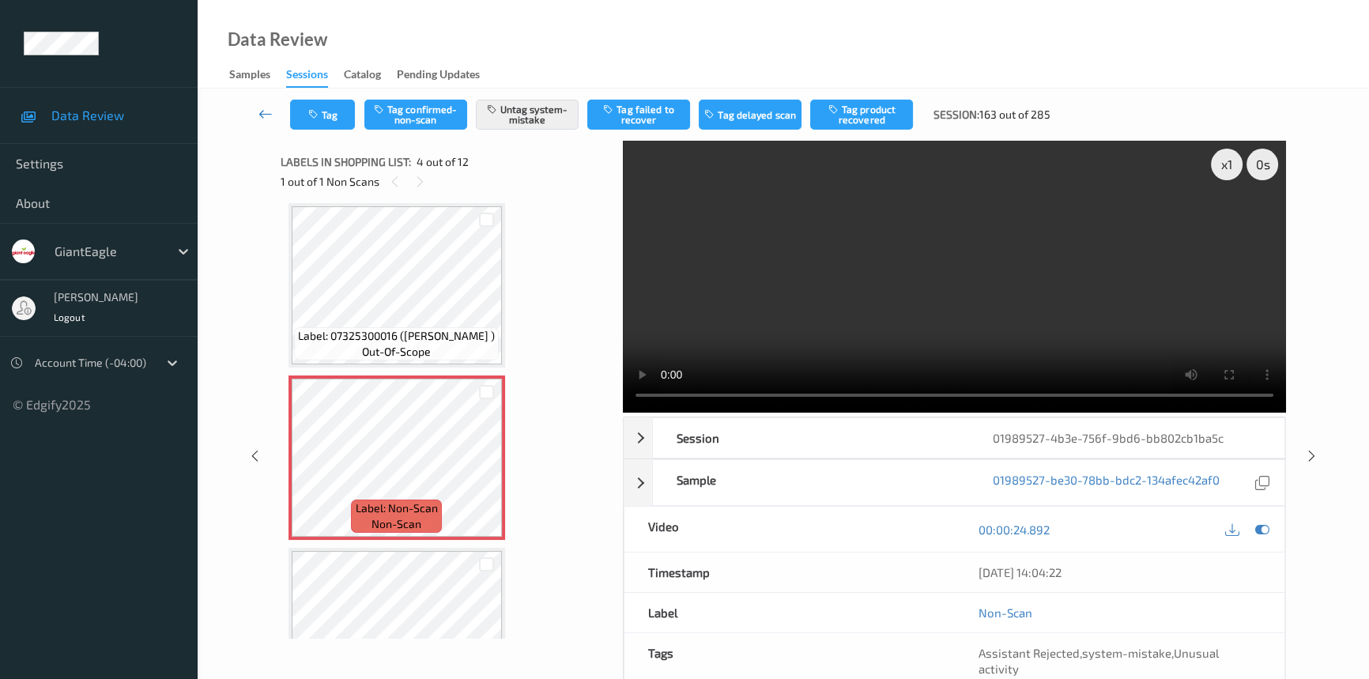
click at [265, 109] on icon at bounding box center [266, 114] width 14 height 16
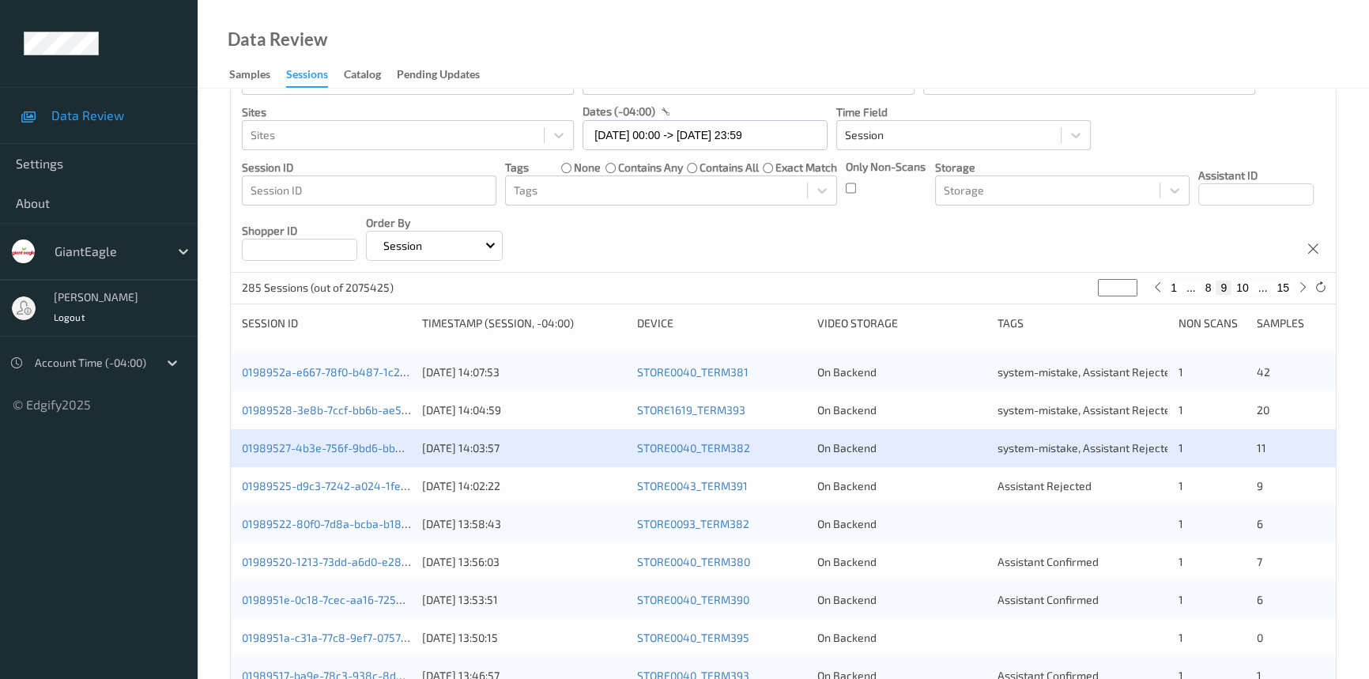
scroll to position [359, 0]
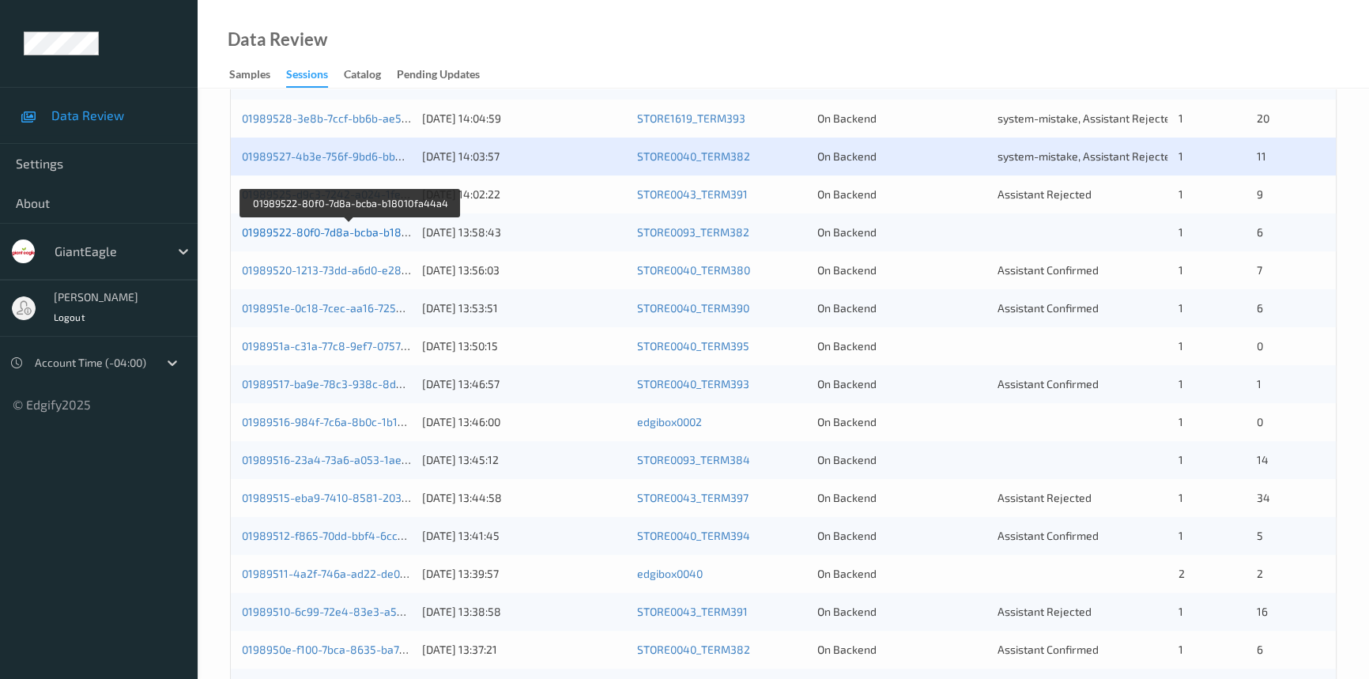
click at [314, 236] on link "01989522-80f0-7d8a-bcba-b18010fa44a4" at bounding box center [349, 231] width 215 height 13
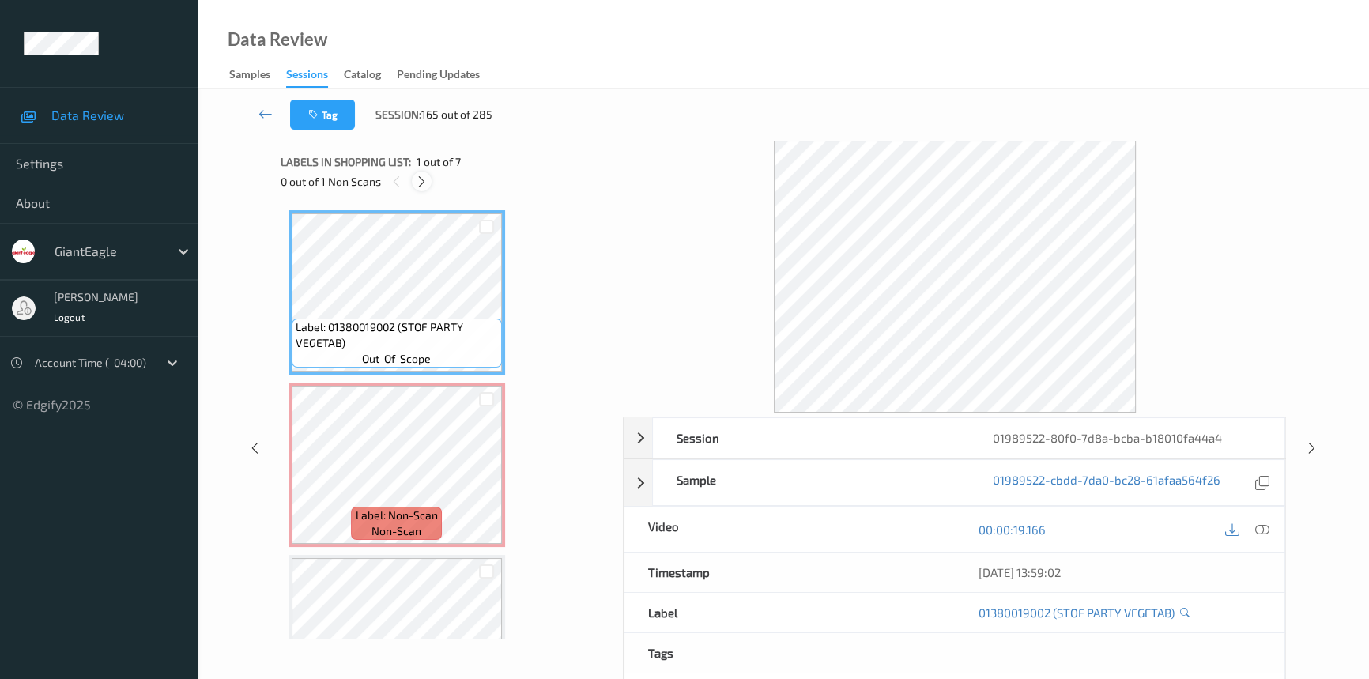
click at [419, 175] on icon at bounding box center [421, 182] width 13 height 14
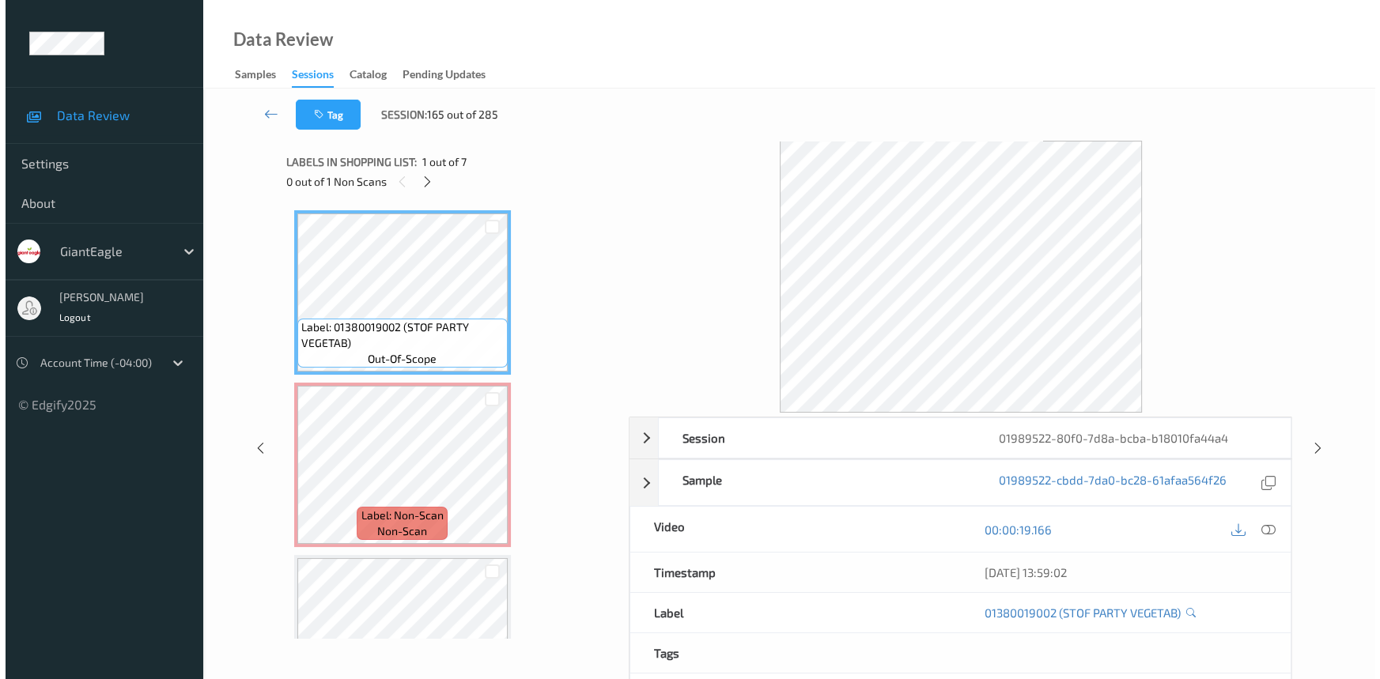
scroll to position [8, 0]
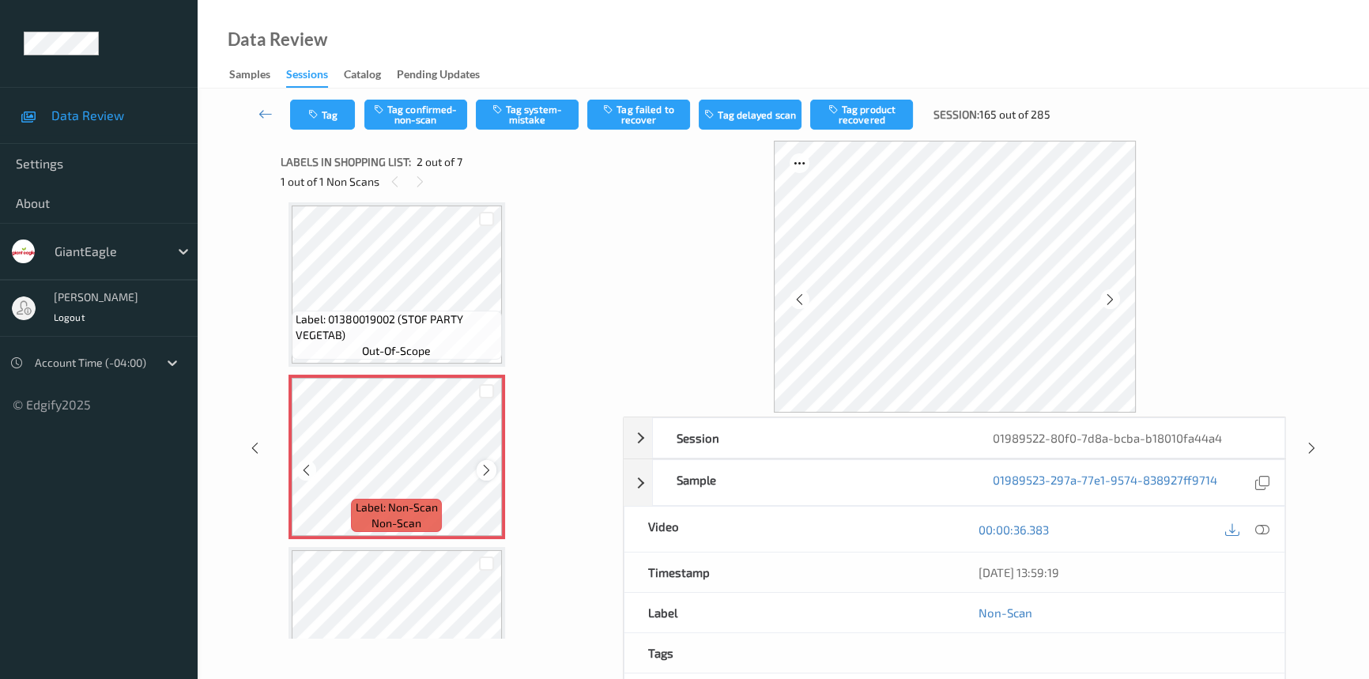
click at [493, 467] on div at bounding box center [487, 470] width 20 height 20
click at [1264, 527] on icon at bounding box center [1263, 530] width 14 height 14
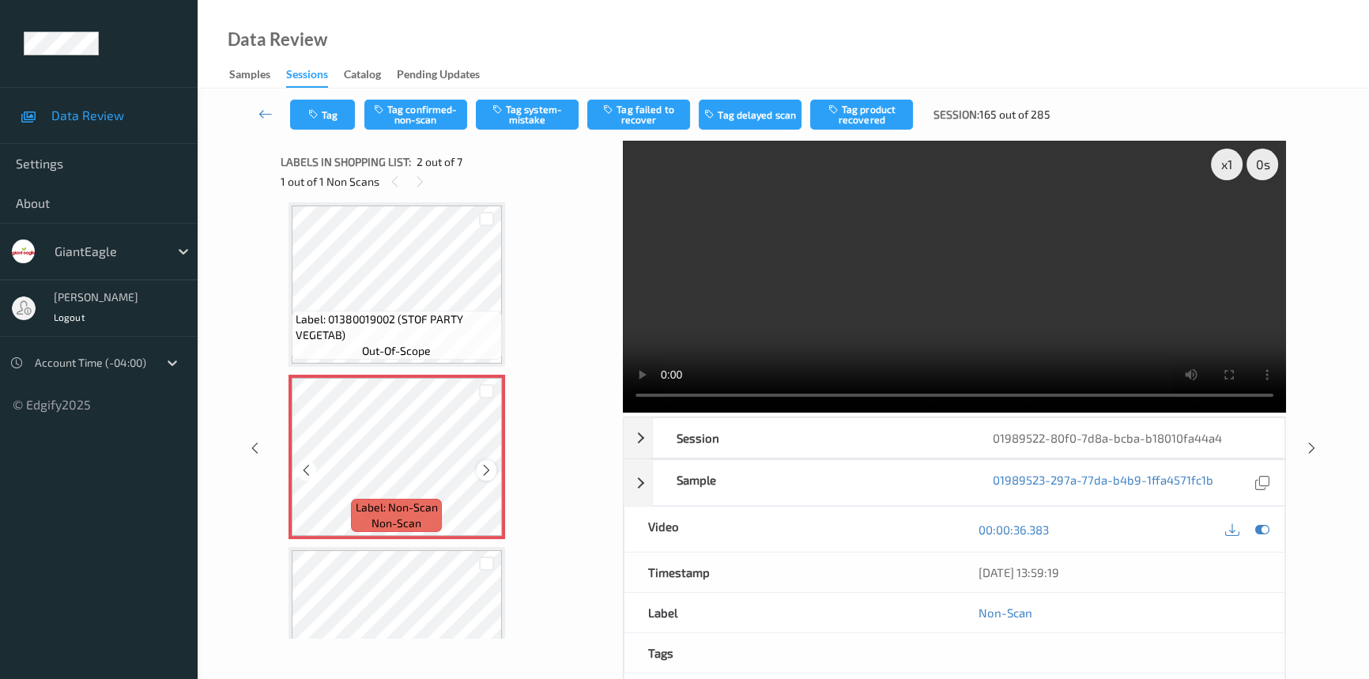
click at [486, 465] on icon at bounding box center [486, 470] width 13 height 14
click at [487, 465] on icon at bounding box center [486, 470] width 13 height 14
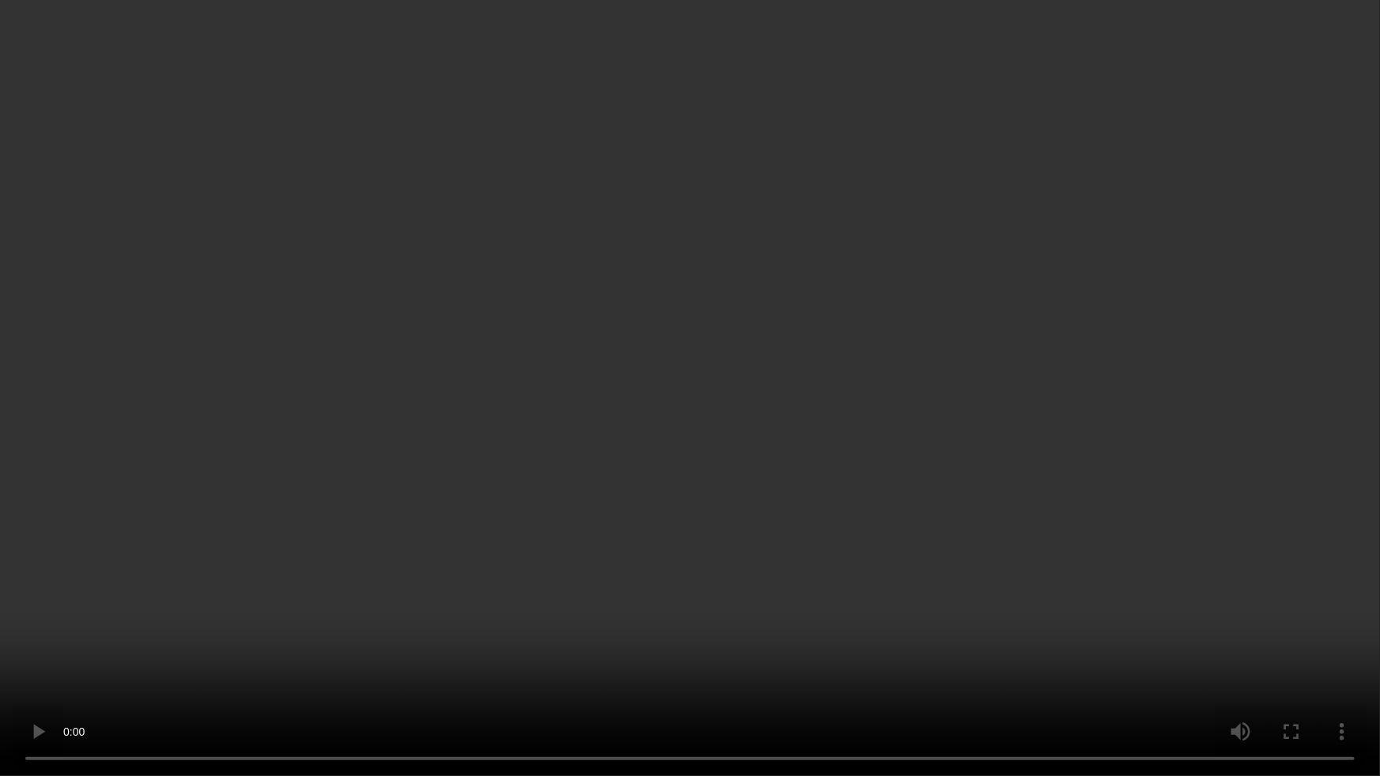
click at [875, 493] on video at bounding box center [690, 388] width 1380 height 776
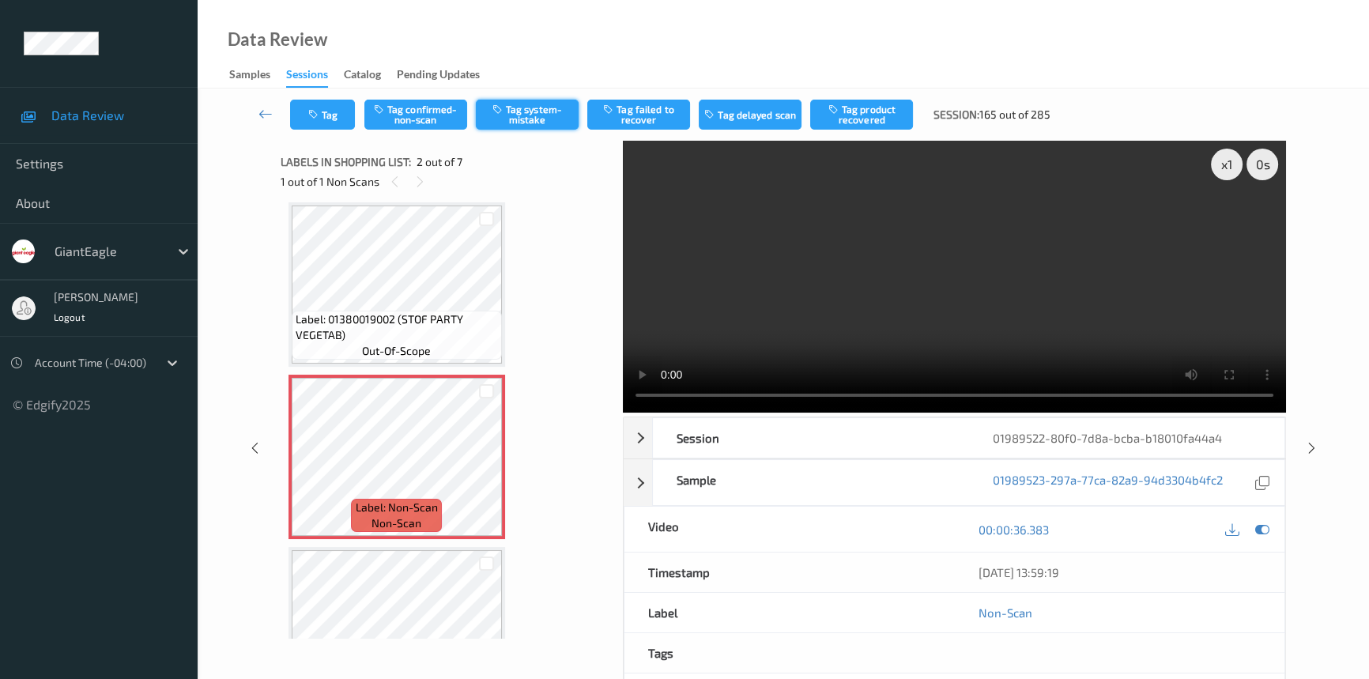
click at [512, 115] on button "Tag system-mistake" at bounding box center [527, 115] width 103 height 30
click at [342, 110] on button "Tag" at bounding box center [322, 115] width 65 height 30
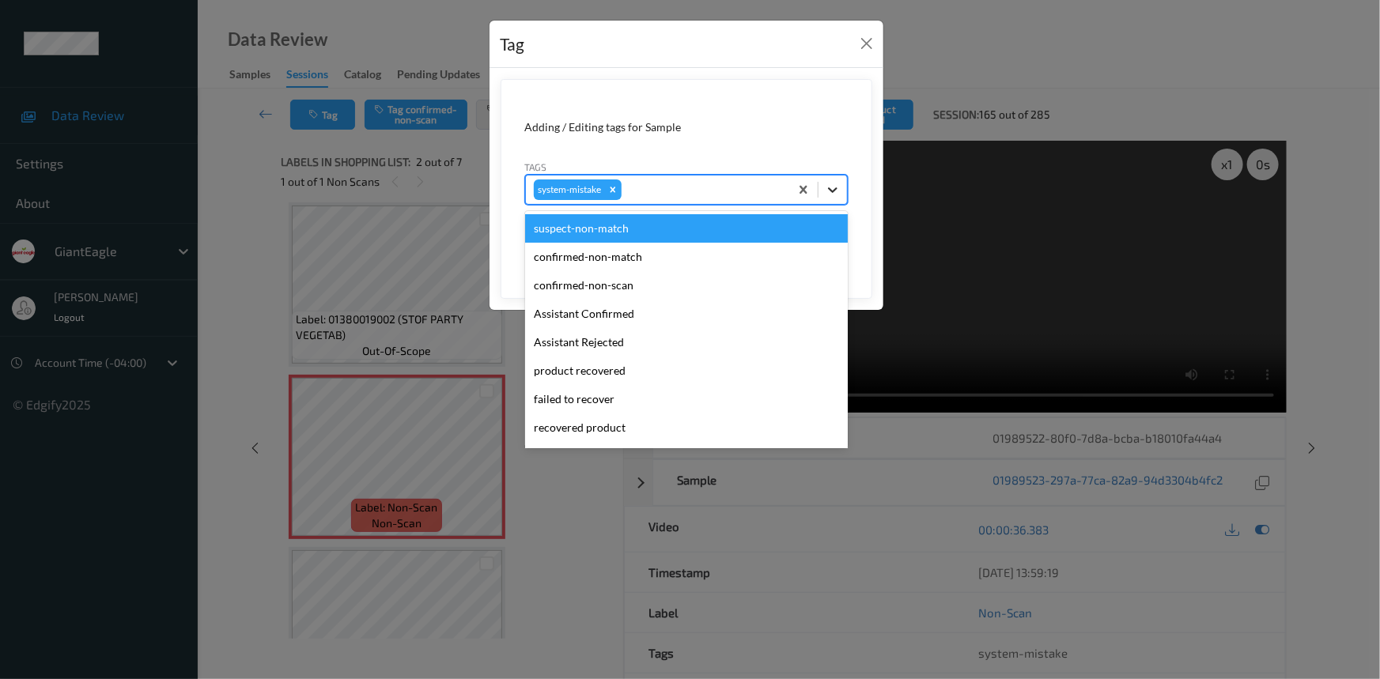
click at [828, 190] on icon at bounding box center [833, 190] width 16 height 16
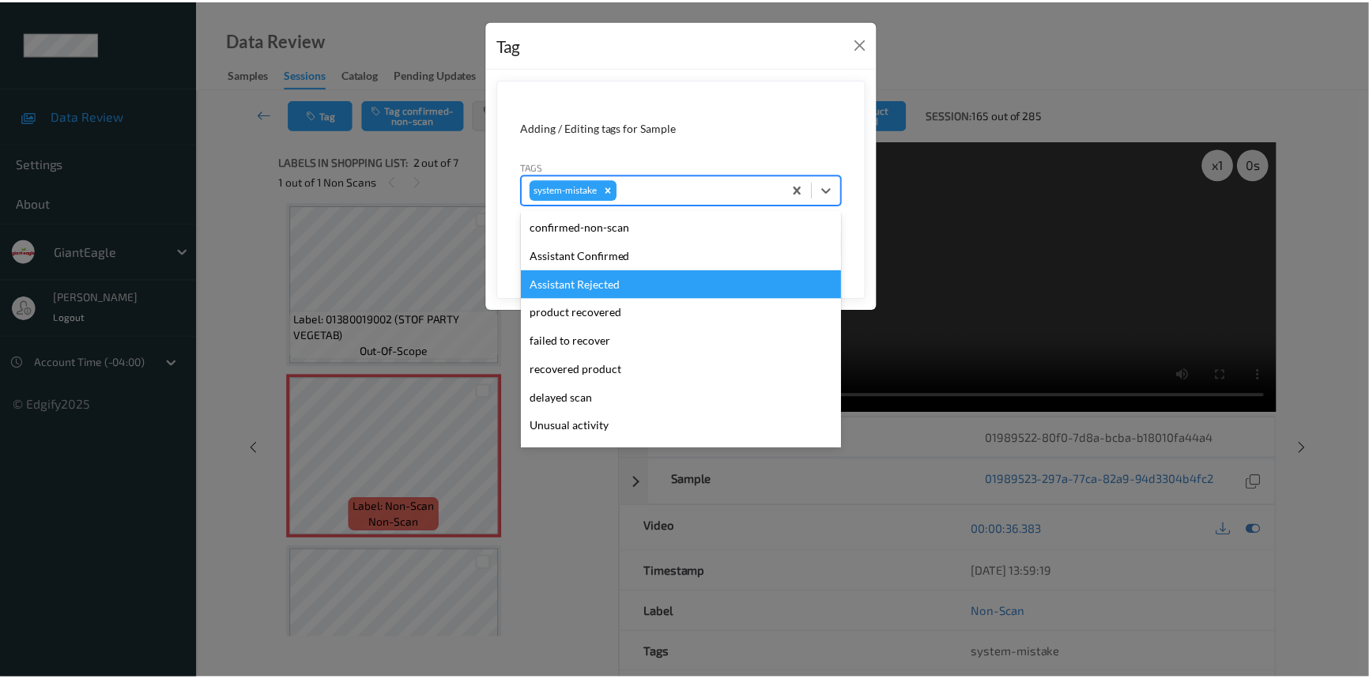
scroll to position [71, 0]
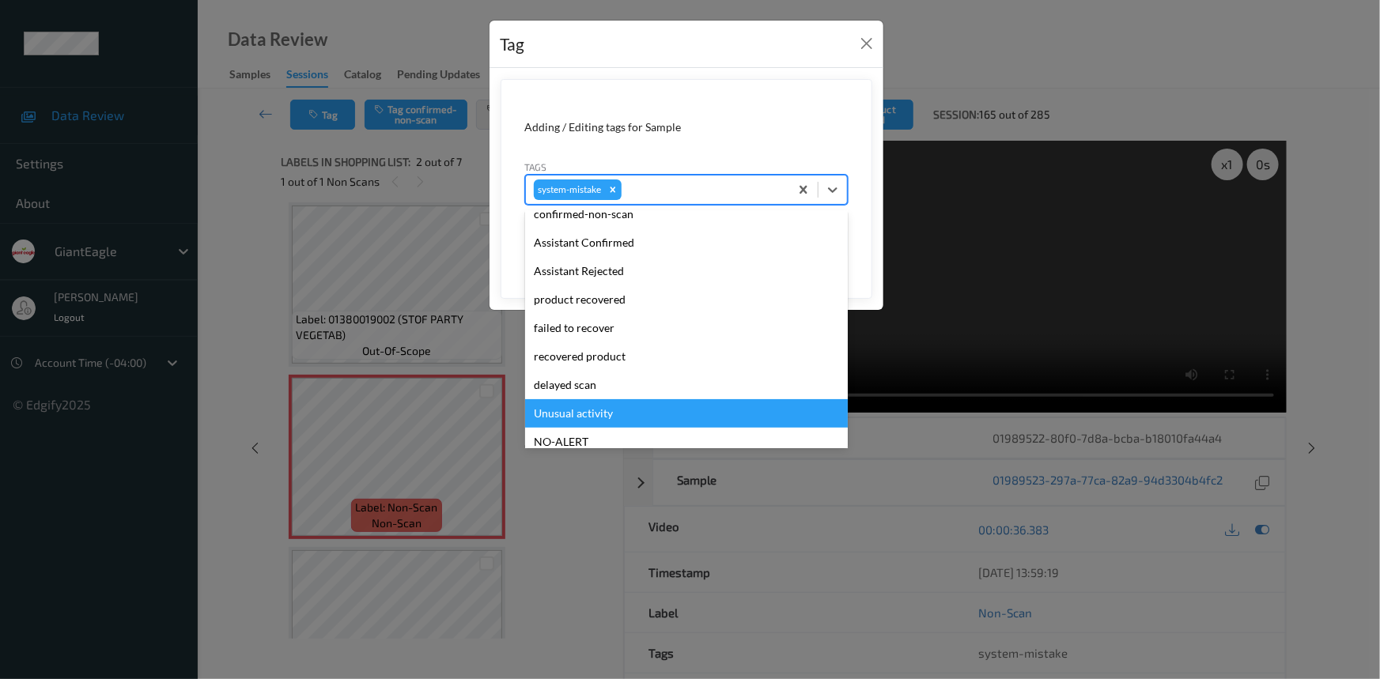
click at [561, 402] on div "Unusual activity" at bounding box center [686, 413] width 323 height 28
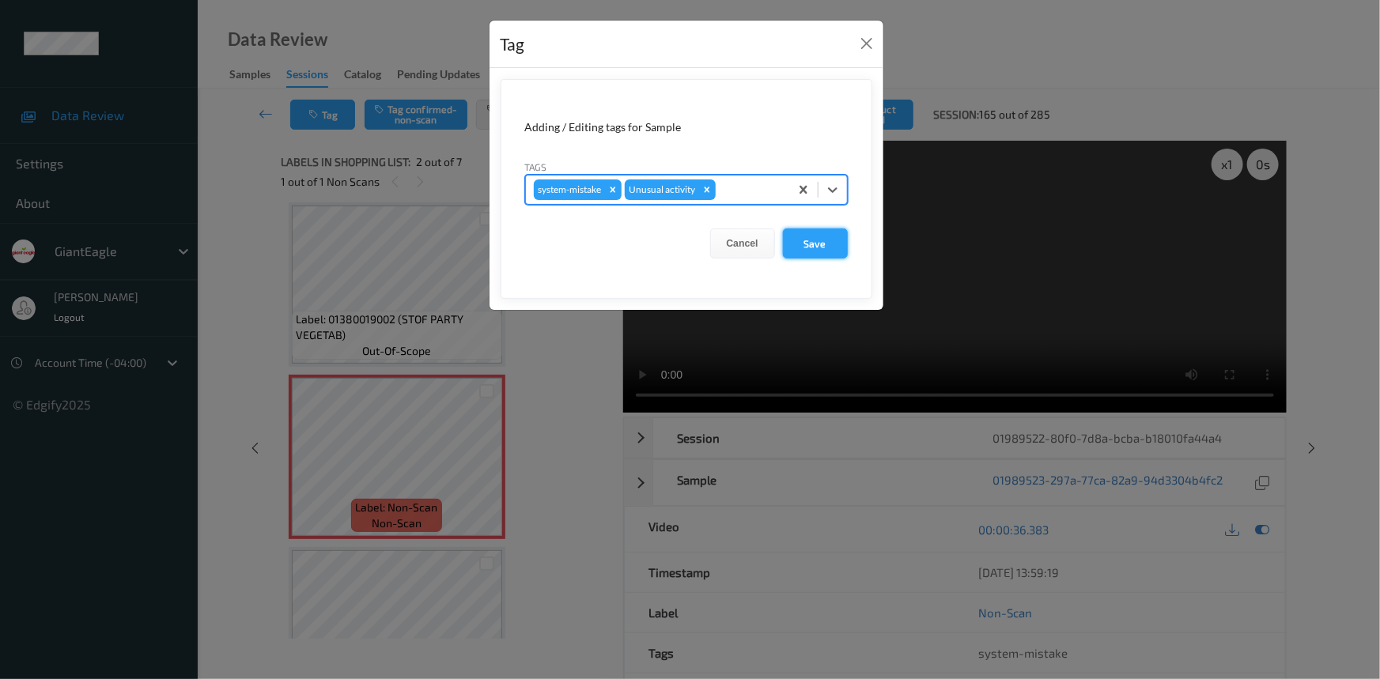
click at [806, 240] on button "Save" at bounding box center [815, 244] width 65 height 30
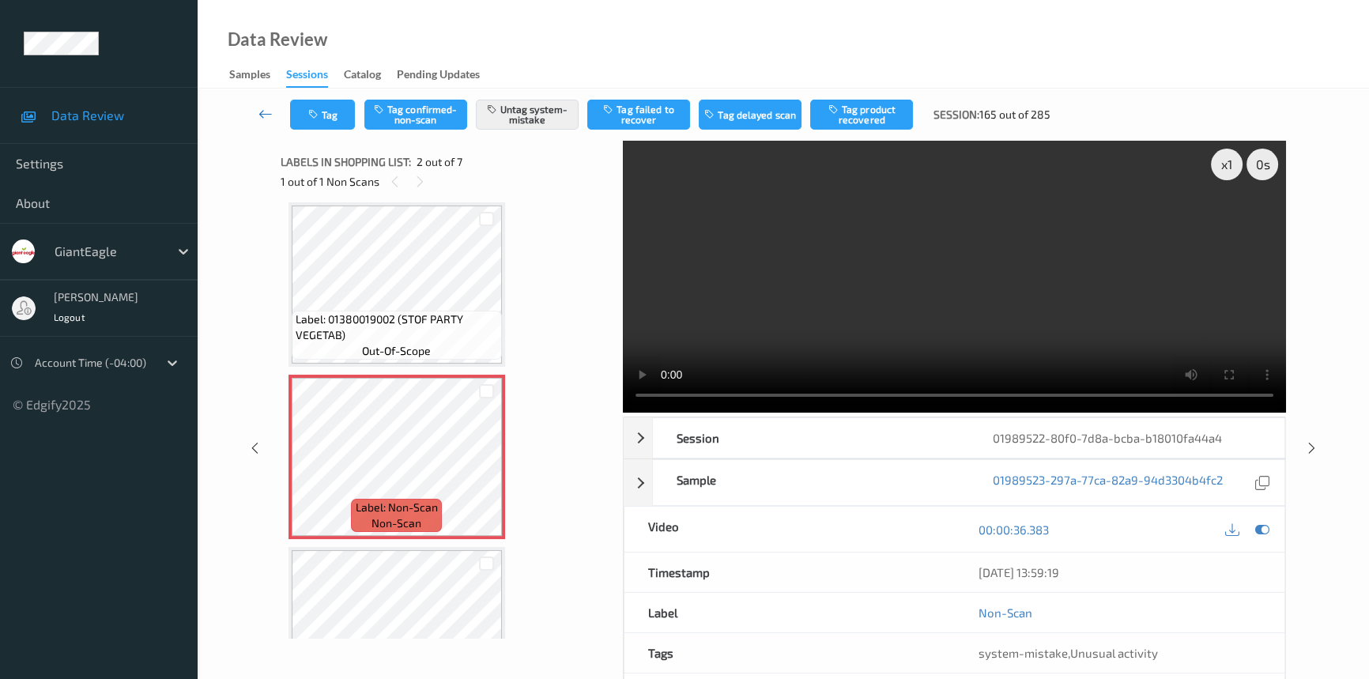
click at [260, 108] on icon at bounding box center [266, 114] width 14 height 16
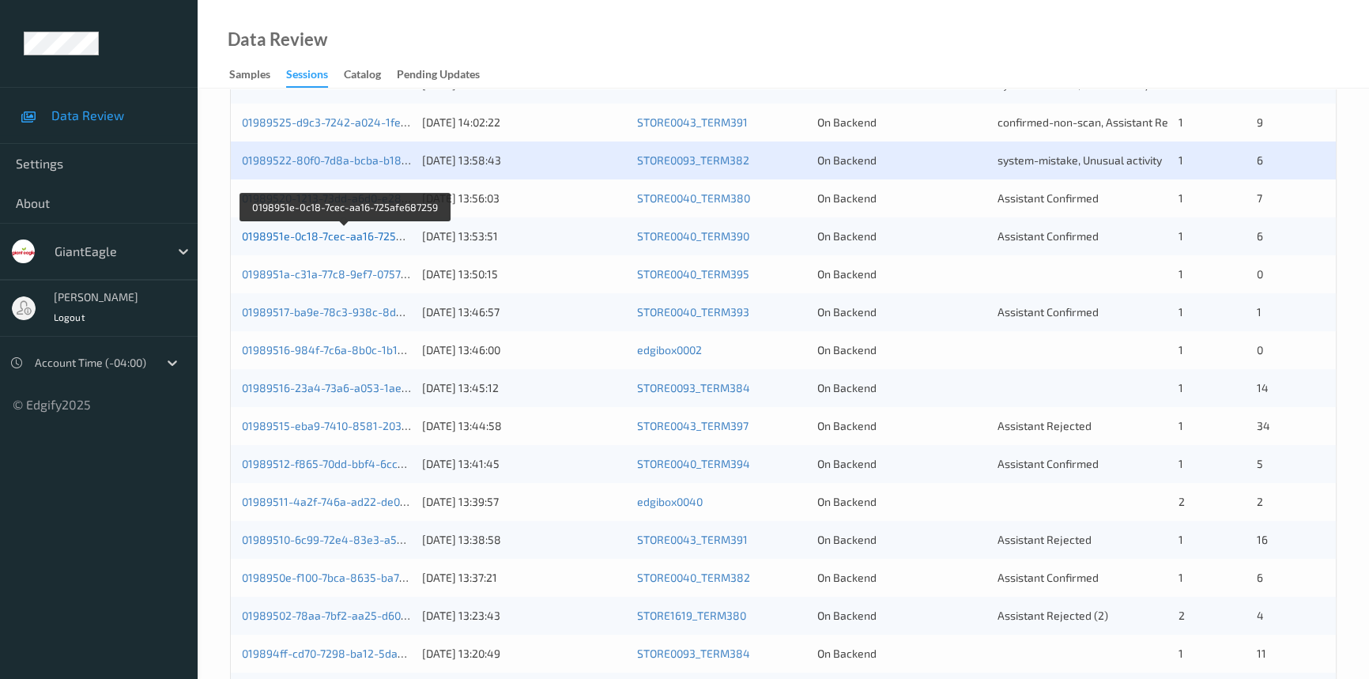
click at [346, 231] on link "0198951e-0c18-7cec-aa16-725afe687259" at bounding box center [346, 235] width 209 height 13
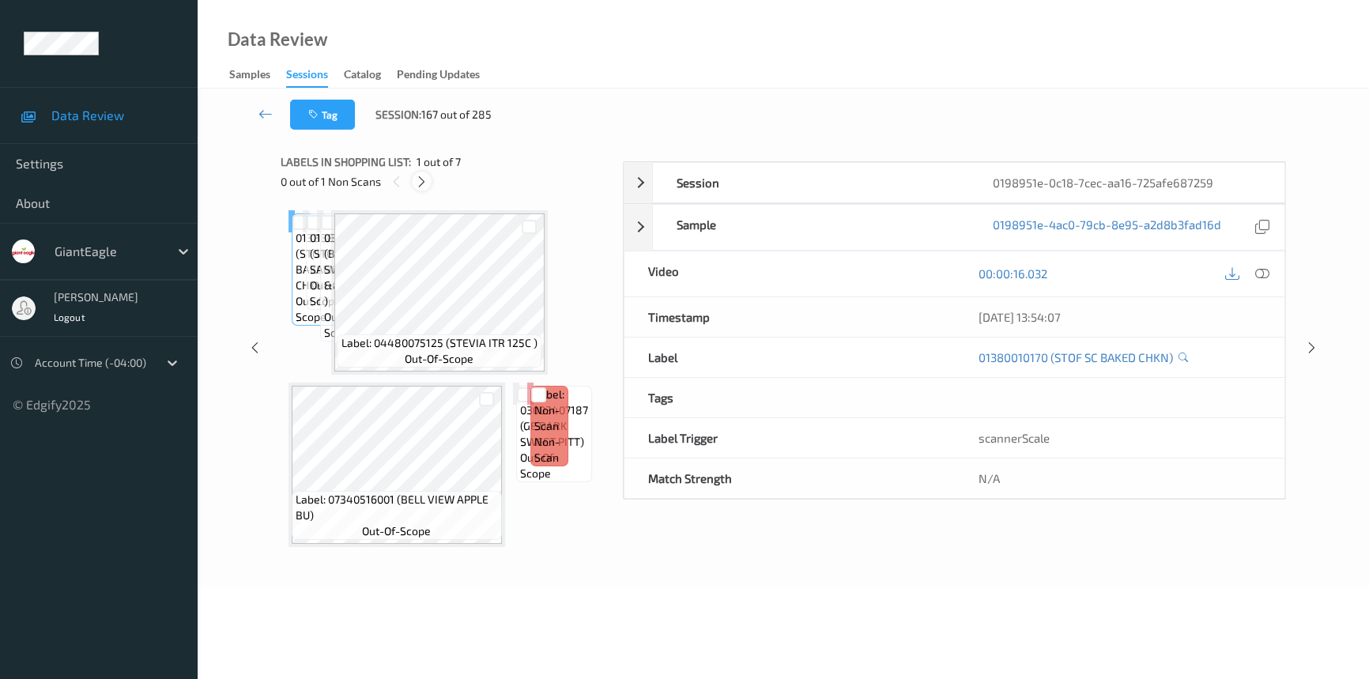
click at [423, 177] on icon at bounding box center [421, 182] width 13 height 14
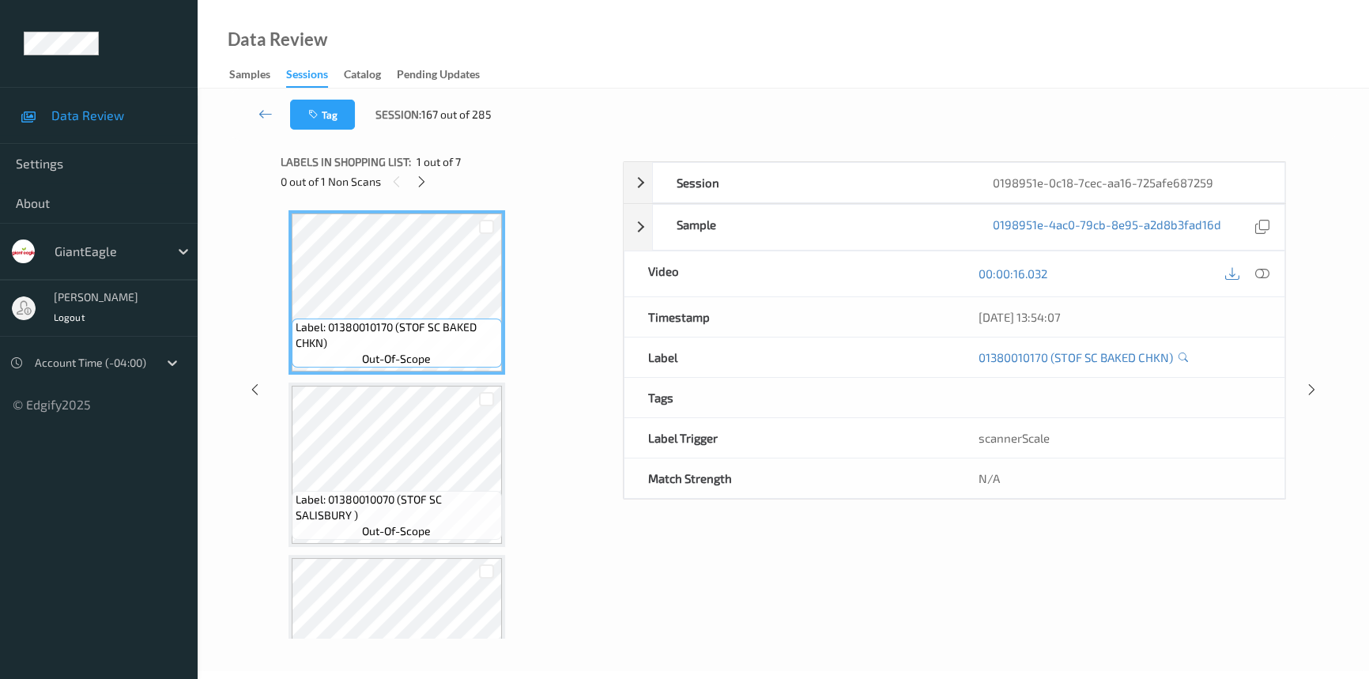
scroll to position [774, 0]
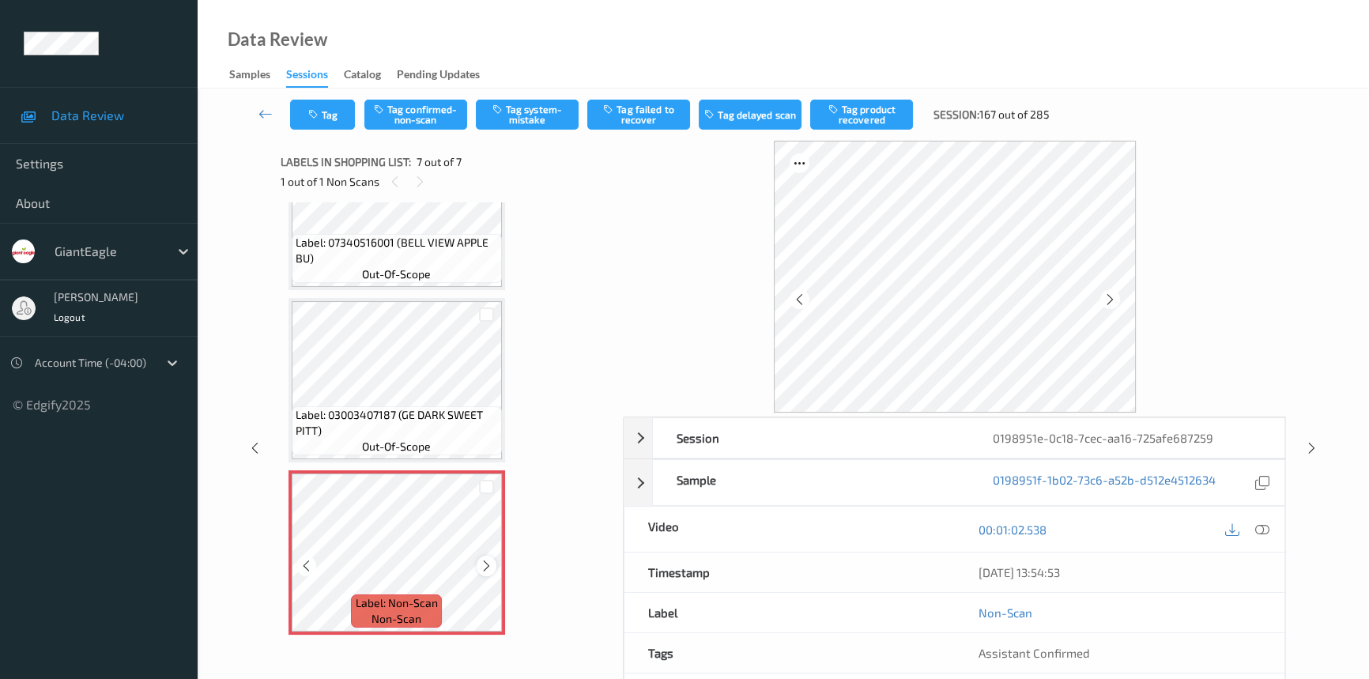
click at [489, 562] on icon at bounding box center [486, 566] width 13 height 14
click at [1260, 527] on icon at bounding box center [1263, 530] width 14 height 14
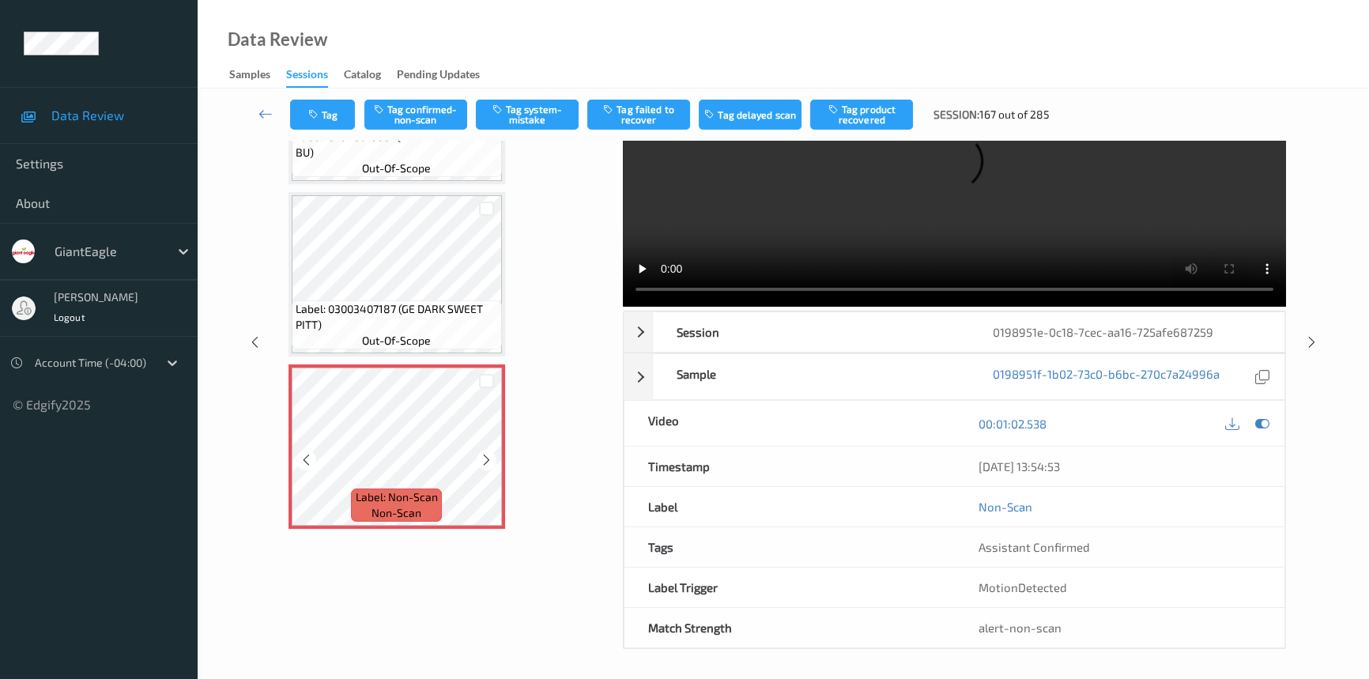
scroll to position [107, 0]
click at [488, 459] on icon at bounding box center [486, 459] width 13 height 14
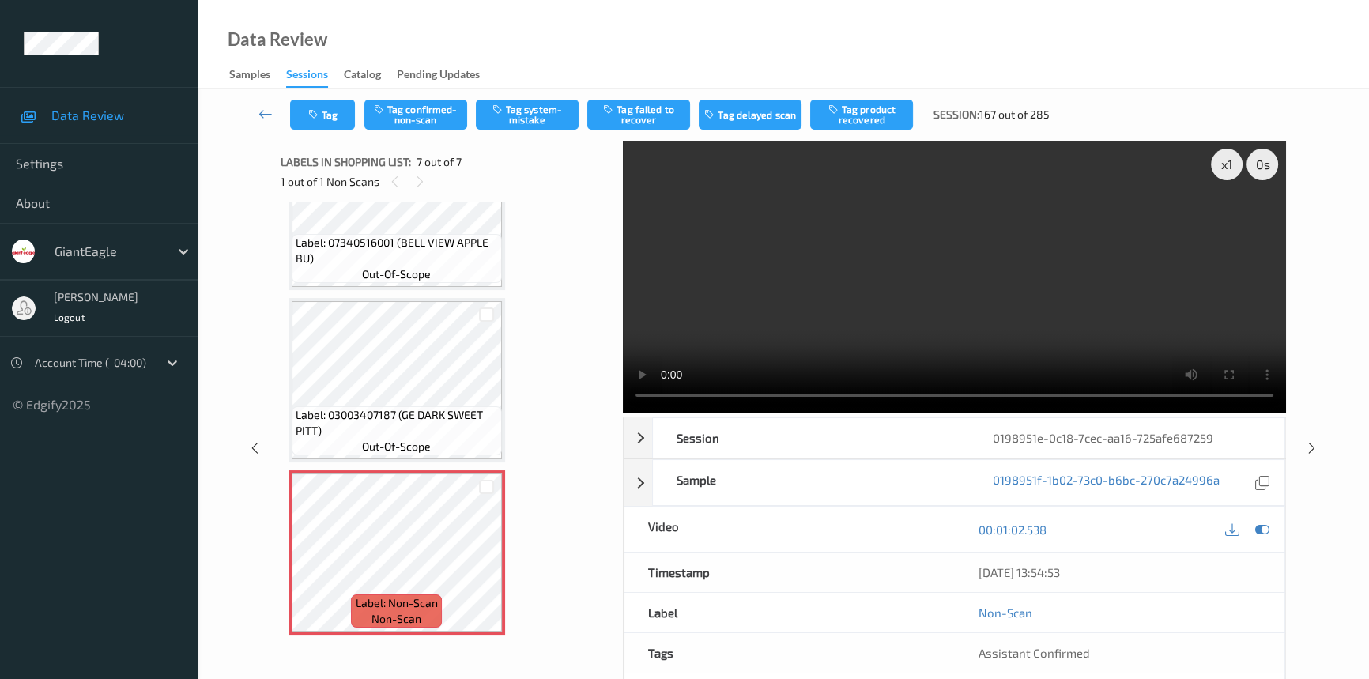
scroll to position [677, 0]
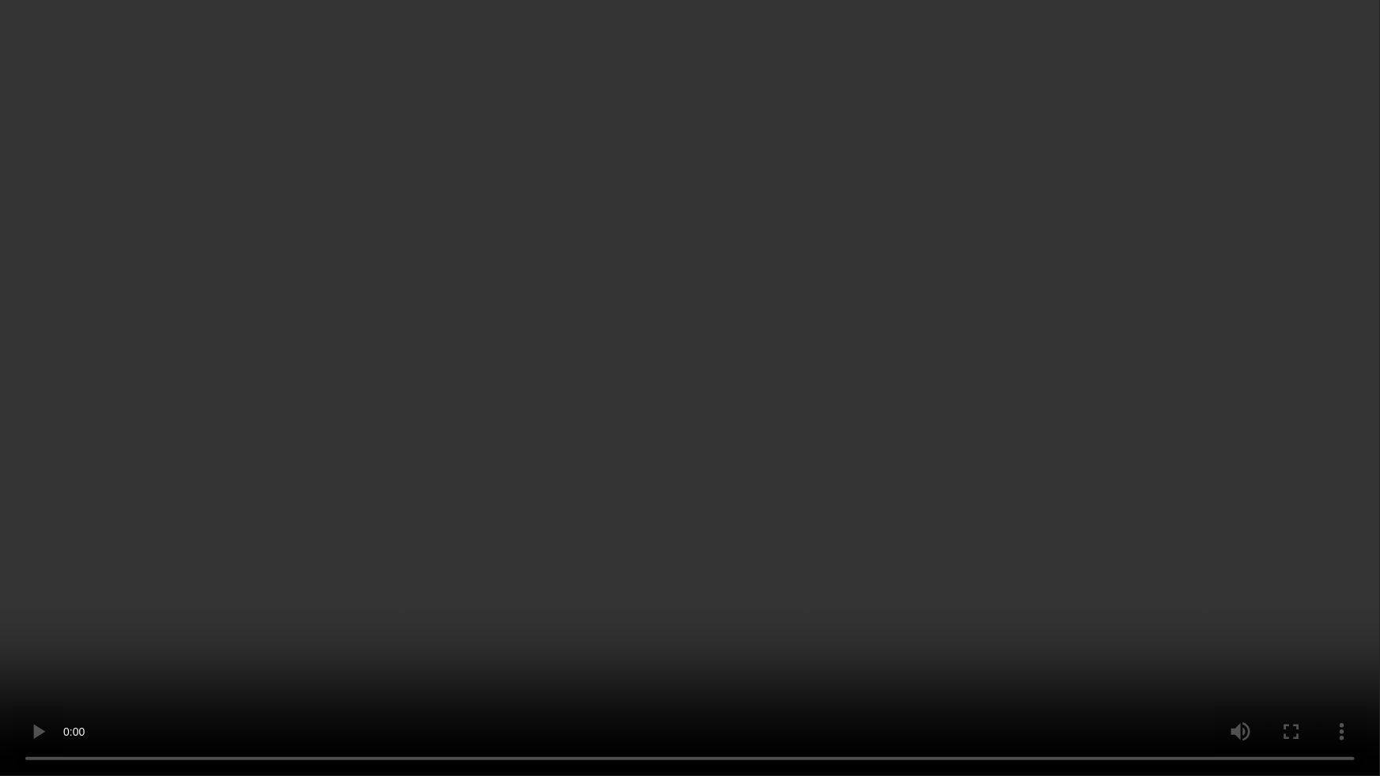
click at [1123, 478] on video at bounding box center [690, 388] width 1380 height 776
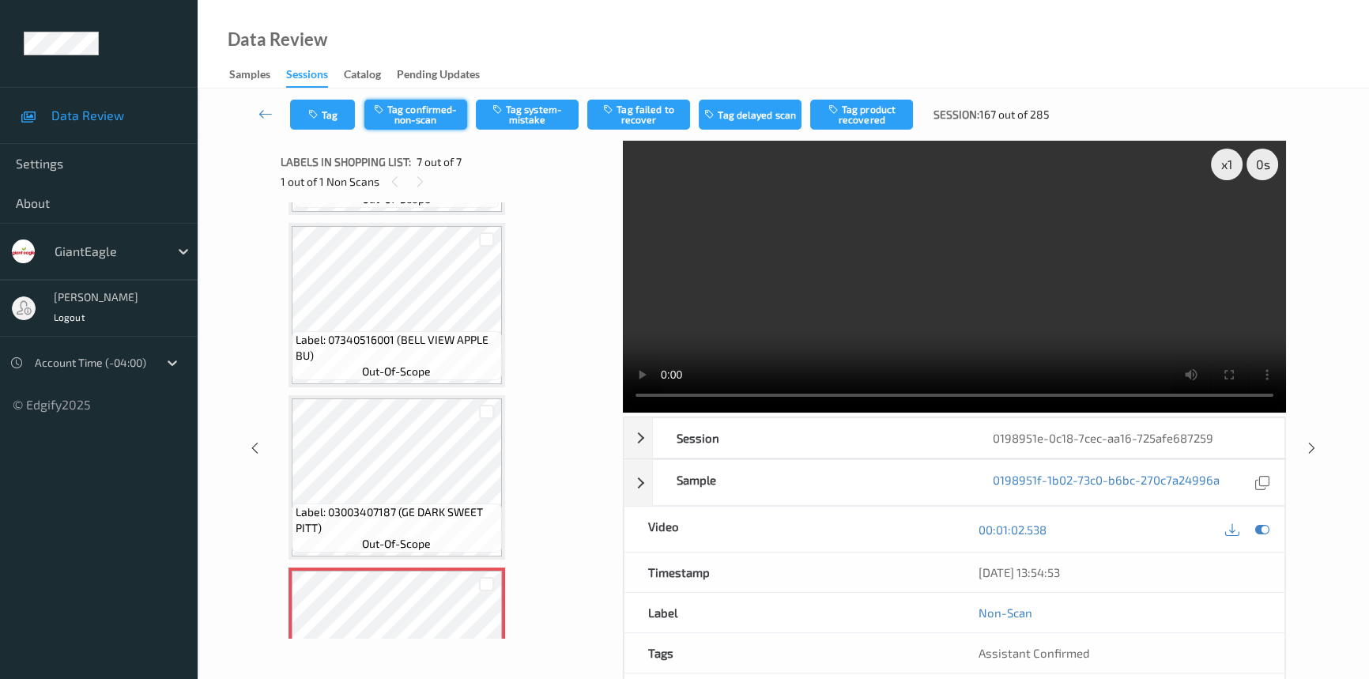
click at [429, 106] on button "Tag confirmed-non-scan" at bounding box center [416, 115] width 103 height 30
click at [260, 110] on icon at bounding box center [266, 114] width 14 height 16
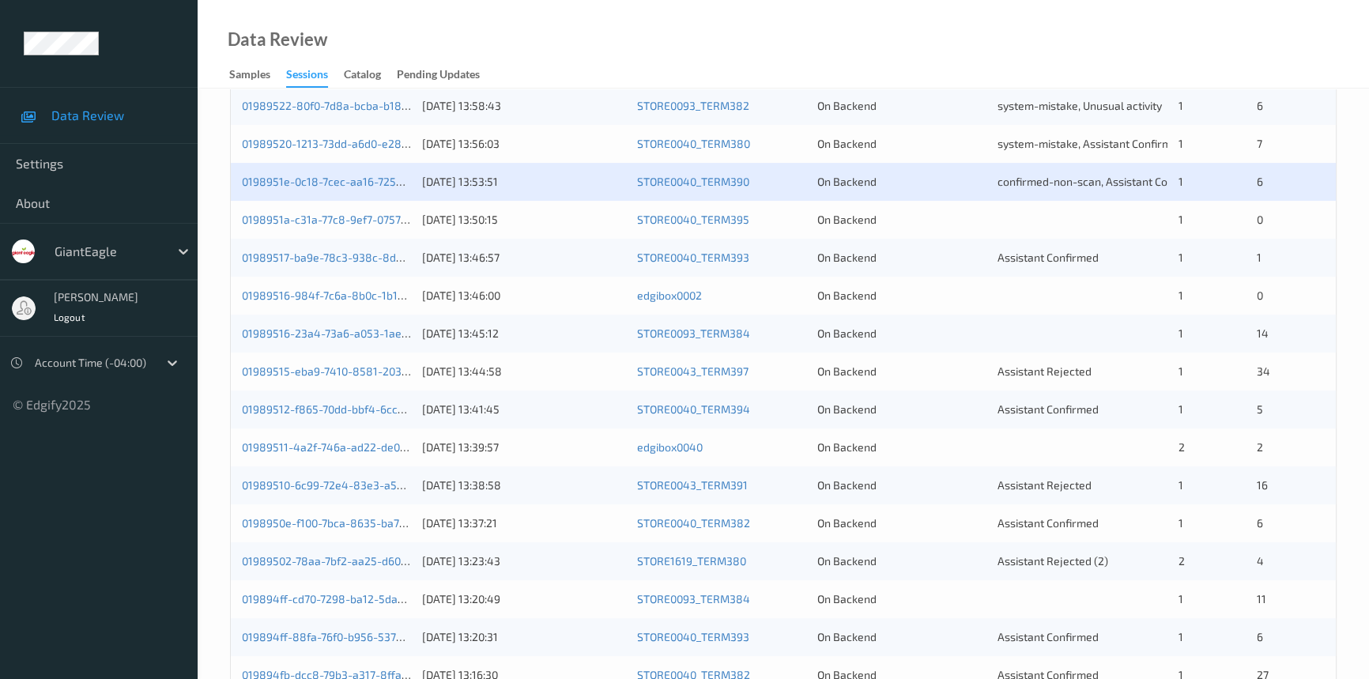
scroll to position [503, 0]
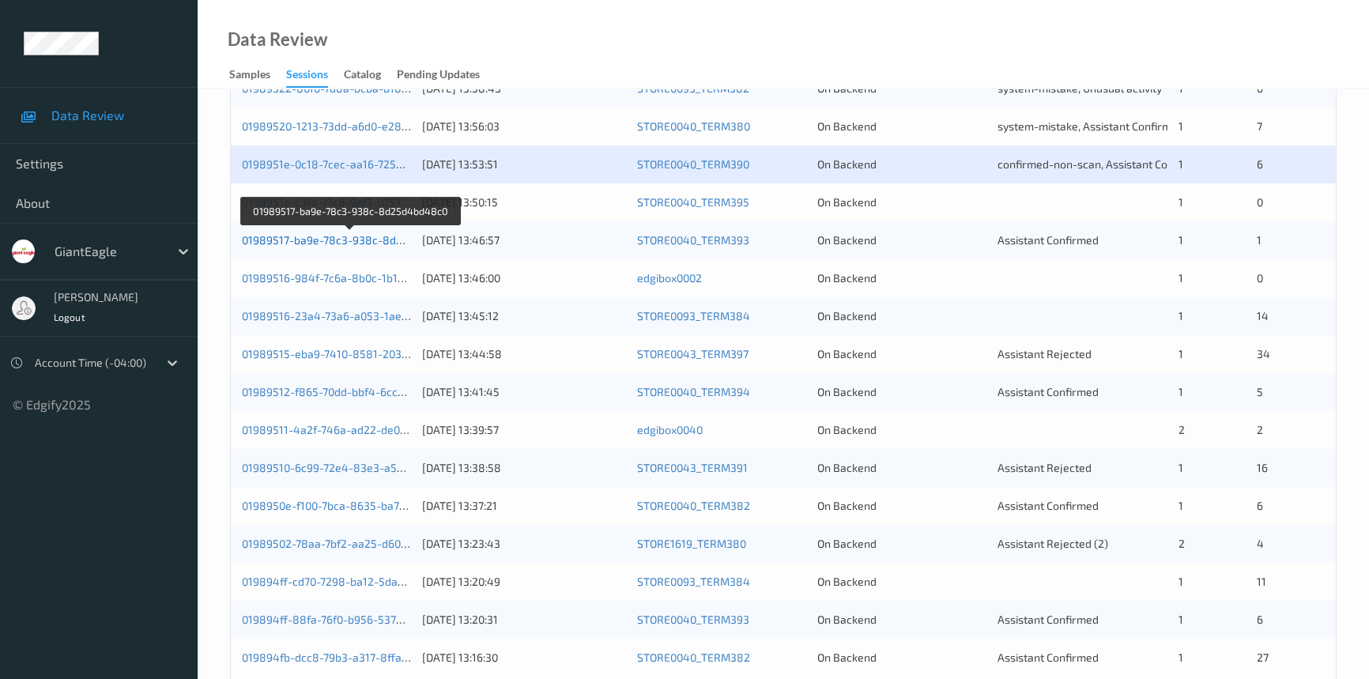
click at [320, 237] on link "01989517-ba9e-78c3-938c-8d25d4bd48c0" at bounding box center [351, 239] width 219 height 13
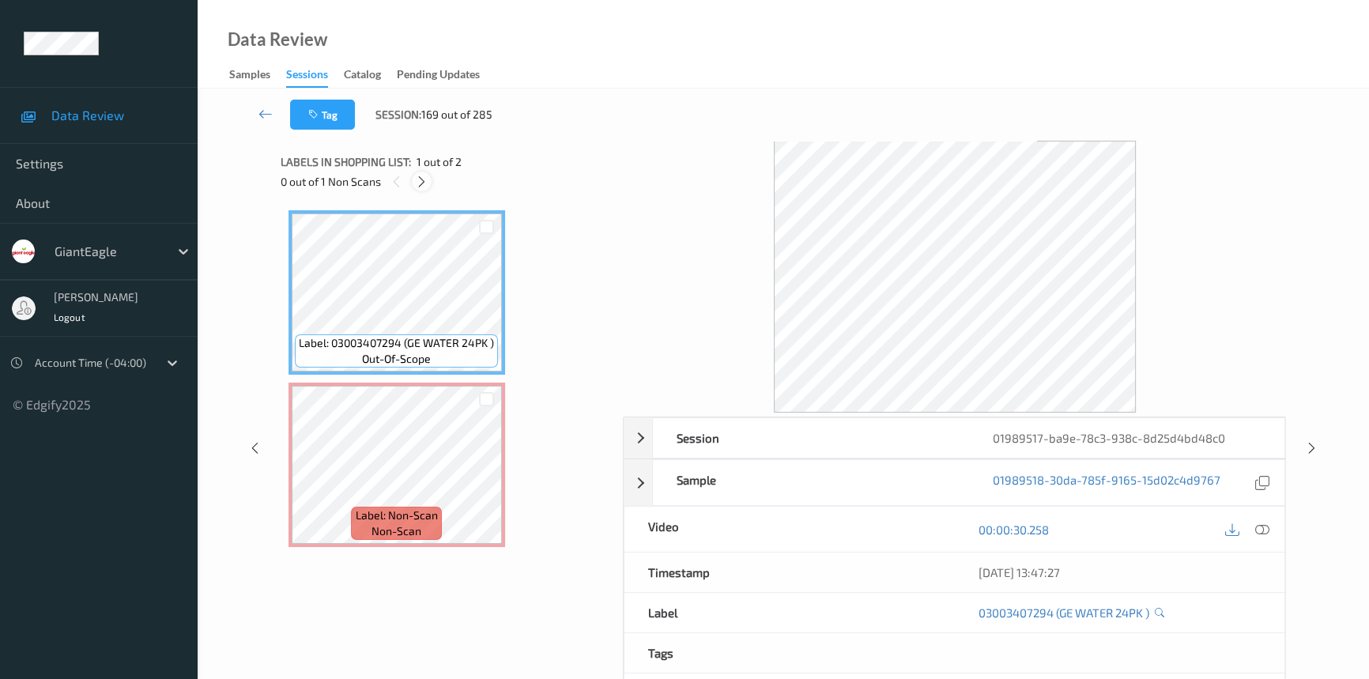
click at [421, 173] on div at bounding box center [422, 182] width 20 height 20
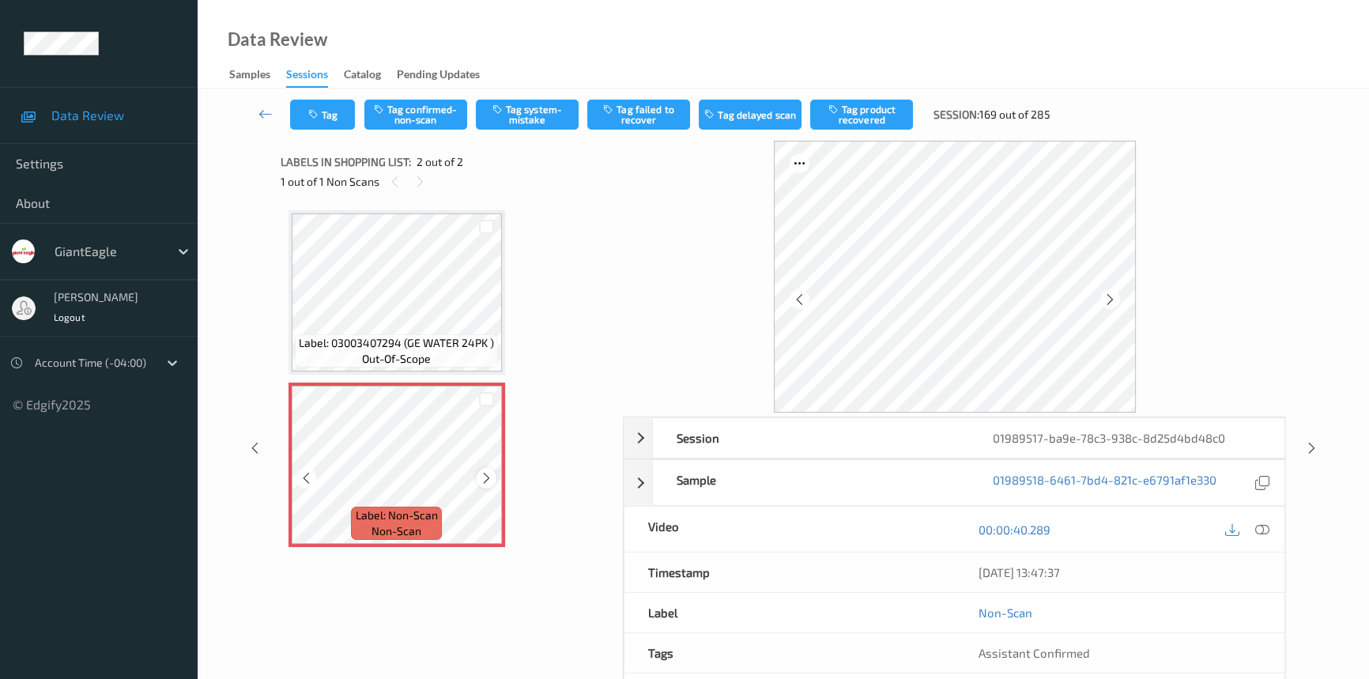
click at [488, 482] on icon at bounding box center [486, 478] width 13 height 14
click at [1264, 523] on icon at bounding box center [1263, 530] width 14 height 14
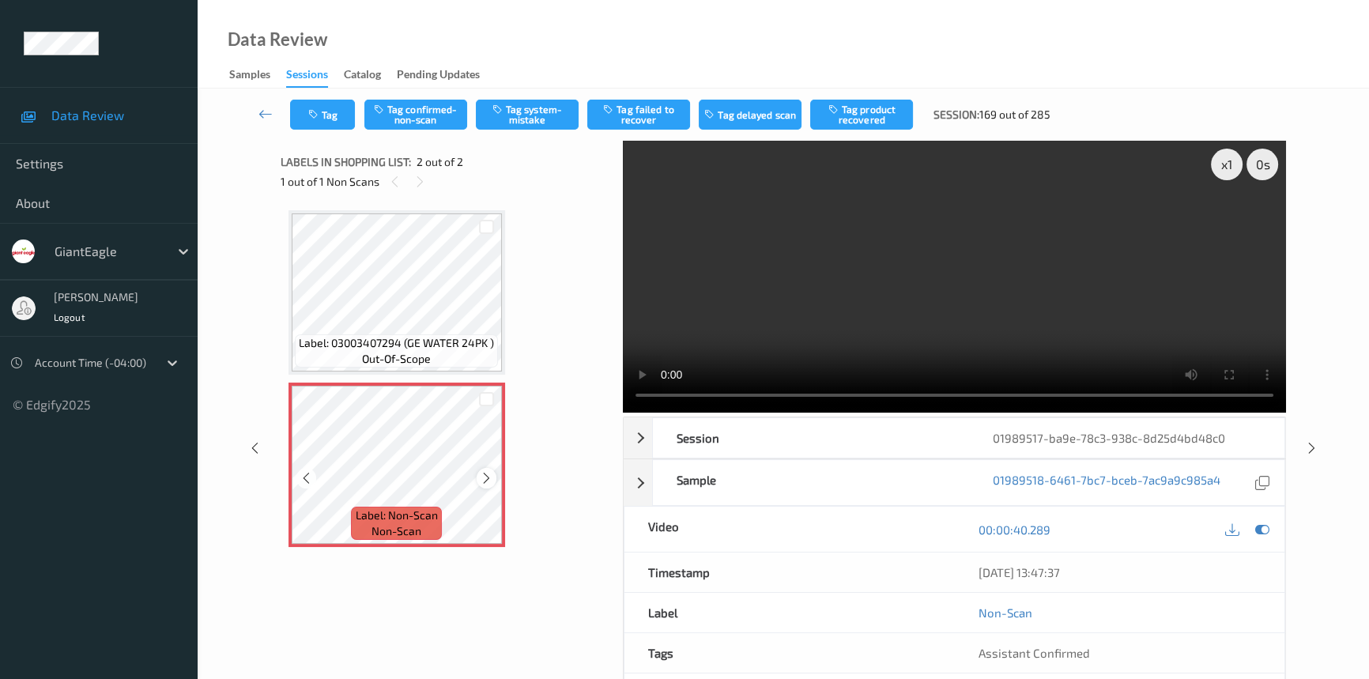
click at [480, 472] on icon at bounding box center [486, 478] width 13 height 14
click at [490, 468] on div at bounding box center [487, 478] width 20 height 20
click at [485, 478] on icon at bounding box center [486, 478] width 13 height 14
click at [491, 477] on icon at bounding box center [486, 478] width 13 height 14
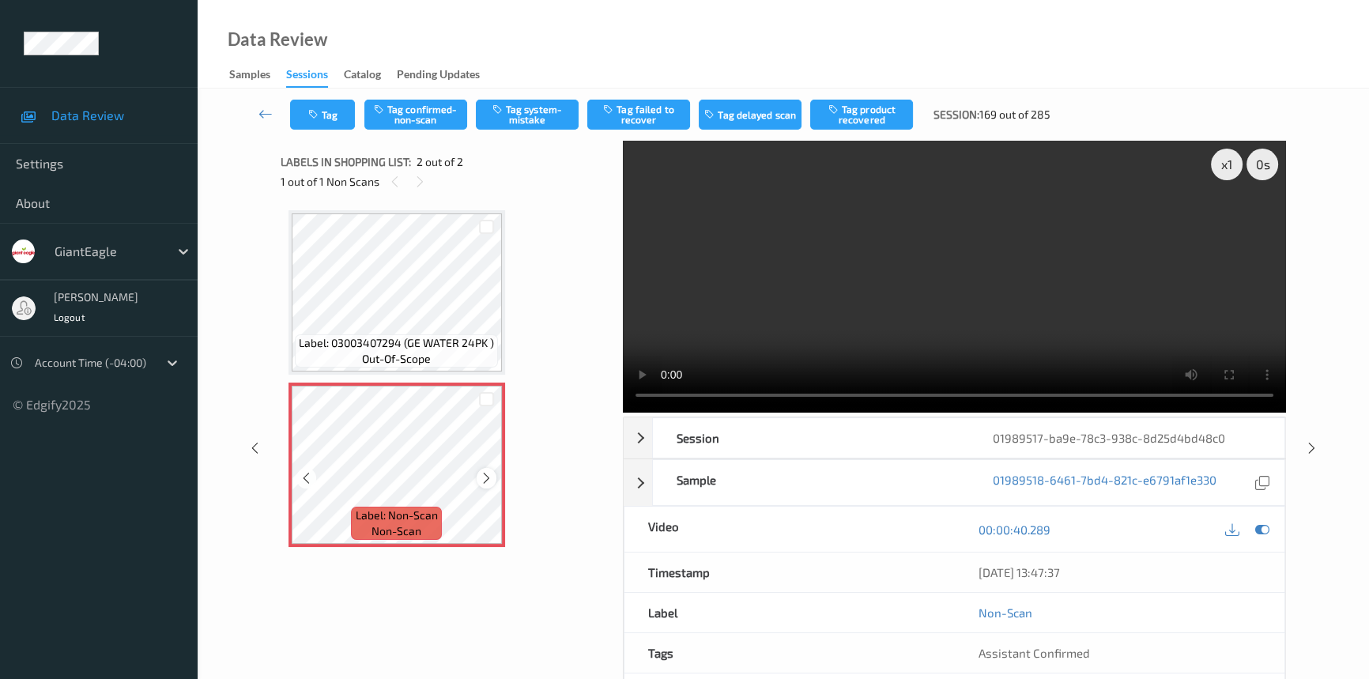
click at [490, 476] on icon at bounding box center [486, 478] width 13 height 14
click at [1083, 338] on video at bounding box center [954, 277] width 663 height 272
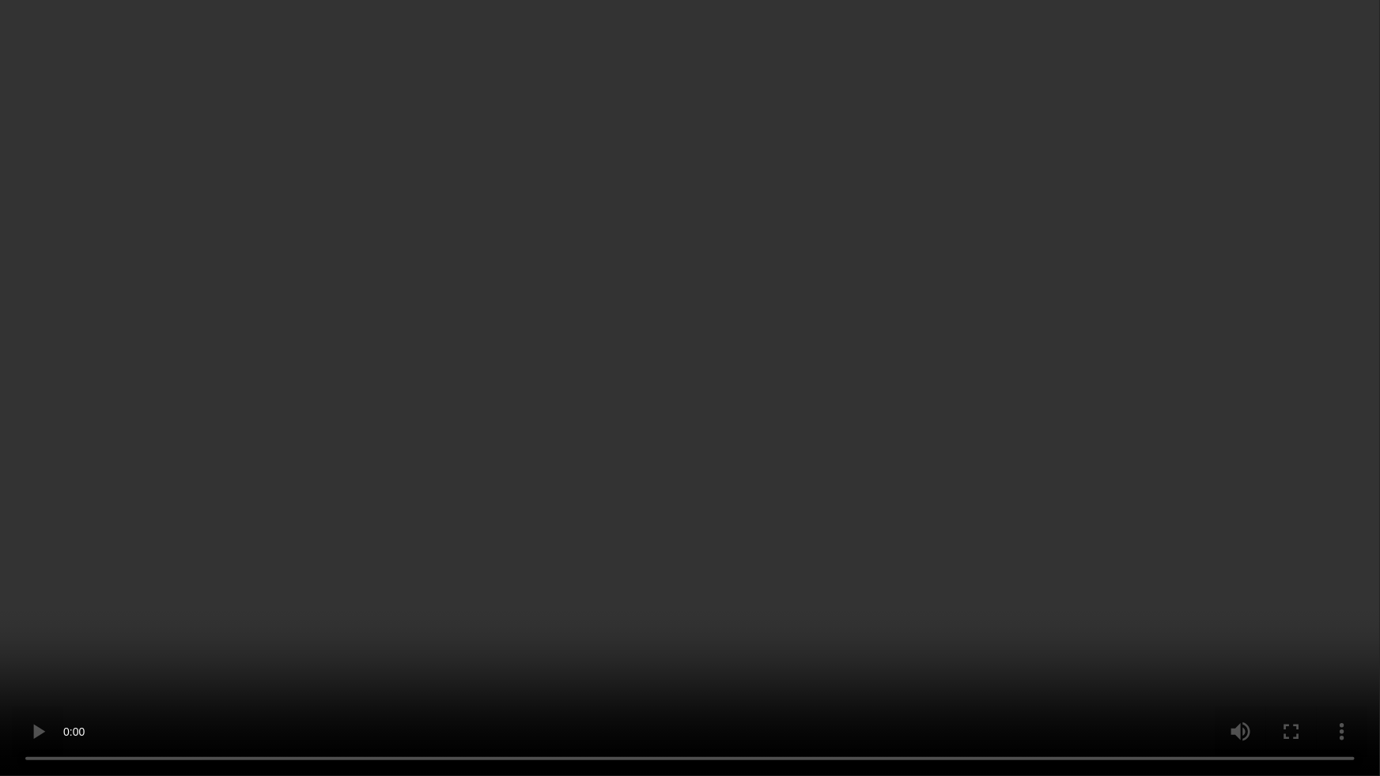
click at [865, 537] on video at bounding box center [690, 388] width 1380 height 776
click at [973, 544] on video at bounding box center [690, 388] width 1380 height 776
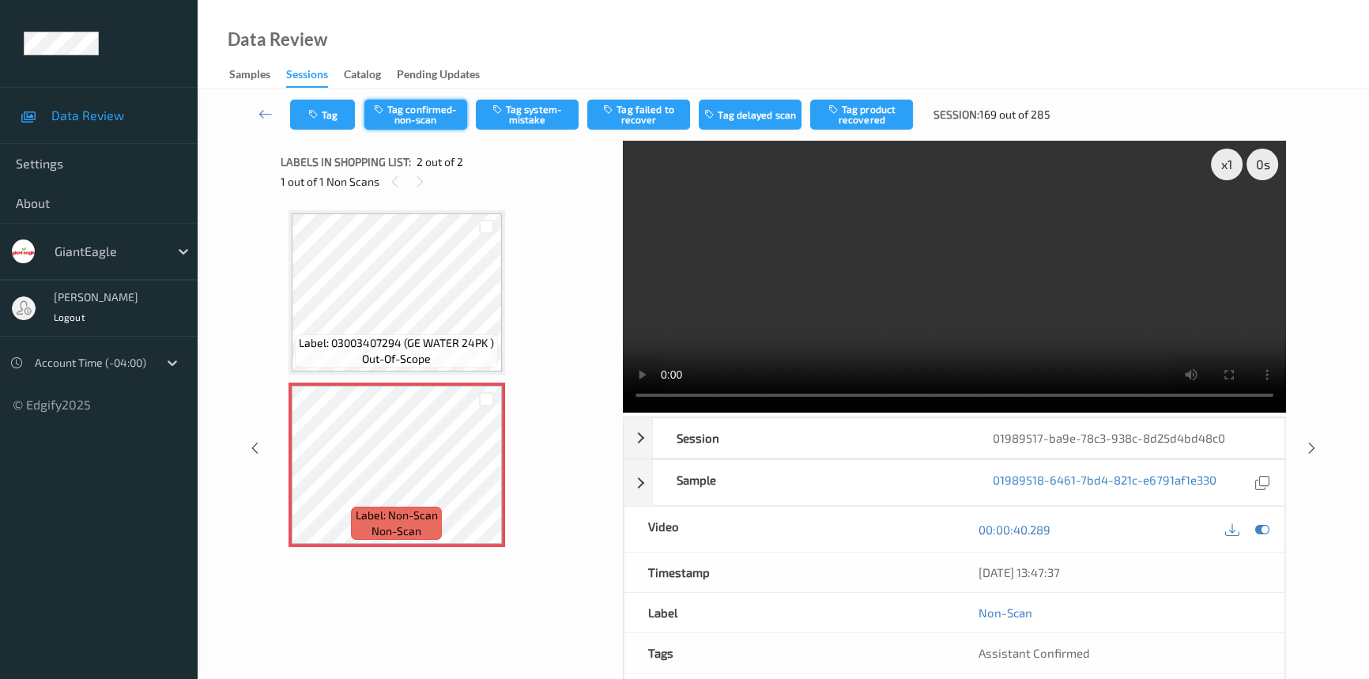
click at [436, 112] on button "Tag confirmed-non-scan" at bounding box center [416, 115] width 103 height 30
click at [645, 111] on button "Tag failed to recover" at bounding box center [638, 115] width 103 height 30
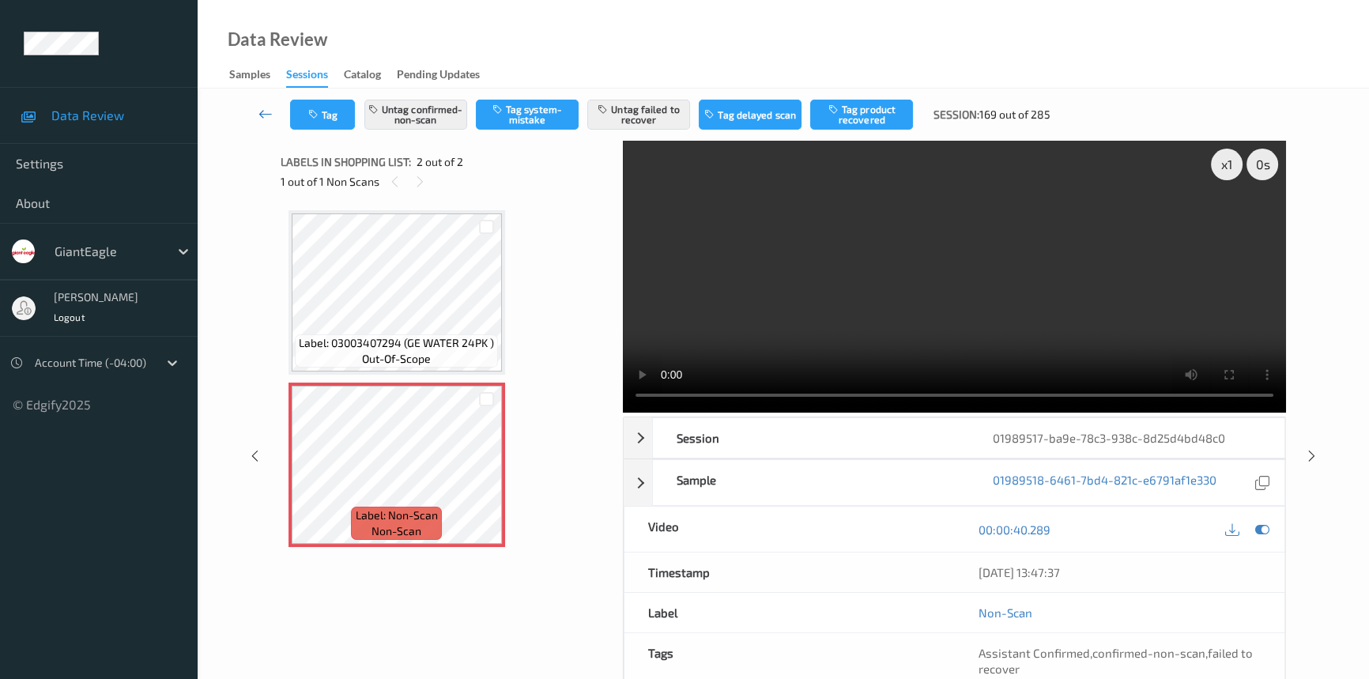
click at [262, 106] on icon at bounding box center [266, 114] width 14 height 16
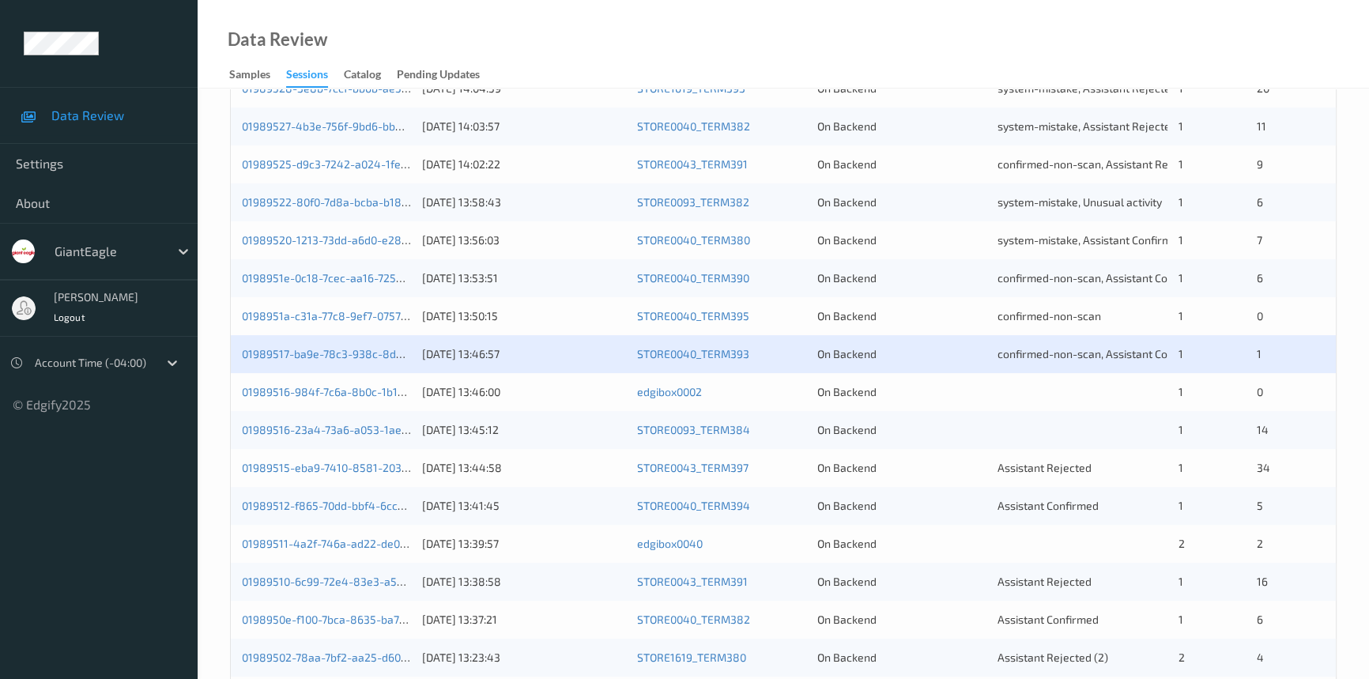
scroll to position [431, 0]
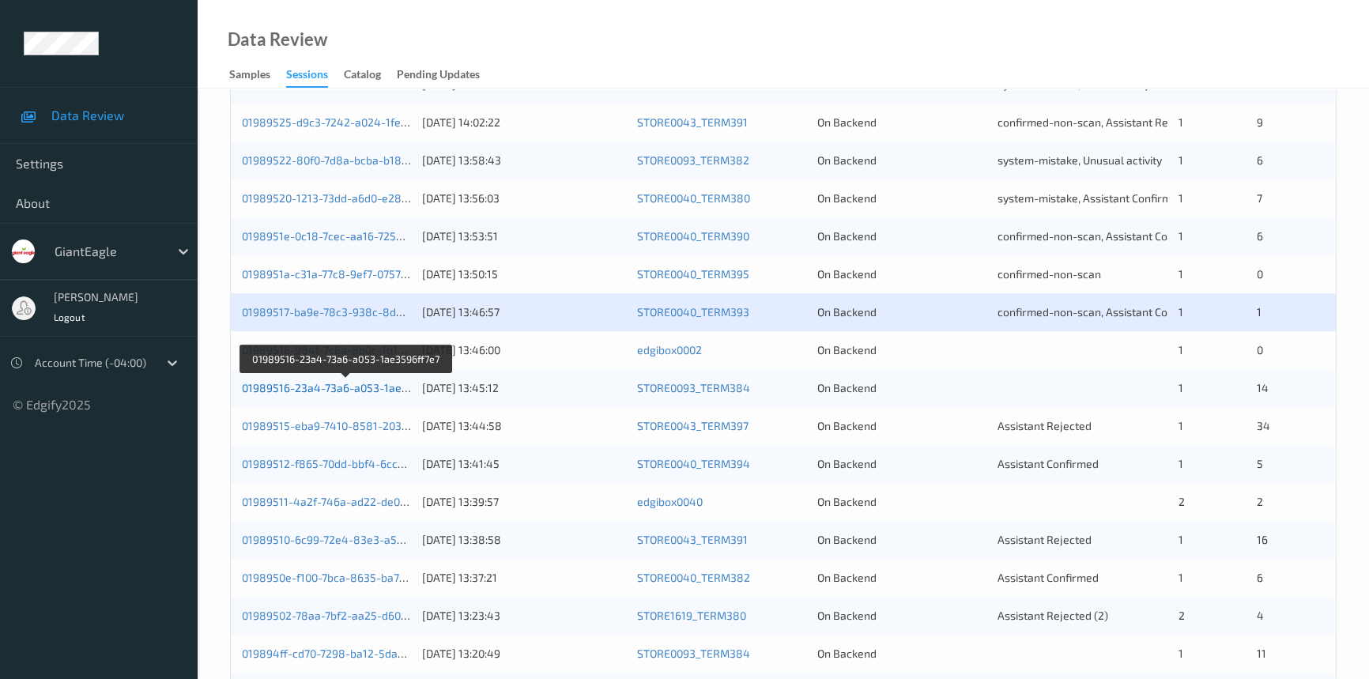
click at [289, 384] on link "01989516-23a4-73a6-a053-1ae3596ff7e7" at bounding box center [347, 387] width 210 height 13
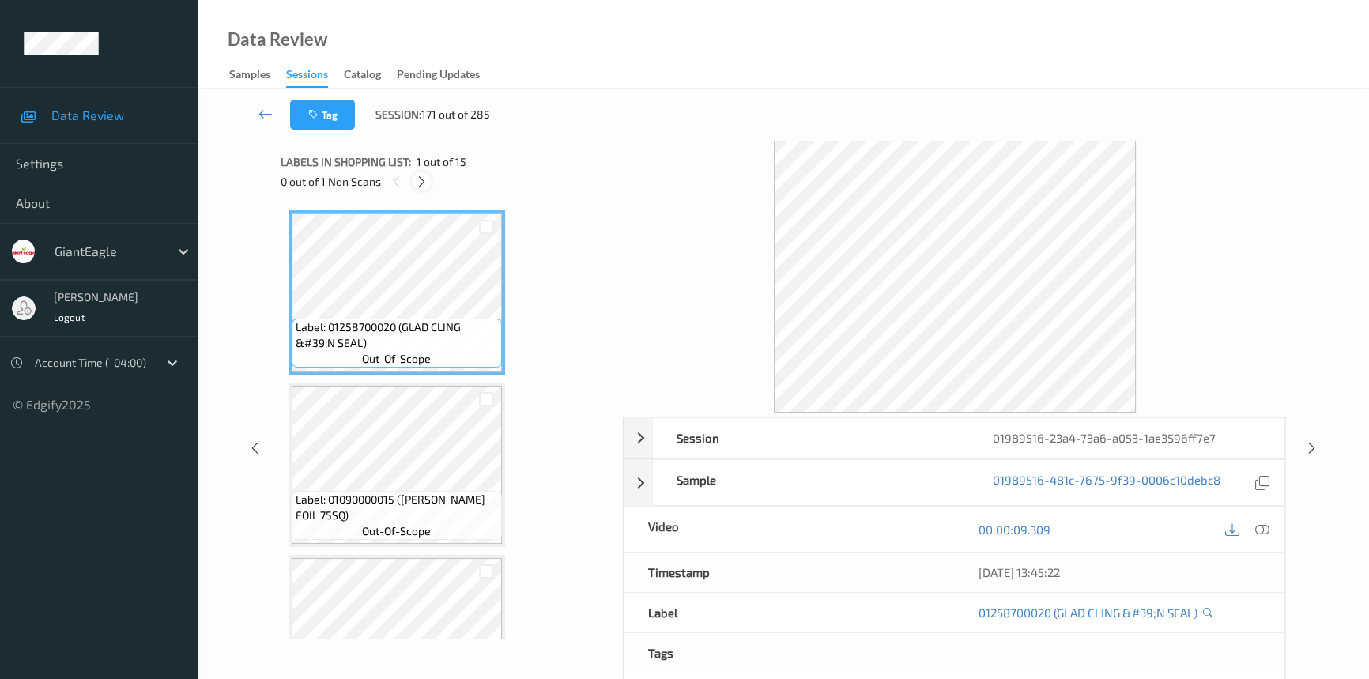
click at [425, 173] on div at bounding box center [422, 182] width 20 height 20
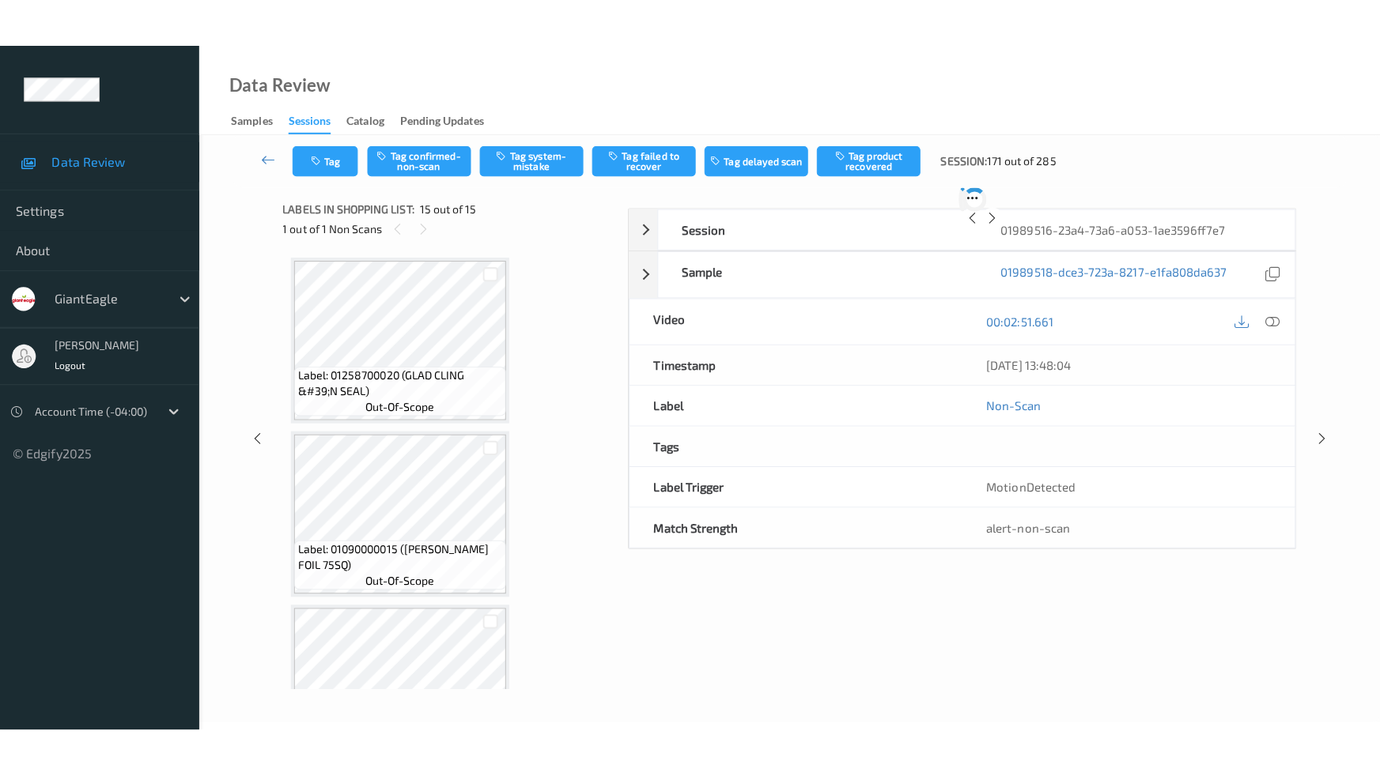
scroll to position [2148, 0]
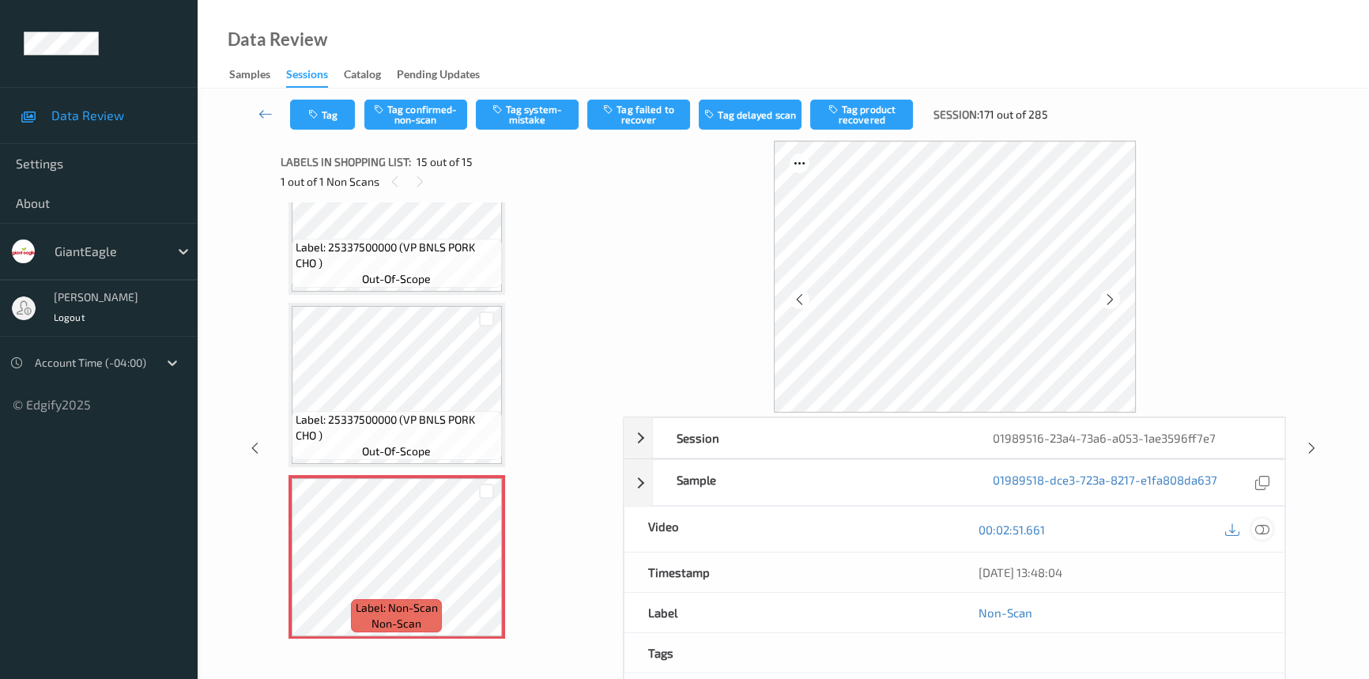
click at [1263, 528] on icon at bounding box center [1263, 530] width 14 height 14
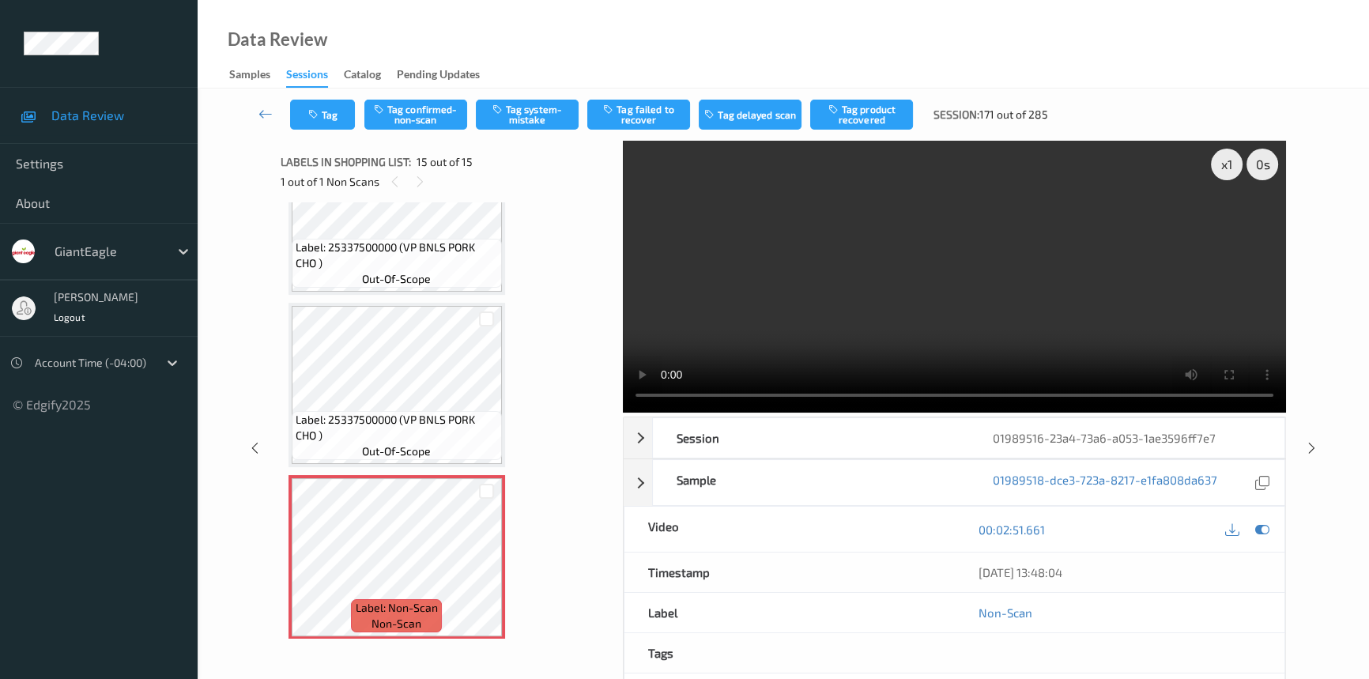
scroll to position [2051, 0]
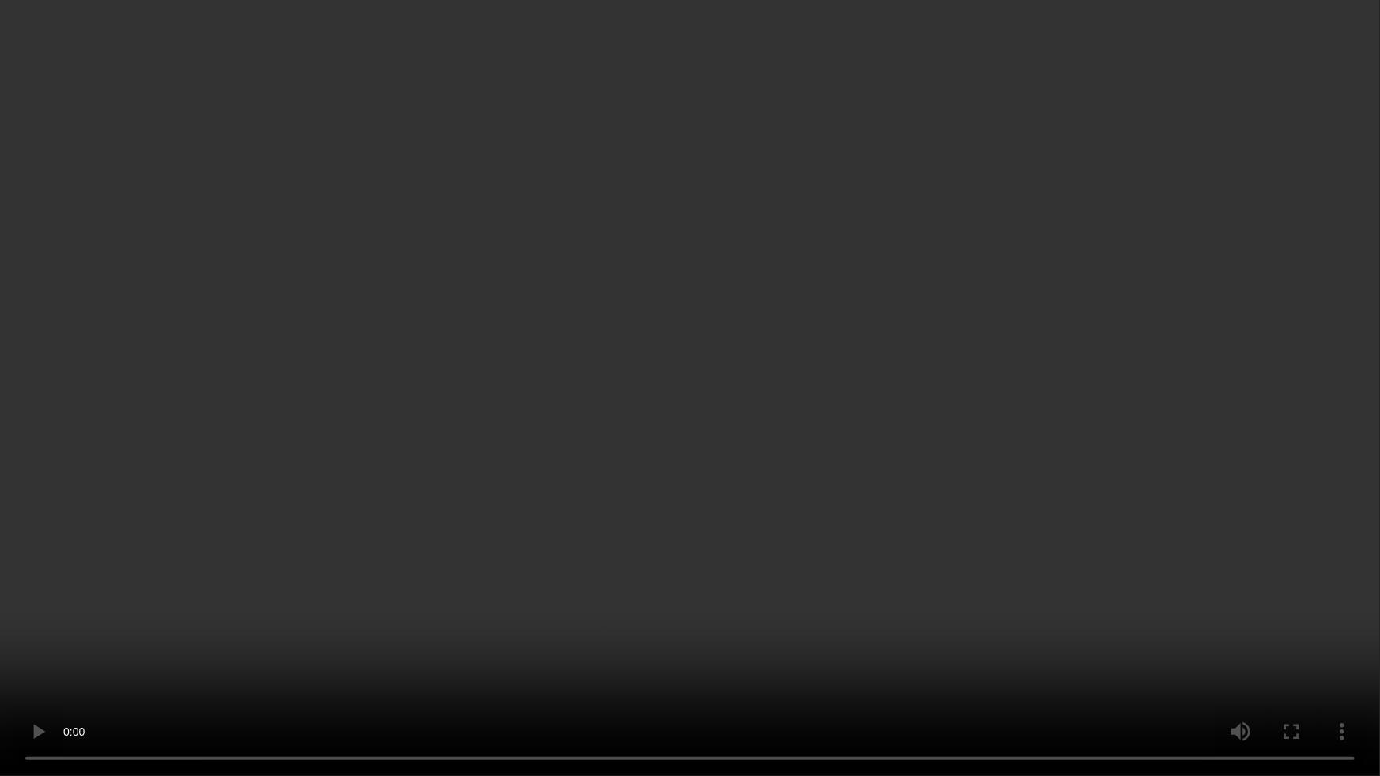
click at [1158, 447] on video at bounding box center [690, 388] width 1380 height 776
click at [758, 474] on video at bounding box center [690, 388] width 1380 height 776
click at [744, 437] on video at bounding box center [690, 388] width 1380 height 776
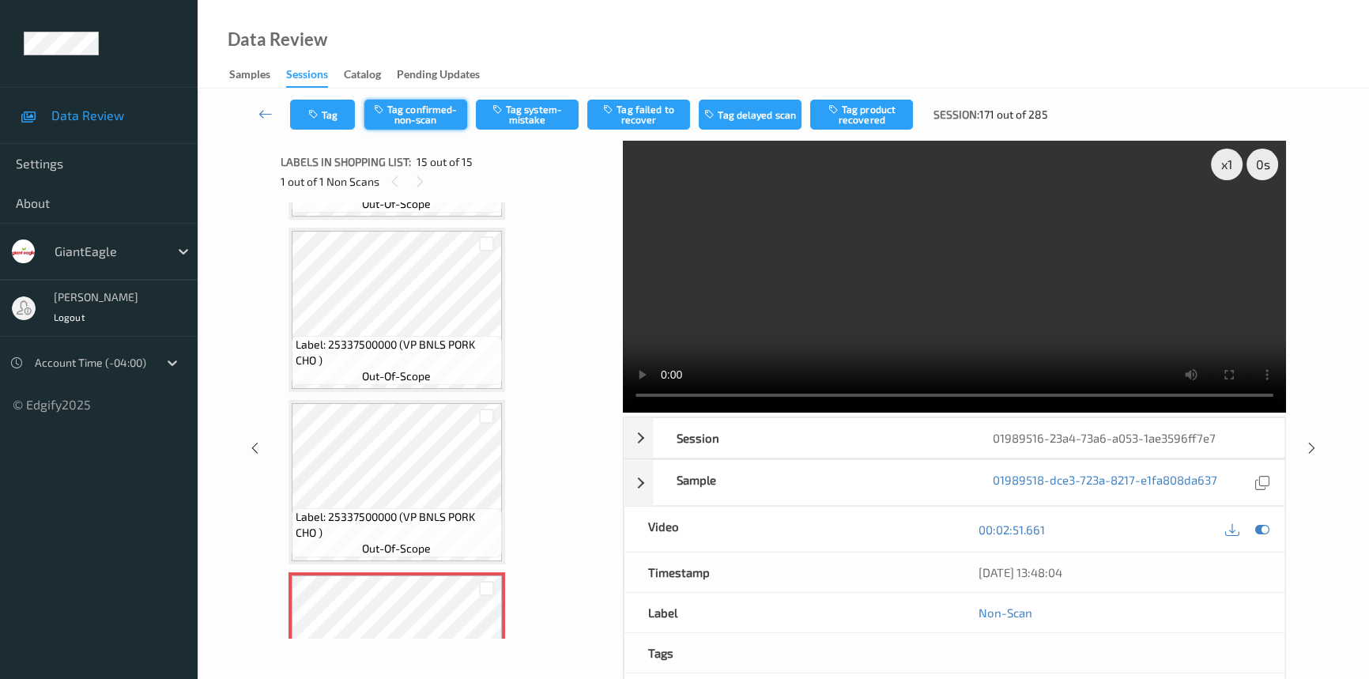
click at [425, 113] on button "Tag confirmed-non-scan" at bounding box center [416, 115] width 103 height 30
click at [852, 109] on button "Tag product recovered" at bounding box center [861, 115] width 103 height 30
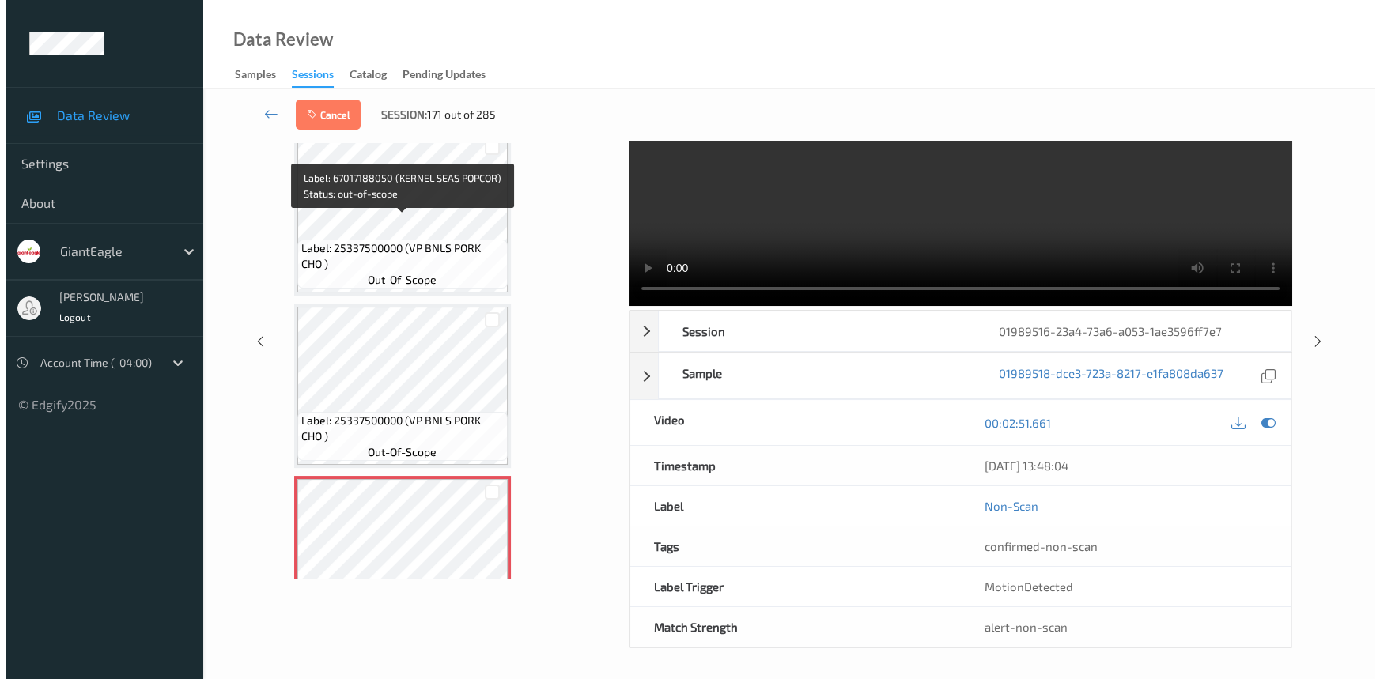
scroll to position [2148, 0]
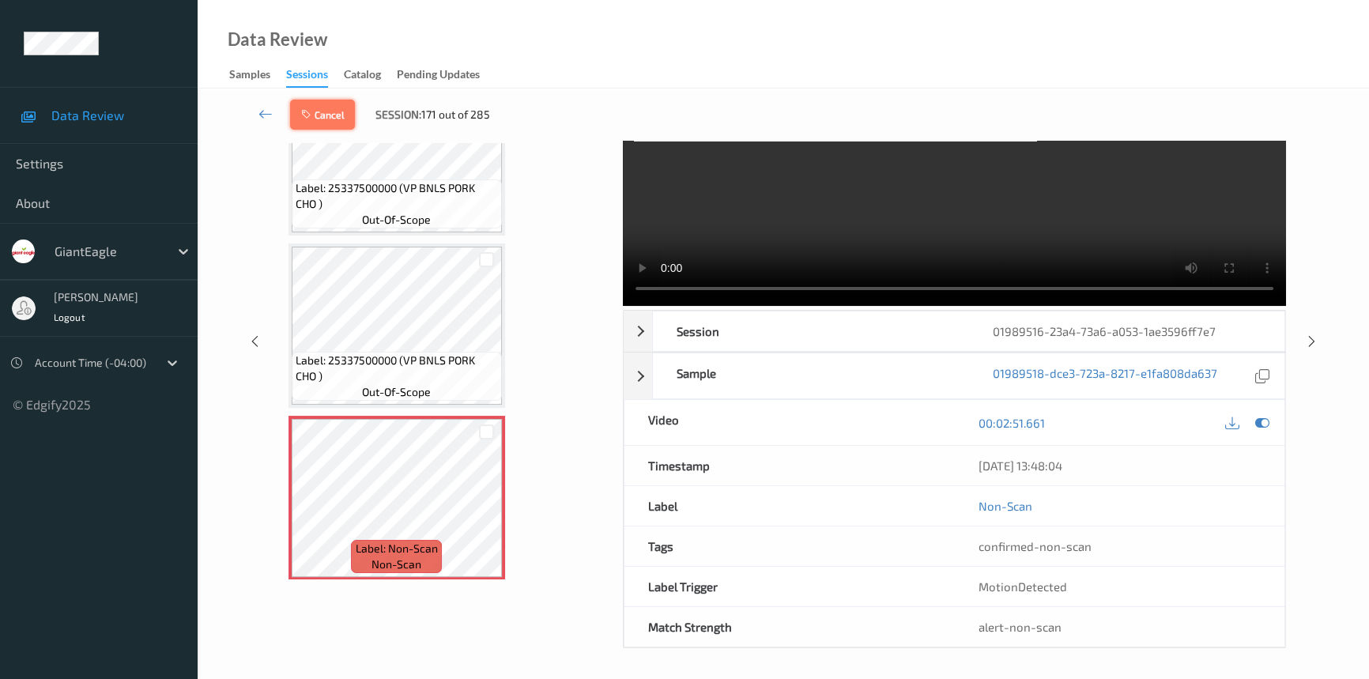
click at [323, 115] on button "Cancel" at bounding box center [322, 115] width 65 height 30
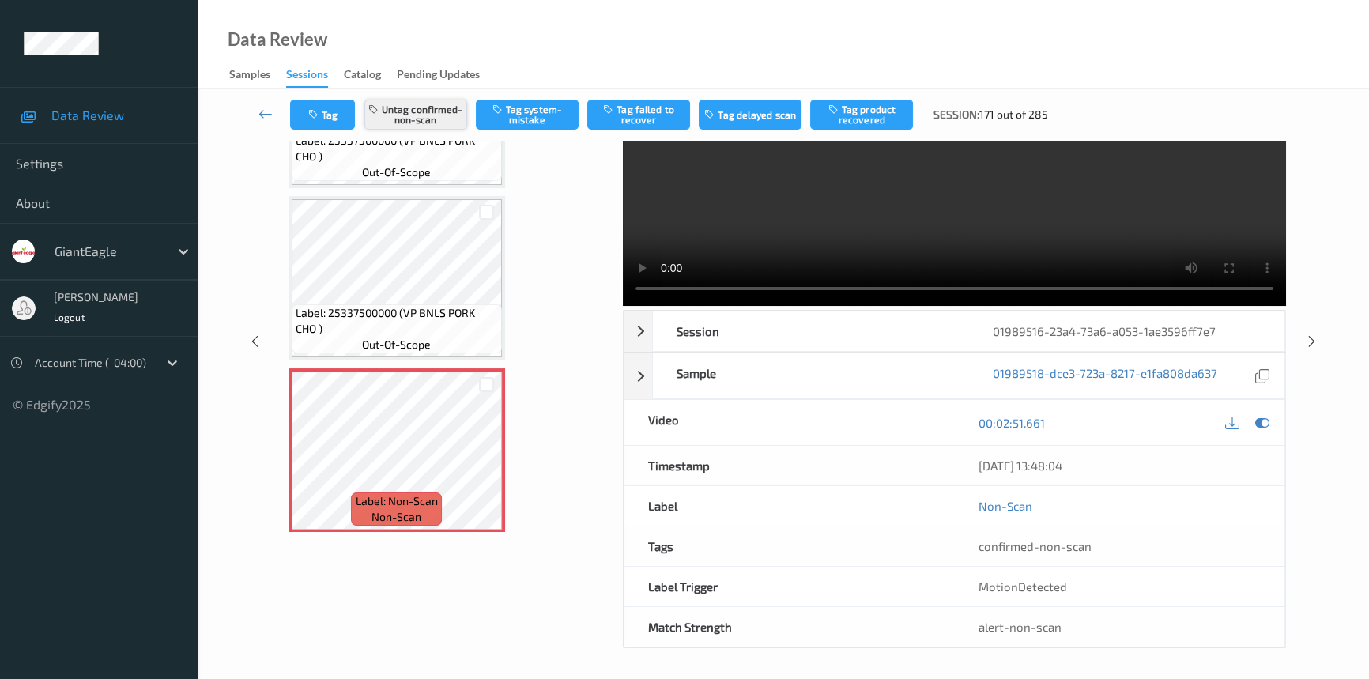
click at [410, 115] on button "Untag confirmed-non-scan" at bounding box center [416, 115] width 103 height 30
click at [532, 110] on button "Tag system-mistake" at bounding box center [527, 115] width 103 height 30
click at [329, 113] on button "Tag" at bounding box center [322, 115] width 65 height 30
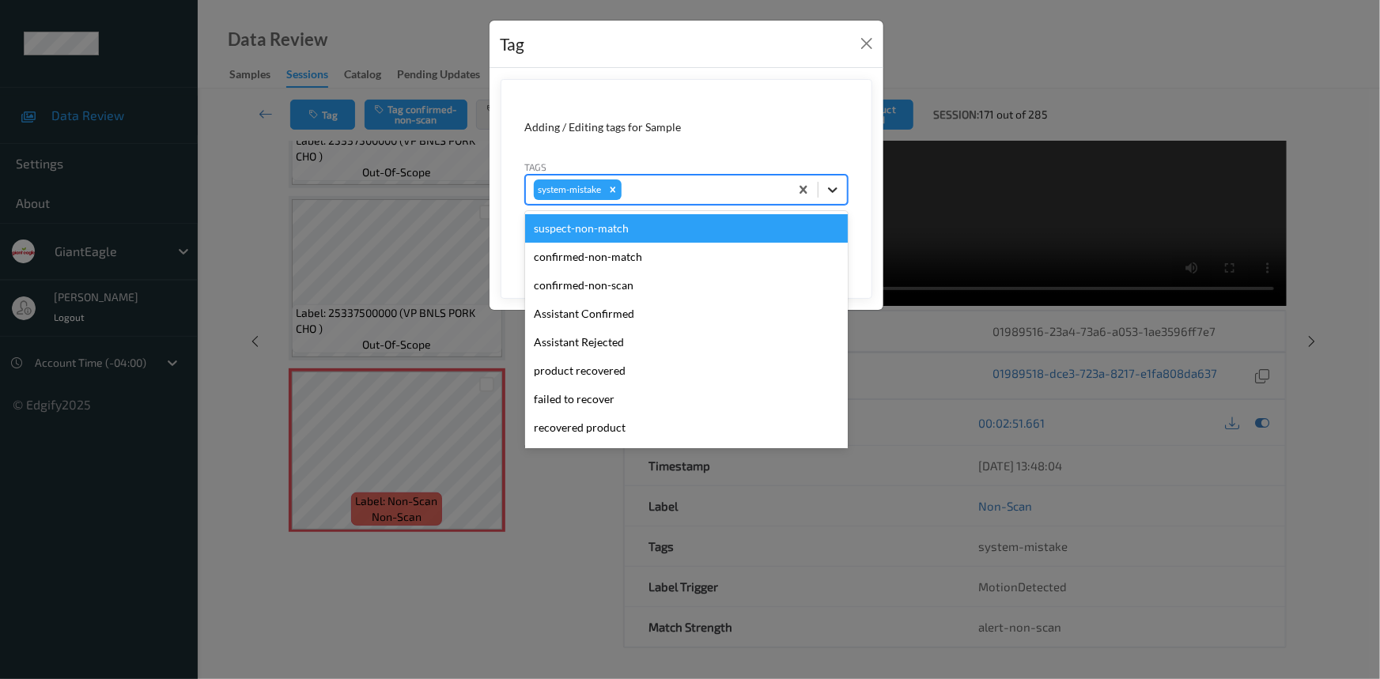
click at [838, 187] on icon at bounding box center [833, 190] width 16 height 16
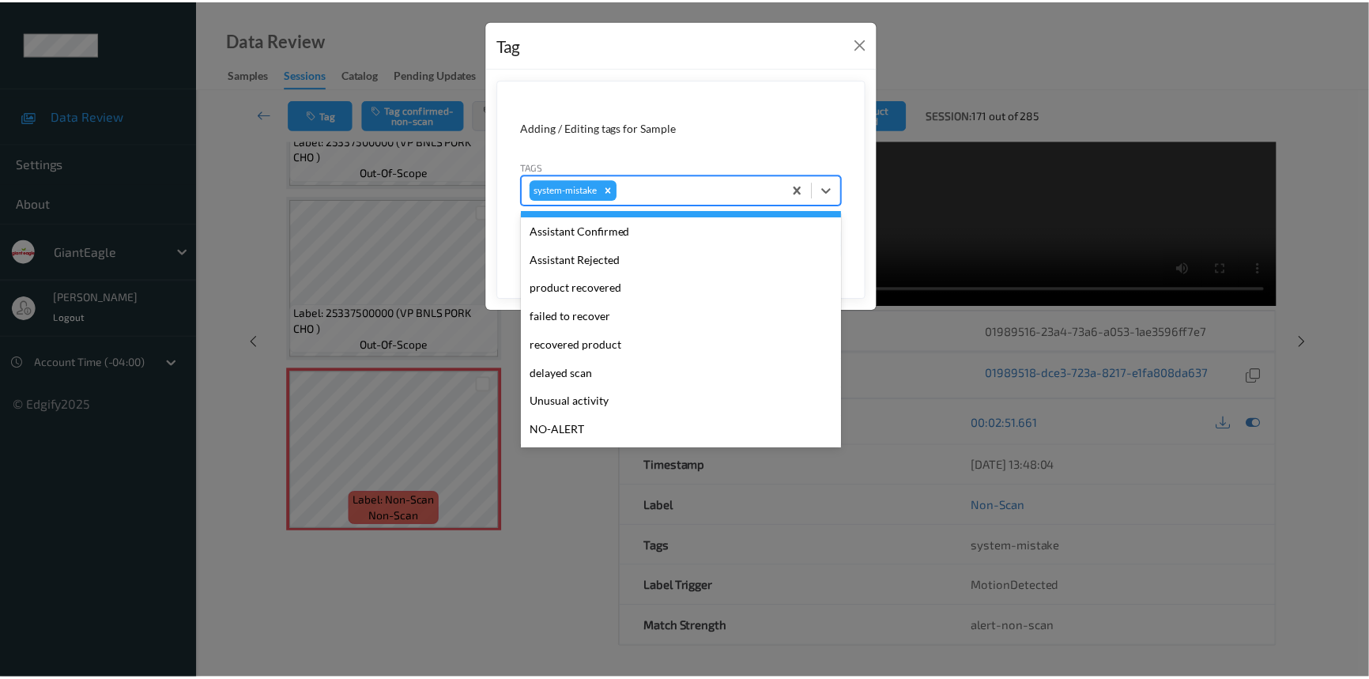
scroll to position [139, 0]
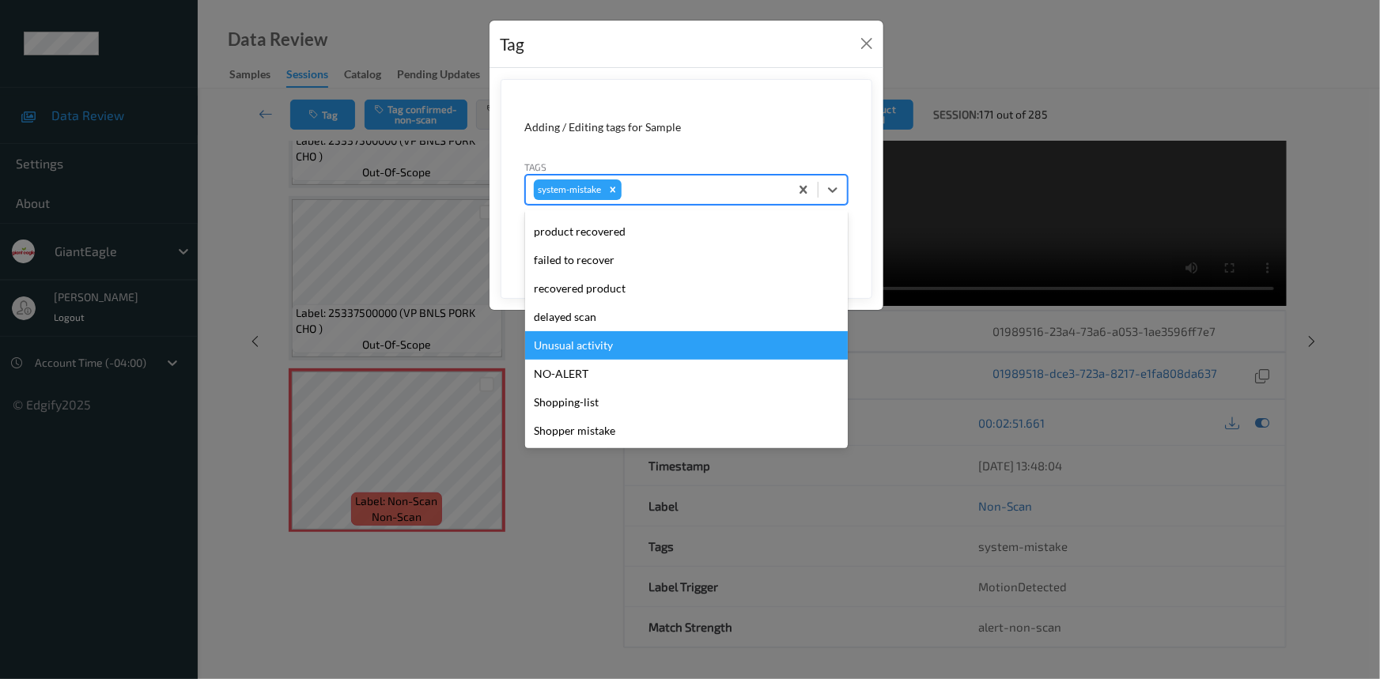
click at [586, 339] on div "Unusual activity" at bounding box center [686, 345] width 323 height 28
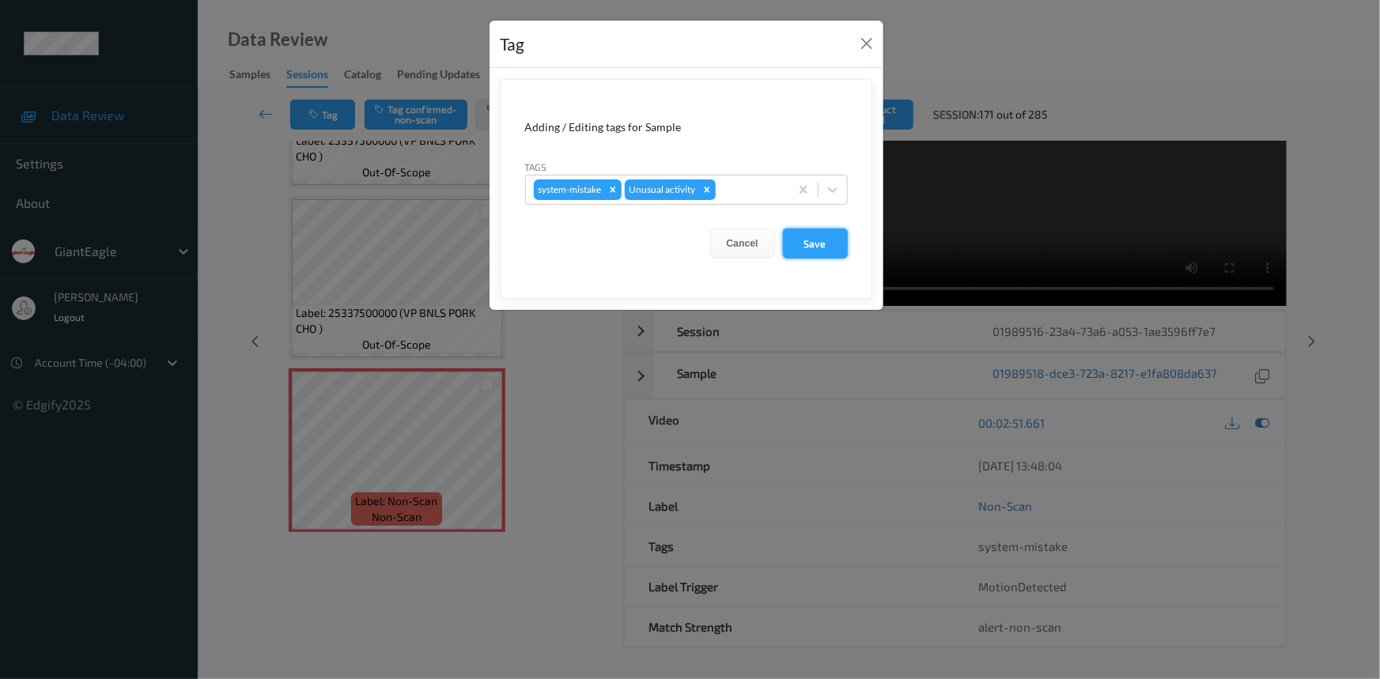
click at [800, 244] on button "Save" at bounding box center [815, 244] width 65 height 30
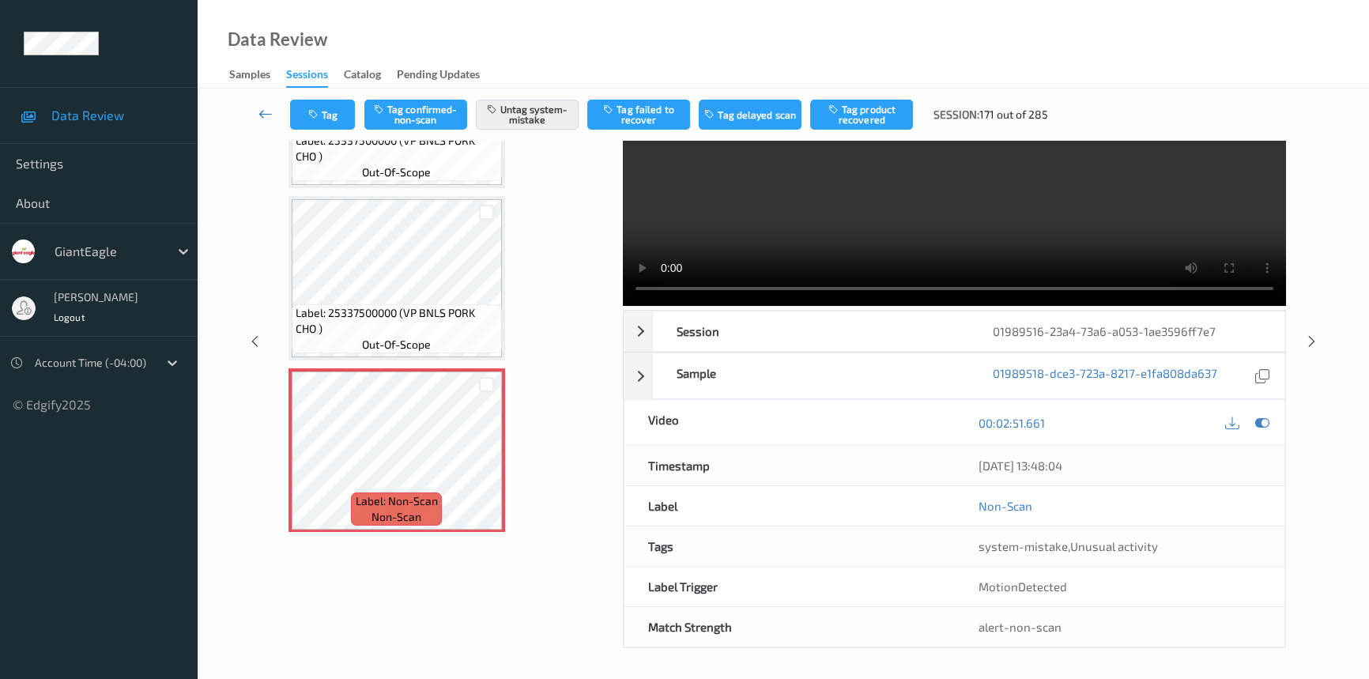
click at [262, 108] on icon at bounding box center [266, 114] width 14 height 16
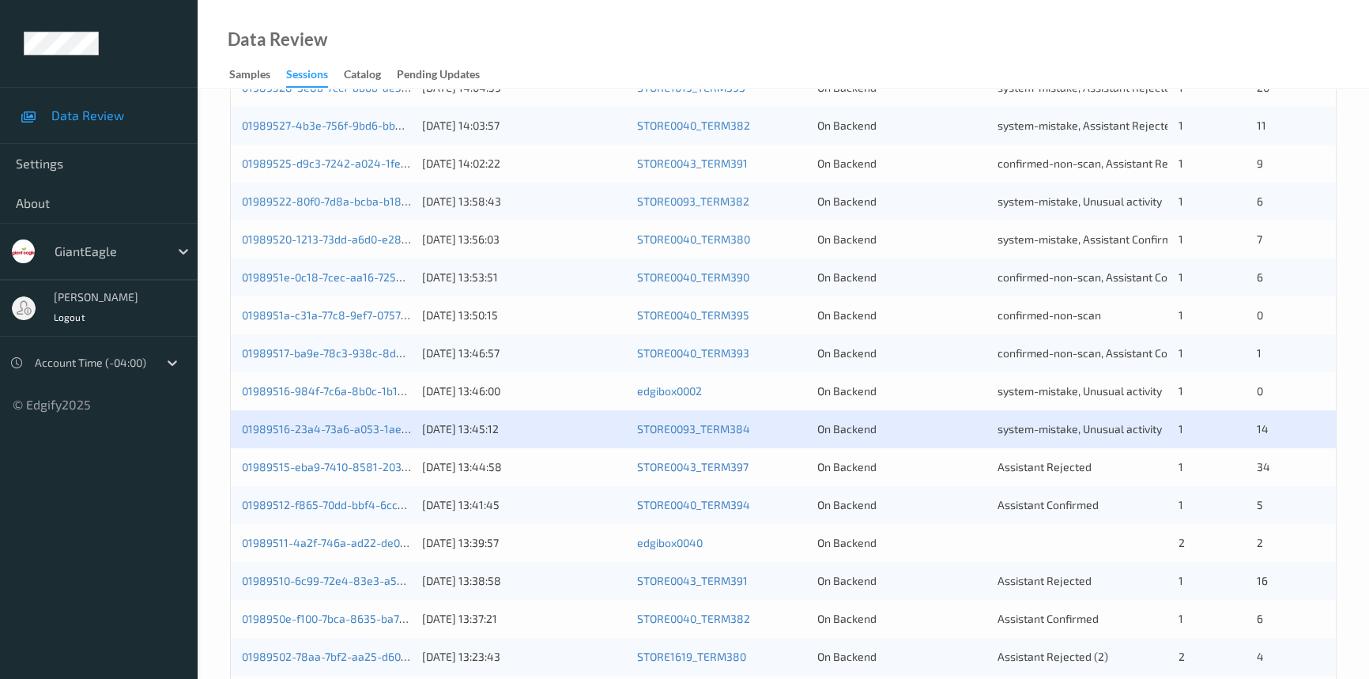
scroll to position [431, 0]
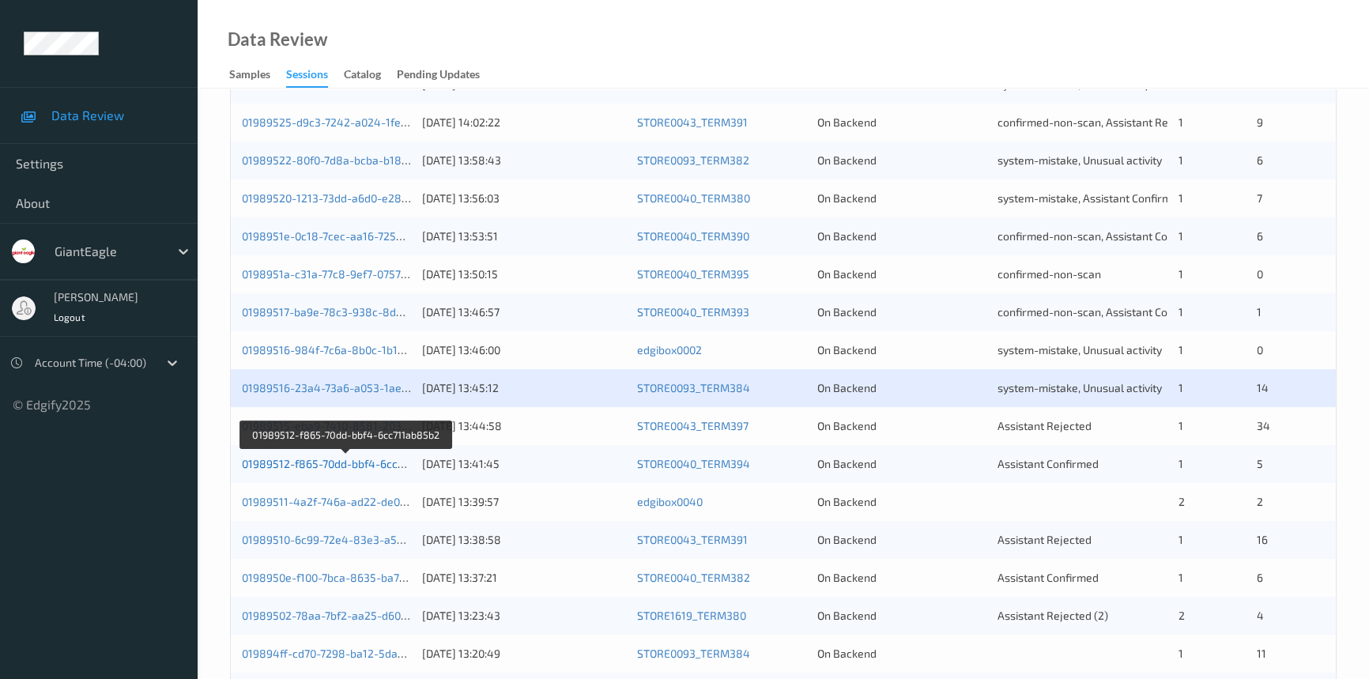
click at [342, 460] on link "01989512-f865-70dd-bbf4-6cc711ab85b2" at bounding box center [347, 463] width 210 height 13
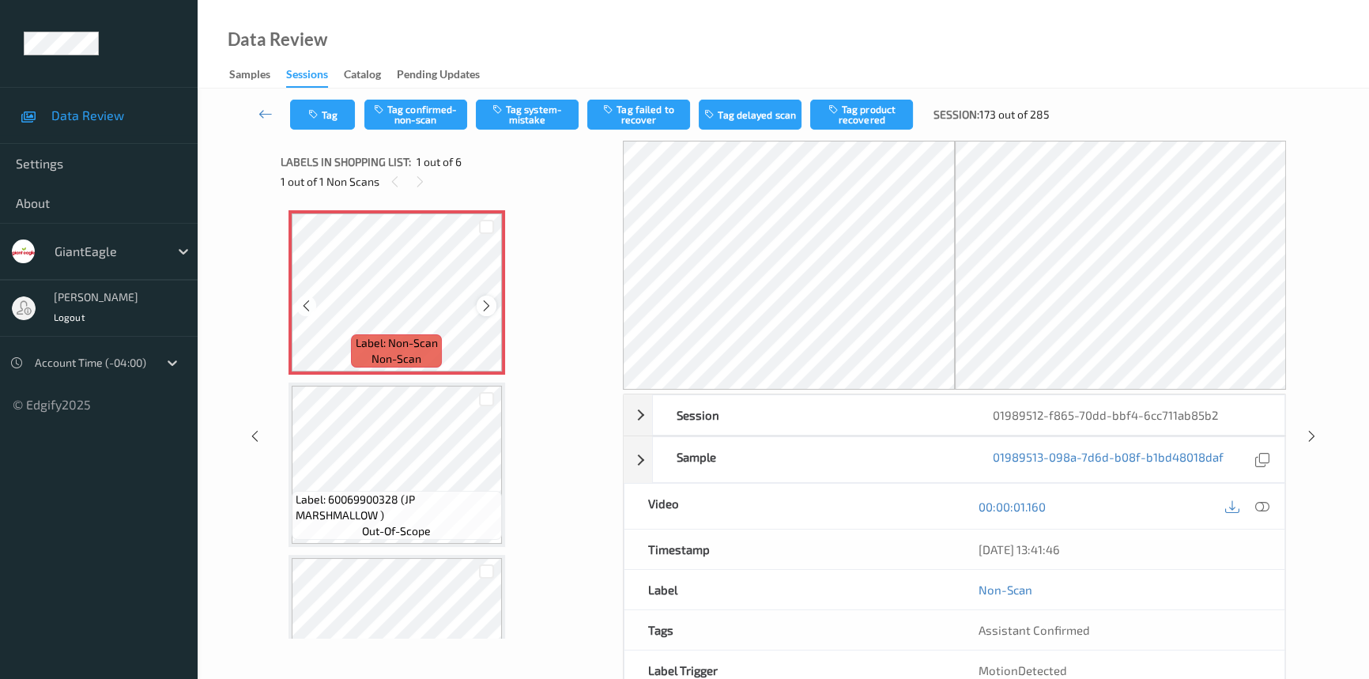
click at [488, 304] on icon at bounding box center [486, 306] width 13 height 14
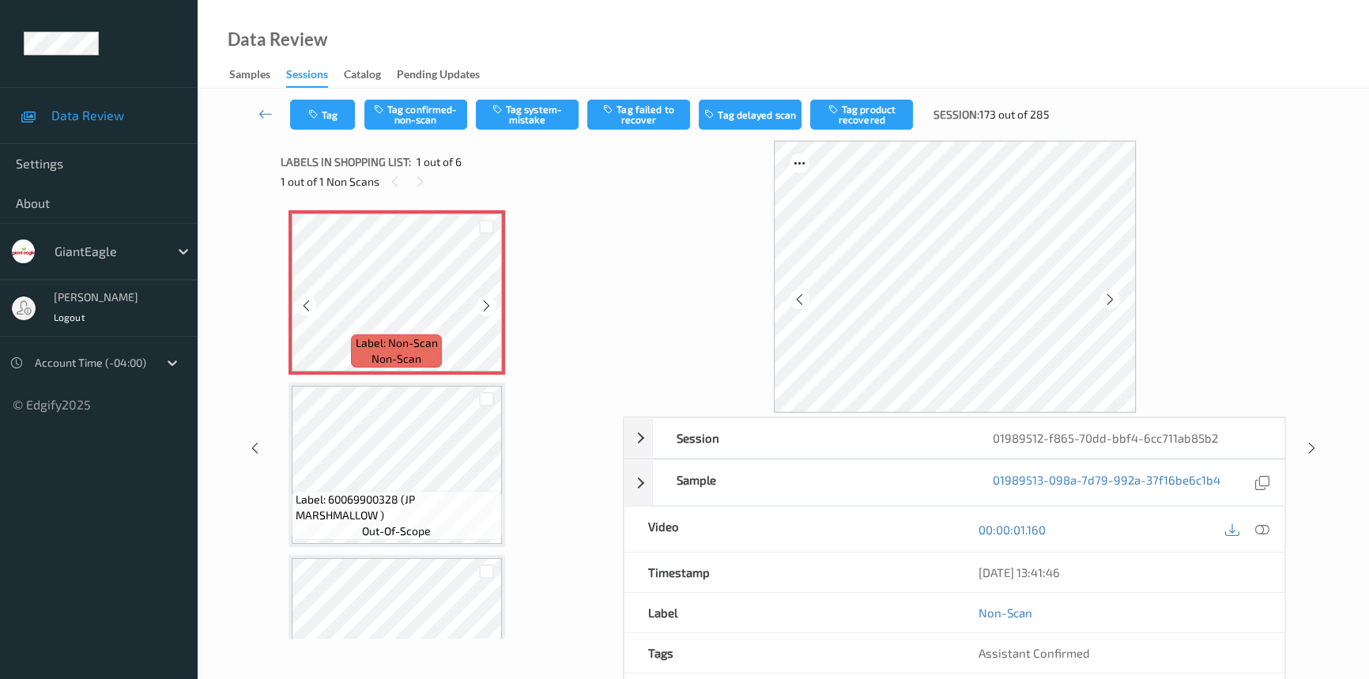
click at [488, 304] on icon at bounding box center [486, 306] width 13 height 14
click at [1261, 531] on icon at bounding box center [1263, 530] width 14 height 14
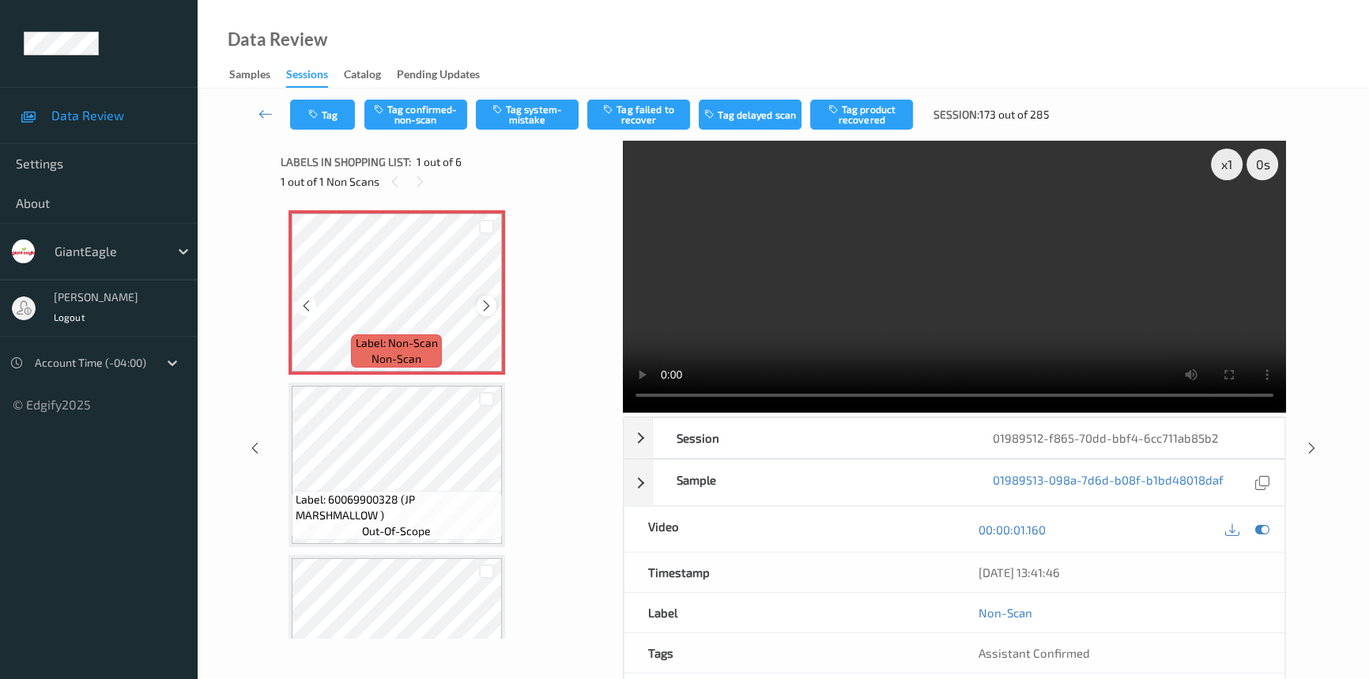
click at [480, 302] on icon at bounding box center [486, 306] width 13 height 14
click at [481, 302] on icon at bounding box center [486, 306] width 13 height 14
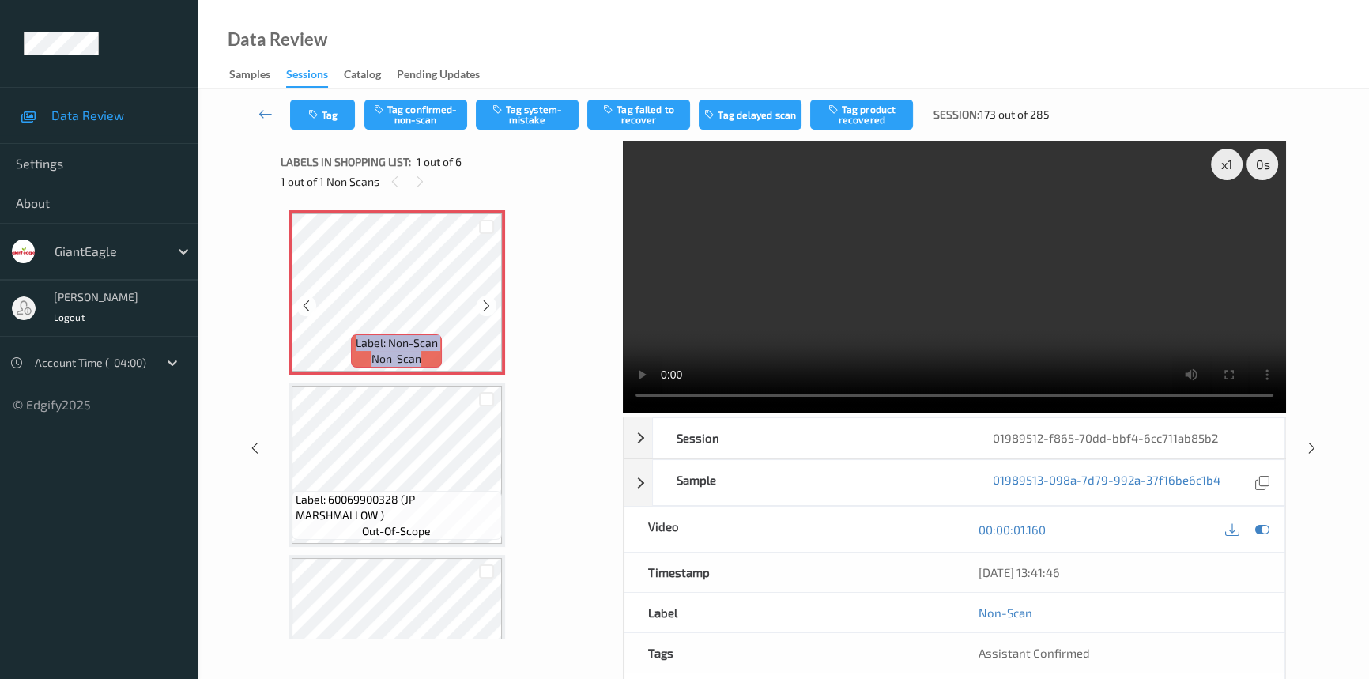
click at [481, 302] on icon at bounding box center [486, 306] width 13 height 14
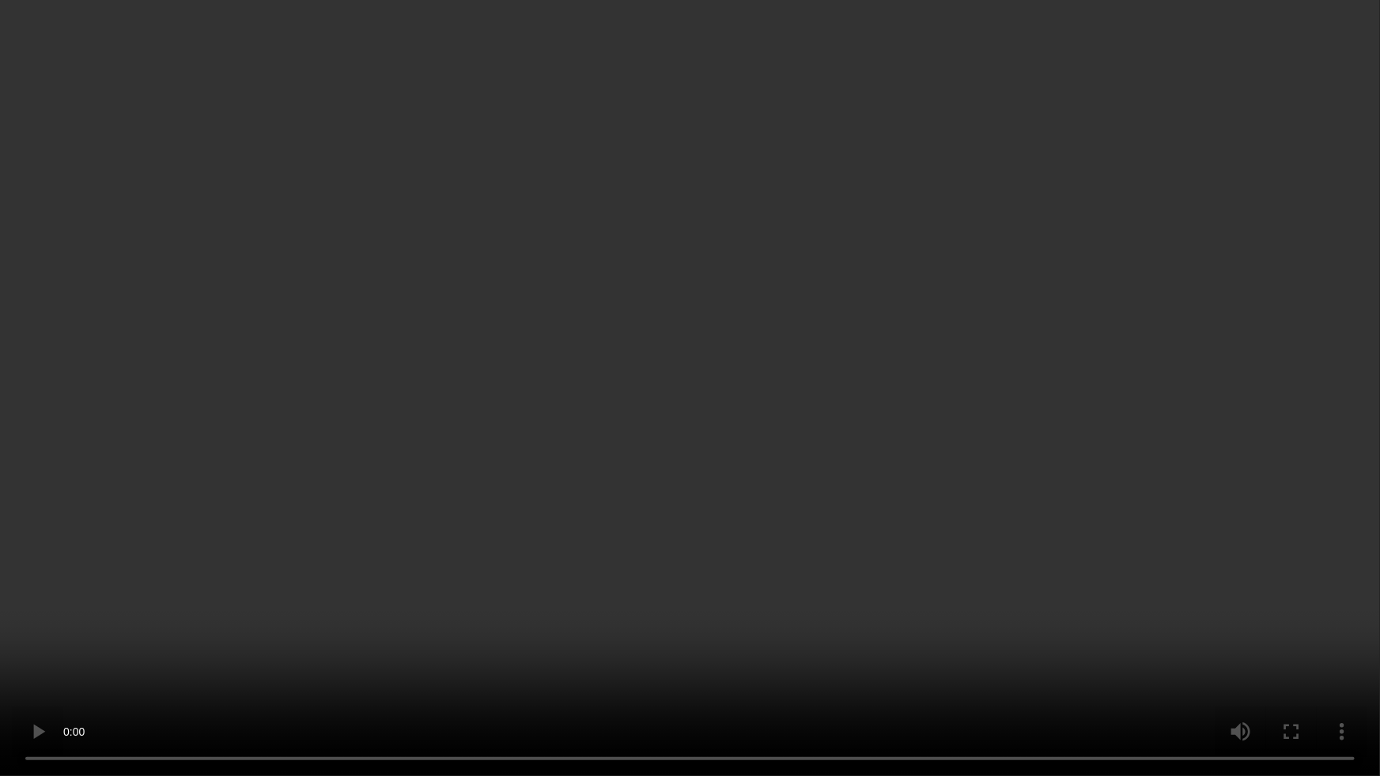
click at [891, 635] on video at bounding box center [690, 388] width 1380 height 776
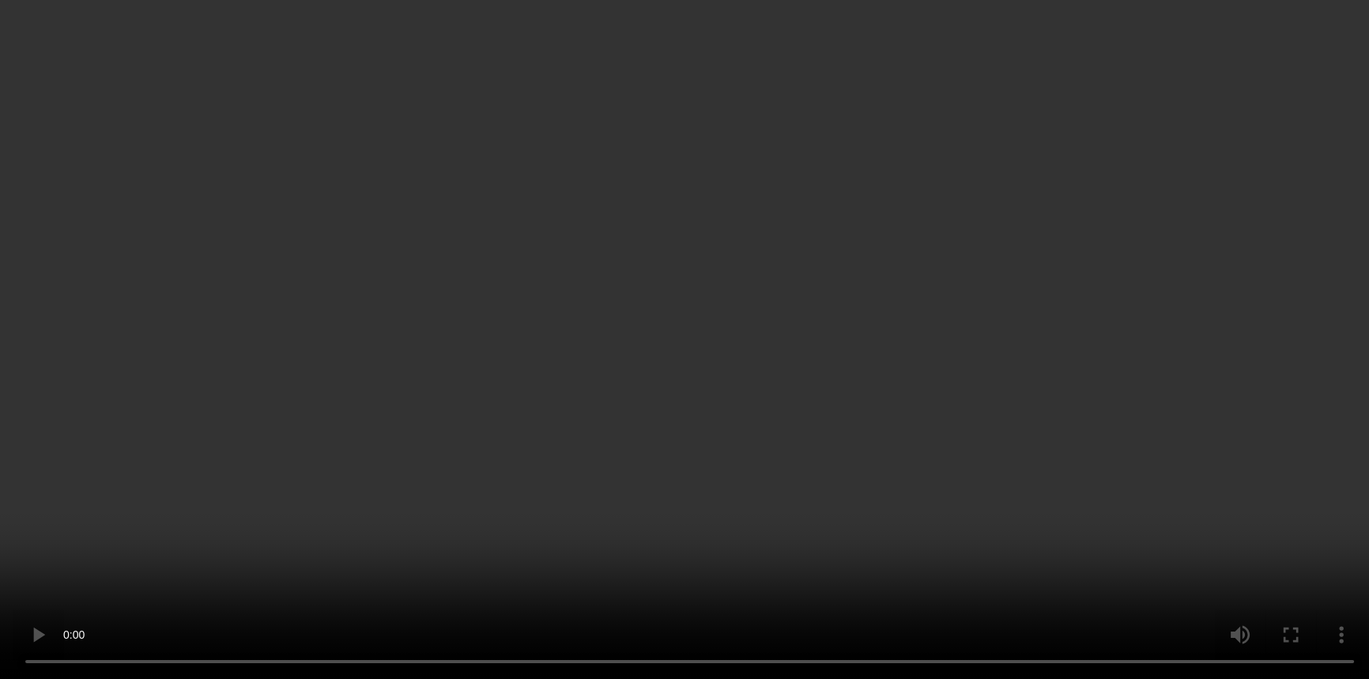
scroll to position [143, 0]
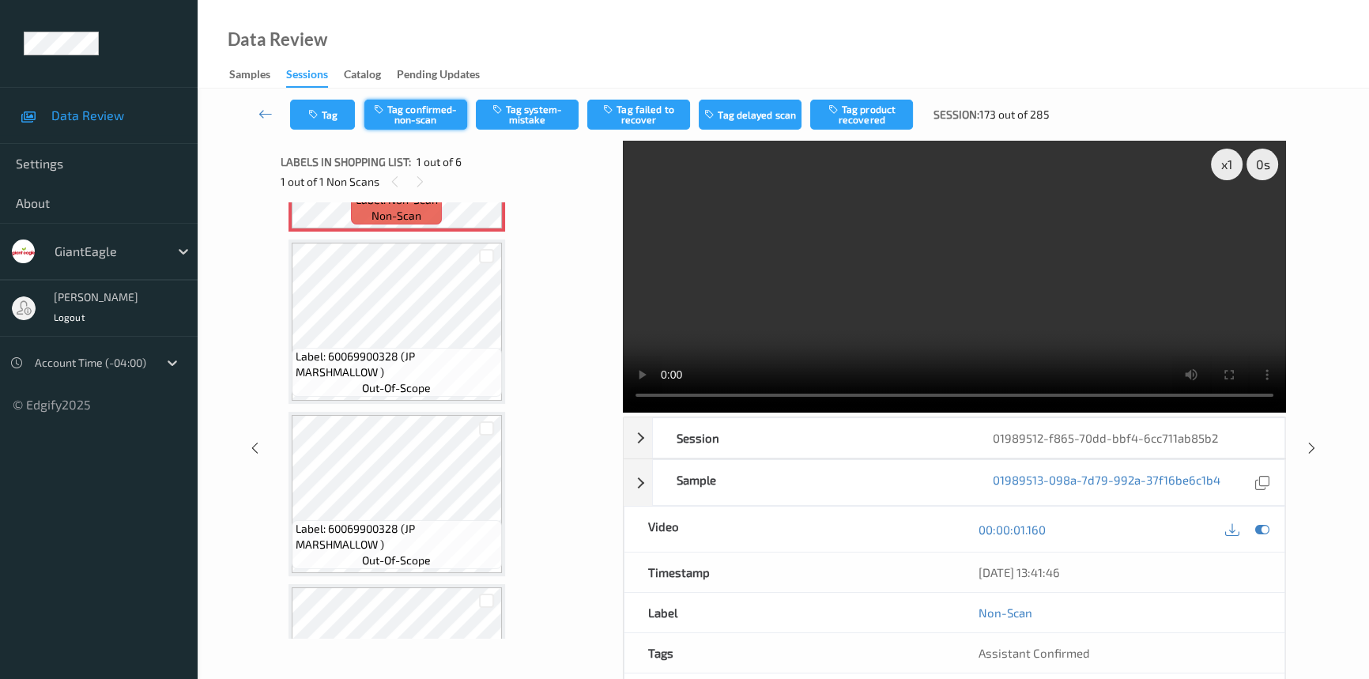
click at [433, 111] on button "Tag confirmed-non-scan" at bounding box center [416, 115] width 103 height 30
click at [844, 116] on button "Tag product recovered" at bounding box center [861, 115] width 103 height 30
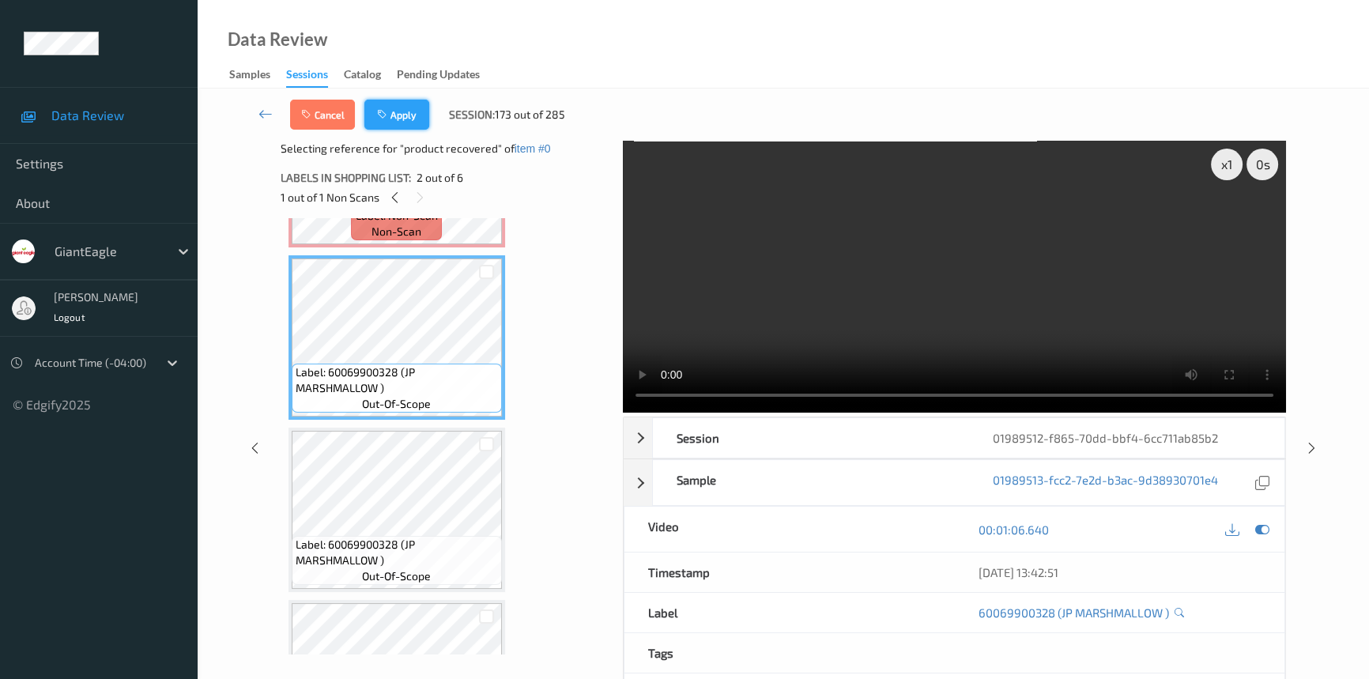
click at [410, 113] on button "Apply" at bounding box center [397, 115] width 65 height 30
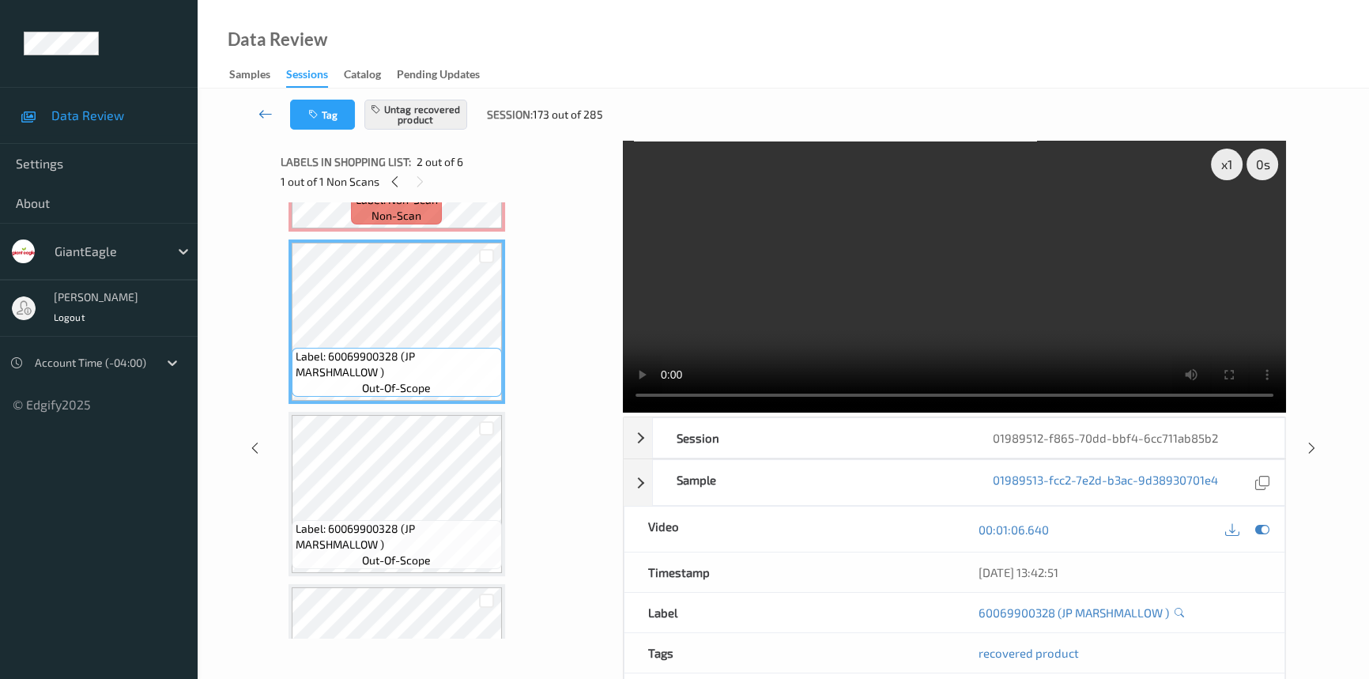
click at [268, 110] on icon at bounding box center [266, 114] width 14 height 16
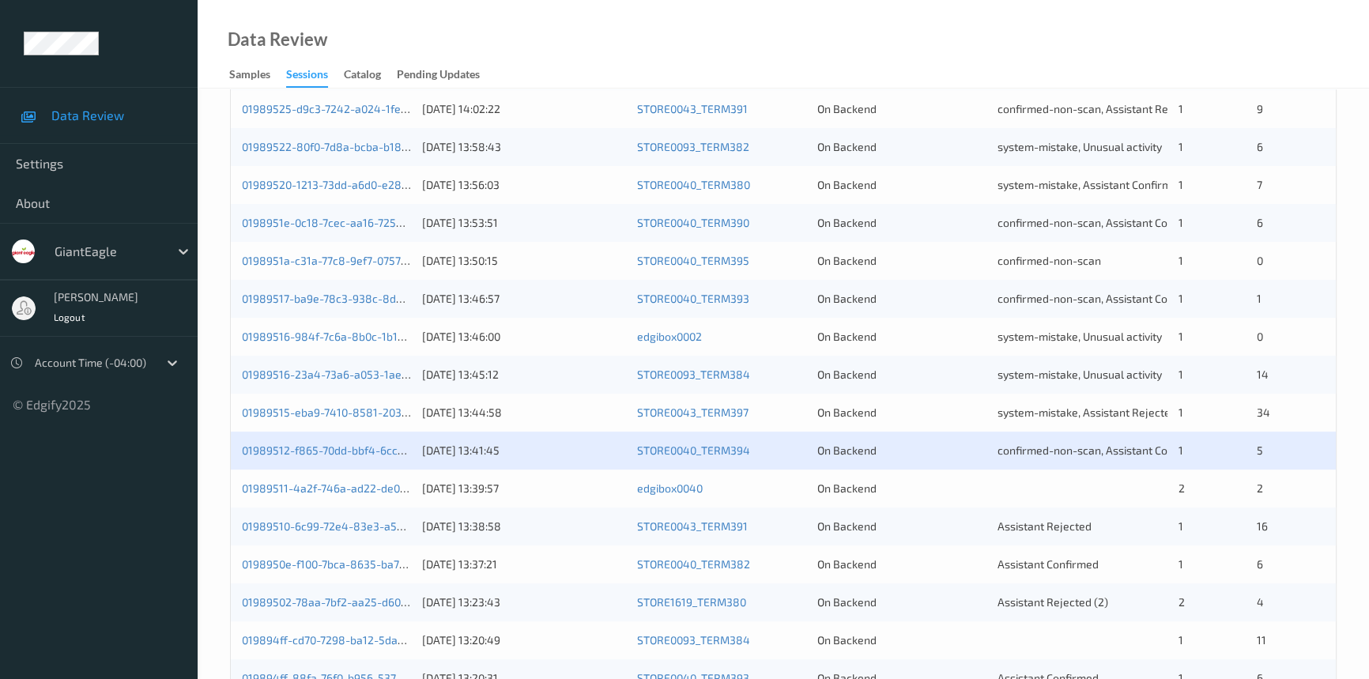
scroll to position [503, 0]
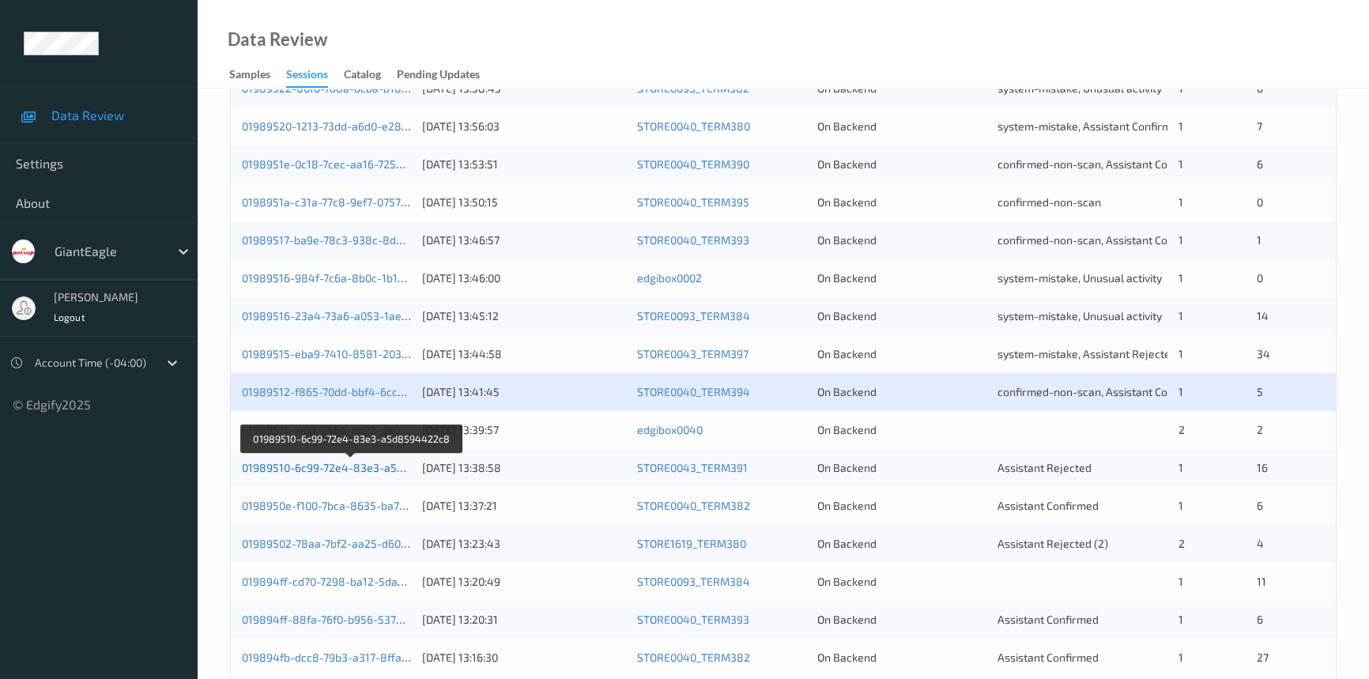
click at [313, 467] on link "01989510-6c99-72e4-83e3-a5d8594422c8" at bounding box center [352, 467] width 221 height 13
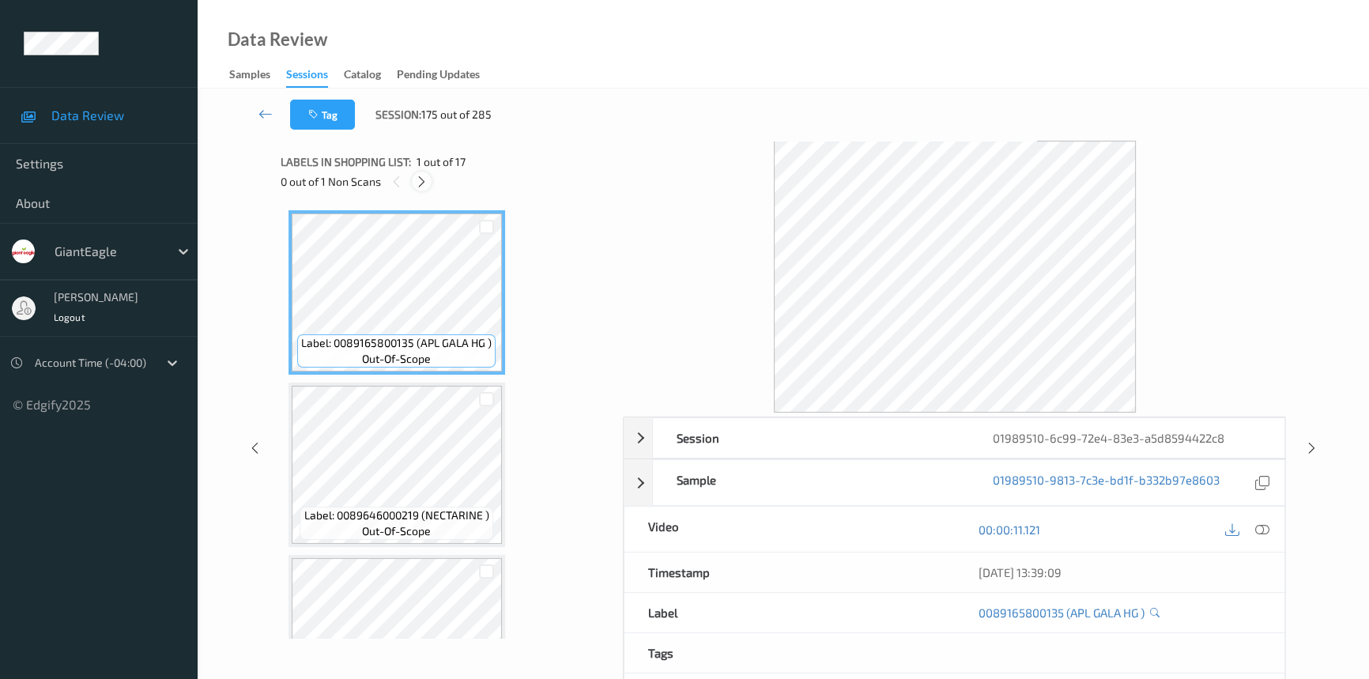
click at [418, 181] on icon at bounding box center [421, 182] width 13 height 14
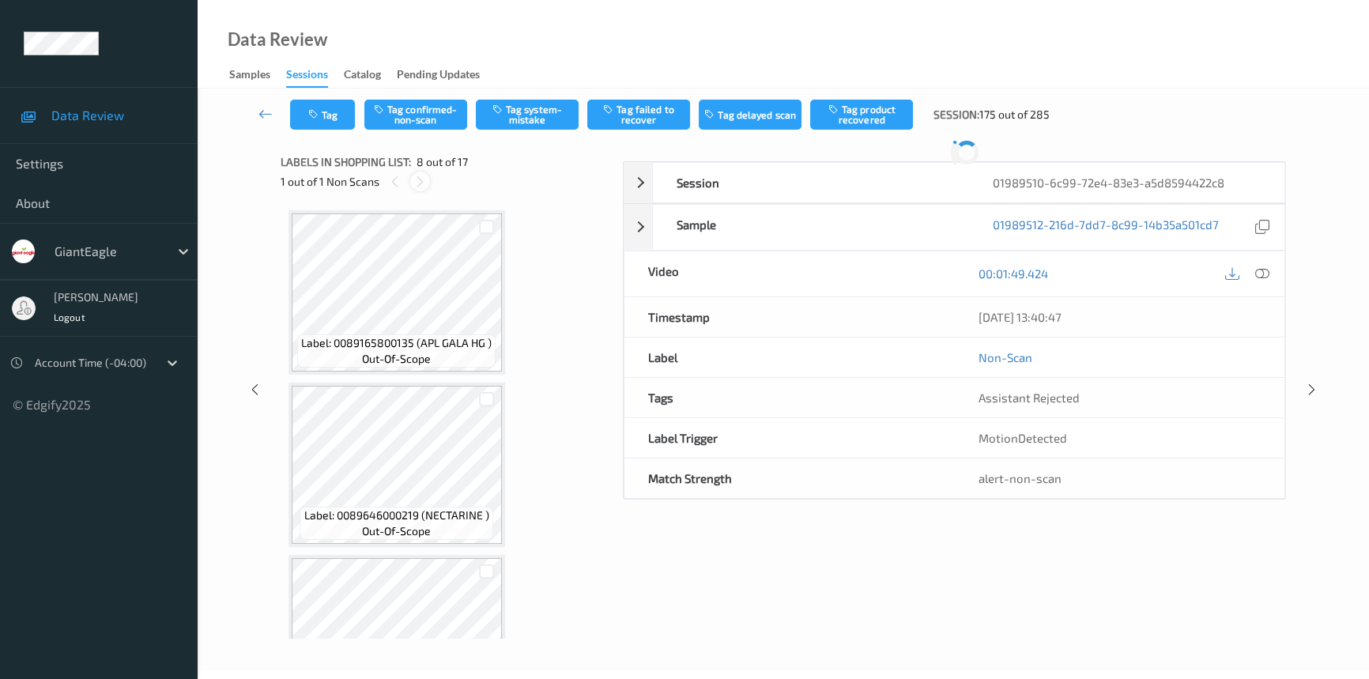
scroll to position [1038, 0]
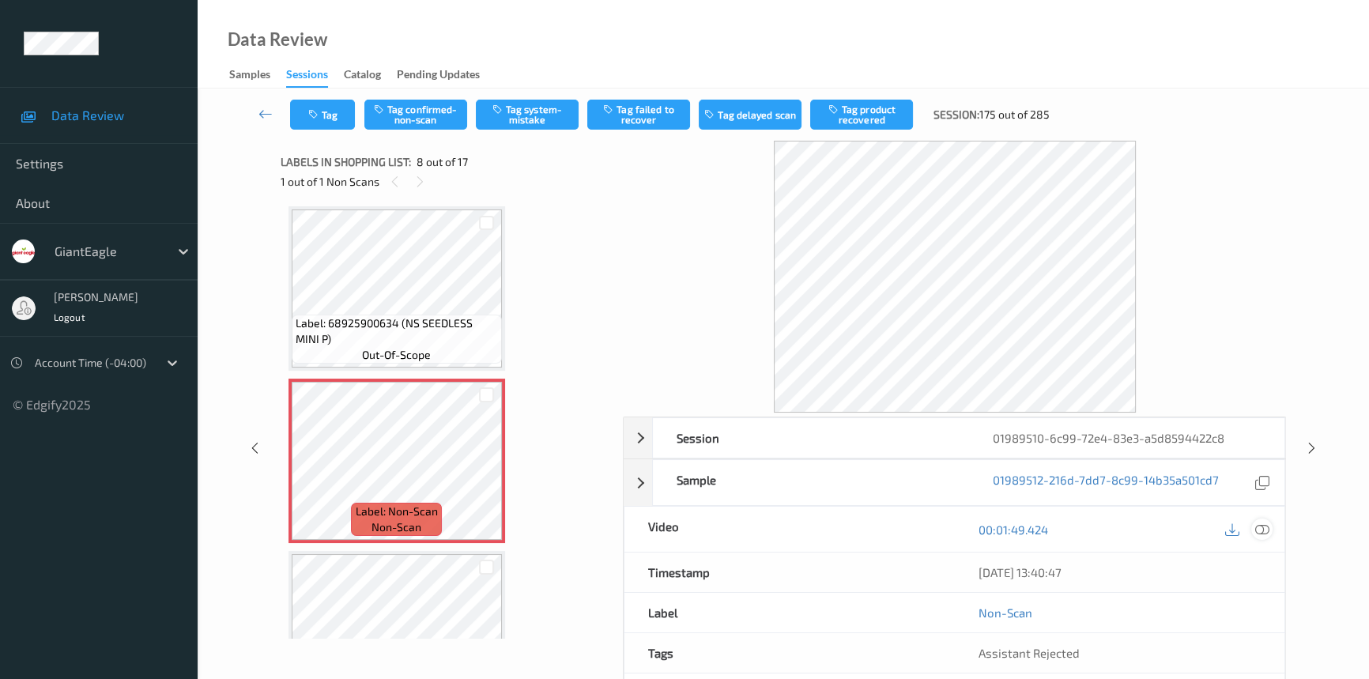
click at [1261, 525] on icon at bounding box center [1263, 530] width 14 height 14
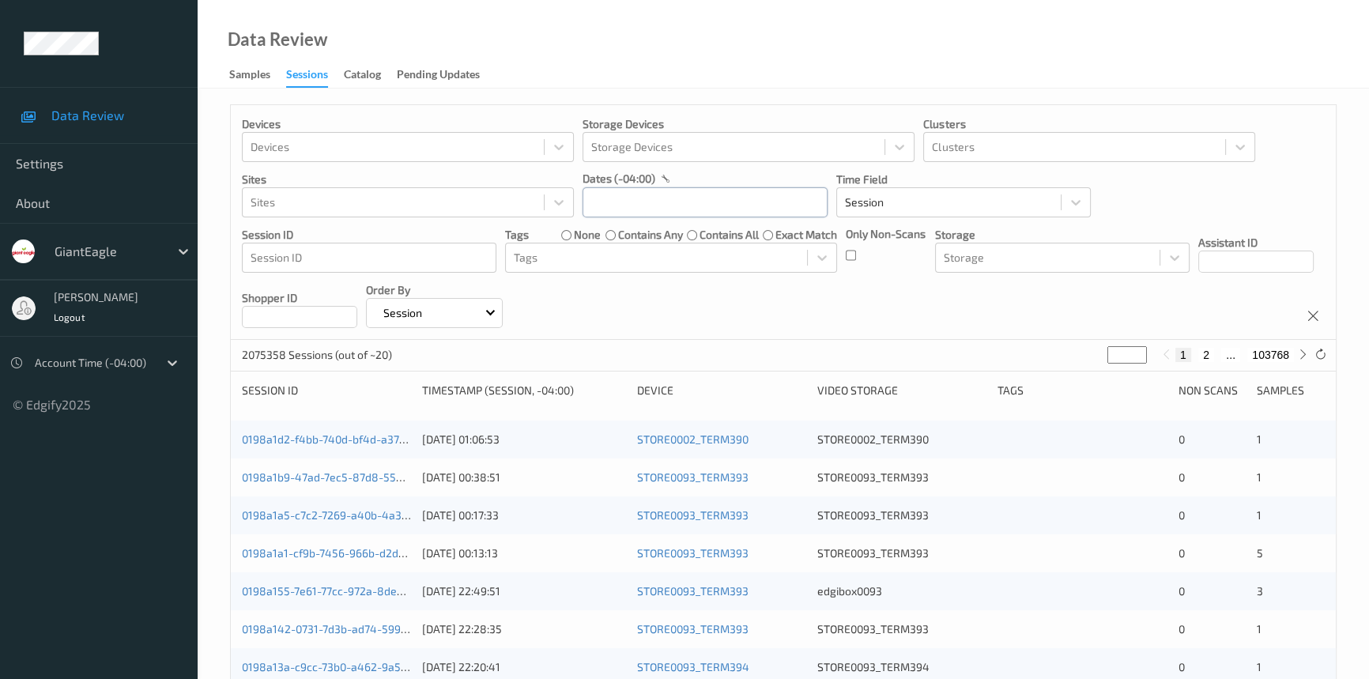
click at [728, 206] on input "text" at bounding box center [705, 202] width 245 height 30
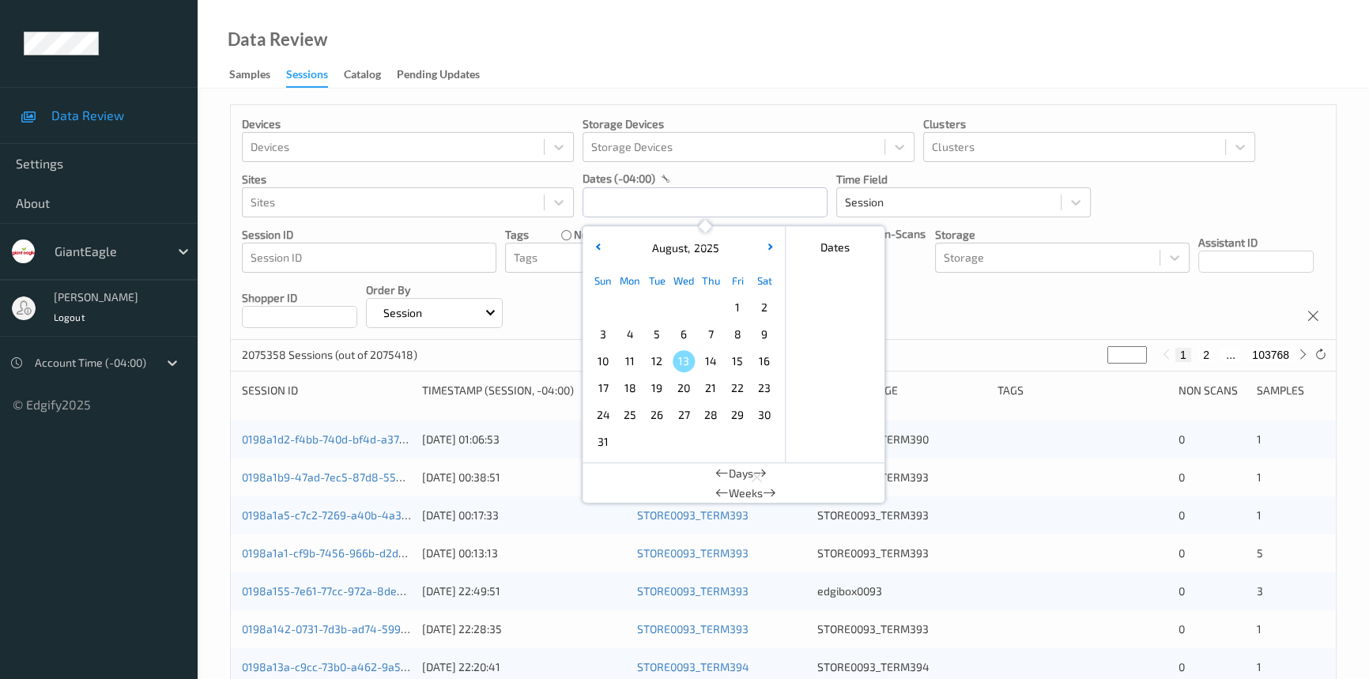
click at [604, 365] on span "10" at bounding box center [603, 361] width 22 height 22
type input "[DATE] 00:00 -> [DATE] 23:59"
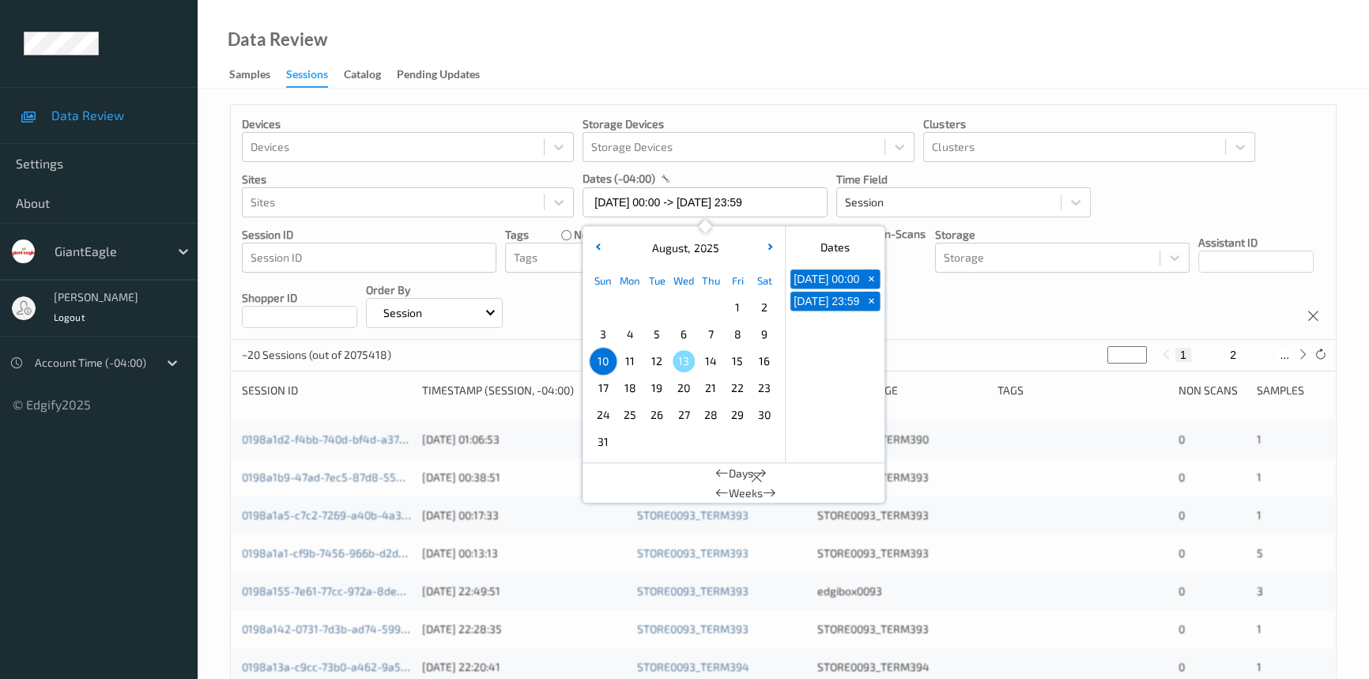
click at [812, 62] on div "Data Review Samples Sessions Catalog Pending Updates" at bounding box center [784, 44] width 1172 height 89
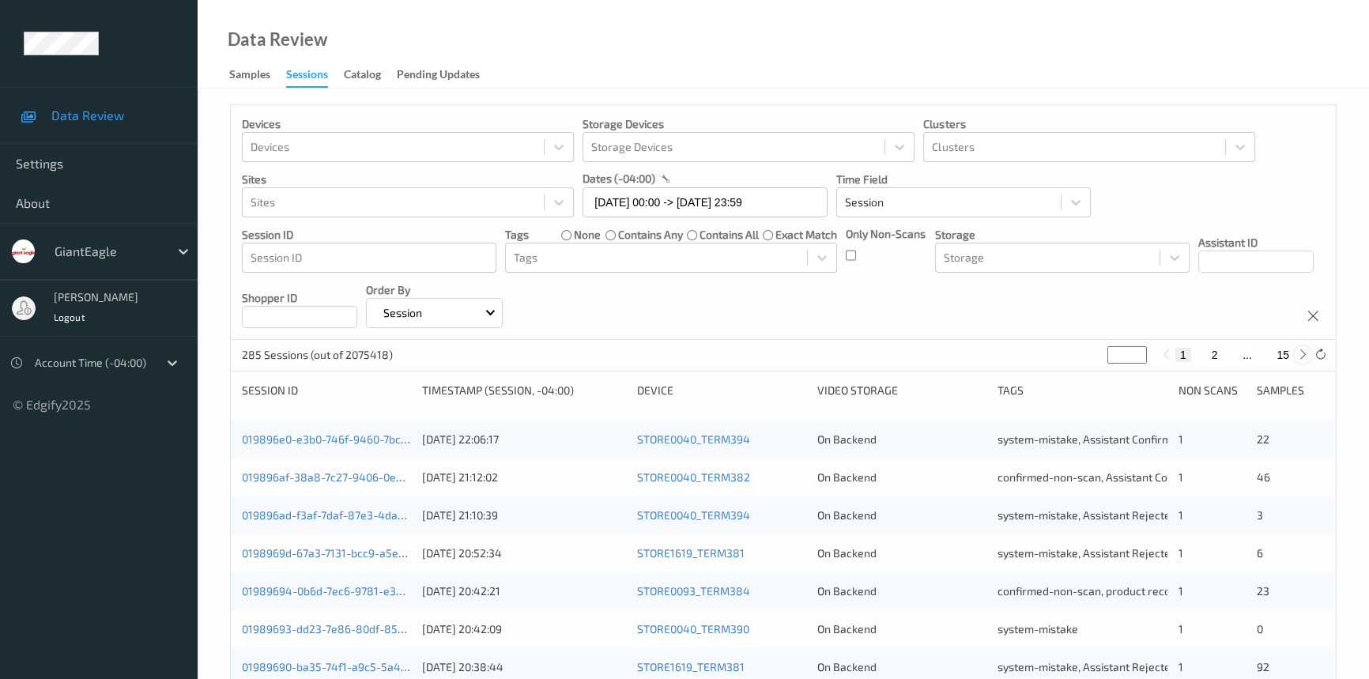
click at [1299, 357] on icon at bounding box center [1304, 355] width 12 height 12
type input "*"
click at [1299, 357] on icon at bounding box center [1304, 355] width 12 height 12
type input "*"
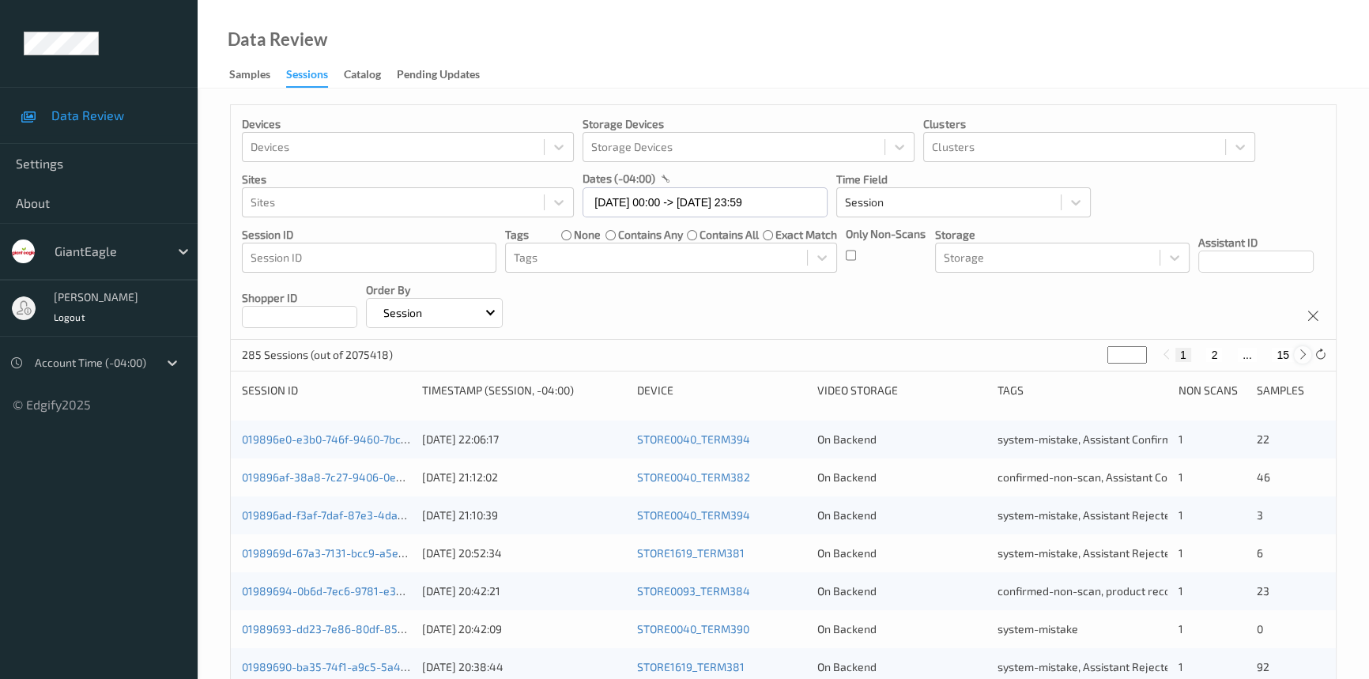
type input "*"
click at [1299, 357] on icon at bounding box center [1304, 355] width 12 height 12
type input "*"
click at [1299, 357] on icon at bounding box center [1304, 355] width 12 height 12
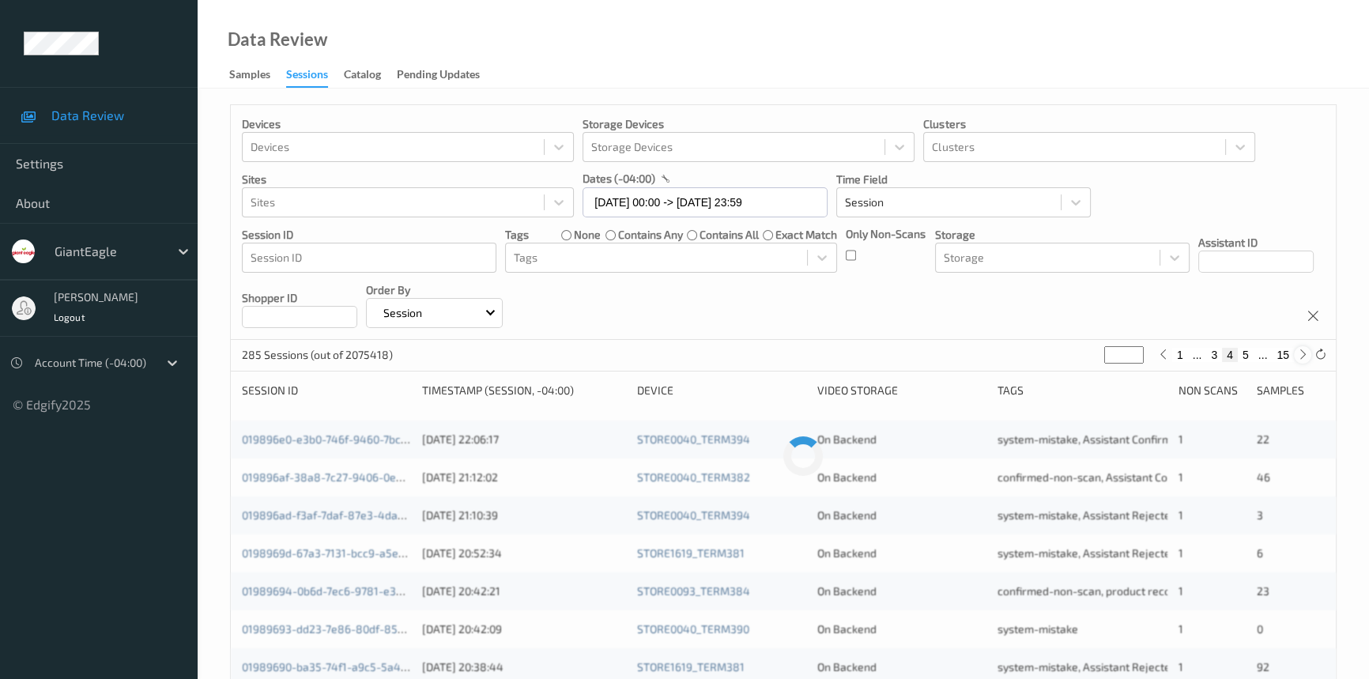
type input "*"
click at [1299, 357] on icon at bounding box center [1304, 355] width 12 height 12
type input "*"
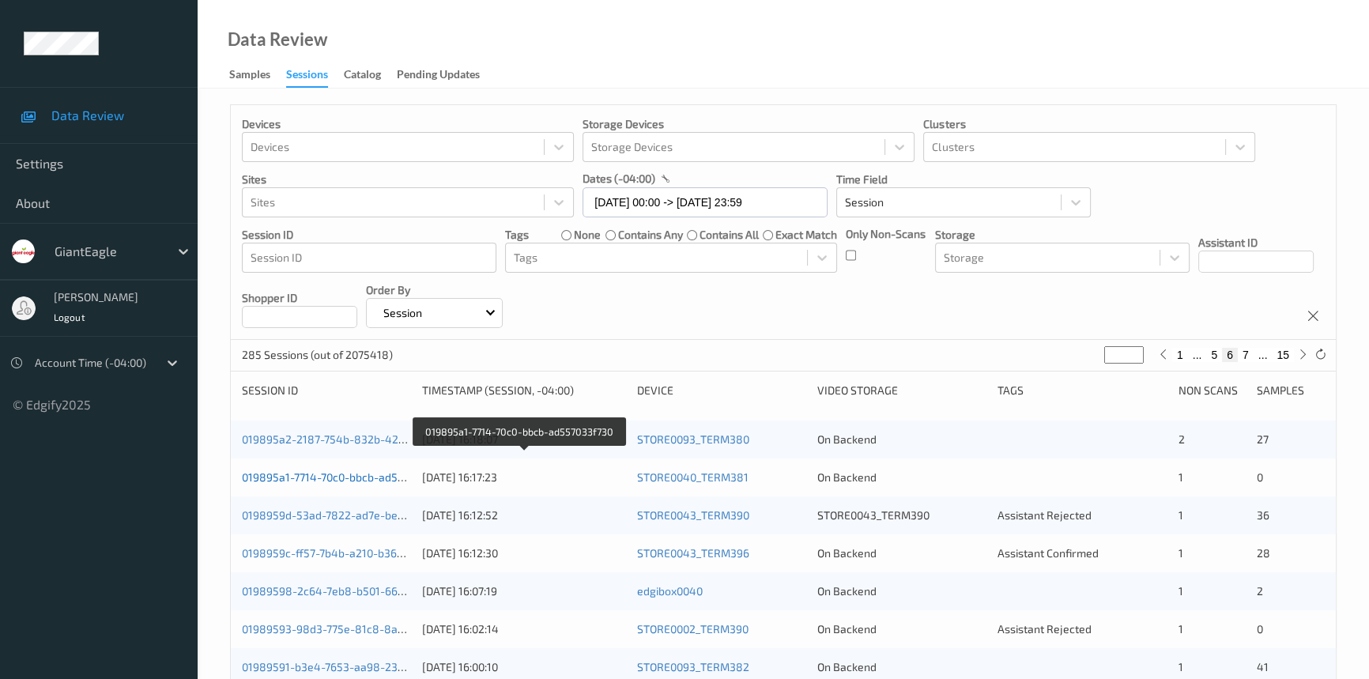
click at [322, 482] on link "019895a1-7714-70c0-bbcb-ad557033f730" at bounding box center [346, 476] width 209 height 13
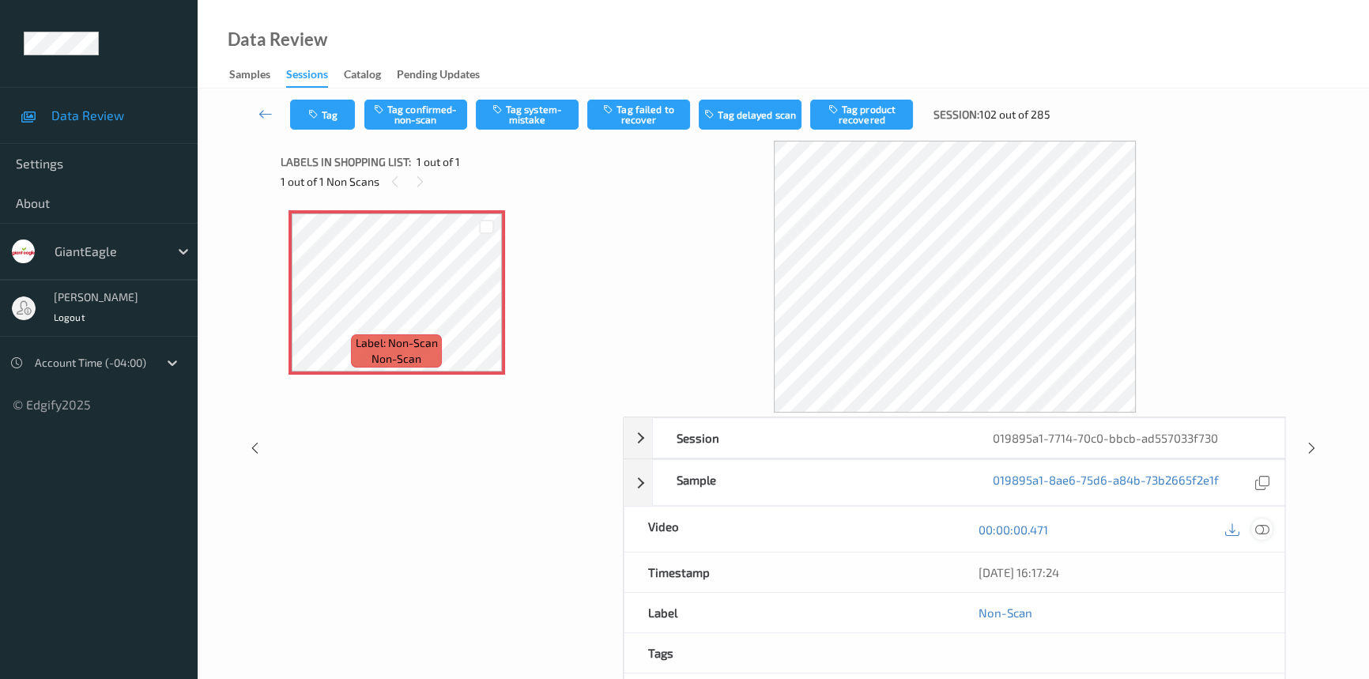
click at [1264, 528] on icon at bounding box center [1263, 530] width 14 height 14
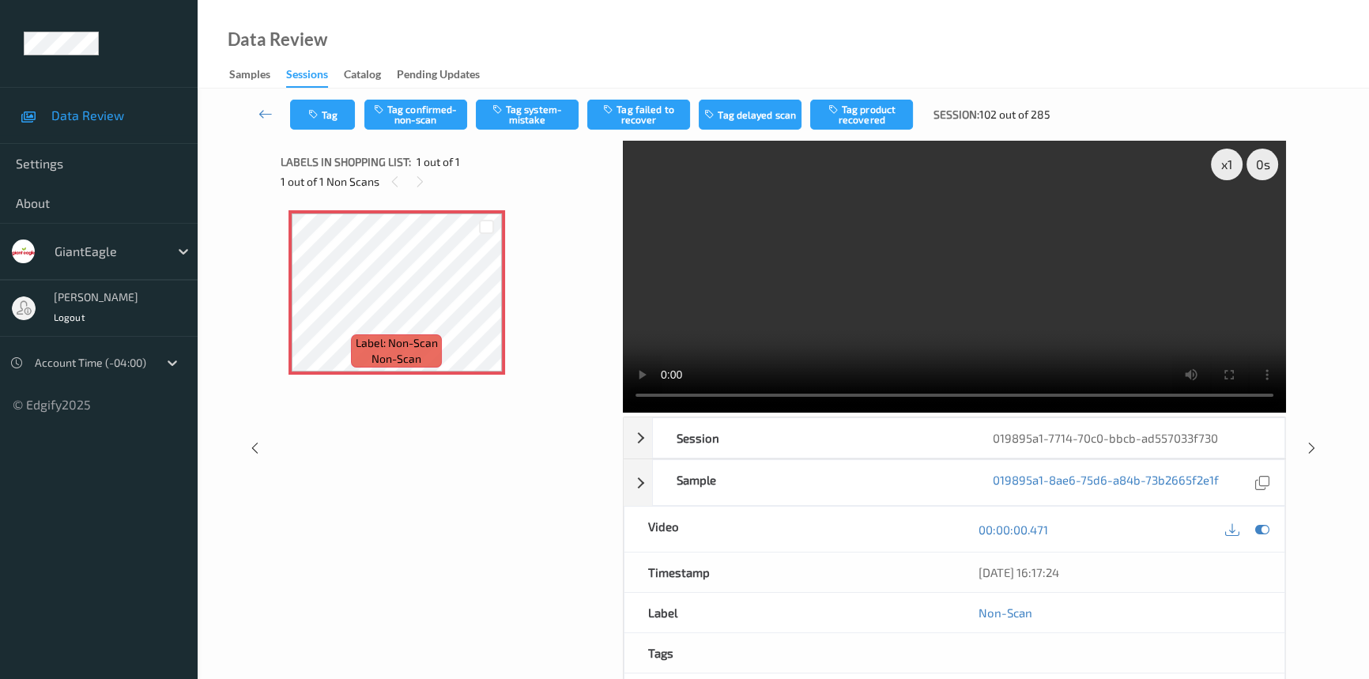
click at [1069, 324] on video at bounding box center [954, 277] width 663 height 272
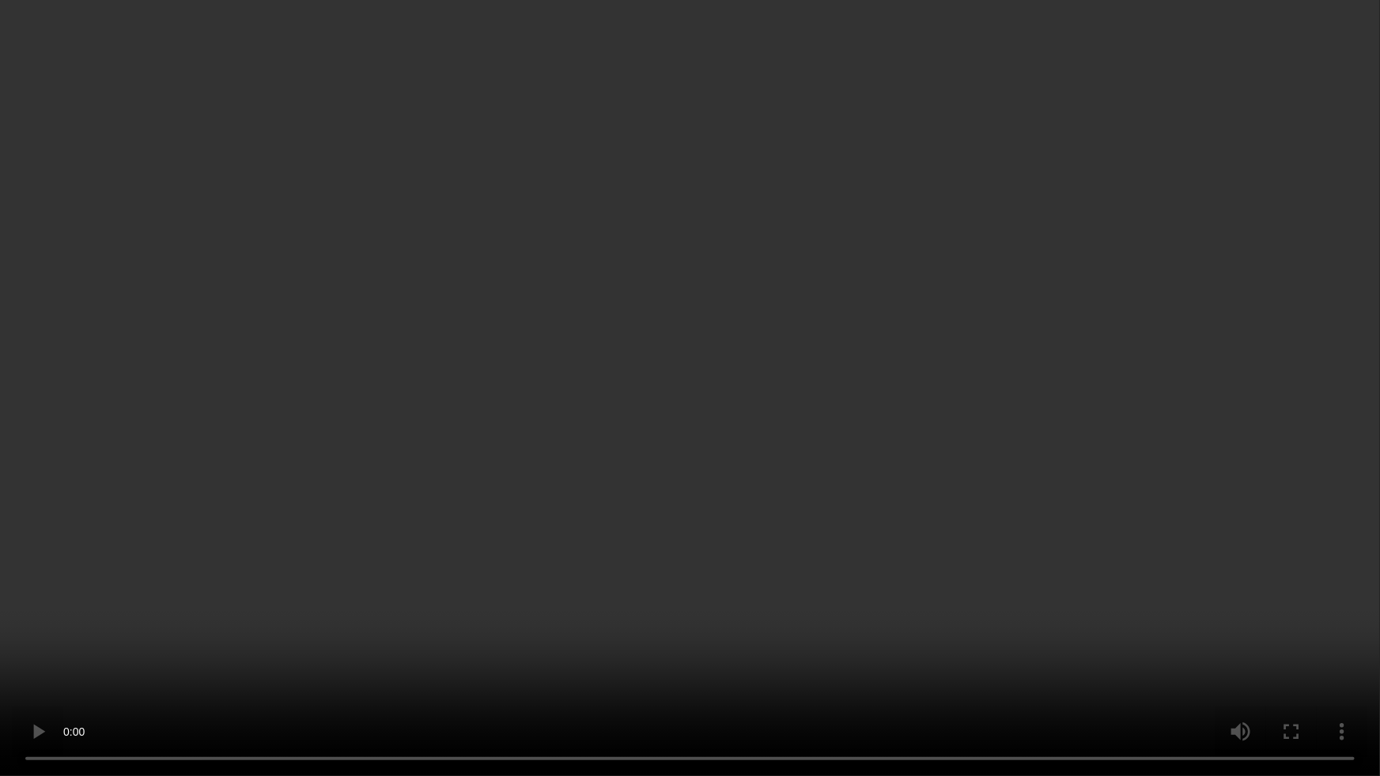
click at [740, 372] on video at bounding box center [690, 388] width 1380 height 776
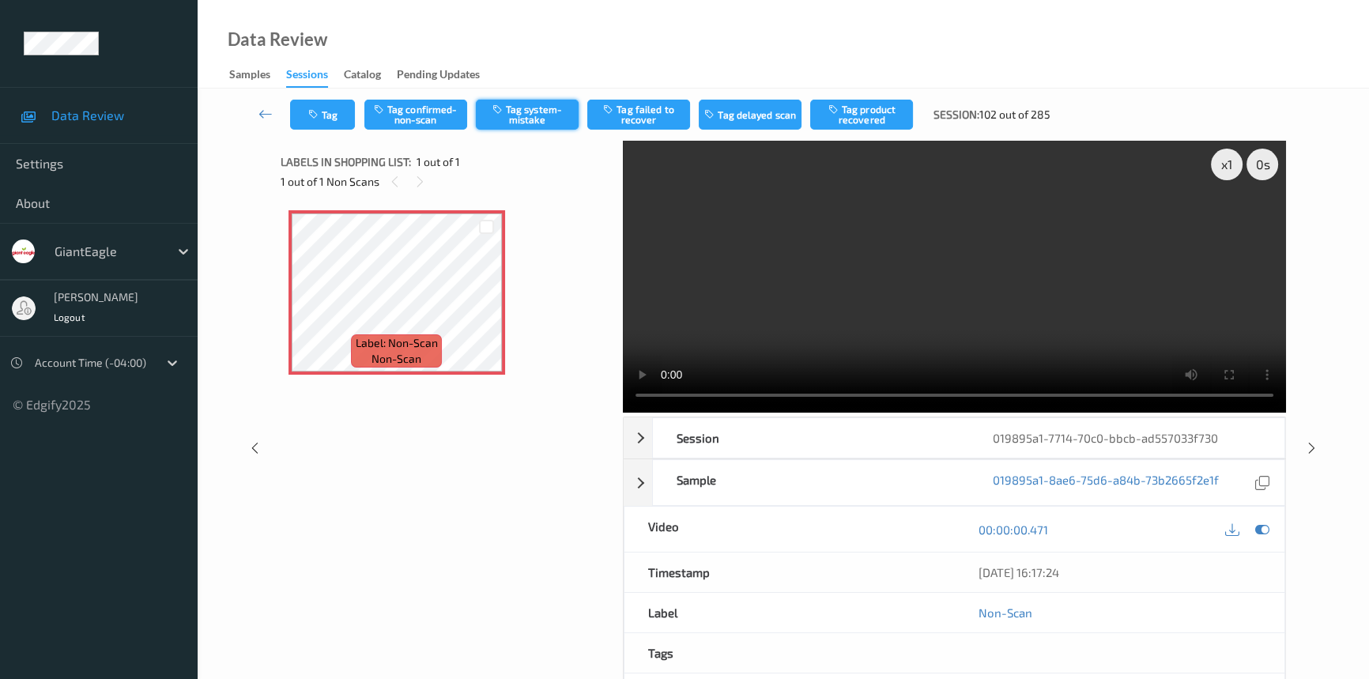
click at [546, 119] on button "Tag system-mistake" at bounding box center [527, 115] width 103 height 30
click at [261, 114] on icon at bounding box center [266, 114] width 14 height 16
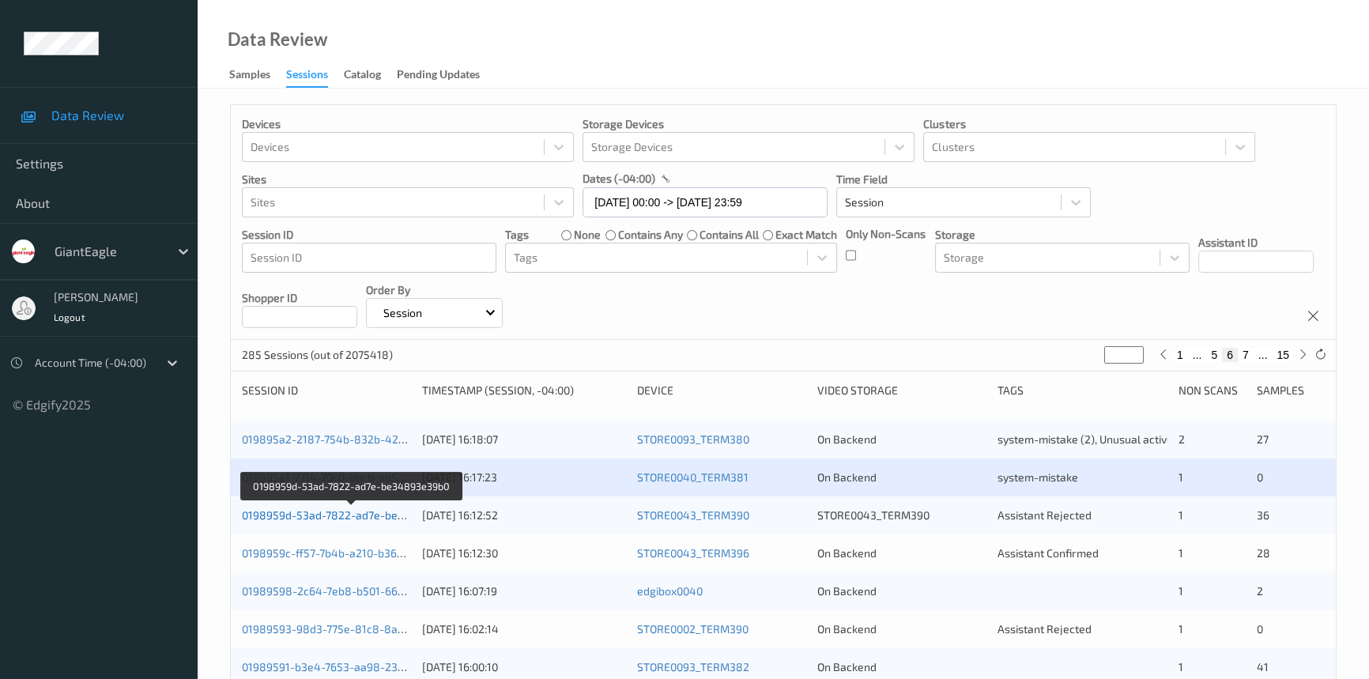
click at [327, 514] on link "0198959d-53ad-7822-ad7e-be34893e39b0" at bounding box center [352, 514] width 221 height 13
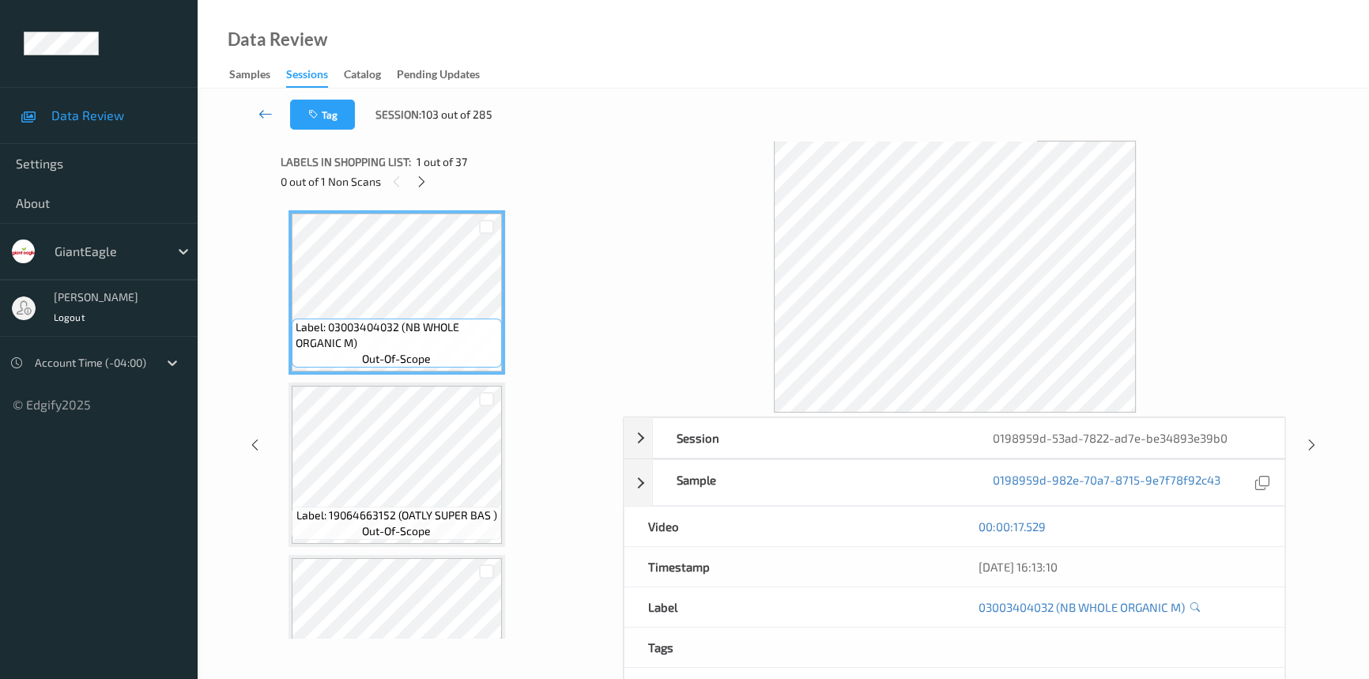
click at [264, 108] on icon at bounding box center [266, 114] width 14 height 16
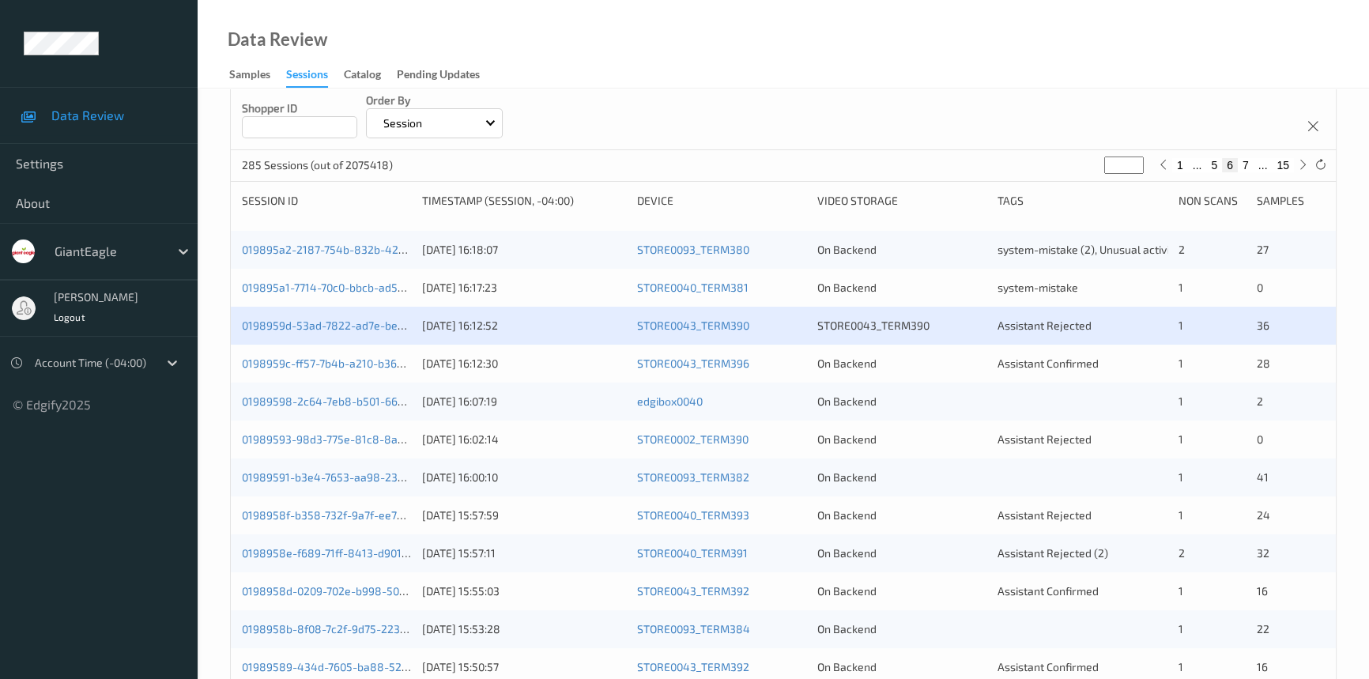
scroll to position [215, 0]
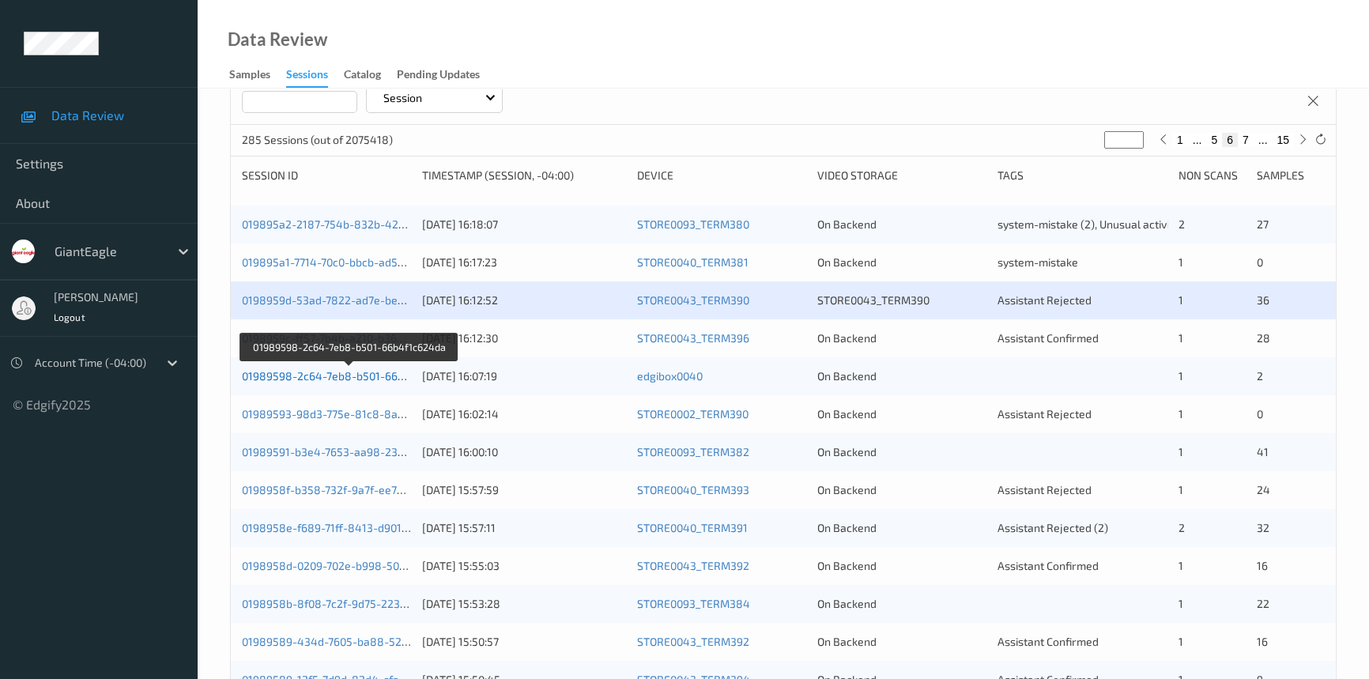
click at [354, 376] on link "01989598-2c64-7eb8-b501-66b4f1c624da" at bounding box center [350, 375] width 216 height 13
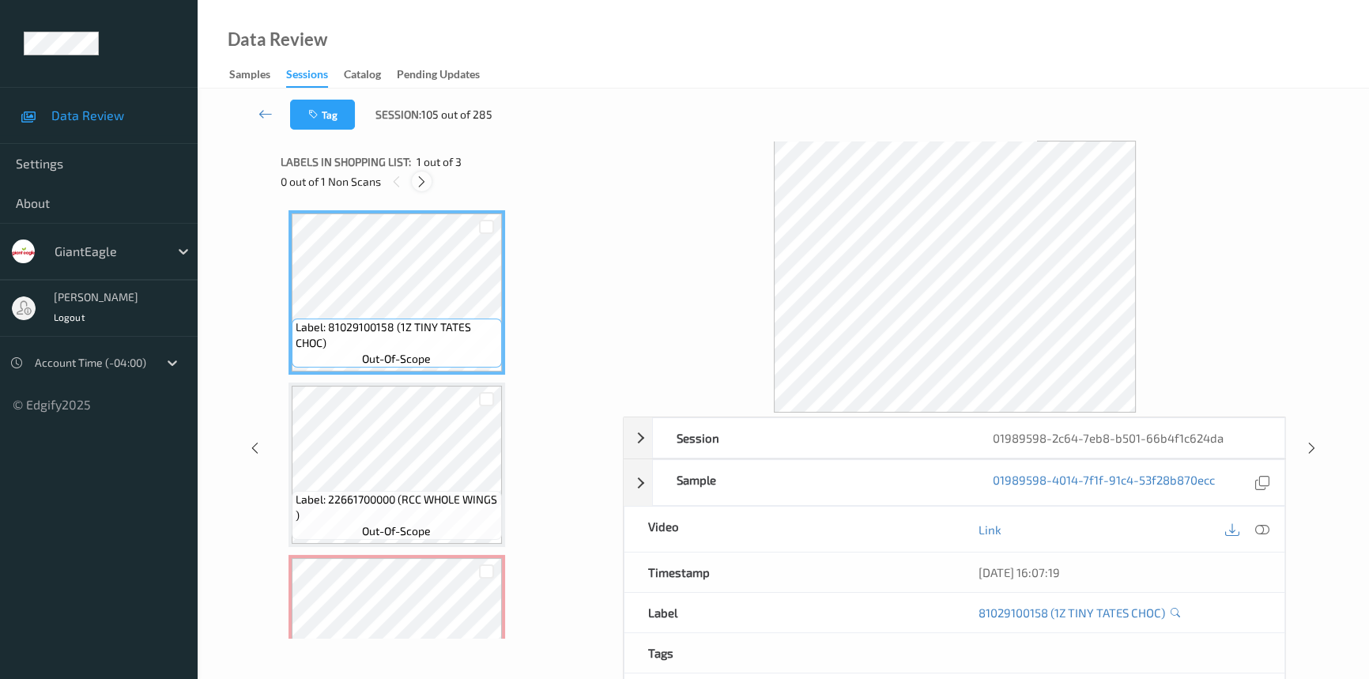
click at [420, 172] on div at bounding box center [422, 182] width 20 height 20
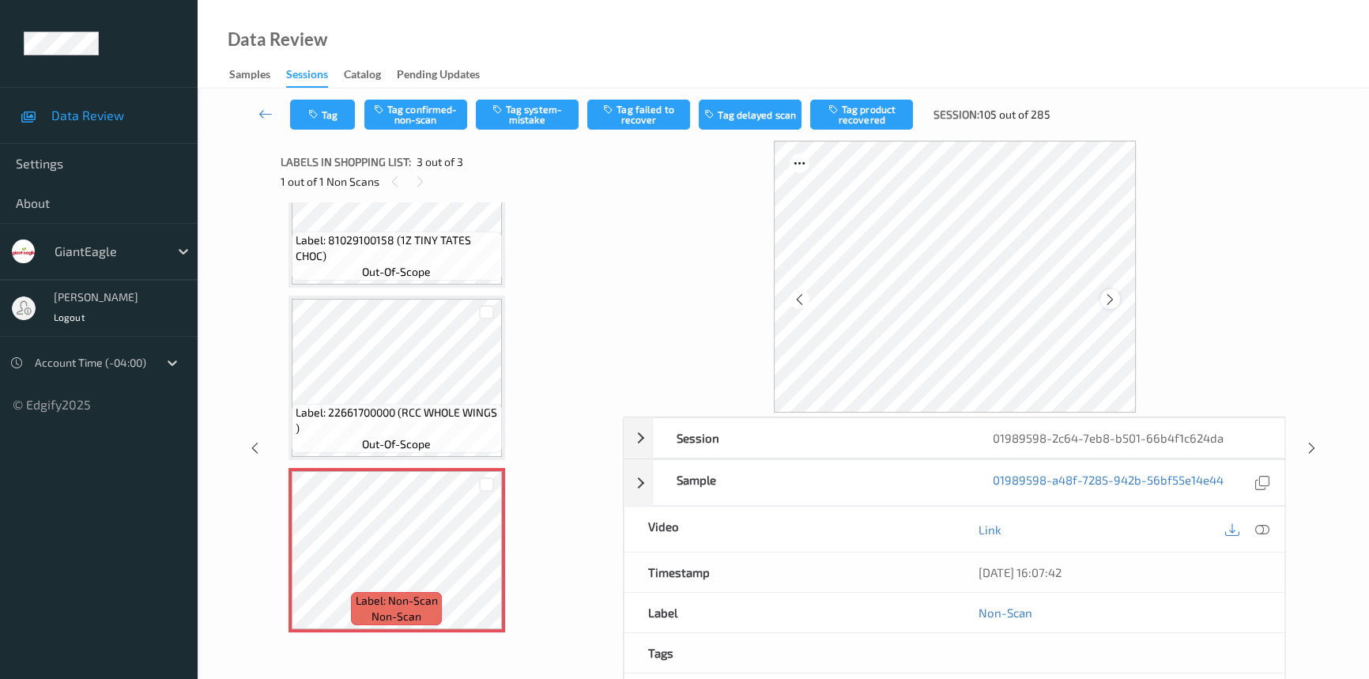
click at [1106, 298] on icon at bounding box center [1110, 299] width 13 height 14
click at [1106, 299] on icon at bounding box center [1110, 299] width 13 height 14
click at [1259, 524] on icon at bounding box center [1263, 530] width 14 height 14
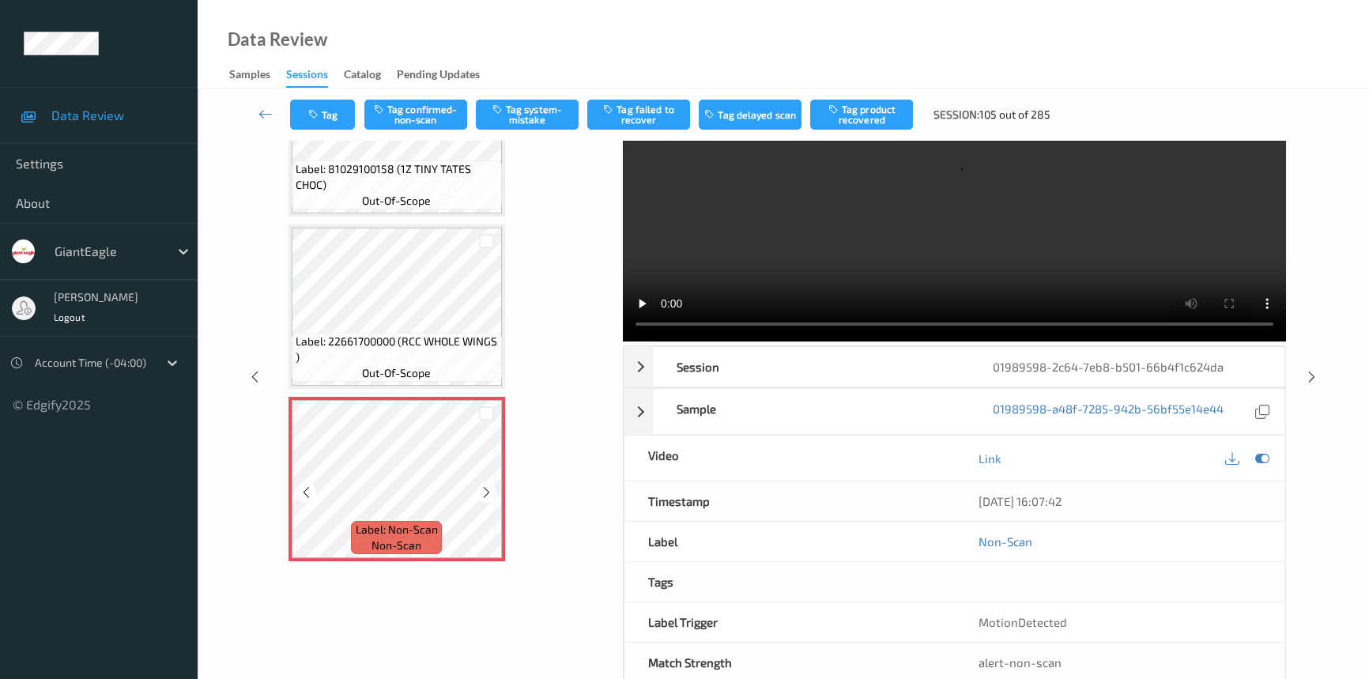
scroll to position [71, 0]
click at [480, 490] on icon at bounding box center [486, 492] width 13 height 14
click at [481, 490] on icon at bounding box center [486, 492] width 13 height 14
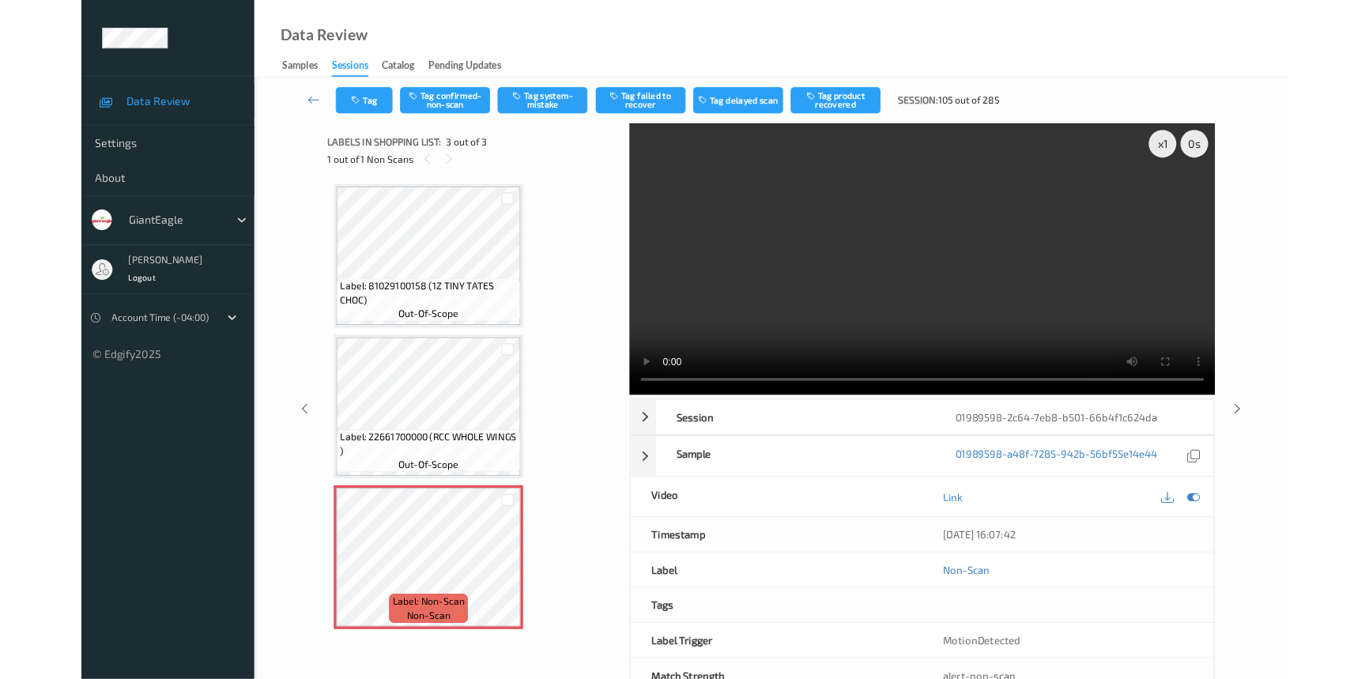
scroll to position [0, 0]
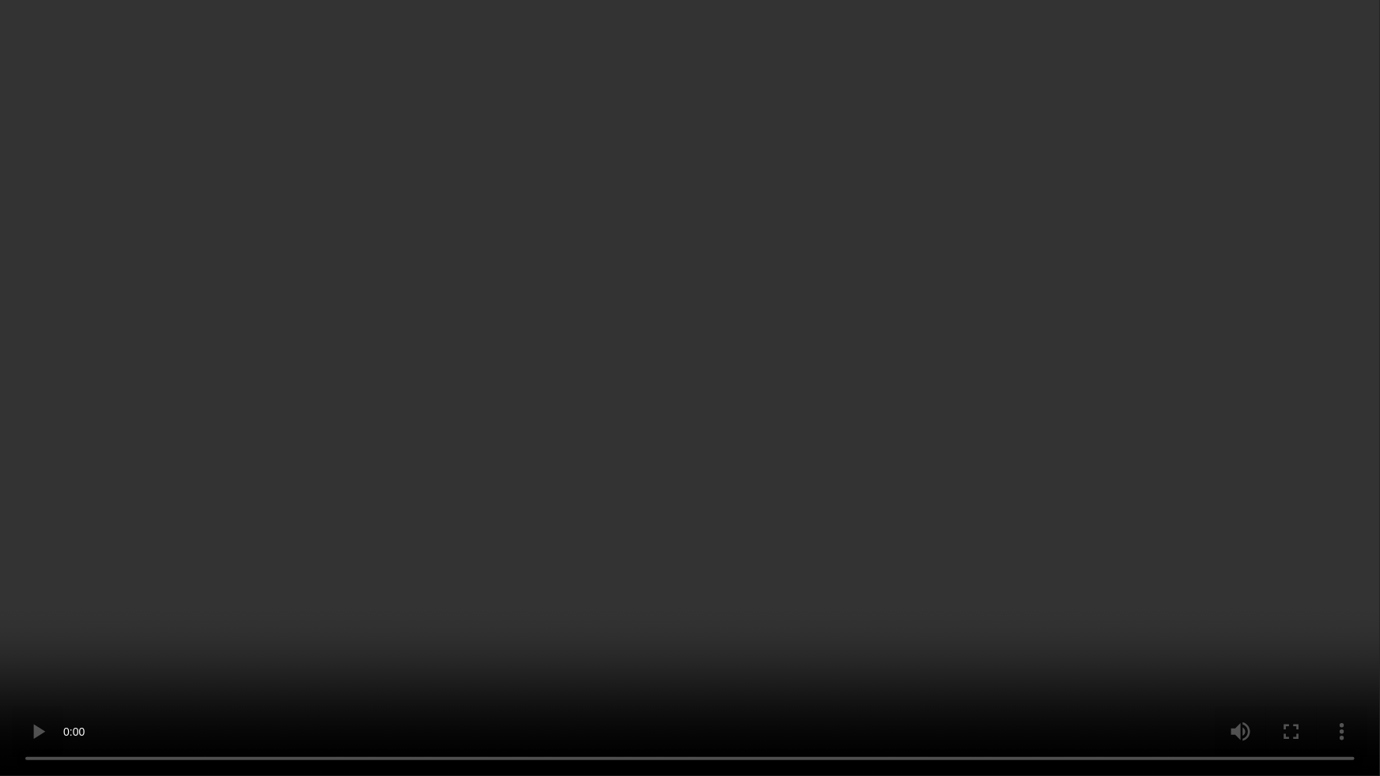
click at [555, 488] on video at bounding box center [690, 388] width 1380 height 776
click at [648, 459] on video at bounding box center [690, 388] width 1380 height 776
click at [833, 203] on video at bounding box center [690, 388] width 1380 height 776
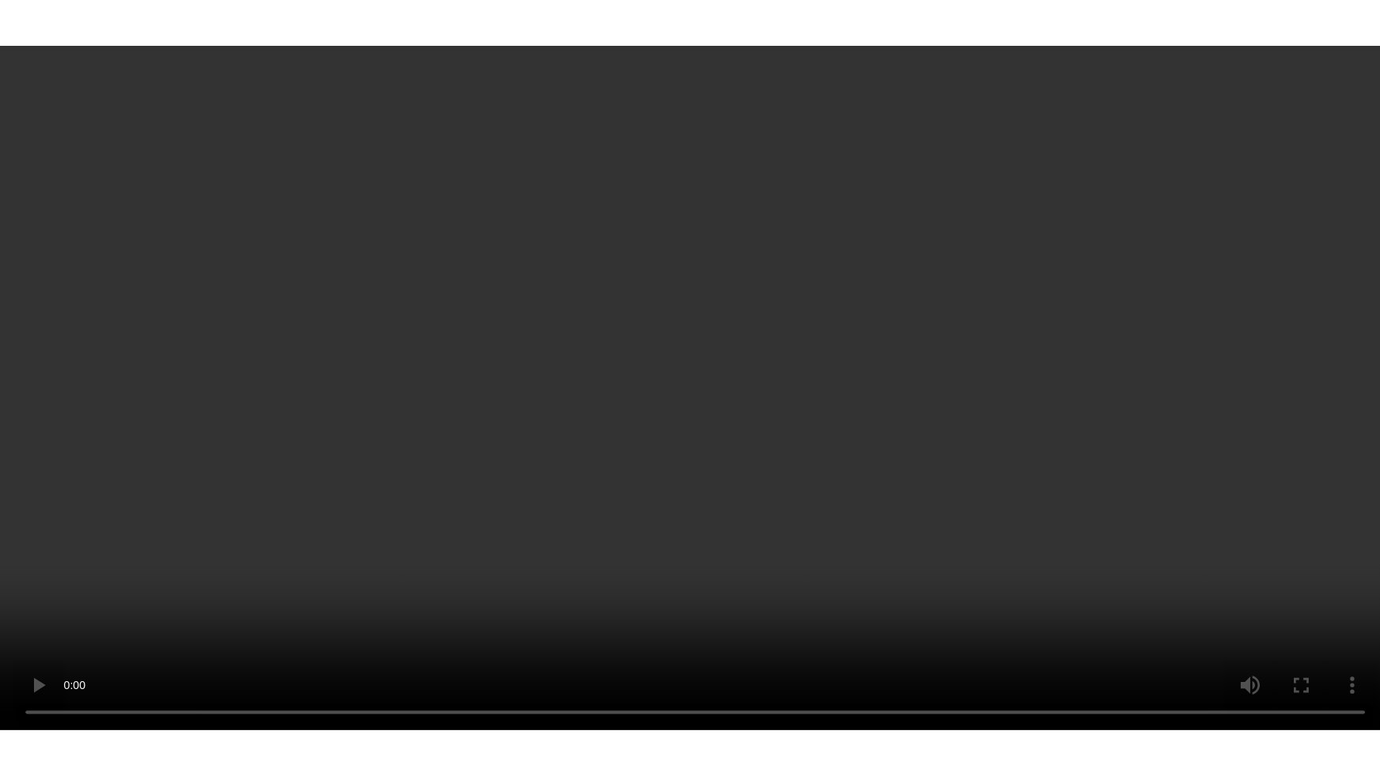
scroll to position [87, 0]
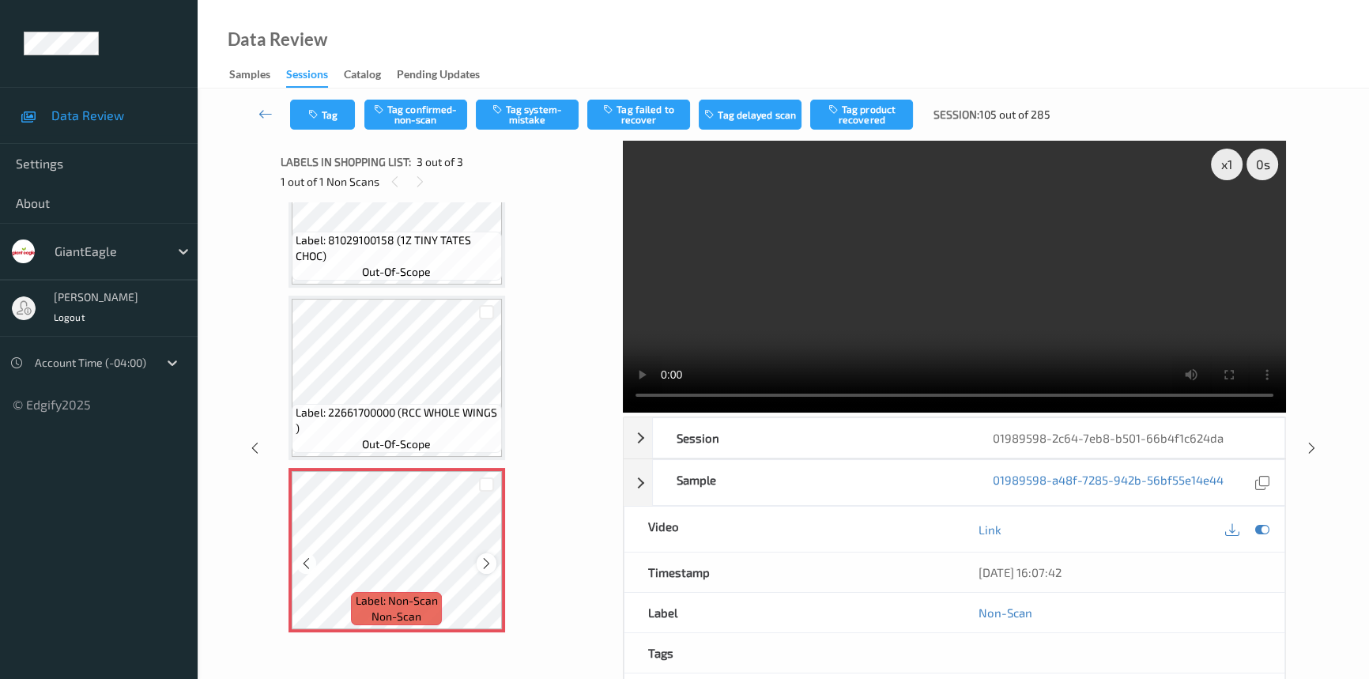
click at [482, 557] on icon at bounding box center [486, 564] width 13 height 14
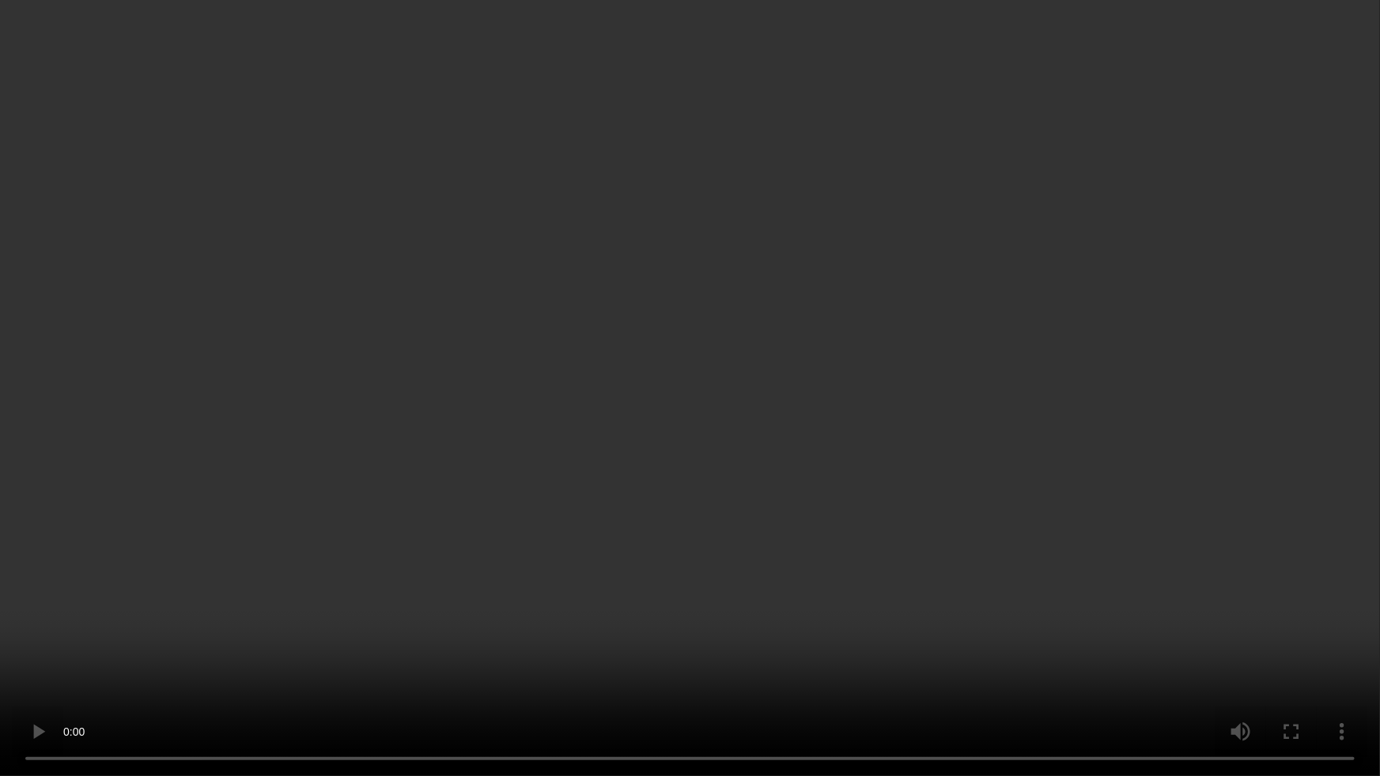
drag, startPoint x: 1043, startPoint y: 482, endPoint x: 1056, endPoint y: 482, distance: 12.7
click at [1043, 482] on video at bounding box center [690, 388] width 1380 height 776
click at [0, 678] on video at bounding box center [690, 388] width 1380 height 776
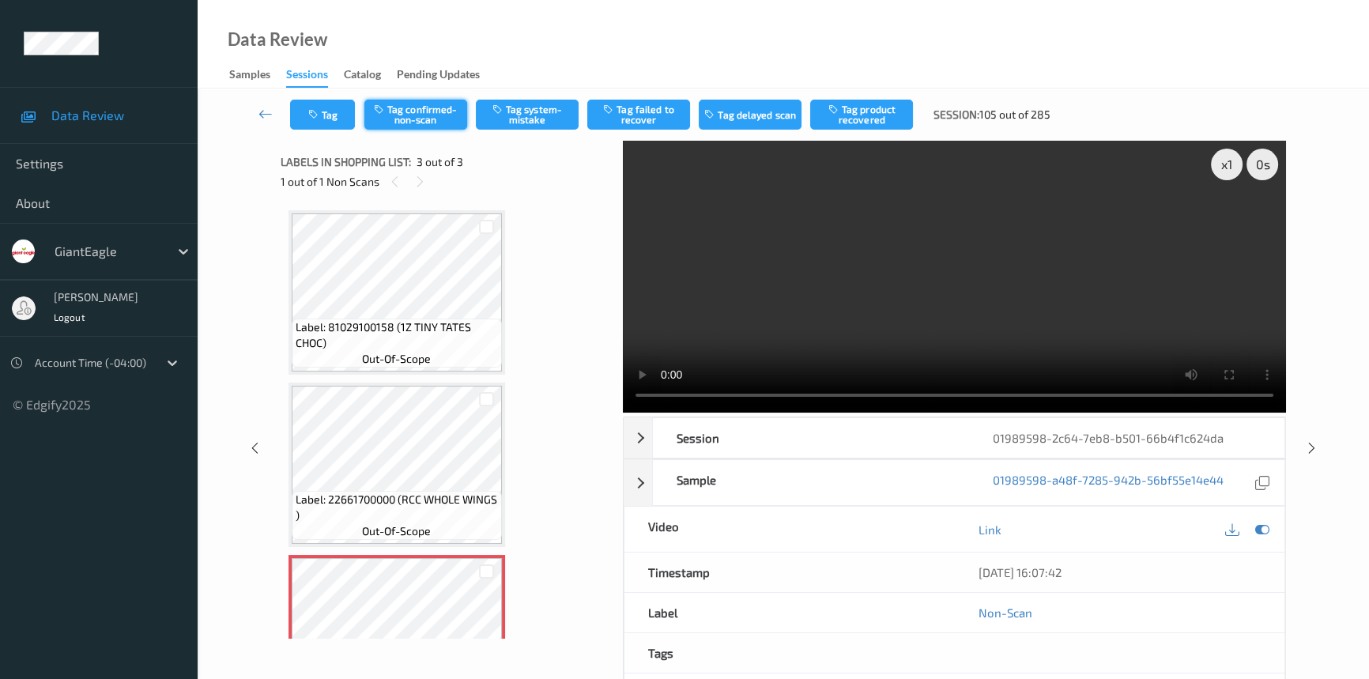
click at [433, 111] on button "Tag confirmed-non-scan" at bounding box center [416, 115] width 103 height 30
click at [262, 104] on link at bounding box center [265, 115] width 49 height 30
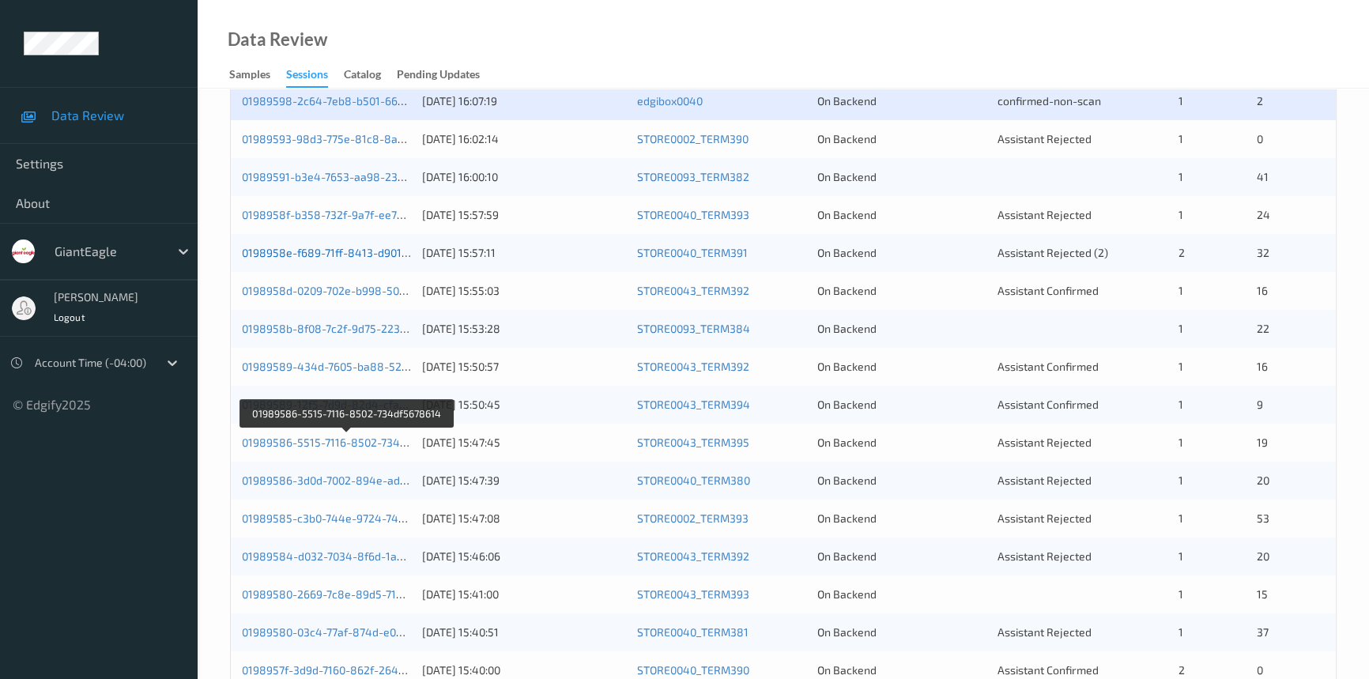
scroll to position [420, 0]
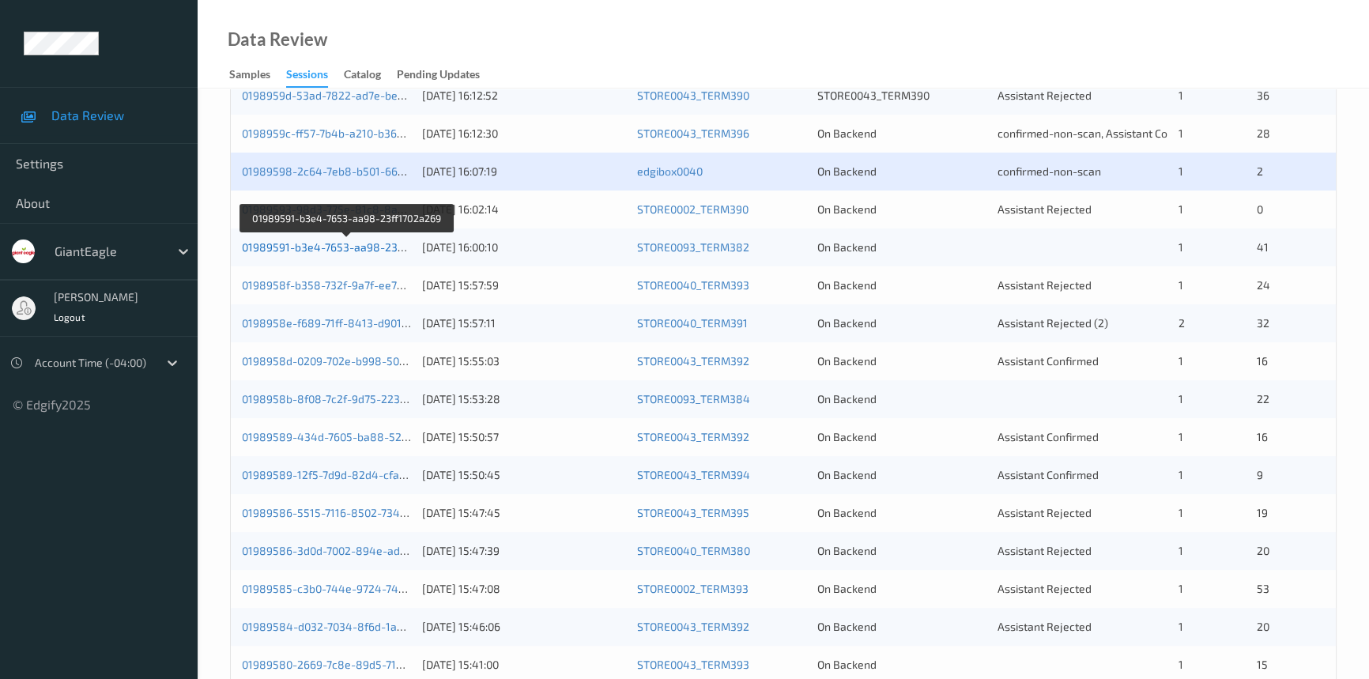
click at [296, 240] on link "01989591-b3e4-7653-aa98-23ff1702a269" at bounding box center [348, 246] width 212 height 13
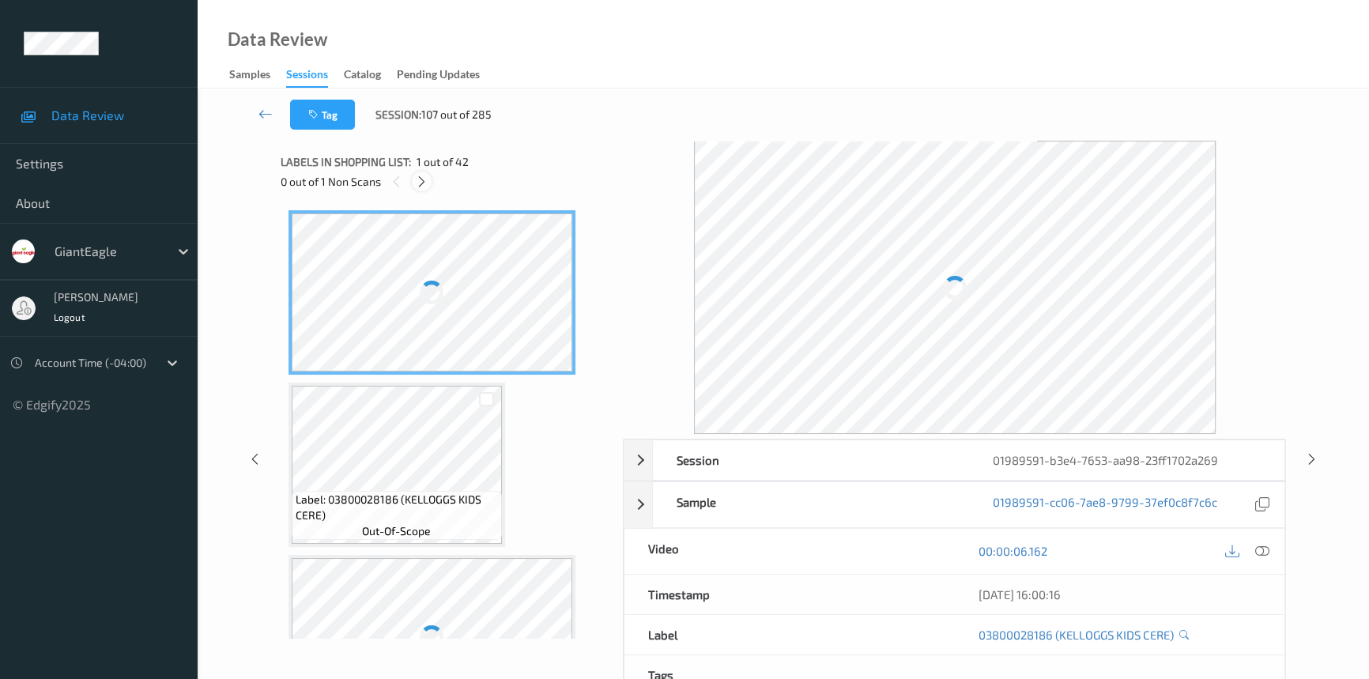
click at [418, 183] on icon at bounding box center [421, 182] width 13 height 14
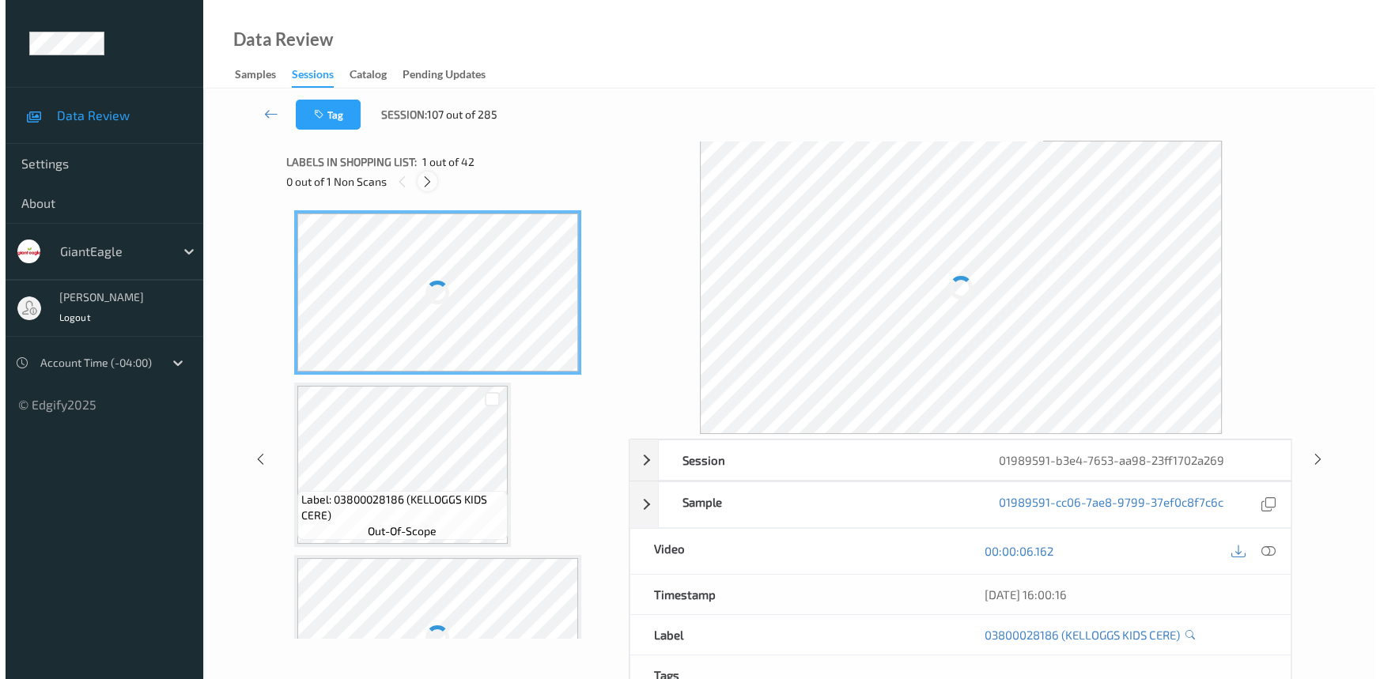
scroll to position [2069, 0]
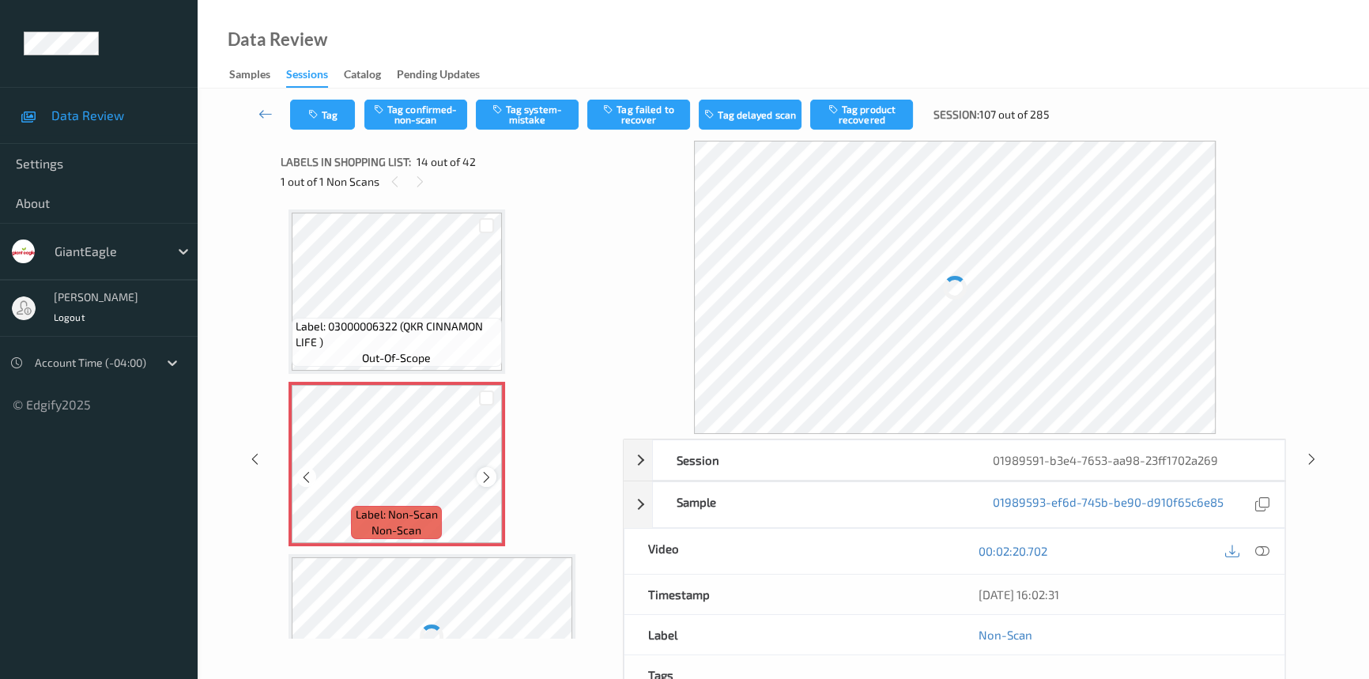
click at [492, 470] on icon at bounding box center [486, 477] width 13 height 14
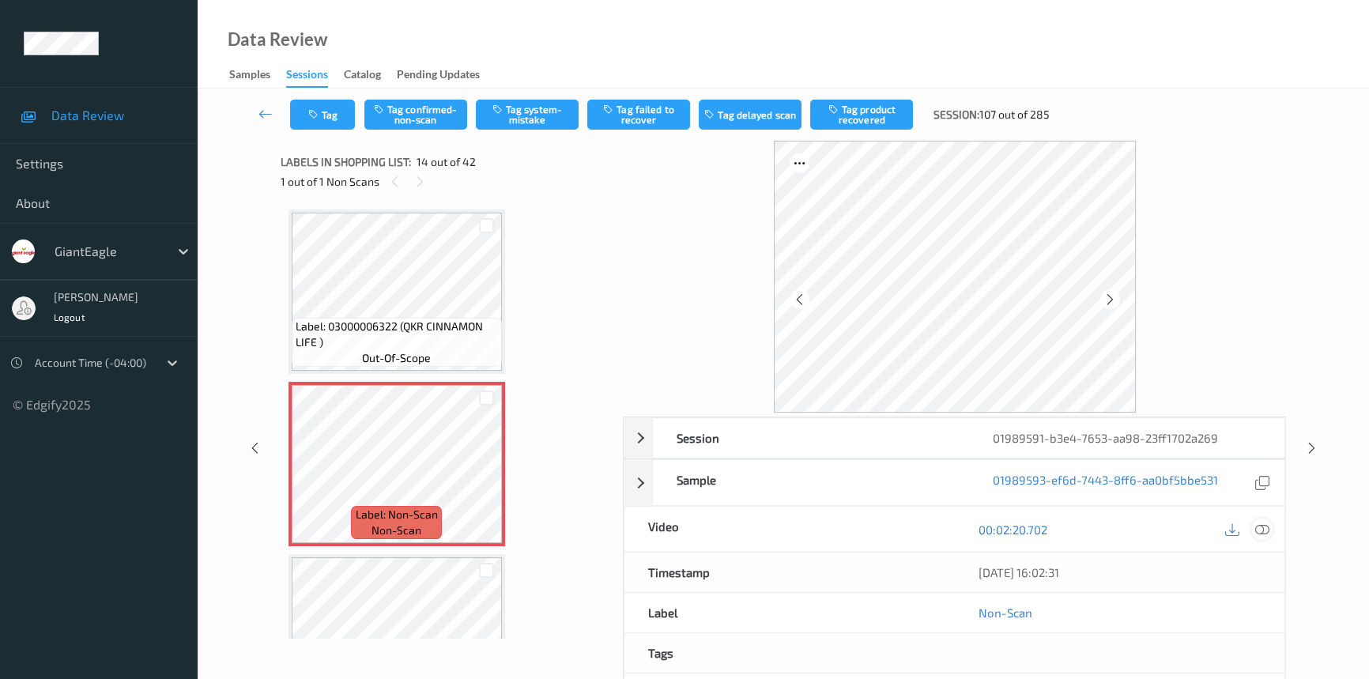
click at [1267, 527] on icon at bounding box center [1263, 530] width 14 height 14
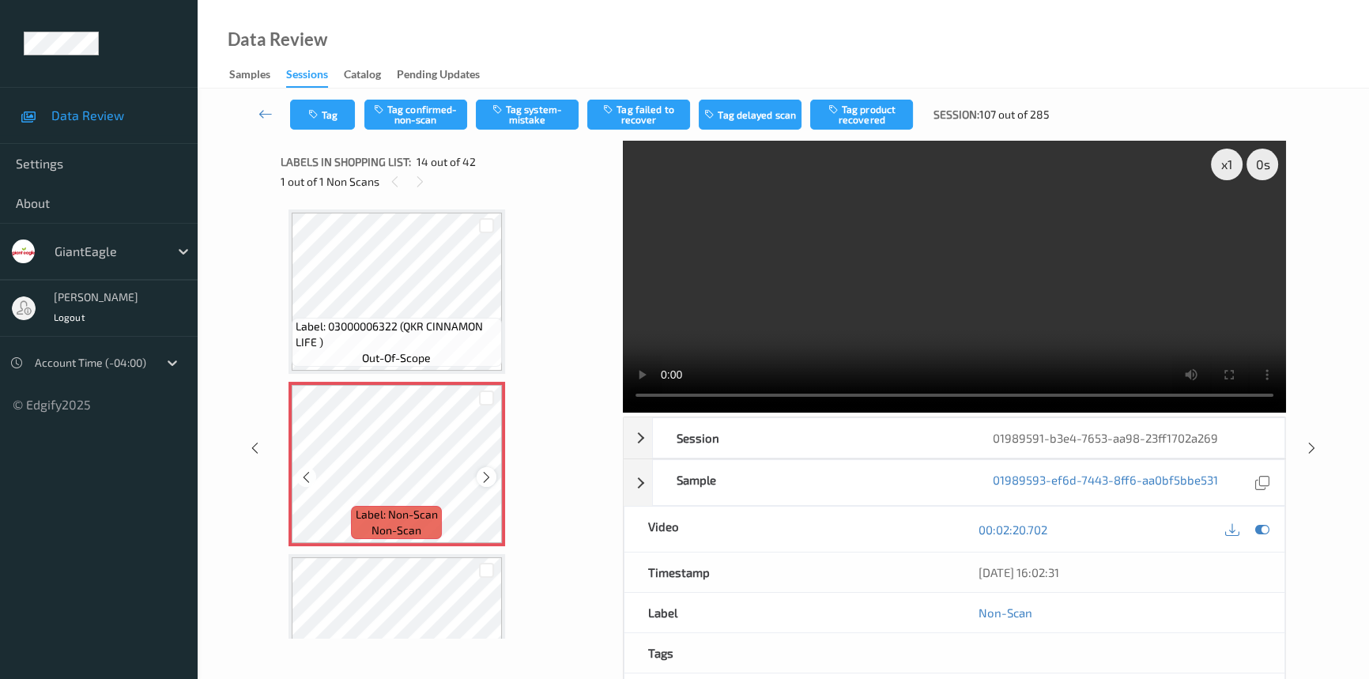
click at [482, 470] on icon at bounding box center [486, 477] width 13 height 14
click at [486, 472] on icon at bounding box center [486, 477] width 13 height 14
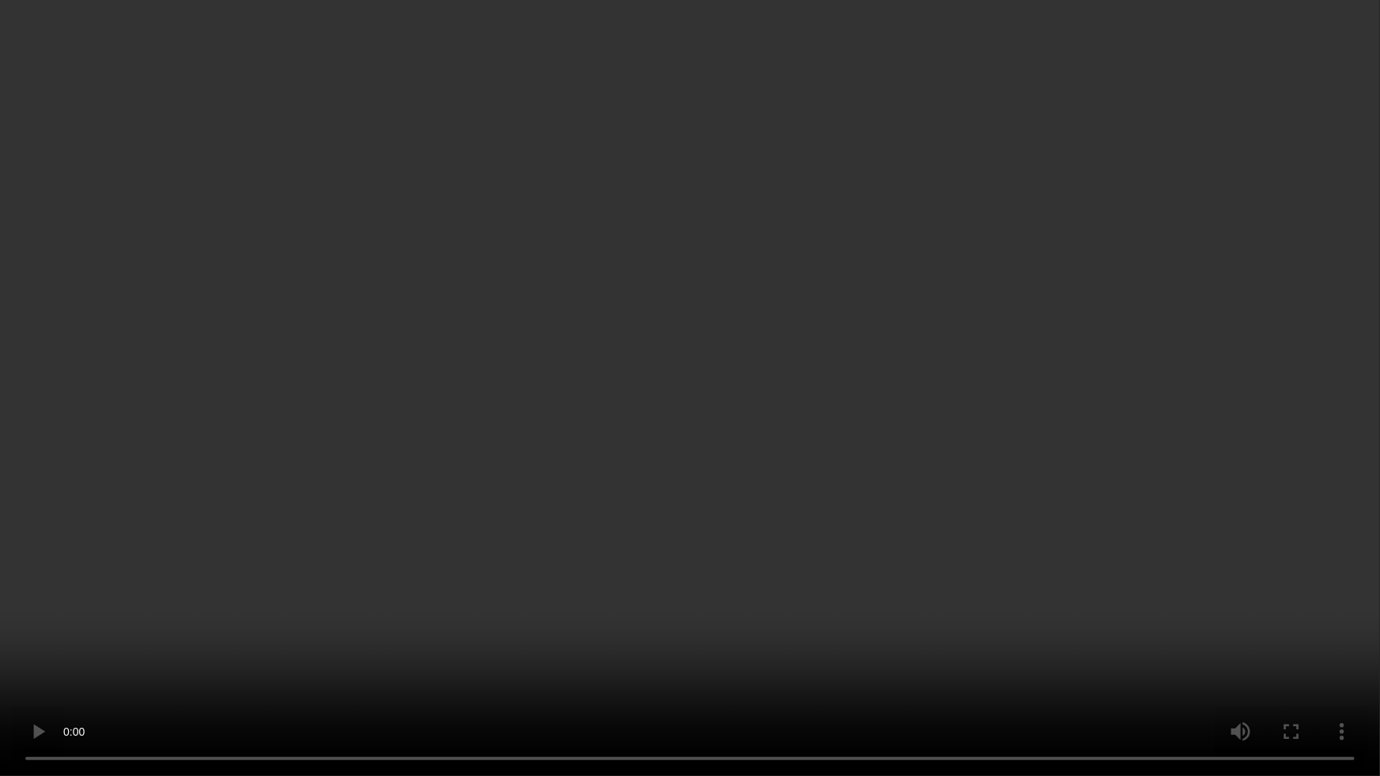
click at [1063, 437] on video at bounding box center [690, 388] width 1380 height 776
drag, startPoint x: 1126, startPoint y: 542, endPoint x: 1196, endPoint y: 579, distance: 79.6
click at [1139, 546] on video at bounding box center [690, 388] width 1380 height 776
drag, startPoint x: 909, startPoint y: 533, endPoint x: 924, endPoint y: 533, distance: 15.0
click at [917, 533] on video at bounding box center [690, 388] width 1380 height 776
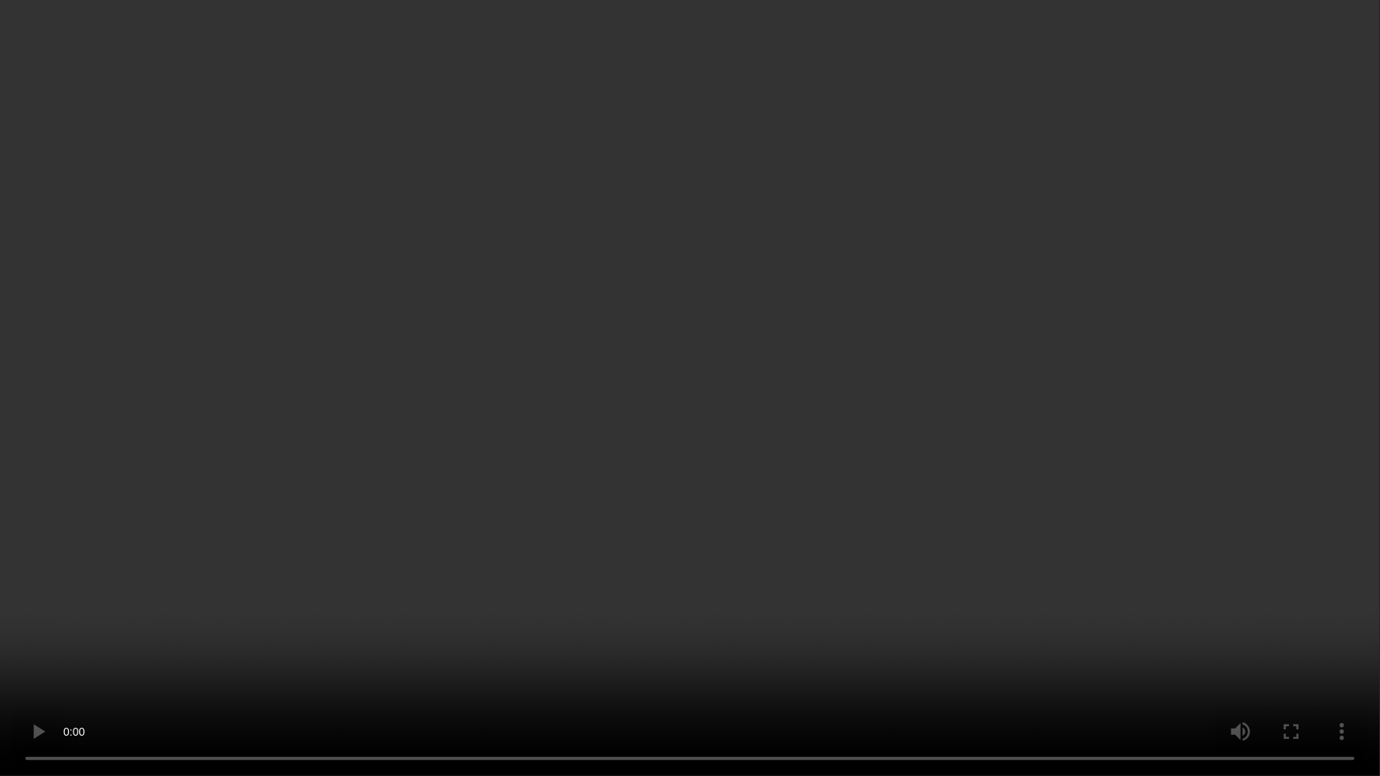
click at [535, 288] on video at bounding box center [690, 388] width 1380 height 776
click at [720, 379] on video at bounding box center [690, 388] width 1380 height 776
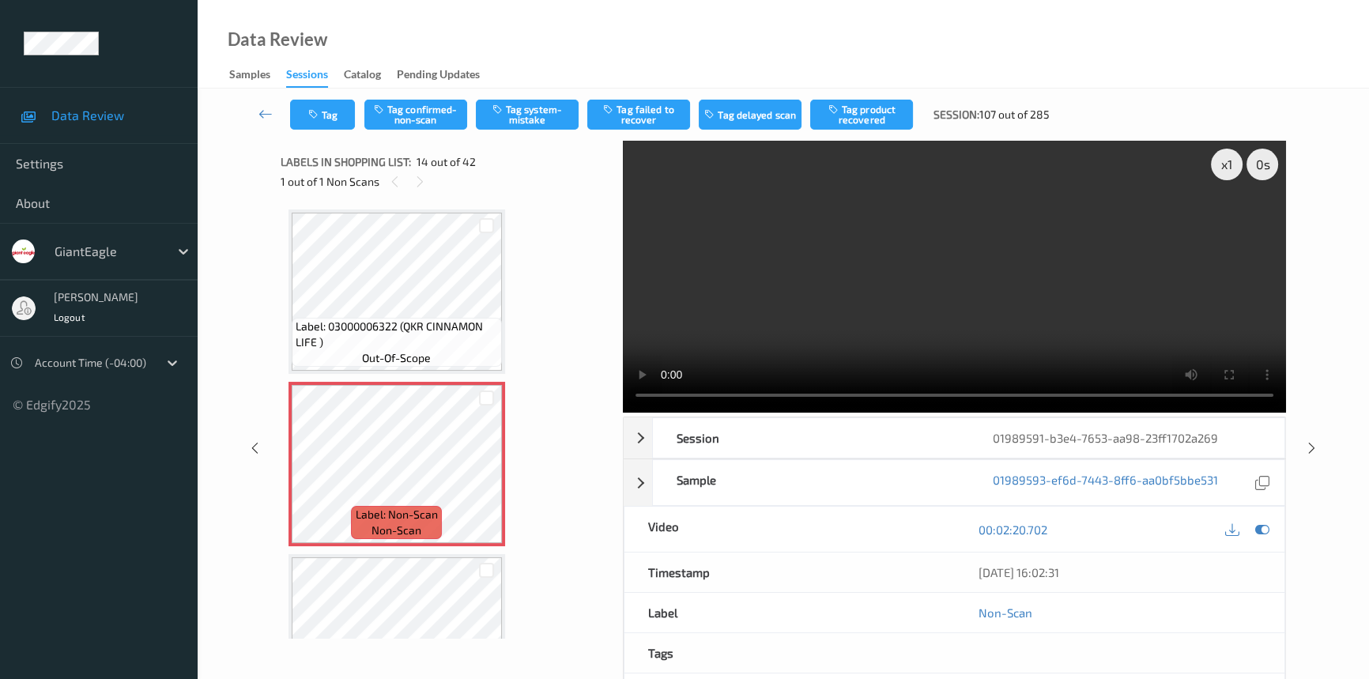
click at [923, 277] on video at bounding box center [954, 277] width 663 height 272
click at [524, 111] on button "Tag system-mistake" at bounding box center [527, 115] width 103 height 30
click at [338, 113] on button "Tag" at bounding box center [322, 115] width 65 height 30
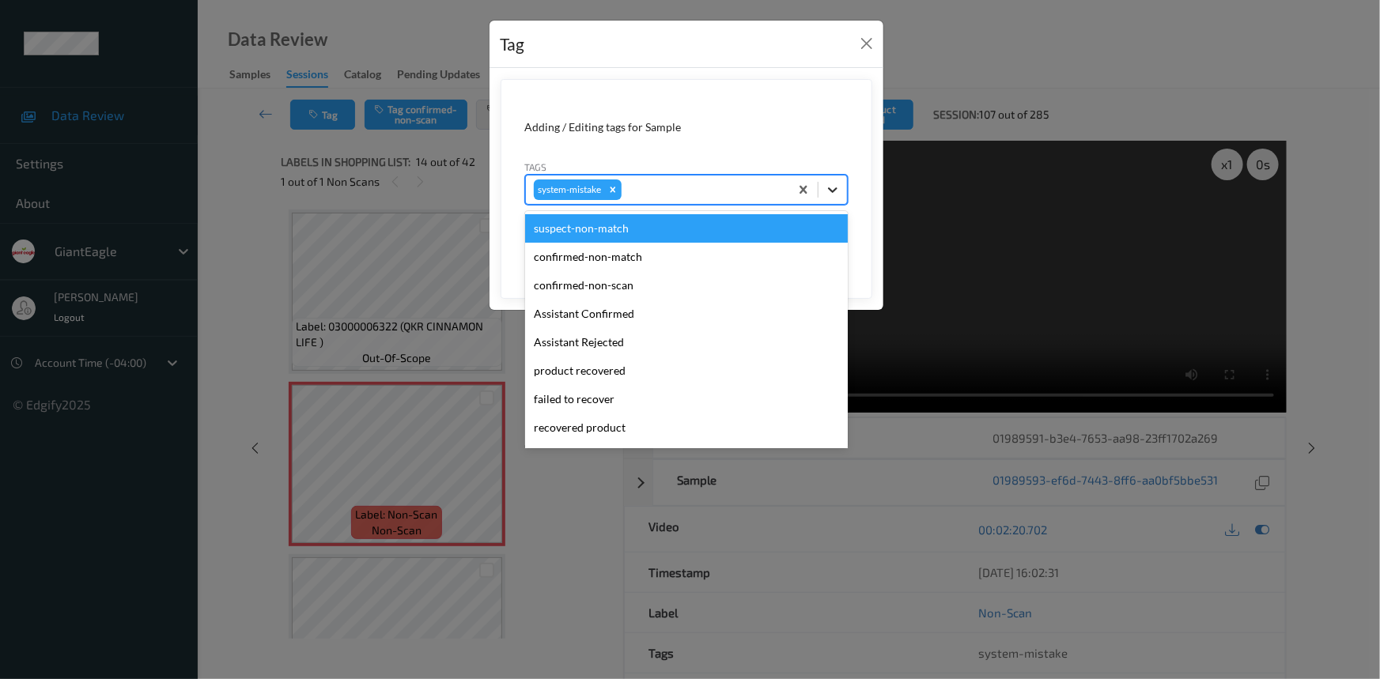
click at [825, 189] on icon at bounding box center [833, 190] width 16 height 16
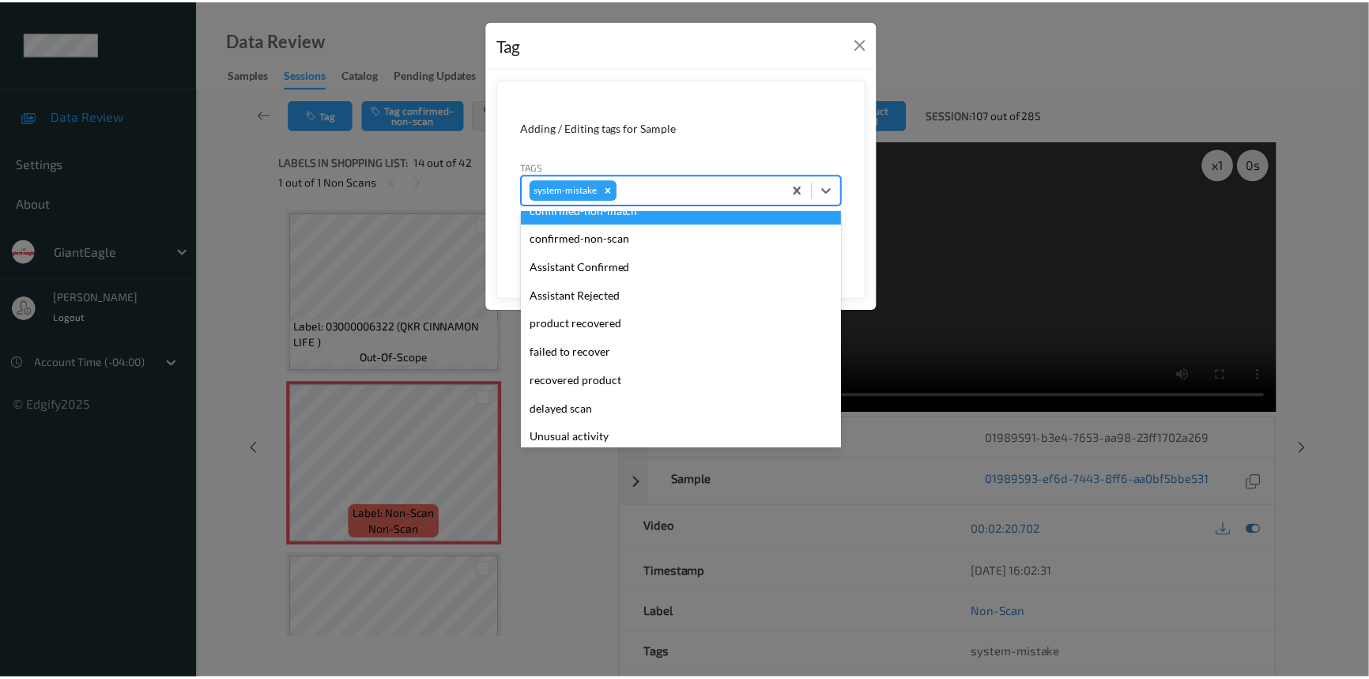
scroll to position [71, 0]
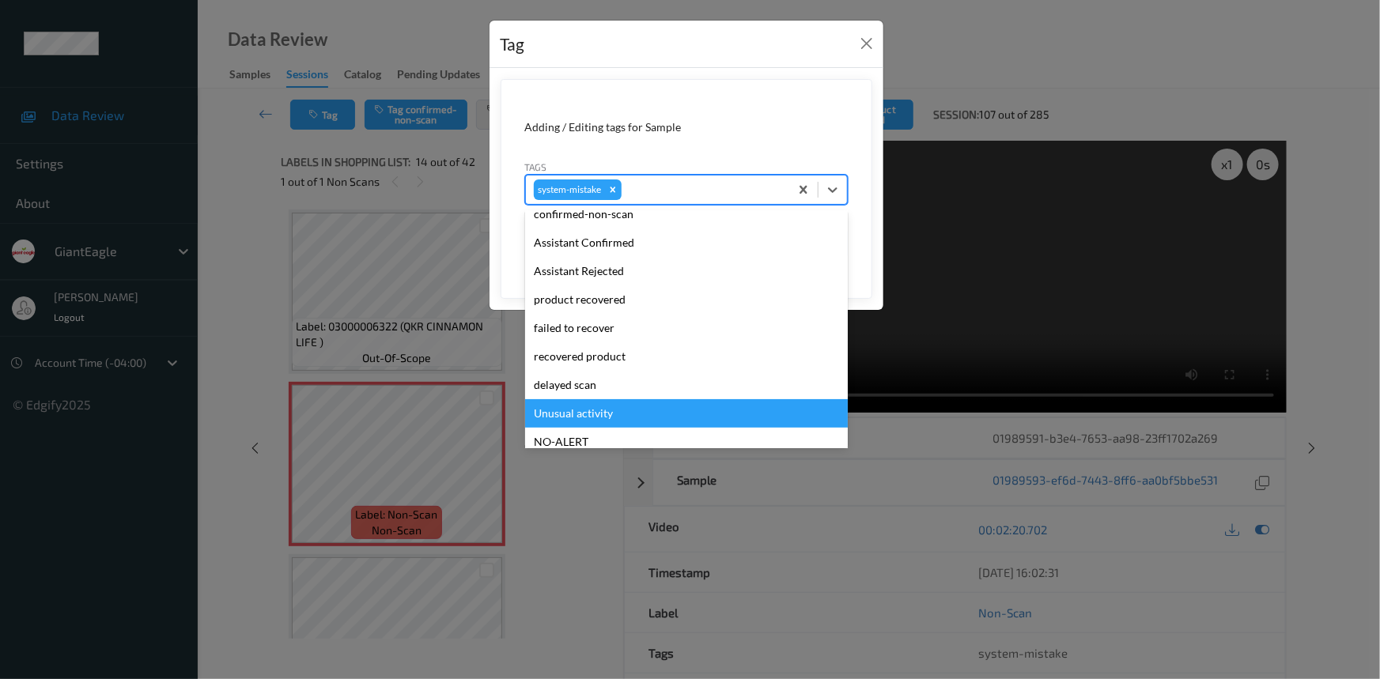
drag, startPoint x: 568, startPoint y: 413, endPoint x: 578, endPoint y: 406, distance: 12.5
click at [572, 410] on div "Unusual activity" at bounding box center [686, 413] width 323 height 28
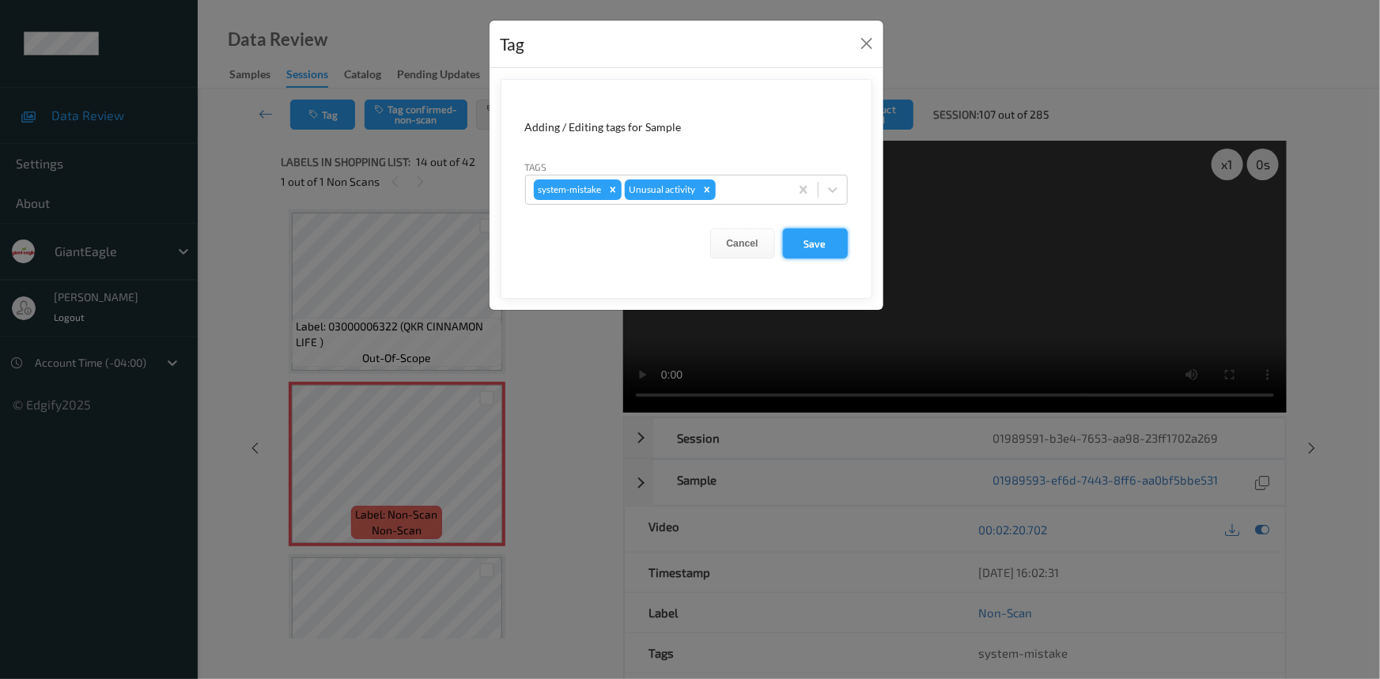
click at [822, 244] on button "Save" at bounding box center [815, 244] width 65 height 30
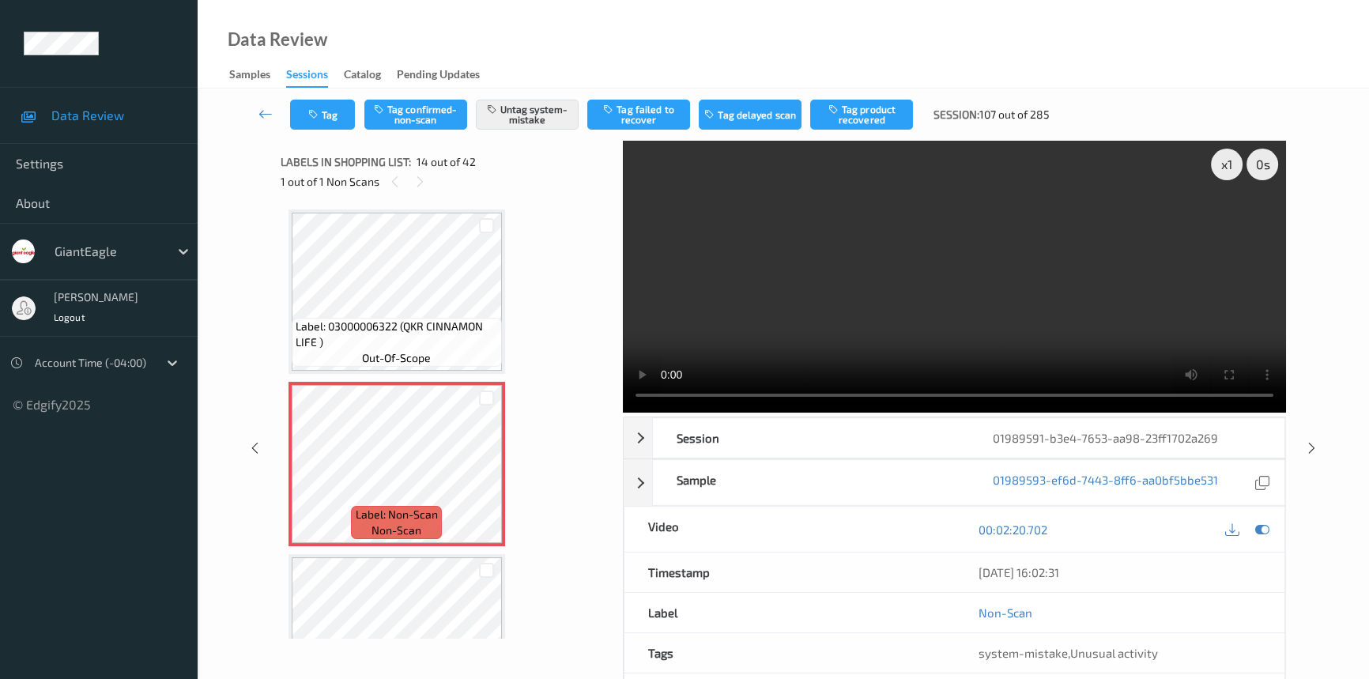
click at [264, 96] on div "Tag Tag confirmed-non-scan Untag system-mistake Tag failed to recover Tag delay…" at bounding box center [783, 115] width 1107 height 52
click at [261, 111] on icon at bounding box center [266, 114] width 14 height 16
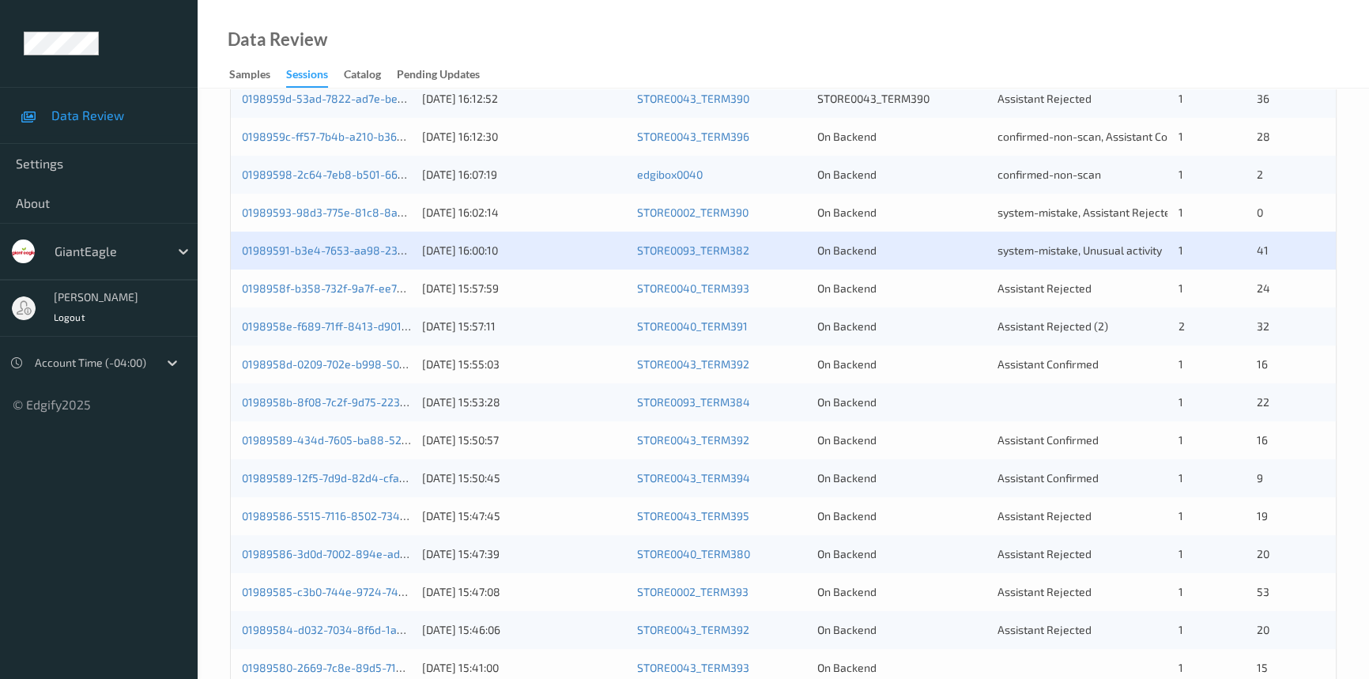
scroll to position [431, 0]
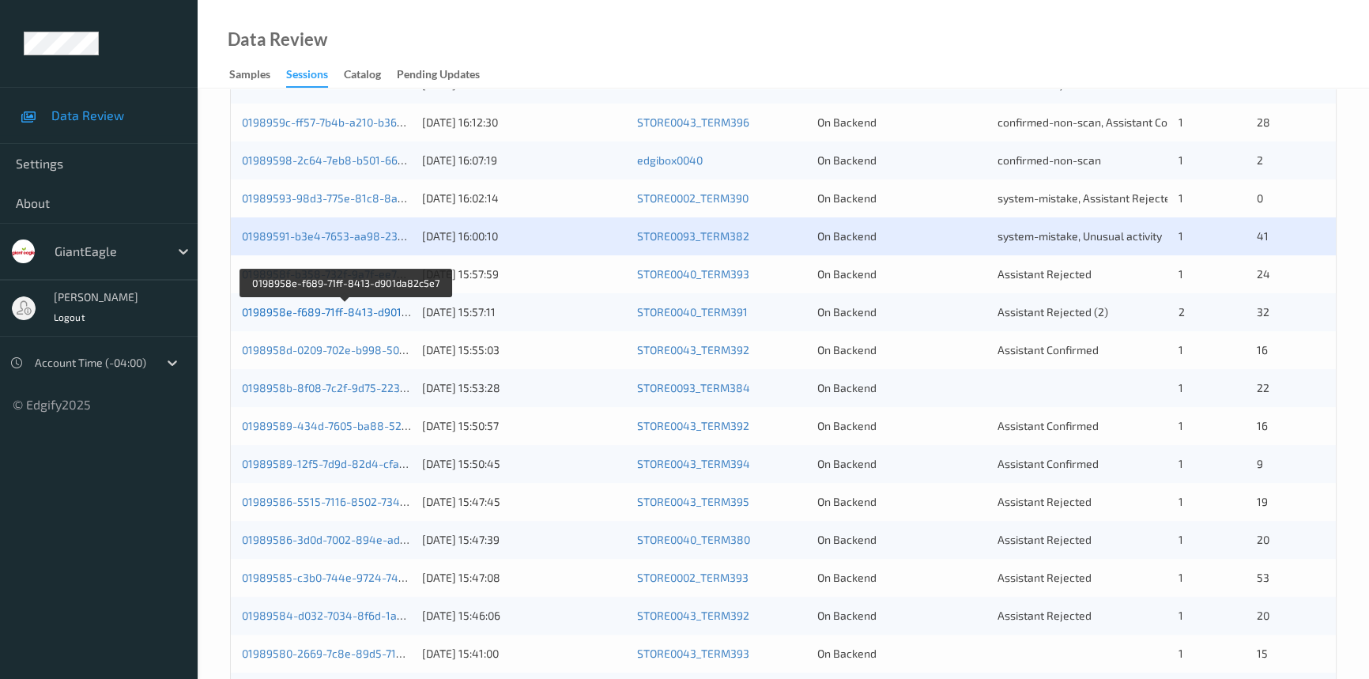
click at [334, 309] on link "0198958e-f689-71ff-8413-d901da82c5e7" at bounding box center [347, 311] width 210 height 13
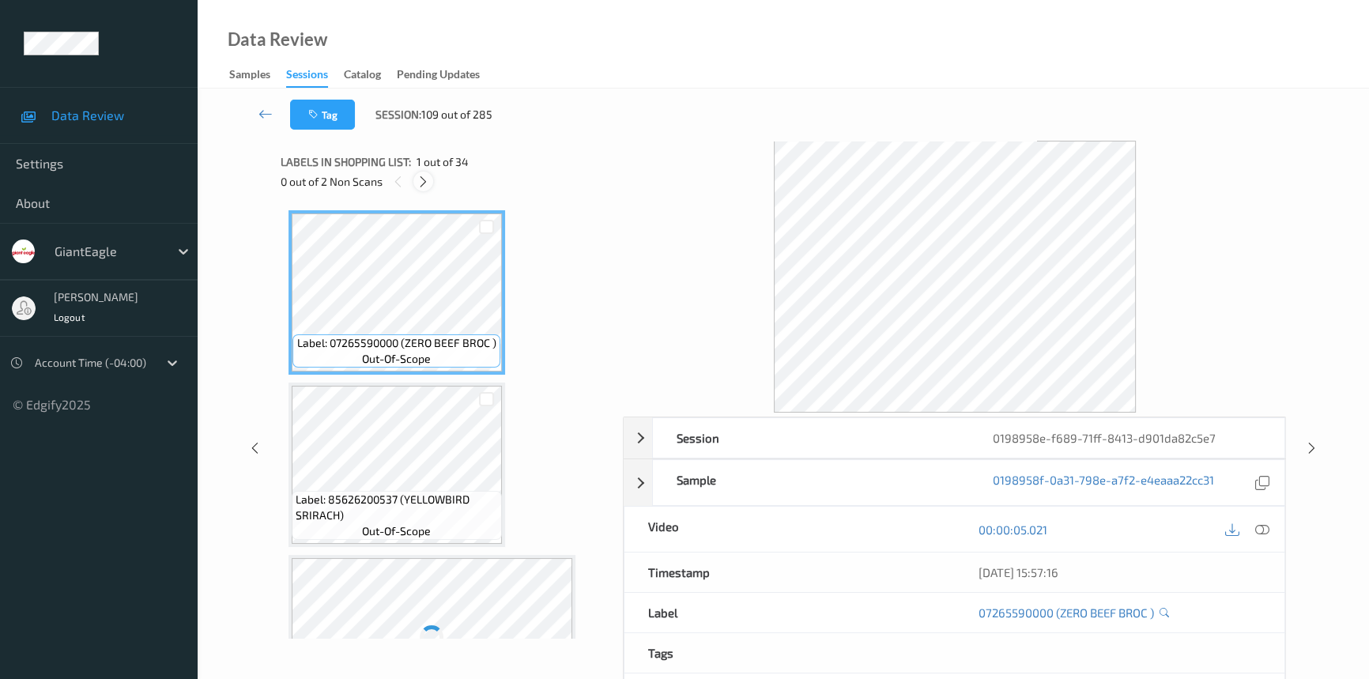
click at [421, 182] on icon at bounding box center [423, 182] width 13 height 14
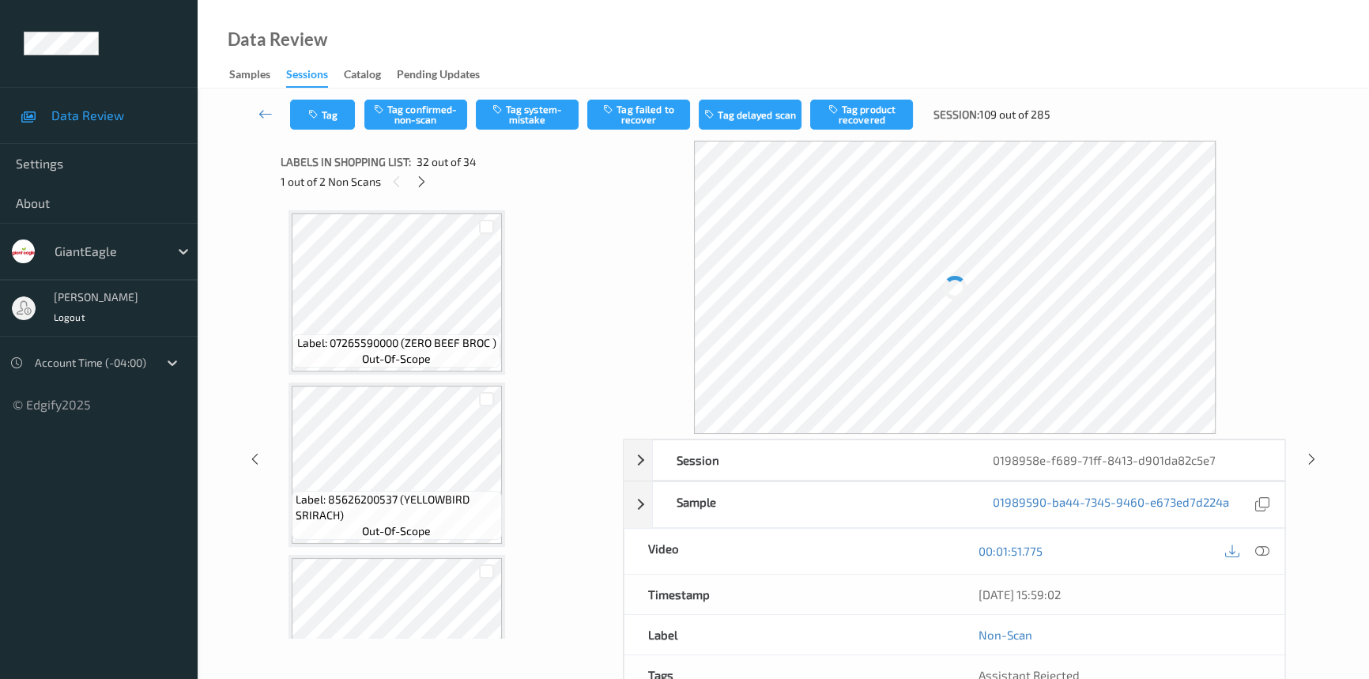
scroll to position [5162, 0]
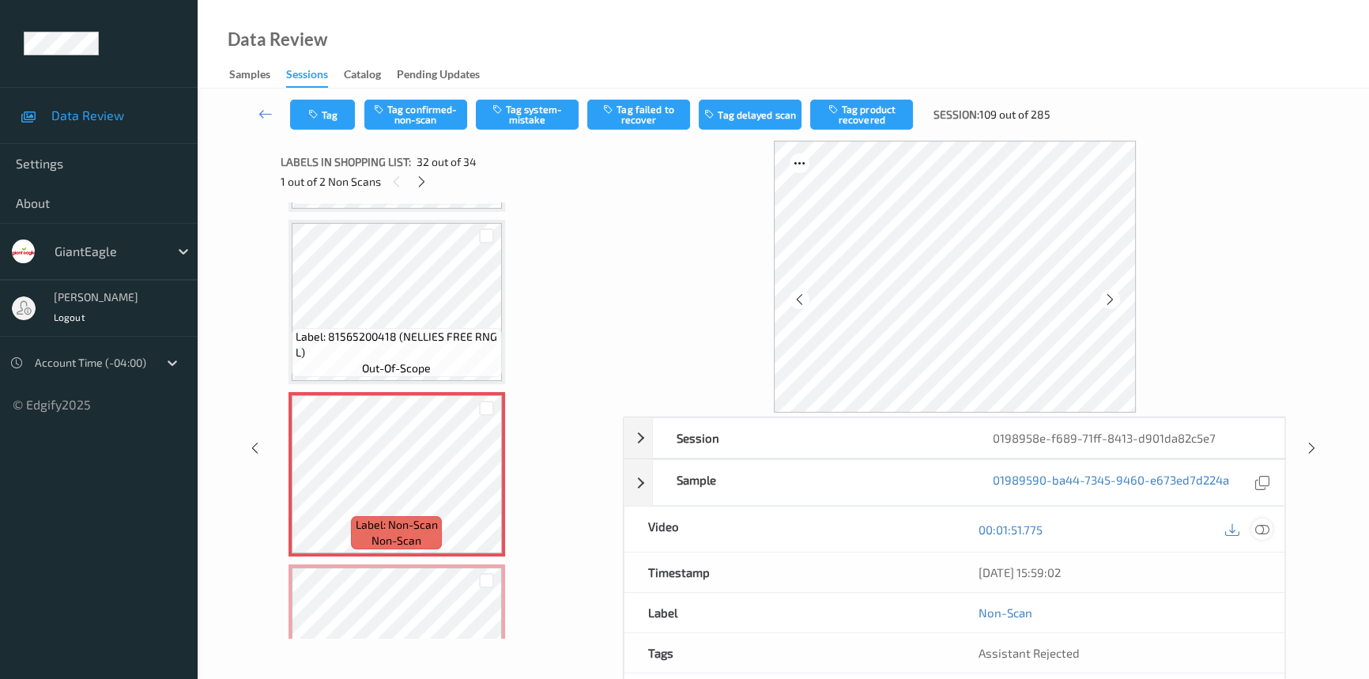
click at [1267, 525] on icon at bounding box center [1263, 530] width 14 height 14
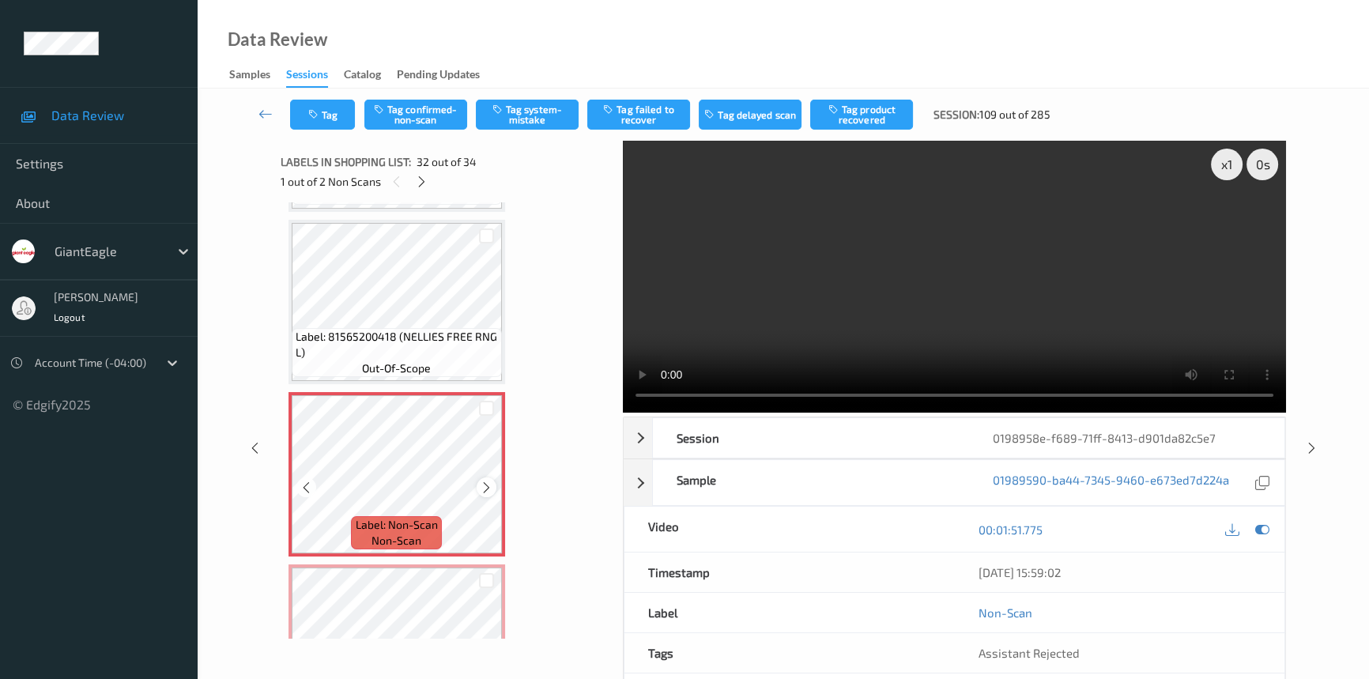
click at [481, 481] on icon at bounding box center [486, 488] width 13 height 14
click at [482, 481] on icon at bounding box center [486, 488] width 13 height 14
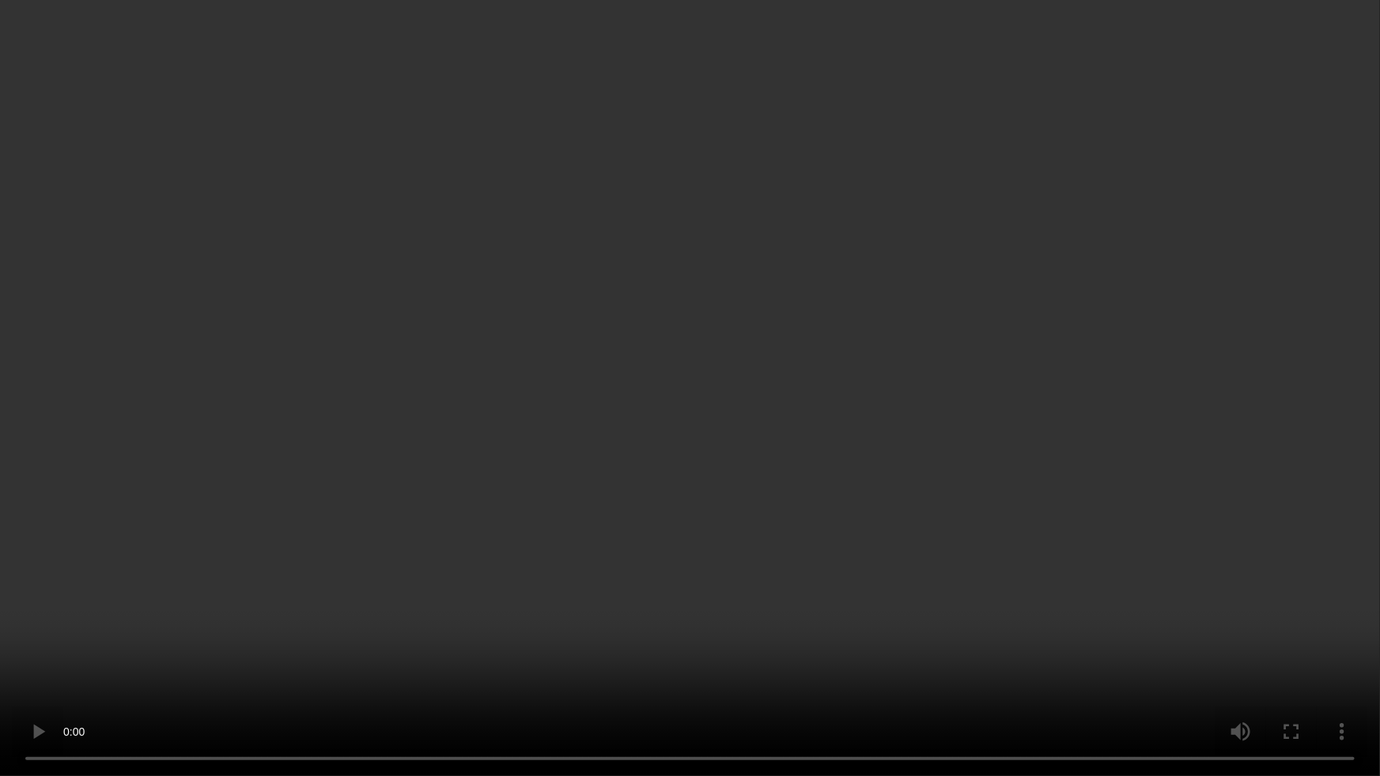
drag, startPoint x: 917, startPoint y: 616, endPoint x: 929, endPoint y: 616, distance: 11.9
click at [920, 616] on video at bounding box center [690, 388] width 1380 height 776
click at [786, 467] on video at bounding box center [690, 388] width 1380 height 776
click at [676, 396] on video at bounding box center [690, 388] width 1380 height 776
click at [756, 499] on video at bounding box center [690, 388] width 1380 height 776
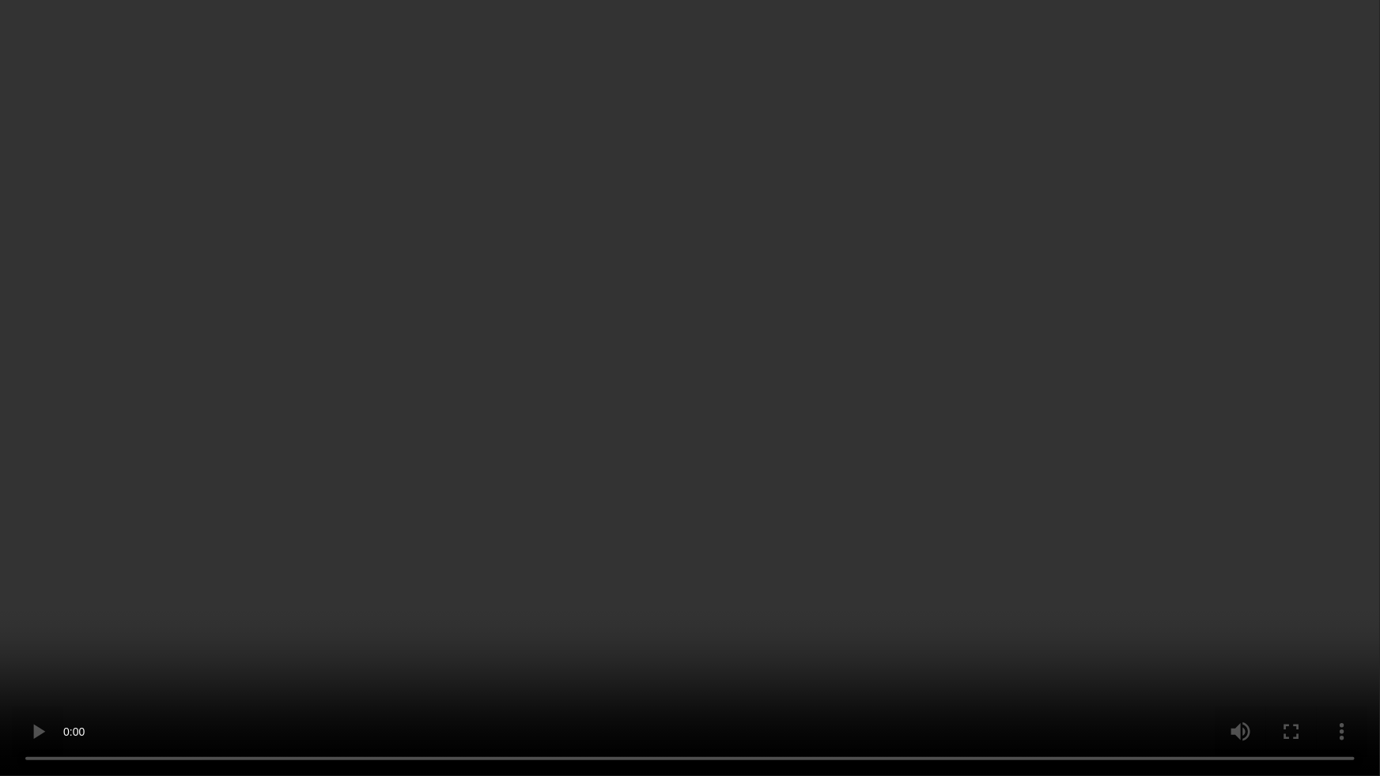
click at [852, 623] on video at bounding box center [690, 388] width 1380 height 776
click at [840, 413] on video at bounding box center [690, 388] width 1380 height 776
click at [888, 583] on video at bounding box center [690, 388] width 1380 height 776
click at [775, 530] on video at bounding box center [690, 388] width 1380 height 776
click at [697, 309] on video at bounding box center [690, 388] width 1380 height 776
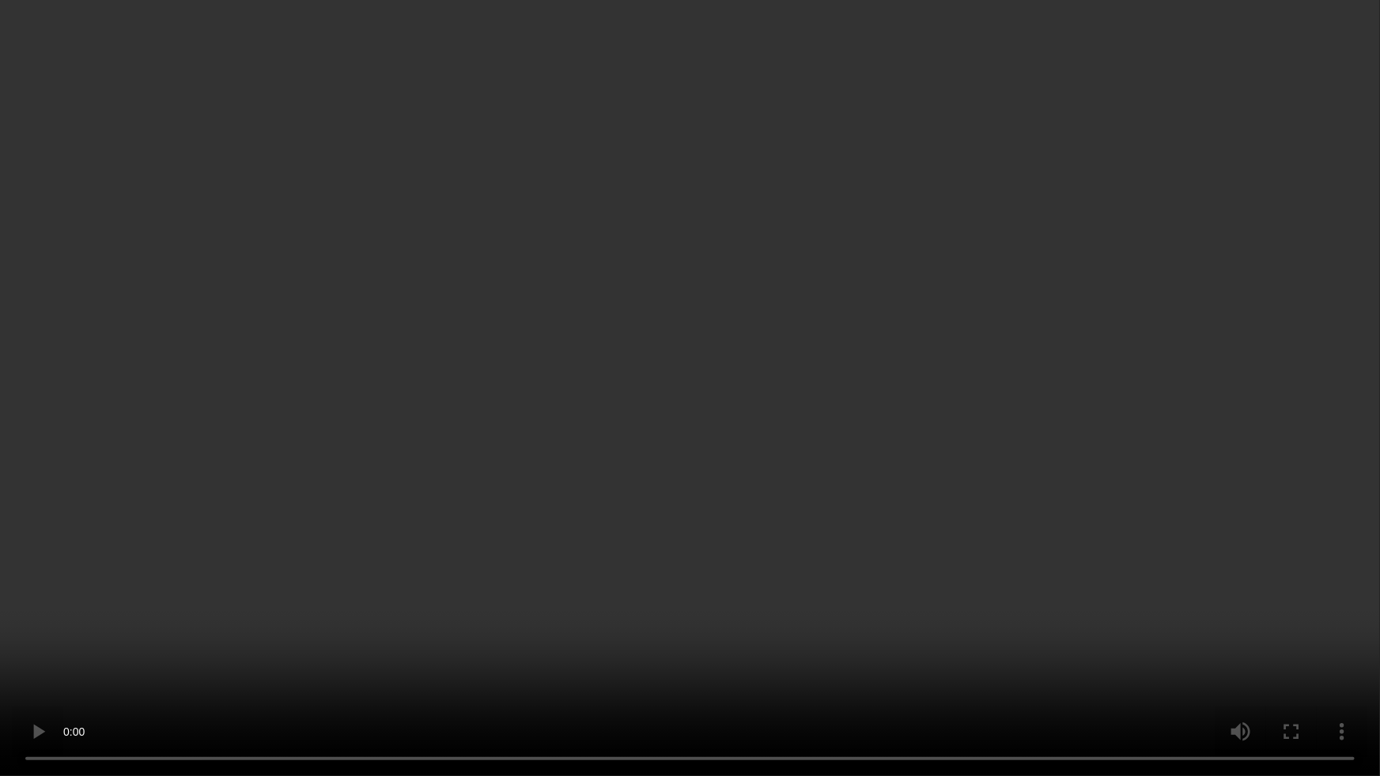
click at [717, 395] on video at bounding box center [690, 388] width 1380 height 776
click at [700, 309] on video at bounding box center [690, 388] width 1380 height 776
click at [825, 395] on video at bounding box center [690, 388] width 1380 height 776
click at [814, 412] on video at bounding box center [690, 388] width 1380 height 776
click at [946, 496] on video at bounding box center [690, 388] width 1380 height 776
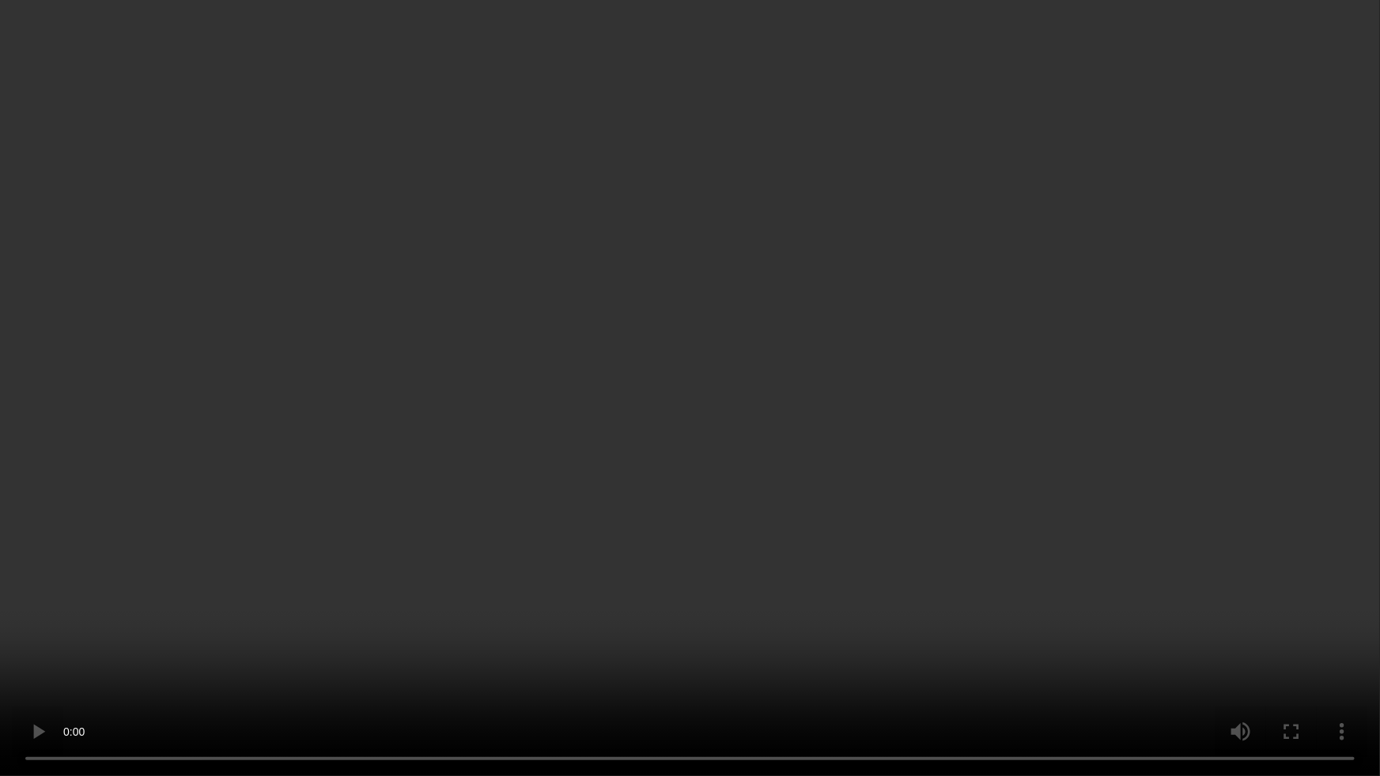
click at [887, 587] on video at bounding box center [690, 388] width 1380 height 776
click at [885, 221] on video at bounding box center [690, 388] width 1380 height 776
click at [751, 285] on video at bounding box center [690, 388] width 1380 height 776
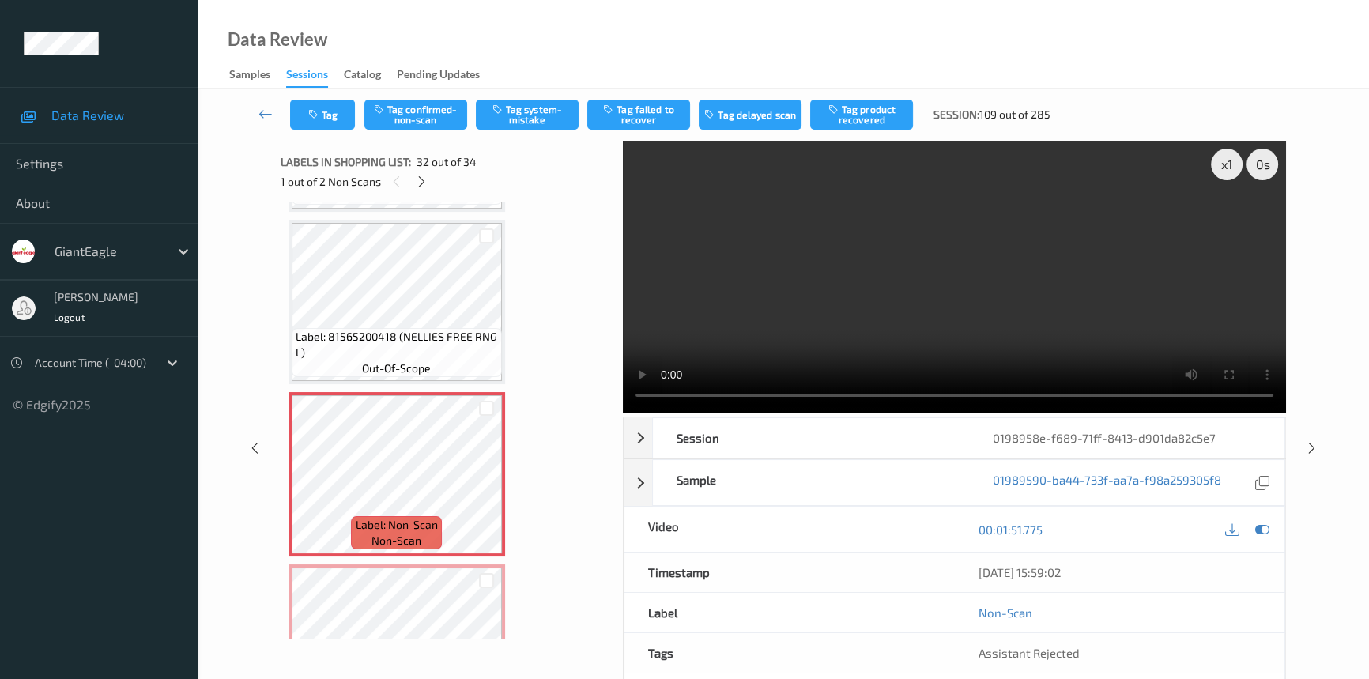
click at [860, 304] on video at bounding box center [954, 277] width 663 height 272
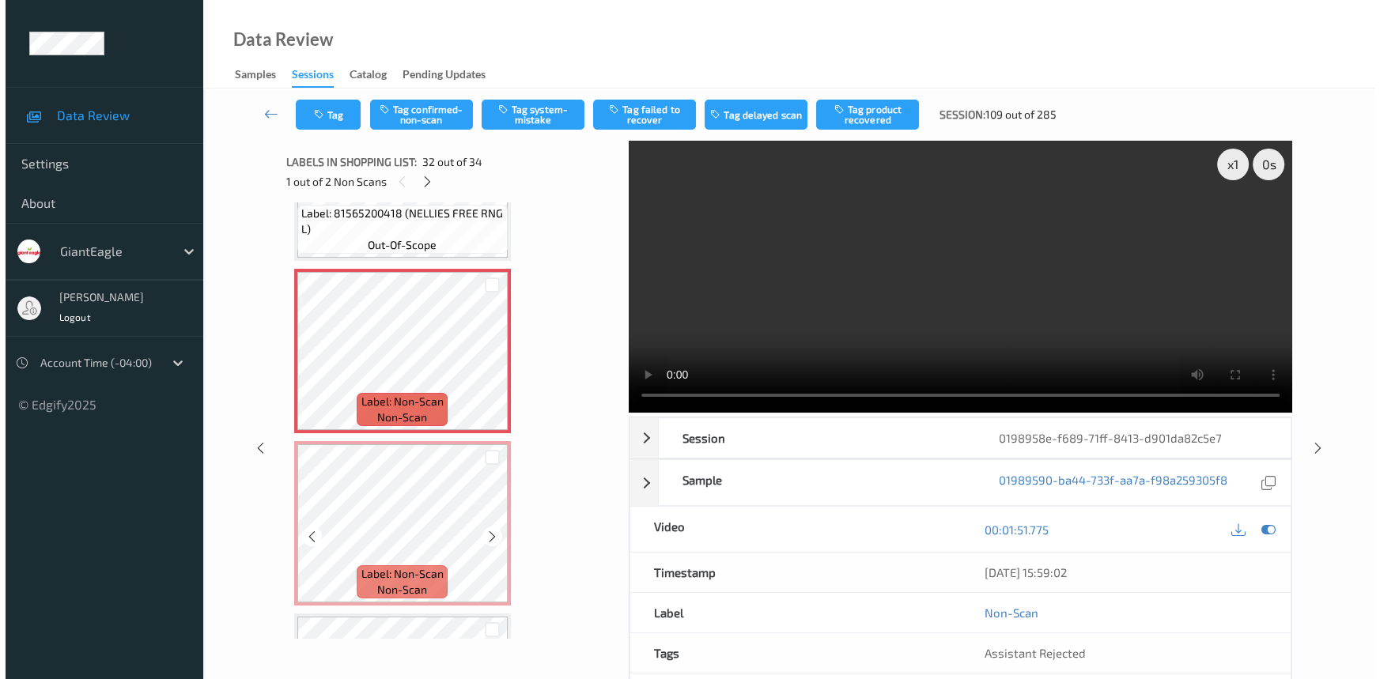
scroll to position [5305, 0]
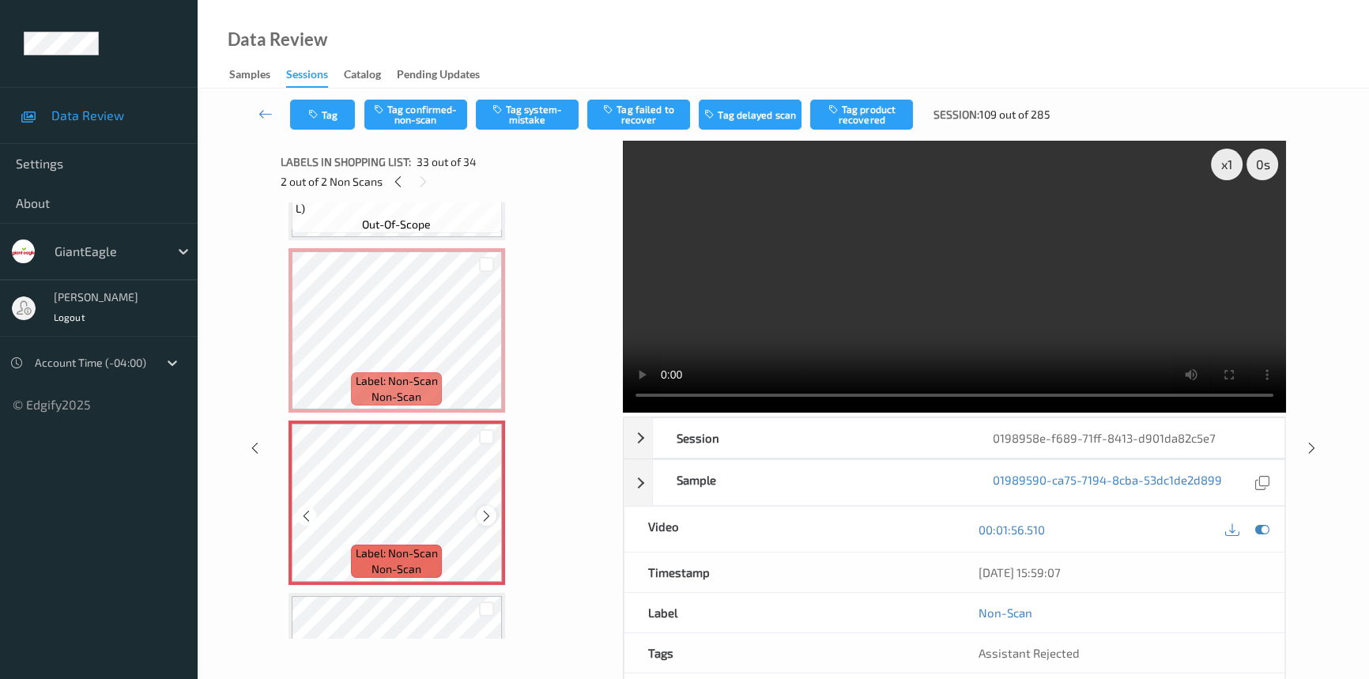
click at [489, 509] on icon at bounding box center [486, 516] width 13 height 14
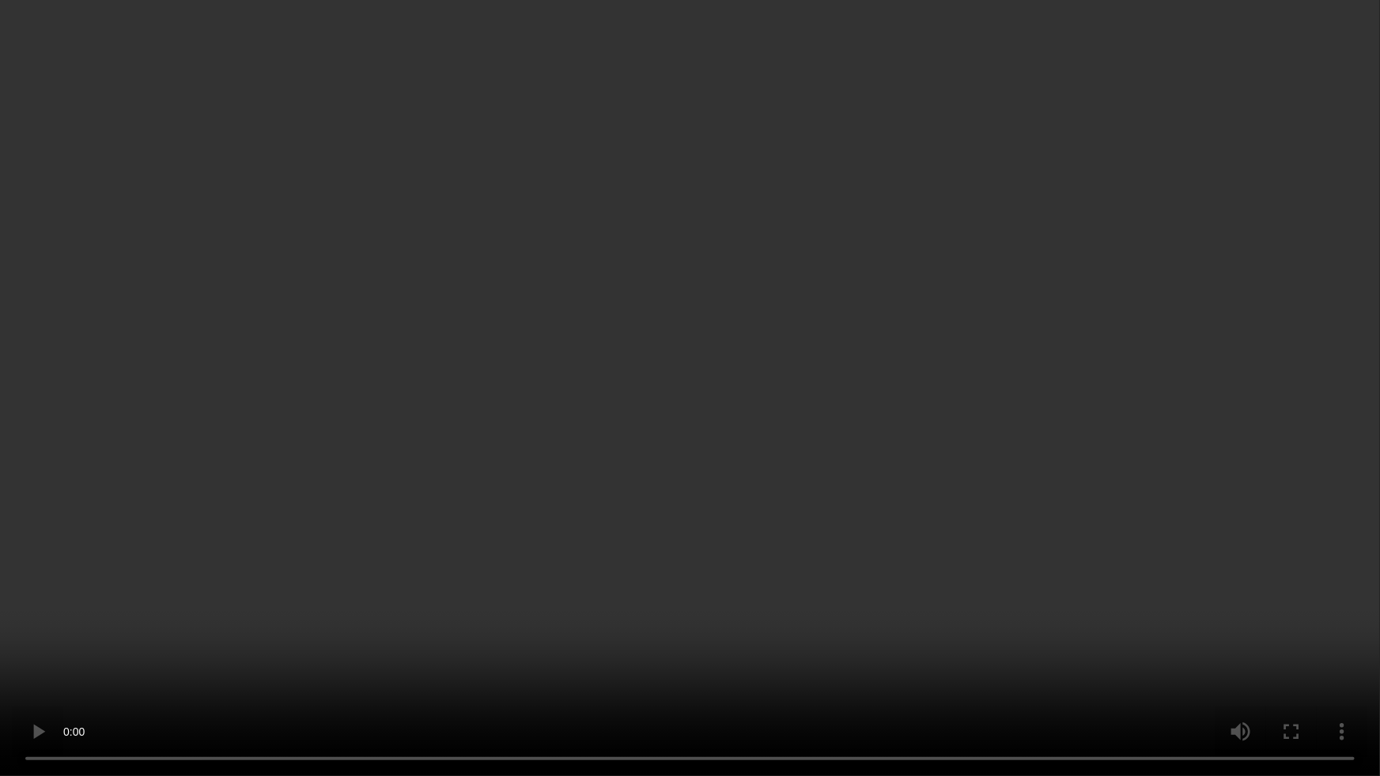
click at [941, 442] on video at bounding box center [690, 388] width 1380 height 776
click at [749, 409] on video at bounding box center [690, 388] width 1380 height 776
click at [751, 406] on video at bounding box center [690, 388] width 1380 height 776
click at [877, 524] on video at bounding box center [690, 388] width 1380 height 776
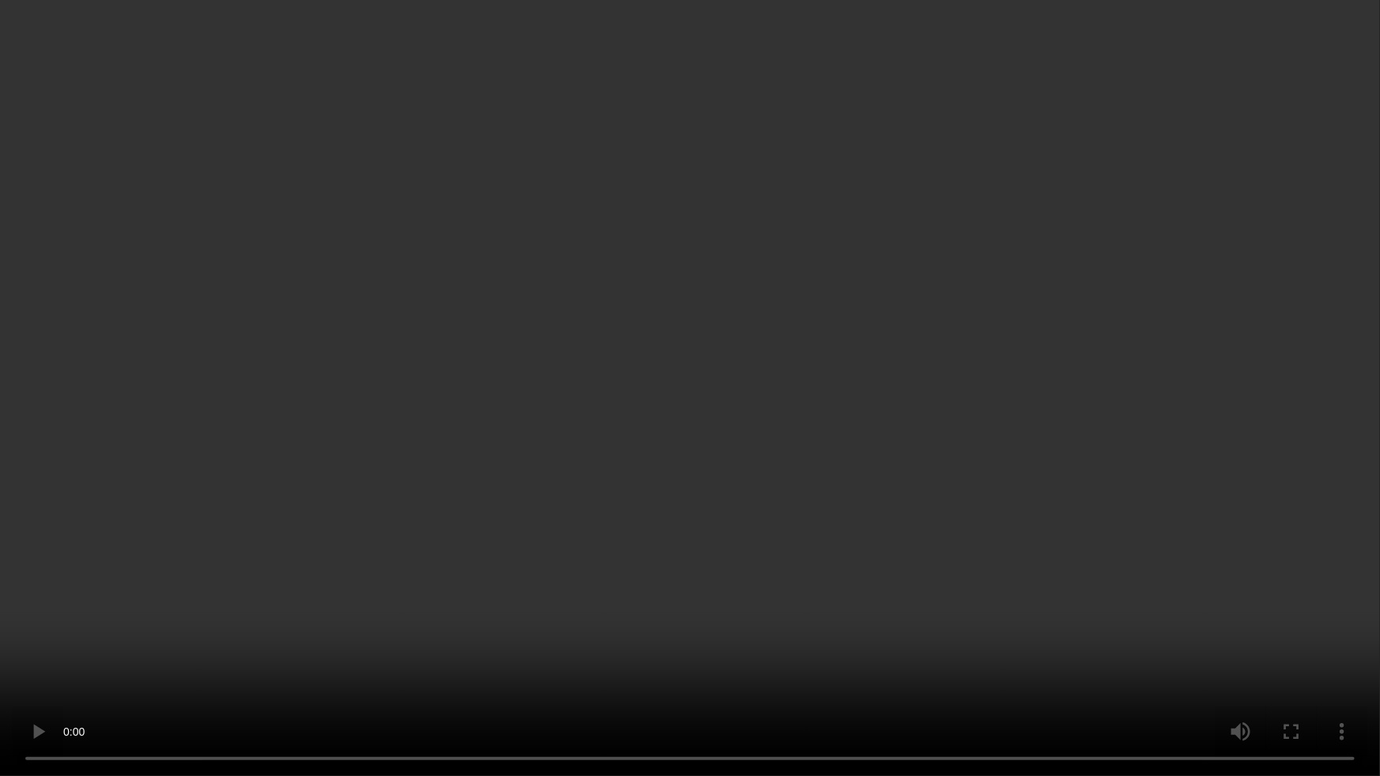
click at [754, 427] on video at bounding box center [690, 388] width 1380 height 776
click at [693, 461] on video at bounding box center [690, 388] width 1380 height 776
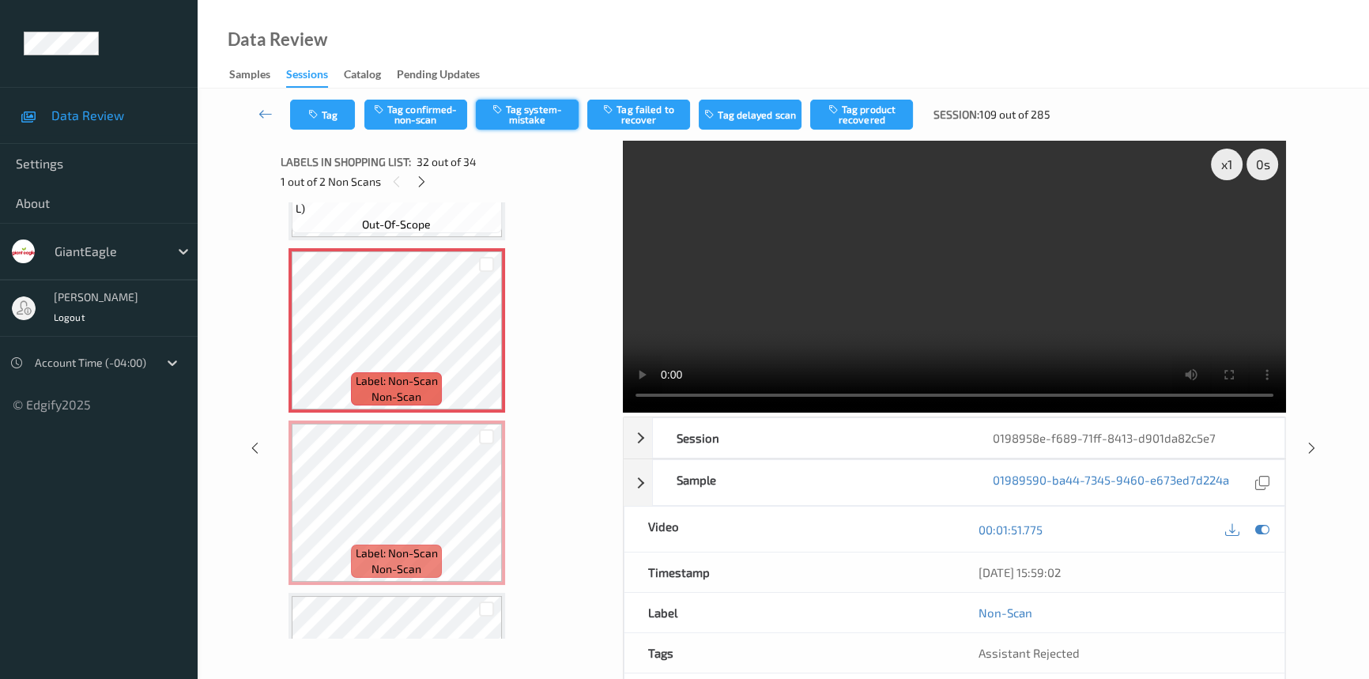
click at [517, 110] on button "Tag system-mistake" at bounding box center [527, 115] width 103 height 30
click at [311, 113] on icon "button" at bounding box center [314, 114] width 13 height 11
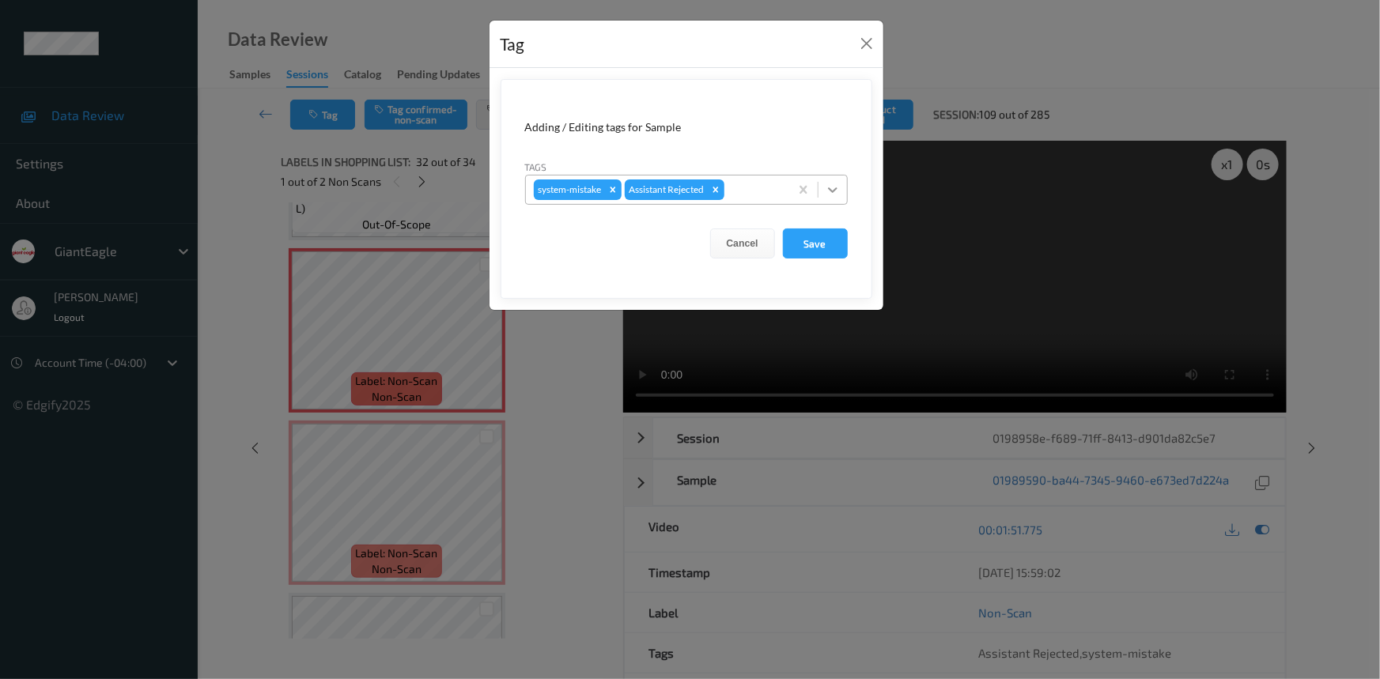
click at [825, 185] on icon at bounding box center [833, 190] width 16 height 16
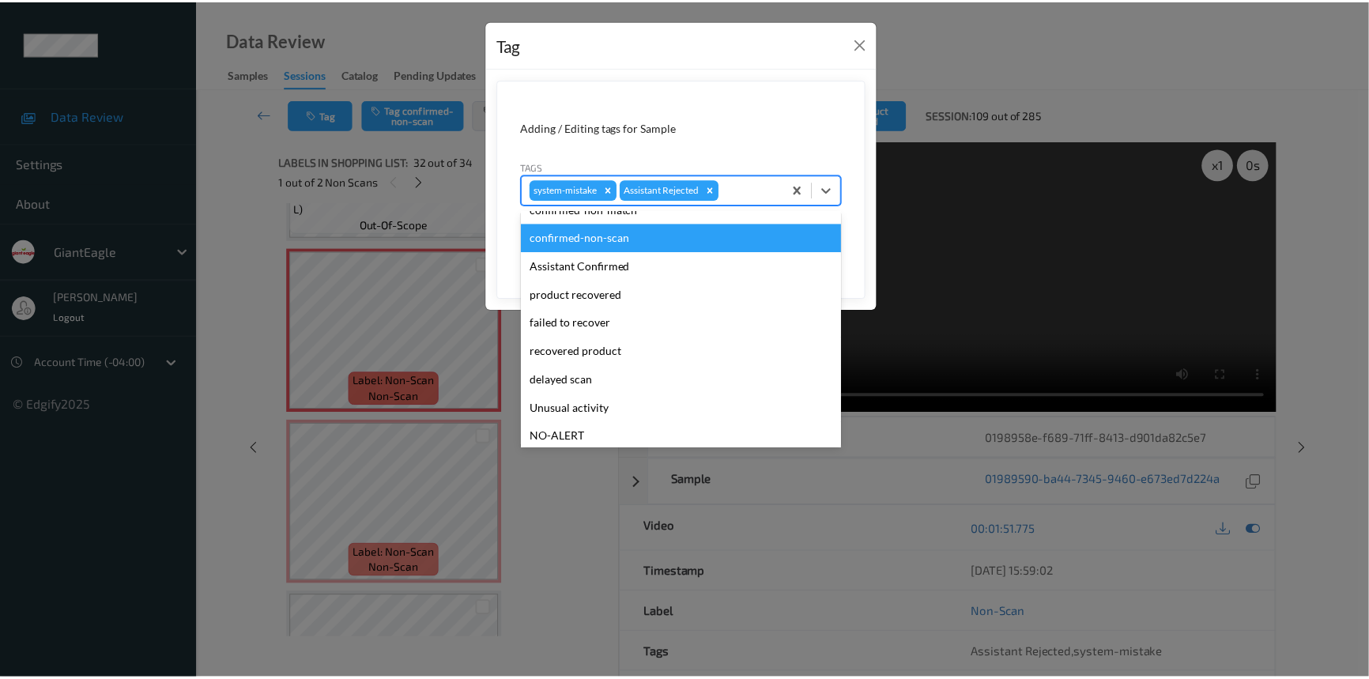
scroll to position [71, 0]
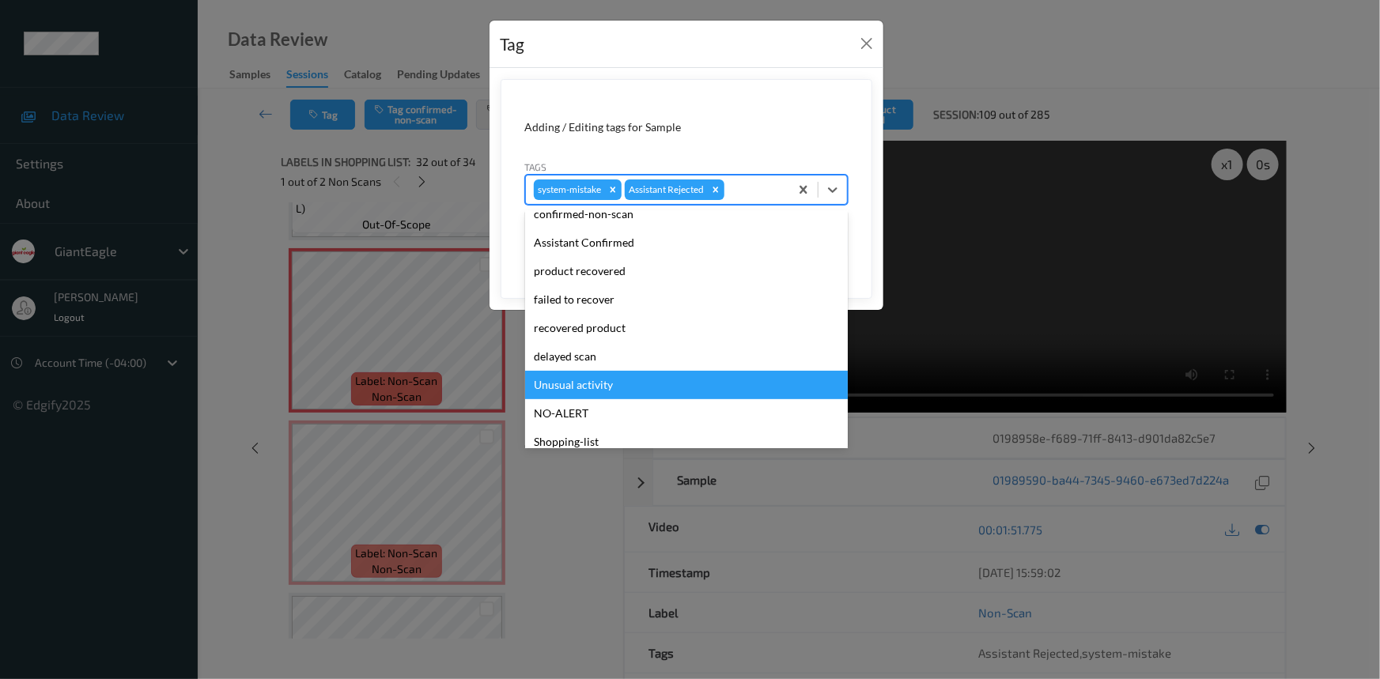
drag, startPoint x: 583, startPoint y: 378, endPoint x: 648, endPoint y: 347, distance: 71.8
click at [584, 378] on div "Unusual activity" at bounding box center [686, 385] width 323 height 28
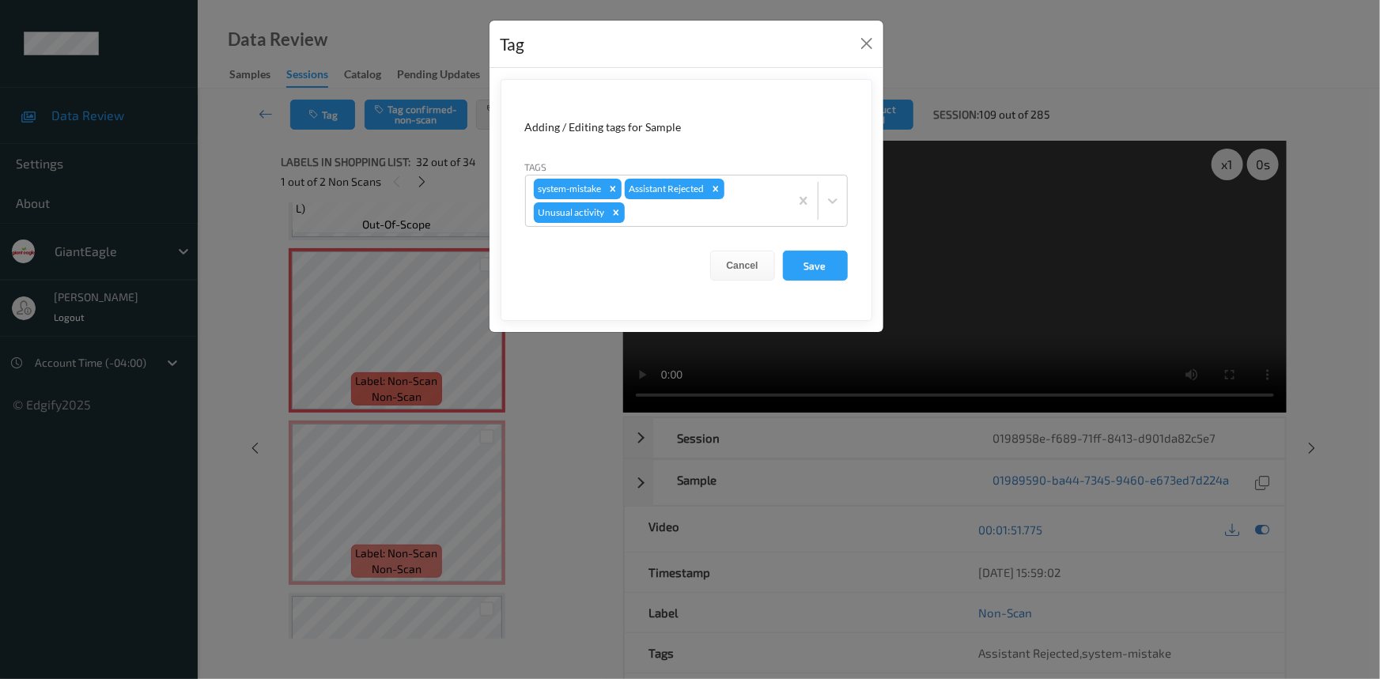
click at [848, 268] on form "Adding / Editing tags for Sample Tags system-mistake Assistant Rejected Unusual…" at bounding box center [687, 200] width 372 height 242
click at [830, 265] on button "Save" at bounding box center [815, 266] width 65 height 30
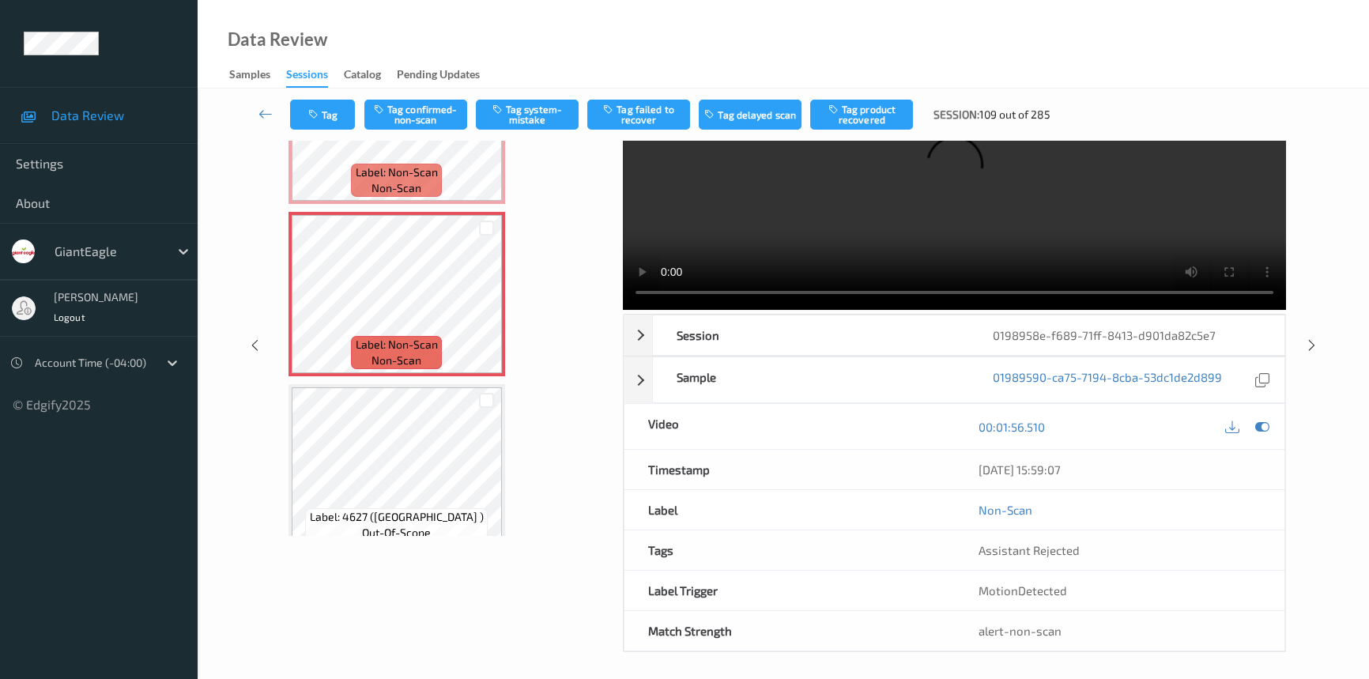
scroll to position [0, 0]
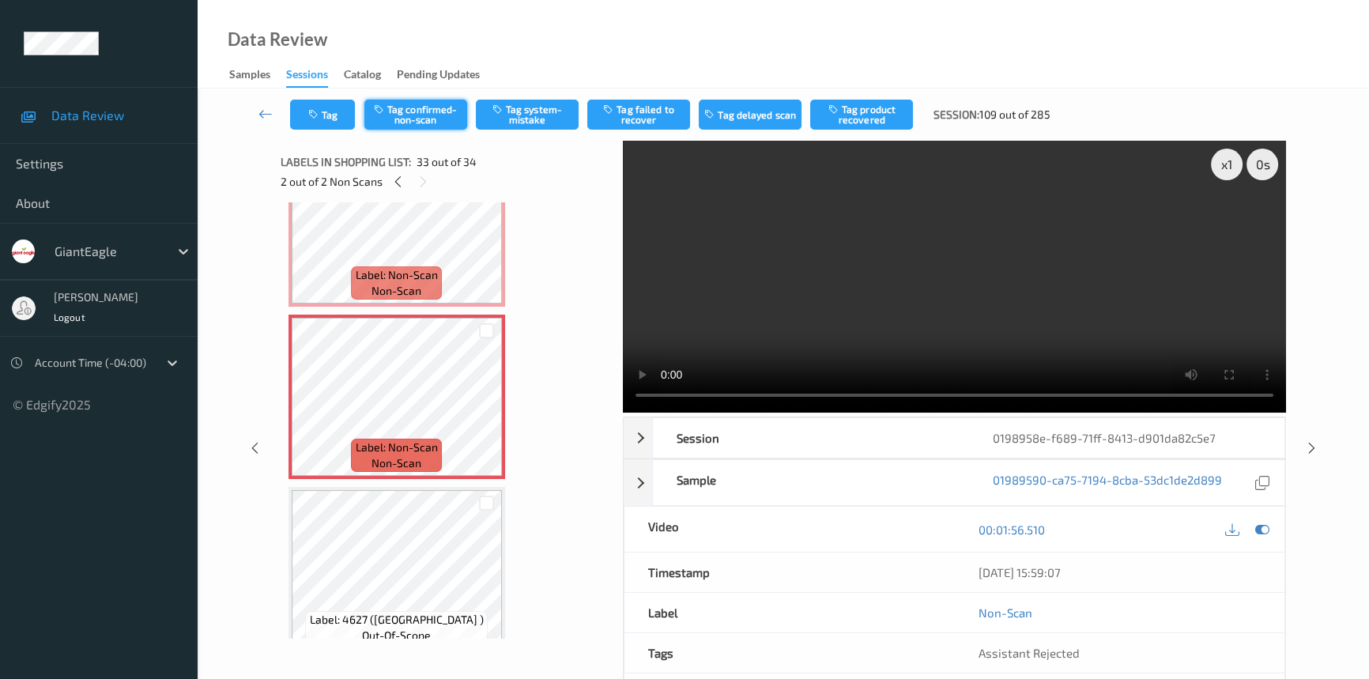
click at [429, 111] on button "Tag confirmed-non-scan" at bounding box center [416, 115] width 103 height 30
click at [867, 108] on button "Tag product recovered" at bounding box center [861, 115] width 103 height 30
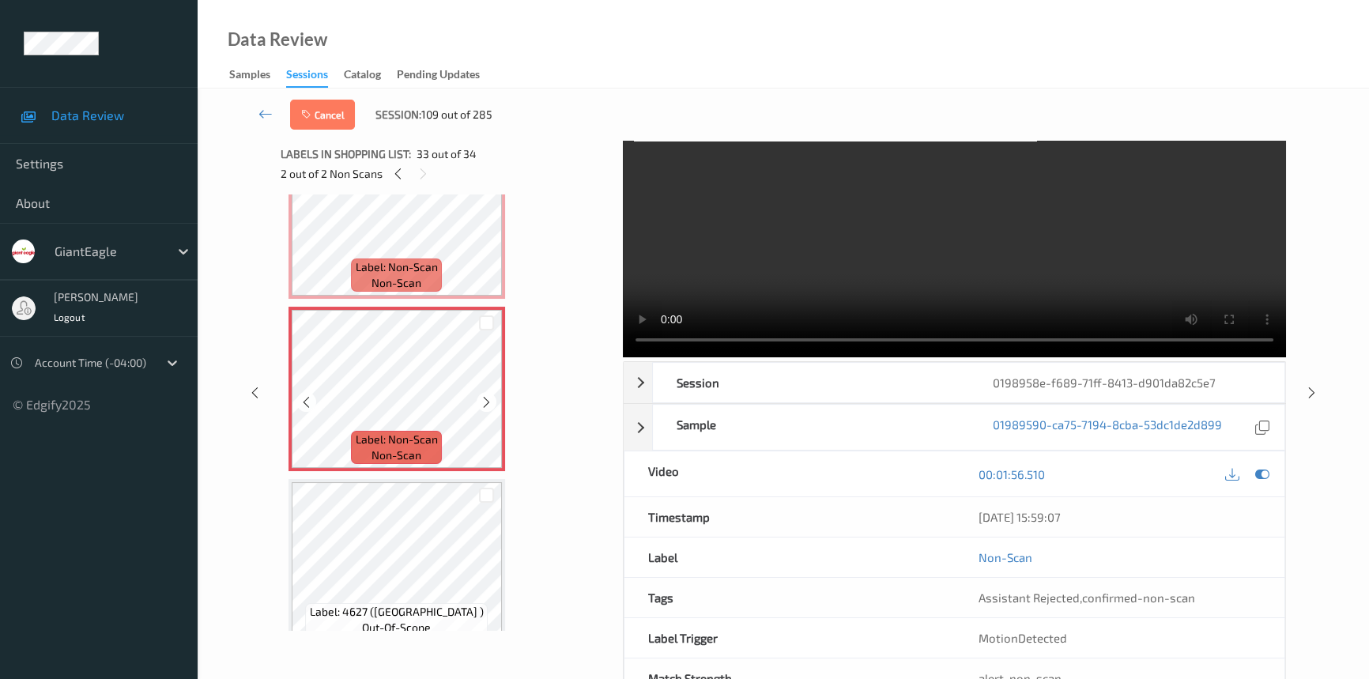
scroll to position [107, 0]
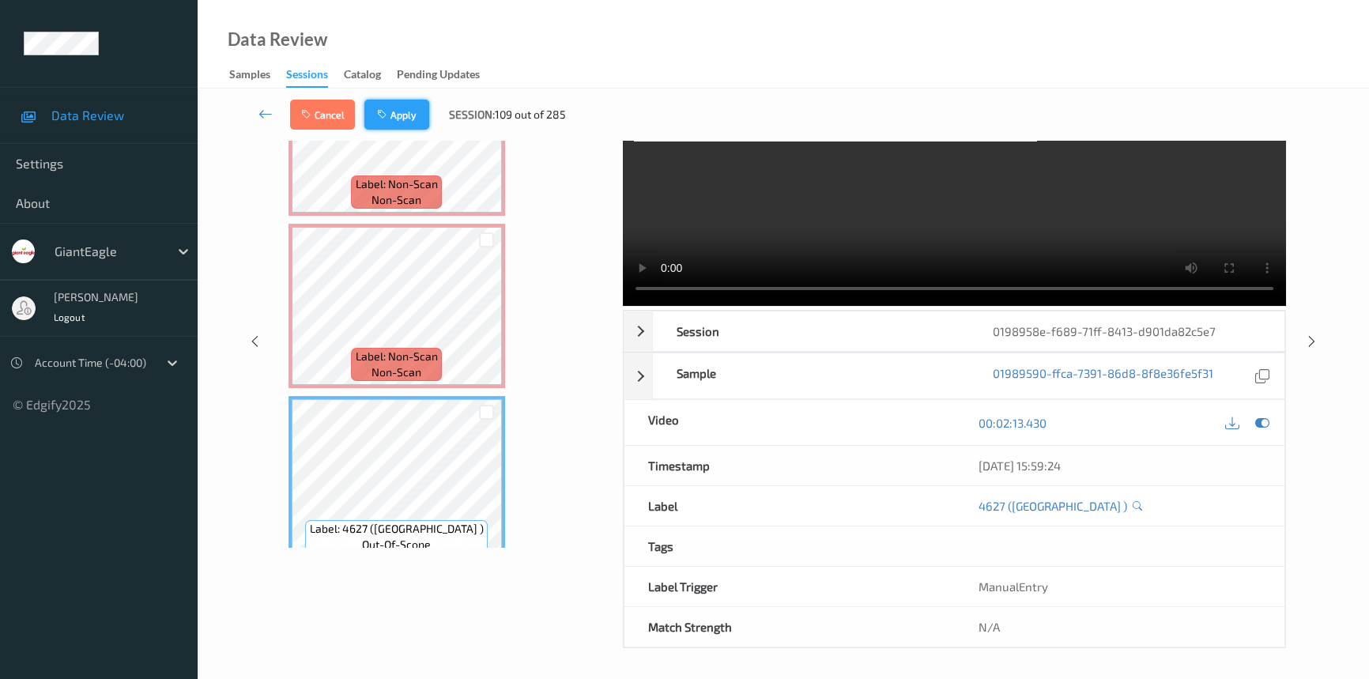
click at [400, 112] on button "Apply" at bounding box center [397, 115] width 65 height 30
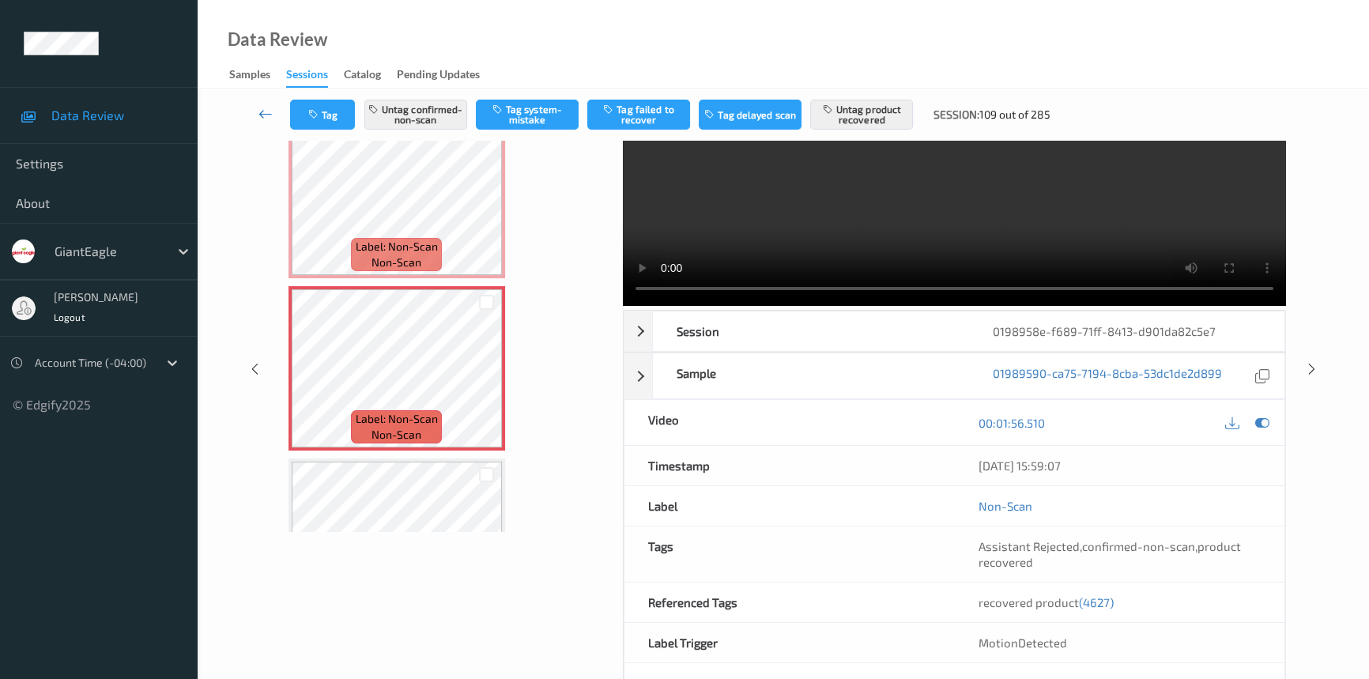
click at [261, 111] on icon at bounding box center [266, 114] width 14 height 16
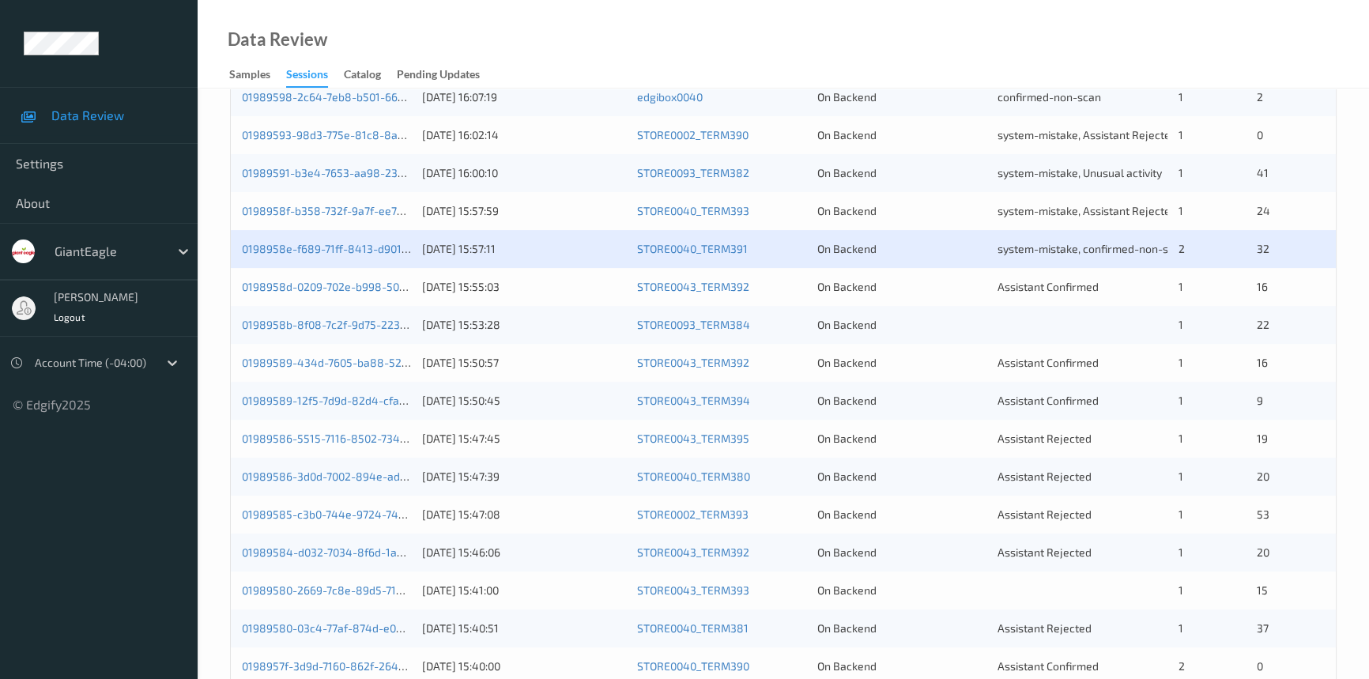
scroll to position [503, 0]
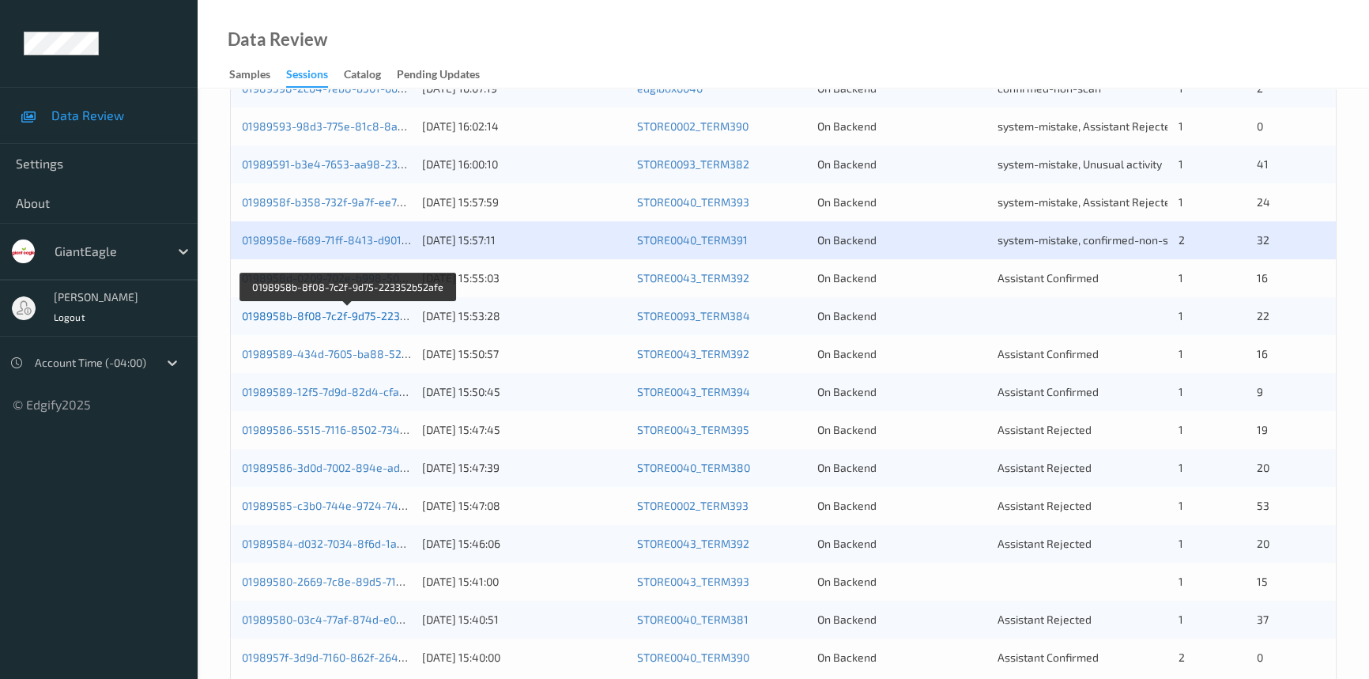
click at [329, 315] on link "0198958b-8f08-7c2f-9d75-223352b52afe" at bounding box center [348, 315] width 213 height 13
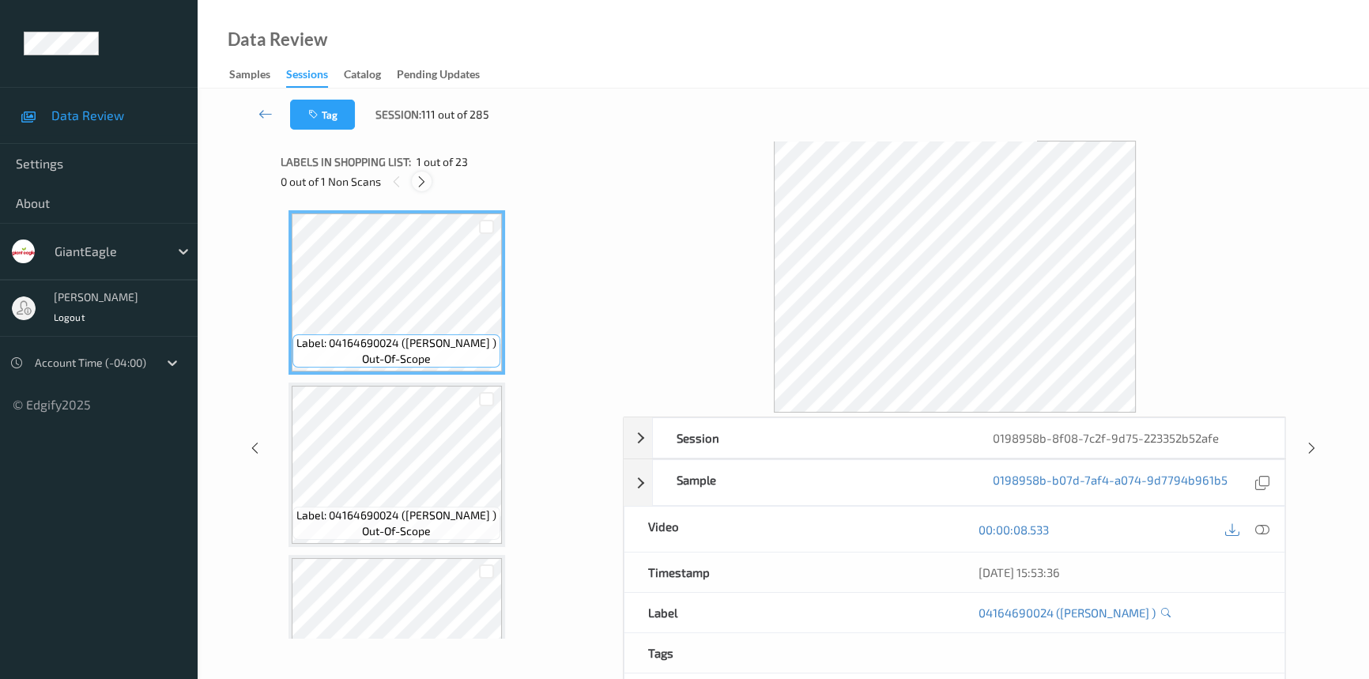
click at [420, 181] on icon at bounding box center [421, 182] width 13 height 14
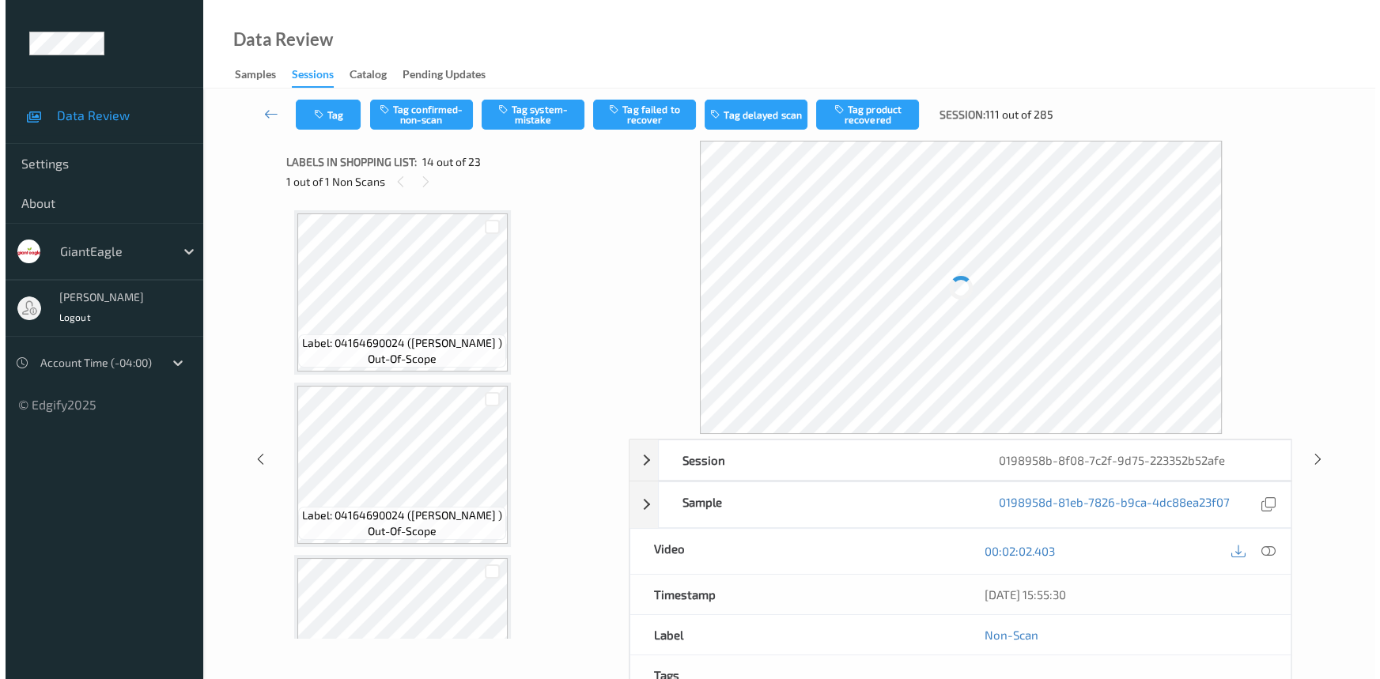
scroll to position [2069, 0]
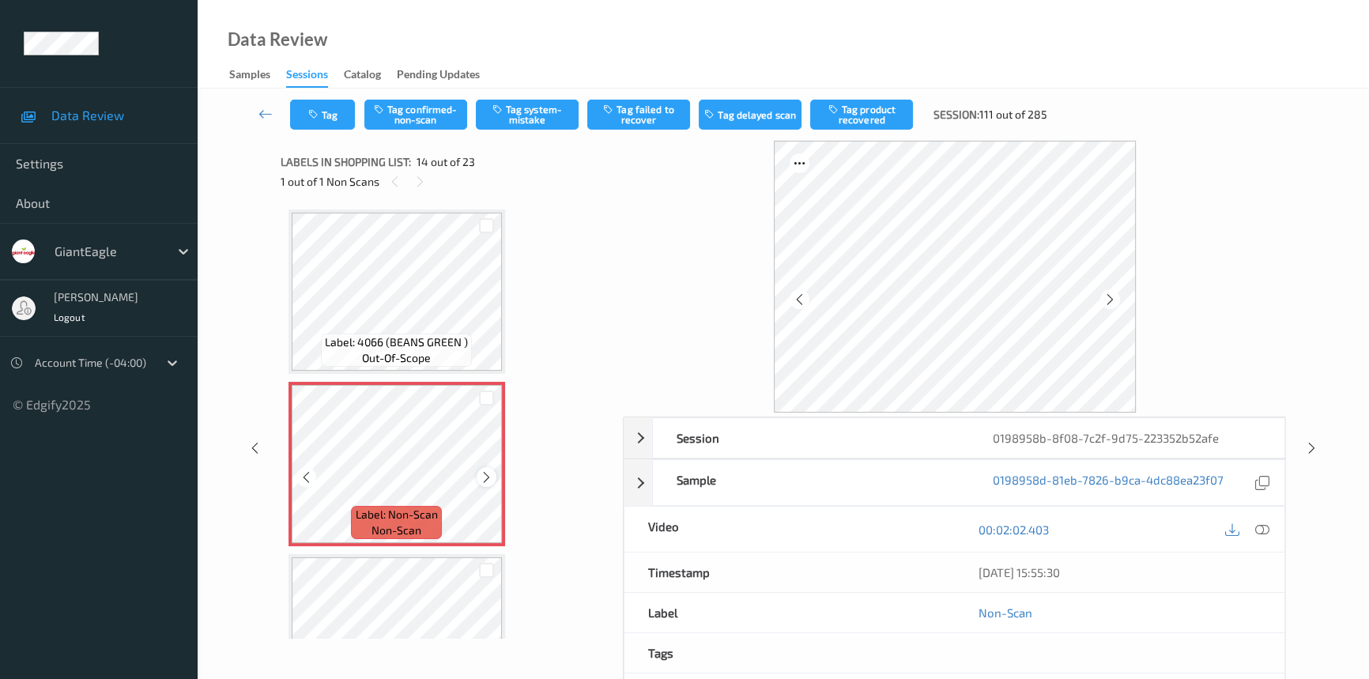
click at [481, 471] on icon at bounding box center [486, 477] width 13 height 14
click at [1262, 526] on icon at bounding box center [1263, 530] width 14 height 14
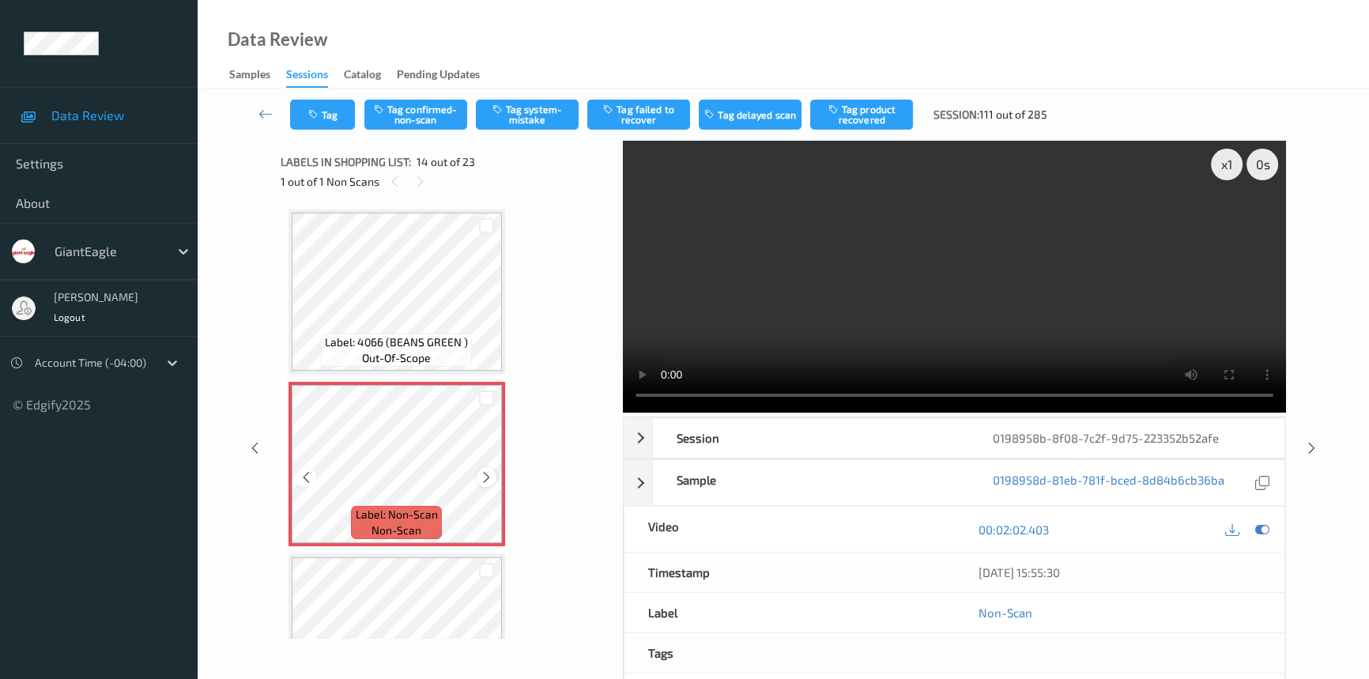
click at [488, 470] on icon at bounding box center [486, 477] width 13 height 14
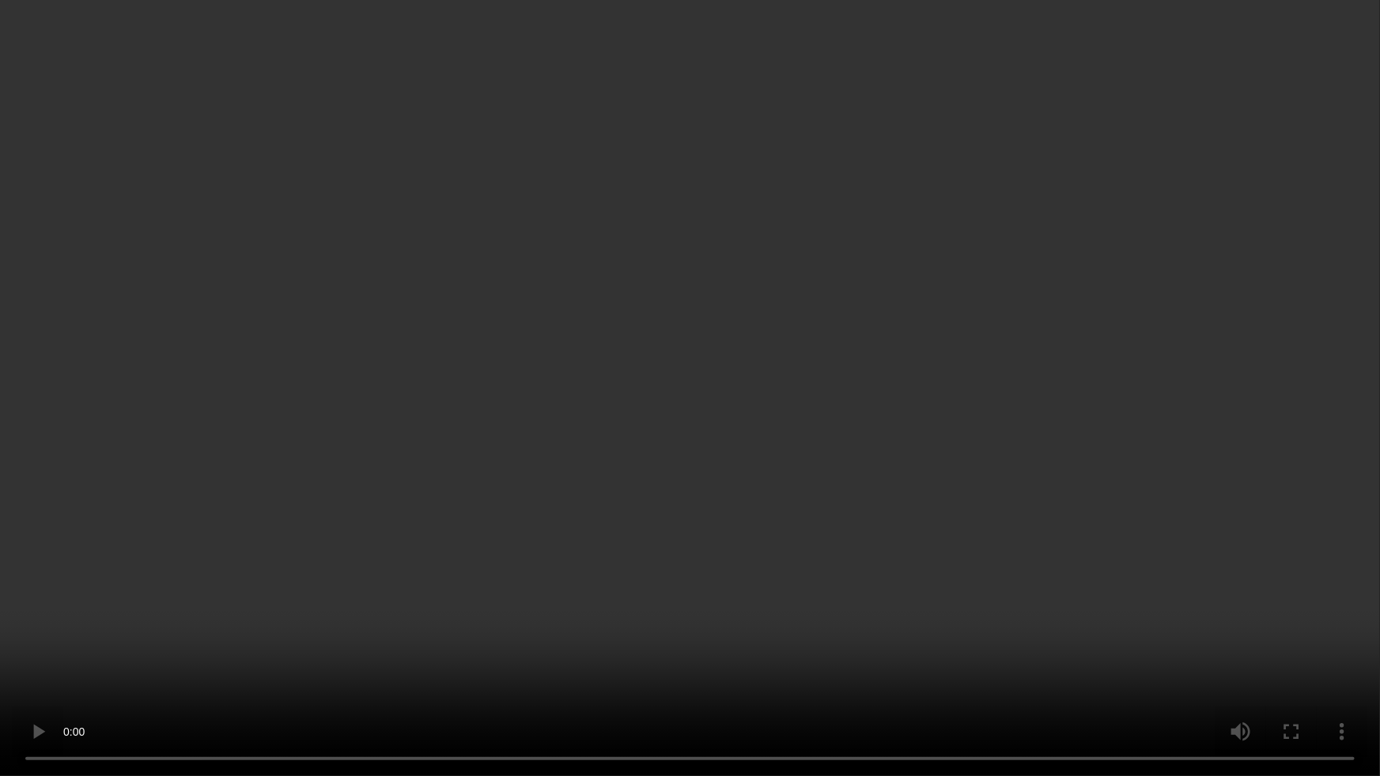
click at [1057, 468] on video at bounding box center [690, 388] width 1380 height 776
click at [649, 440] on video at bounding box center [690, 388] width 1380 height 776
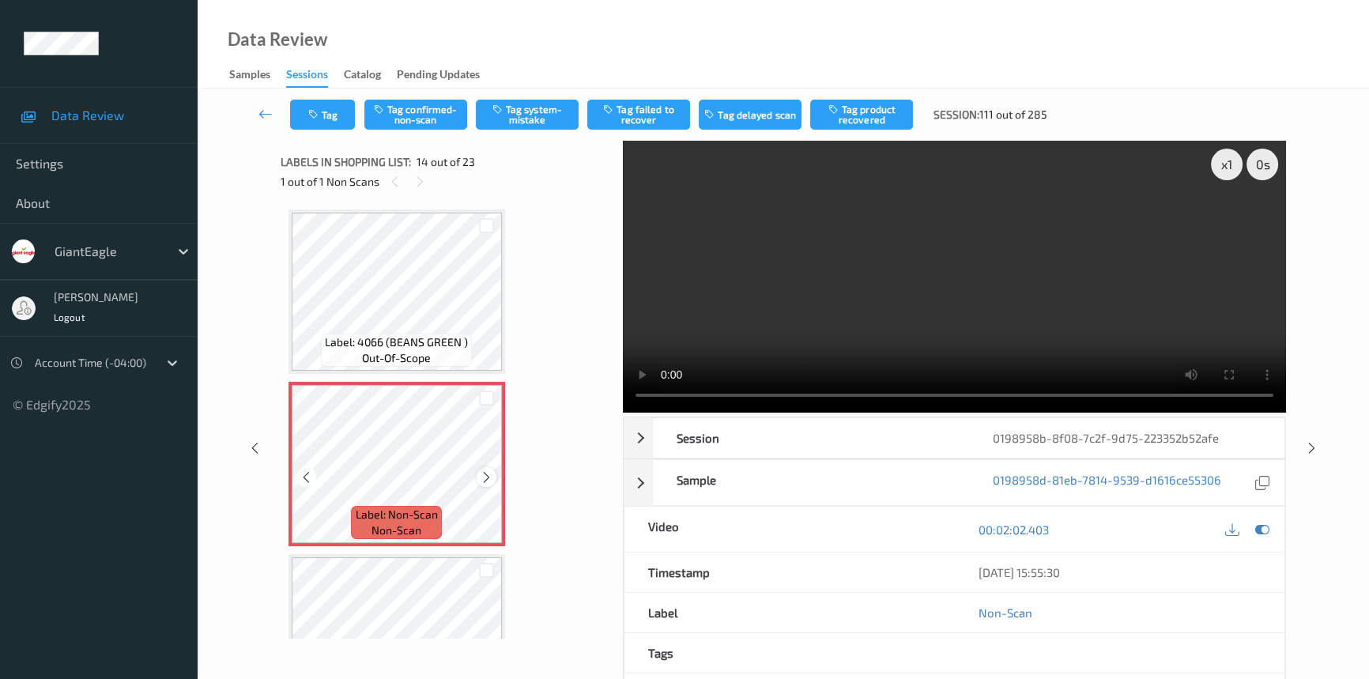
click at [490, 472] on icon at bounding box center [486, 477] width 13 height 14
click at [488, 472] on icon at bounding box center [486, 477] width 13 height 14
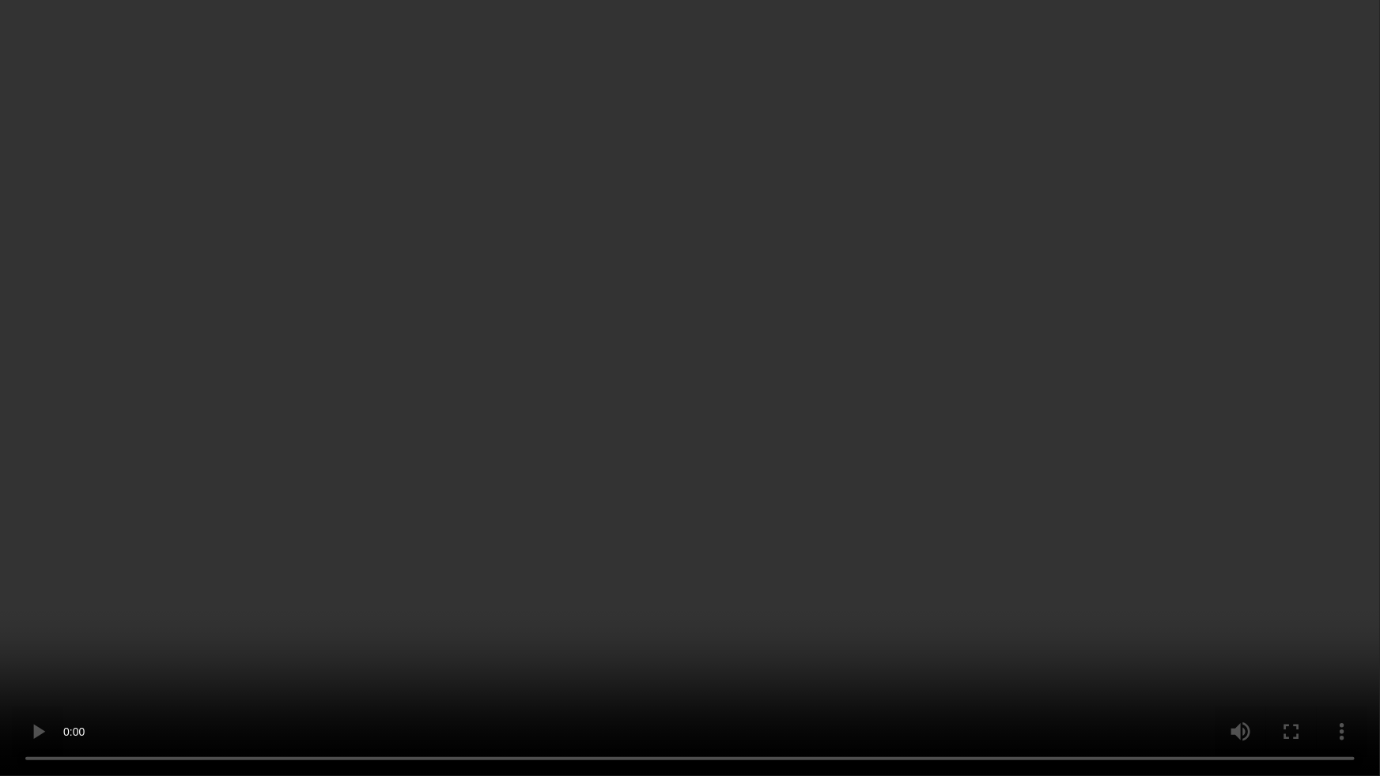
click at [1105, 457] on video at bounding box center [690, 388] width 1380 height 776
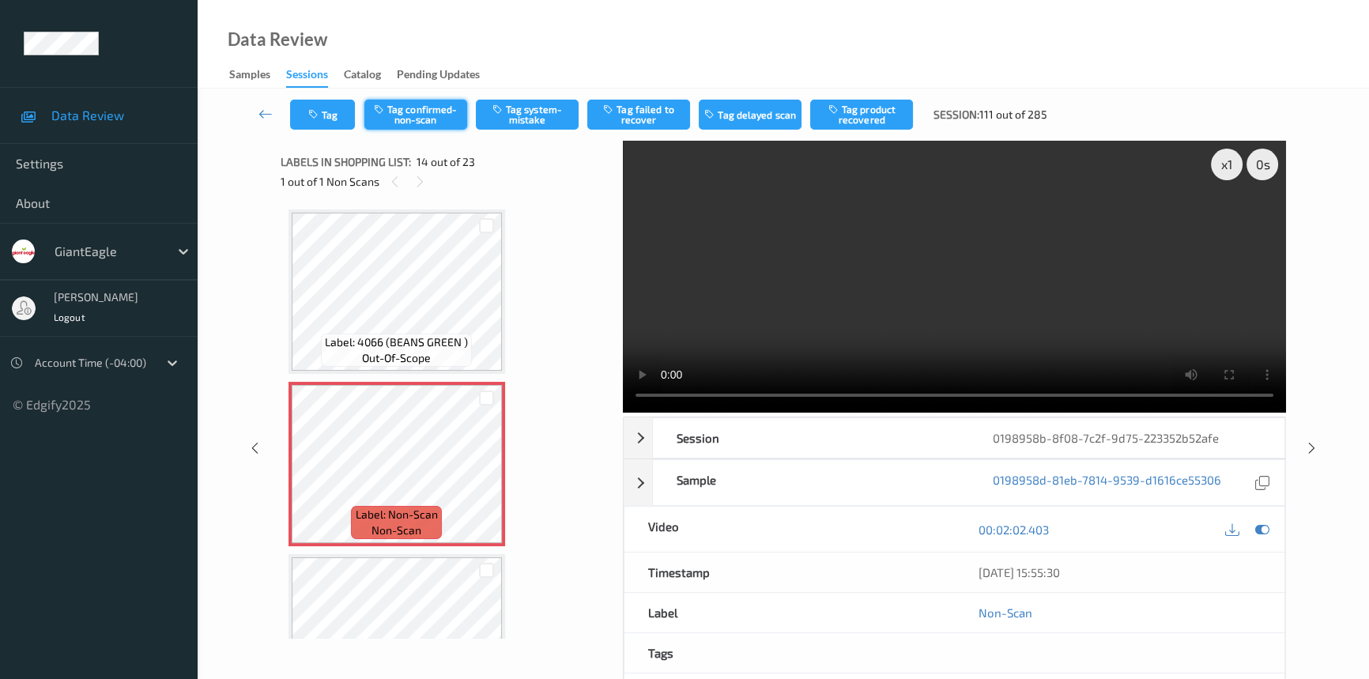
click at [406, 107] on button "Tag confirmed-non-scan" at bounding box center [416, 115] width 103 height 30
click at [420, 115] on button "Untag confirmed-non-scan" at bounding box center [416, 115] width 103 height 30
click at [522, 112] on button "Tag system-mistake" at bounding box center [527, 115] width 103 height 30
click at [331, 111] on button "Tag" at bounding box center [322, 115] width 65 height 30
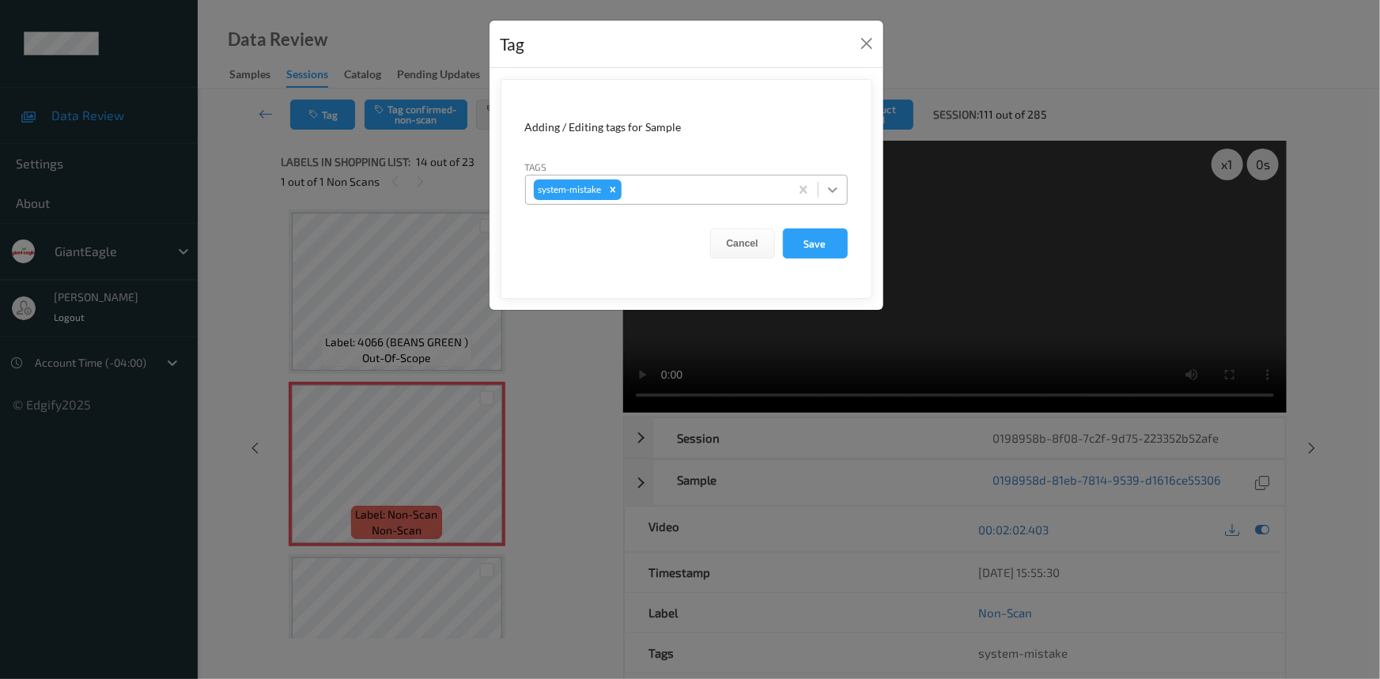
click at [829, 191] on icon at bounding box center [833, 190] width 16 height 16
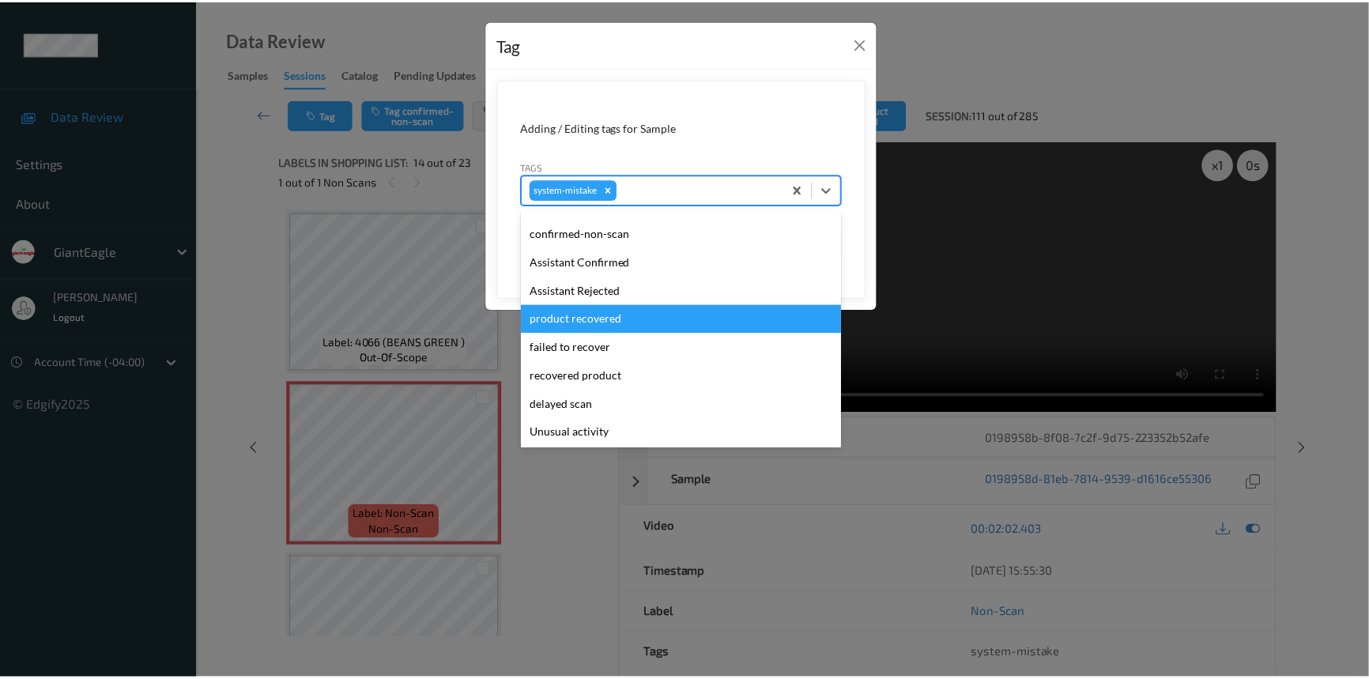
scroll to position [71, 0]
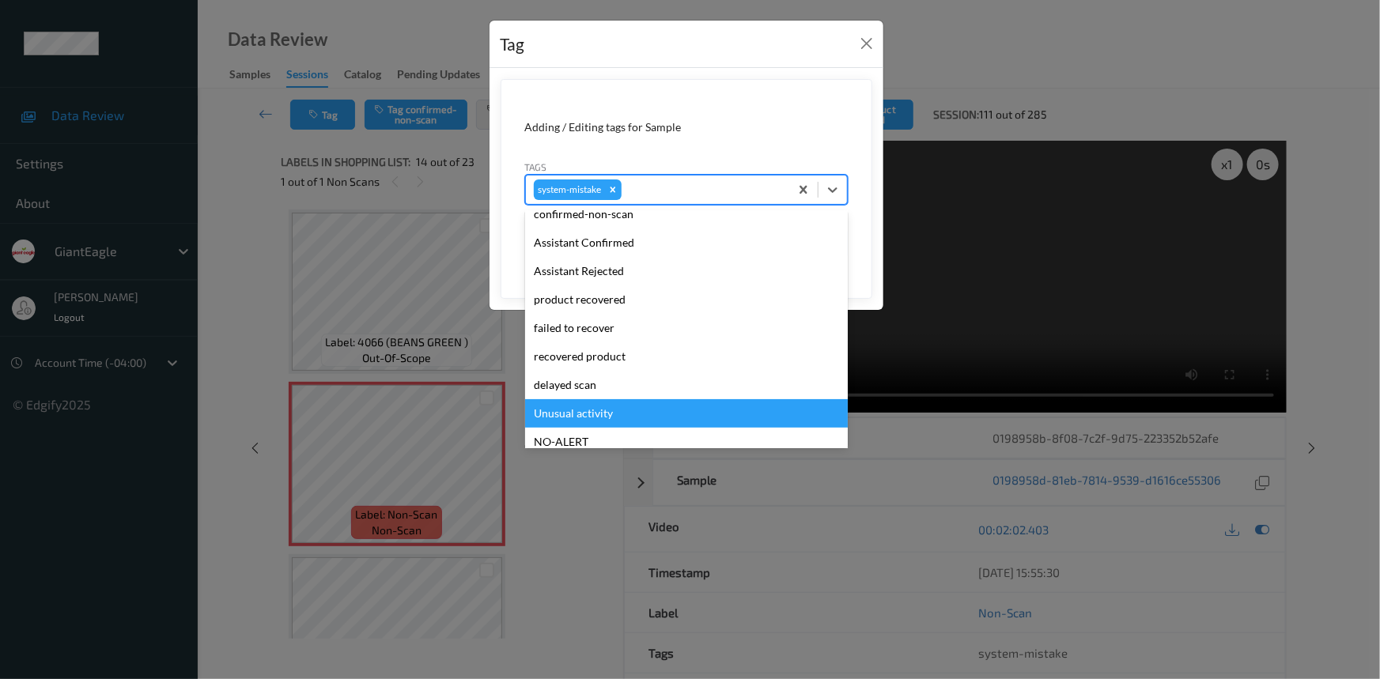
drag, startPoint x: 585, startPoint y: 422, endPoint x: 588, endPoint y: 414, distance: 8.5
click at [587, 418] on div "Unusual activity" at bounding box center [686, 413] width 323 height 28
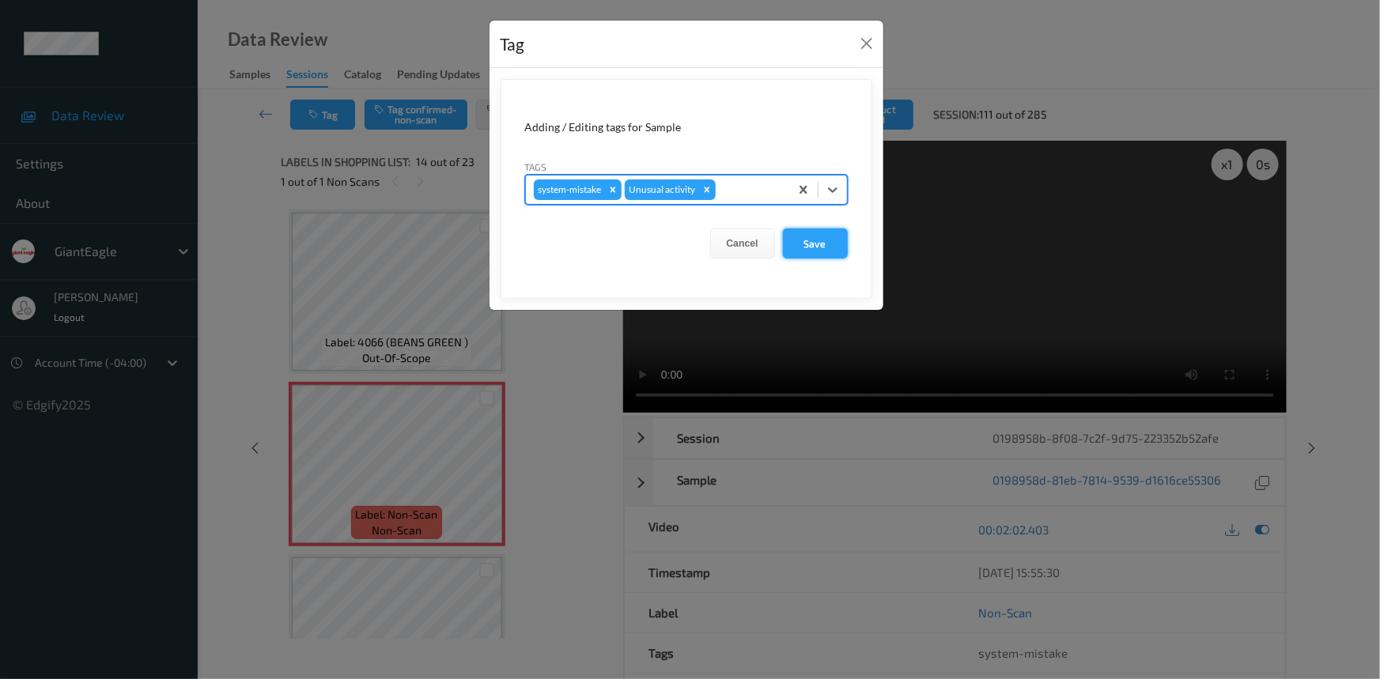
click at [802, 250] on button "Save" at bounding box center [815, 244] width 65 height 30
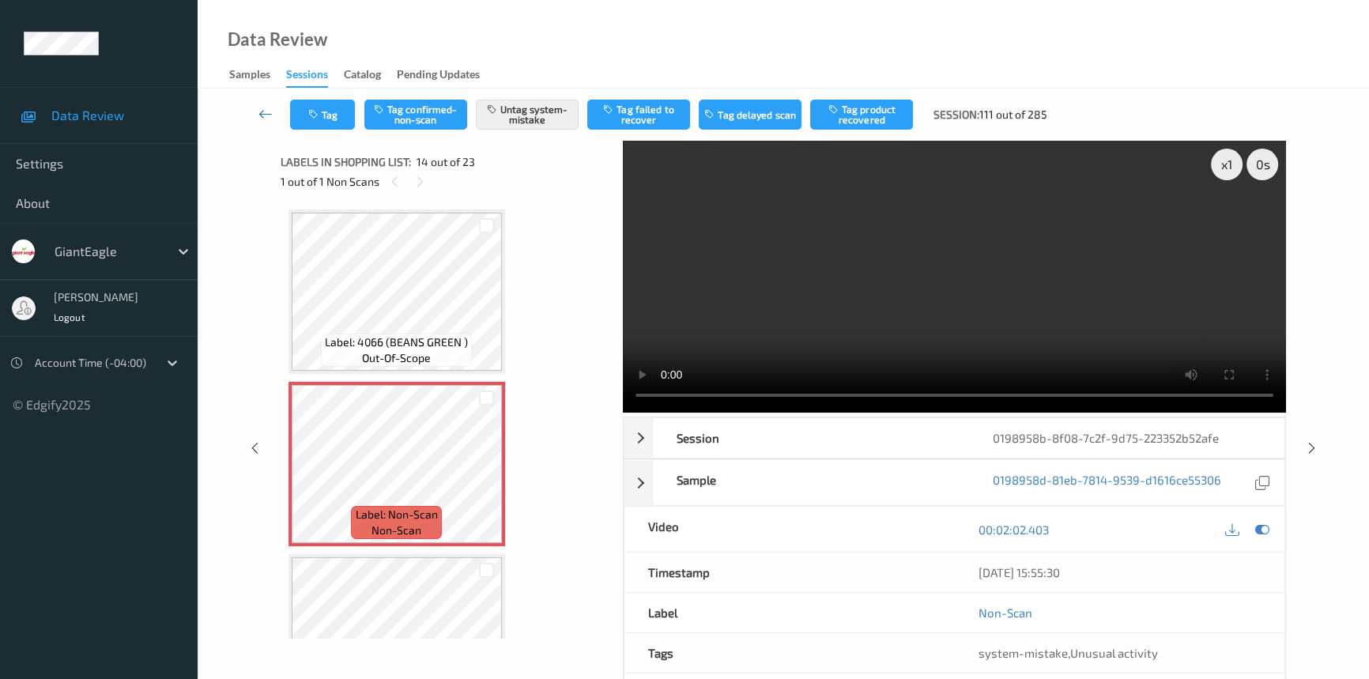
click at [269, 111] on icon at bounding box center [266, 114] width 14 height 16
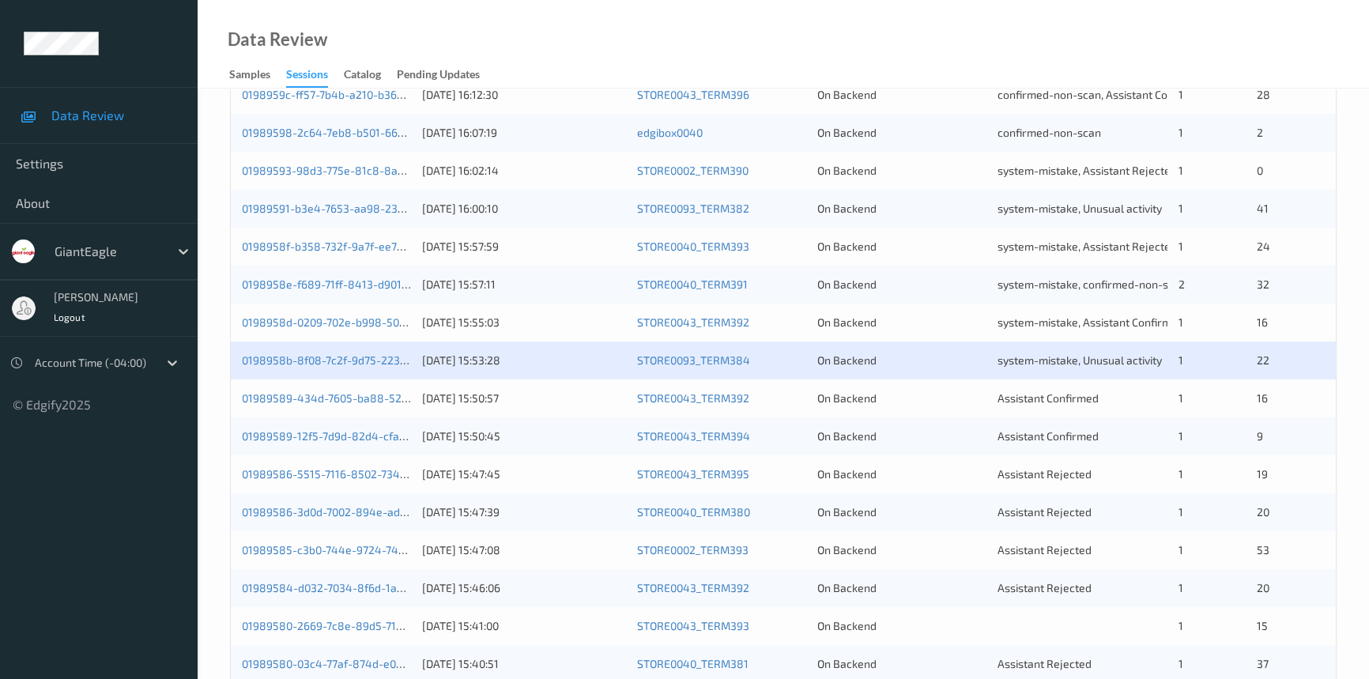
scroll to position [503, 0]
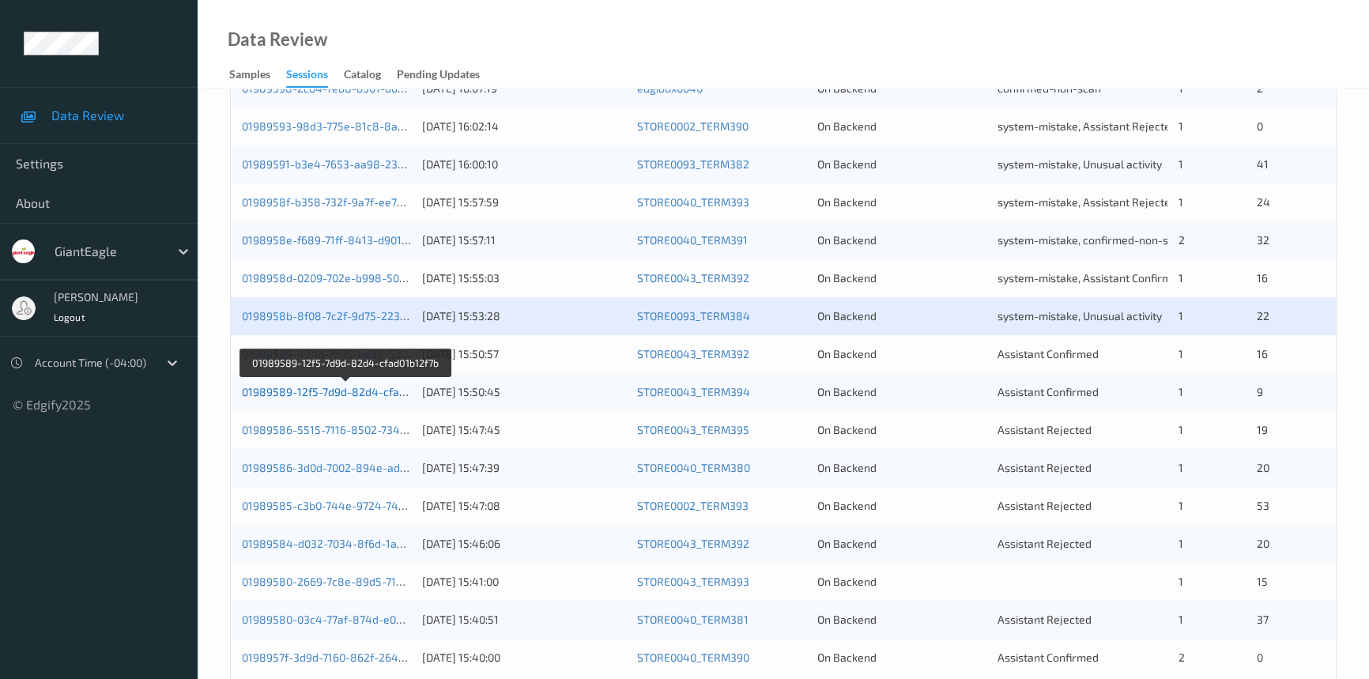
click at [336, 390] on link "01989589-12f5-7d9d-82d4-cfad01b12f7b" at bounding box center [346, 391] width 208 height 13
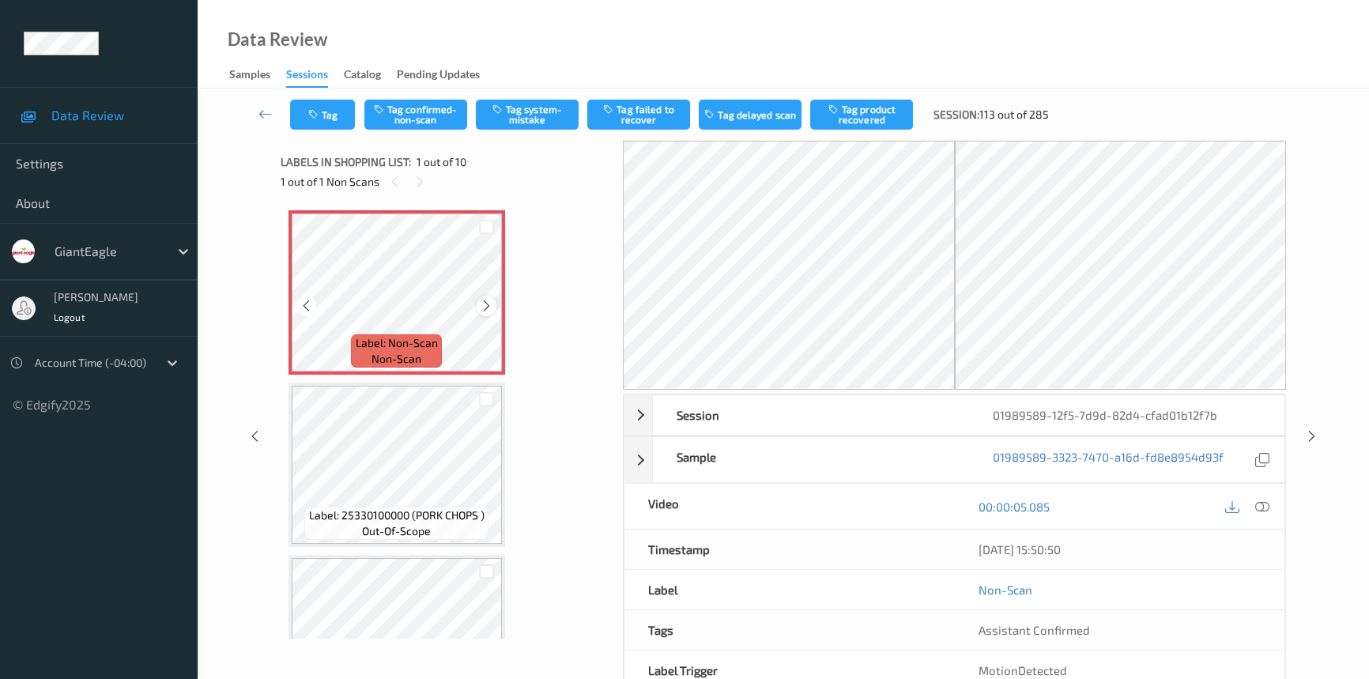
click at [485, 305] on icon at bounding box center [486, 306] width 13 height 14
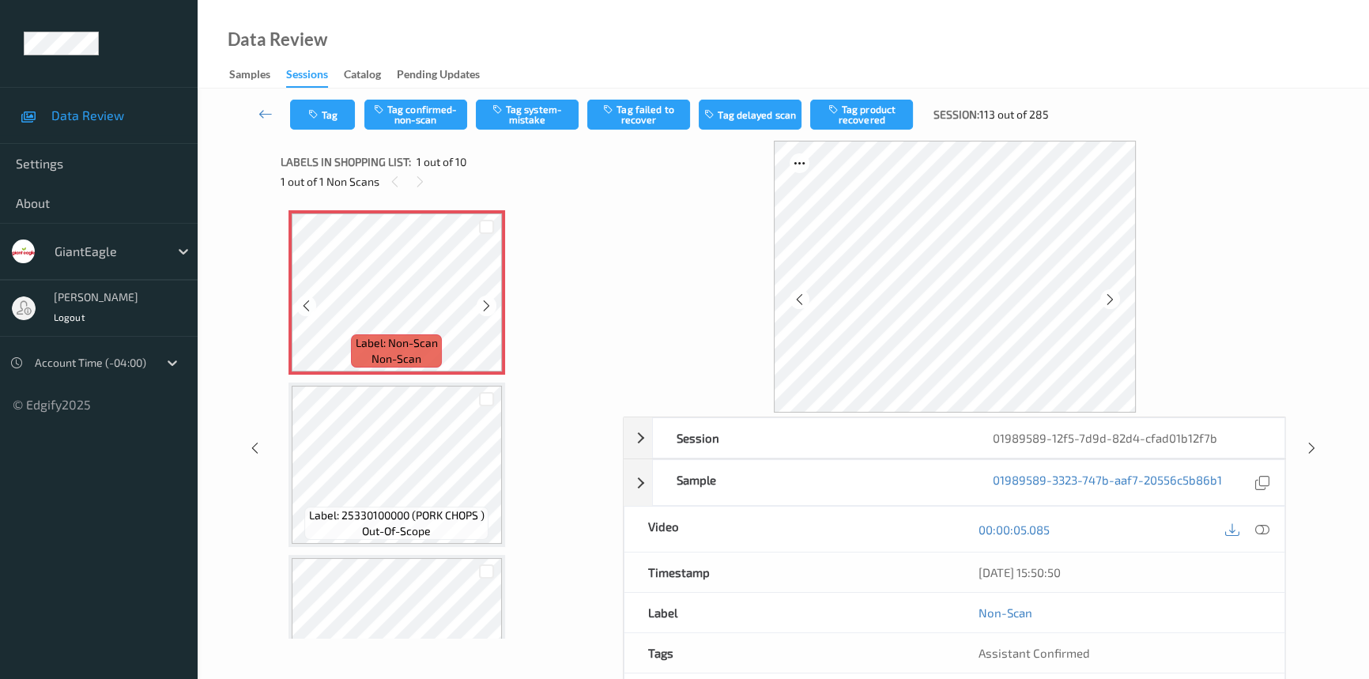
click at [485, 305] on icon at bounding box center [486, 306] width 13 height 14
click at [1265, 527] on icon at bounding box center [1263, 530] width 14 height 14
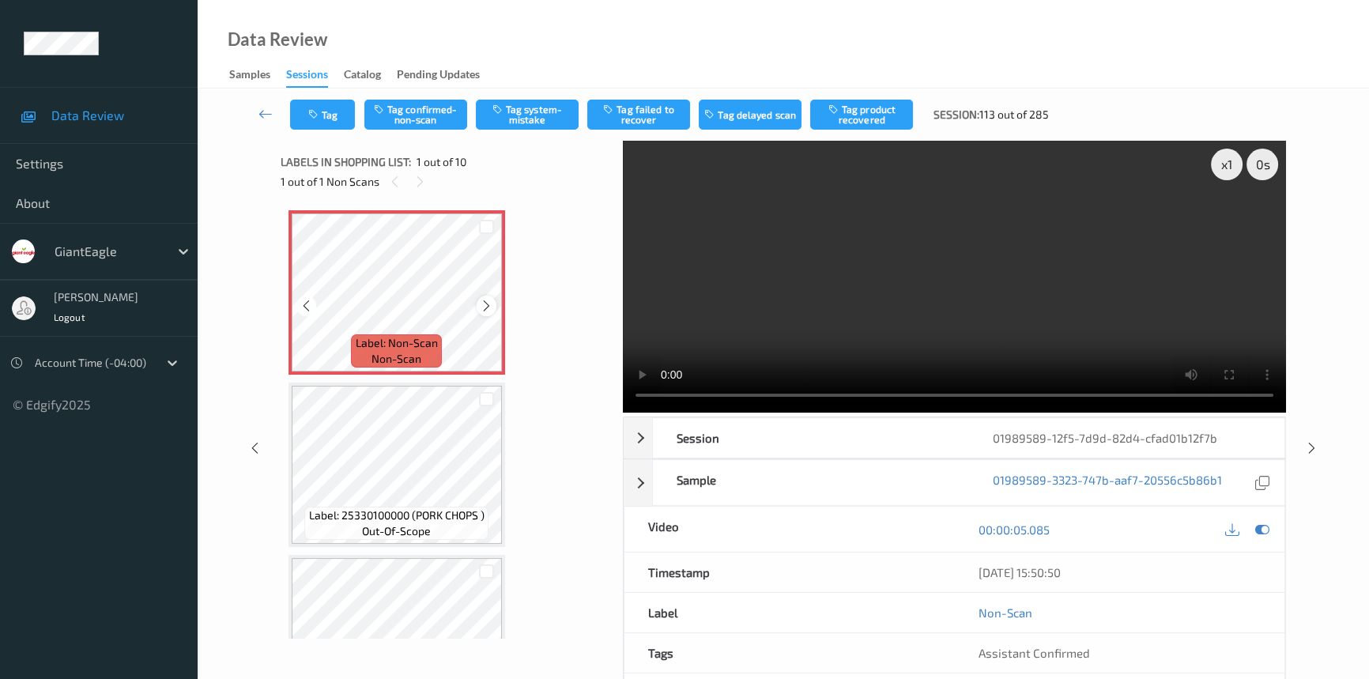
click at [480, 305] on icon at bounding box center [486, 306] width 13 height 14
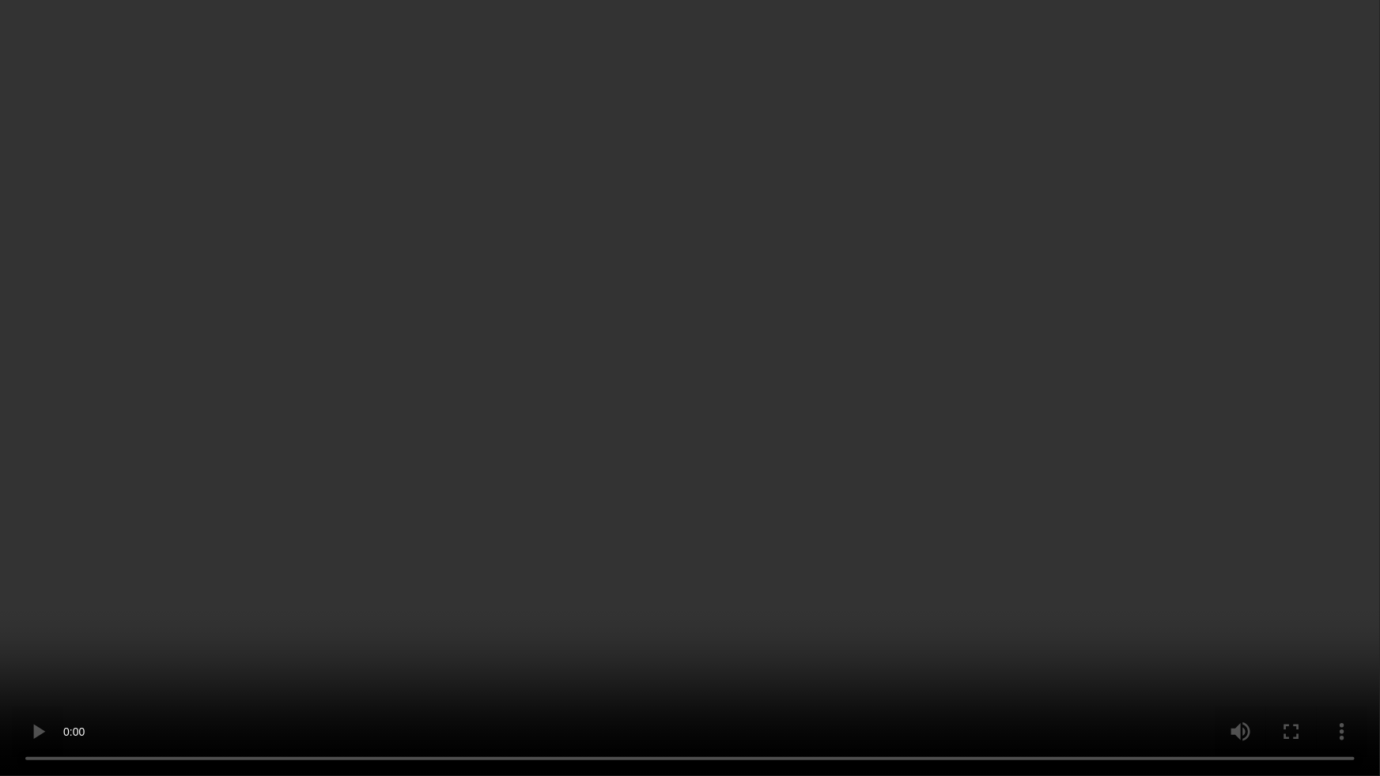
click at [784, 500] on video at bounding box center [690, 388] width 1380 height 776
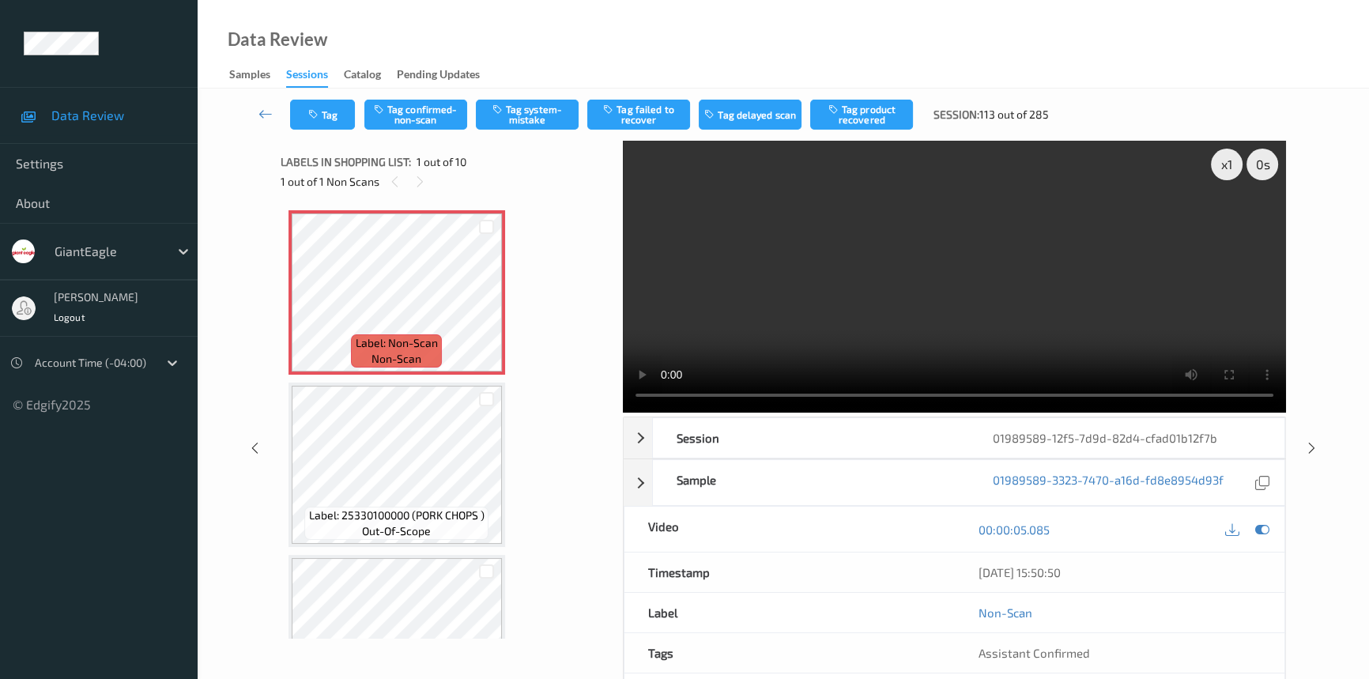
click at [989, 273] on video at bounding box center [954, 277] width 663 height 272
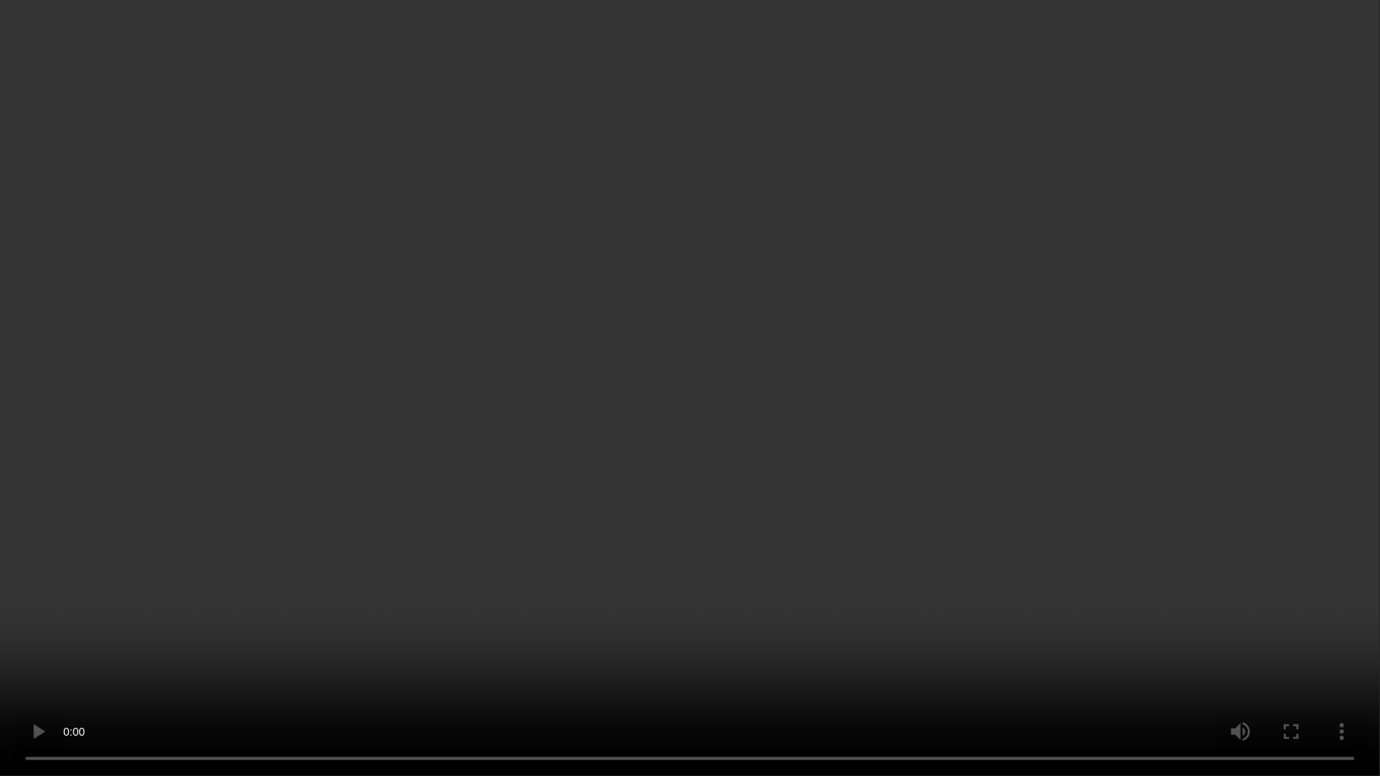
drag, startPoint x: 961, startPoint y: 463, endPoint x: 984, endPoint y: 459, distance: 23.9
click at [970, 462] on video at bounding box center [690, 388] width 1380 height 776
click at [993, 535] on video at bounding box center [690, 388] width 1380 height 776
click at [976, 514] on video at bounding box center [690, 388] width 1380 height 776
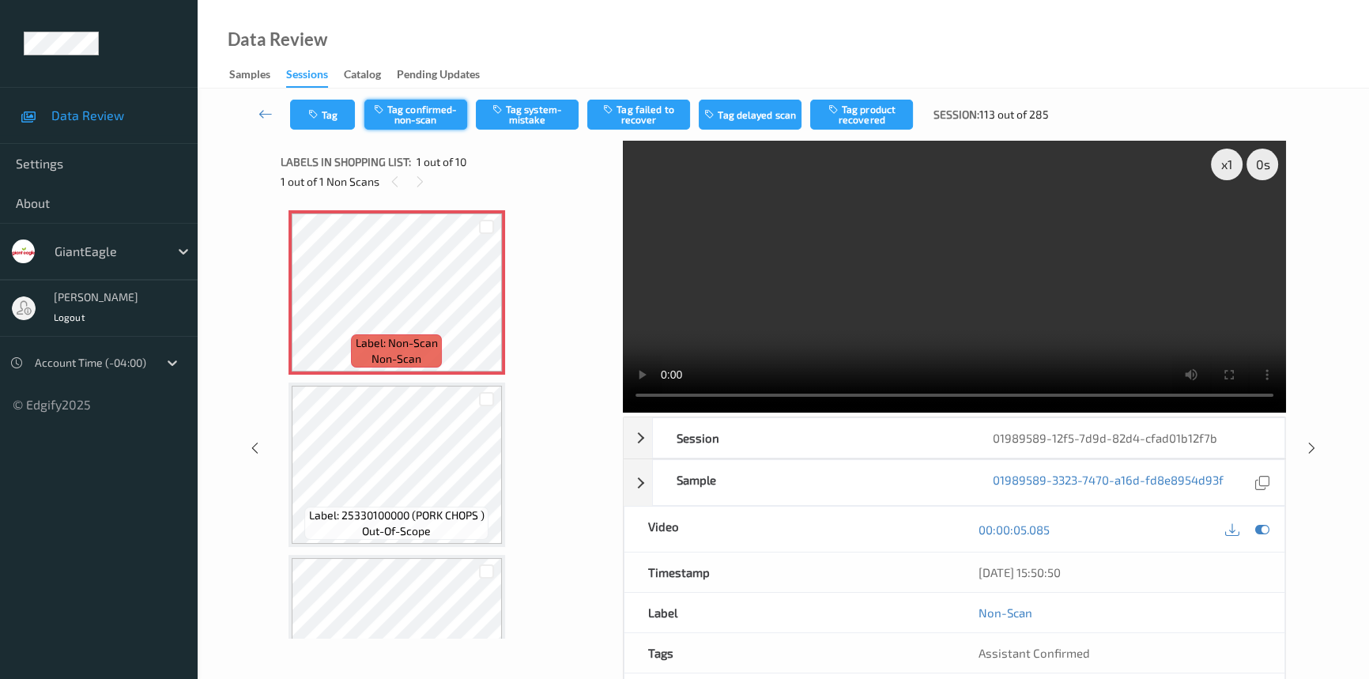
click at [414, 116] on button "Tag confirmed-non-scan" at bounding box center [416, 115] width 103 height 30
click at [846, 111] on button "Tag product recovered" at bounding box center [861, 115] width 103 height 30
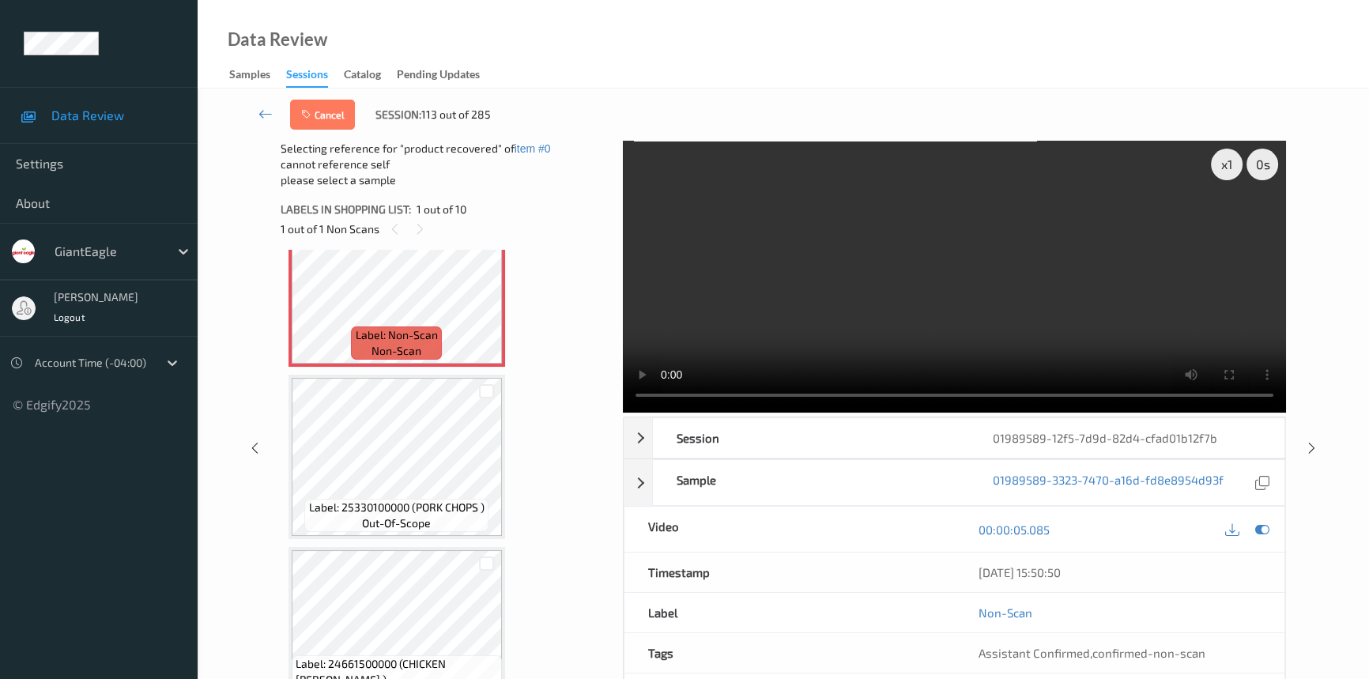
scroll to position [71, 0]
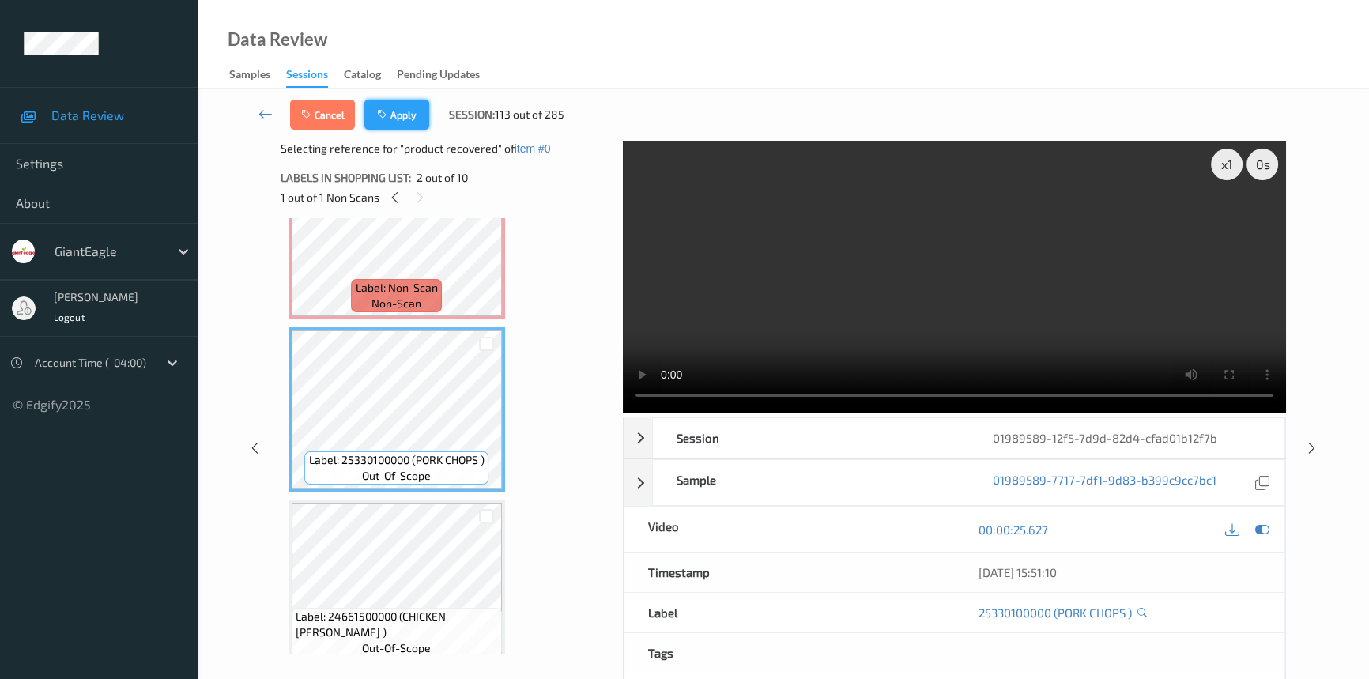
click at [407, 117] on button "Apply" at bounding box center [397, 115] width 65 height 30
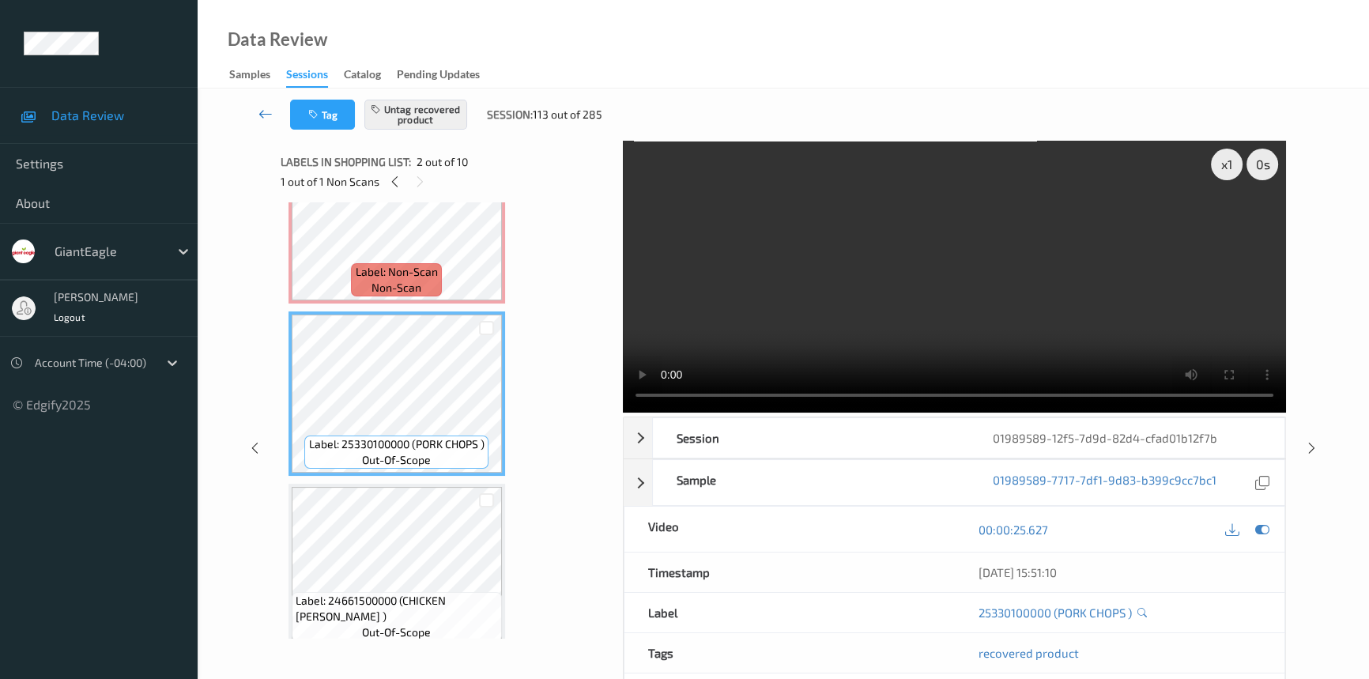
click at [263, 111] on icon at bounding box center [266, 114] width 14 height 16
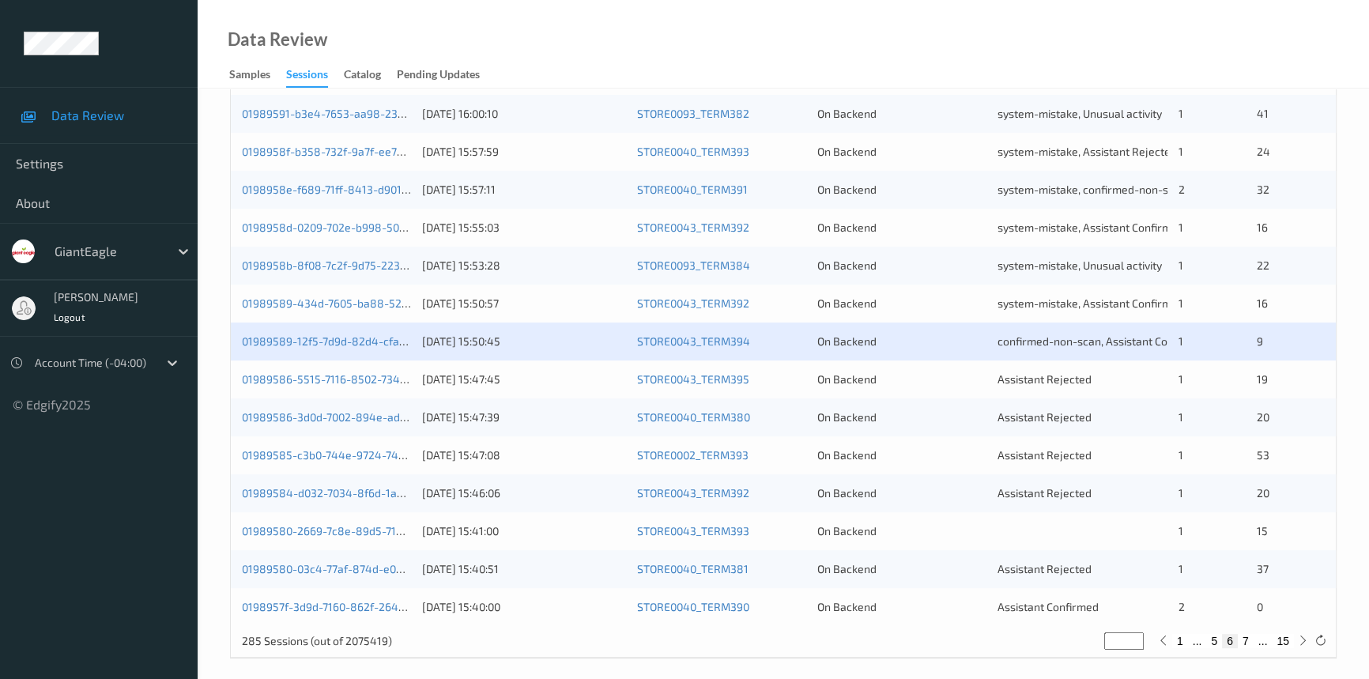
scroll to position [564, 0]
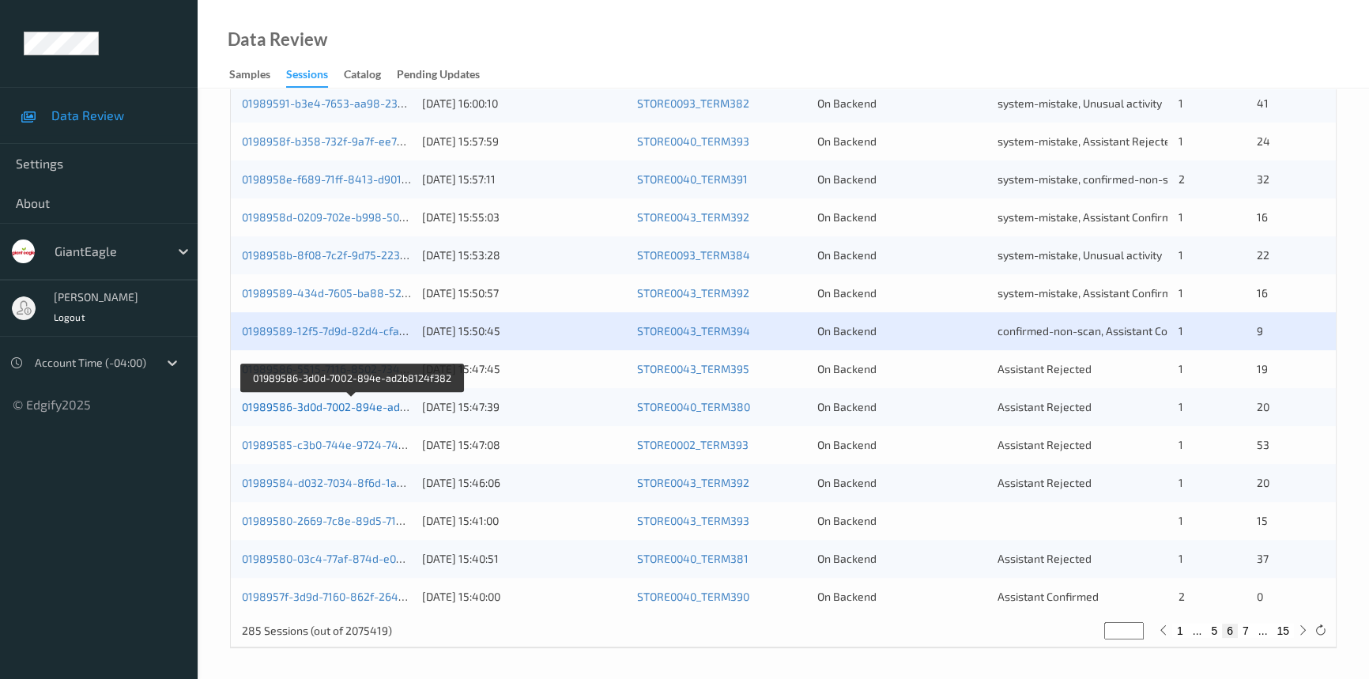
click at [331, 402] on link "01989586-3d0d-7002-894e-ad2b8124f382" at bounding box center [352, 406] width 220 height 13
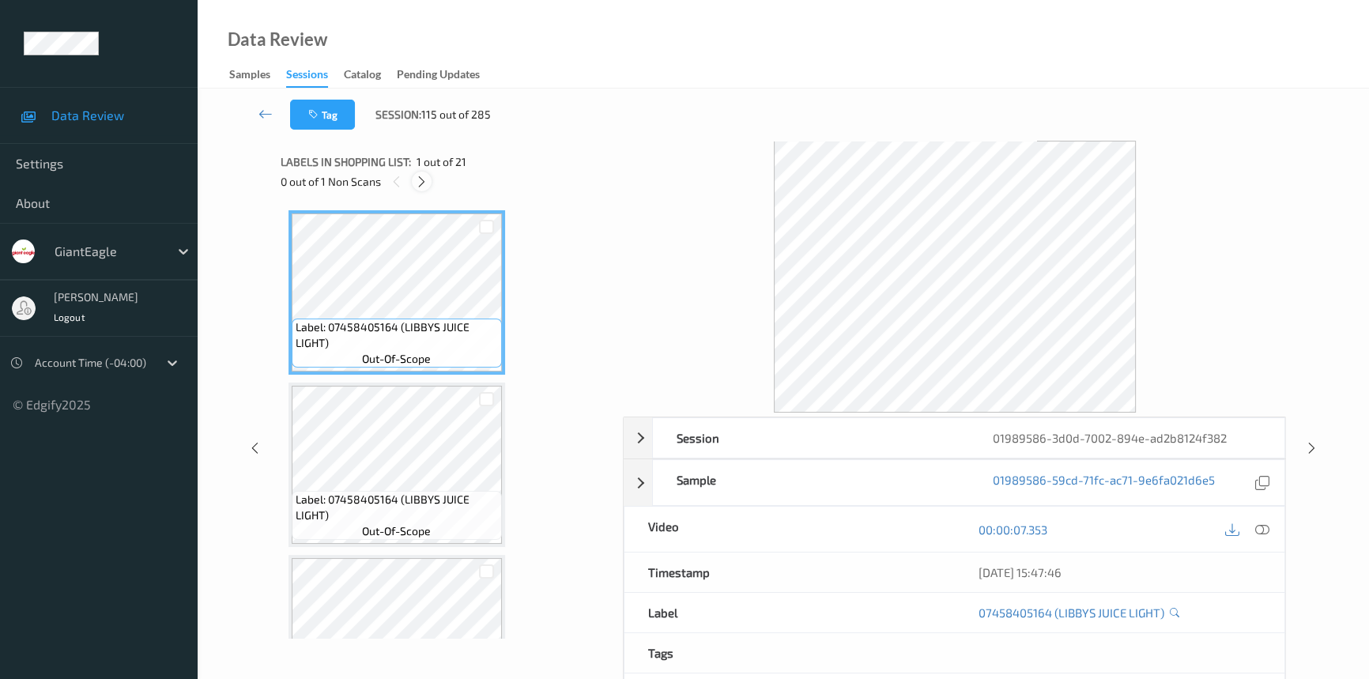
click at [424, 179] on icon at bounding box center [421, 182] width 13 height 14
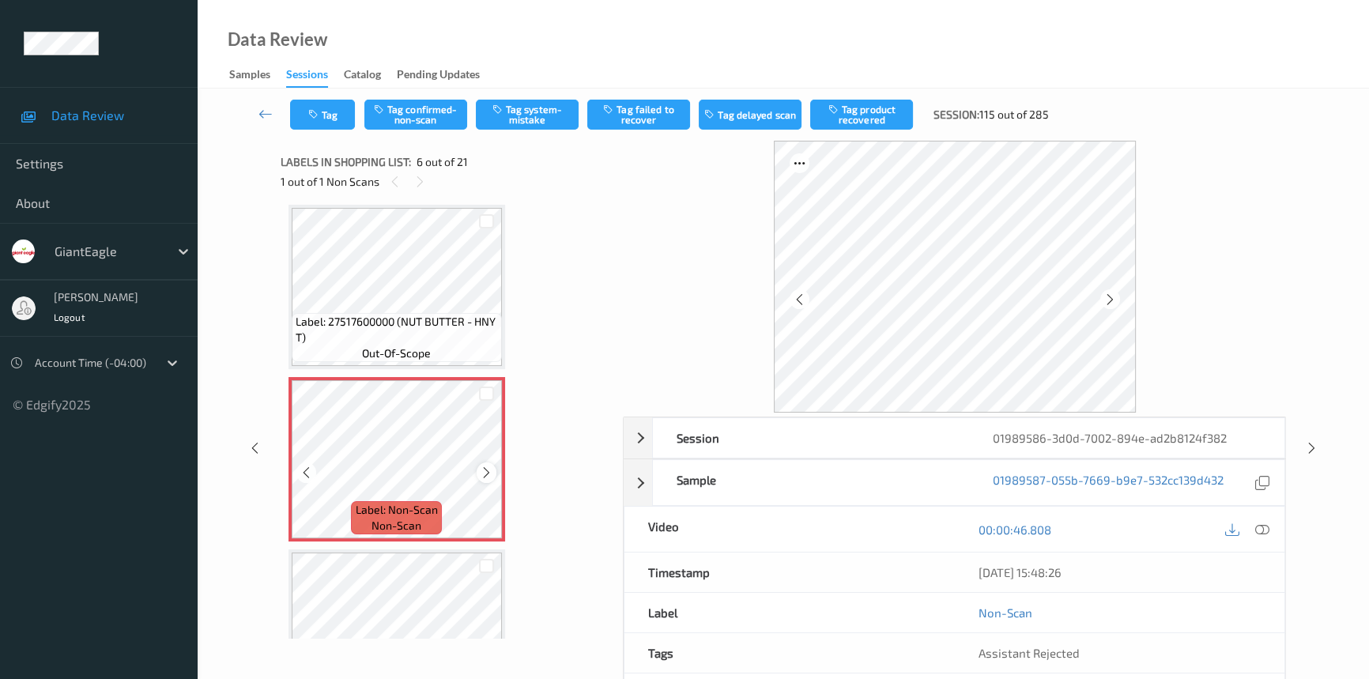
click at [482, 467] on icon at bounding box center [486, 473] width 13 height 14
drag, startPoint x: 1248, startPoint y: 522, endPoint x: 1255, endPoint y: 511, distance: 12.7
click at [1249, 520] on div at bounding box center [1247, 529] width 51 height 21
click at [1264, 523] on icon at bounding box center [1263, 530] width 14 height 14
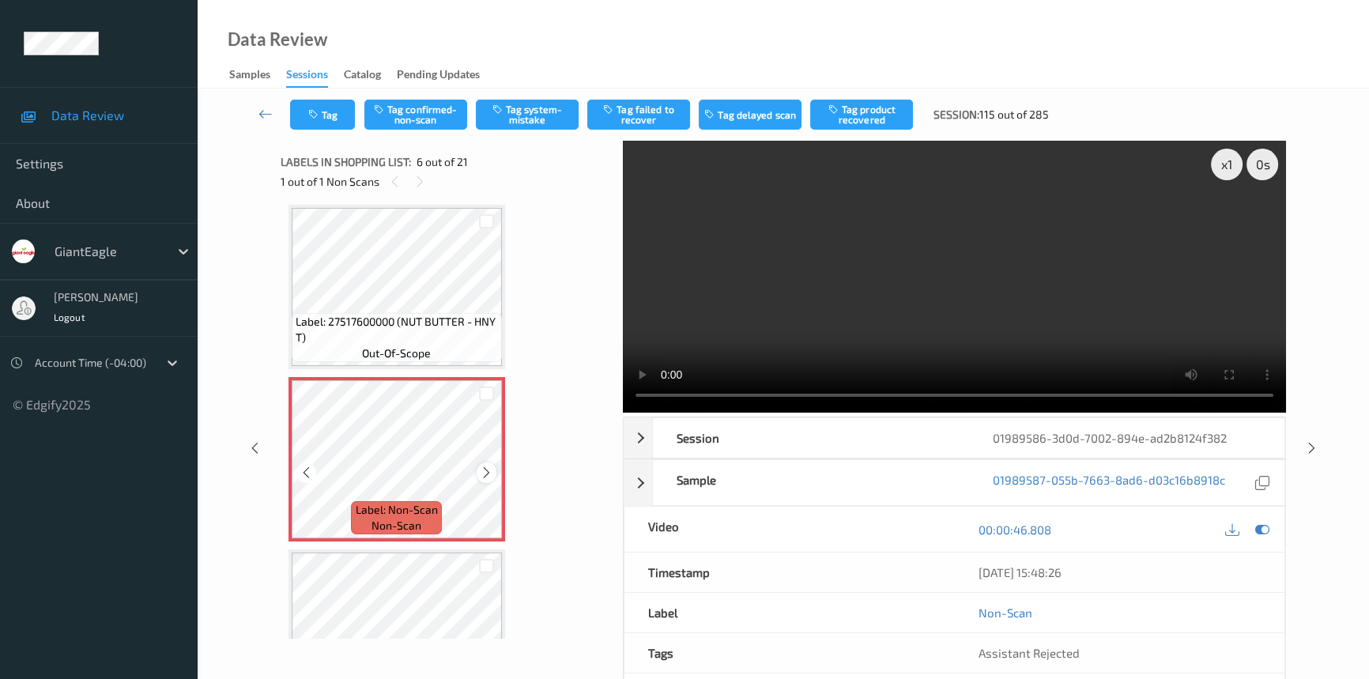
click at [489, 469] on icon at bounding box center [486, 473] width 13 height 14
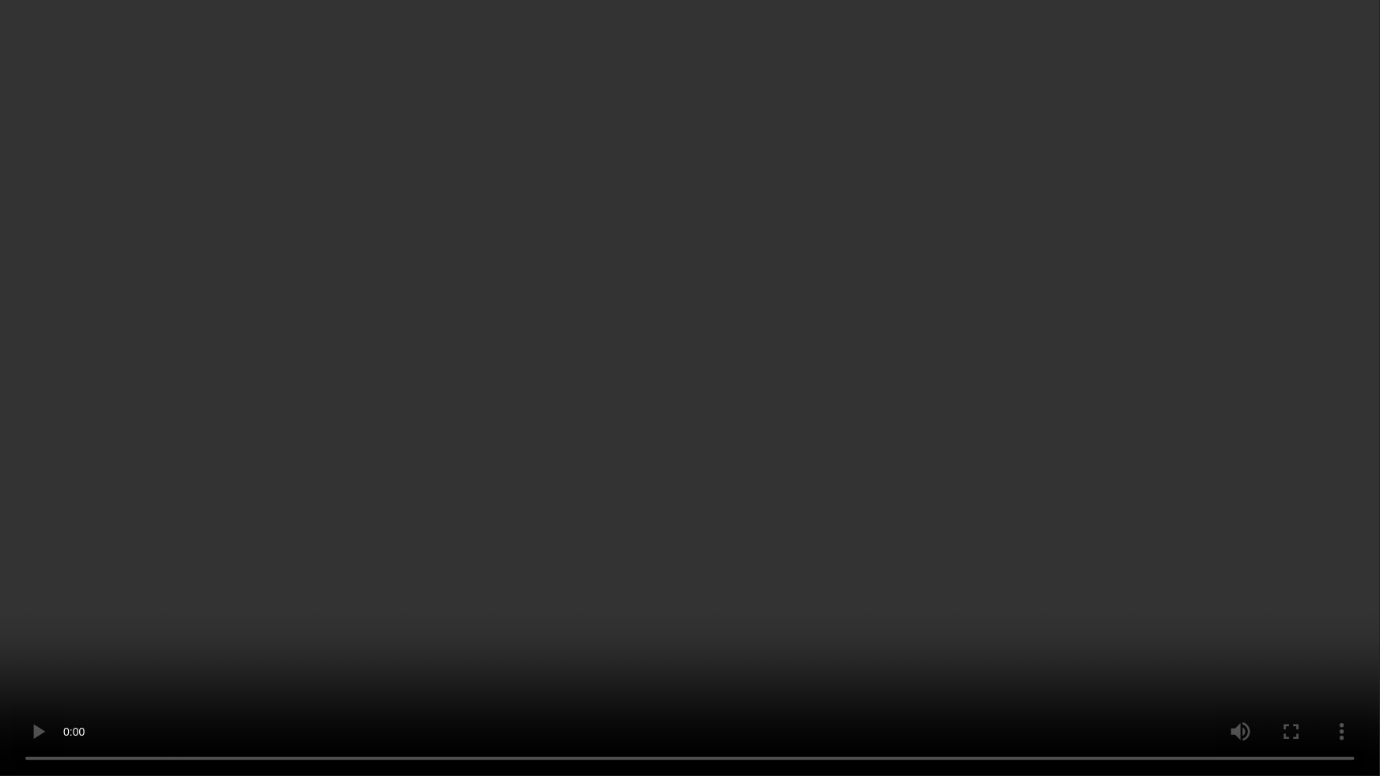
click at [1129, 539] on video at bounding box center [690, 388] width 1380 height 776
click at [525, 459] on video at bounding box center [690, 388] width 1380 height 776
click at [712, 332] on video at bounding box center [690, 388] width 1380 height 776
click at [359, 81] on video at bounding box center [690, 388] width 1380 height 776
click at [443, 277] on video at bounding box center [690, 388] width 1380 height 776
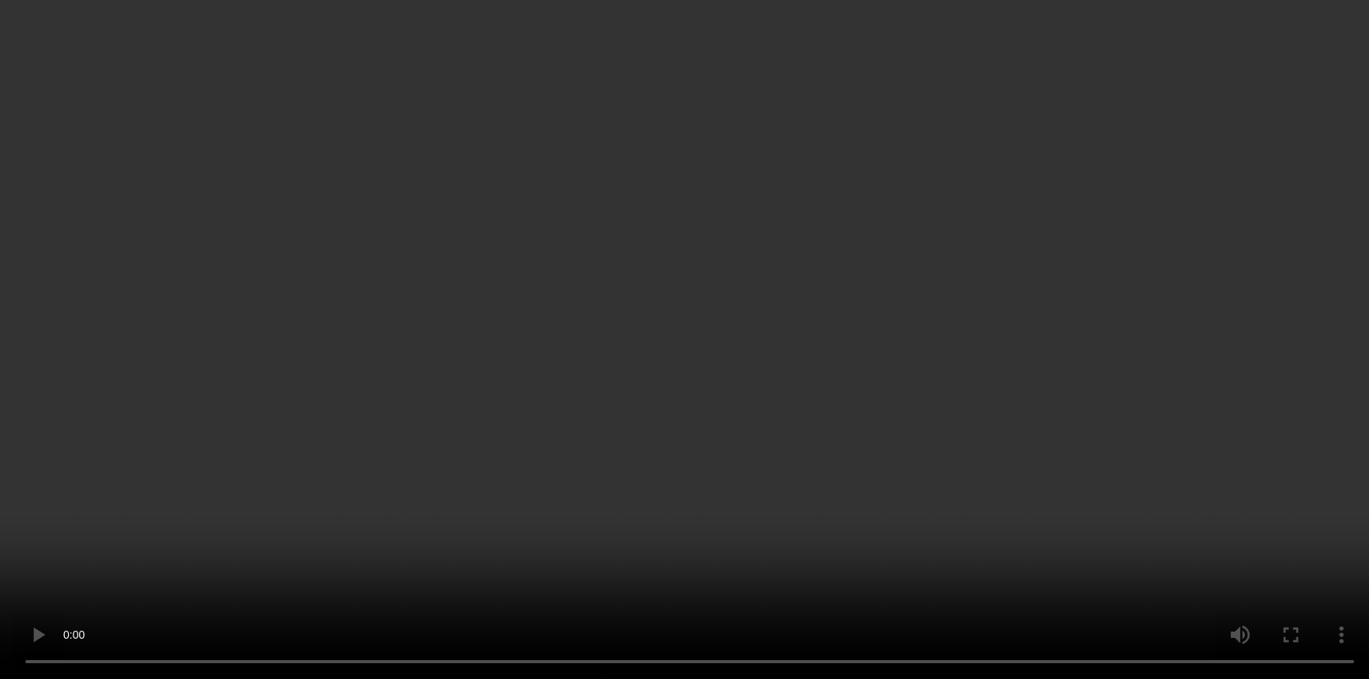
scroll to position [838, 0]
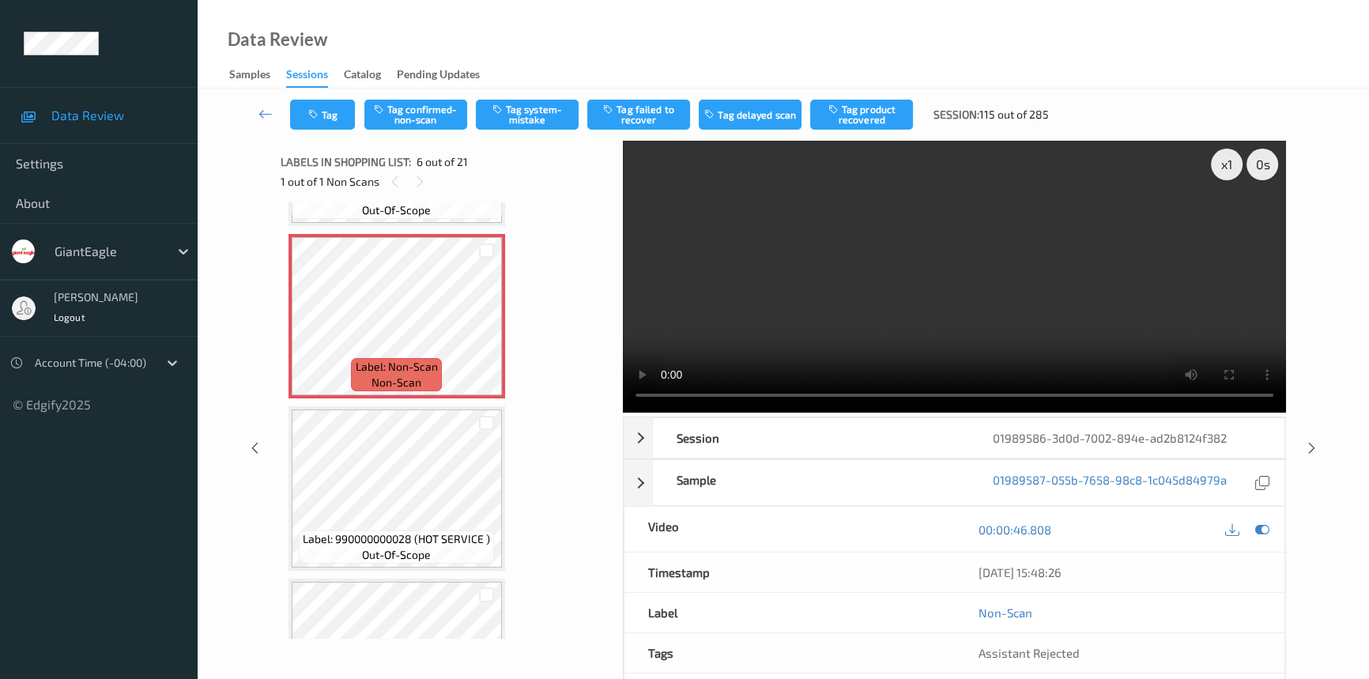
click at [806, 299] on video at bounding box center [954, 277] width 663 height 272
click at [430, 109] on button "Tag confirmed-non-scan" at bounding box center [416, 115] width 103 height 30
click at [867, 118] on button "Tag product recovered" at bounding box center [861, 115] width 103 height 30
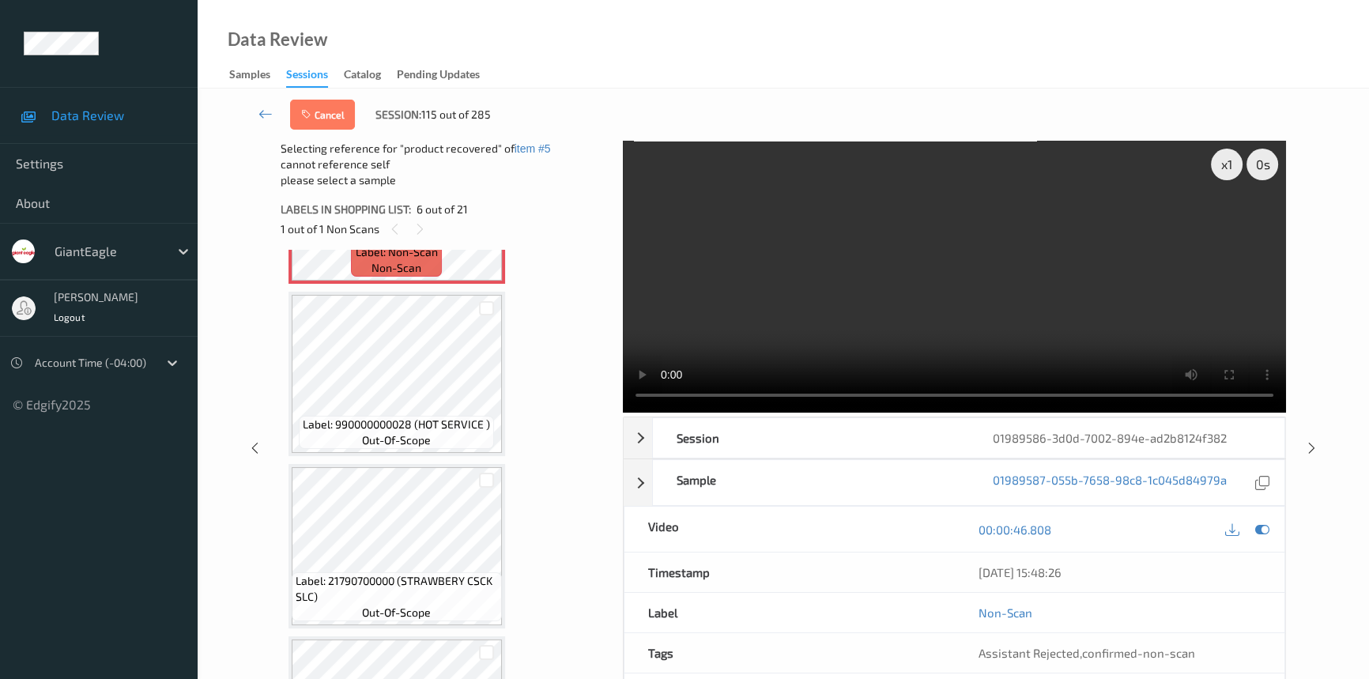
scroll to position [982, 0]
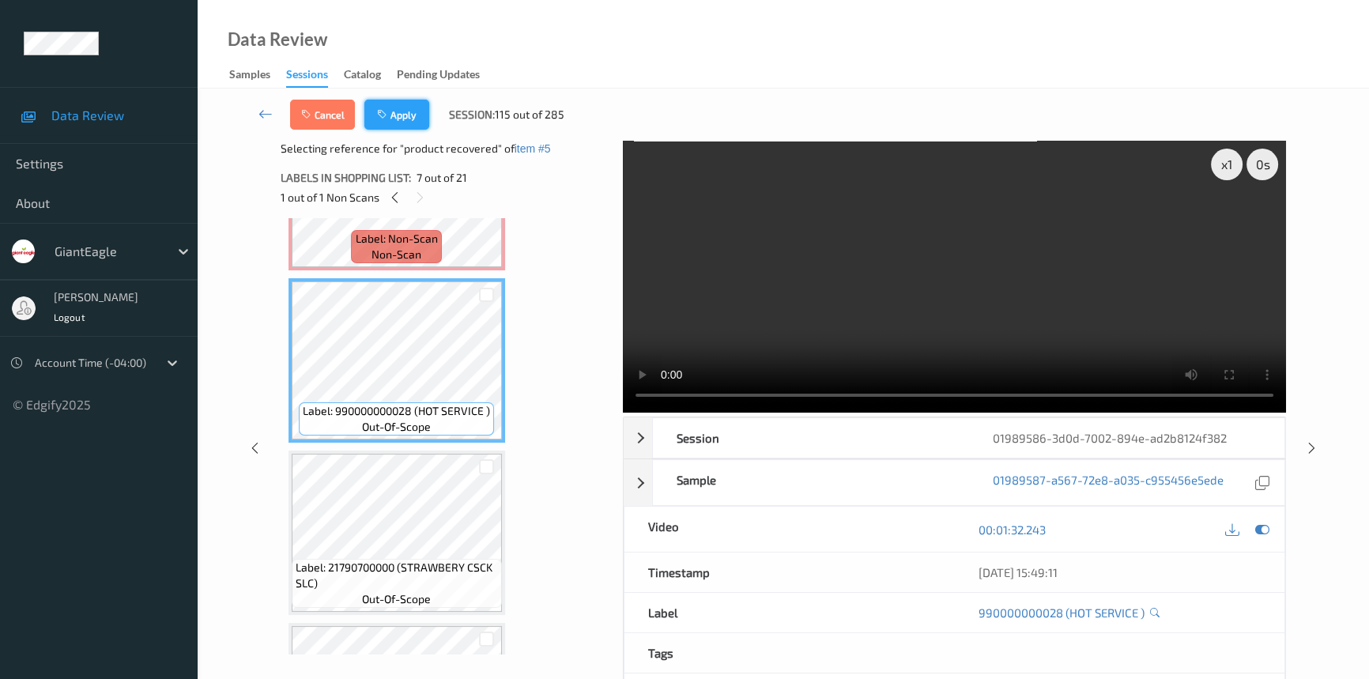
click at [405, 109] on button "Apply" at bounding box center [397, 115] width 65 height 30
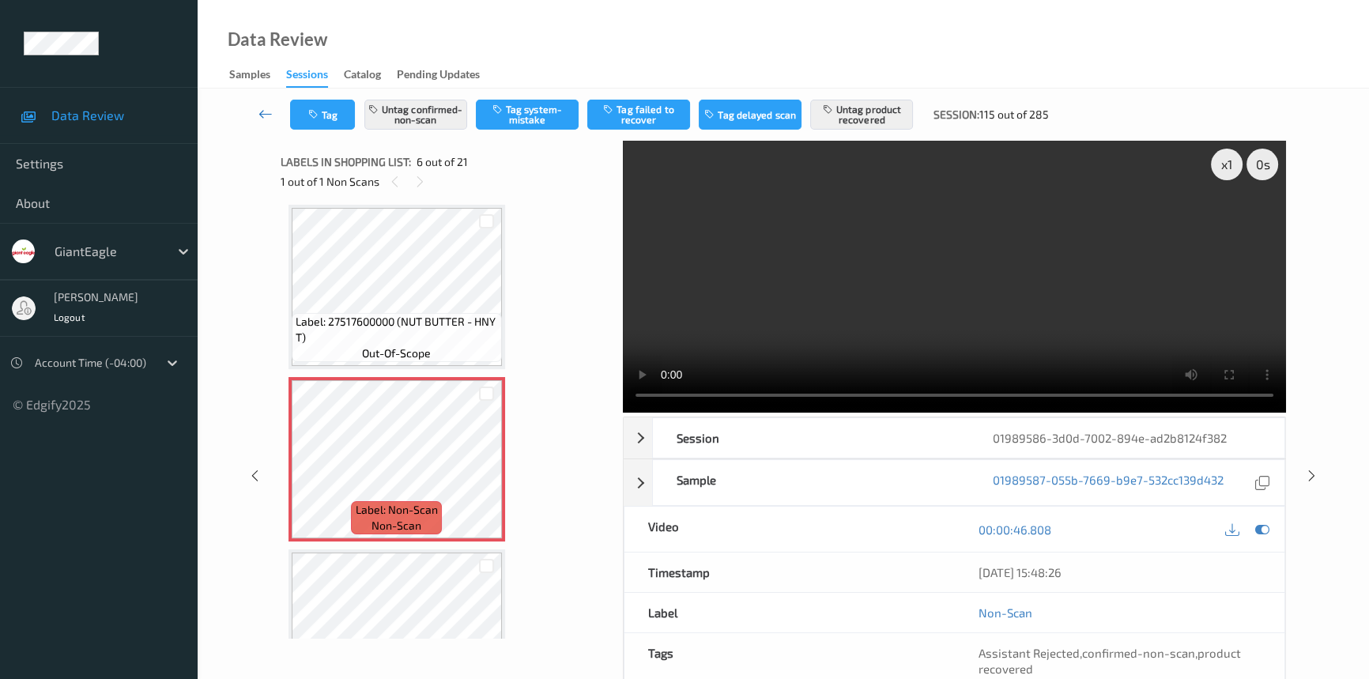
click at [254, 105] on link at bounding box center [265, 115] width 49 height 30
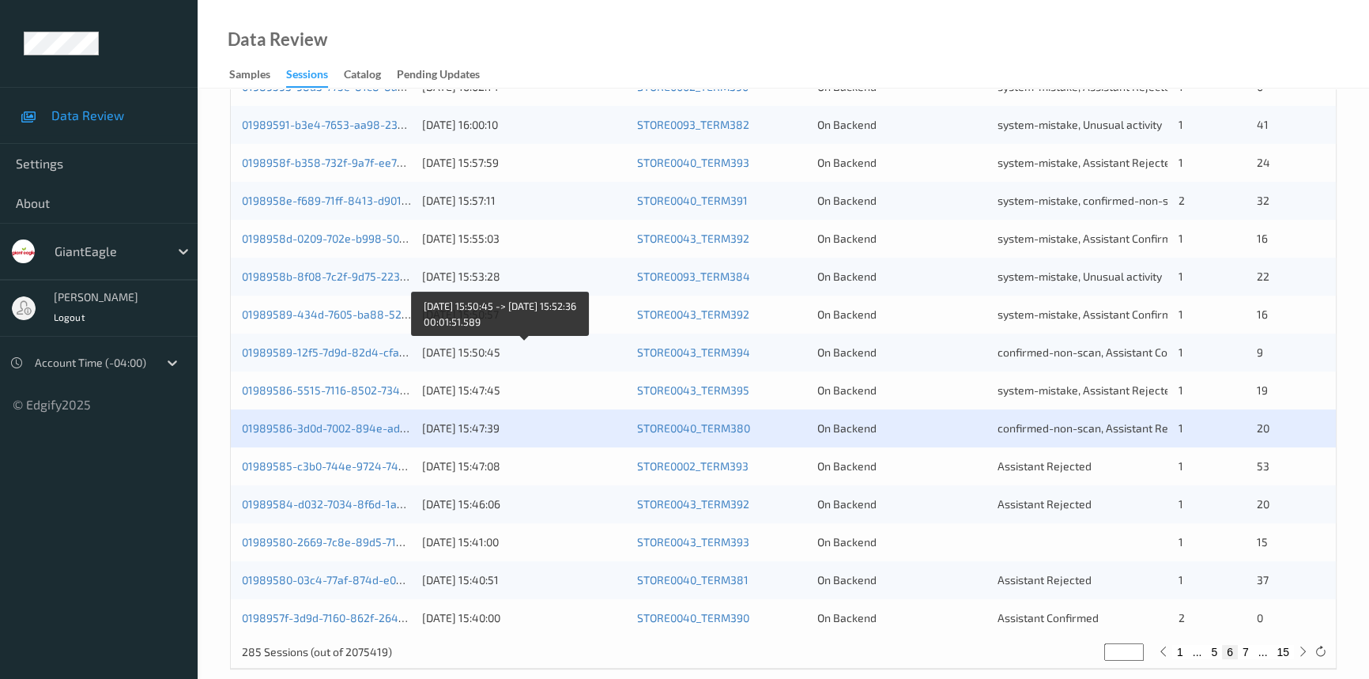
scroll to position [564, 0]
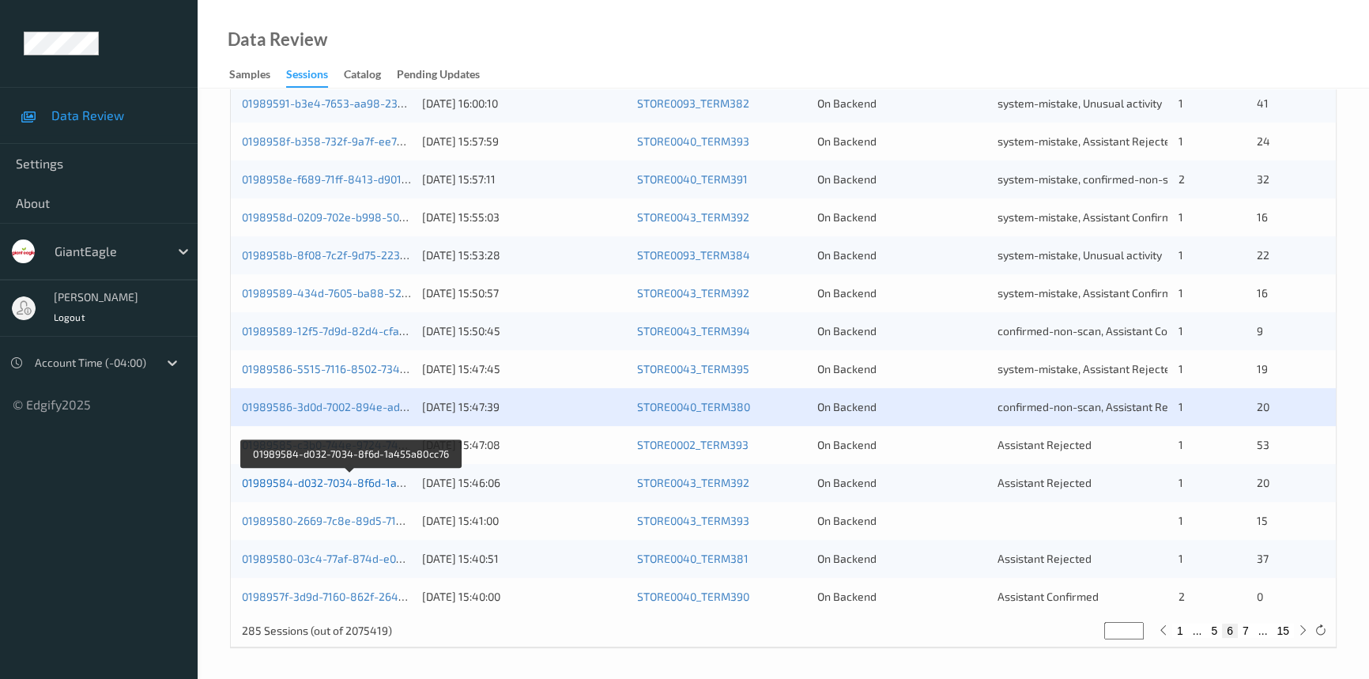
click at [327, 476] on link "01989584-d032-7034-8f6d-1a455a80cc76" at bounding box center [350, 482] width 217 height 13
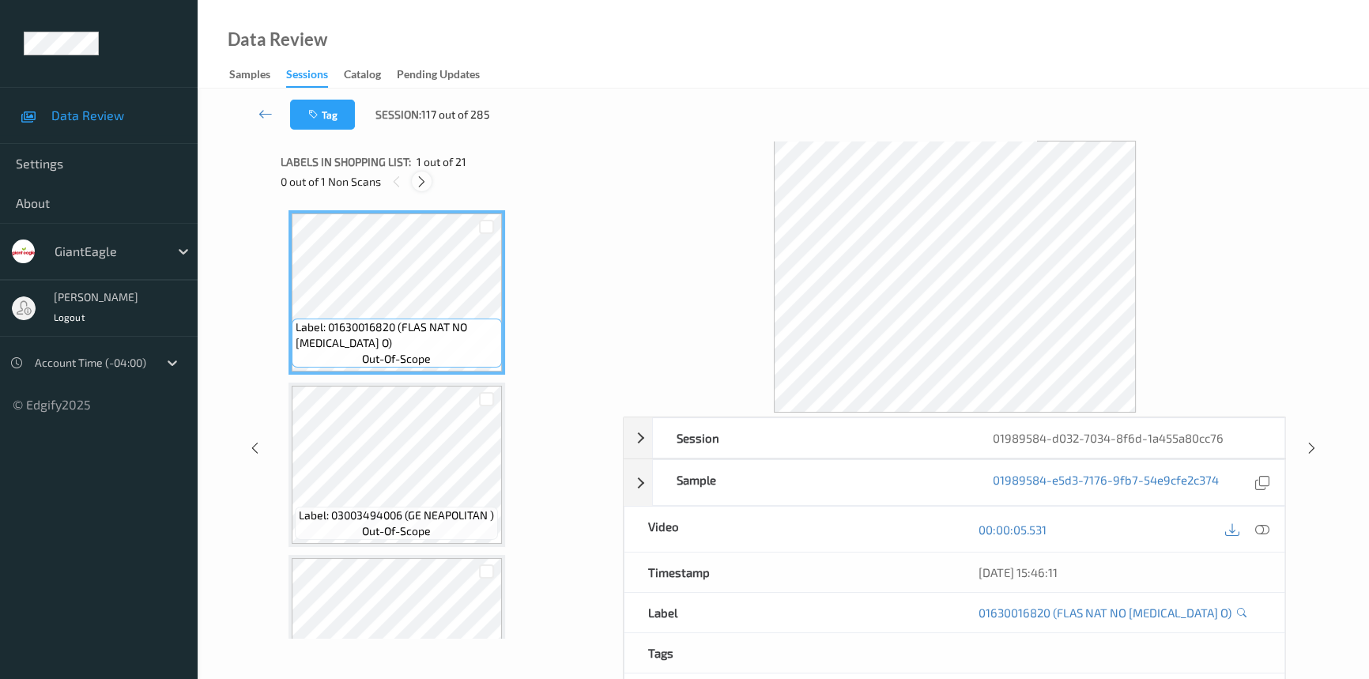
click at [427, 179] on icon at bounding box center [421, 182] width 13 height 14
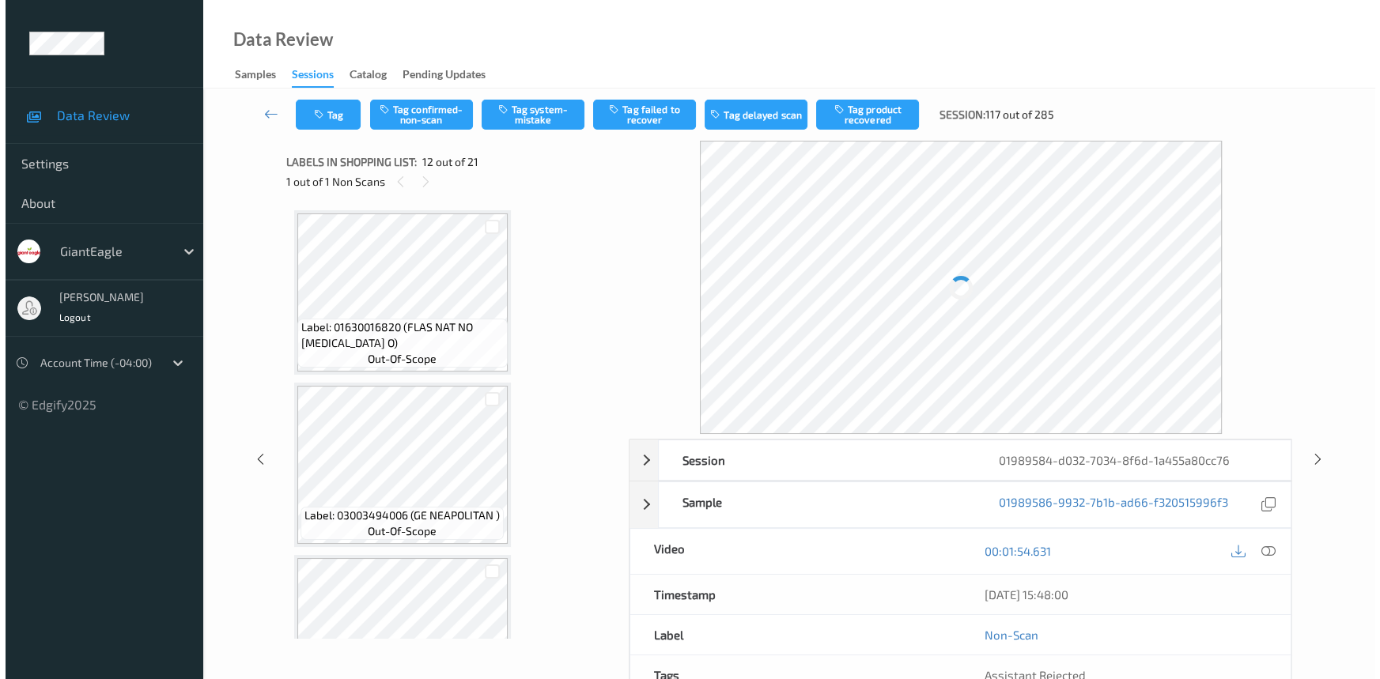
scroll to position [1725, 0]
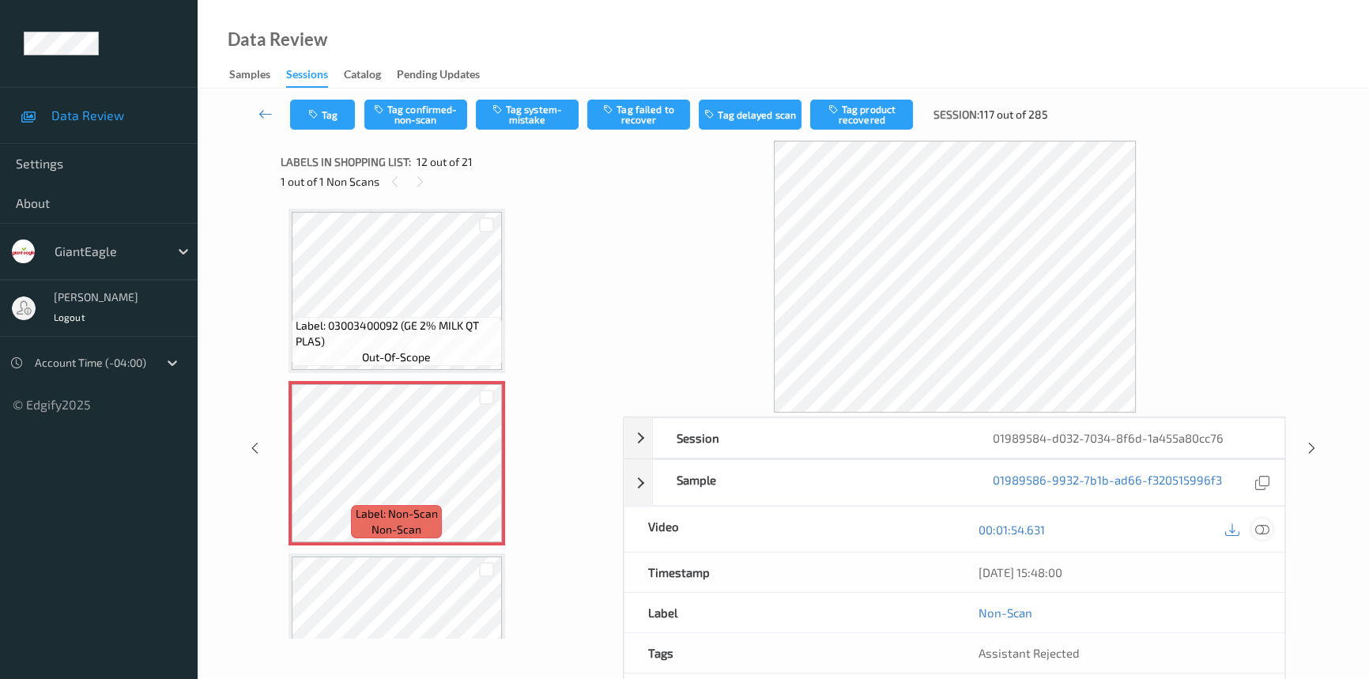
click at [1267, 527] on icon at bounding box center [1263, 530] width 14 height 14
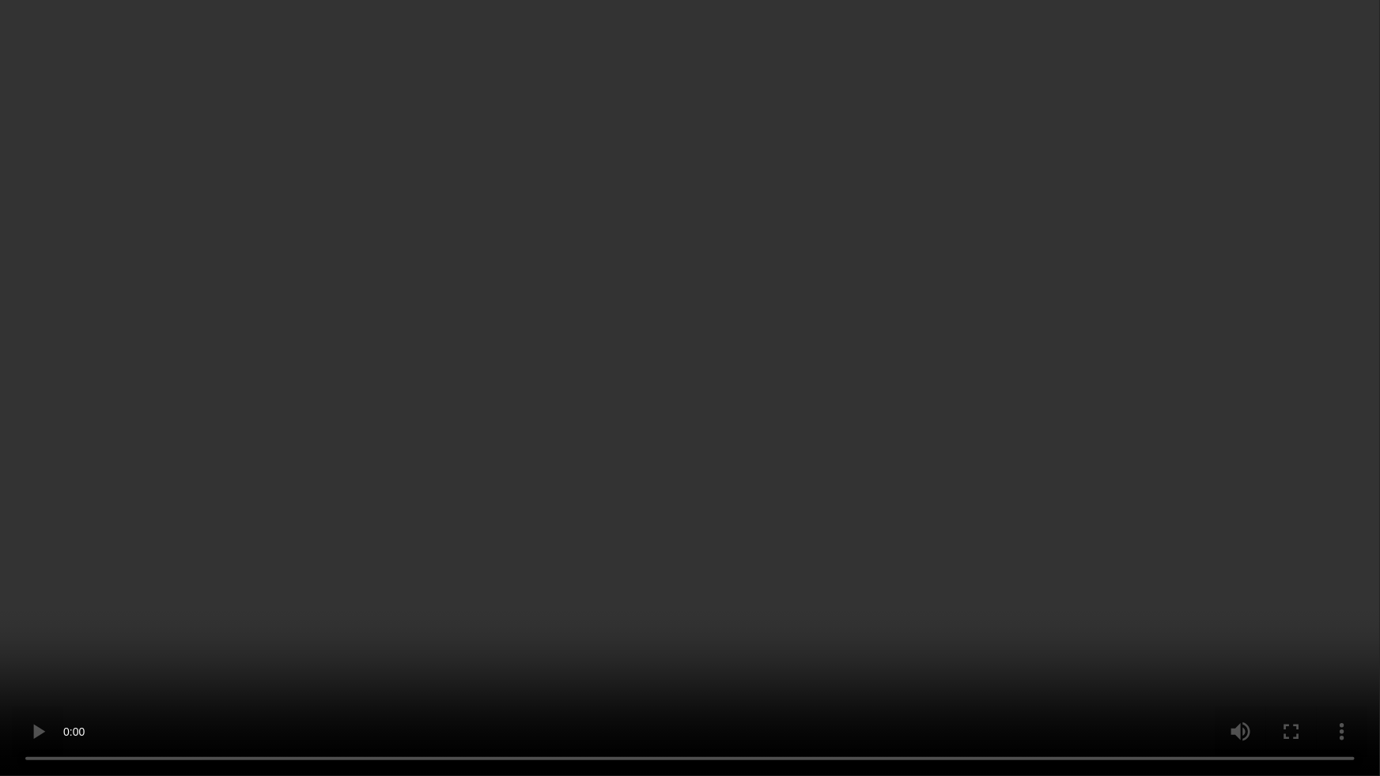
click at [974, 535] on video at bounding box center [690, 388] width 1380 height 776
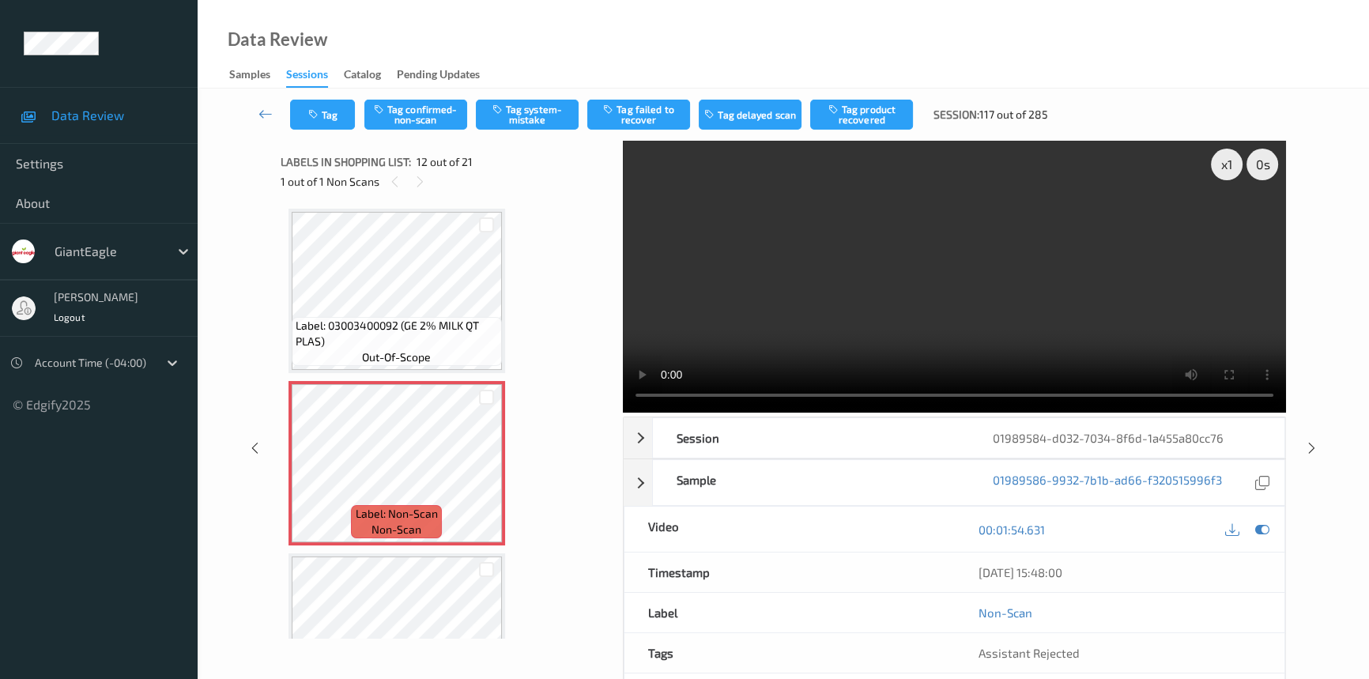
click at [873, 308] on video at bounding box center [954, 277] width 663 height 272
click at [540, 103] on button "Tag system-mistake" at bounding box center [527, 115] width 103 height 30
click at [330, 115] on button "Tag" at bounding box center [322, 115] width 65 height 30
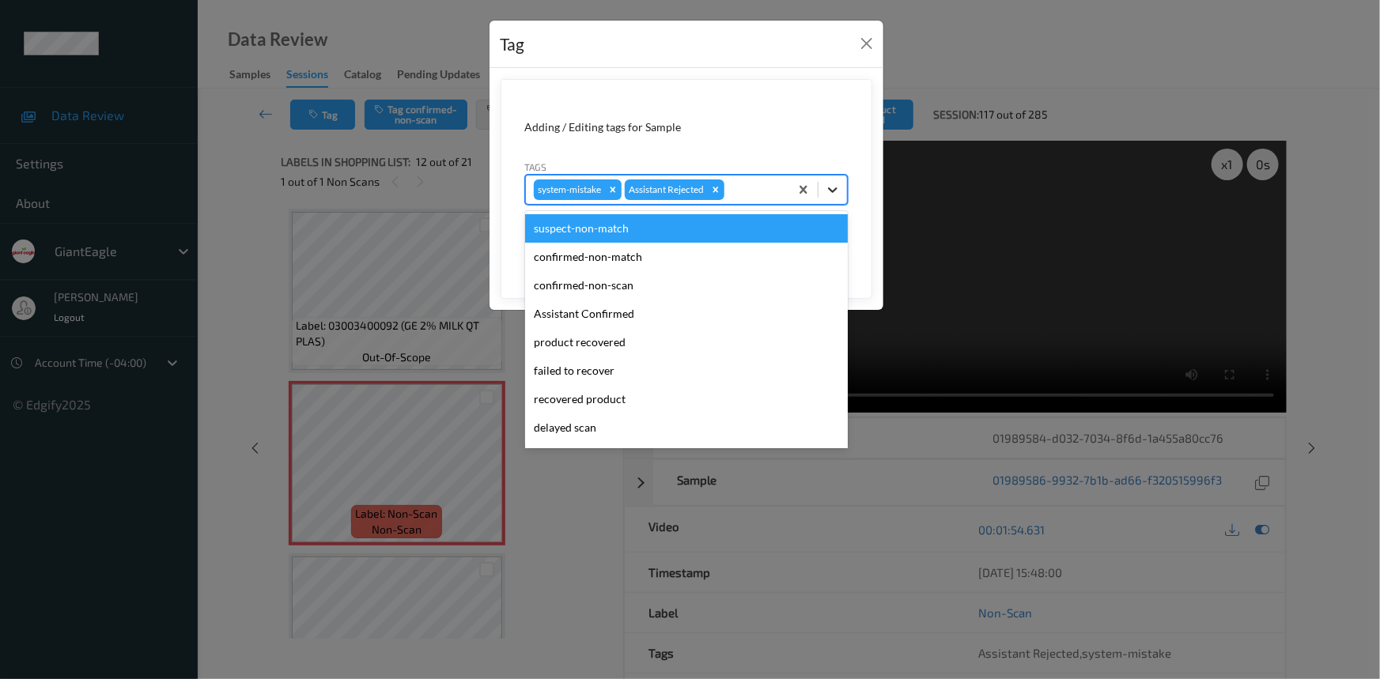
drag, startPoint x: 837, startPoint y: 193, endPoint x: 767, endPoint y: 255, distance: 93.6
click at [837, 194] on icon at bounding box center [833, 190] width 16 height 16
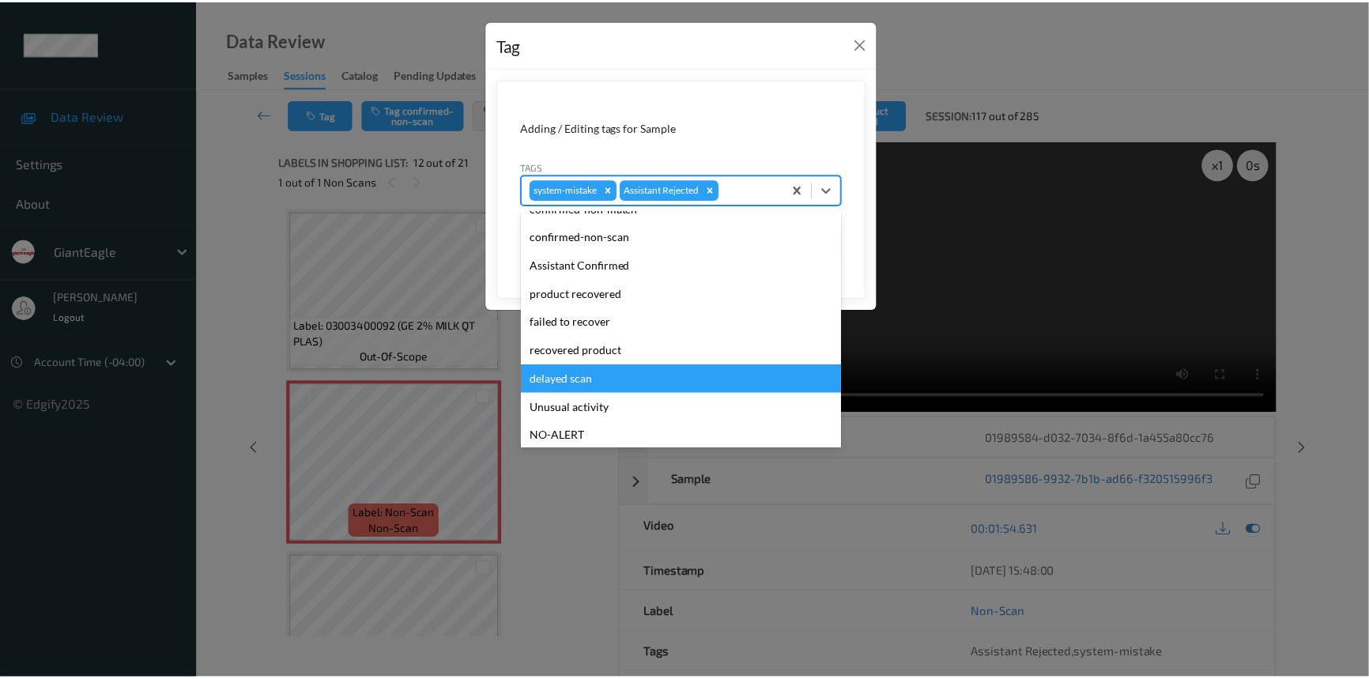
scroll to position [71, 0]
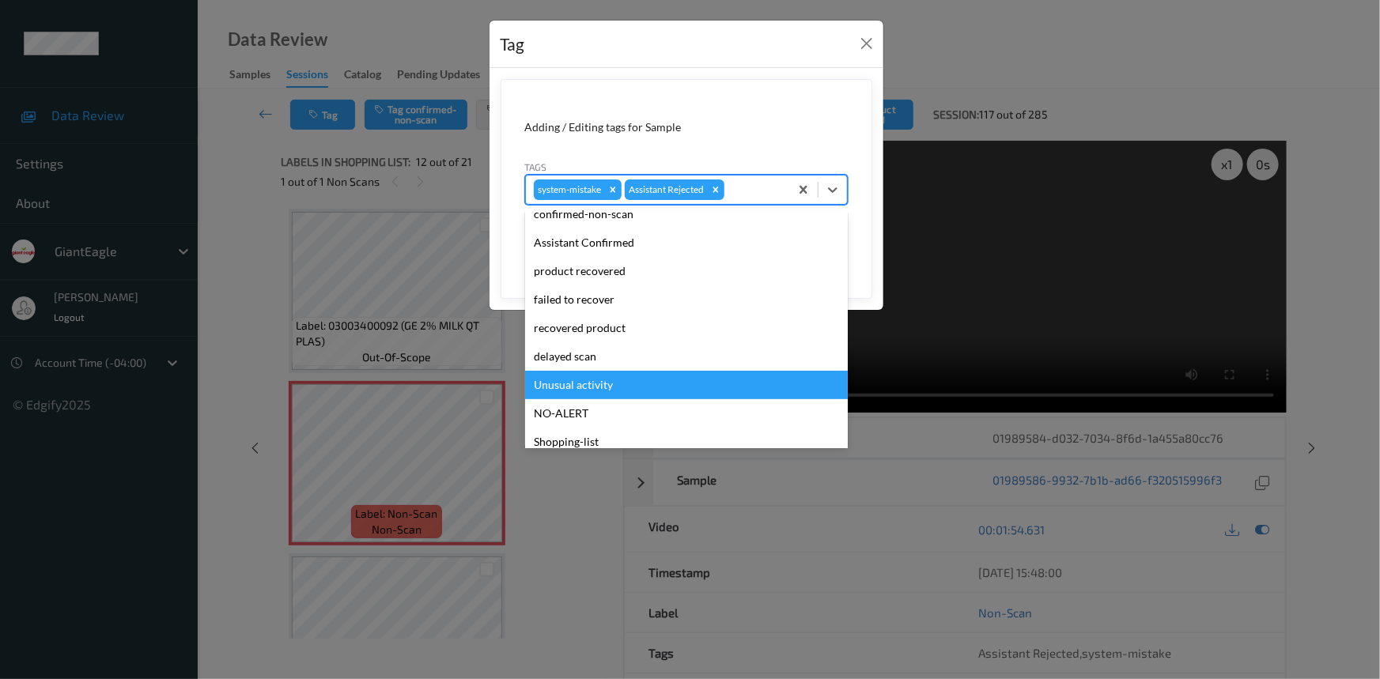
click at [561, 385] on div "Unusual activity" at bounding box center [686, 385] width 323 height 28
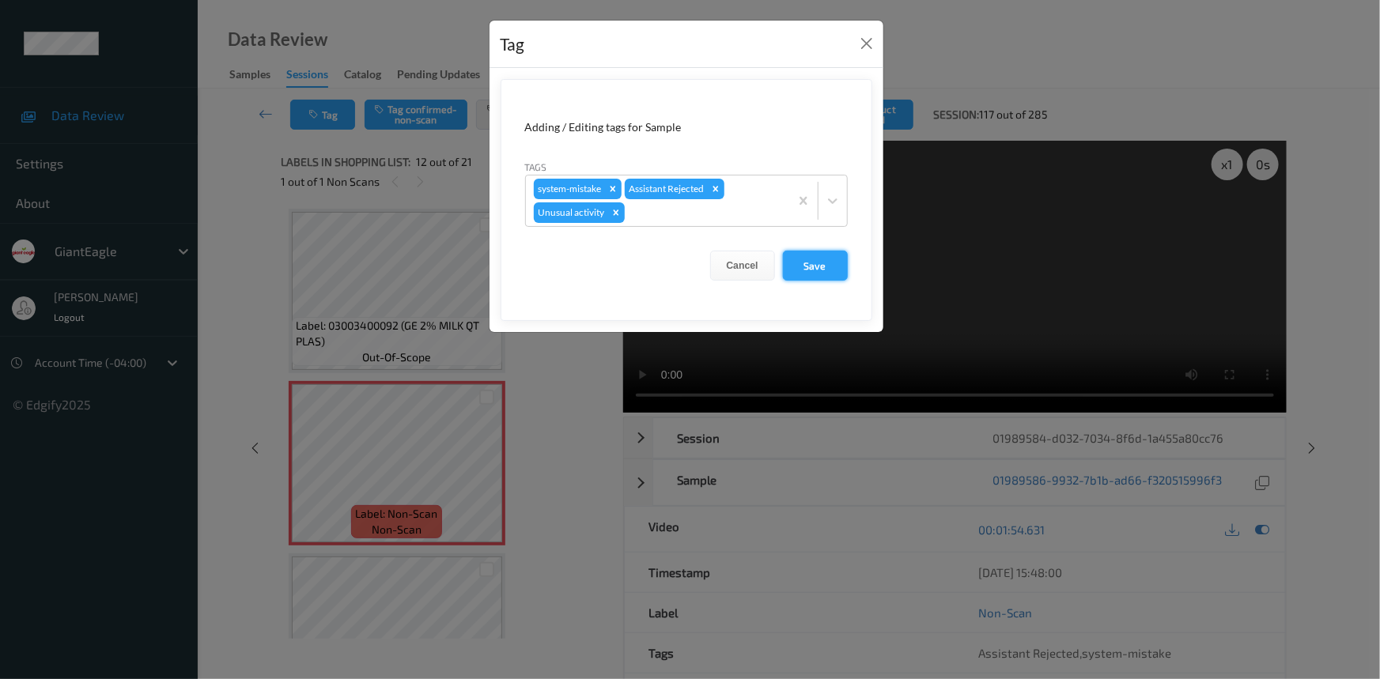
click at [810, 258] on button "Save" at bounding box center [815, 266] width 65 height 30
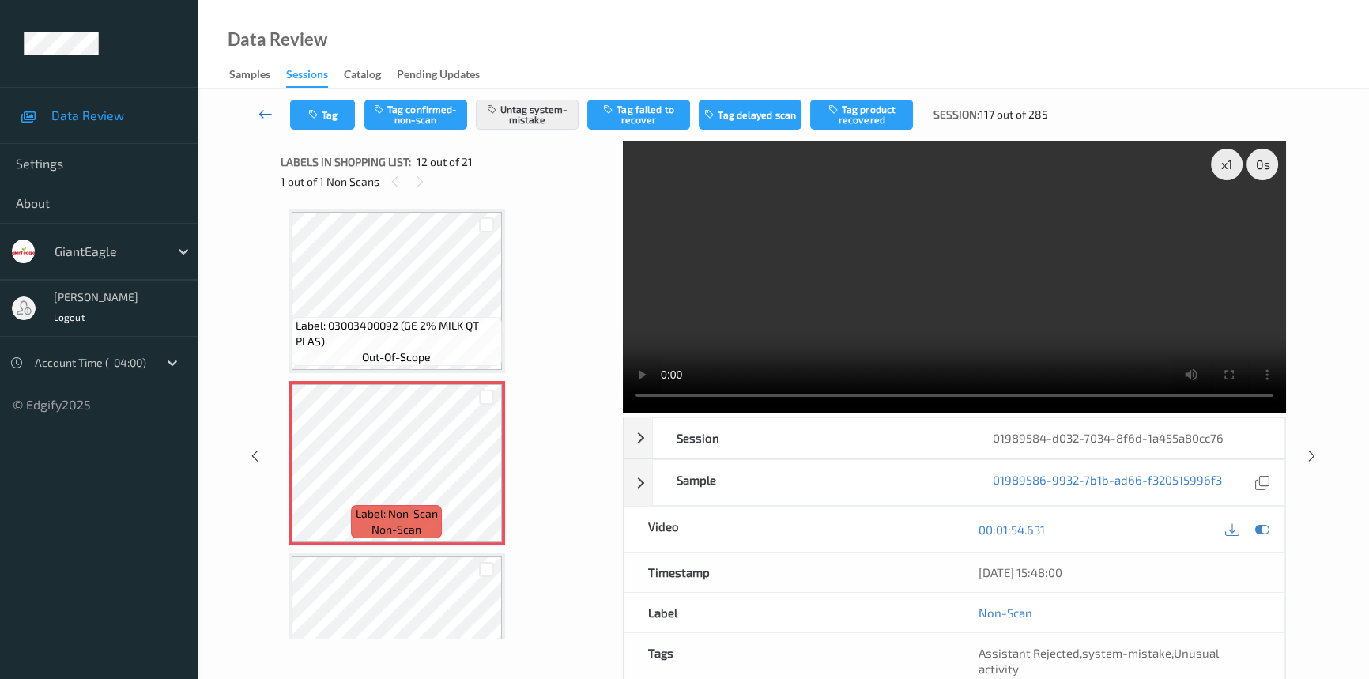
click at [266, 106] on icon at bounding box center [266, 114] width 14 height 16
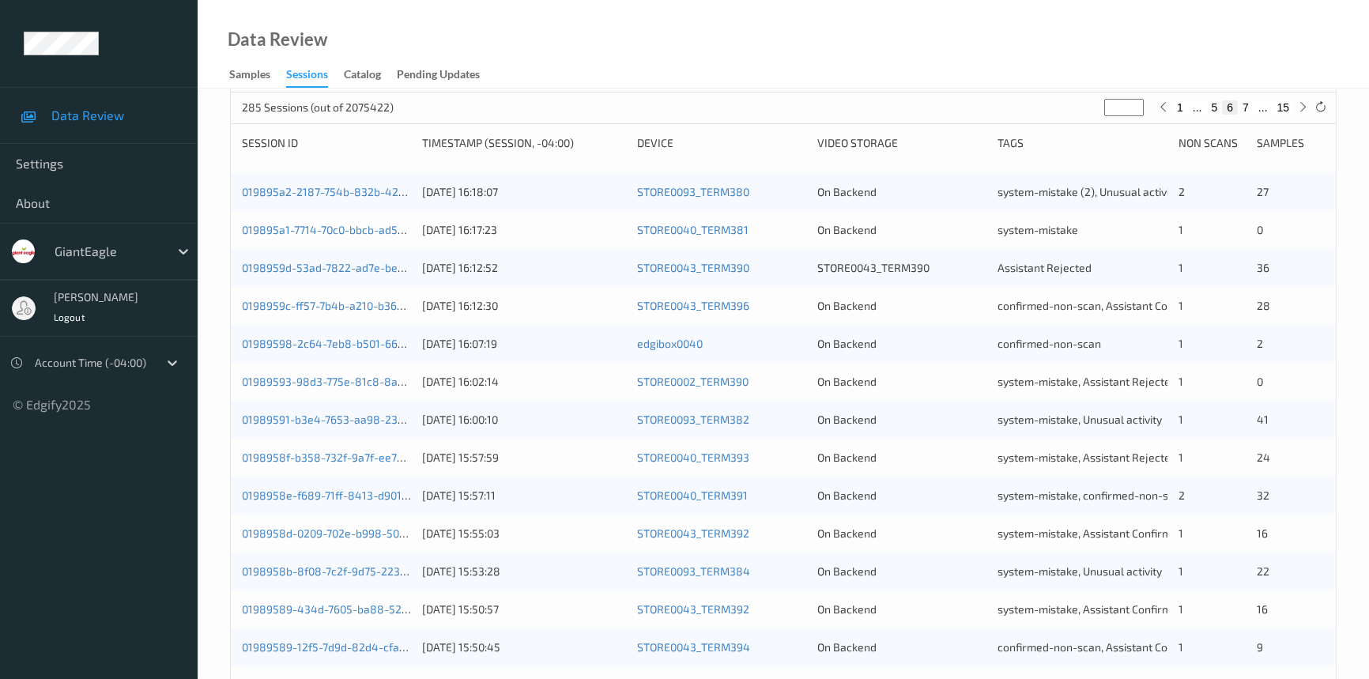
scroll to position [564, 0]
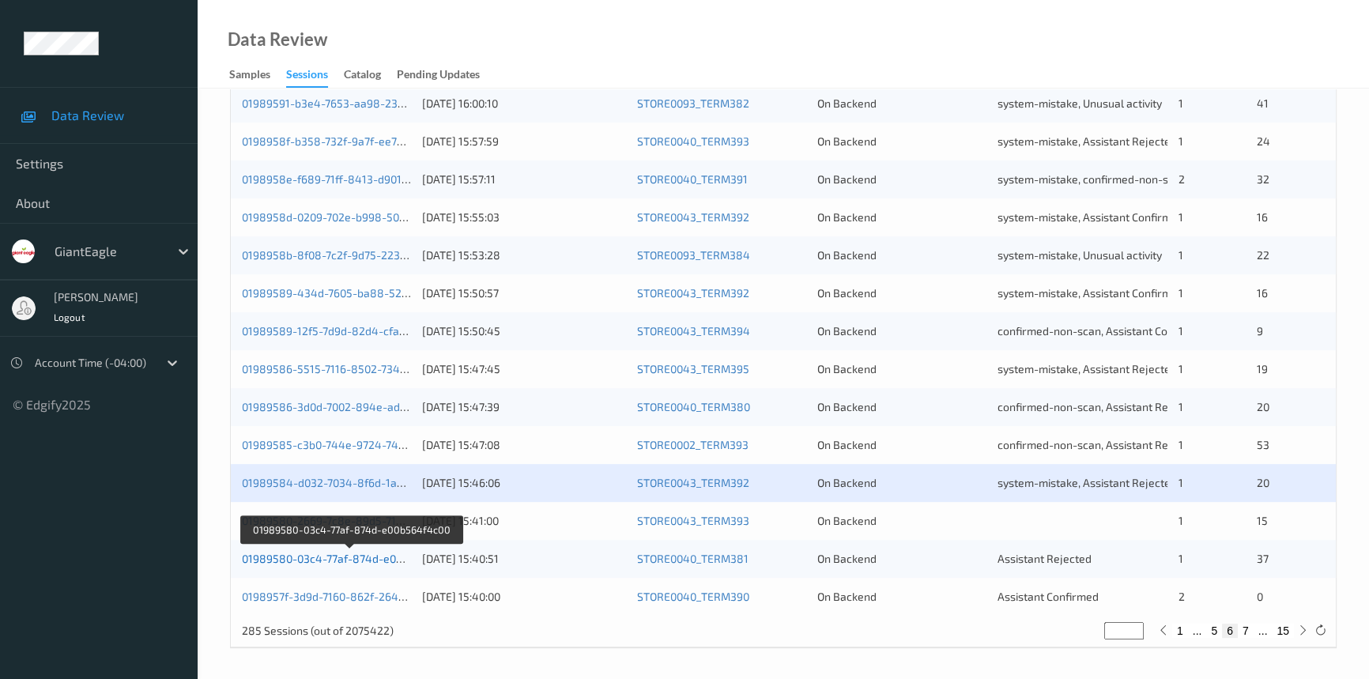
click at [364, 557] on link "01989580-03c4-77af-874d-e00b564f4c00" at bounding box center [350, 558] width 216 height 13
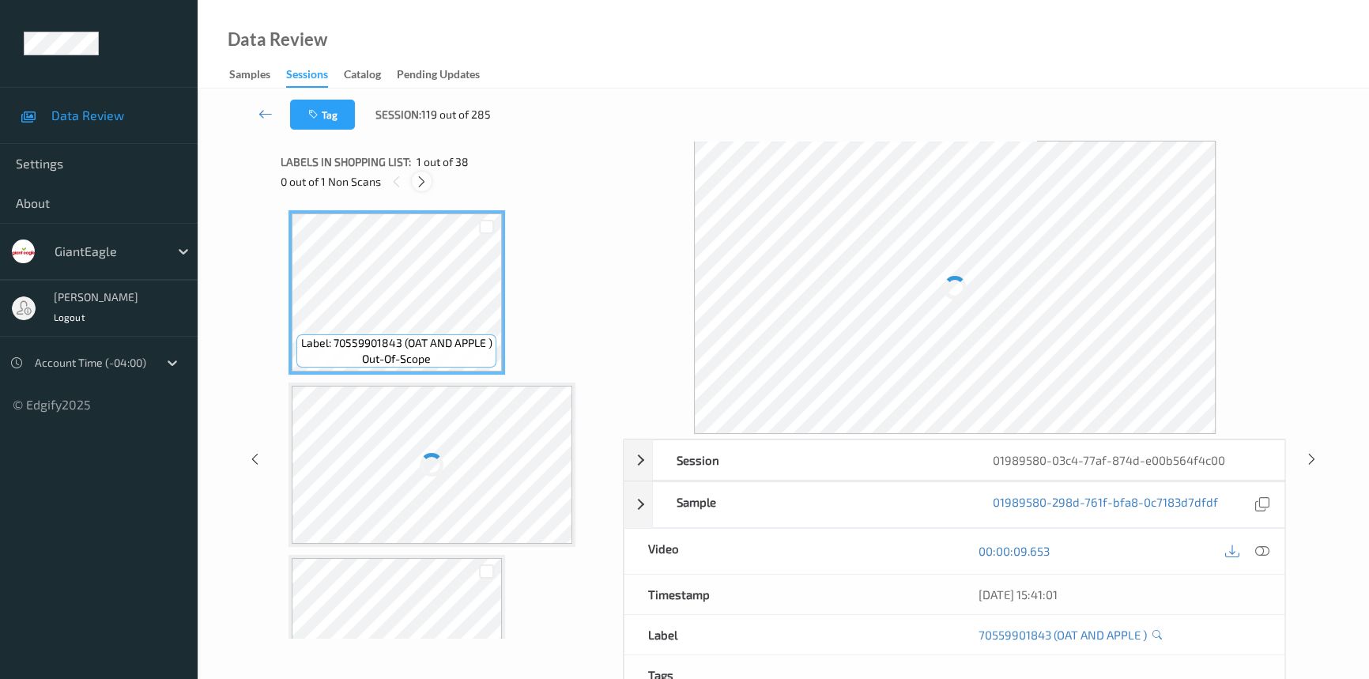
click at [425, 181] on icon at bounding box center [421, 182] width 13 height 14
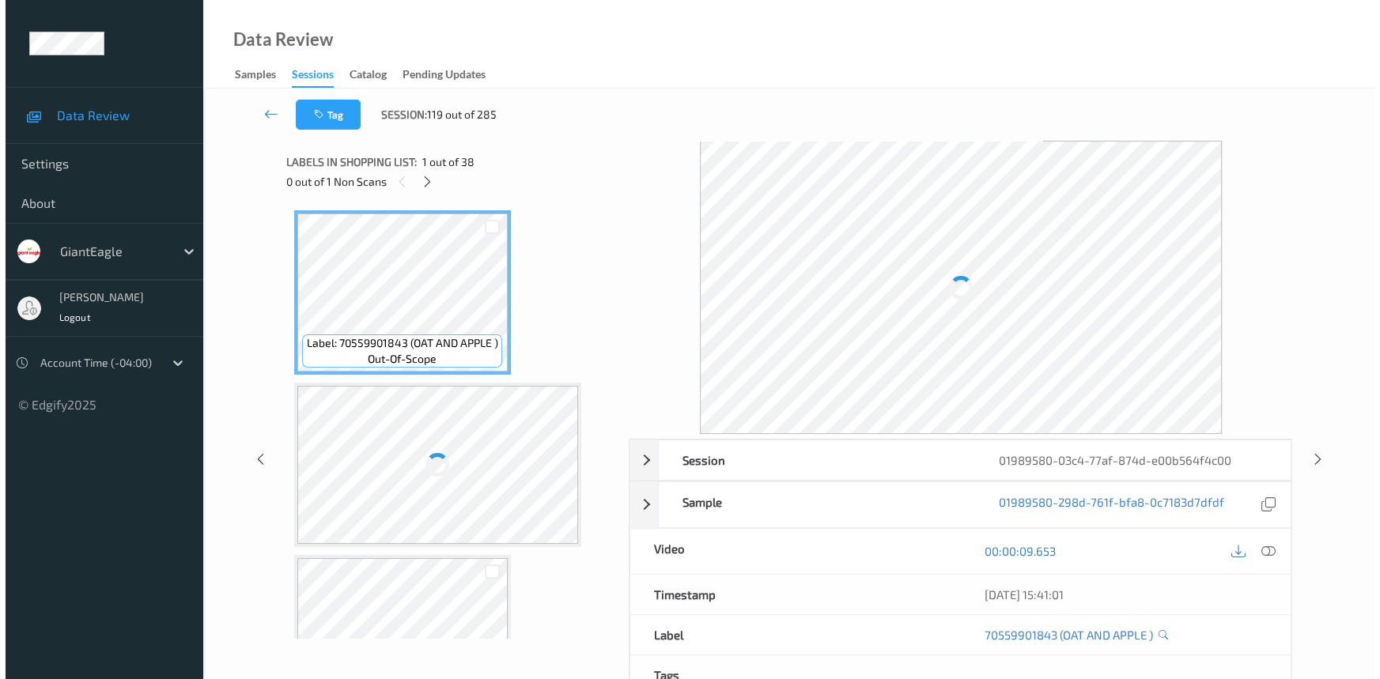
scroll to position [5849, 0]
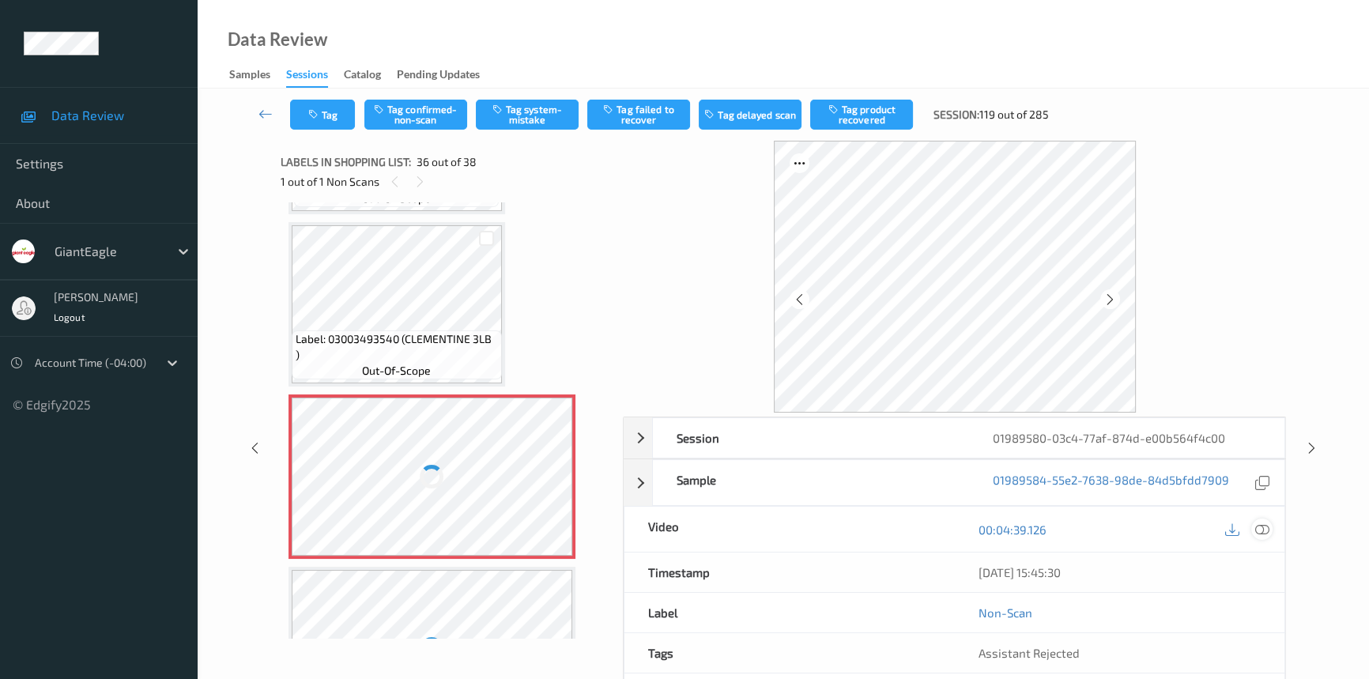
click at [1259, 523] on icon at bounding box center [1263, 530] width 14 height 14
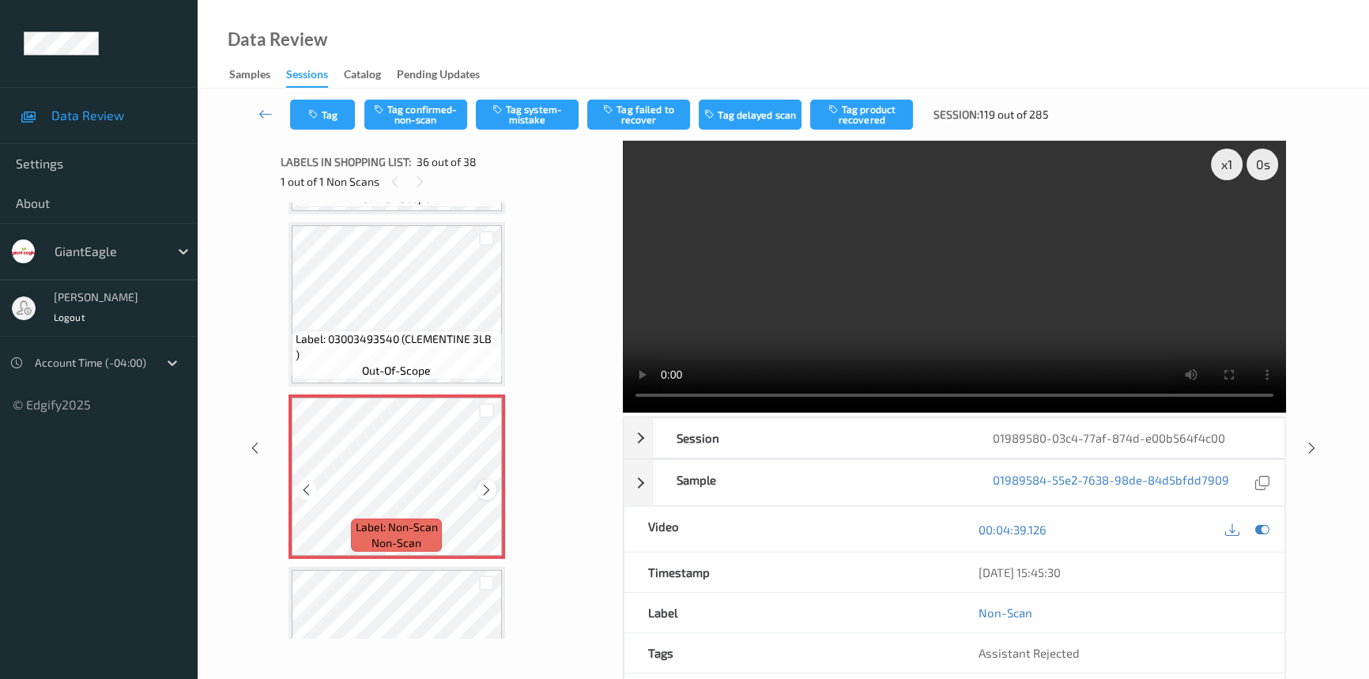
click at [480, 483] on icon at bounding box center [486, 490] width 13 height 14
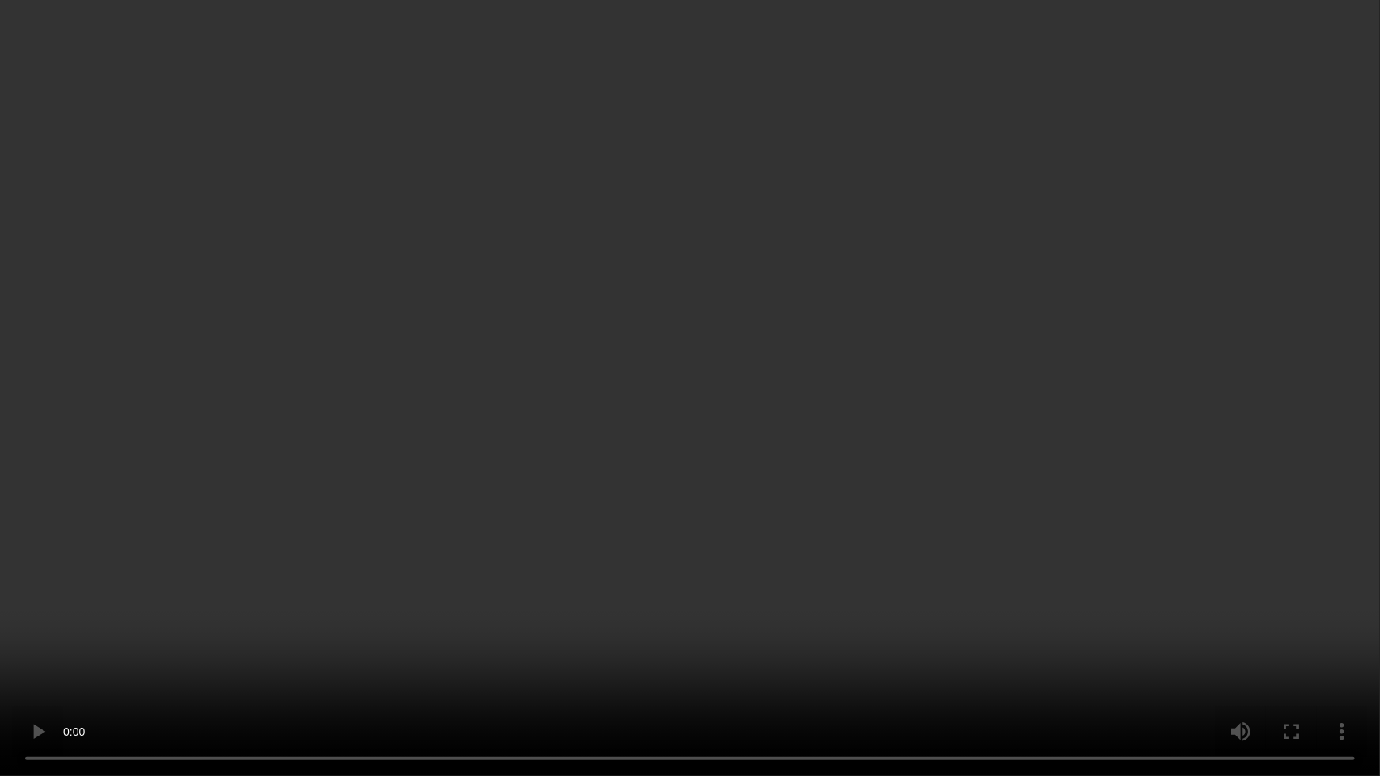
click at [1157, 461] on video at bounding box center [690, 388] width 1380 height 776
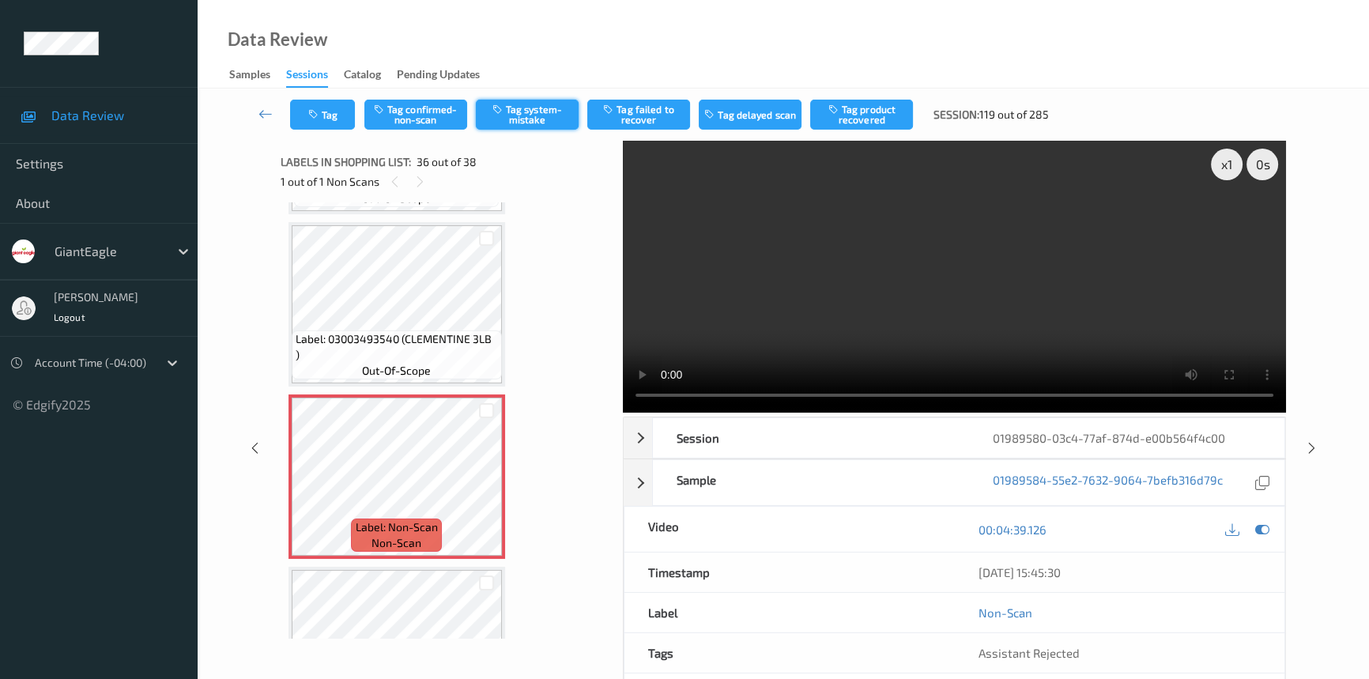
click at [527, 104] on button "Tag system-mistake" at bounding box center [527, 115] width 103 height 30
click at [330, 104] on button "Tag" at bounding box center [322, 115] width 65 height 30
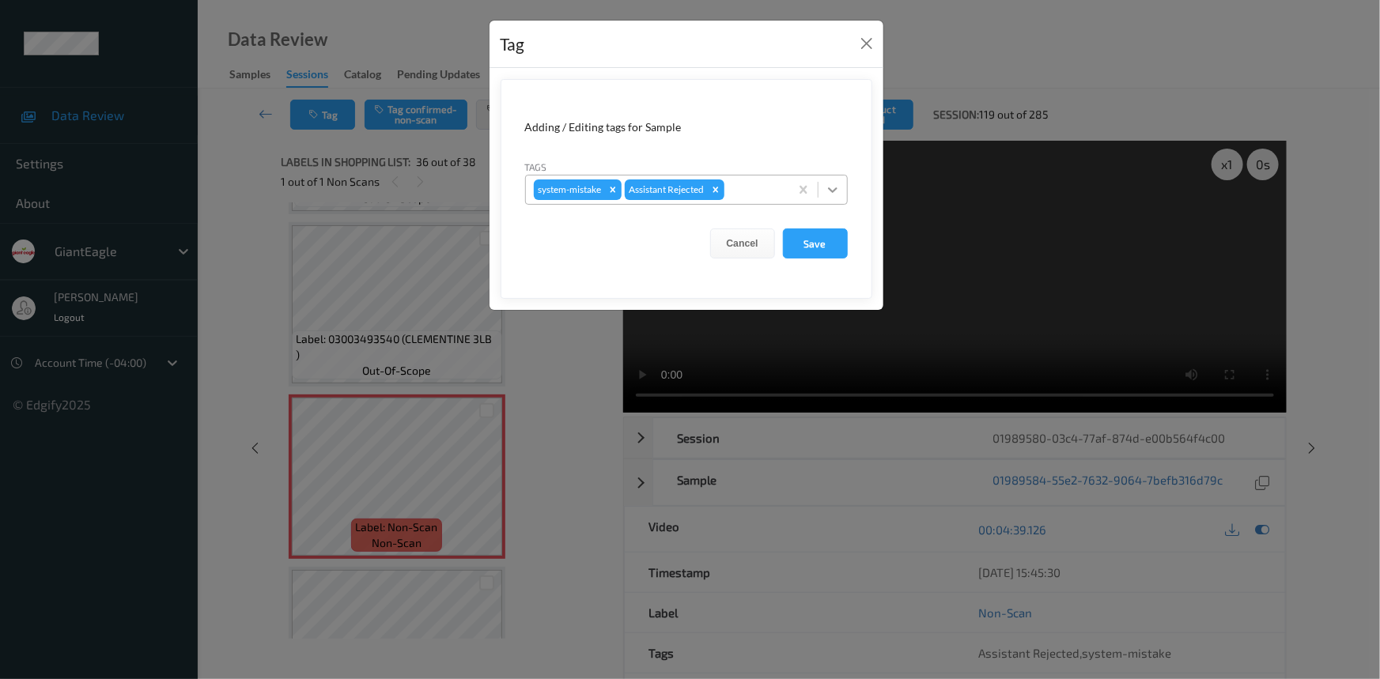
click at [830, 193] on icon at bounding box center [833, 190] width 16 height 16
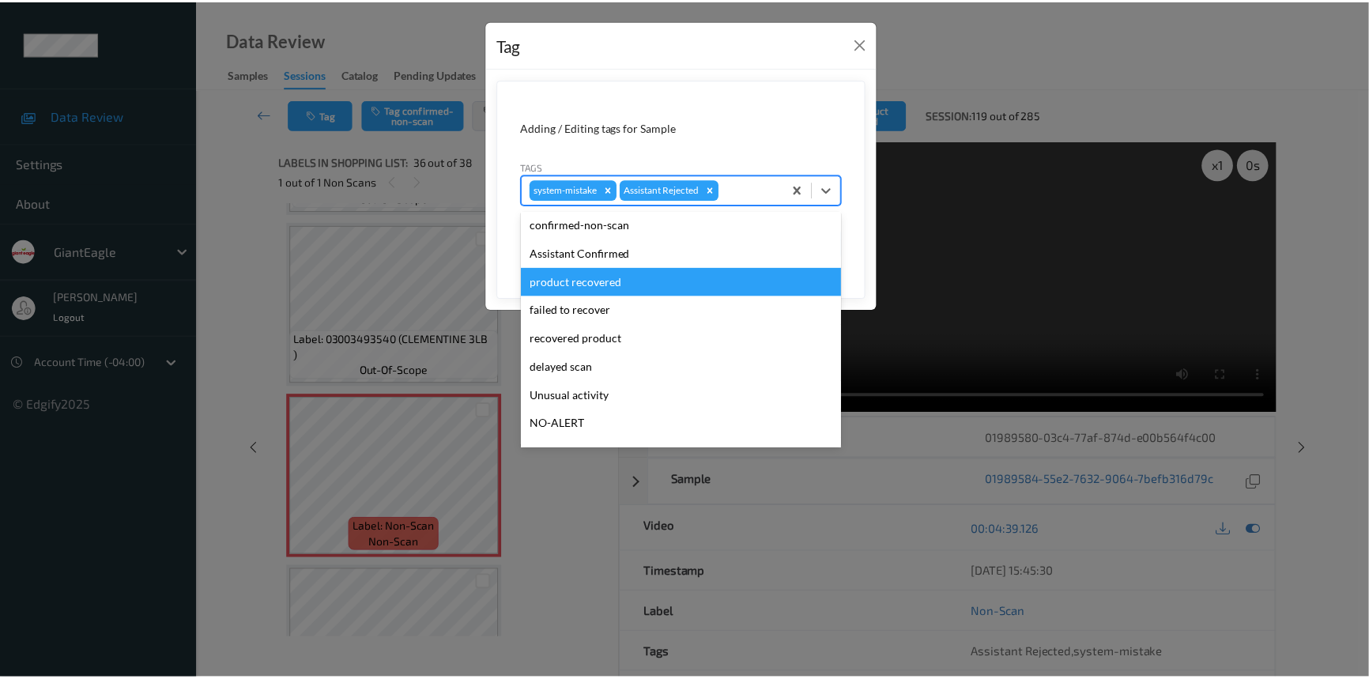
scroll to position [71, 0]
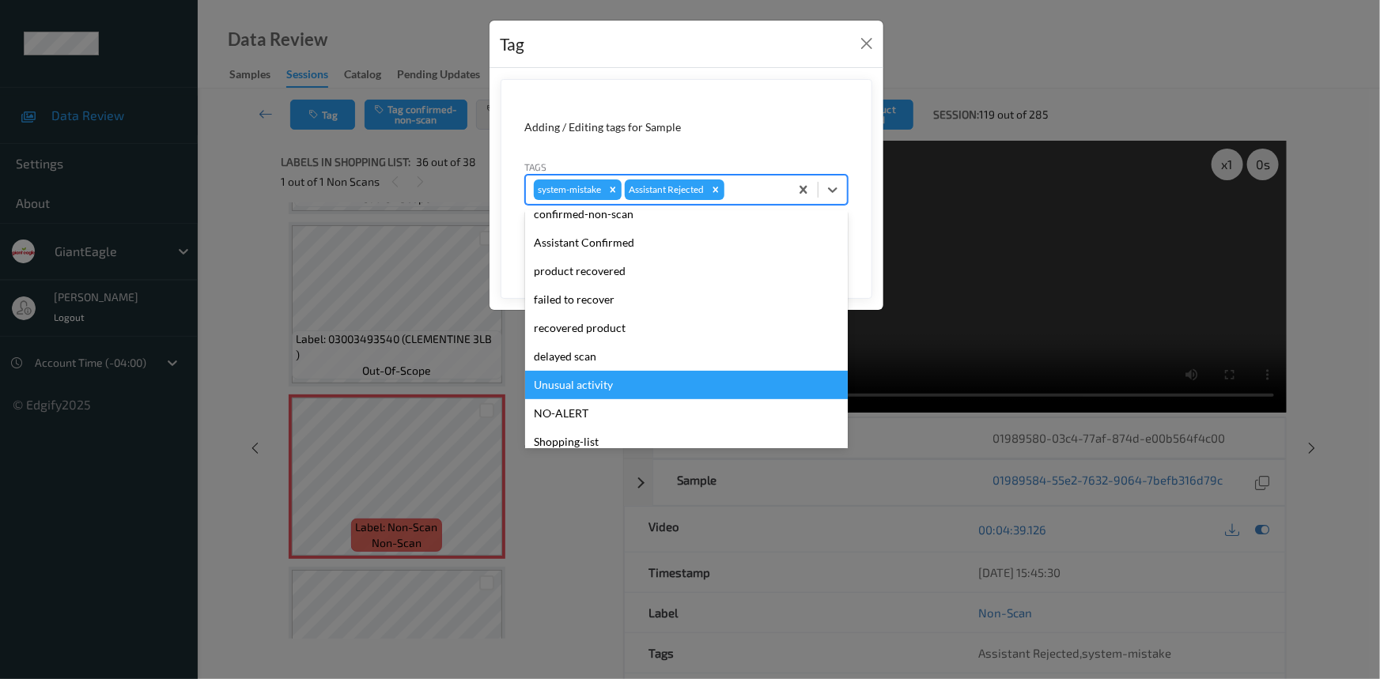
click at [565, 387] on div "Unusual activity" at bounding box center [686, 385] width 323 height 28
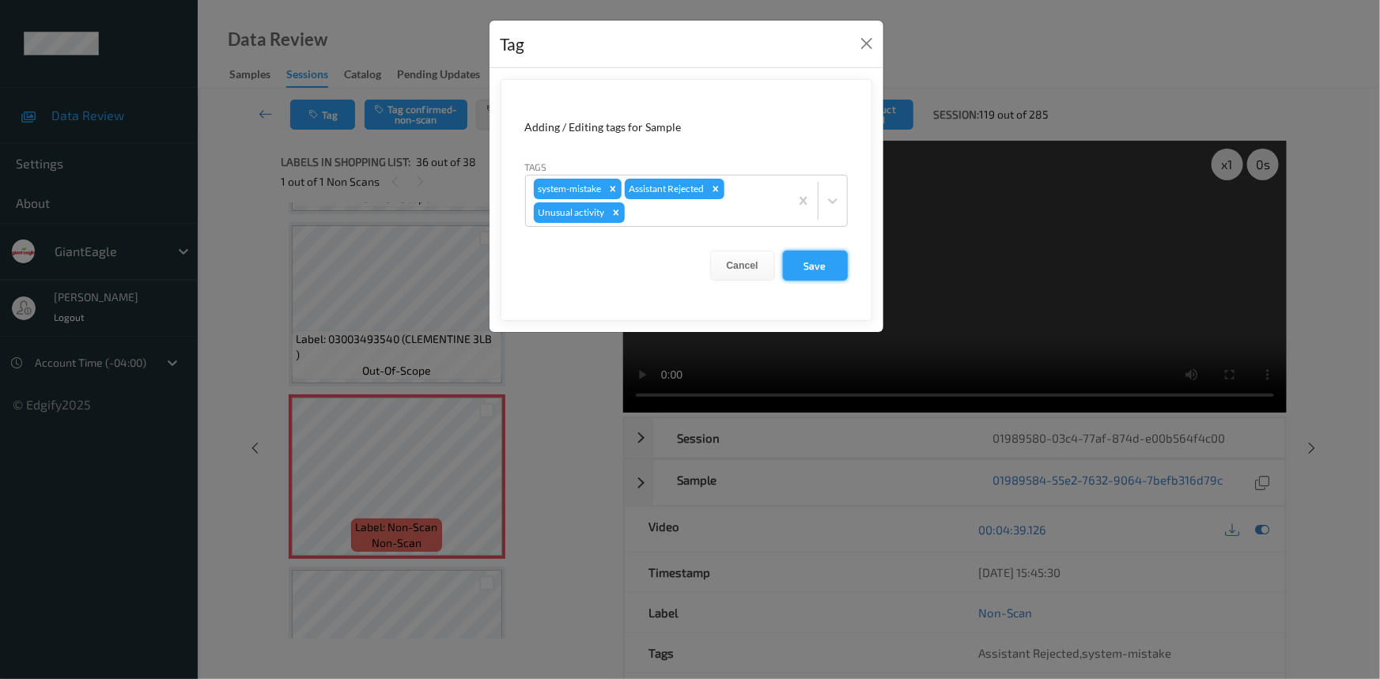
click at [822, 271] on button "Save" at bounding box center [815, 266] width 65 height 30
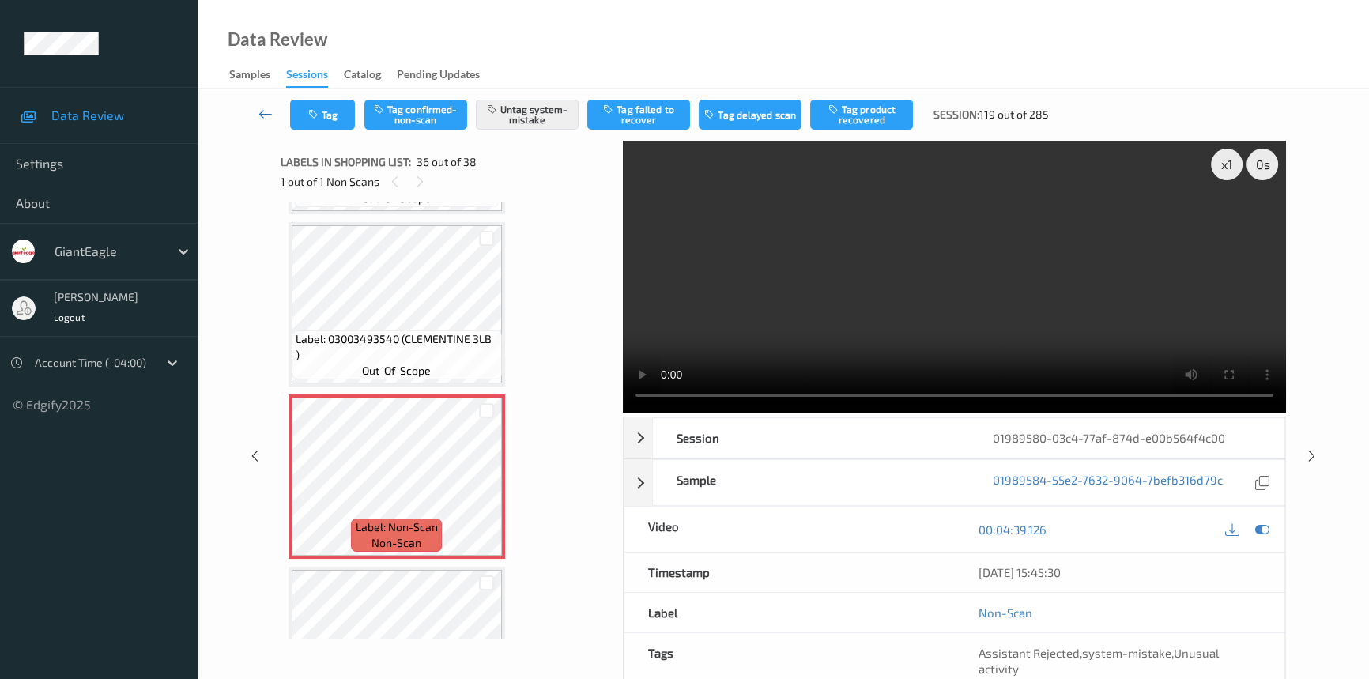
click at [260, 107] on icon at bounding box center [266, 114] width 14 height 16
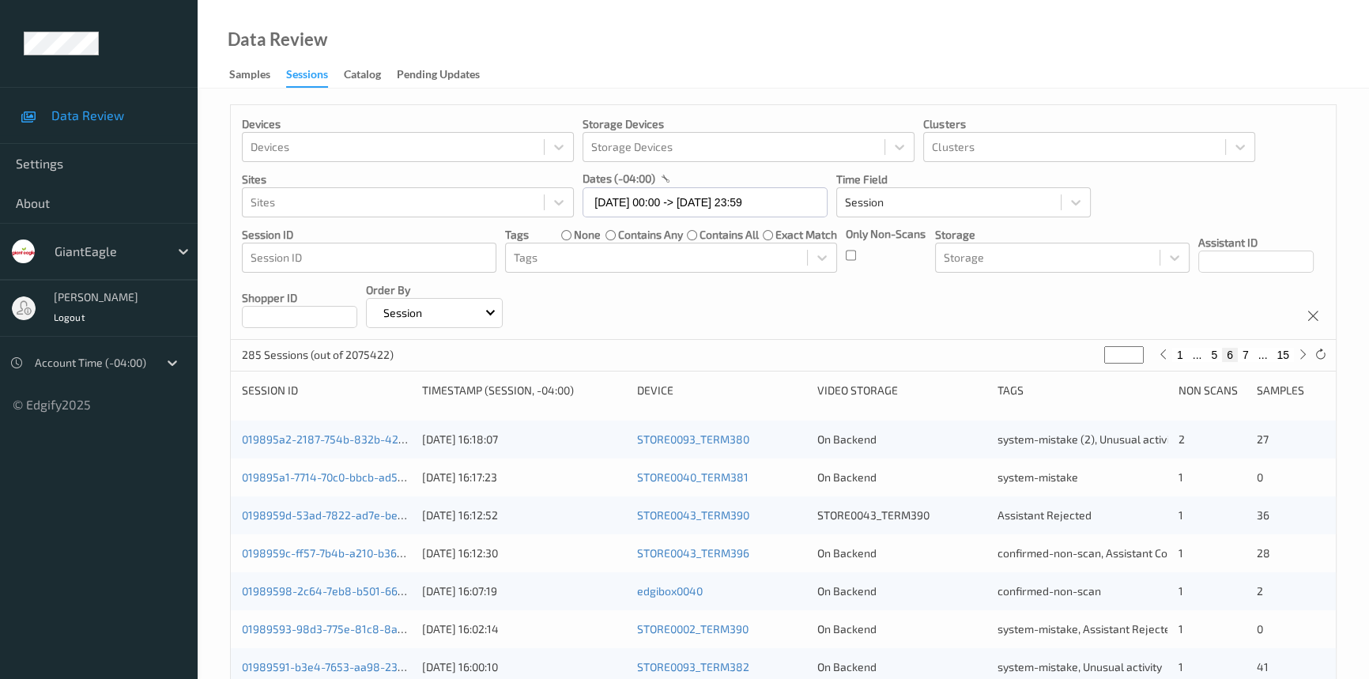
click at [1294, 360] on div "1 ... 5 6 7 ... 15" at bounding box center [1233, 354] width 157 height 17
click at [1298, 356] on icon at bounding box center [1304, 355] width 12 height 12
type input "*"
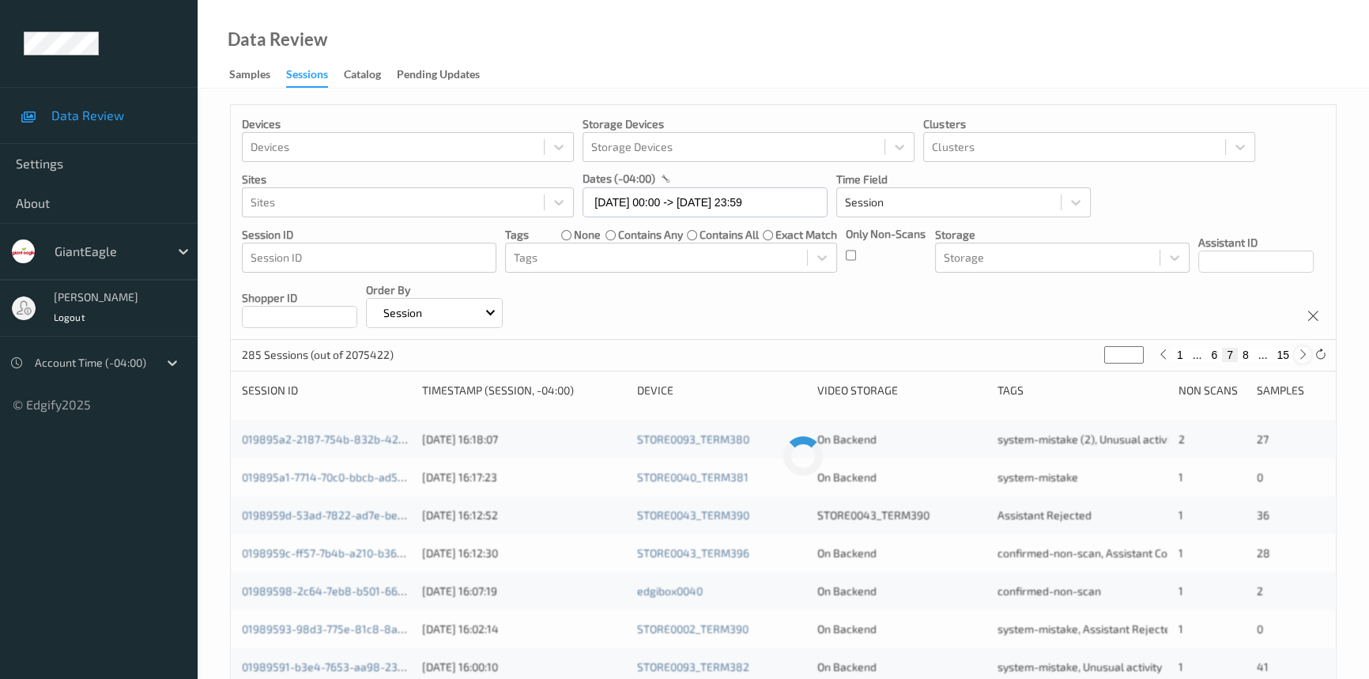
click at [1298, 356] on icon at bounding box center [1304, 355] width 12 height 12
type input "*"
click at [1298, 356] on icon at bounding box center [1304, 355] width 12 height 12
type input "*"
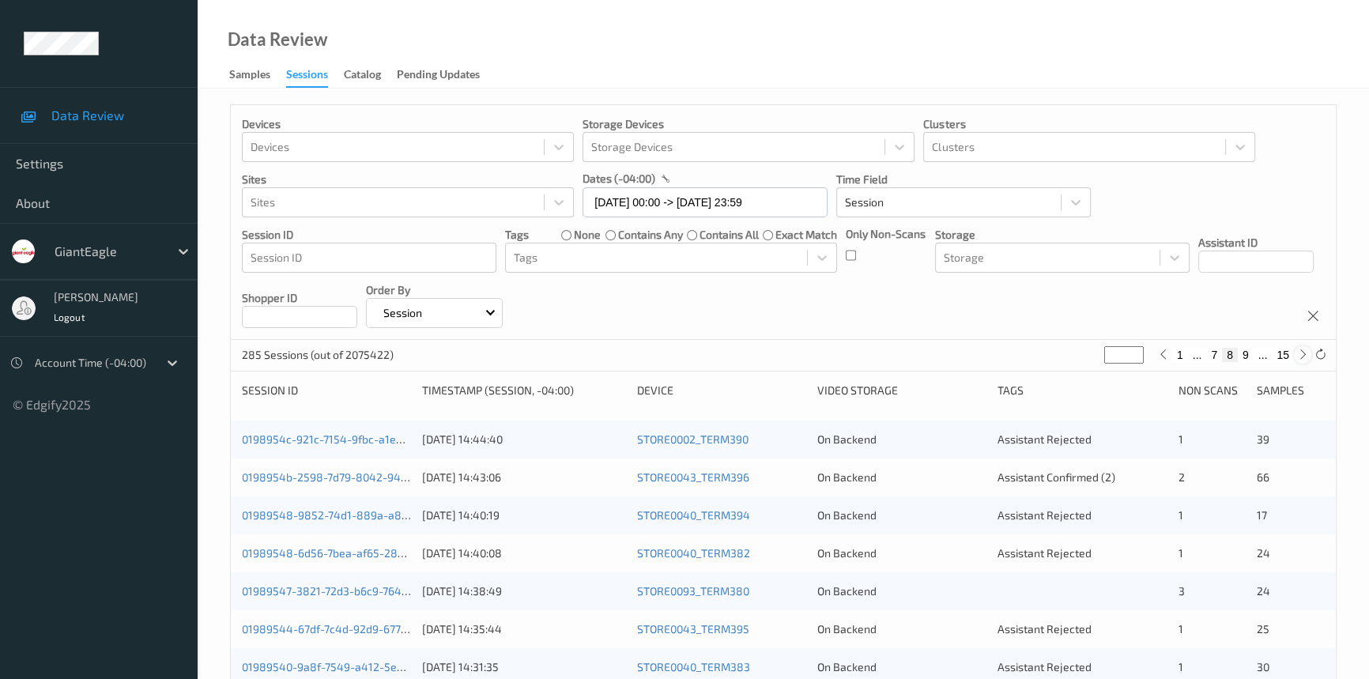
type input "*"
click at [347, 474] on link "01989528-3e8b-7ccf-bb6b-ae5524c4e0ac" at bounding box center [350, 476] width 217 height 13
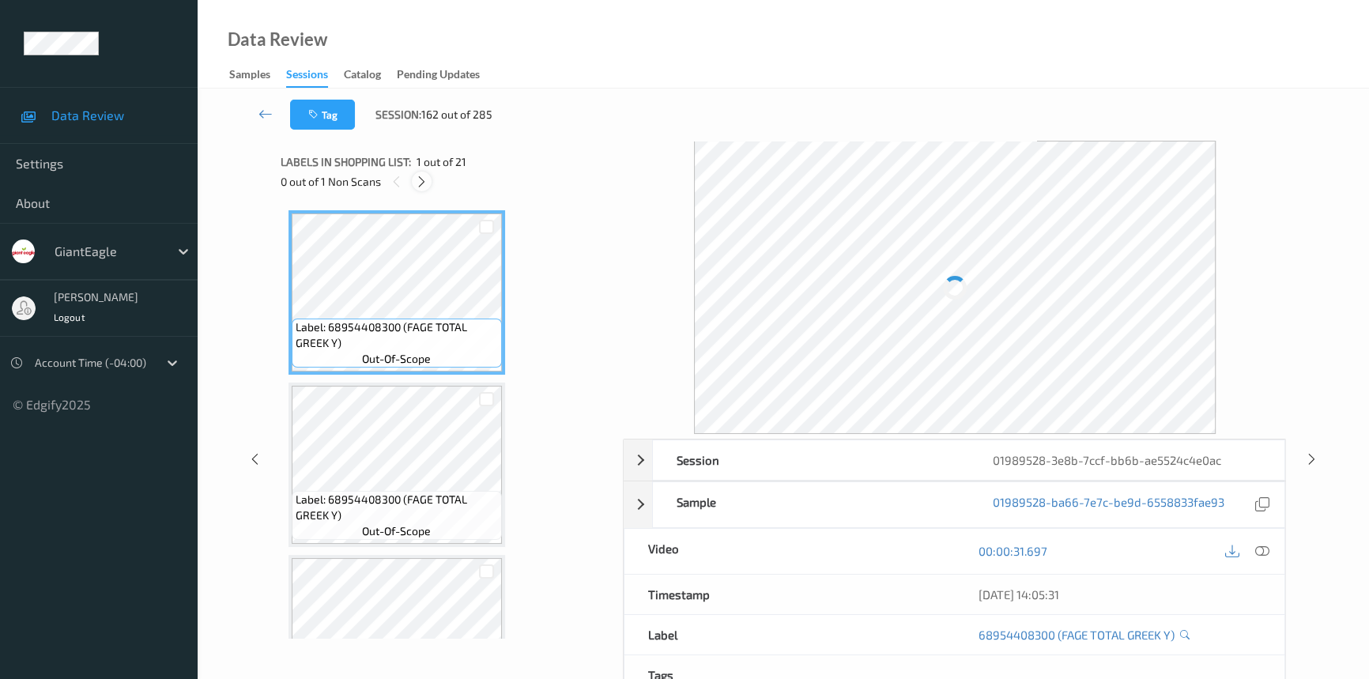
click at [420, 178] on icon at bounding box center [421, 182] width 13 height 14
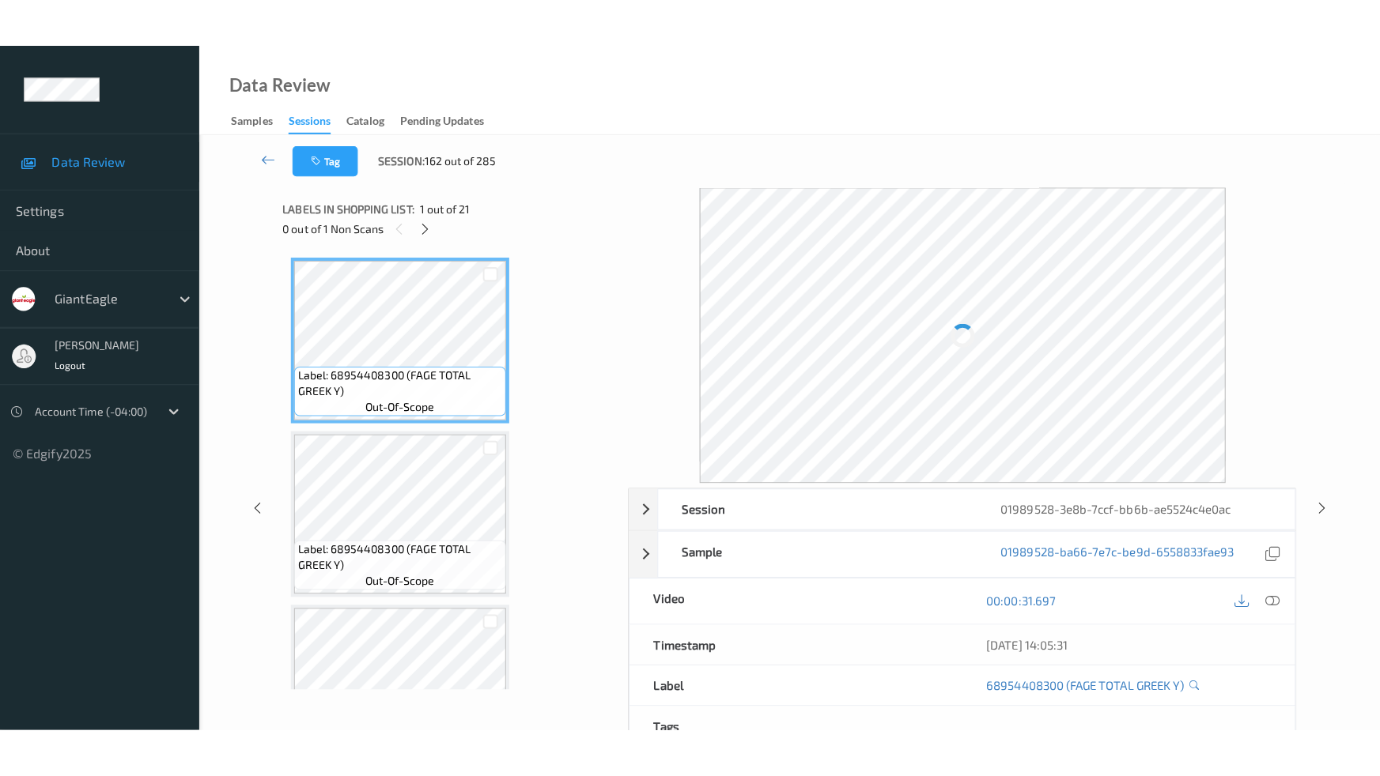
scroll to position [3179, 0]
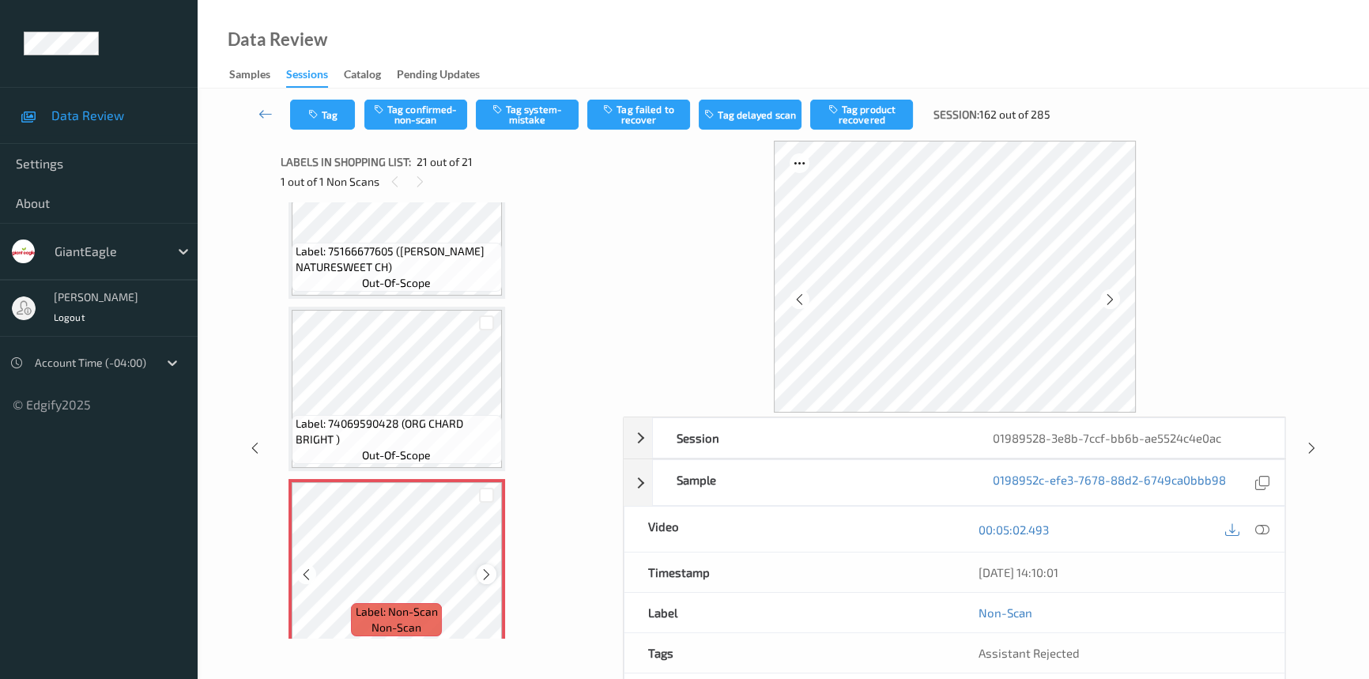
click at [490, 568] on icon at bounding box center [486, 575] width 13 height 14
click at [1266, 528] on icon at bounding box center [1263, 530] width 14 height 14
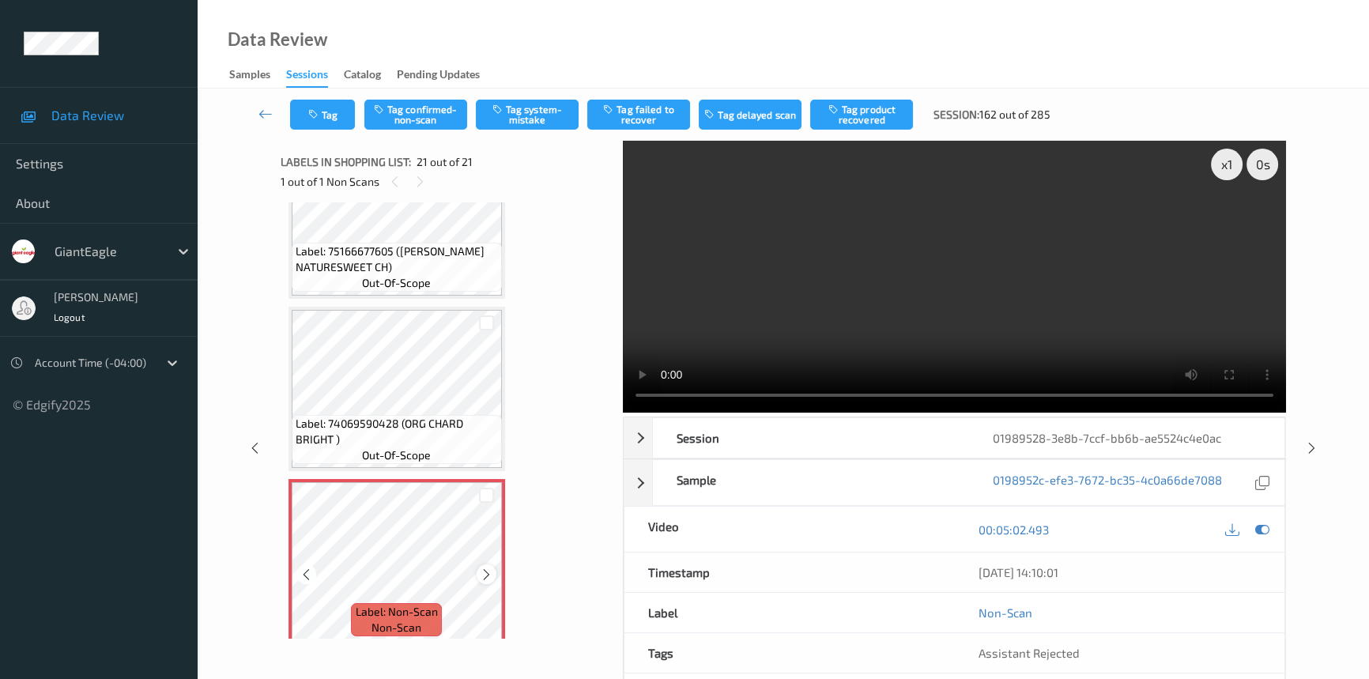
click at [488, 568] on icon at bounding box center [486, 575] width 13 height 14
click at [976, 207] on video at bounding box center [954, 277] width 663 height 272
click at [1109, 304] on video at bounding box center [954, 277] width 663 height 272
click at [1143, 310] on video at bounding box center [954, 277] width 663 height 272
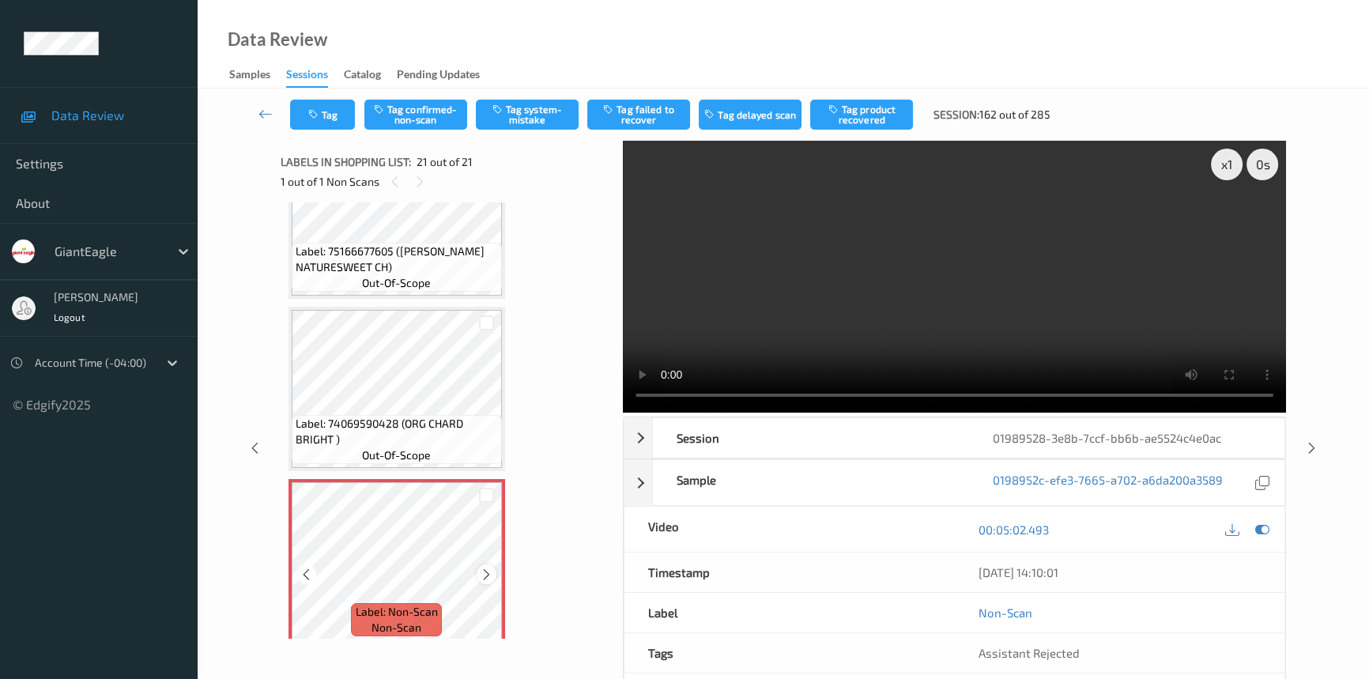
click at [477, 565] on div at bounding box center [487, 575] width 20 height 20
click at [482, 568] on icon at bounding box center [486, 575] width 13 height 14
click at [484, 568] on icon at bounding box center [486, 575] width 13 height 14
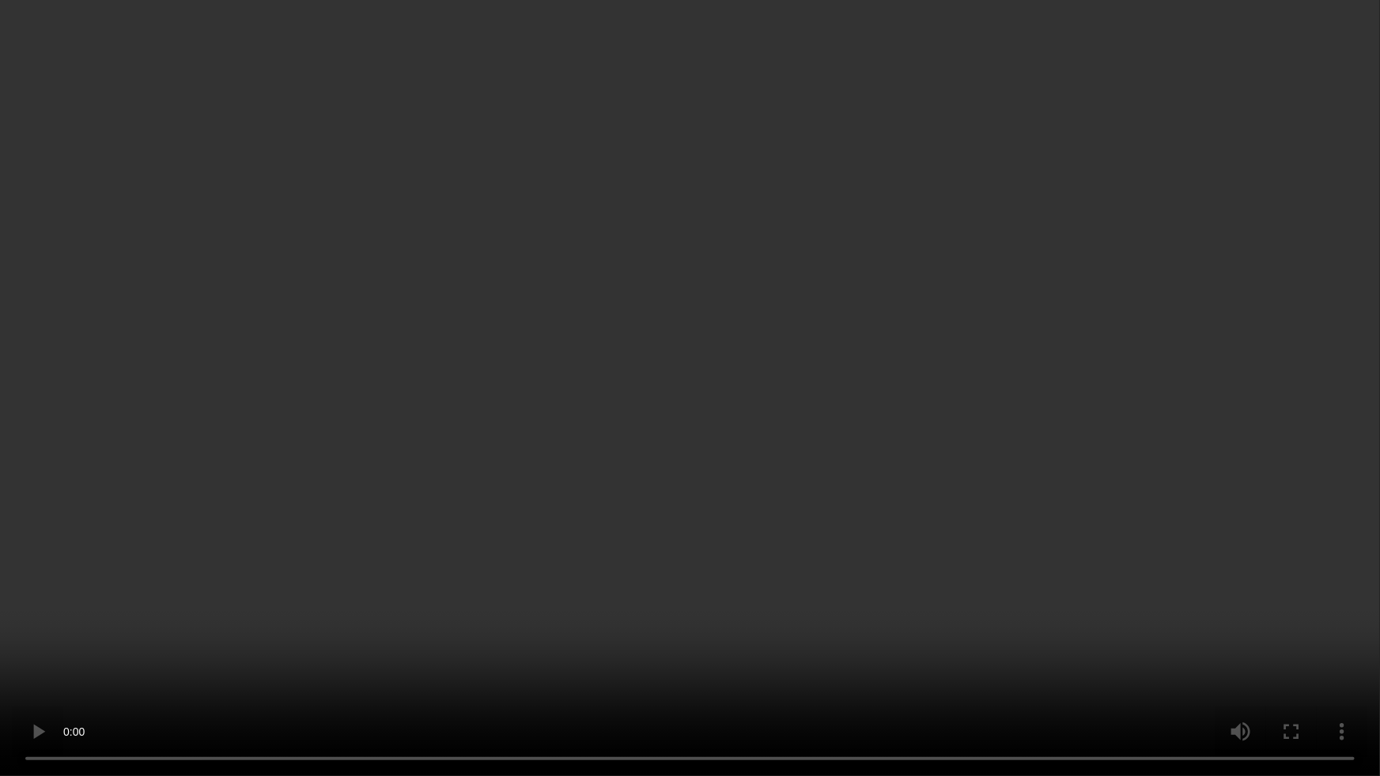
drag, startPoint x: 1098, startPoint y: 445, endPoint x: 1111, endPoint y: 456, distance: 16.8
click at [1098, 446] on video at bounding box center [690, 388] width 1380 height 776
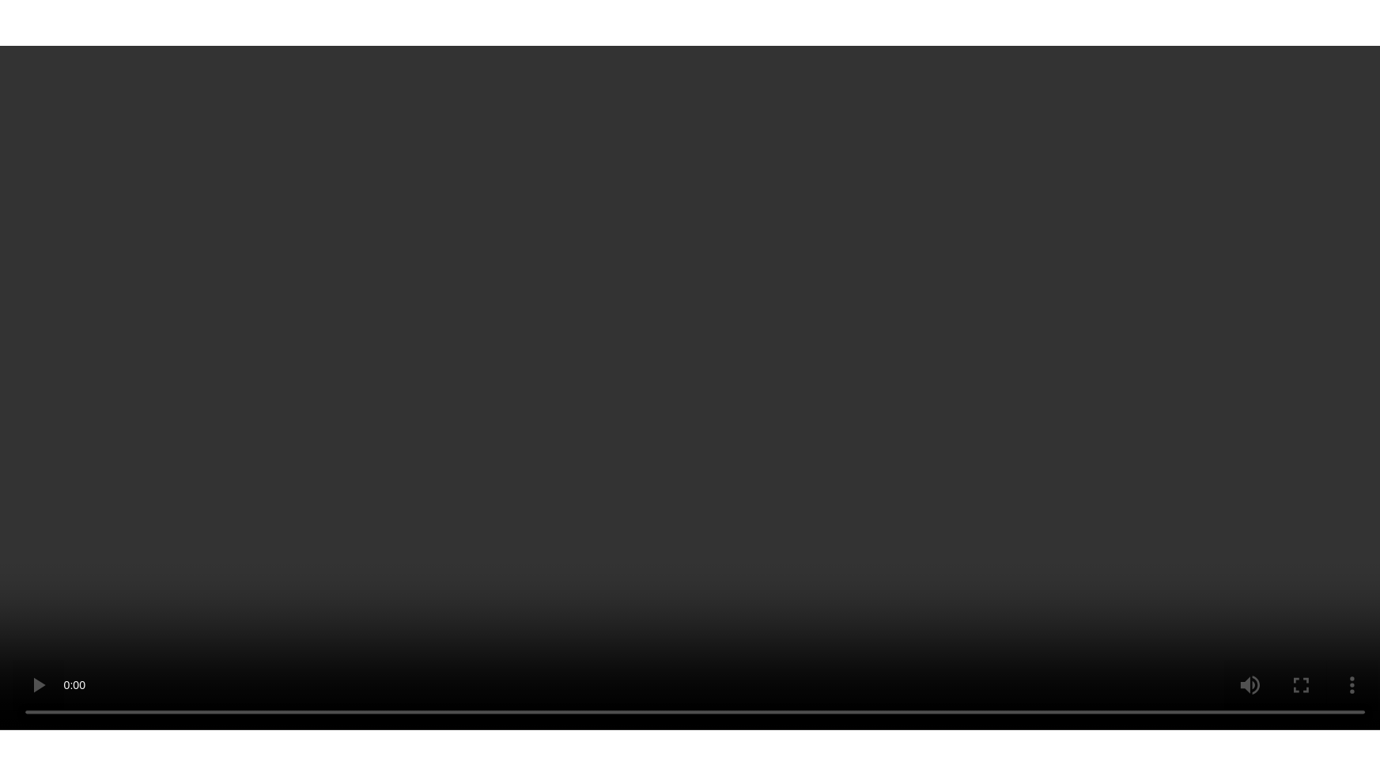
scroll to position [3179, 0]
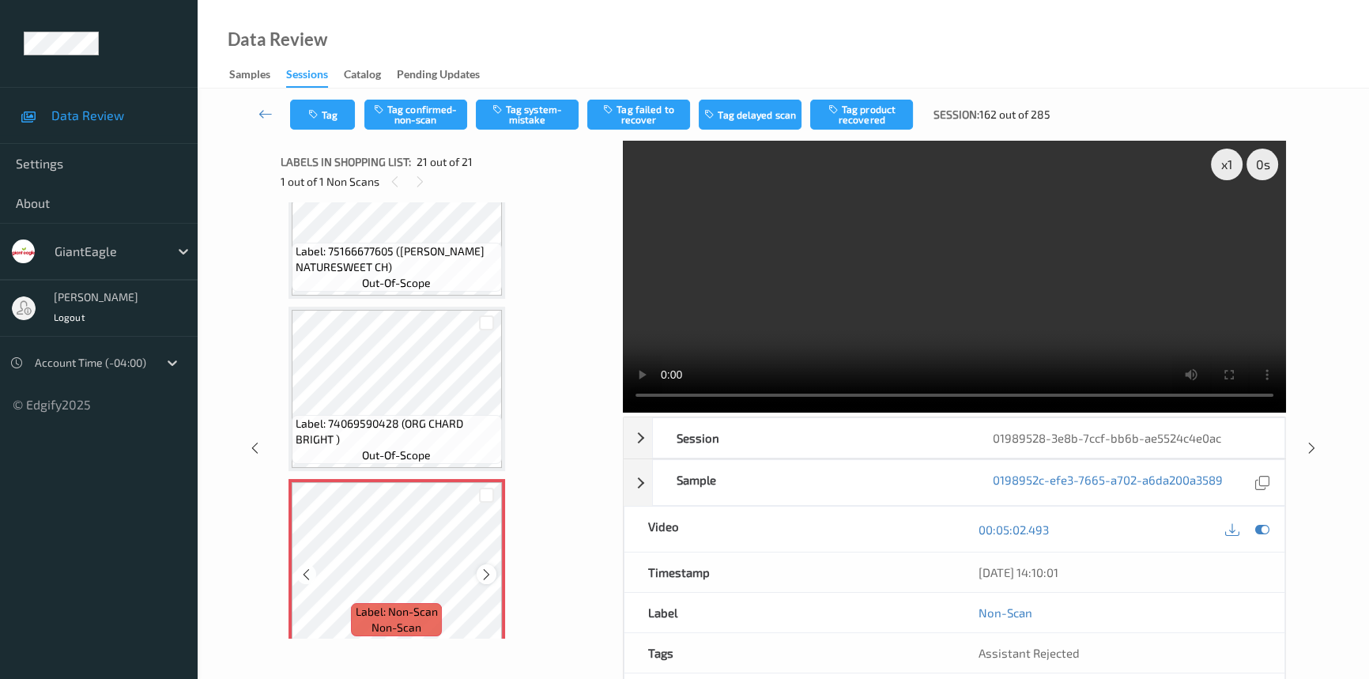
click at [485, 568] on icon at bounding box center [486, 575] width 13 height 14
click at [1113, 339] on video at bounding box center [954, 277] width 663 height 272
click at [1075, 345] on video at bounding box center [954, 277] width 663 height 272
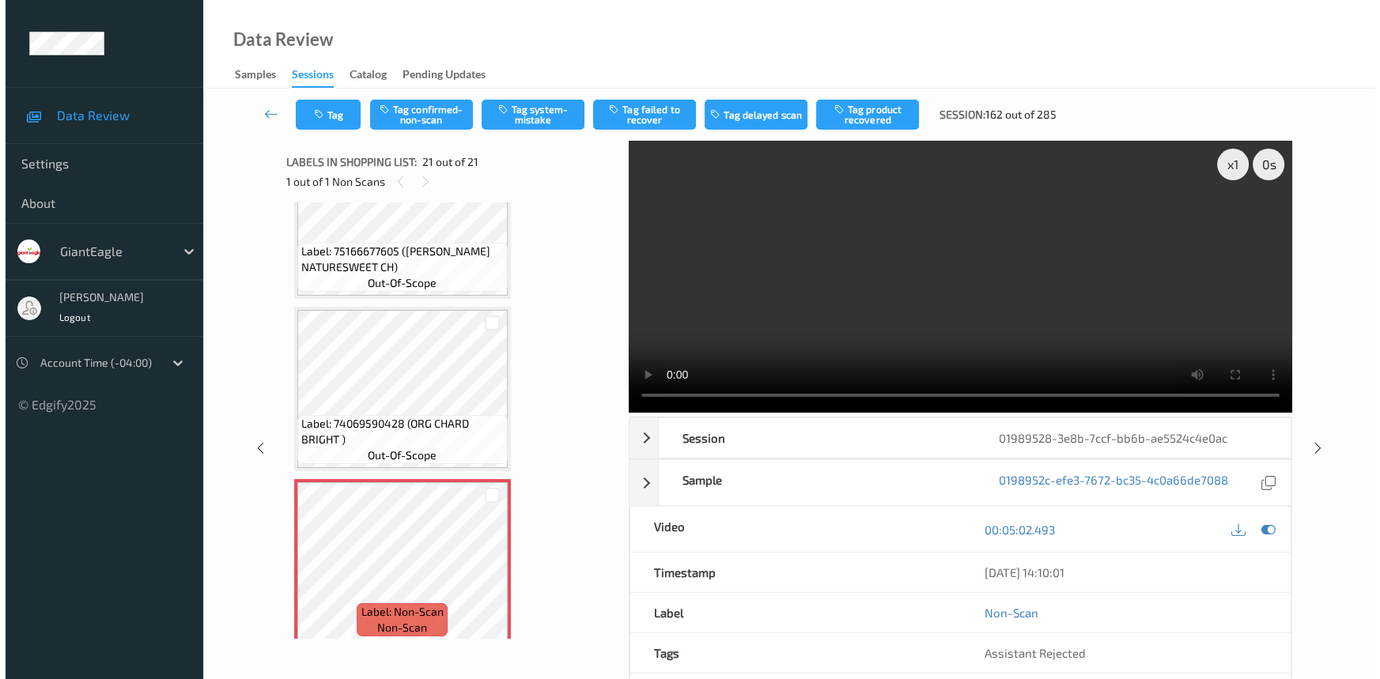
scroll to position [3082, 0]
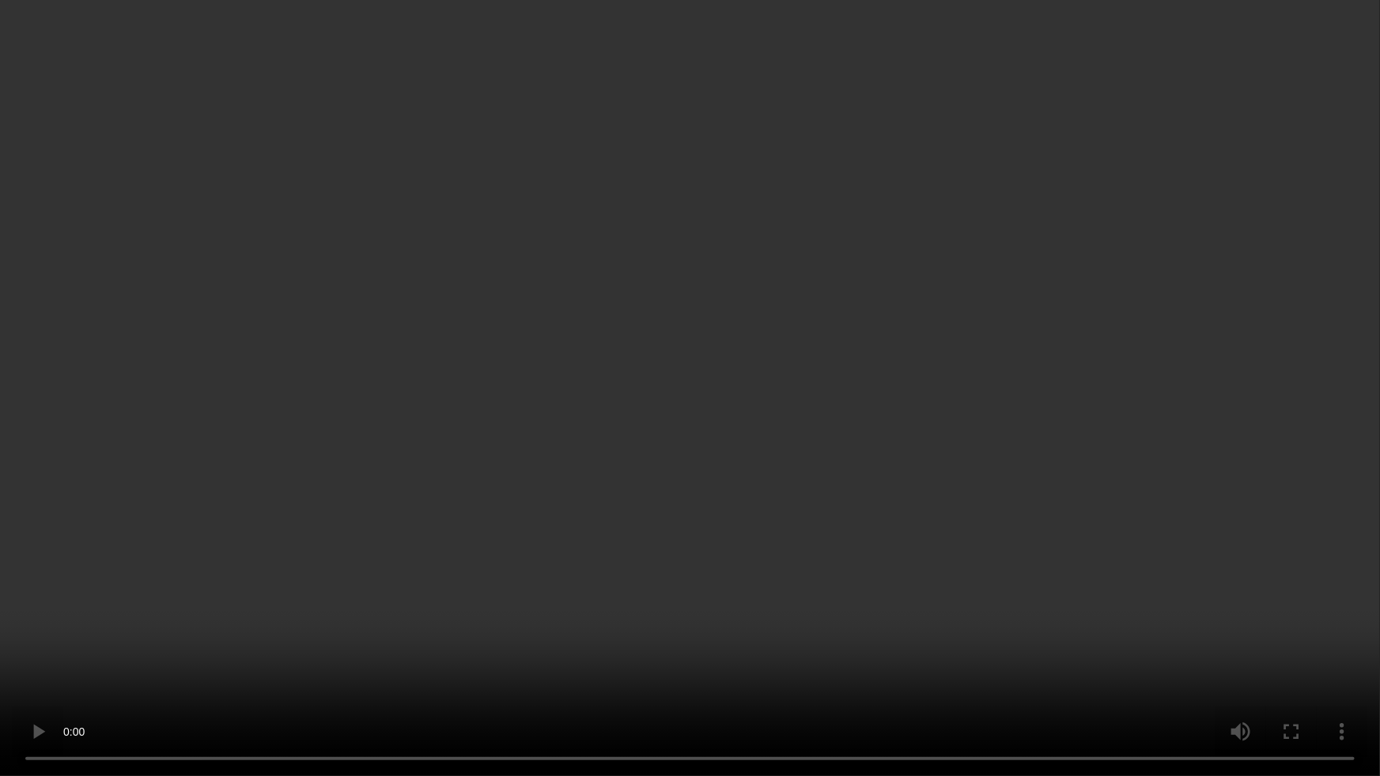
click at [1048, 443] on video at bounding box center [690, 388] width 1380 height 776
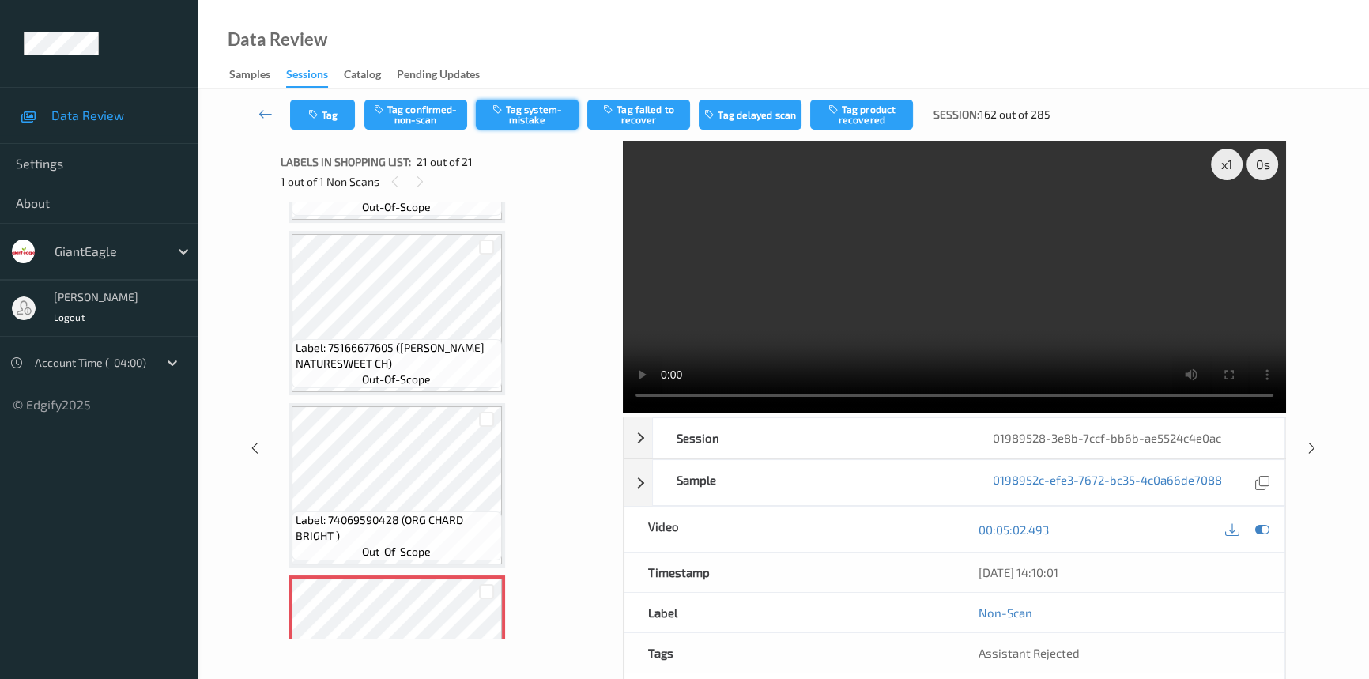
click at [520, 111] on button "Tag system-mistake" at bounding box center [527, 115] width 103 height 30
click at [325, 111] on button "Tag" at bounding box center [322, 115] width 65 height 30
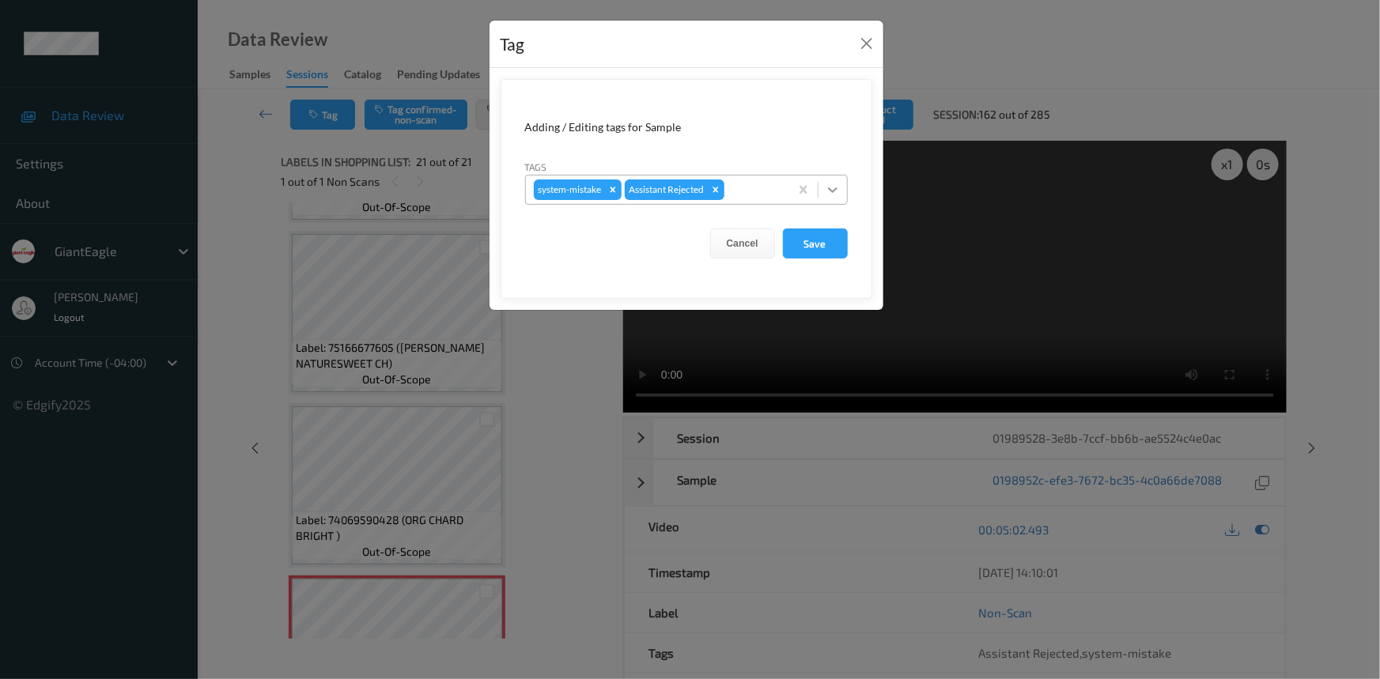
click at [829, 194] on icon at bounding box center [833, 190] width 16 height 16
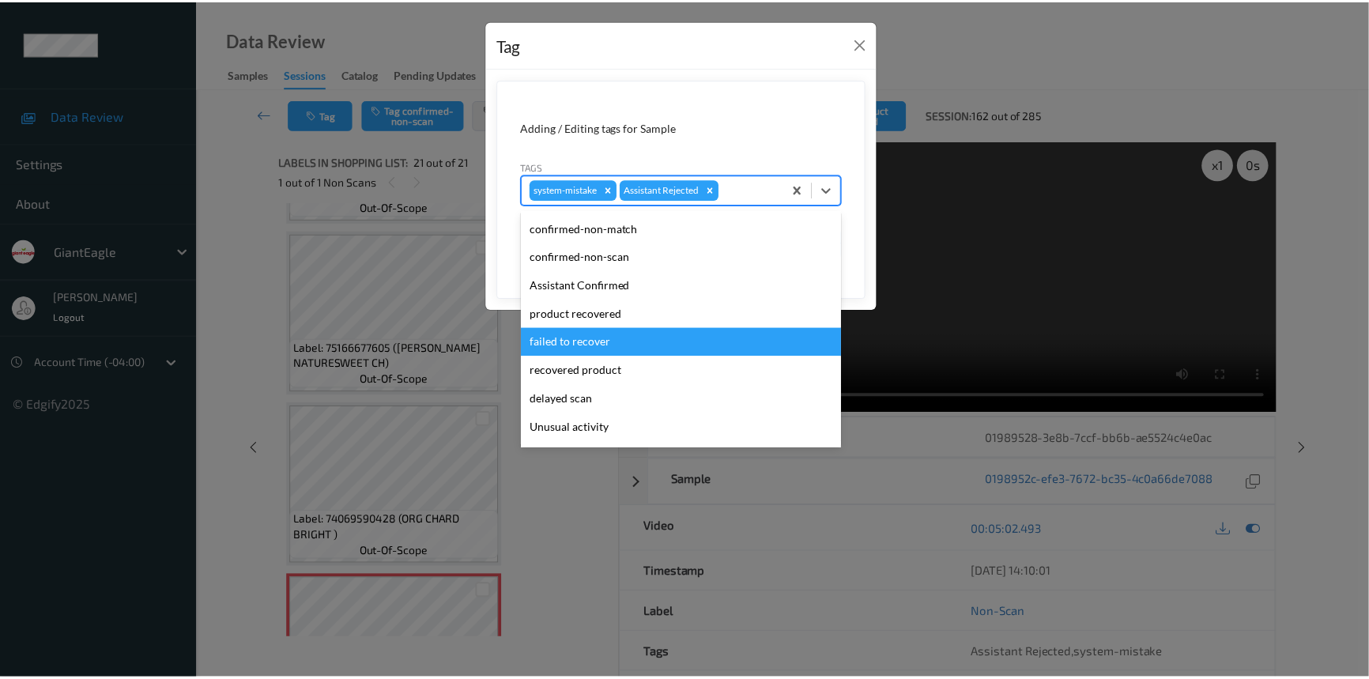
scroll to position [71, 0]
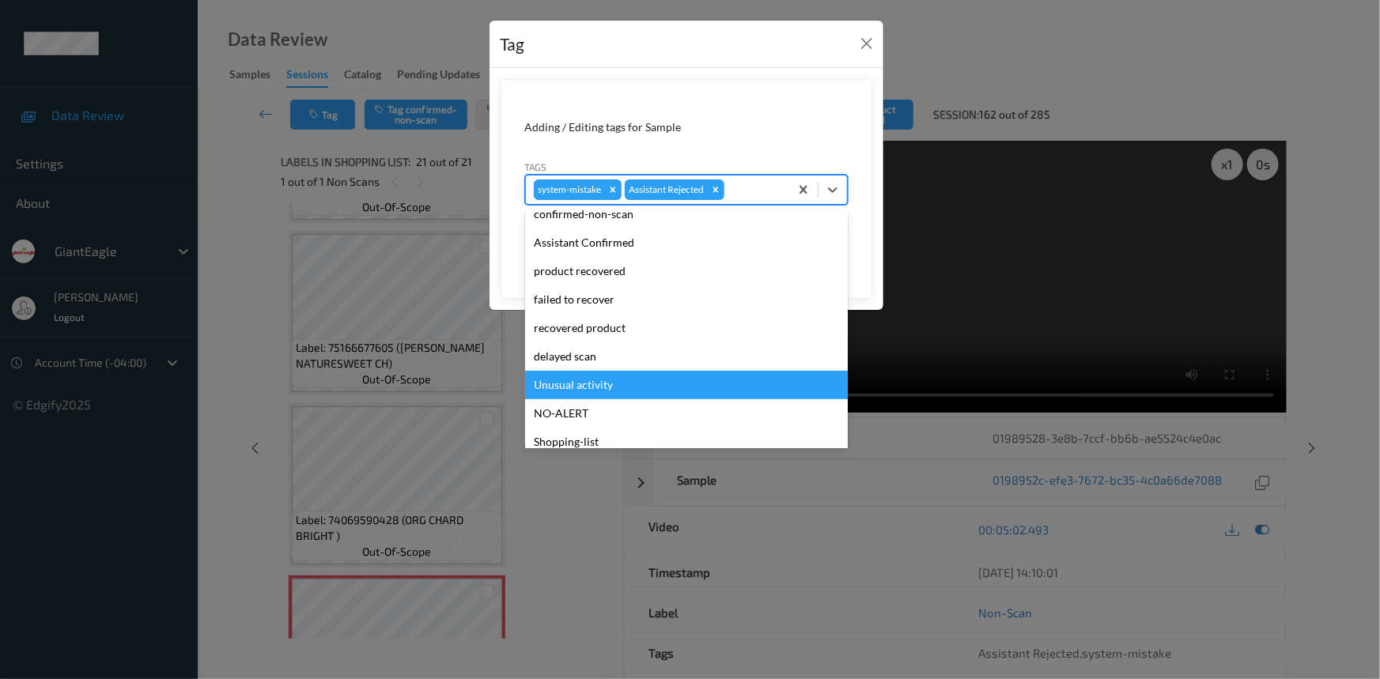
click at [595, 383] on div "Unusual activity" at bounding box center [686, 385] width 323 height 28
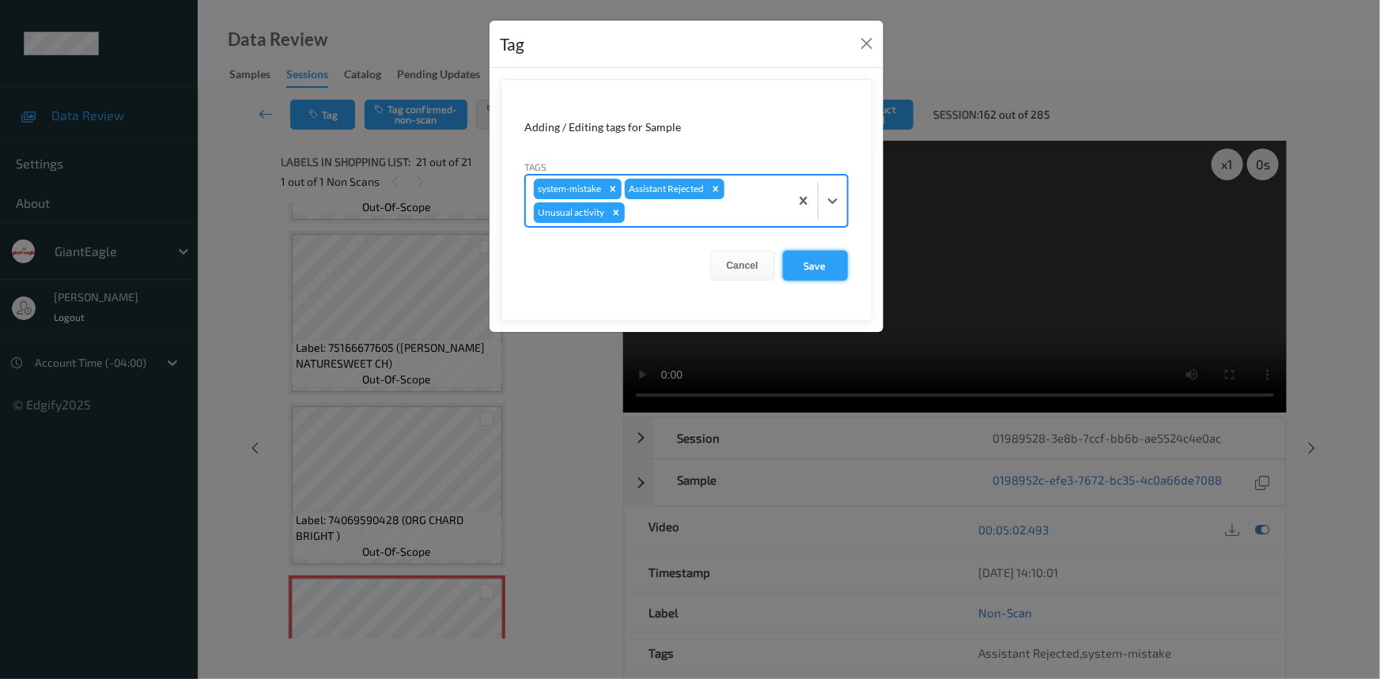
click at [814, 267] on button "Save" at bounding box center [815, 266] width 65 height 30
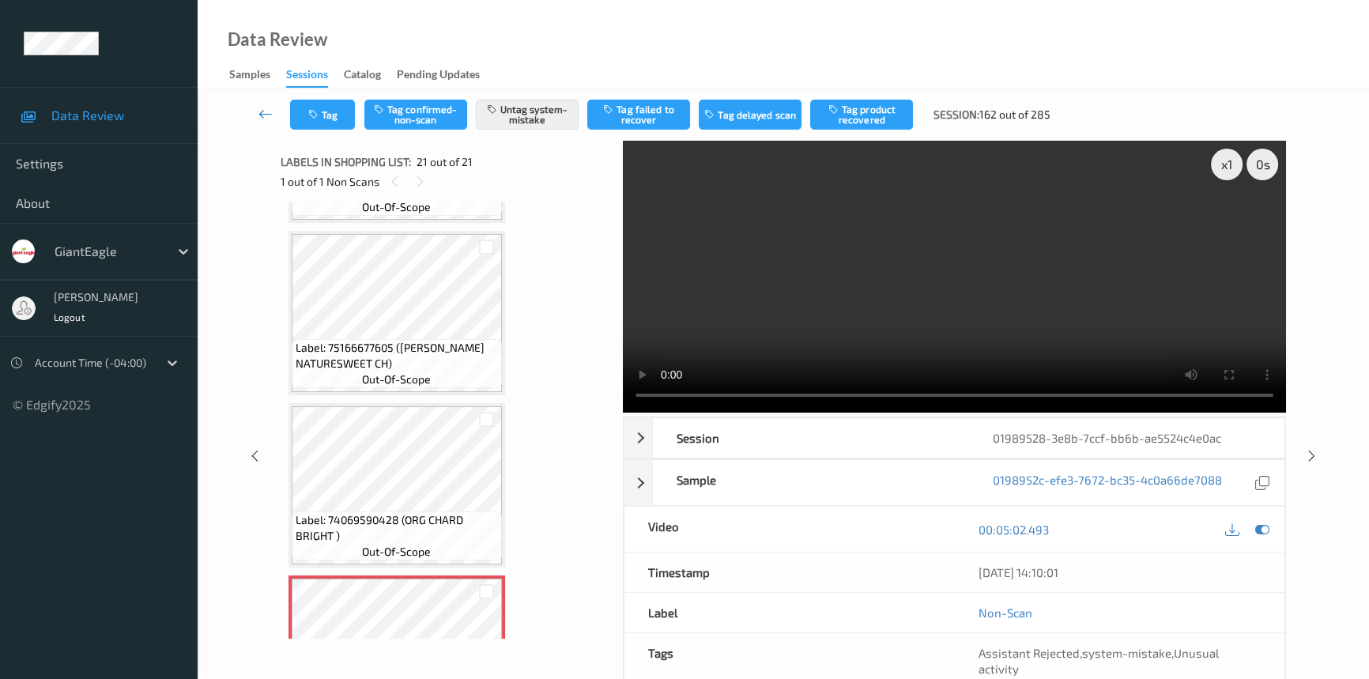
click at [261, 108] on icon at bounding box center [266, 114] width 14 height 16
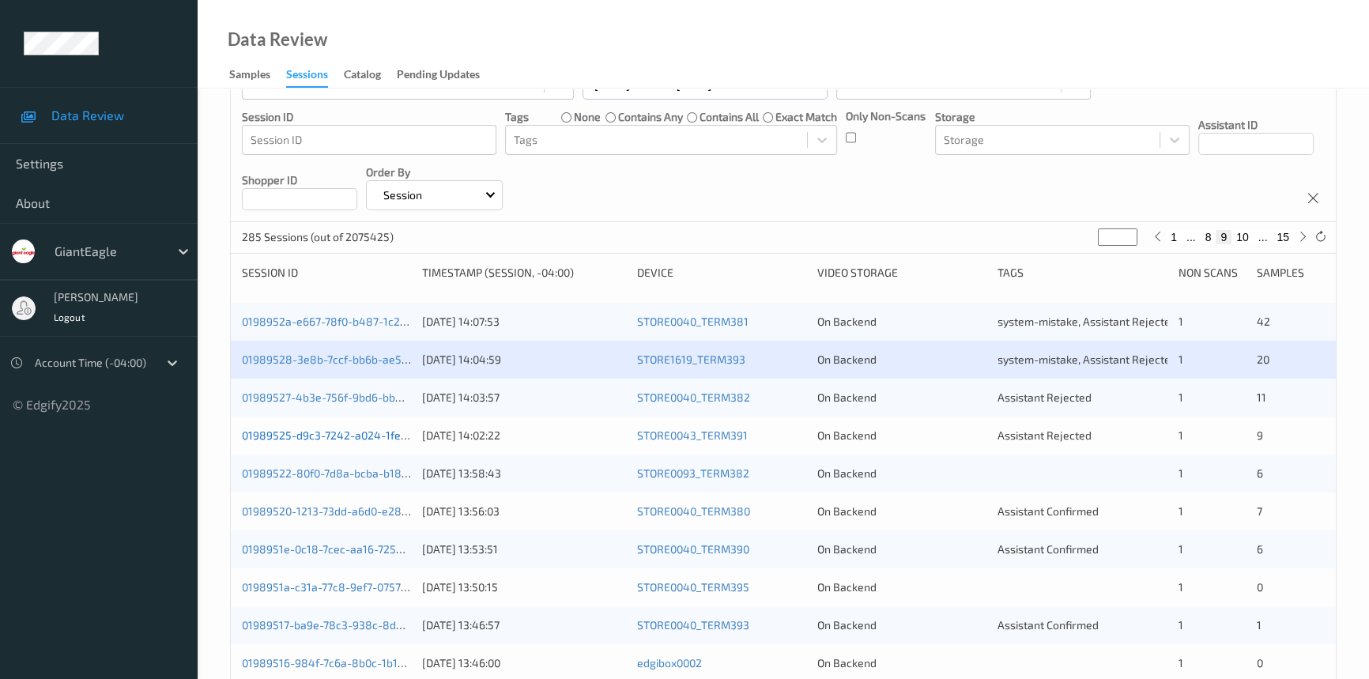
scroll to position [143, 0]
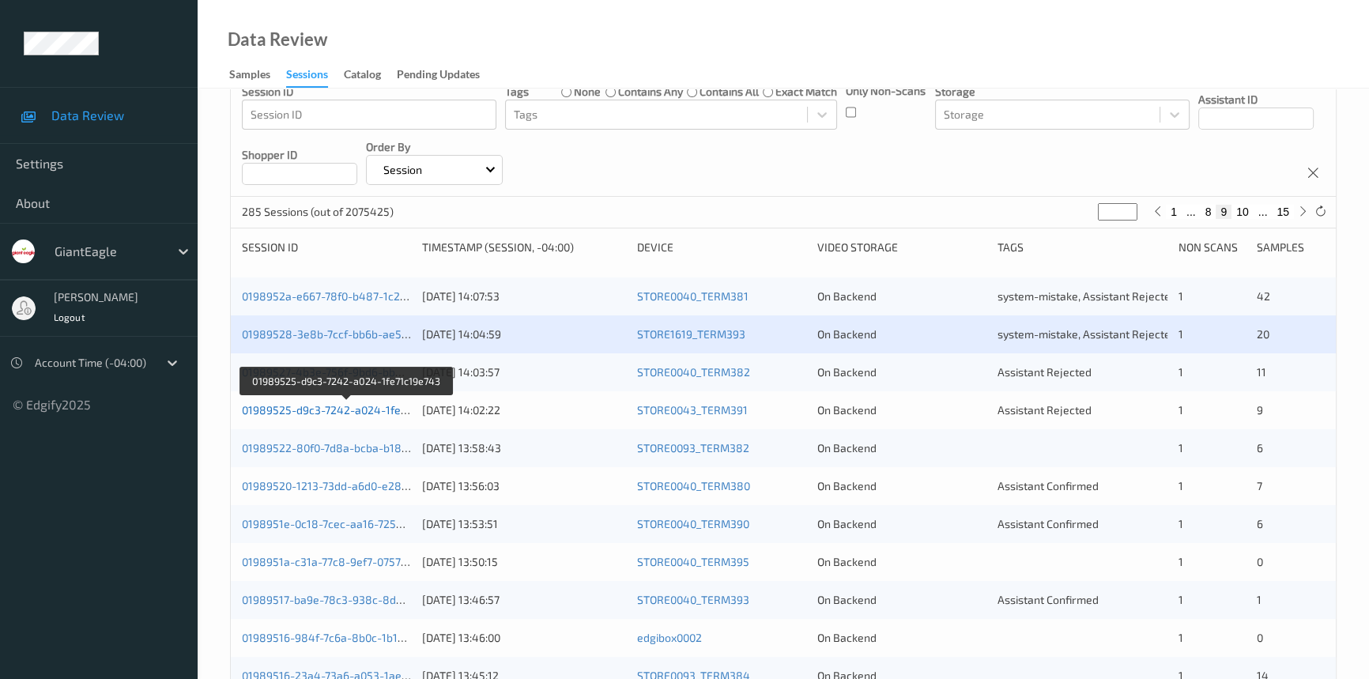
click at [297, 406] on link "01989525-d9c3-7242-a024-1fe71c19e743" at bounding box center [347, 409] width 211 height 13
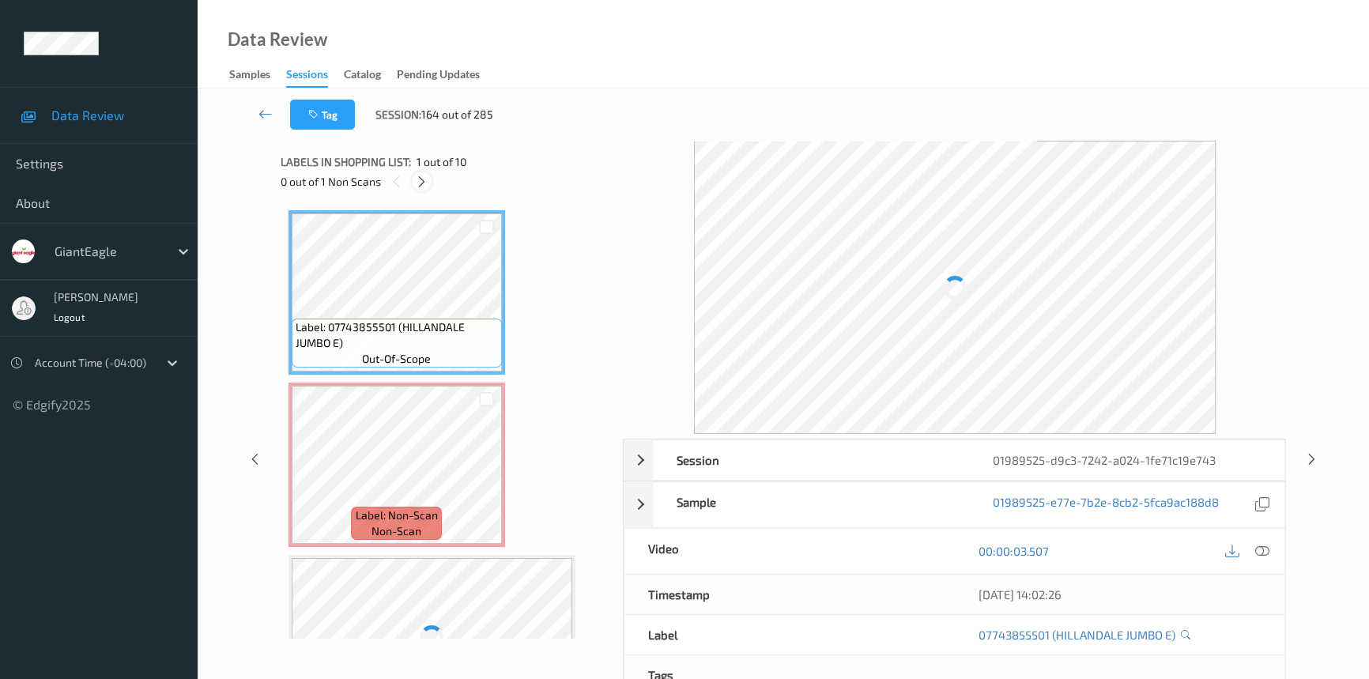
click at [427, 179] on icon at bounding box center [421, 182] width 13 height 14
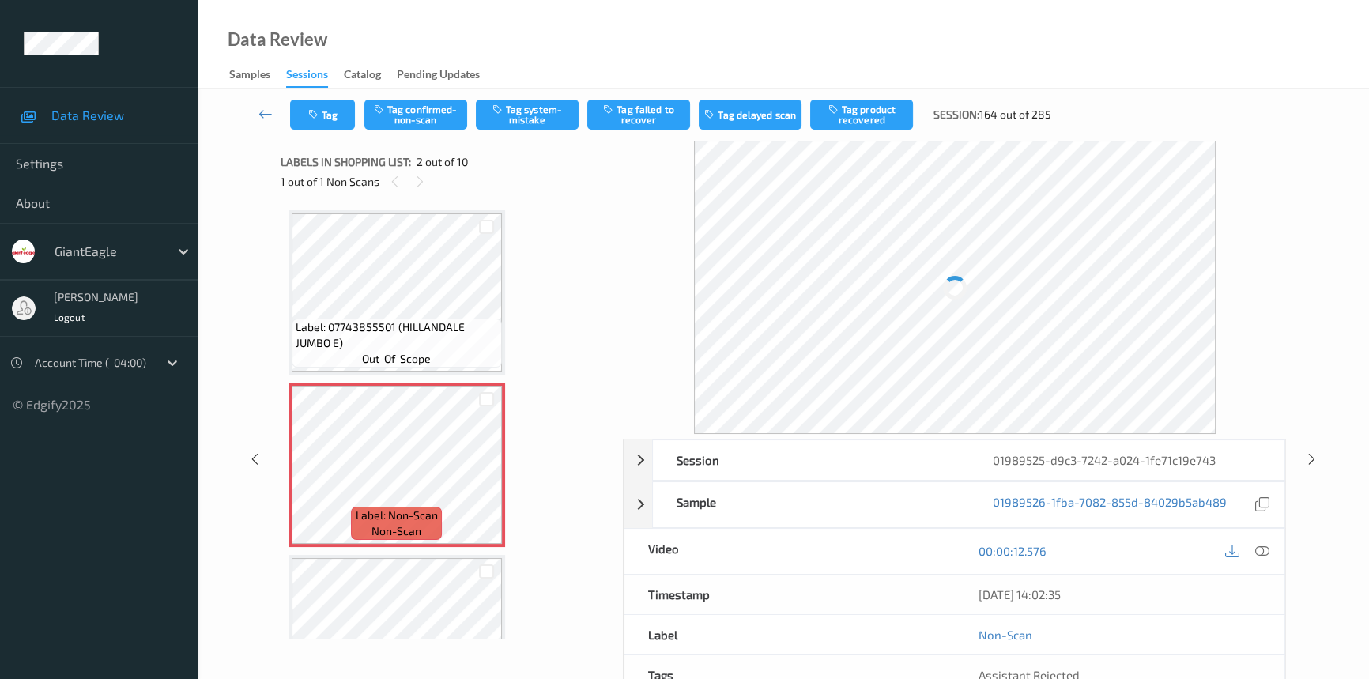
scroll to position [8, 0]
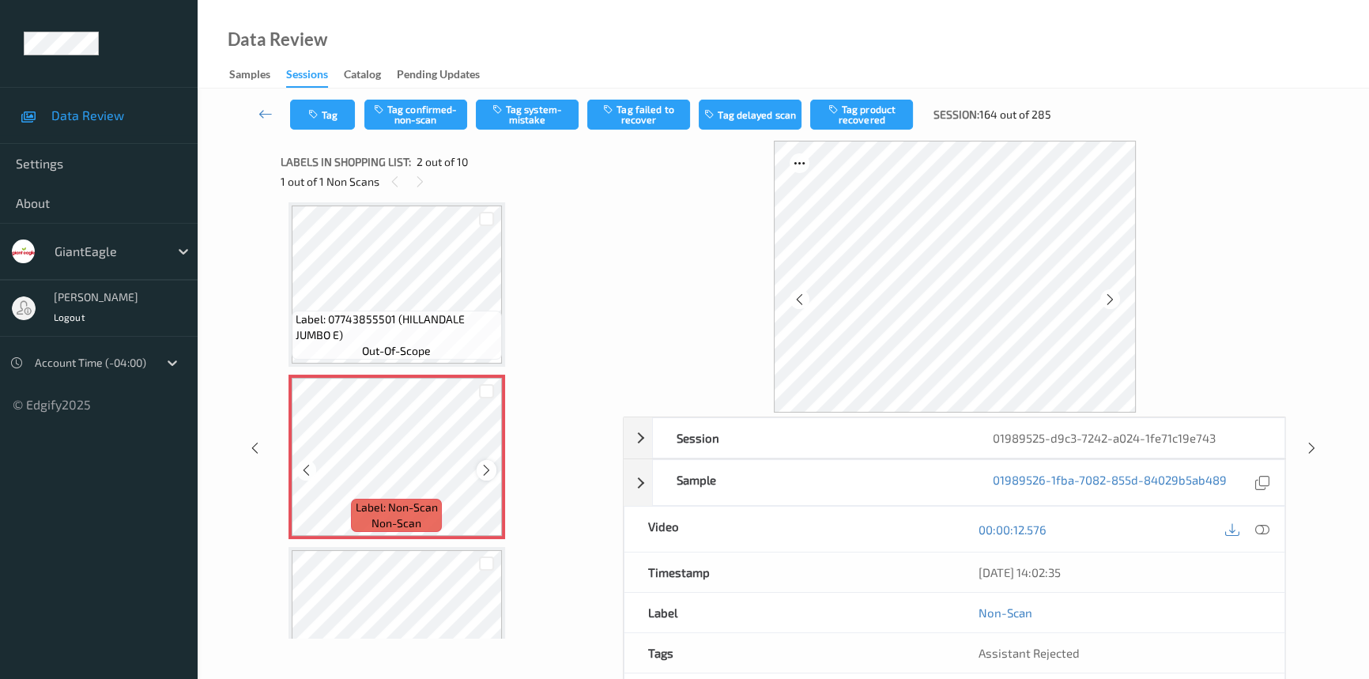
click at [486, 467] on icon at bounding box center [486, 470] width 13 height 14
click at [1267, 523] on icon at bounding box center [1263, 530] width 14 height 14
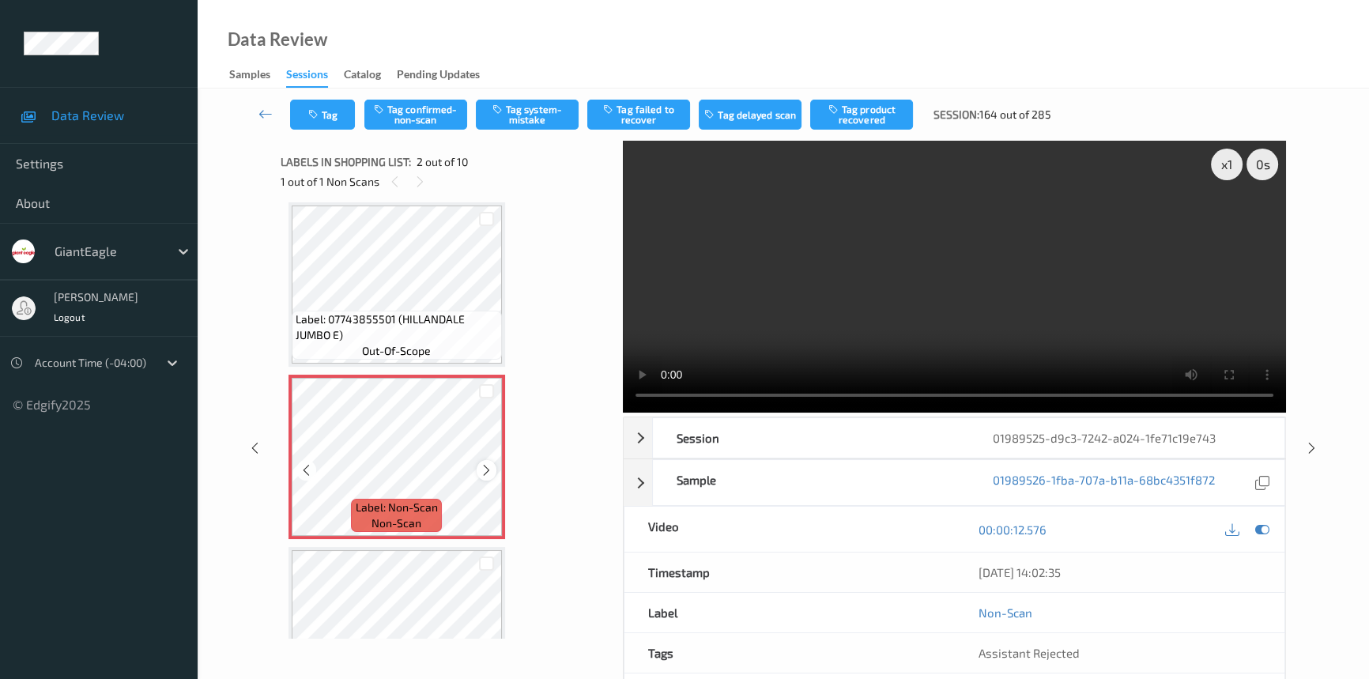
click at [481, 470] on icon at bounding box center [486, 470] width 13 height 14
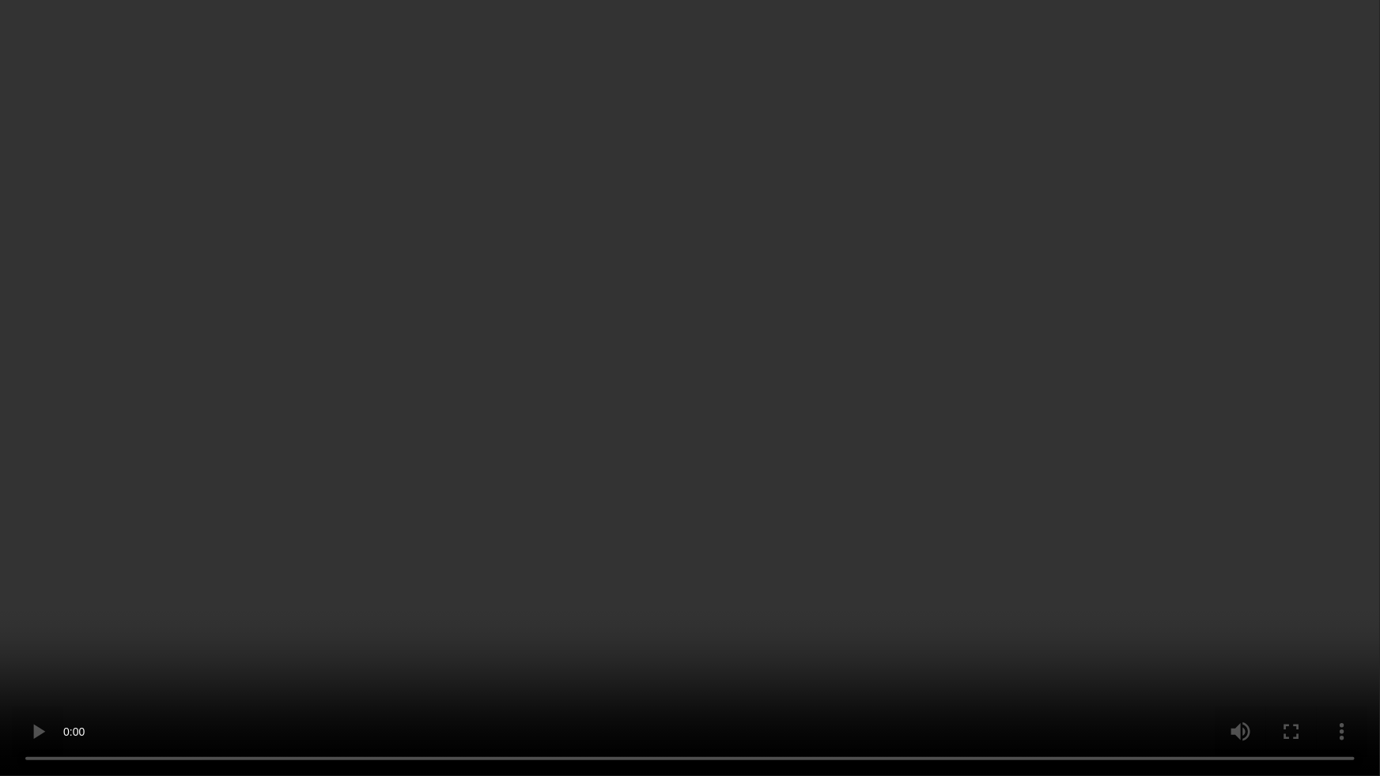
click at [1170, 452] on video at bounding box center [690, 388] width 1380 height 776
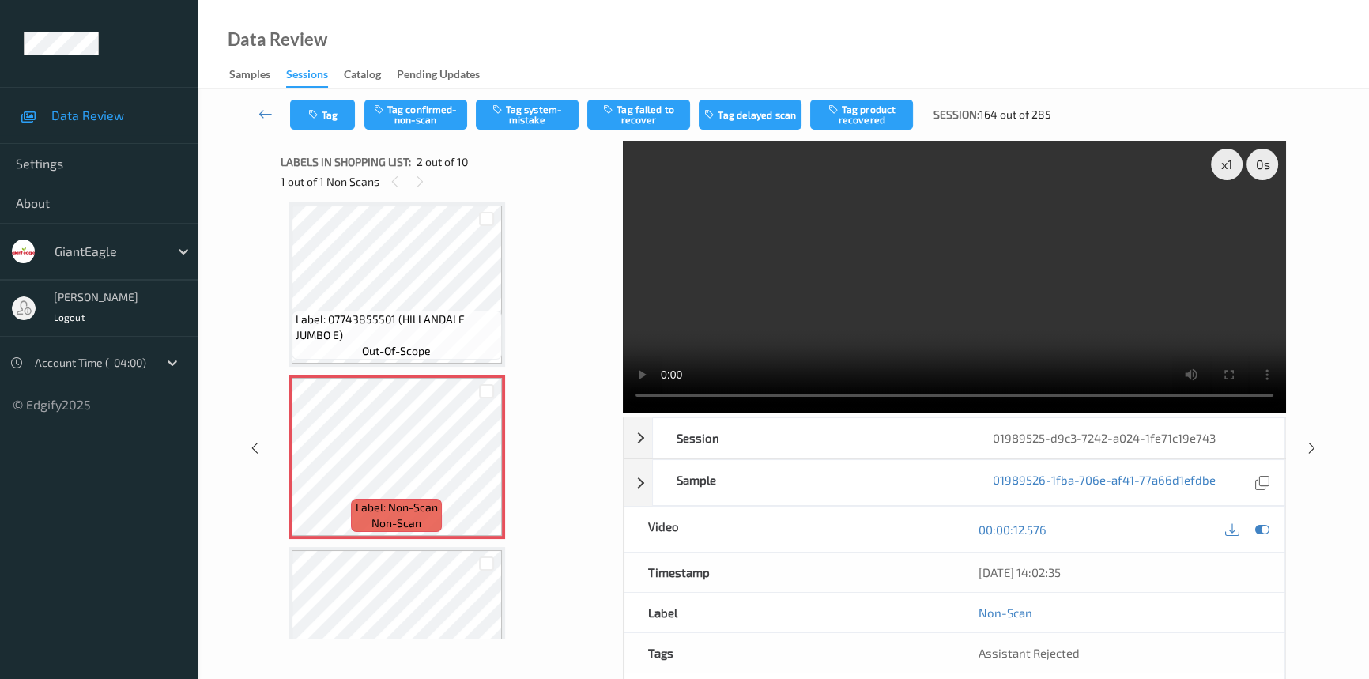
click at [988, 319] on video at bounding box center [954, 277] width 663 height 272
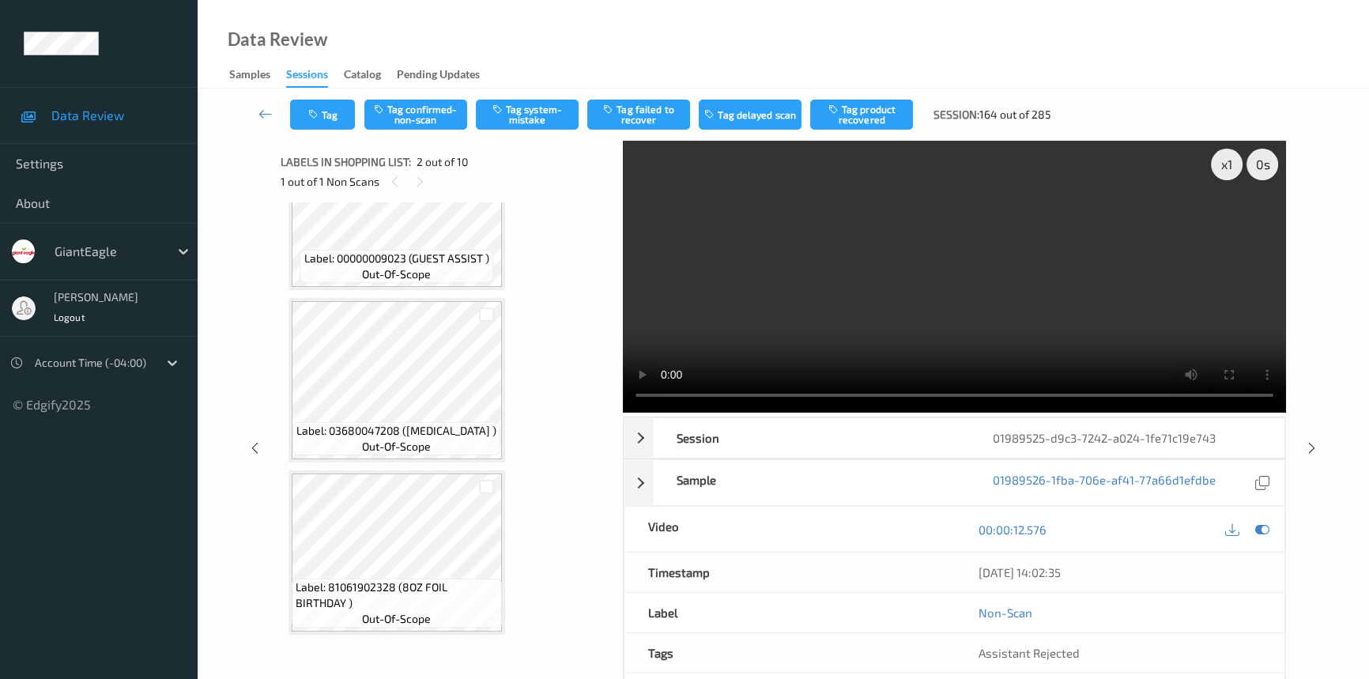
scroll to position [439, 0]
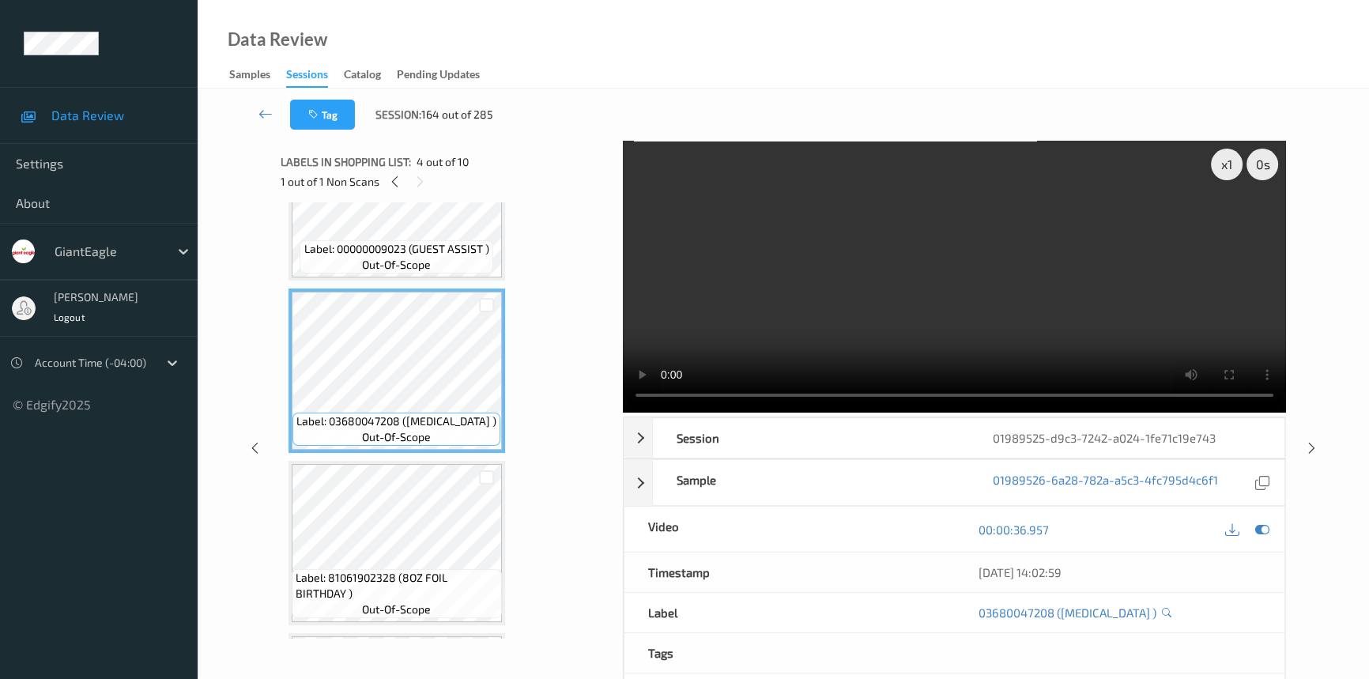
click at [870, 331] on video at bounding box center [954, 277] width 663 height 272
click at [907, 304] on video at bounding box center [954, 277] width 663 height 272
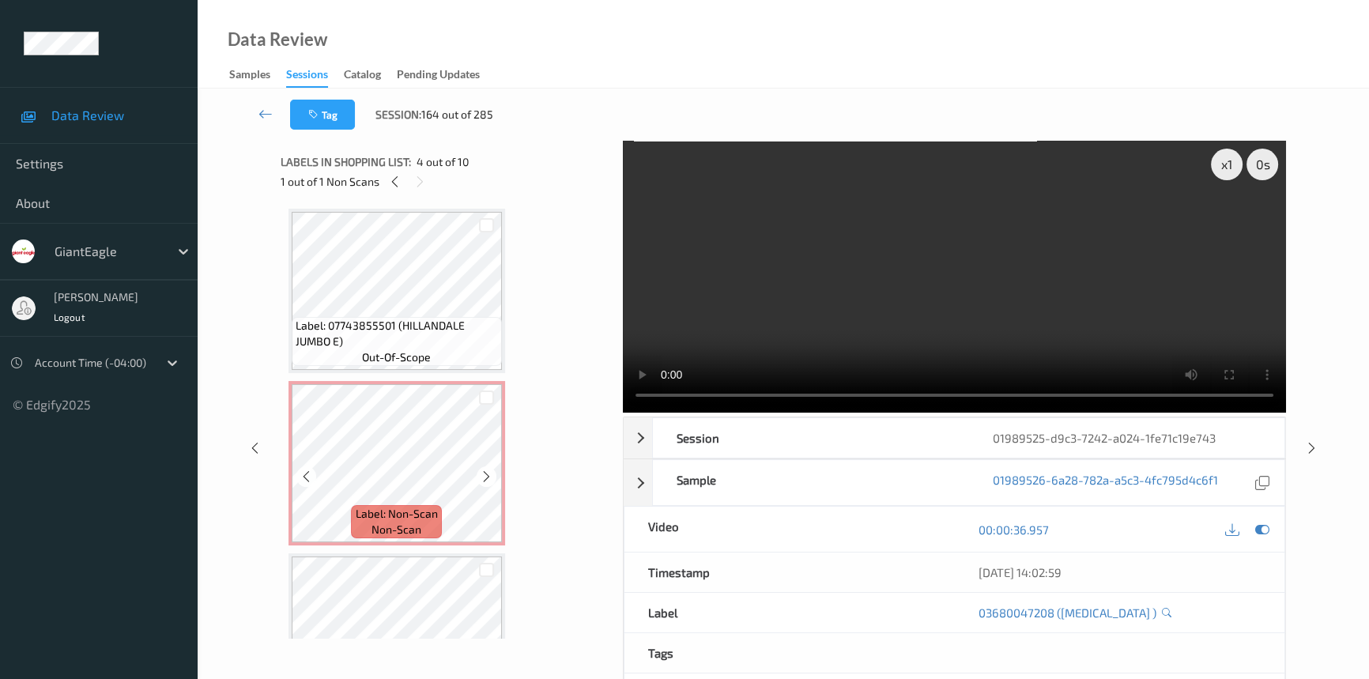
scroll to position [0, 0]
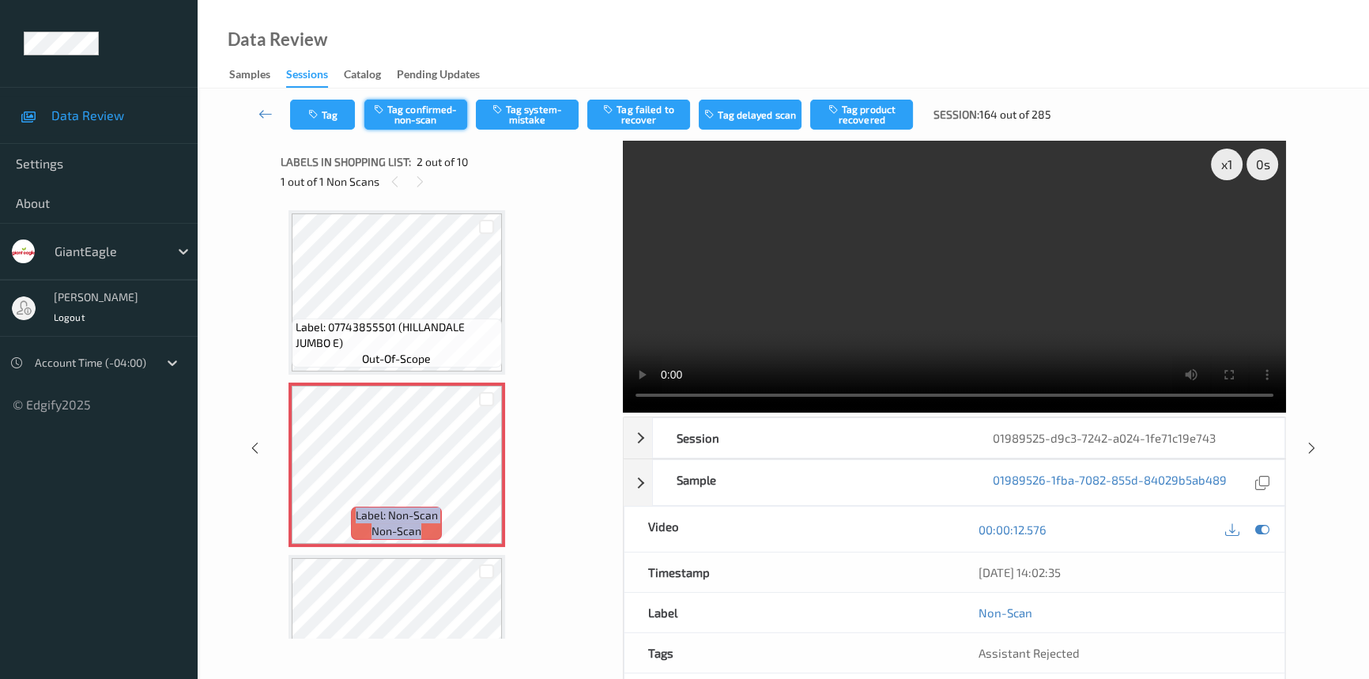
click at [410, 111] on button "Tag confirmed-non-scan" at bounding box center [416, 115] width 103 height 30
drag, startPoint x: 861, startPoint y: 105, endPoint x: 853, endPoint y: 116, distance: 13.6
click at [862, 105] on button "Tag product recovered" at bounding box center [861, 115] width 103 height 30
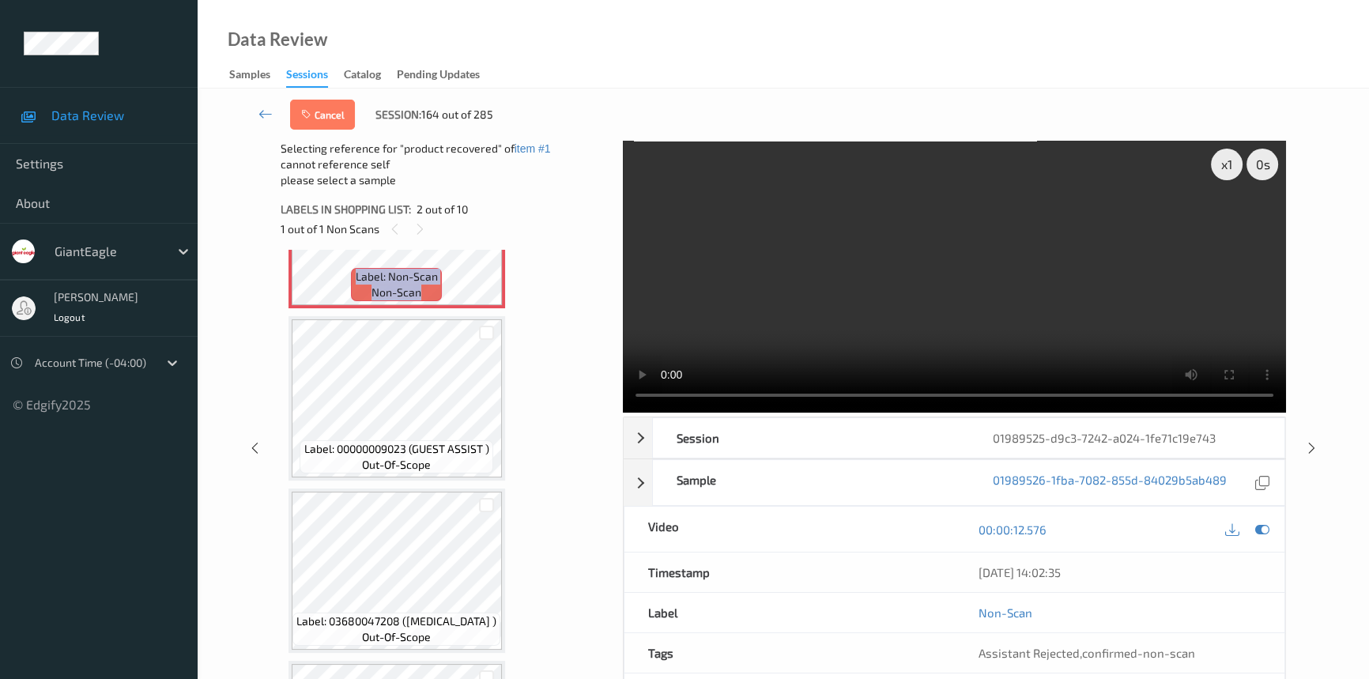
scroll to position [287, 0]
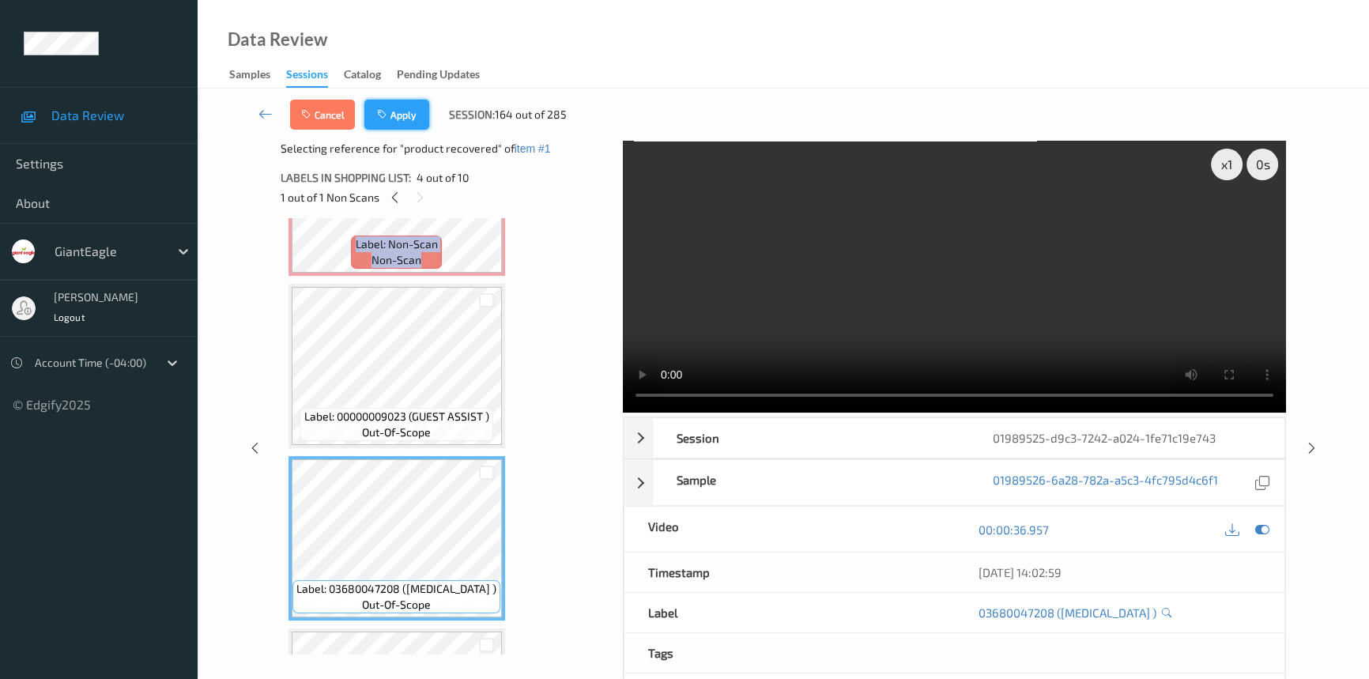
click at [397, 121] on button "Apply" at bounding box center [397, 115] width 65 height 30
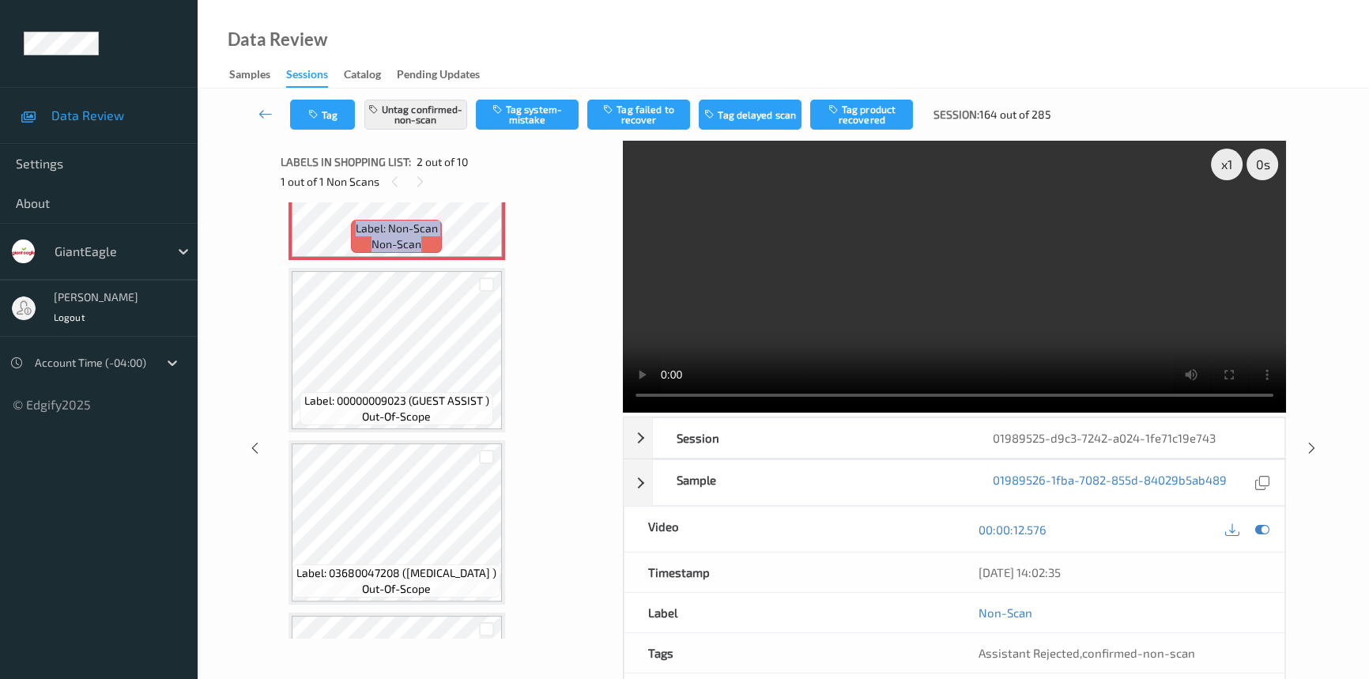
scroll to position [8, 0]
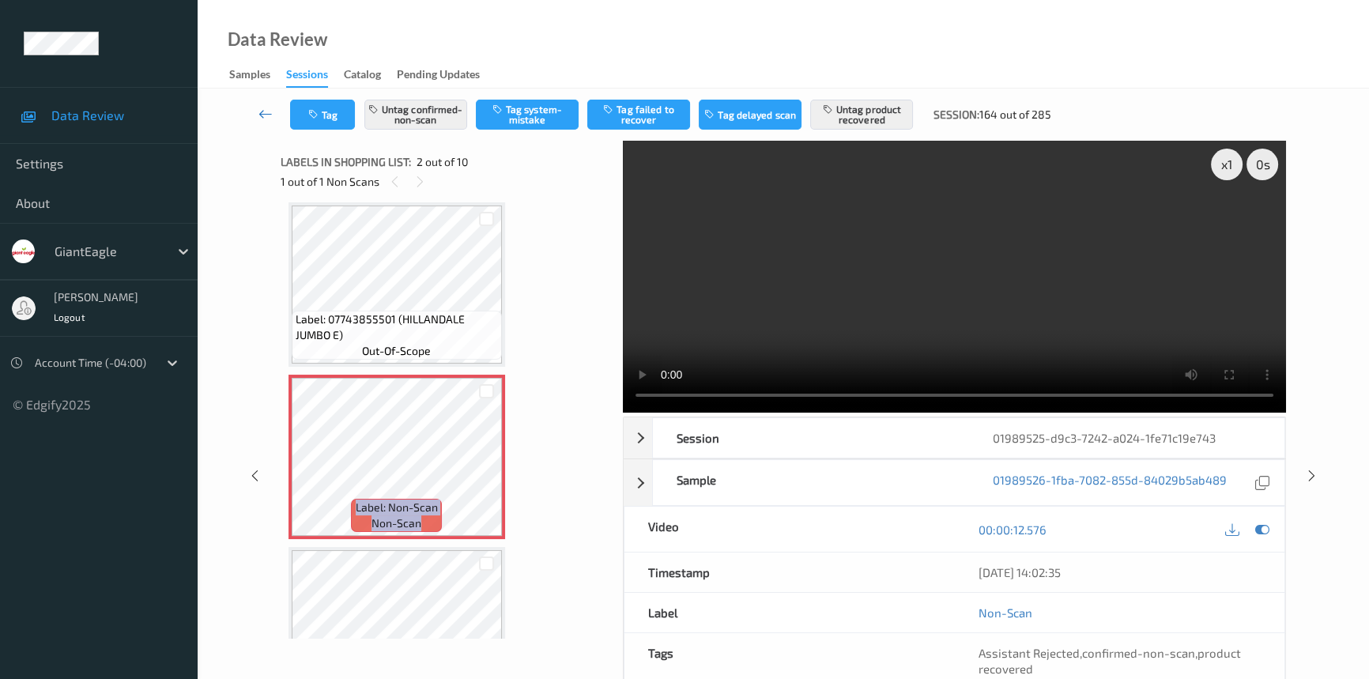
click at [267, 111] on icon at bounding box center [266, 114] width 14 height 16
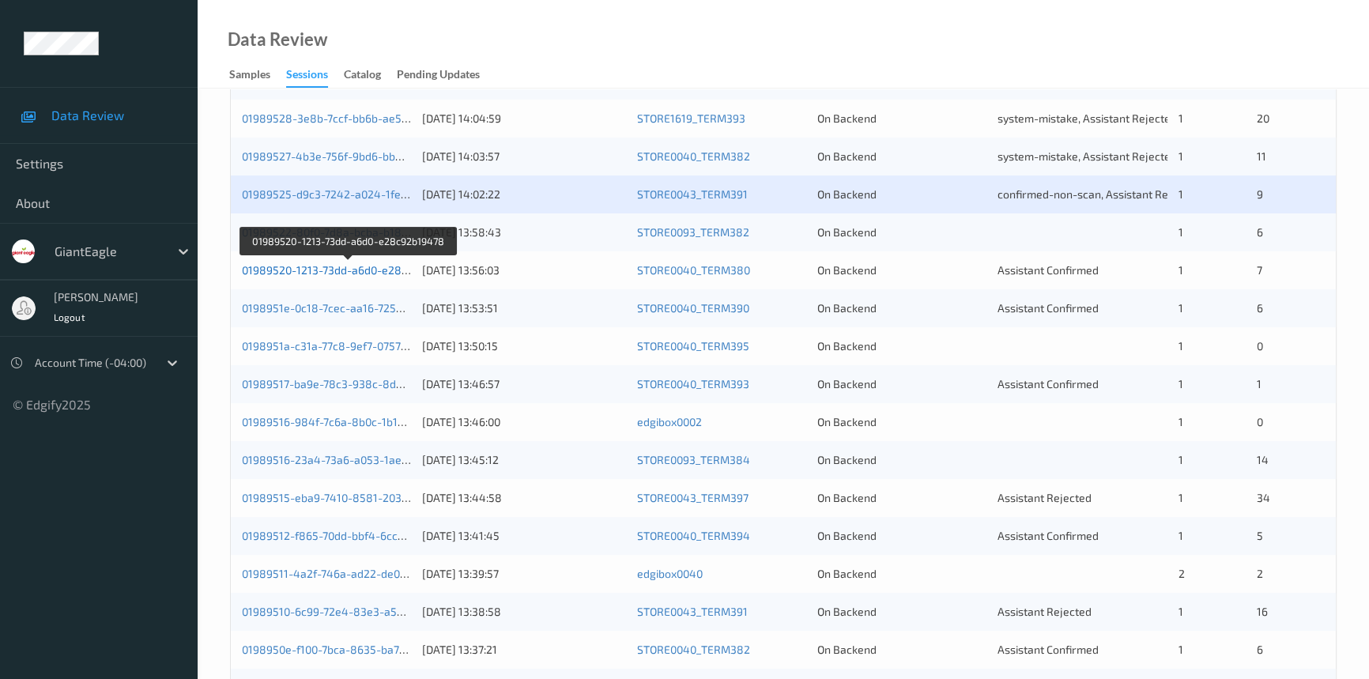
click at [323, 266] on link "01989520-1213-73dd-a6d0-e28c92b19478" at bounding box center [349, 269] width 215 height 13
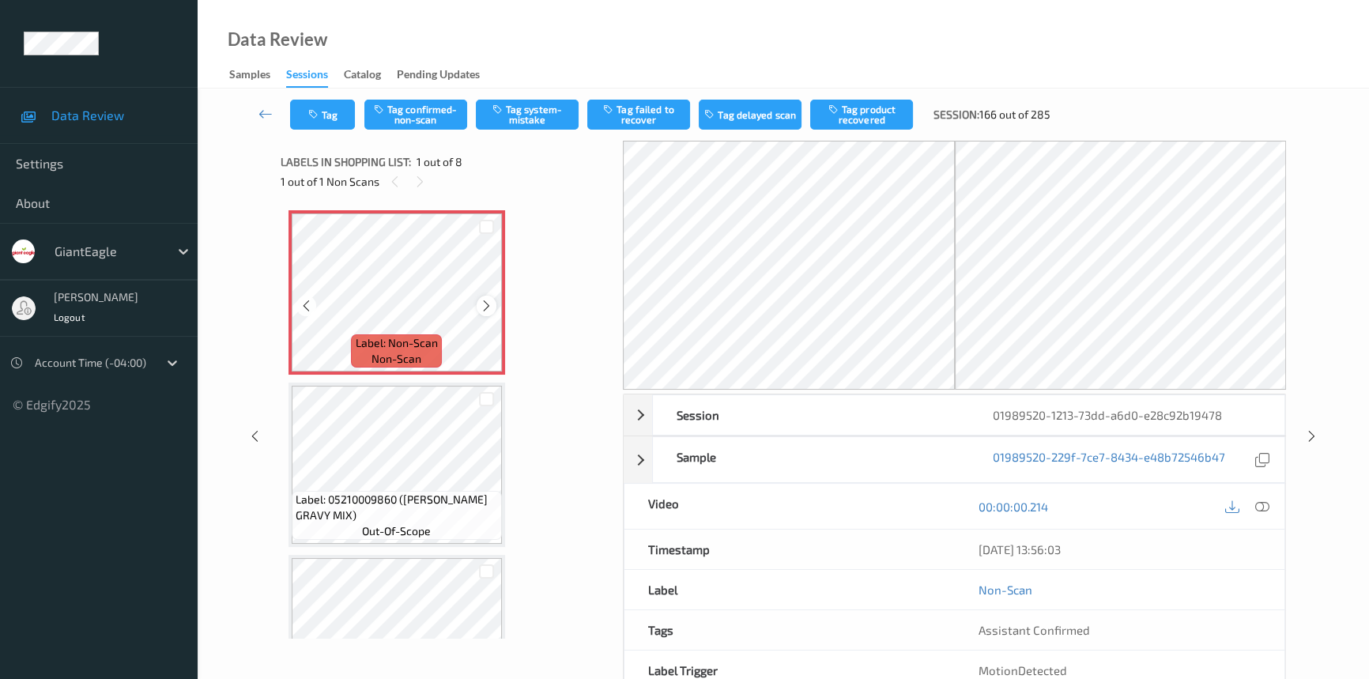
click at [485, 305] on icon at bounding box center [486, 306] width 13 height 14
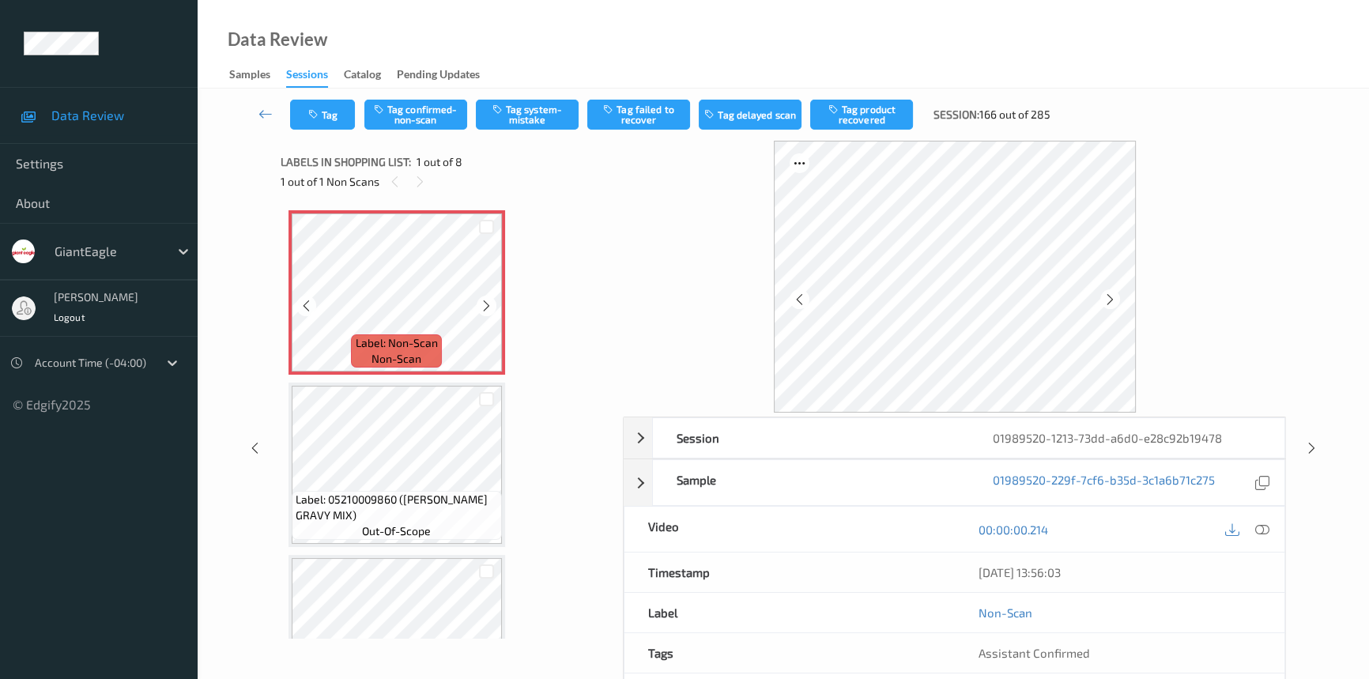
click at [485, 305] on icon at bounding box center [486, 306] width 13 height 14
click at [1262, 533] on icon at bounding box center [1263, 530] width 14 height 14
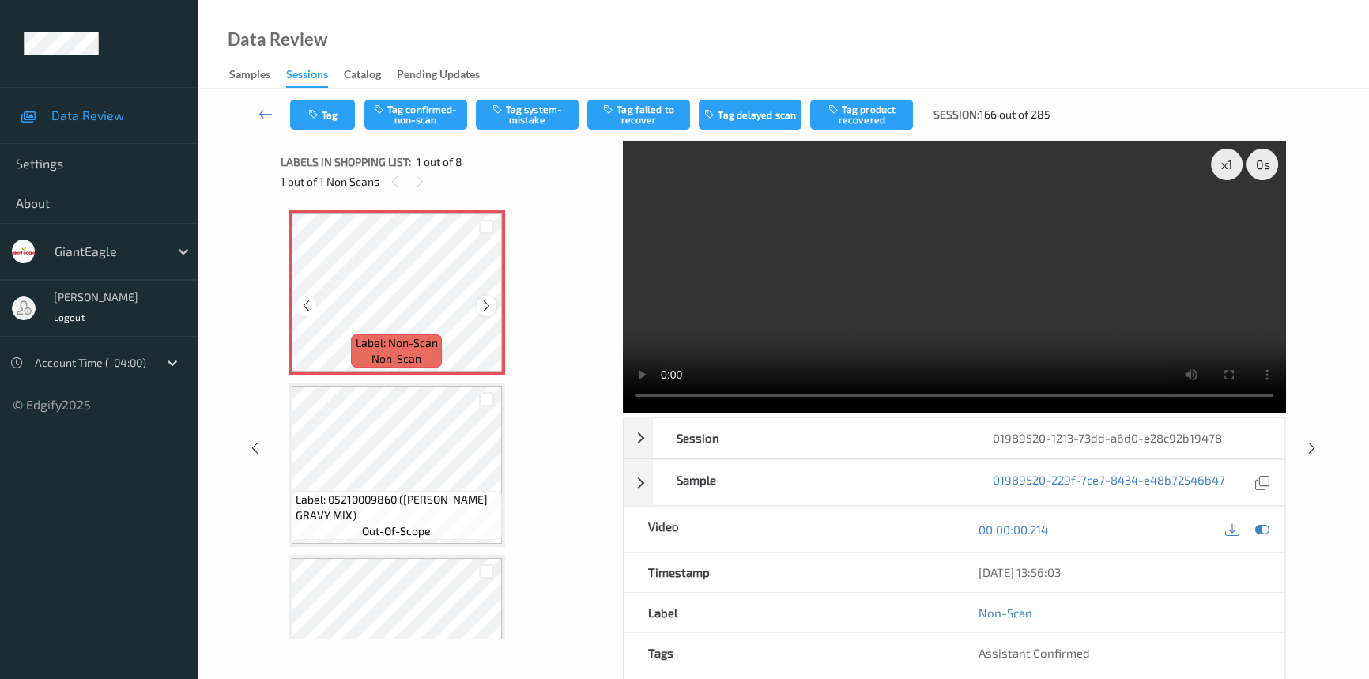
click at [491, 303] on icon at bounding box center [486, 306] width 13 height 14
click at [491, 304] on icon at bounding box center [486, 306] width 13 height 14
click at [486, 308] on icon at bounding box center [486, 306] width 13 height 14
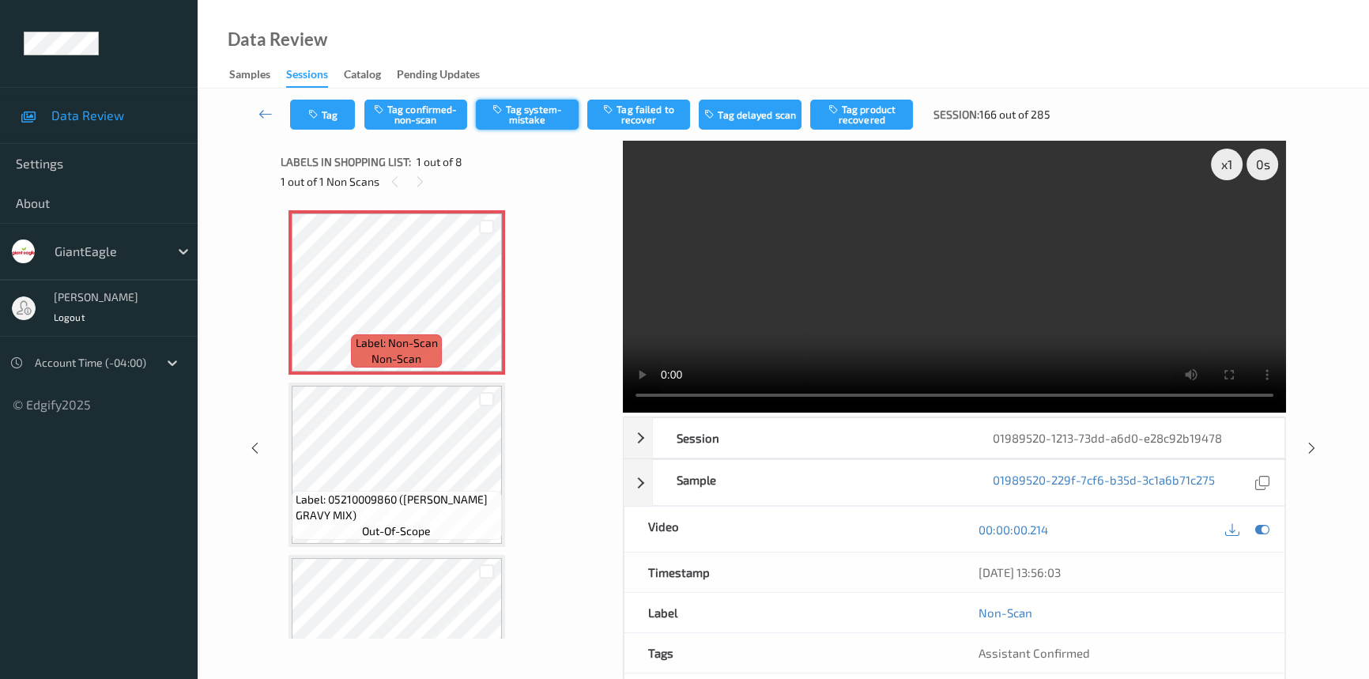
click at [512, 116] on button "Tag system-mistake" at bounding box center [527, 115] width 103 height 30
click at [334, 110] on button "Tag" at bounding box center [322, 115] width 65 height 30
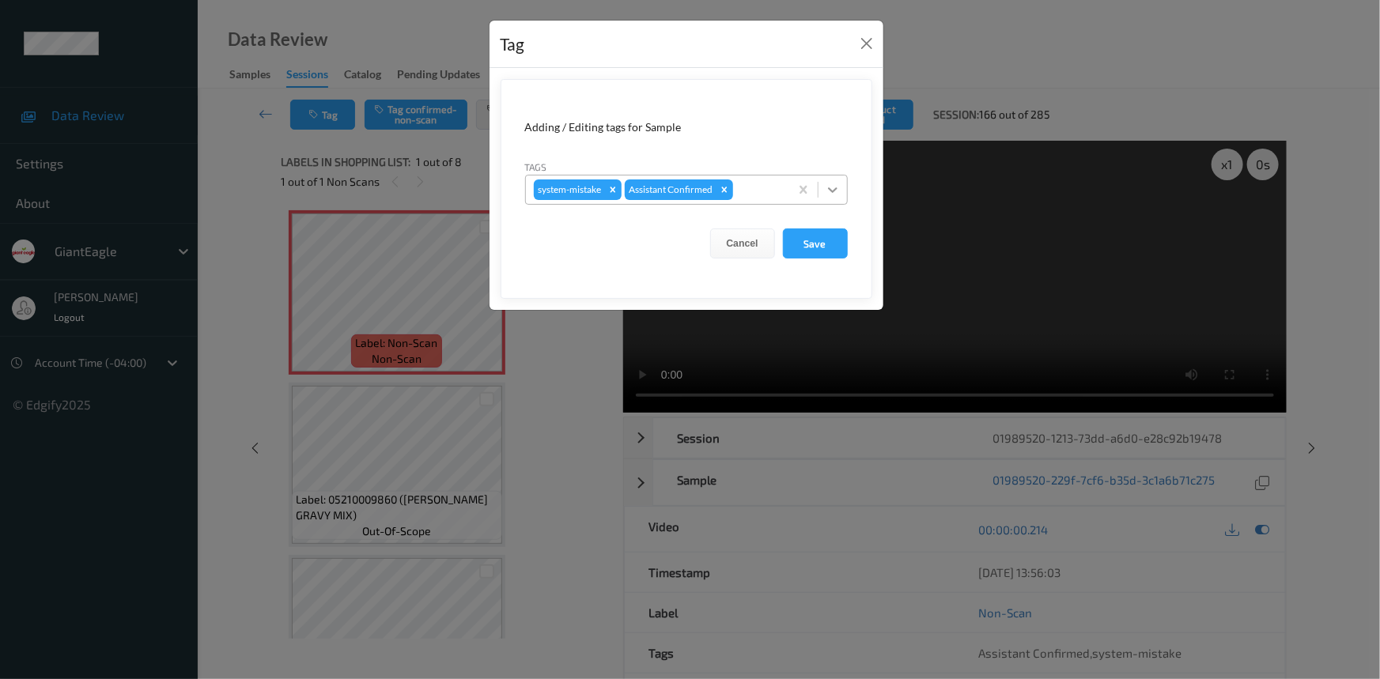
click at [827, 187] on icon at bounding box center [833, 190] width 16 height 16
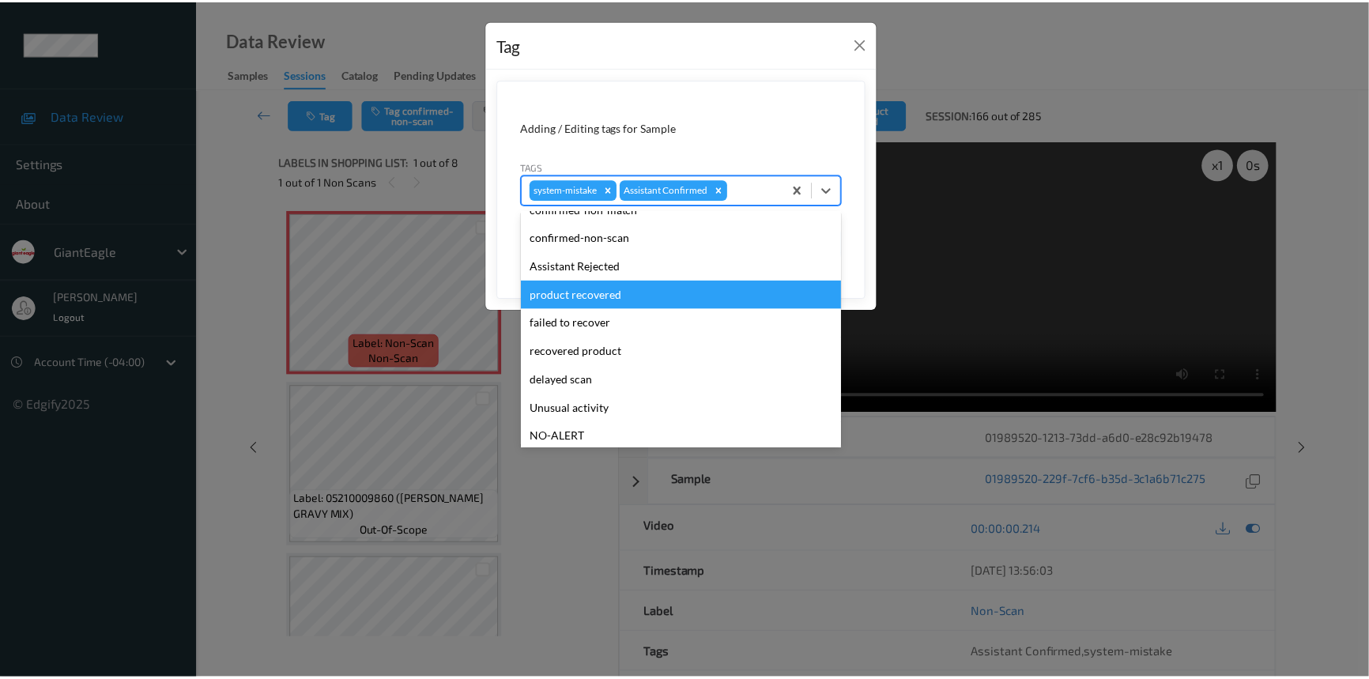
scroll to position [71, 0]
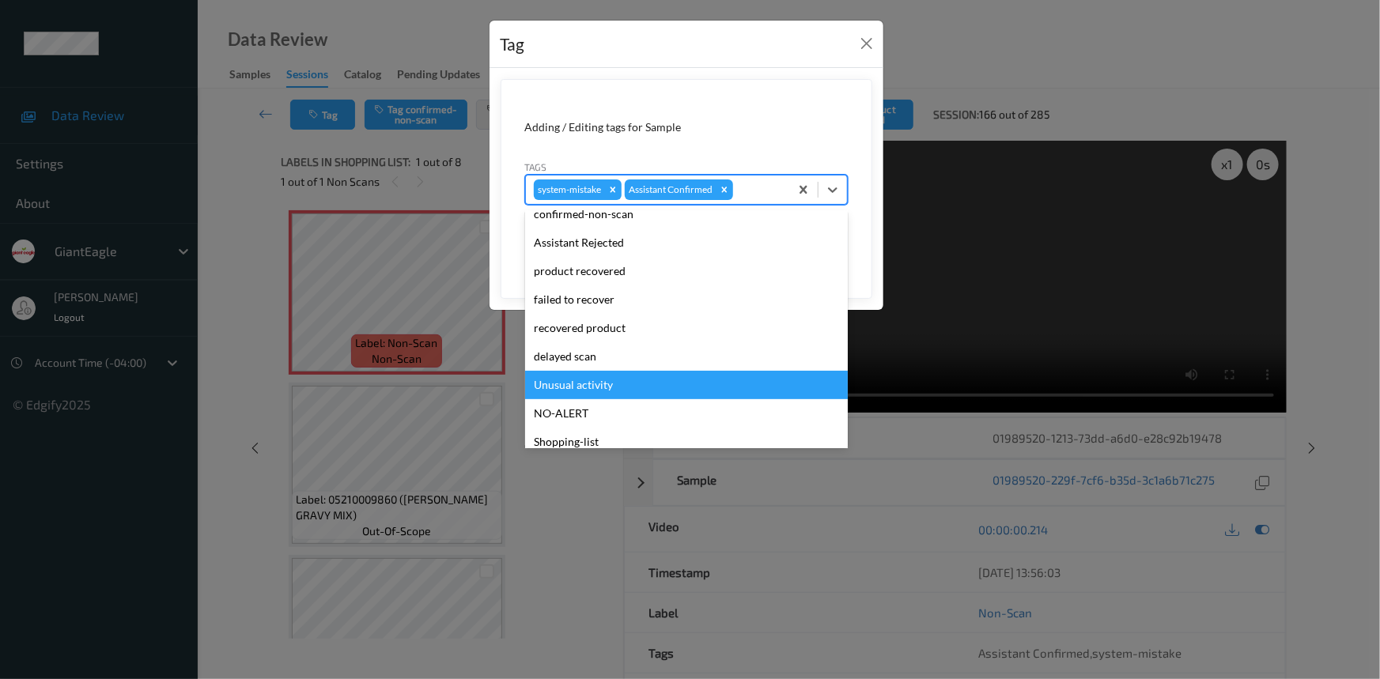
click at [561, 386] on div "Unusual activity" at bounding box center [686, 385] width 323 height 28
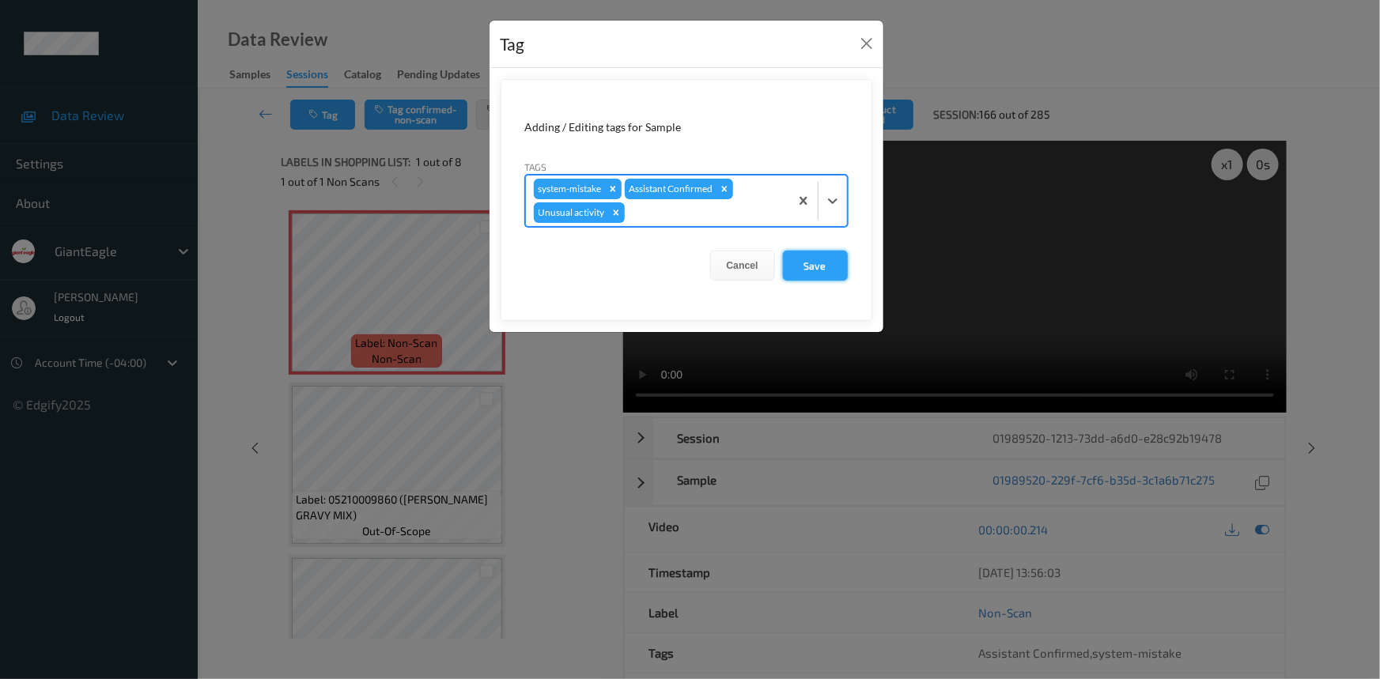
click at [806, 265] on button "Save" at bounding box center [815, 266] width 65 height 30
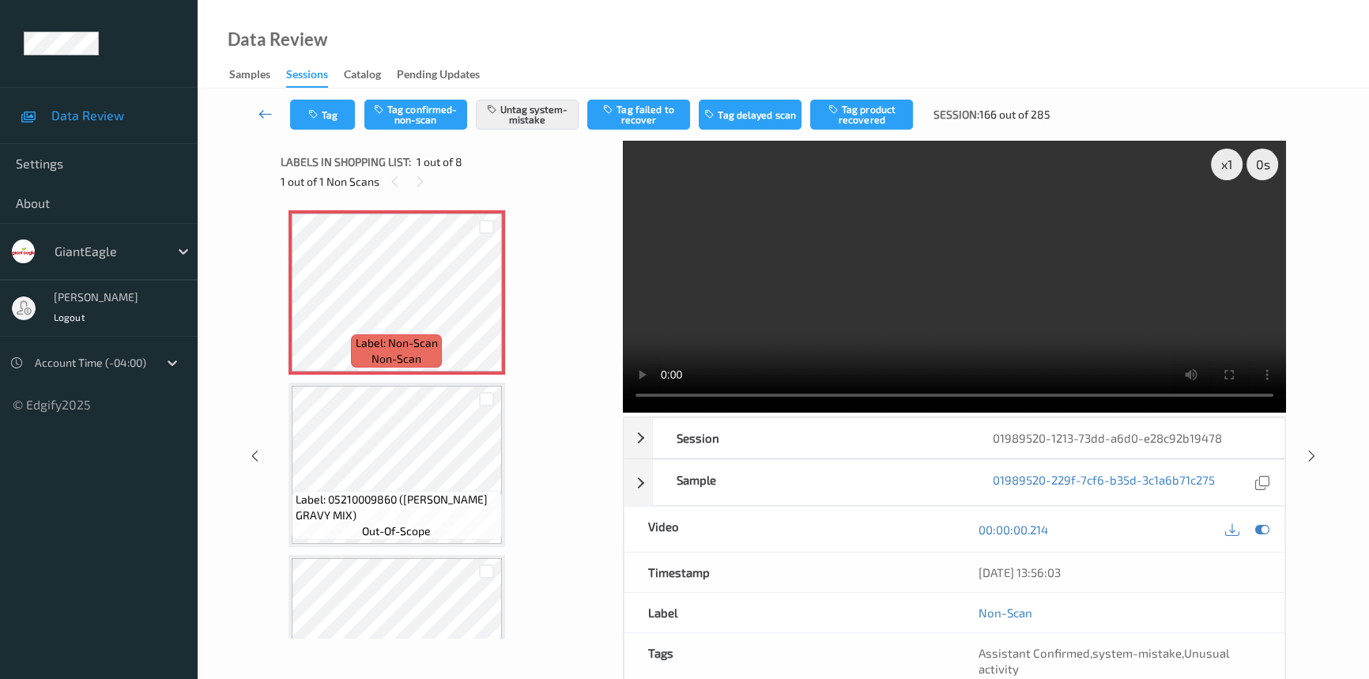
click at [261, 106] on icon at bounding box center [266, 114] width 14 height 16
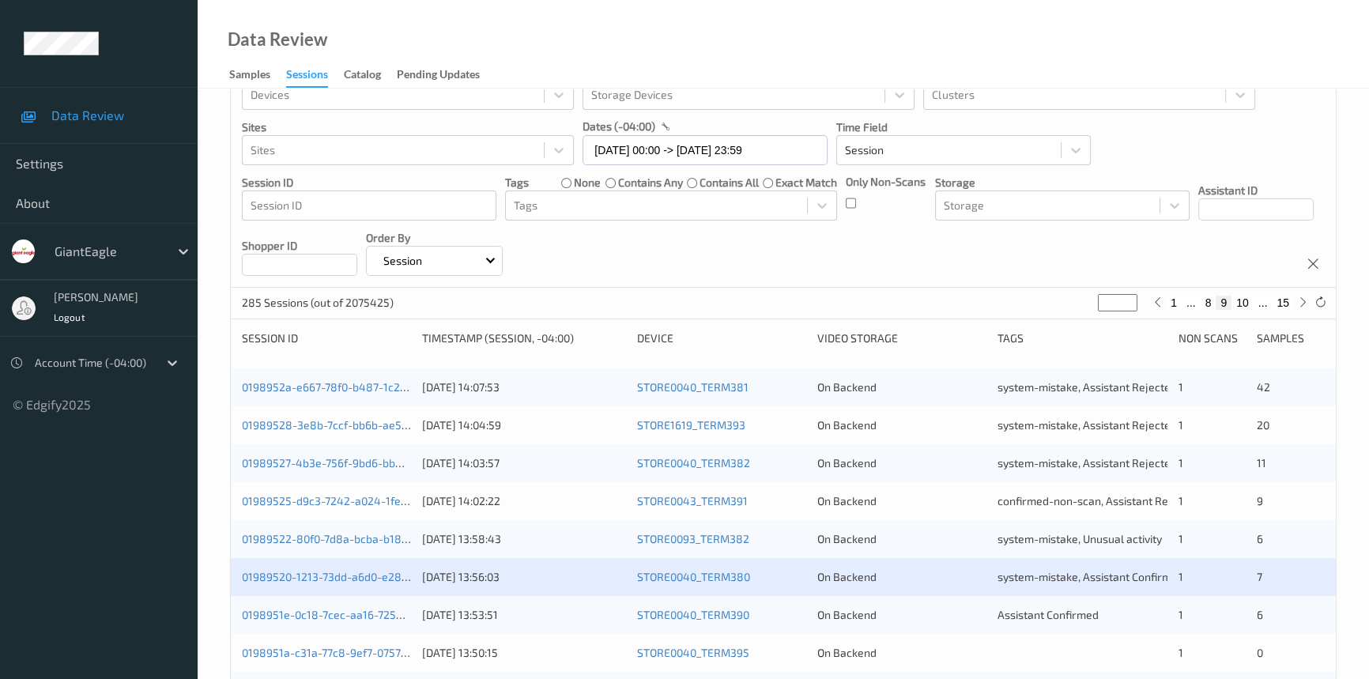
scroll to position [215, 0]
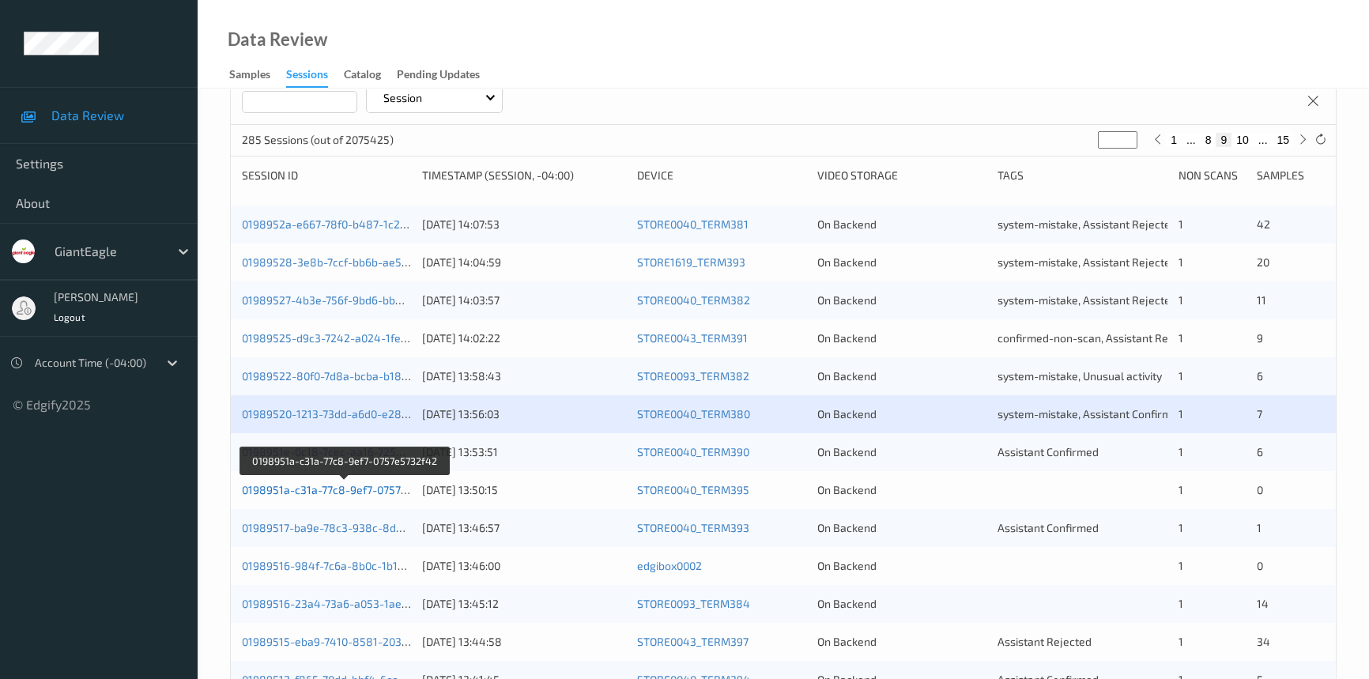
click at [275, 490] on link "0198951a-c31a-77c8-9ef7-0757e5732f42" at bounding box center [345, 489] width 207 height 13
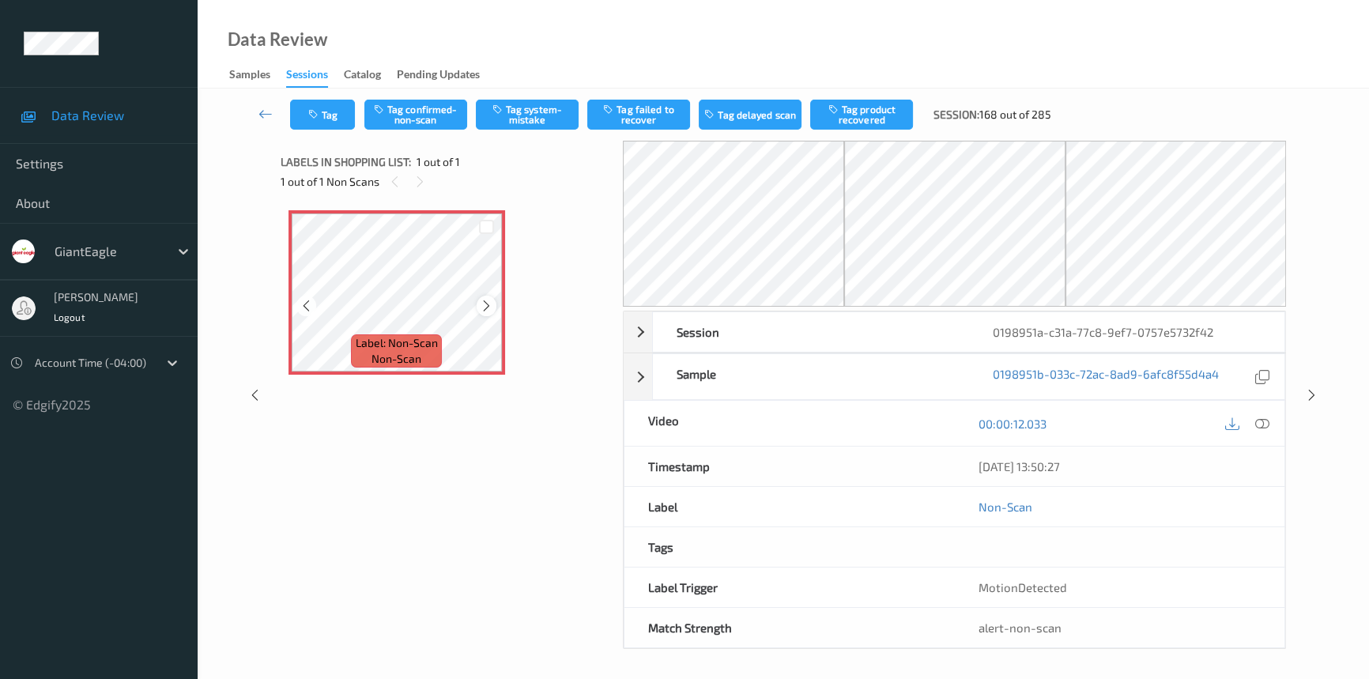
click at [485, 303] on icon at bounding box center [486, 306] width 13 height 14
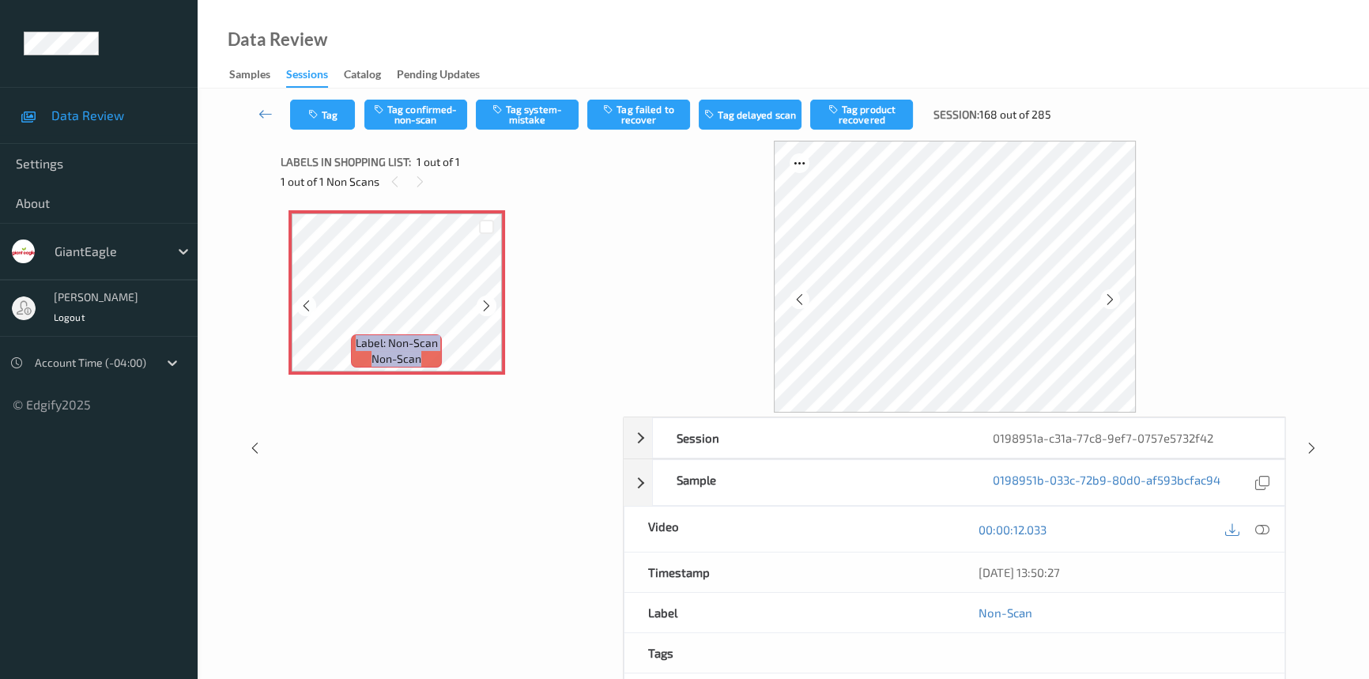
click at [485, 303] on icon at bounding box center [486, 306] width 13 height 14
click at [1265, 528] on icon at bounding box center [1263, 530] width 14 height 14
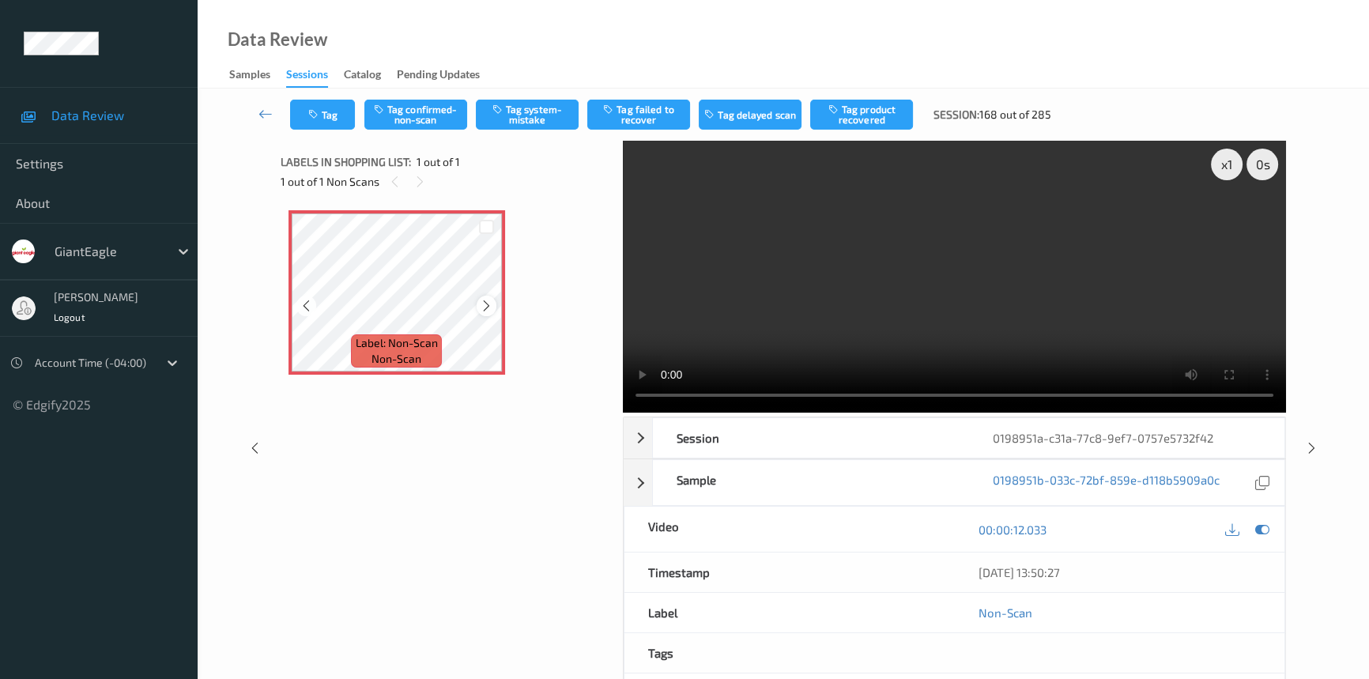
click at [493, 308] on div at bounding box center [487, 306] width 20 height 20
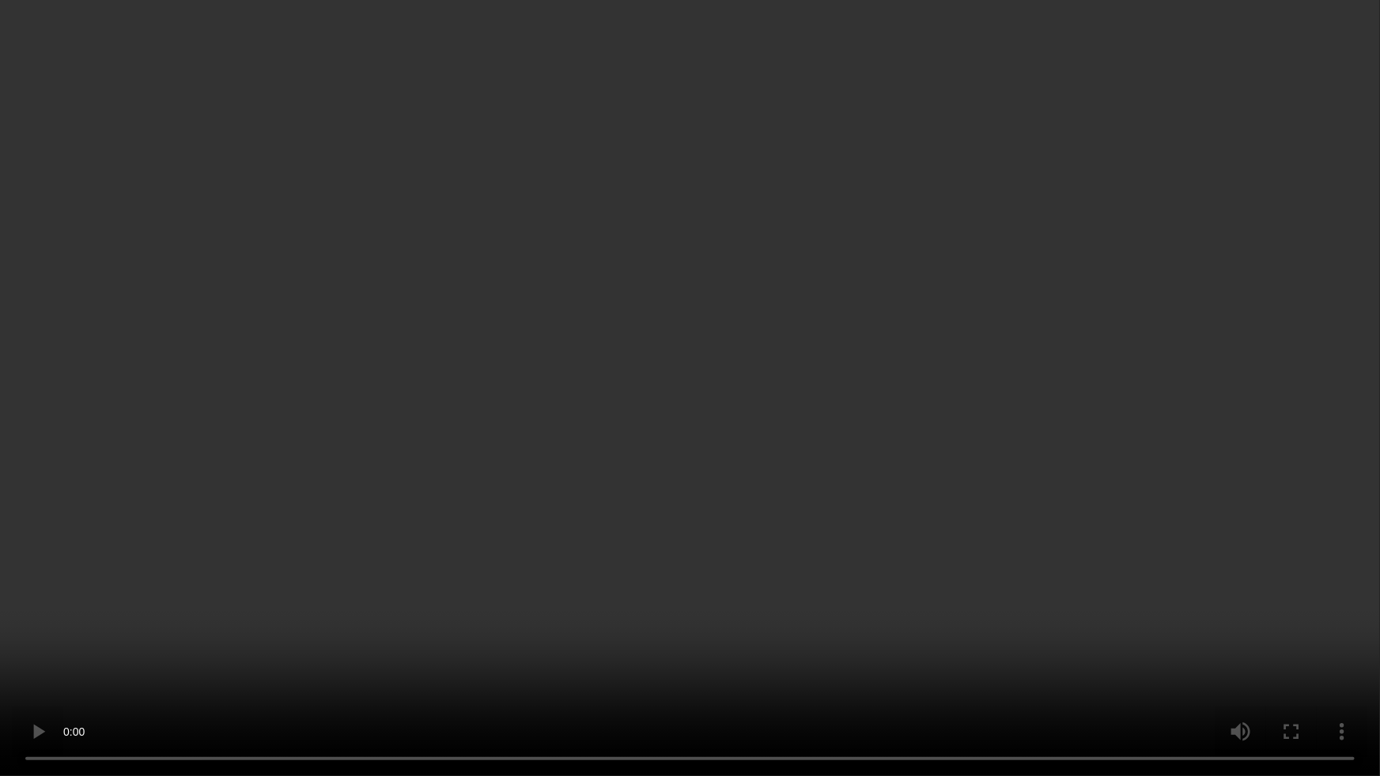
click at [942, 474] on video at bounding box center [690, 388] width 1380 height 776
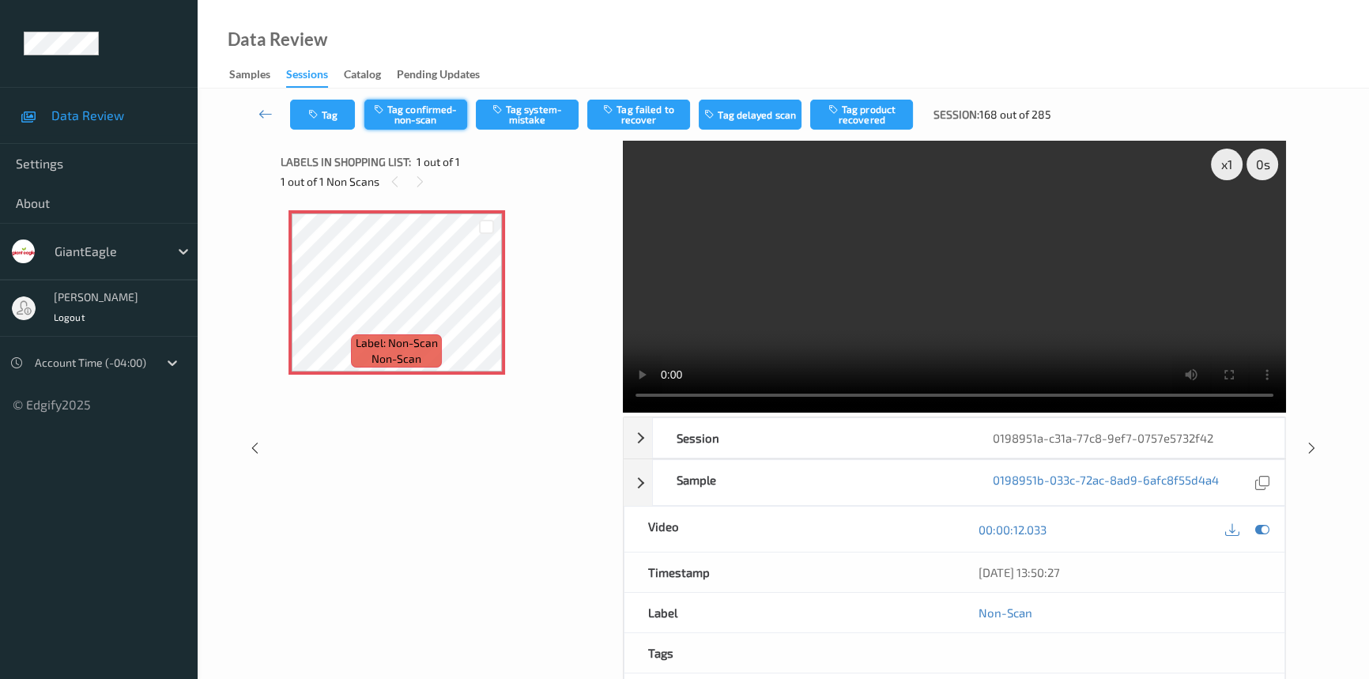
click at [425, 110] on button "Tag confirmed-non-scan" at bounding box center [416, 115] width 103 height 30
click at [263, 104] on link at bounding box center [265, 115] width 49 height 30
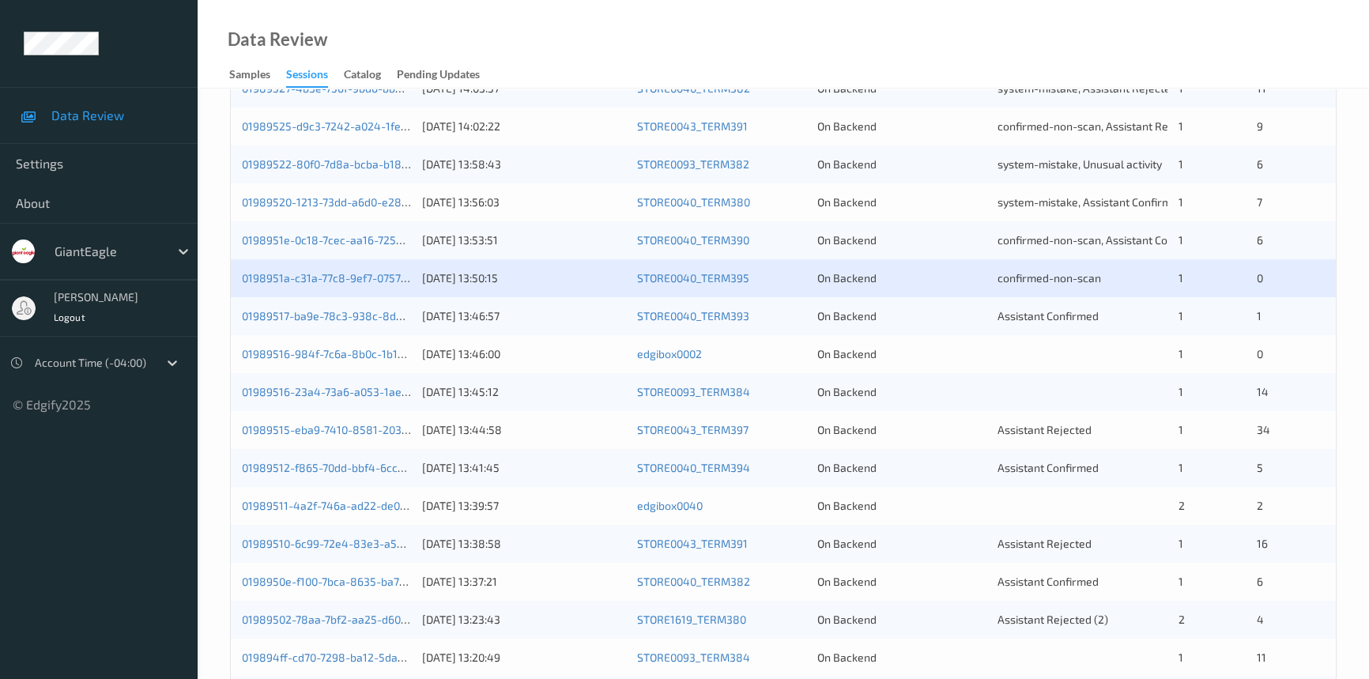
scroll to position [431, 0]
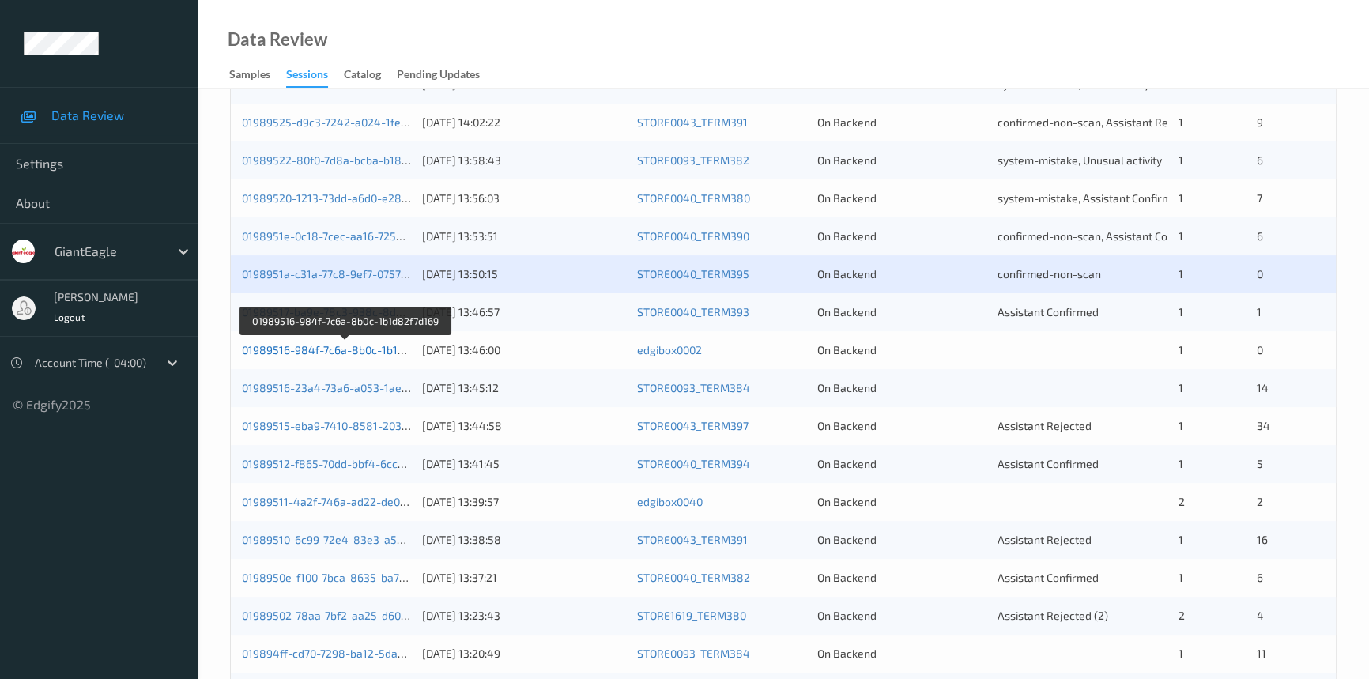
click at [338, 346] on link "01989516-984f-7c6a-8b0c-1b1d82f7d169" at bounding box center [346, 349] width 209 height 13
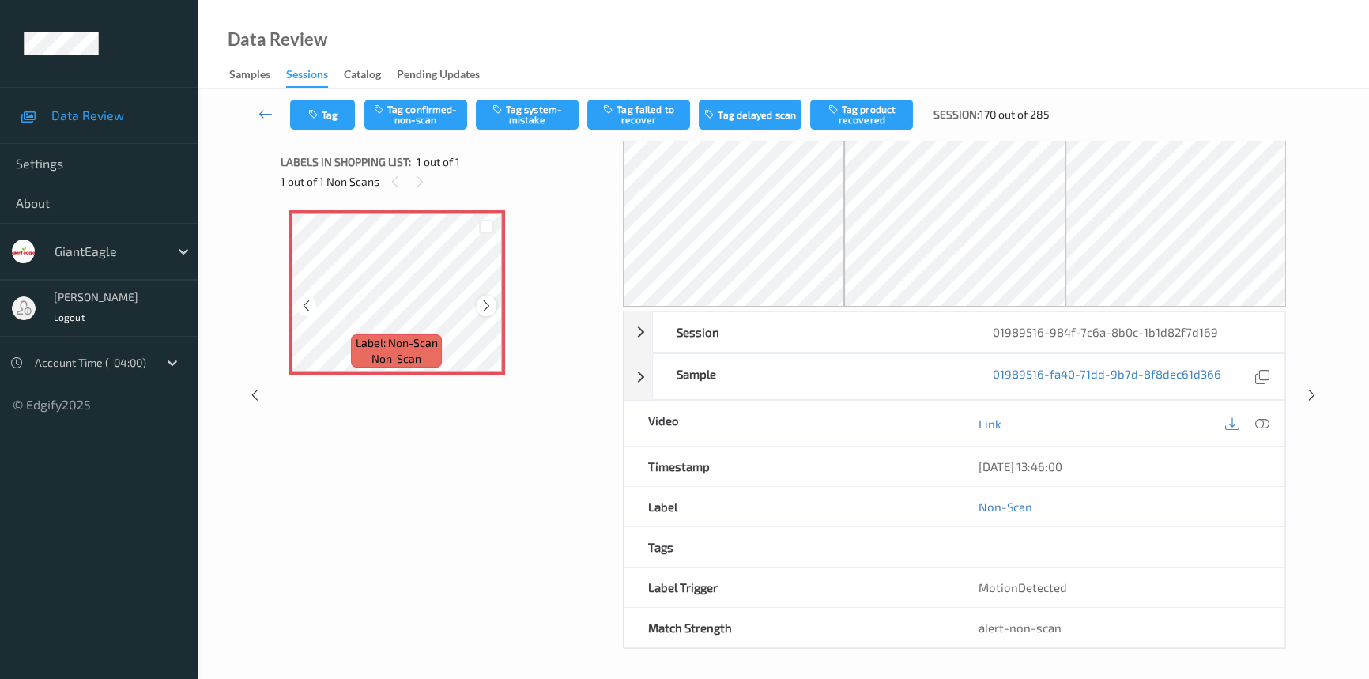
click at [492, 303] on icon at bounding box center [486, 306] width 13 height 14
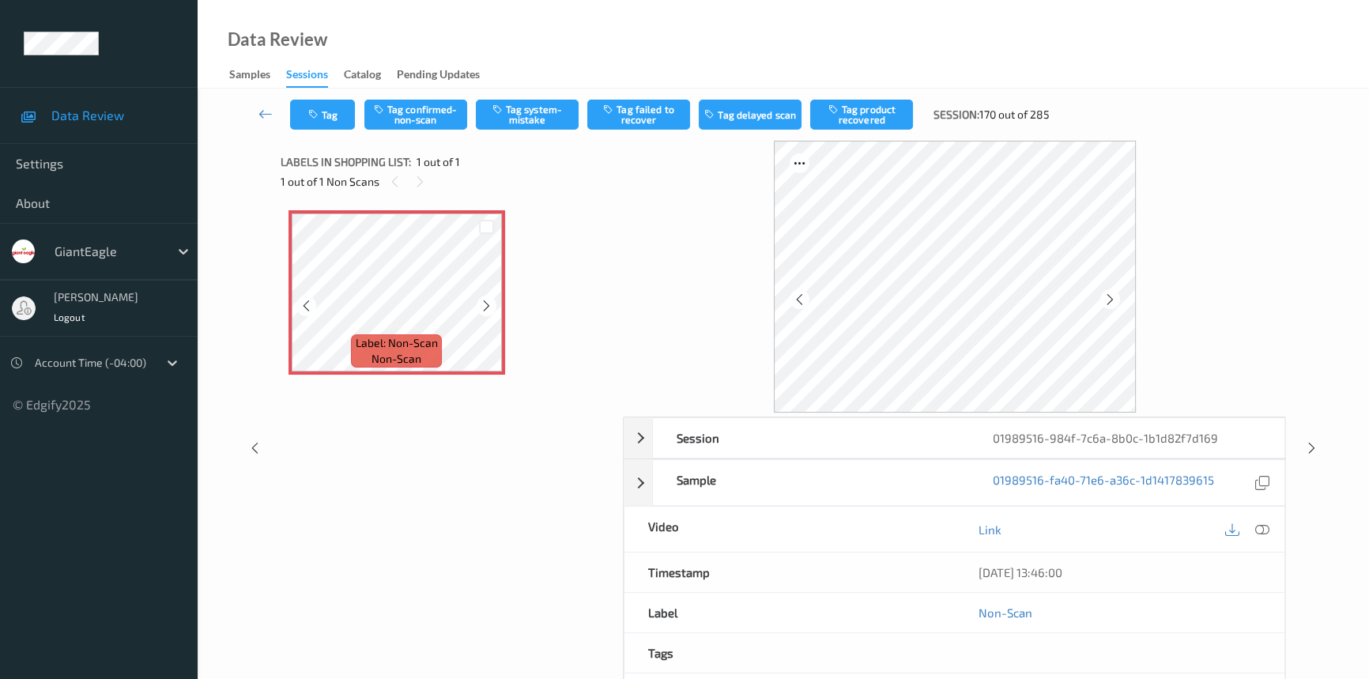
click at [492, 303] on icon at bounding box center [486, 306] width 13 height 14
click at [1267, 529] on icon at bounding box center [1263, 530] width 14 height 14
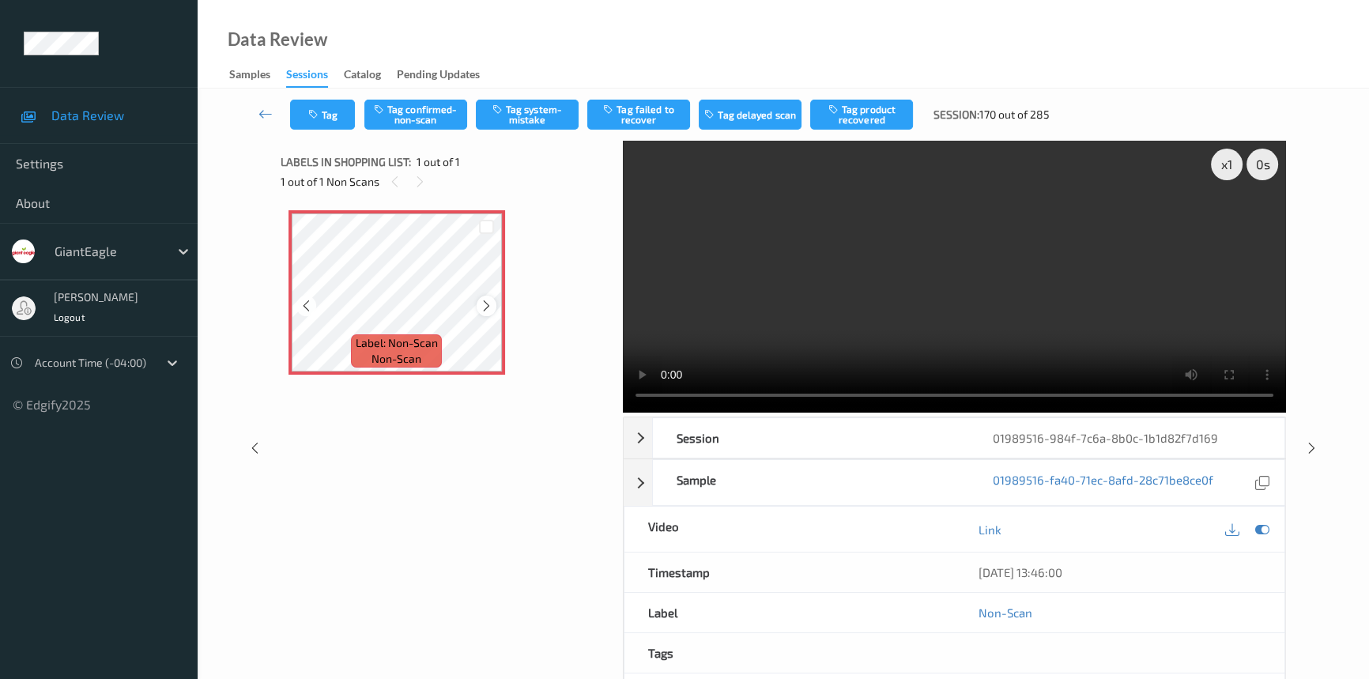
click at [485, 300] on icon at bounding box center [486, 306] width 13 height 14
click at [486, 300] on icon at bounding box center [486, 306] width 13 height 14
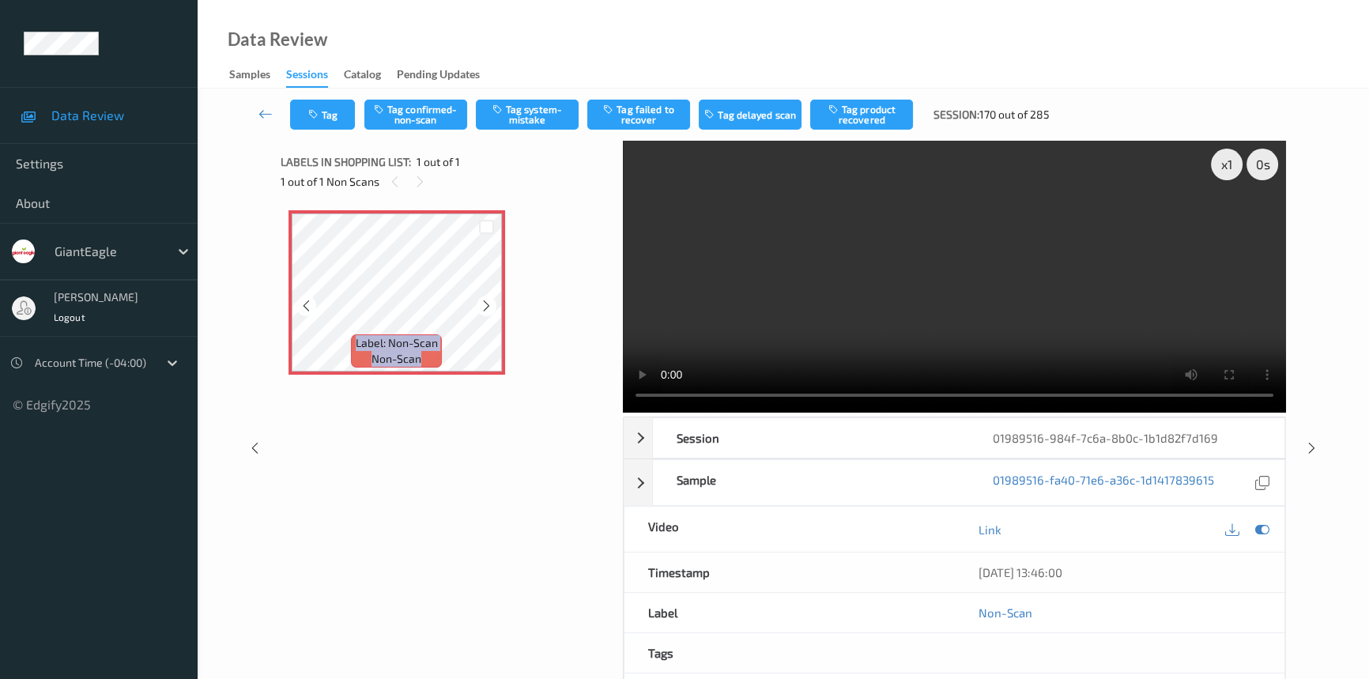
click at [486, 300] on icon at bounding box center [486, 306] width 13 height 14
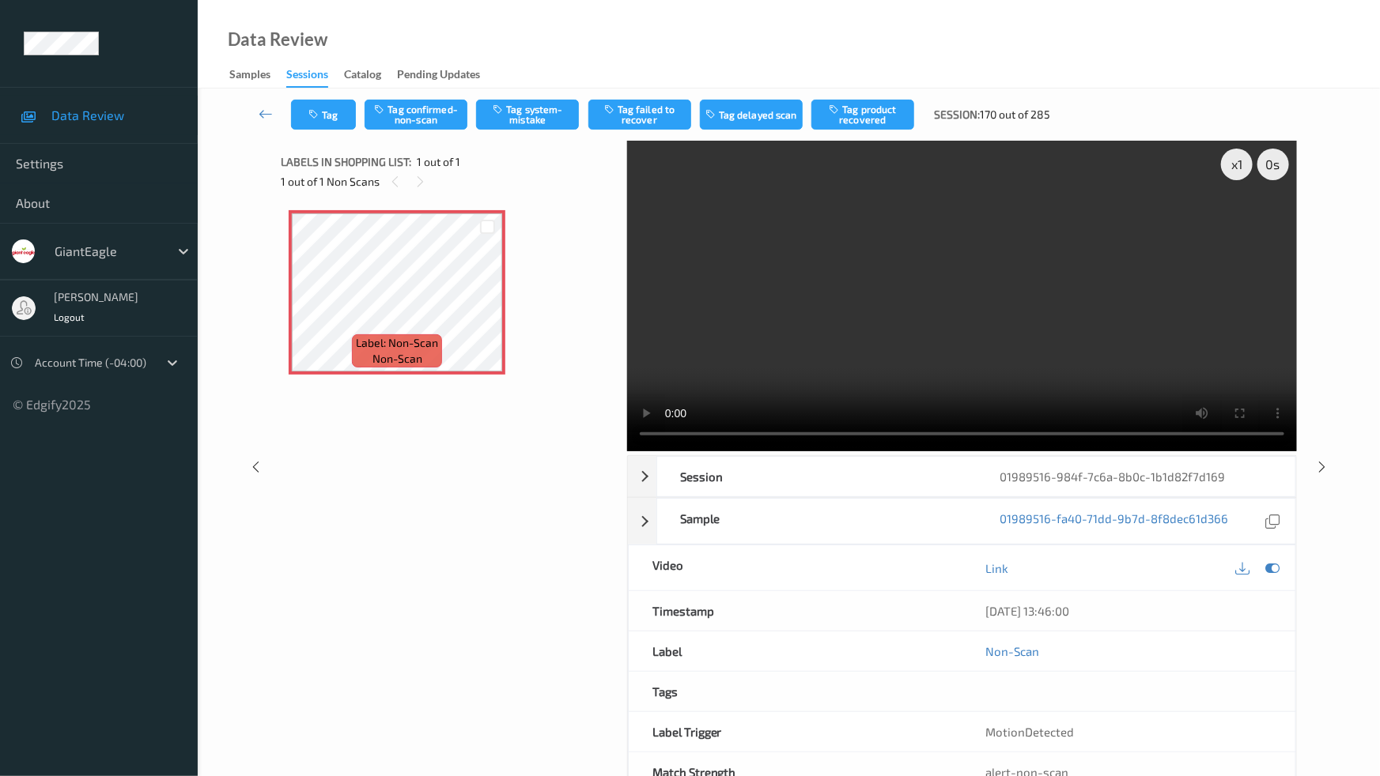
click at [943, 451] on video at bounding box center [962, 296] width 670 height 311
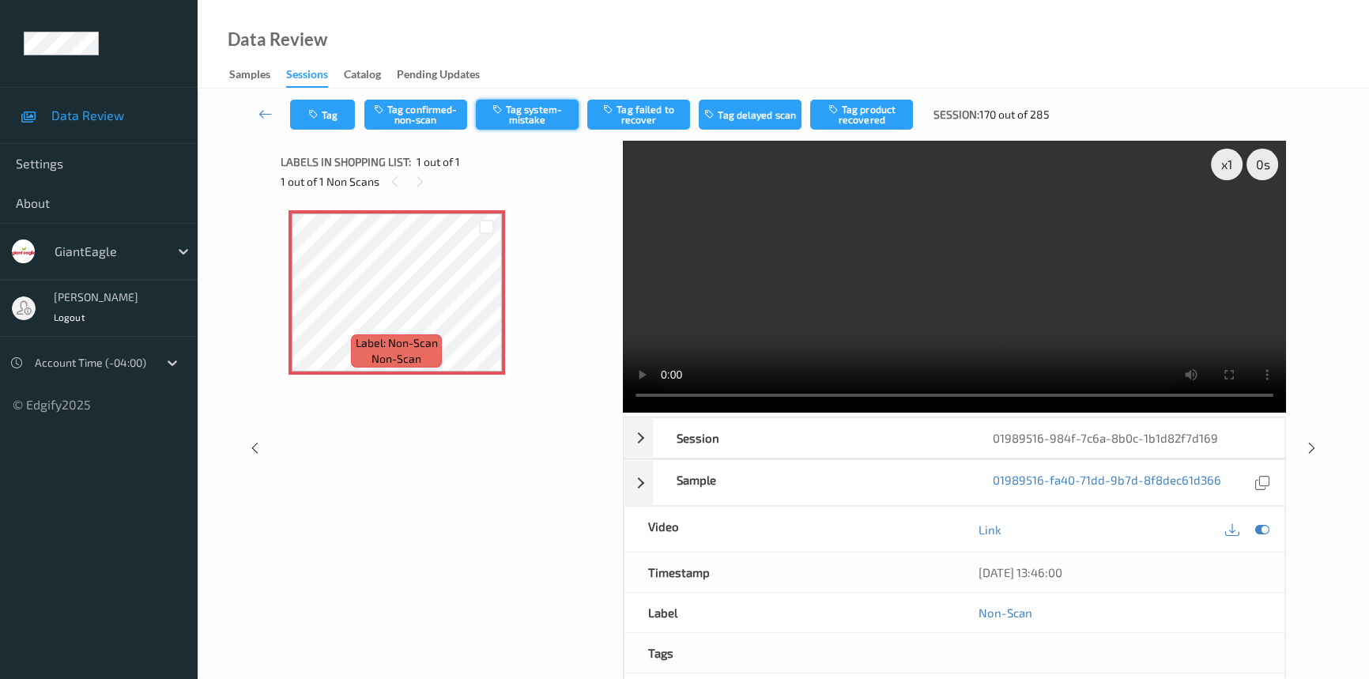
click at [553, 104] on button "Tag system-mistake" at bounding box center [527, 115] width 103 height 30
click at [339, 111] on button "Tag" at bounding box center [322, 115] width 65 height 30
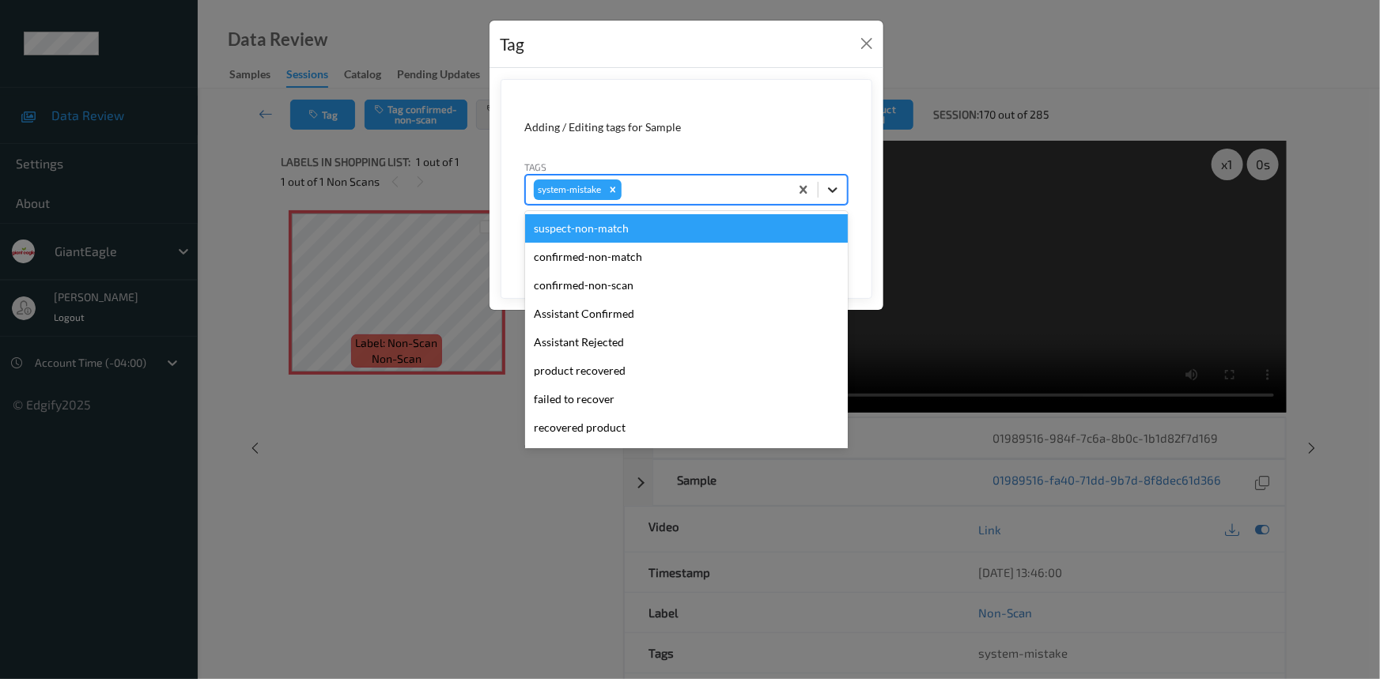
click at [830, 192] on icon at bounding box center [833, 190] width 16 height 16
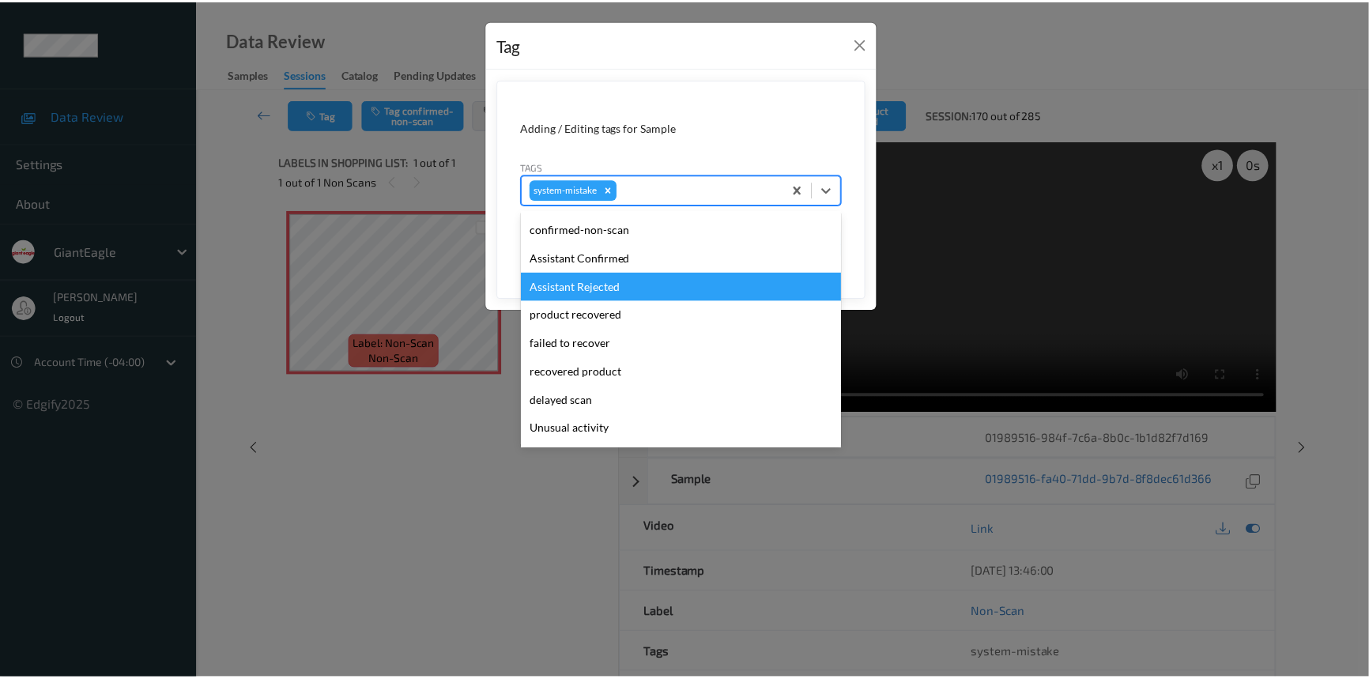
scroll to position [71, 0]
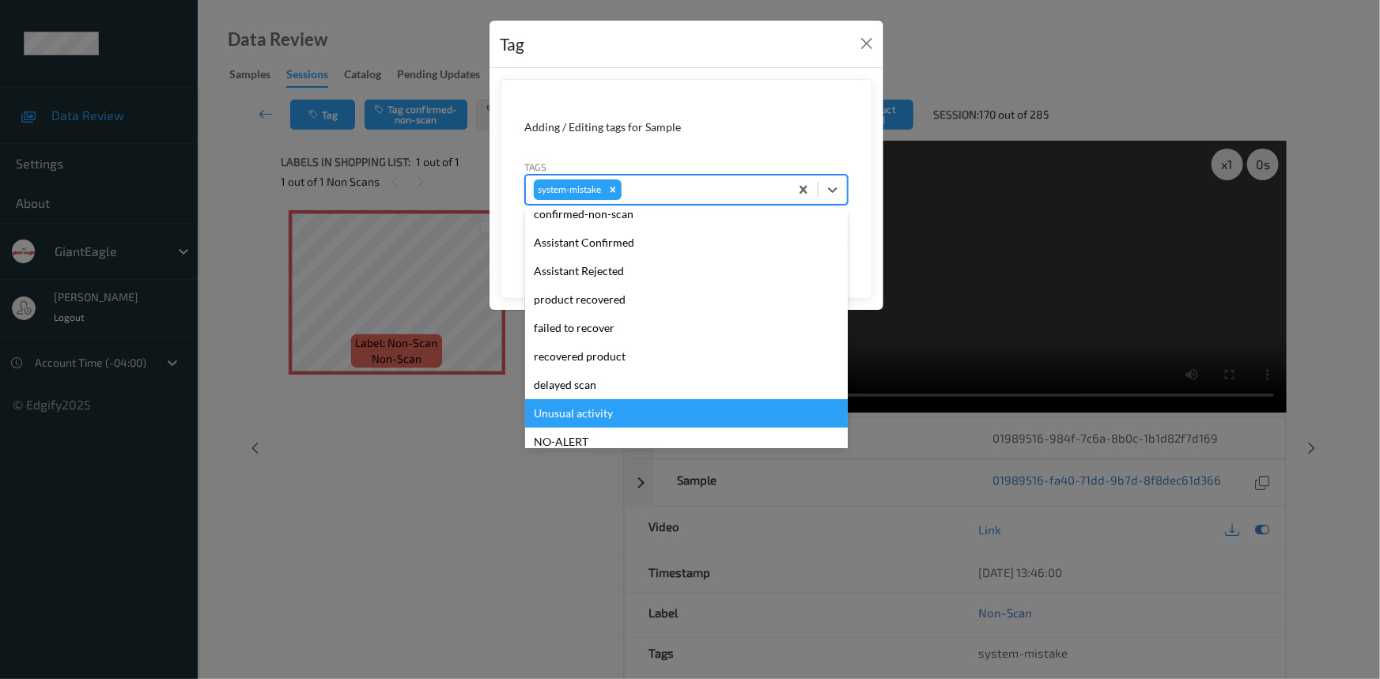
click at [557, 408] on div "Unusual activity" at bounding box center [686, 413] width 323 height 28
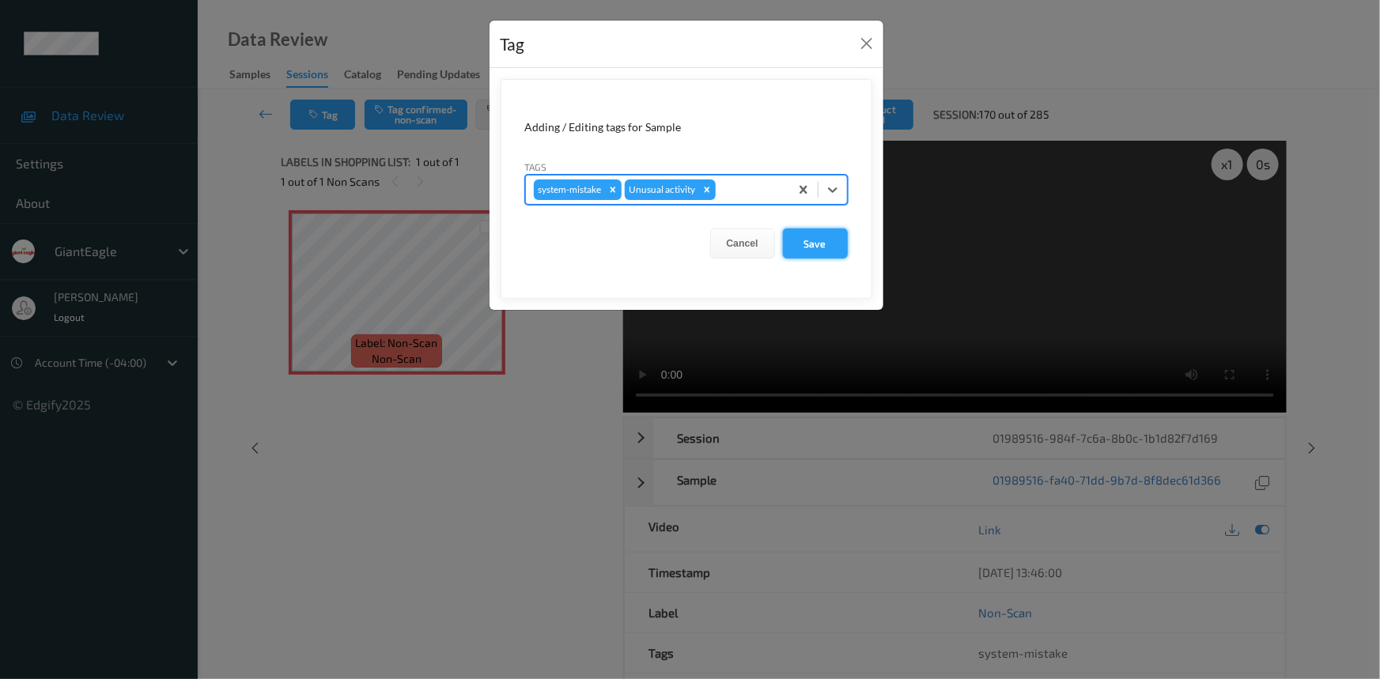
click at [815, 242] on button "Save" at bounding box center [815, 244] width 65 height 30
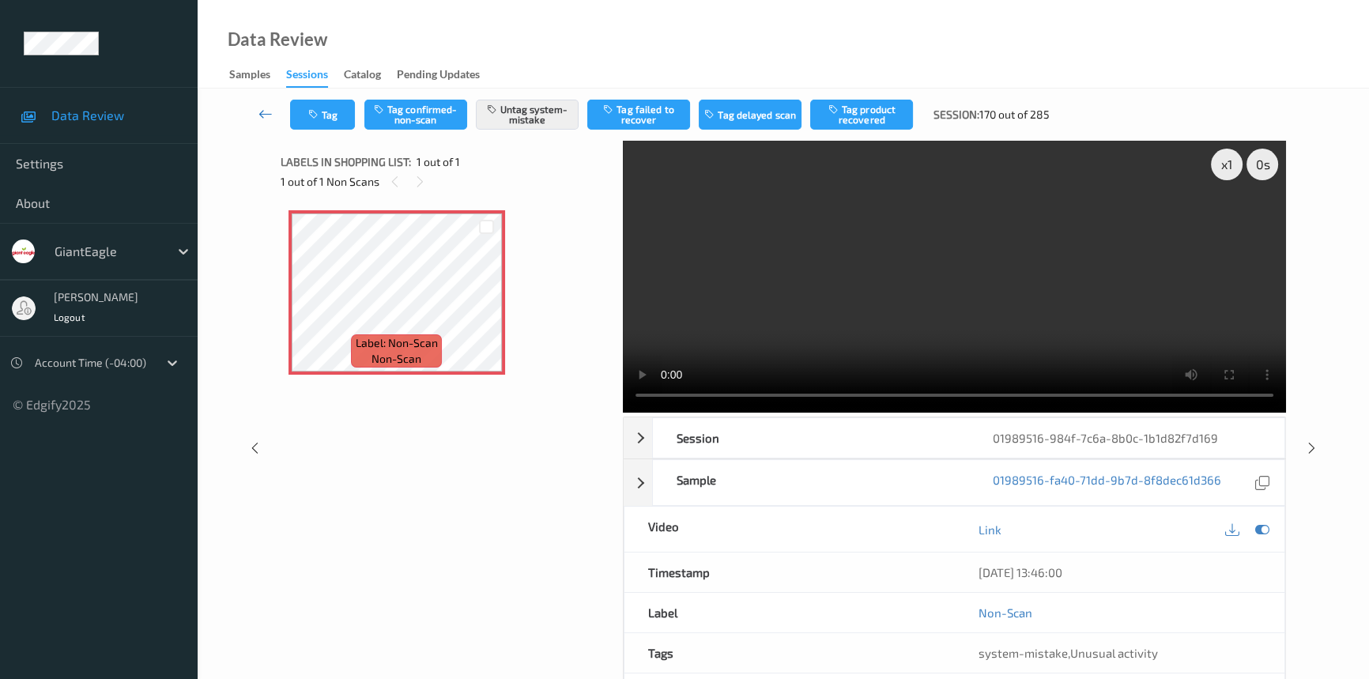
click at [261, 106] on icon at bounding box center [266, 114] width 14 height 16
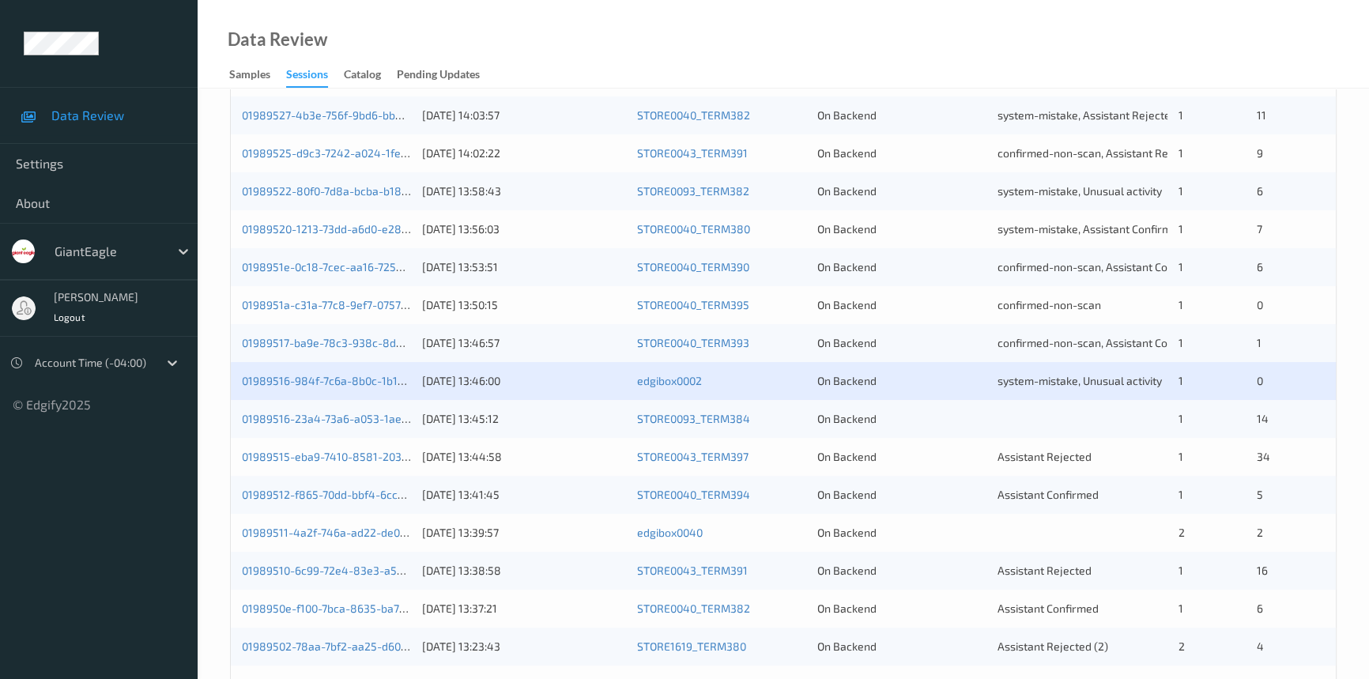
scroll to position [431, 0]
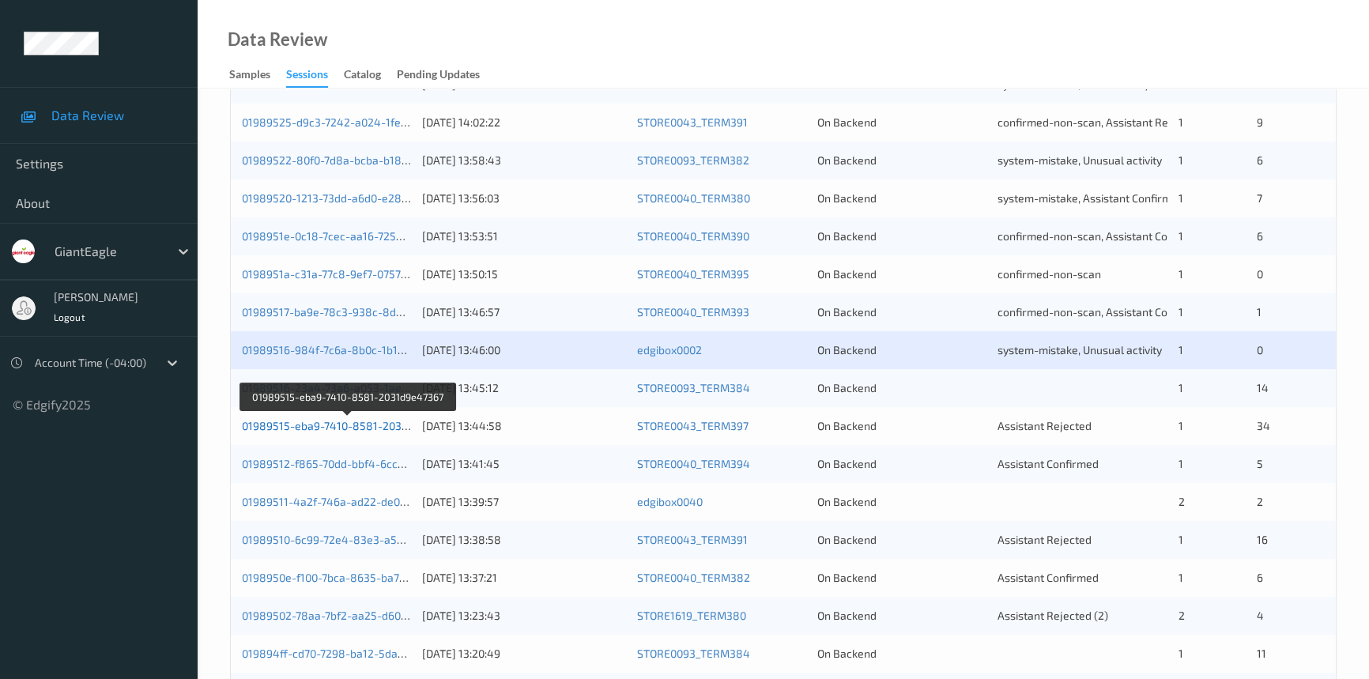
click at [290, 428] on link "01989515-eba9-7410-8581-2031d9e47367" at bounding box center [349, 425] width 214 height 13
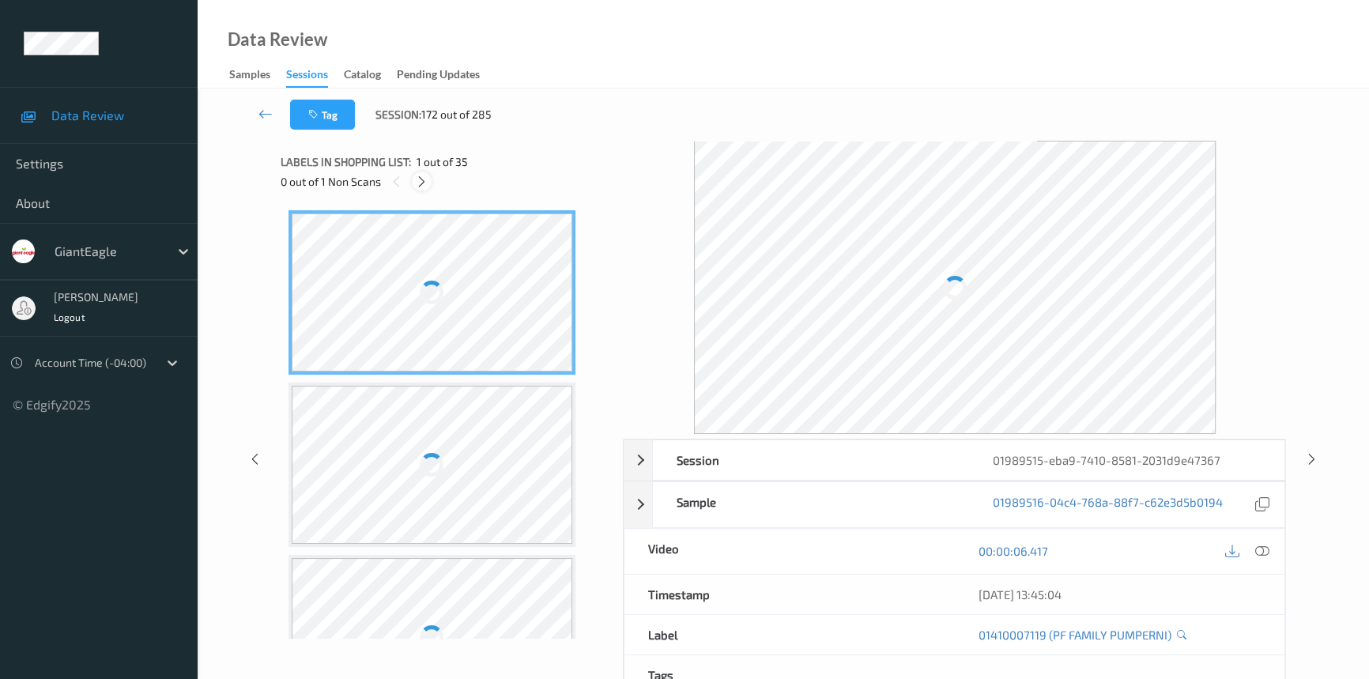
click at [423, 180] on icon at bounding box center [421, 182] width 13 height 14
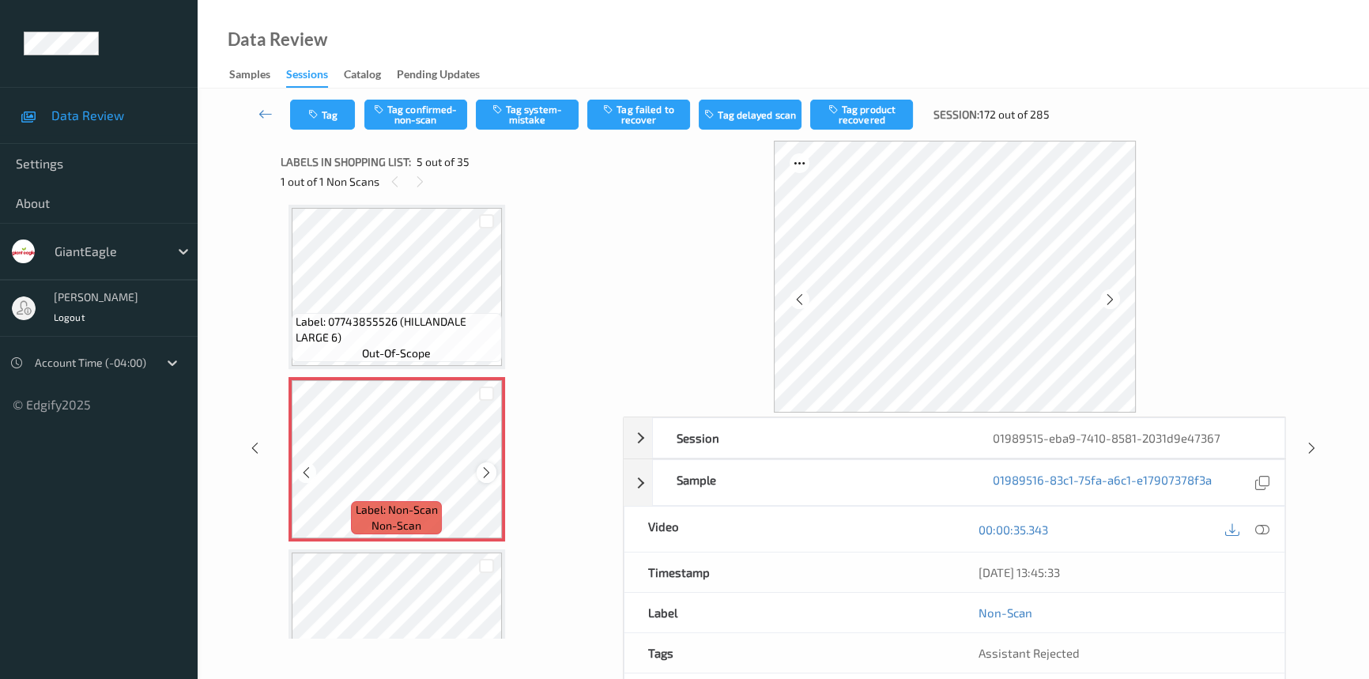
click at [482, 471] on icon at bounding box center [486, 473] width 13 height 14
click at [1264, 528] on icon at bounding box center [1263, 530] width 14 height 14
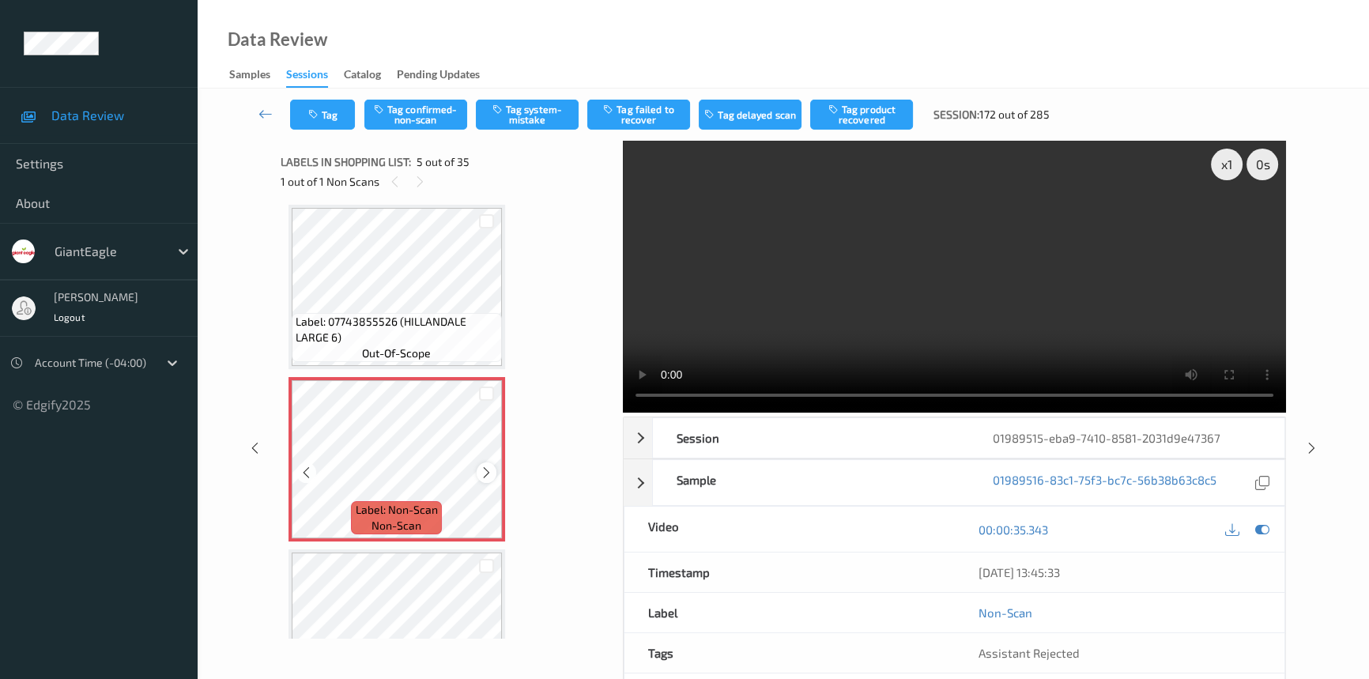
click at [486, 475] on icon at bounding box center [486, 473] width 13 height 14
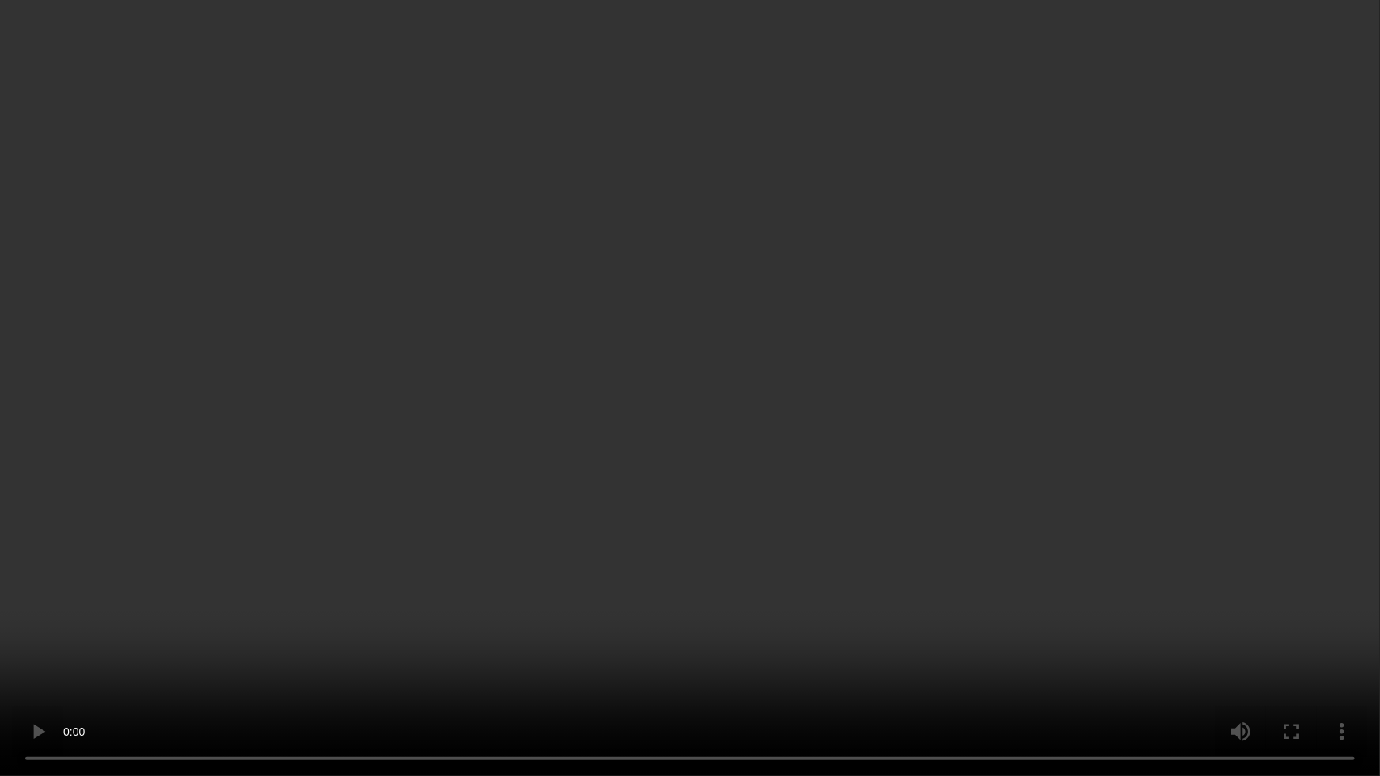
click at [928, 526] on video at bounding box center [690, 388] width 1380 height 776
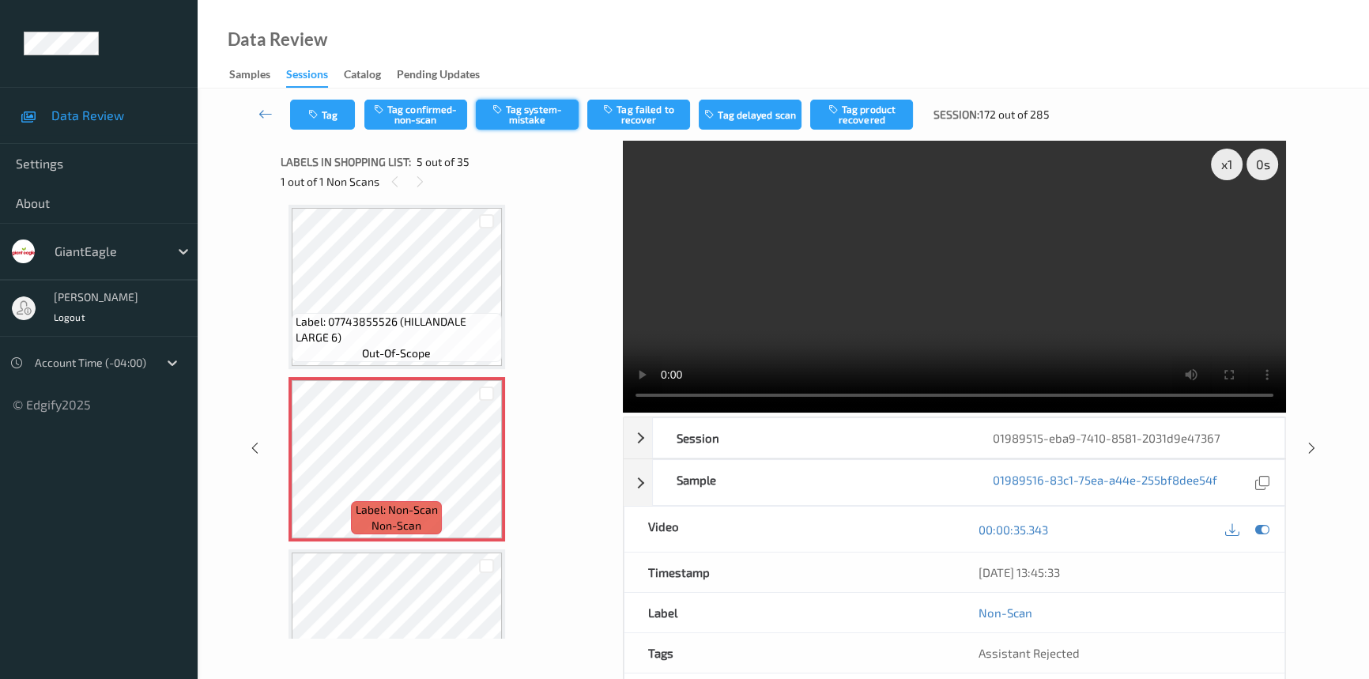
click at [519, 114] on button "Tag system-mistake" at bounding box center [527, 115] width 103 height 30
click at [263, 106] on icon at bounding box center [266, 114] width 14 height 16
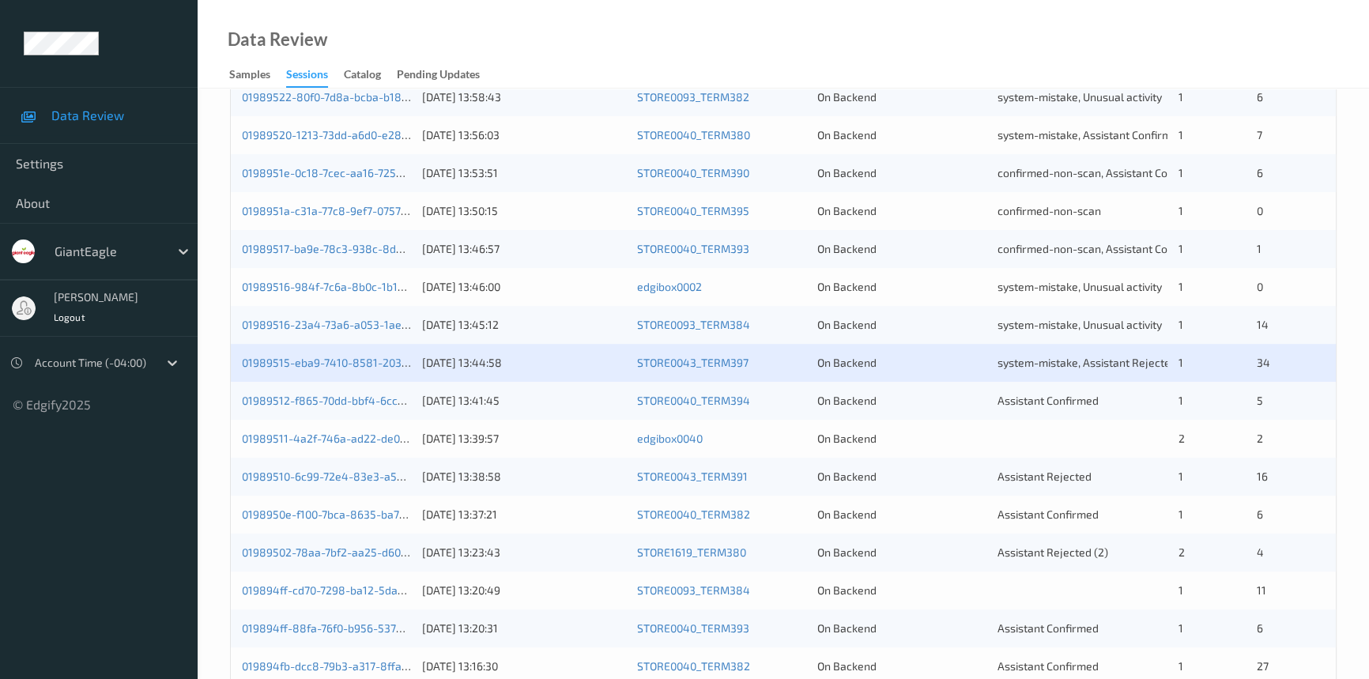
scroll to position [503, 0]
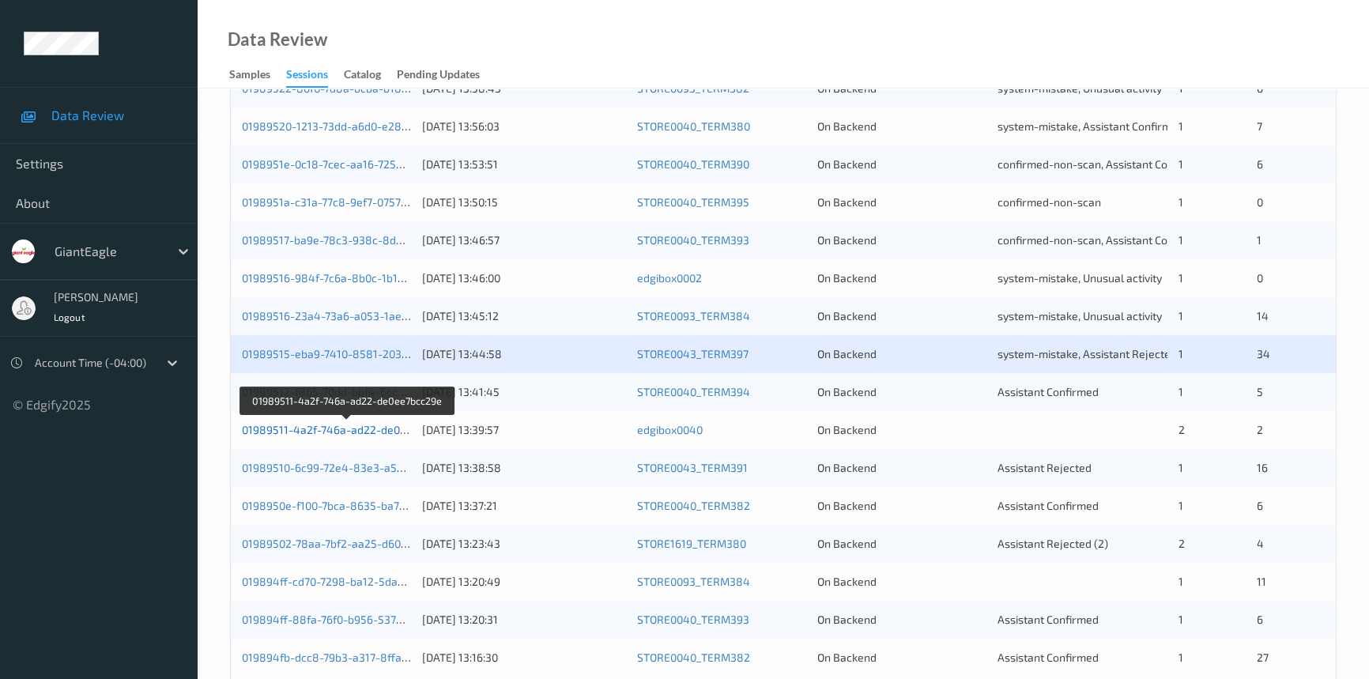
click at [346, 429] on link "01989511-4a2f-746a-ad22-de0ee7bcc29e" at bounding box center [348, 429] width 213 height 13
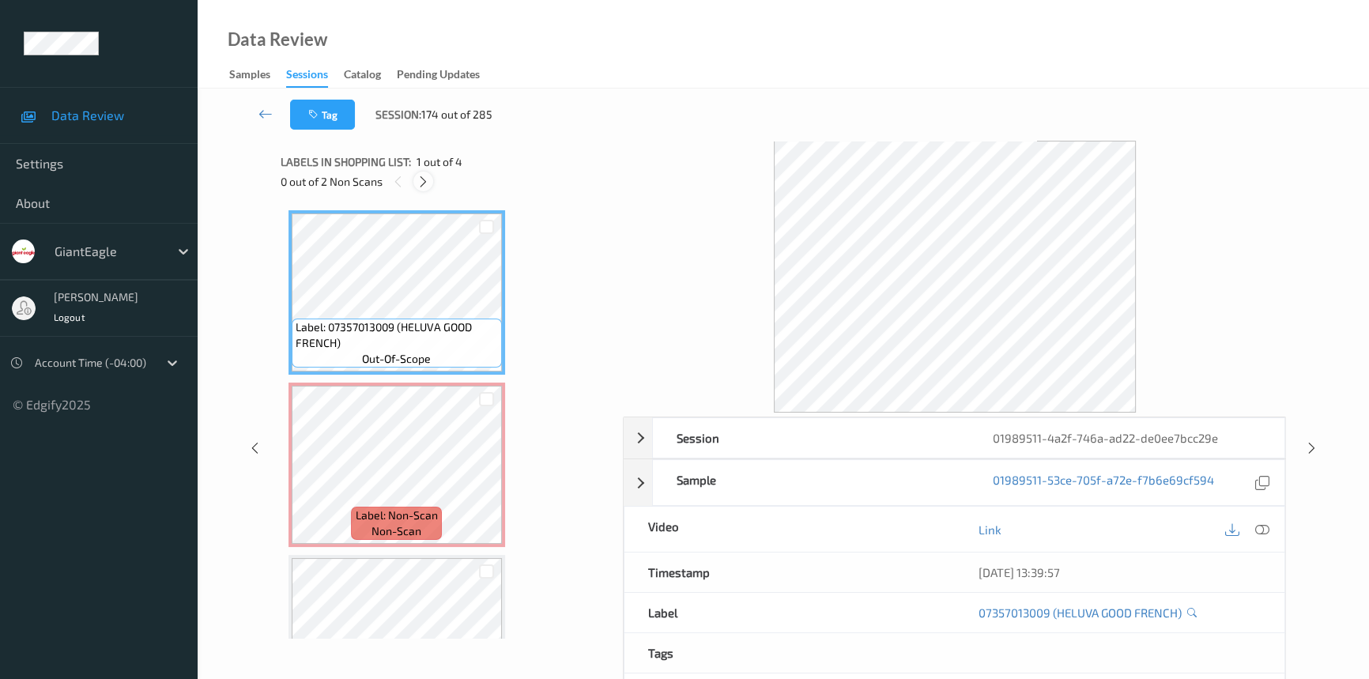
click at [421, 182] on icon at bounding box center [423, 182] width 13 height 14
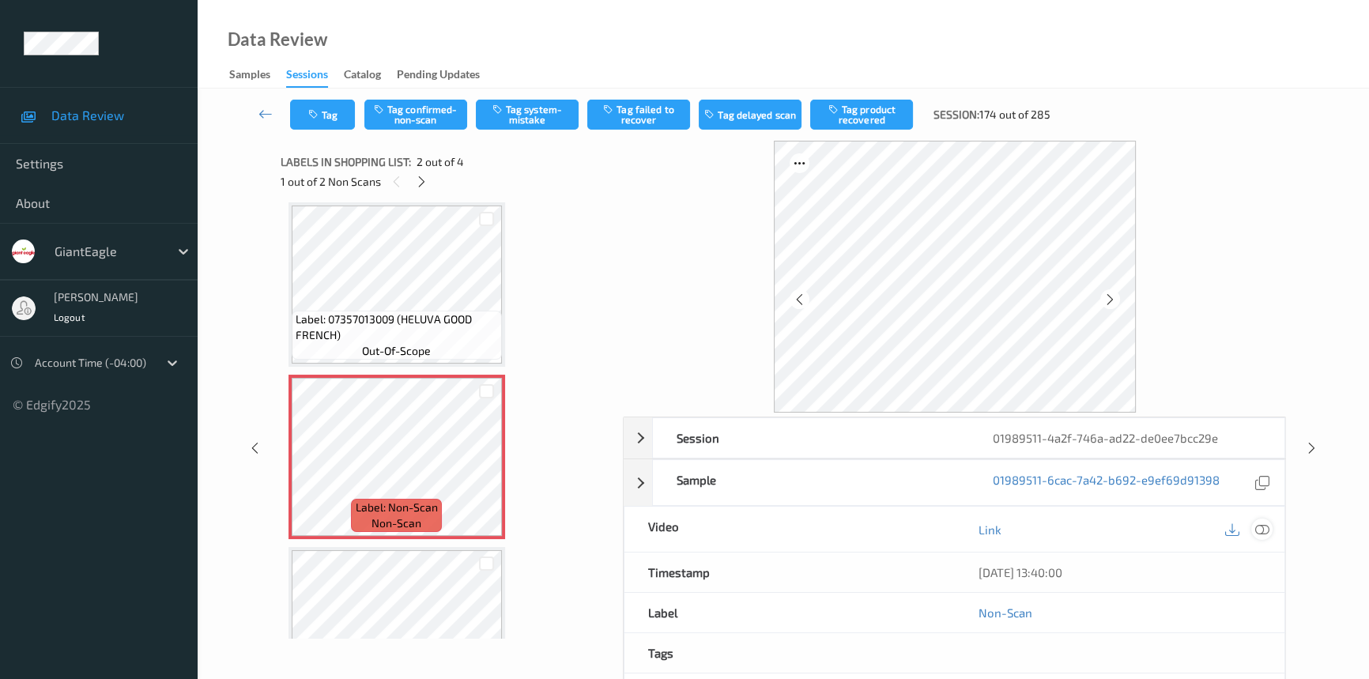
click at [1266, 525] on icon at bounding box center [1263, 530] width 14 height 14
